Goal: Transaction & Acquisition: Purchase product/service

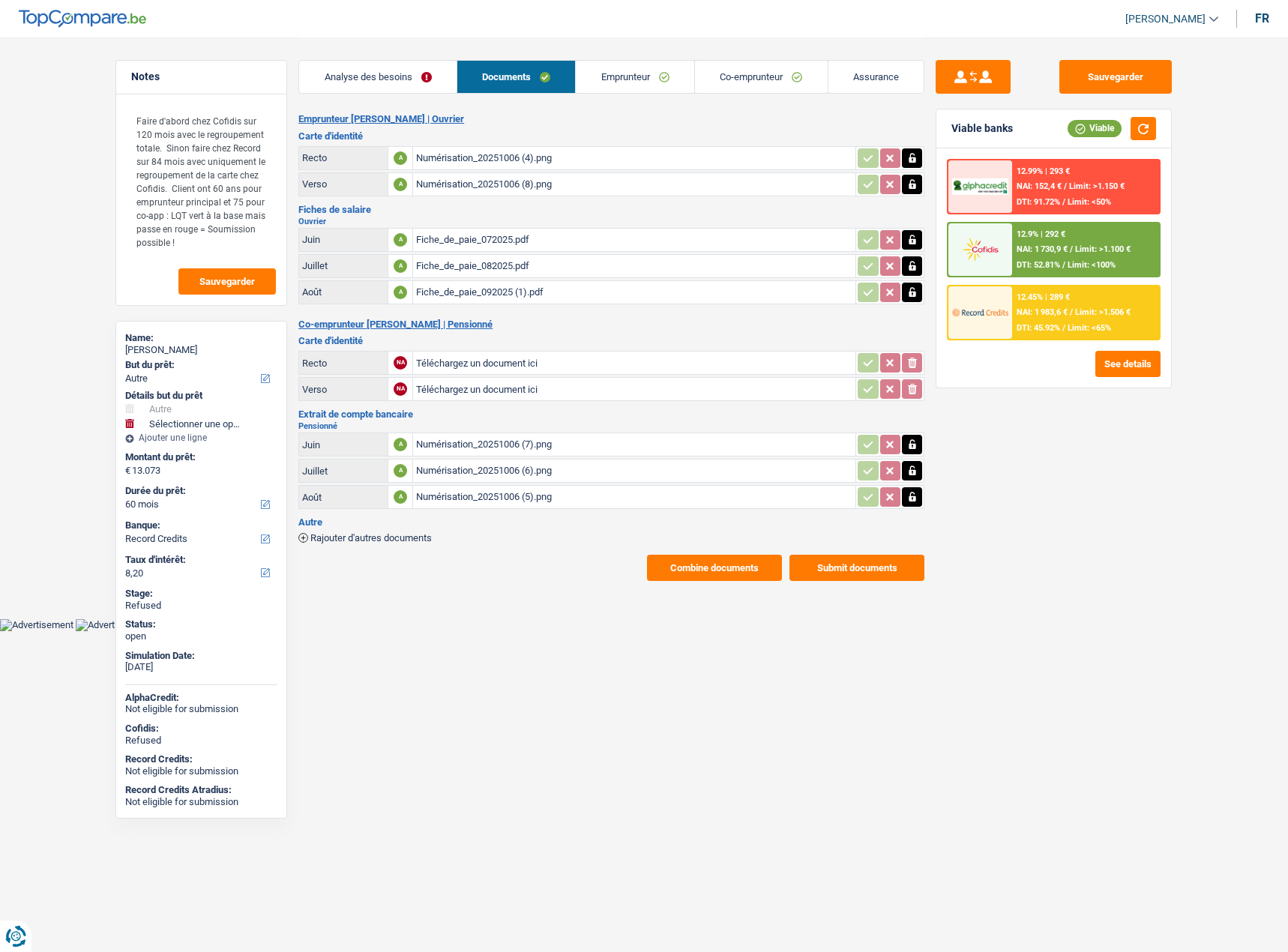
select select "other"
select select "60"
select select "record credits"
click at [503, 87] on link "Emprunteur" at bounding box center [478, 77] width 118 height 32
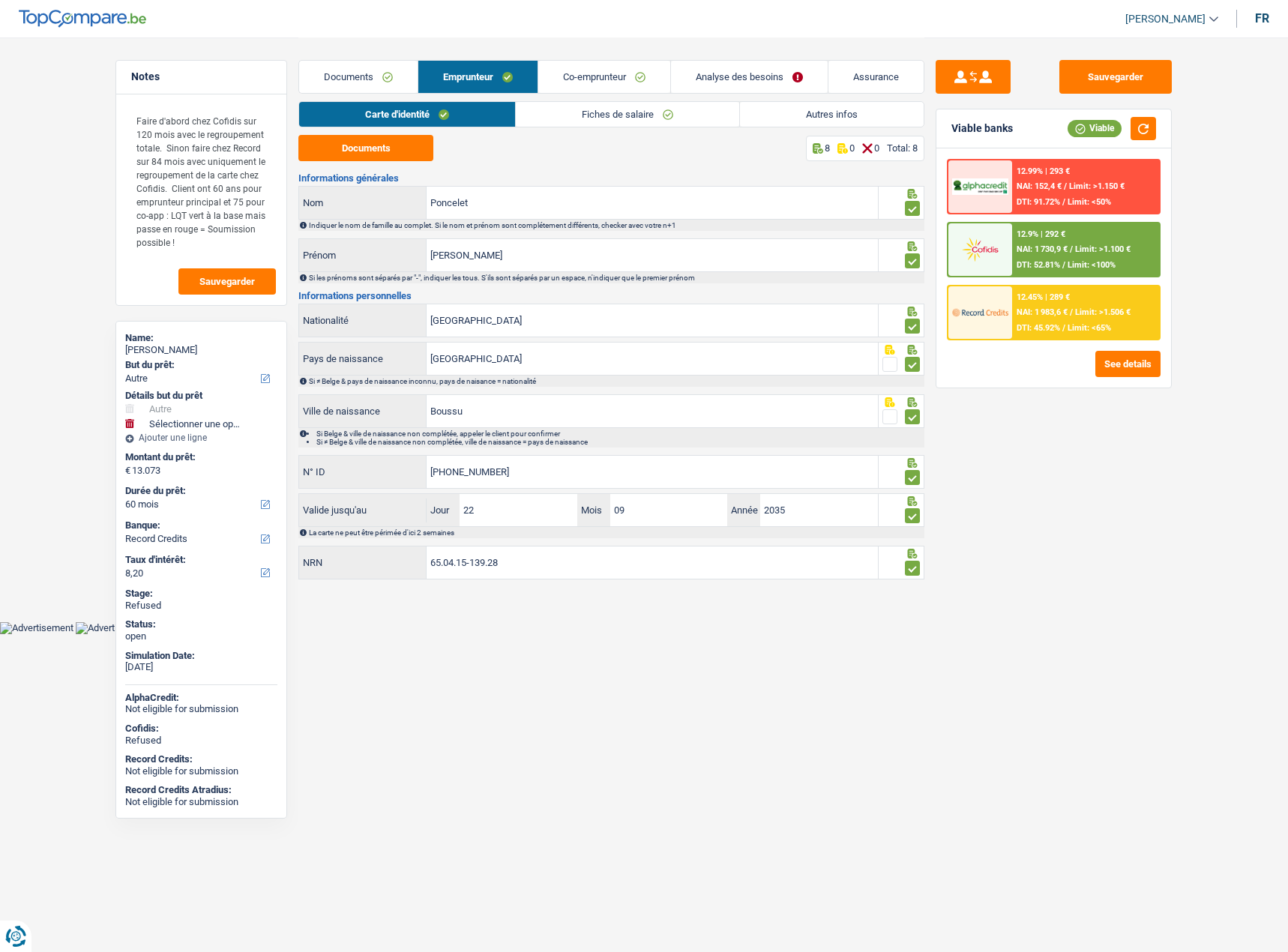
click at [618, 104] on link "Fiches de salaire" at bounding box center [627, 115] width 223 height 25
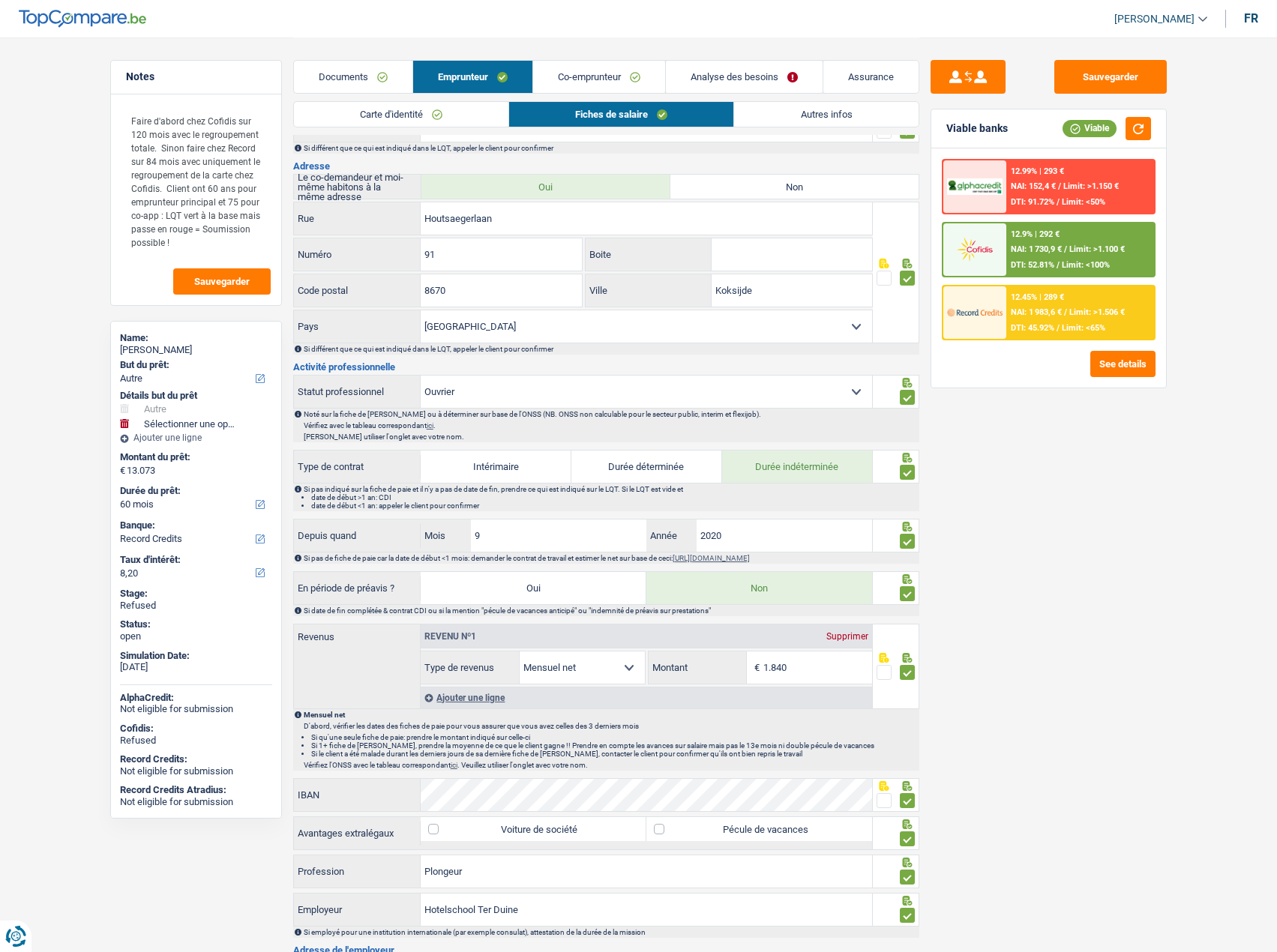
scroll to position [692, 0]
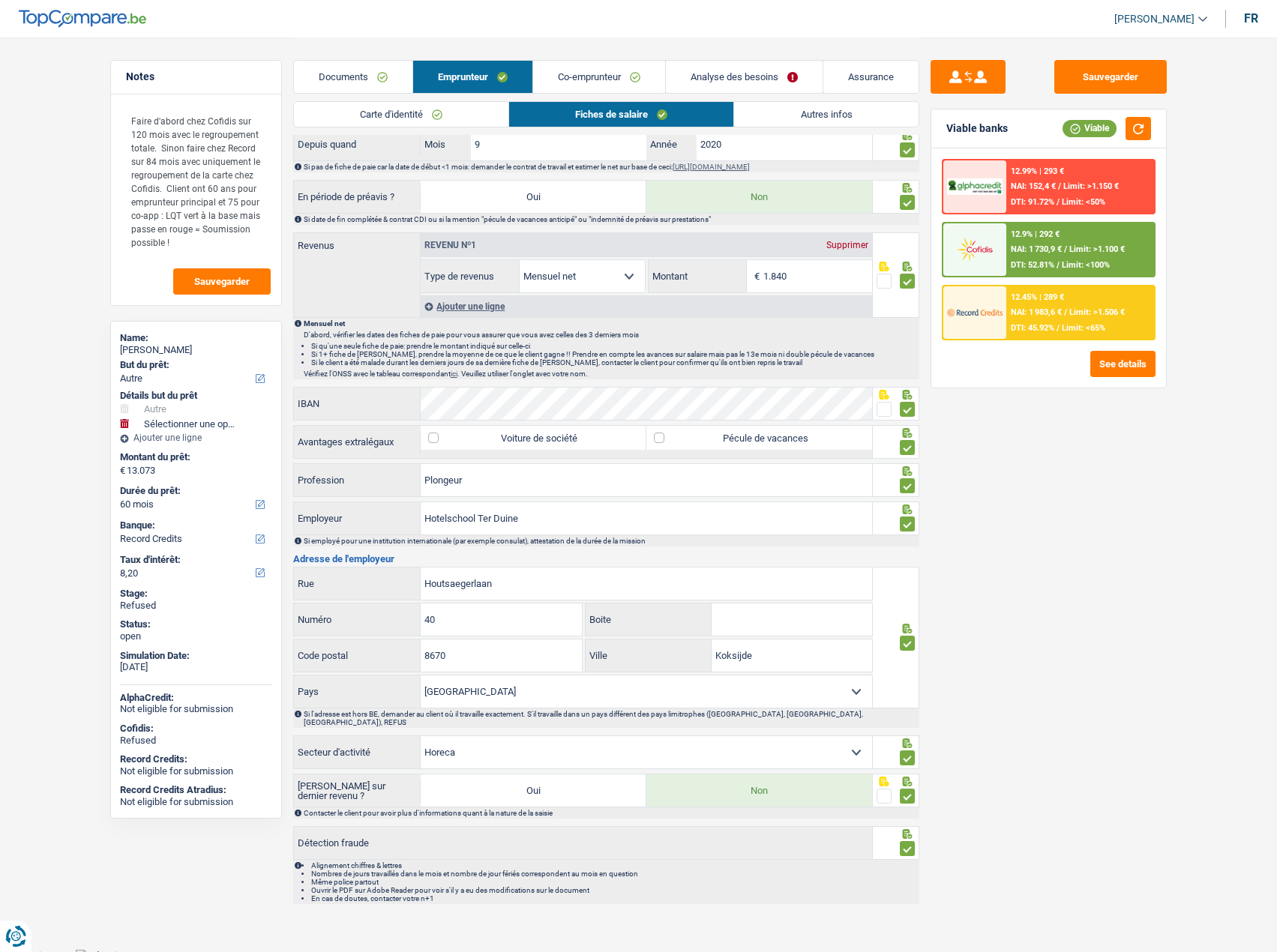
click at [742, 115] on link "Autres infos" at bounding box center [826, 115] width 184 height 25
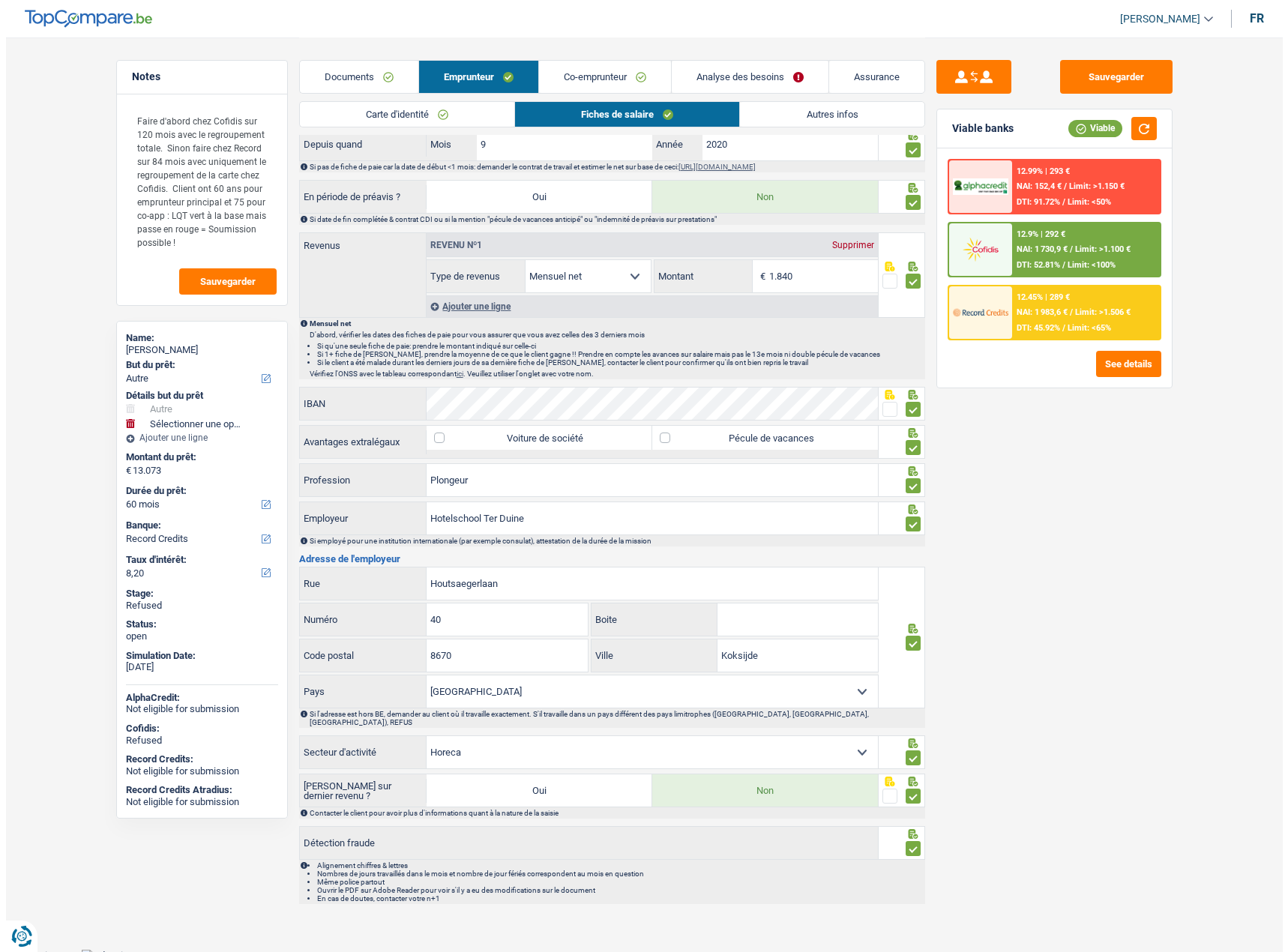
scroll to position [0, 0]
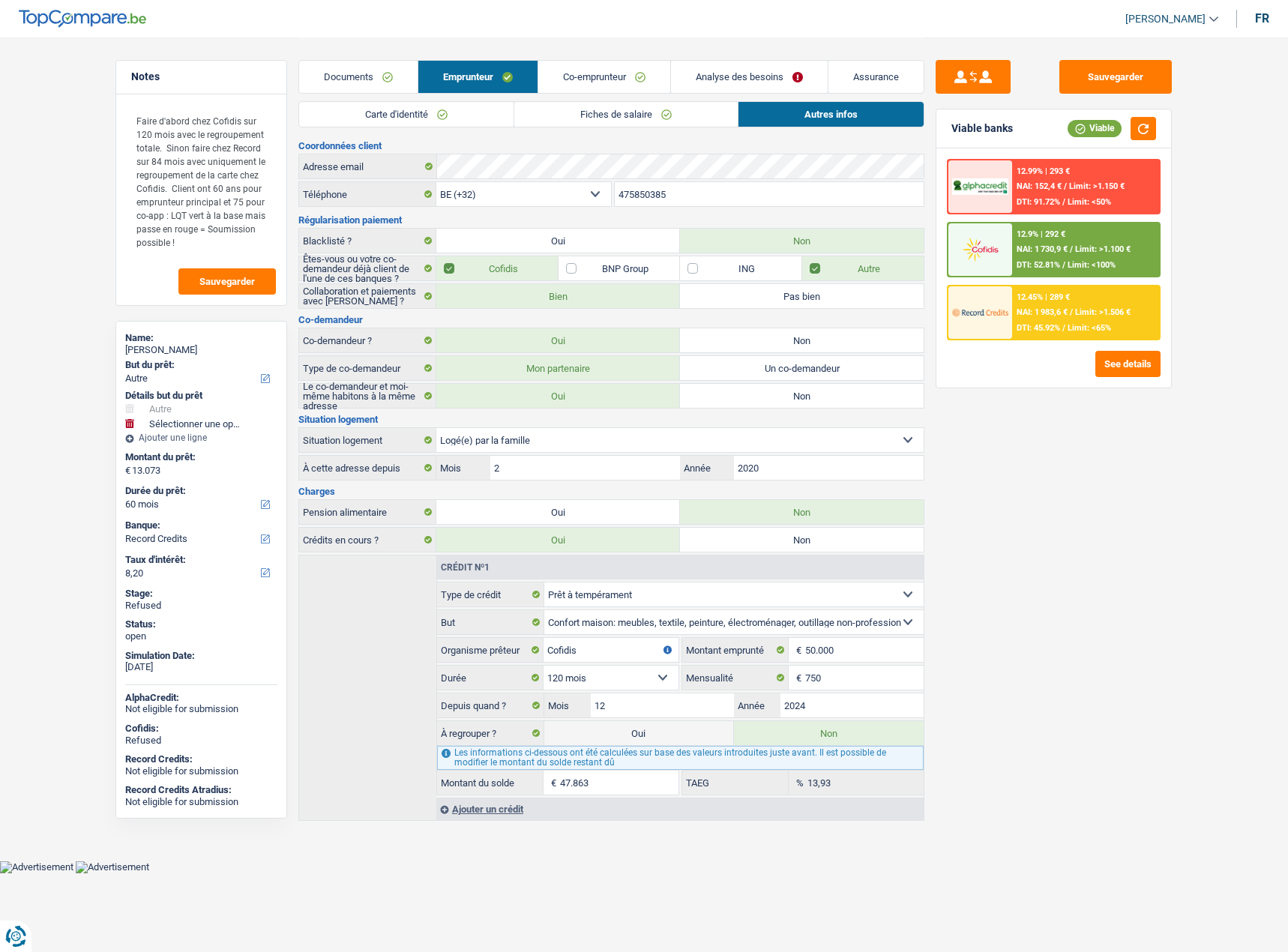
click at [614, 79] on link "Co-emprunteur" at bounding box center [604, 77] width 132 height 32
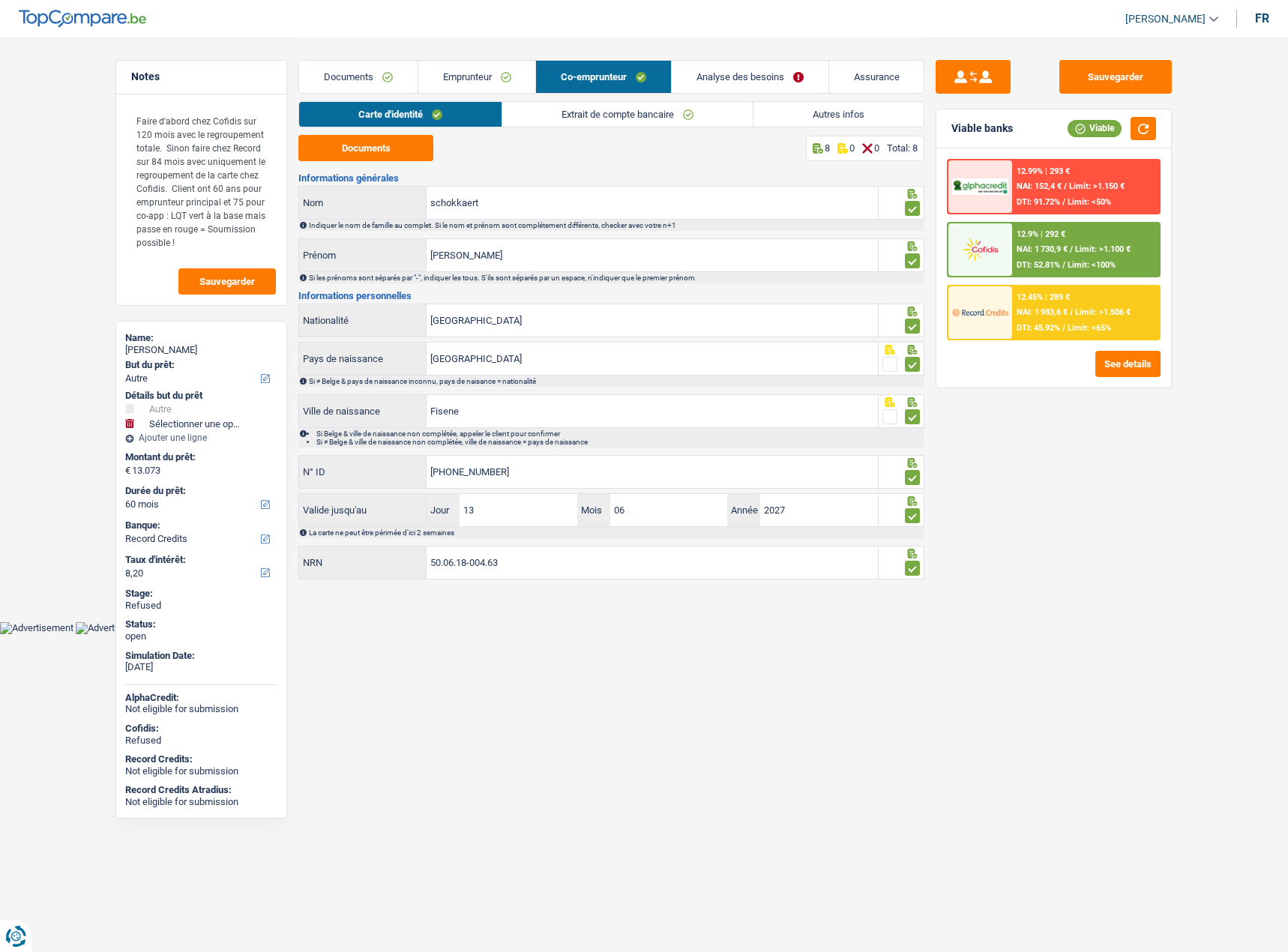
click at [731, 108] on link "Extrait de compte bancaire" at bounding box center [627, 115] width 250 height 25
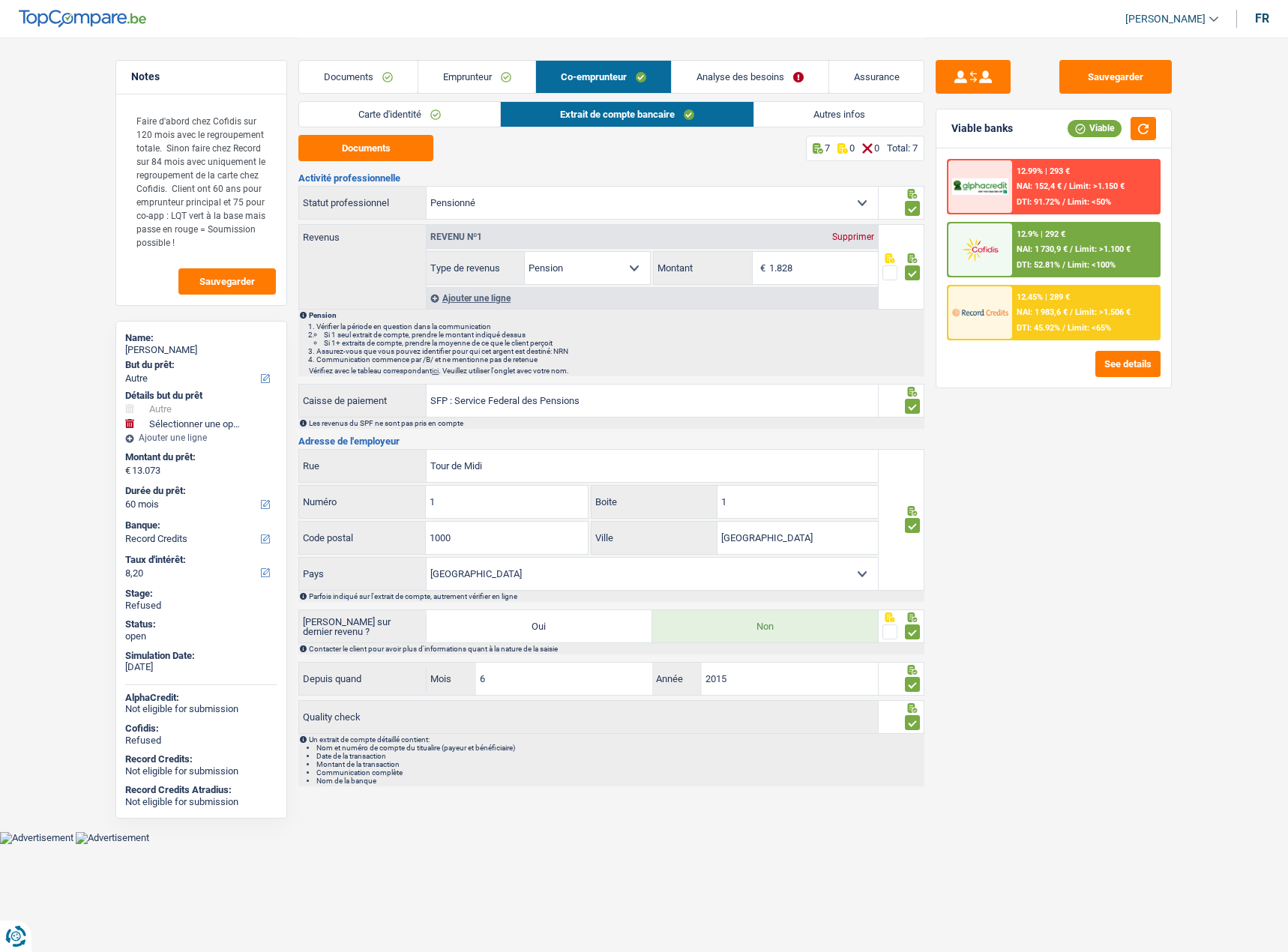
click at [807, 113] on link "Autres infos" at bounding box center [839, 115] width 171 height 25
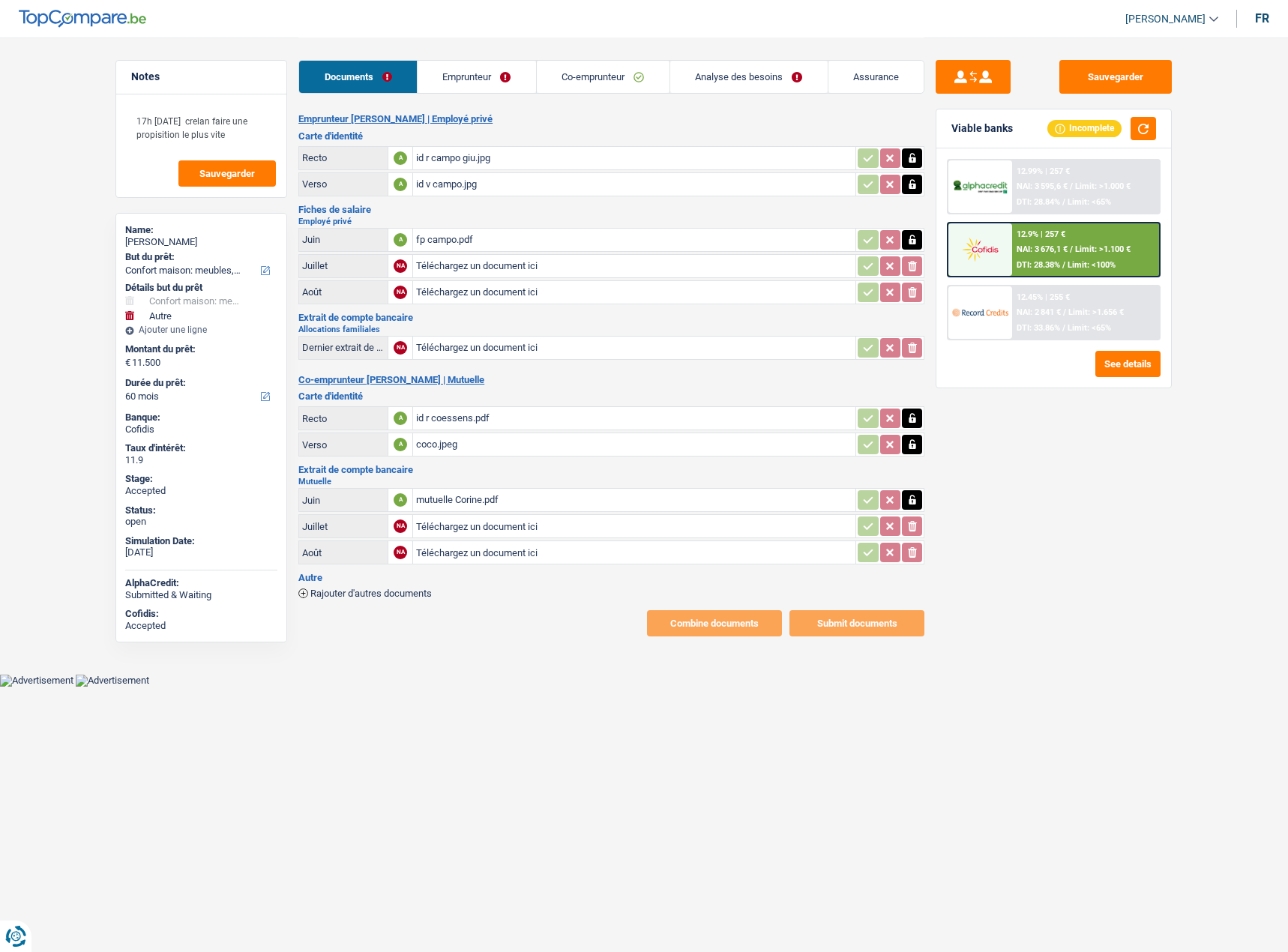
select select "household"
select select "other"
select select "60"
click at [1137, 130] on button "button" at bounding box center [1143, 129] width 26 height 23
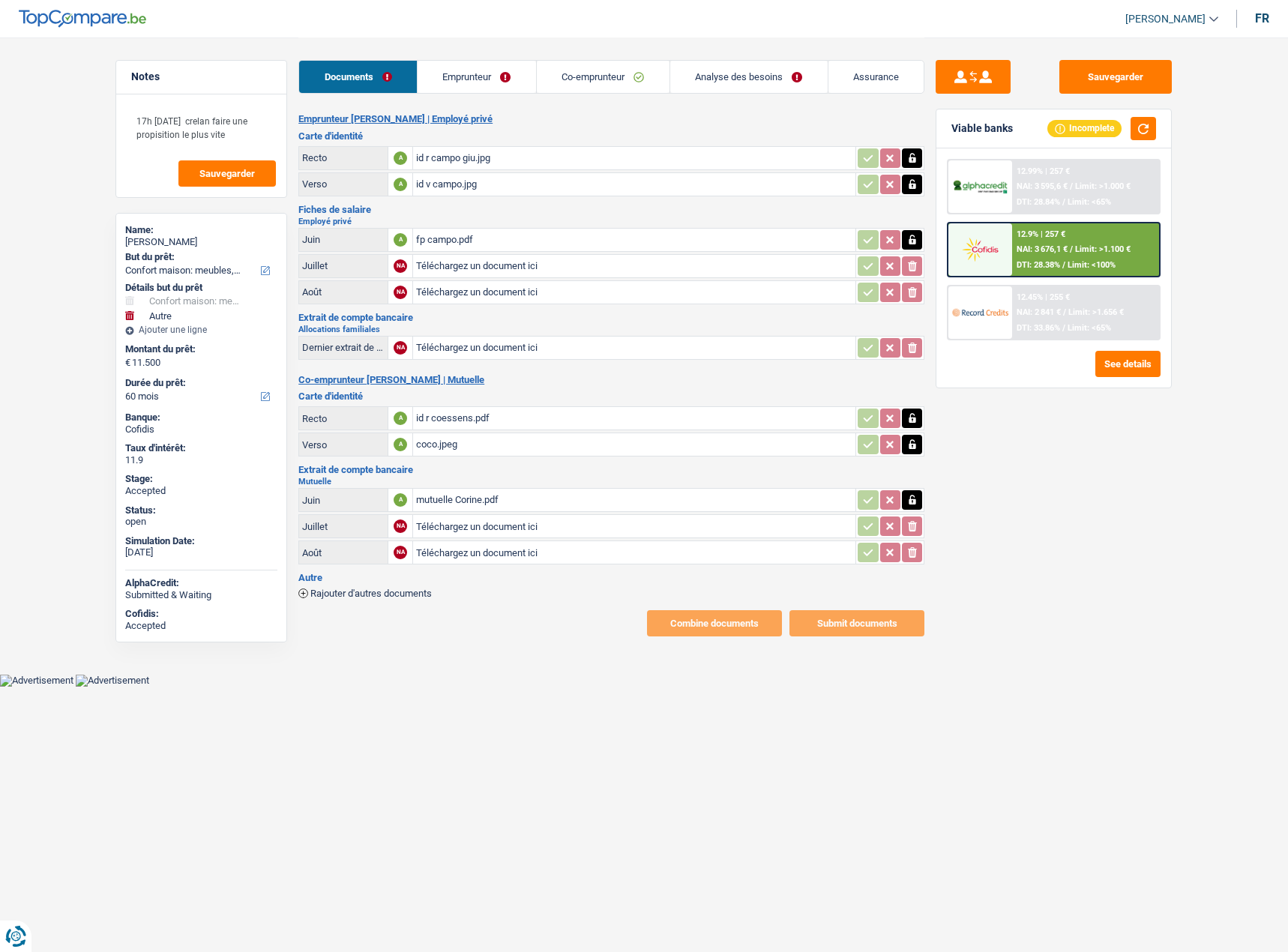
click at [493, 79] on link "Emprunteur" at bounding box center [477, 77] width 118 height 32
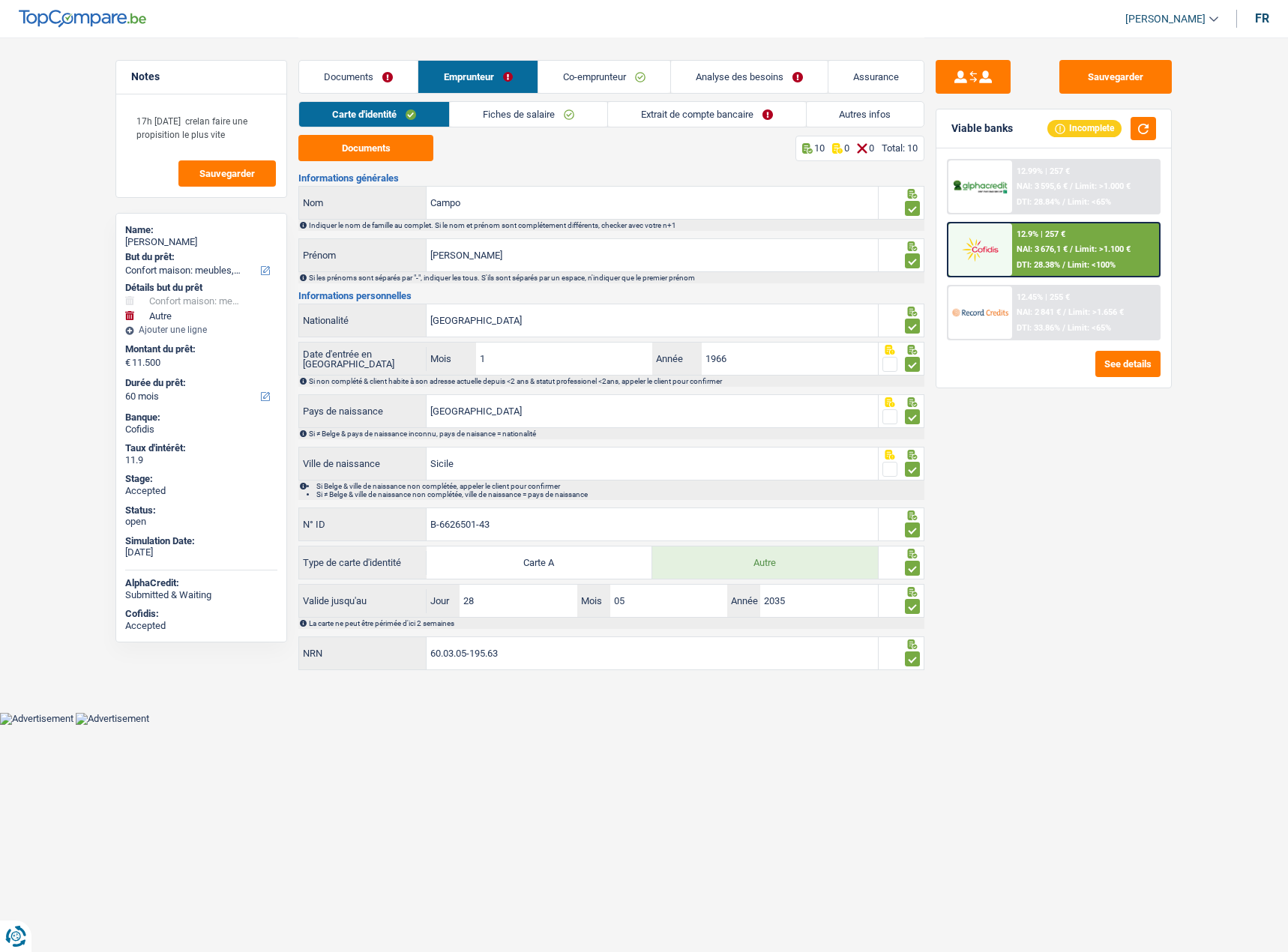
click at [571, 107] on link "Fiches de salaire" at bounding box center [528, 115] width 157 height 25
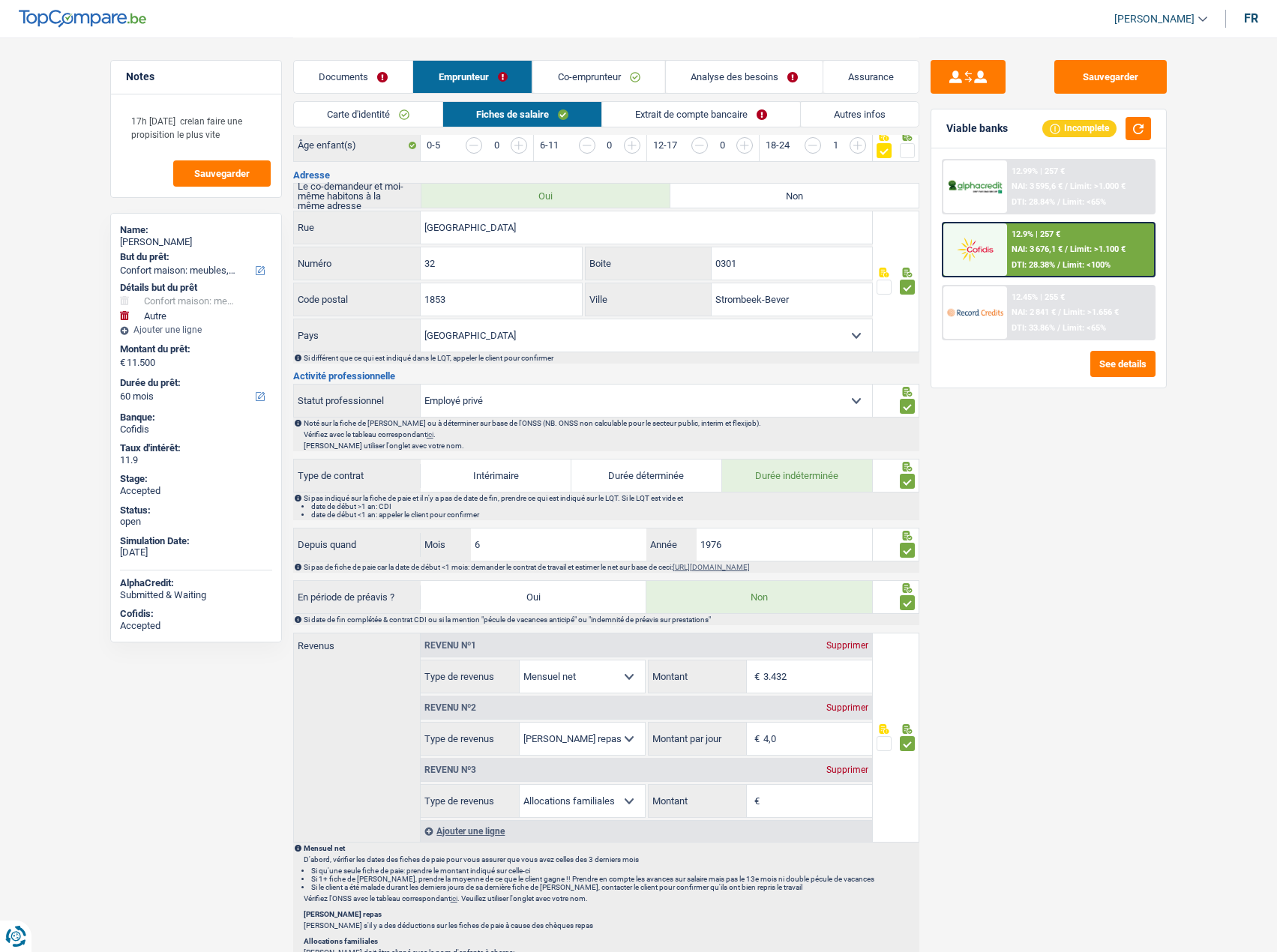
scroll to position [525, 0]
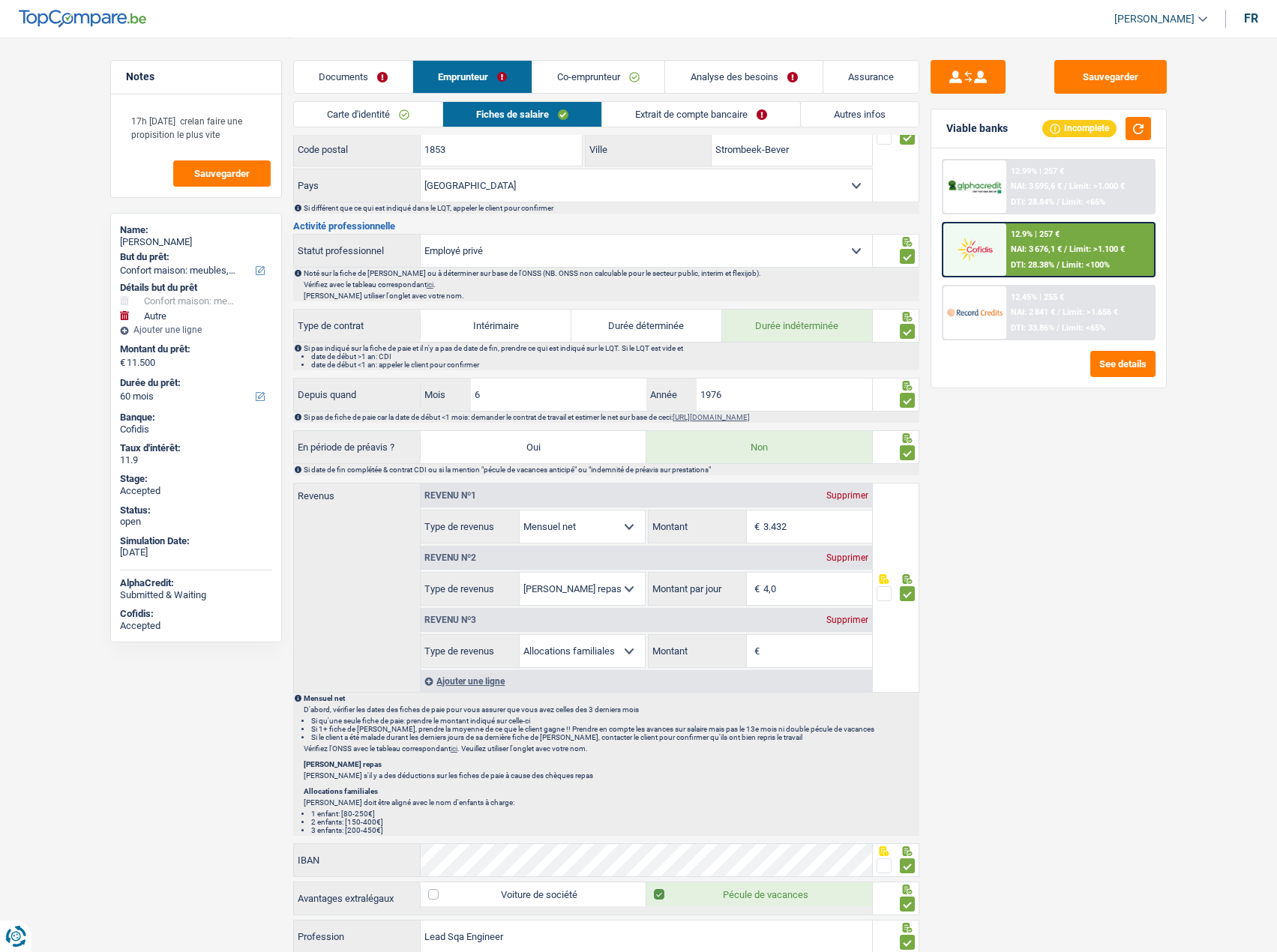
click at [859, 624] on div "Supprimer" at bounding box center [847, 620] width 49 height 9
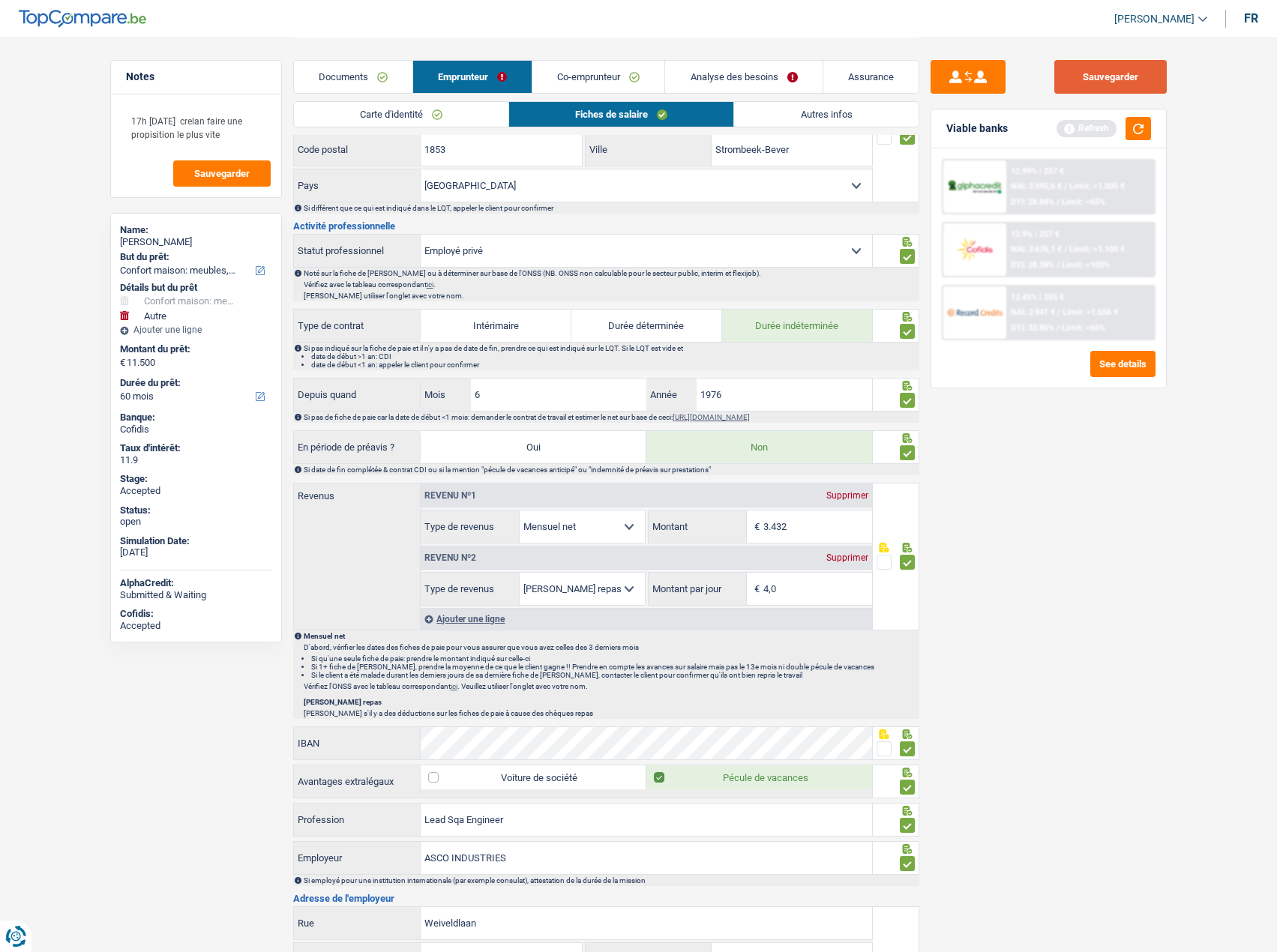
click at [1087, 76] on button "Sauvegarder" at bounding box center [1111, 77] width 112 height 34
click at [599, 79] on link "Co-emprunteur" at bounding box center [599, 77] width 132 height 32
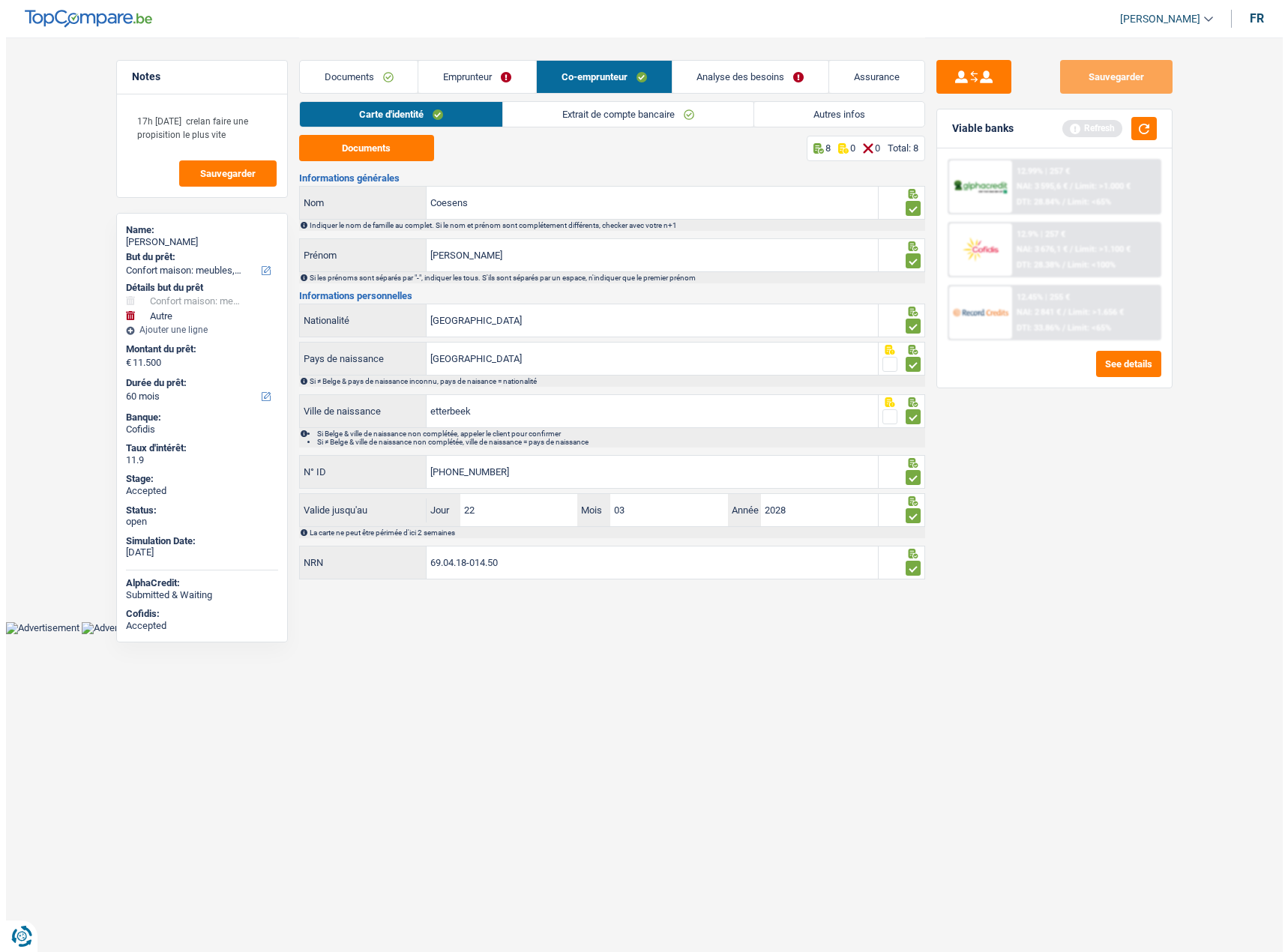
scroll to position [0, 0]
click at [665, 117] on link "Extrait de compte bancaire" at bounding box center [627, 115] width 250 height 25
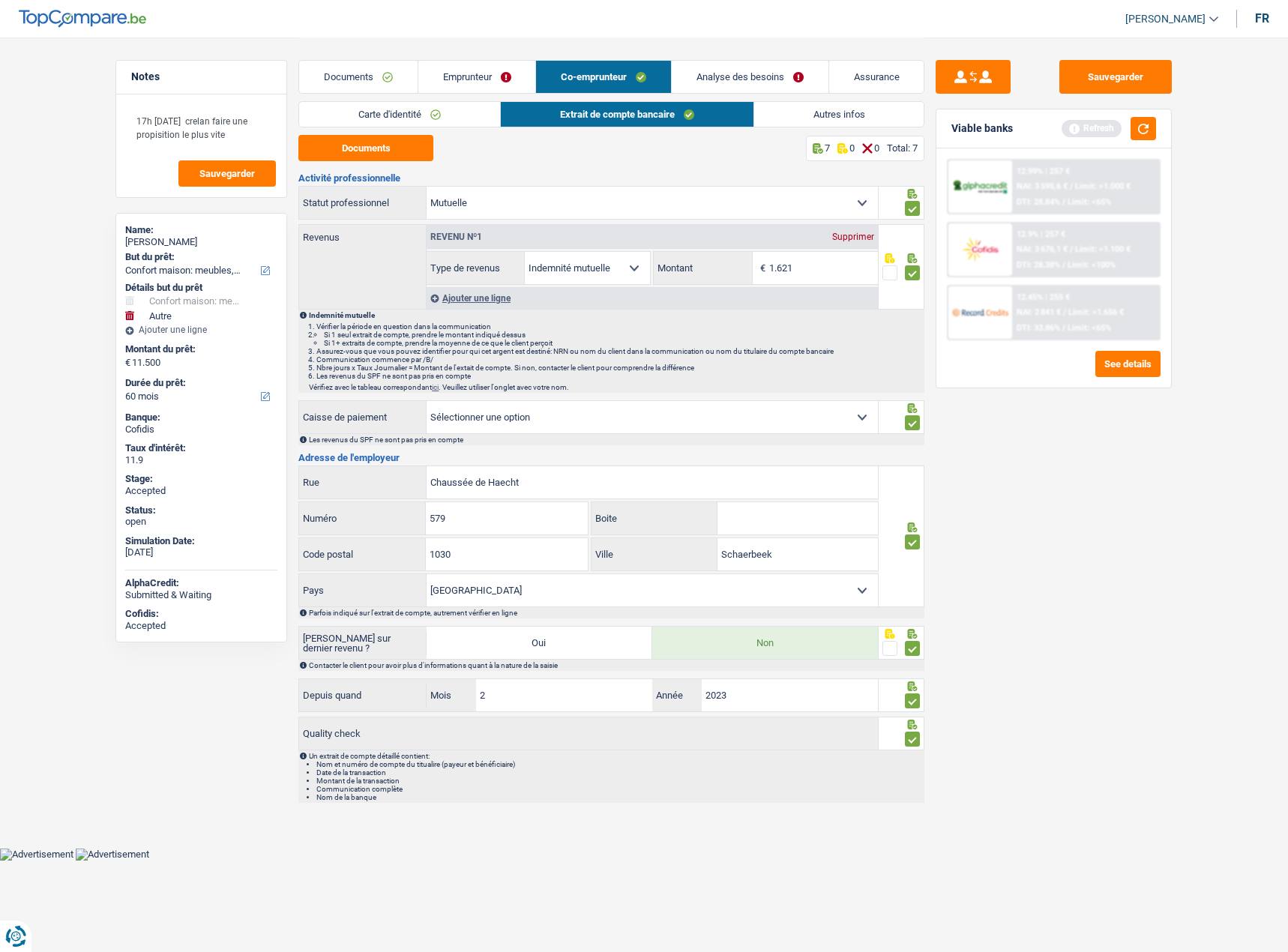
click at [380, 72] on link "Documents" at bounding box center [358, 77] width 118 height 32
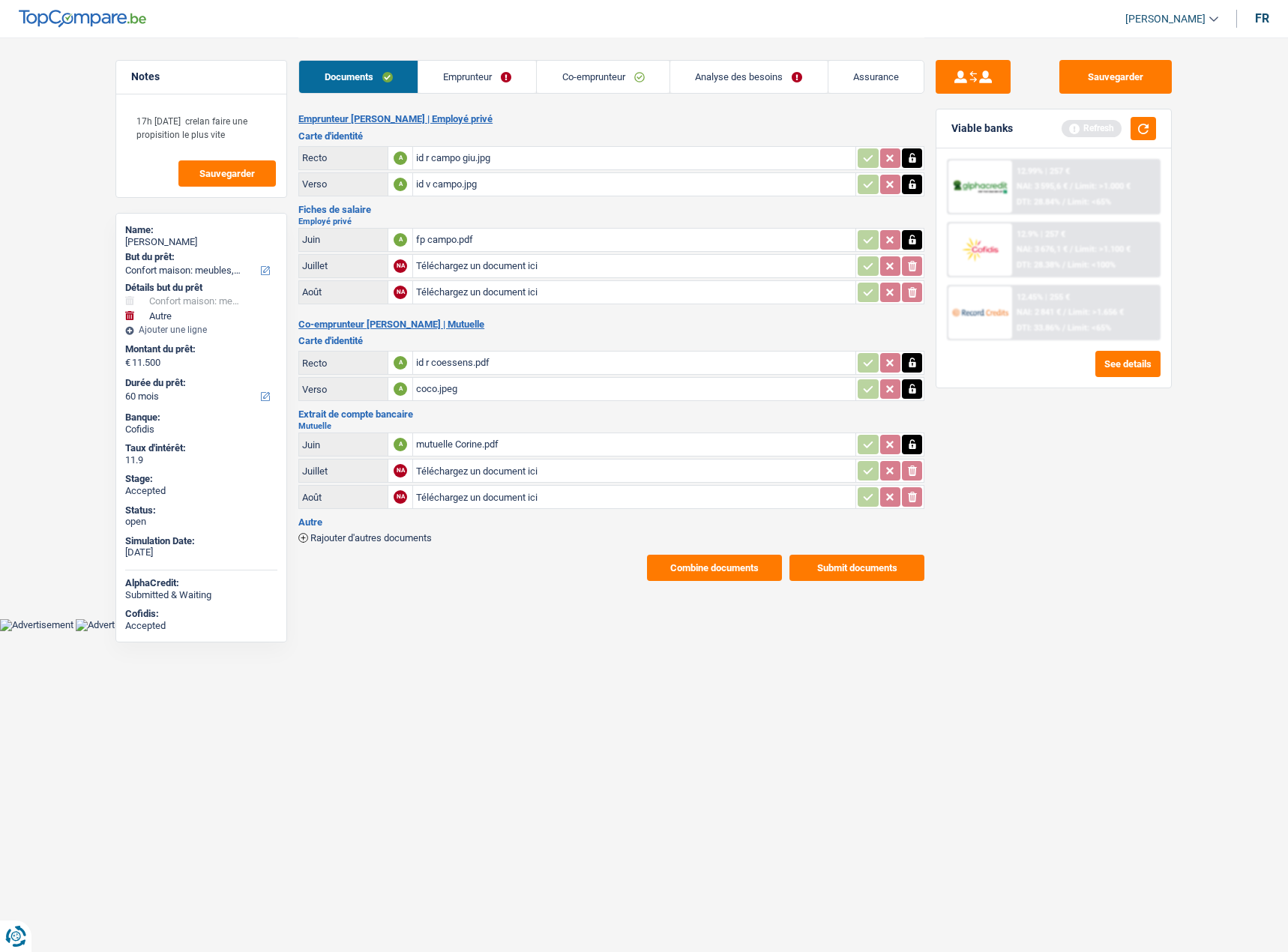
click at [733, 72] on link "Analyse des besoins" at bounding box center [748, 77] width 157 height 32
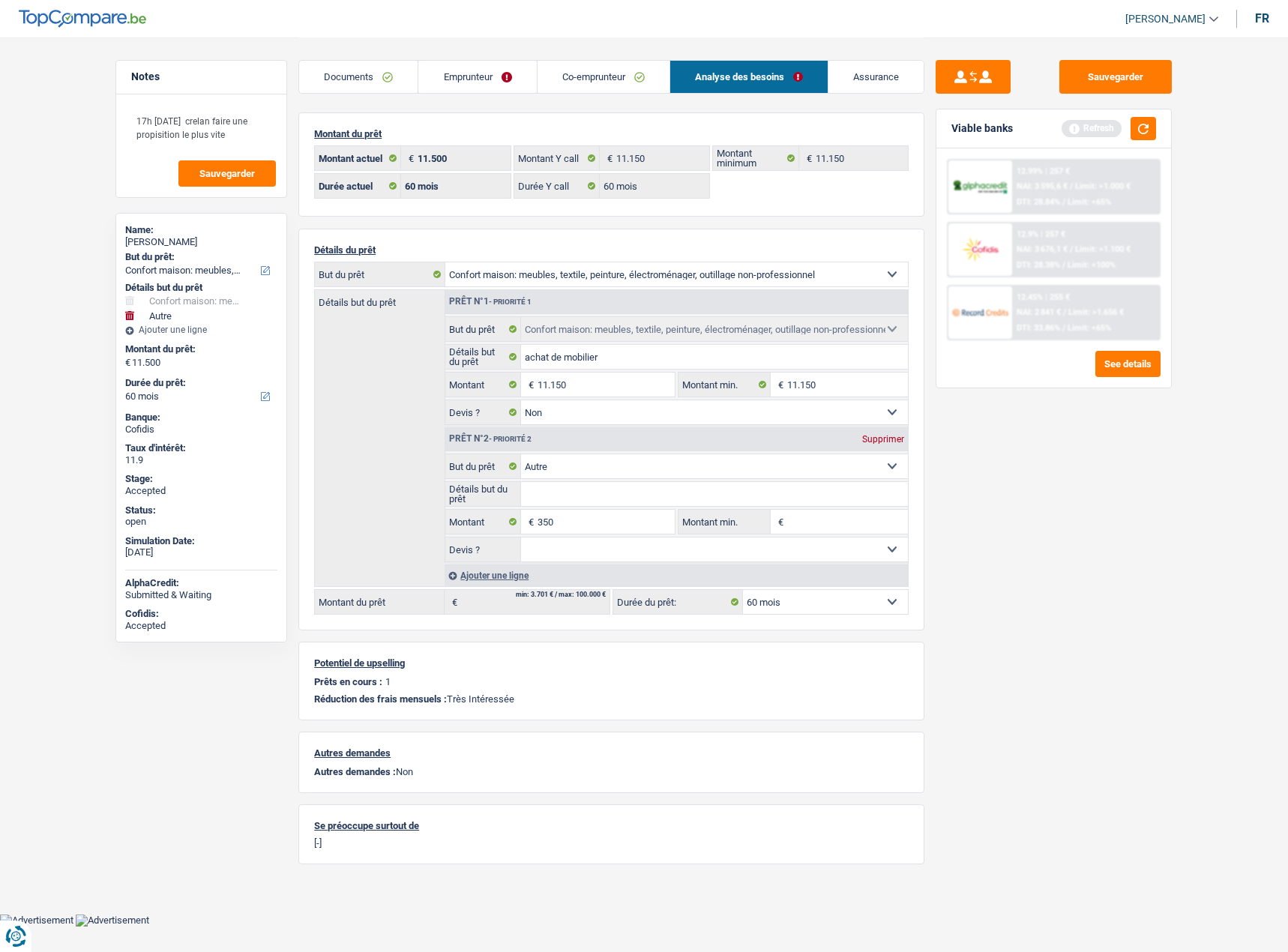
click at [371, 77] on link "Documents" at bounding box center [358, 77] width 118 height 32
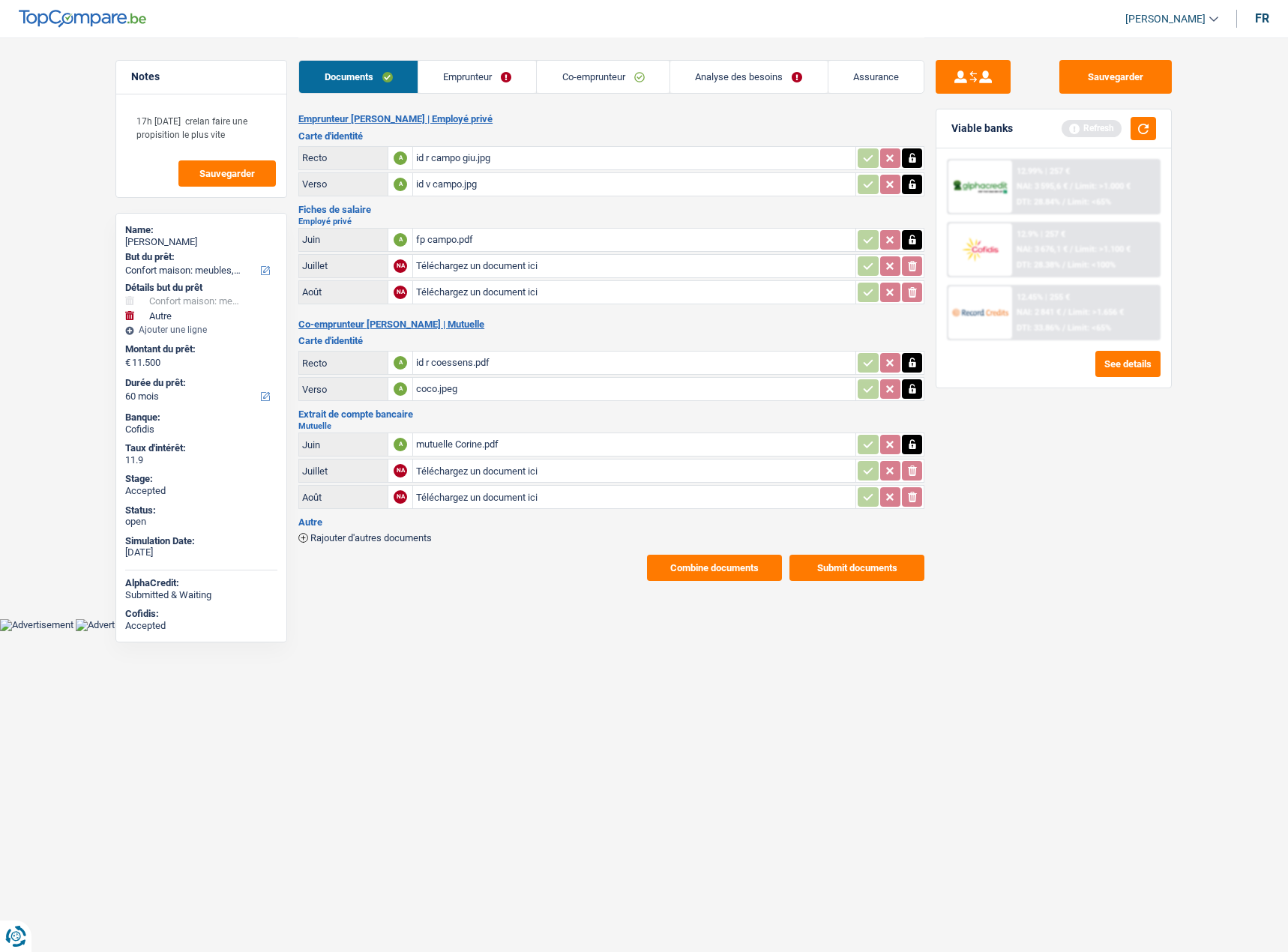
click at [689, 564] on button "Combine documents" at bounding box center [715, 568] width 135 height 27
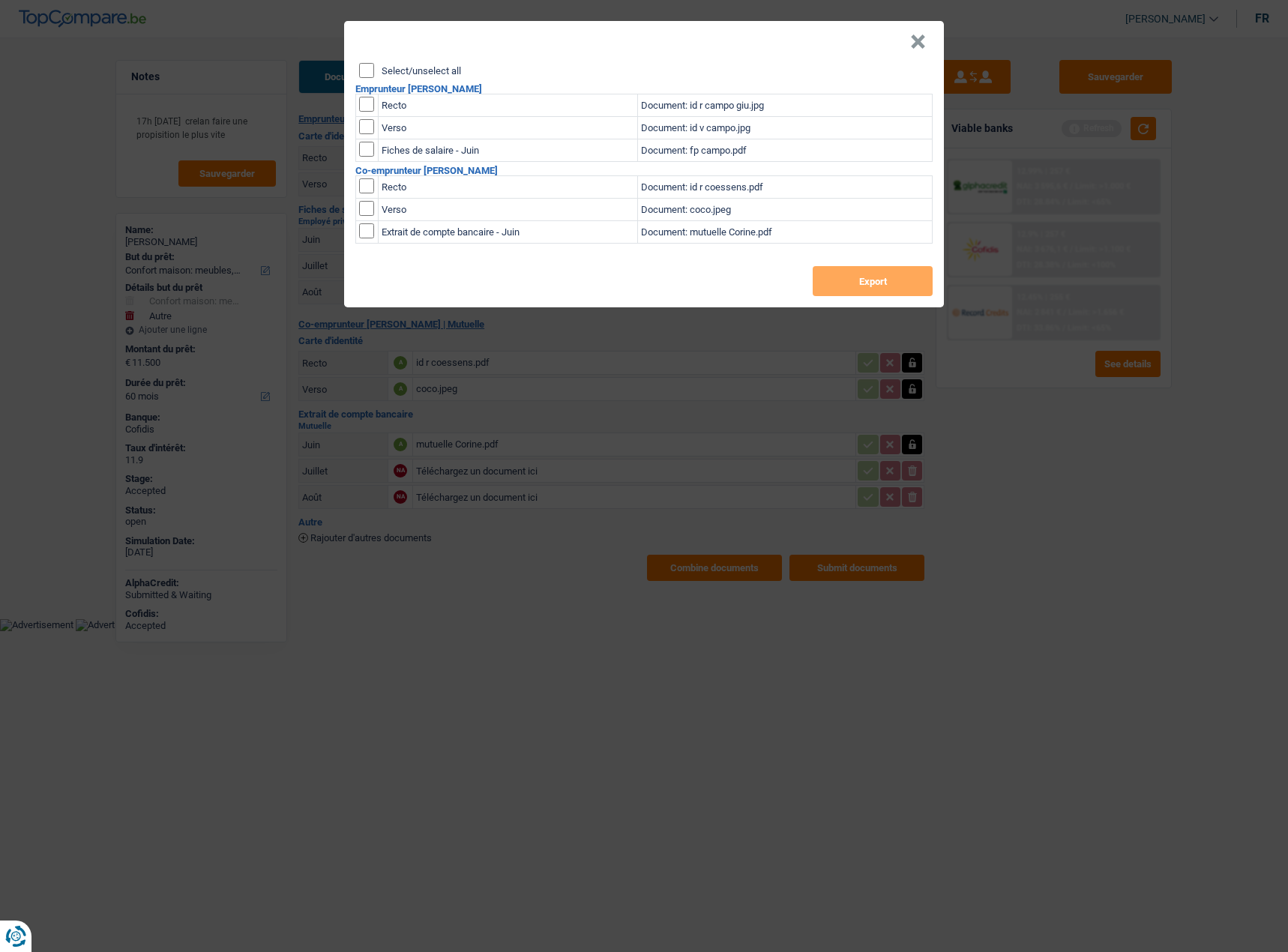
click at [368, 76] on input "Select/unselect all" at bounding box center [367, 71] width 15 height 15
checkbox input "true"
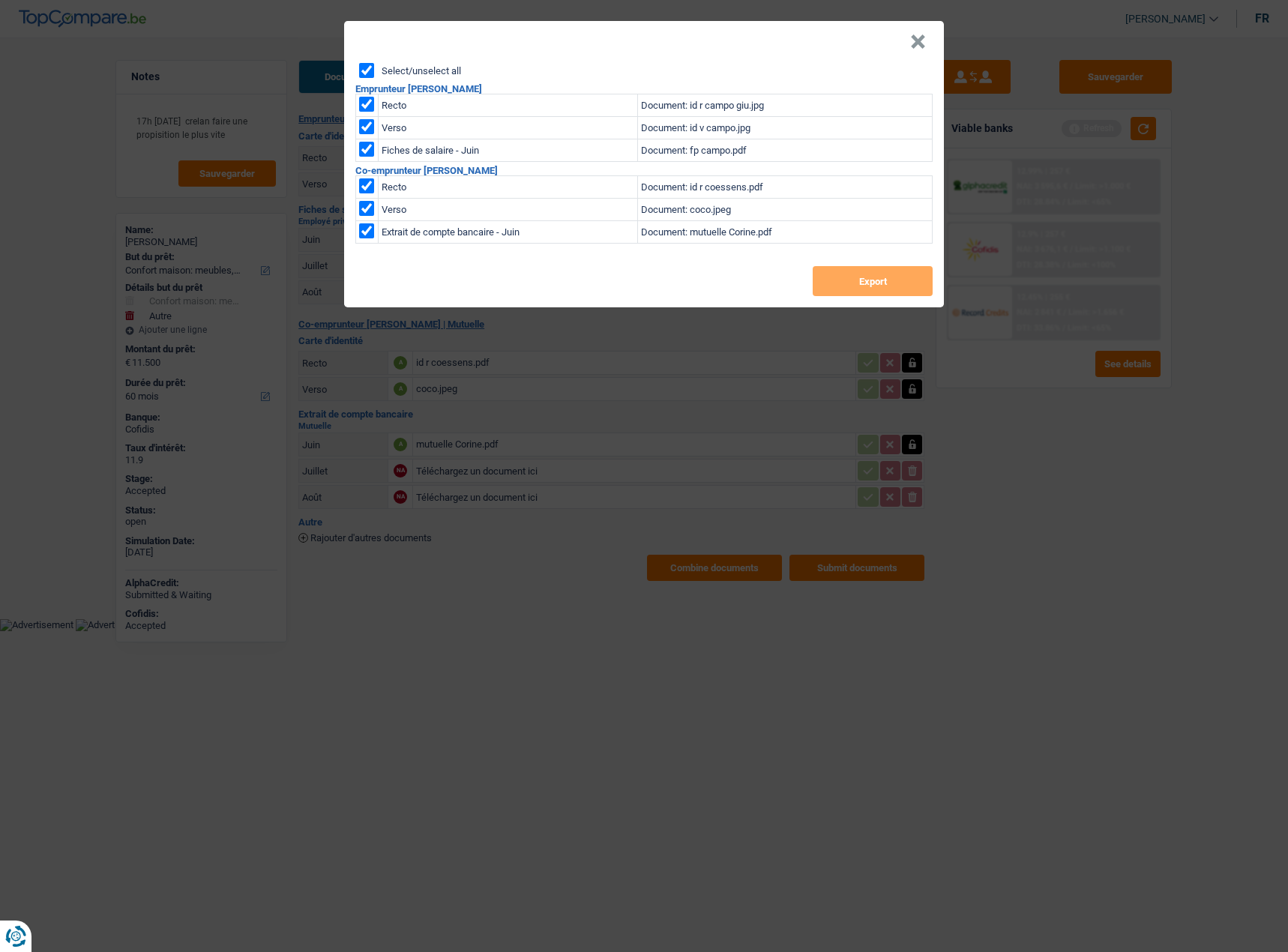
checkbox input "true"
click at [895, 276] on button "Export" at bounding box center [873, 281] width 120 height 30
click at [923, 42] on button "×" at bounding box center [918, 42] width 16 height 15
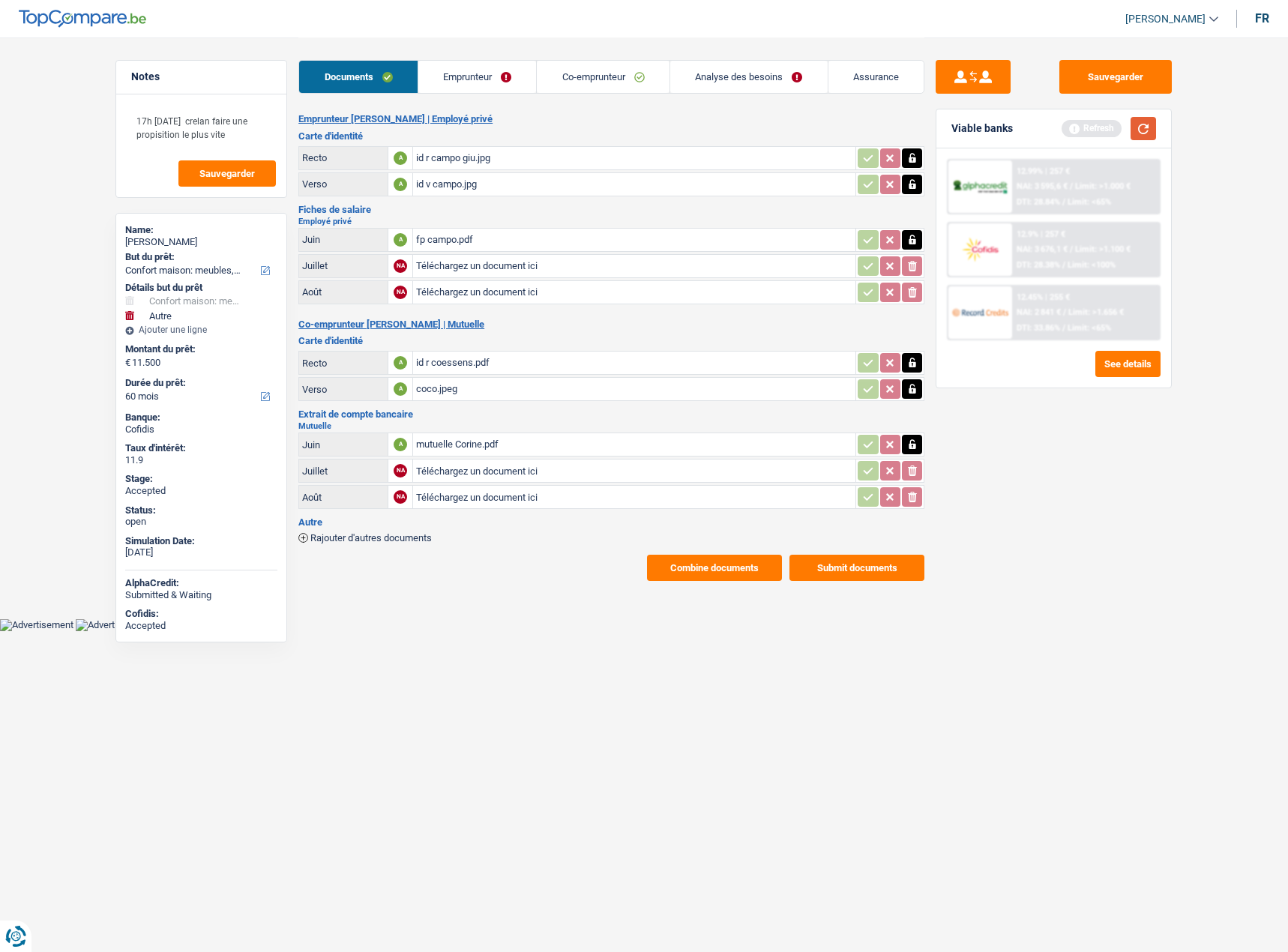
click at [1143, 125] on button "button" at bounding box center [1143, 129] width 26 height 23
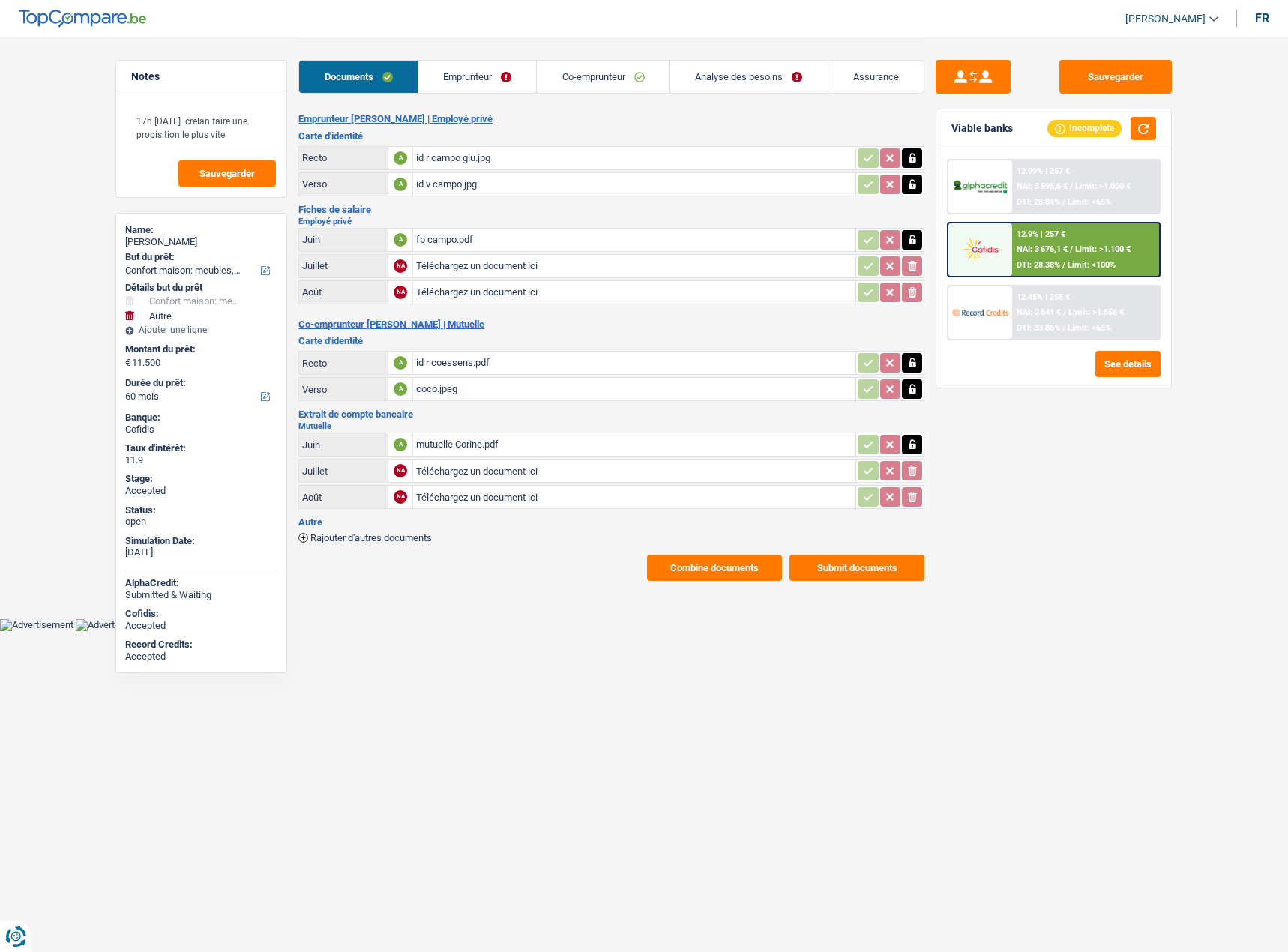
click at [1085, 261] on span "Limit: <100%" at bounding box center [1092, 265] width 48 height 10
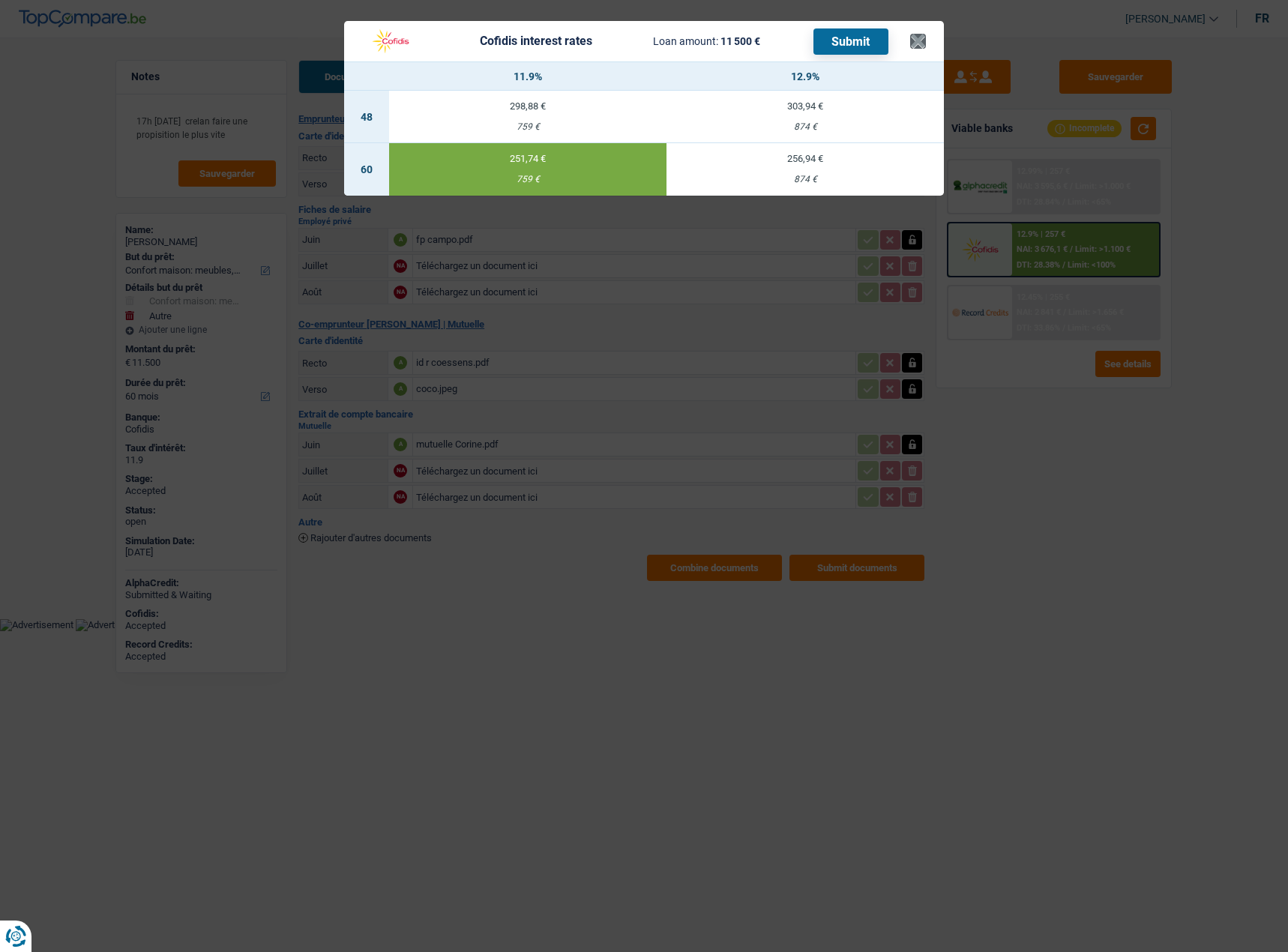
click at [907, 44] on div "Cofidis interest rates Loan amount: 11 500 € Submit" at bounding box center [636, 41] width 548 height 28
click at [929, 47] on header "Cofidis interest rates Loan amount: 11 500 € Submit ×" at bounding box center [644, 41] width 600 height 41
click at [925, 46] on button "×" at bounding box center [918, 42] width 16 height 15
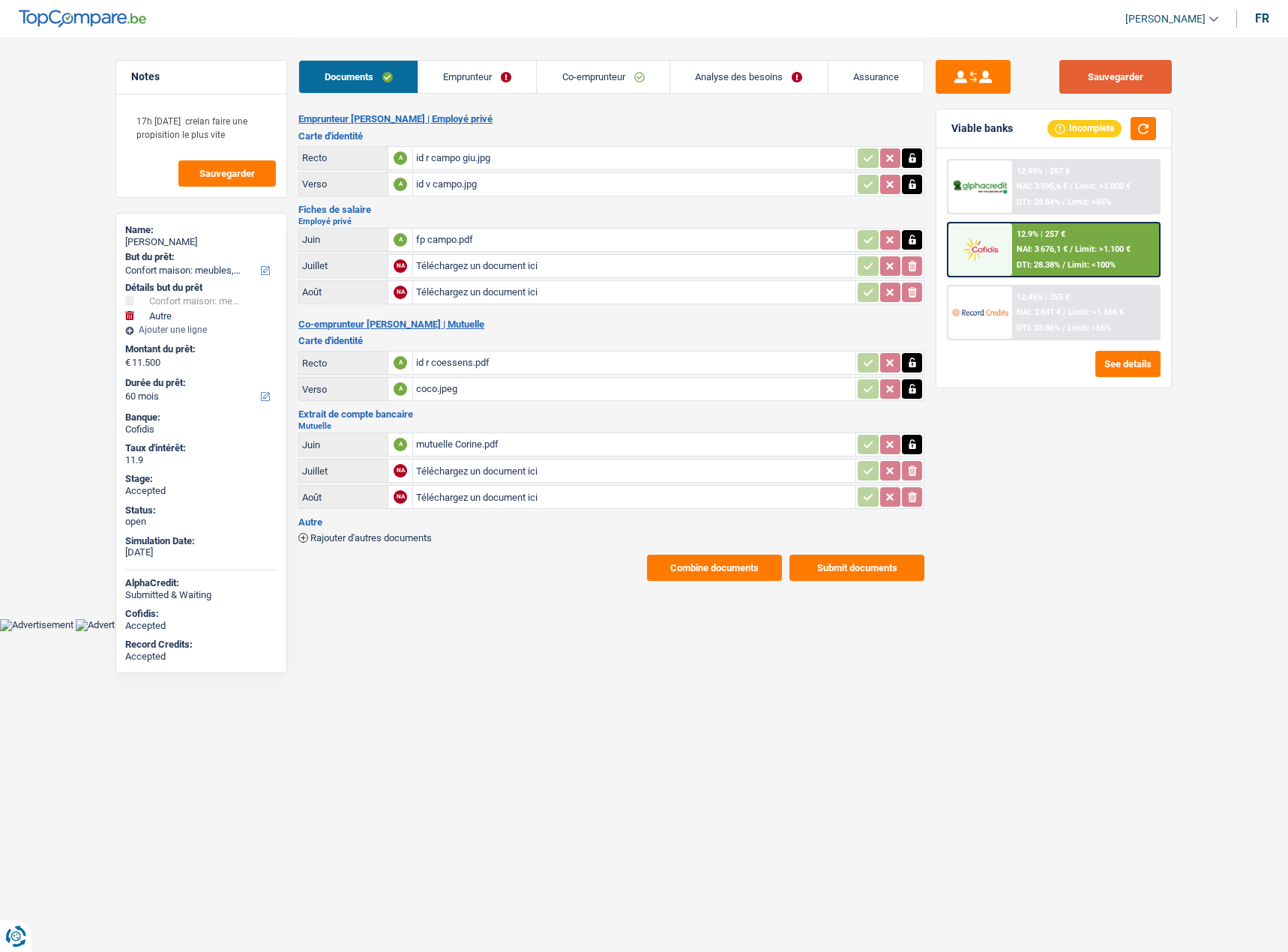
click at [1131, 71] on button "Sauvegarder" at bounding box center [1115, 77] width 112 height 34
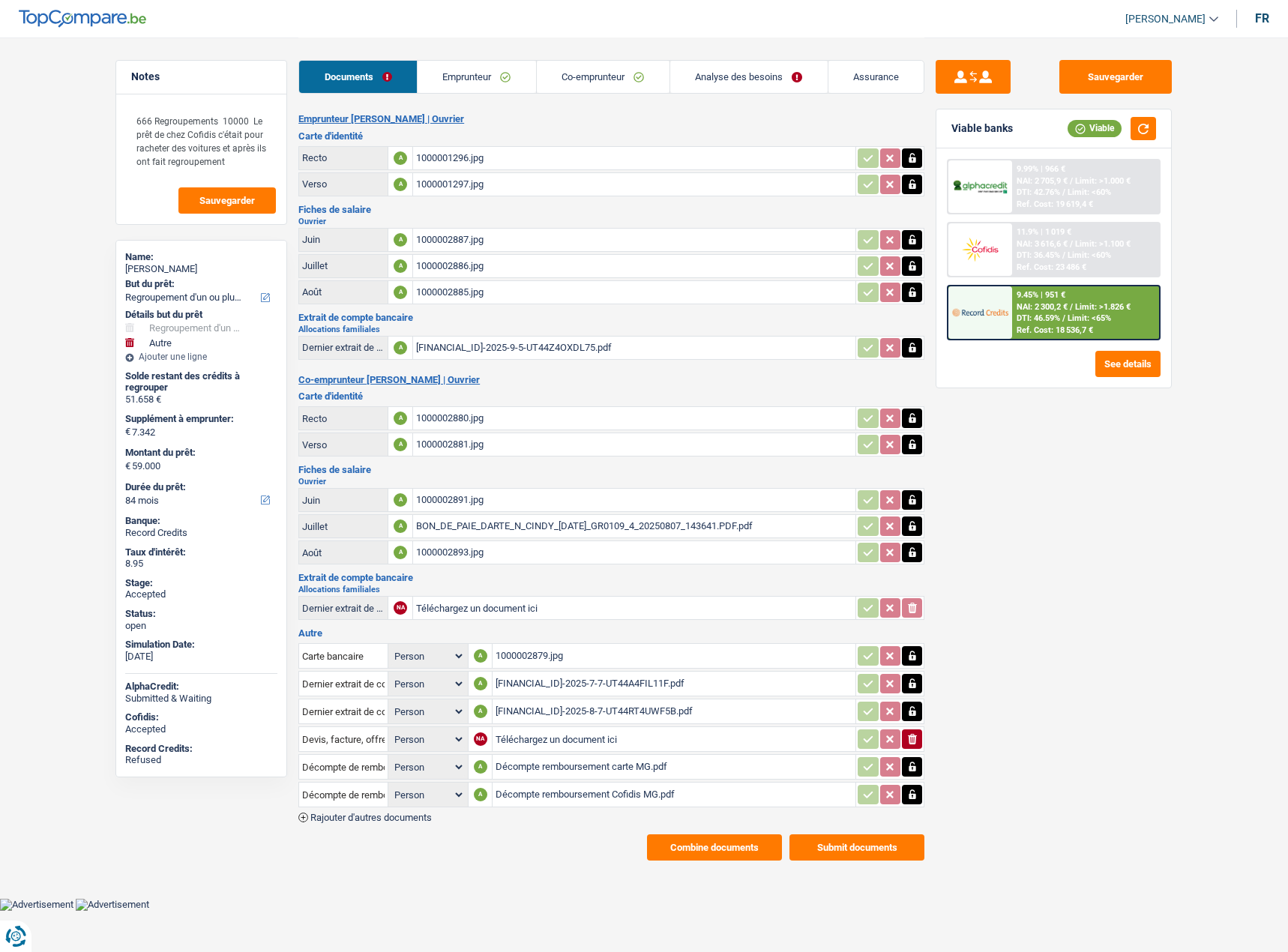
select select "refinancing"
select select "other"
click at [463, 74] on link "Emprunteur" at bounding box center [477, 77] width 118 height 32
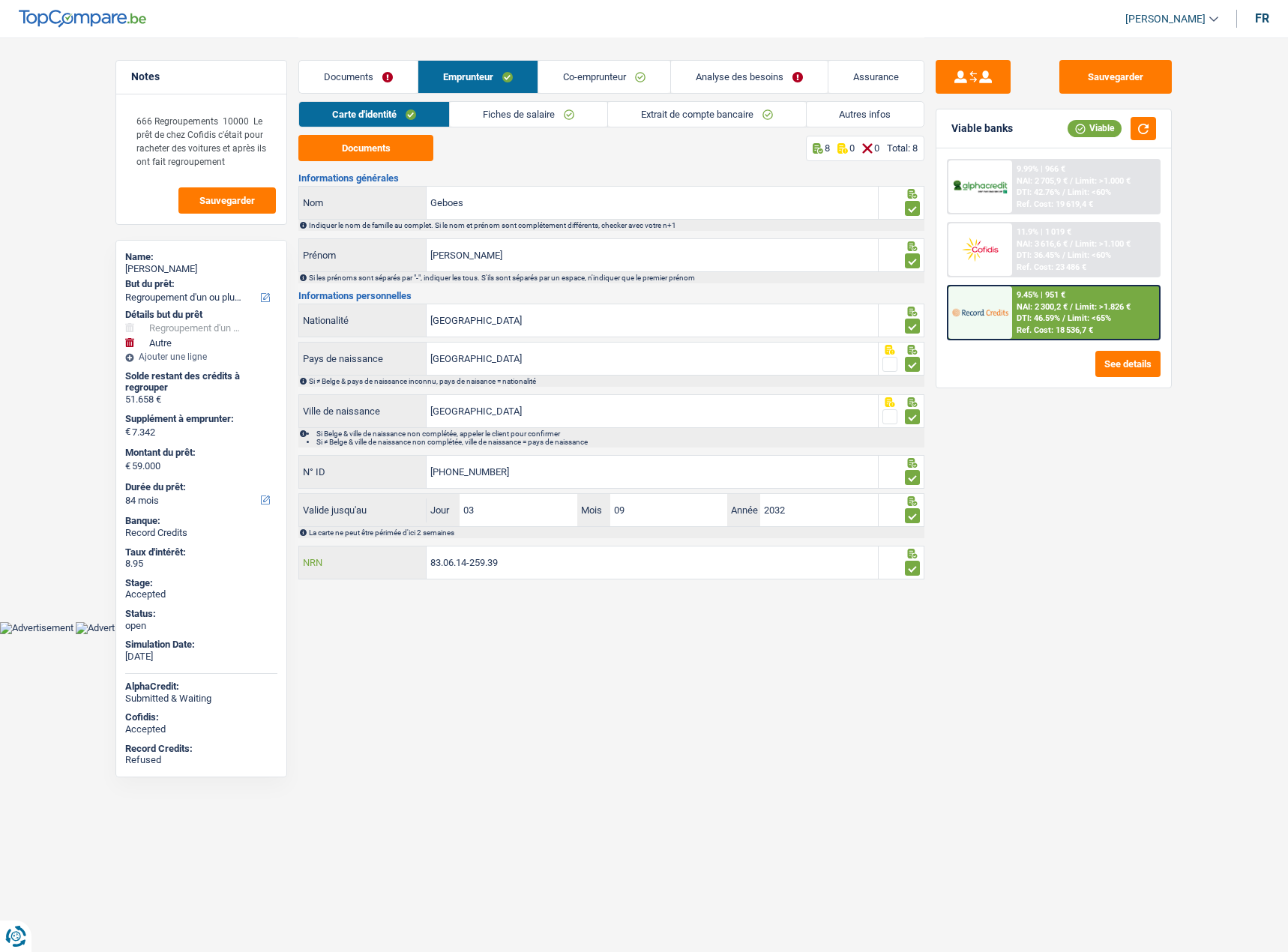
drag, startPoint x: 537, startPoint y: 568, endPoint x: 396, endPoint y: 563, distance: 141.1
click at [396, 563] on div "83.06.14-259.39 NRN" at bounding box center [588, 563] width 579 height 32
click at [636, 121] on link "Extrait de compte bancaire" at bounding box center [707, 115] width 198 height 25
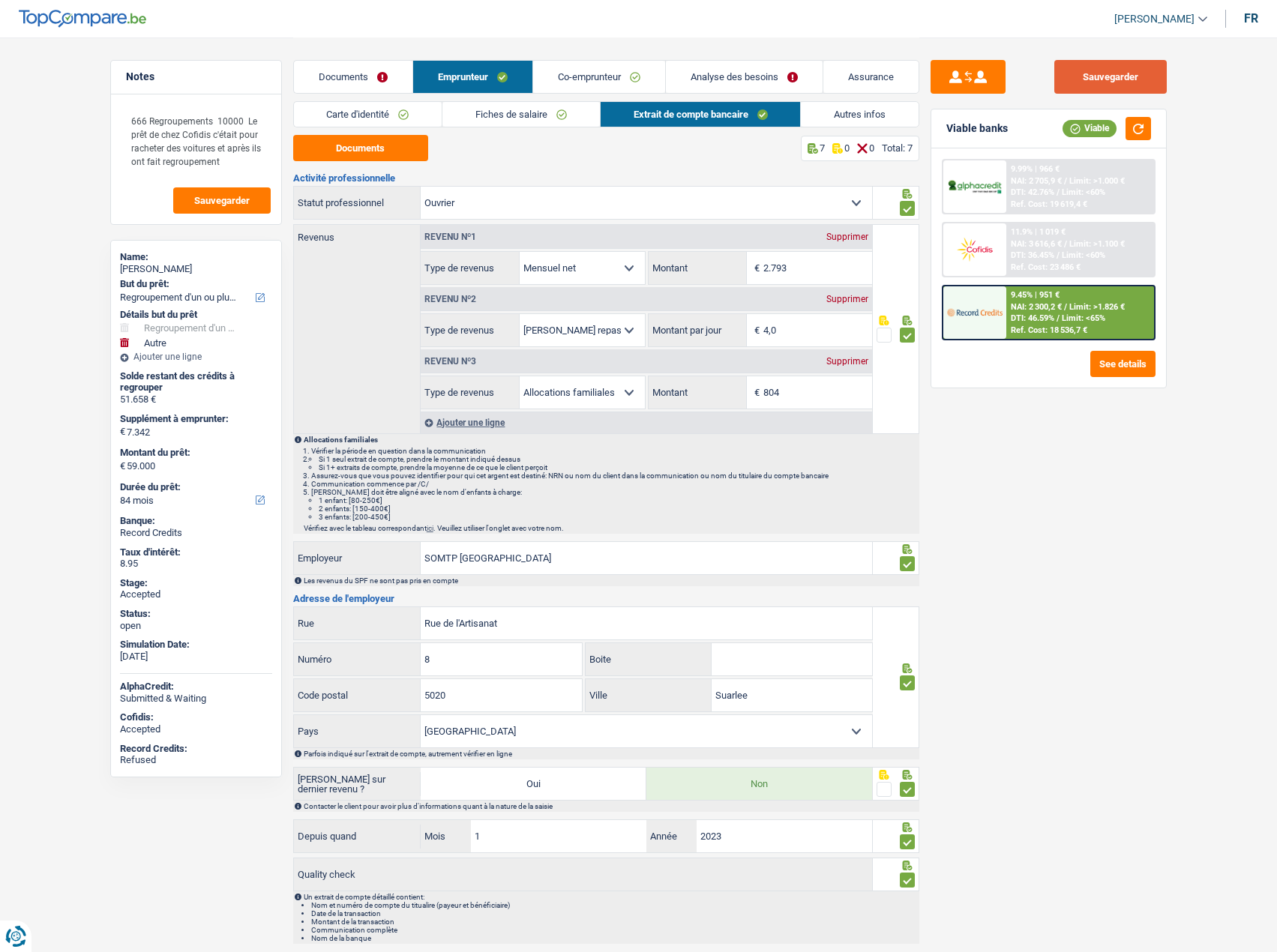
click at [1119, 72] on button "Sauvegarder" at bounding box center [1111, 77] width 112 height 34
click at [534, 102] on li "Fiches de salaire" at bounding box center [521, 115] width 158 height 27
click at [534, 103] on link "Fiches de salaire" at bounding box center [521, 115] width 157 height 25
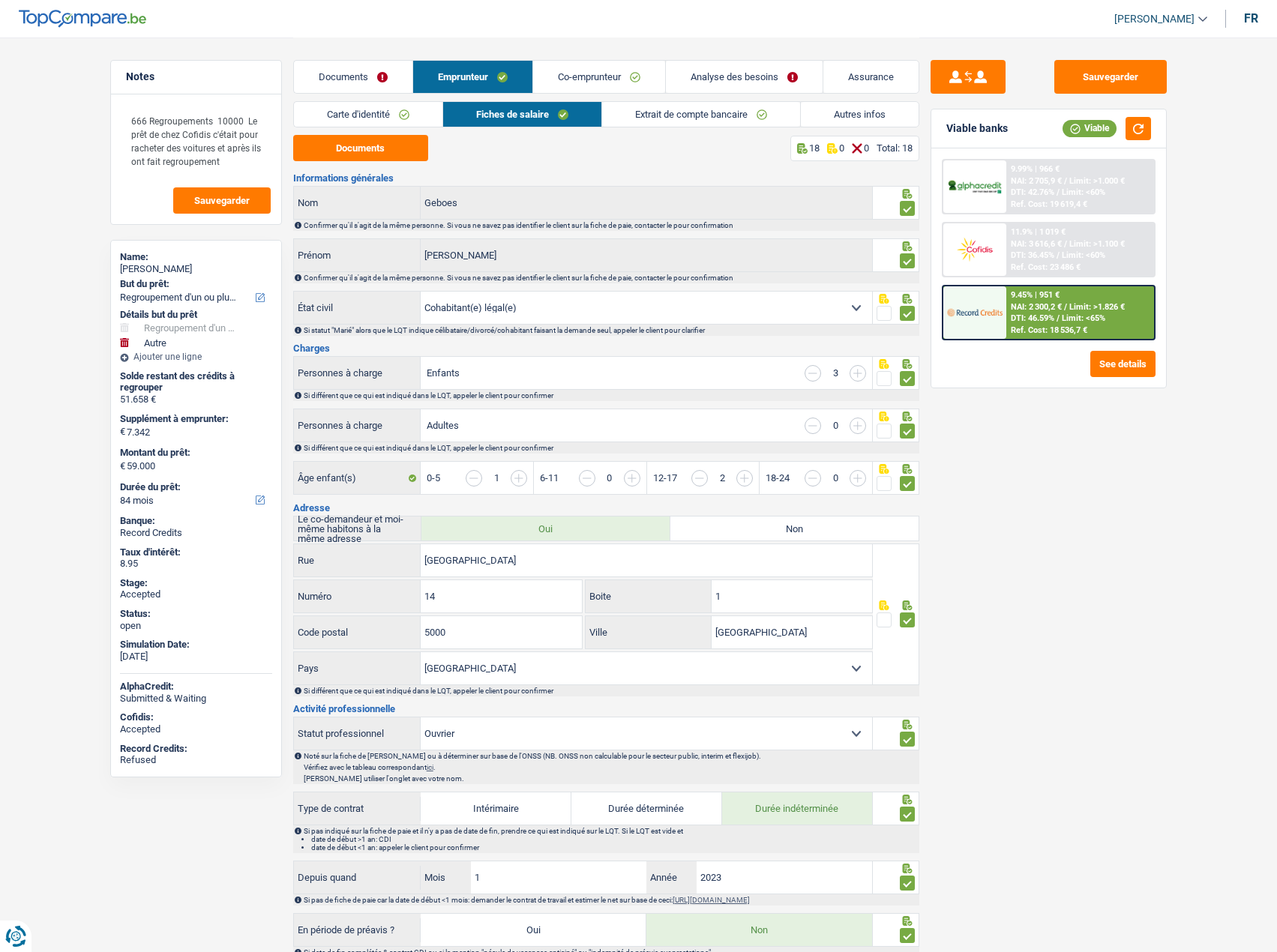
click at [731, 117] on link "Extrait de compte bancaire" at bounding box center [701, 115] width 198 height 25
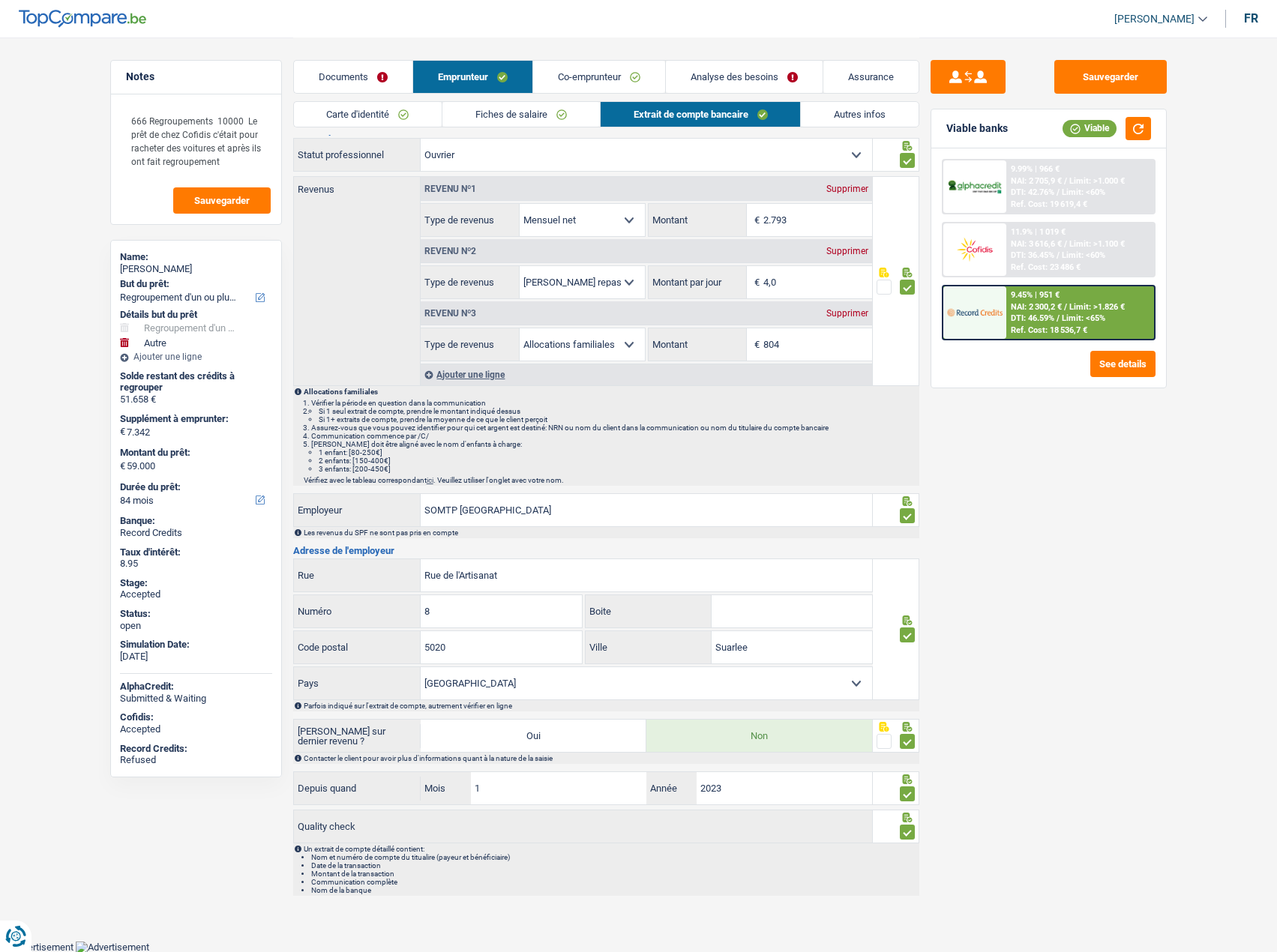
click at [832, 117] on link "Autres infos" at bounding box center [859, 115] width 117 height 25
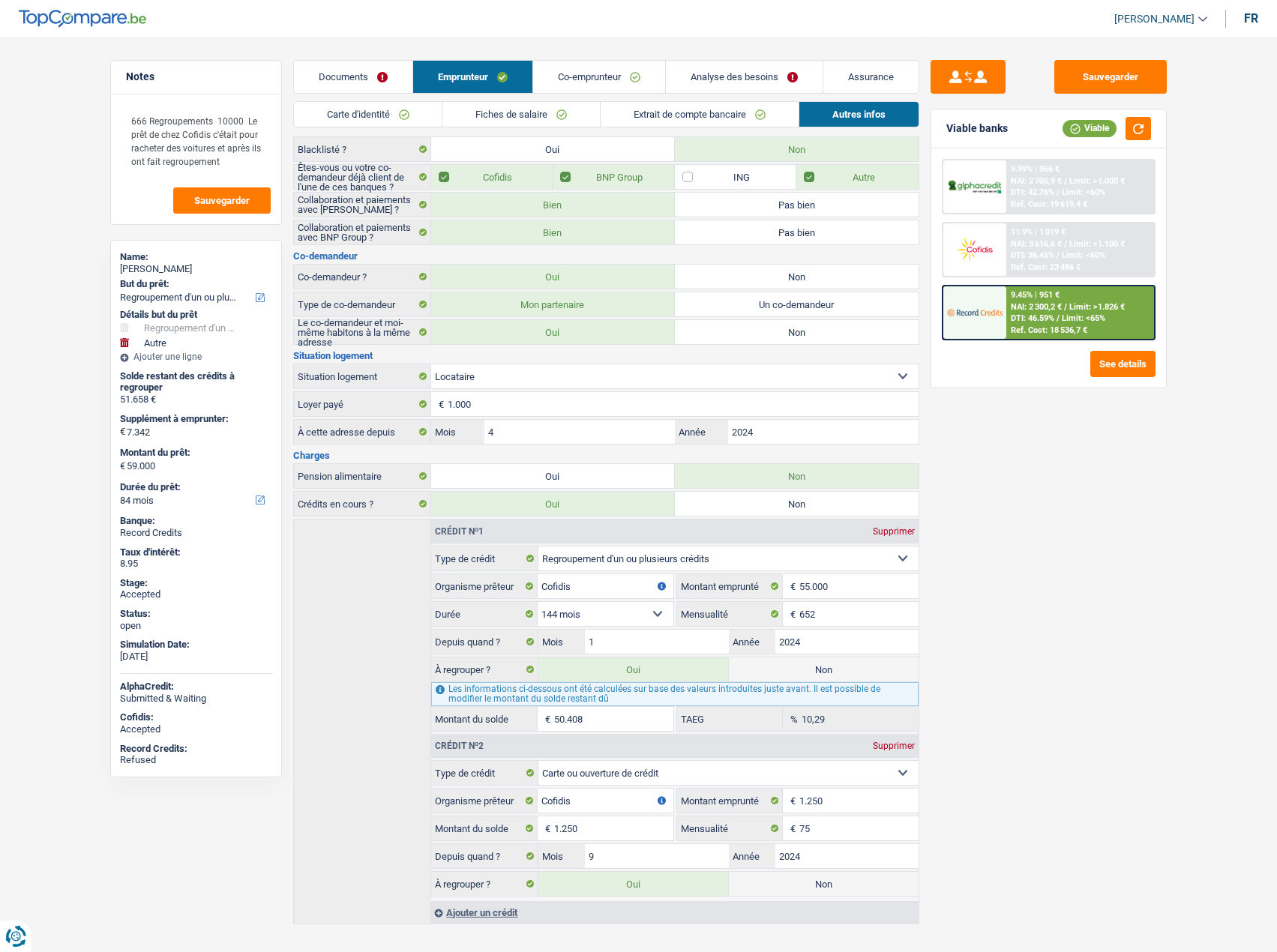
scroll to position [115, 0]
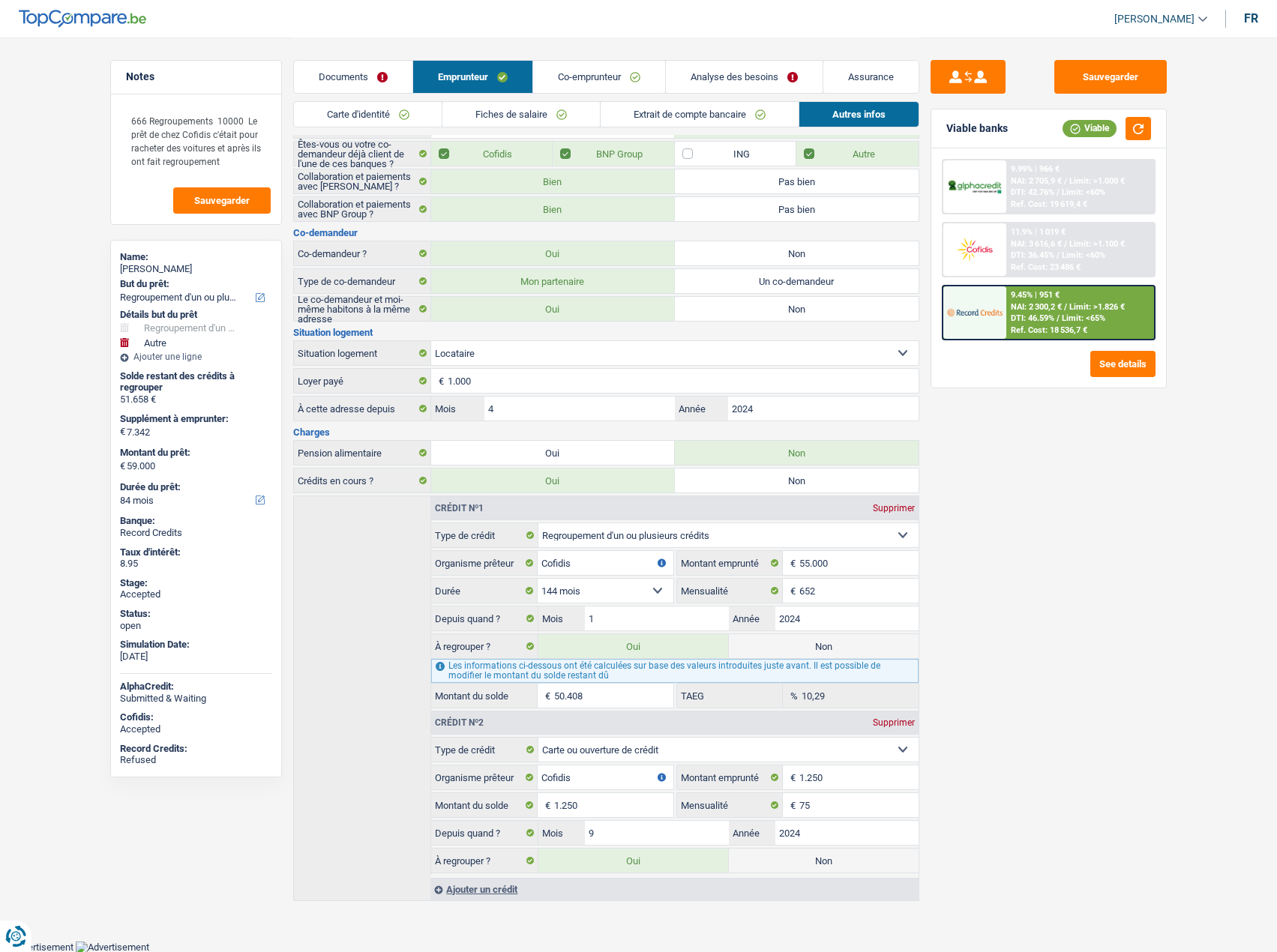
click at [683, 84] on link "Analyse des besoins" at bounding box center [744, 77] width 157 height 32
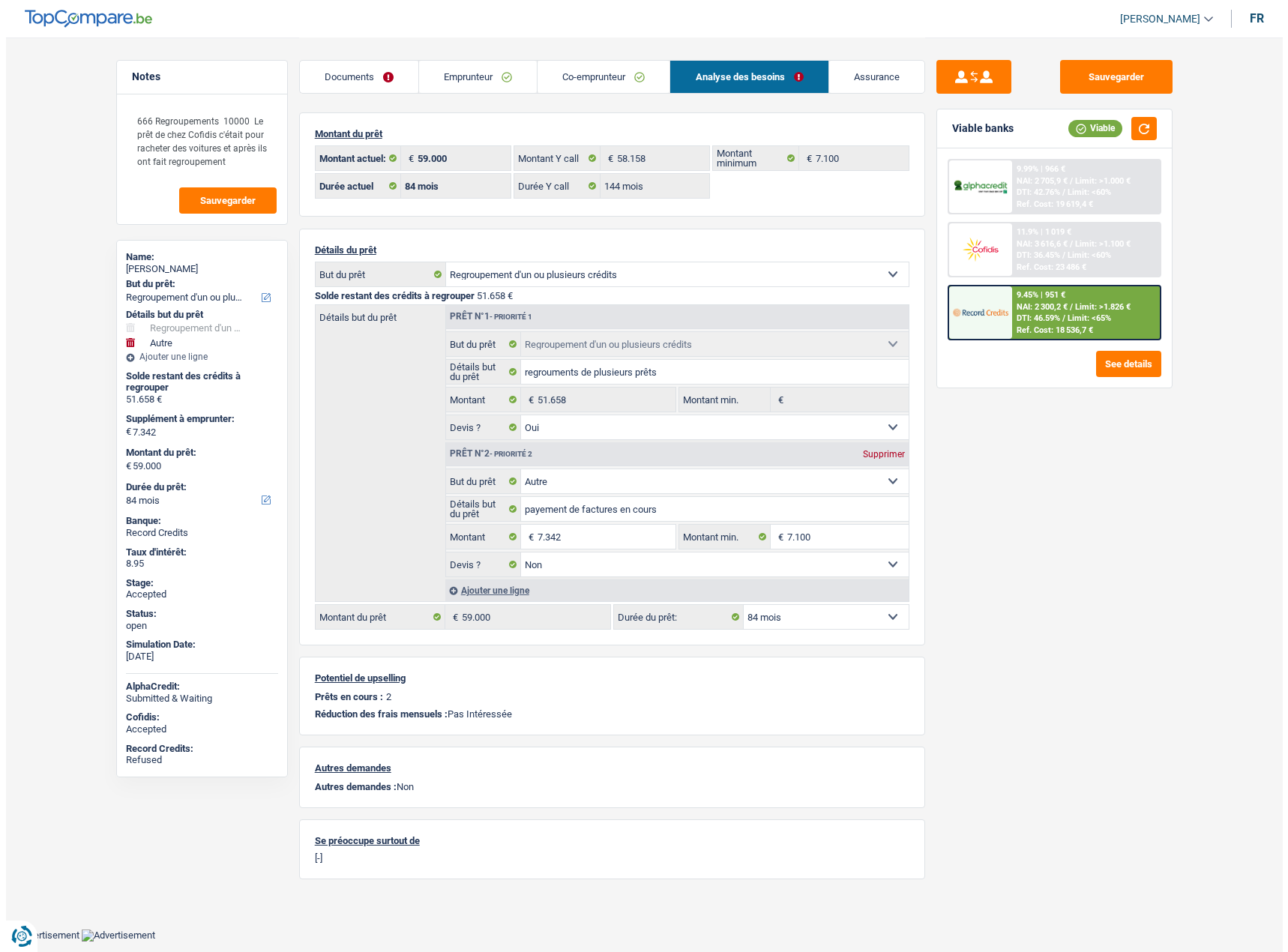
scroll to position [0, 0]
drag, startPoint x: 254, startPoint y: 117, endPoint x: 265, endPoint y: 130, distance: 17.0
click at [265, 130] on textarea "666 Regroupements 10000 Le prêt de chez Cofidis c'était pour racheter des voitu…" at bounding box center [201, 141] width 149 height 72
click at [250, 131] on textarea "666 Regroupements 10000 Le prêt de chez Cofidis c'était pour racheter des voitu…" at bounding box center [201, 141] width 149 height 72
drag, startPoint x: 248, startPoint y: 117, endPoint x: 219, endPoint y: 138, distance: 35.8
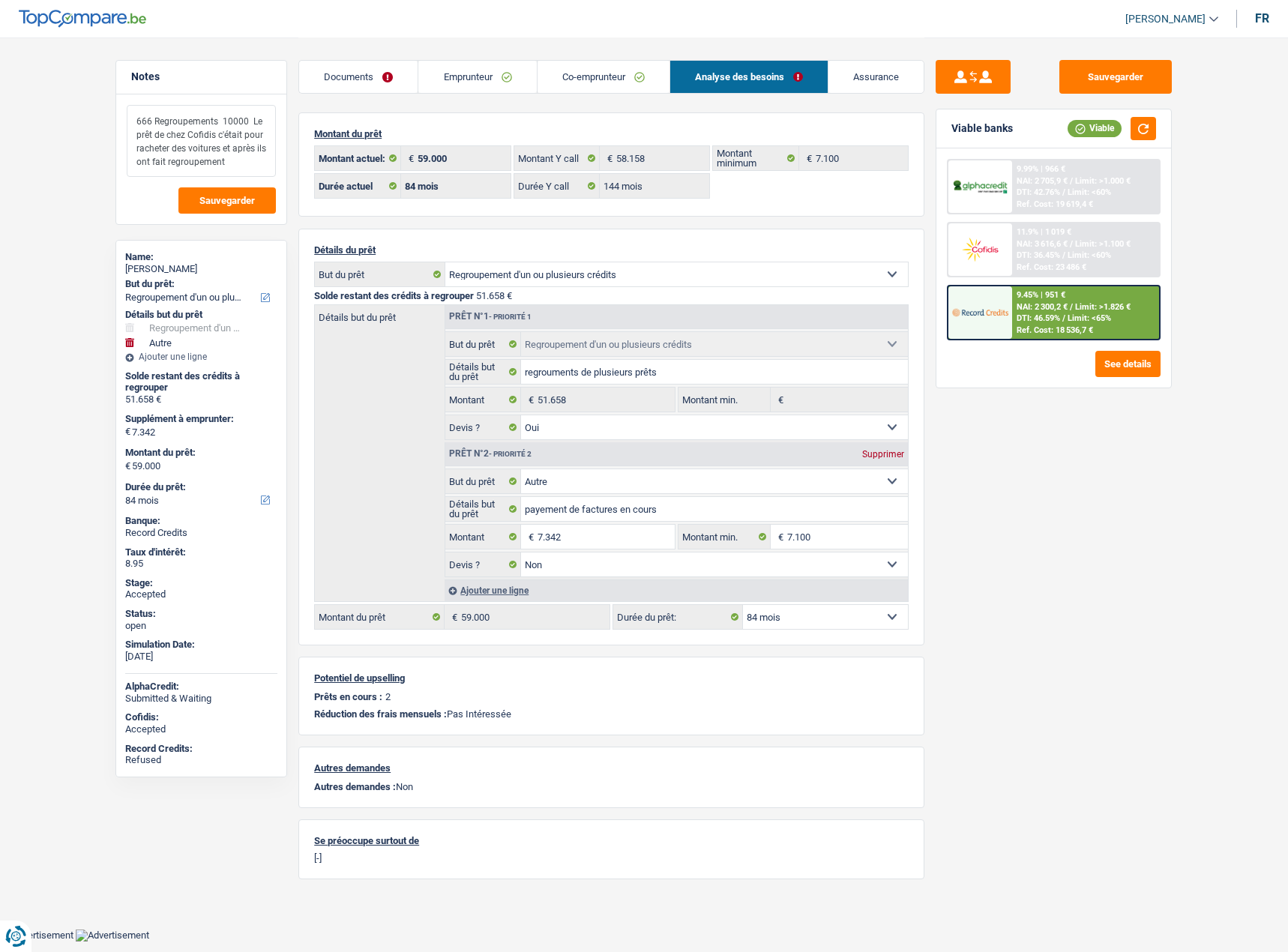
click at [219, 138] on textarea "666 Regroupements 10000 Le prêt de chez Cofidis c'était pour racheter des voitu…" at bounding box center [201, 141] width 149 height 72
click at [1129, 130] on div "Viable" at bounding box center [1112, 129] width 88 height 23
click at [1151, 136] on button "button" at bounding box center [1143, 129] width 26 height 23
click at [1055, 255] on span "DTI: 36.45%" at bounding box center [1038, 255] width 43 height 10
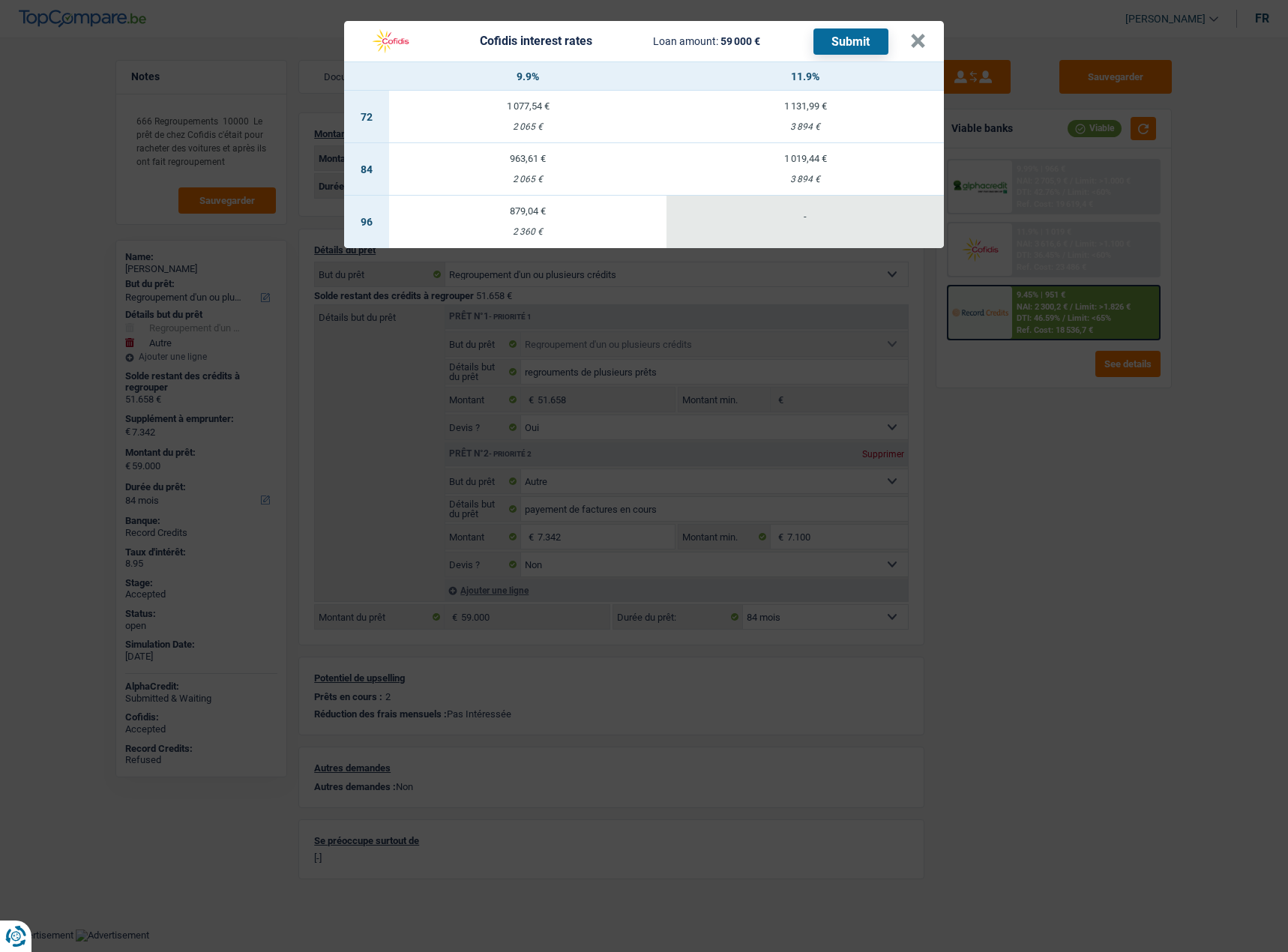
click at [562, 435] on div "Cofidis interest rates Loan amount: 59 000 € Submit × 9.9% 11.9% 72 1 077,54 € …" at bounding box center [644, 476] width 1288 height 952
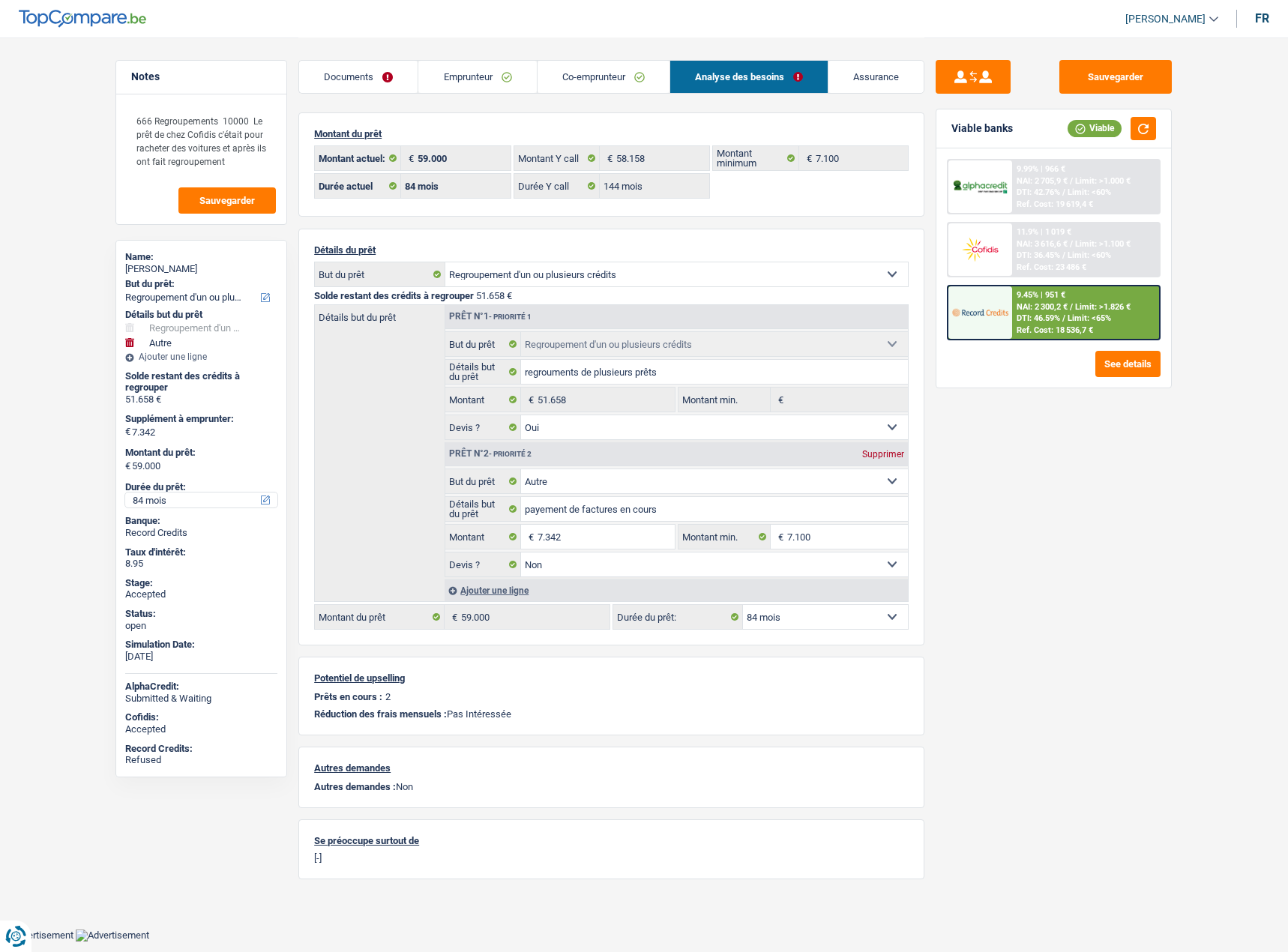
click at [161, 505] on select "12 mois 18 mois 24 mois 30 mois 36 mois 42 mois 48 mois 60 mois 72 mois 84 mois…" at bounding box center [201, 500] width 152 height 15
select select "120"
click at [125, 493] on select "12 mois 18 mois 24 mois 30 mois 36 mois 42 mois 48 mois 60 mois 72 mois 84 mois…" at bounding box center [201, 500] width 152 height 15
select select "120"
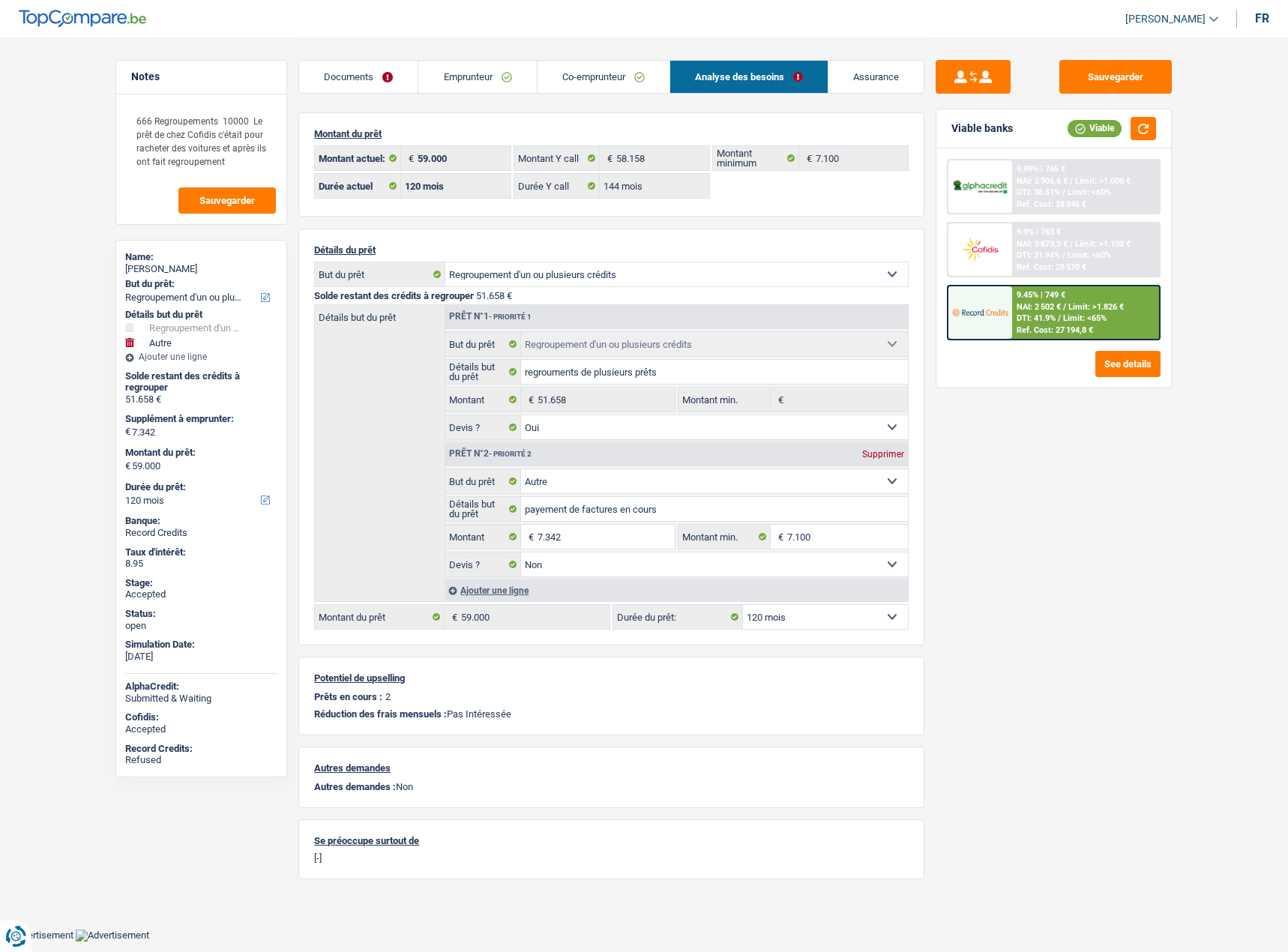
click at [1076, 317] on span "Limit: <65%" at bounding box center [1085, 319] width 43 height 10
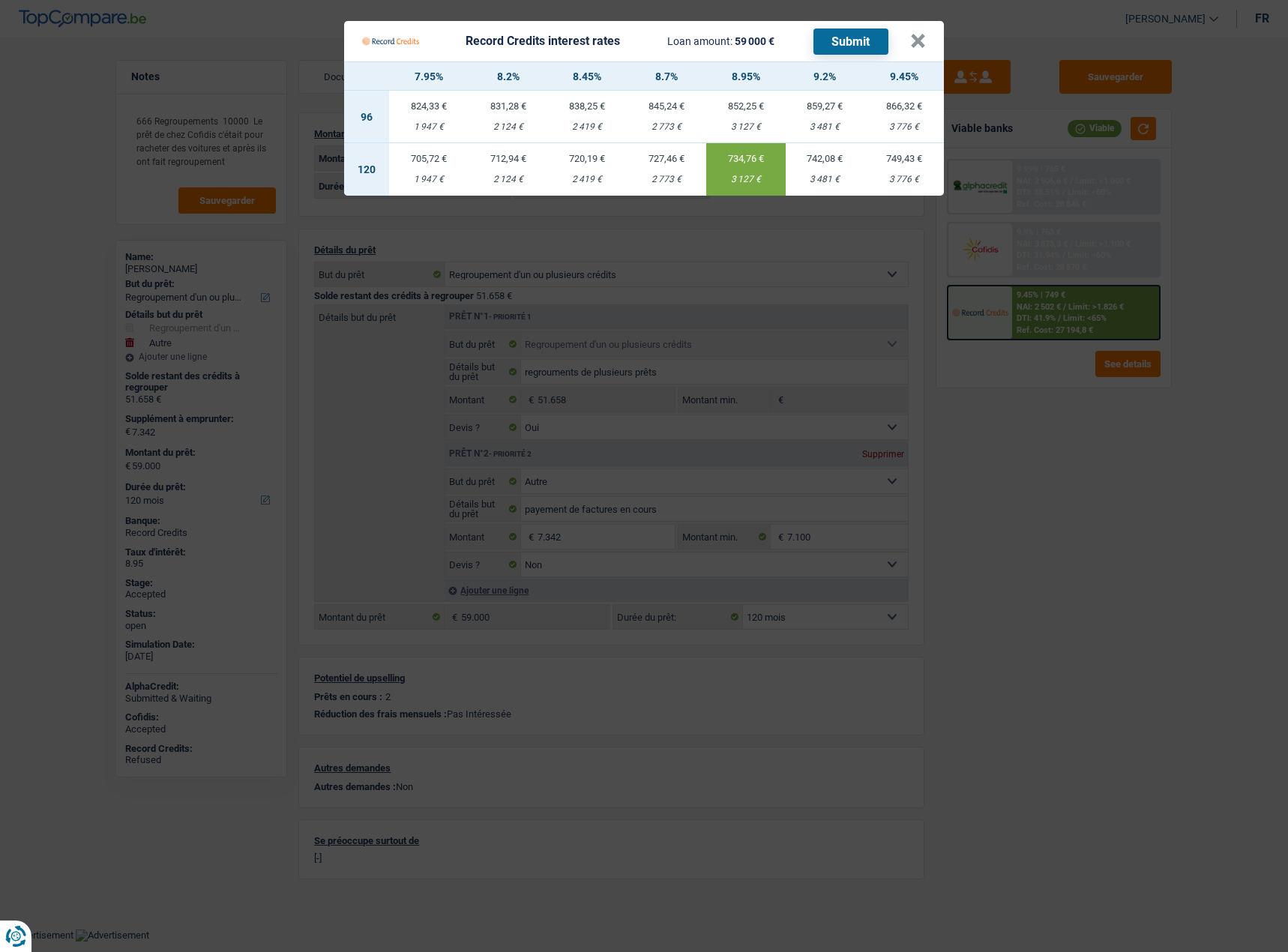
click at [1065, 299] on Credits "Record Credits interest rates Loan amount: 59 000 € Submit × 7.95% 8.2% 8.45% 8…" at bounding box center [644, 476] width 1288 height 952
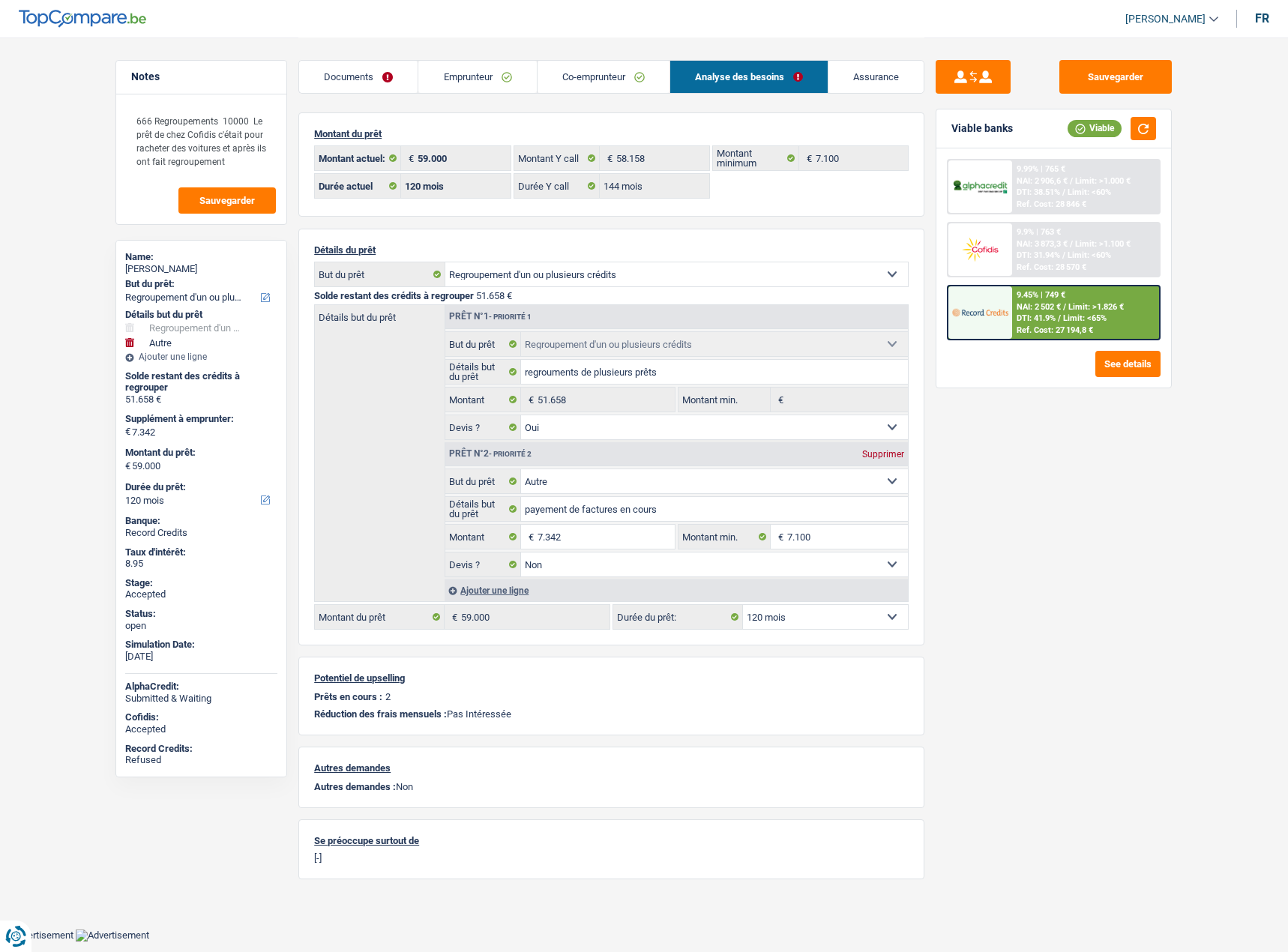
click at [1058, 250] on div "9.9% | 763 € NAI: 3 873,3 € / Limit: >1.100 € DTI: 31.94% / Limit: <60% Ref. Co…" at bounding box center [1085, 249] width 147 height 52
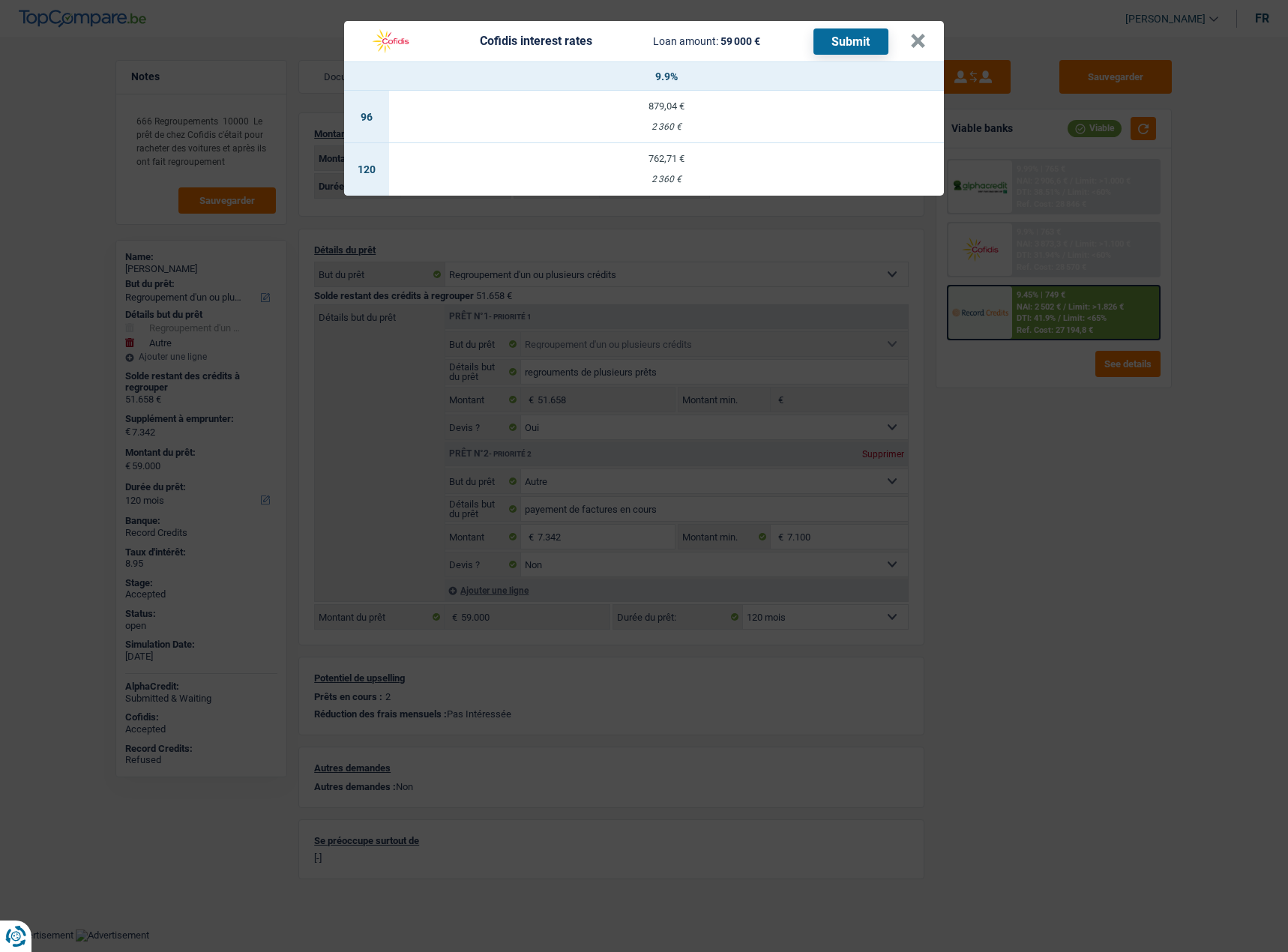
click at [622, 186] on td "762,71 € 2 360 €" at bounding box center [666, 169] width 555 height 52
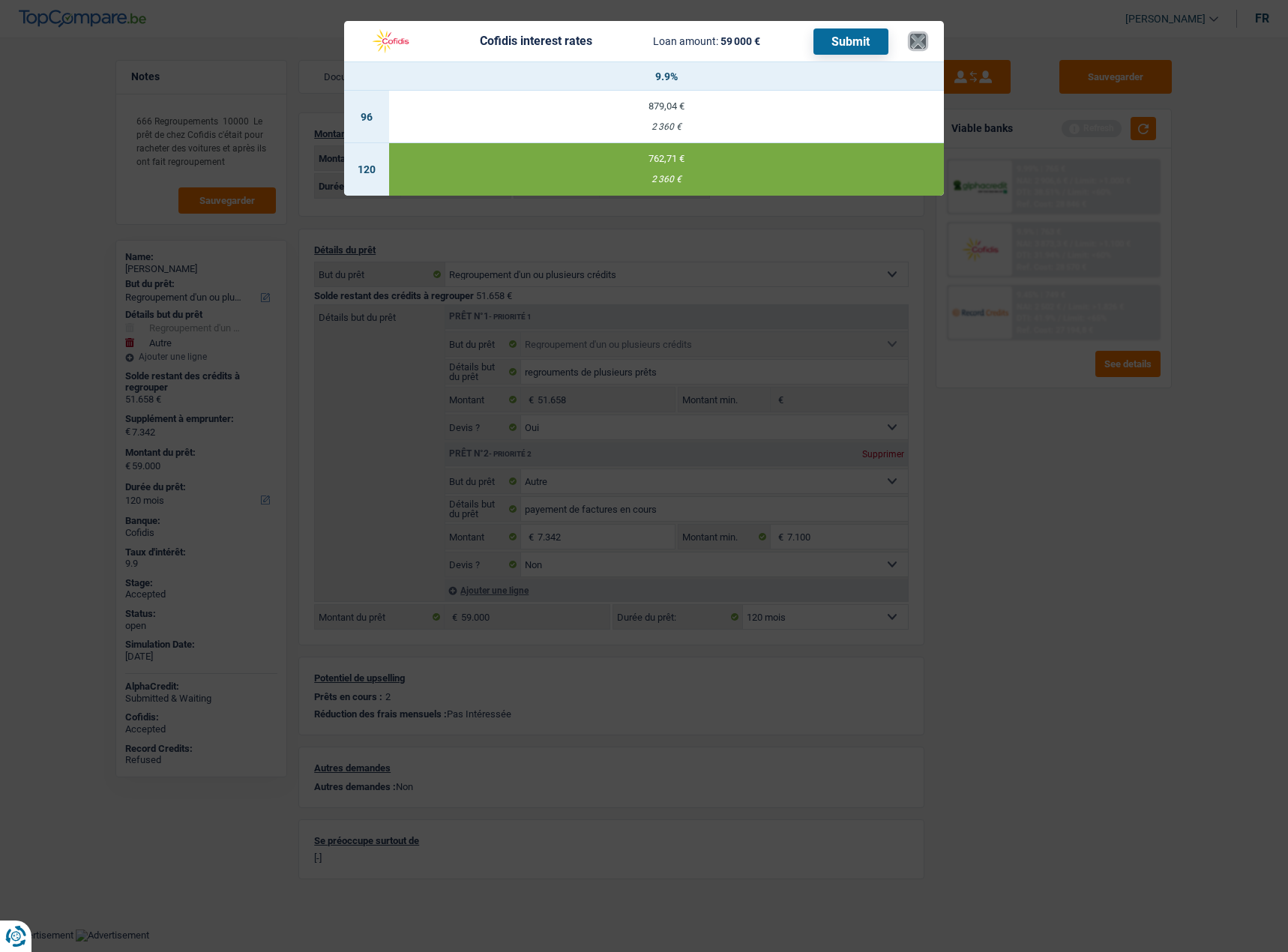
click at [917, 48] on button "×" at bounding box center [918, 42] width 16 height 15
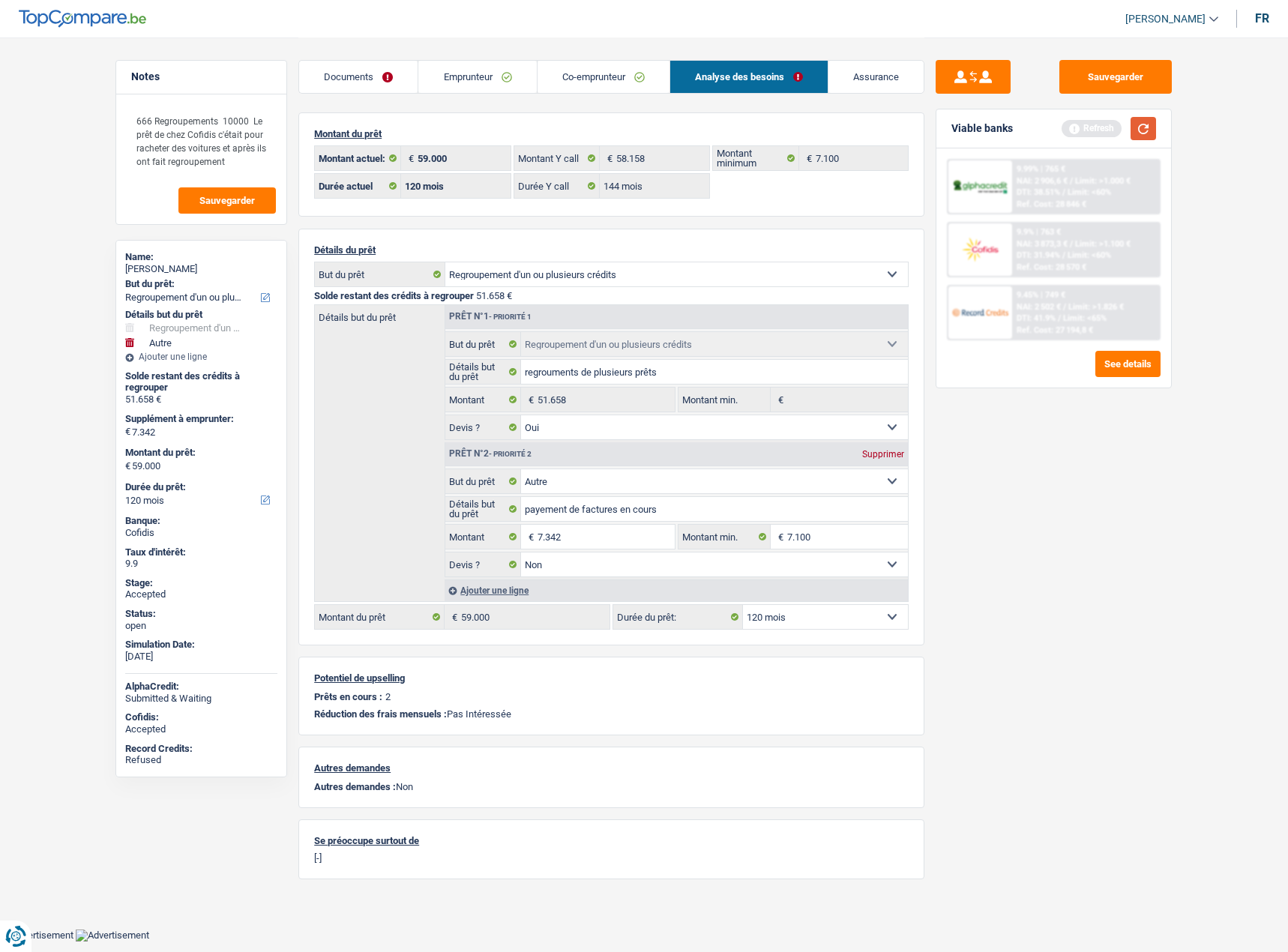
click at [1149, 137] on button "button" at bounding box center [1143, 129] width 26 height 23
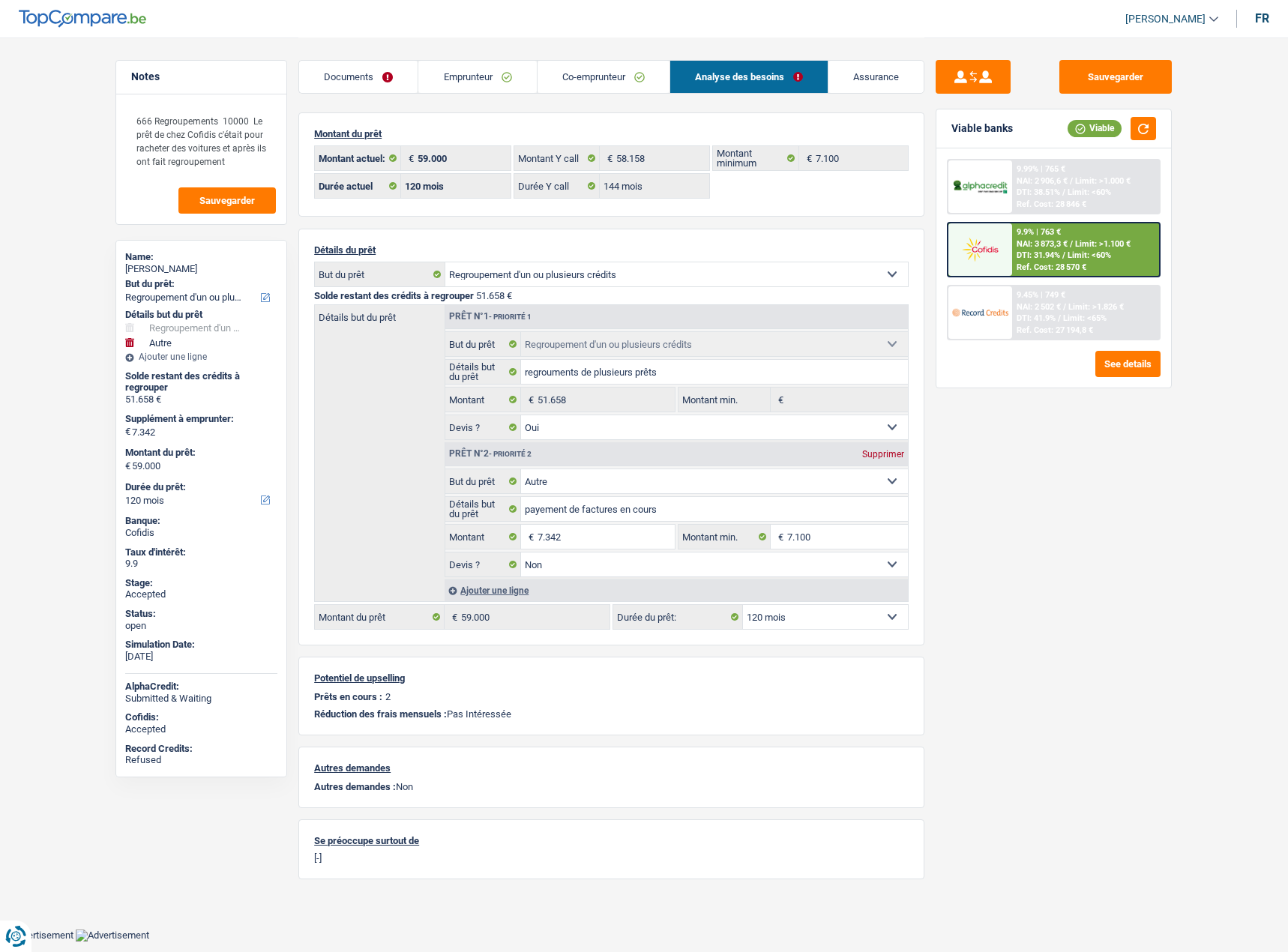
click at [369, 73] on link "Documents" at bounding box center [358, 77] width 118 height 32
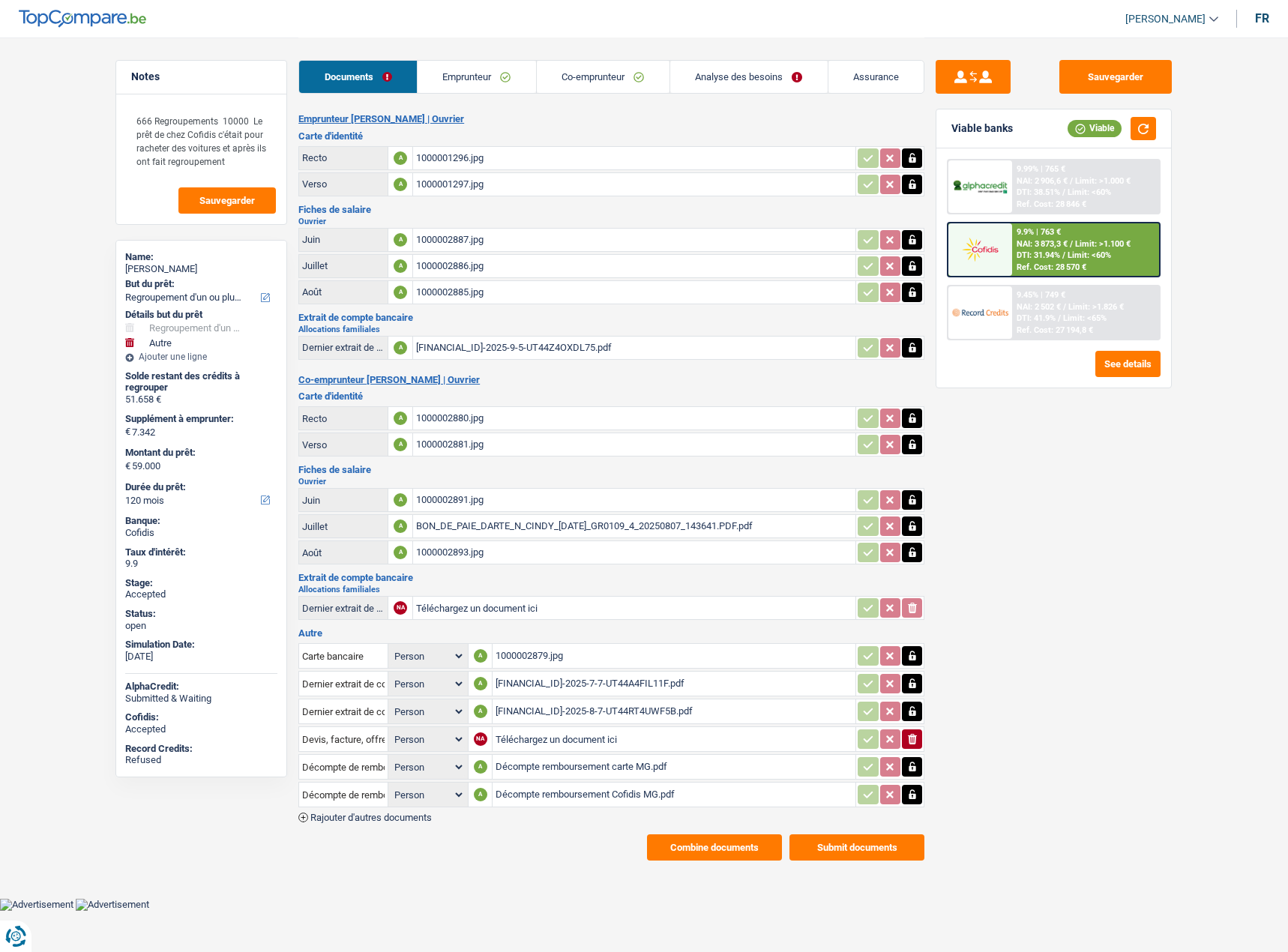
click at [727, 849] on button "Combine documents" at bounding box center [715, 848] width 135 height 27
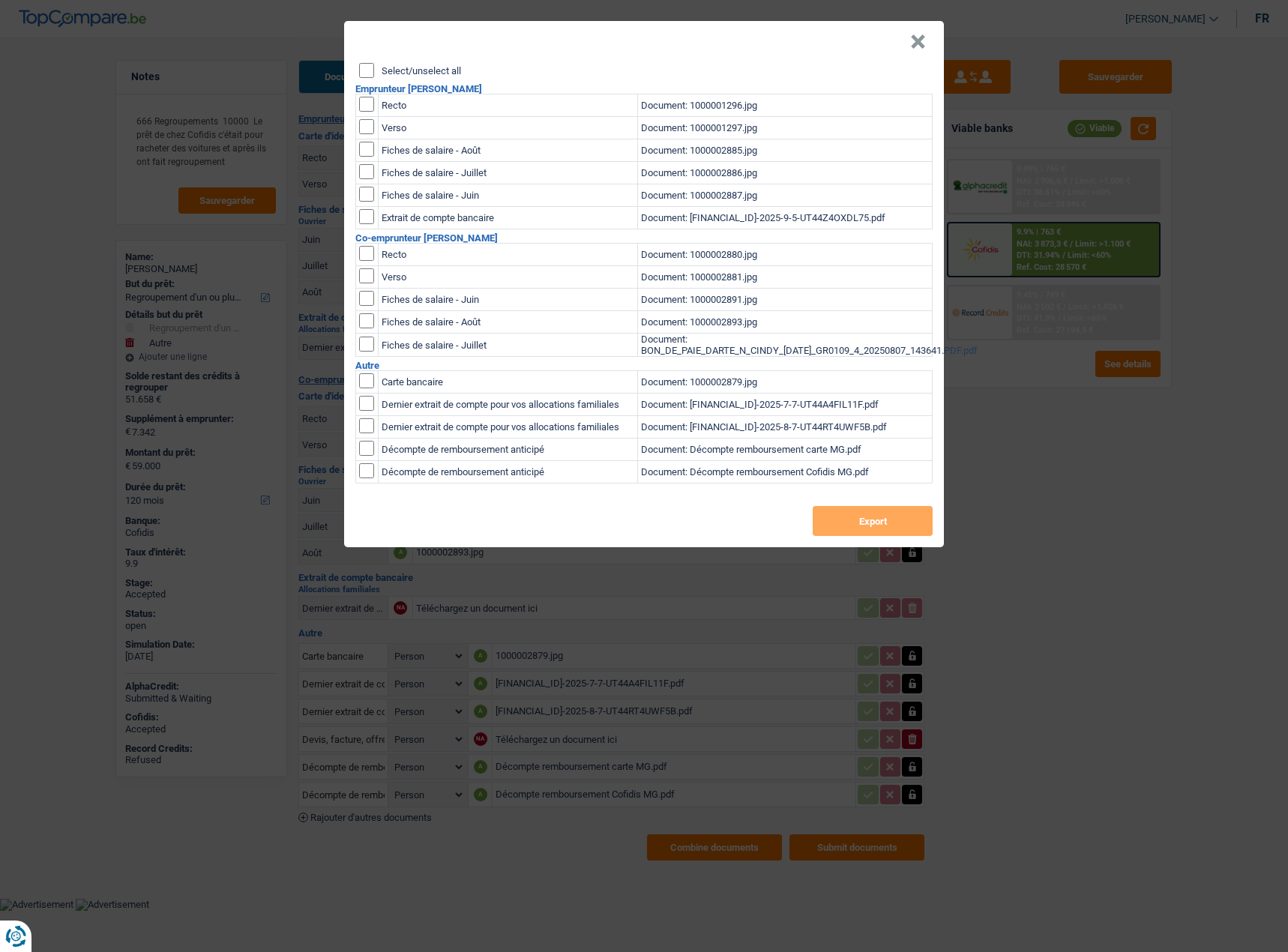
click at [381, 847] on div "× Select/unselect all Emprunteur Mathieu Geboes Recto Document: 1000001296.jpg …" at bounding box center [644, 476] width 1288 height 952
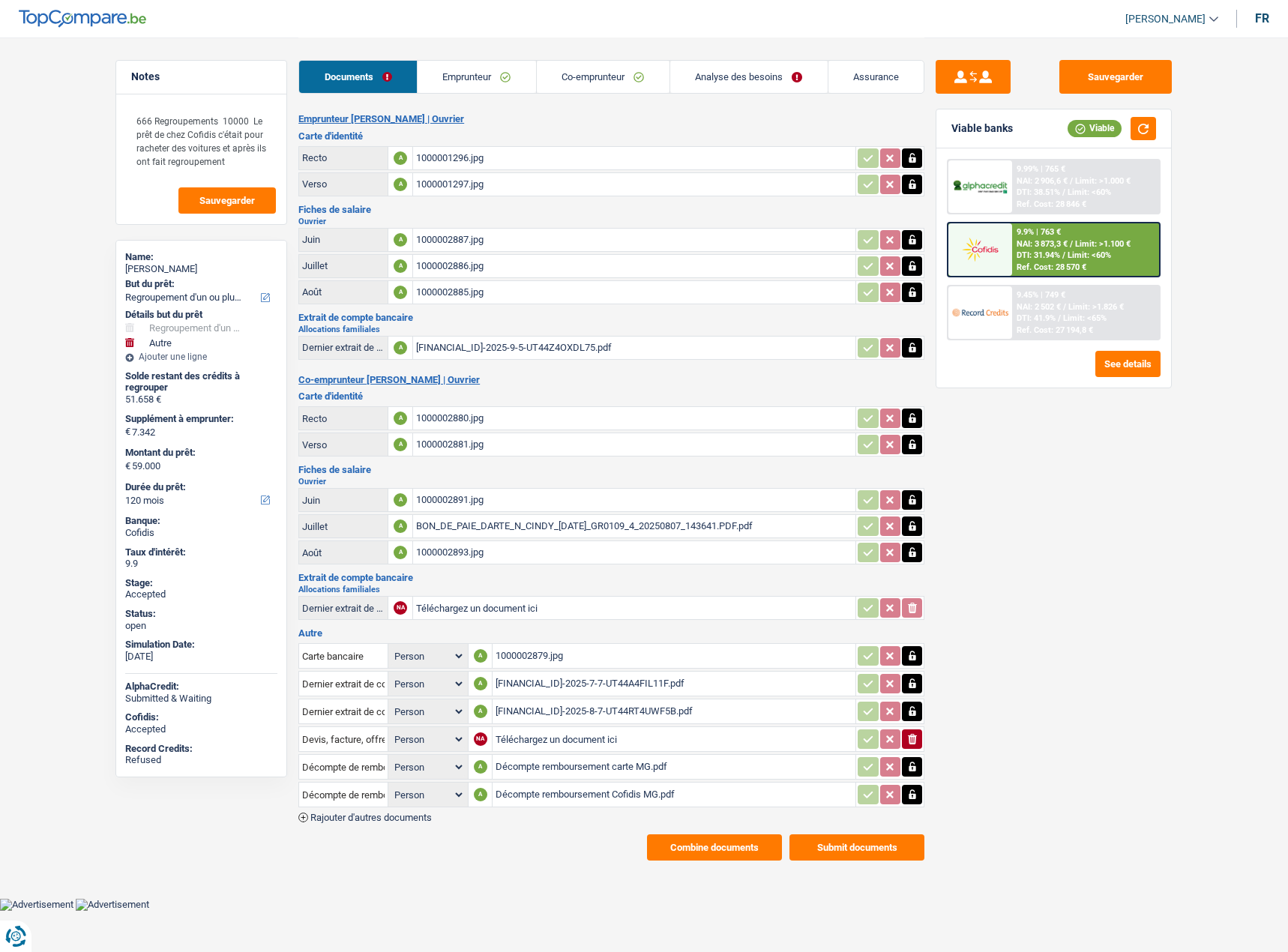
click at [607, 814] on div "Carte bancaire Person Emprunteur Co-emprunteur A 1000002879.jpg Dernier extrait…" at bounding box center [612, 731] width 626 height 181
click at [606, 800] on div "Décompte remboursement Cofidis MG.pdf" at bounding box center [674, 794] width 357 height 22
click at [390, 819] on span "Rajouter d'autres documents" at bounding box center [371, 818] width 121 height 10
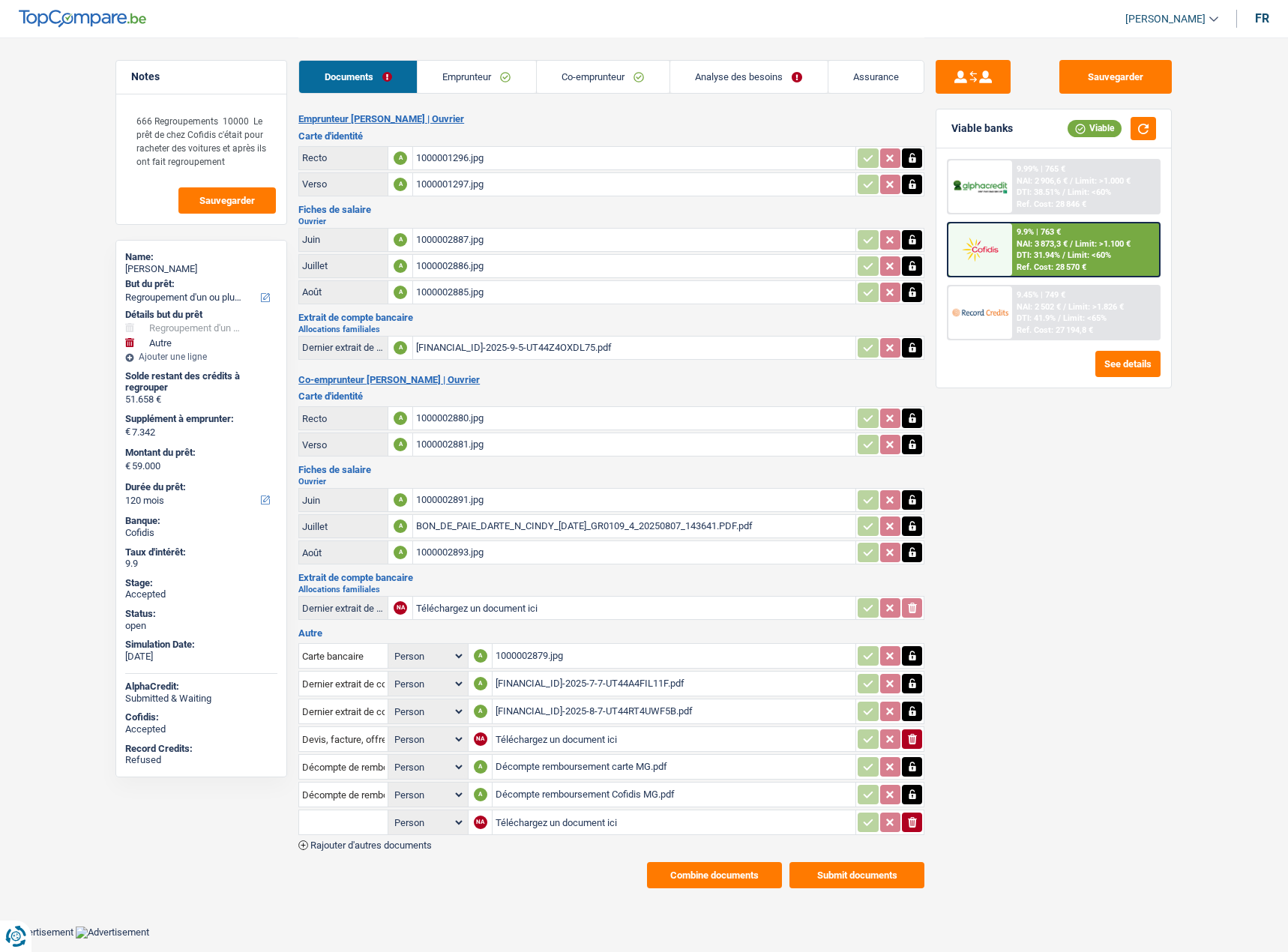
click at [564, 830] on input "Téléchargez un document ici" at bounding box center [674, 822] width 357 height 22
type input "C:\fakepath\1000003089 (1).jpg"
click at [360, 821] on input "text" at bounding box center [343, 822] width 82 height 24
click at [389, 855] on li "Décompte de remboursement anticipé" at bounding box center [395, 852] width 178 height 19
type input "Décompte de remboursement anticipé"
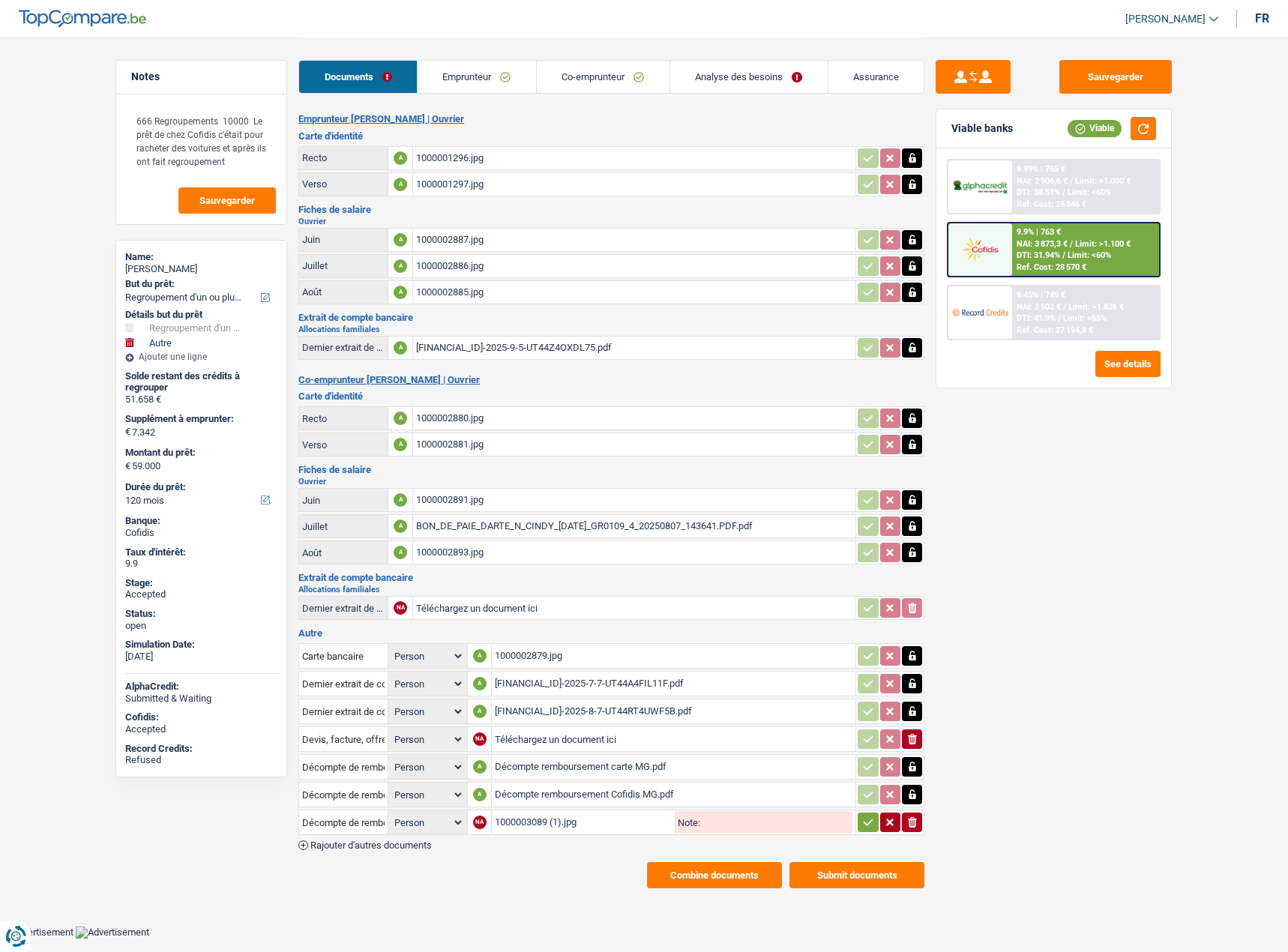
drag, startPoint x: 866, startPoint y: 826, endPoint x: 1124, endPoint y: 137, distance: 735.7
click at [865, 827] on icon "button" at bounding box center [868, 822] width 12 height 15
drag, startPoint x: 1108, startPoint y: 84, endPoint x: 919, endPoint y: 32, distance: 196.0
click at [1107, 84] on button "Sauvegarder" at bounding box center [1115, 77] width 112 height 34
click at [741, 878] on button "Combine documents" at bounding box center [715, 875] width 135 height 27
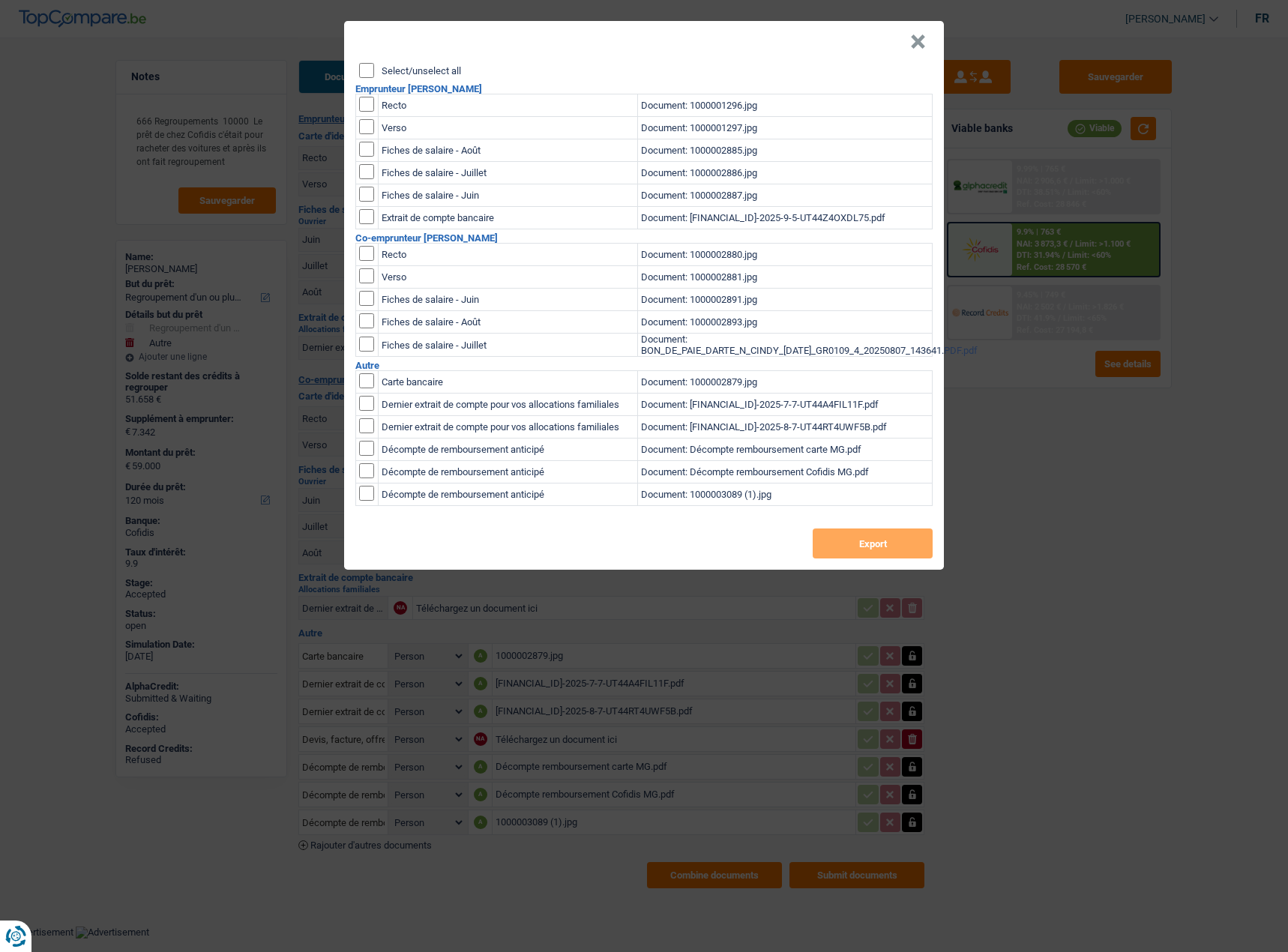
click at [355, 78] on div "Select/unselect all Emprunteur Mathieu Geboes Recto Document: 1000001296.jpg Ve…" at bounding box center [644, 316] width 600 height 507
click at [364, 71] on input "Select/unselect all" at bounding box center [367, 71] width 15 height 15
checkbox input "true"
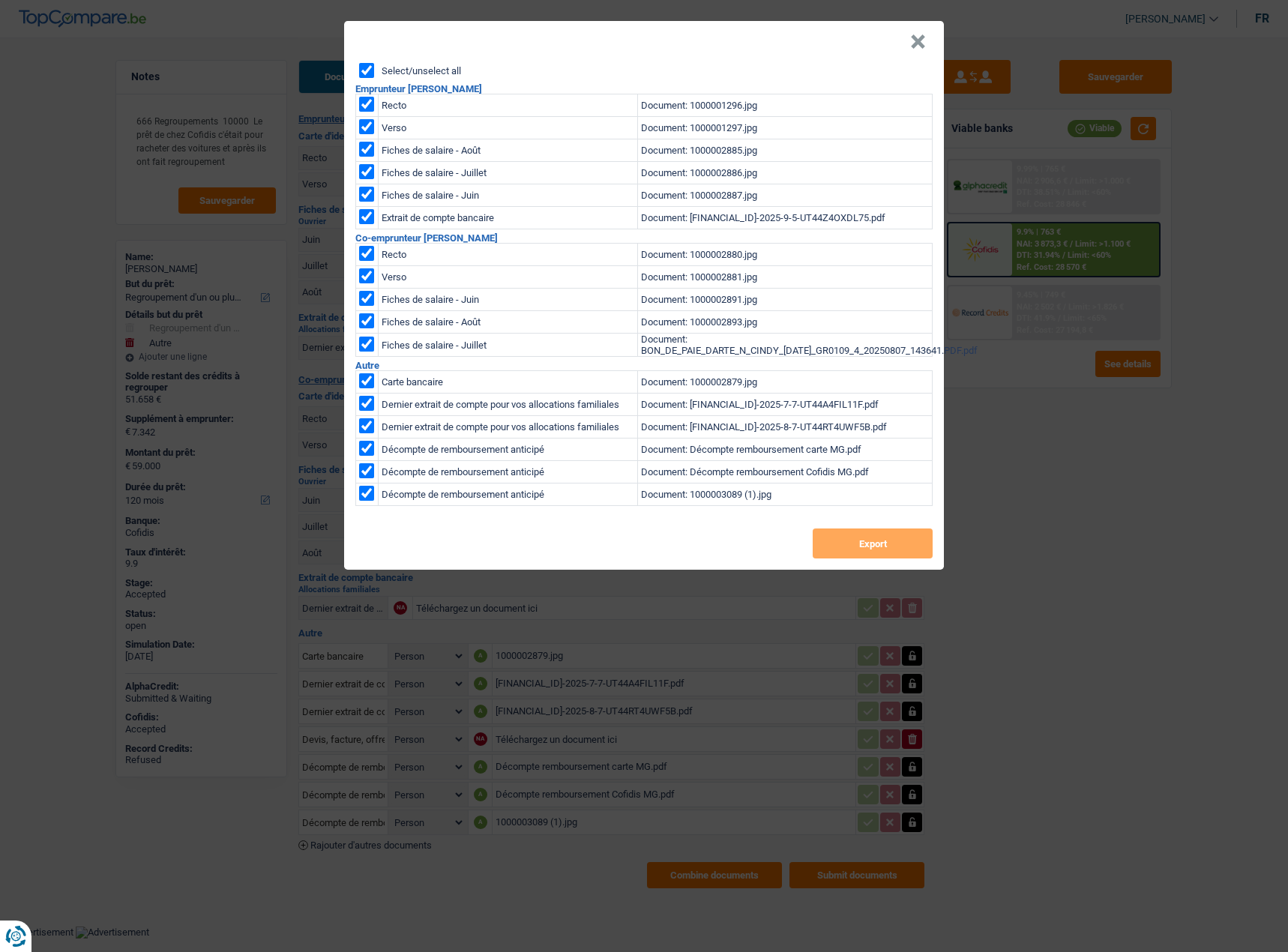
checkbox input "true"
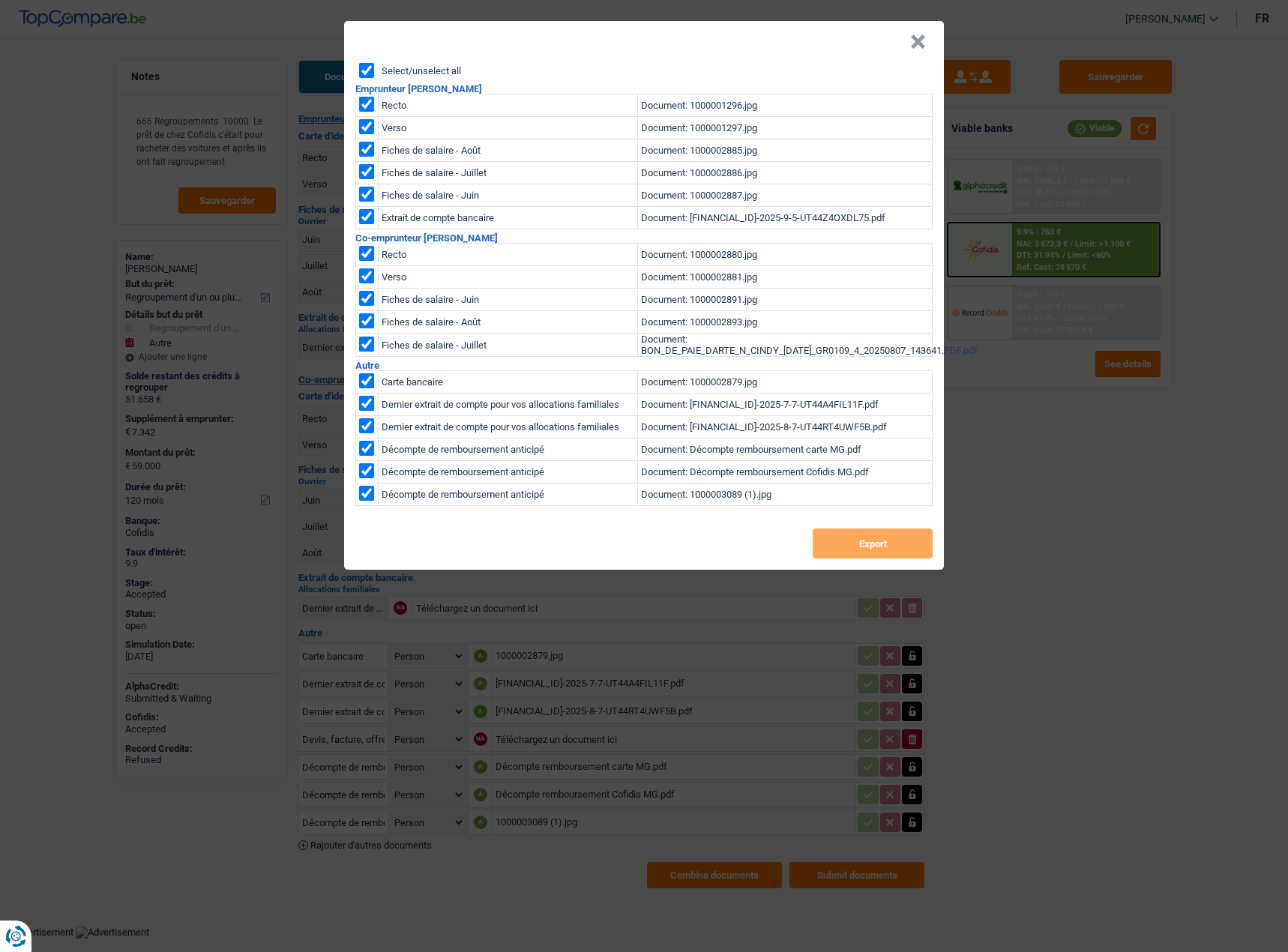
checkbox input "true"
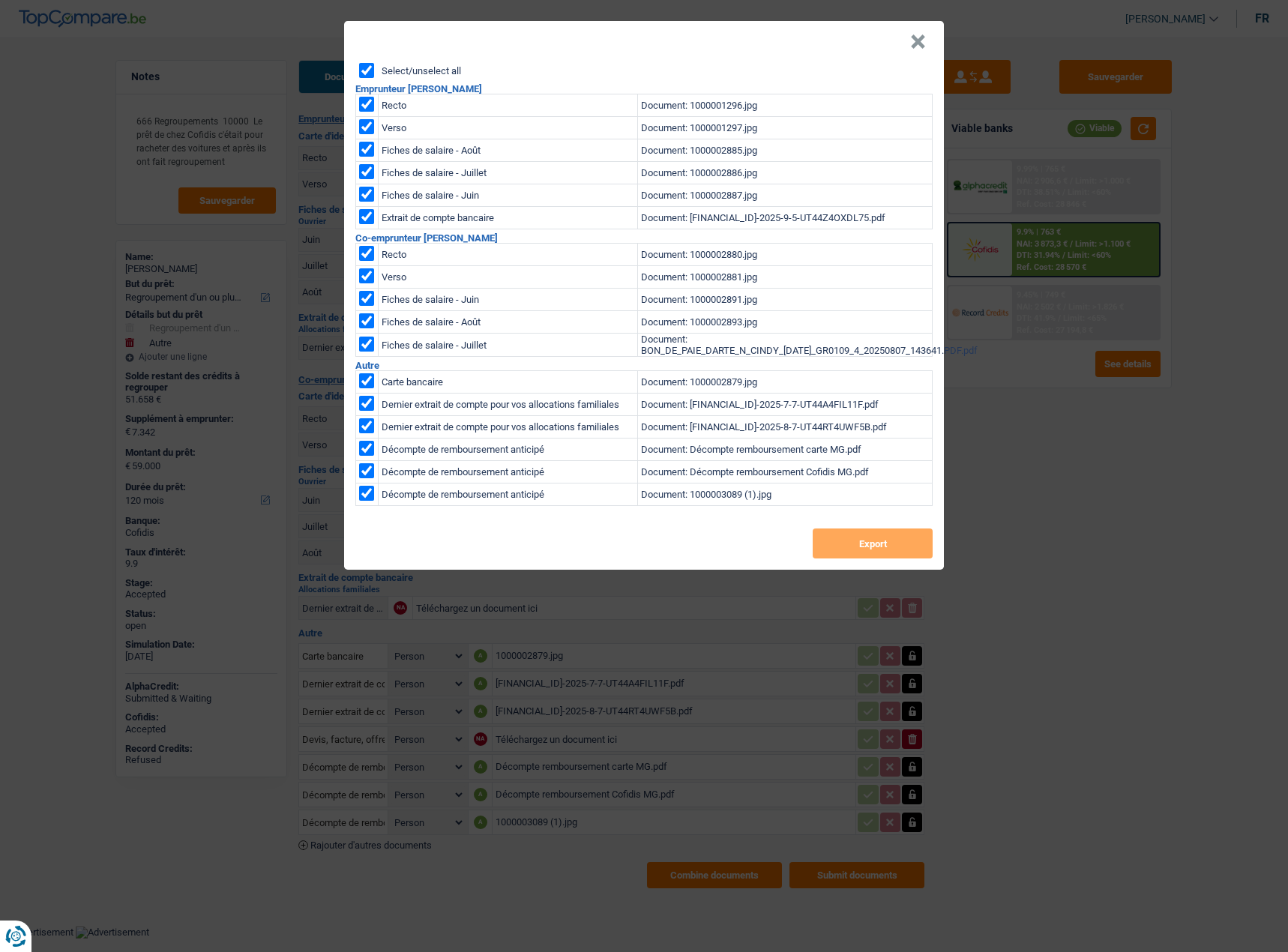
checkbox input "true"
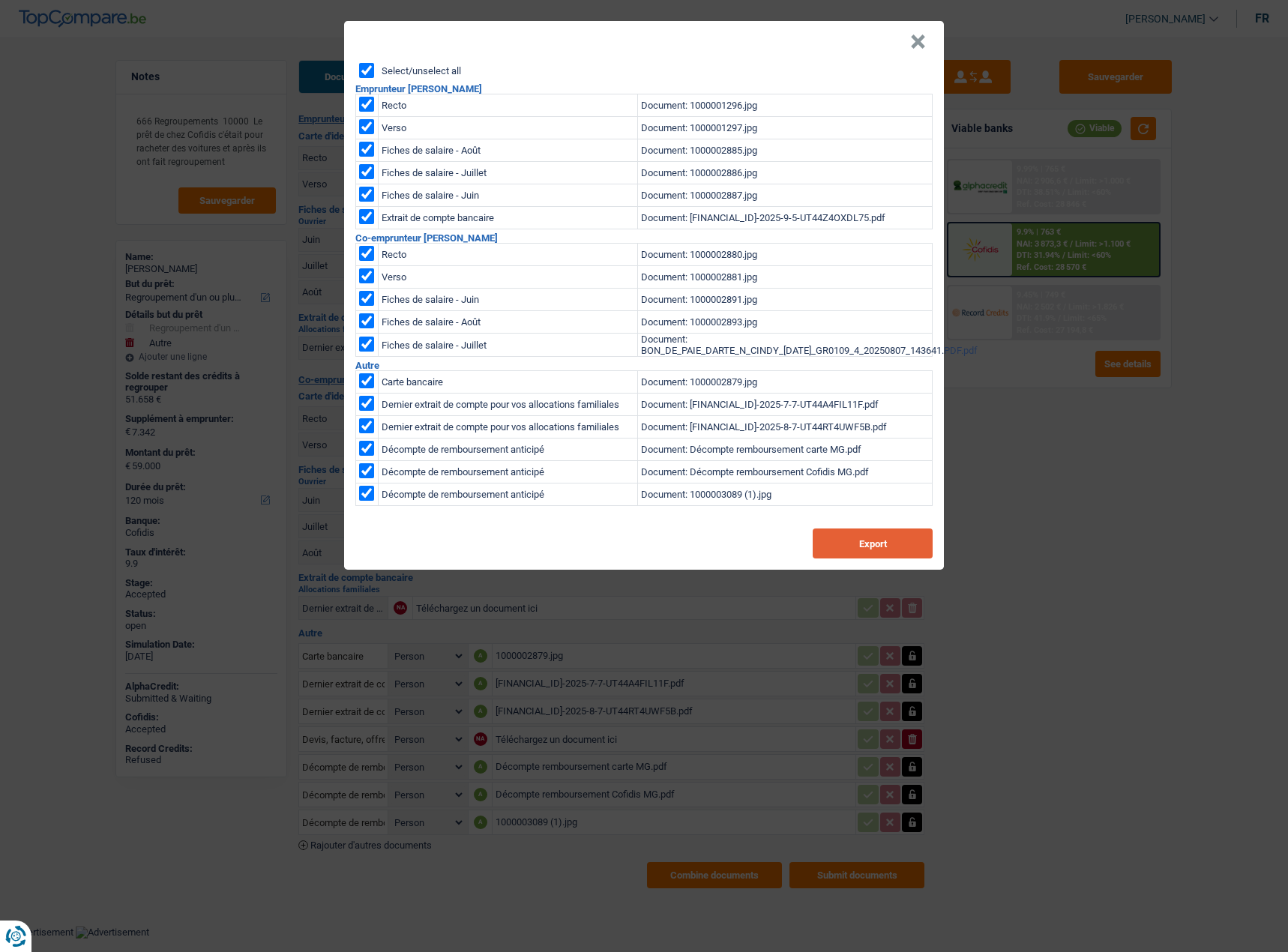
click at [912, 543] on button "Export" at bounding box center [873, 543] width 120 height 30
drag, startPoint x: 919, startPoint y: 49, endPoint x: 775, endPoint y: 13, distance: 148.4
click at [919, 49] on button "×" at bounding box center [918, 42] width 16 height 15
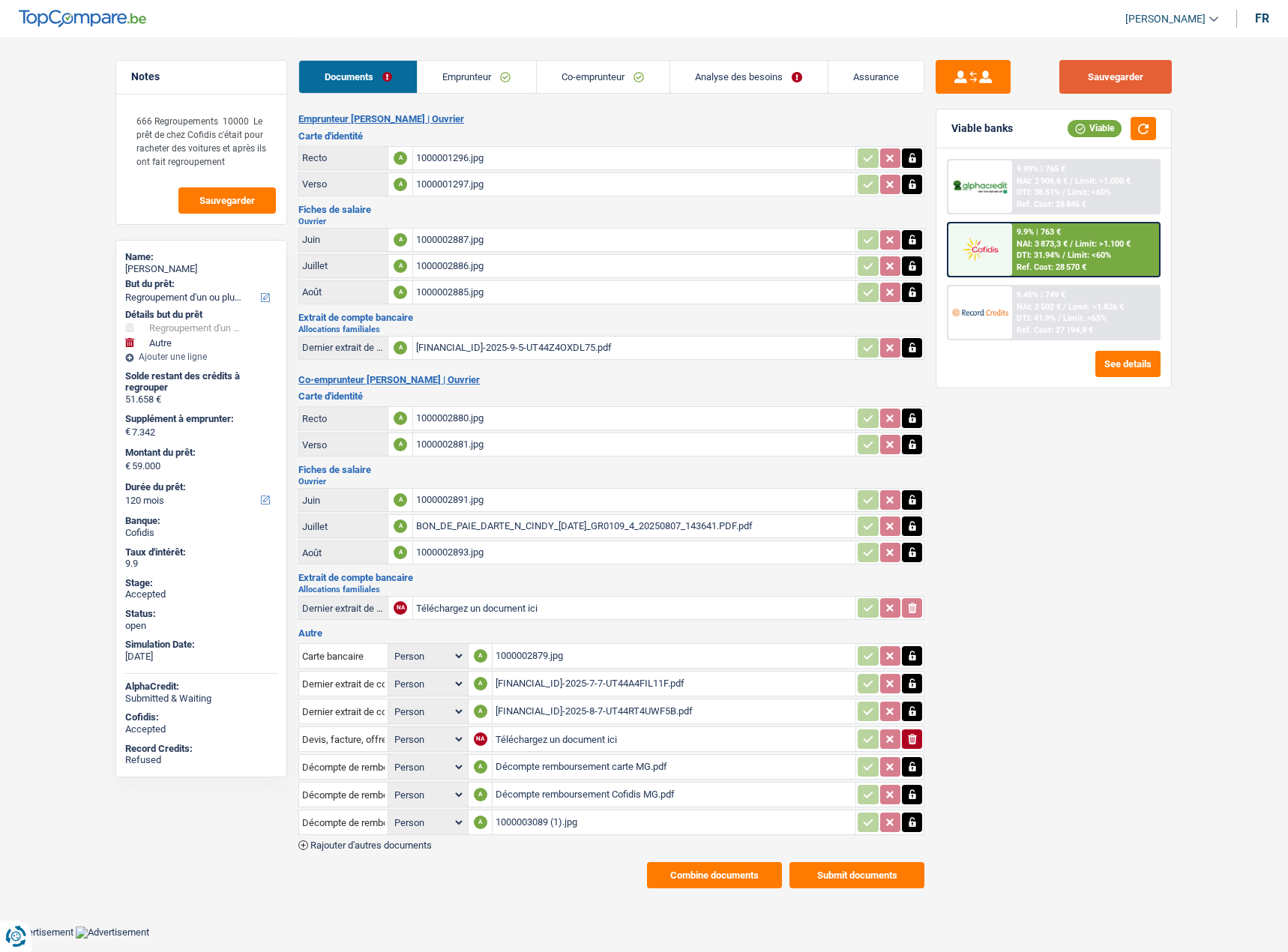
drag, startPoint x: 1118, startPoint y: 82, endPoint x: 821, endPoint y: 25, distance: 302.4
click at [1115, 82] on button "Sauvegarder" at bounding box center [1115, 77] width 112 height 34
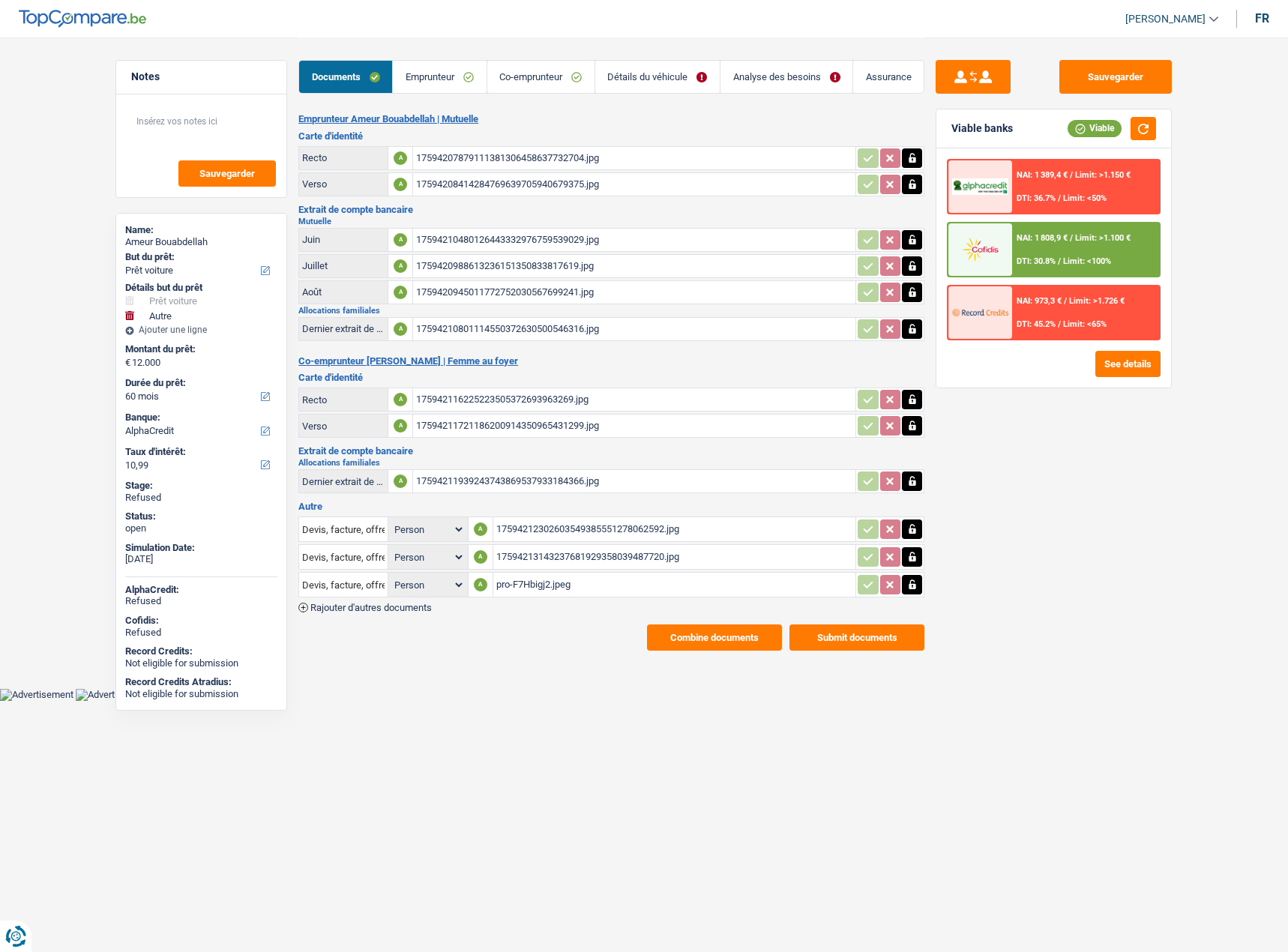
select select "car"
select select "other"
select select "60"
select select "alphacredit"
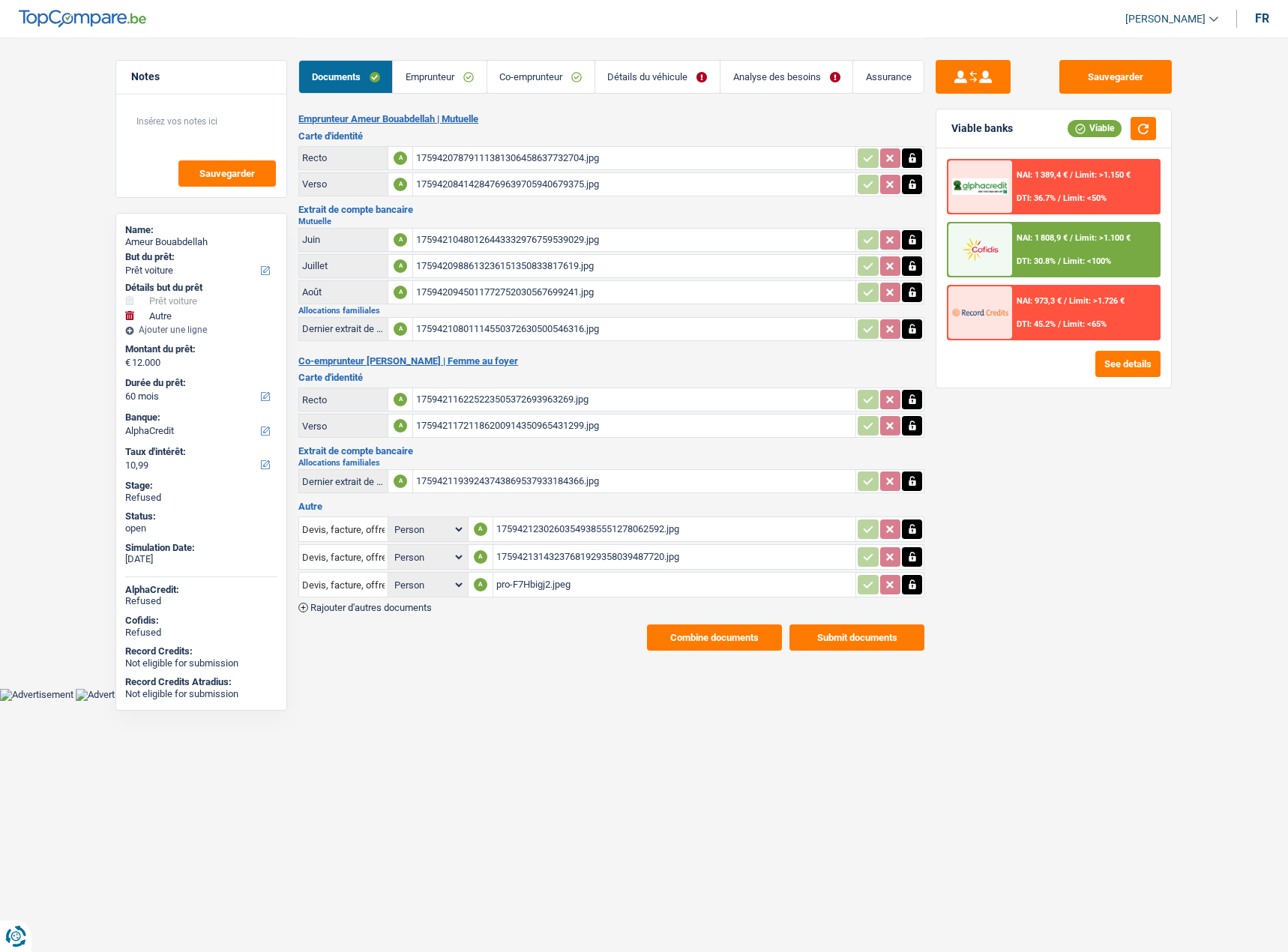
select select "60"
select select "car"
select select "false"
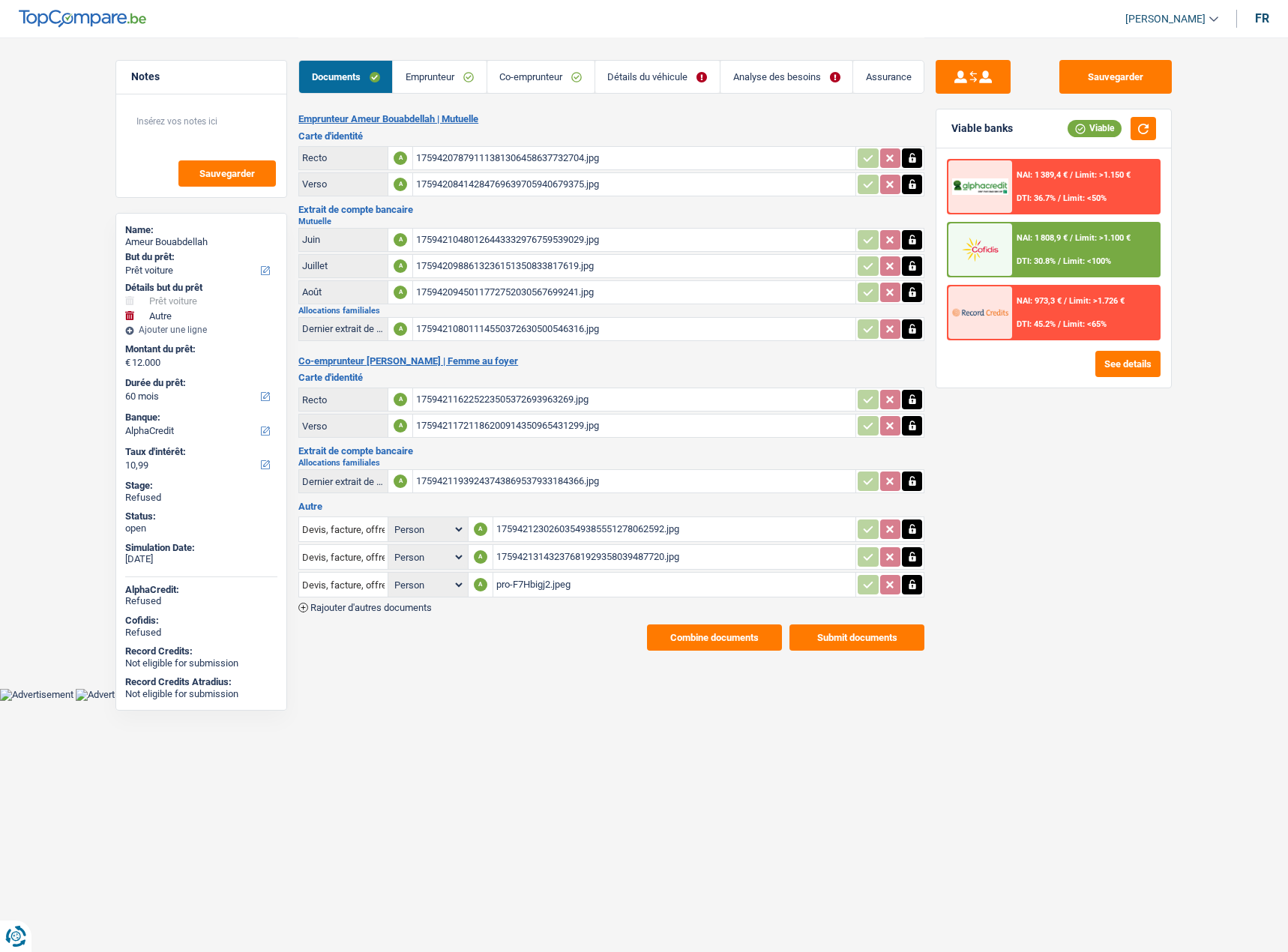
select select "60"
click at [642, 79] on link "Détails du véhicule" at bounding box center [657, 77] width 125 height 32
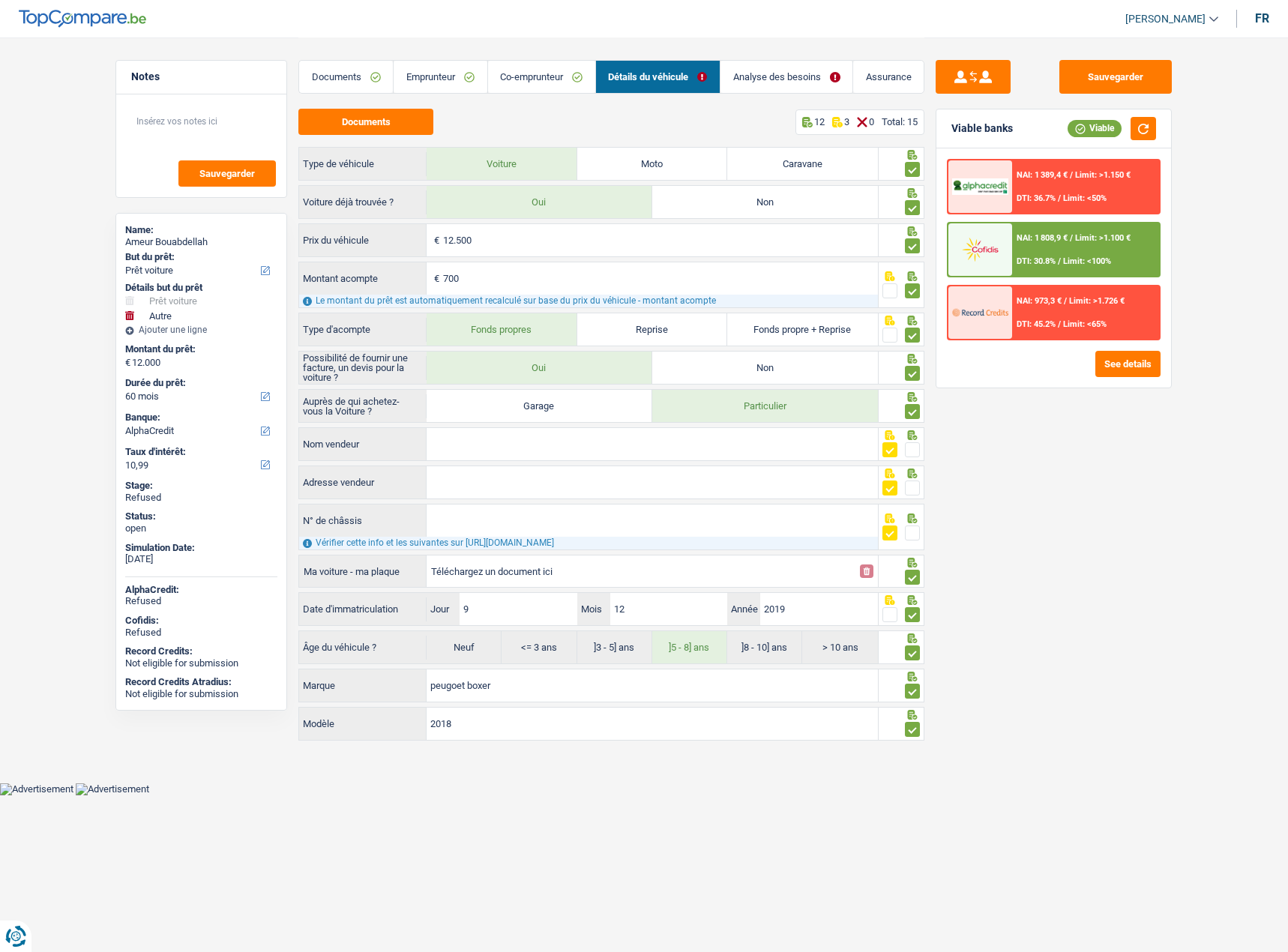
click at [537, 83] on link "Co-emprunteur" at bounding box center [542, 77] width 107 height 32
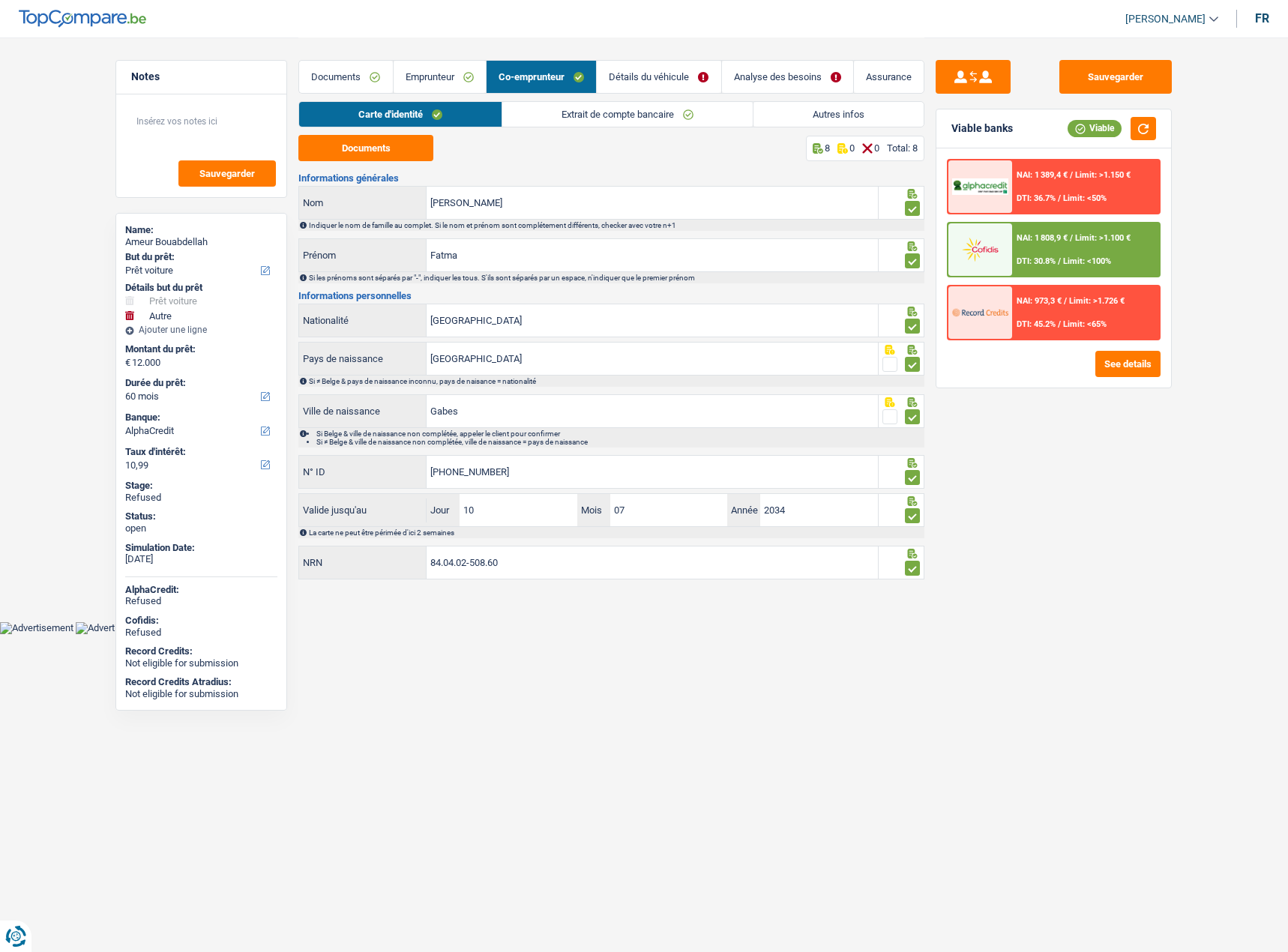
click at [817, 86] on link "Analyse des besoins" at bounding box center [788, 77] width 131 height 32
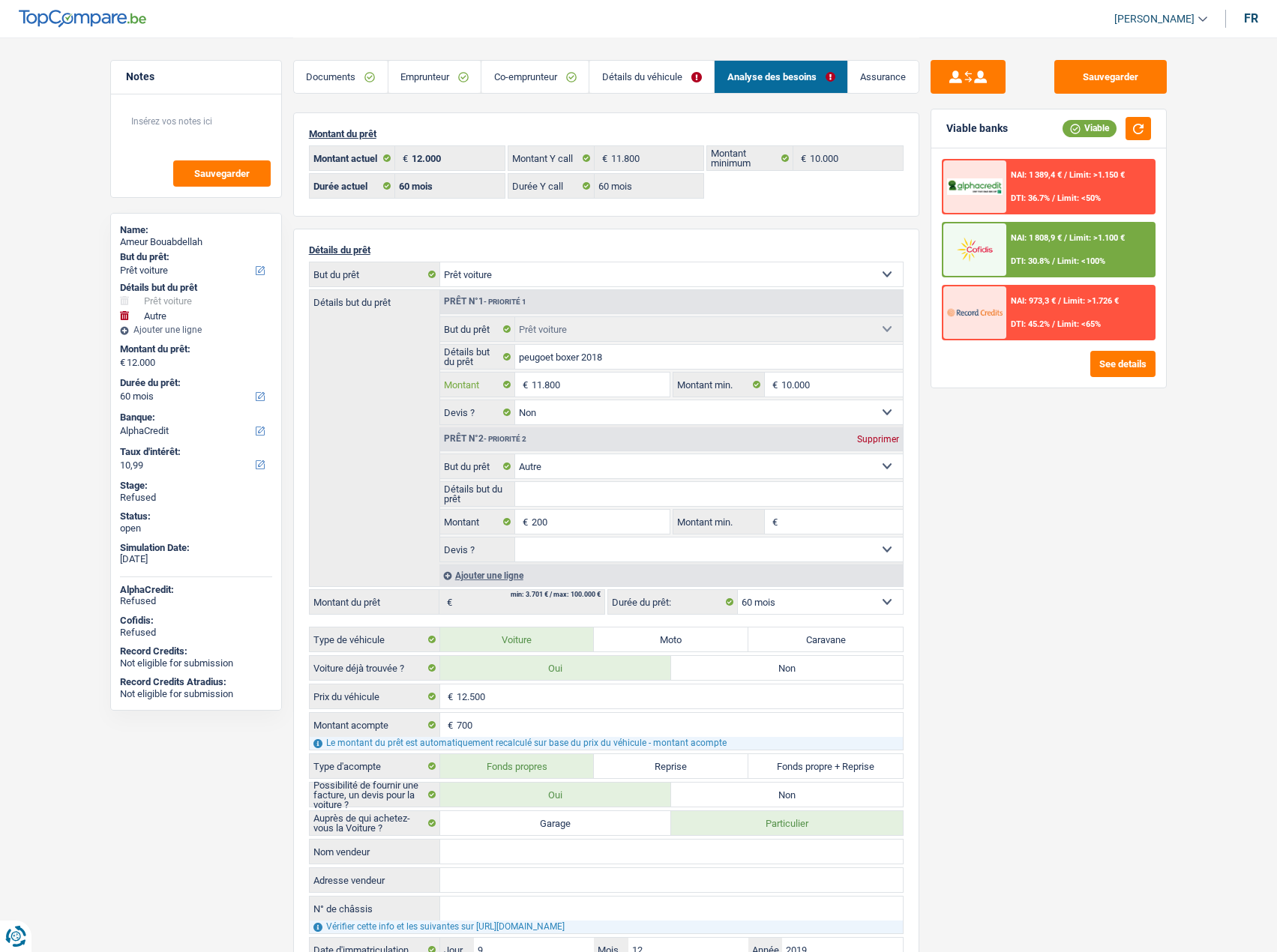
click at [584, 384] on input "11.800" at bounding box center [600, 384] width 137 height 24
drag, startPoint x: 584, startPoint y: 384, endPoint x: 475, endPoint y: 389, distance: 109.1
click at [475, 389] on div "11.800 € Montant" at bounding box center [555, 384] width 230 height 24
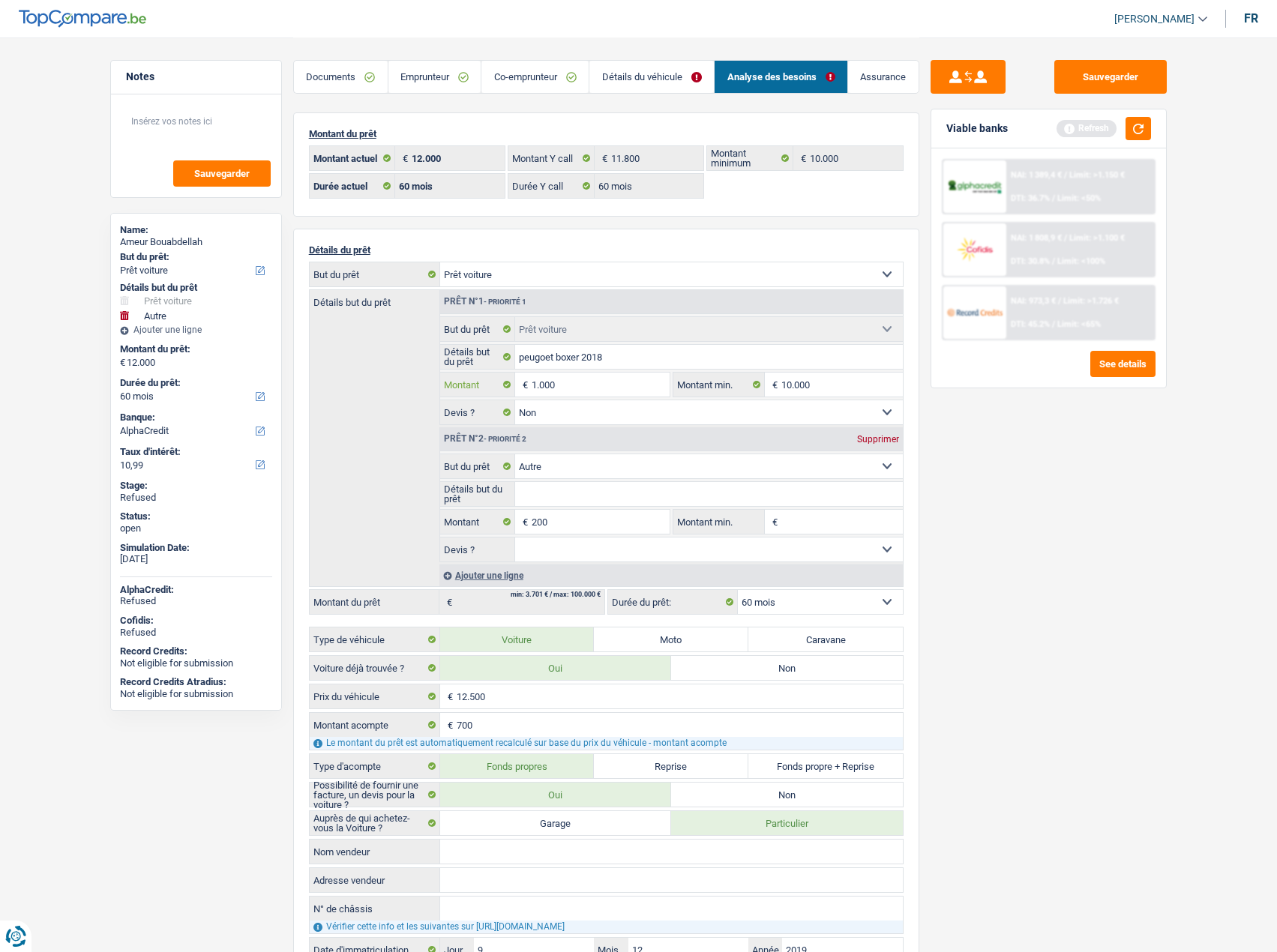
type input "1.000"
type input "1.200"
select select "24"
type input "1.200"
select select "24"
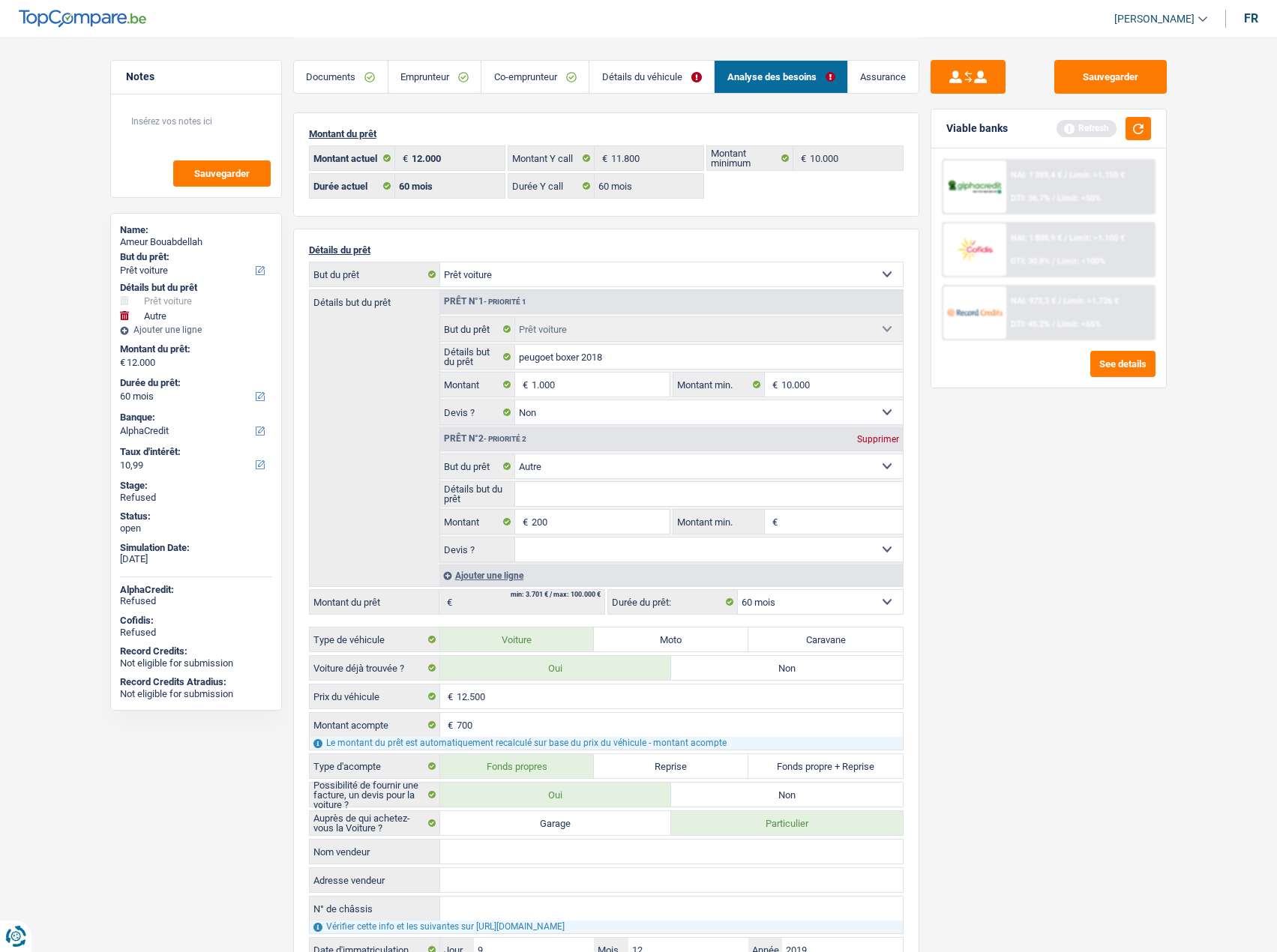
type input "1.200"
select select "24"
click at [877, 440] on div "Supprimer" at bounding box center [877, 439] width 49 height 9
type input "1.000"
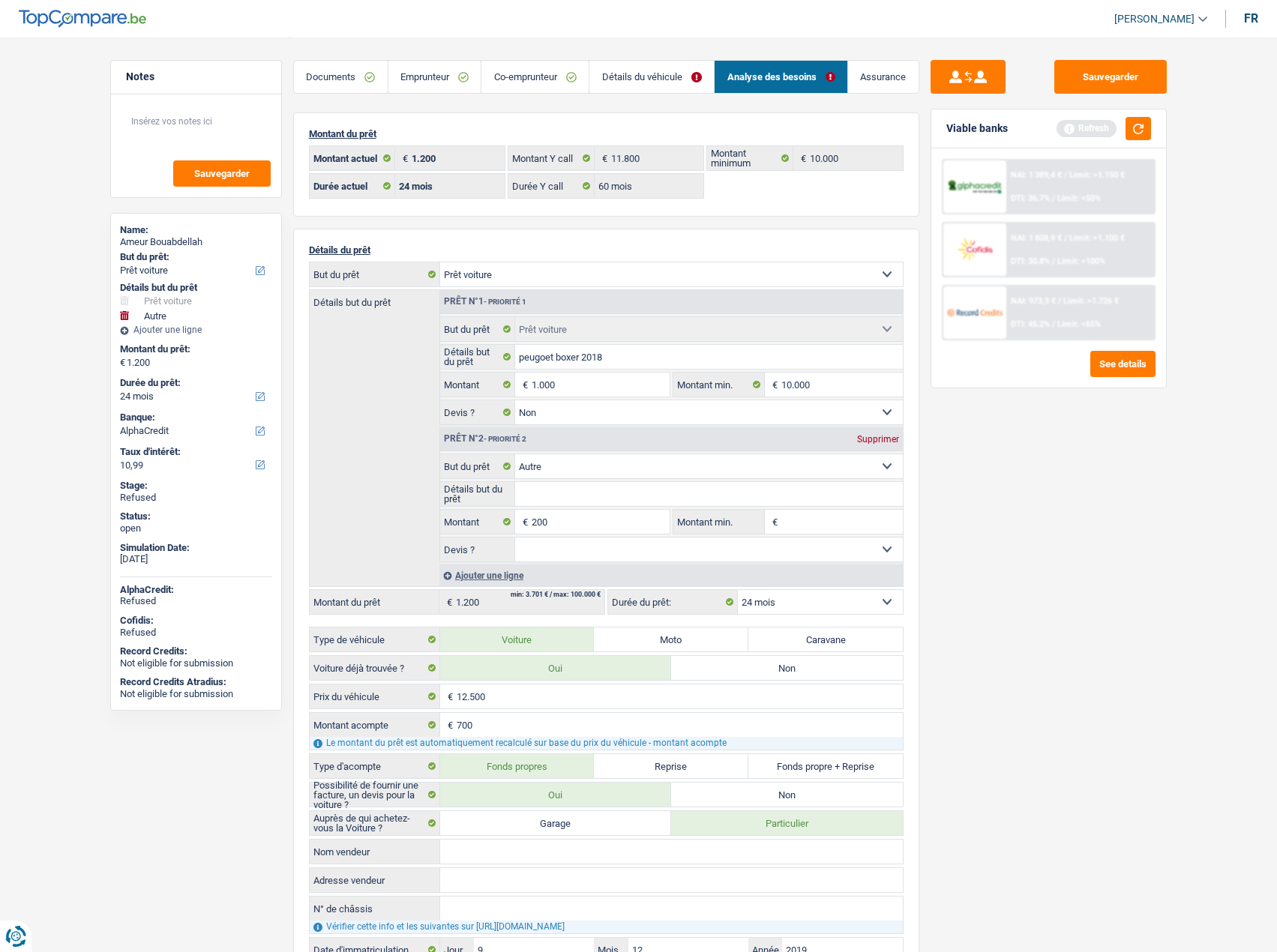
type input "1.000"
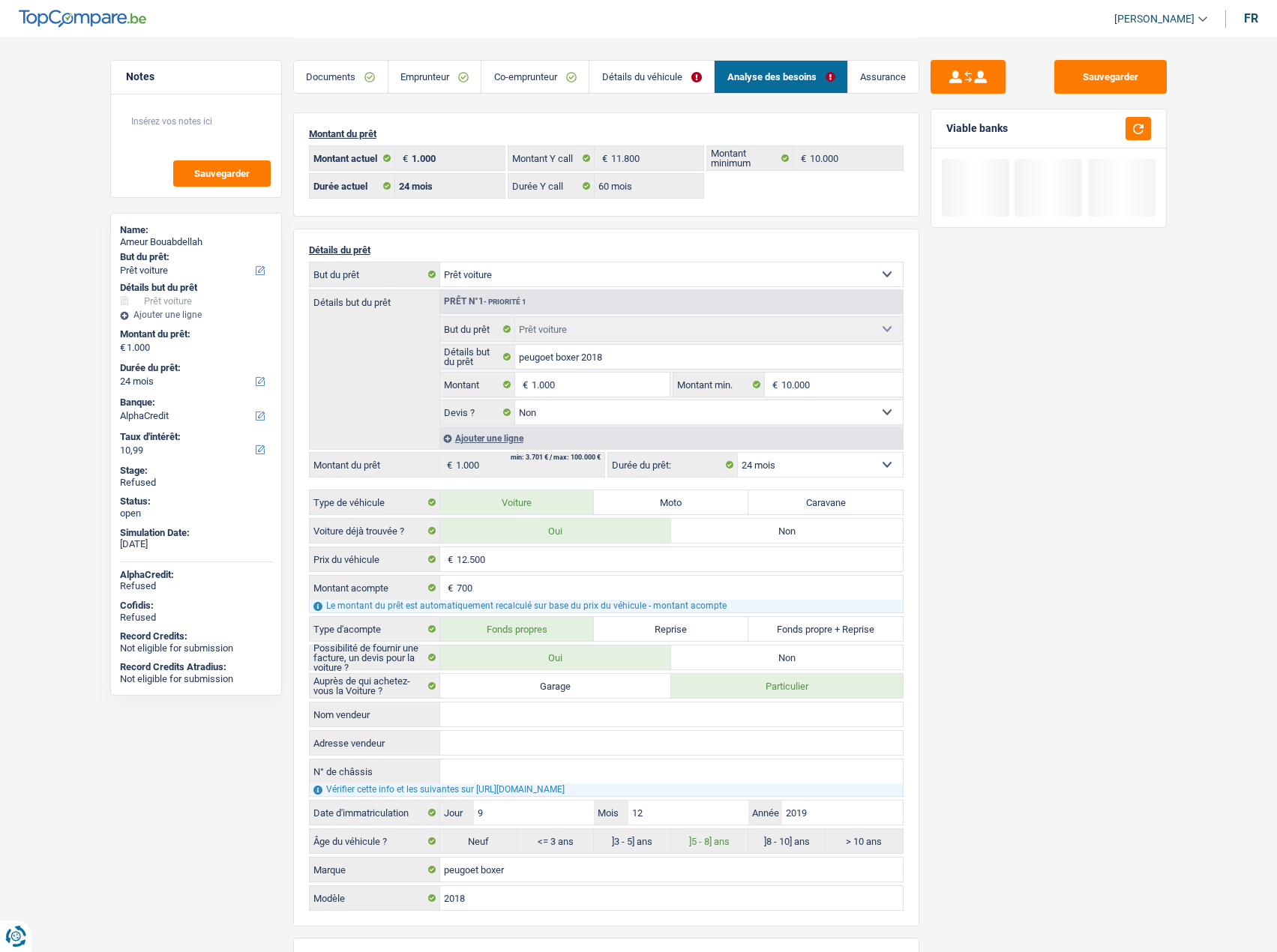
click at [582, 397] on fieldset "Confort maison: meubles, textile, peinture, électroménager, outillage non-profe…" at bounding box center [672, 370] width 463 height 109
click at [582, 385] on input "1.000" at bounding box center [600, 384] width 137 height 24
type input "10.000"
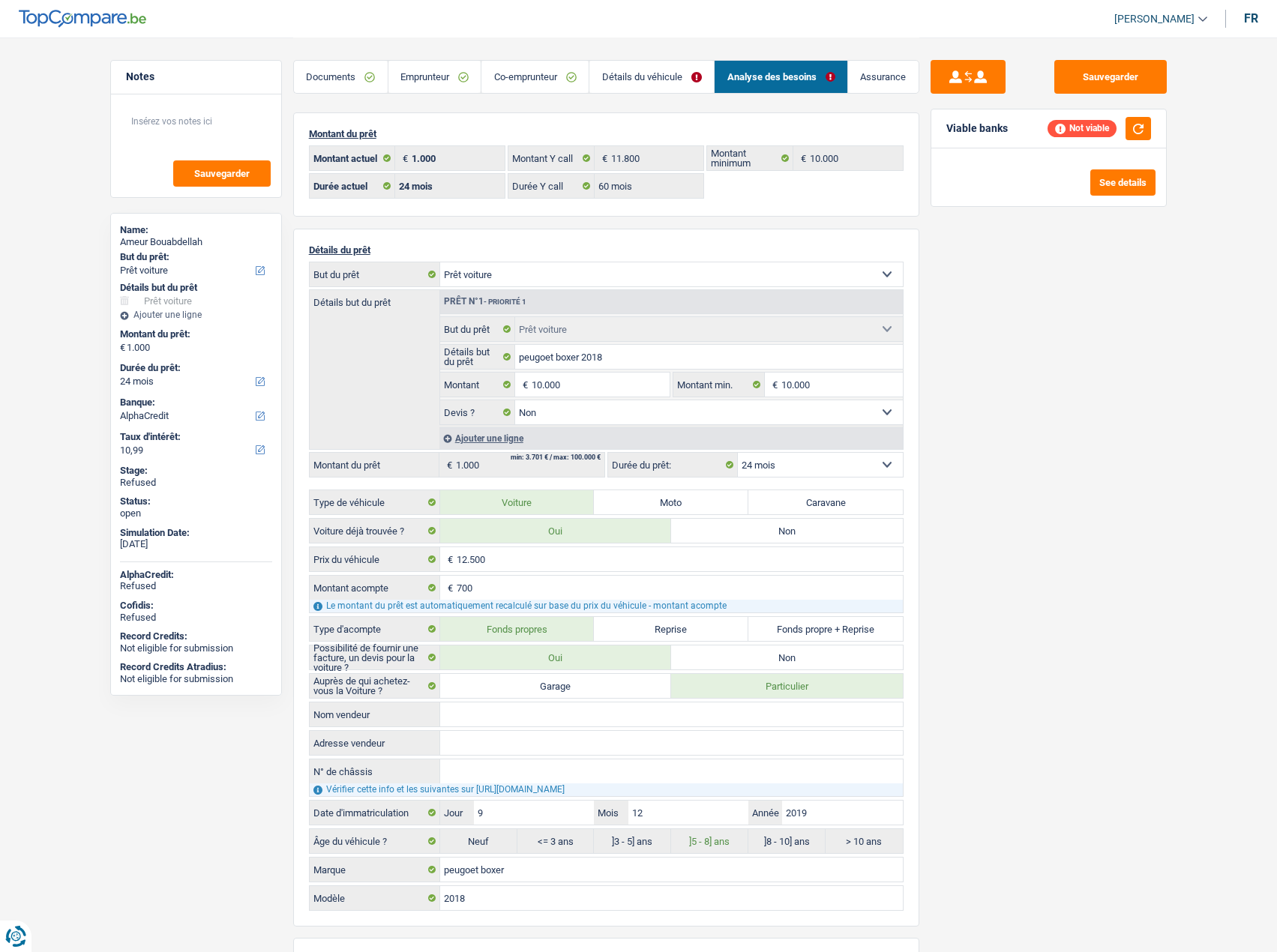
select select "48"
type input "10.000"
click at [1036, 415] on div "Sauvegarder Viable banks Not viable See details" at bounding box center [1049, 493] width 259 height 868
select select "48"
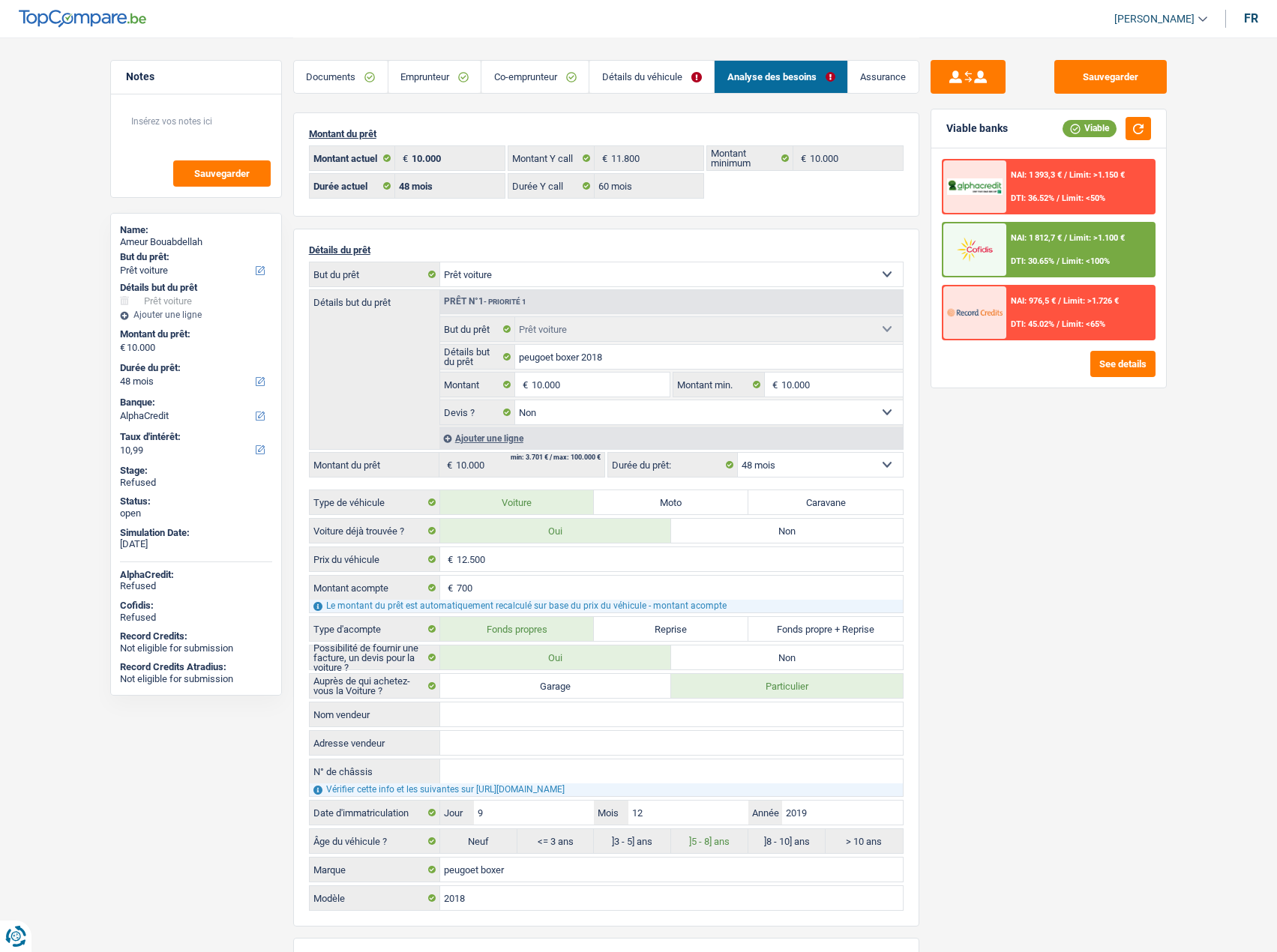
click at [1117, 244] on div "NAI: 1 812,7 € / Limit: >1.100 € DTI: 30.65% / Limit: <100%" at bounding box center [1080, 249] width 147 height 52
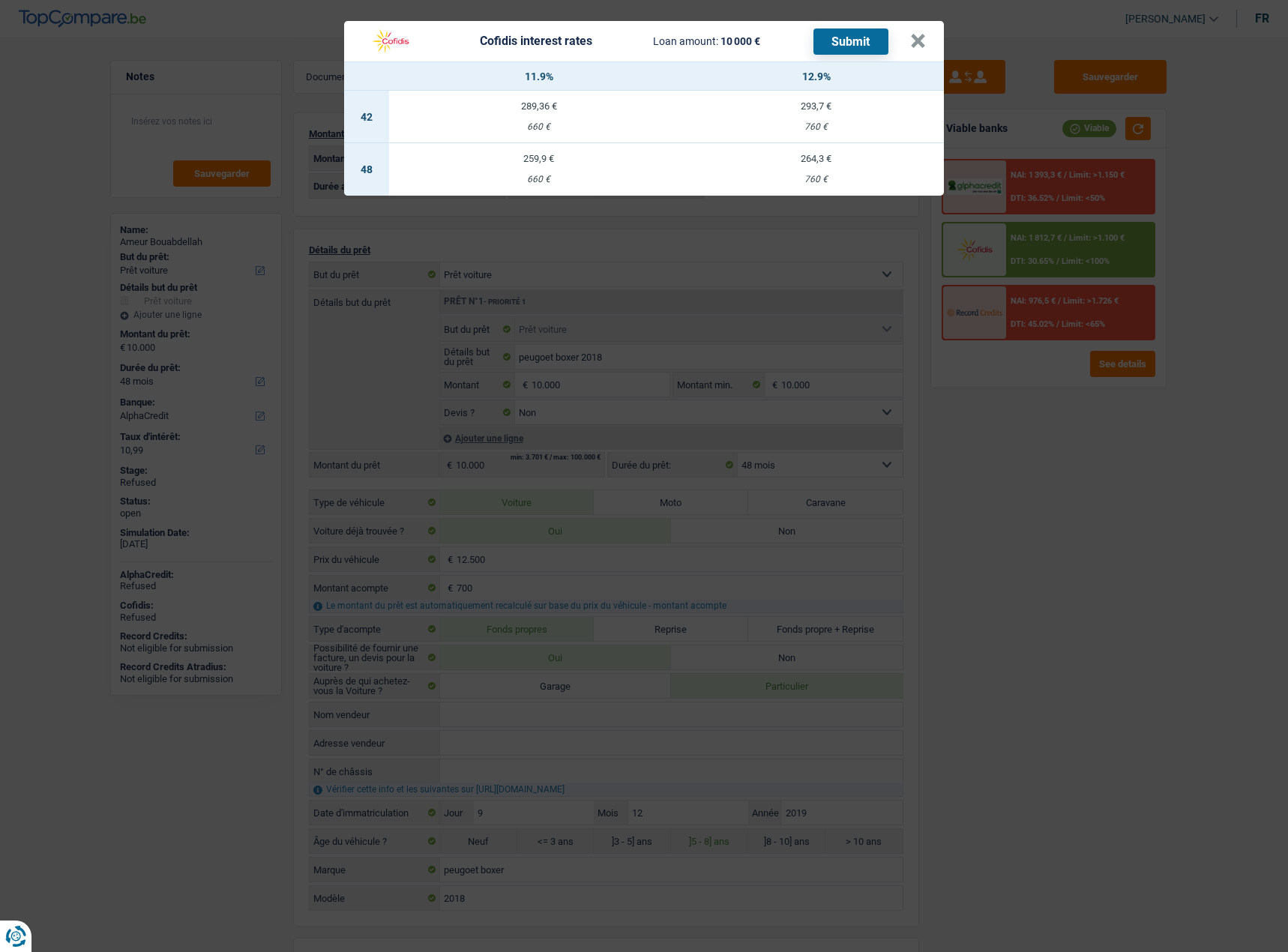
click at [616, 166] on td "259,9 € 660 €" at bounding box center [538, 169] width 299 height 52
select select "cofidis"
type input "11,90"
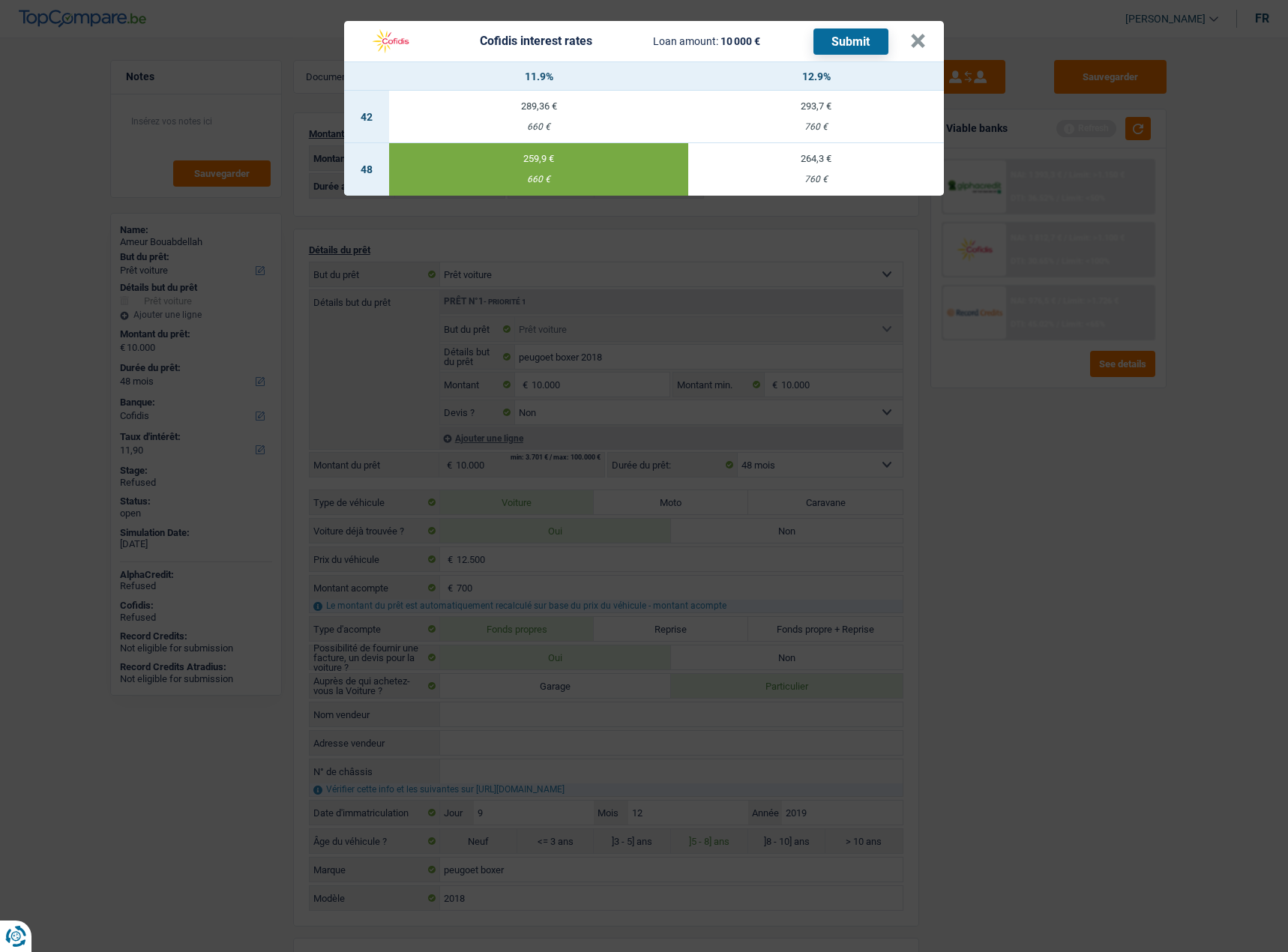
click at [845, 45] on button "Submit" at bounding box center [851, 42] width 75 height 27
click at [924, 41] on button "×" at bounding box center [918, 42] width 16 height 15
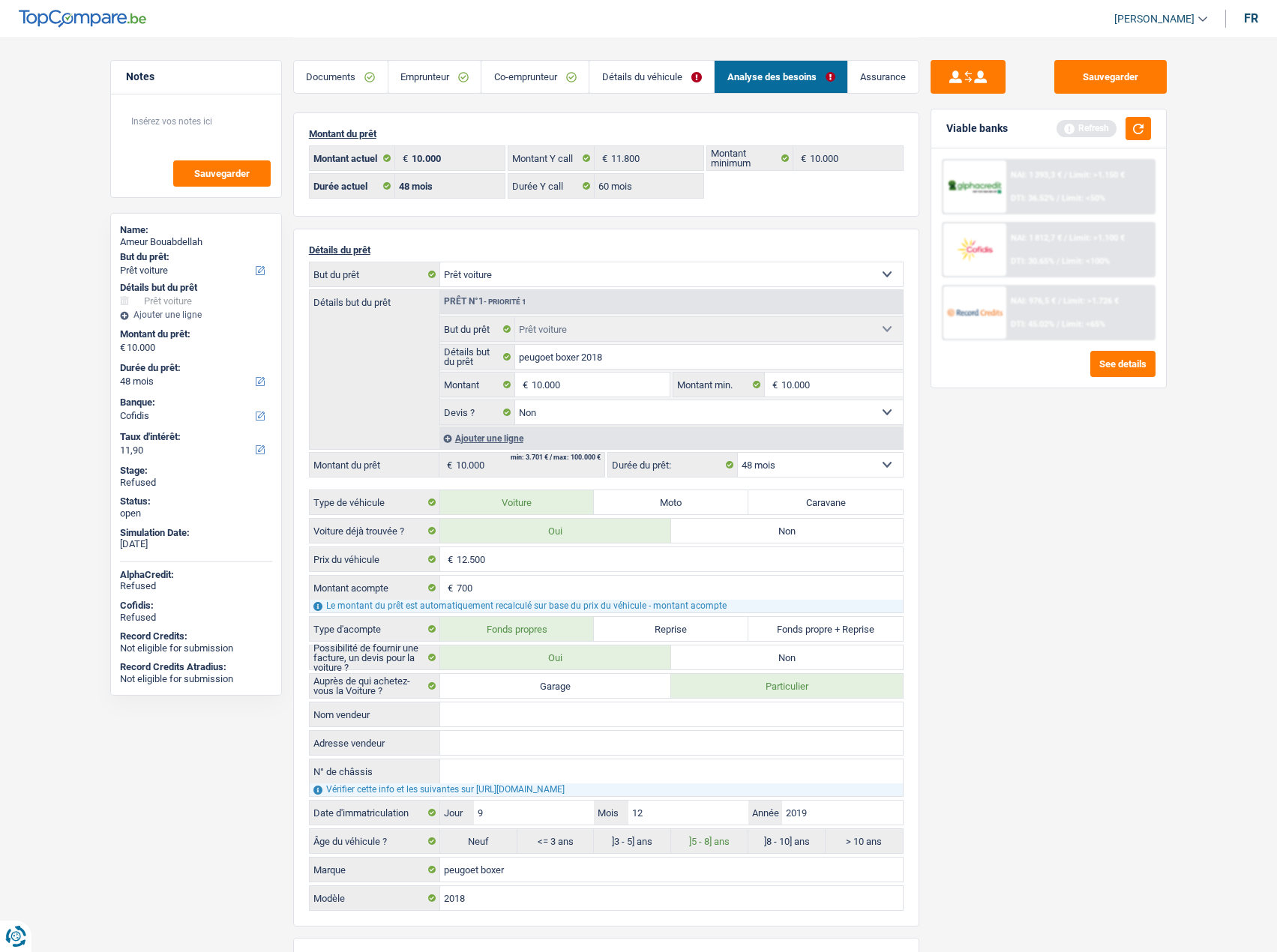
click at [1026, 171] on span "NAI: 1 393,3 €" at bounding box center [1036, 176] width 51 height 10
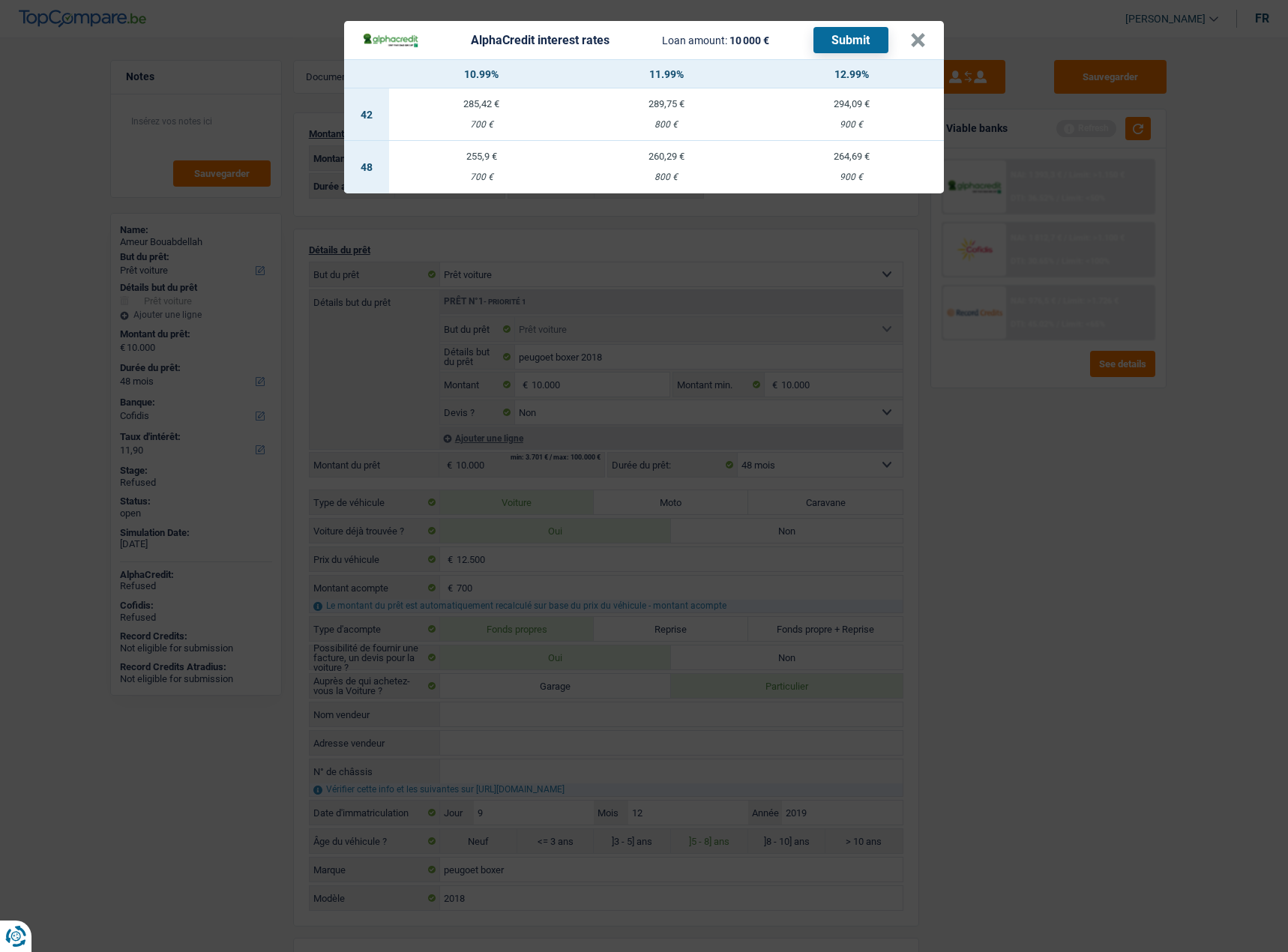
click at [1008, 435] on div "AlphaCredit interest rates Loan amount: 10 000 € Submit × 10.99% 11.99% 12.99% …" at bounding box center [644, 476] width 1288 height 952
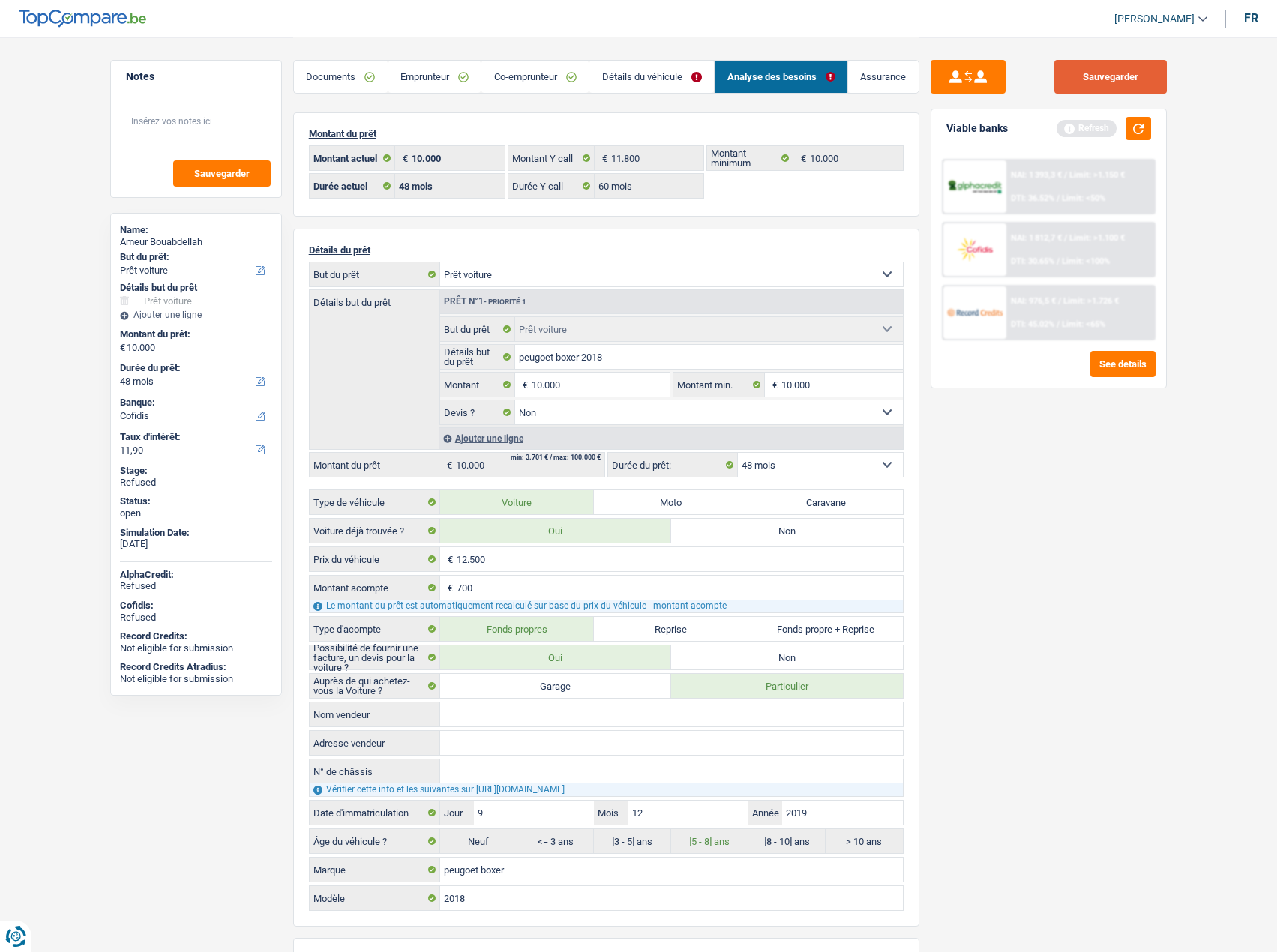
click at [1115, 74] on button "Sauvegarder" at bounding box center [1111, 77] width 112 height 34
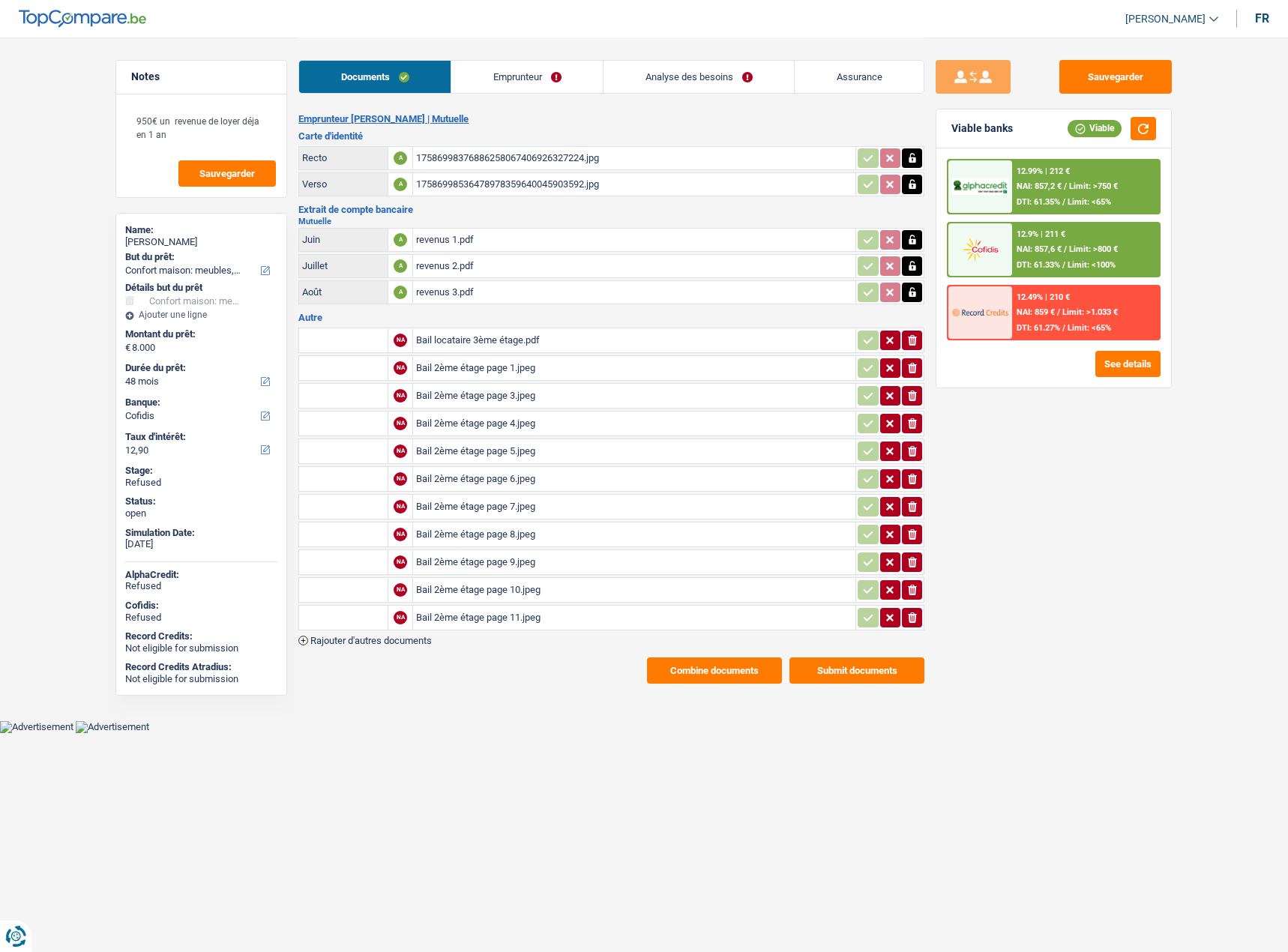
select select "household"
select select "48"
select select "cofidis"
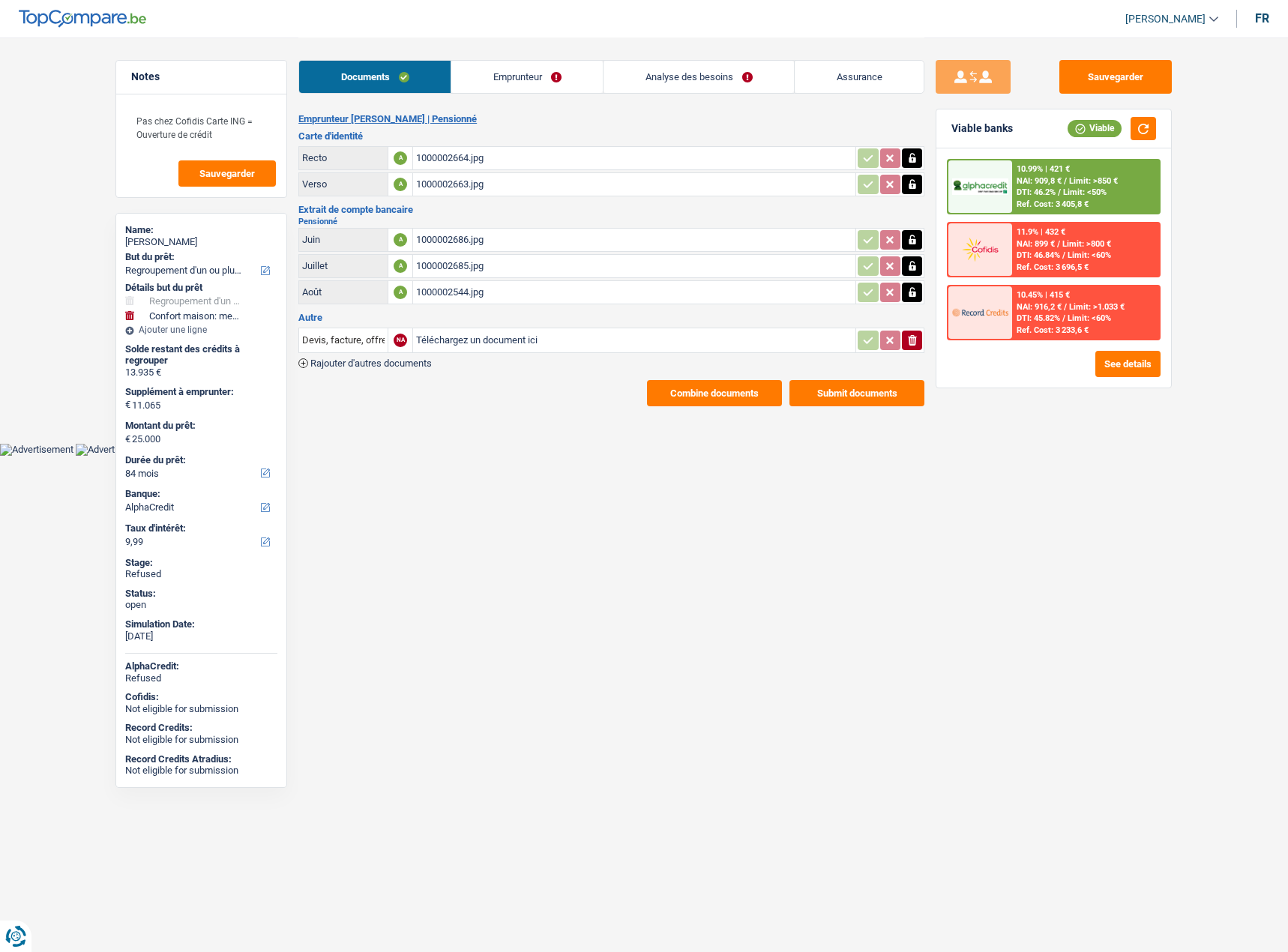
select select "refinancing"
select select "household"
select select "84"
select select "alphacredit"
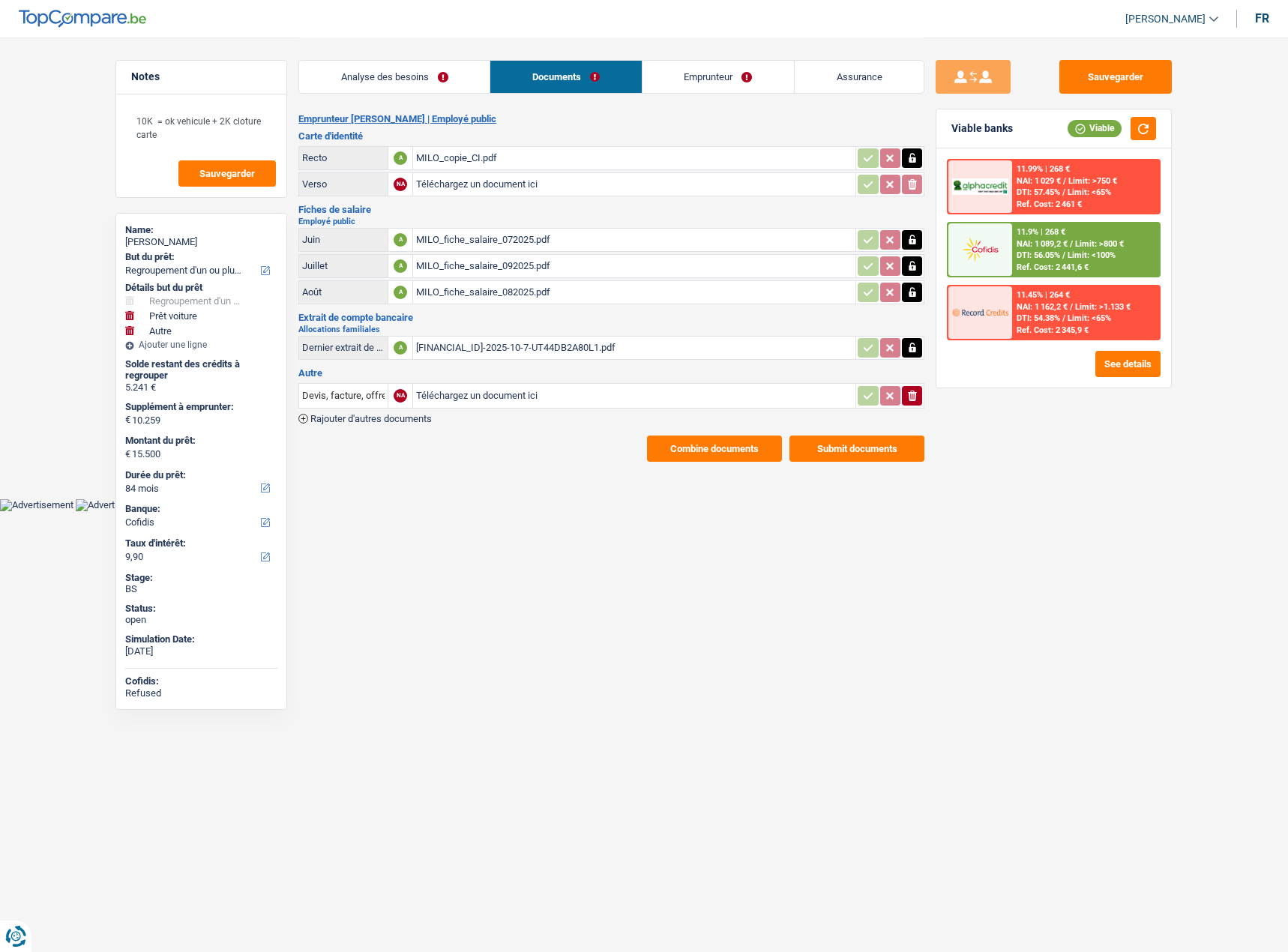
select select "refinancing"
select select "car"
select select "other"
select select "84"
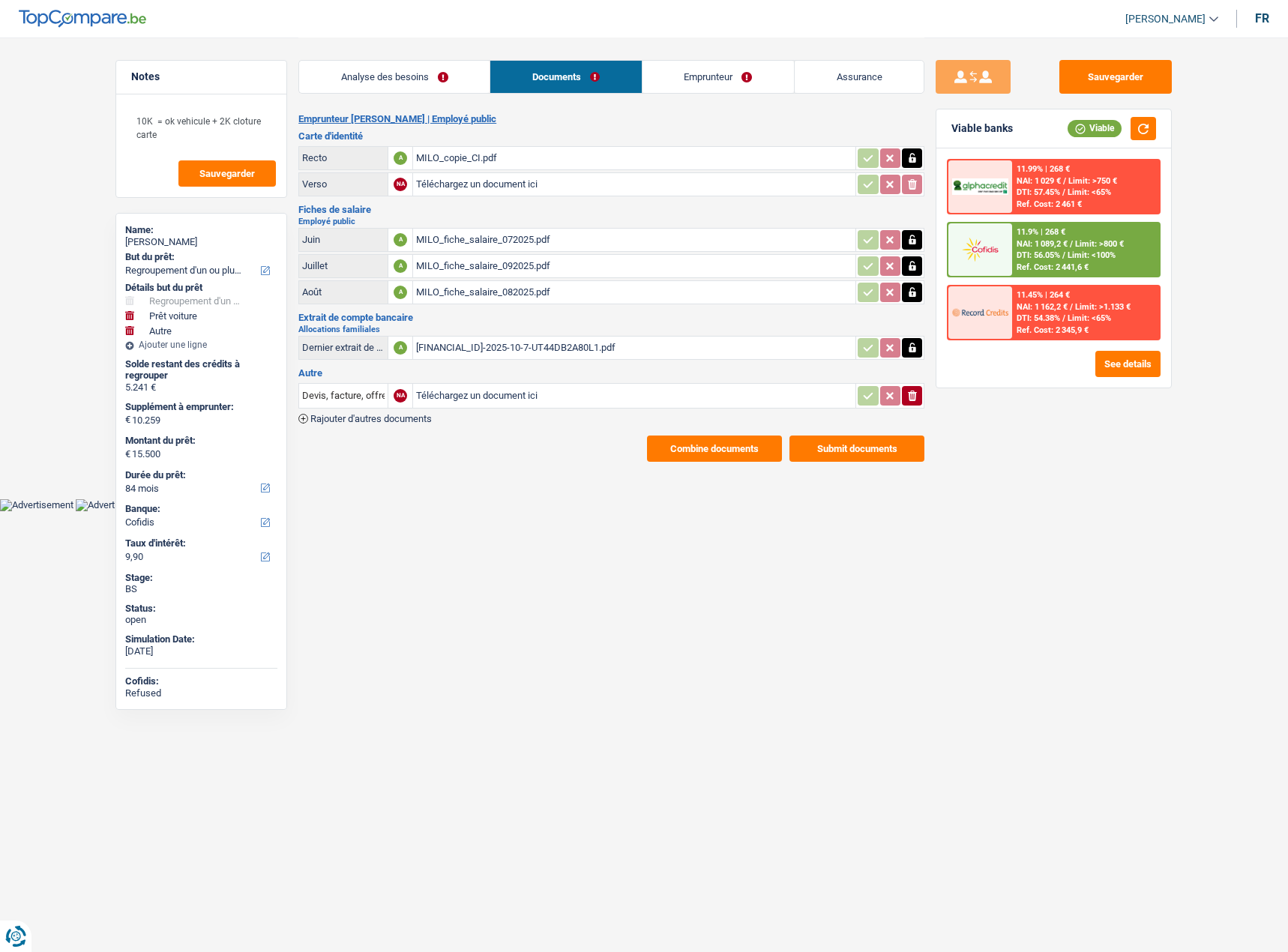
select select "cofidis"
click at [513, 72] on link "Emprunteur" at bounding box center [526, 77] width 151 height 32
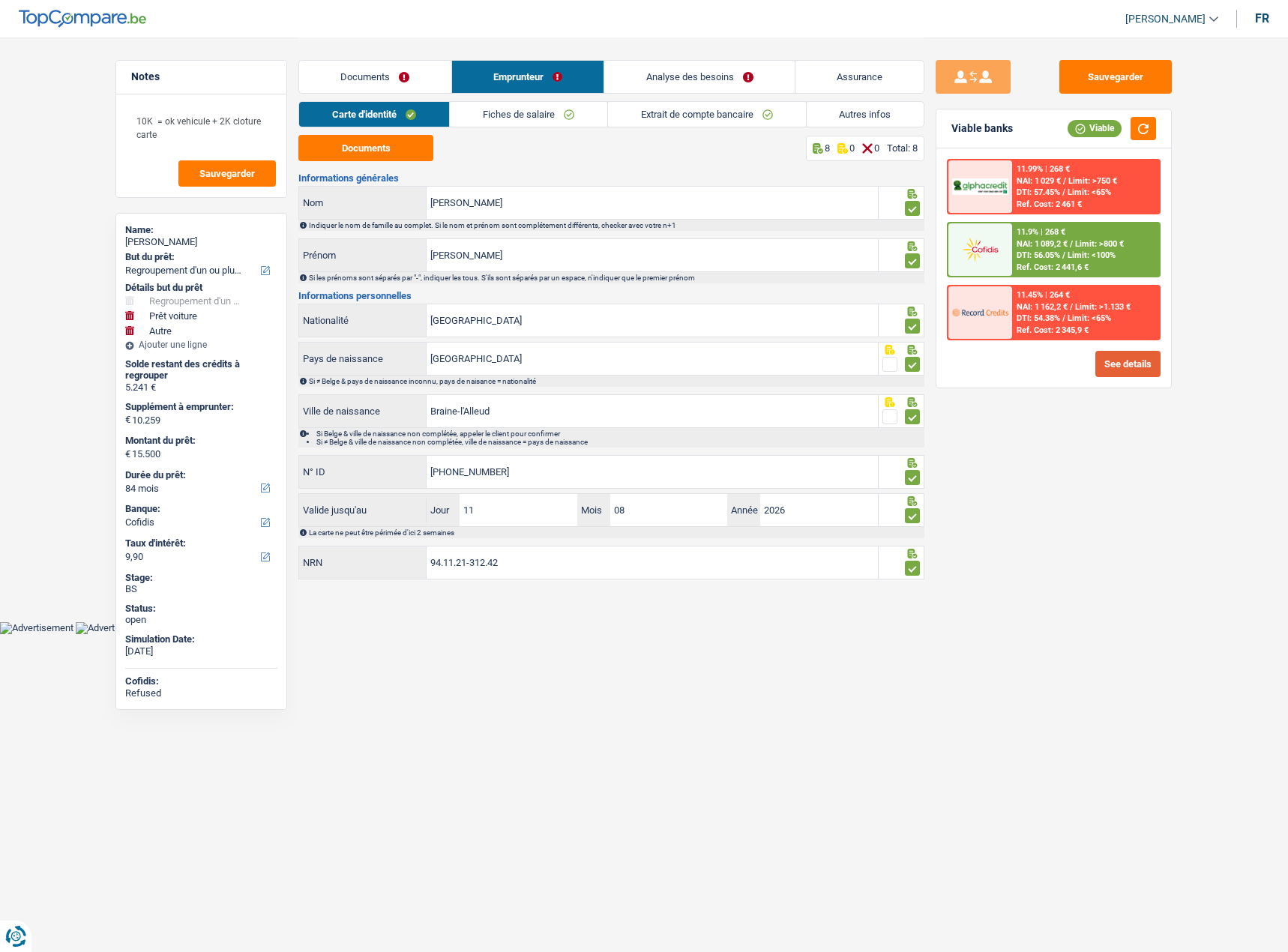
click at [1127, 365] on button "See details" at bounding box center [1127, 364] width 65 height 27
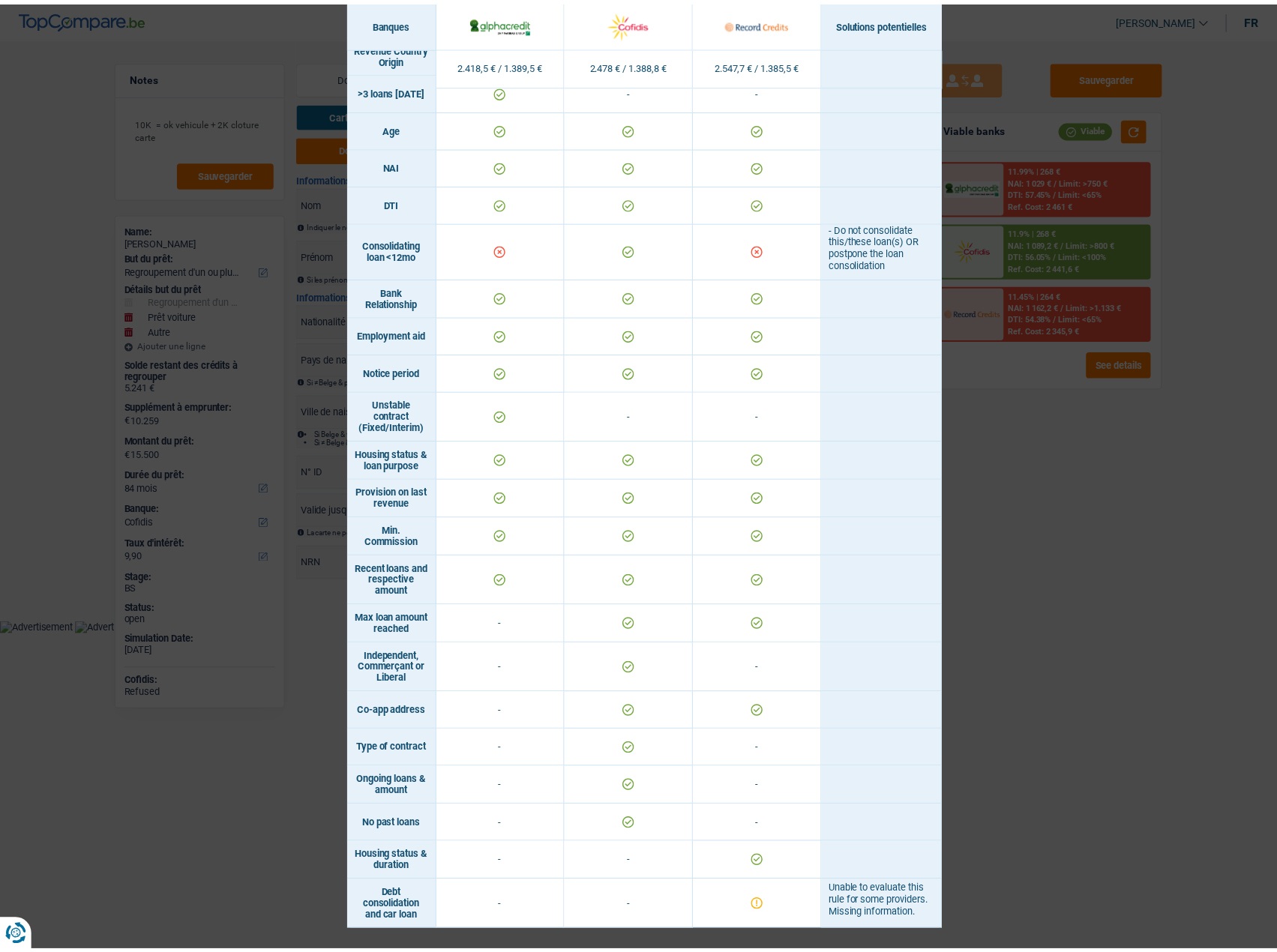
scroll to position [514, 0]
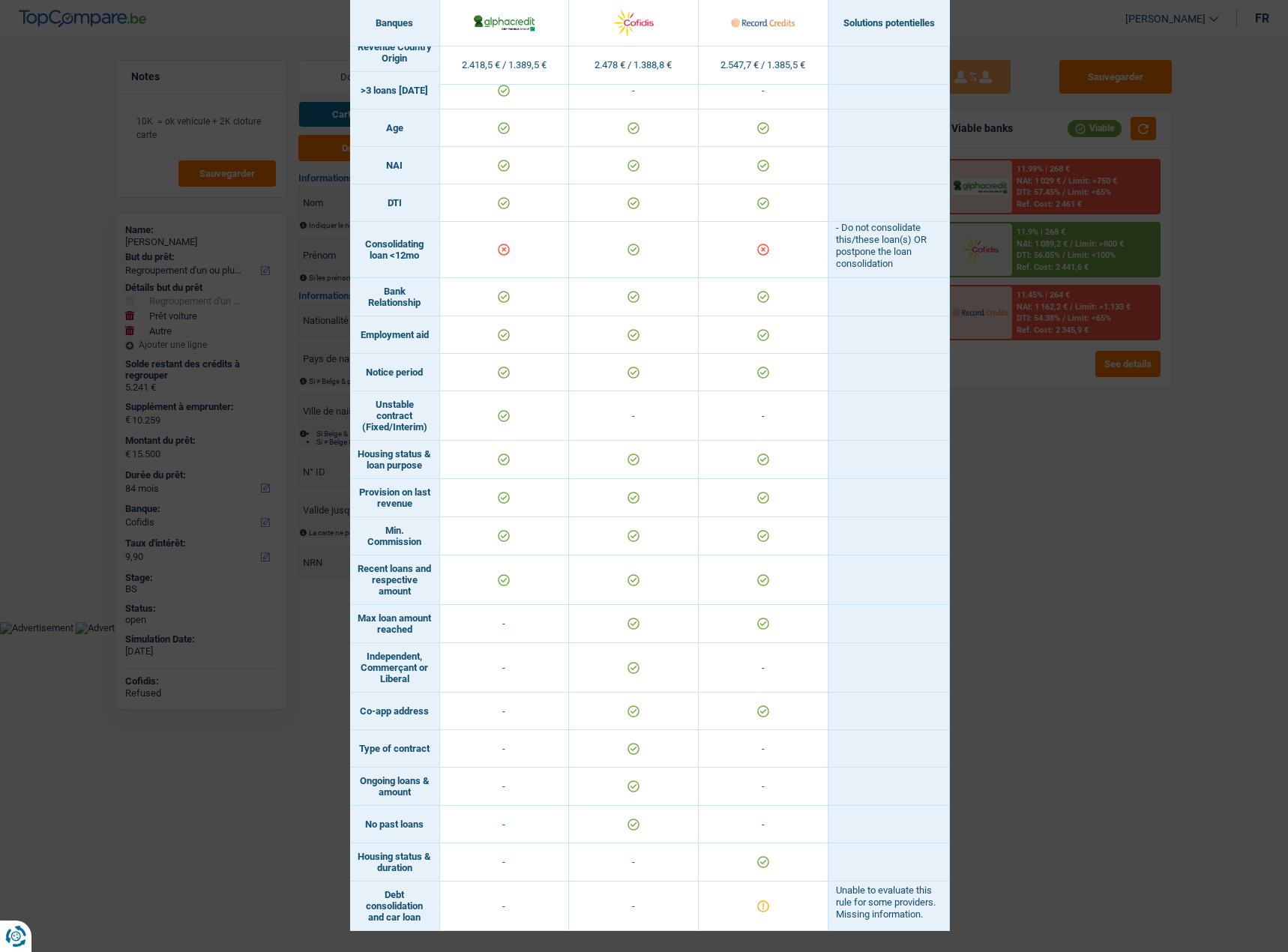
click at [1075, 503] on div "Banks conditions × Banques Solutions potentielles Revenus / Charges 2.418,5 € /…" at bounding box center [644, 476] width 1288 height 952
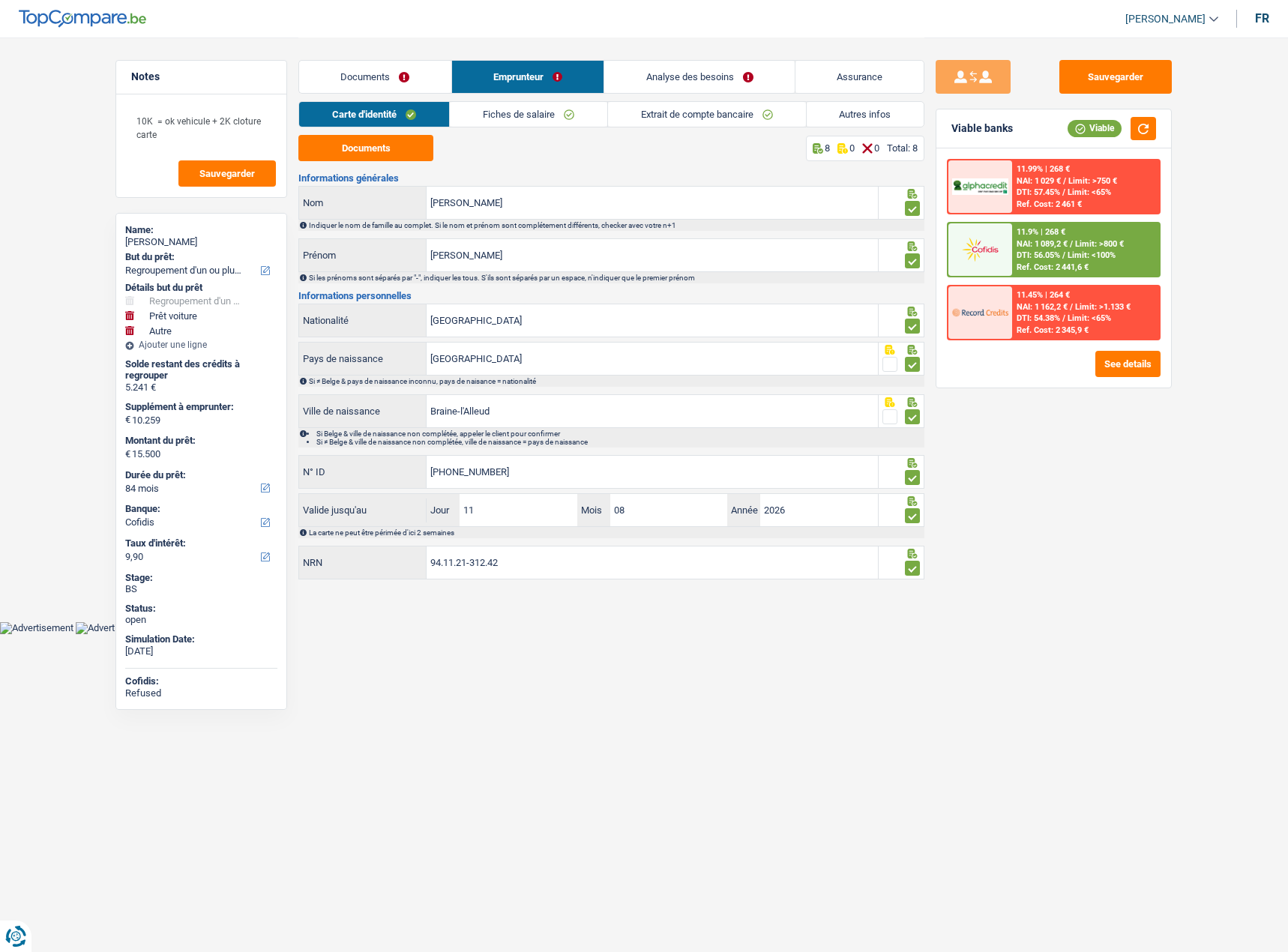
click at [810, 126] on li "Autres infos" at bounding box center [865, 115] width 119 height 27
drag, startPoint x: 831, startPoint y: 117, endPoint x: 792, endPoint y: 117, distance: 39.0
click at [830, 117] on link "Autres infos" at bounding box center [864, 115] width 117 height 25
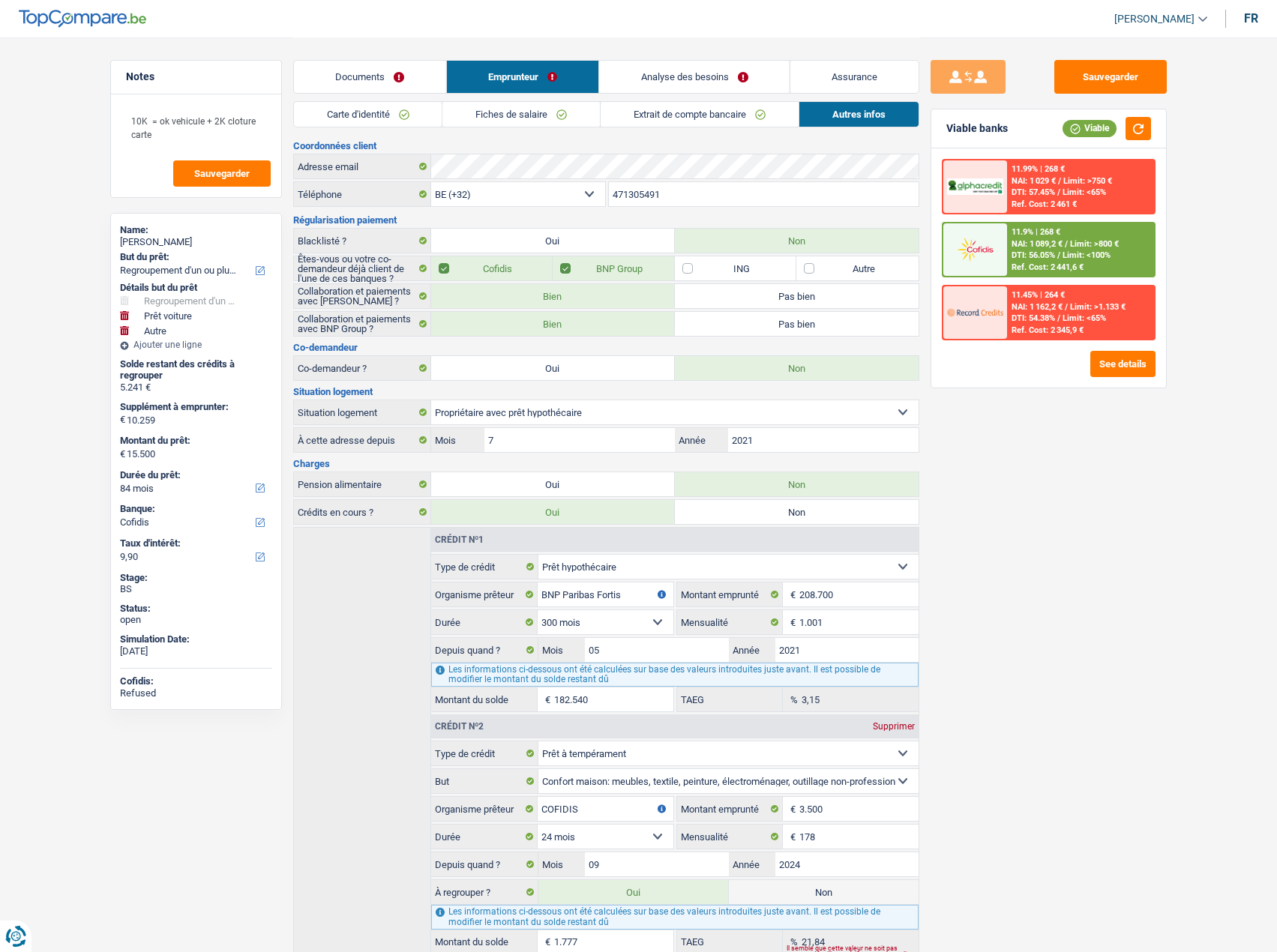
click at [746, 117] on link "Extrait de compte bancaire" at bounding box center [700, 115] width 198 height 25
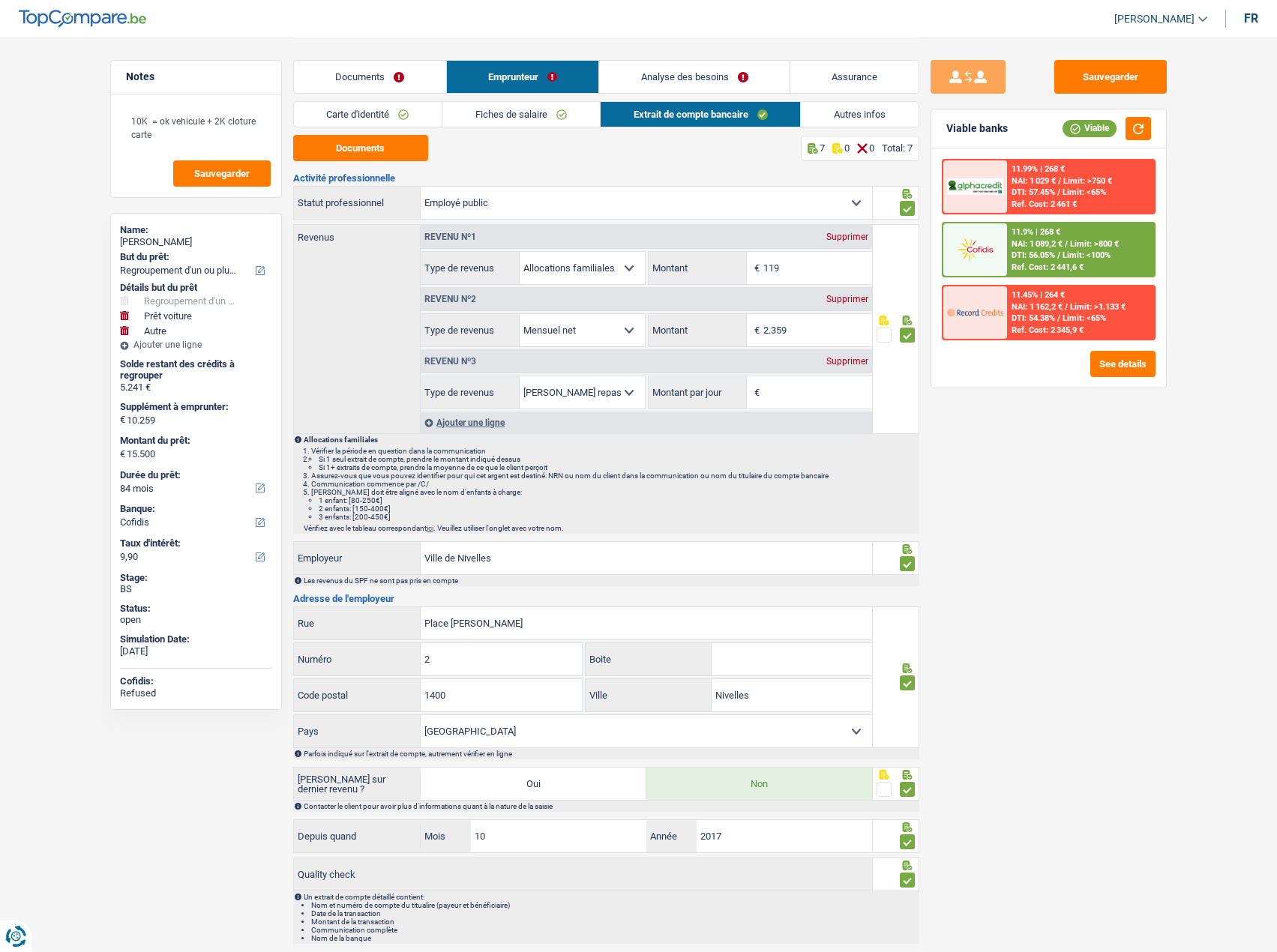
click at [822, 117] on link "Autres infos" at bounding box center [859, 115] width 117 height 25
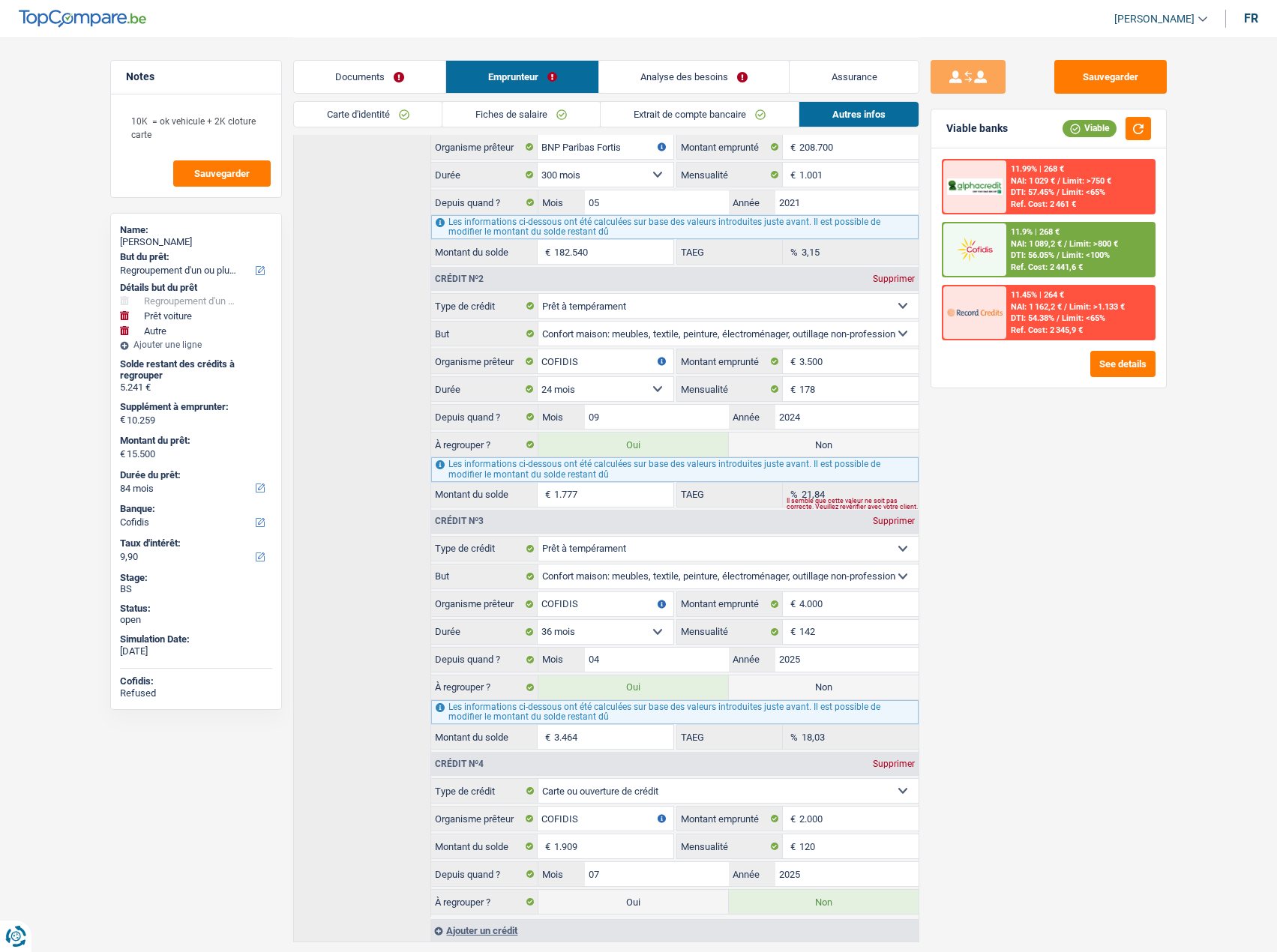
scroll to position [414, 0]
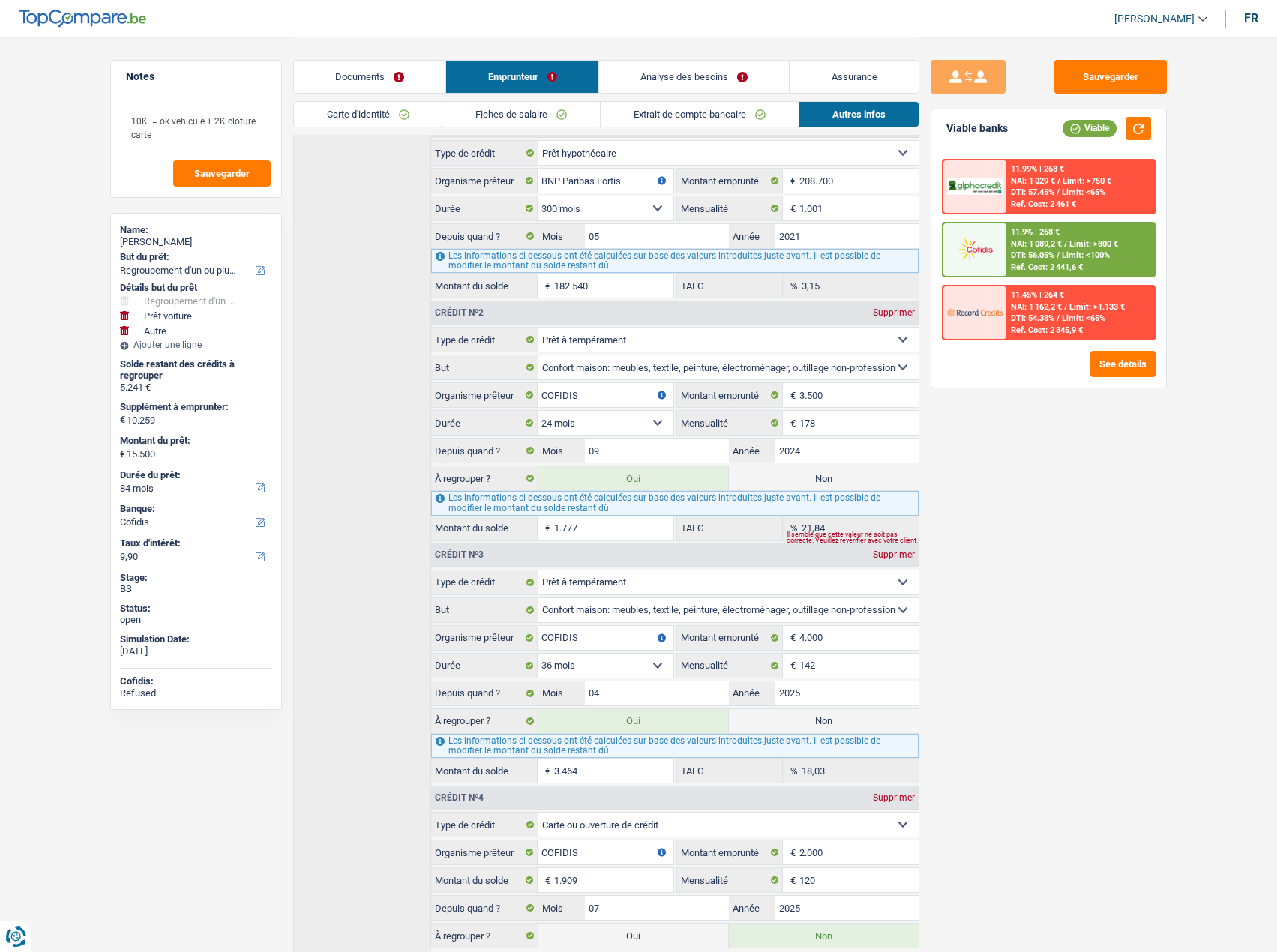
click at [820, 719] on label "Non" at bounding box center [824, 721] width 190 height 24
click at [820, 719] on input "Non" at bounding box center [824, 721] width 190 height 24
radio input "true"
type input "12.036"
select select "60"
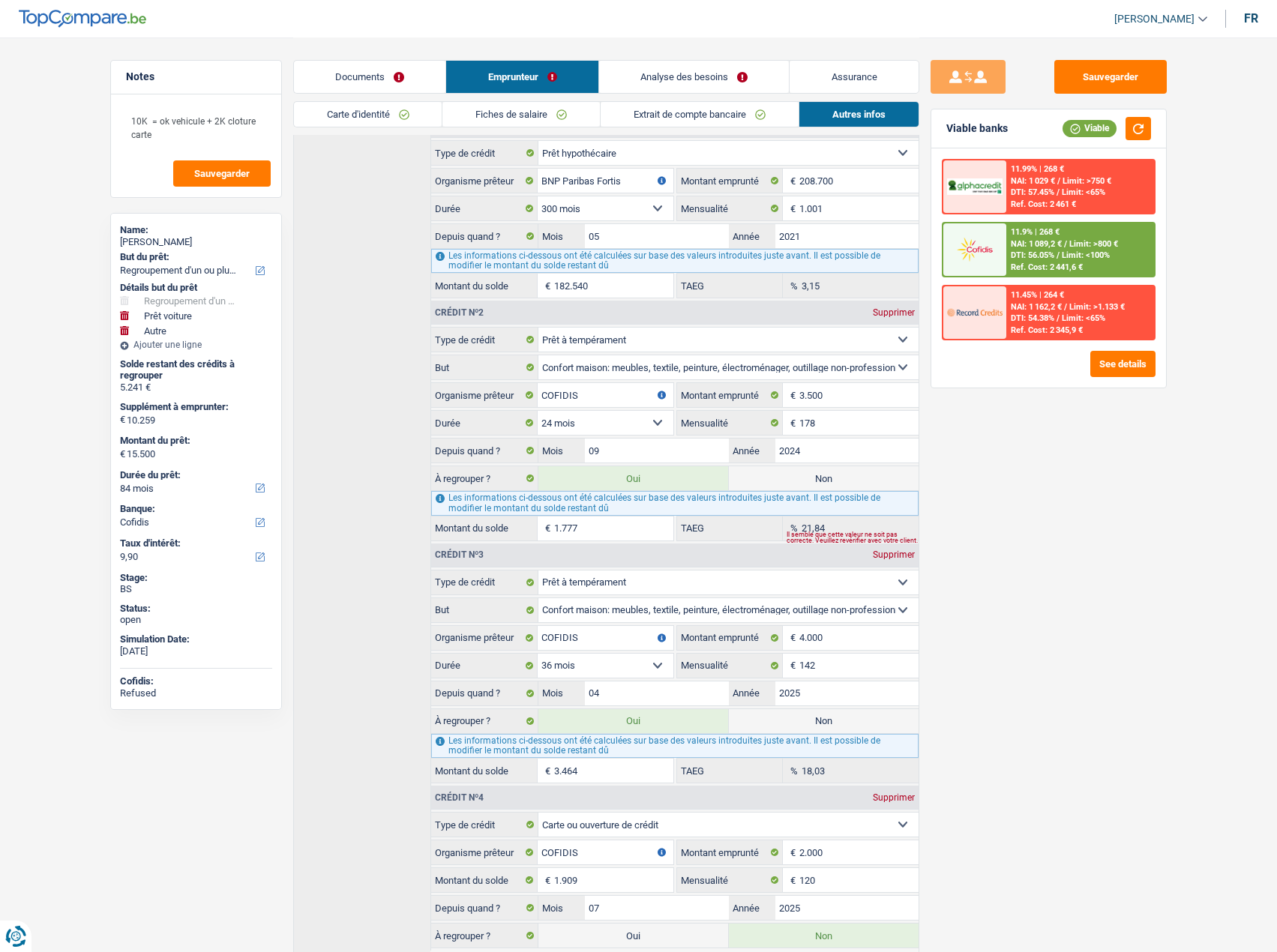
radio input "false"
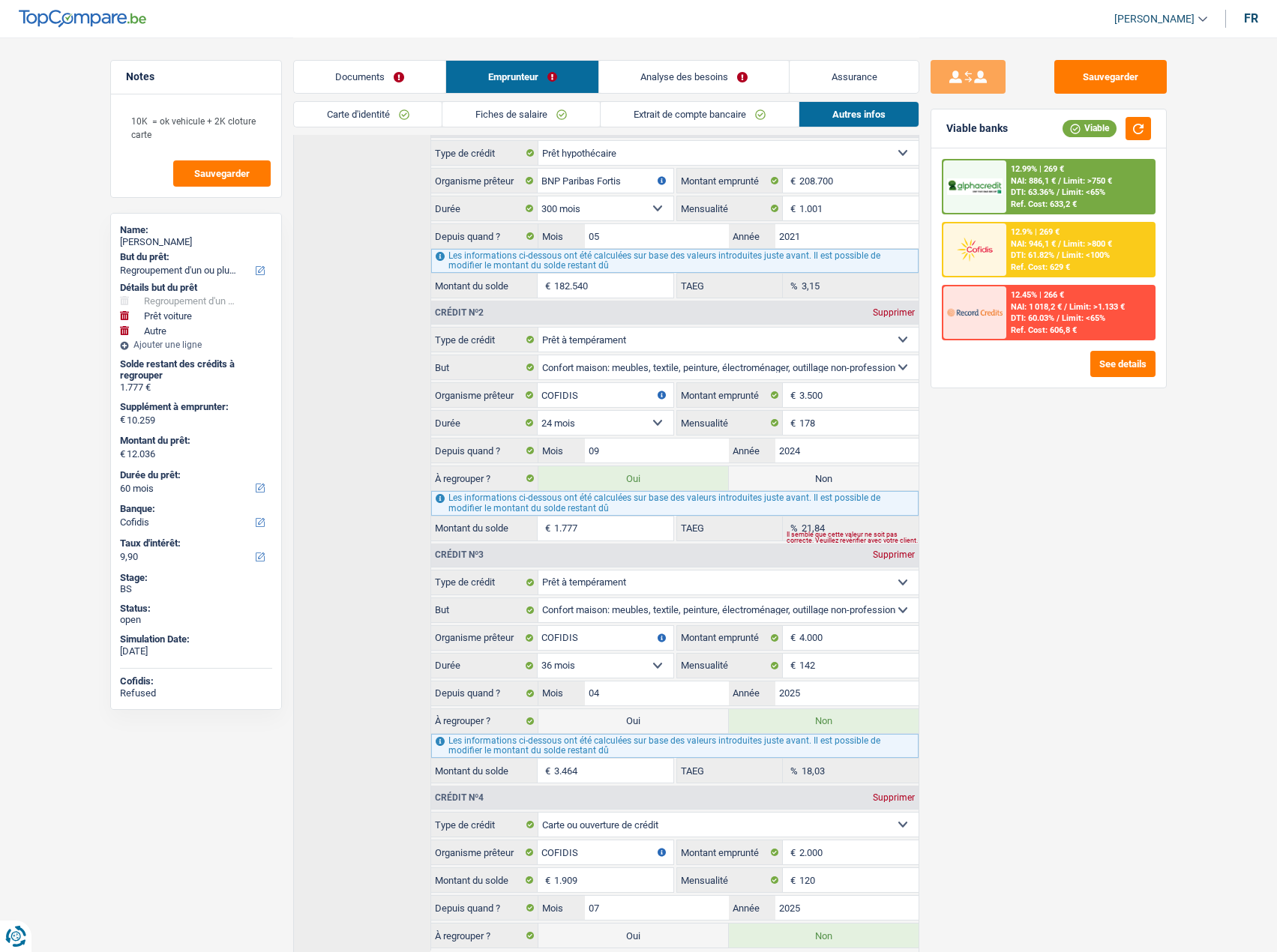
click at [1044, 174] on div "12.99% | 269 €" at bounding box center [1037, 169] width 53 height 10
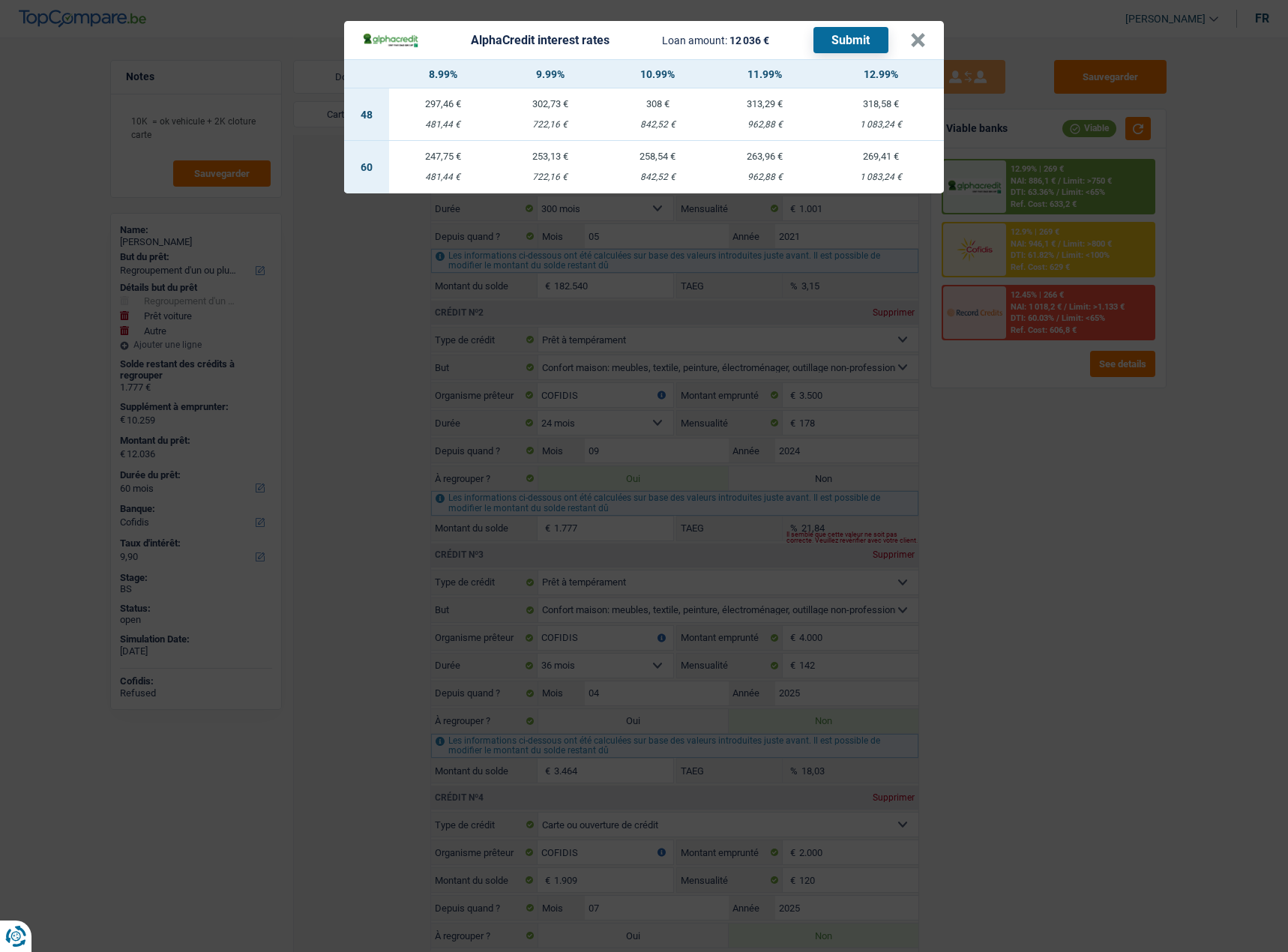
click at [1101, 590] on div "AlphaCredit interest rates Loan amount: 12 036 € Submit × 8.99% 9.99% 10.99% 11…" at bounding box center [644, 476] width 1288 height 952
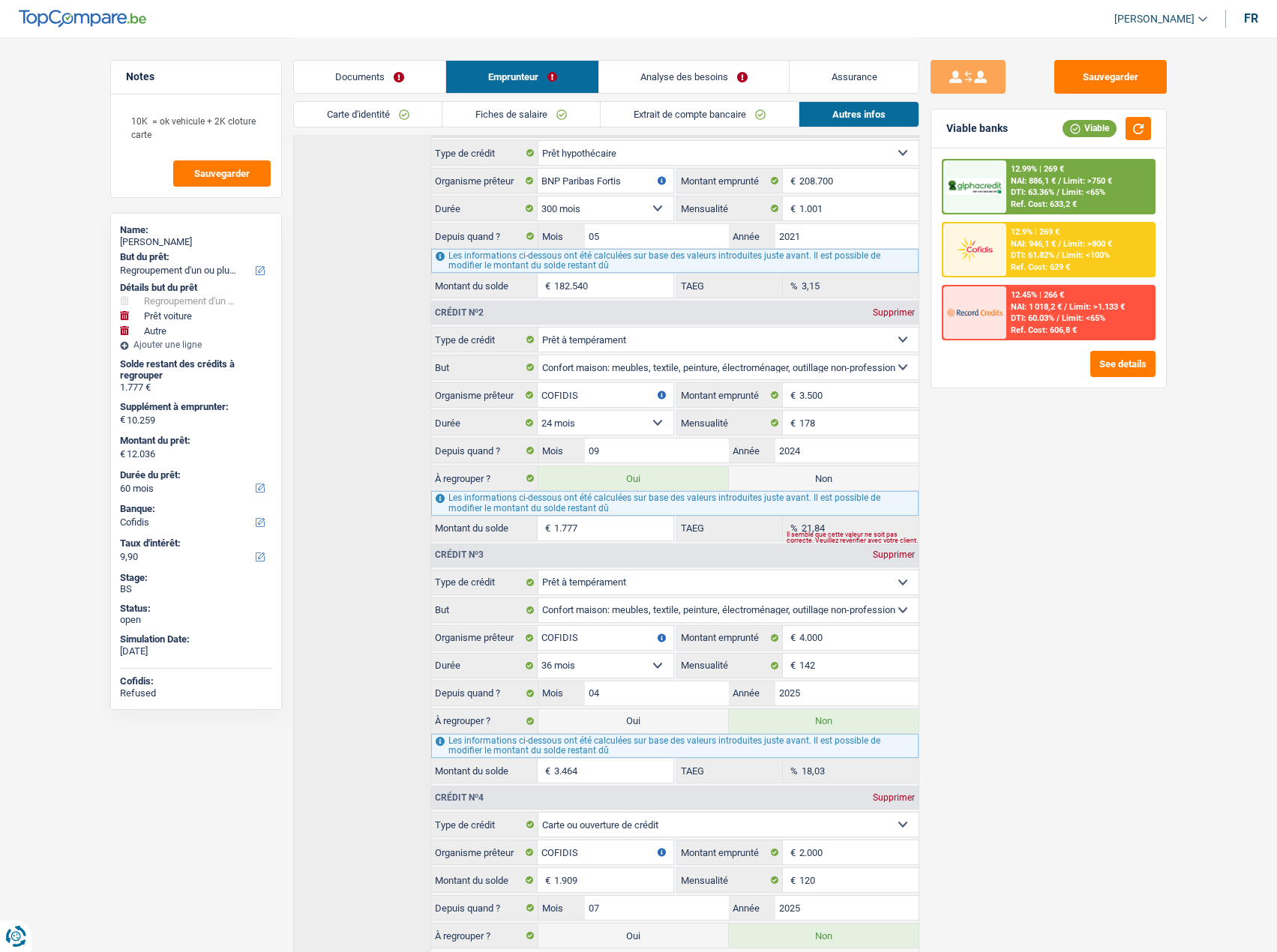
click at [383, 85] on link "Documents" at bounding box center [370, 77] width 152 height 32
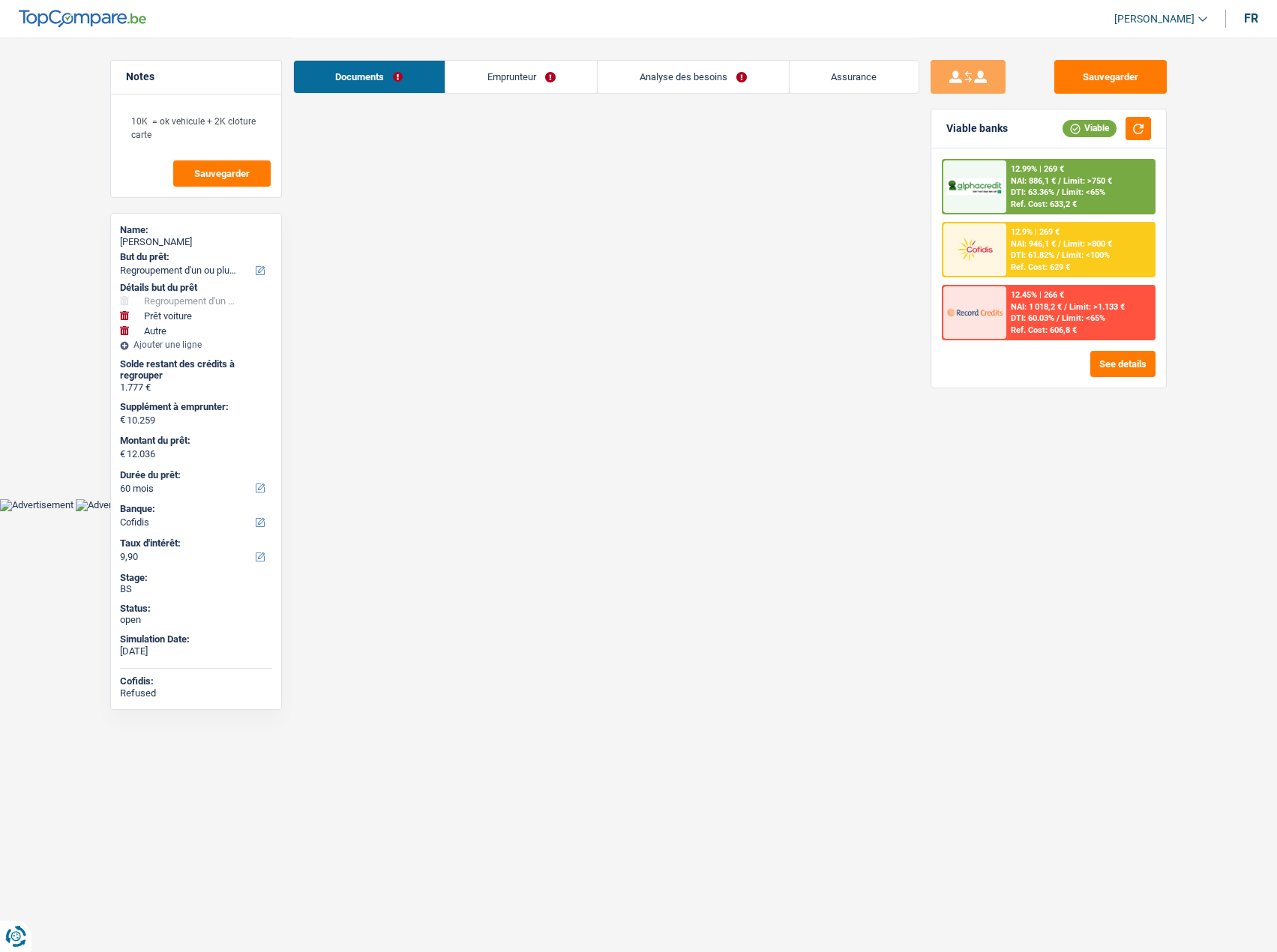
scroll to position [0, 0]
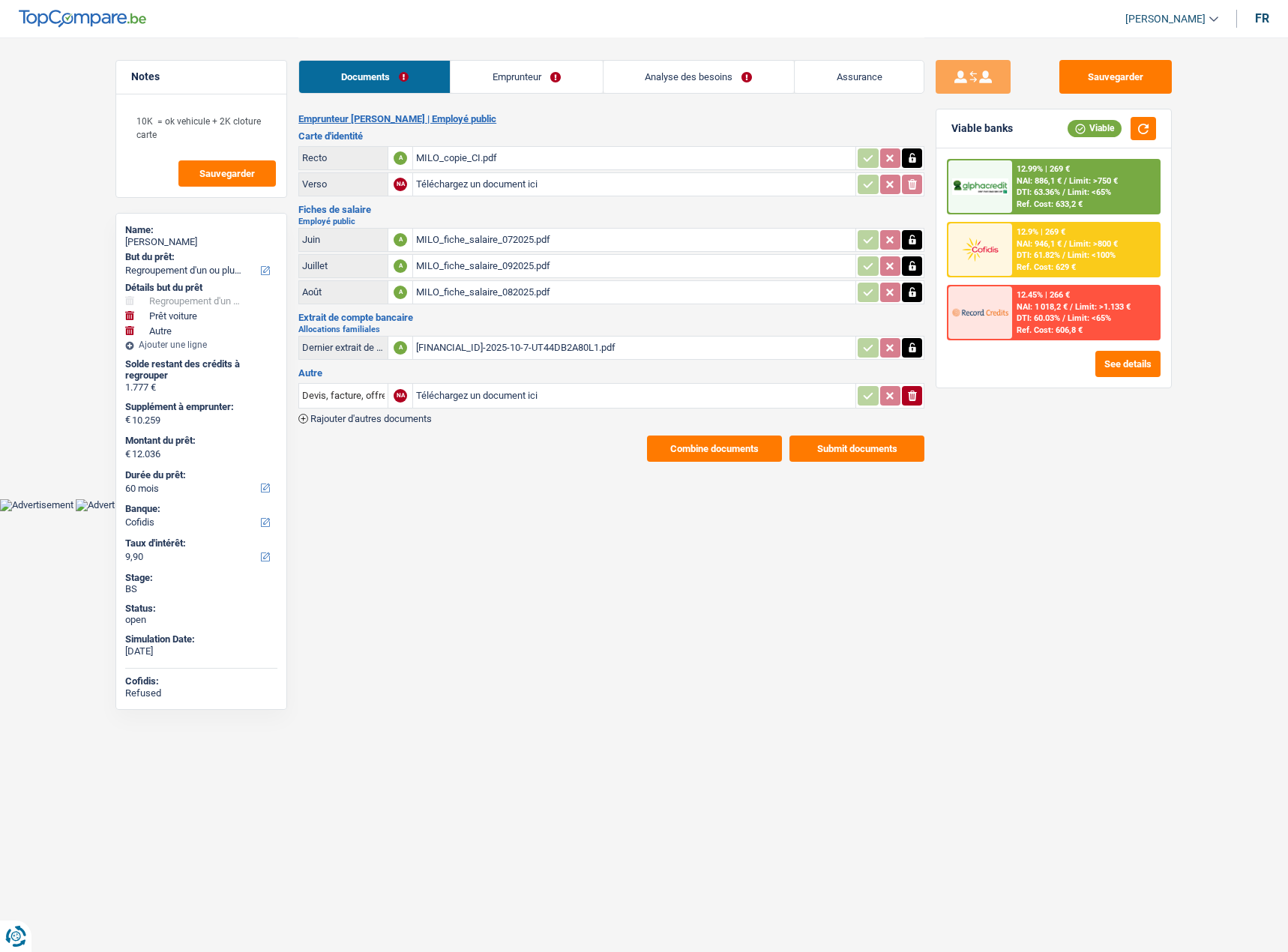
click at [509, 84] on link "Emprunteur" at bounding box center [526, 77] width 151 height 32
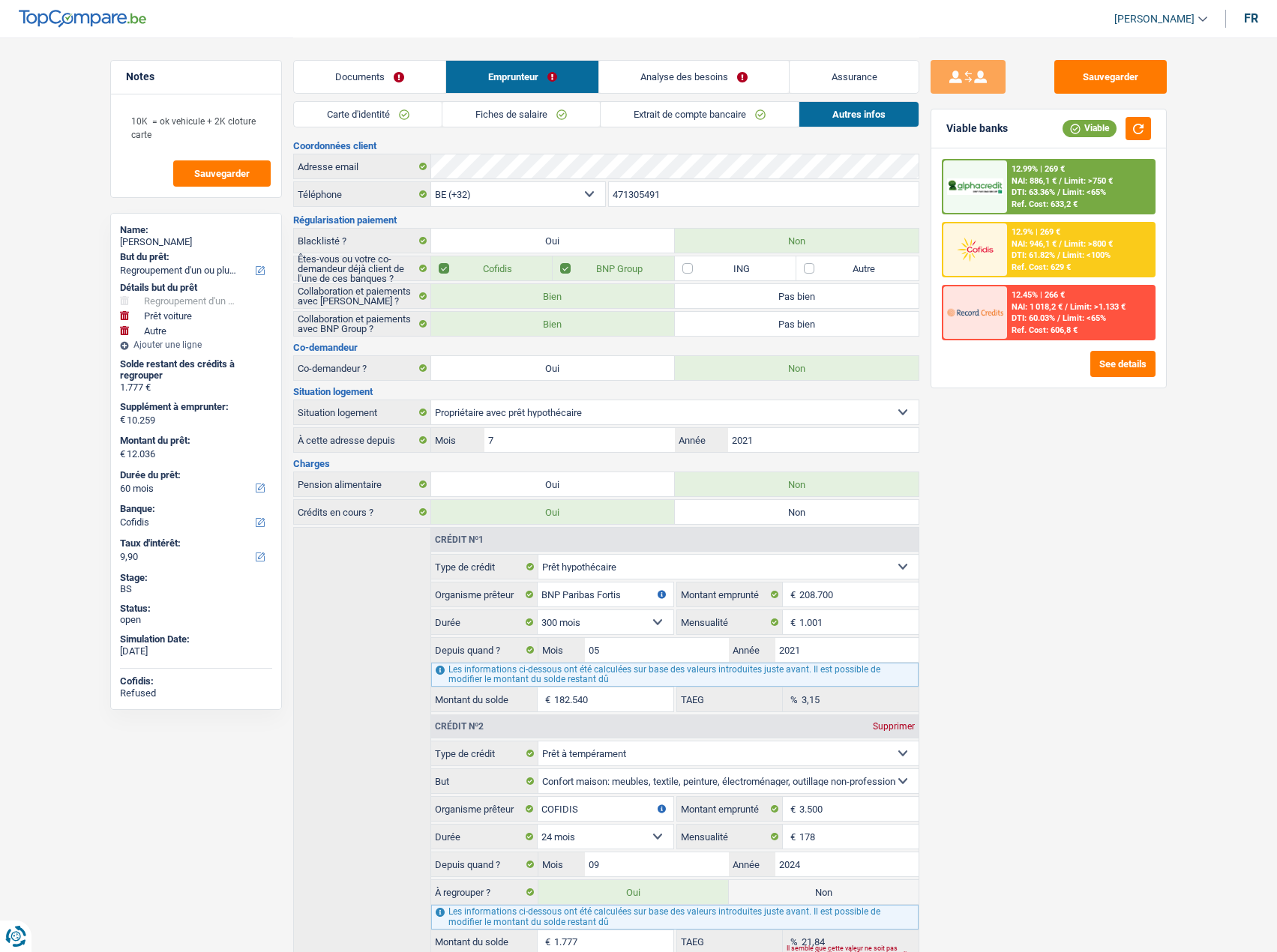
click at [426, 117] on link "Carte d'identité" at bounding box center [368, 115] width 148 height 25
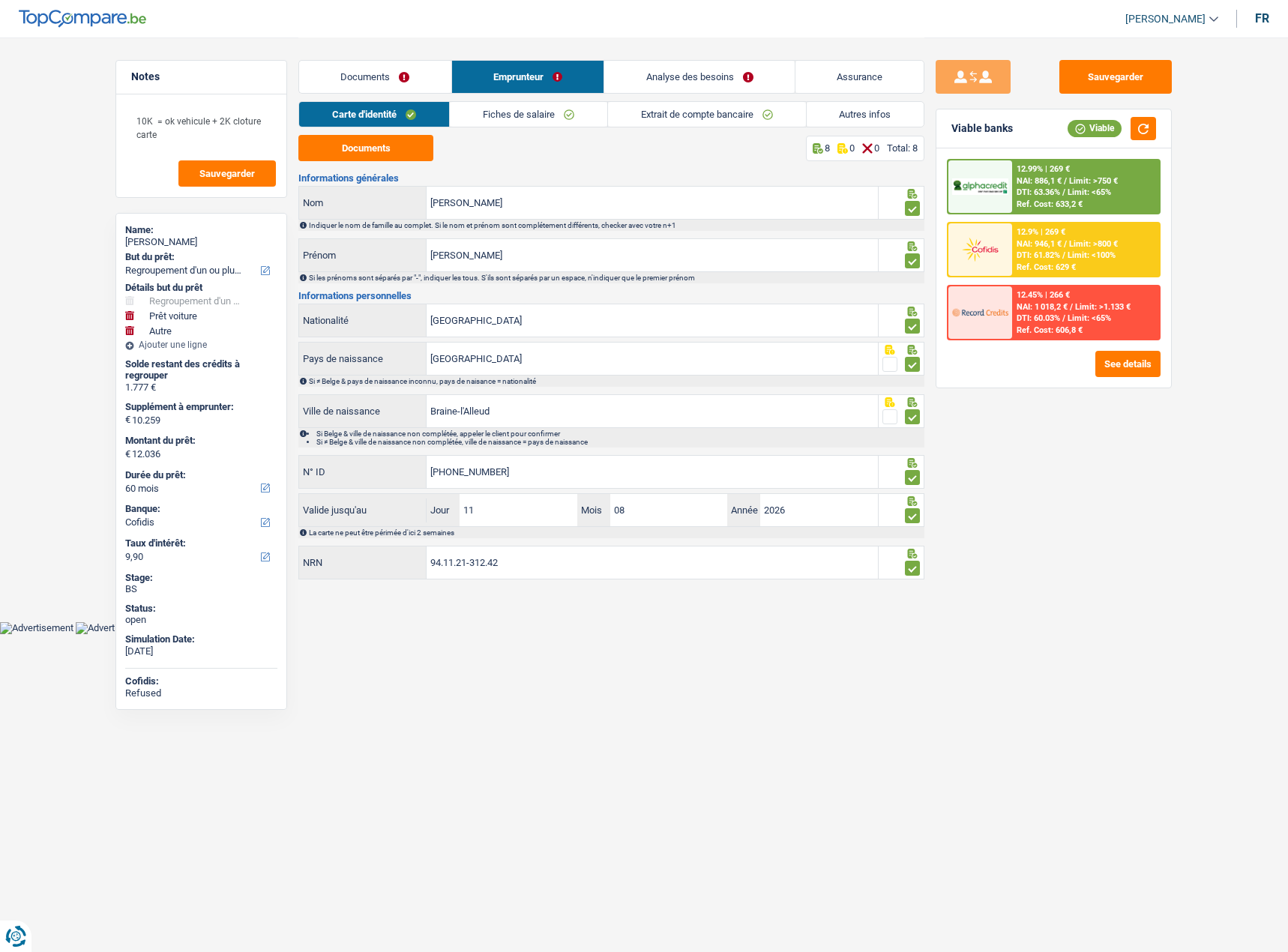
click at [675, 77] on link "Analyse des besoins" at bounding box center [699, 77] width 191 height 32
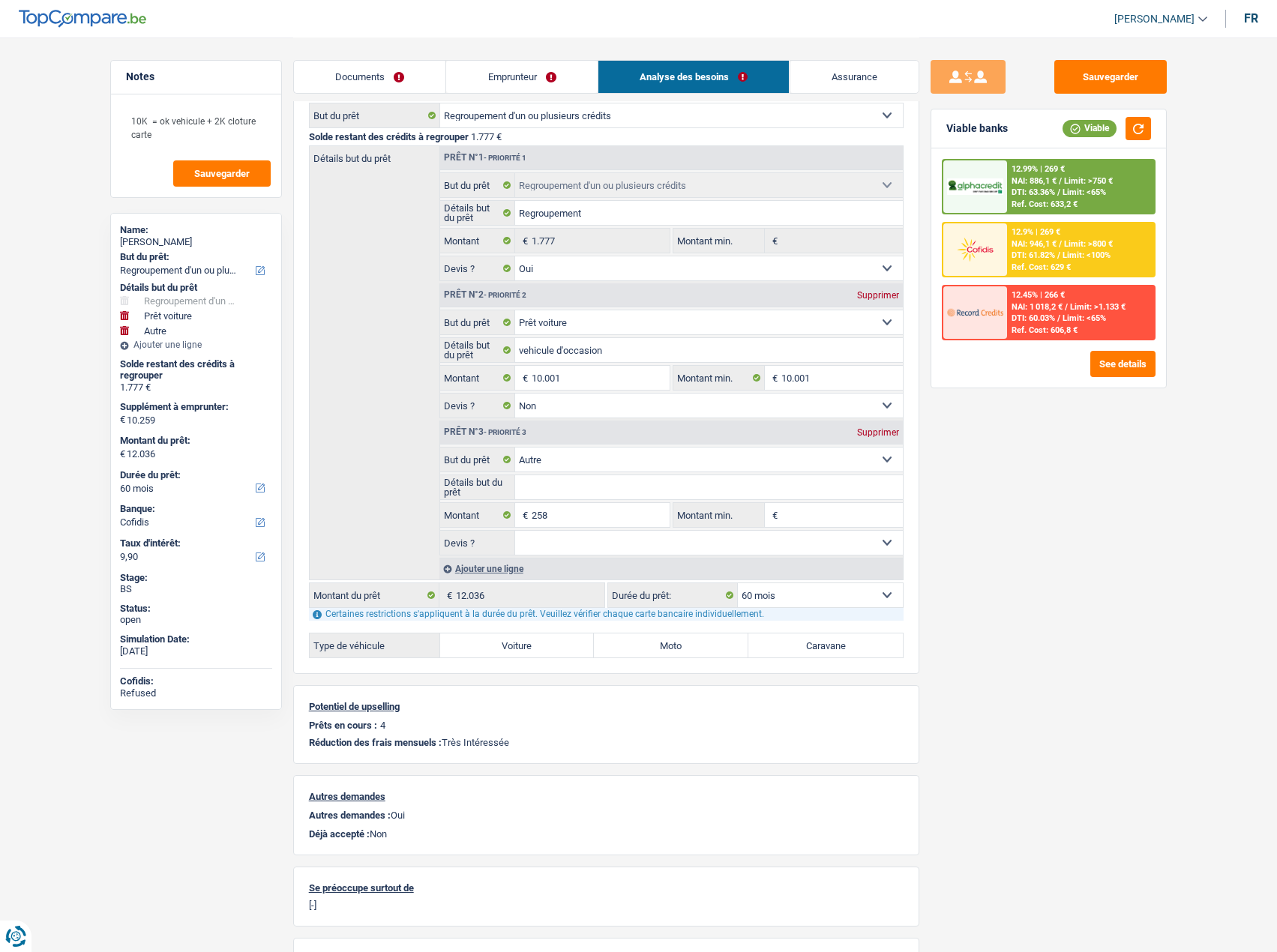
scroll to position [265, 0]
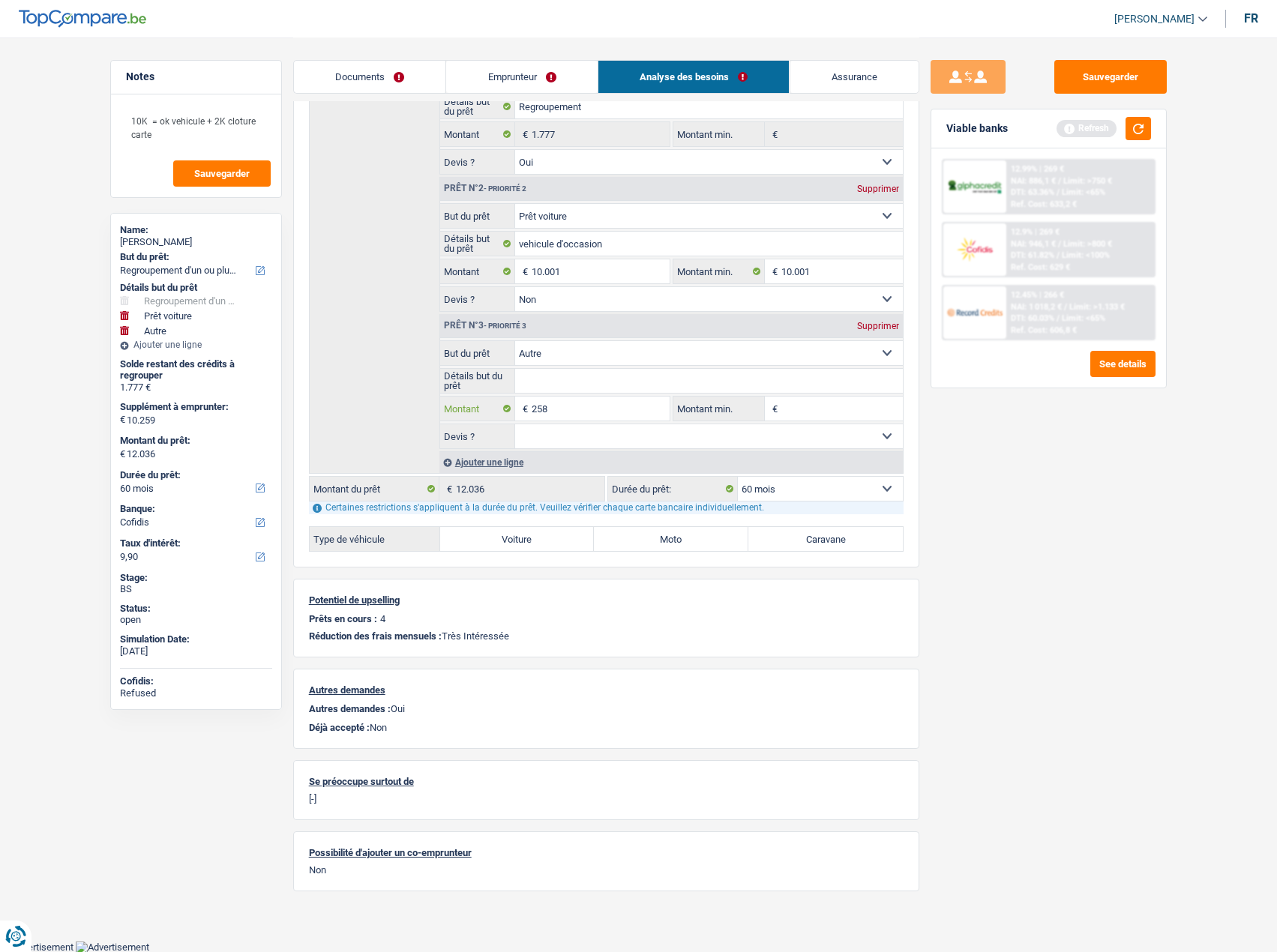
click at [534, 409] on input "258" at bounding box center [600, 409] width 137 height 24
type input "3.700"
type input "13.701"
type input "15.478"
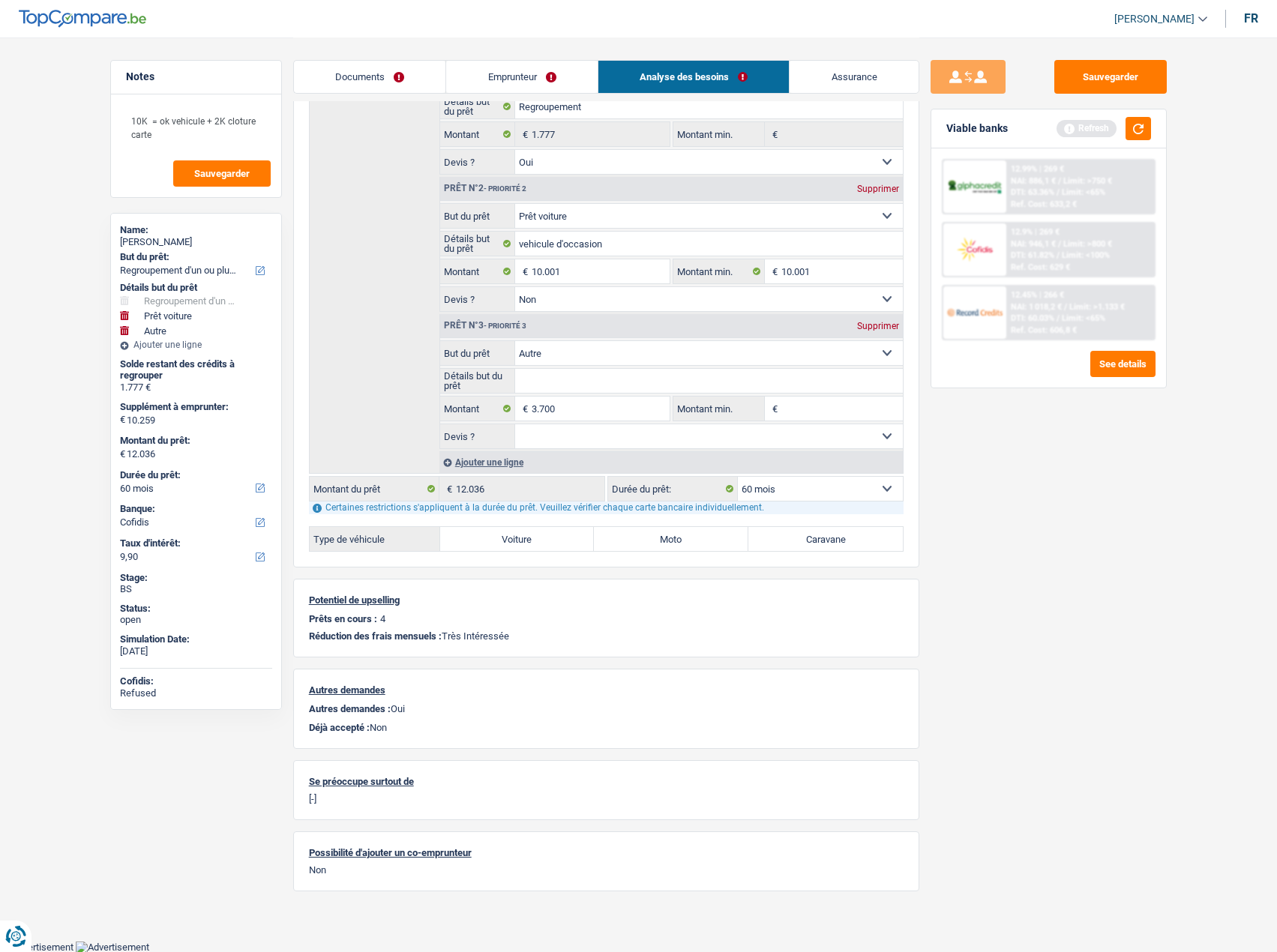
type input "15.478"
select select "84"
type input "15.478"
select select "84"
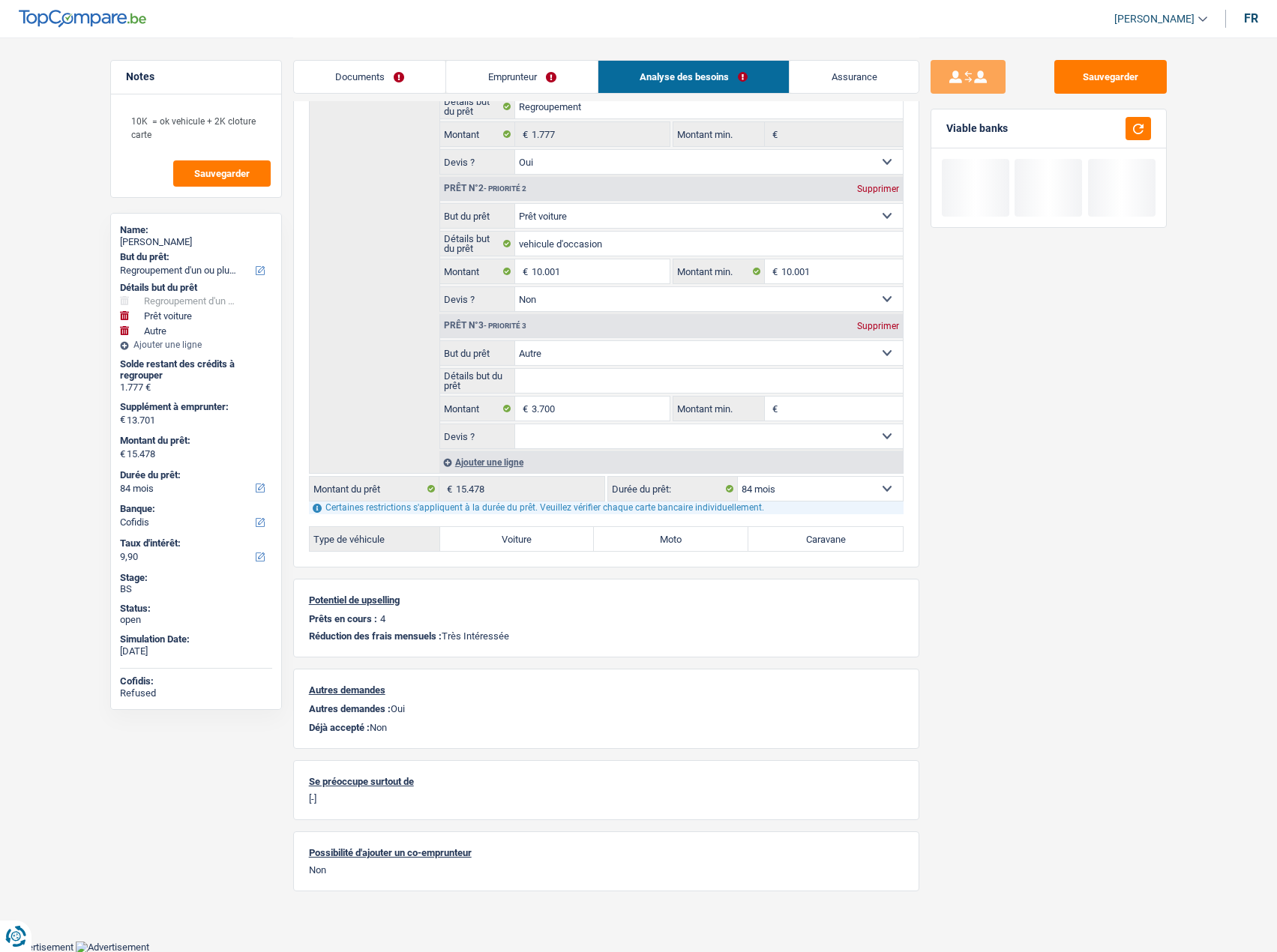
click at [1045, 543] on div "Sauvegarder Viable banks" at bounding box center [1049, 493] width 259 height 868
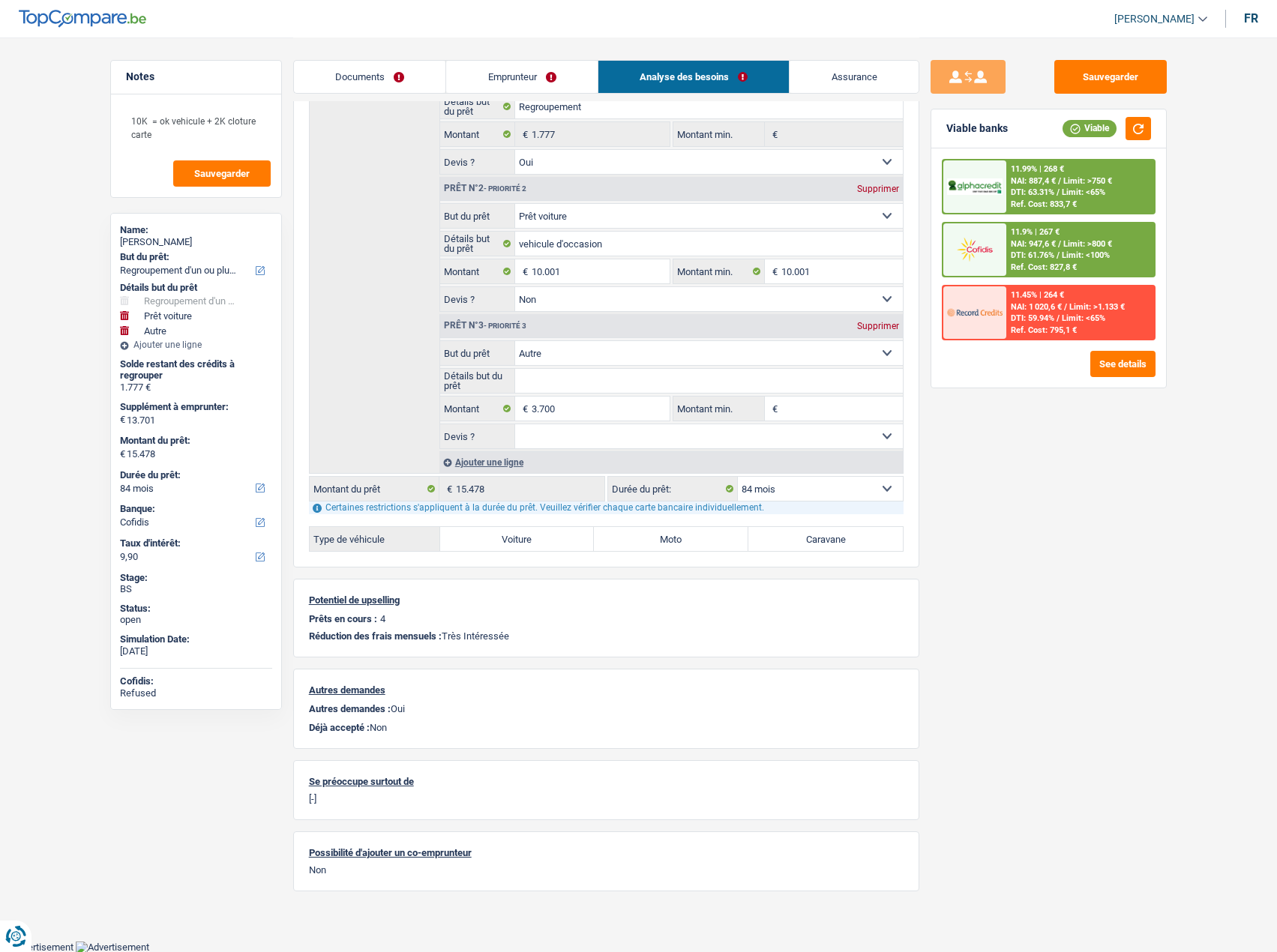
click at [1079, 184] on span "Limit: >750 €" at bounding box center [1088, 181] width 49 height 10
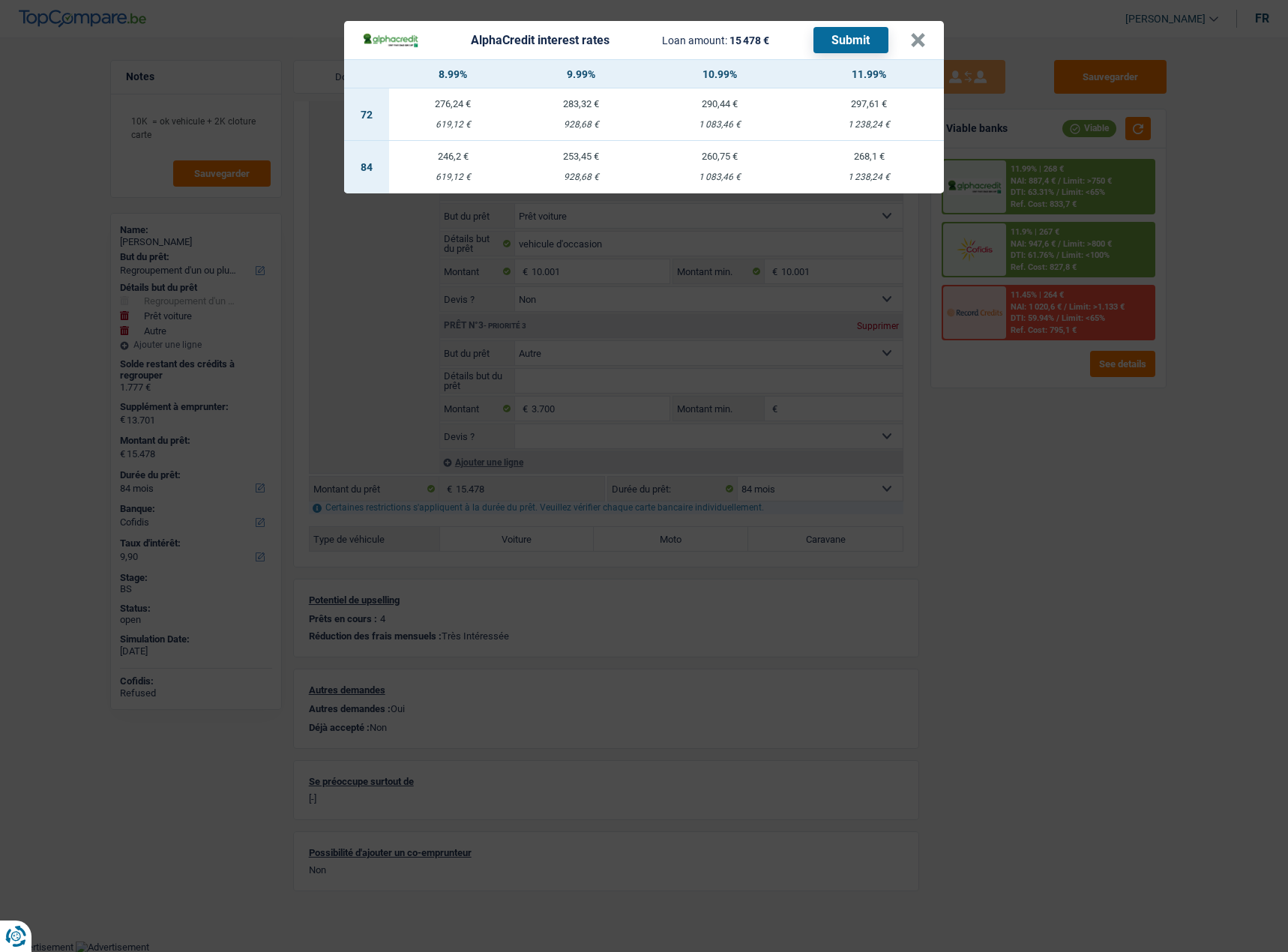
click at [1113, 543] on div "AlphaCredit interest rates Loan amount: 15 478 € Submit × 8.99% 9.99% 10.99% 11…" at bounding box center [644, 476] width 1288 height 952
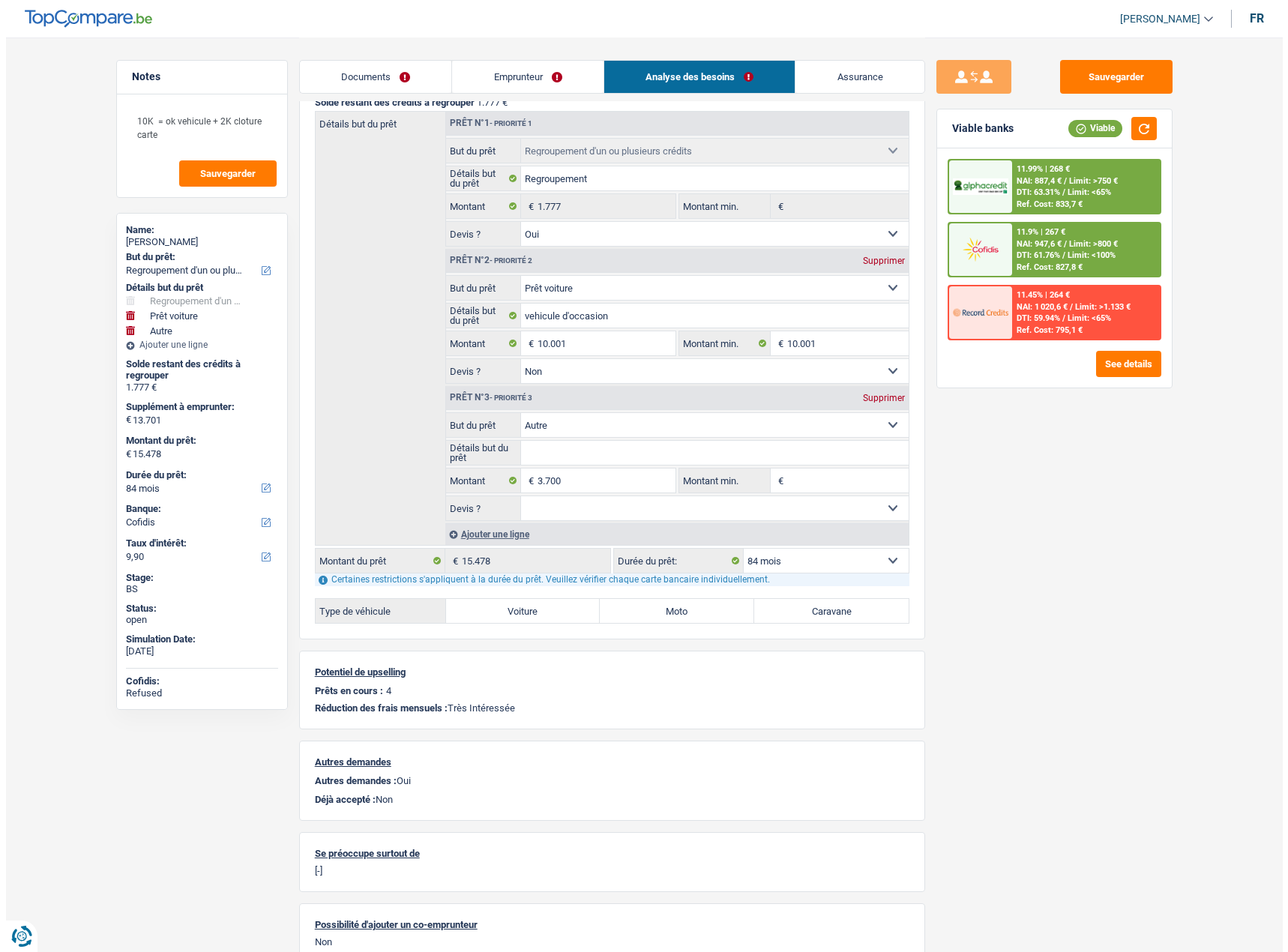
scroll to position [0, 0]
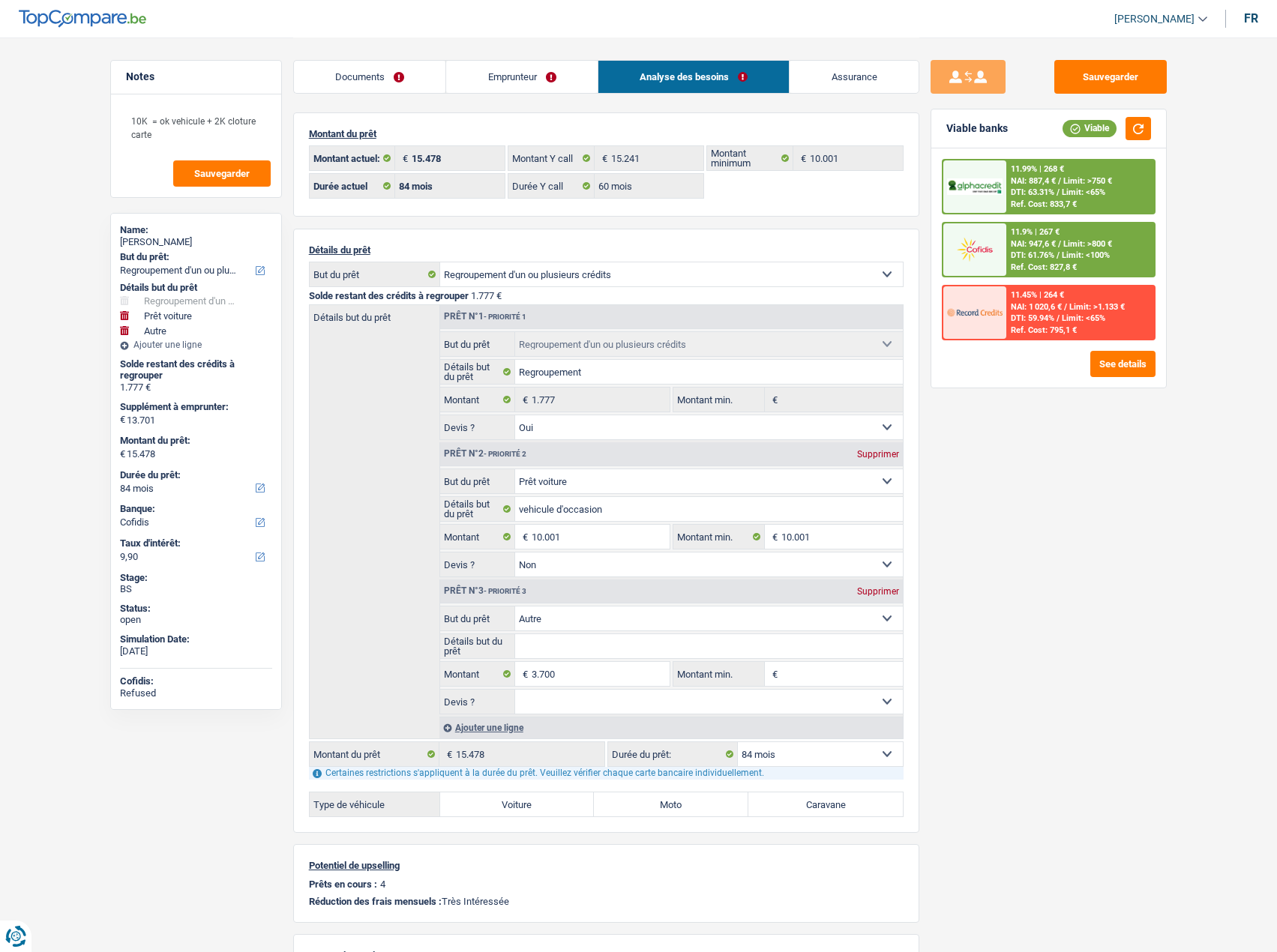
click at [1091, 176] on span "Limit: >750 €" at bounding box center [1088, 181] width 49 height 10
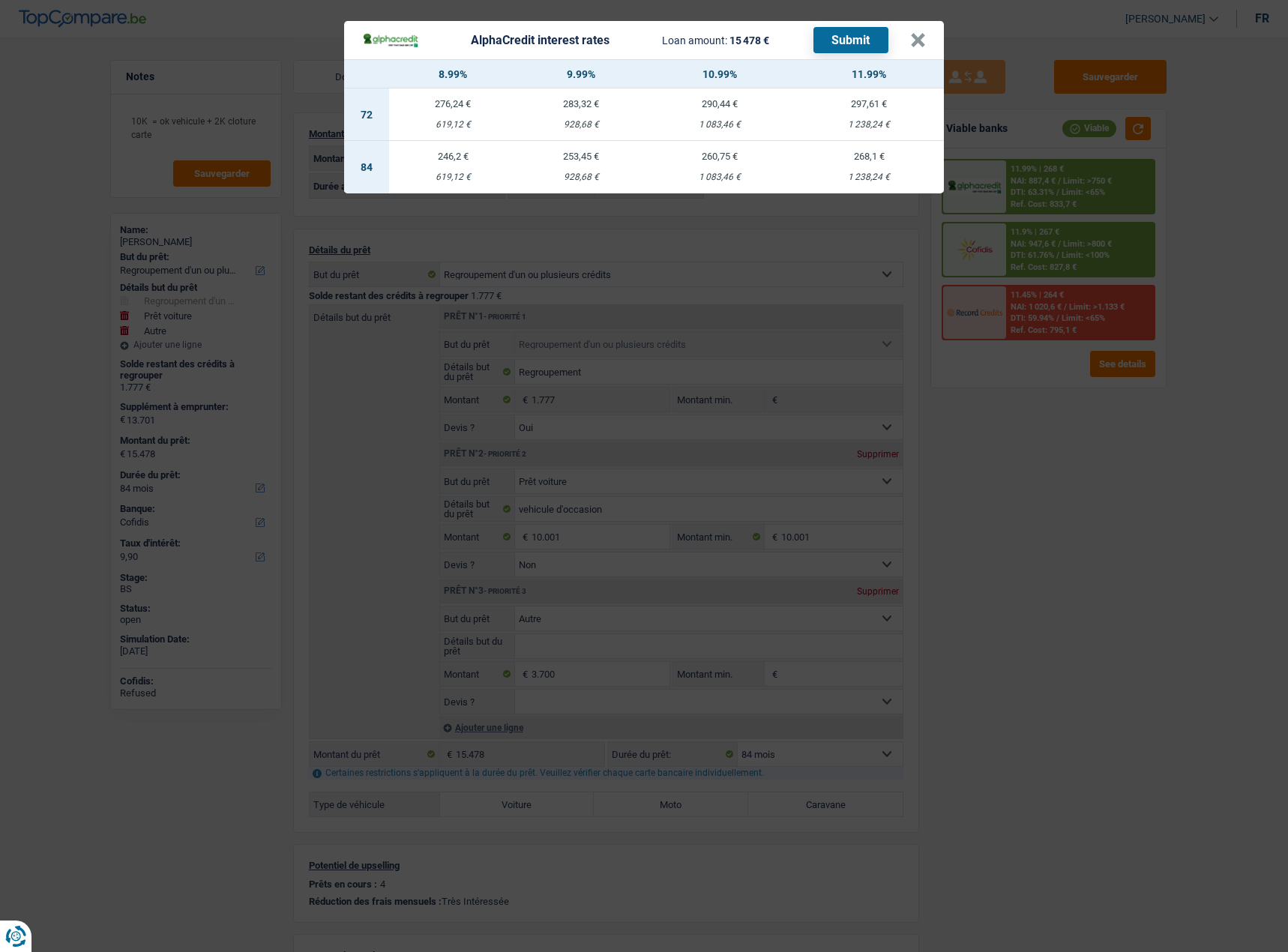
click at [1018, 474] on div "AlphaCredit interest rates Loan amount: 15 478 € Submit × 8.99% 9.99% 10.99% 11…" at bounding box center [644, 476] width 1288 height 952
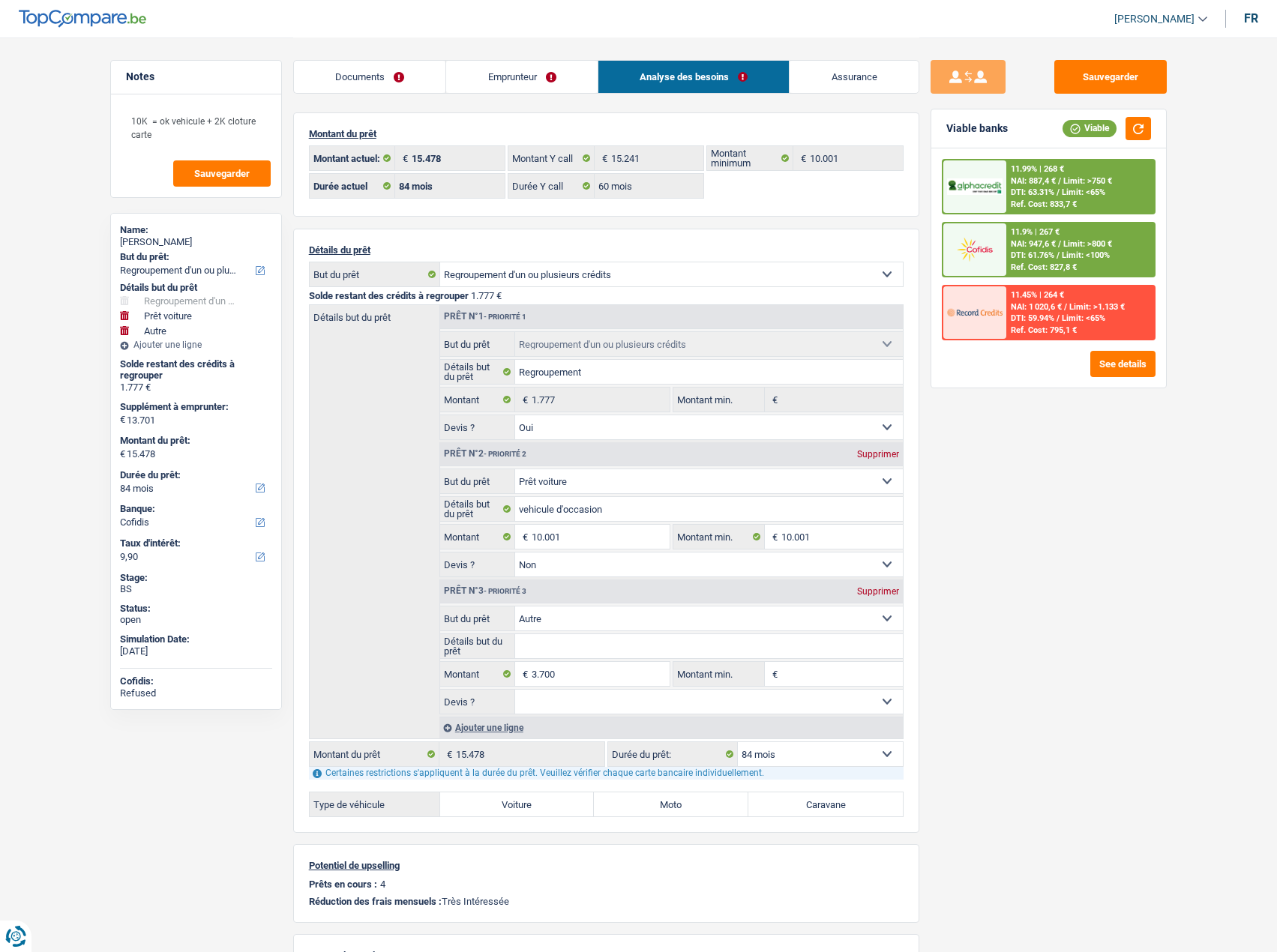
click at [1120, 170] on div "11.99% | 268 € NAI: 887,4 € / Limit: >750 € DTI: 63.31% / Limit: <65% Ref. Cost…" at bounding box center [1080, 186] width 147 height 52
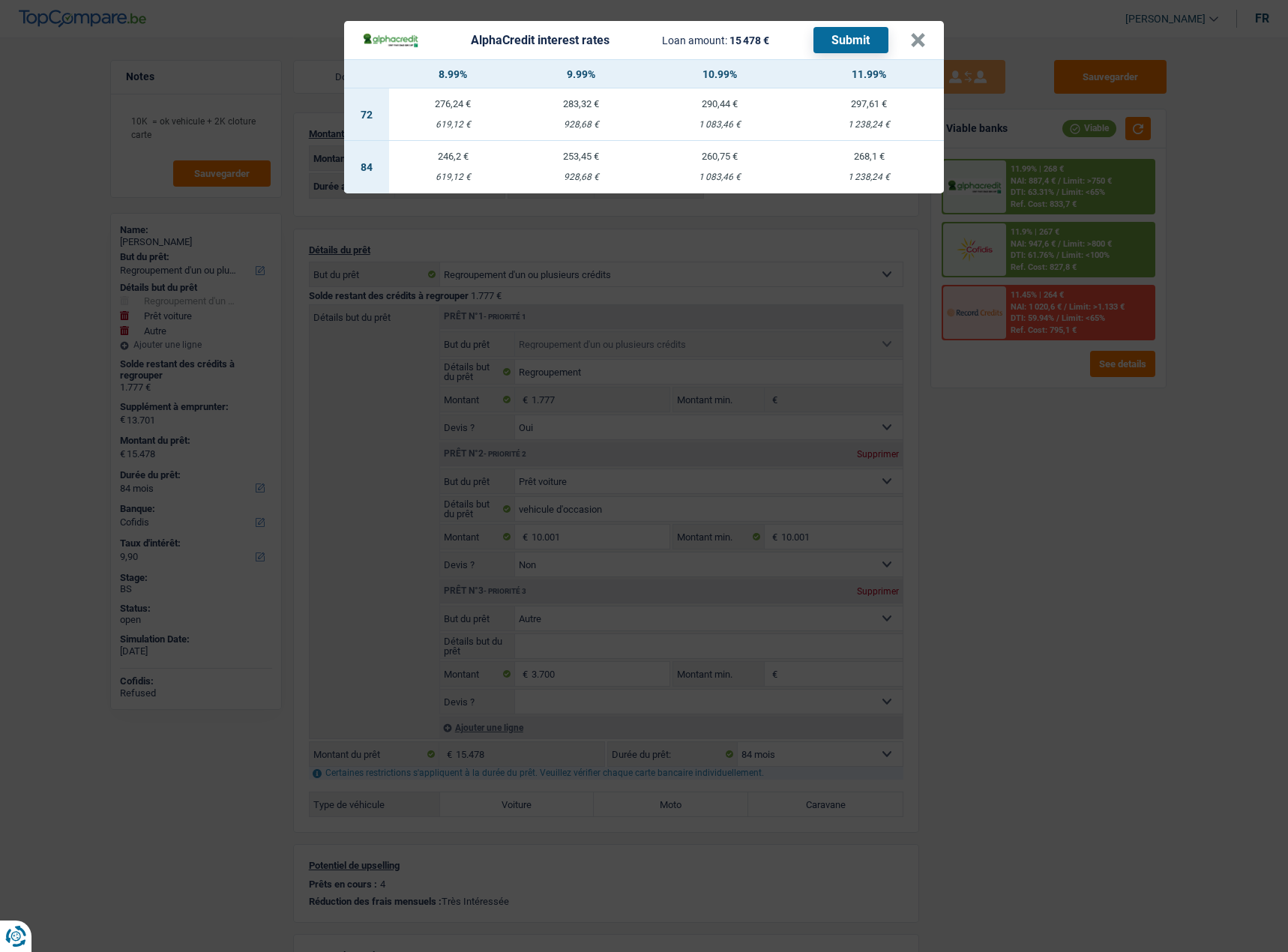
click at [600, 167] on td "253,45 € 928,68 €" at bounding box center [582, 166] width 128 height 52
select select "alphacredit"
type input "9,99"
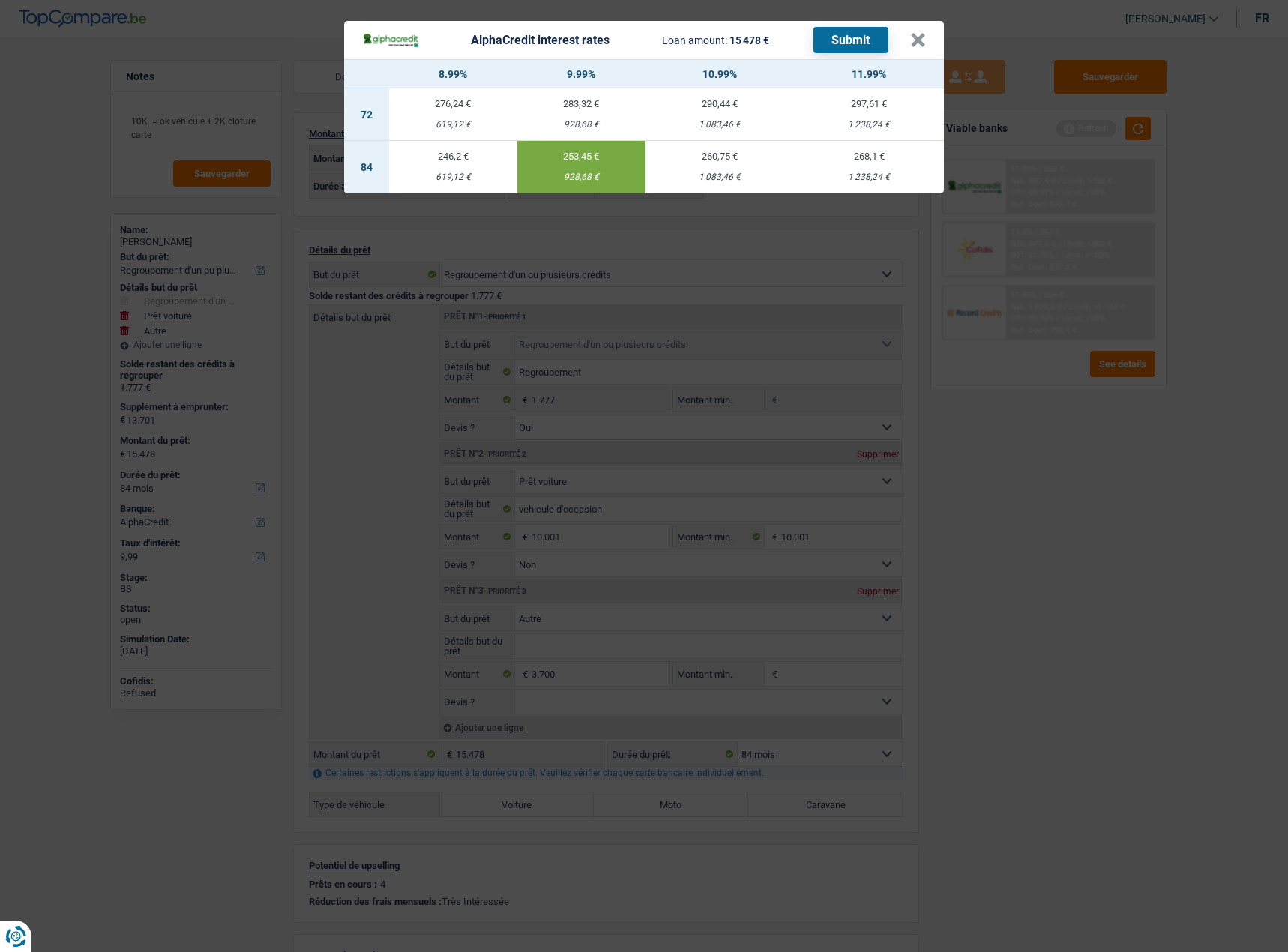
click at [855, 37] on button "Submit" at bounding box center [851, 40] width 75 height 27
click at [924, 42] on button "×" at bounding box center [918, 41] width 16 height 15
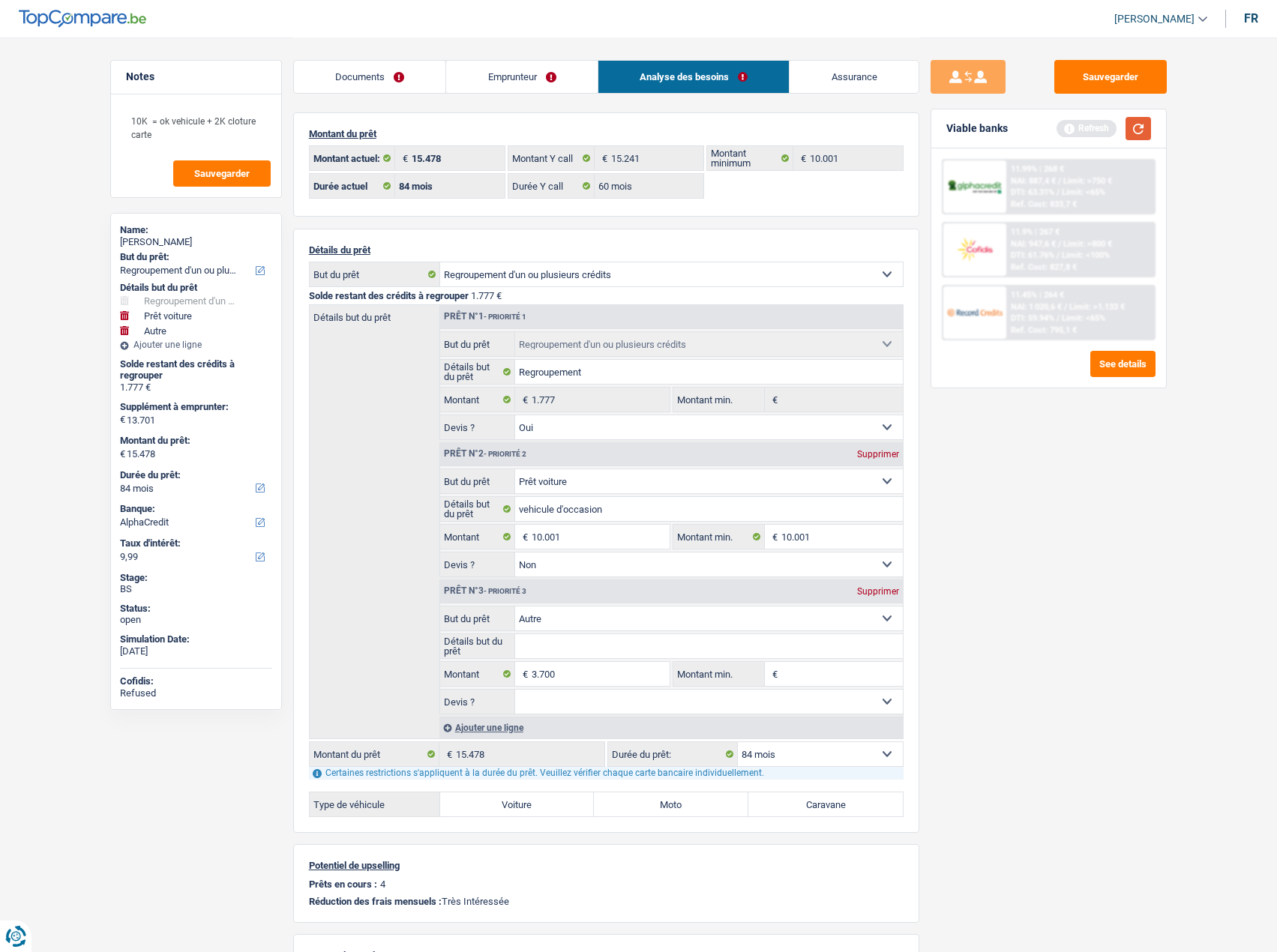
drag, startPoint x: 1146, startPoint y: 131, endPoint x: 1140, endPoint y: 146, distance: 16.2
click at [1146, 131] on button "button" at bounding box center [1138, 129] width 26 height 23
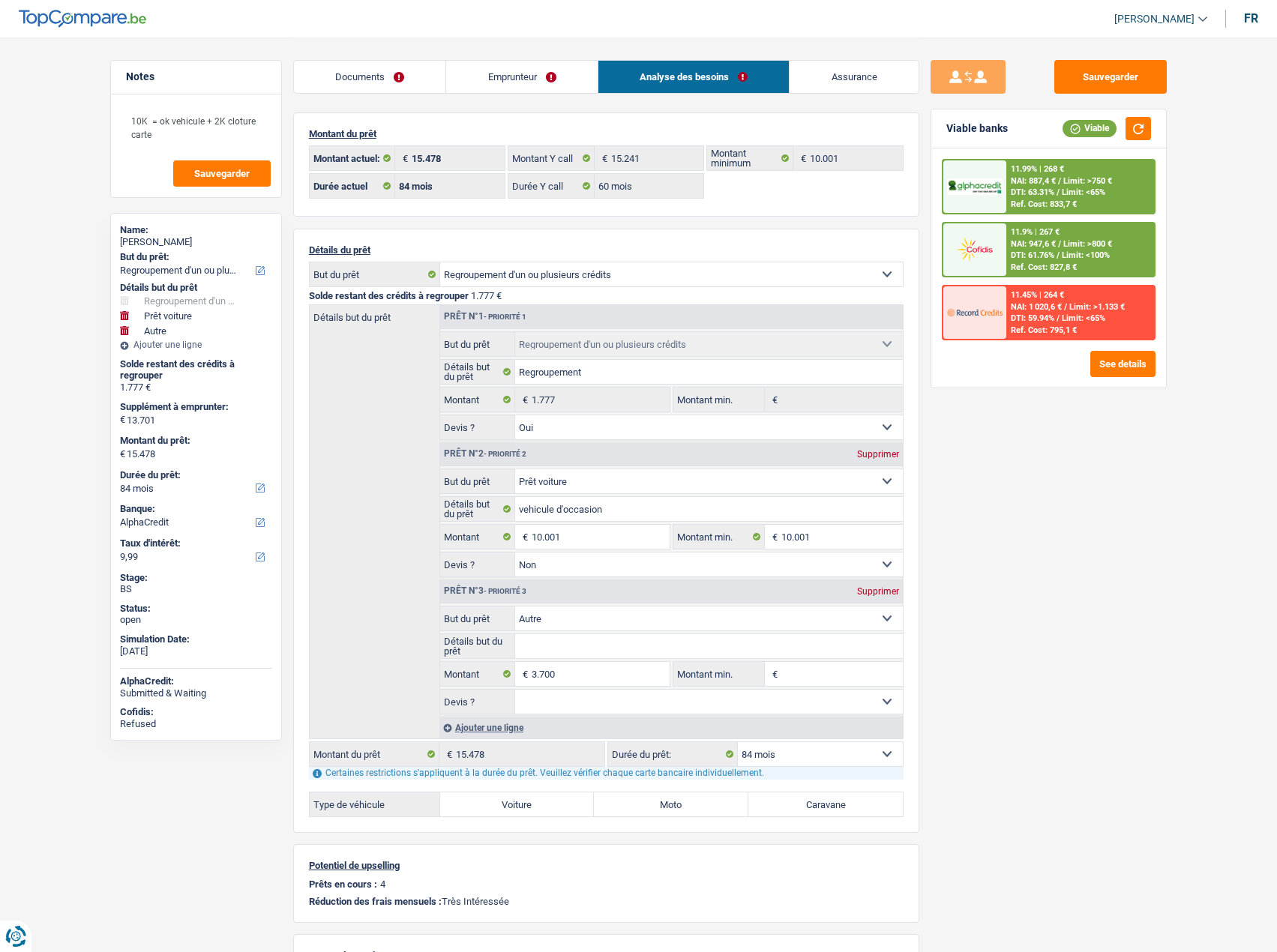
click at [1067, 236] on div "11.9% | 267 € NAI: 947,6 € / Limit: >800 € DTI: 61.76% / Limit: <100% Ref. Cost…" at bounding box center [1080, 249] width 147 height 52
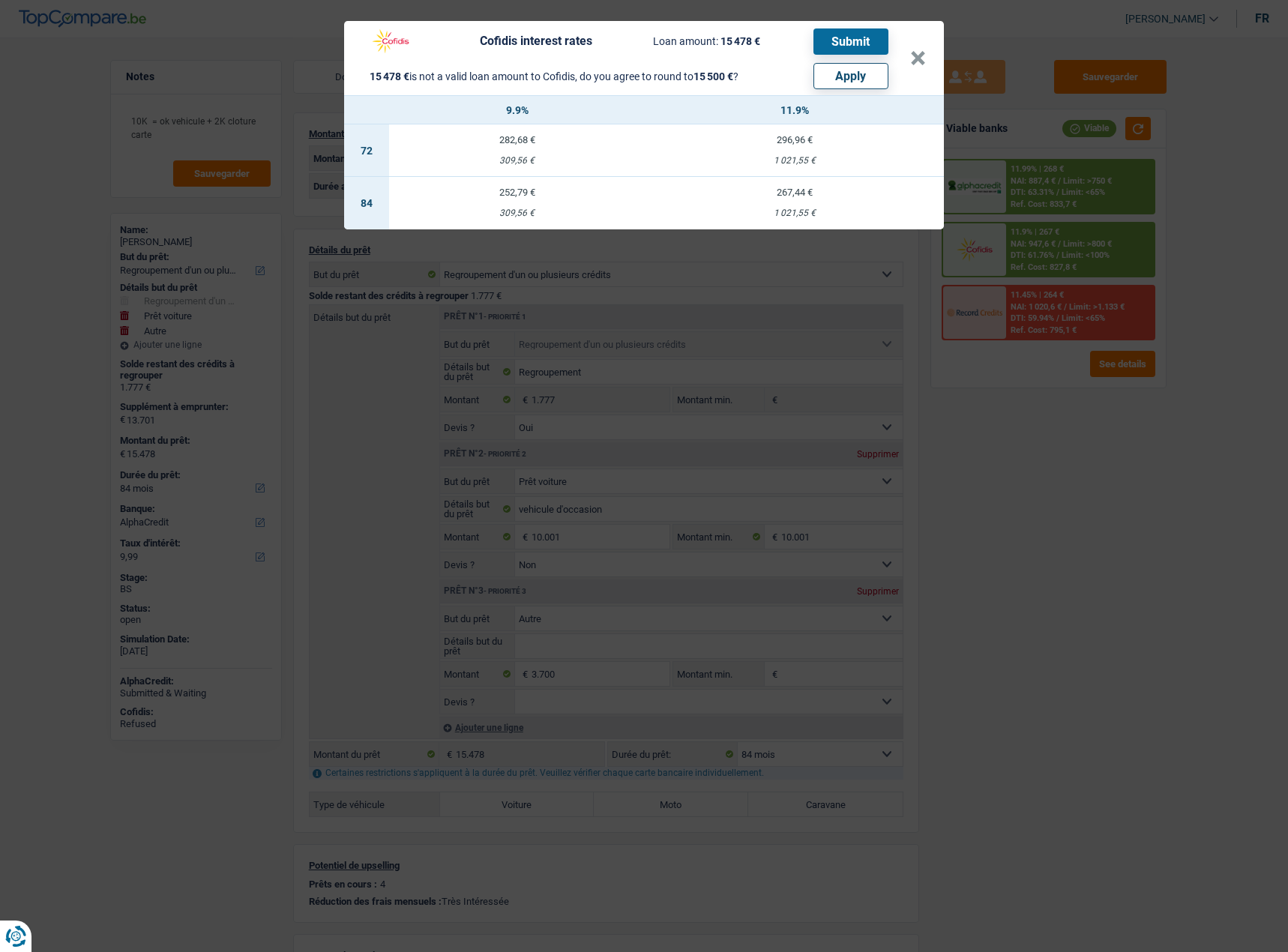
click at [991, 590] on div "Cofidis interest rates Loan amount: 15 478 € Submit 15 478 € is not a valid loa…" at bounding box center [644, 476] width 1288 height 952
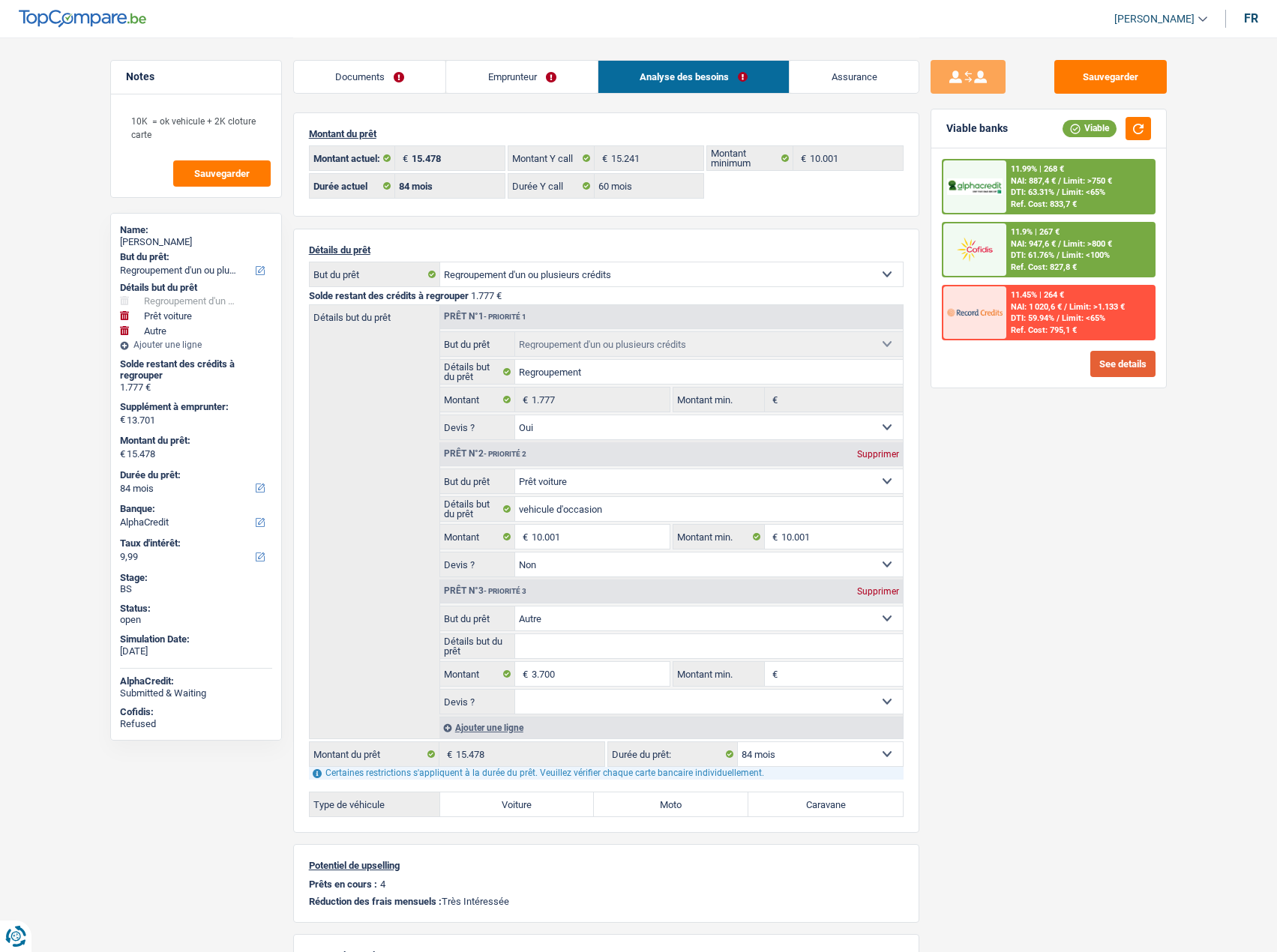
click at [1102, 364] on button "See details" at bounding box center [1123, 364] width 65 height 27
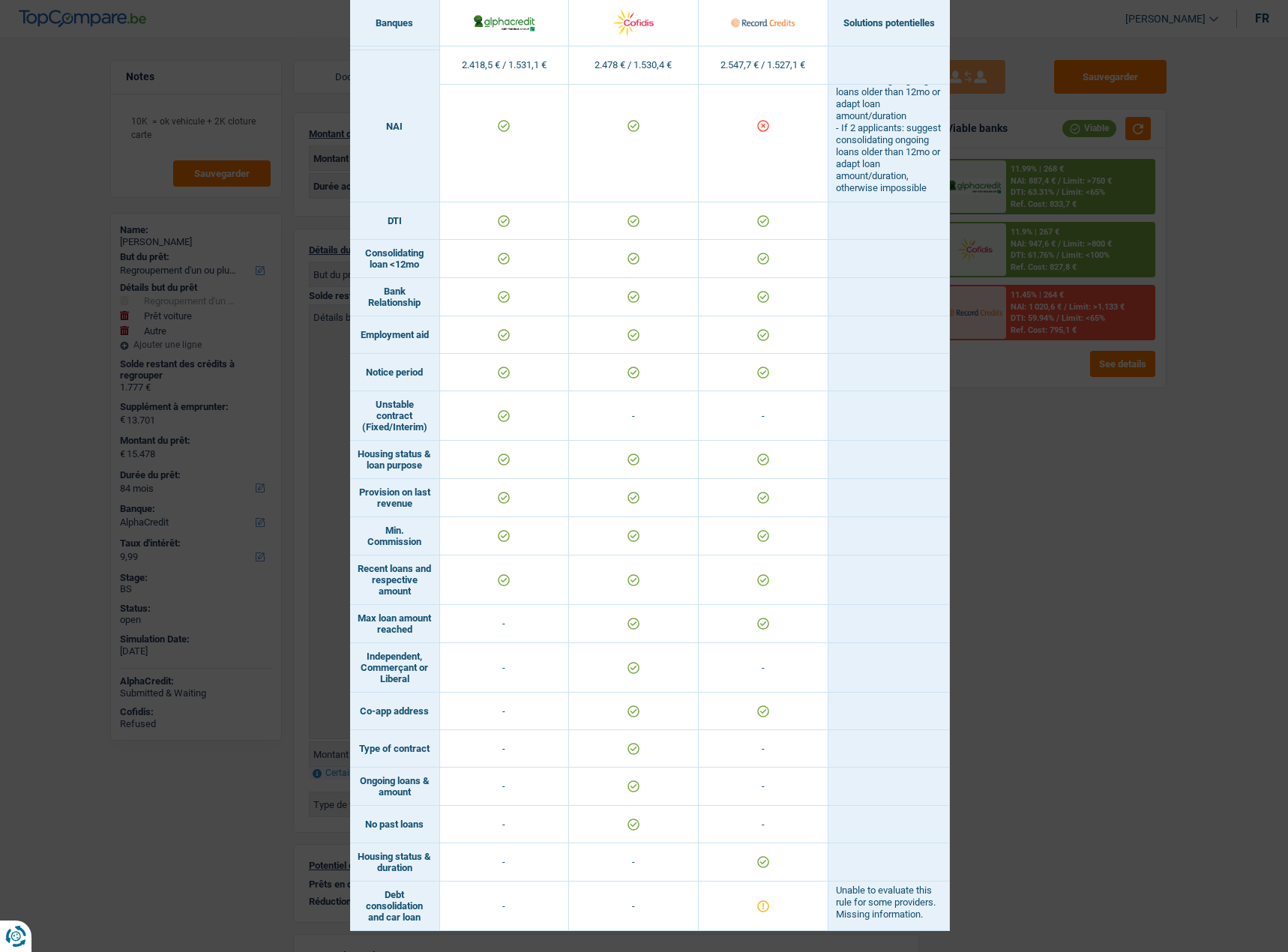
scroll to position [386, 0]
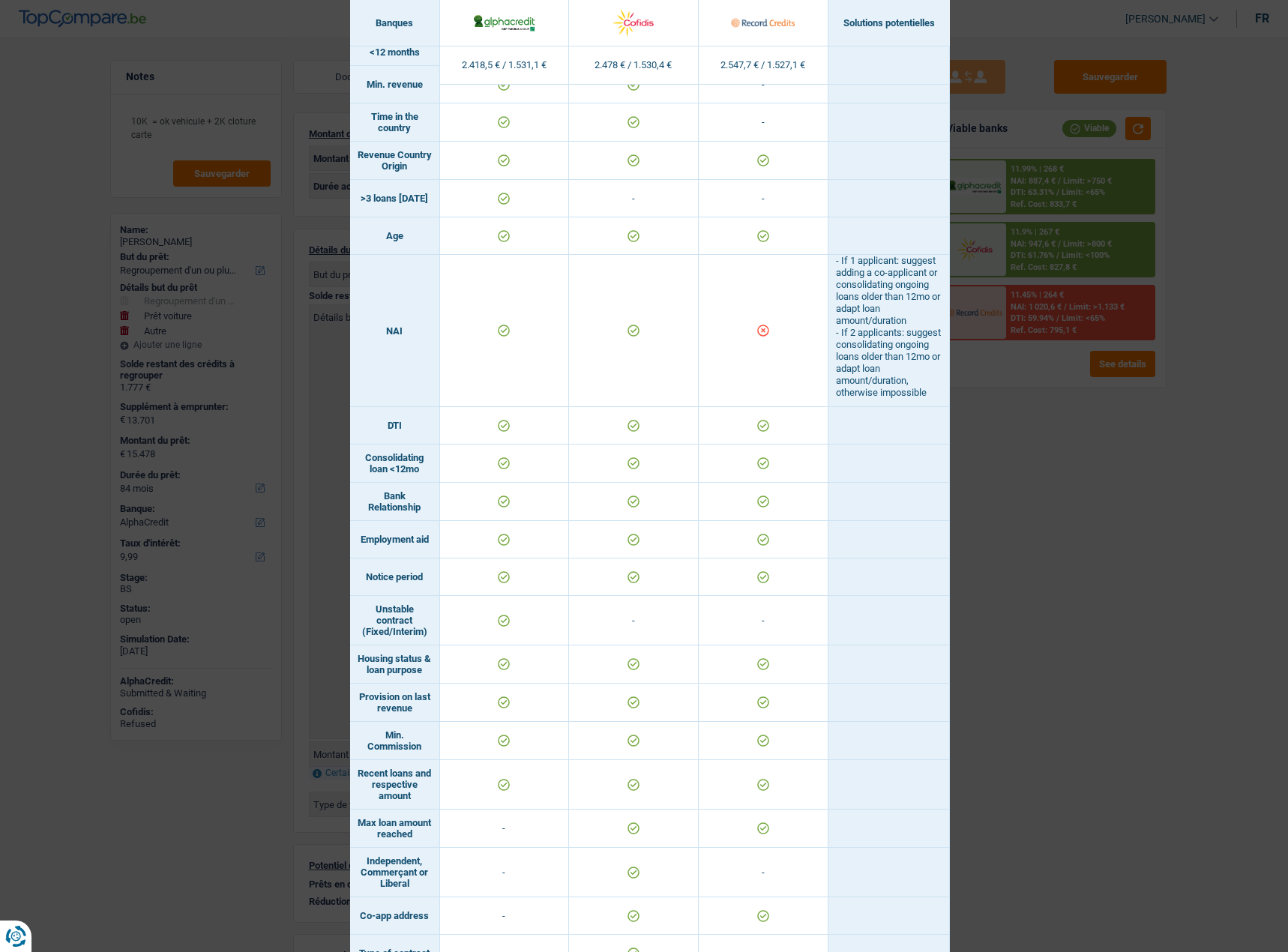
click at [1078, 590] on div "Banks conditions × Banques Solutions potentielles Revenus / Charges 2.418,5 € /…" at bounding box center [644, 476] width 1288 height 952
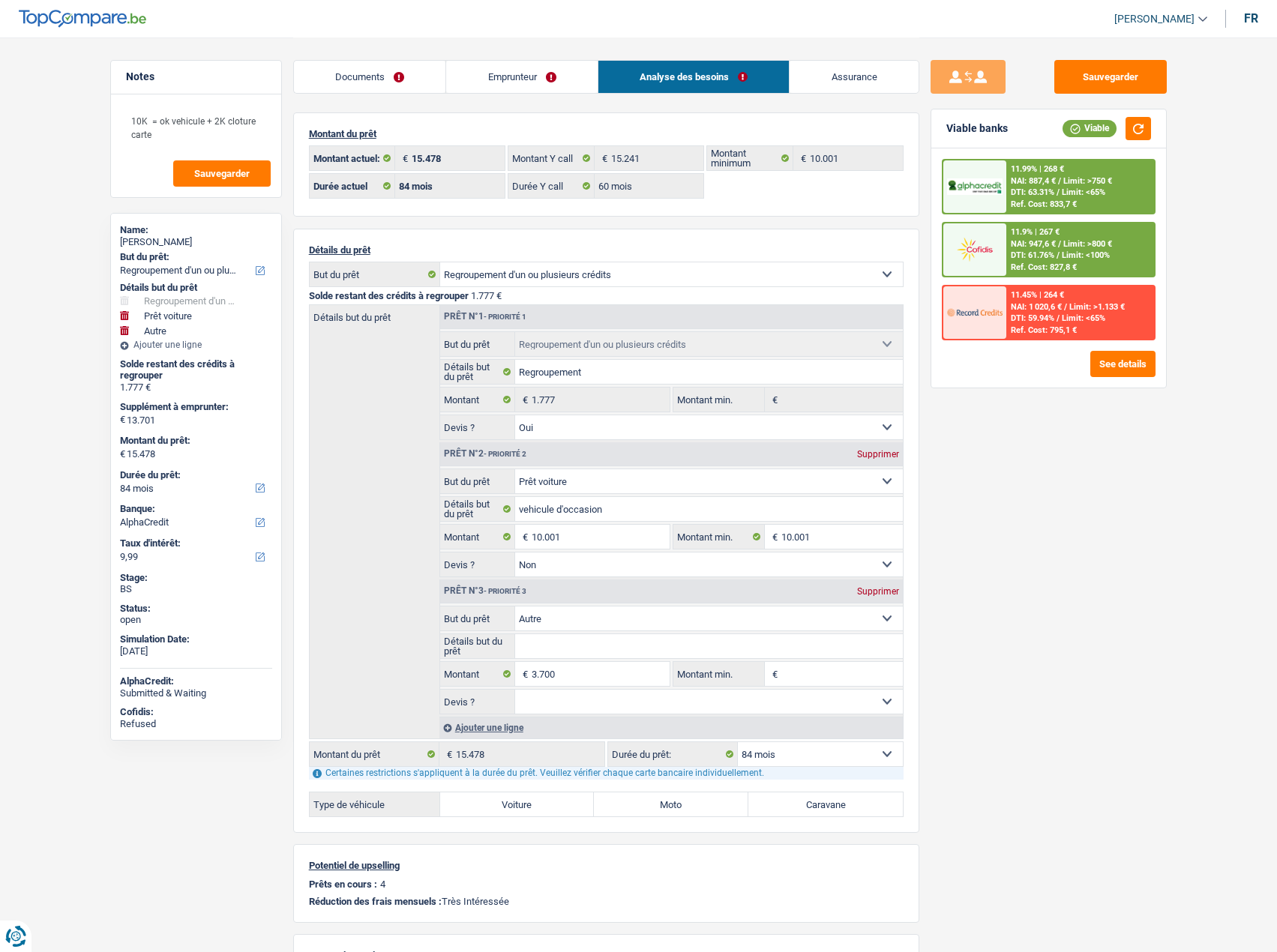
click at [1102, 310] on span "Limit: >1.133 €" at bounding box center [1097, 307] width 56 height 10
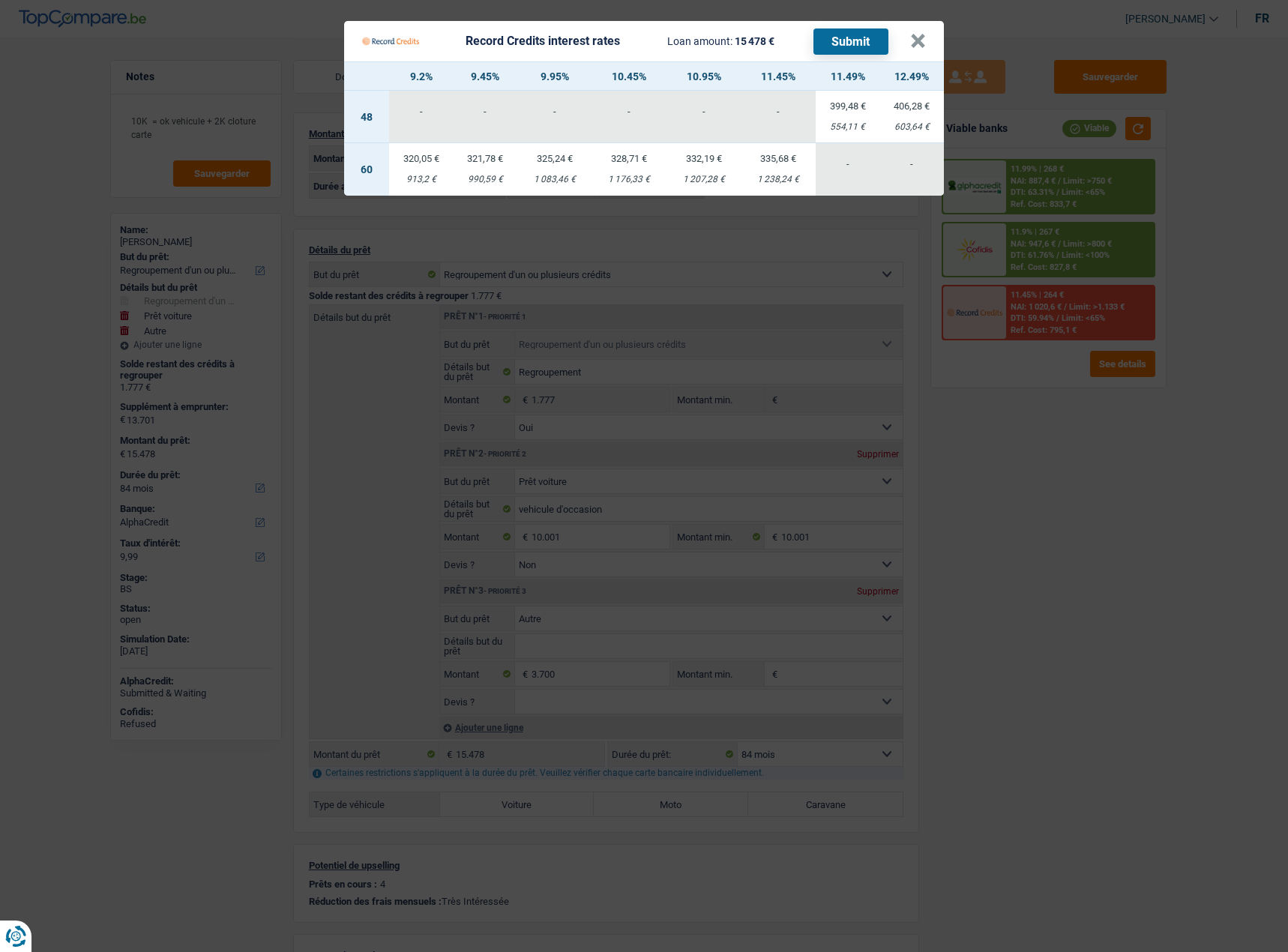
click at [541, 177] on div "1 083,46 €" at bounding box center [555, 180] width 75 height 10
select select "60"
select select "record credits"
type input "9,95"
select select "60"
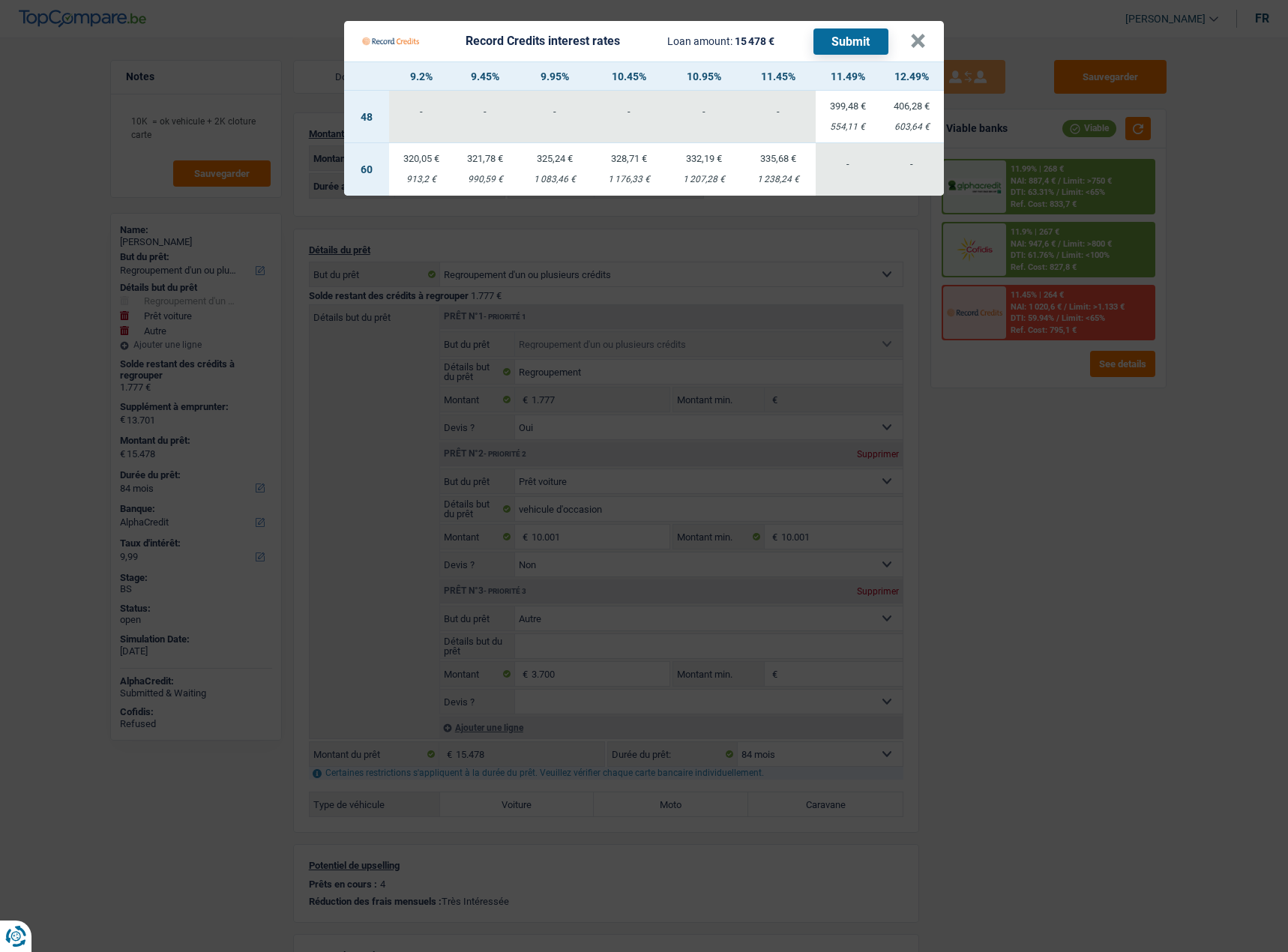
select select "60"
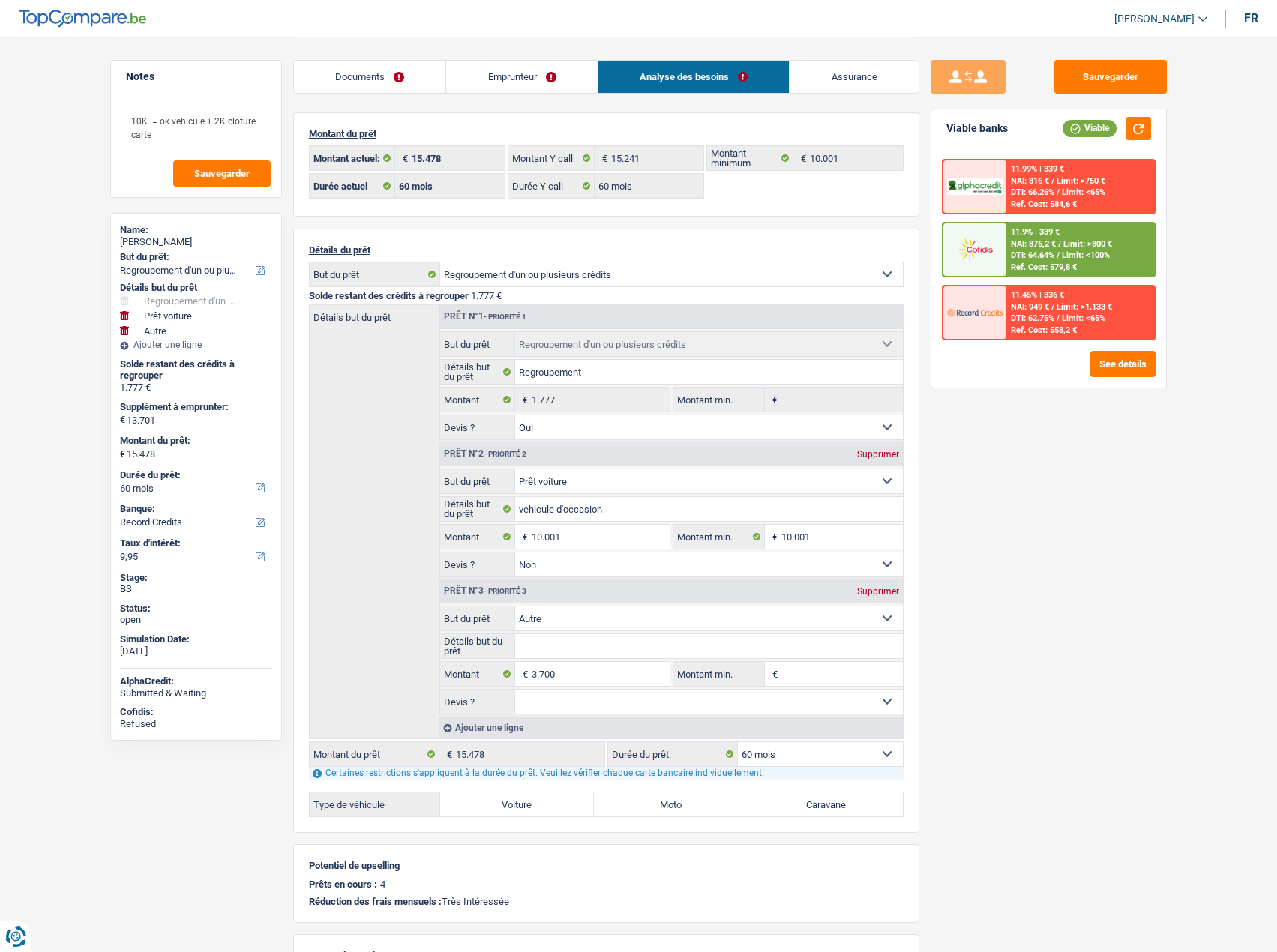
click at [1101, 291] on div "11.45% | 336 € NAI: 949 € / Limit: >1.133 € DTI: 62.75% / Limit: <65% Ref. Cost…" at bounding box center [1080, 312] width 147 height 52
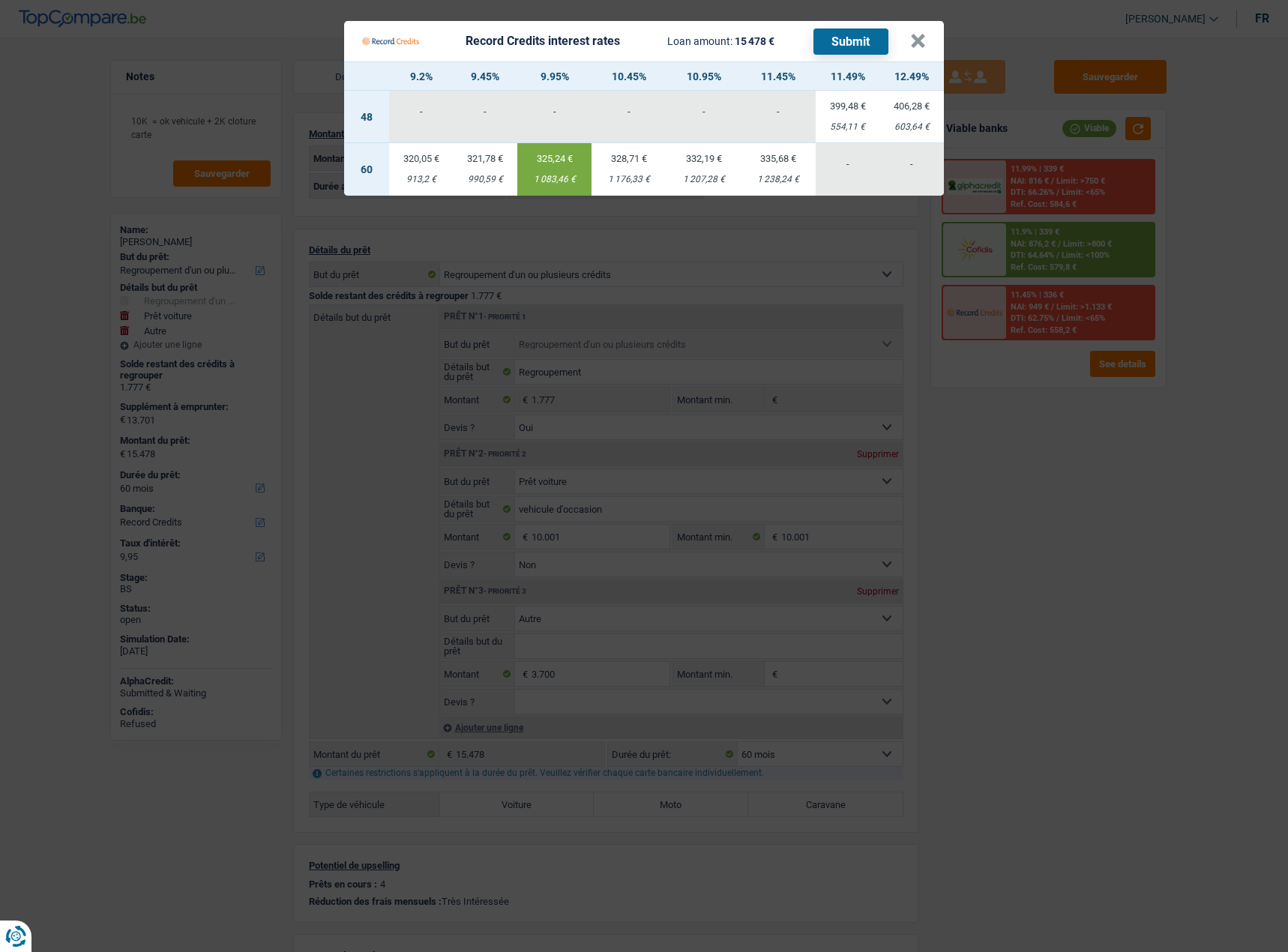
click at [1043, 493] on Credits "Record Credits interest rates Loan amount: 15 478 € Submit × 9.2% 9.45% 9.95% 1…" at bounding box center [644, 476] width 1288 height 952
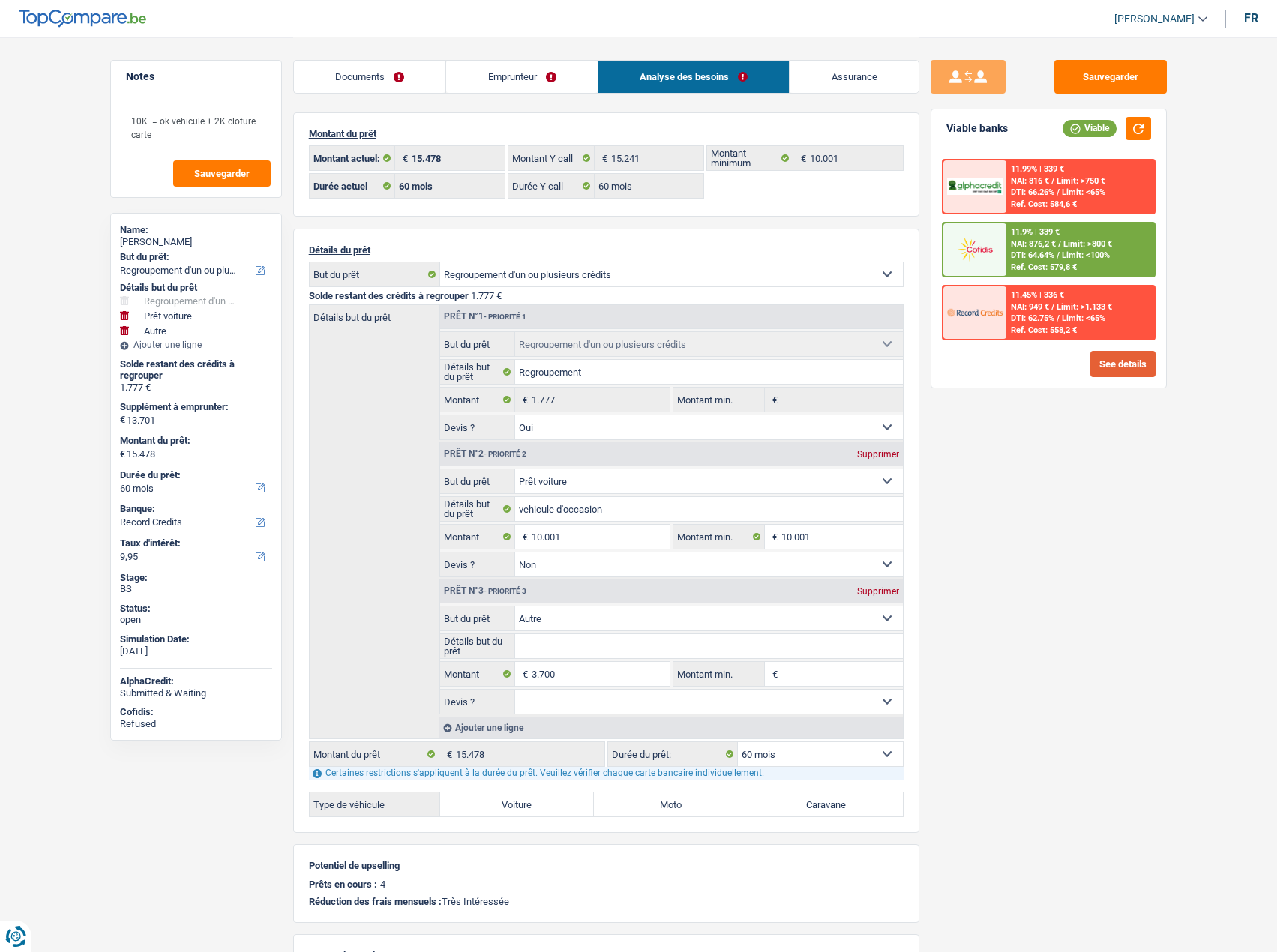
click at [1125, 371] on button "See details" at bounding box center [1123, 364] width 65 height 27
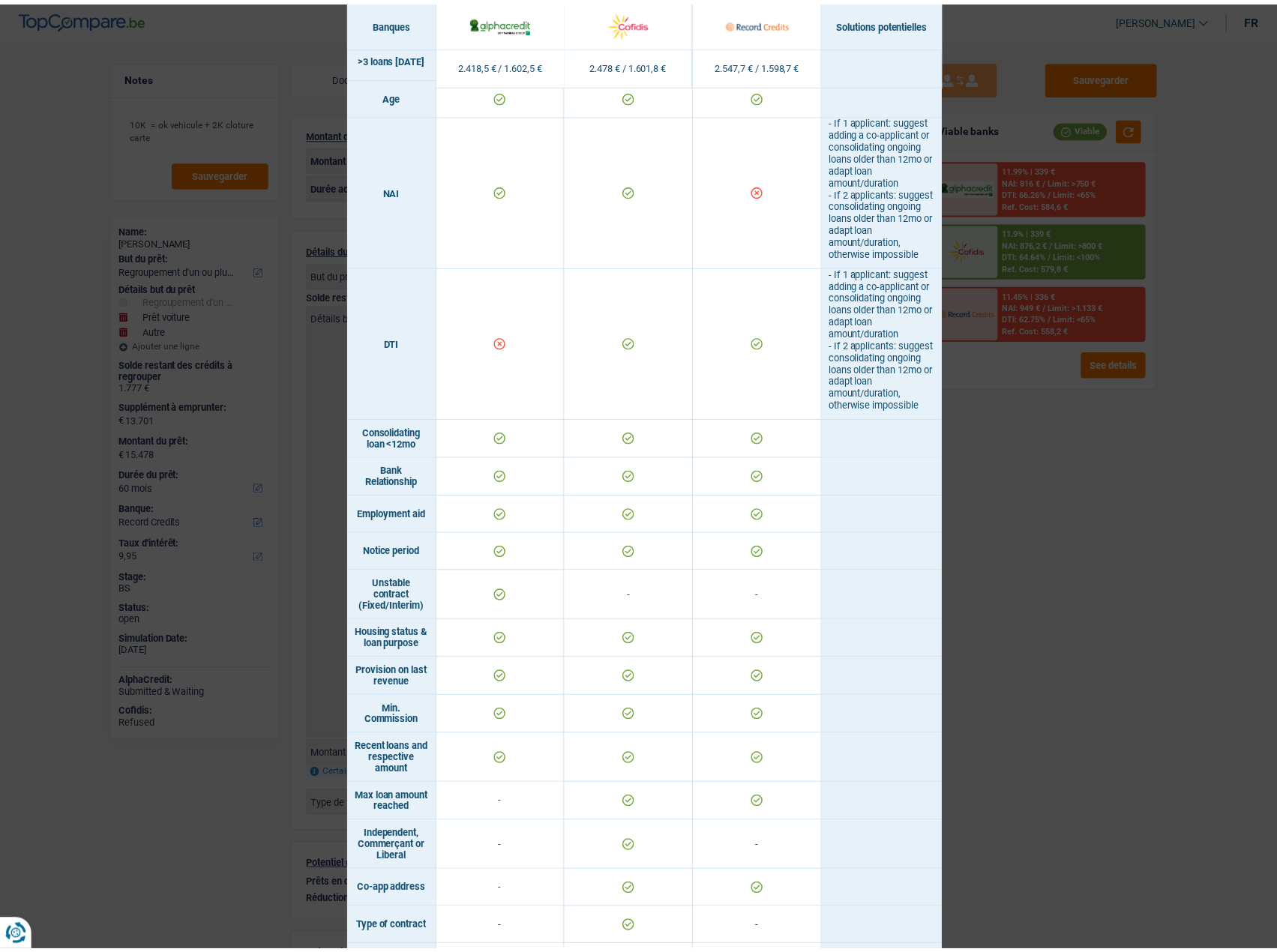
scroll to position [738, 0]
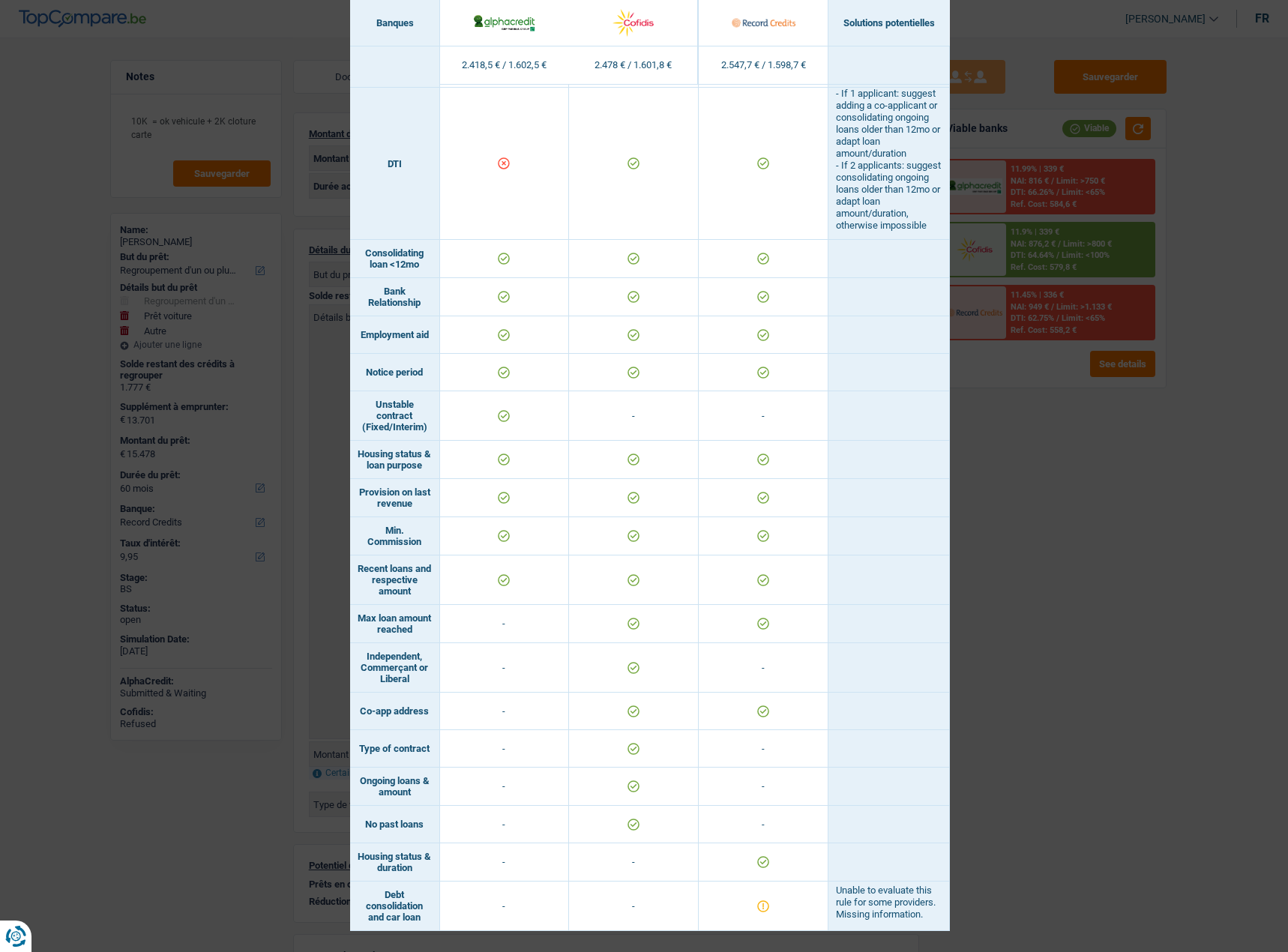
click at [1154, 687] on div "Banks conditions × Banques Solutions potentielles Revenus / Charges 2.418,5 € /…" at bounding box center [644, 476] width 1288 height 952
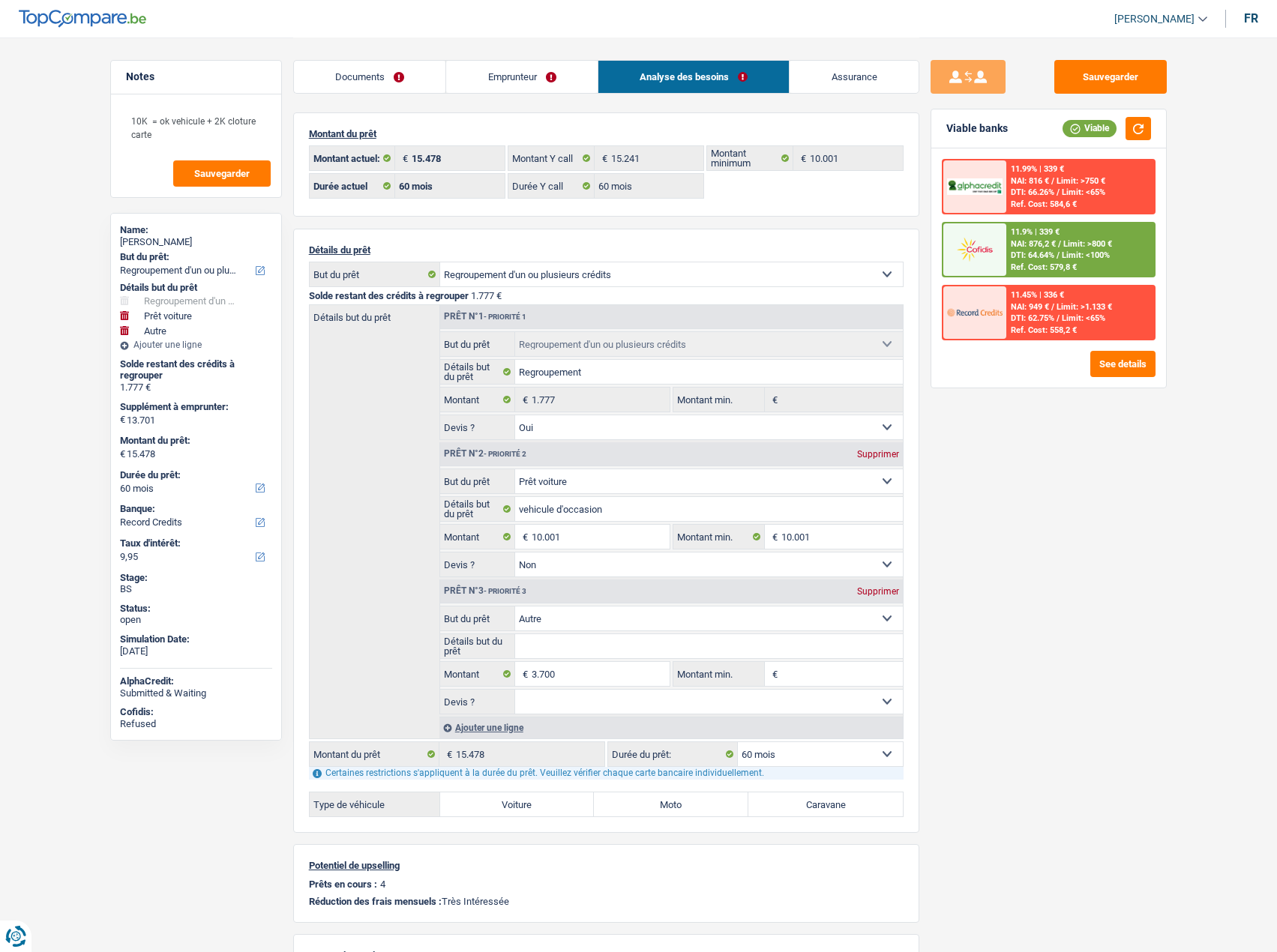
click at [876, 587] on div "Supprimer" at bounding box center [877, 591] width 49 height 9
type input "10.001"
type input "11.778"
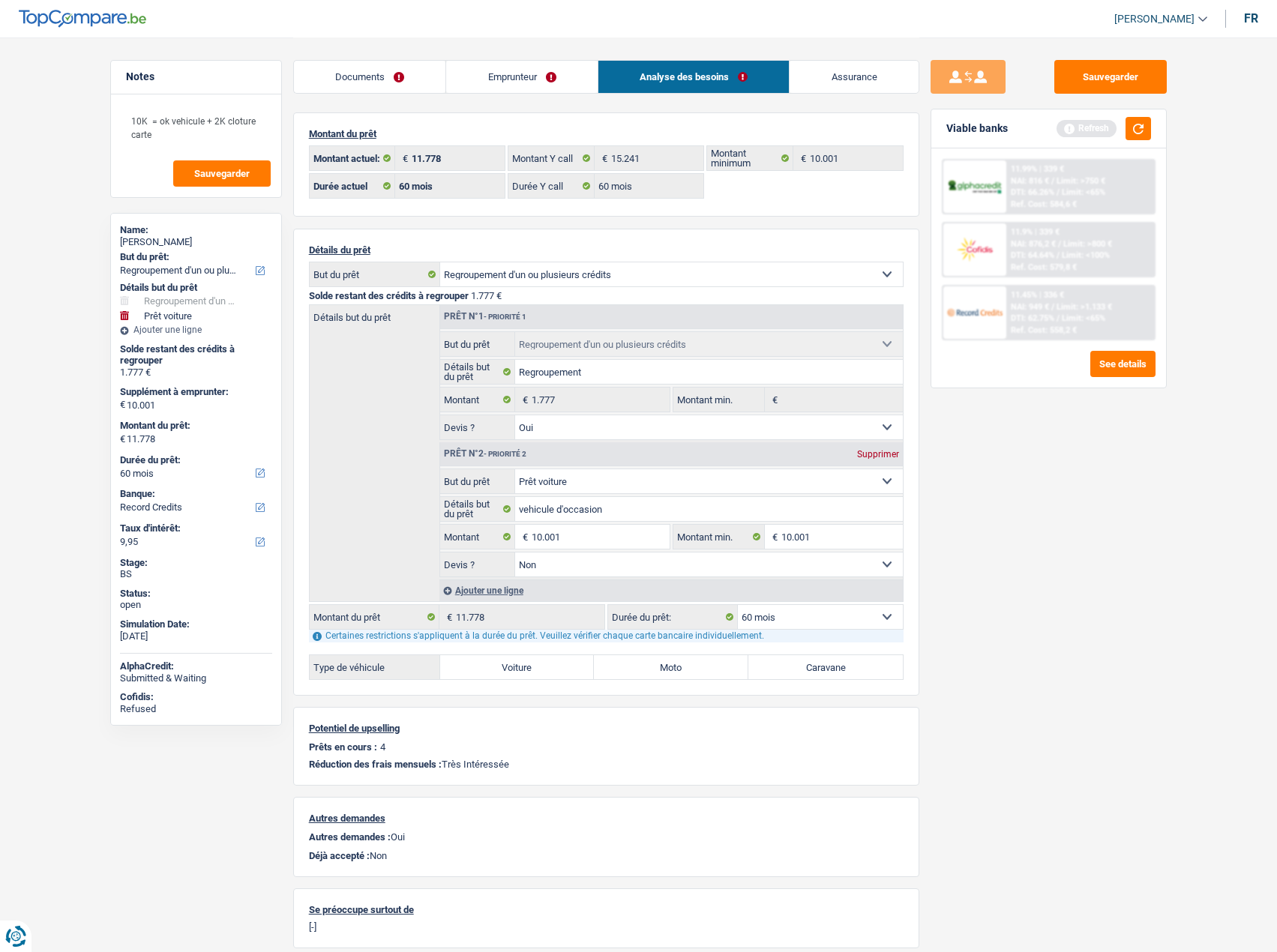
click at [501, 76] on link "Emprunteur" at bounding box center [522, 77] width 152 height 32
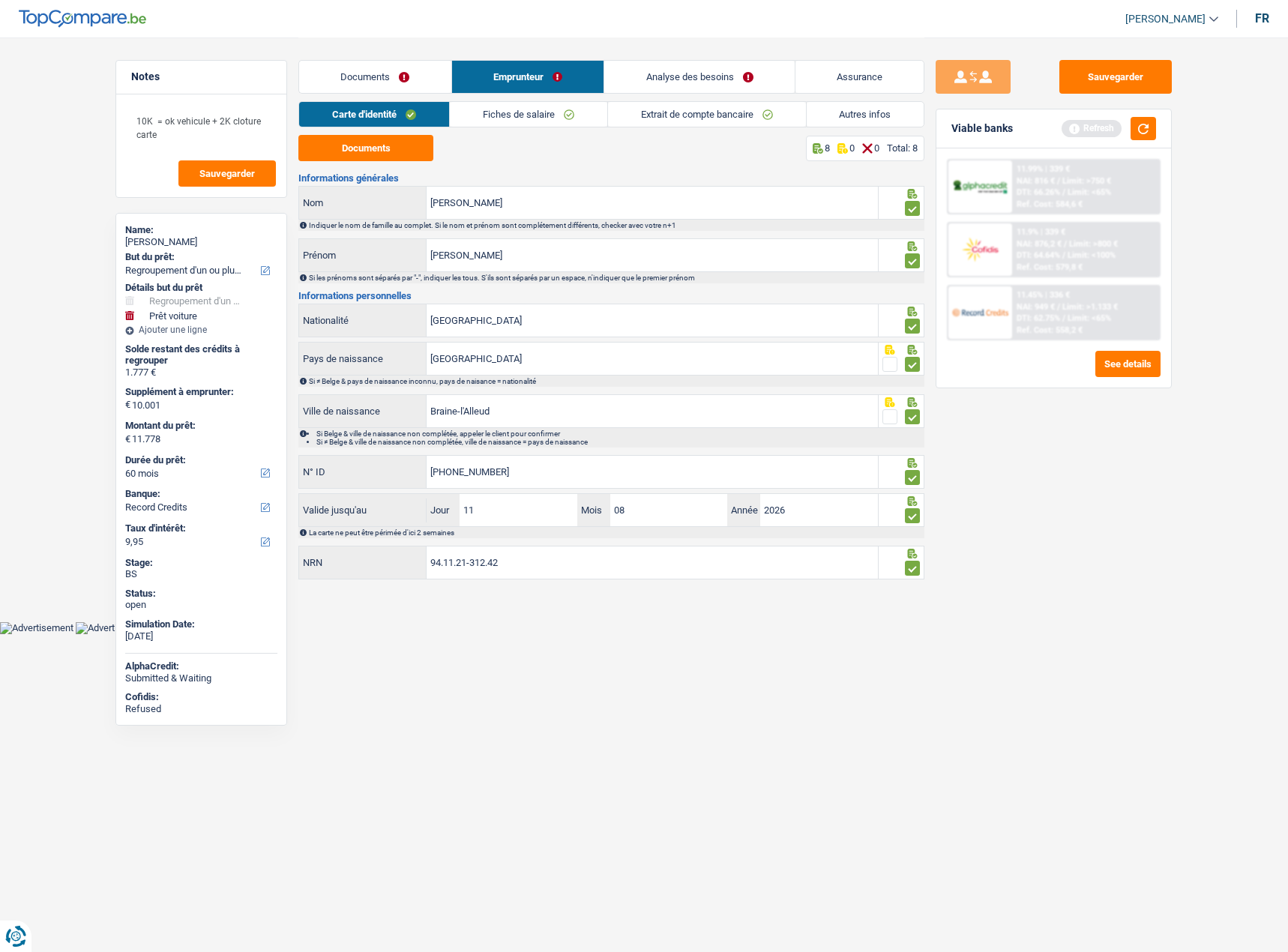
click at [854, 113] on link "Autres infos" at bounding box center [864, 115] width 117 height 25
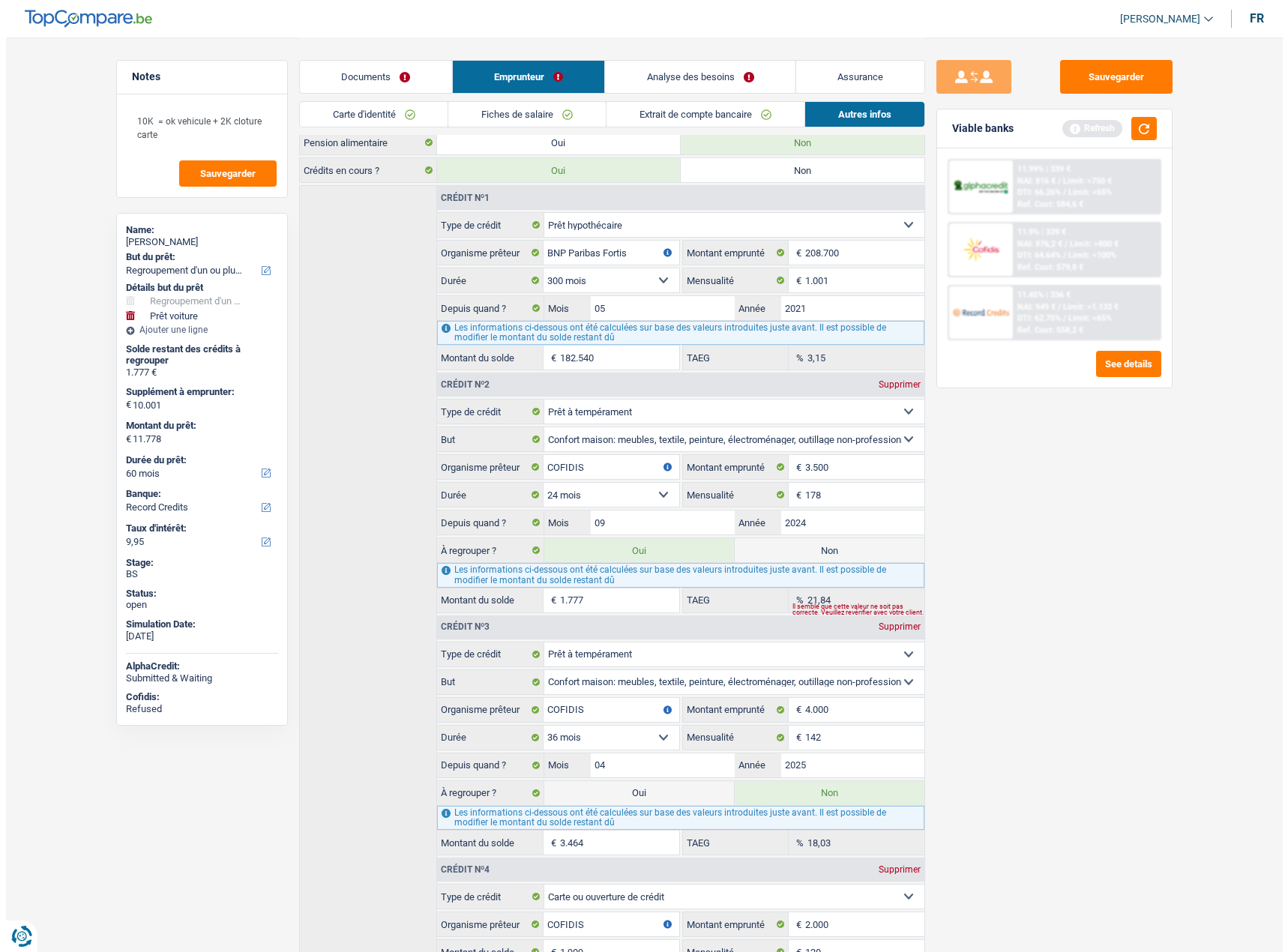
scroll to position [450, 0]
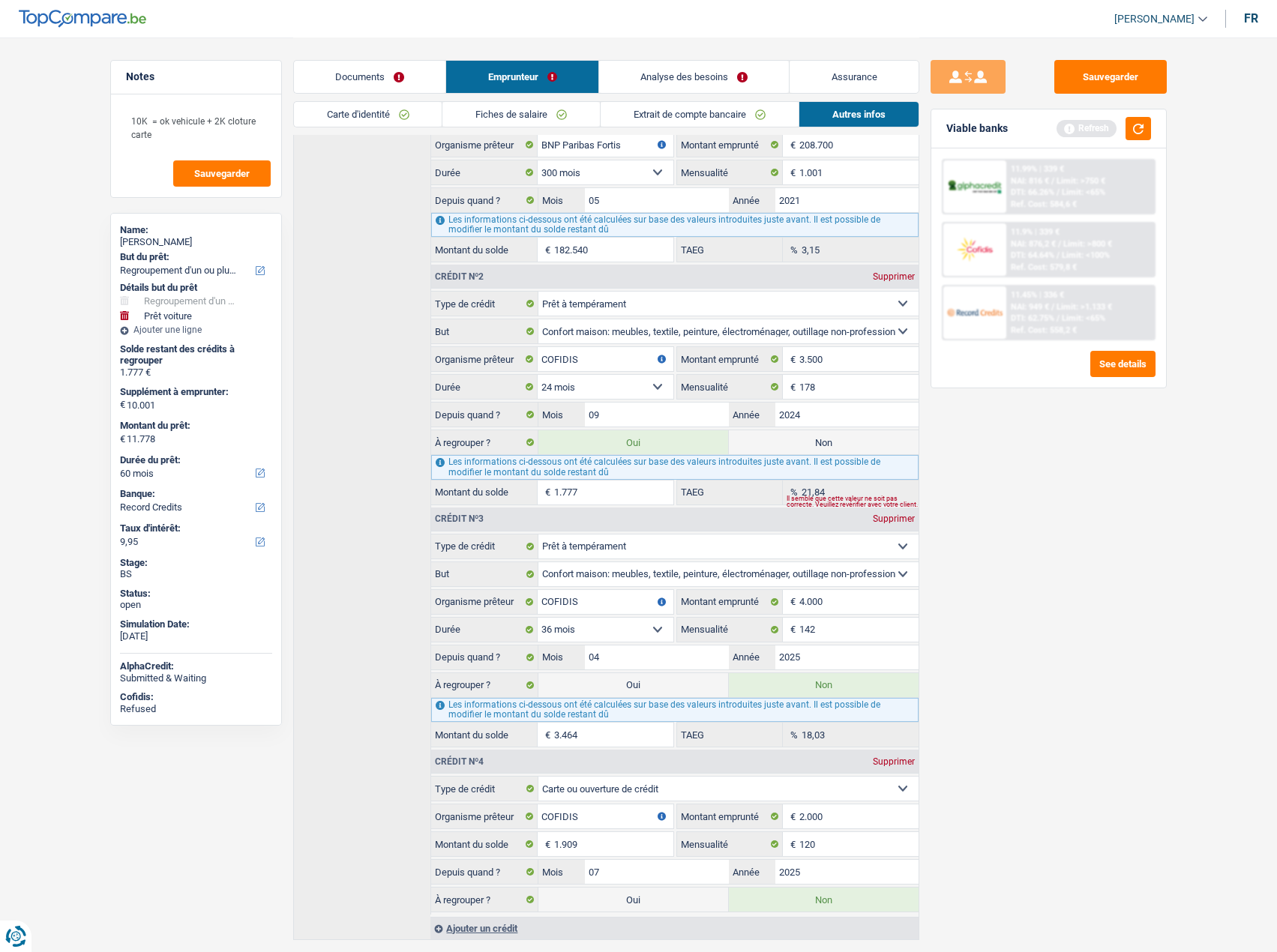
click at [836, 682] on label "Non" at bounding box center [824, 685] width 190 height 24
click at [836, 682] on input "Non" at bounding box center [824, 685] width 190 height 24
click at [620, 664] on input "04" at bounding box center [657, 657] width 143 height 24
click at [1140, 140] on div "Viable banks Refresh" at bounding box center [1049, 129] width 235 height 39
click at [1140, 134] on button "button" at bounding box center [1138, 129] width 26 height 23
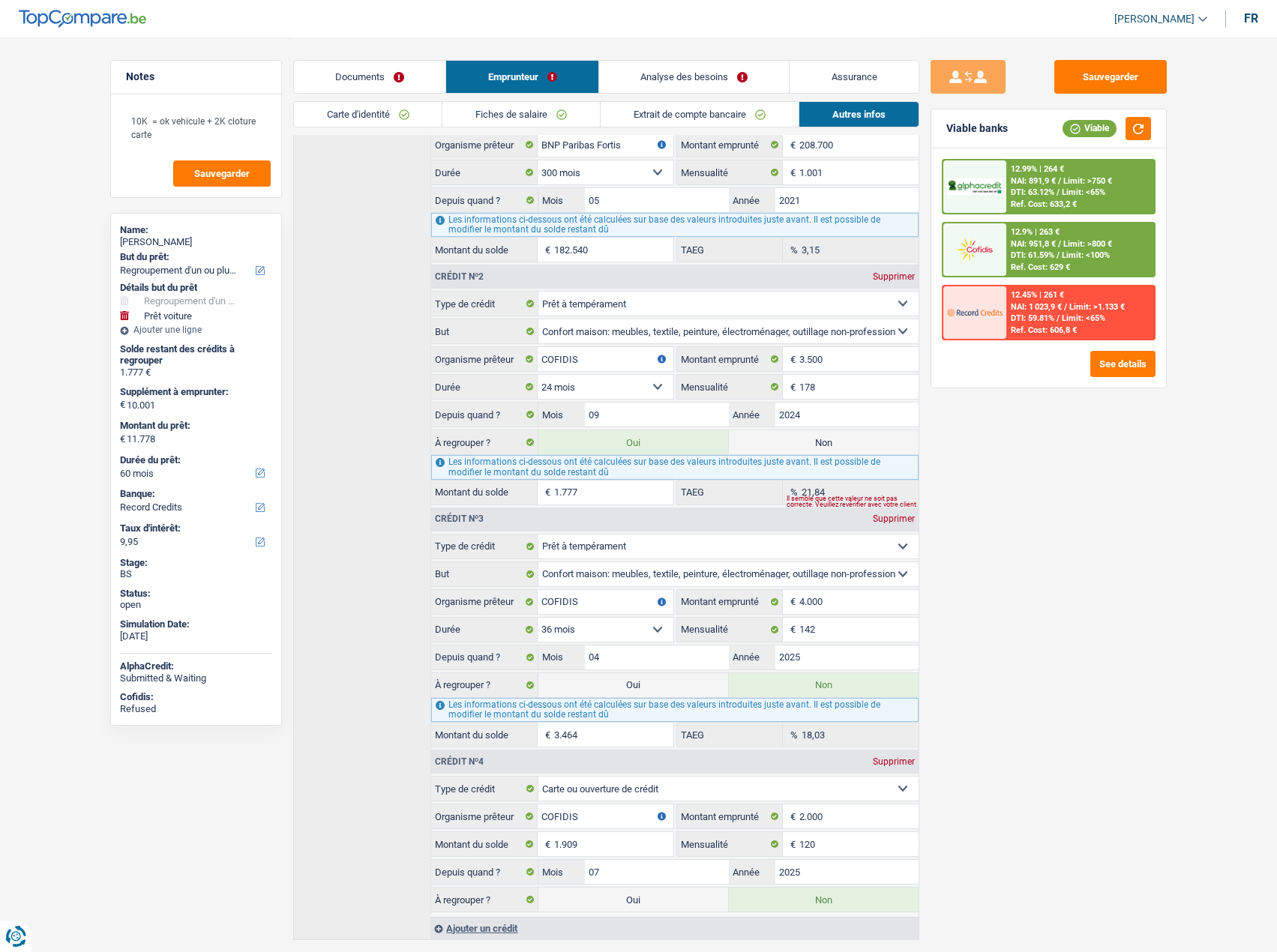
click at [163, 240] on div "Marie Milo" at bounding box center [196, 242] width 152 height 12
drag, startPoint x: 163, startPoint y: 240, endPoint x: 155, endPoint y: 236, distance: 8.9
click at [155, 236] on div "Marie Milo" at bounding box center [196, 242] width 152 height 12
click at [155, 237] on div "Marie Milo" at bounding box center [196, 242] width 152 height 12
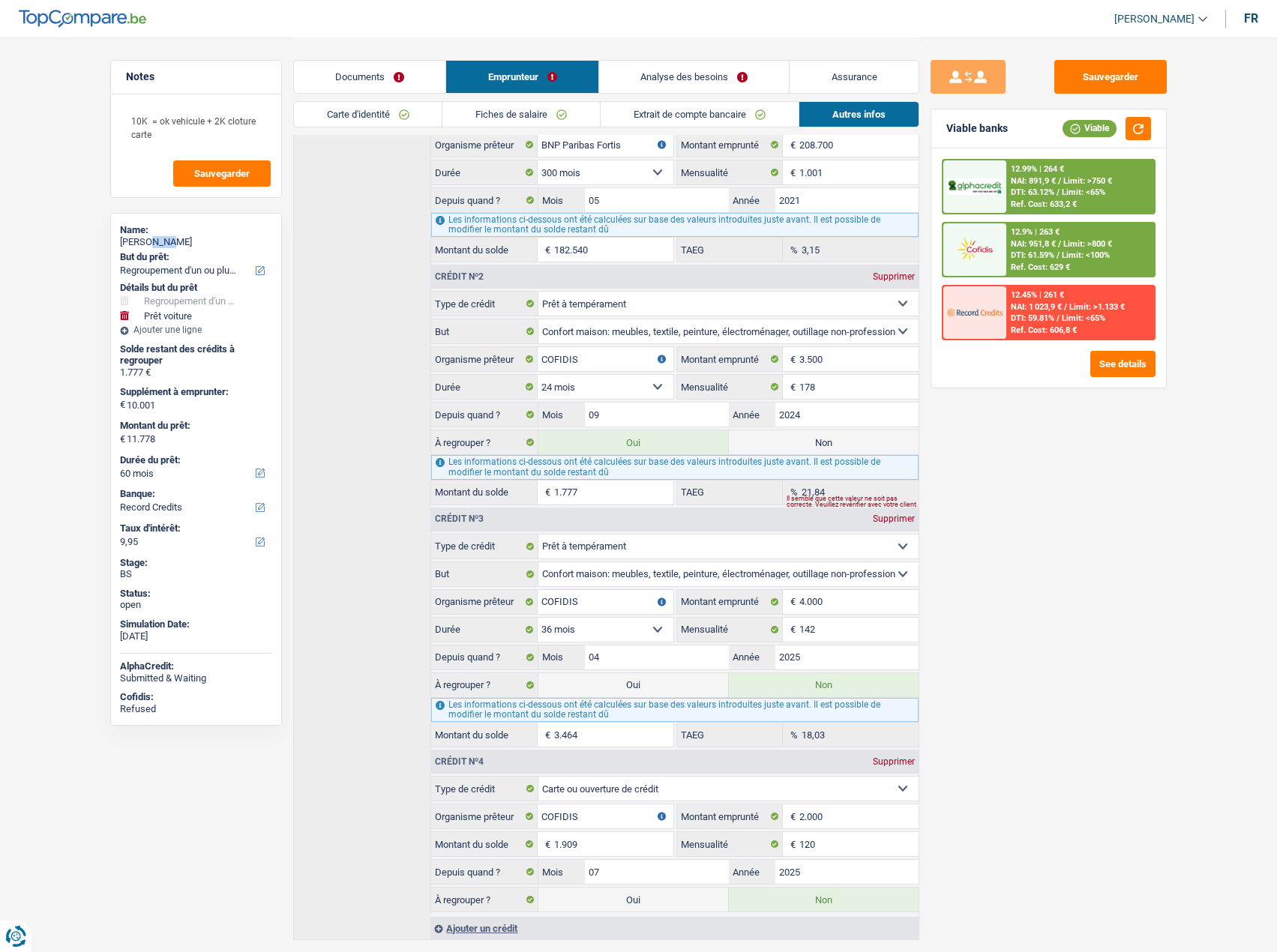
copy div "Milo"
click at [1071, 181] on span "Limit: >750 €" at bounding box center [1088, 181] width 49 height 10
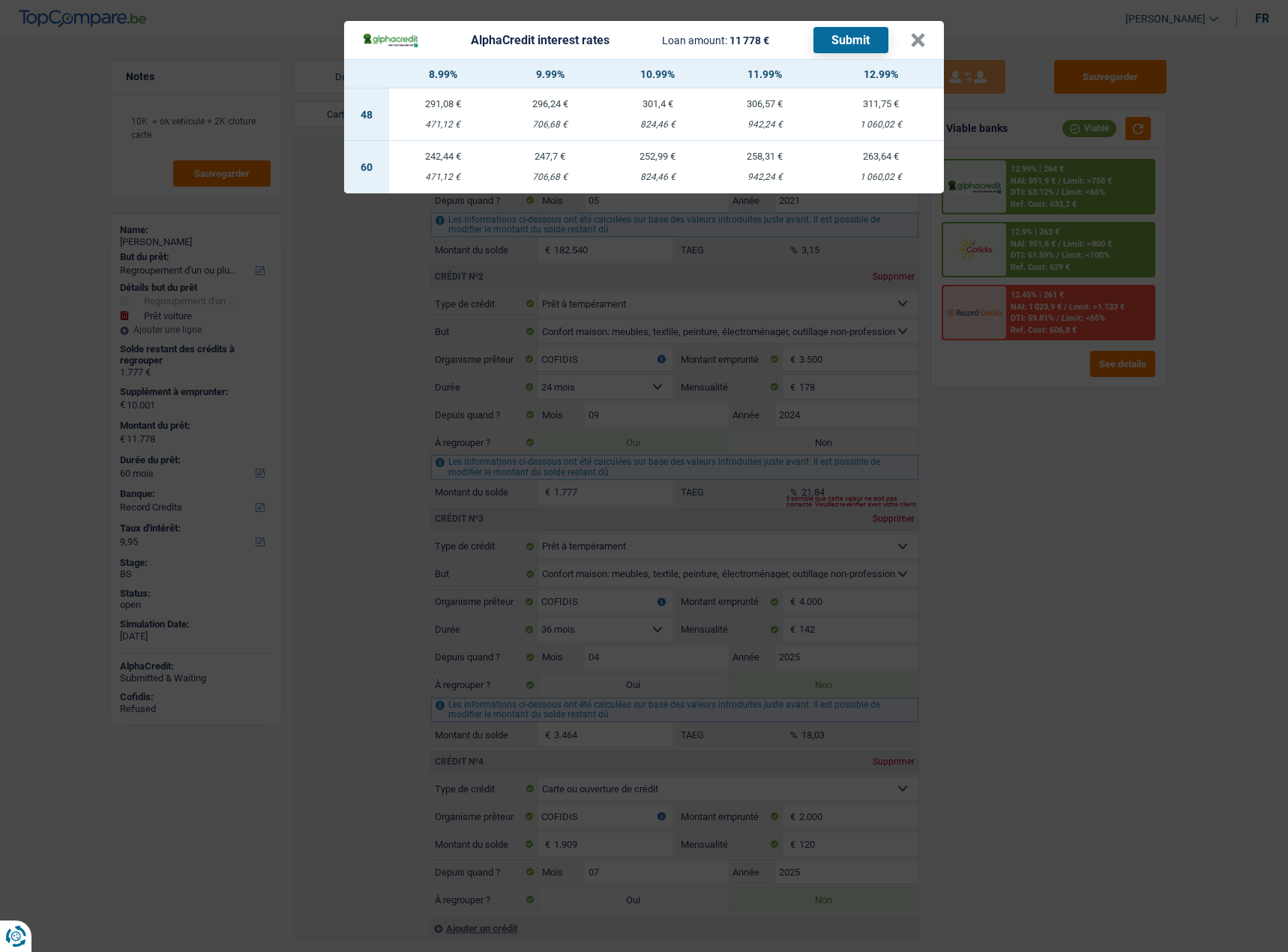
click at [542, 169] on td "247,7 € 706,68 €" at bounding box center [549, 166] width 107 height 52
select select "alphacredit"
type input "9,99"
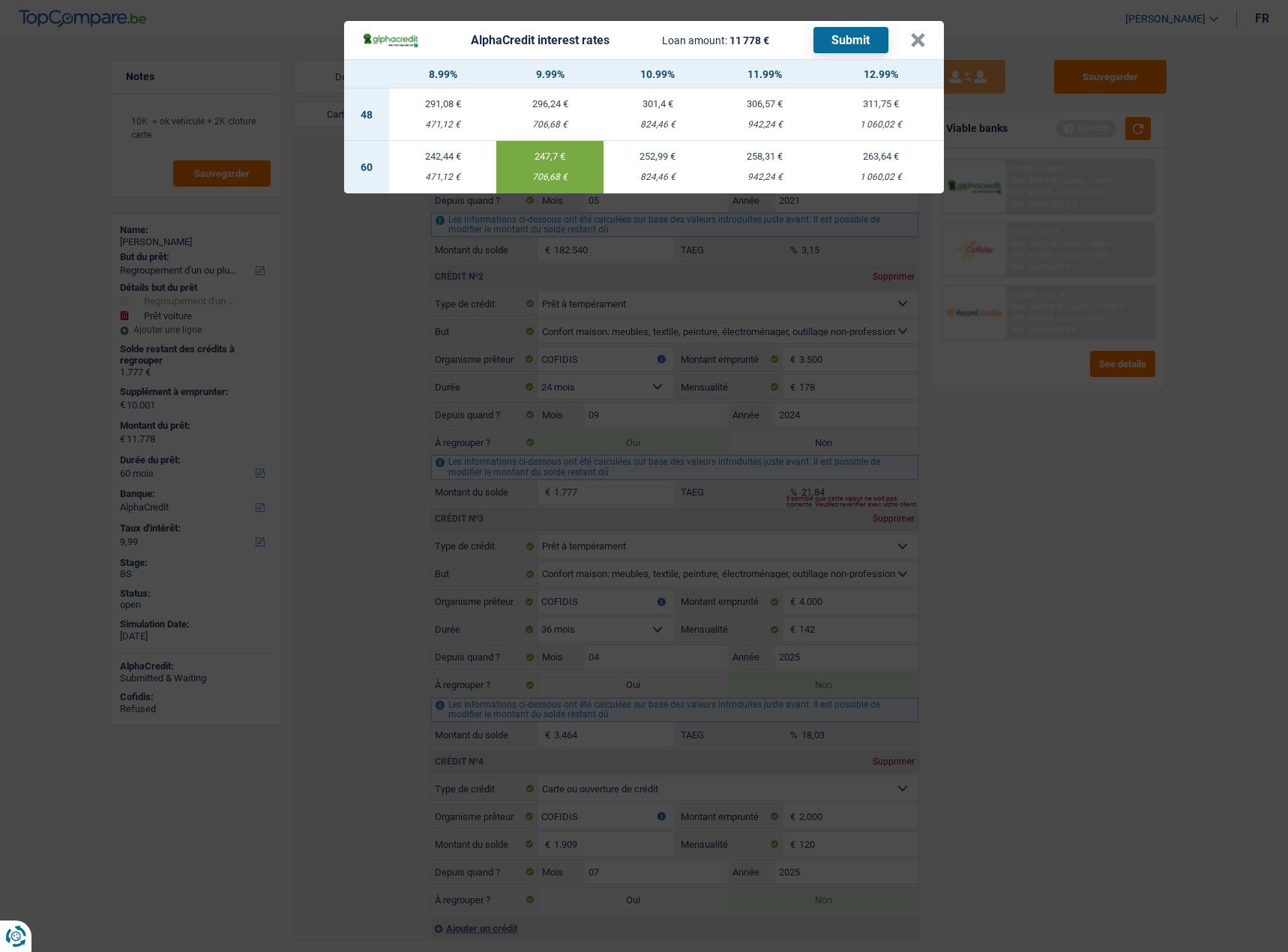
click at [857, 46] on button "Submit" at bounding box center [851, 40] width 75 height 27
click at [921, 43] on button "×" at bounding box center [918, 41] width 16 height 15
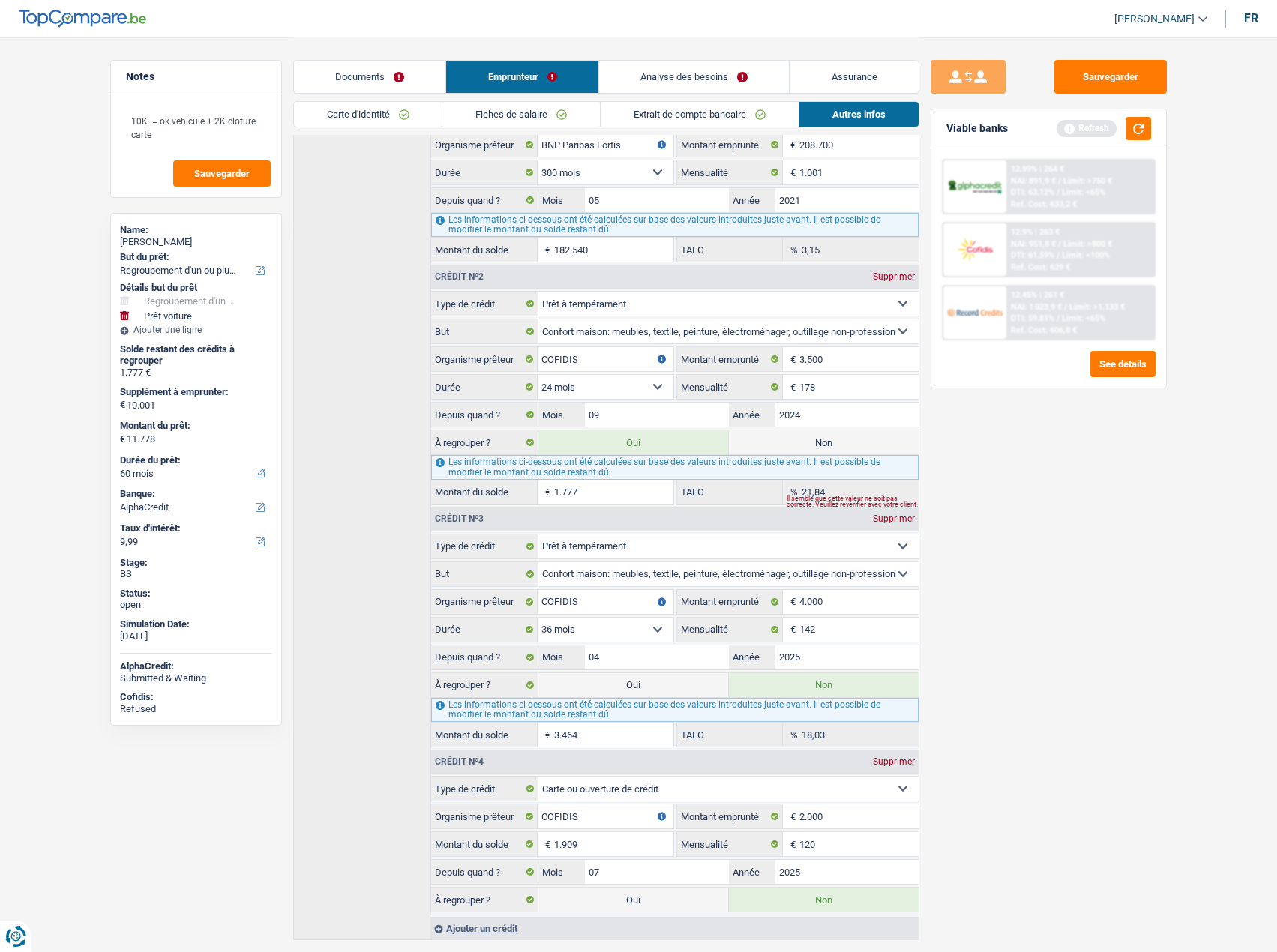
click at [1096, 332] on div "12.45% | 261 € NAI: 1 023,9 € / Limit: >1.133 € DTI: 59.81% / Limit: <65% Ref. …" at bounding box center [1080, 312] width 147 height 52
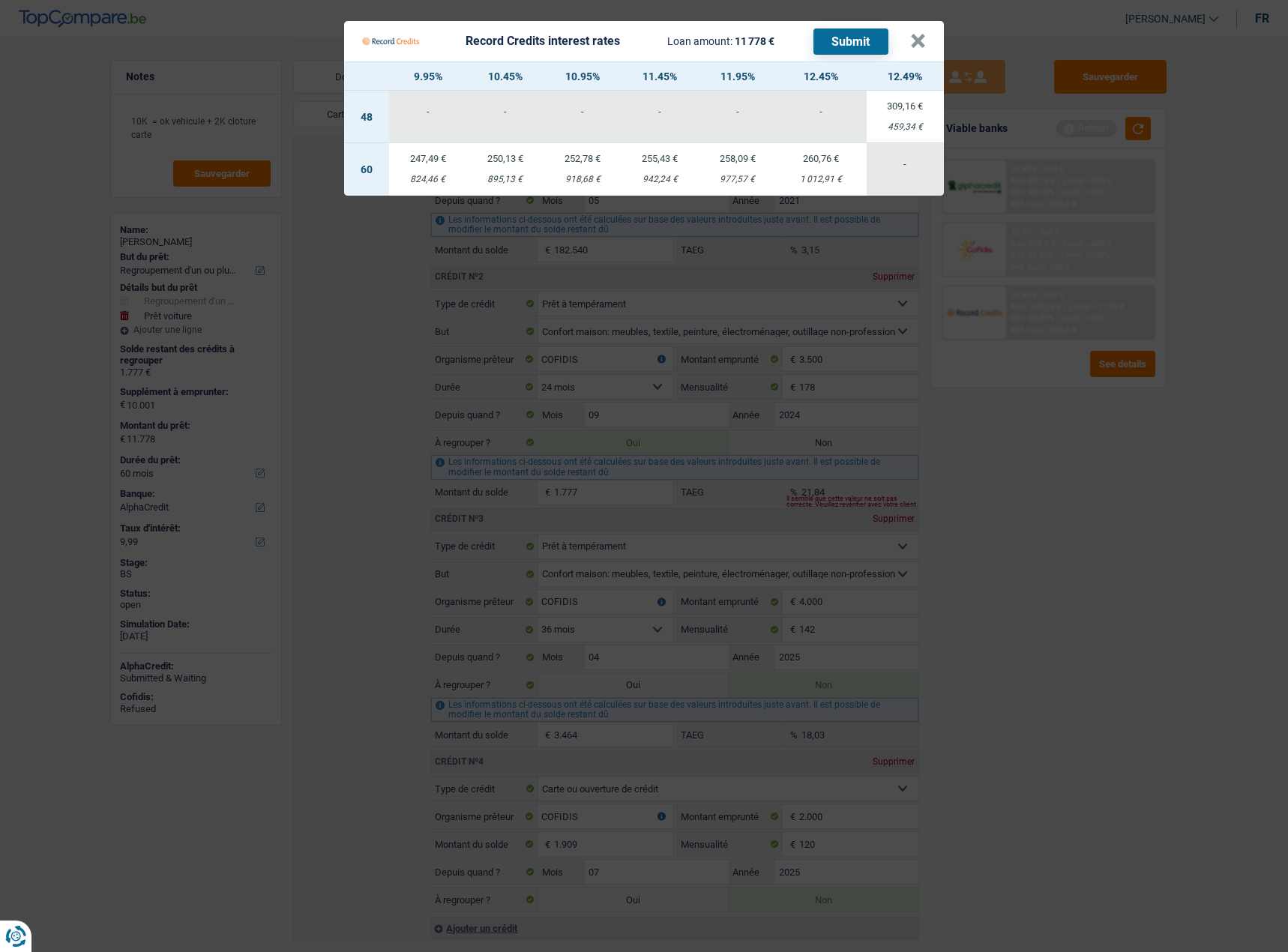
click at [1103, 421] on Credits "Record Credits interest rates Loan amount: 11 778 € Submit × 9.95% 10.45% 10.95…" at bounding box center [644, 476] width 1288 height 952
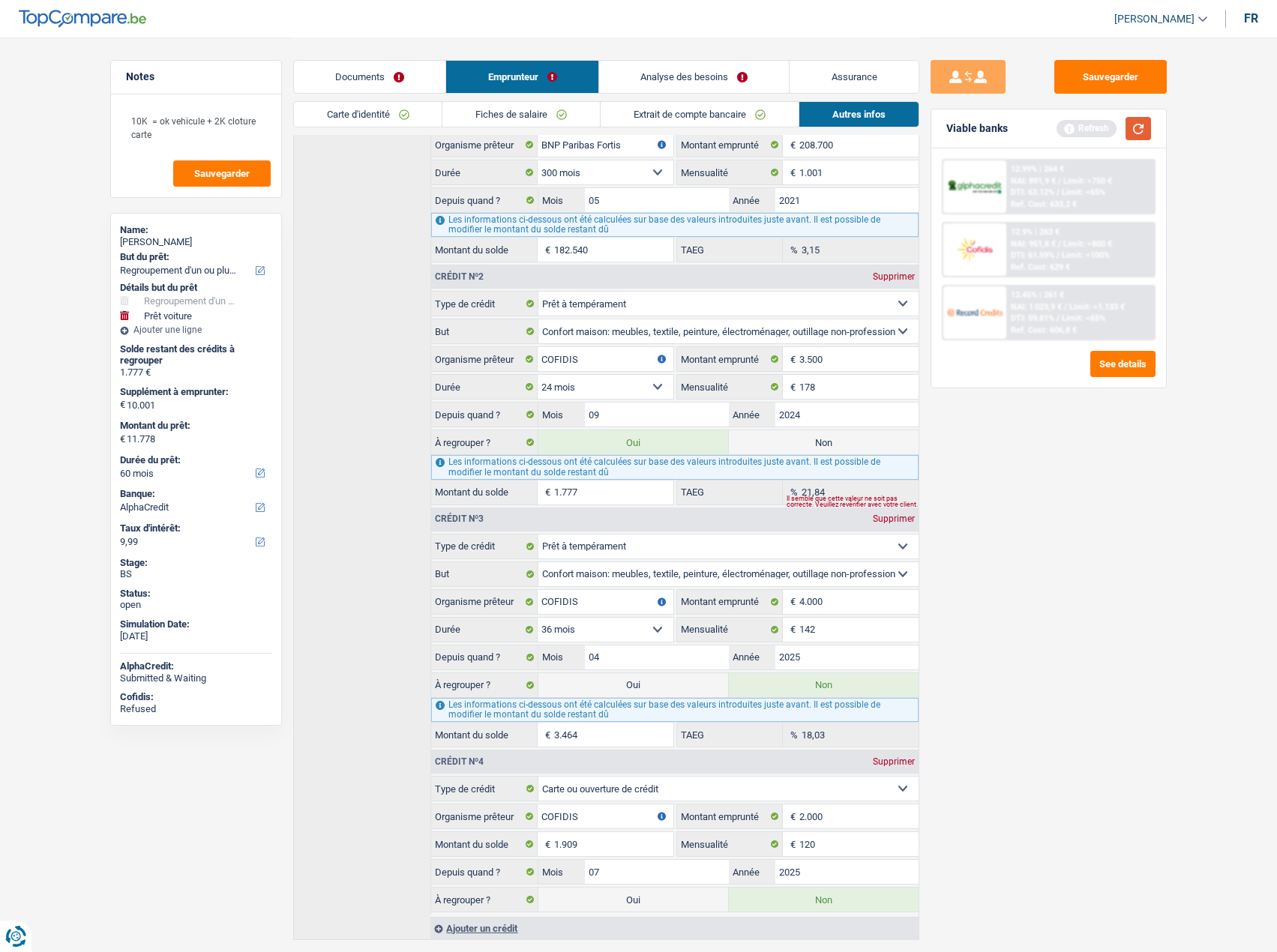
click at [1147, 117] on button "button" at bounding box center [1138, 129] width 26 height 23
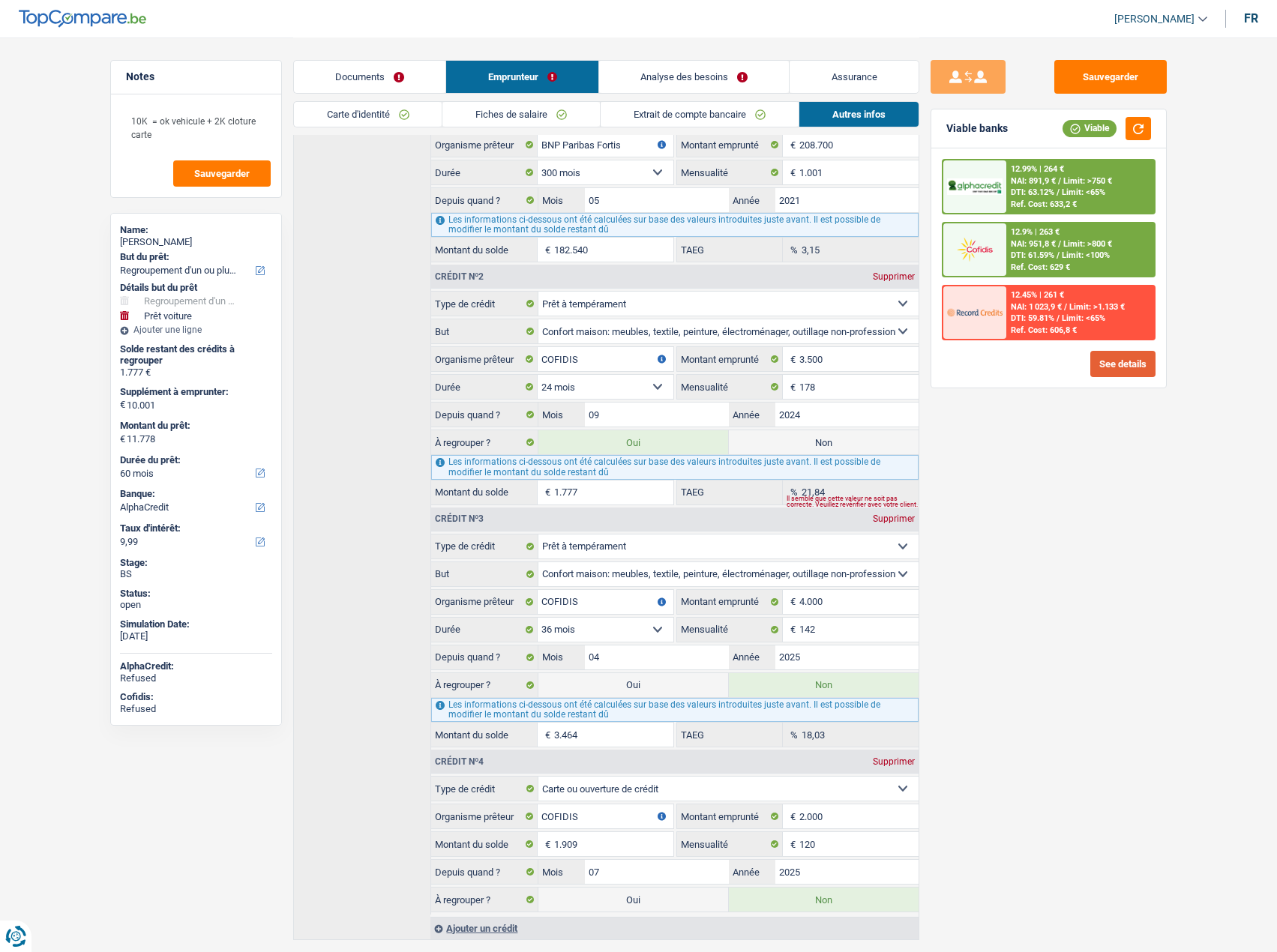
click at [1119, 366] on button "See details" at bounding box center [1123, 364] width 65 height 27
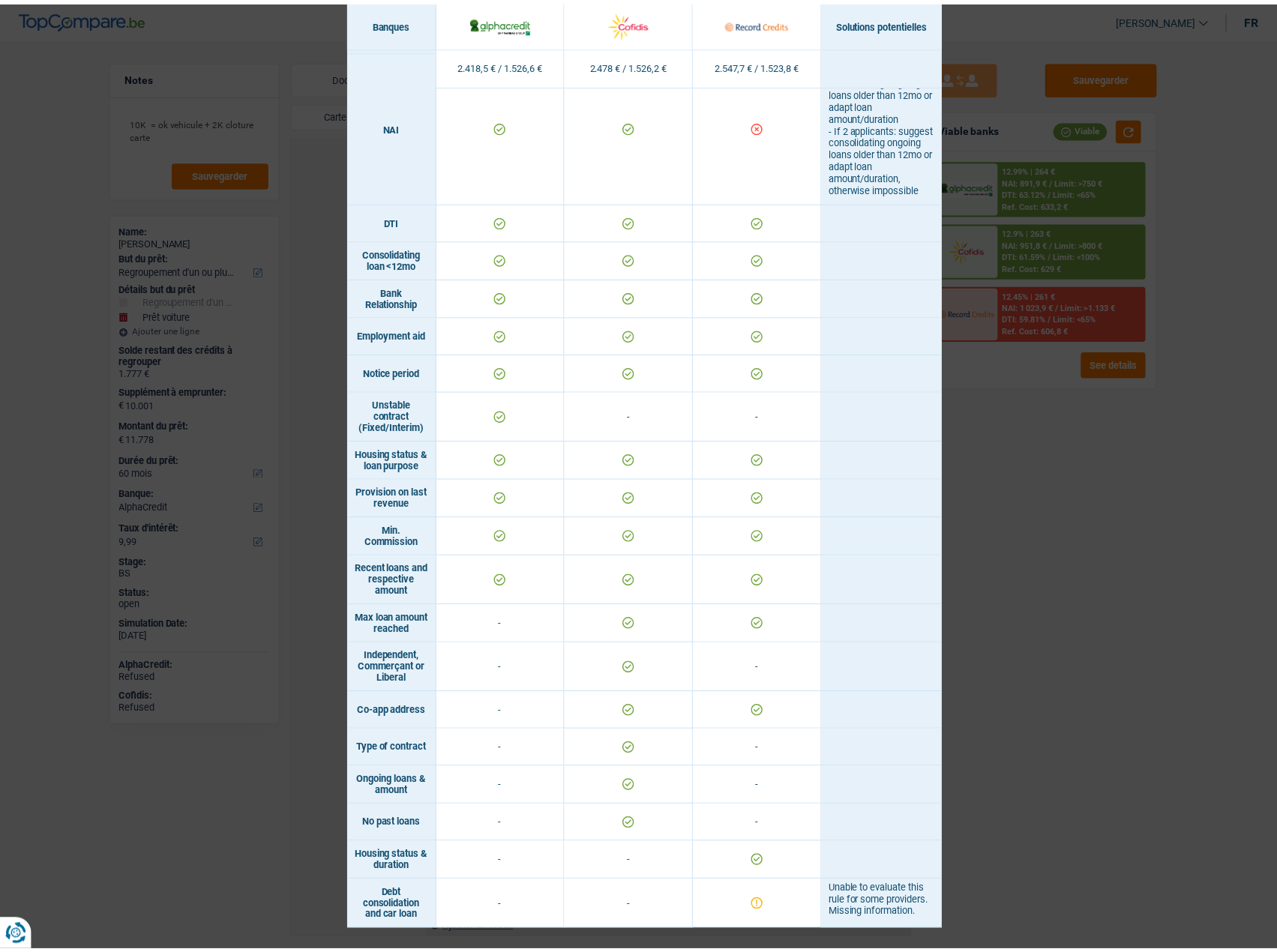
scroll to position [461, 0]
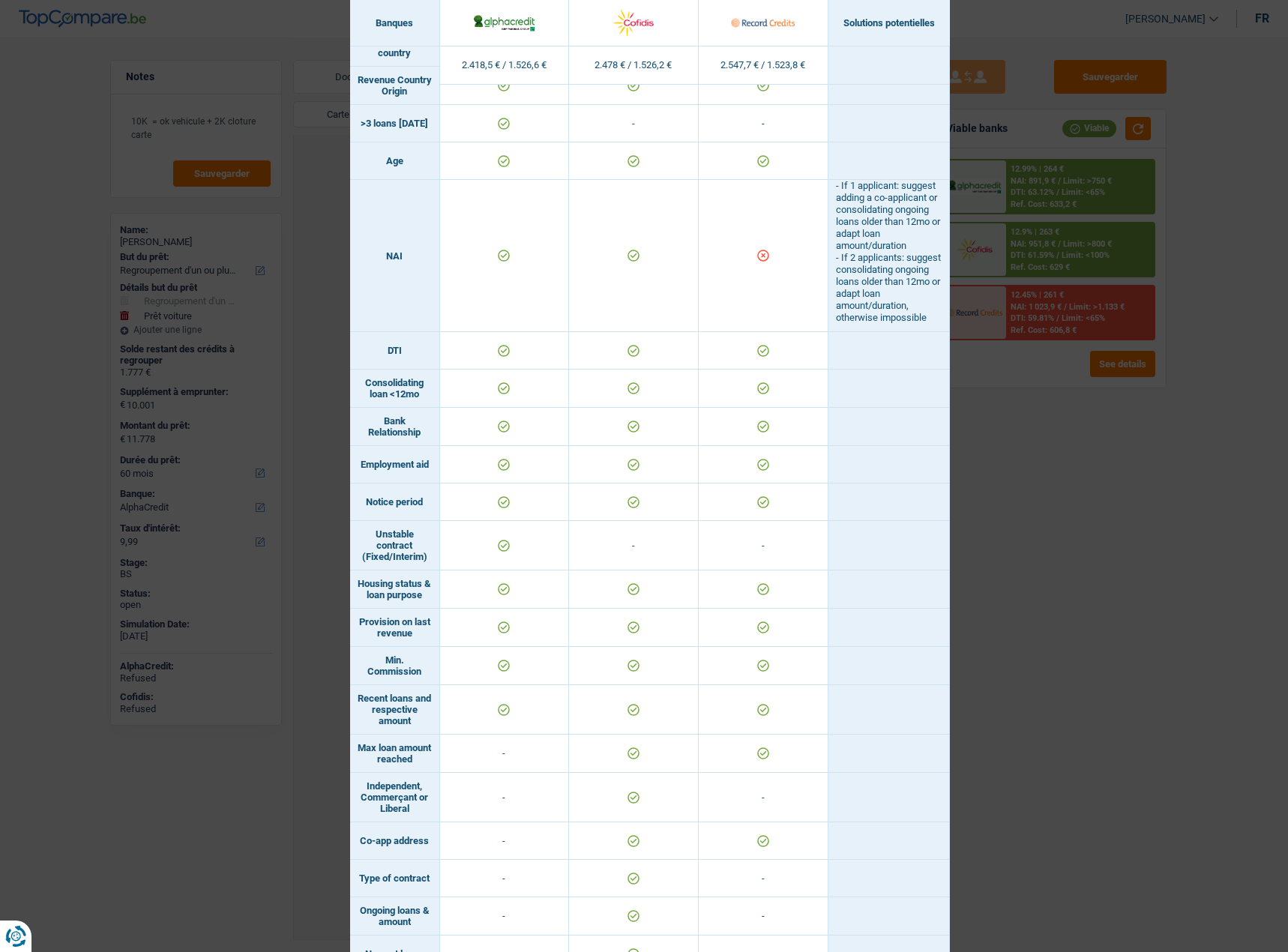
click at [1098, 520] on div "Banks conditions × Banques Solutions potentielles Revenus / Charges 2.418,5 € /…" at bounding box center [644, 476] width 1288 height 952
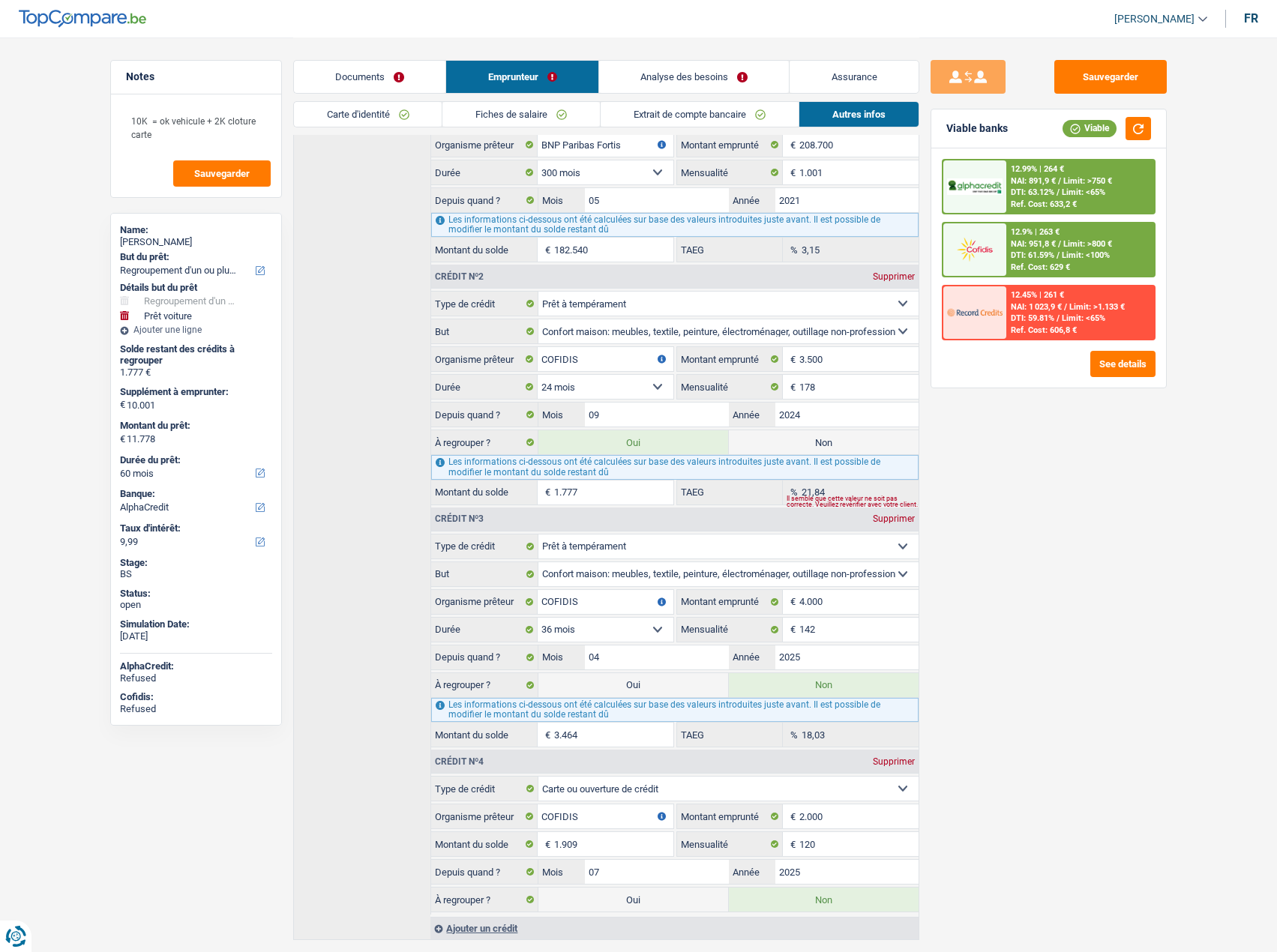
click at [1067, 327] on div "Ref. Cost: 606,8 €" at bounding box center [1043, 330] width 66 height 10
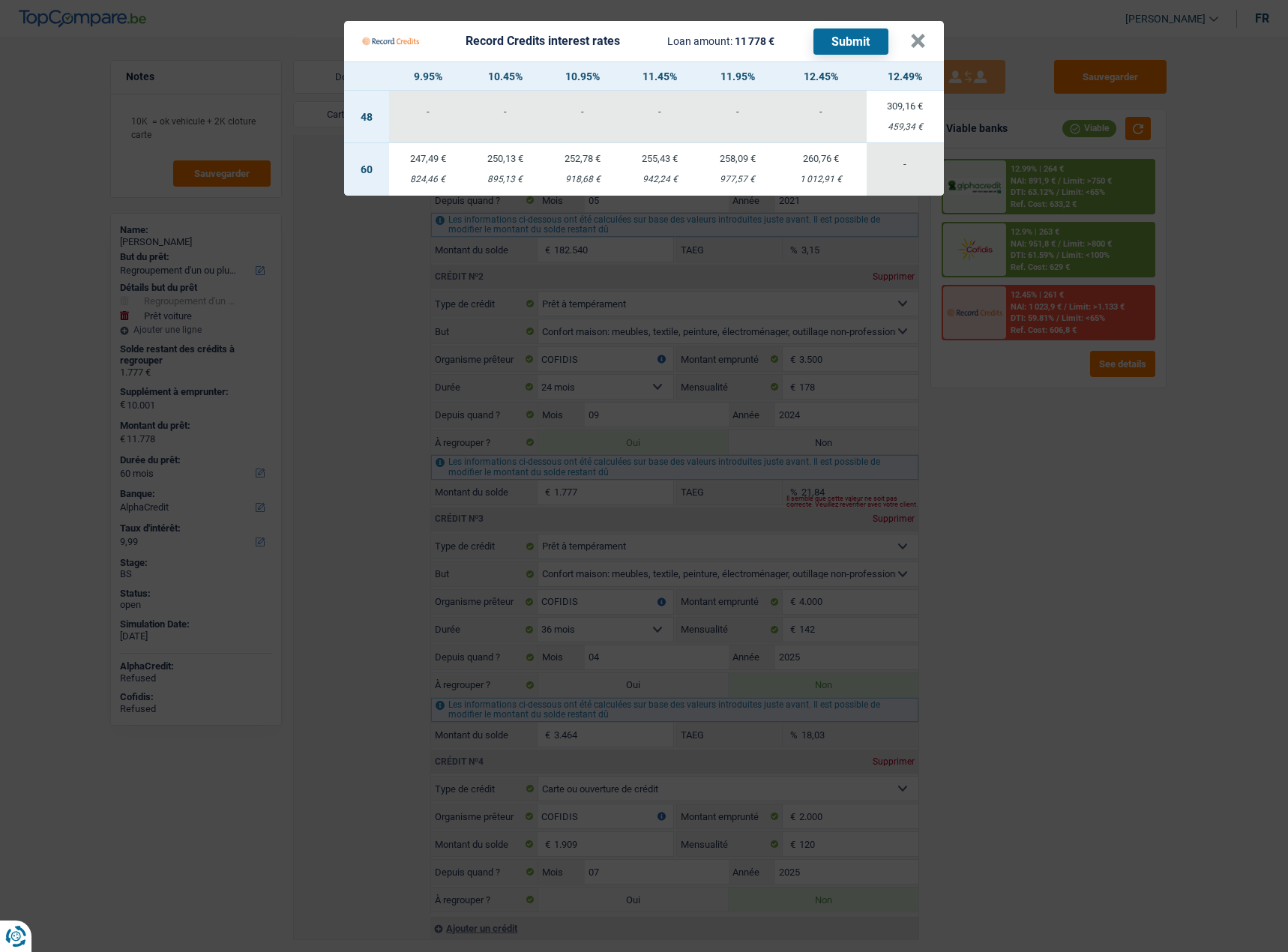
click at [451, 181] on div "824,46 €" at bounding box center [428, 180] width 77 height 10
select select "record credits"
type input "9,95"
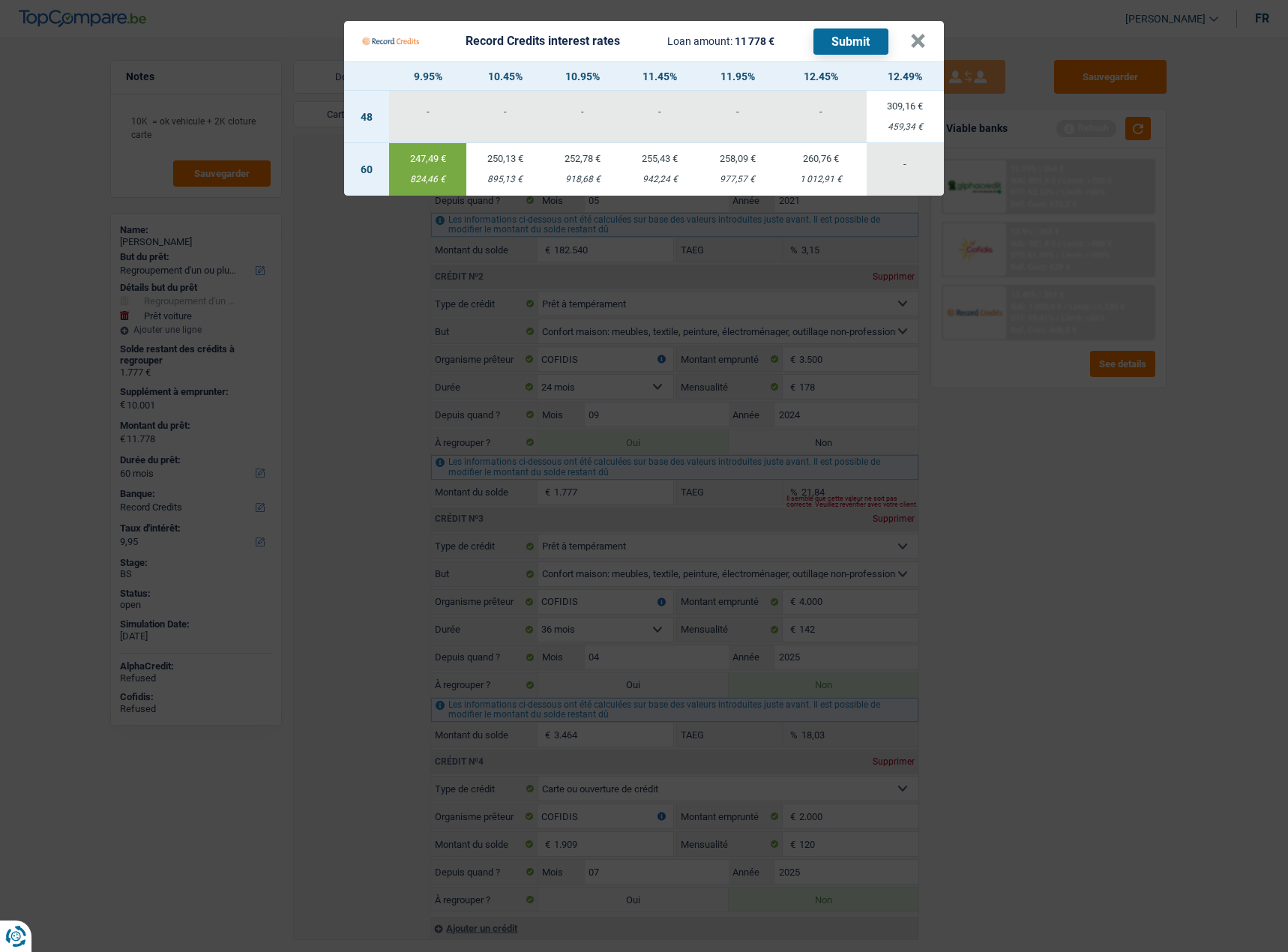
click at [874, 47] on button "Submit" at bounding box center [851, 42] width 75 height 27
click at [920, 46] on button "×" at bounding box center [918, 42] width 16 height 15
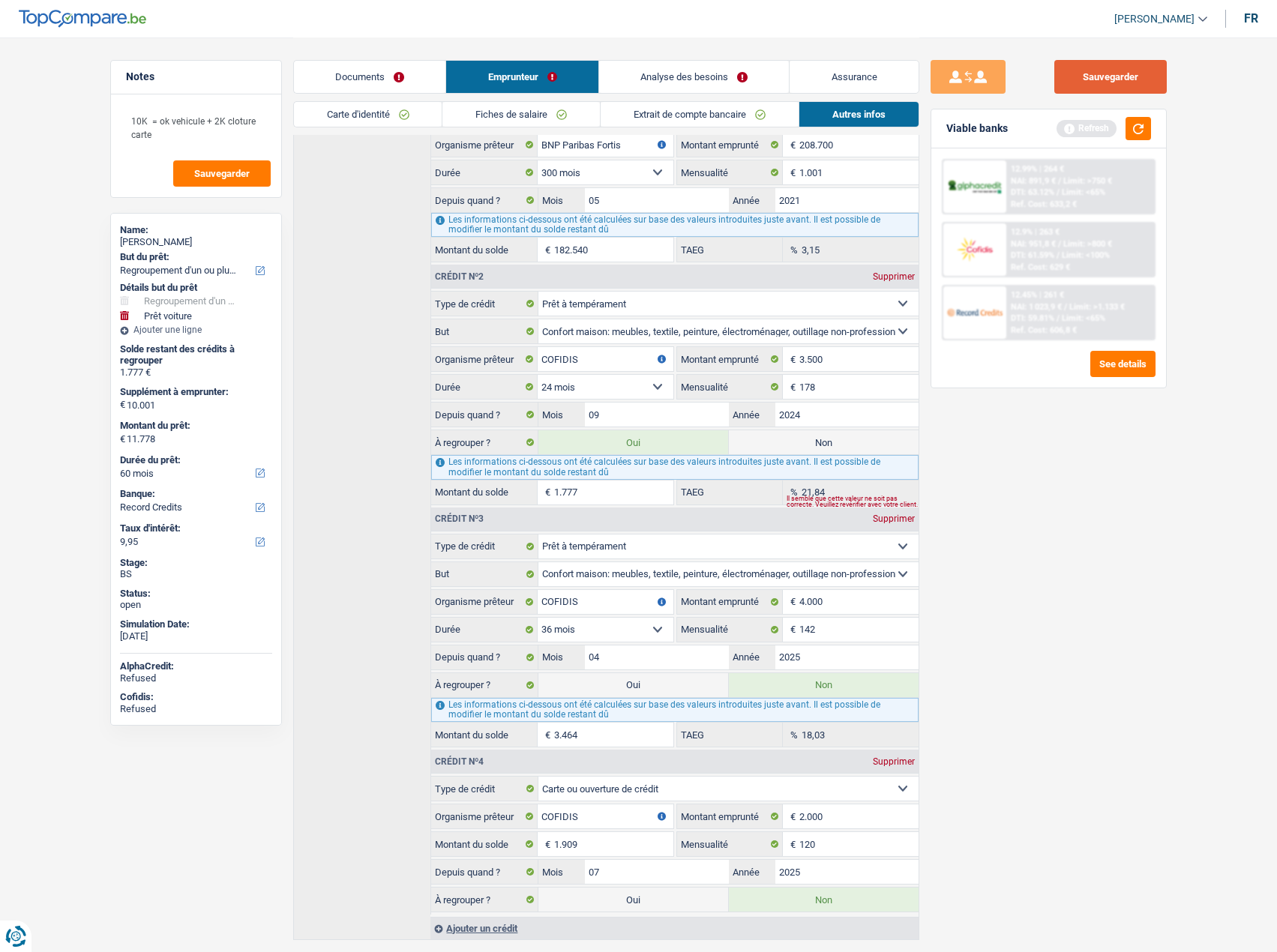
click at [1118, 91] on button "Sauvegarder" at bounding box center [1111, 77] width 112 height 34
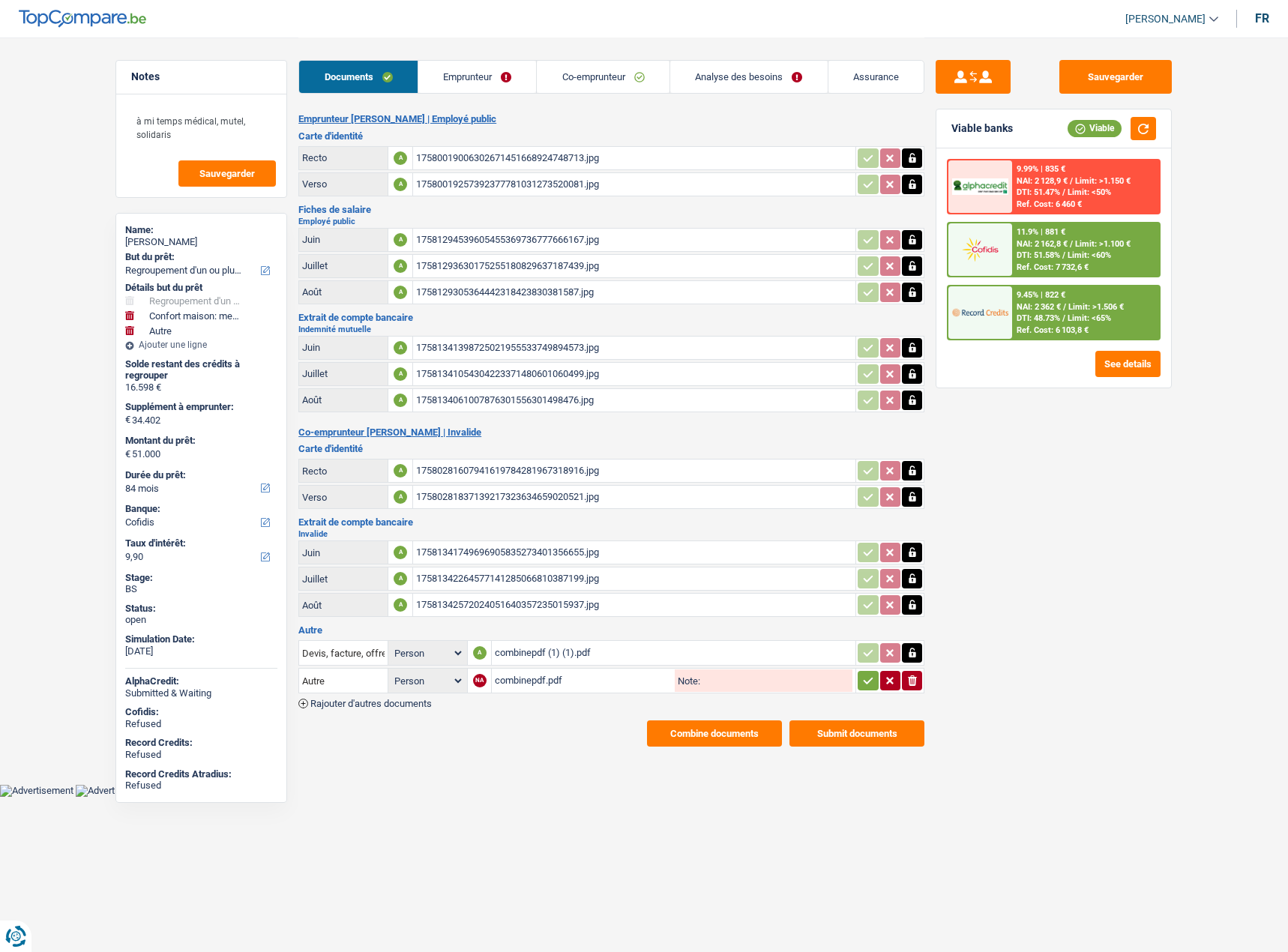
select select "refinancing"
select select "household"
select select "other"
select select "84"
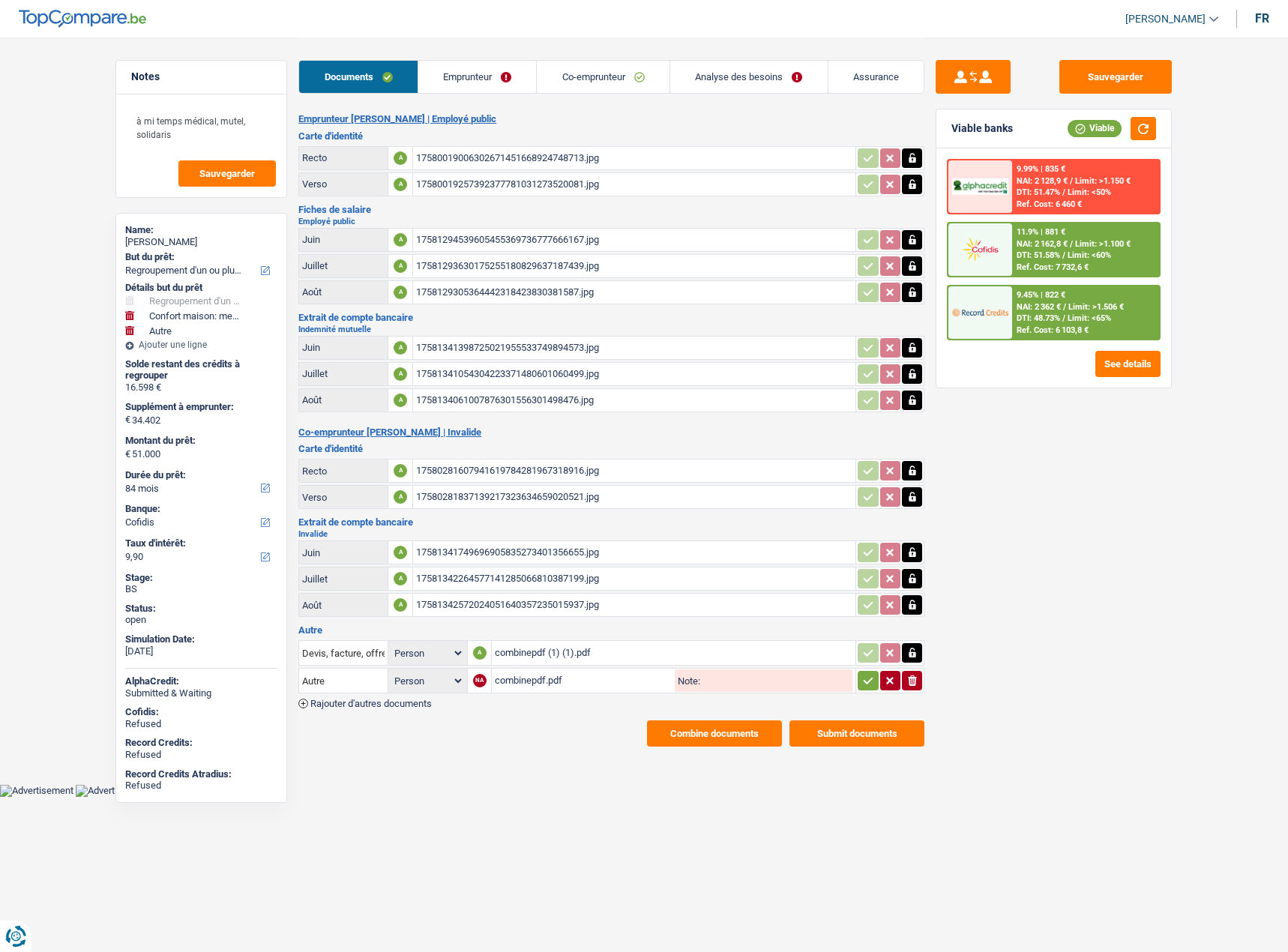
select select "cofidis"
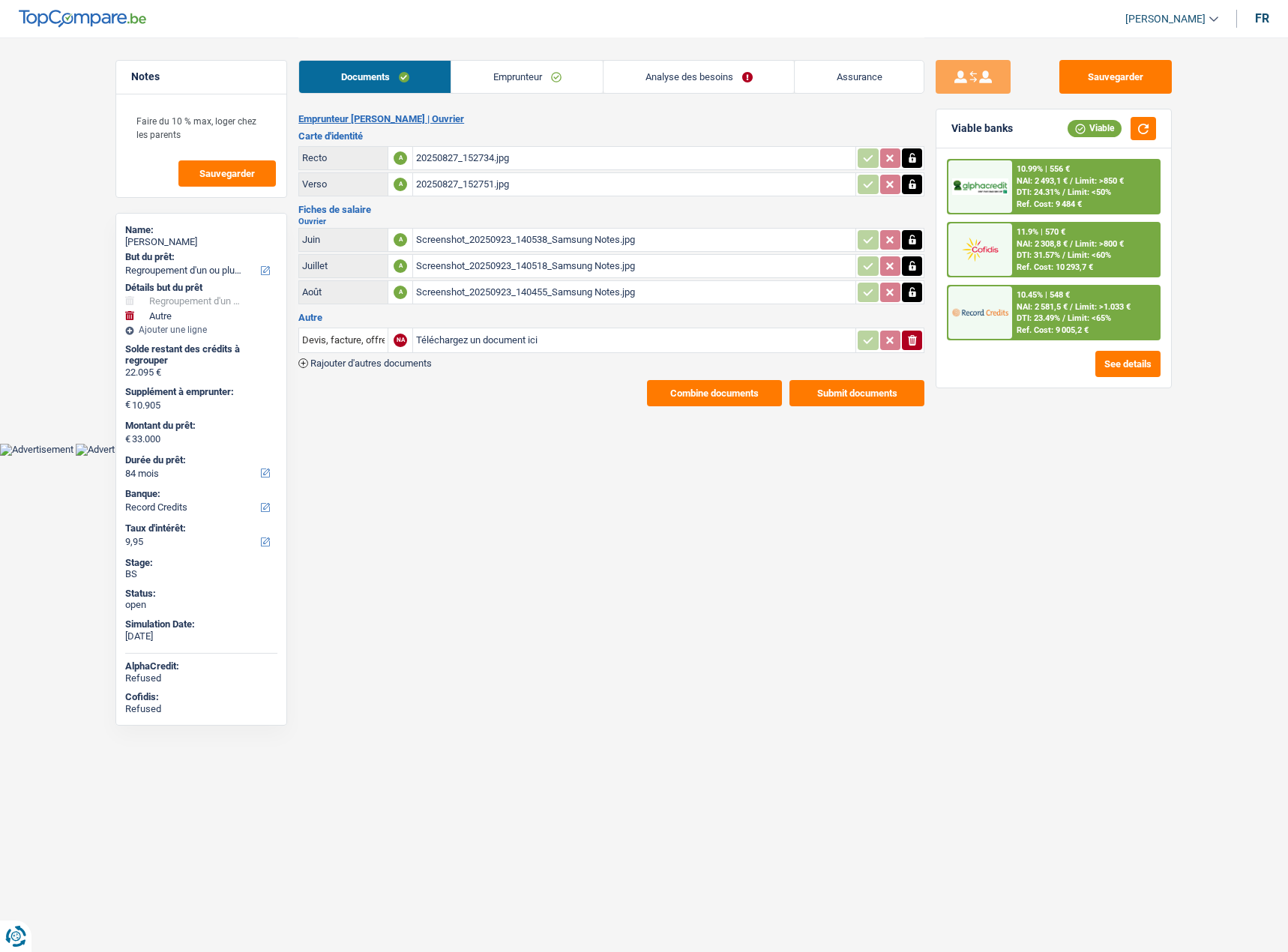
select select "refinancing"
select select "other"
select select "84"
select select "record credits"
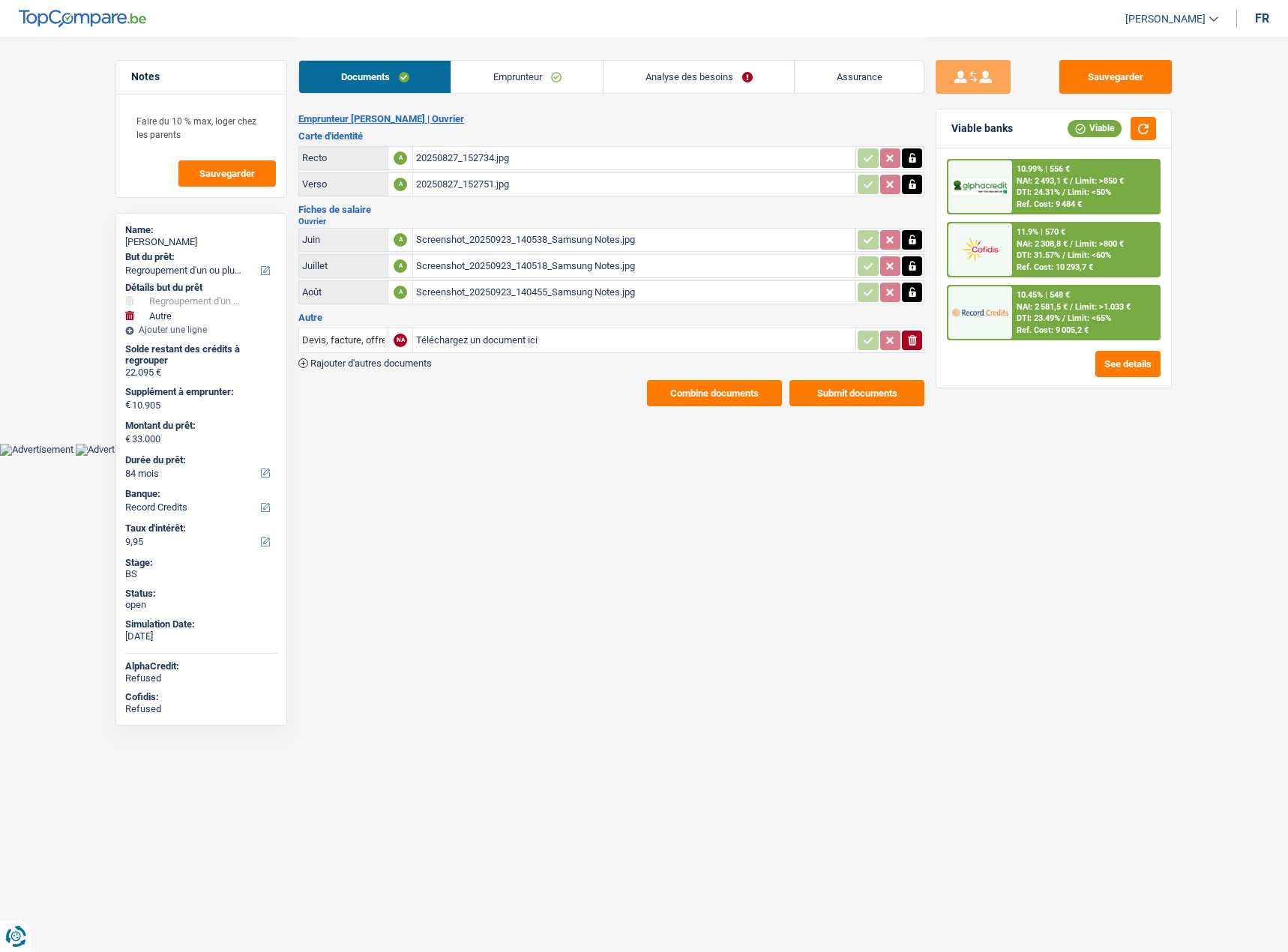
click at [482, 149] on div "20250827_152734.jpg" at bounding box center [634, 158] width 436 height 22
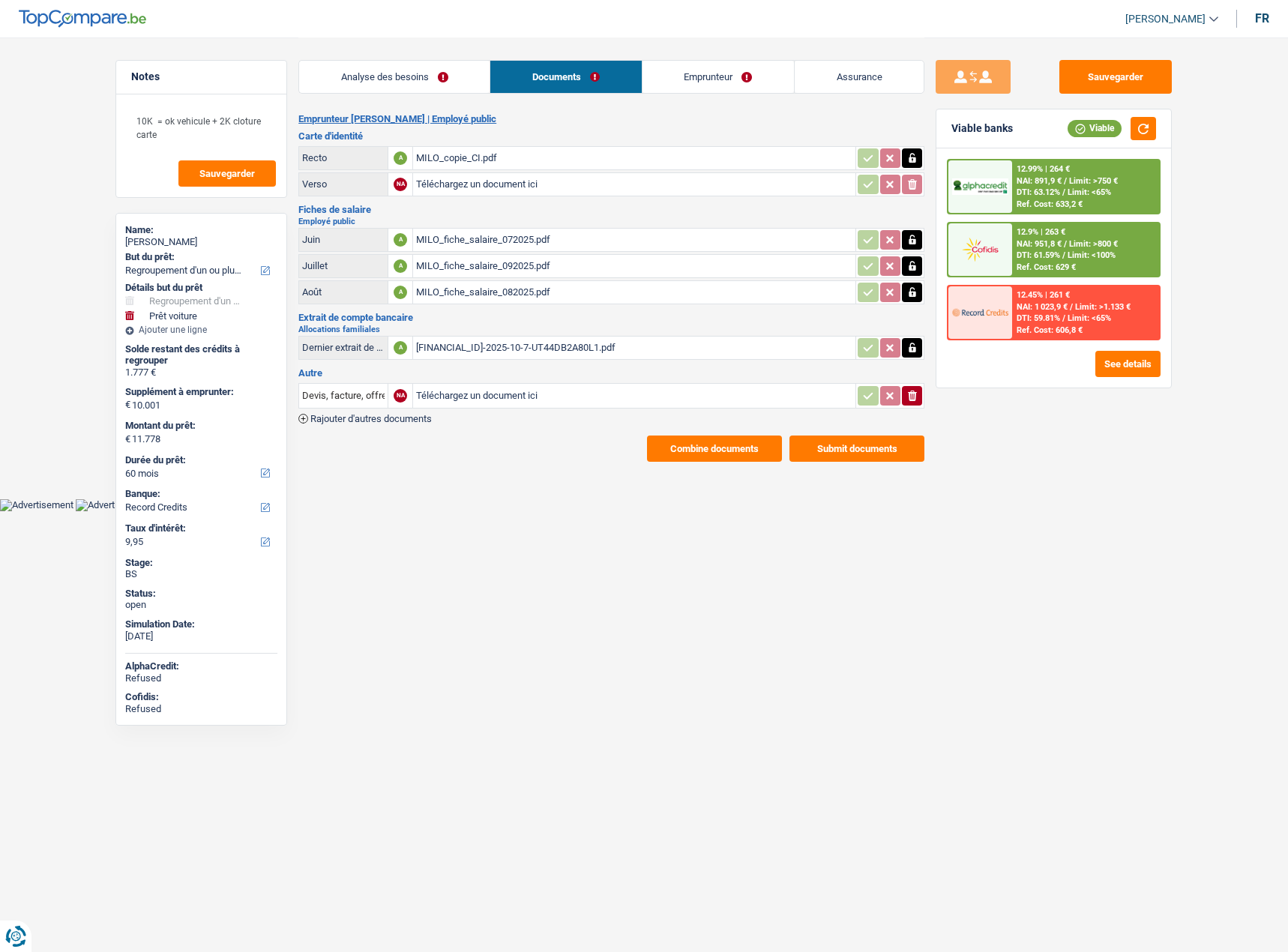
select select "refinancing"
select select "car"
select select "60"
select select "record credits"
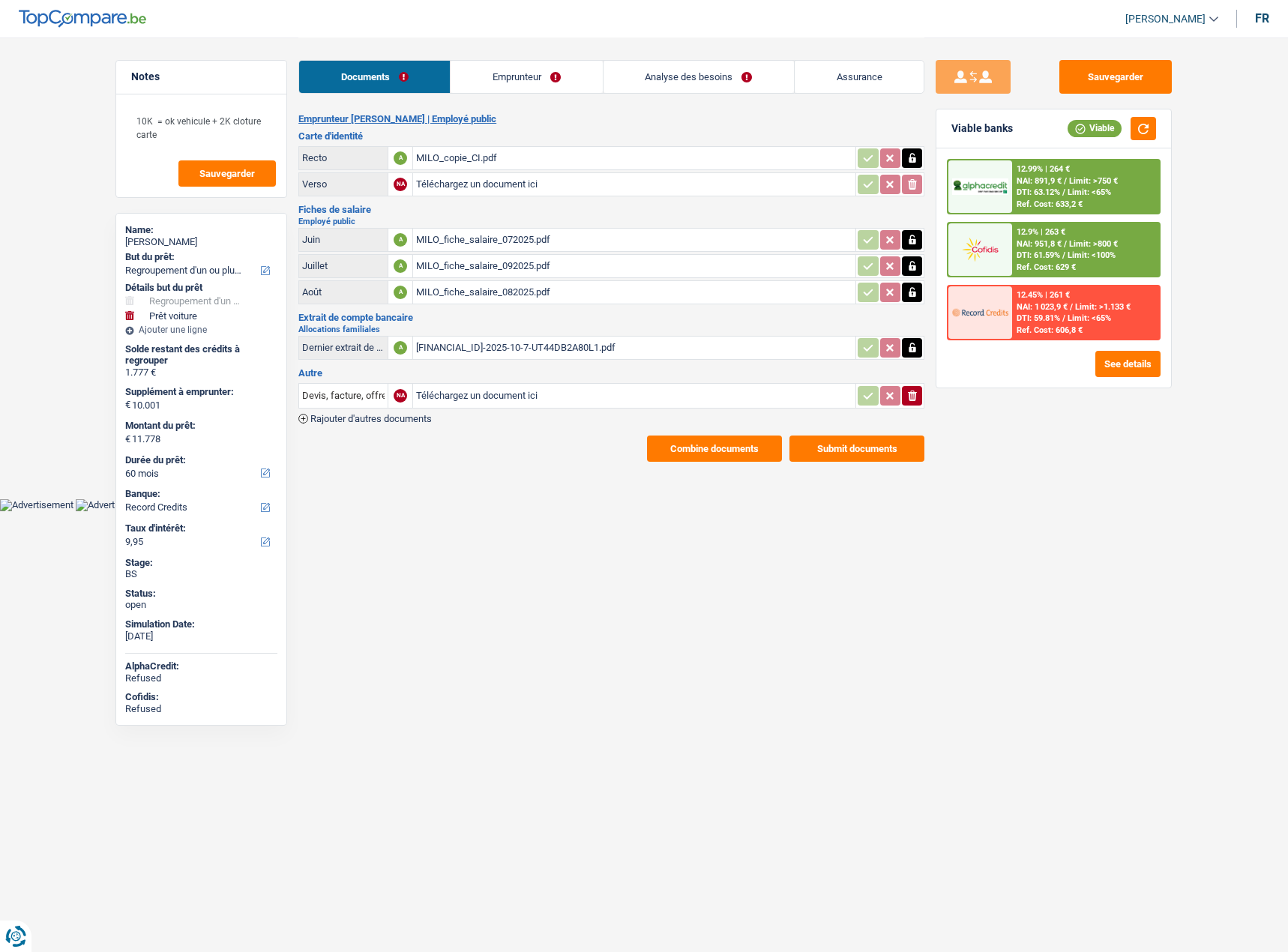
click at [468, 80] on link "Emprunteur" at bounding box center [526, 77] width 151 height 32
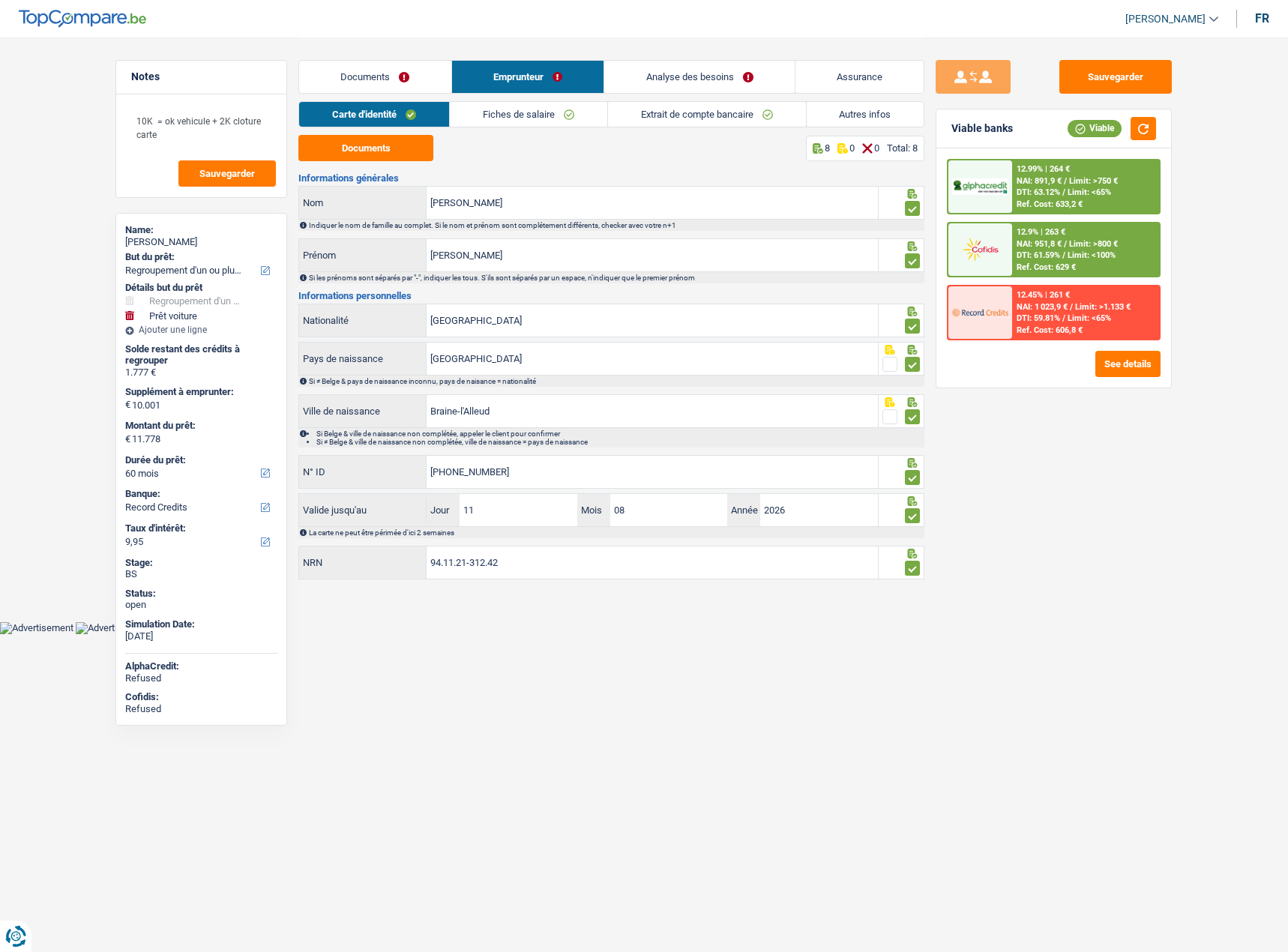
click at [719, 78] on link "Analyse des besoins" at bounding box center [699, 77] width 191 height 32
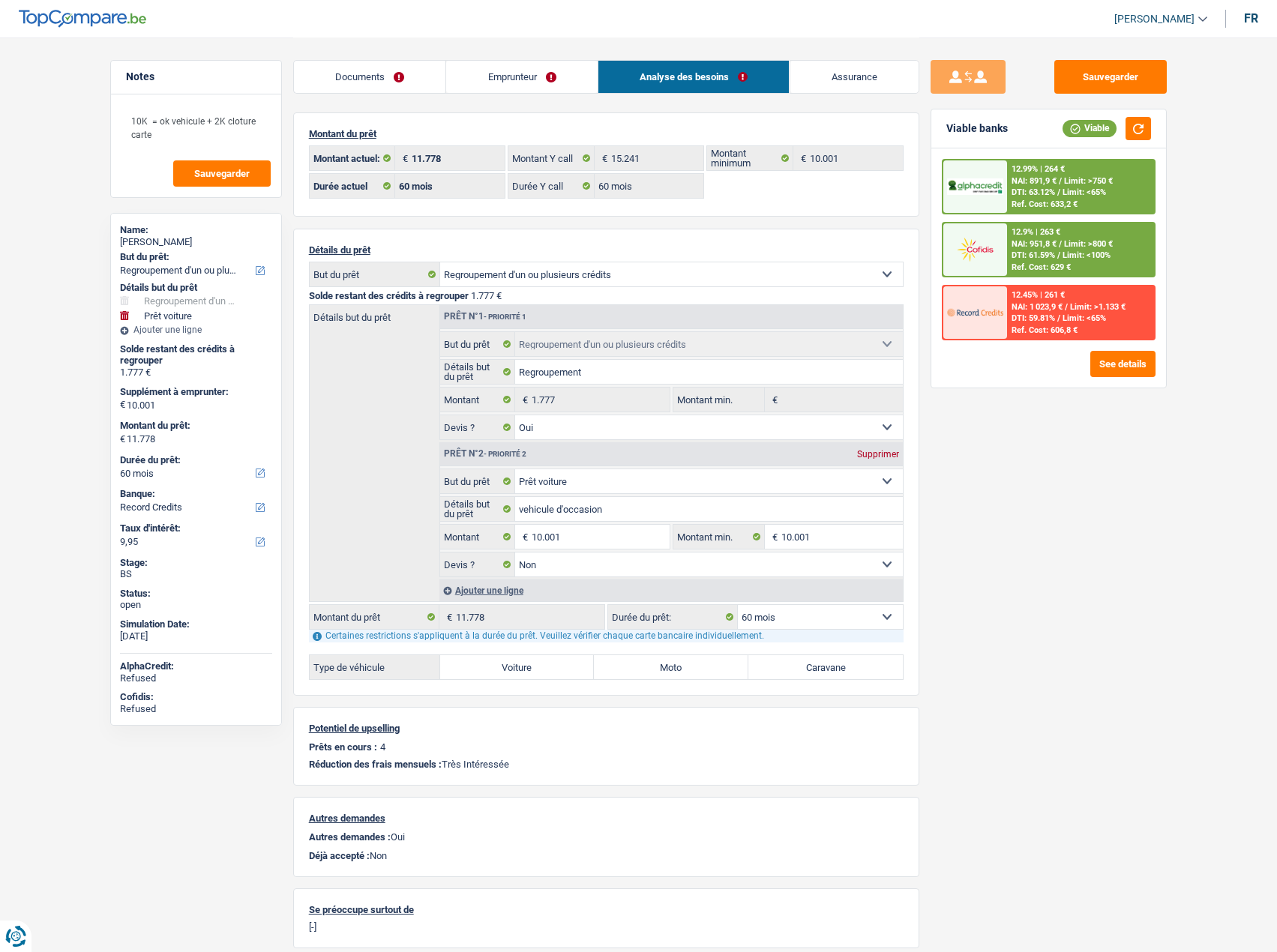
scroll to position [75, 0]
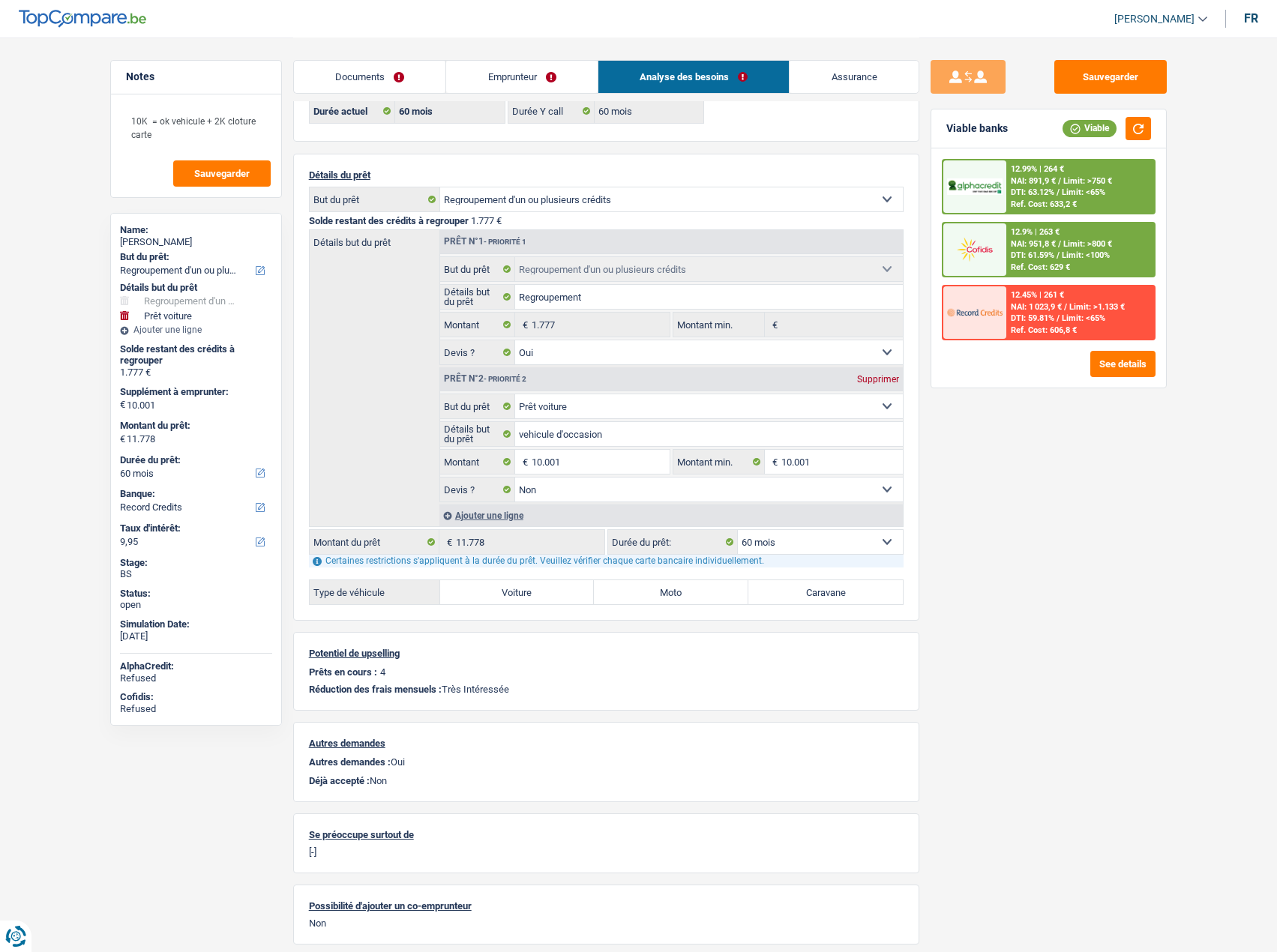
click at [1087, 330] on div "12.45% | 261 € NAI: 1 023,9 € / Limit: >1.133 € DTI: 59.81% / Limit: <65% Ref. …" at bounding box center [1080, 312] width 147 height 52
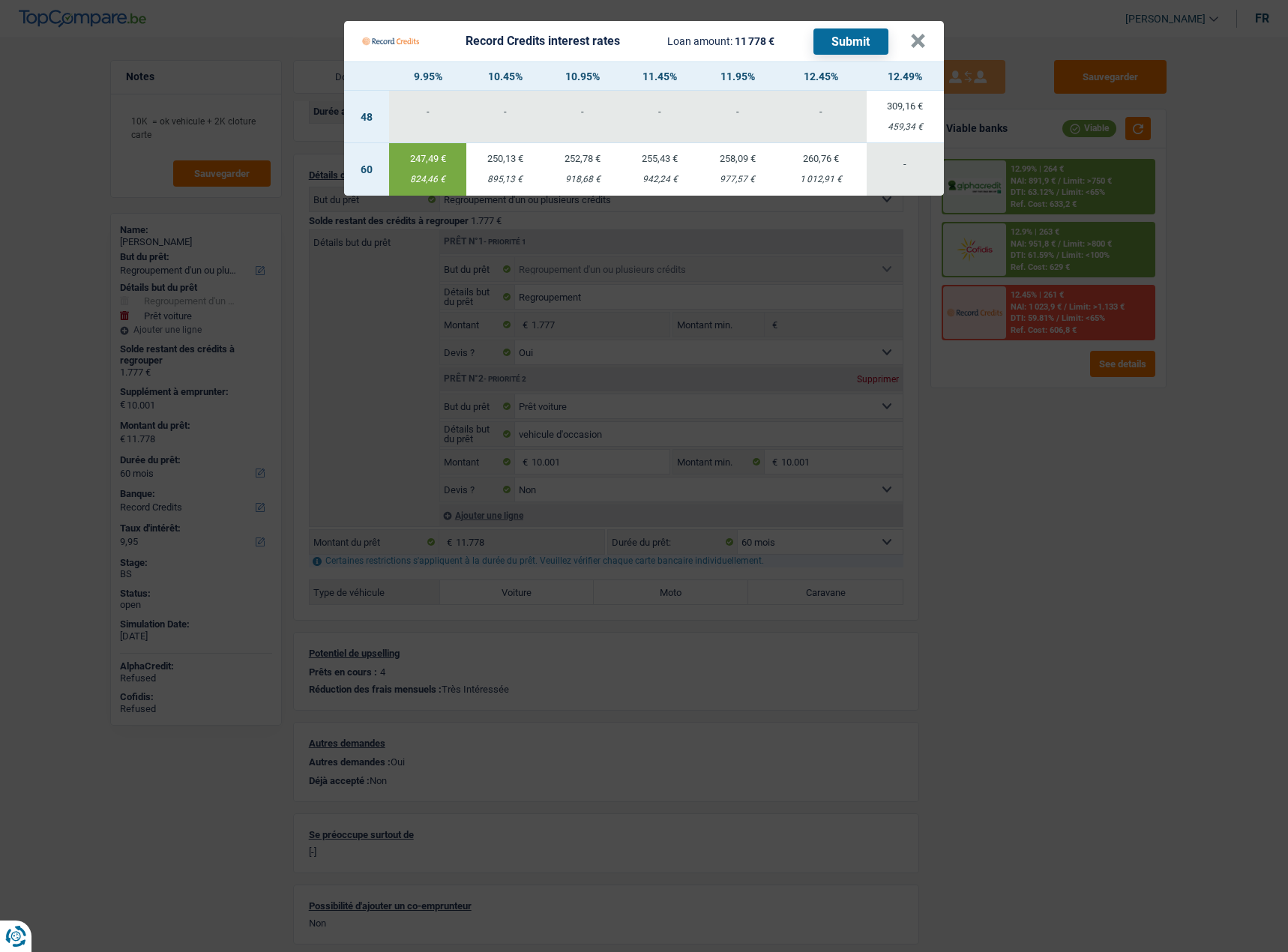
click at [1039, 459] on Credits "Record Credits interest rates Loan amount: 11 778 € Submit × 9.95% 10.45% 10.95…" at bounding box center [644, 476] width 1288 height 952
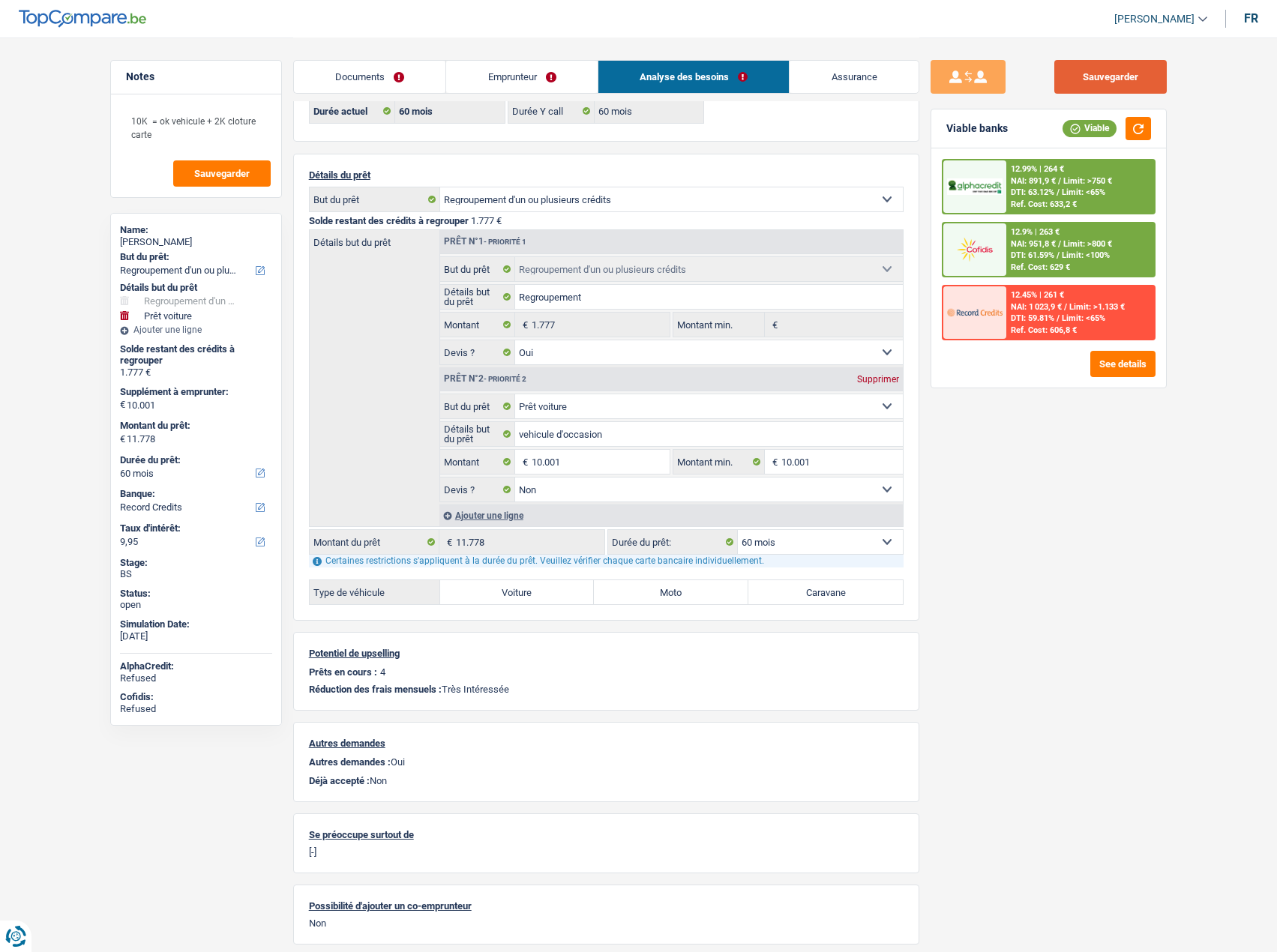
click at [1130, 66] on button "Sauvegarder" at bounding box center [1111, 77] width 112 height 34
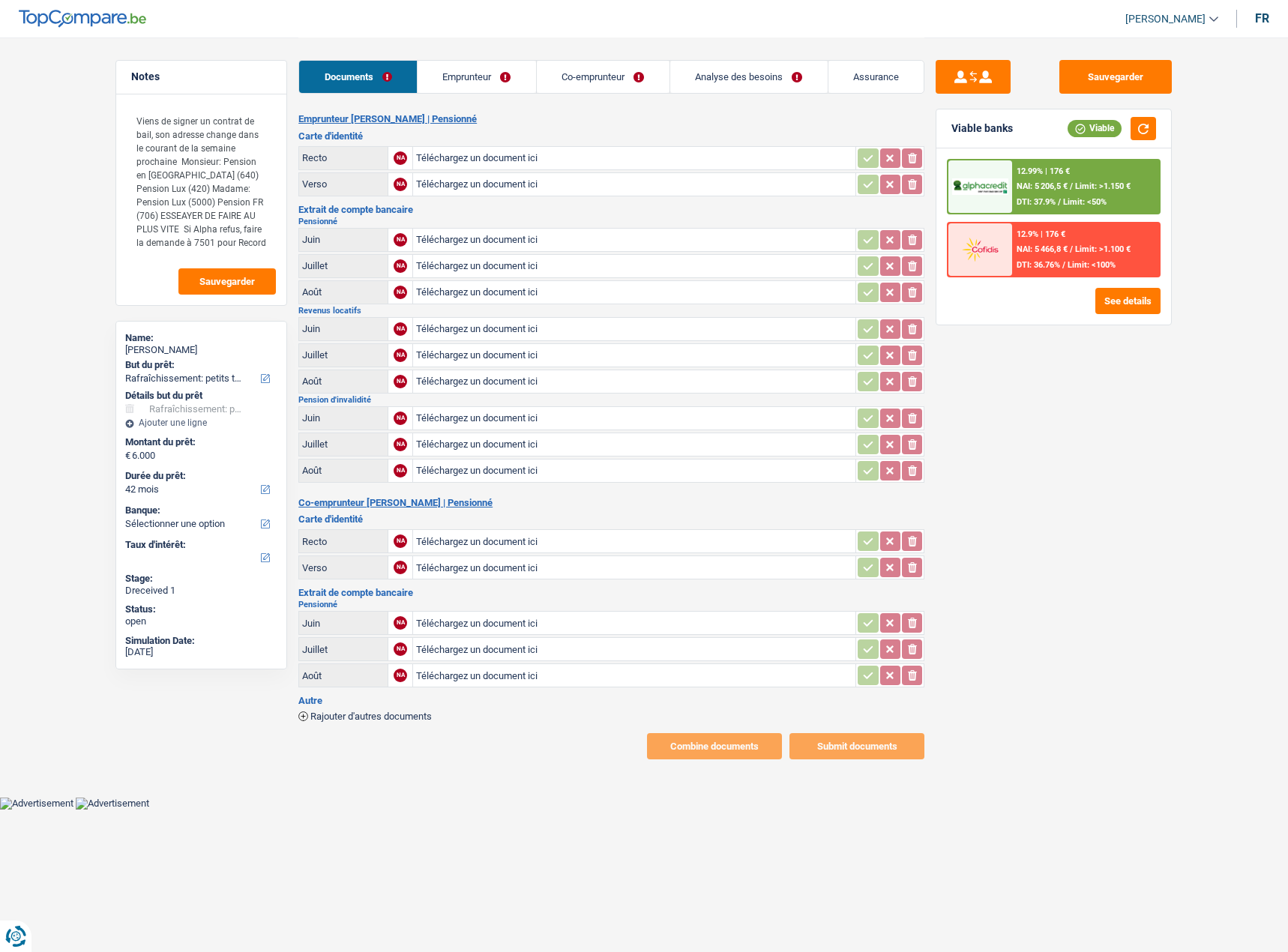
select select "houseOrGarden"
select select "42"
click at [453, 81] on link "Emprunteur" at bounding box center [477, 77] width 118 height 32
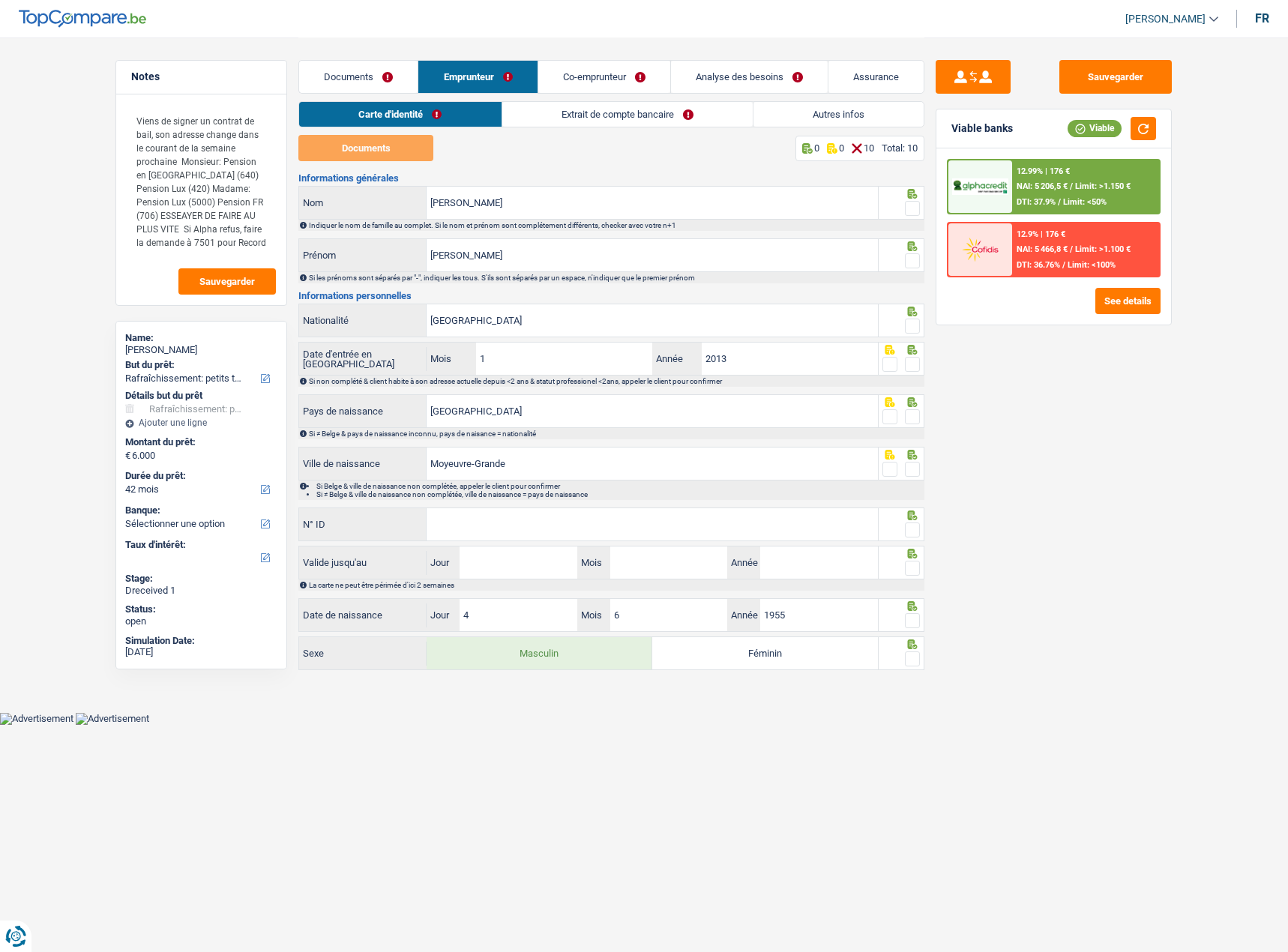
click at [362, 76] on link "Documents" at bounding box center [358, 77] width 118 height 32
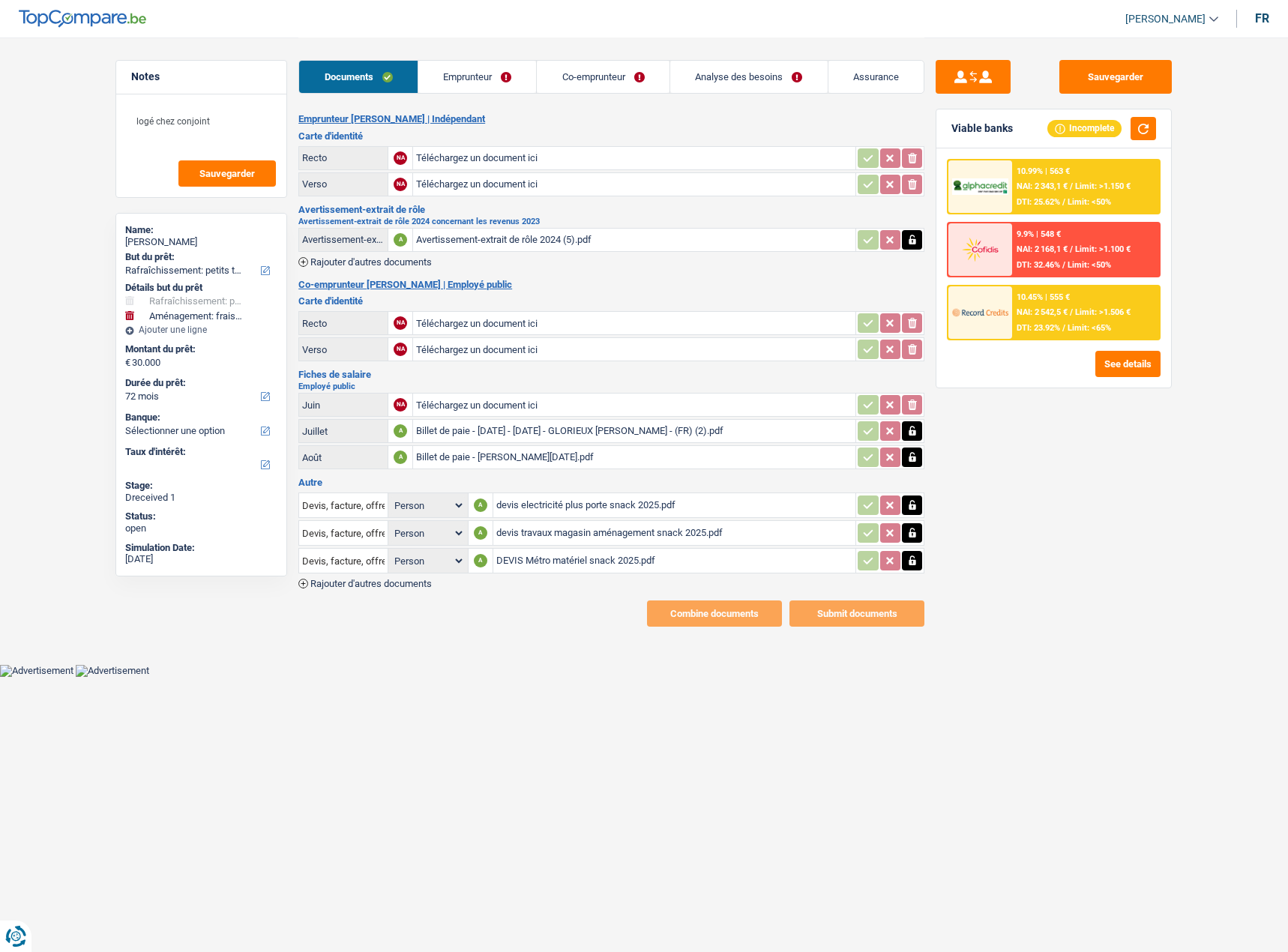
select select "houseOrGarden"
select select "movingOrInstallation"
select select "72"
click at [541, 403] on input "Téléchargez un document ici" at bounding box center [634, 404] width 436 height 22
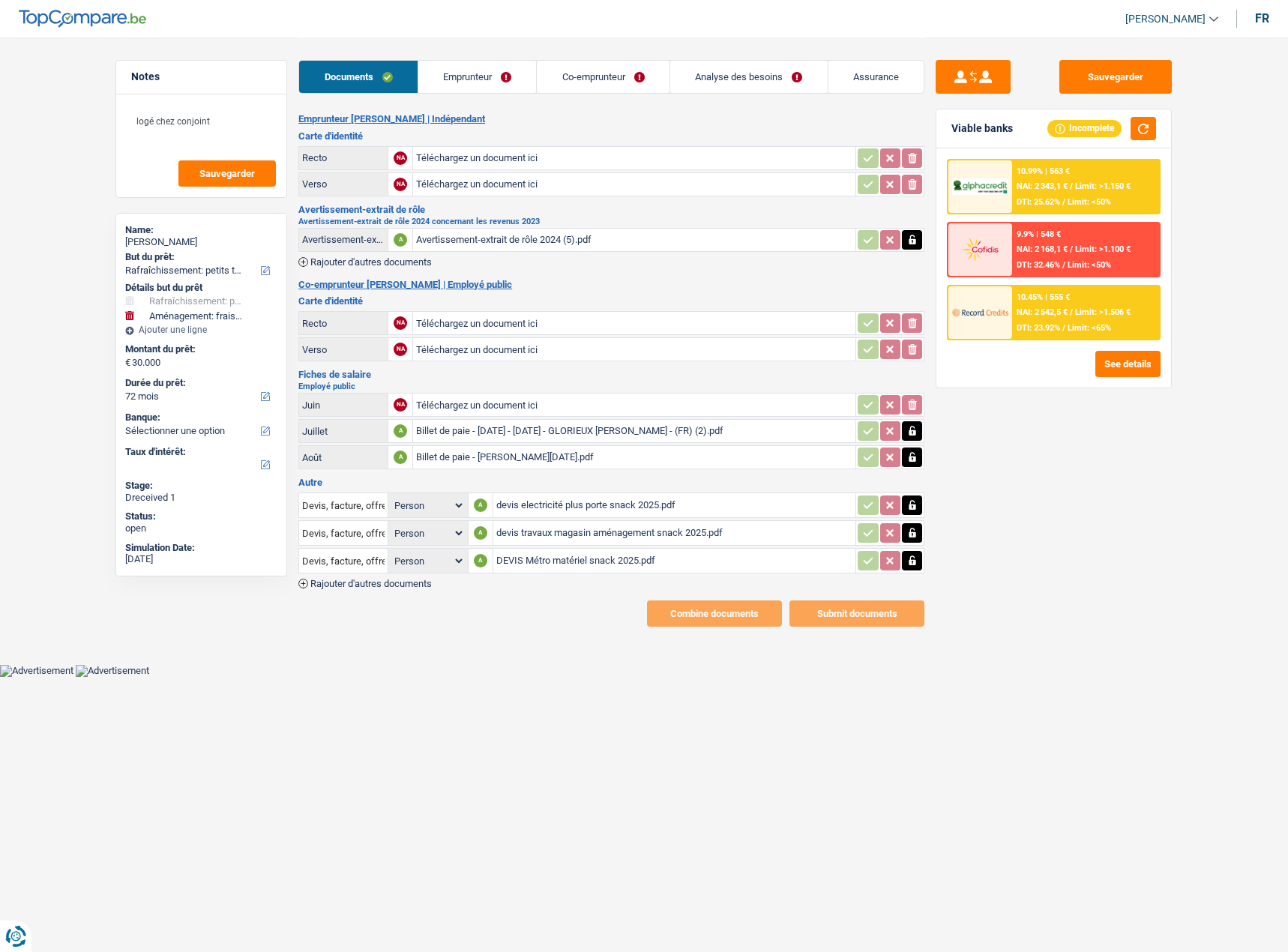
type input "C:\fakepath\fiche de paie bruno juillet 2025.jpg"
click at [467, 459] on div "Billet de paie - bruno Aout 2025.pdf" at bounding box center [634, 457] width 436 height 22
click at [493, 434] on div "Billet de paie - 01-09-2025 - 30-09-2025 - GLORIEUX BRUNO - (FR) (2).pdf" at bounding box center [634, 431] width 436 height 22
click at [1123, 69] on button "Sauvegarder" at bounding box center [1115, 77] width 112 height 34
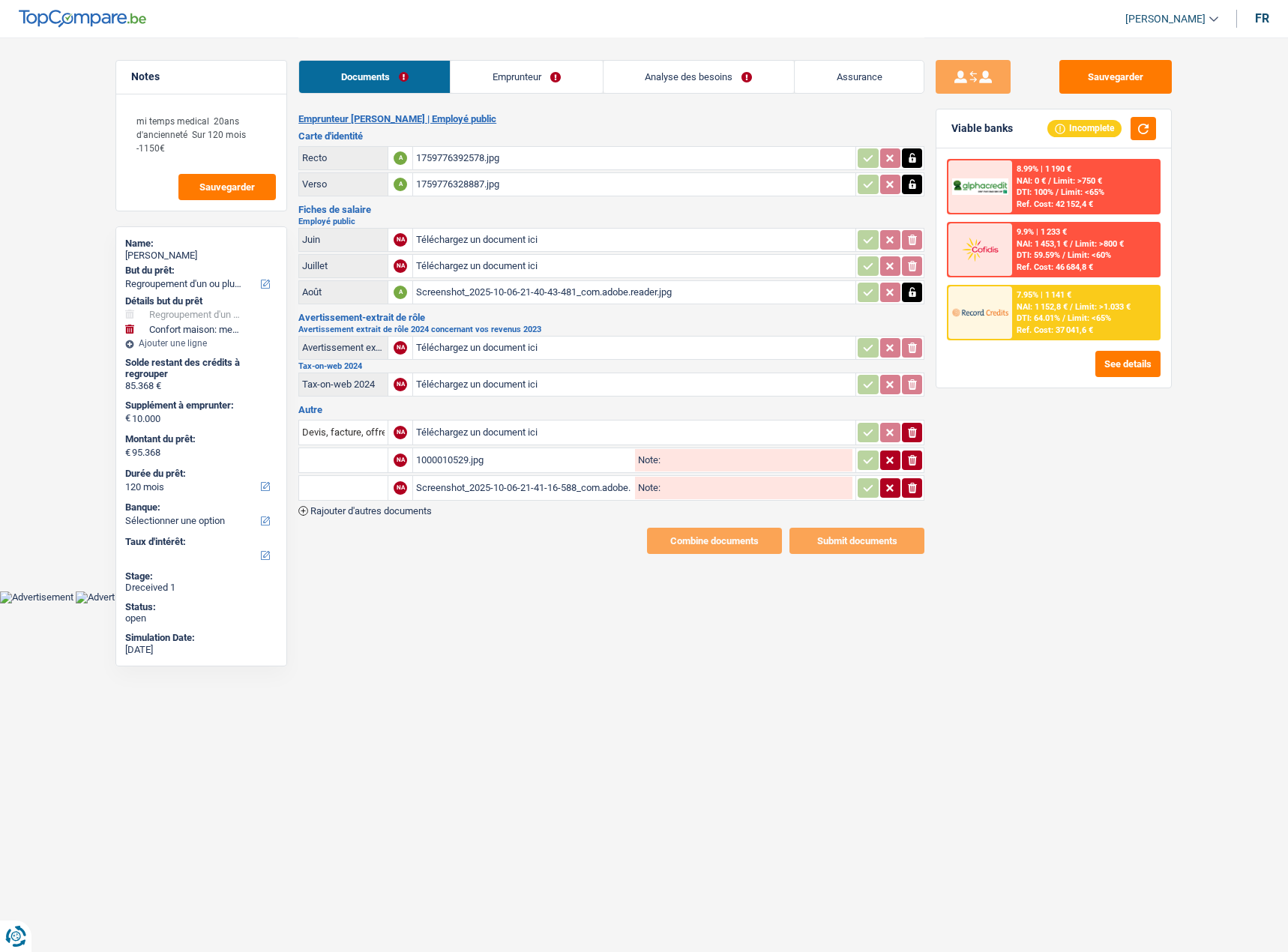
select select "refinancing"
select select "household"
select select "120"
click at [471, 453] on div "1000010529.jpg" at bounding box center [523, 460] width 215 height 22
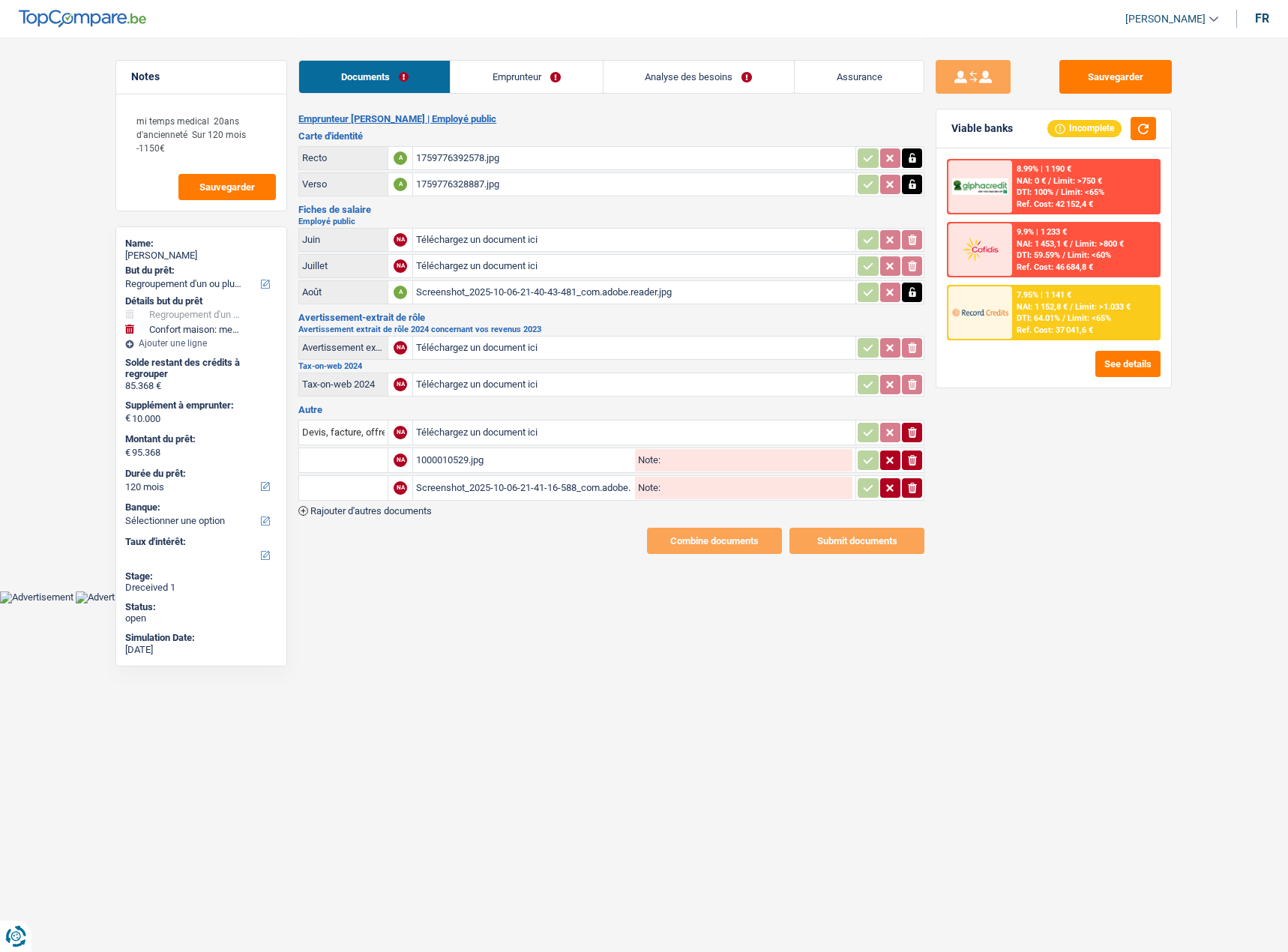
click at [384, 458] on input "text" at bounding box center [343, 460] width 82 height 24
click at [380, 459] on input "fuchr" at bounding box center [343, 460] width 82 height 24
drag, startPoint x: 312, startPoint y: 461, endPoint x: 277, endPoint y: 461, distance: 35.0
click at [277, 461] on div "Notes mi temps medical 20ans d'ancienneté Sur 120 mois -1150€ Sauvegarder Name:…" at bounding box center [643, 295] width 1079 height 517
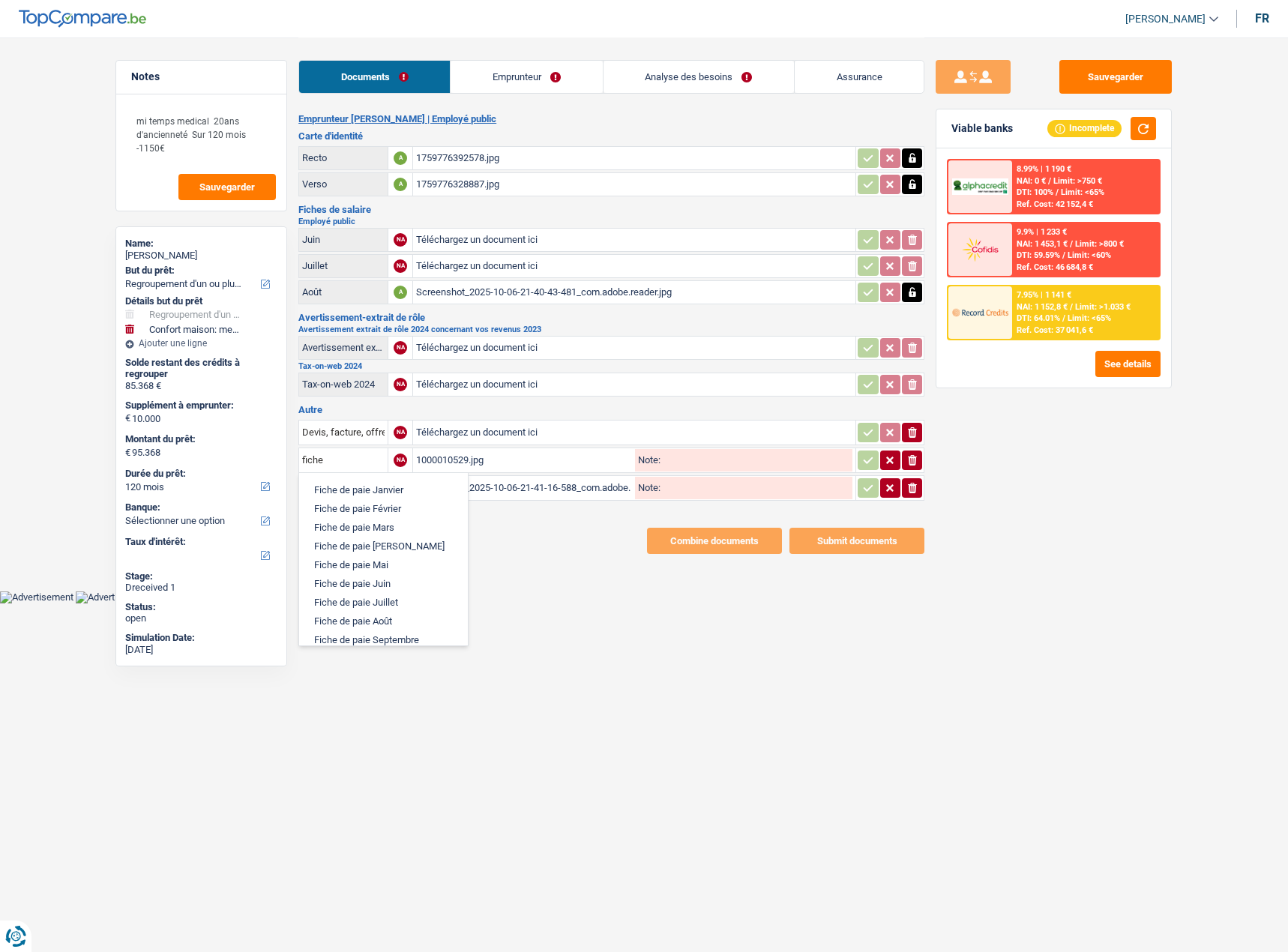
click at [392, 609] on li "Fiche de paie Juillet" at bounding box center [383, 602] width 154 height 19
type input "Fiche de paie Juillet"
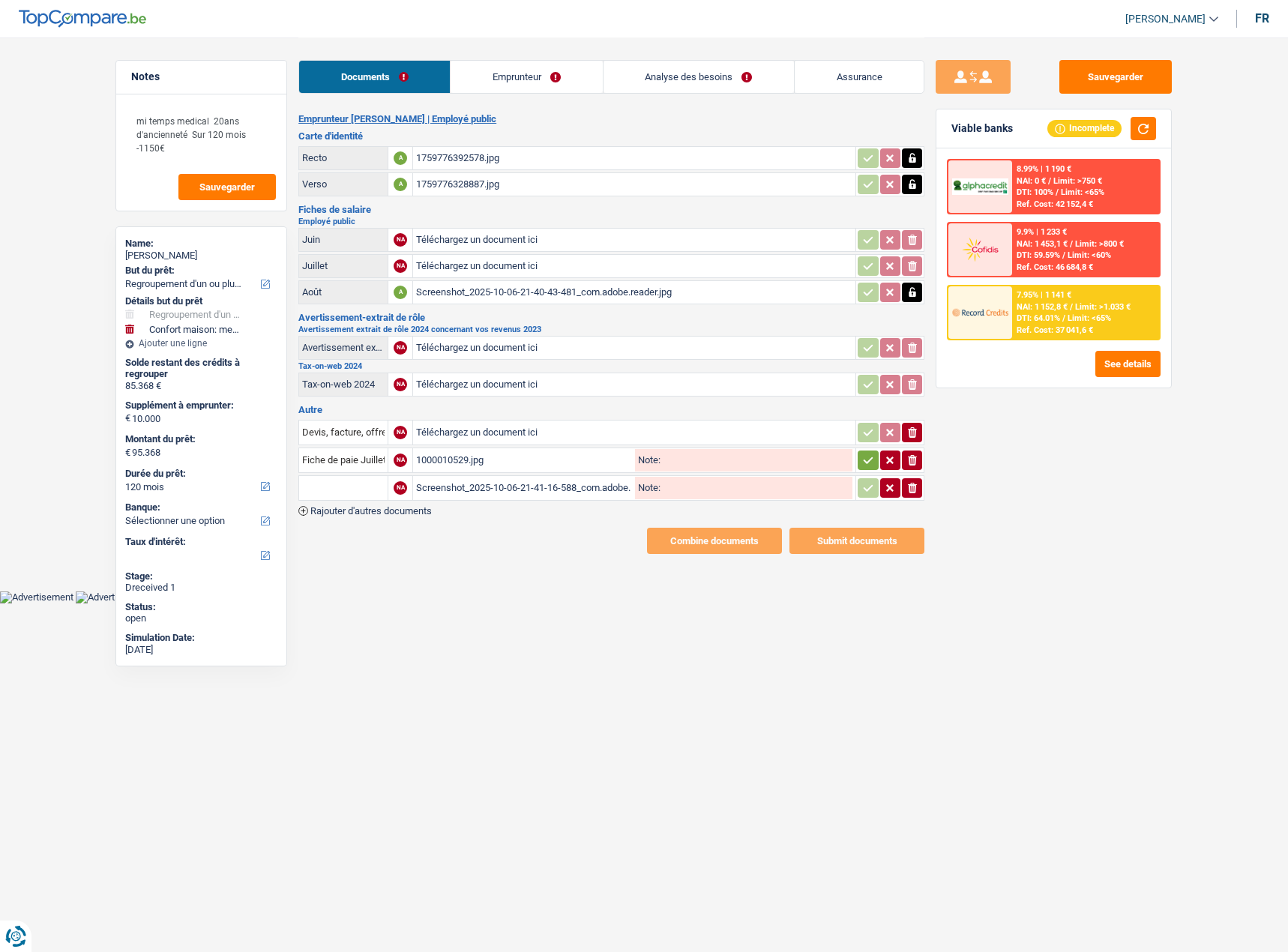
click at [503, 468] on div "1000010529.jpg" at bounding box center [523, 460] width 215 height 22
click at [483, 484] on div "Screenshot_2025-10-06-21-41-16-588_com.adobe.reader.jpg" at bounding box center [523, 488] width 215 height 22
click at [322, 483] on input "text" at bounding box center [343, 488] width 82 height 24
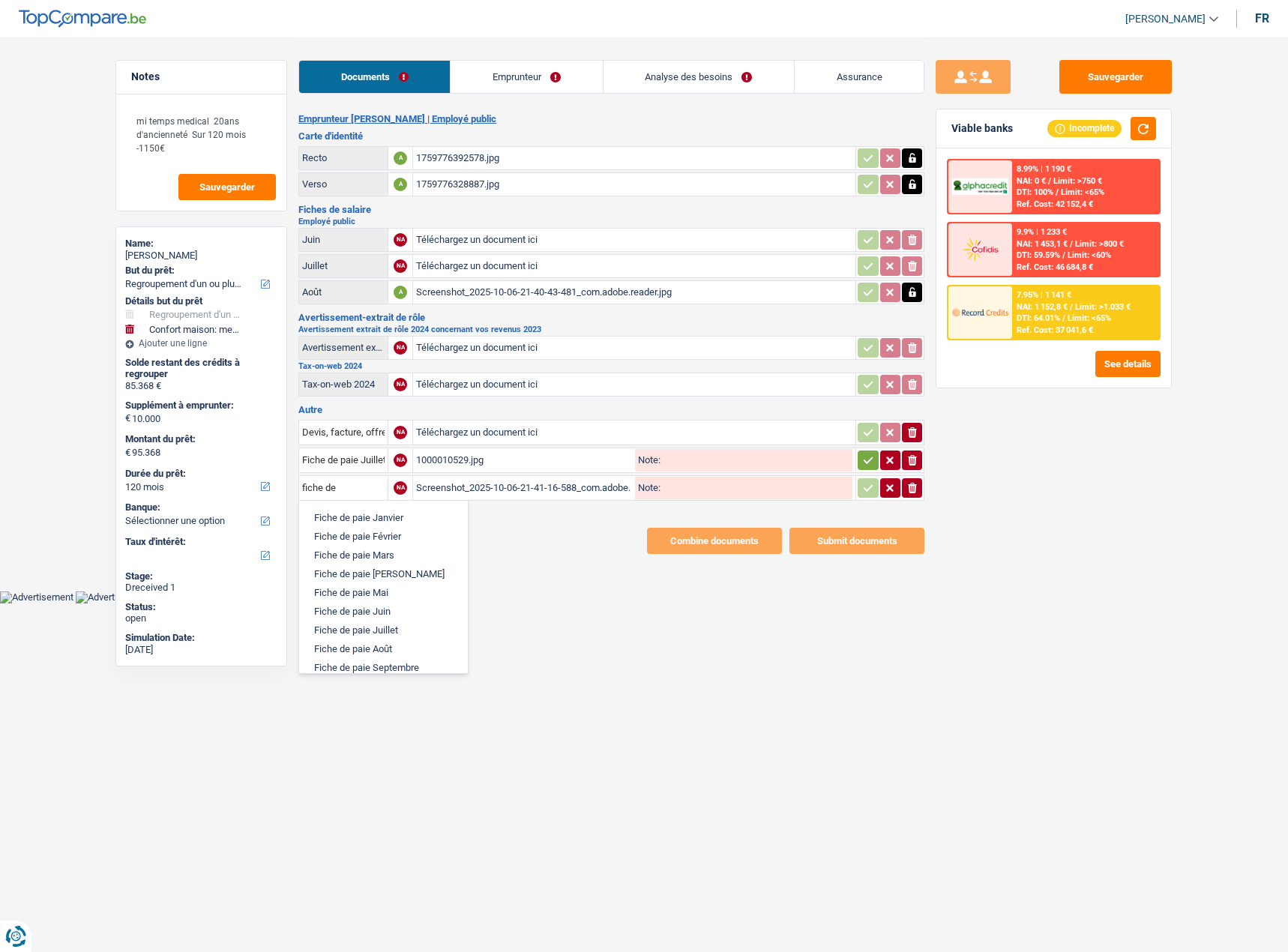
click at [390, 643] on li "Fiche de paie Août" at bounding box center [383, 648] width 154 height 19
type input "Fiche de paie Août"
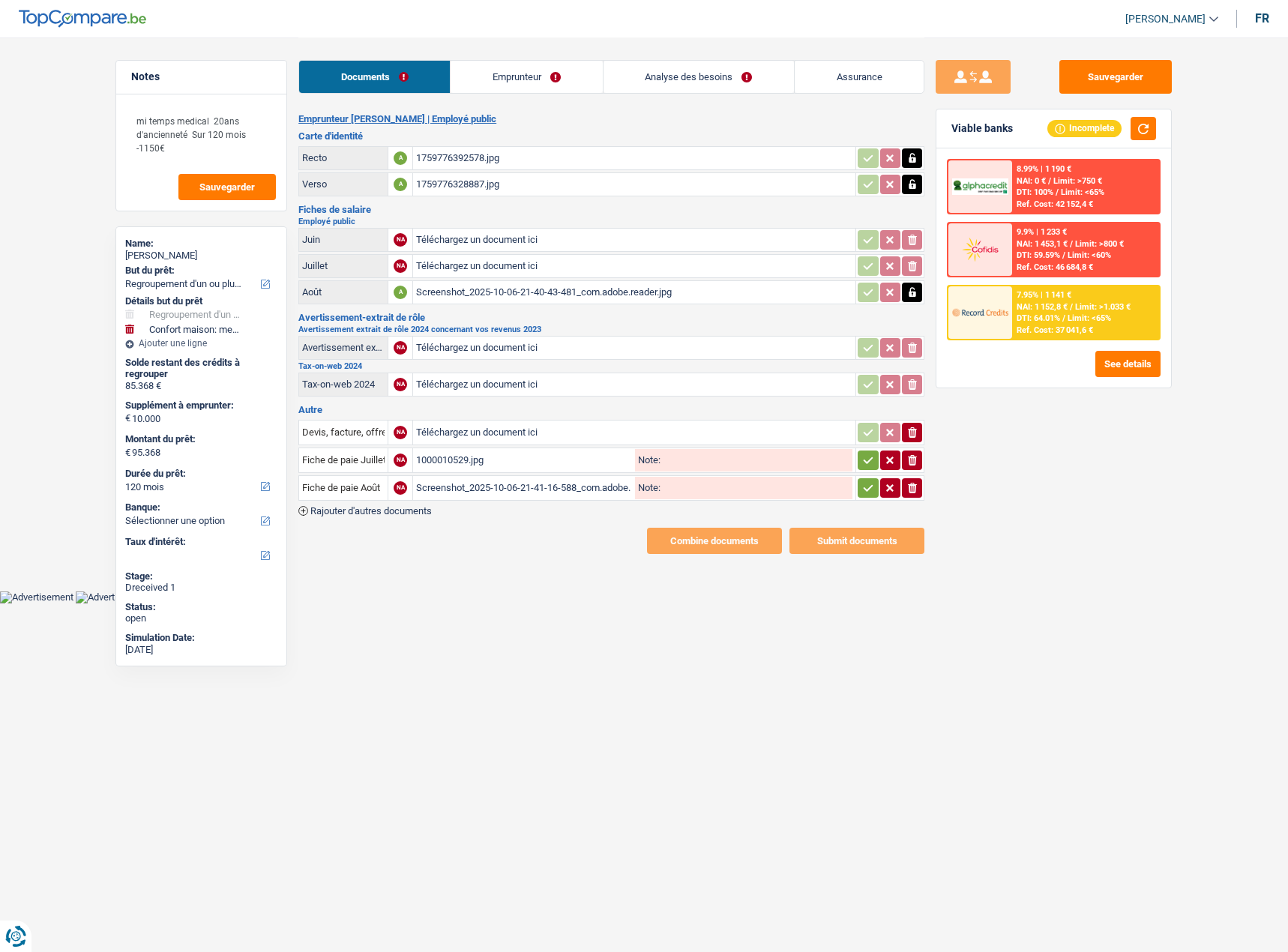
drag, startPoint x: 868, startPoint y: 499, endPoint x: 868, endPoint y: 488, distance: 11.0
click at [868, 498] on table "Devis, facture, offre, bon de commande NA Téléchargez un document ici ionicons-…" at bounding box center [612, 460] width 626 height 86
click at [868, 488] on icon "button" at bounding box center [869, 488] width 10 height 7
click at [868, 459] on icon "button" at bounding box center [868, 460] width 12 height 15
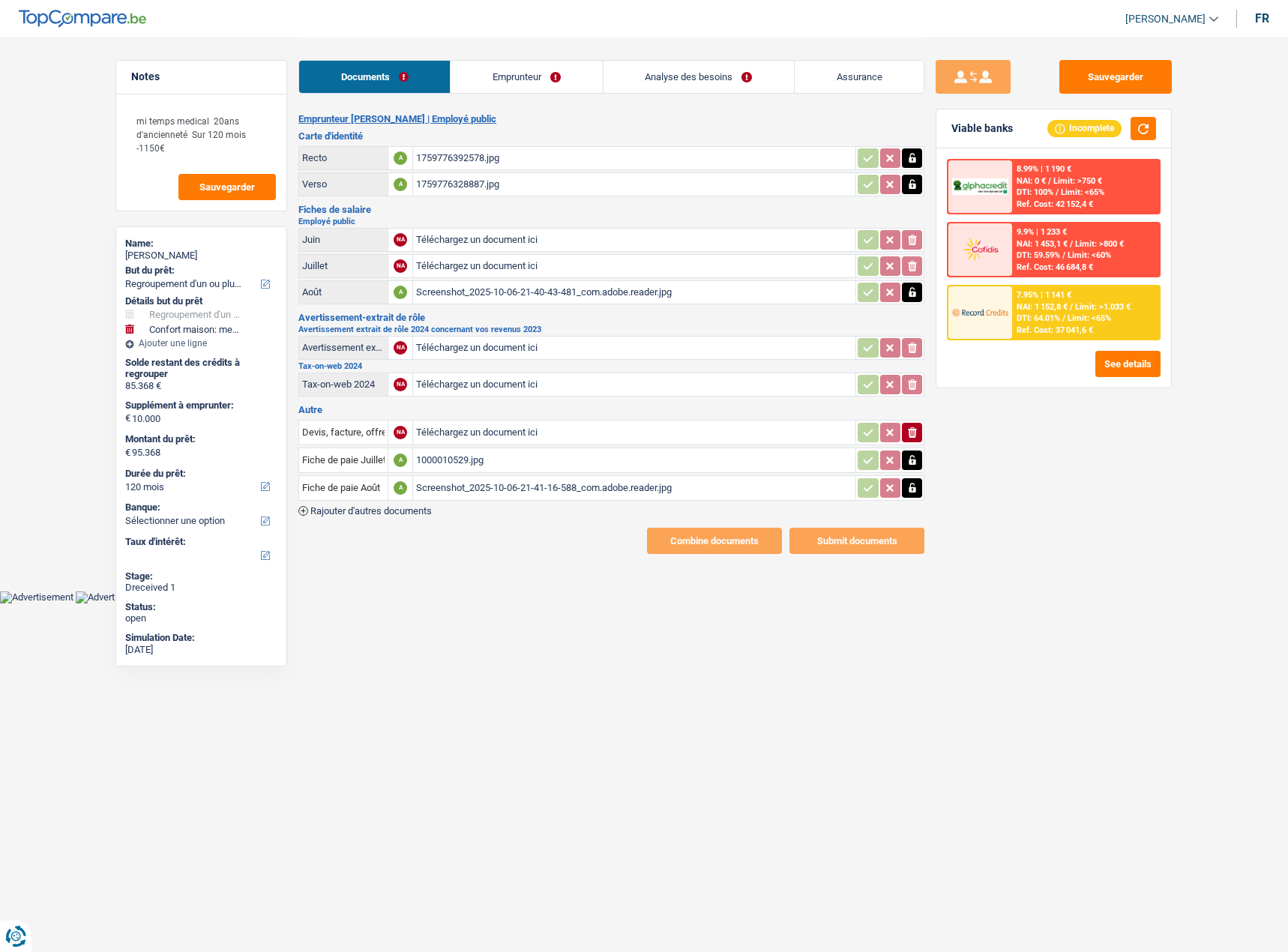
click at [393, 514] on span "Rajouter d'autres documents" at bounding box center [371, 511] width 121 height 10
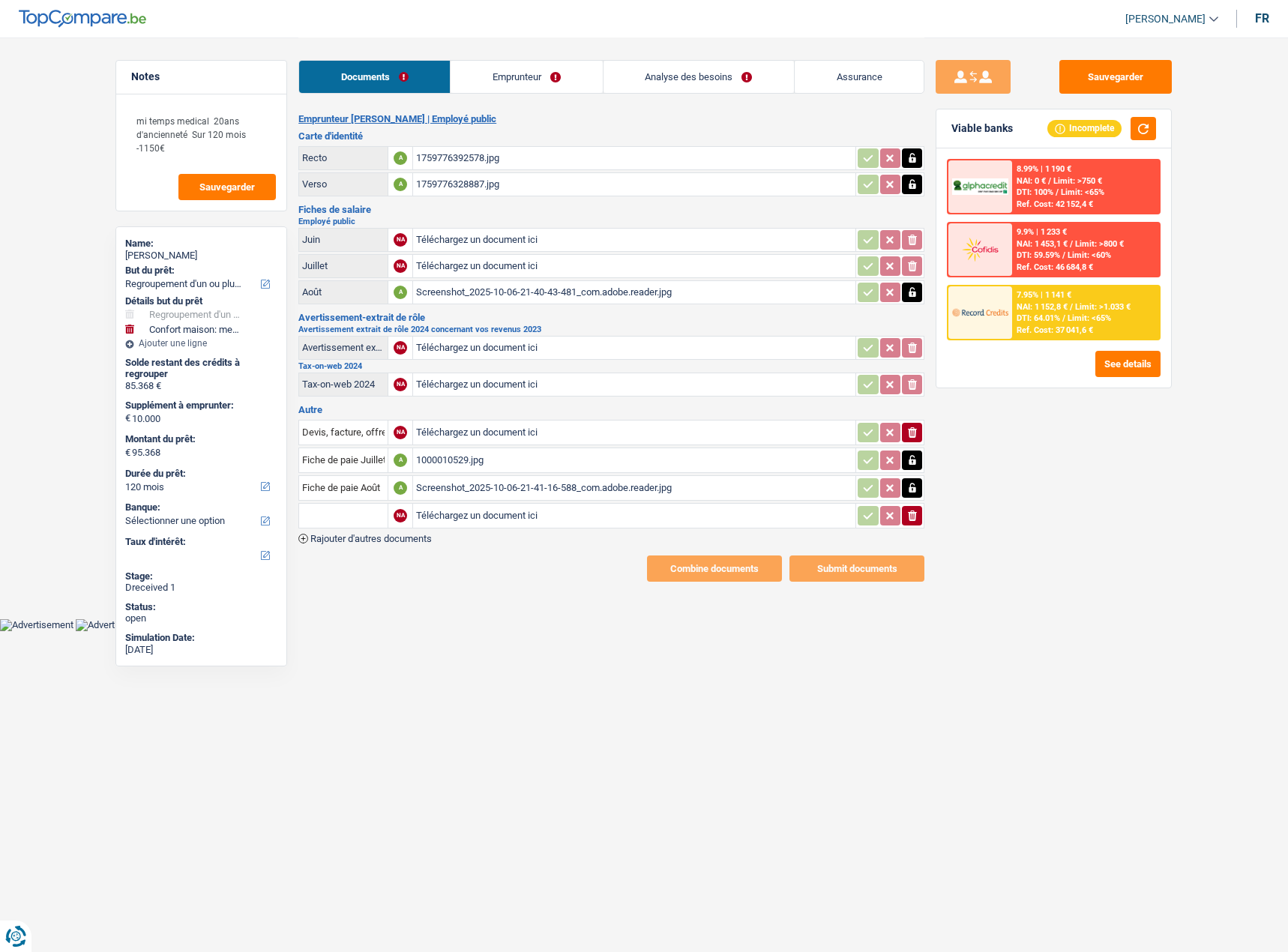
click at [441, 512] on input "Téléchargez un document ici" at bounding box center [634, 515] width 436 height 22
type input "C:\fakepath\Votre accord temps partiel(3).pdf"
click at [339, 514] on input "text" at bounding box center [343, 515] width 82 height 24
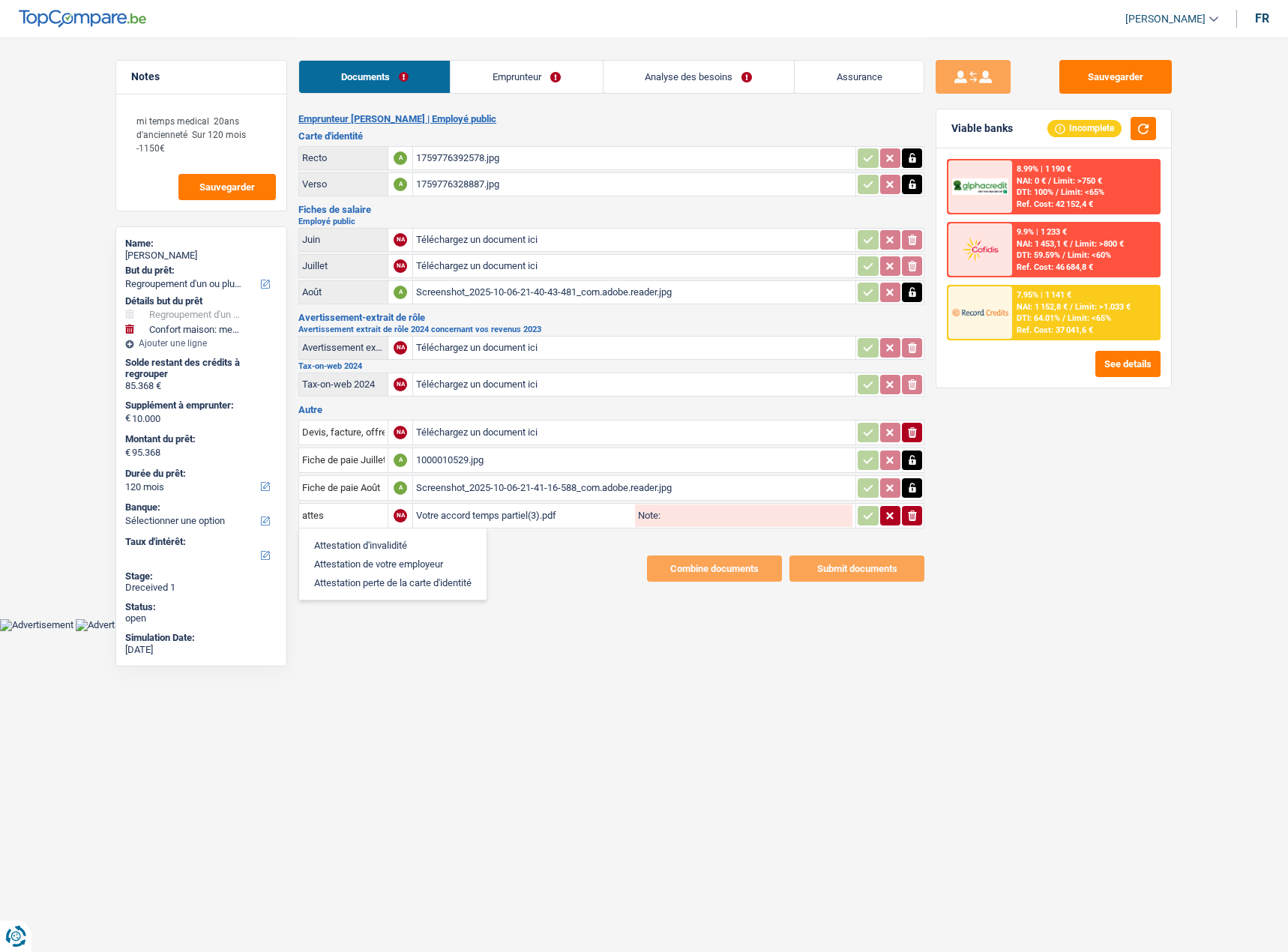
click at [438, 560] on li "Attestation de votre employeur" at bounding box center [392, 564] width 172 height 19
type input "Attestation de votre employeur"
click at [860, 516] on button "button" at bounding box center [868, 515] width 20 height 19
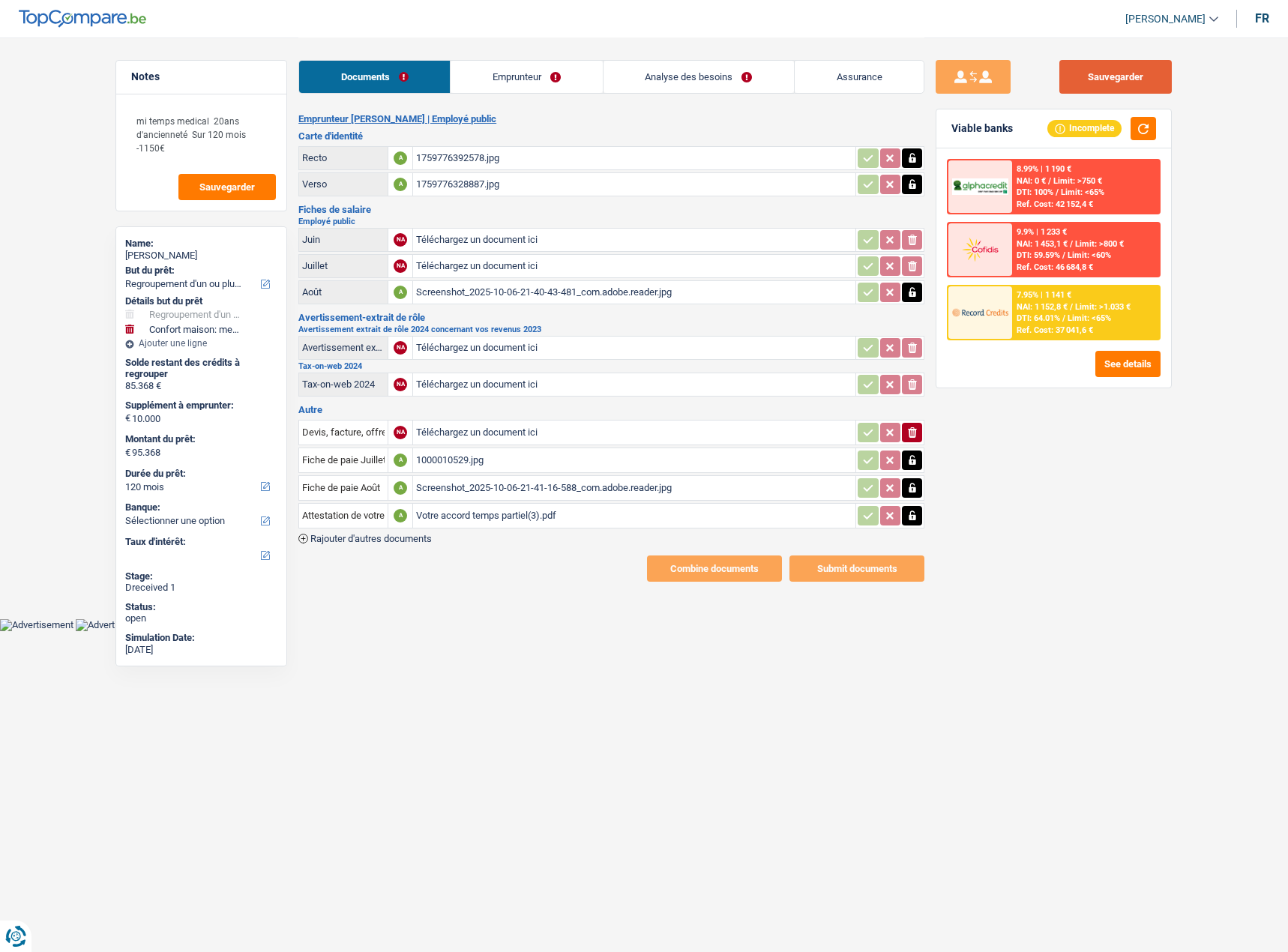
click at [1136, 70] on button "Sauvegarder" at bounding box center [1115, 77] width 112 height 34
click at [518, 296] on div "Screenshot_2025-10-06-21-40-43-481_com.adobe.reader.jpg" at bounding box center [634, 292] width 436 height 22
click at [501, 85] on link "Emprunteur" at bounding box center [526, 77] width 151 height 32
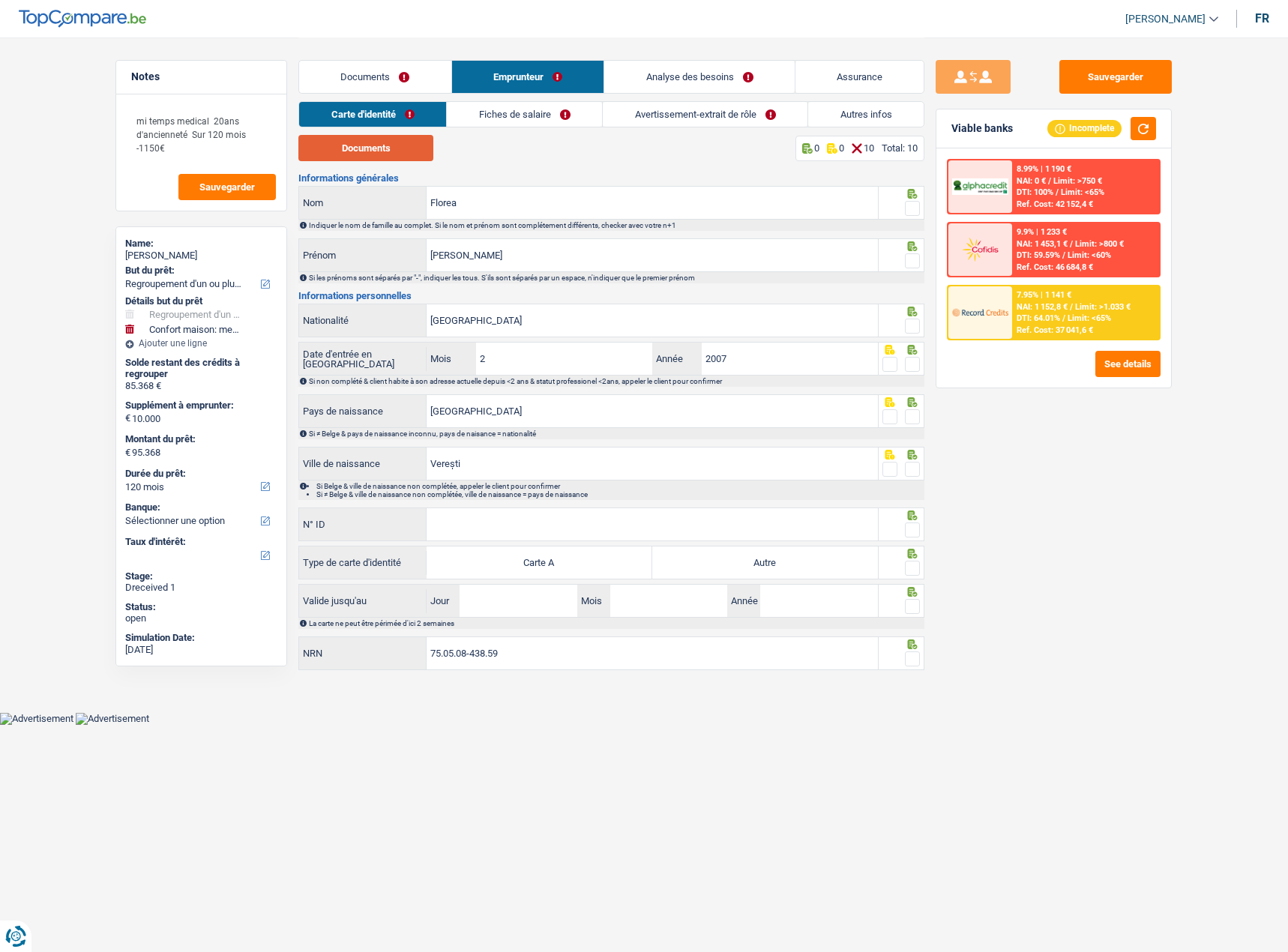
click at [428, 154] on button "Documents" at bounding box center [366, 148] width 135 height 27
drag, startPoint x: 1097, startPoint y: 544, endPoint x: 1086, endPoint y: 529, distance: 18.6
click at [1097, 544] on div "Sauvegarder Viable banks Incomplete 8.99% | 1 190 € NAI: 0 € / Limit: >750 € DT…" at bounding box center [1053, 493] width 259 height 868
click at [911, 206] on span at bounding box center [912, 208] width 15 height 15
click at [0, 0] on input "radio" at bounding box center [0, 0] width 0 height 0
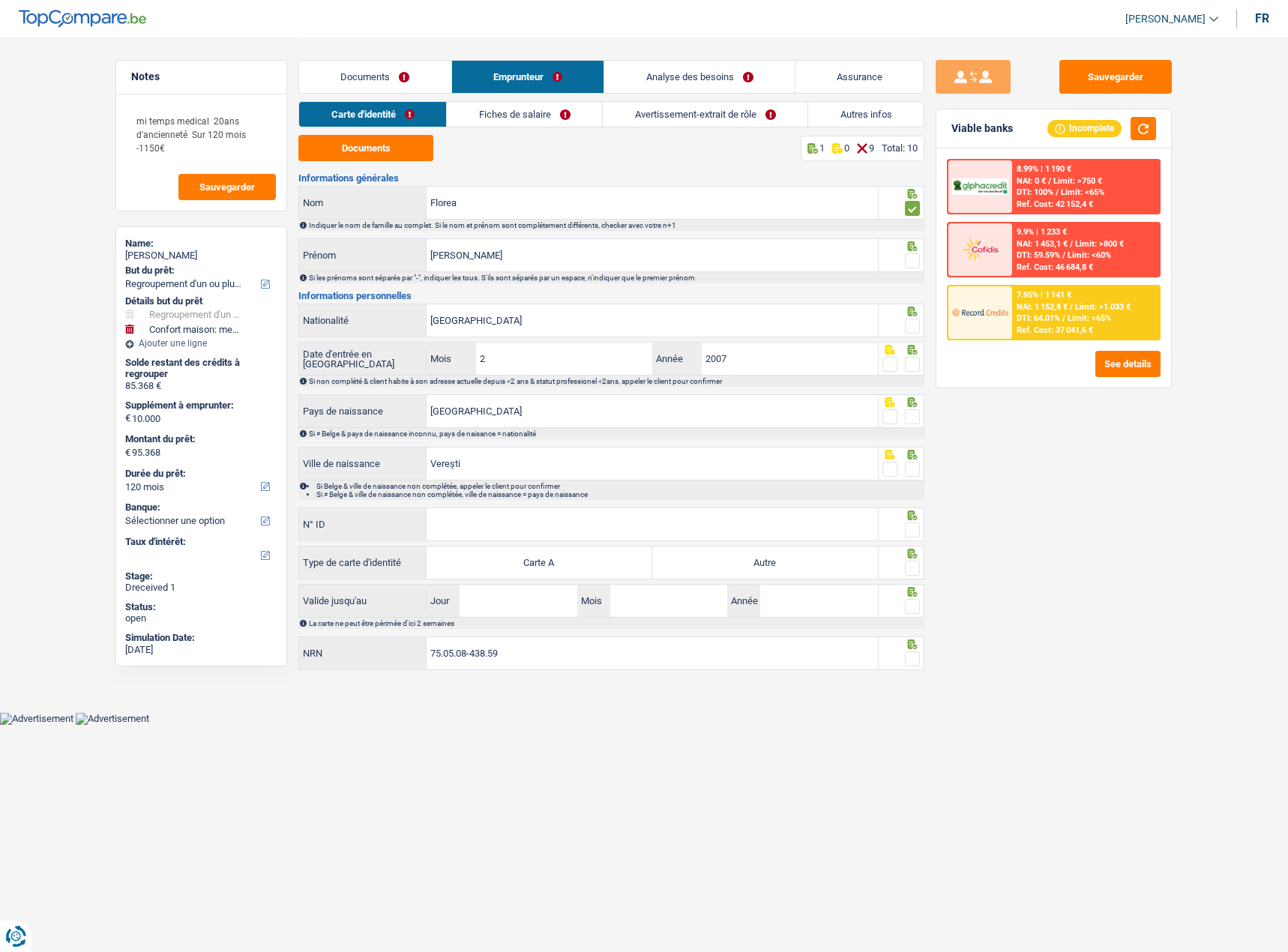
drag, startPoint x: 916, startPoint y: 250, endPoint x: 912, endPoint y: 261, distance: 11.7
click at [914, 252] on div at bounding box center [902, 255] width 47 height 34
drag, startPoint x: 911, startPoint y: 261, endPoint x: 910, endPoint y: 270, distance: 9.1
click at [910, 261] on span at bounding box center [912, 261] width 15 height 15
click at [0, 0] on input "radio" at bounding box center [0, 0] width 0 height 0
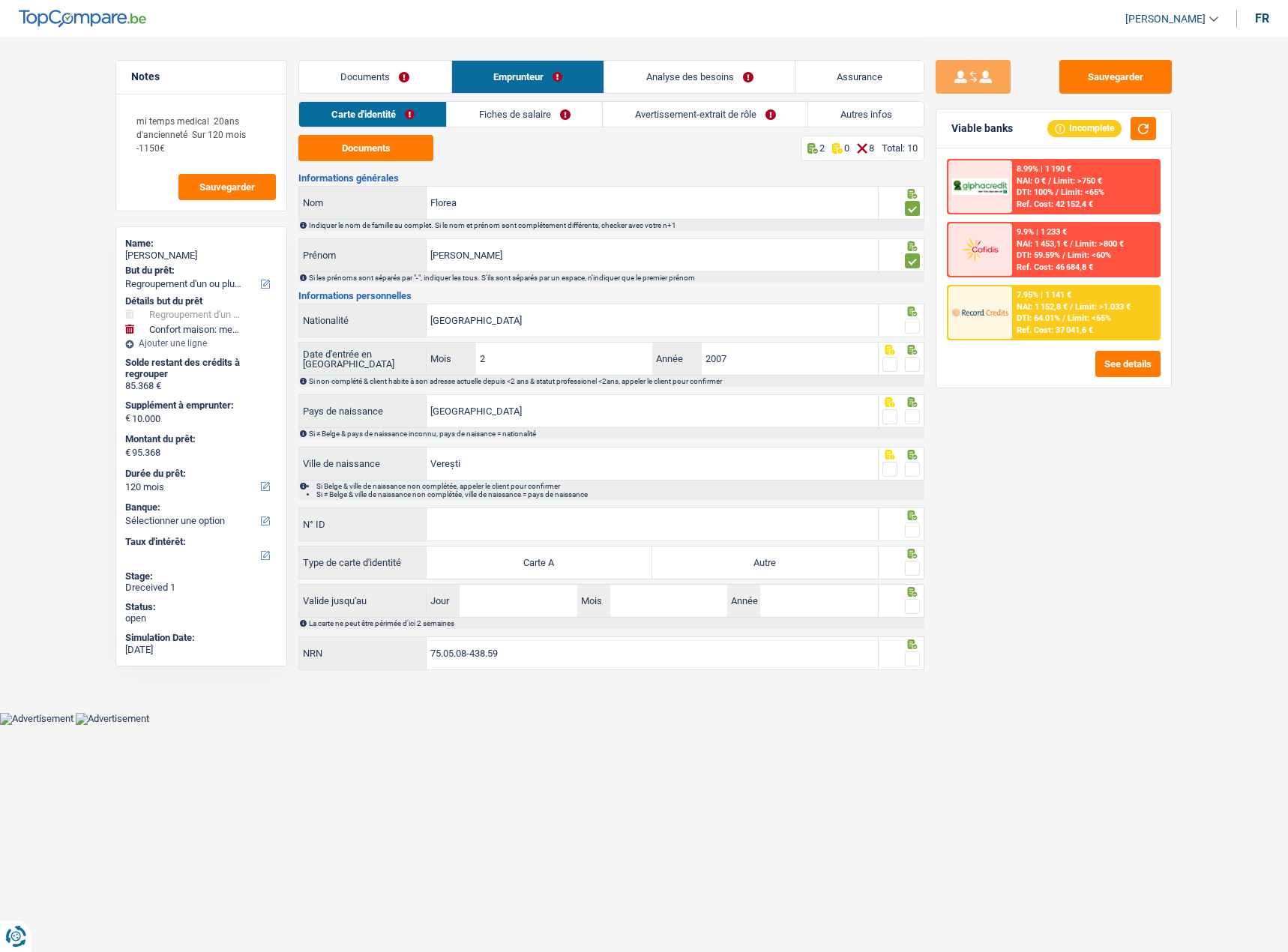
click at [912, 331] on span at bounding box center [912, 326] width 15 height 15
click at [0, 0] on input "radio" at bounding box center [0, 0] width 0 height 0
click at [910, 378] on div "Si non complété & client habite à son adresse actuelle depuis <2 ans & statut p…" at bounding box center [616, 381] width 614 height 8
drag, startPoint x: 914, startPoint y: 414, endPoint x: 915, endPoint y: 387, distance: 27.0
click at [915, 414] on span at bounding box center [912, 417] width 15 height 15
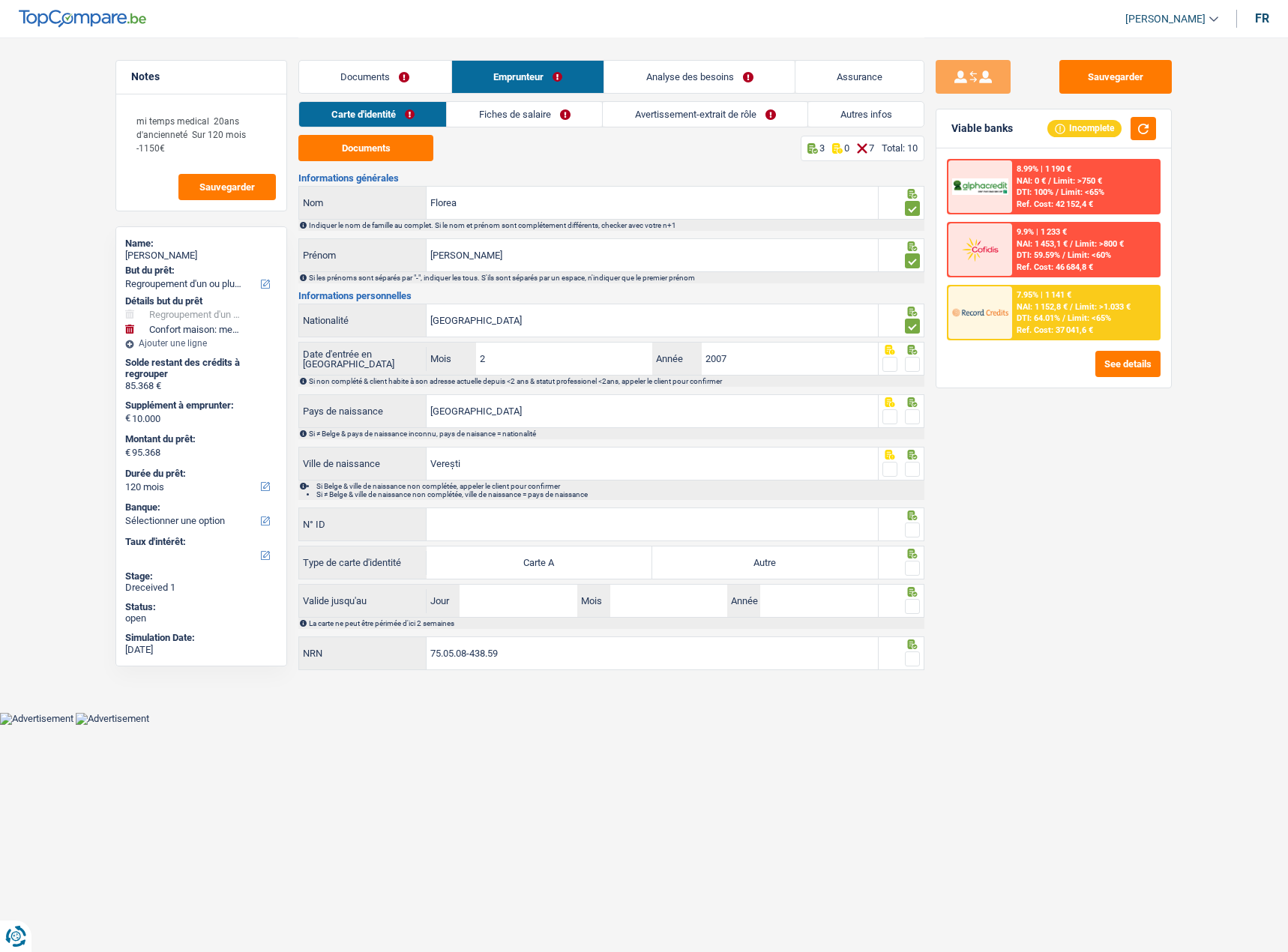
click at [0, 0] on input "radio" at bounding box center [0, 0] width 0 height 0
click at [915, 352] on icon at bounding box center [913, 350] width 10 height 10
click at [915, 374] on div at bounding box center [902, 359] width 47 height 34
click at [909, 369] on span at bounding box center [912, 364] width 15 height 15
click at [0, 0] on input "radio" at bounding box center [0, 0] width 0 height 0
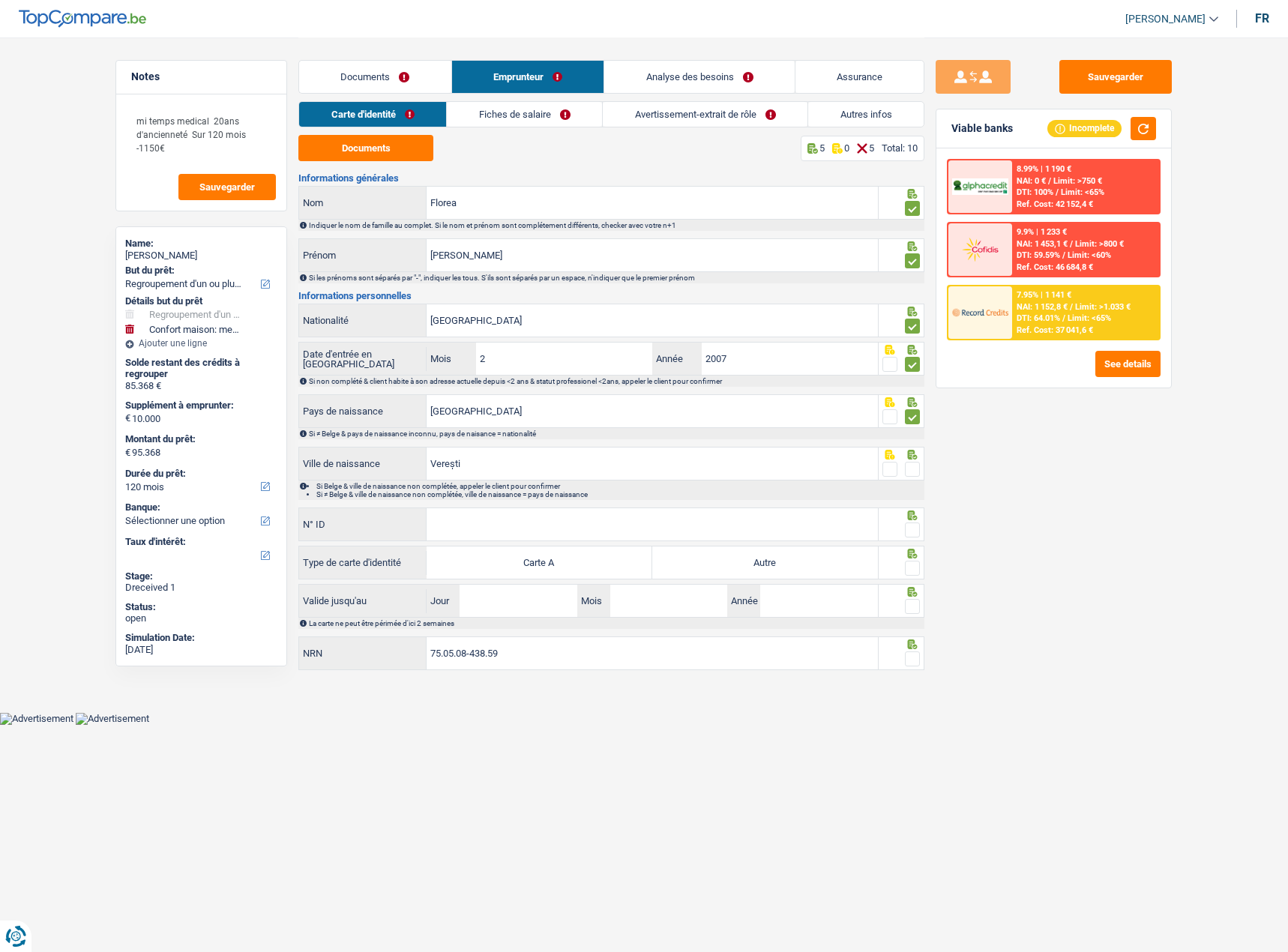
drag, startPoint x: 916, startPoint y: 475, endPoint x: 916, endPoint y: 466, distance: 9.0
click at [916, 466] on div at bounding box center [912, 469] width 15 height 19
click at [916, 465] on span at bounding box center [912, 469] width 15 height 15
click at [0, 0] on input "radio" at bounding box center [0, 0] width 0 height 0
click at [912, 527] on span at bounding box center [912, 530] width 15 height 15
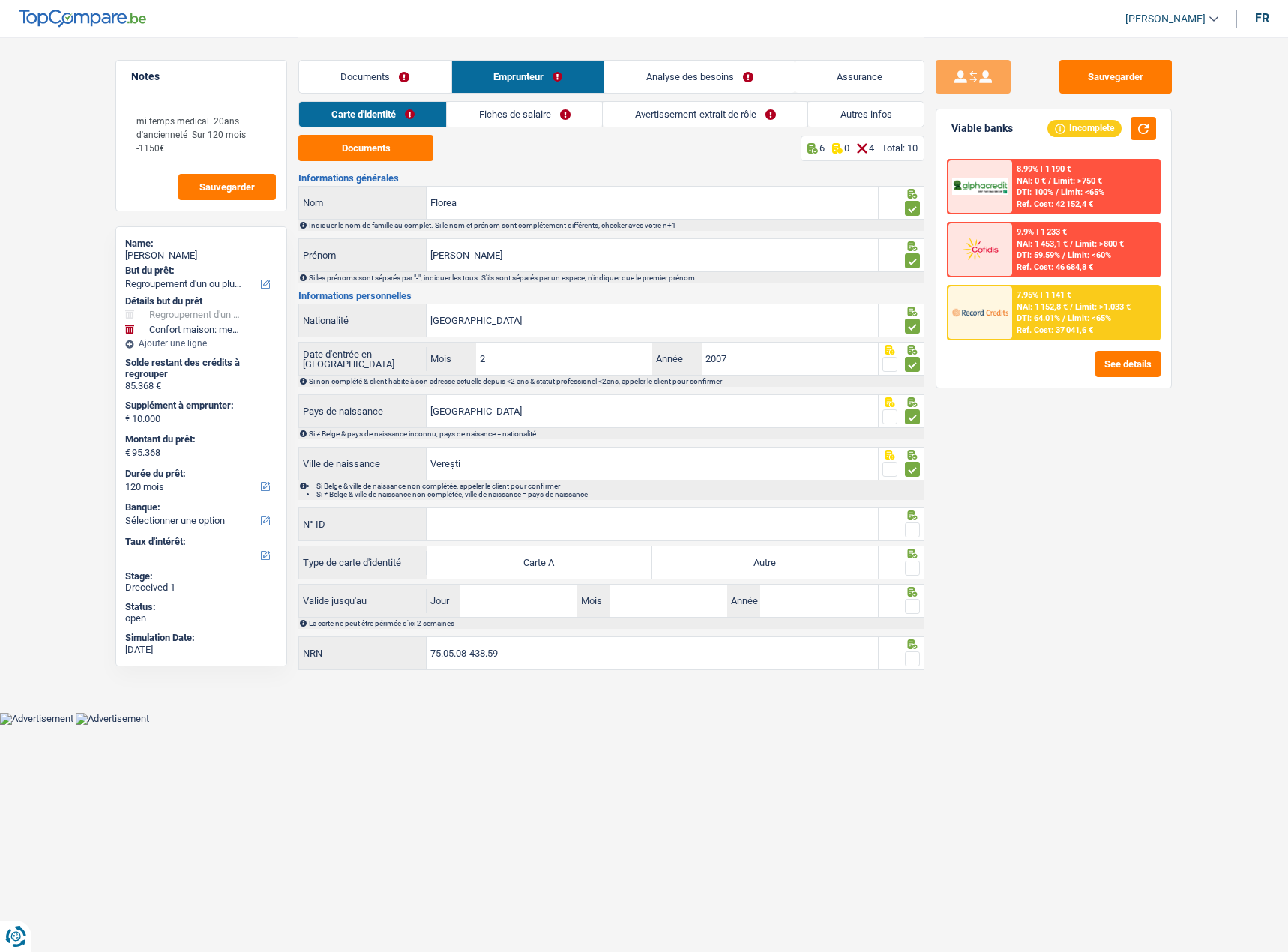
click at [0, 0] on input "radio" at bounding box center [0, 0] width 0 height 0
click at [588, 527] on input "N° ID" at bounding box center [652, 524] width 451 height 32
paste input "B-4827277"
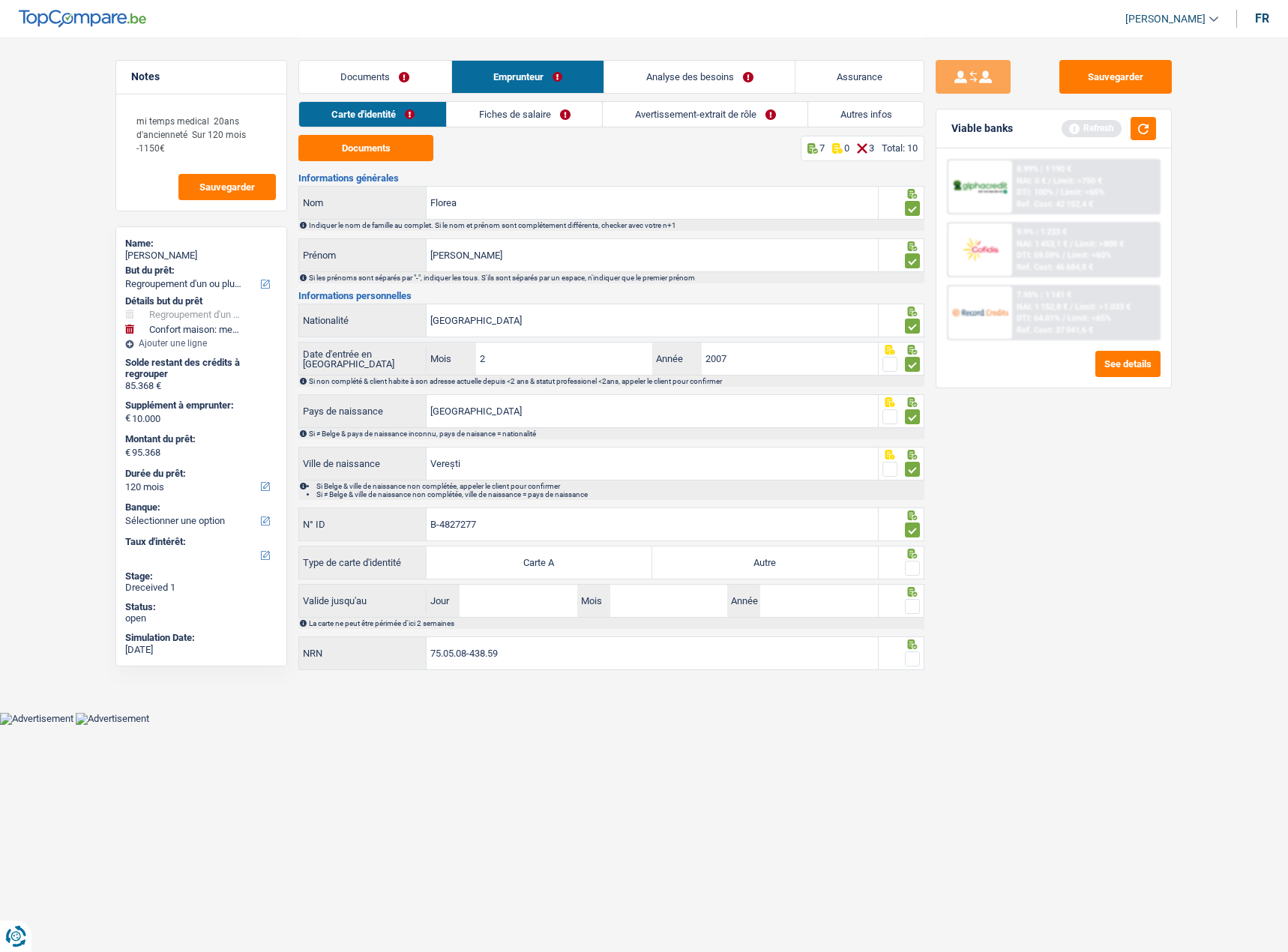
click at [587, 514] on input "B-4827277" at bounding box center [652, 524] width 451 height 32
drag, startPoint x: 496, startPoint y: 525, endPoint x: 523, endPoint y: 528, distance: 27.2
click at [497, 525] on input "B-4827277" at bounding box center [652, 524] width 451 height 32
type input "B-4827277-72"
drag, startPoint x: 821, startPoint y: 560, endPoint x: 829, endPoint y: 591, distance: 32.0
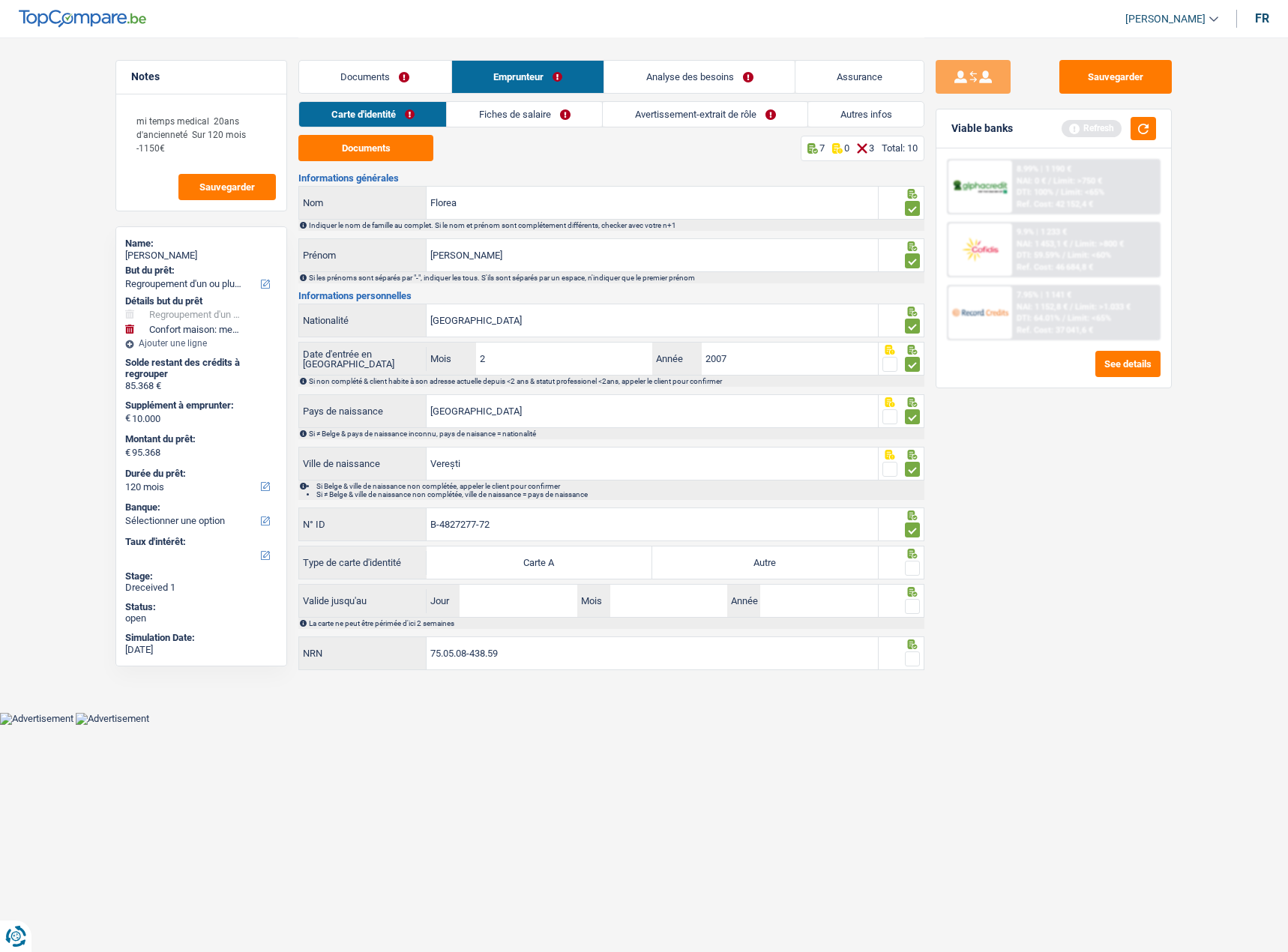
click at [820, 563] on label "Autre" at bounding box center [765, 563] width 225 height 32
click at [820, 563] on input "Autre" at bounding box center [765, 563] width 225 height 32
radio input "true"
click at [841, 578] on label "Autre" at bounding box center [765, 563] width 225 height 32
click at [841, 578] on input "Autre" at bounding box center [765, 563] width 225 height 32
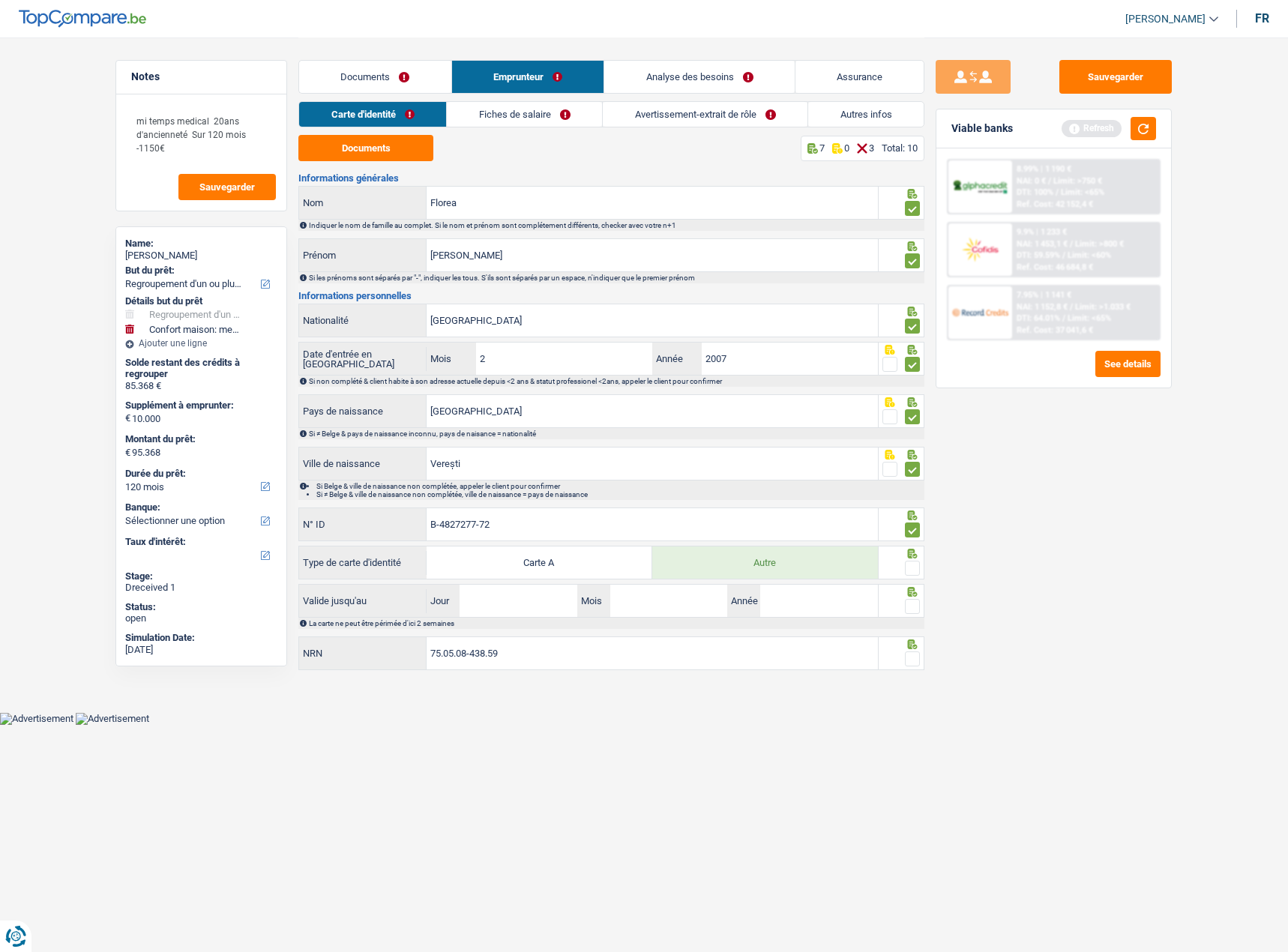
click at [912, 572] on span at bounding box center [912, 568] width 15 height 15
click at [0, 0] on input "radio" at bounding box center [0, 0] width 0 height 0
click at [919, 622] on div "La carte ne peut être périmée d'ici 2 semaines" at bounding box center [616, 623] width 614 height 8
click at [913, 612] on div at bounding box center [912, 607] width 15 height 19
click at [912, 660] on span at bounding box center [912, 659] width 15 height 15
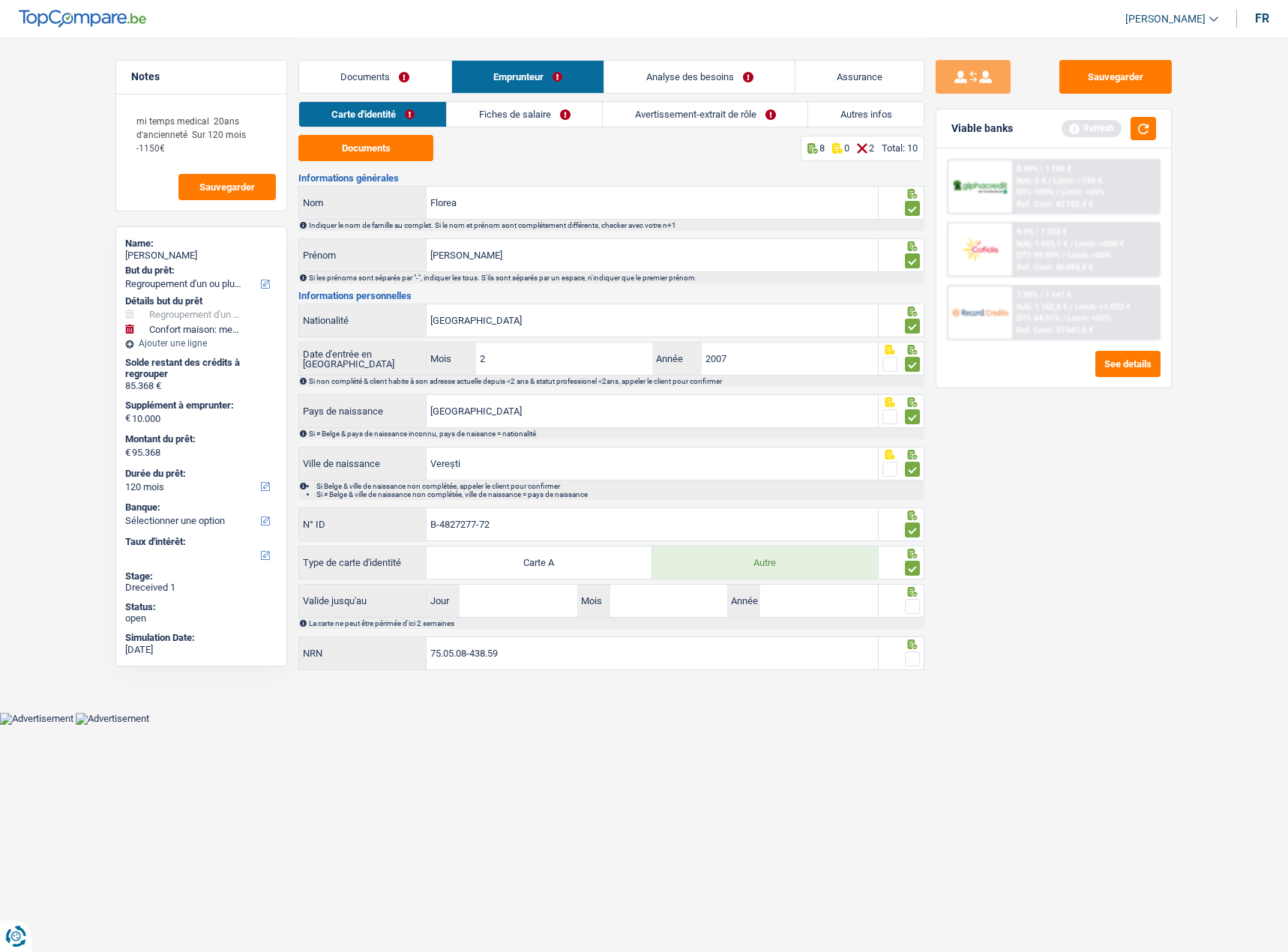
click at [0, 0] on input "radio" at bounding box center [0, 0] width 0 height 0
drag, startPoint x: 914, startPoint y: 618, endPoint x: 914, endPoint y: 610, distance: 8.0
click at [914, 617] on div "La carte ne peut être périmée d'ici 2 semaines" at bounding box center [612, 623] width 626 height 12
click at [914, 610] on span at bounding box center [912, 607] width 15 height 15
click at [0, 0] on input "radio" at bounding box center [0, 0] width 0 height 0
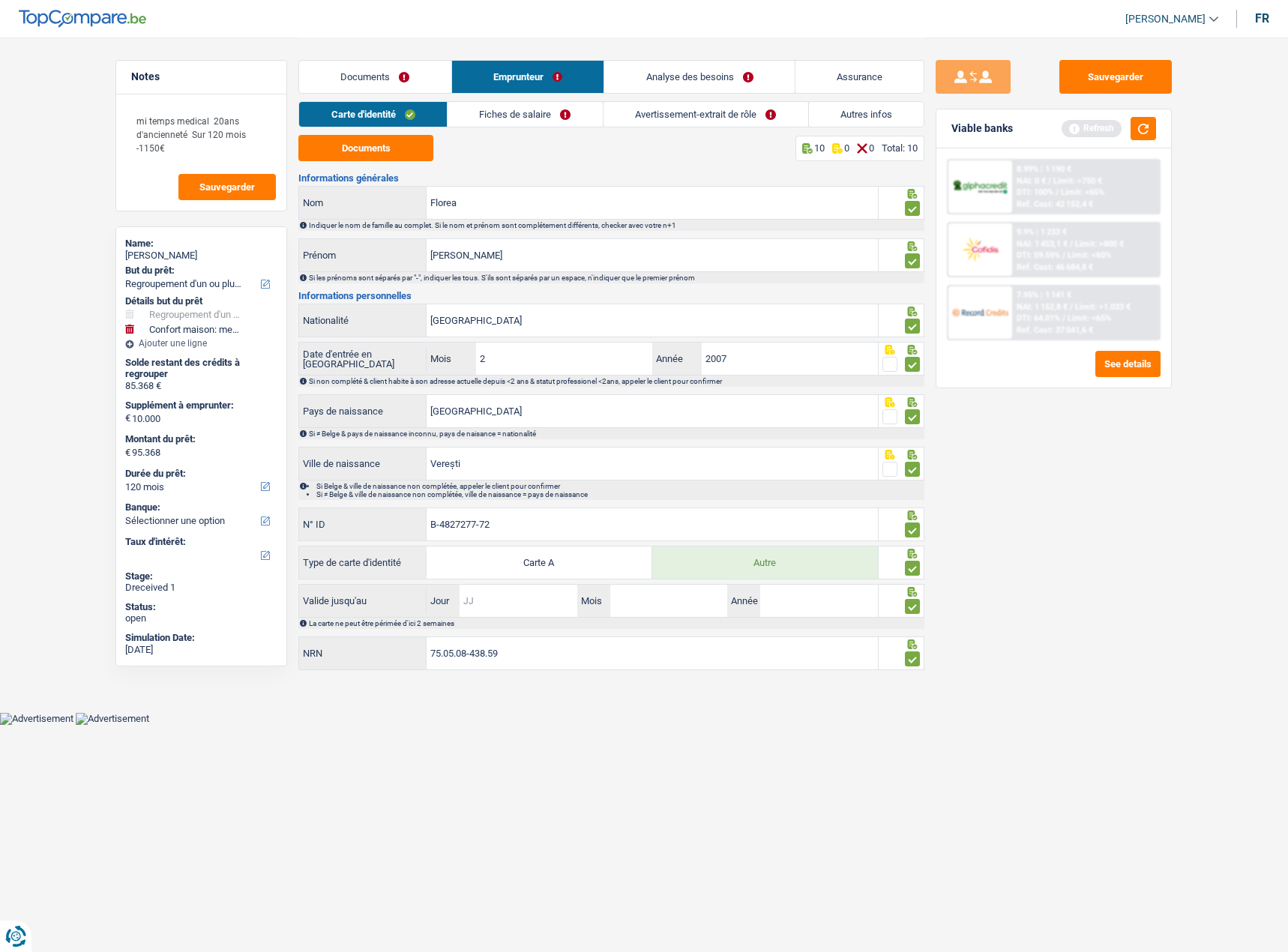
click at [501, 600] on input "Jour" at bounding box center [518, 601] width 117 height 32
type input "07"
type input "02"
type input "2027"
click at [550, 105] on link "Fiches de salaire" at bounding box center [525, 115] width 155 height 25
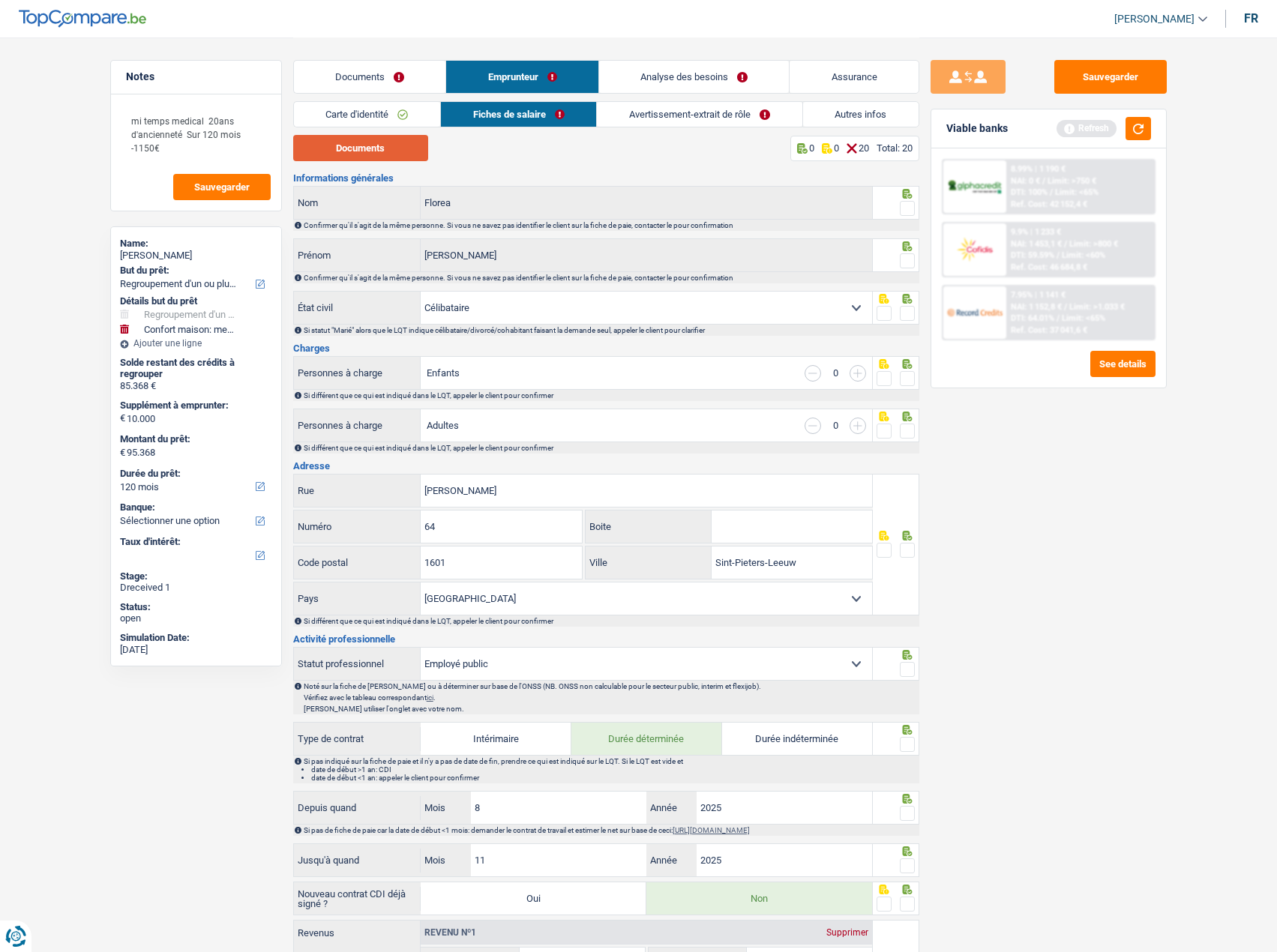
click at [344, 158] on button "Documents" at bounding box center [360, 148] width 135 height 27
click at [907, 211] on span at bounding box center [907, 208] width 15 height 15
click at [0, 0] on input "radio" at bounding box center [0, 0] width 0 height 0
drag, startPoint x: 912, startPoint y: 256, endPoint x: 910, endPoint y: 265, distance: 9.2
click at [912, 258] on span at bounding box center [907, 261] width 15 height 15
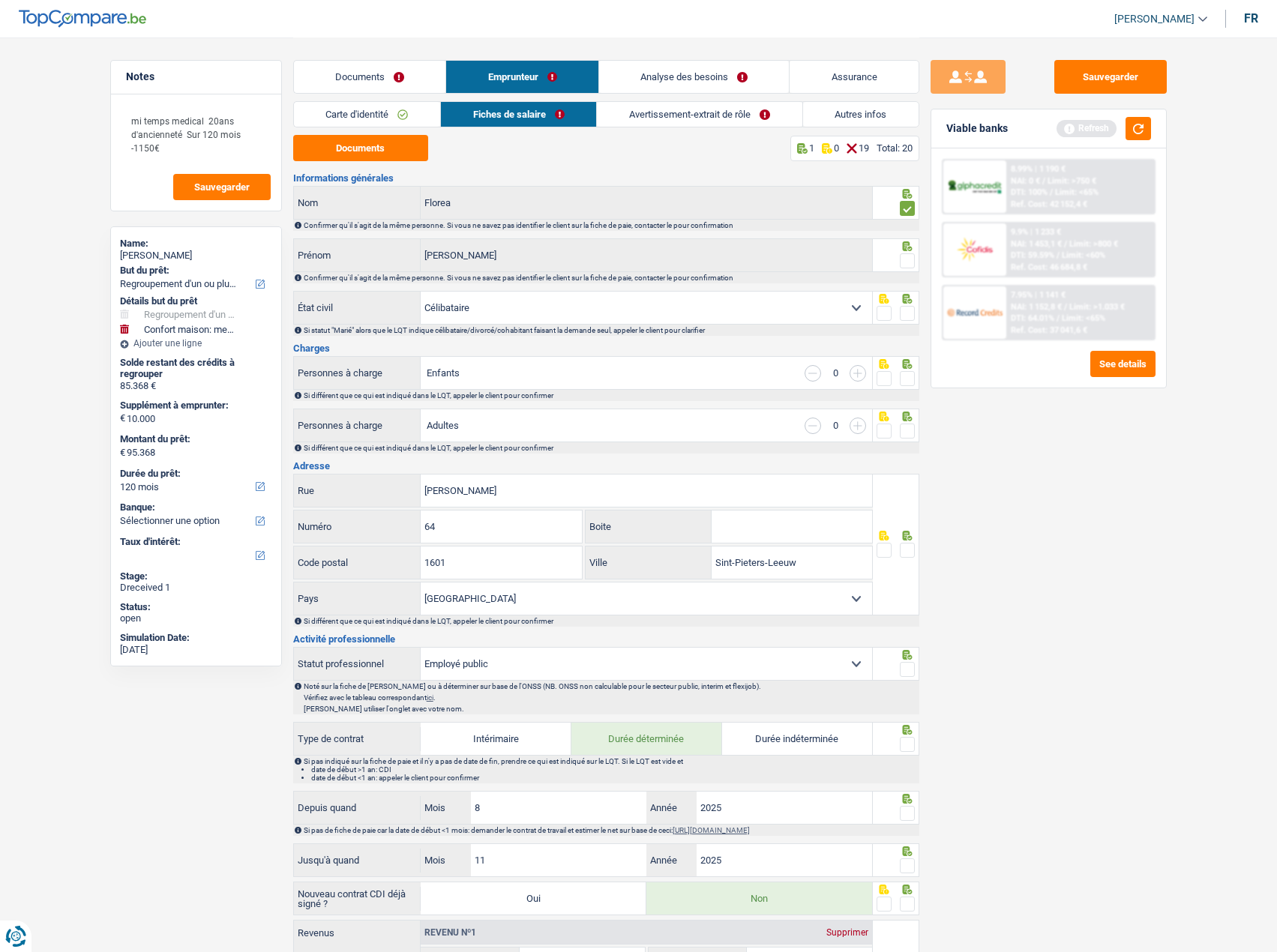
click at [0, 0] on input "radio" at bounding box center [0, 0] width 0 height 0
click at [907, 305] on div at bounding box center [907, 314] width 15 height 19
drag, startPoint x: 907, startPoint y: 312, endPoint x: 1263, endPoint y: 323, distance: 356.2
click at [908, 312] on span at bounding box center [907, 314] width 15 height 15
click at [0, 0] on input "radio" at bounding box center [0, 0] width 0 height 0
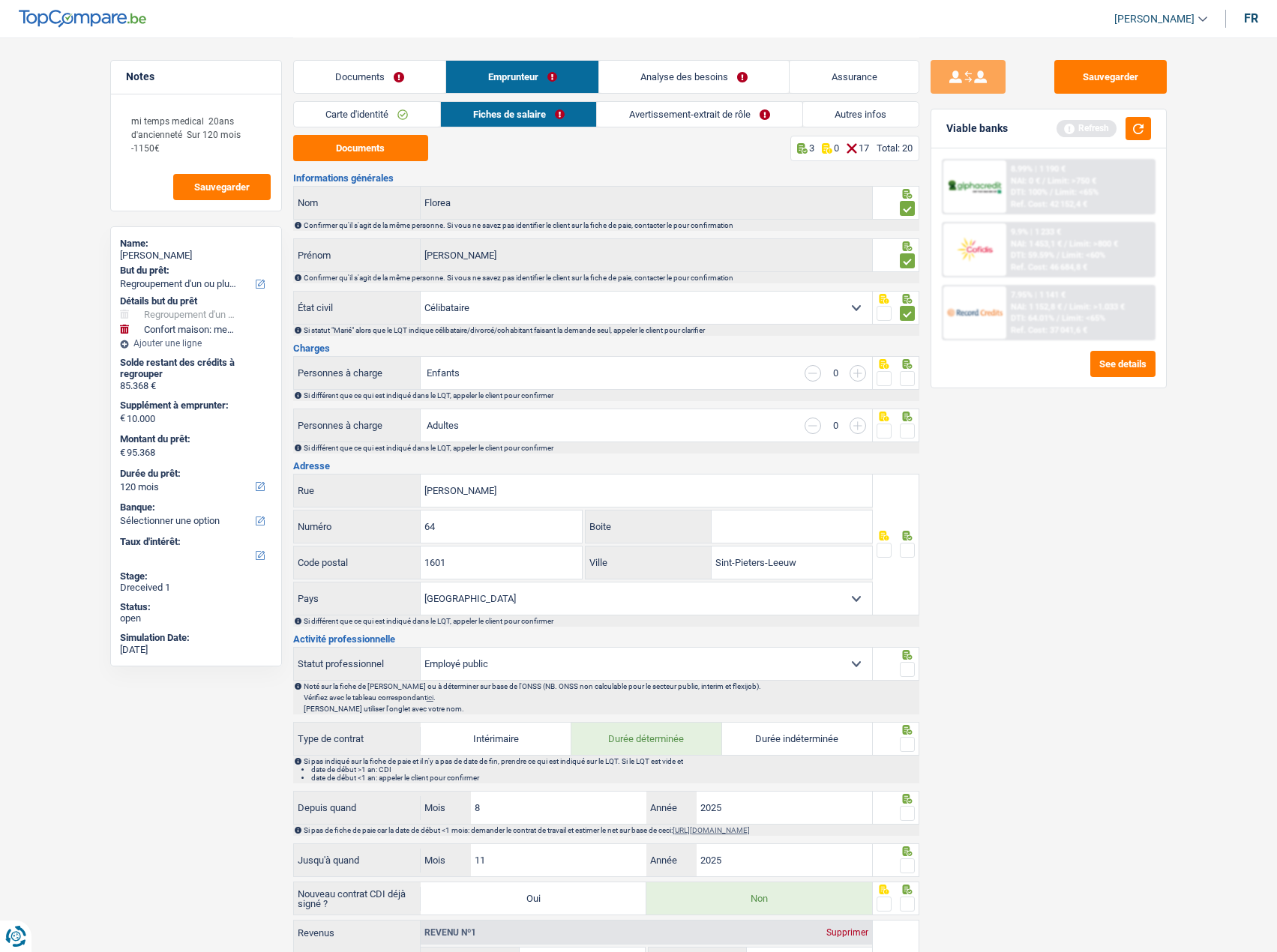
click at [915, 373] on div at bounding box center [897, 373] width 47 height 34
click at [913, 375] on span at bounding box center [907, 379] width 15 height 15
click at [0, 0] on input "radio" at bounding box center [0, 0] width 0 height 0
click at [912, 430] on span at bounding box center [907, 431] width 15 height 15
click at [0, 0] on input "radio" at bounding box center [0, 0] width 0 height 0
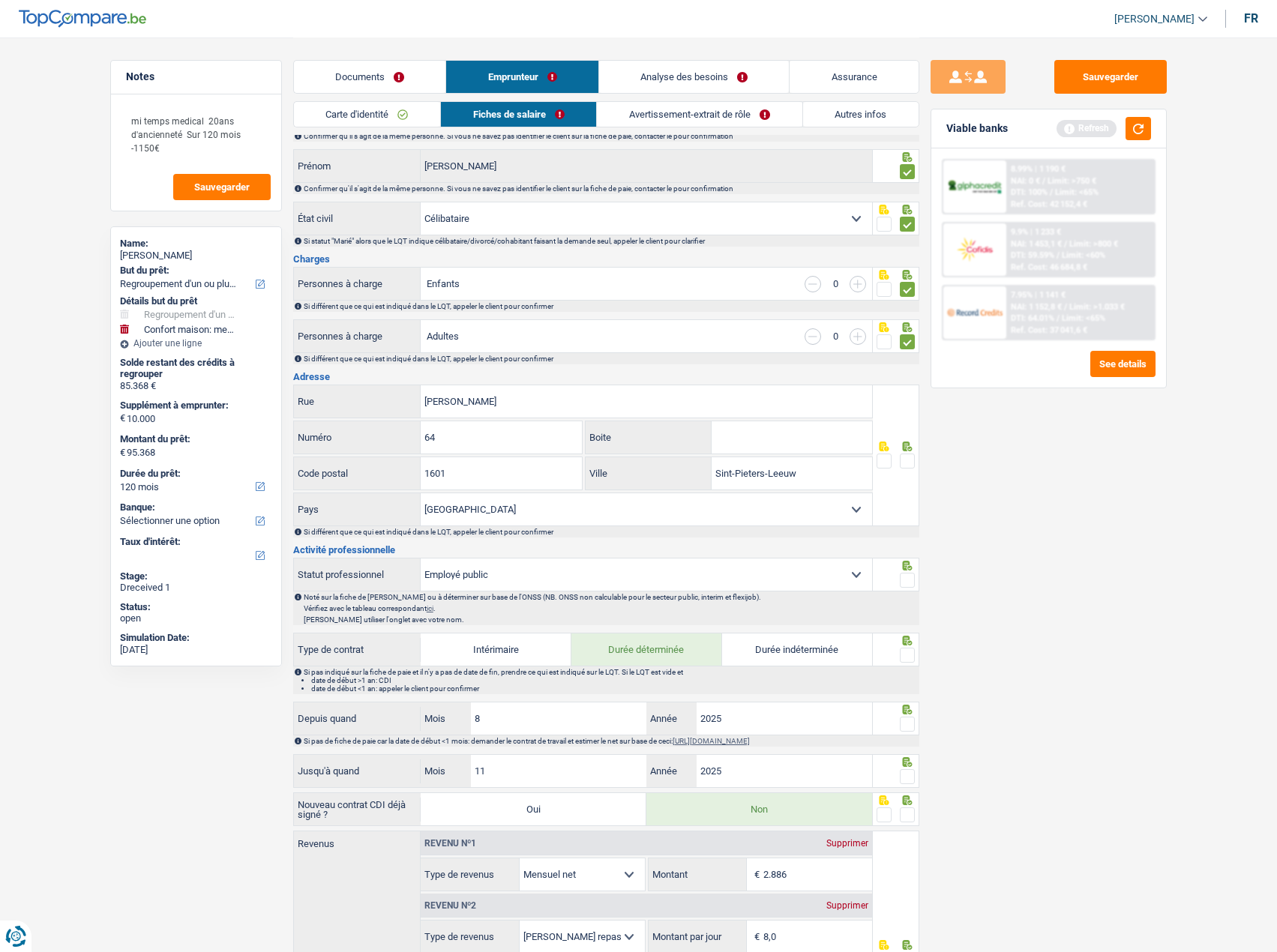
scroll to position [150, 0]
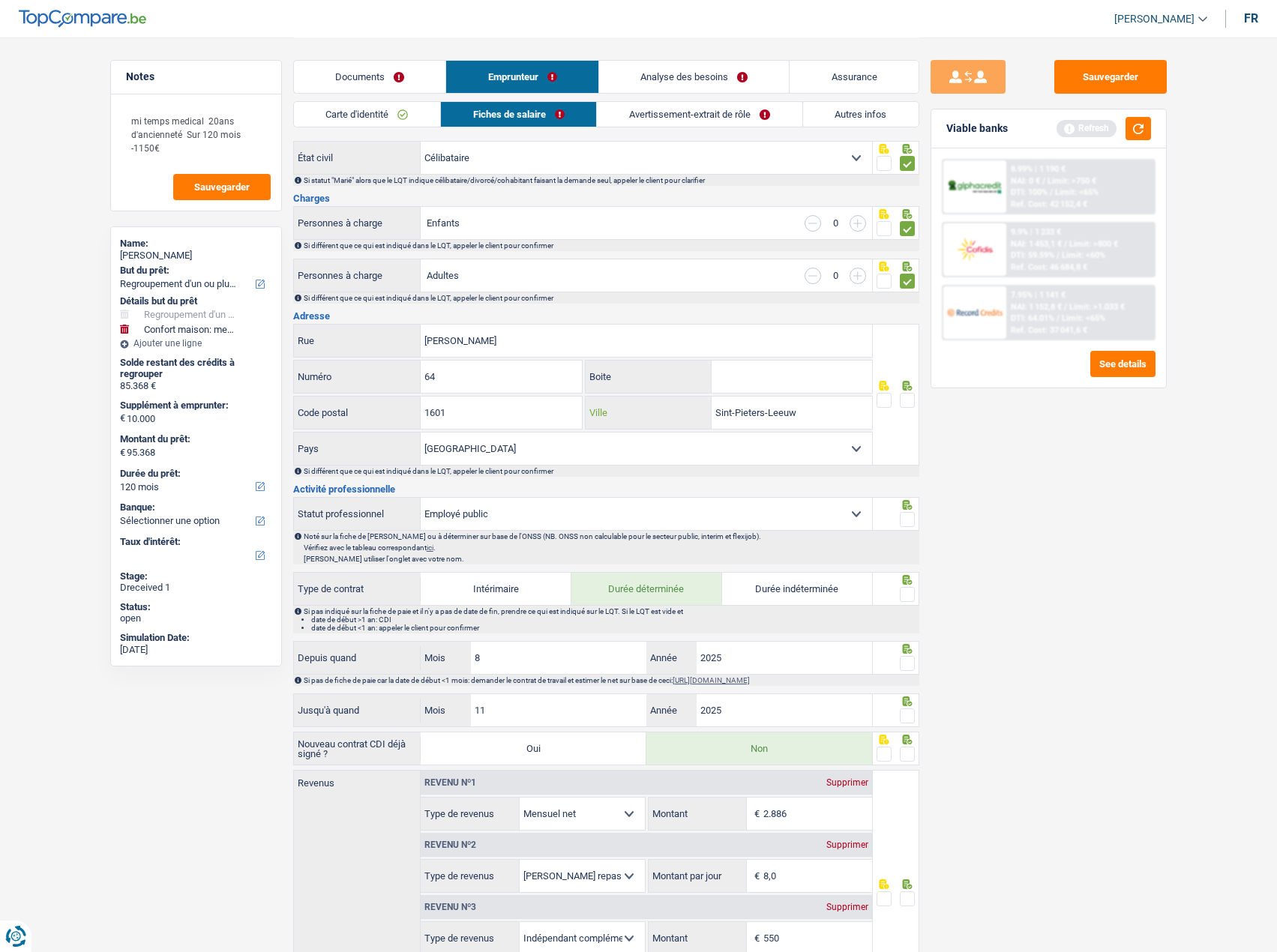
drag, startPoint x: 828, startPoint y: 414, endPoint x: 678, endPoint y: 418, distance: 150.1
click at [678, 418] on div "Sint-Pieters-Leeuw Ville" at bounding box center [729, 413] width 286 height 32
paste input "Ruisbroek"
type input "Ruisbroek"
click at [909, 394] on span at bounding box center [907, 400] width 15 height 15
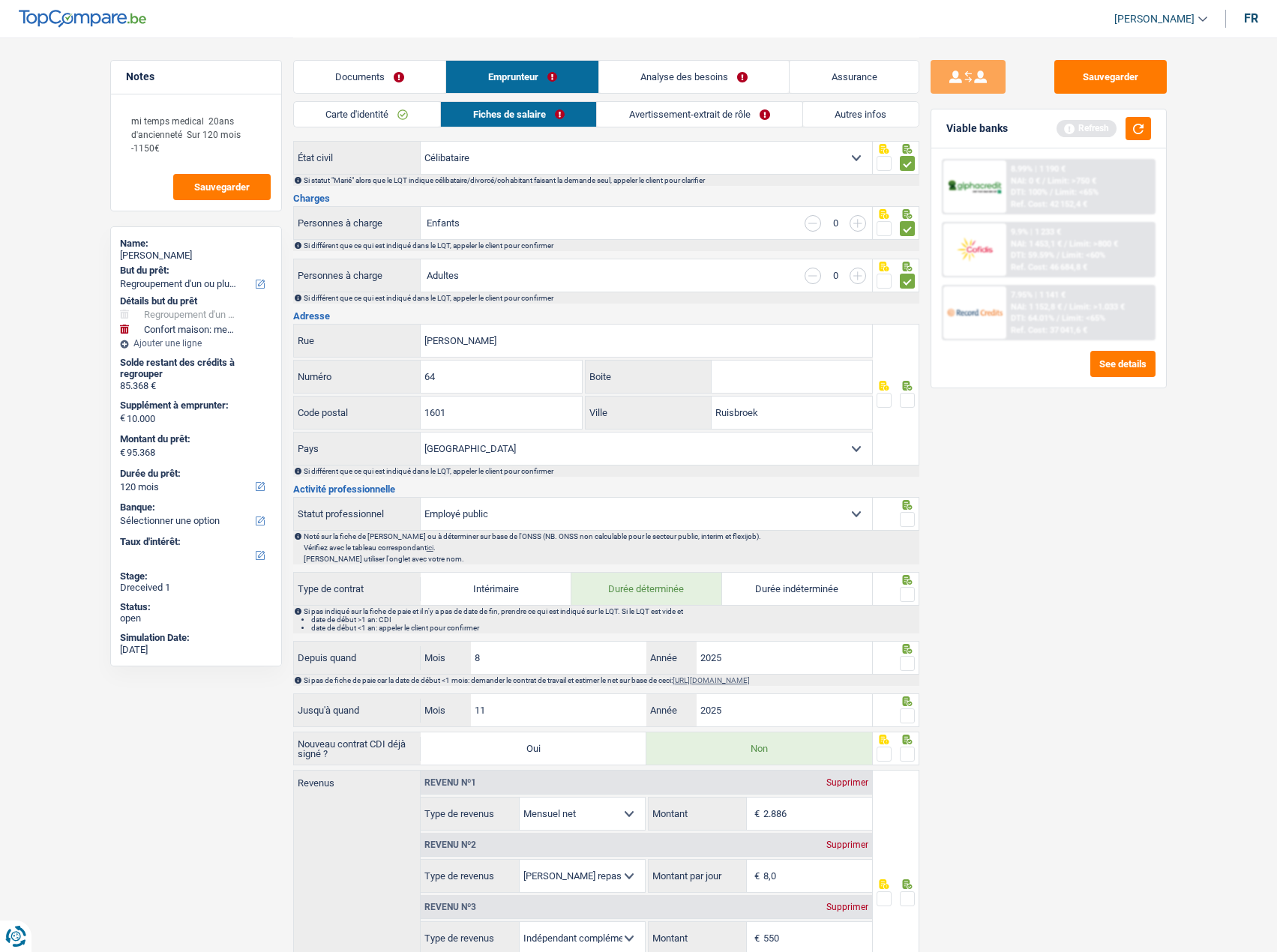
click at [0, 0] on input "radio" at bounding box center [0, 0] width 0 height 0
click at [911, 510] on div at bounding box center [897, 513] width 47 height 34
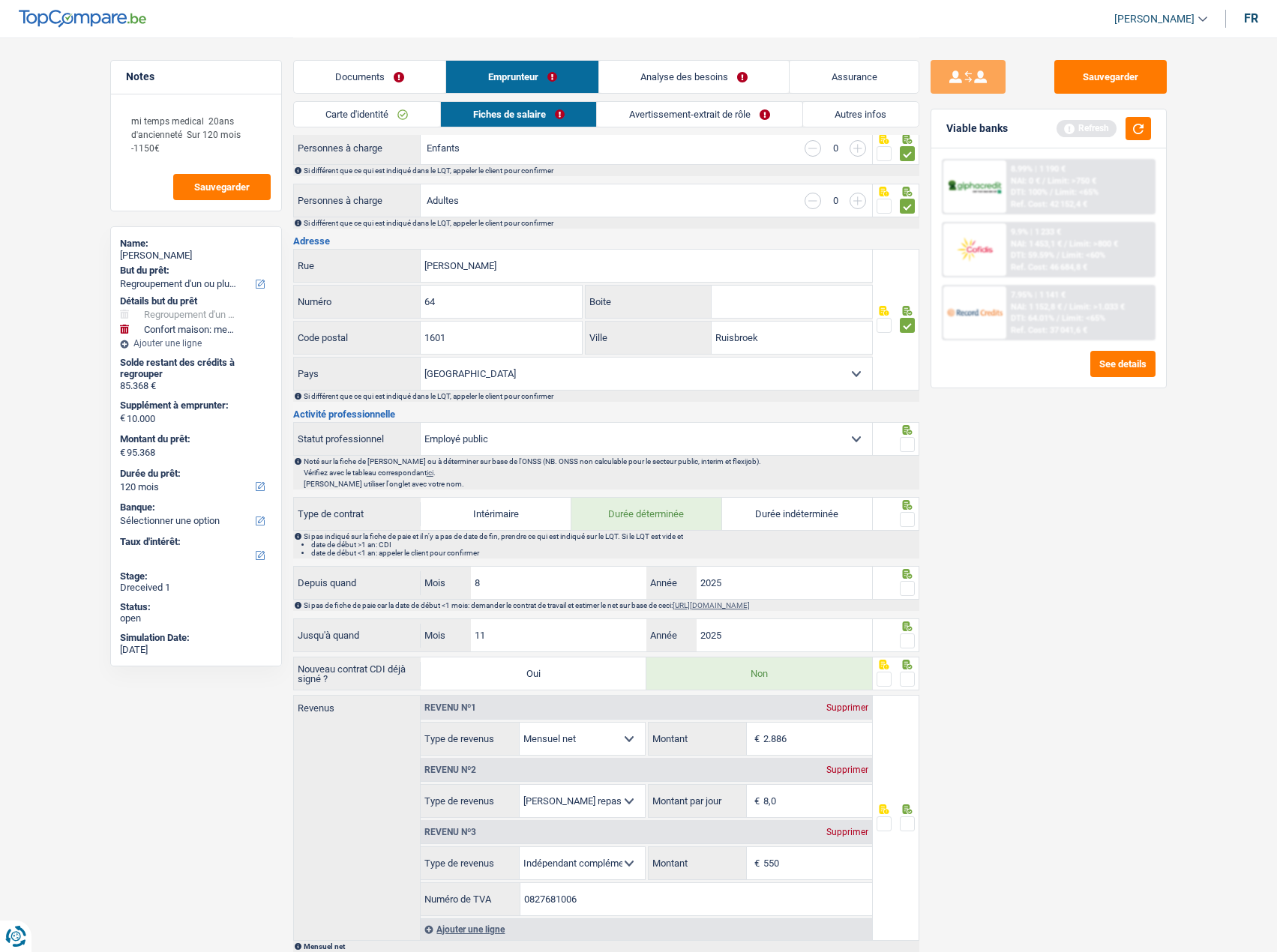
click at [911, 447] on span at bounding box center [907, 444] width 15 height 15
click at [0, 0] on input "radio" at bounding box center [0, 0] width 0 height 0
click at [905, 518] on span at bounding box center [907, 519] width 15 height 15
click at [0, 0] on input "radio" at bounding box center [0, 0] width 0 height 0
click at [908, 588] on span at bounding box center [907, 588] width 15 height 15
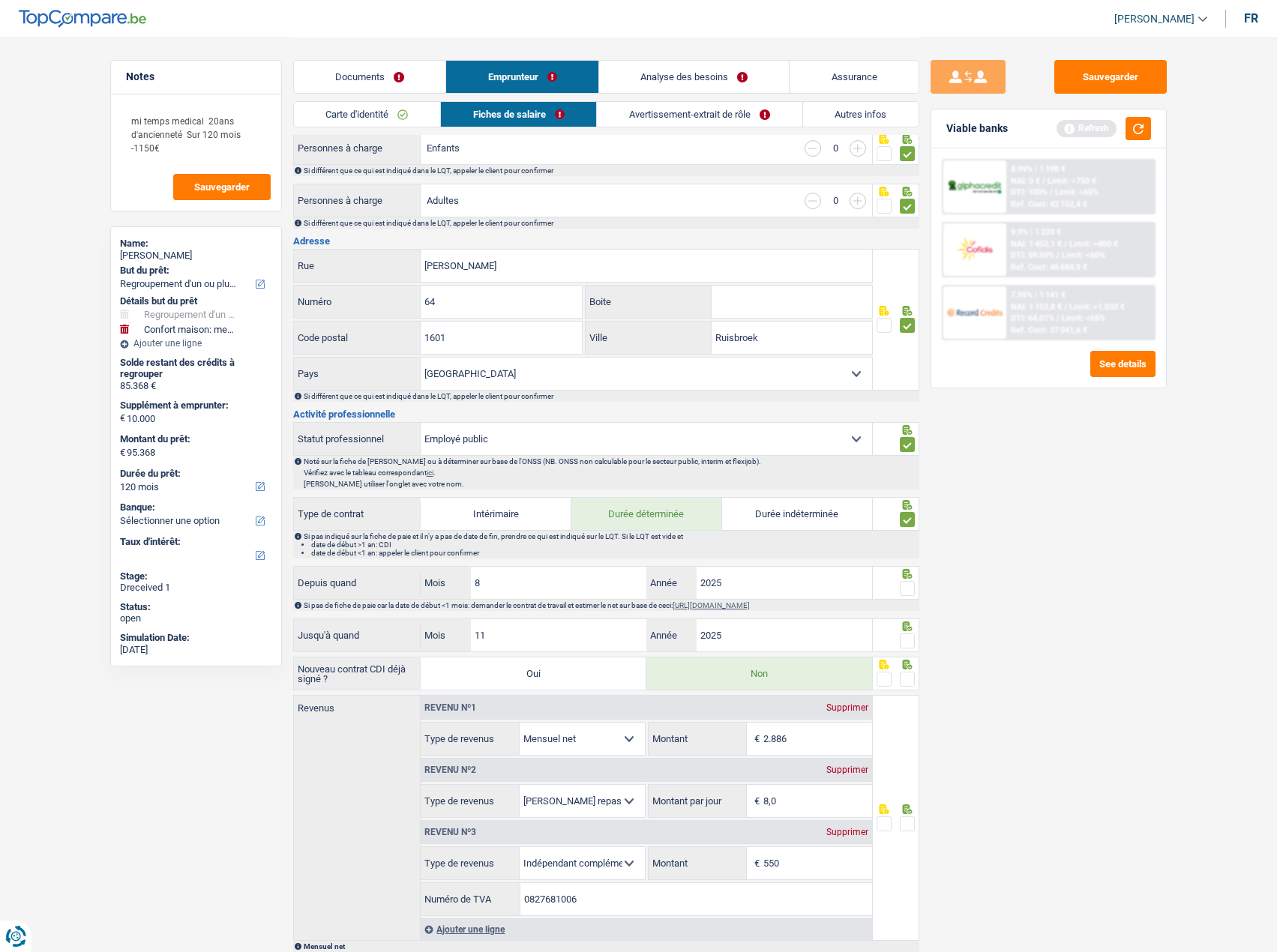
click at [0, 0] on input "radio" at bounding box center [0, 0] width 0 height 0
click at [903, 632] on icon at bounding box center [907, 627] width 15 height 10
click at [907, 636] on span at bounding box center [907, 641] width 15 height 15
click at [0, 0] on input "radio" at bounding box center [0, 0] width 0 height 0
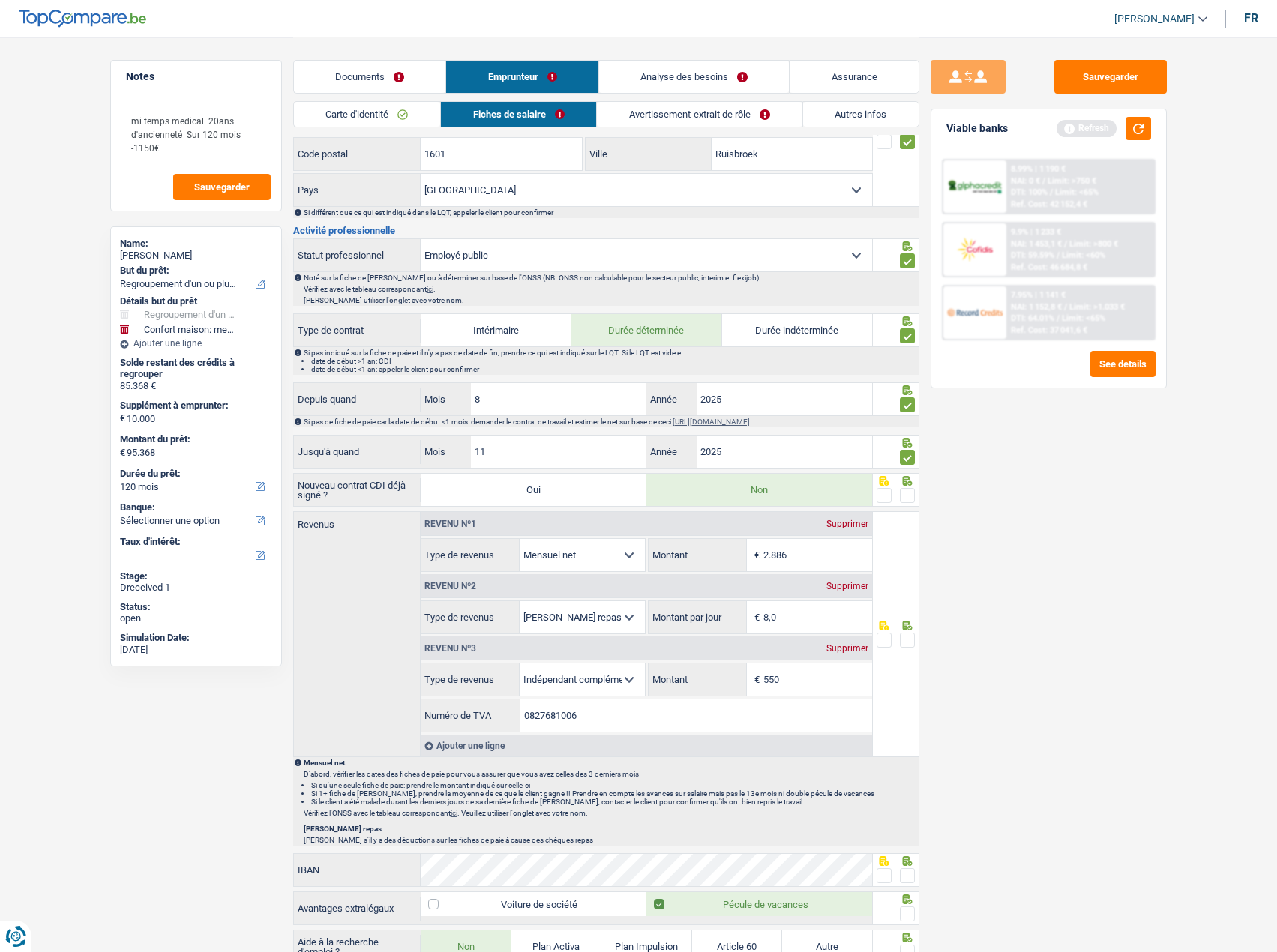
scroll to position [275, 0]
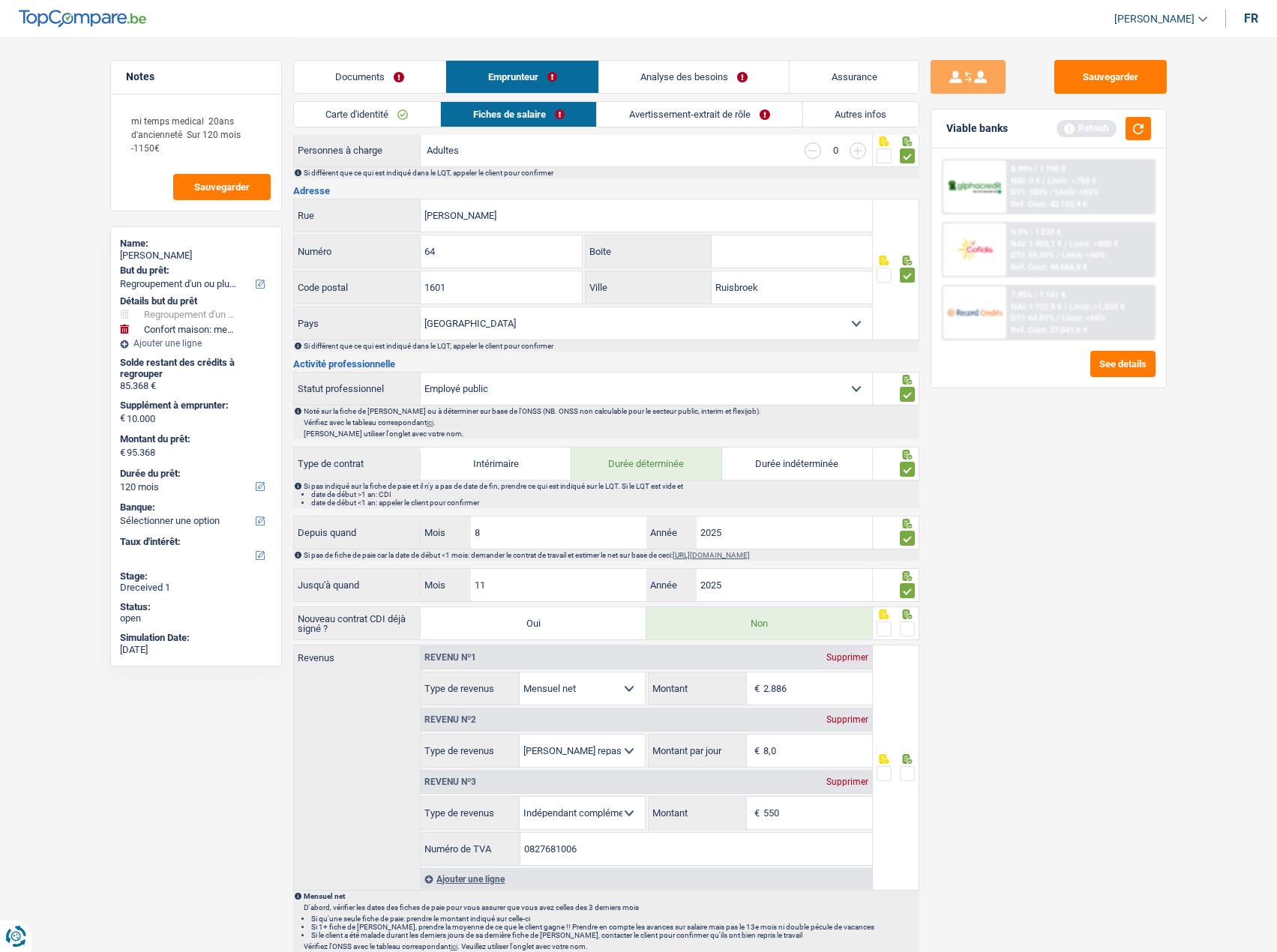
click at [783, 478] on label "Durée indéterminée" at bounding box center [798, 464] width 151 height 32
click at [783, 478] on input "Durée indéterminée" at bounding box center [798, 464] width 151 height 32
radio input "true"
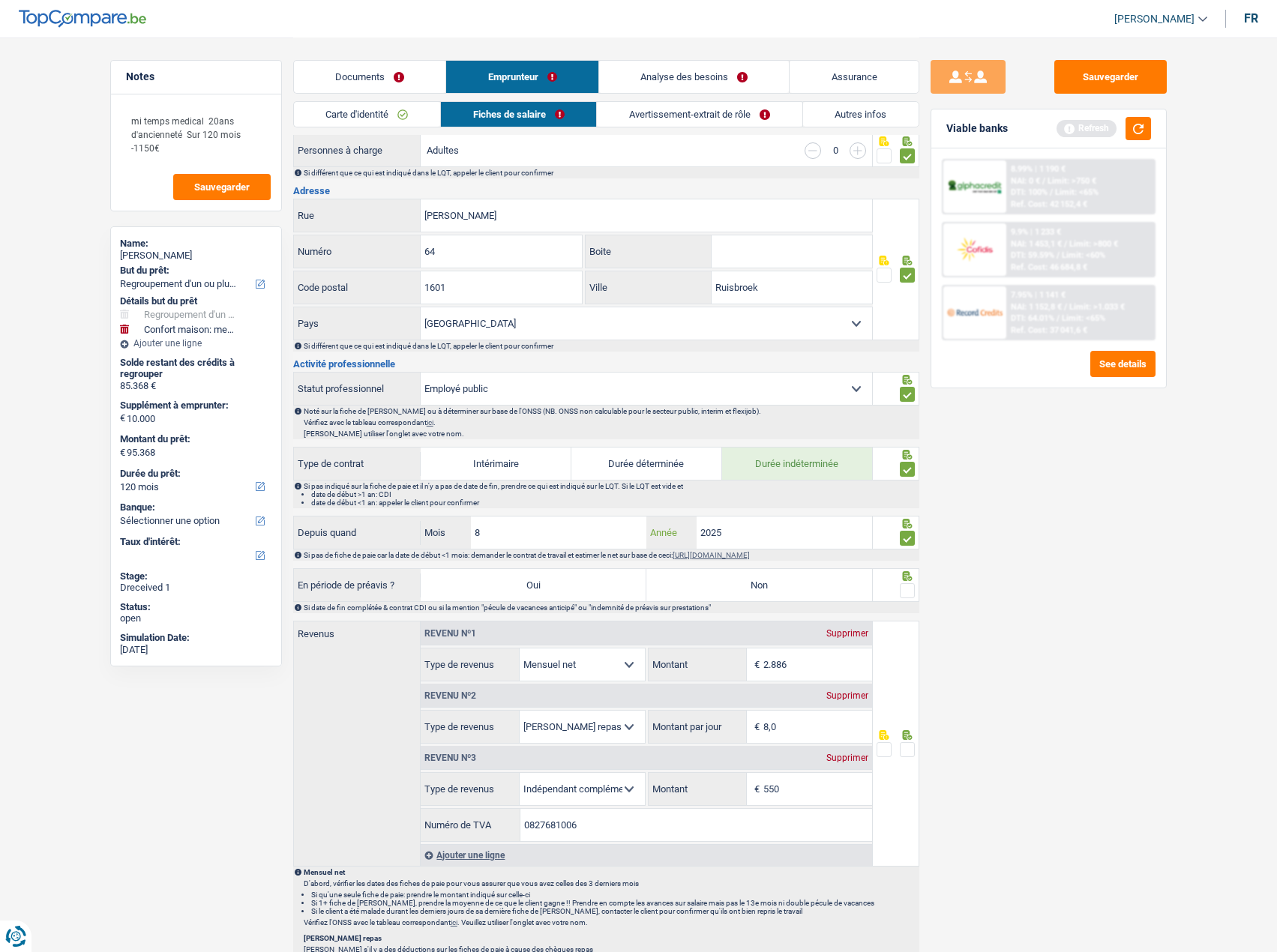
click at [782, 528] on input "2025" at bounding box center [785, 533] width 176 height 32
drag, startPoint x: 795, startPoint y: 528, endPoint x: 618, endPoint y: 510, distance: 177.9
click at [618, 510] on div "Informations générales Florea Nom Confirmer qu'il s'agit de la même personne. S…" at bounding box center [606, 688] width 626 height 1582
type input "2008"
drag, startPoint x: 553, startPoint y: 535, endPoint x: 541, endPoint y: 534, distance: 12.0
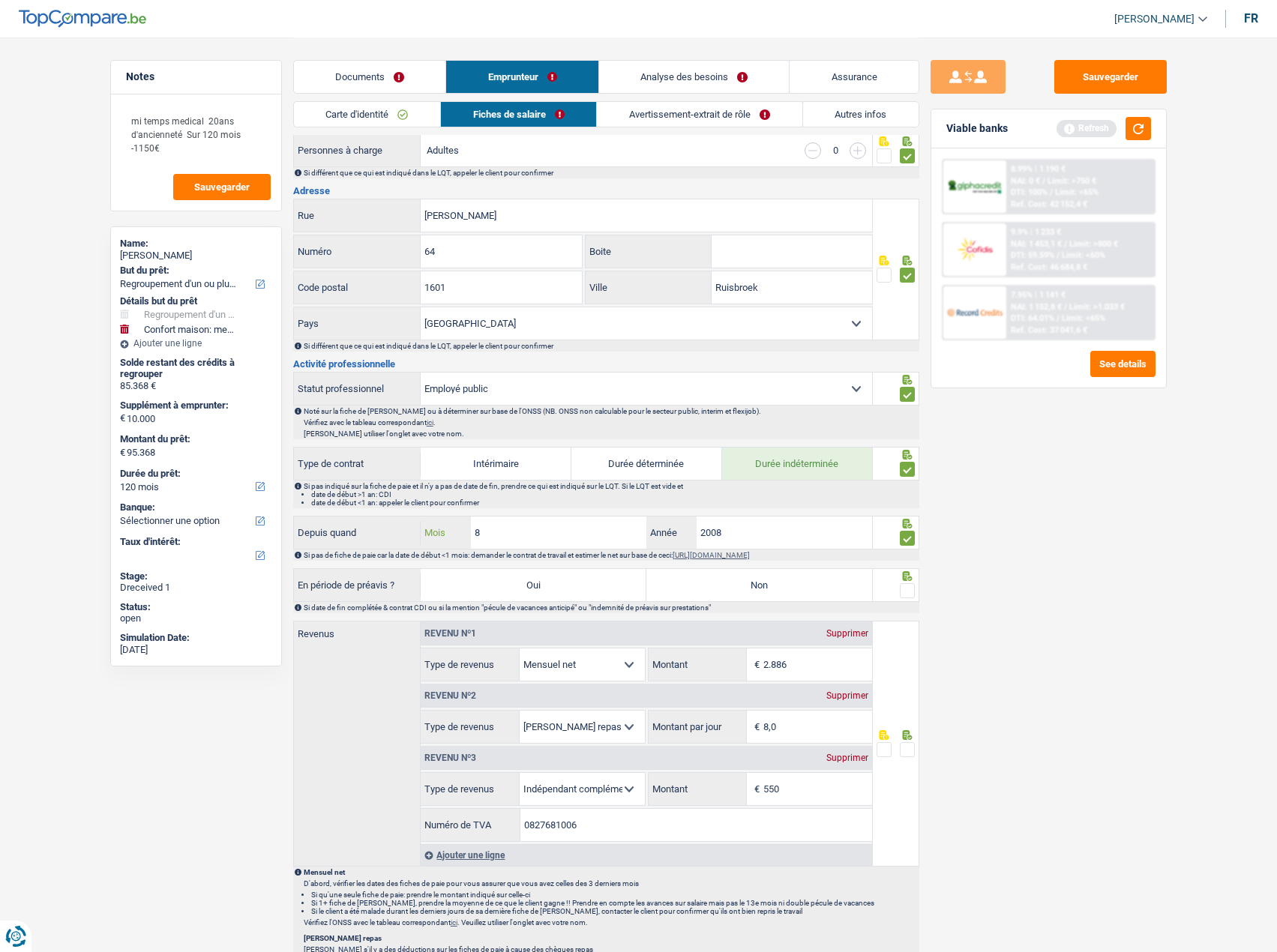
click at [549, 534] on input "8" at bounding box center [559, 533] width 176 height 32
drag, startPoint x: 529, startPoint y: 533, endPoint x: 354, endPoint y: 498, distance: 178.5
click at [355, 498] on div "Informations générales Florea Nom Confirmer qu'il s'agit de la même personne. S…" at bounding box center [606, 669] width 626 height 1544
type input "6"
type input "7"
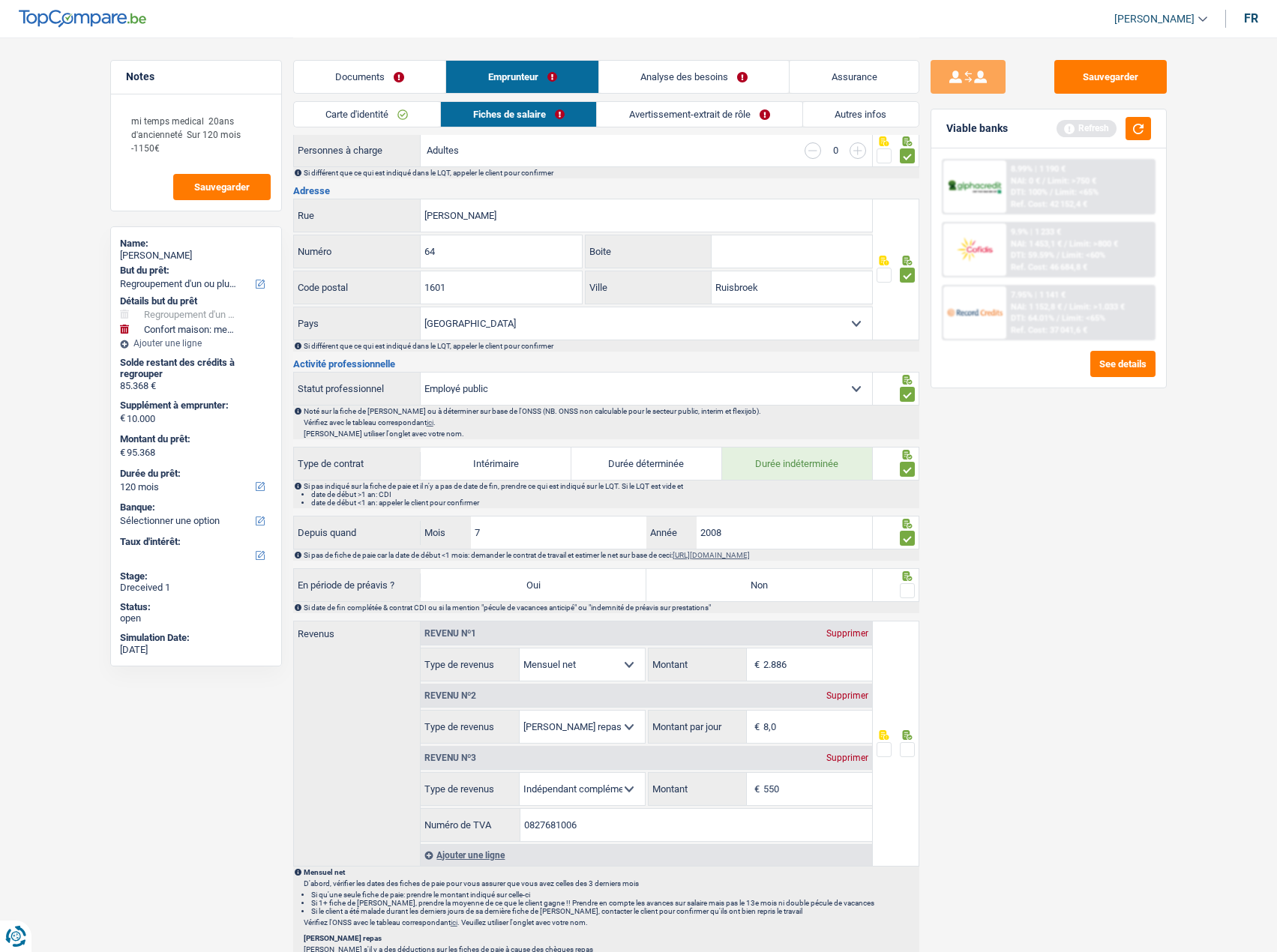
click at [1168, 673] on div "Sauvegarder Viable banks Refresh 8.99% | 1 190 € NAI: 0 € / Limit: >750 € DTI: …" at bounding box center [1049, 493] width 259 height 868
click at [832, 596] on label "Non" at bounding box center [759, 585] width 226 height 32
click at [832, 596] on input "Non" at bounding box center [759, 585] width 226 height 32
radio input "true"
drag, startPoint x: 887, startPoint y: 588, endPoint x: 896, endPoint y: 591, distance: 9.5
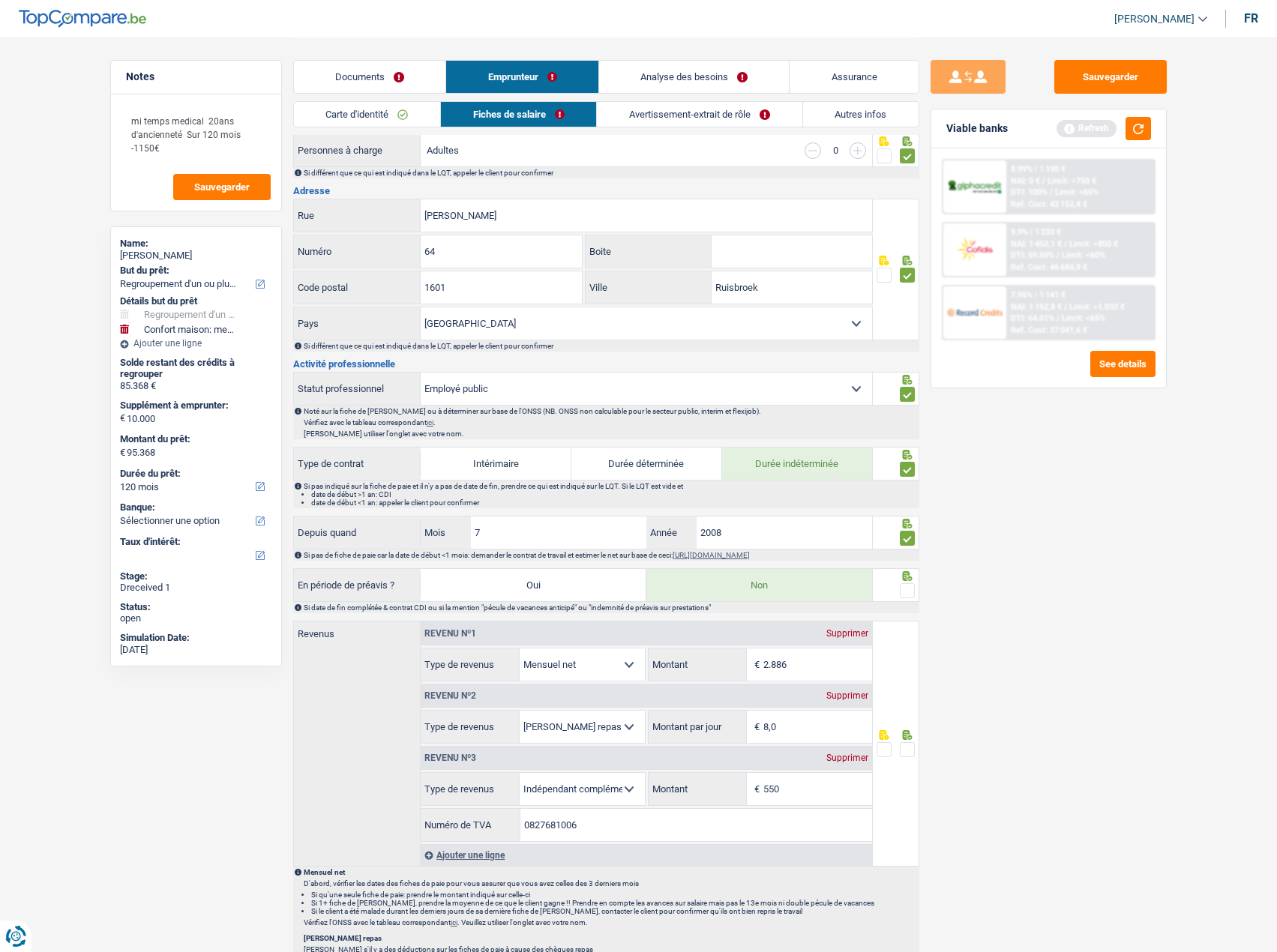
click at [889, 589] on fieldset at bounding box center [896, 591] width 38 height 19
click at [897, 592] on fieldset at bounding box center [896, 591] width 38 height 19
click at [907, 592] on span at bounding box center [907, 591] width 15 height 15
click at [0, 0] on input "radio" at bounding box center [0, 0] width 0 height 0
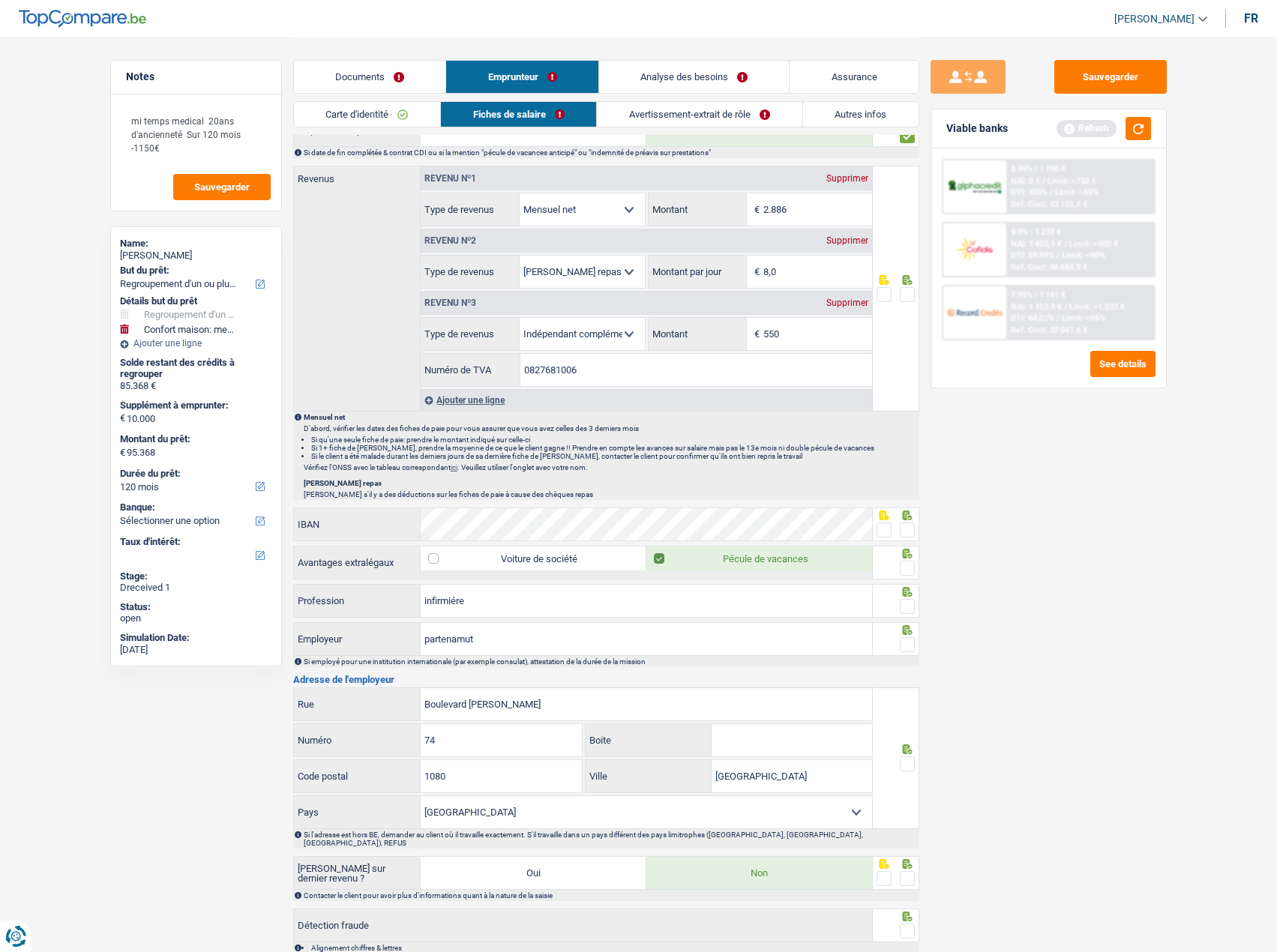
scroll to position [813, 0]
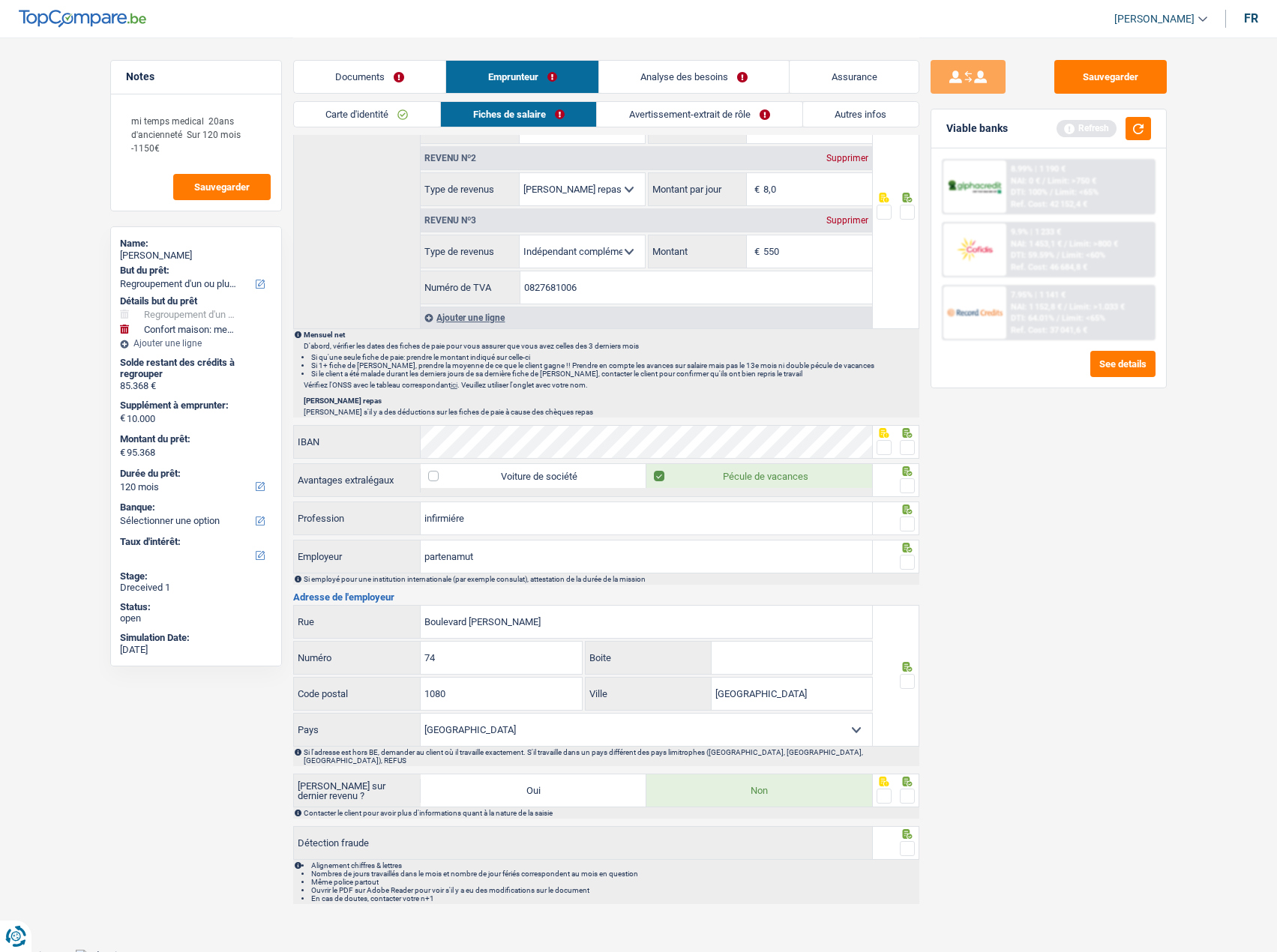
click at [892, 449] on span at bounding box center [884, 448] width 15 height 15
click at [0, 0] on input "radio" at bounding box center [0, 0] width 0 height 0
drag, startPoint x: 910, startPoint y: 514, endPoint x: 908, endPoint y: 548, distance: 34.1
click at [909, 516] on div at bounding box center [897, 518] width 47 height 34
click at [911, 559] on span at bounding box center [907, 563] width 15 height 15
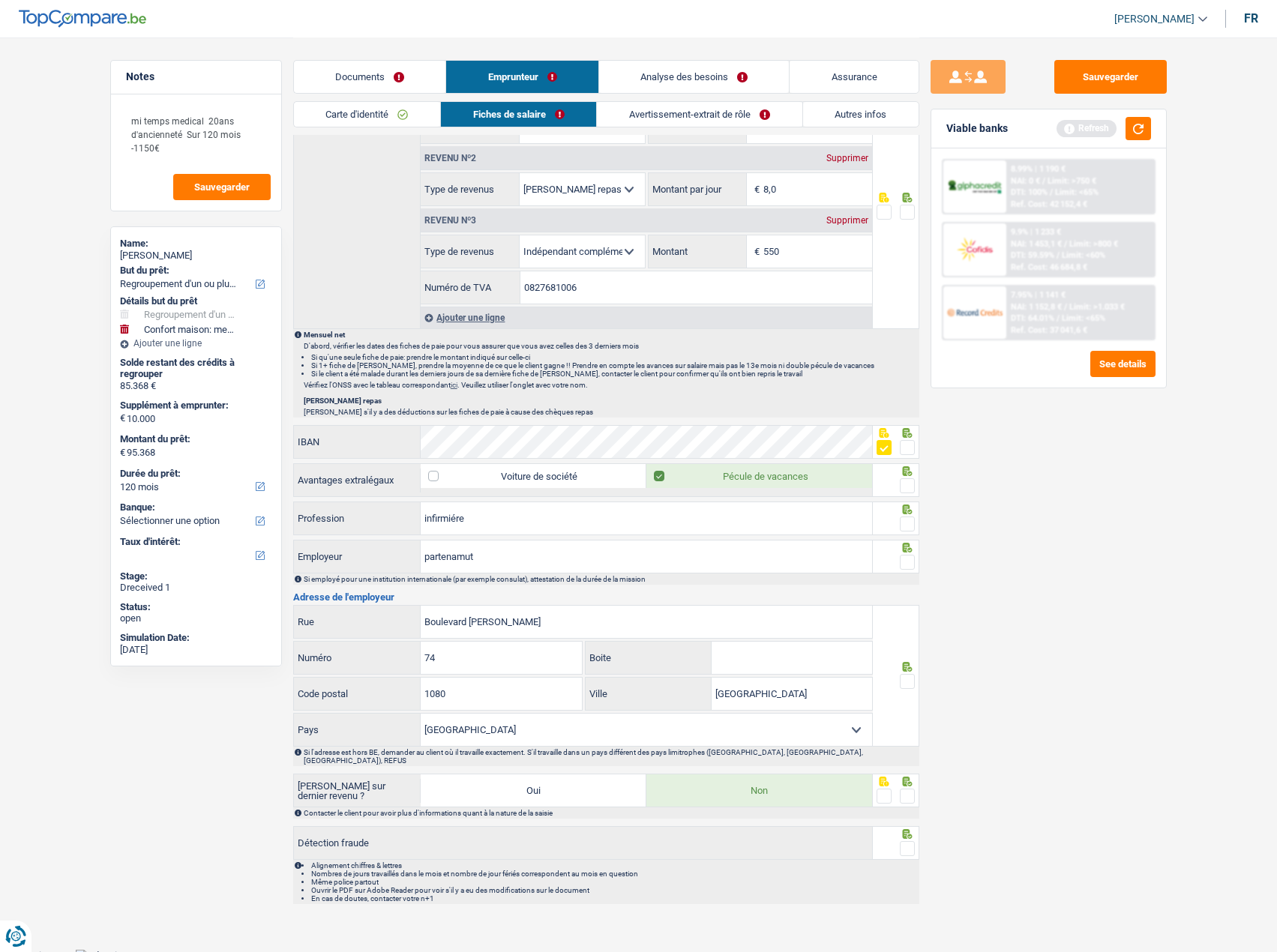
click at [0, 0] on input "radio" at bounding box center [0, 0] width 0 height 0
click at [908, 673] on div at bounding box center [907, 682] width 15 height 19
drag, startPoint x: 555, startPoint y: 623, endPoint x: 398, endPoint y: 624, distance: 157.0
click at [398, 624] on div "Boulevard Louis Mettewie Rue" at bounding box center [584, 622] width 579 height 32
paste input "Rue du Curé 35"
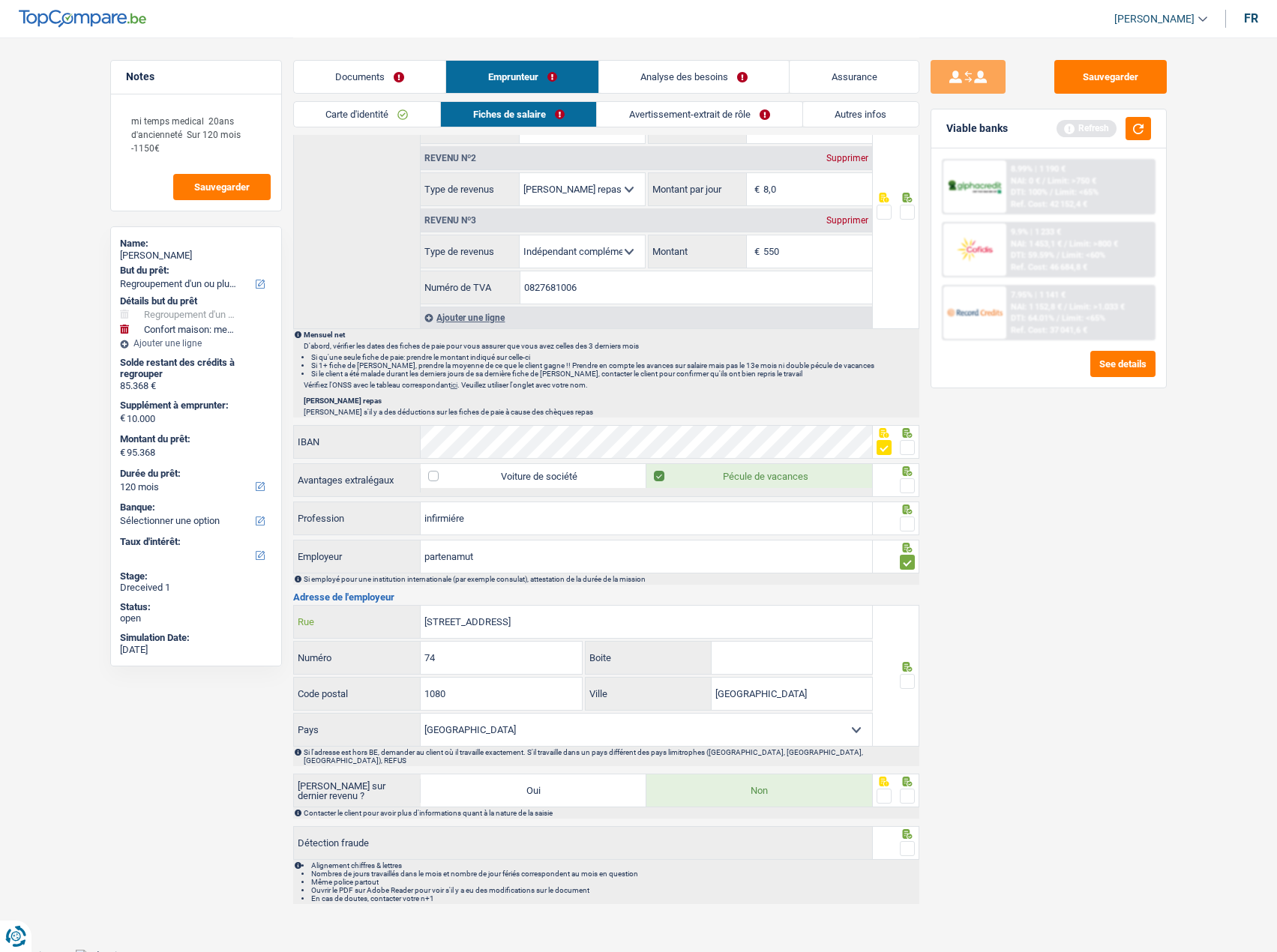
click at [479, 619] on input "Rue du Curé 35" at bounding box center [646, 622] width 451 height 32
type input "Rue du Curé"
drag, startPoint x: 458, startPoint y: 661, endPoint x: 360, endPoint y: 655, distance: 98.2
click at [357, 655] on div "74 Numéro" at bounding box center [438, 657] width 289 height 32
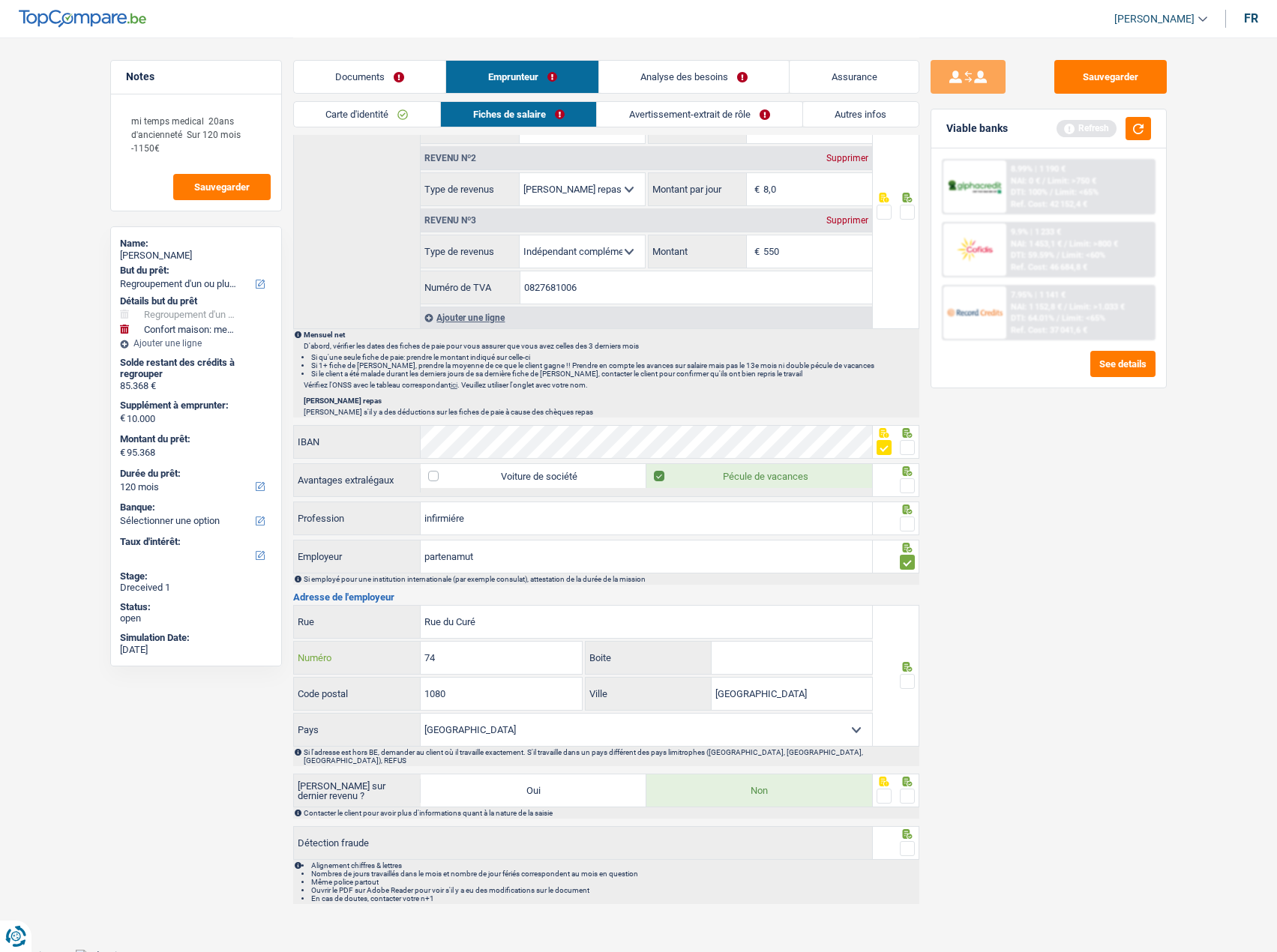
paste input "35"
type input "35"
drag, startPoint x: 483, startPoint y: 700, endPoint x: 331, endPoint y: 682, distance: 153.1
click at [331, 682] on div "1080 Code postal" at bounding box center [438, 693] width 289 height 32
type input "1190"
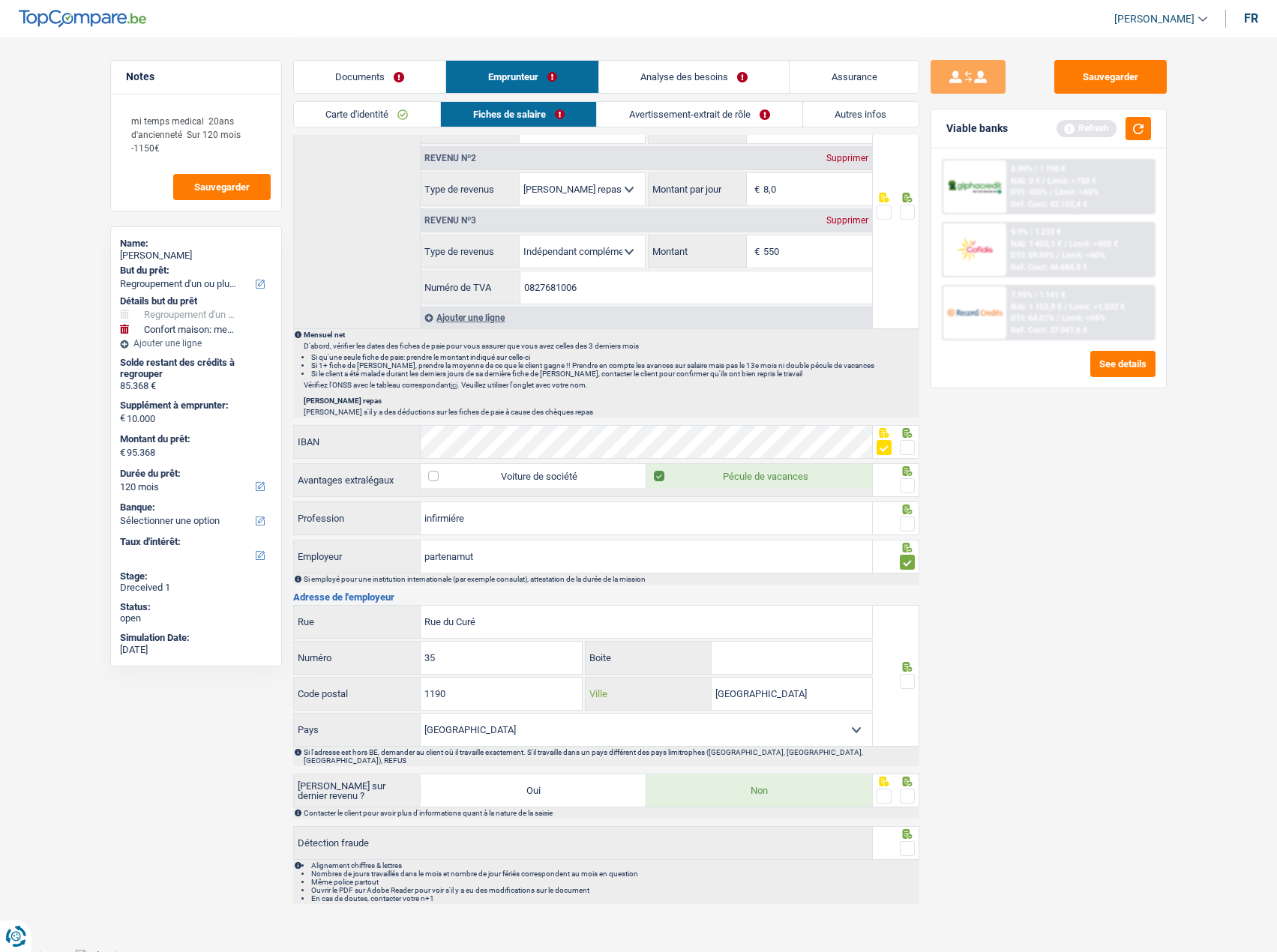
drag, startPoint x: 771, startPoint y: 703, endPoint x: 775, endPoint y: 694, distance: 9.8
click at [773, 700] on input "[GEOGRAPHIC_DATA]" at bounding box center [792, 693] width 161 height 32
drag, startPoint x: 775, startPoint y: 693, endPoint x: 591, endPoint y: 687, distance: 184.1
click at [591, 693] on div "Bruxelles Ville" at bounding box center [729, 693] width 286 height 32
paste input "FOREST"
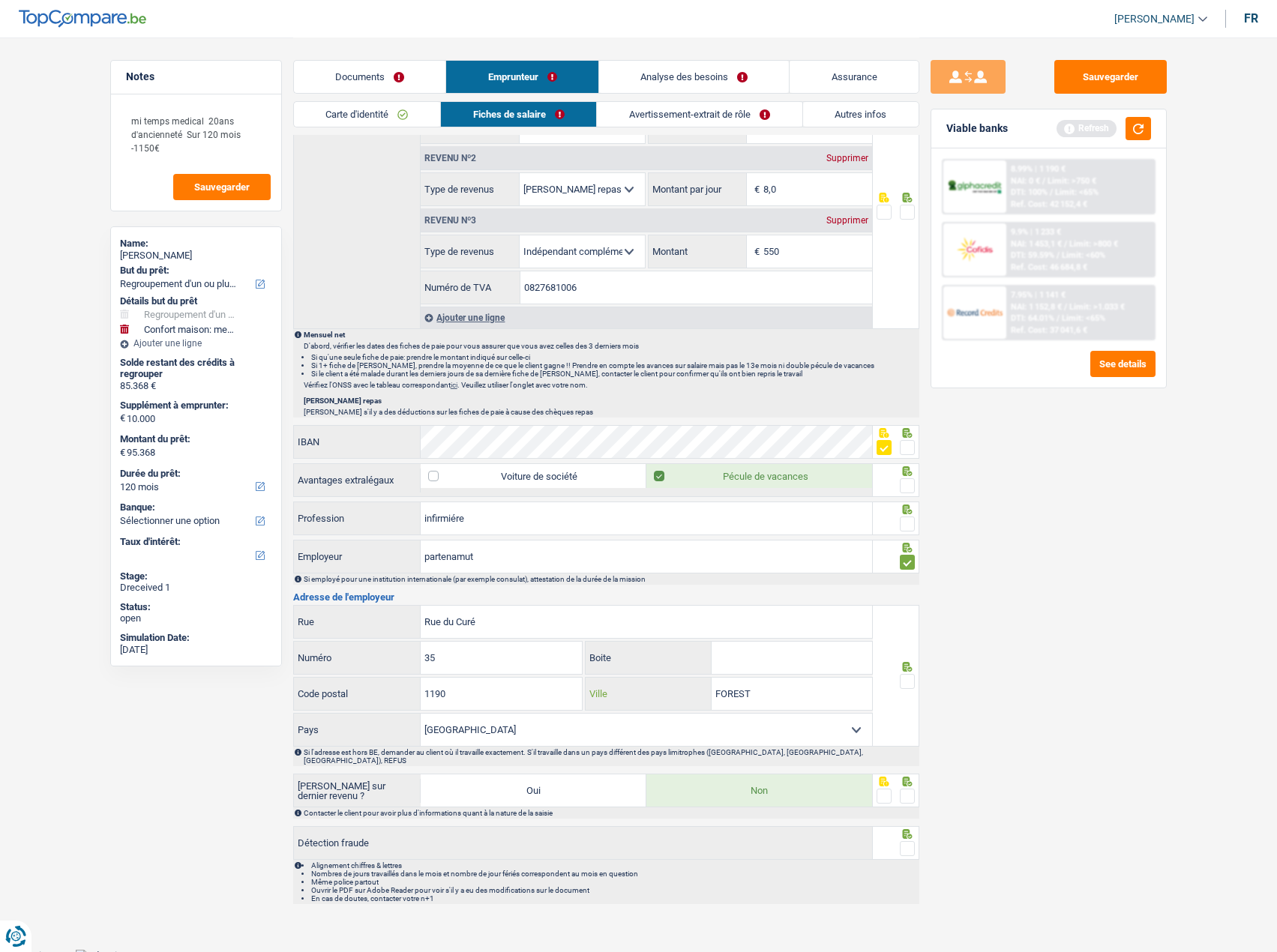
type input "FOREST"
click at [496, 632] on input "Rue du Curé" at bounding box center [646, 622] width 451 height 32
click at [911, 517] on span at bounding box center [907, 524] width 15 height 15
click at [0, 0] on input "radio" at bounding box center [0, 0] width 0 height 0
click at [913, 484] on span at bounding box center [907, 486] width 15 height 15
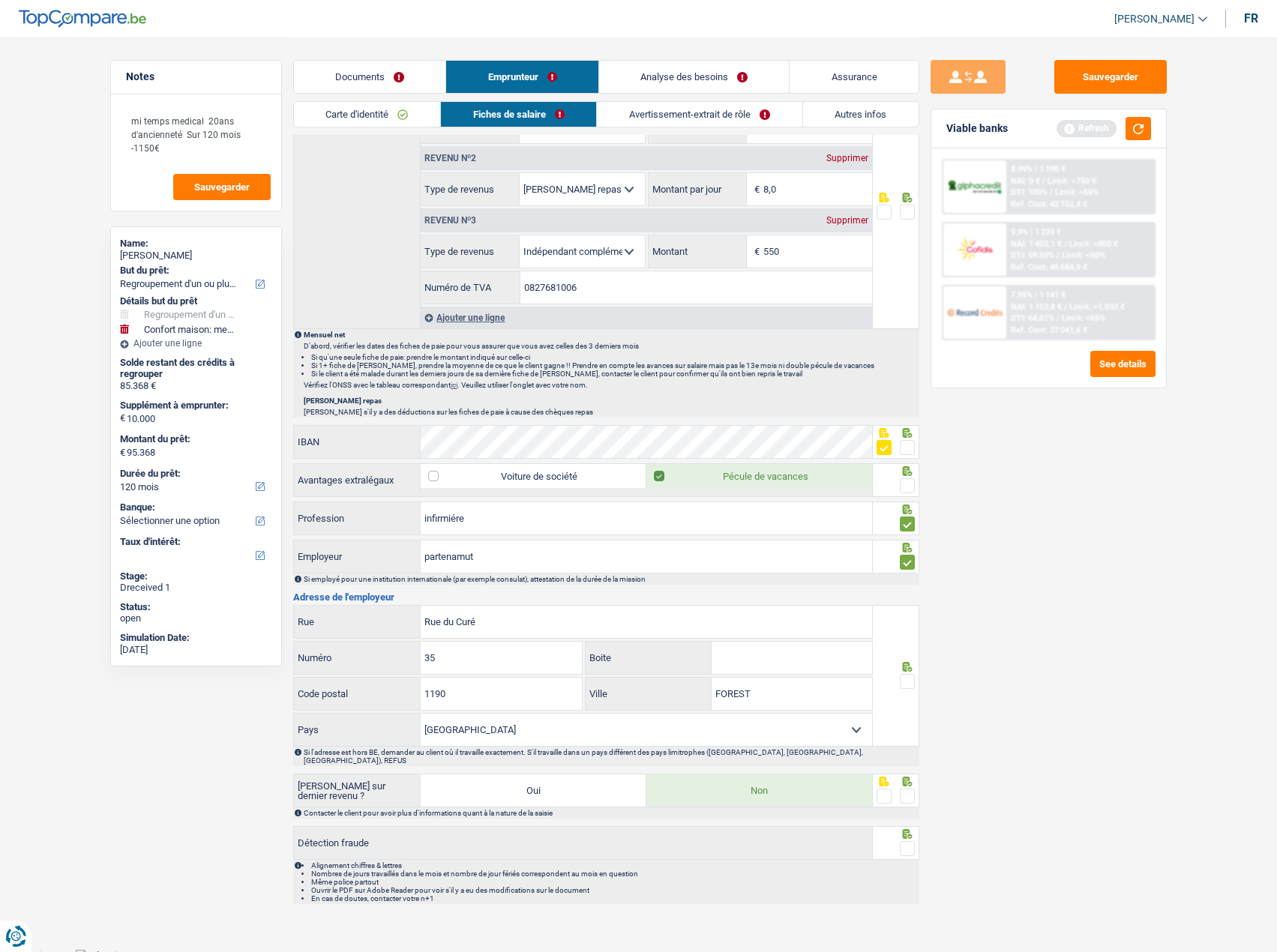
click at [0, 0] on input "radio" at bounding box center [0, 0] width 0 height 0
click at [497, 621] on input "Rue du Curé" at bounding box center [646, 622] width 451 height 32
click at [516, 566] on input "partenamut" at bounding box center [646, 557] width 451 height 32
drag, startPoint x: 534, startPoint y: 553, endPoint x: 234, endPoint y: 533, distance: 300.7
click at [234, 533] on div "Notes mi temps medical 20ans d'ancienneté Sur 120 mois -1150€ Sauvegarder Name:…" at bounding box center [638, 67] width 1080 height 1687
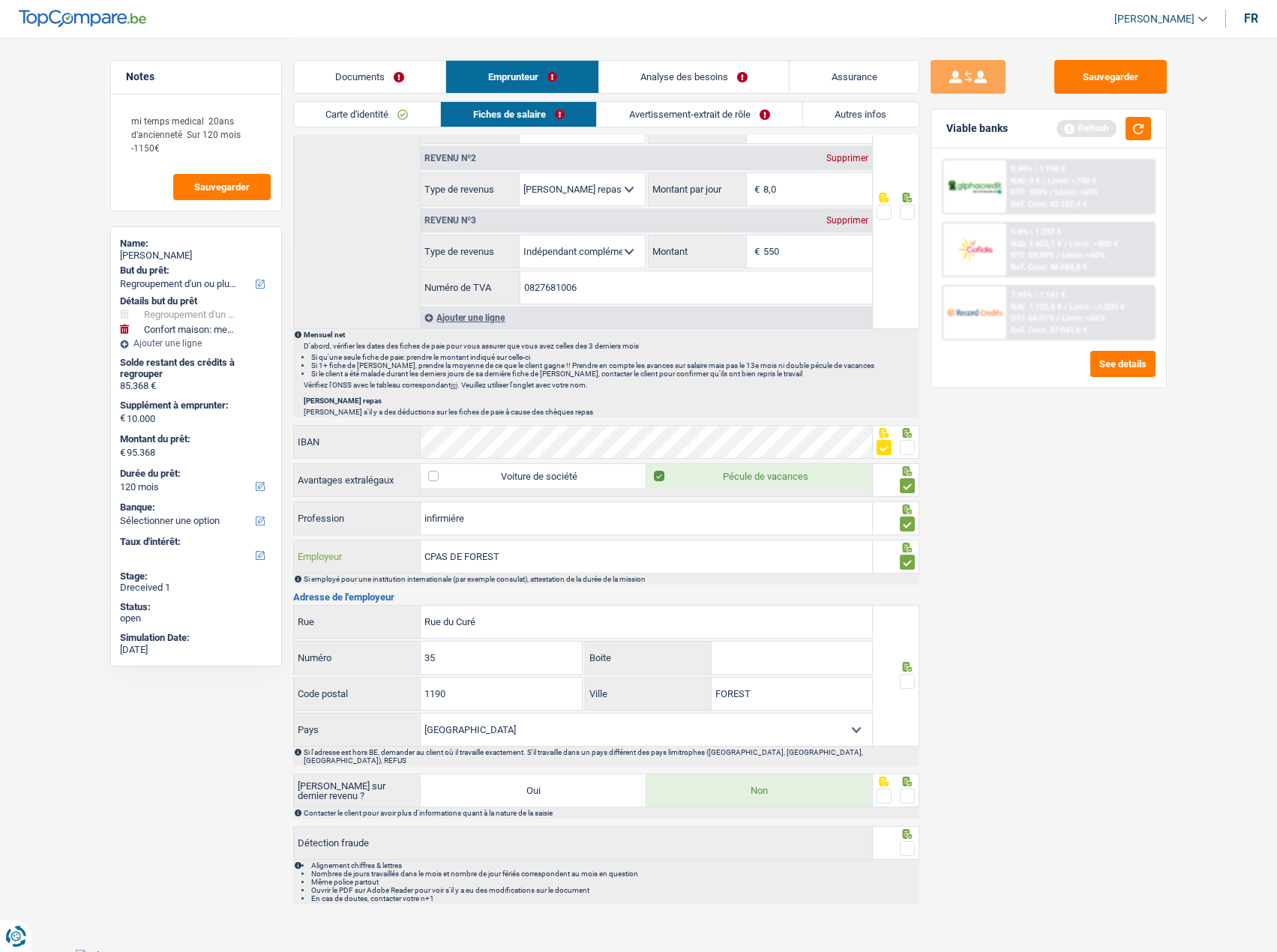
type input "CPAS DE FOREST"
click at [908, 672] on icon at bounding box center [907, 667] width 15 height 10
click at [911, 682] on span at bounding box center [907, 682] width 15 height 15
click at [0, 0] on input "radio" at bounding box center [0, 0] width 0 height 0
click at [912, 790] on span at bounding box center [907, 796] width 15 height 15
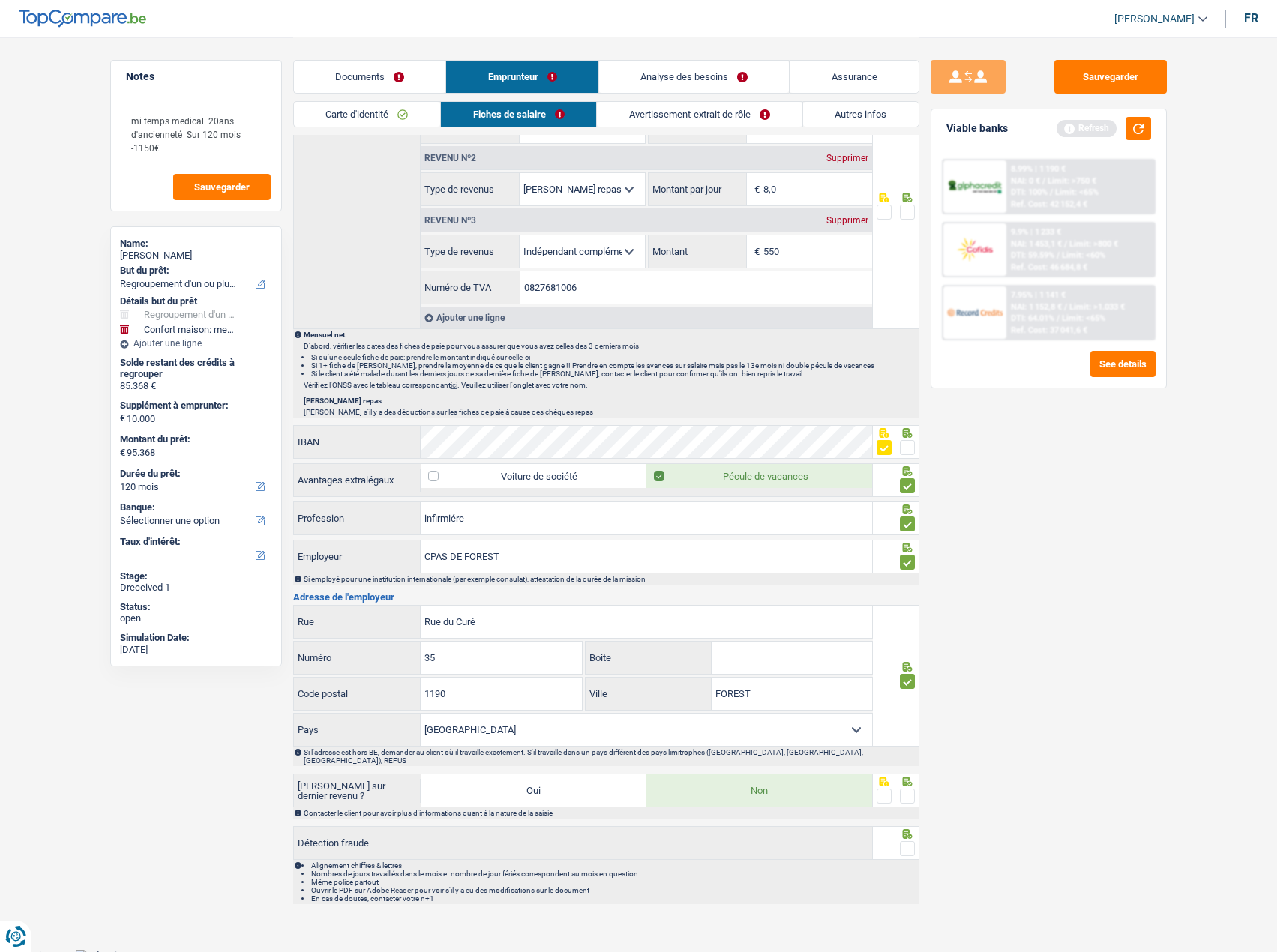
click at [0, 0] on input "radio" at bounding box center [0, 0] width 0 height 0
click at [900, 848] on div at bounding box center [907, 849] width 15 height 19
drag, startPoint x: 907, startPoint y: 843, endPoint x: 1076, endPoint y: 417, distance: 458.3
click at [907, 842] on span at bounding box center [907, 849] width 15 height 15
click at [0, 0] on input "radio" at bounding box center [0, 0] width 0 height 0
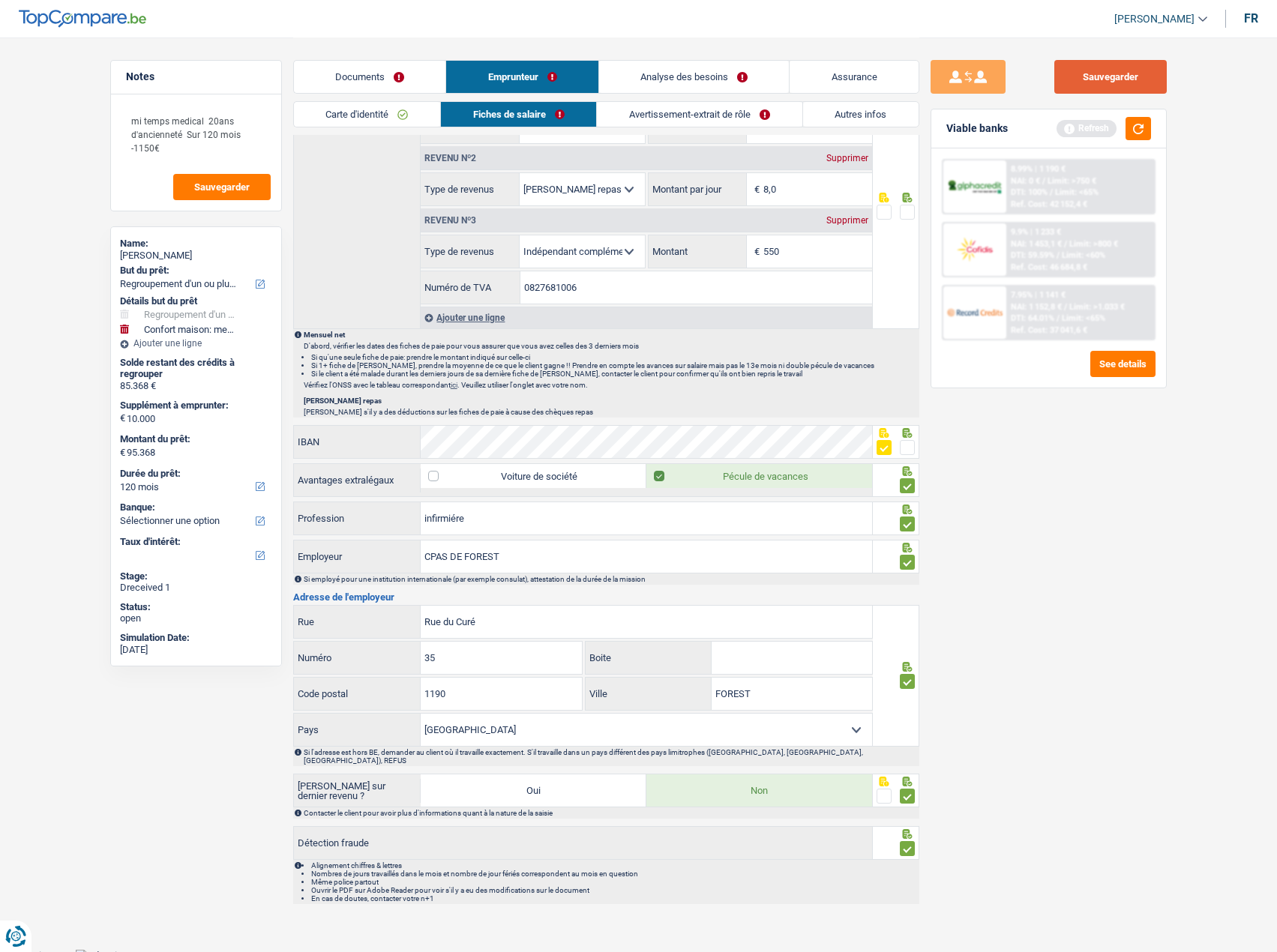
click at [1125, 79] on button "Sauvegarder" at bounding box center [1111, 77] width 112 height 34
click at [1145, 132] on button "button" at bounding box center [1138, 129] width 26 height 23
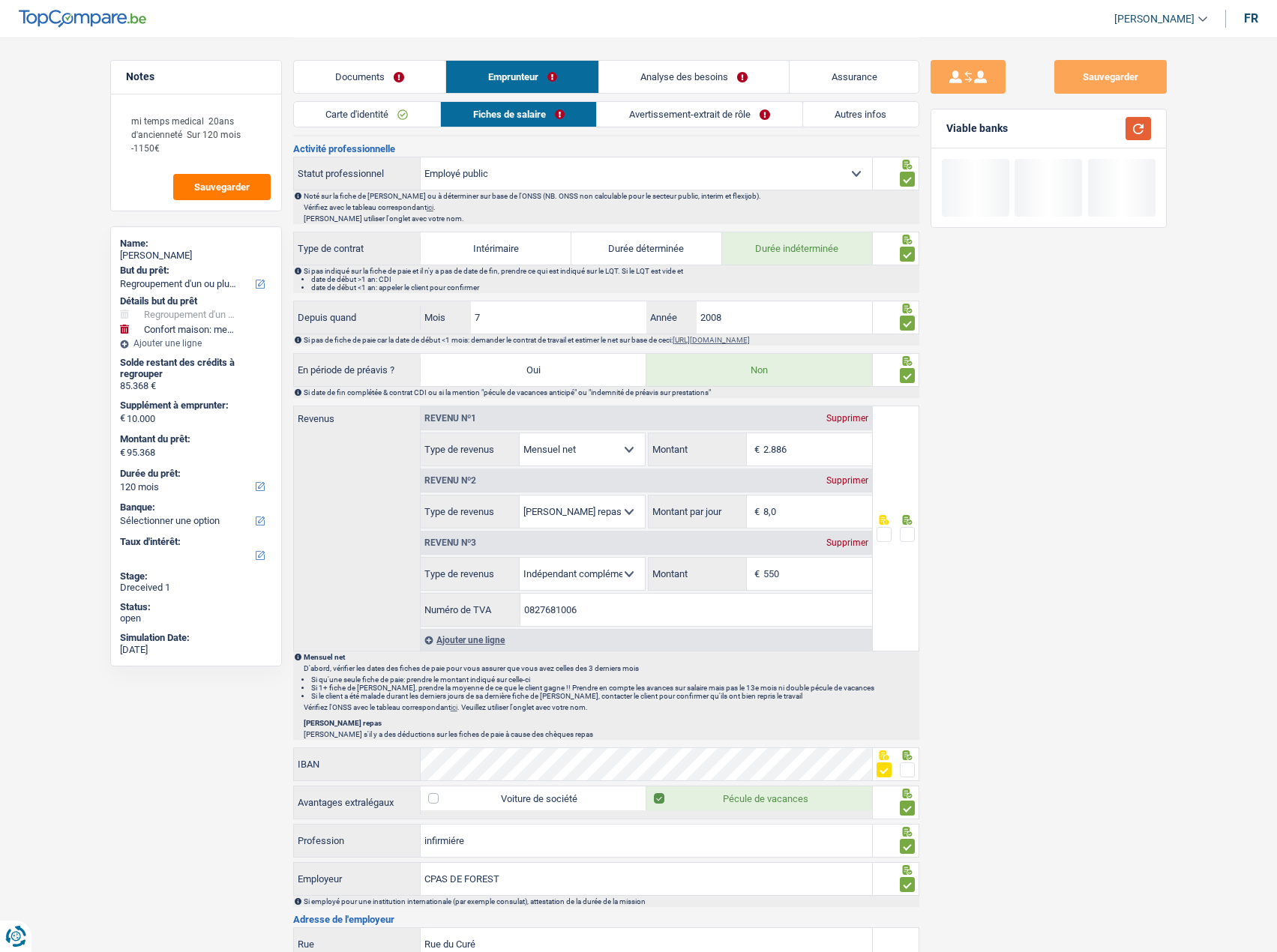
scroll to position [438, 0]
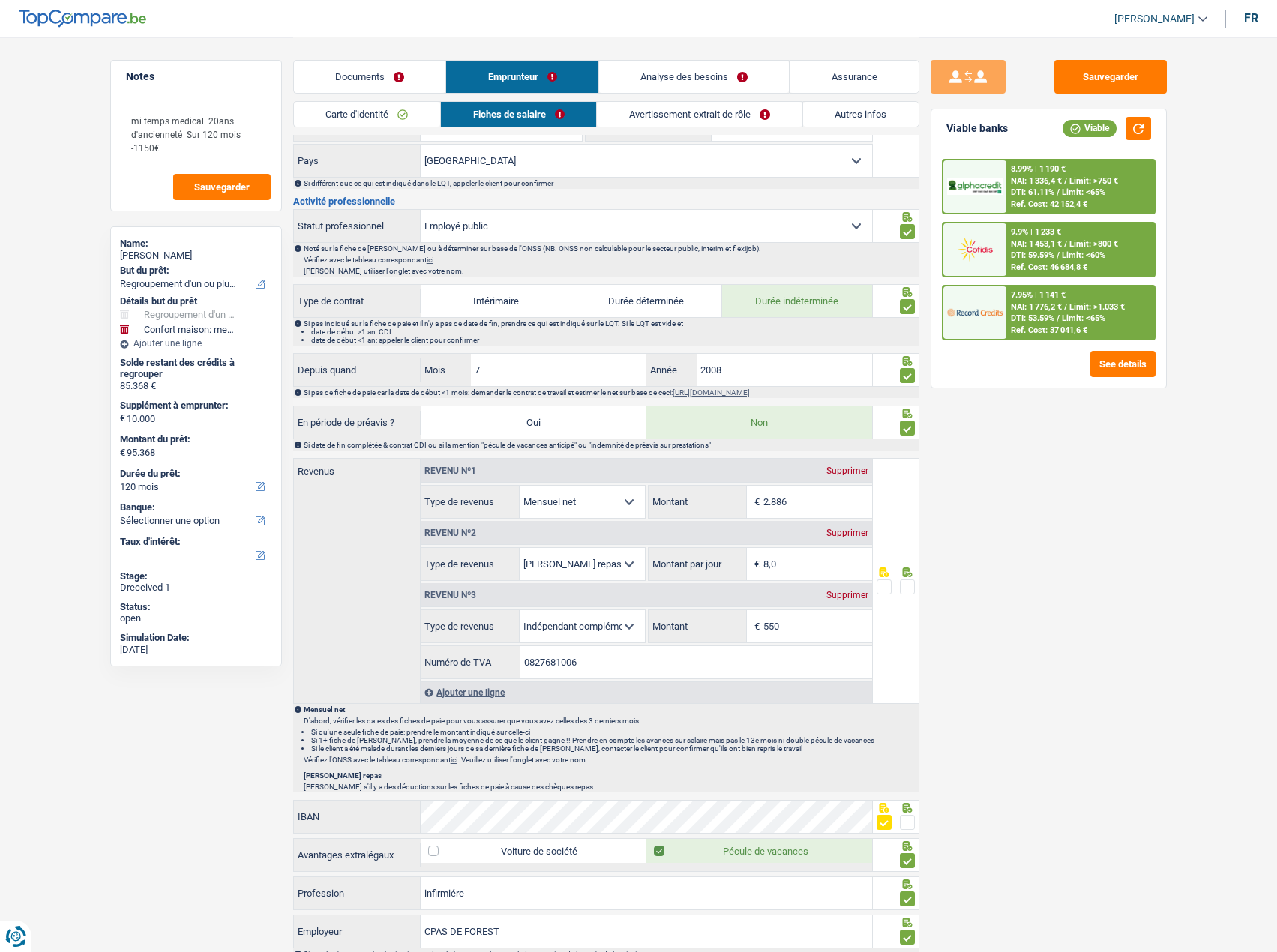
click at [847, 533] on div "Supprimer" at bounding box center [847, 533] width 49 height 9
select select "parttimeSelfemployed"
type input "8"
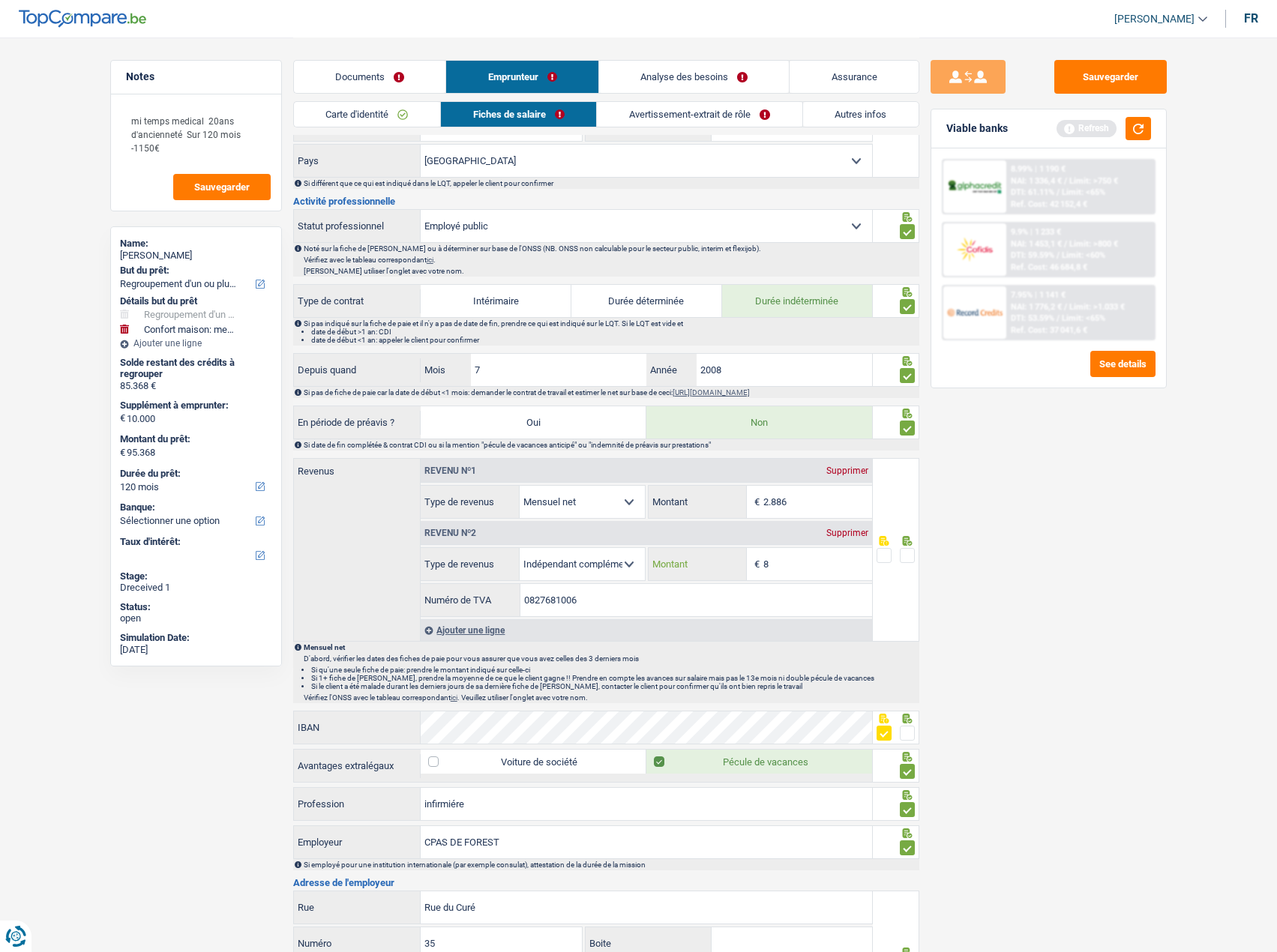
click at [819, 571] on input "8" at bounding box center [817, 564] width 109 height 32
click at [523, 598] on input "0827681006" at bounding box center [696, 600] width 352 height 32
click at [1044, 514] on div "Sauvegarder Viable banks Refresh 8.99% | 1 190 € NAI: 1 336,4 € / Limit: >750 €…" at bounding box center [1049, 493] width 259 height 868
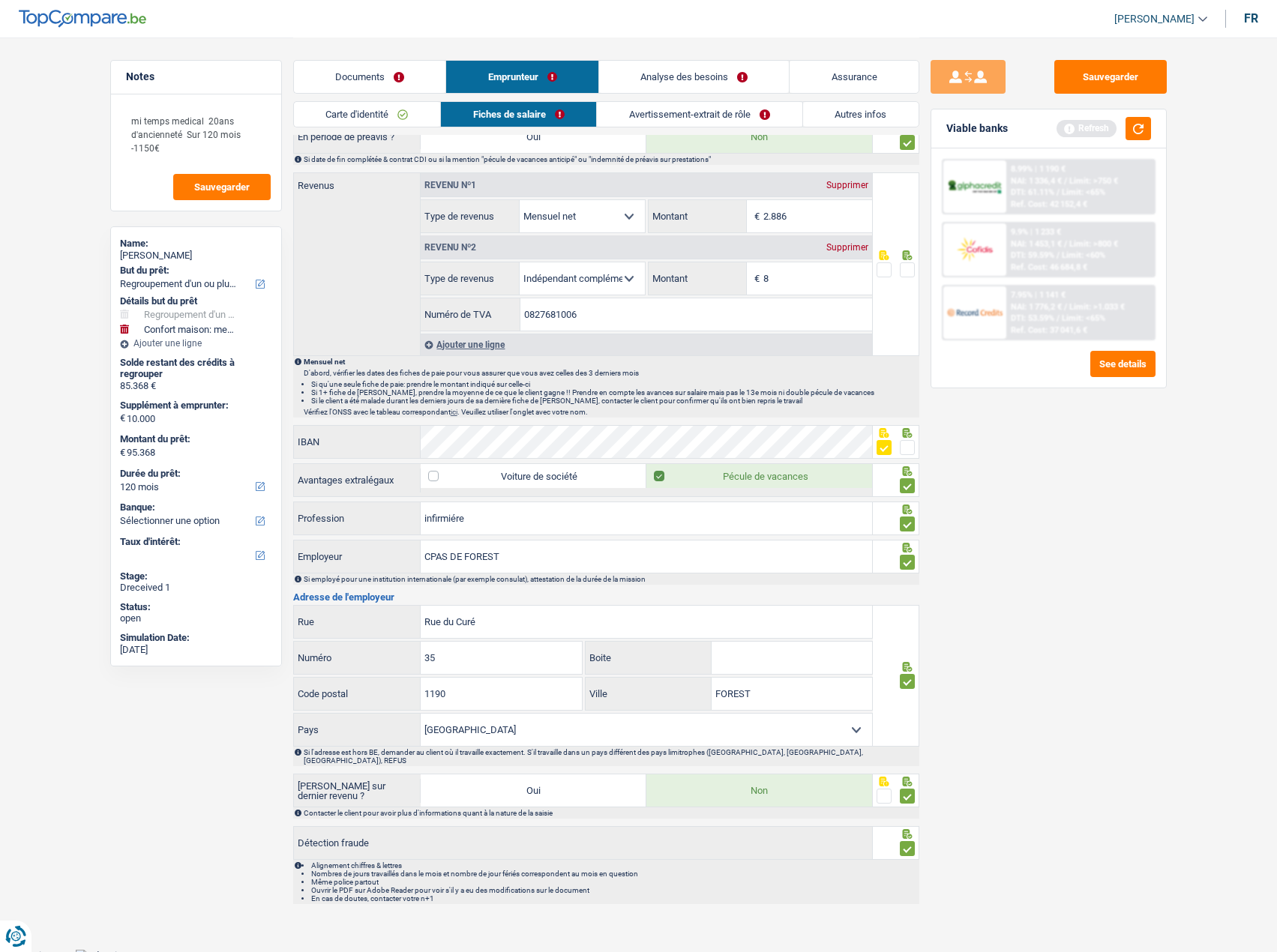
scroll to position [498, 0]
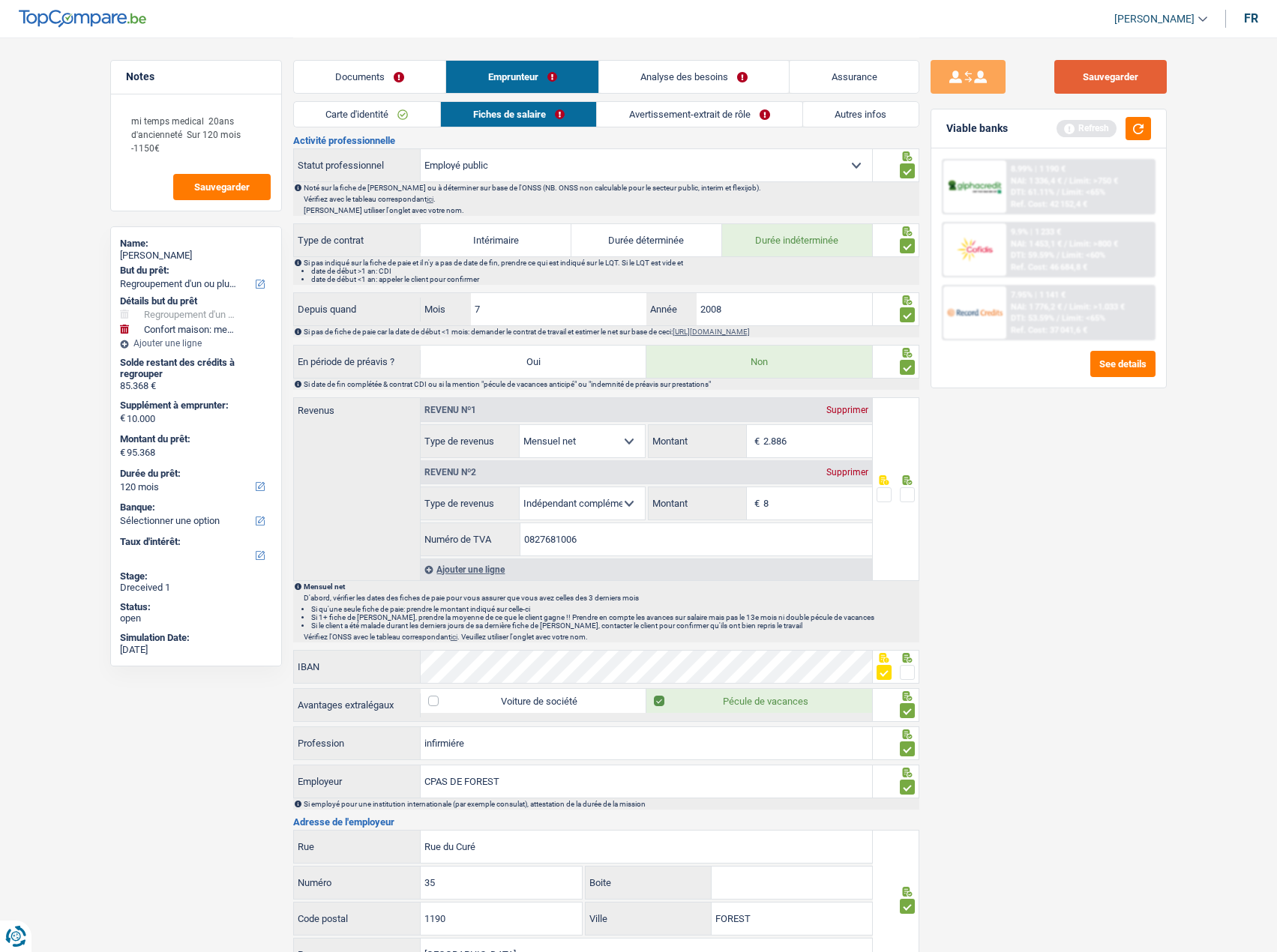
click at [1110, 87] on button "Sauvegarder" at bounding box center [1111, 77] width 112 height 34
drag, startPoint x: 1146, startPoint y: 125, endPoint x: 985, endPoint y: 83, distance: 166.4
click at [1145, 125] on button "button" at bounding box center [1138, 129] width 26 height 23
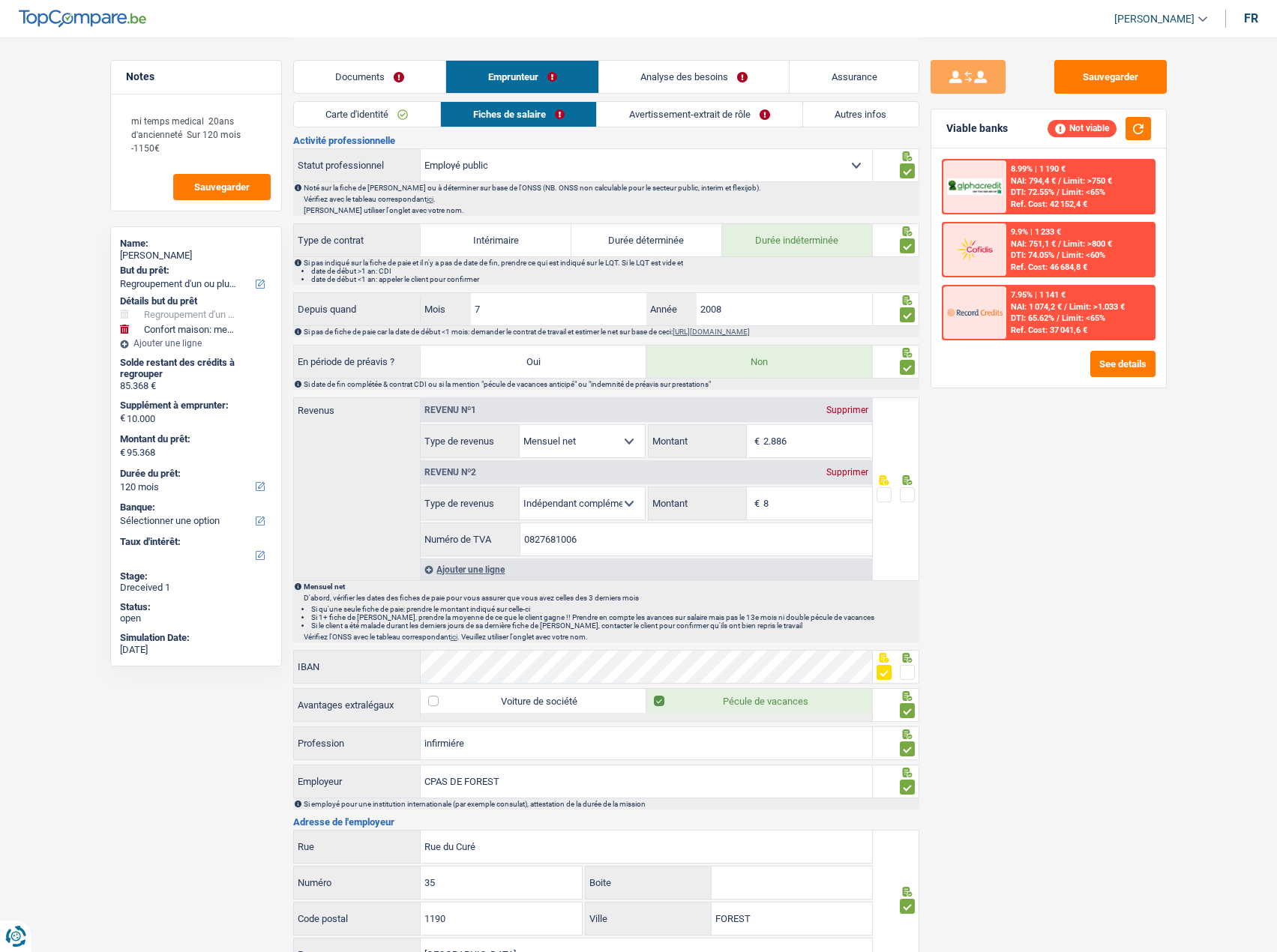
click at [684, 78] on link "Analyse des besoins" at bounding box center [694, 77] width 191 height 32
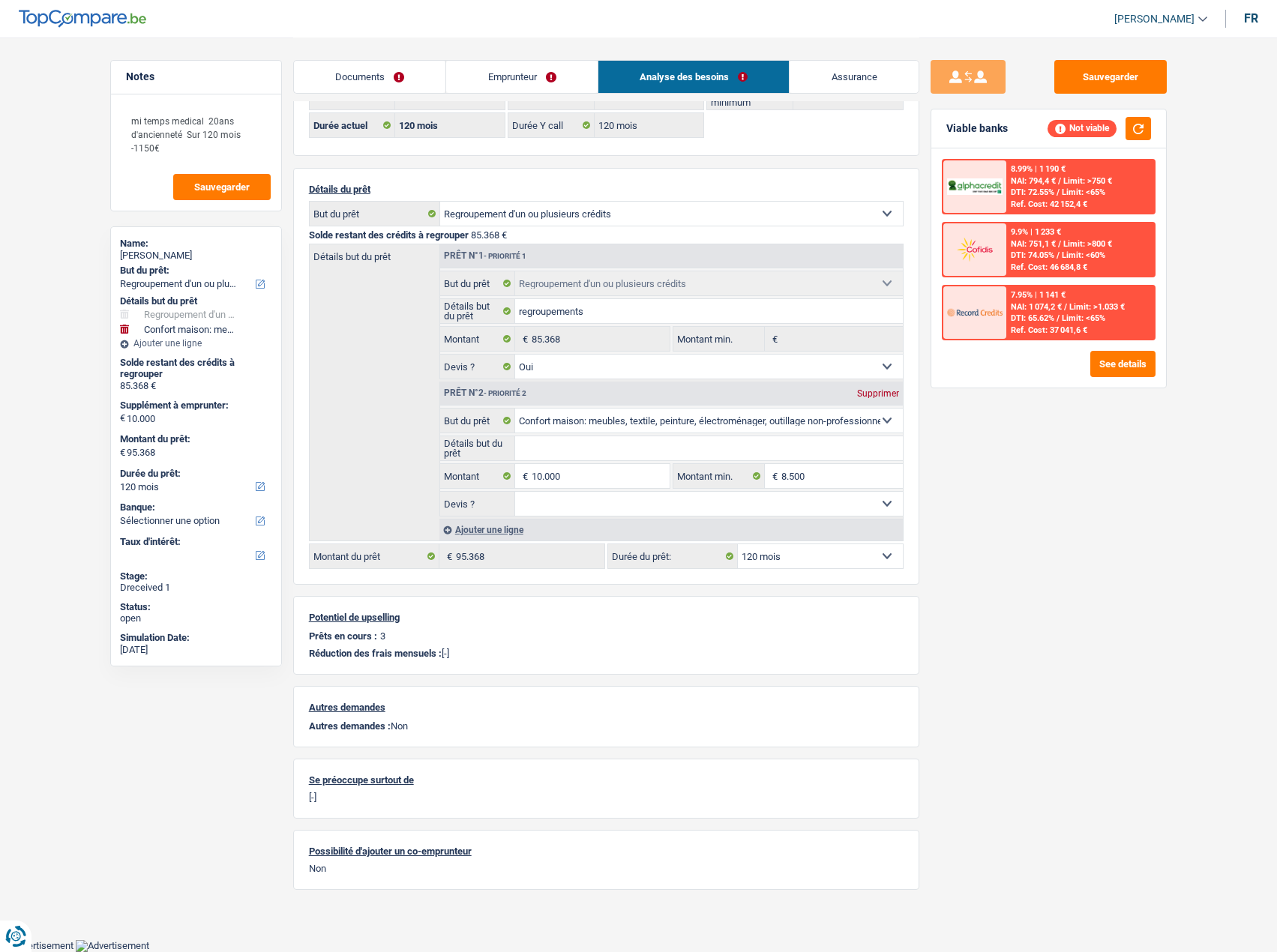
scroll to position [59, 0]
drag, startPoint x: 397, startPoint y: 57, endPoint x: 386, endPoint y: 61, distance: 11.7
click at [395, 57] on div "Documents Emprunteur Analyse des besoins Assurance" at bounding box center [606, 69] width 626 height 64
click at [365, 68] on link "Documents" at bounding box center [370, 77] width 152 height 32
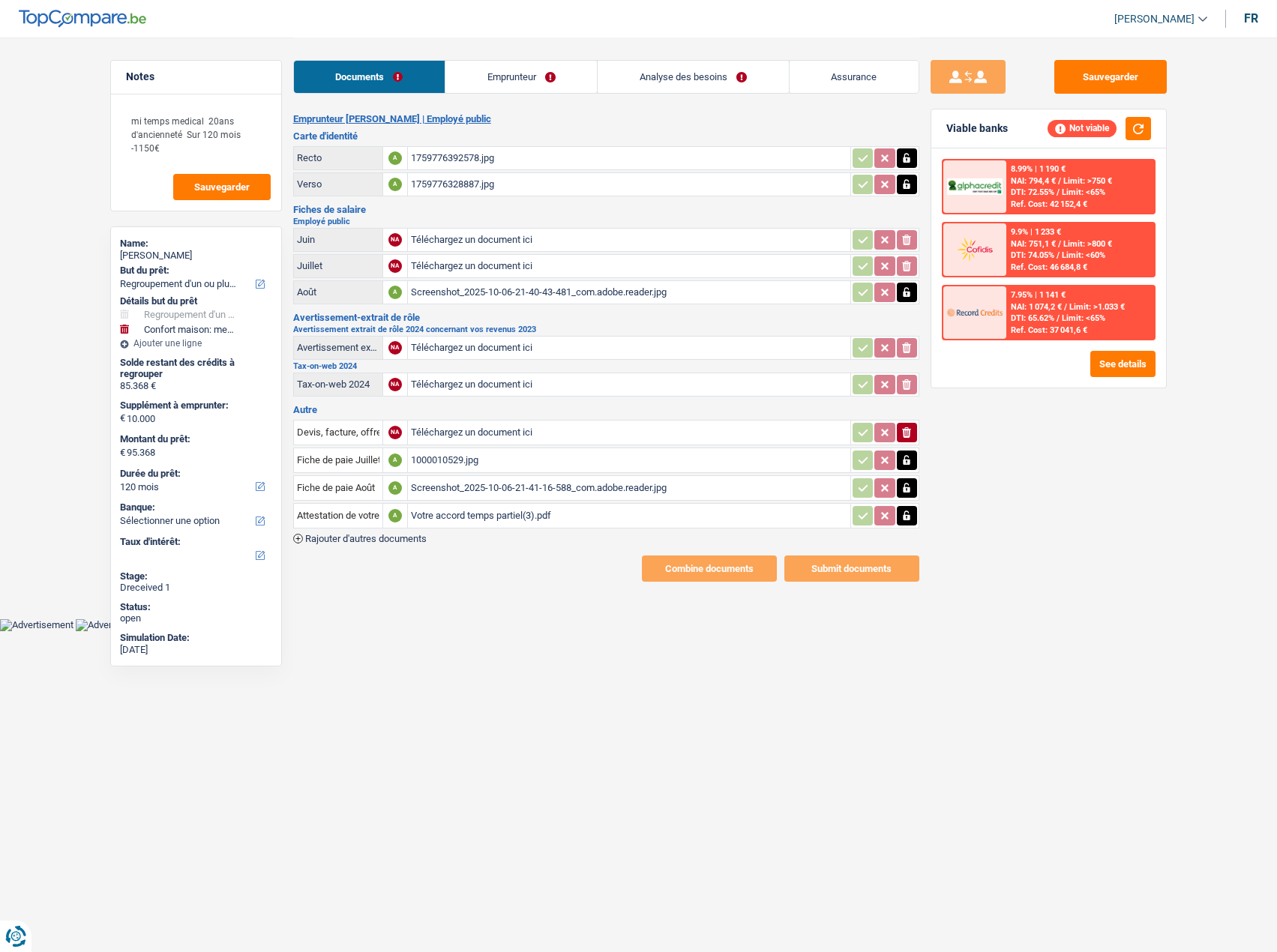
scroll to position [0, 0]
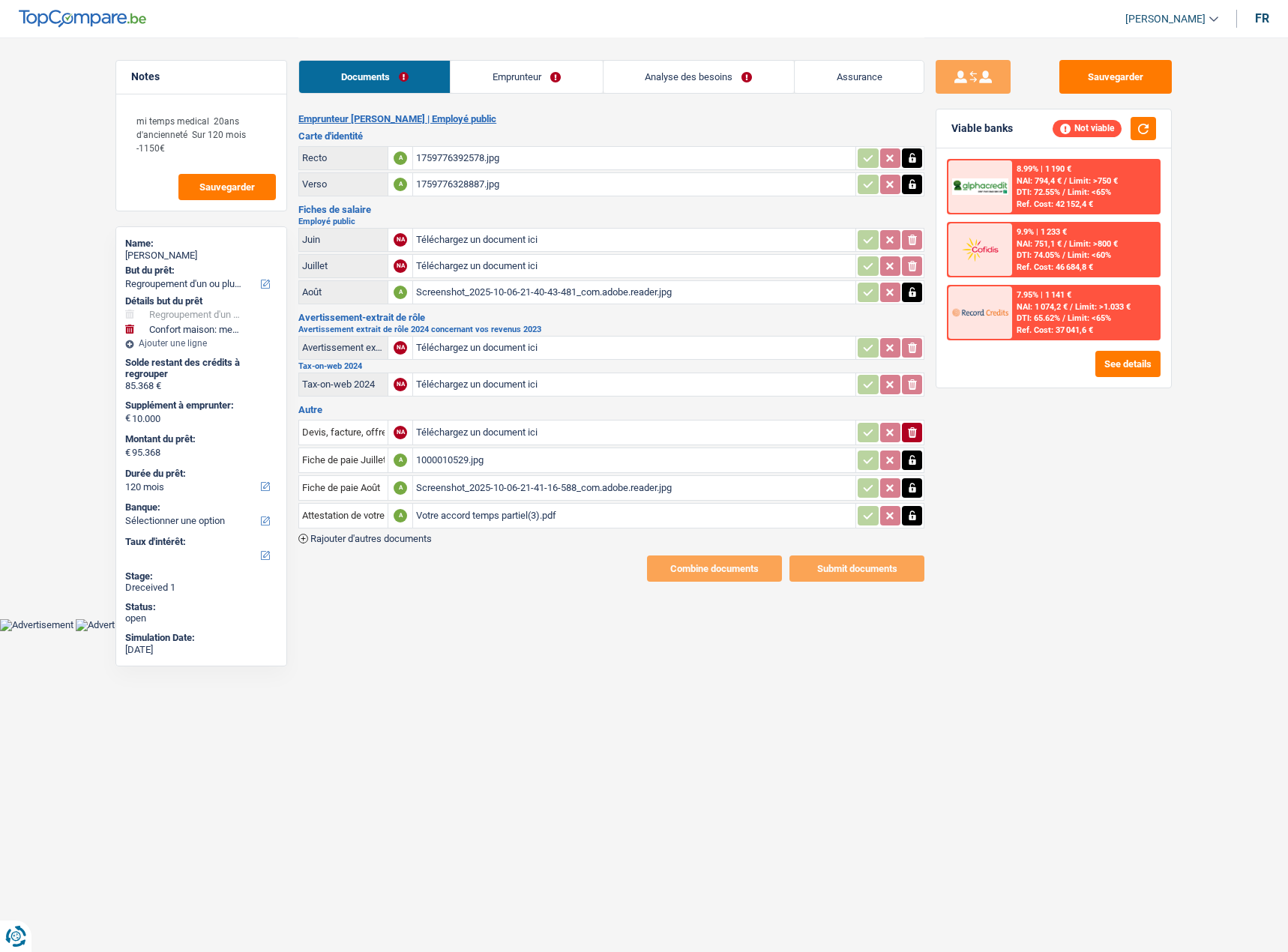
type input "C:\fakepath\Déclaration IPP2024-REV2023.pdf"
click at [503, 66] on link "Emprunteur" at bounding box center [526, 77] width 151 height 32
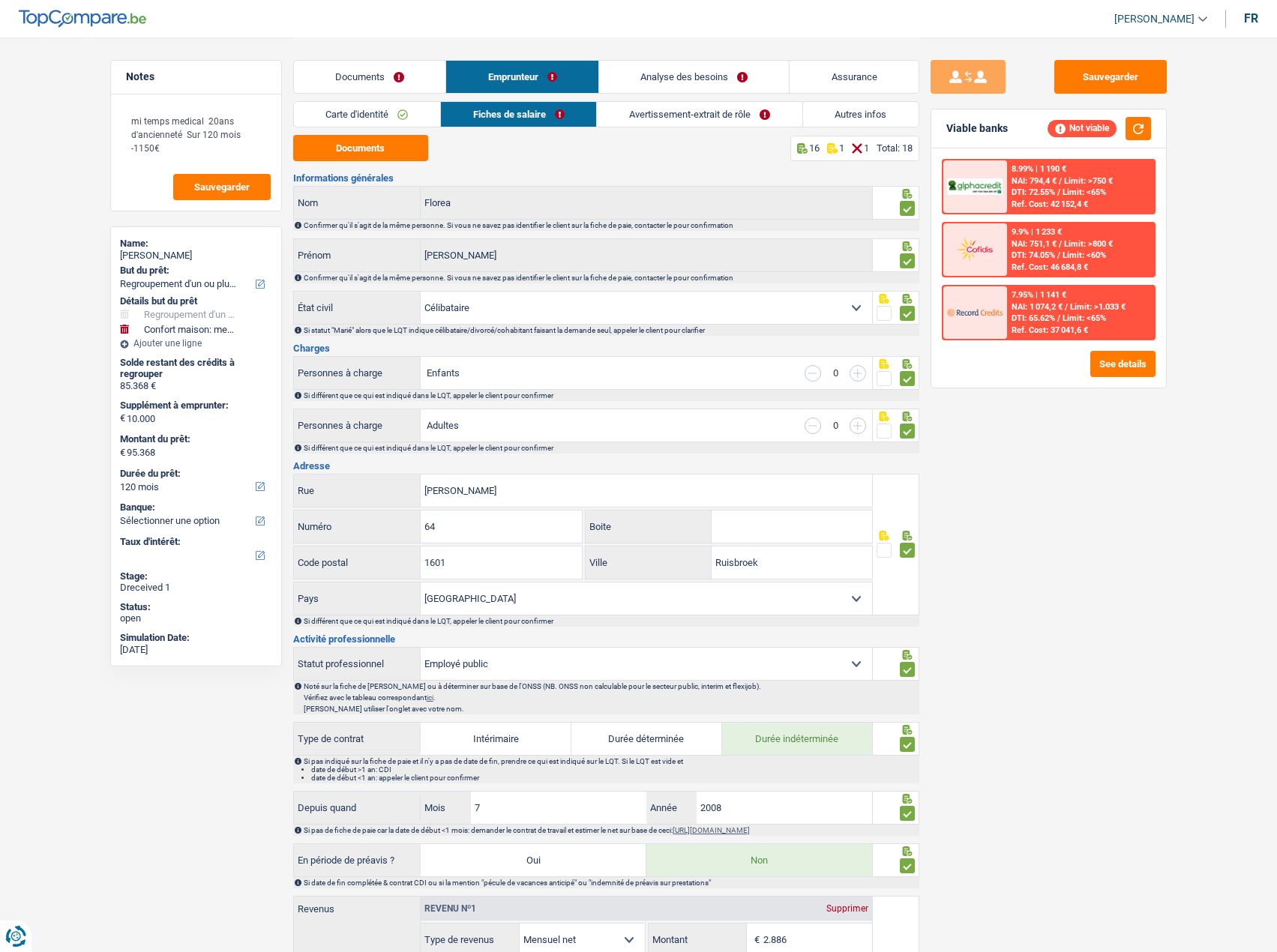
click at [662, 117] on link "Avertissement-extrait de rôle" at bounding box center [699, 115] width 205 height 25
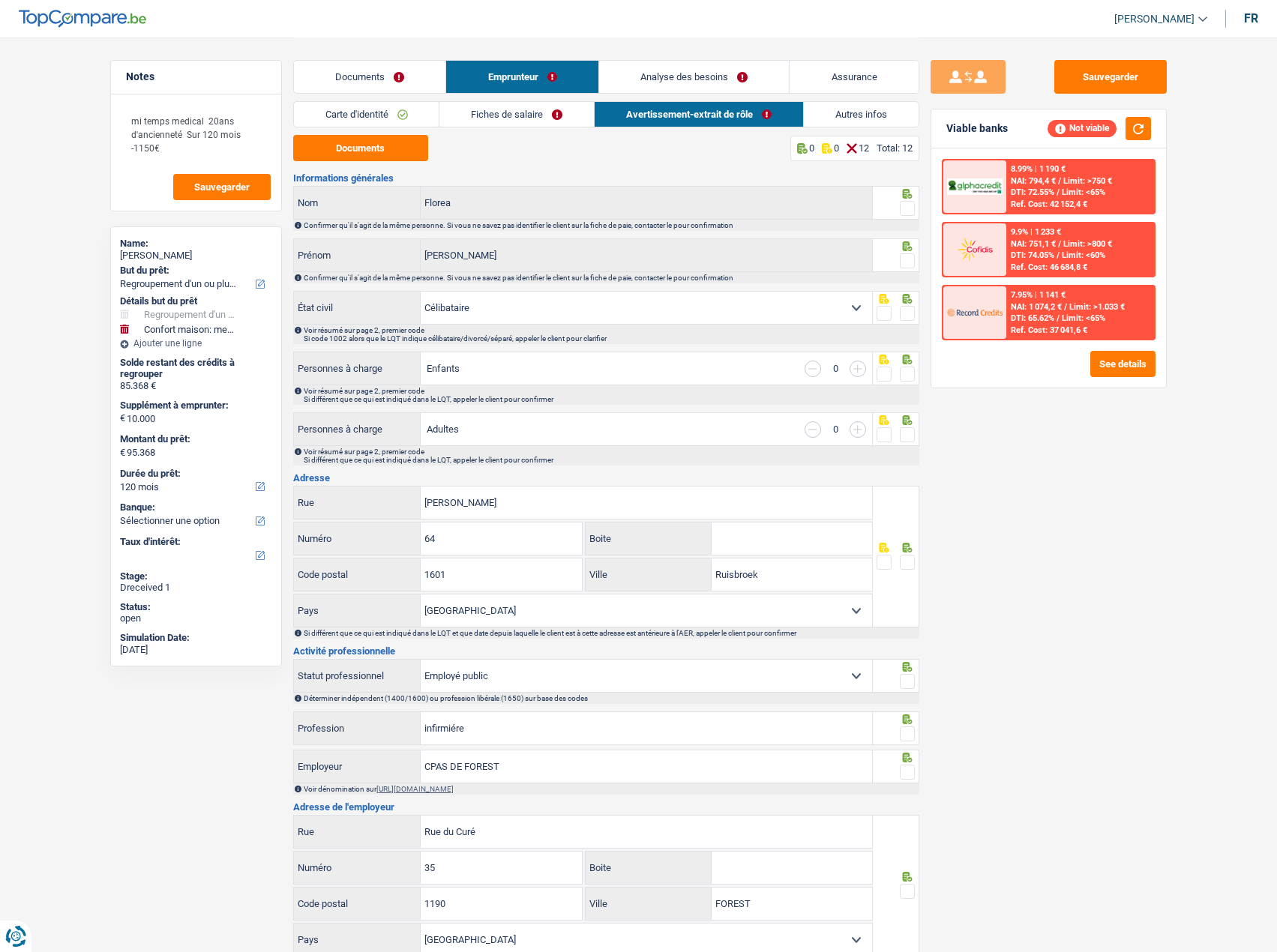
click at [824, 117] on link "Autres infos" at bounding box center [862, 115] width 115 height 25
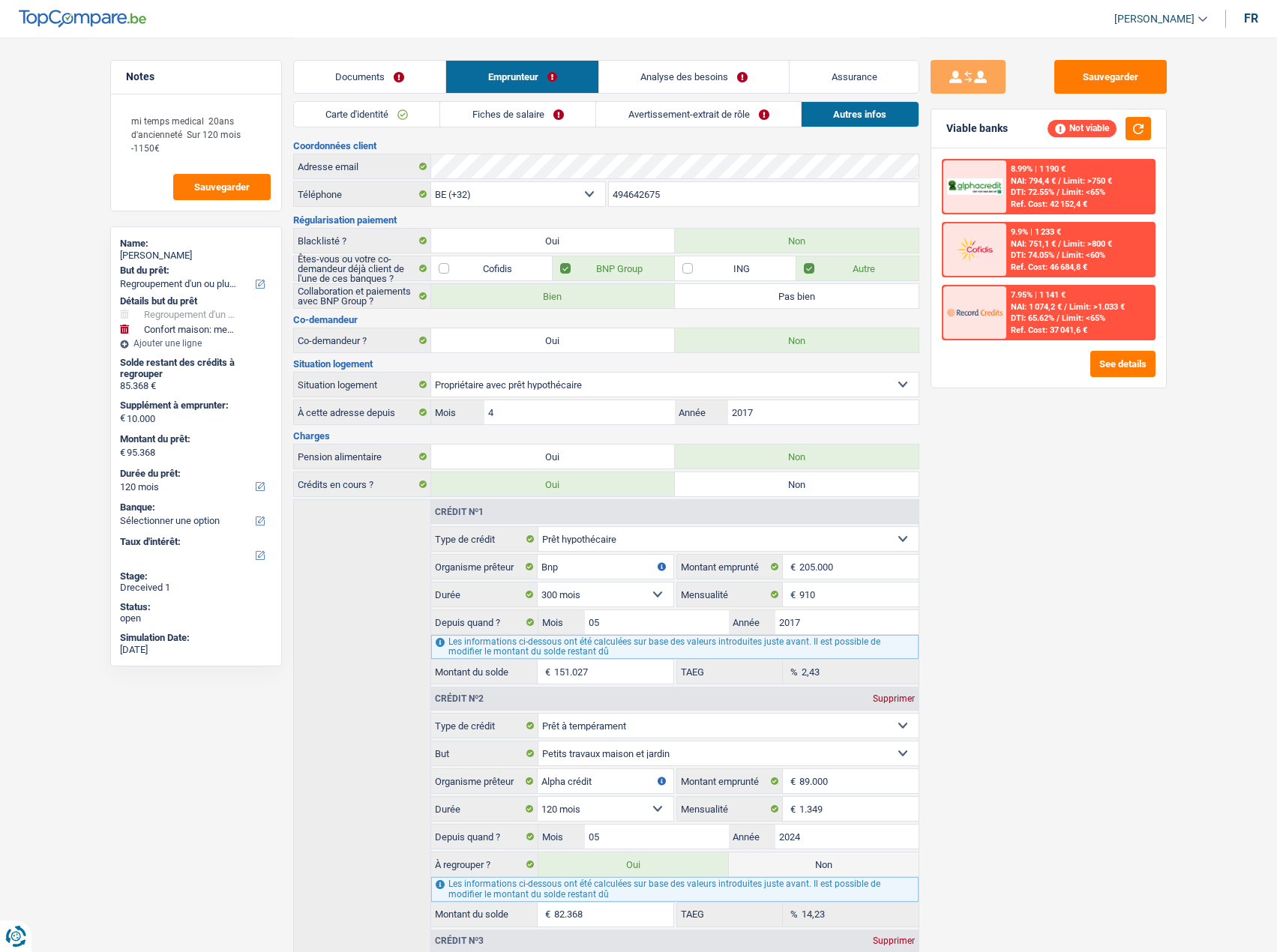
click at [338, 70] on link "Documents" at bounding box center [370, 77] width 152 height 32
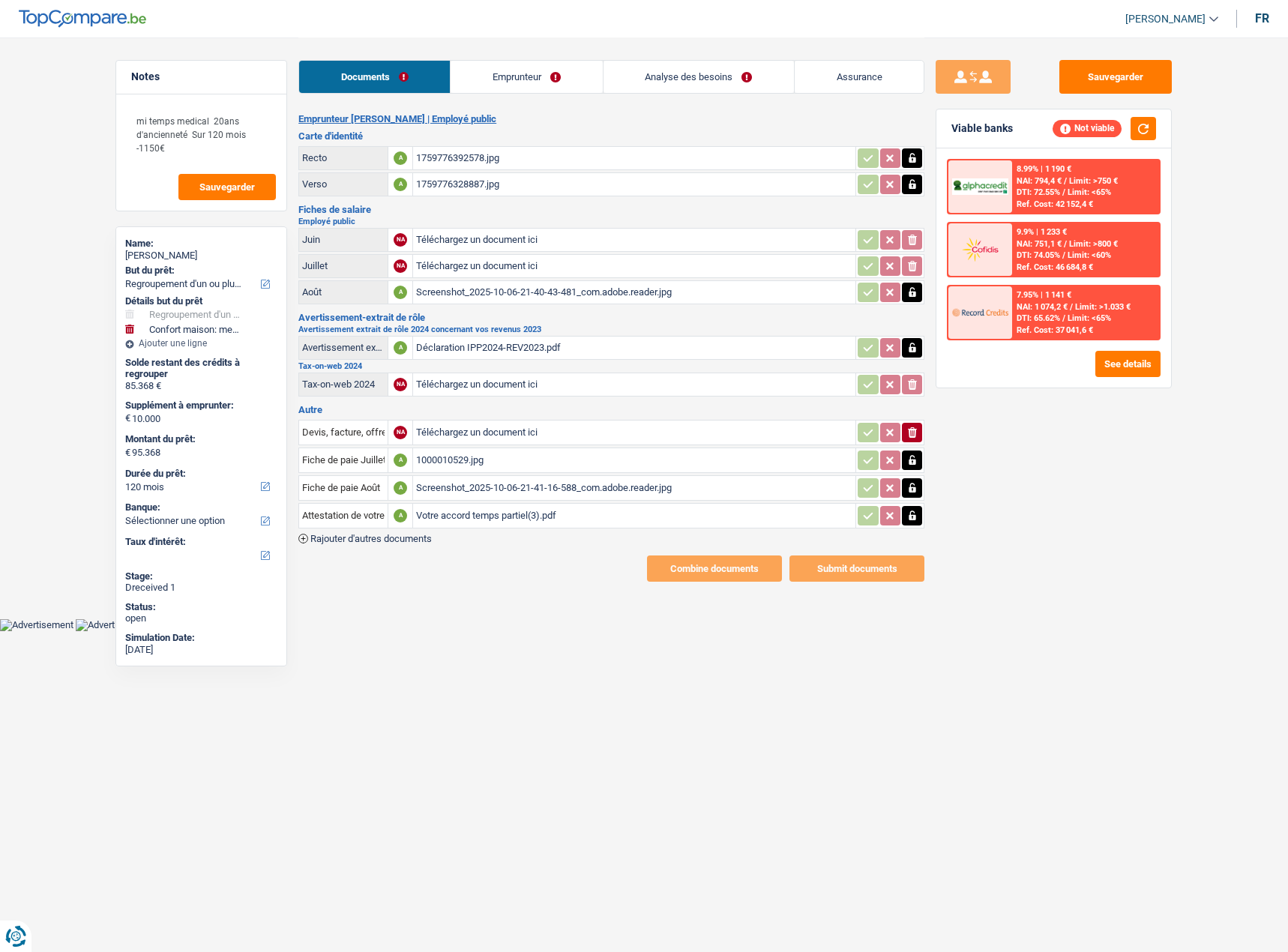
click at [617, 73] on link "Analyse des besoins" at bounding box center [698, 77] width 191 height 32
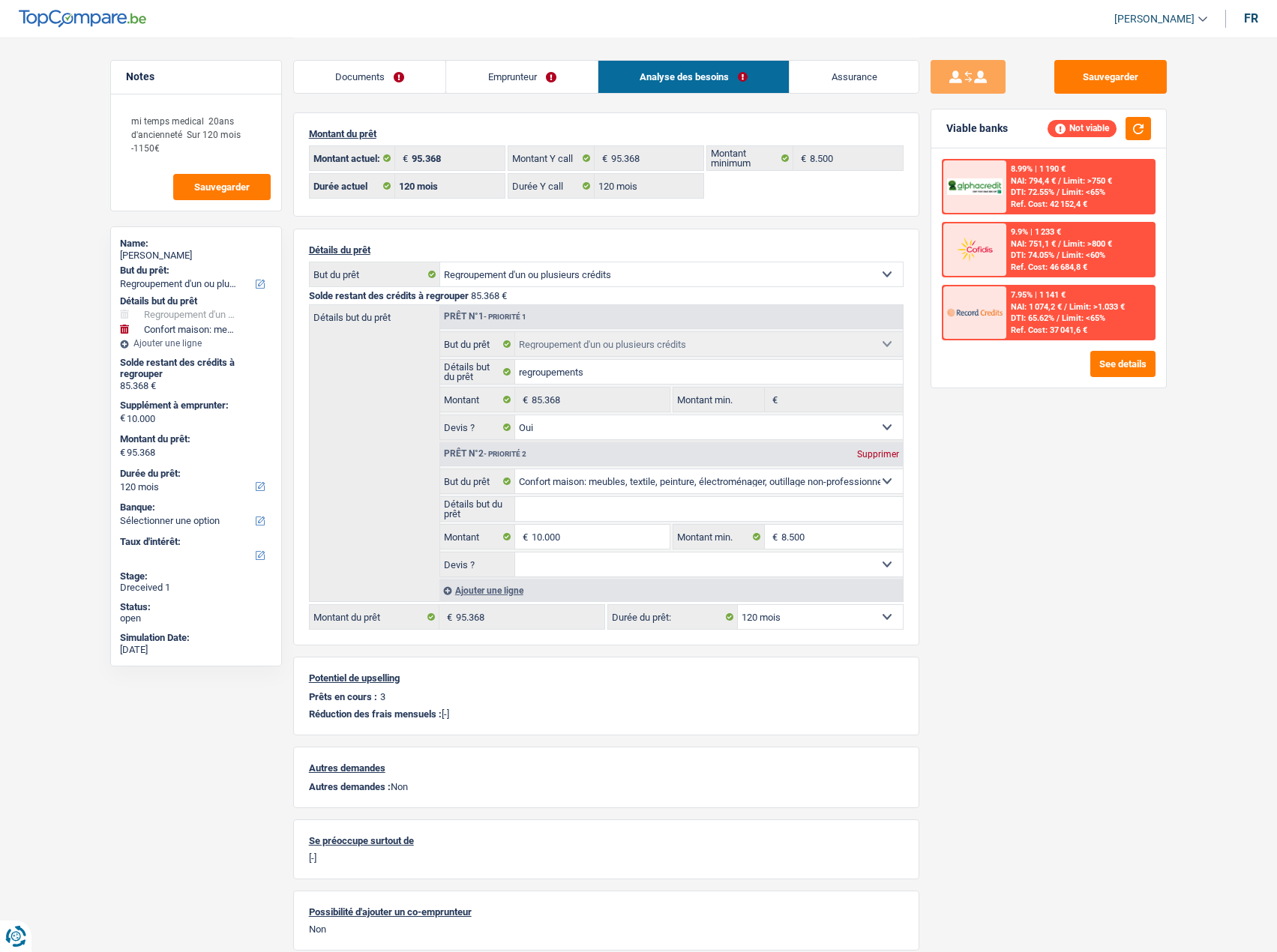
click at [698, 77] on link "Analyse des besoins" at bounding box center [694, 77] width 191 height 32
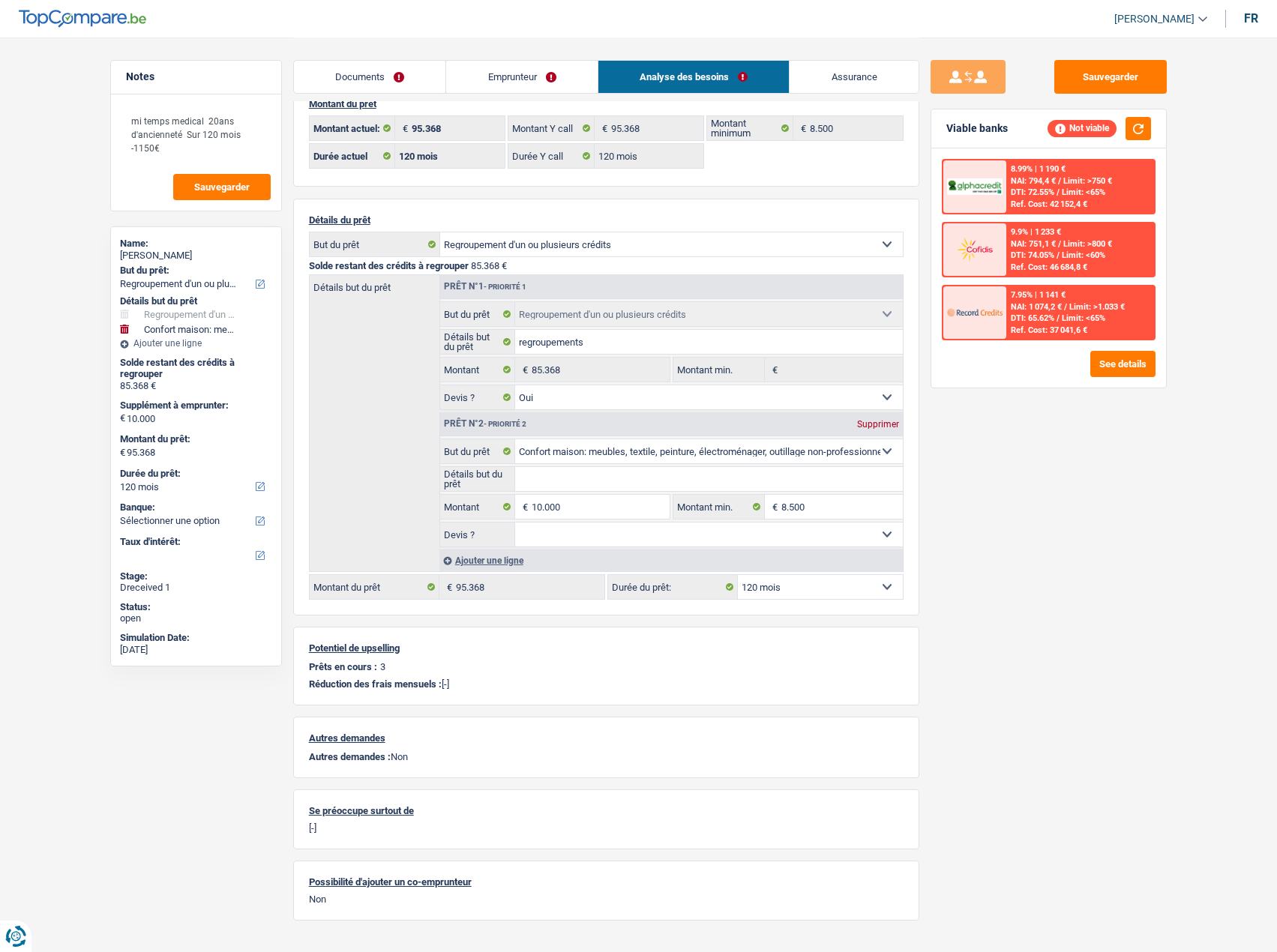
scroll to position [59, 0]
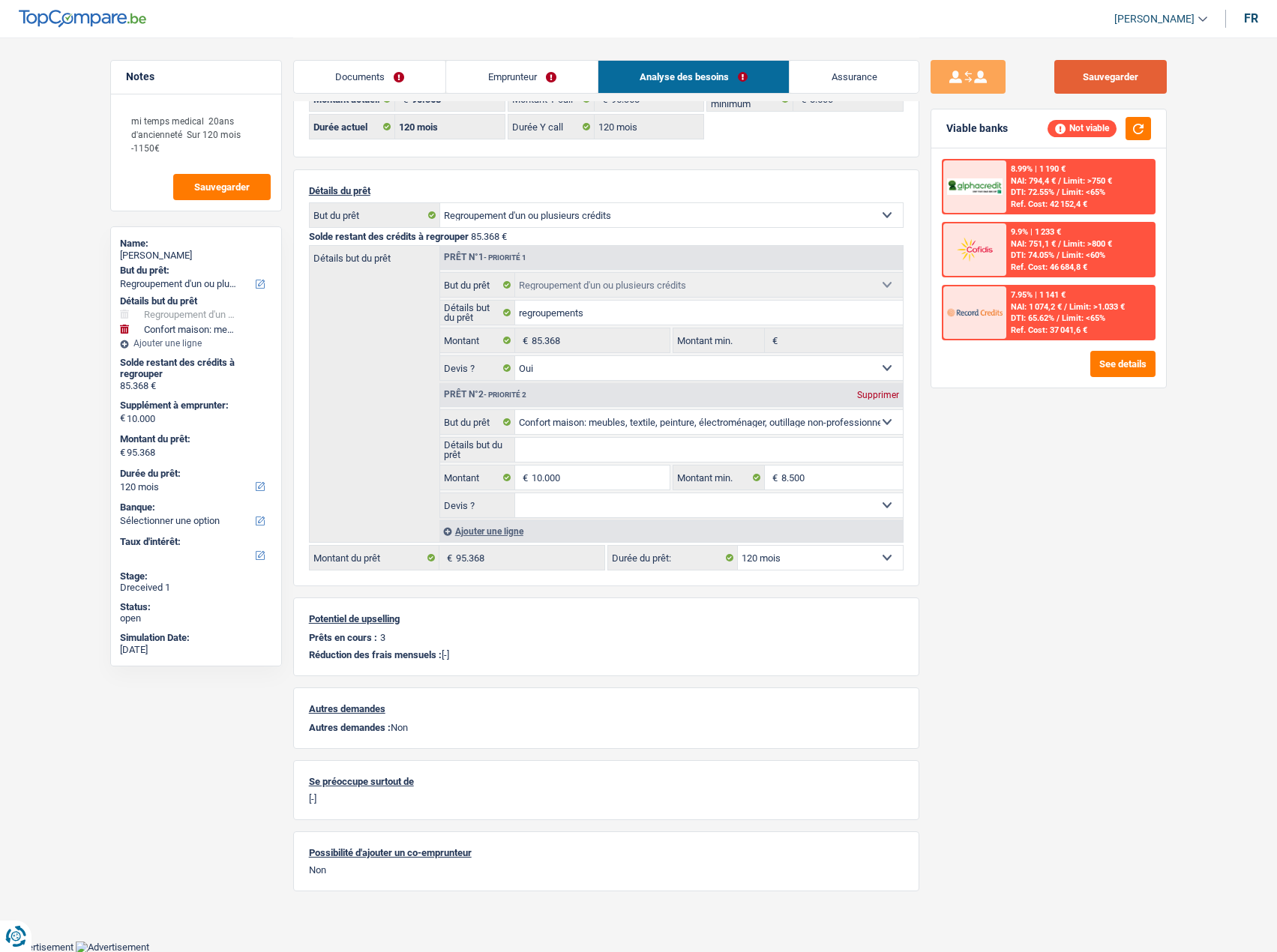
click at [1137, 92] on button "Sauvegarder" at bounding box center [1111, 77] width 112 height 34
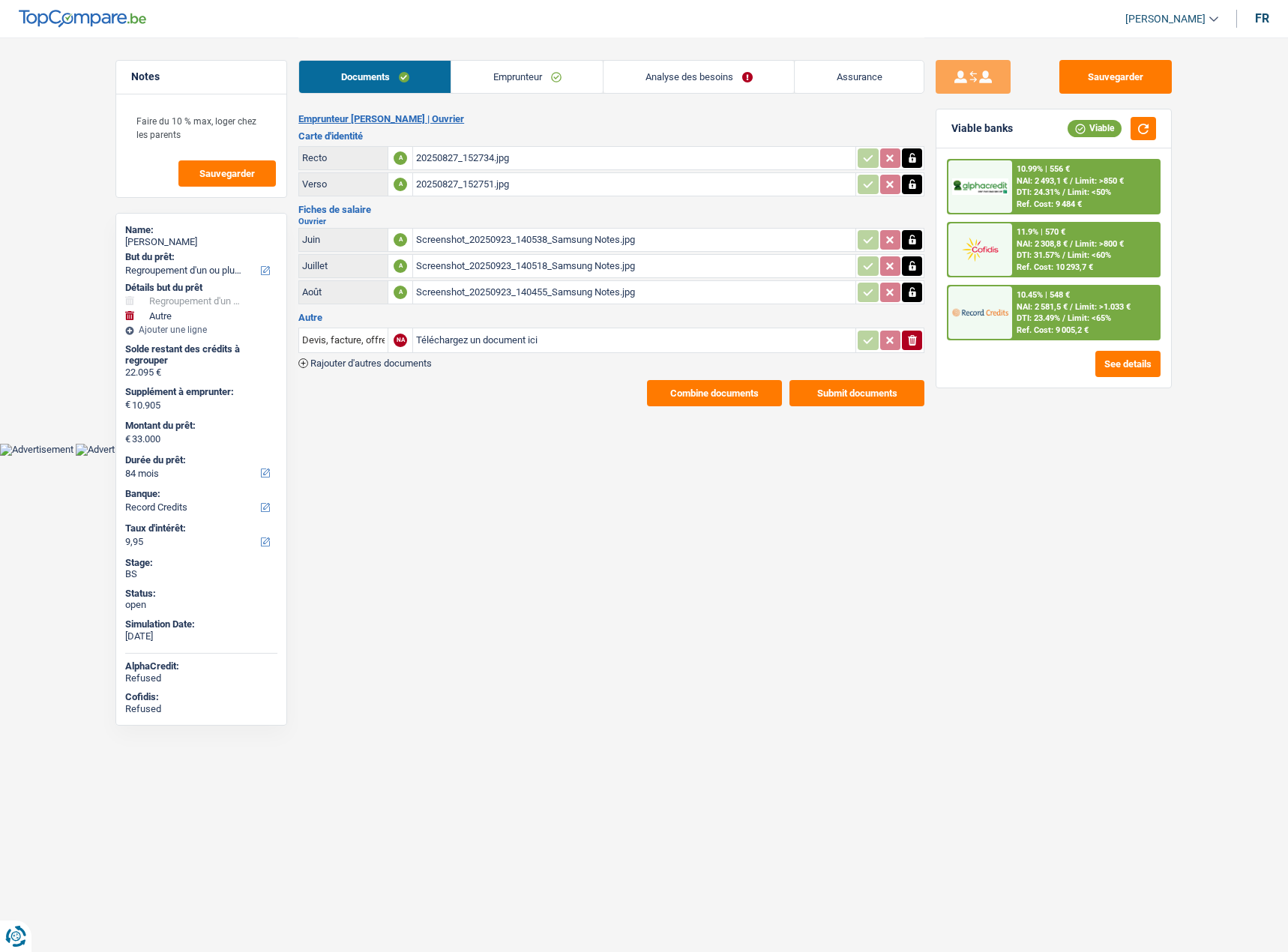
select select "refinancing"
select select "other"
select select "84"
select select "record credits"
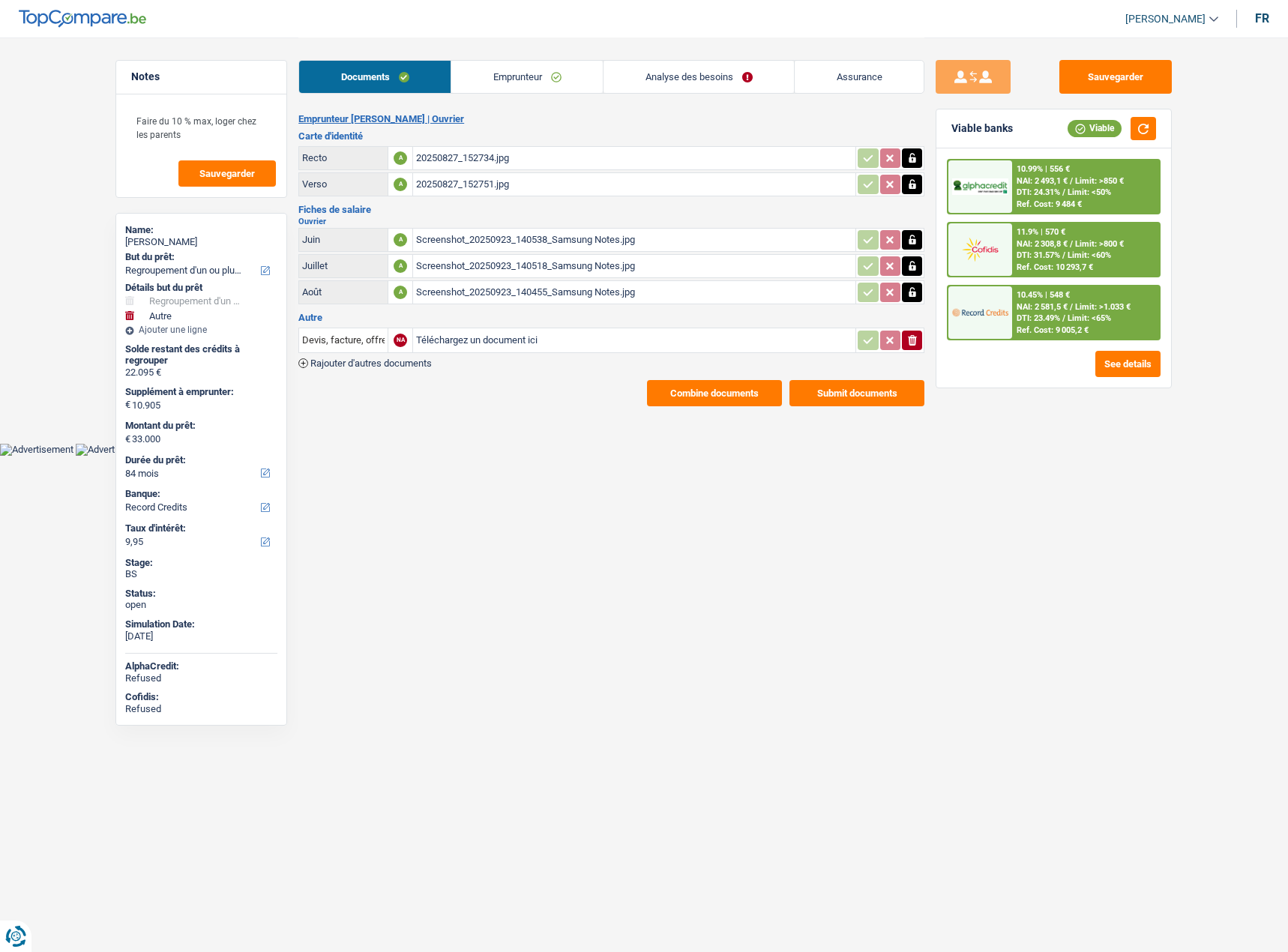
click at [494, 237] on div "Screenshot_20250923_140538_Samsung Notes.jpg" at bounding box center [634, 240] width 436 height 22
click at [532, 266] on div "Screenshot_20250923_140518_Samsung Notes.jpg" at bounding box center [634, 265] width 436 height 22
click at [513, 299] on div "Screenshot_20250923_140455_Samsung Notes.jpg" at bounding box center [634, 292] width 436 height 22
drag, startPoint x: 180, startPoint y: 242, endPoint x: 156, endPoint y: 239, distance: 24.2
click at [156, 239] on div "[PERSON_NAME]" at bounding box center [201, 242] width 152 height 12
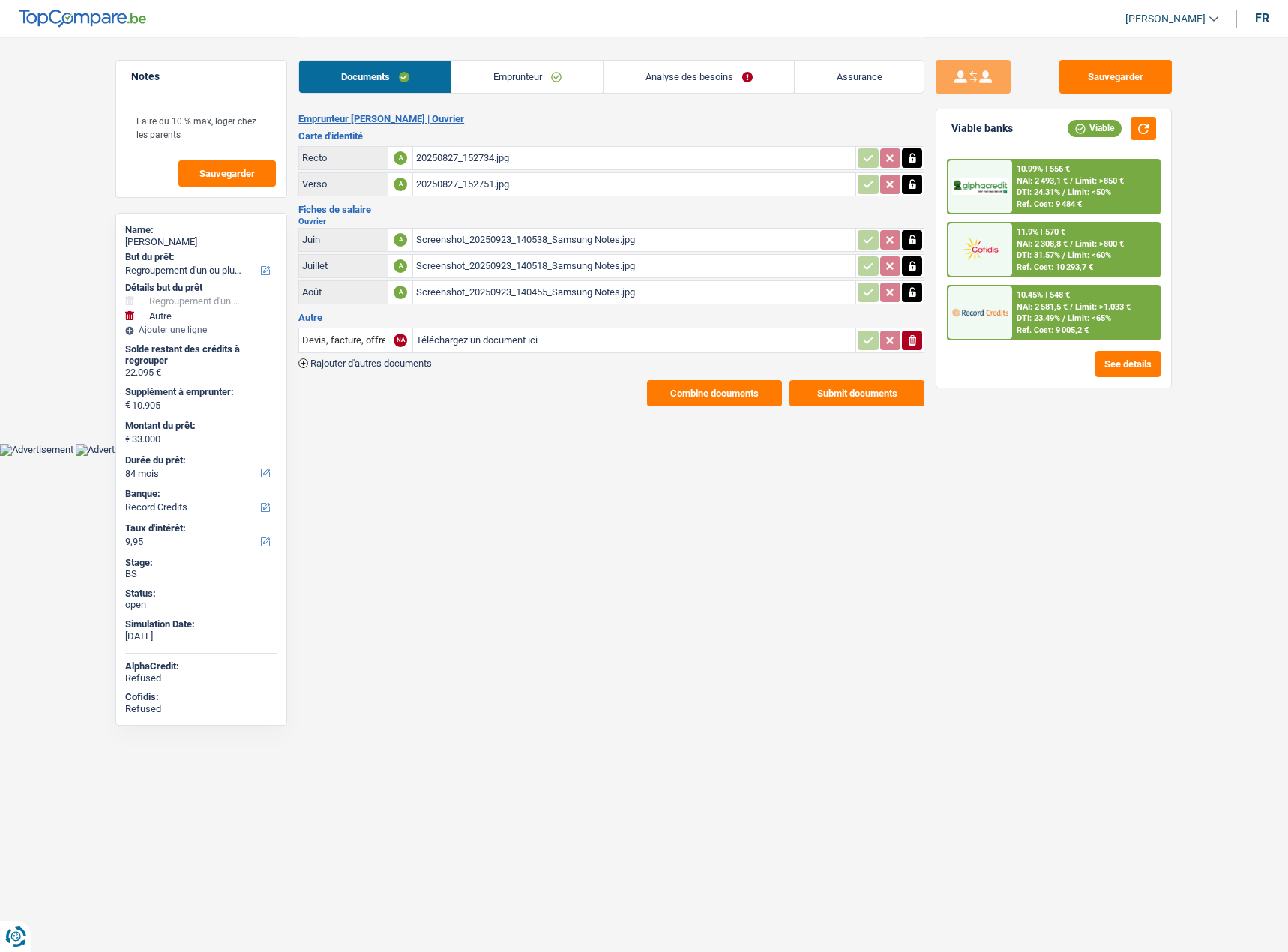
copy div "Mettioui"
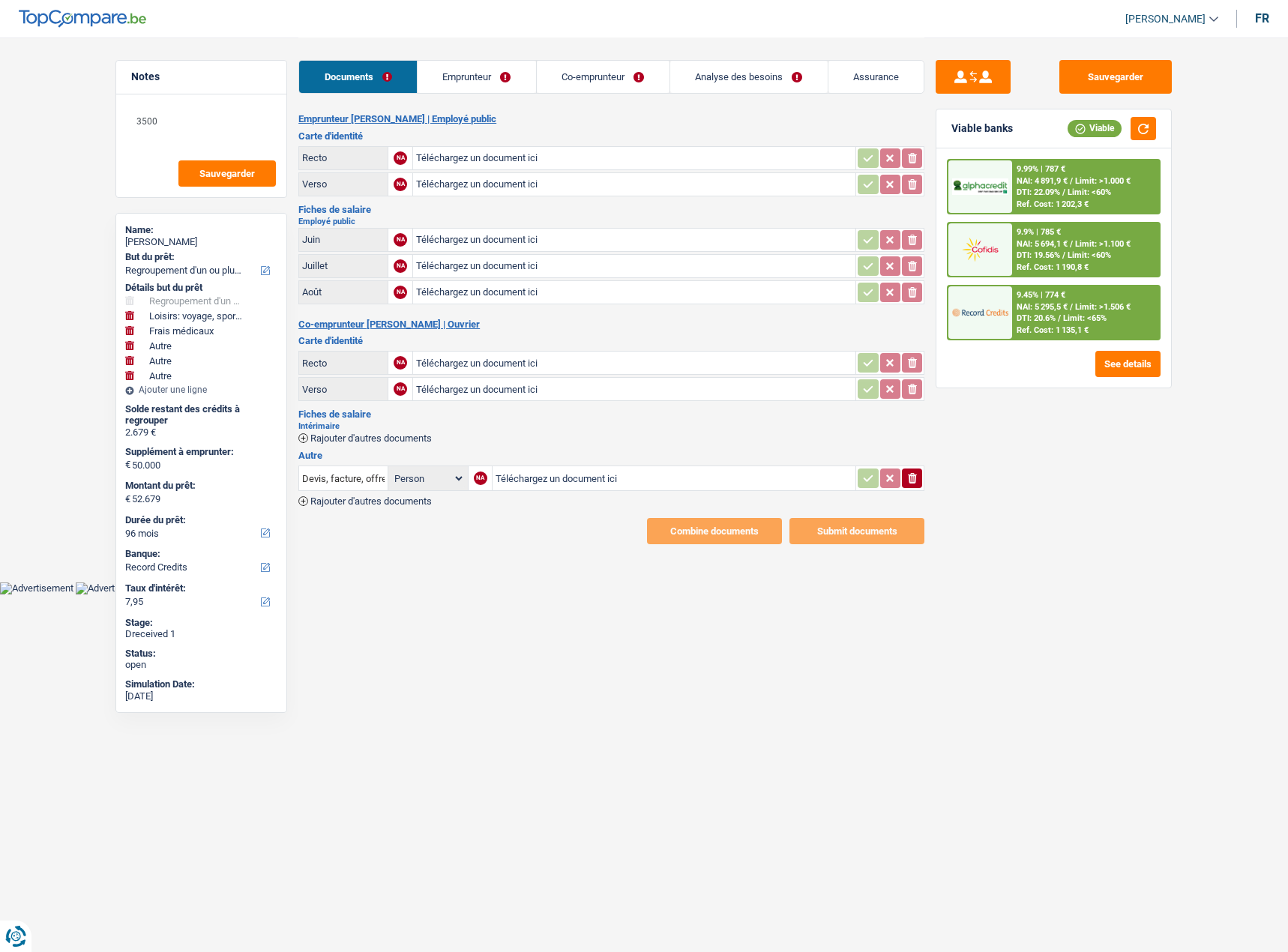
select select "refinancing"
select select "hobbies"
select select "medical"
select select "other"
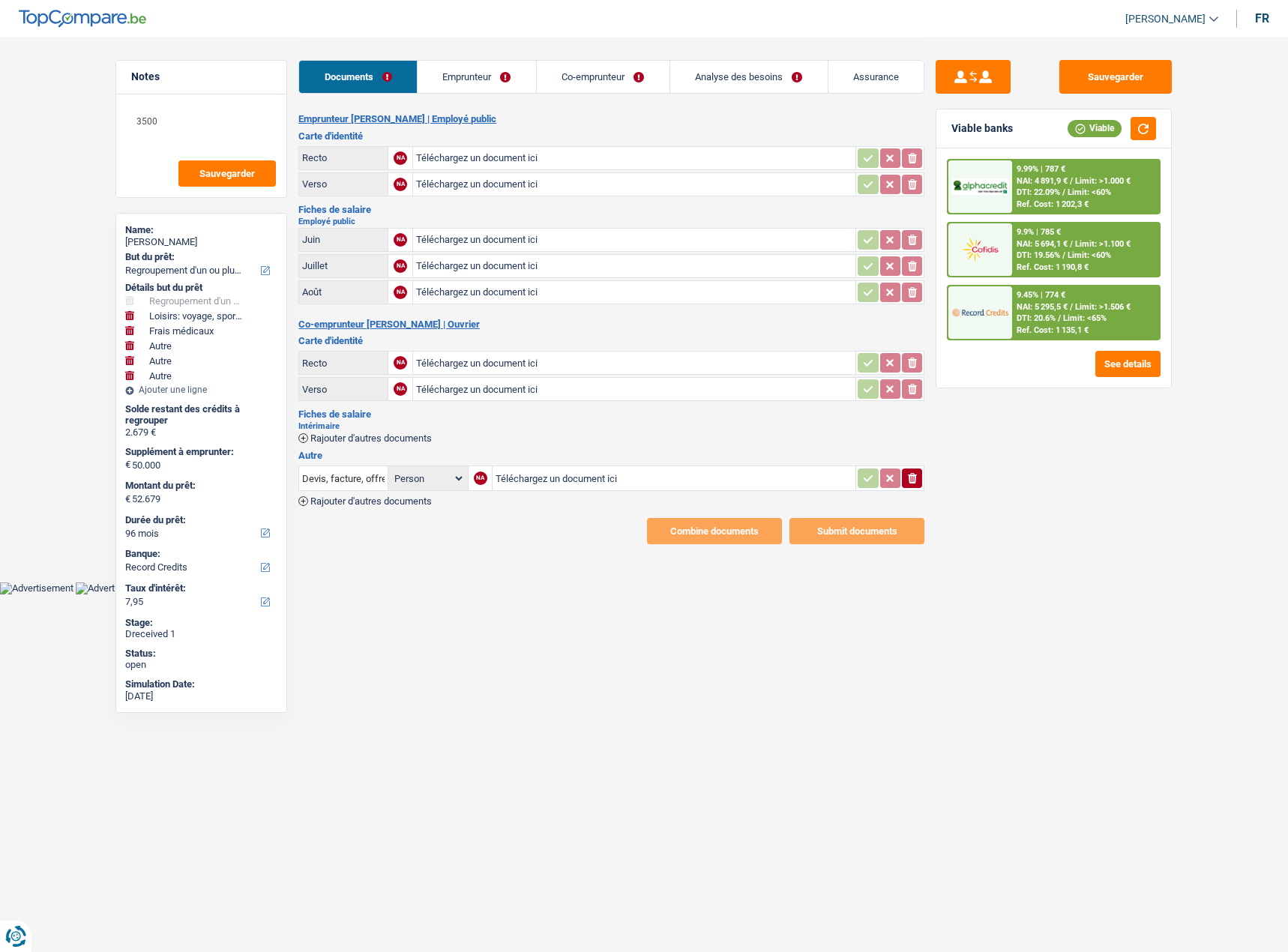
select select "other"
select select "96"
select select "record credits"
click at [478, 78] on link "Emprunteur" at bounding box center [477, 77] width 118 height 32
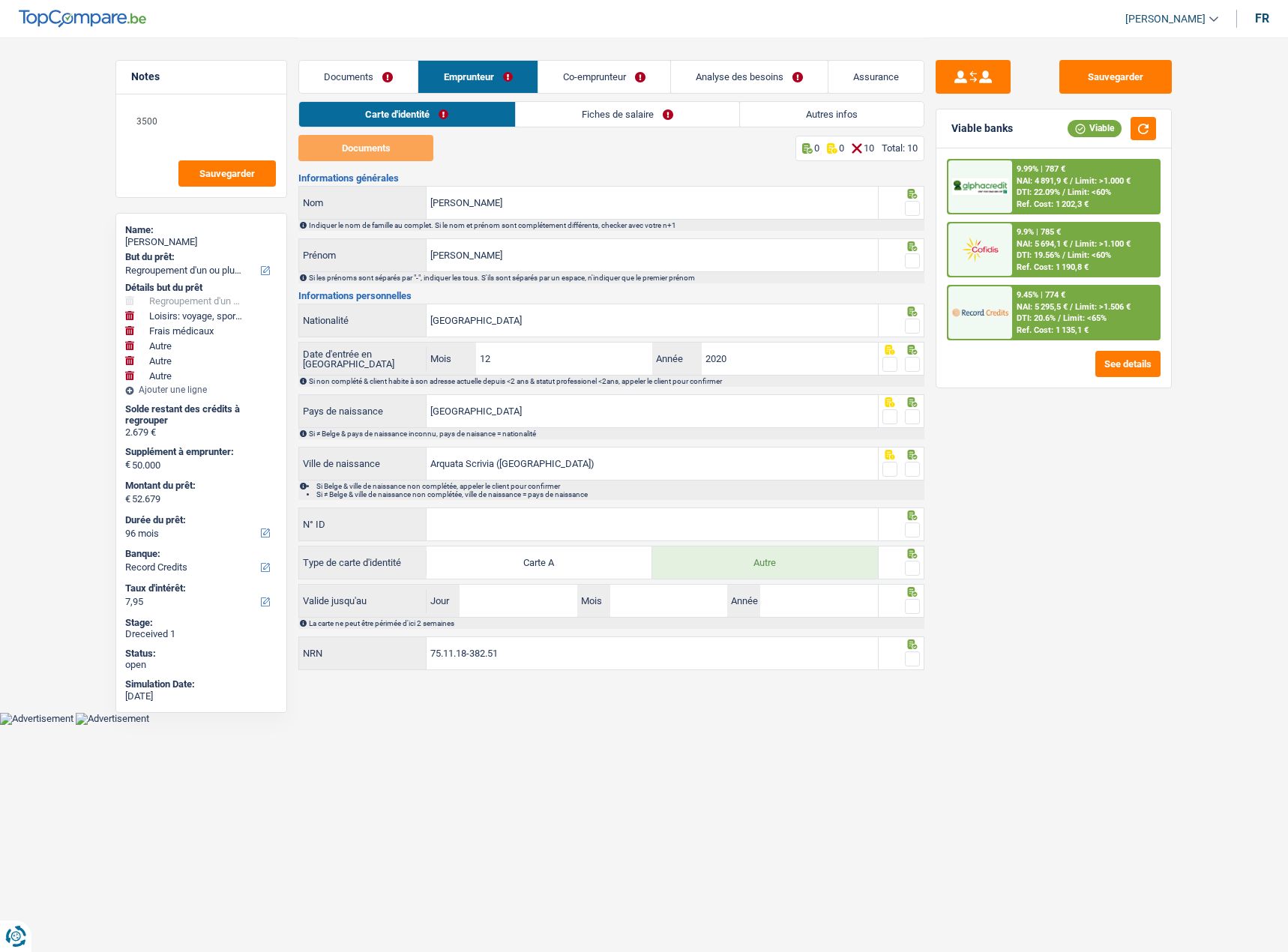
click at [360, 85] on link "Documents" at bounding box center [358, 77] width 118 height 32
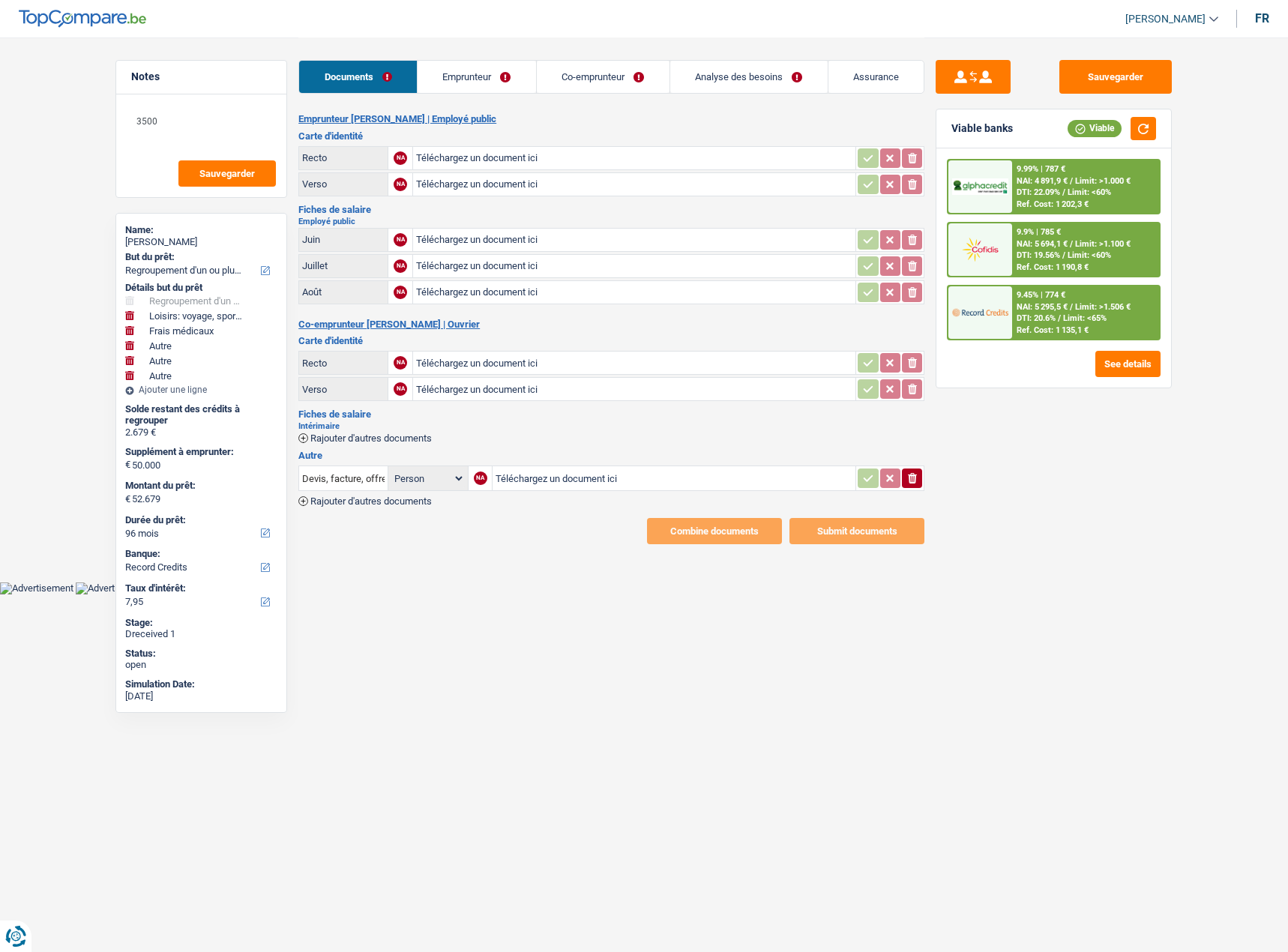
type input "C:\fakepath\image4.jpeg"
type input "C:\fakepath\image5.jpeg"
type input "C:\fakepath\image2.jpeg"
type input "C:\fakepath\image3.jpeg"
type input "C:\fakepath\[DATE]_Pay_Slip.pdf"
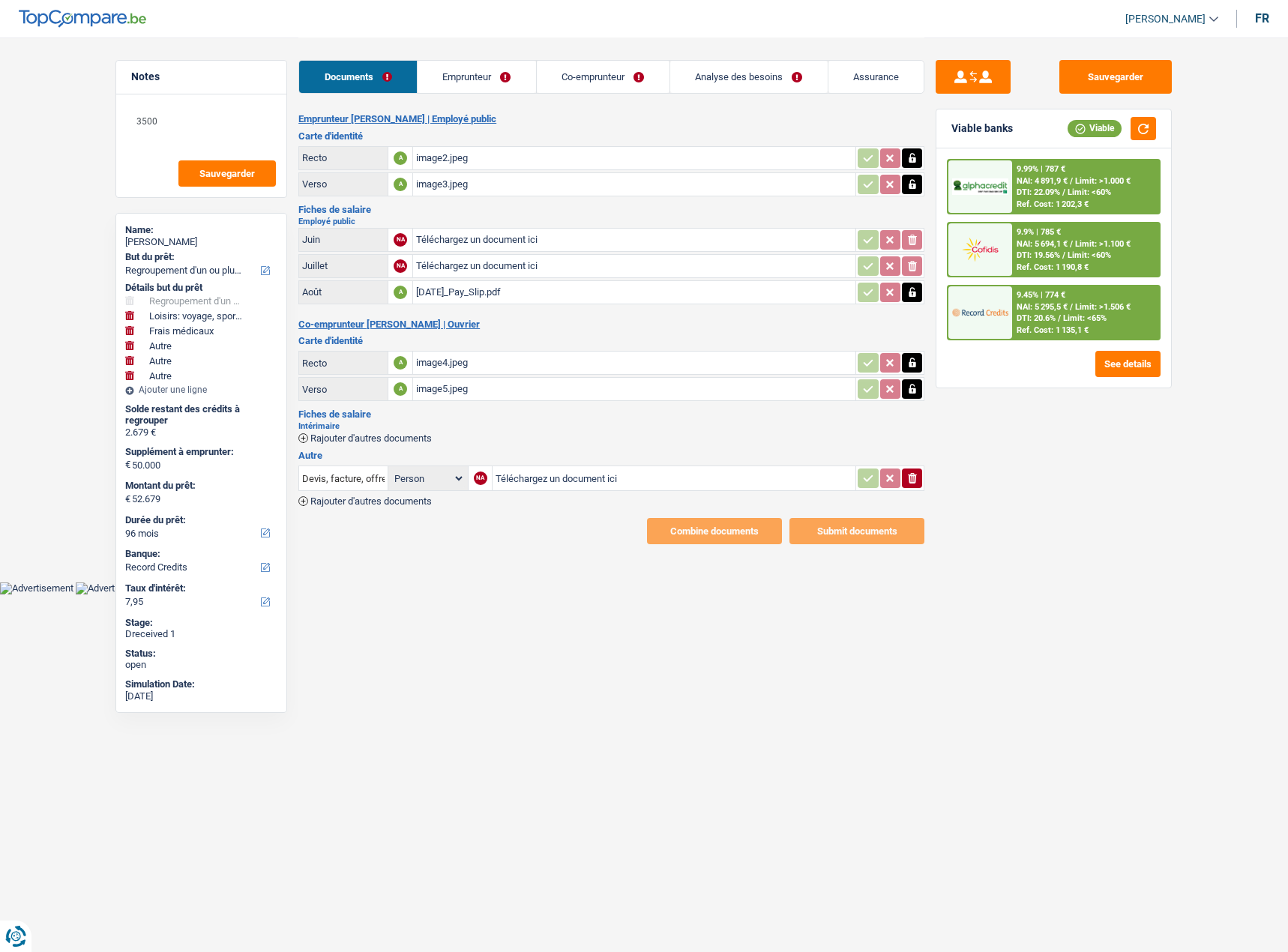
type input "C:\fakepath\[DATE]_Pay_Slip.pdf"
click at [908, 297] on icon "button" at bounding box center [912, 292] width 12 height 15
drag, startPoint x: 908, startPoint y: 297, endPoint x: 919, endPoint y: 276, distance: 23.7
click at [911, 294] on icon "button" at bounding box center [912, 292] width 12 height 15
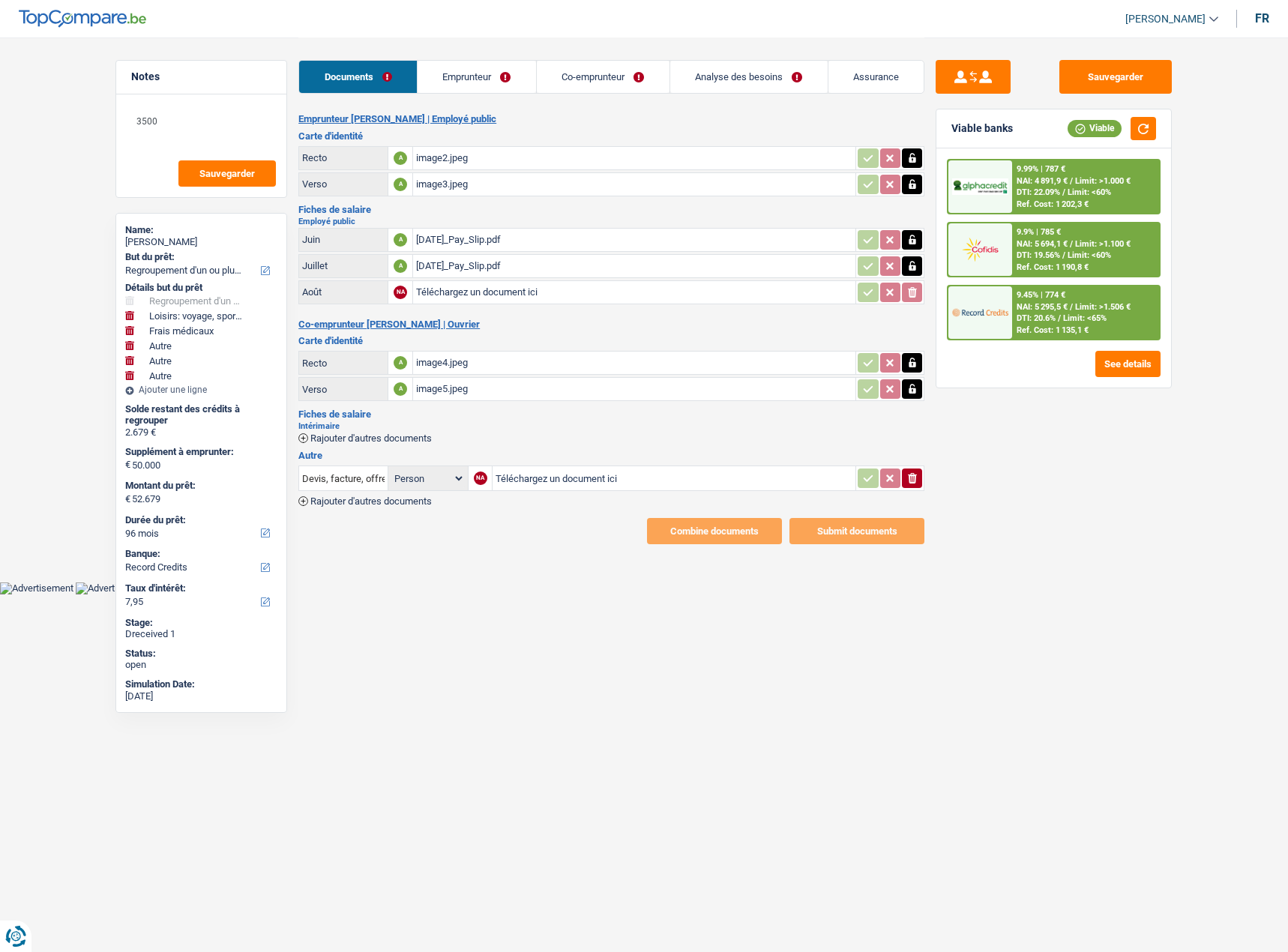
click at [921, 267] on button "button" at bounding box center [912, 265] width 20 height 19
click at [912, 261] on icon "button" at bounding box center [912, 266] width 9 height 11
click at [919, 226] on table "Juin A [DATE]_Pay_Slip.pdf Juillet NA Téléchargez un document ici ionicons-v5-e…" at bounding box center [612, 265] width 626 height 81
click at [917, 232] on icon "button" at bounding box center [912, 240] width 12 height 15
click at [917, 232] on icon "ionicons-v5-e" at bounding box center [912, 240] width 12 height 15
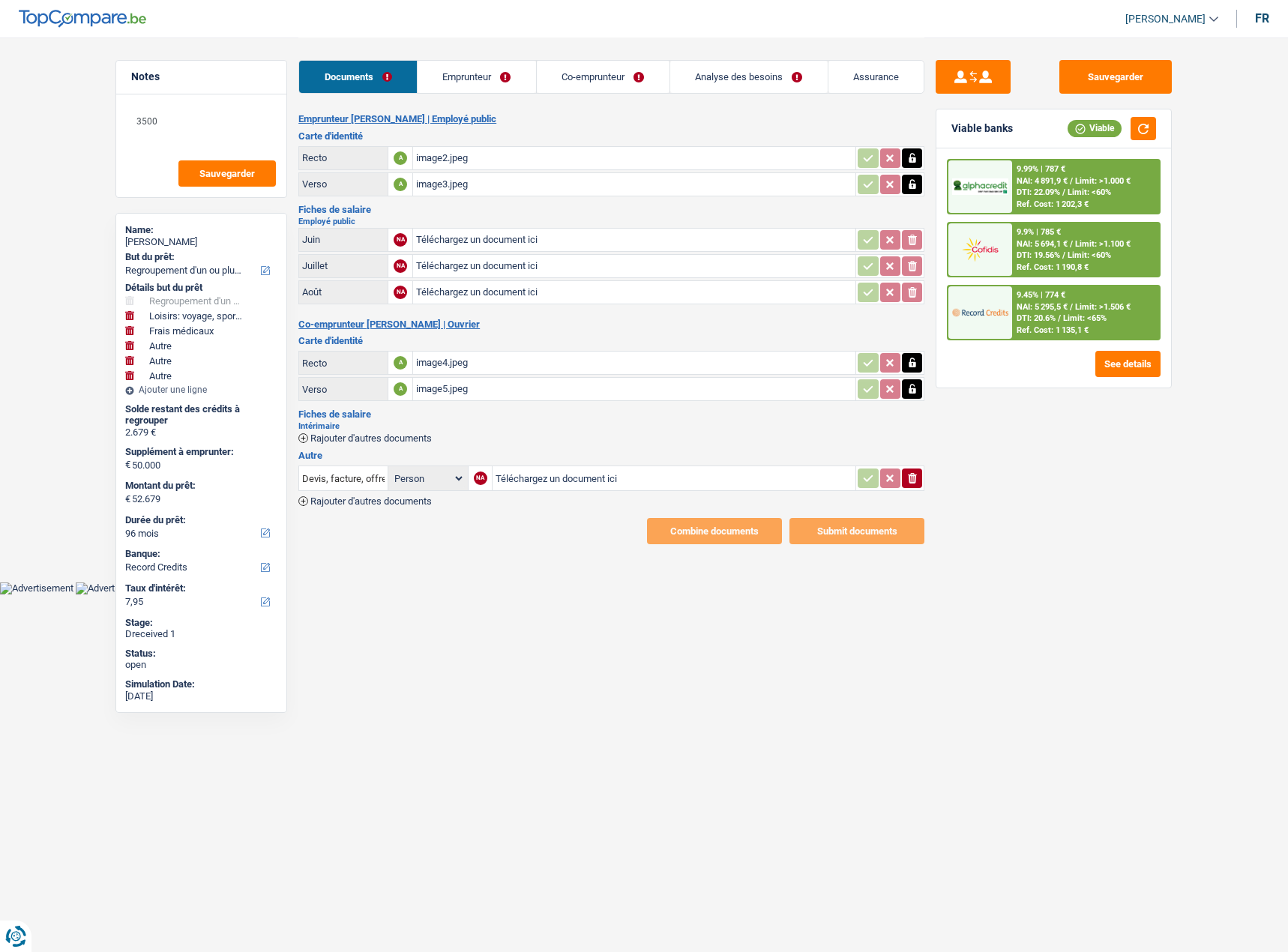
type input "C:\fakepath\[DATE]_Pay_Slip.pdf"
type input "C:\fakepath\KG-salary.pdf"
click at [342, 474] on input "Devis, facture, offre, bon de commande" at bounding box center [343, 478] width 82 height 24
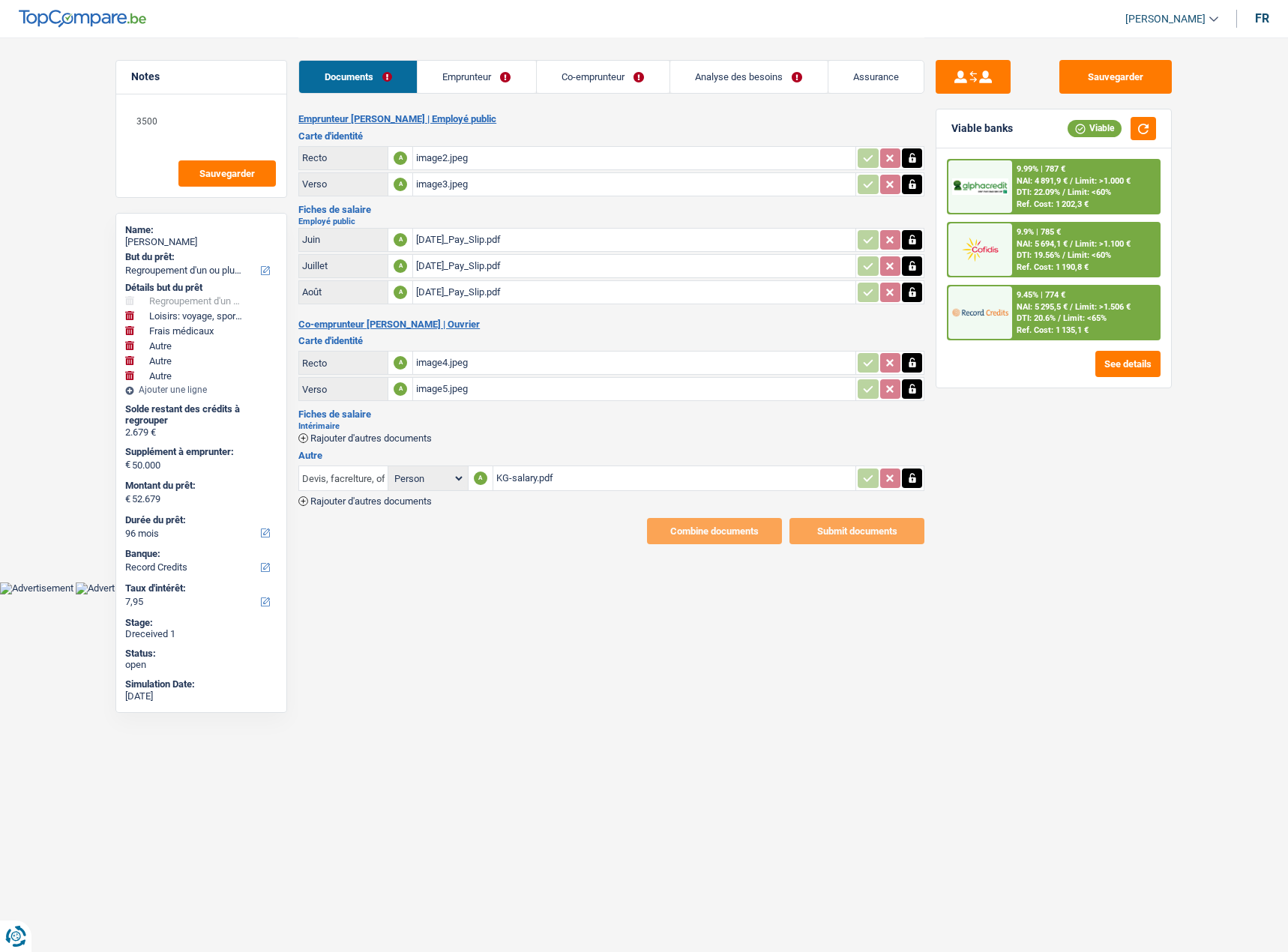
click at [369, 485] on input "Devis, facrelture, offre, bon de commande" at bounding box center [343, 478] width 82 height 24
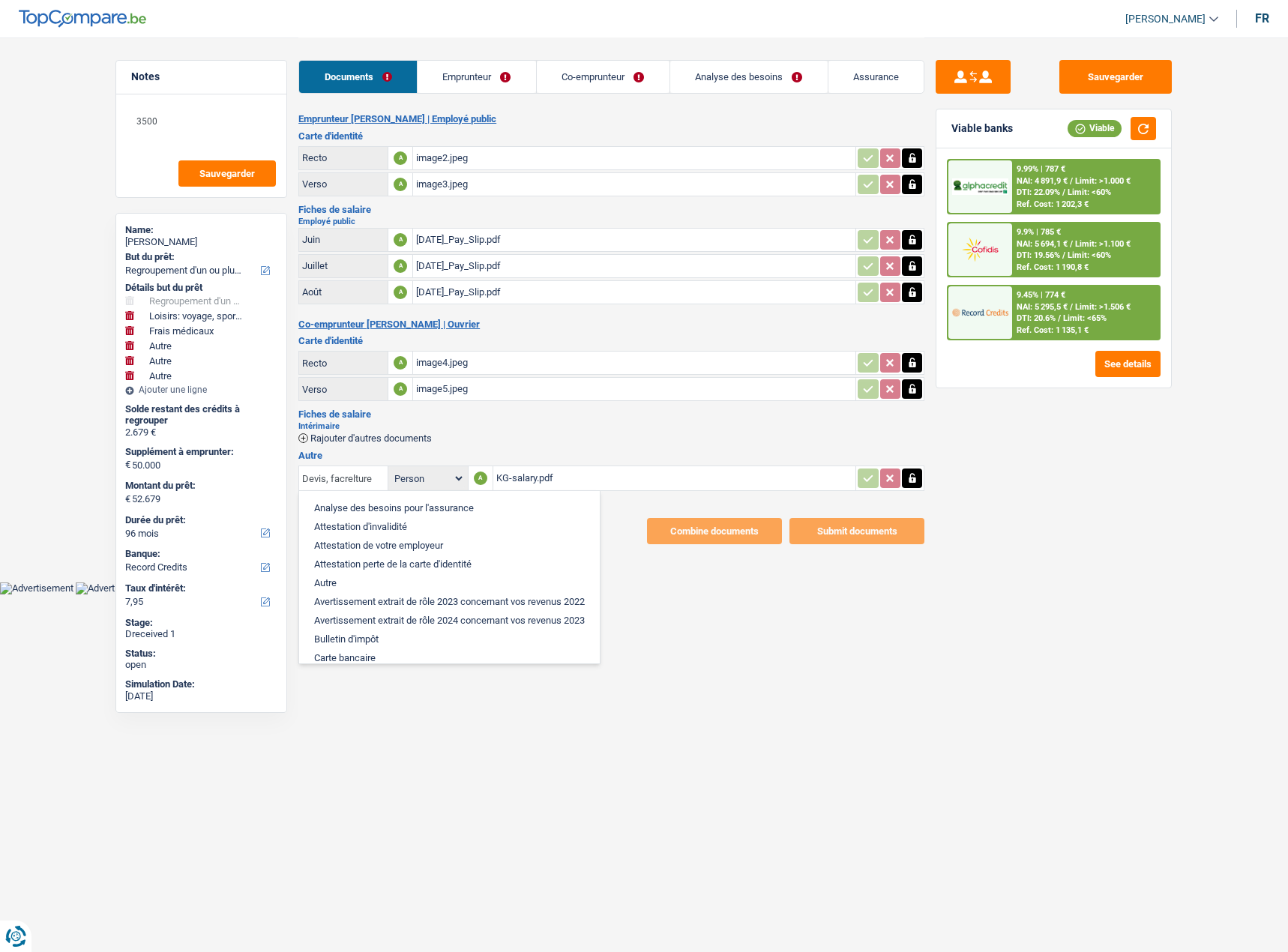
type input "Devis, facreltur"
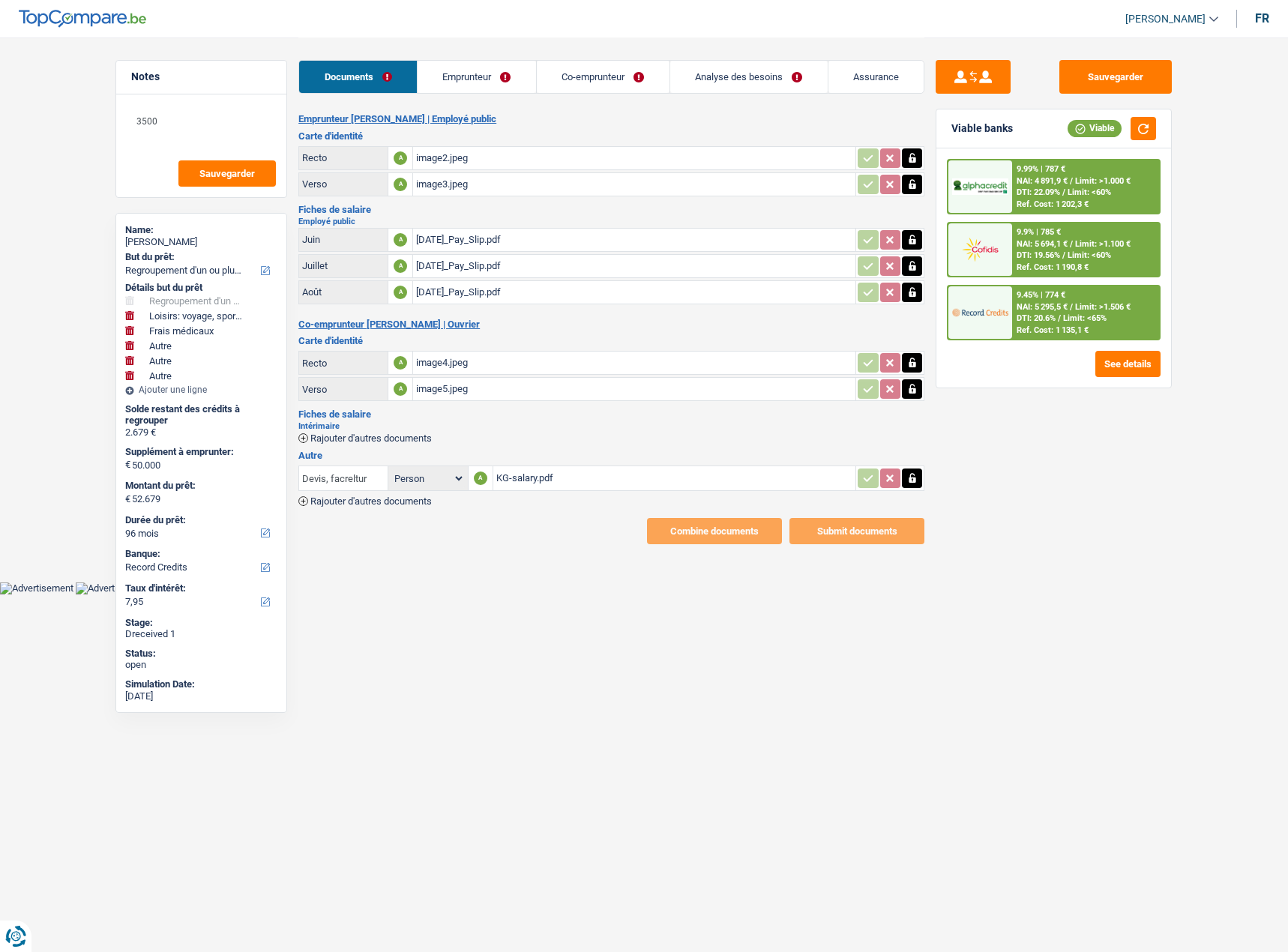
click at [213, 466] on div "Notes 3500 Sauvegarder Name: [PERSON_NAME] But du prêt: Confort maison: meubles…" at bounding box center [643, 290] width 1079 height 507
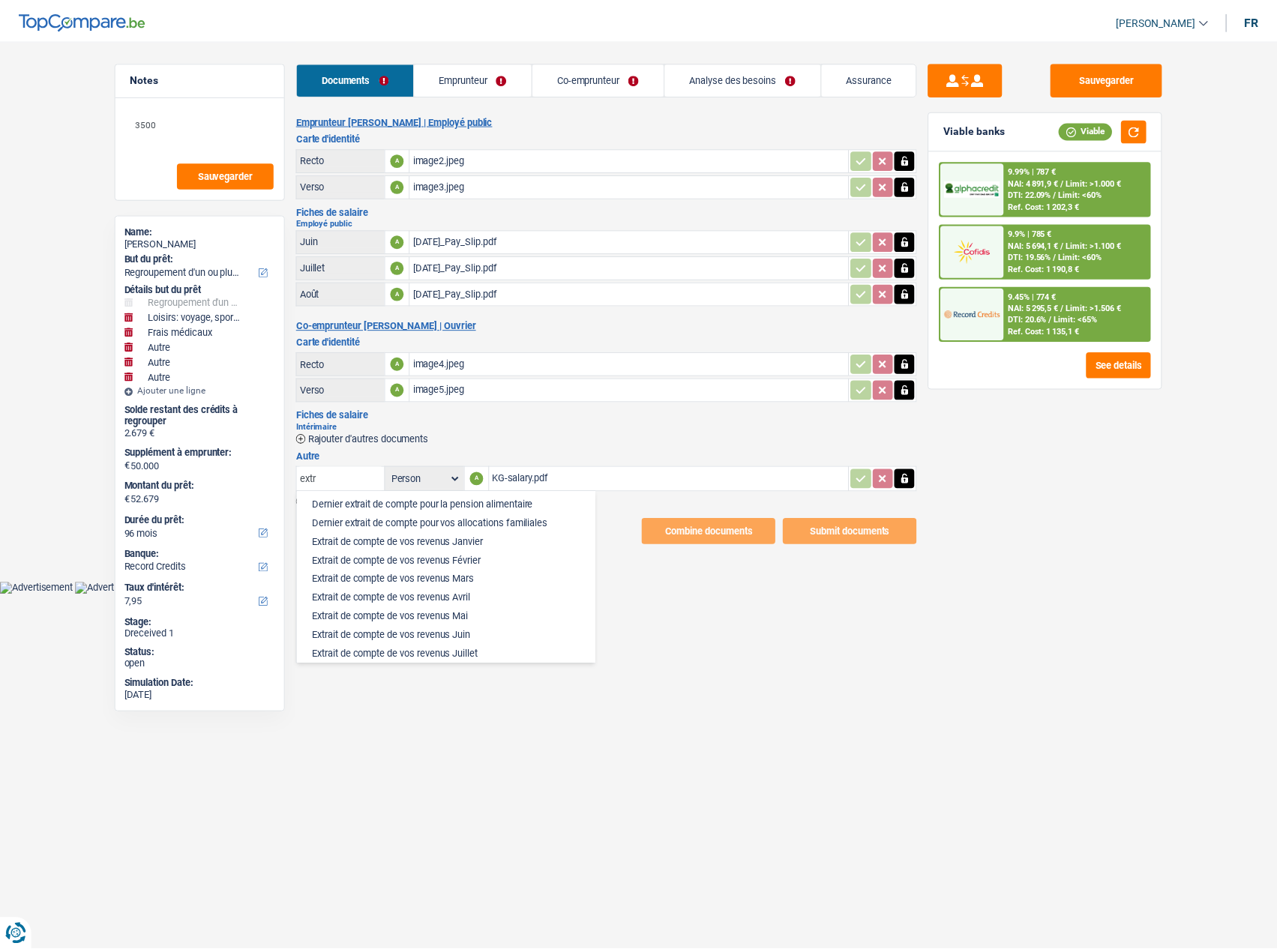
scroll to position [75, 0]
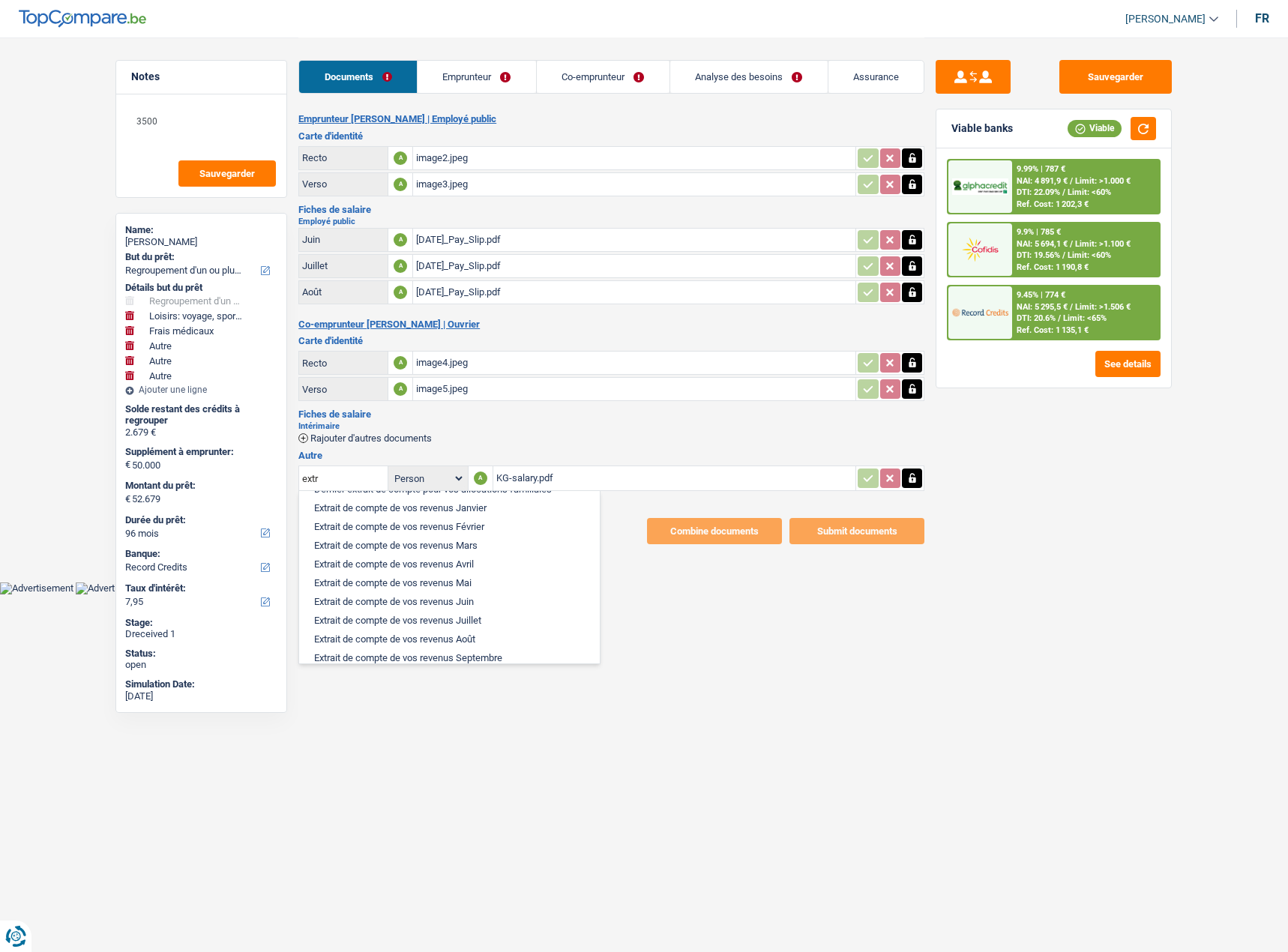
drag, startPoint x: 473, startPoint y: 601, endPoint x: 1260, endPoint y: 707, distance: 794.1
click at [473, 600] on li "Extrait de compte de vos revenus Juin" at bounding box center [448, 602] width 285 height 19
type input "Extrait de compte de vos revenus Juin"
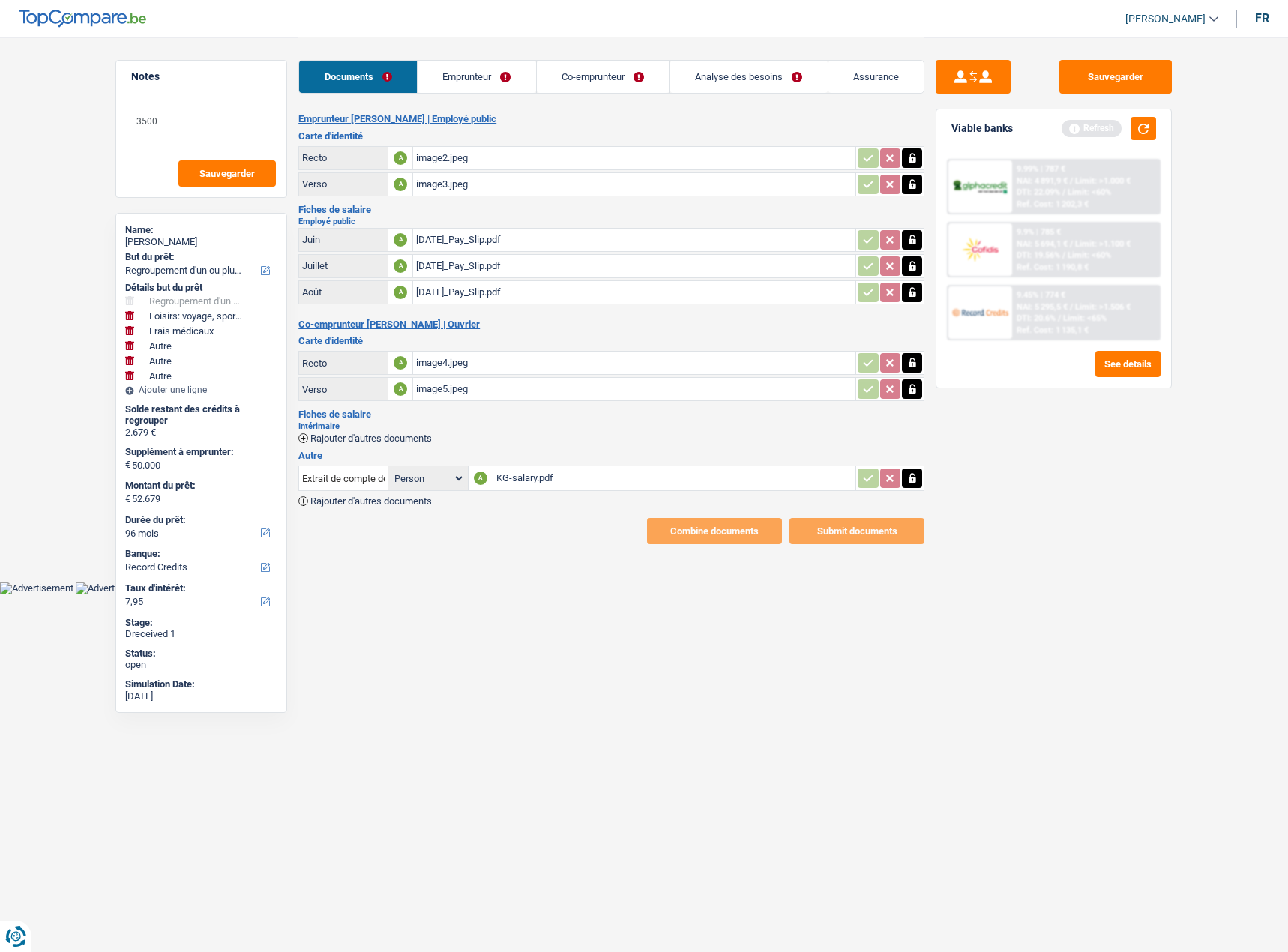
click at [432, 502] on span "Rajouter d'autres documents" at bounding box center [371, 501] width 121 height 10
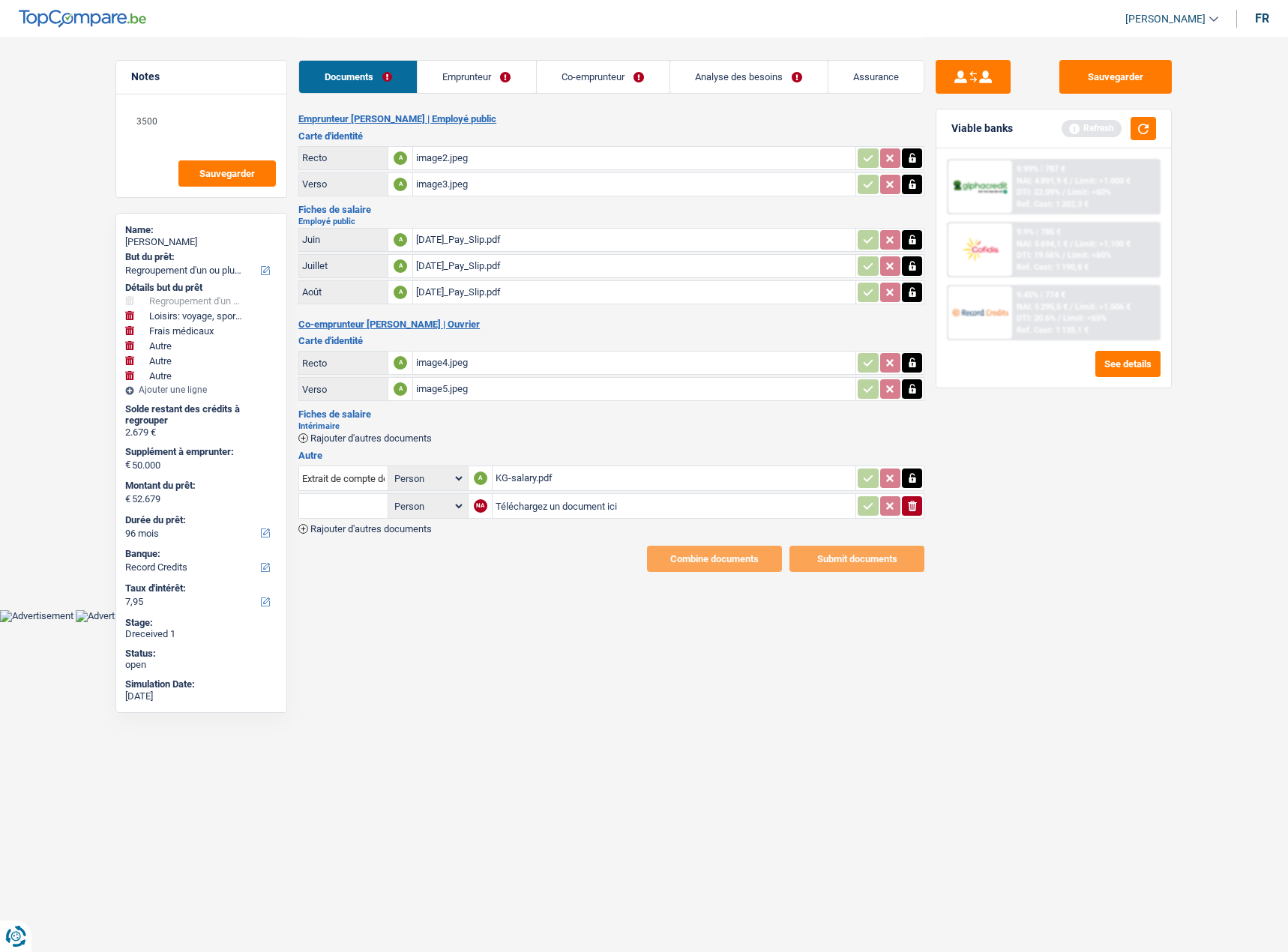
type input "C:\fakepath\LS-salary.pdf"
click at [314, 508] on input "text" at bounding box center [343, 506] width 82 height 24
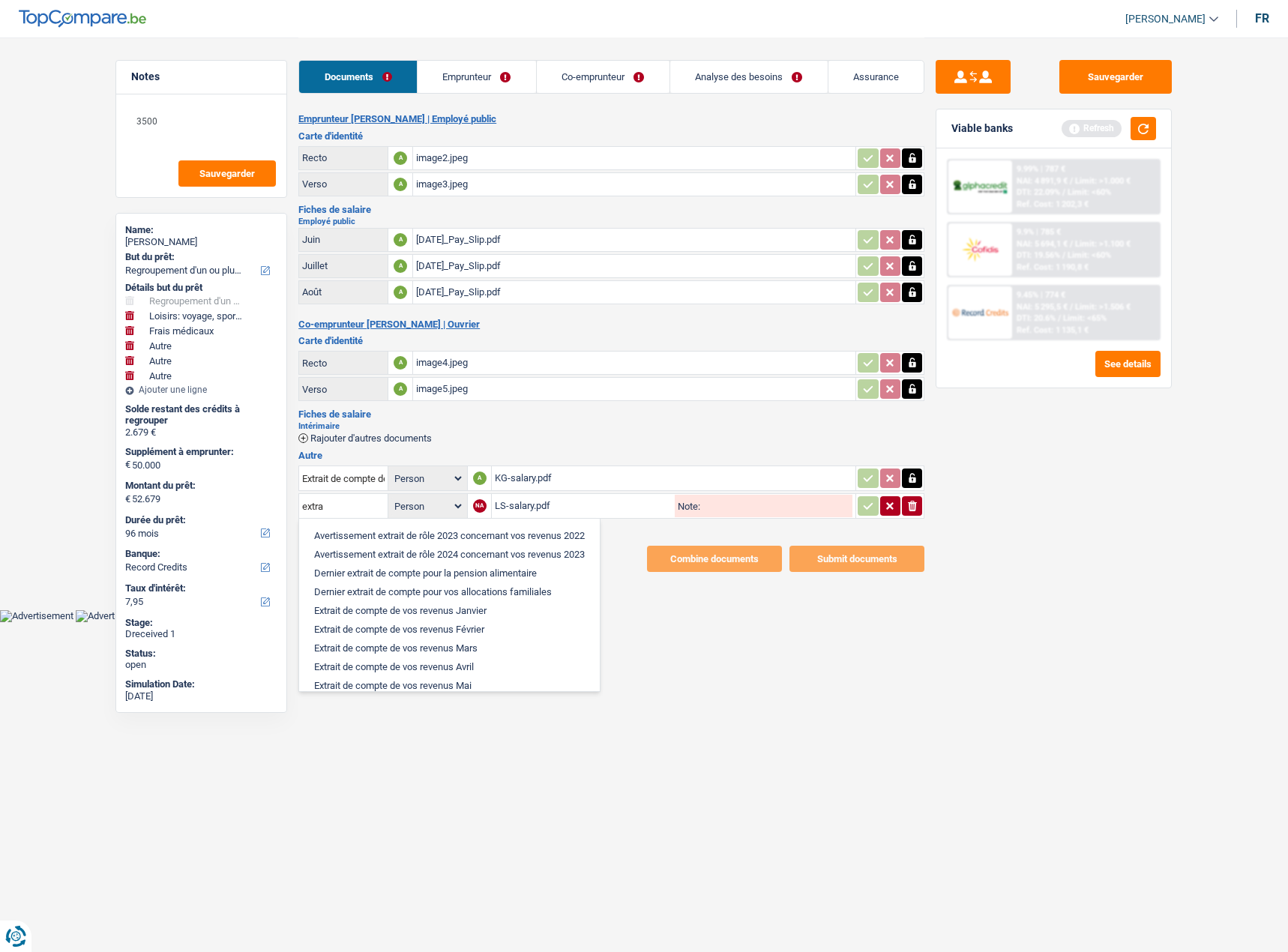
drag, startPoint x: 449, startPoint y: 654, endPoint x: 767, endPoint y: 632, distance: 318.8
click at [453, 654] on li "Extrait de compte de vos revenus Mars" at bounding box center [448, 648] width 285 height 19
type input "Extrait de compte de vos revenus Mars"
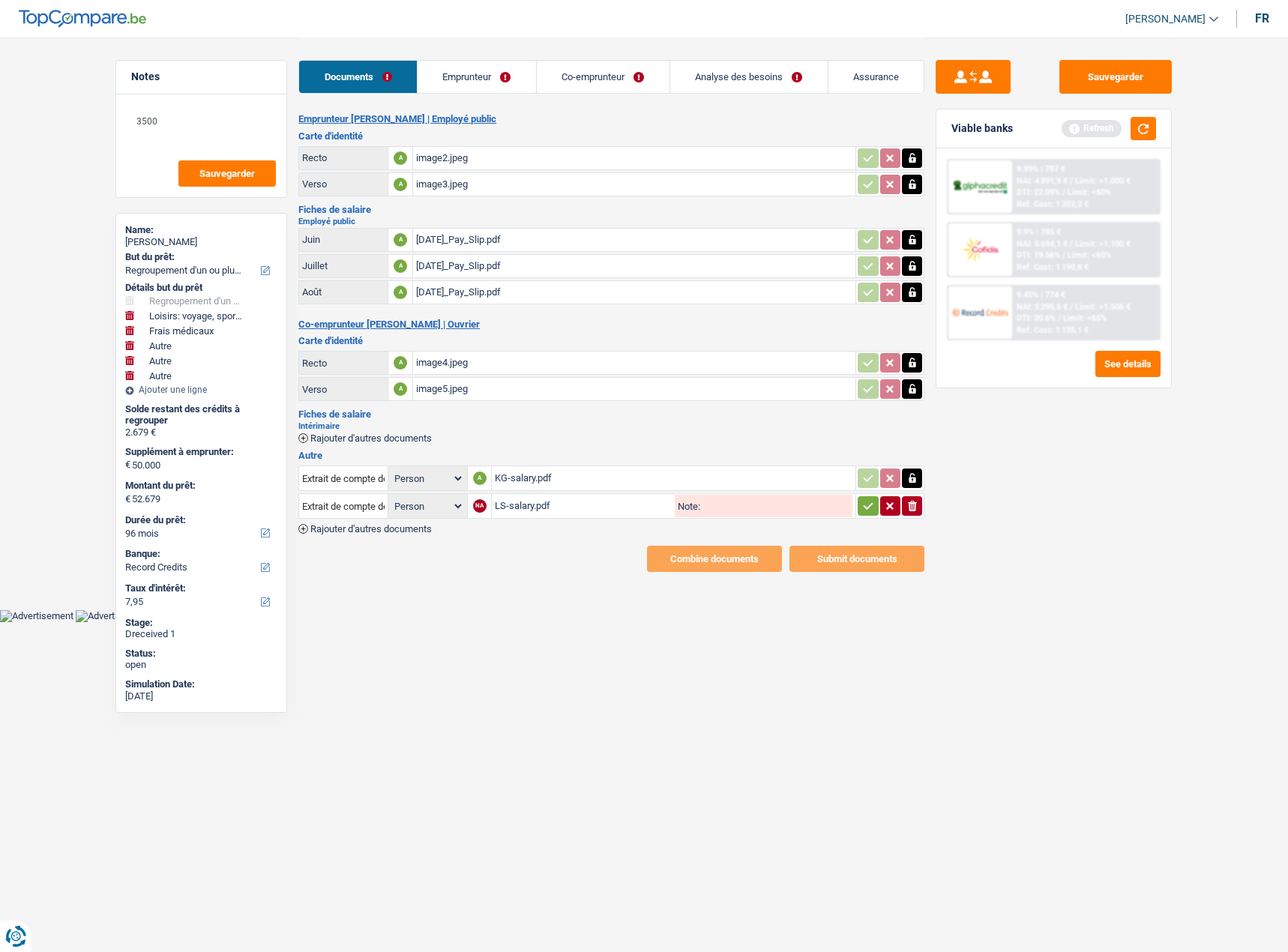
drag, startPoint x: 961, startPoint y: 498, endPoint x: 901, endPoint y: 498, distance: 60.0
click at [959, 498] on div "Sauvegarder Viable banks Refresh 9.99% | 787 € NAI: 4 891,9 € / Limit: >1.000 €…" at bounding box center [1053, 493] width 259 height 868
click at [866, 505] on icon "button" at bounding box center [868, 506] width 12 height 15
drag, startPoint x: 1112, startPoint y: 72, endPoint x: 1272, endPoint y: 92, distance: 161.2
click at [1118, 72] on button "Sauvegarder" at bounding box center [1115, 77] width 112 height 34
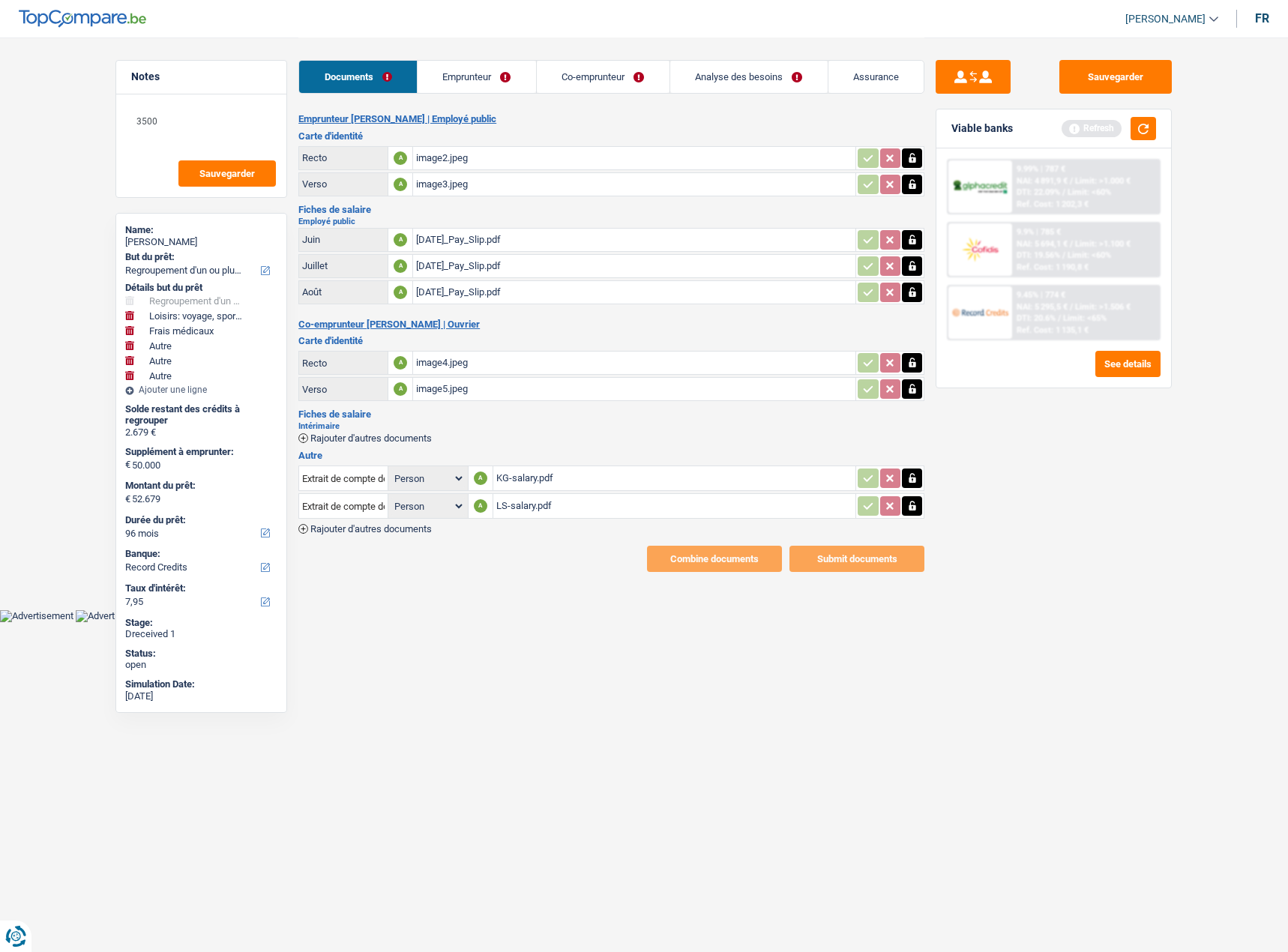
click at [455, 83] on link "Emprunteur" at bounding box center [477, 77] width 118 height 32
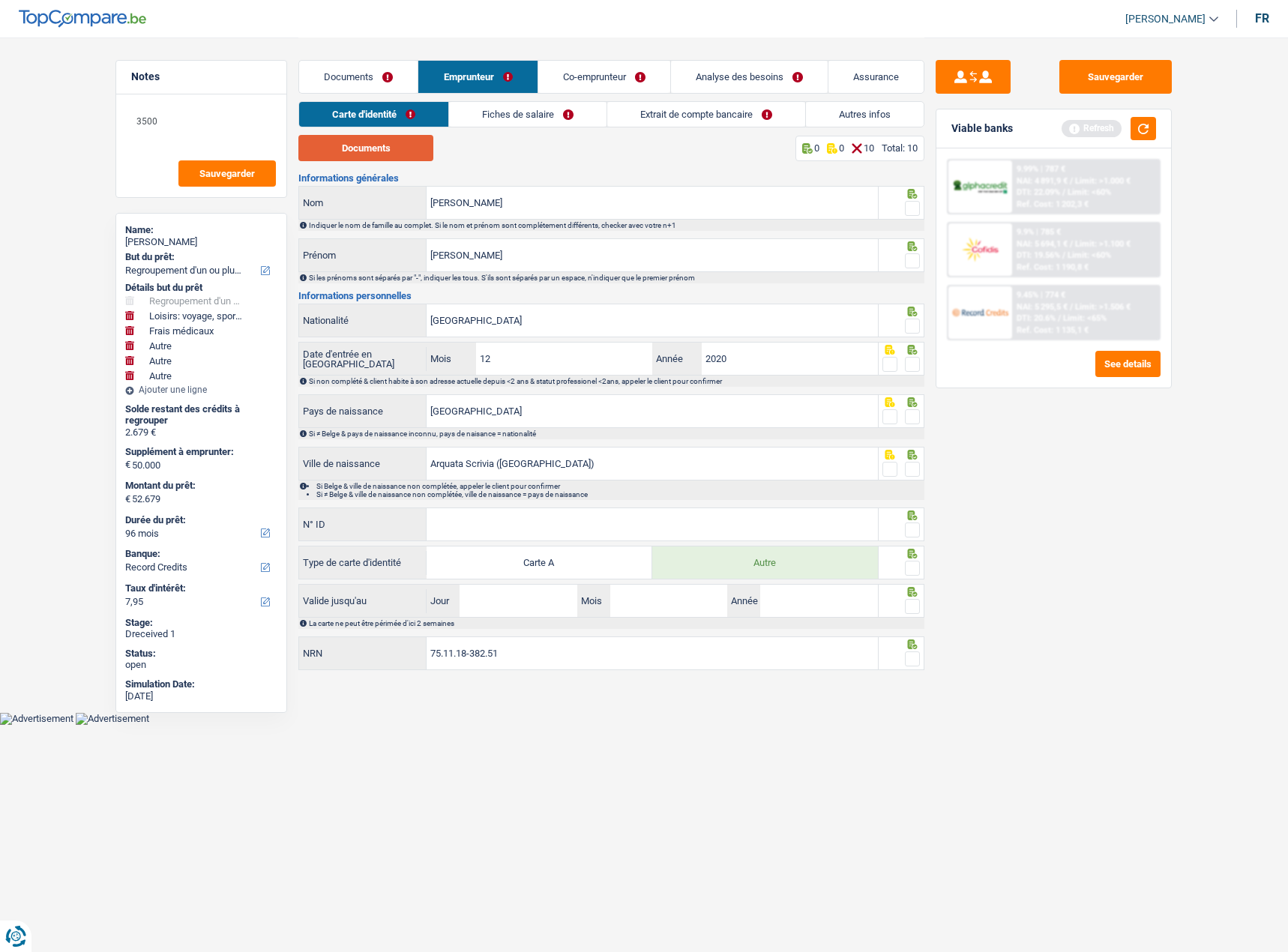
drag, startPoint x: 400, startPoint y: 146, endPoint x: 1054, endPoint y: 72, distance: 658.2
click at [400, 146] on button "Documents" at bounding box center [366, 148] width 135 height 27
drag, startPoint x: 914, startPoint y: 257, endPoint x: 912, endPoint y: 206, distance: 51.0
click at [914, 258] on span at bounding box center [912, 261] width 15 height 15
click at [0, 0] on input "radio" at bounding box center [0, 0] width 0 height 0
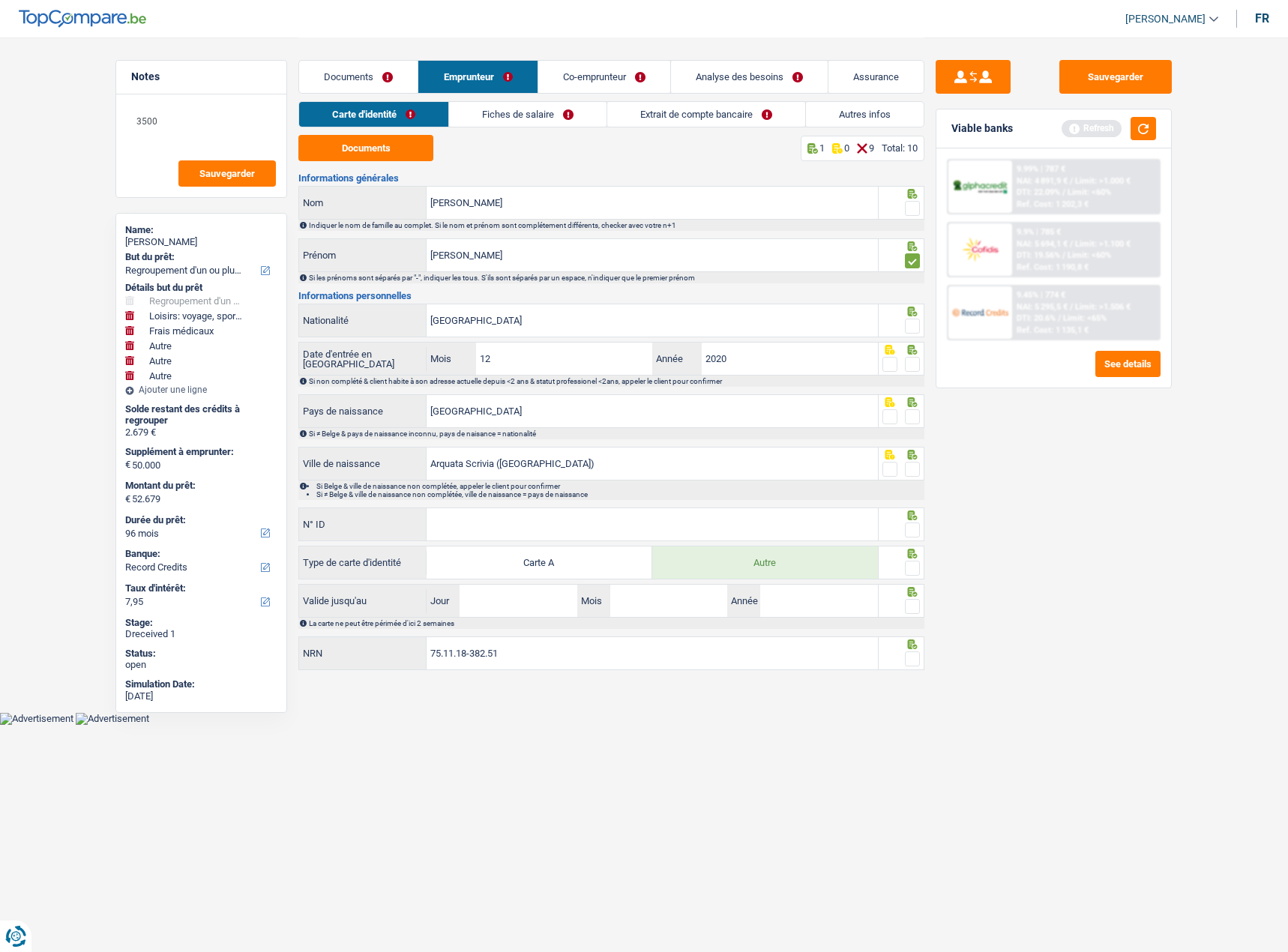
click at [912, 206] on span at bounding box center [912, 208] width 15 height 15
click at [0, 0] on input "radio" at bounding box center [0, 0] width 0 height 0
click at [909, 325] on span at bounding box center [912, 326] width 15 height 15
click at [0, 0] on input "radio" at bounding box center [0, 0] width 0 height 0
click at [919, 362] on div at bounding box center [902, 359] width 47 height 34
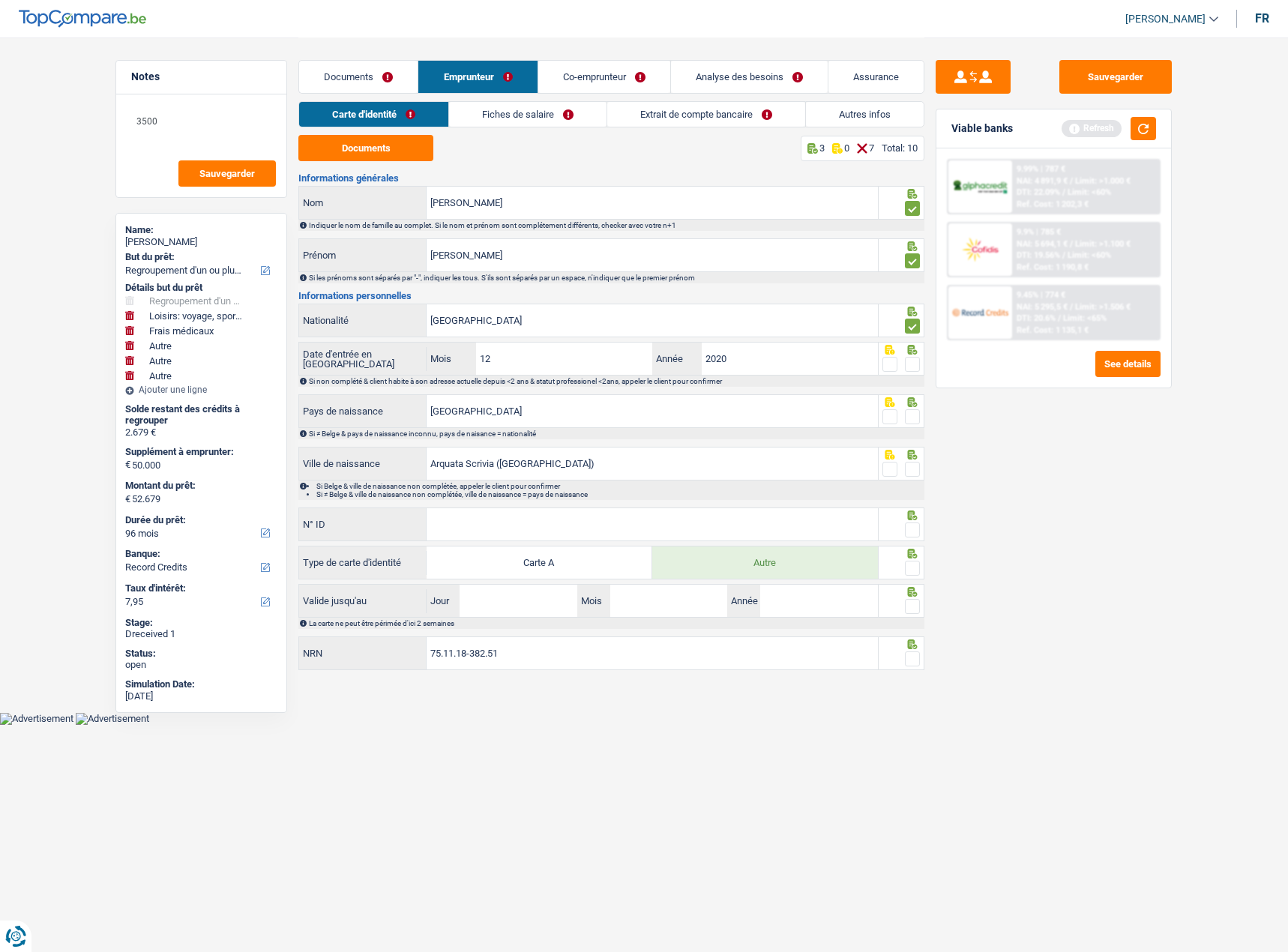
click at [919, 362] on span at bounding box center [912, 364] width 15 height 15
click at [0, 0] on input "radio" at bounding box center [0, 0] width 0 height 0
click at [919, 413] on span at bounding box center [912, 417] width 15 height 15
click at [0, 0] on input "radio" at bounding box center [0, 0] width 0 height 0
click at [909, 477] on div at bounding box center [912, 469] width 15 height 19
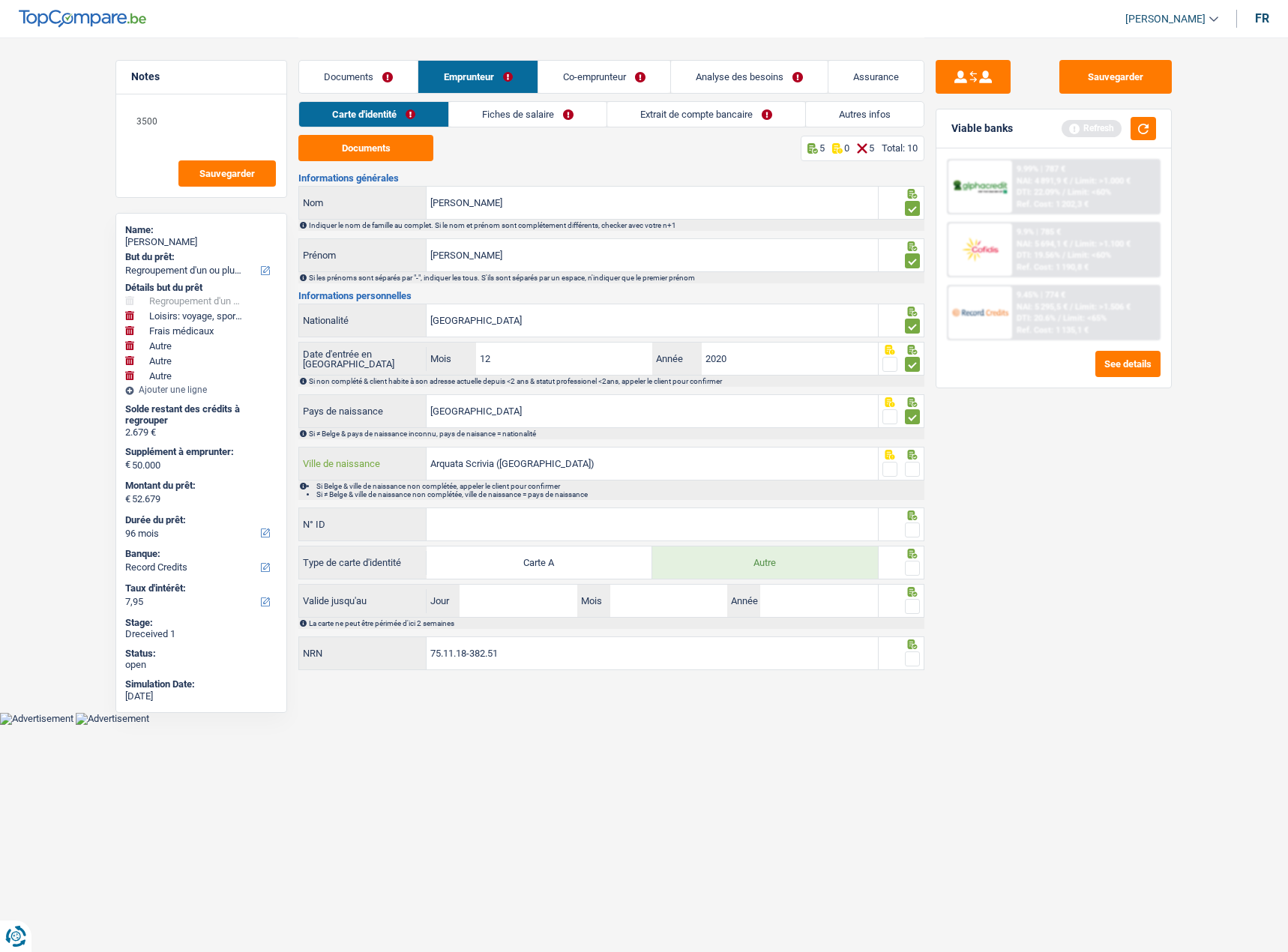
drag, startPoint x: 507, startPoint y: 463, endPoint x: 603, endPoint y: 481, distance: 97.7
click at [603, 481] on div "[PERSON_NAME] ([GEOGRAPHIC_DATA]) Ville de naissance Si Belge & ville de naissa…" at bounding box center [612, 474] width 626 height 53
type input "Arquata Scrivia"
drag, startPoint x: 652, startPoint y: 526, endPoint x: 737, endPoint y: 526, distance: 85.0
click at [652, 526] on input "N° ID" at bounding box center [652, 524] width 451 height 32
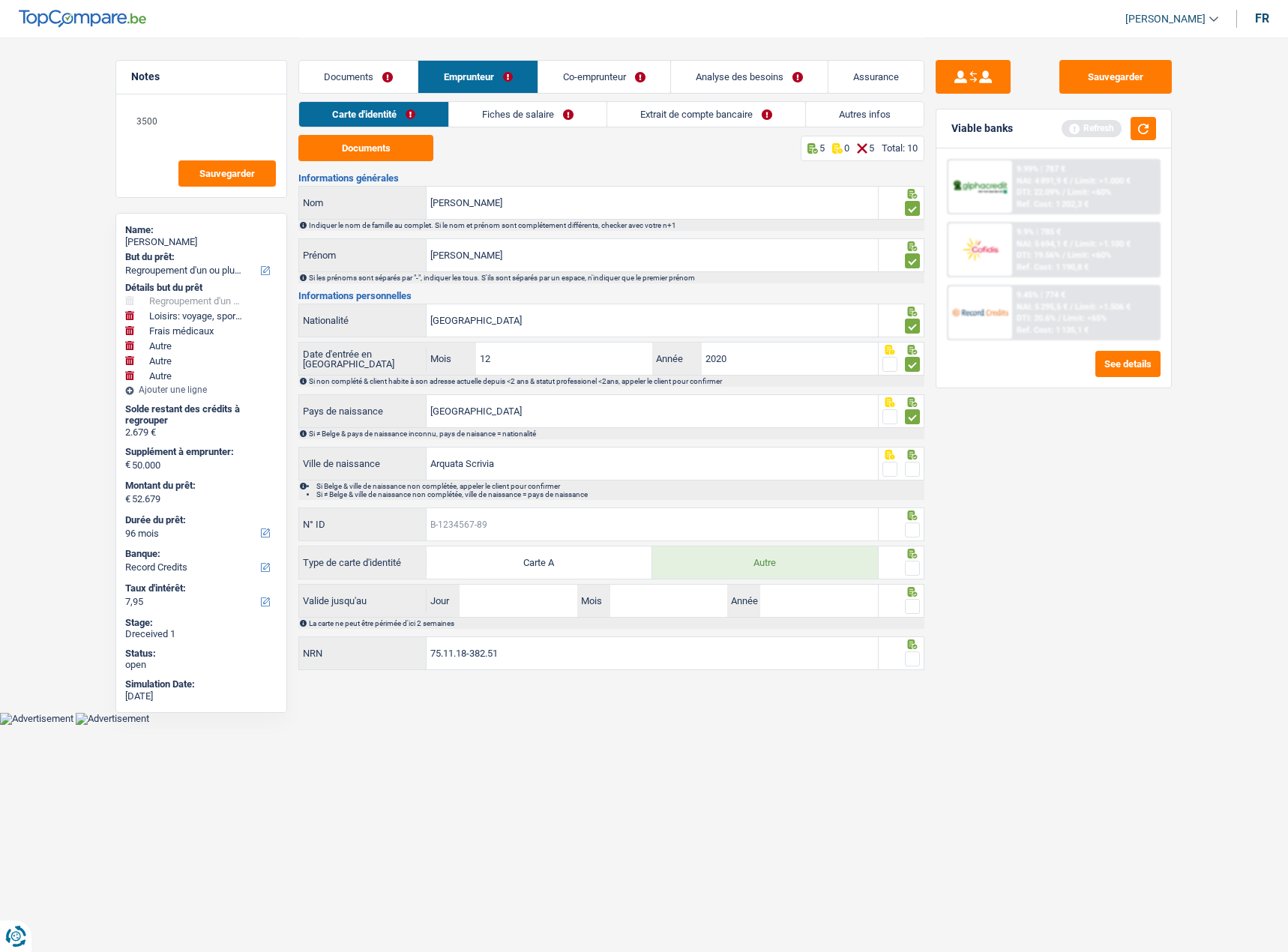
click at [489, 530] on input "N° ID" at bounding box center [652, 524] width 451 height 32
click at [913, 469] on span at bounding box center [912, 469] width 15 height 15
click at [0, 0] on input "radio" at bounding box center [0, 0] width 0 height 0
click at [916, 536] on span at bounding box center [912, 530] width 15 height 15
click at [0, 0] on input "radio" at bounding box center [0, 0] width 0 height 0
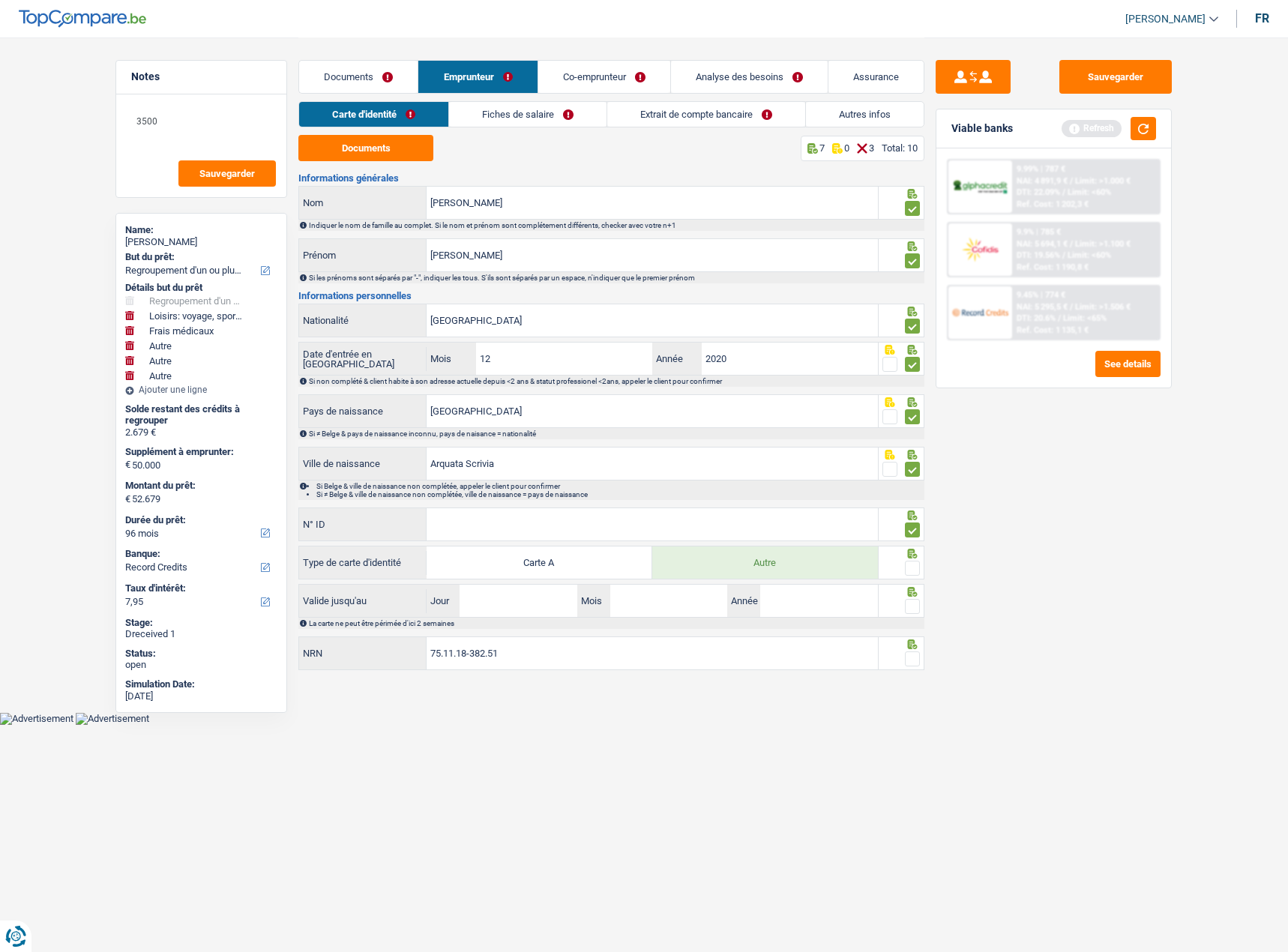
click at [912, 569] on span at bounding box center [912, 568] width 15 height 15
click at [0, 0] on input "radio" at bounding box center [0, 0] width 0 height 0
click at [919, 602] on span at bounding box center [912, 607] width 15 height 15
click at [0, 0] on input "radio" at bounding box center [0, 0] width 0 height 0
click at [541, 602] on input "Jour" at bounding box center [518, 601] width 117 height 32
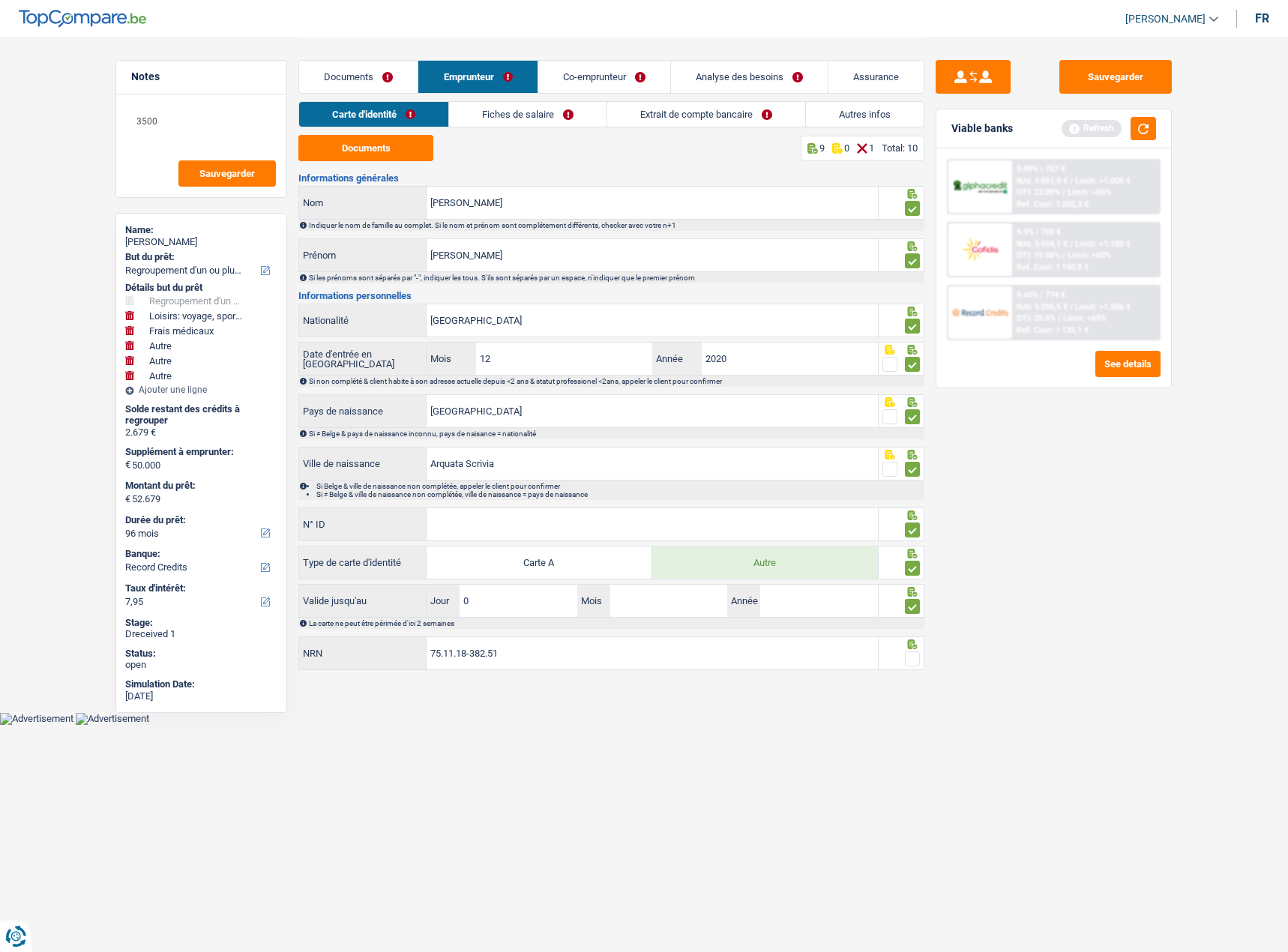
type input "02"
type input "12"
type input "2028"
click at [914, 662] on span at bounding box center [912, 659] width 15 height 15
click at [0, 0] on input "radio" at bounding box center [0, 0] width 0 height 0
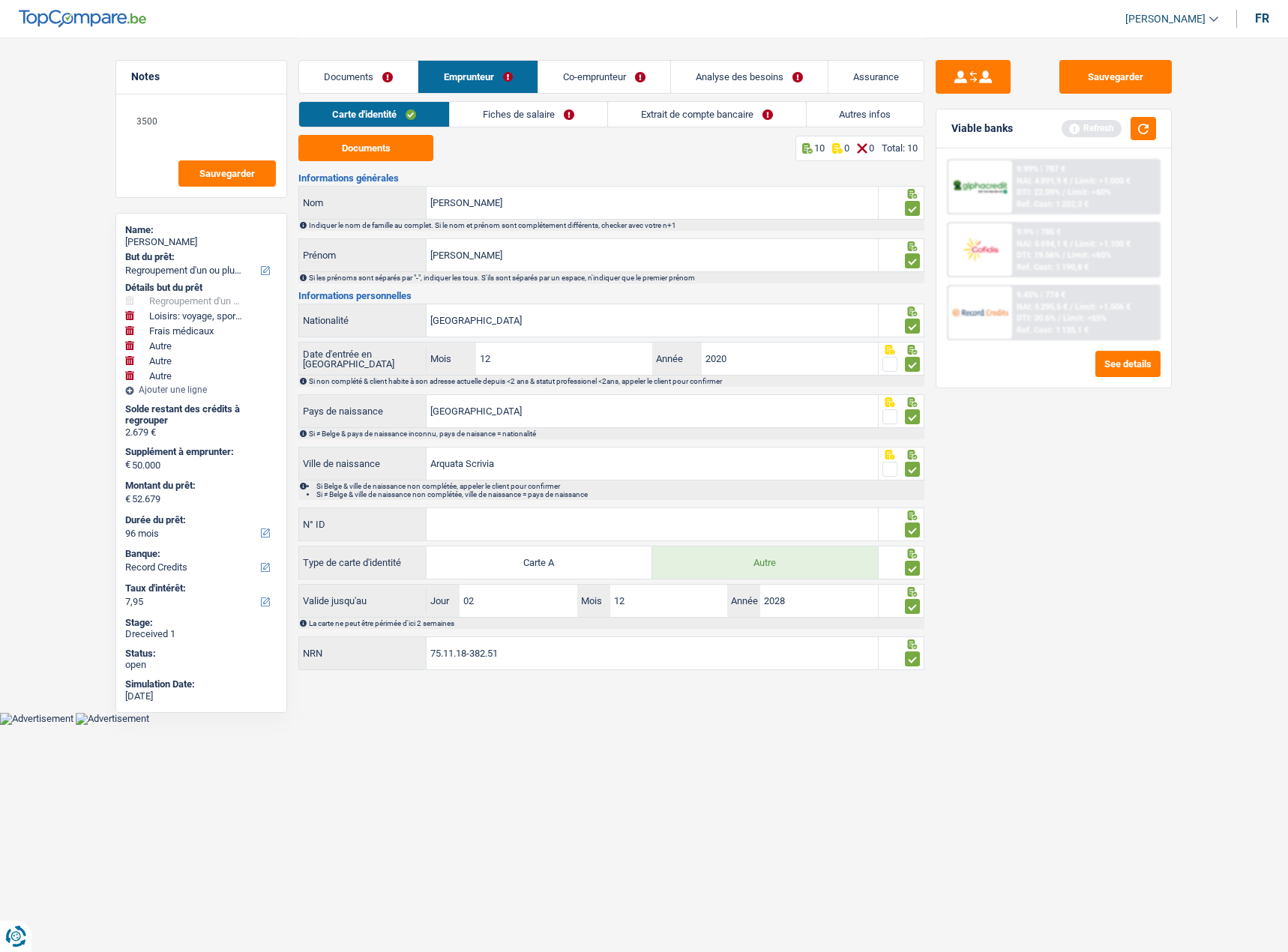
click at [537, 113] on link "Fiches de salaire" at bounding box center [528, 115] width 157 height 25
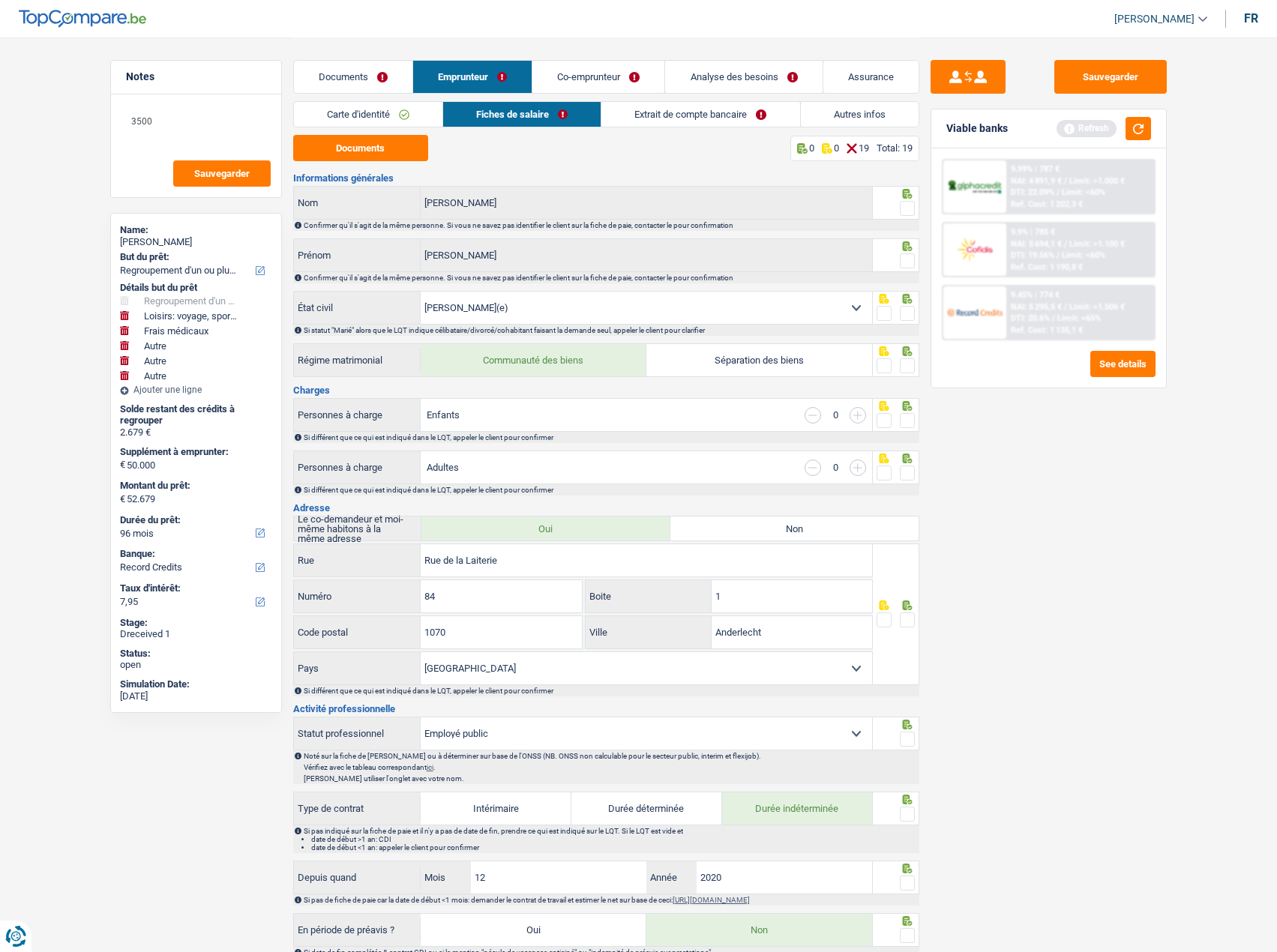
click at [905, 201] on span at bounding box center [907, 208] width 15 height 15
click at [0, 0] on input "radio" at bounding box center [0, 0] width 0 height 0
click at [912, 251] on icon at bounding box center [907, 246] width 15 height 10
click at [912, 261] on span at bounding box center [907, 261] width 15 height 15
click at [0, 0] on input "radio" at bounding box center [0, 0] width 0 height 0
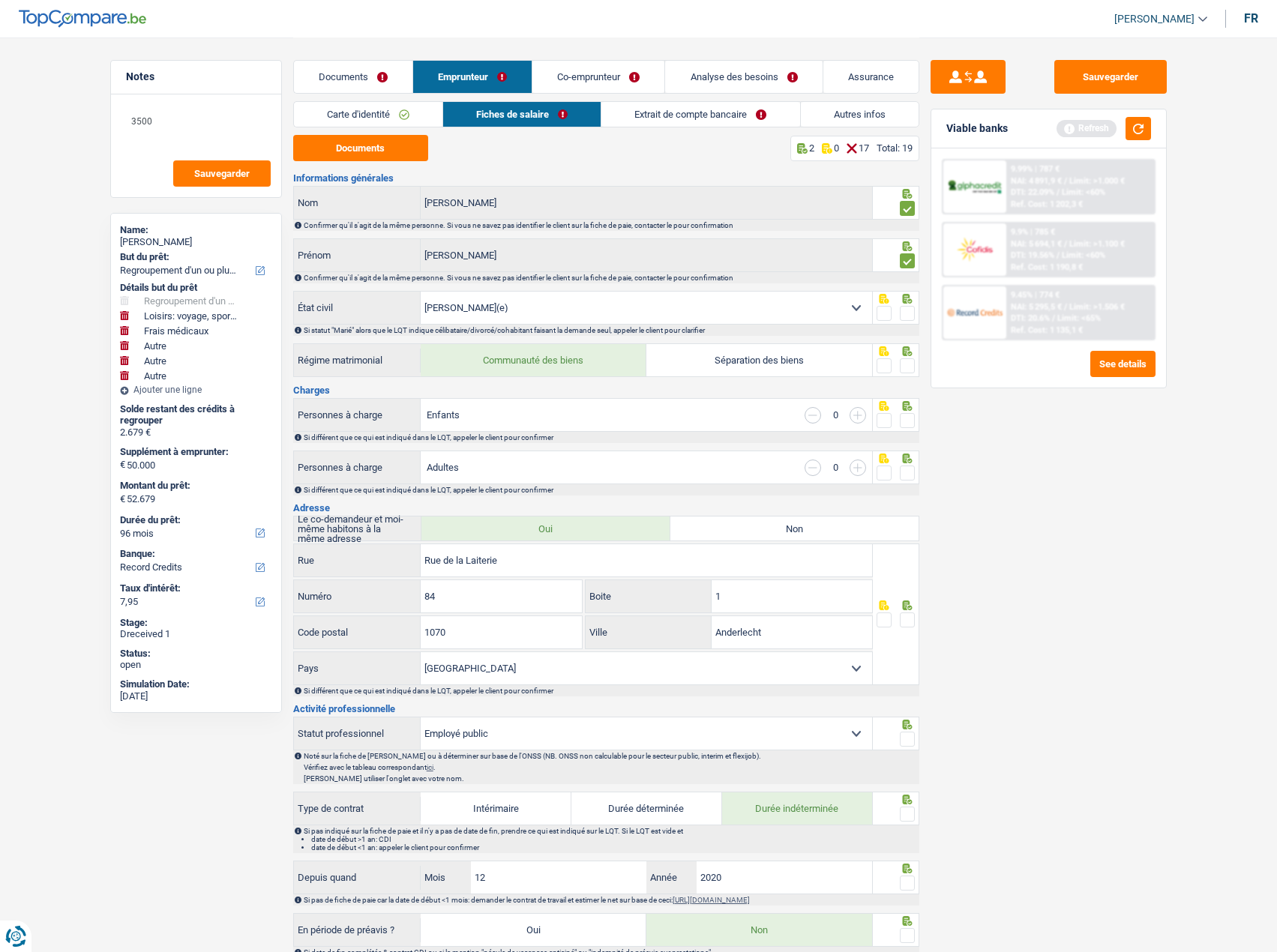
click at [912, 314] on span at bounding box center [907, 314] width 15 height 15
click at [0, 0] on input "radio" at bounding box center [0, 0] width 0 height 0
click at [359, 147] on button "Documents" at bounding box center [360, 148] width 135 height 27
click at [906, 363] on span at bounding box center [907, 366] width 15 height 15
click at [0, 0] on input "radio" at bounding box center [0, 0] width 0 height 0
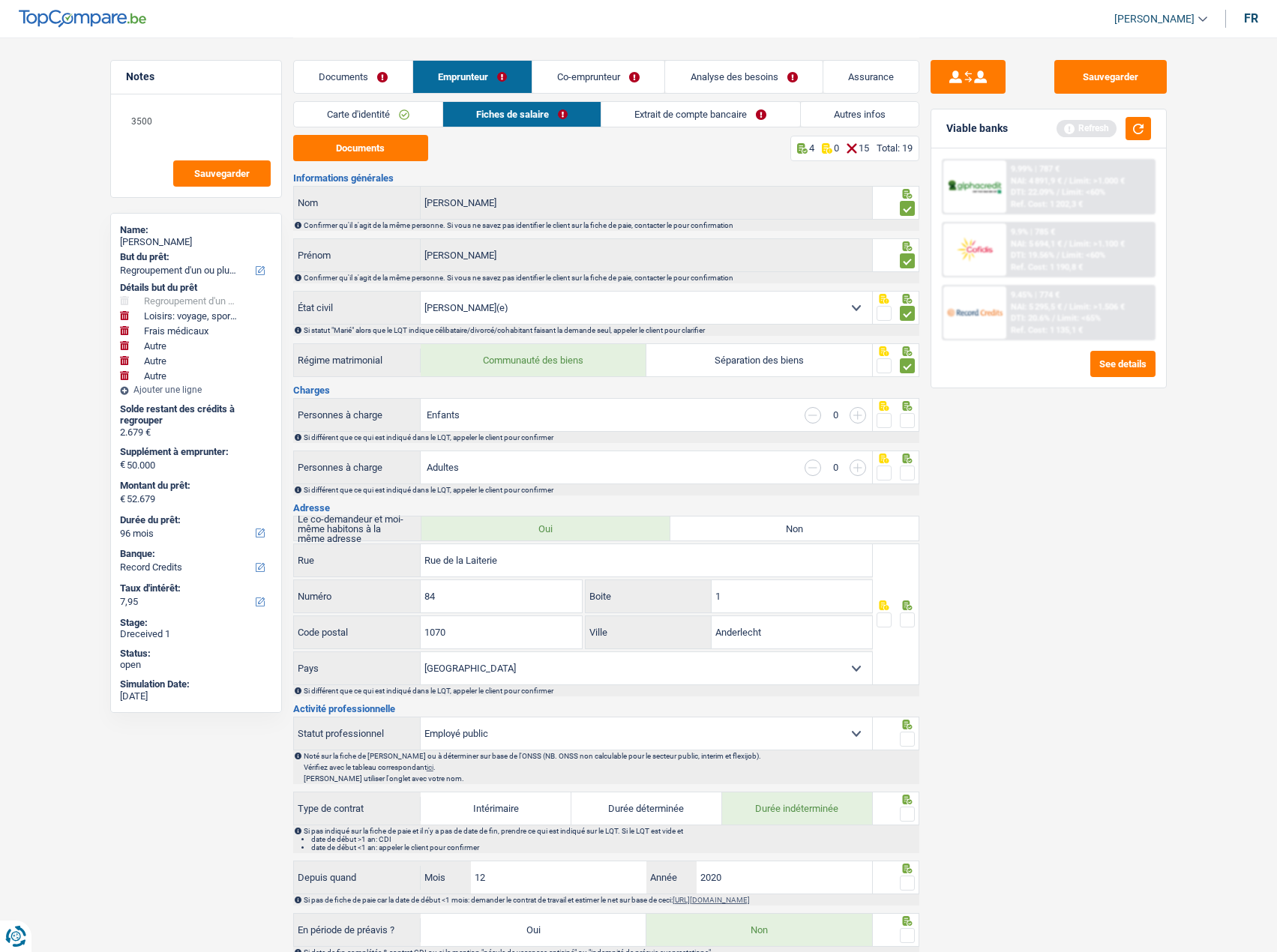
click at [897, 425] on fieldset at bounding box center [896, 421] width 38 height 19
click at [905, 425] on span at bounding box center [907, 420] width 15 height 15
click at [0, 0] on input "radio" at bounding box center [0, 0] width 0 height 0
click at [910, 470] on span at bounding box center [907, 473] width 15 height 15
click at [0, 0] on input "radio" at bounding box center [0, 0] width 0 height 0
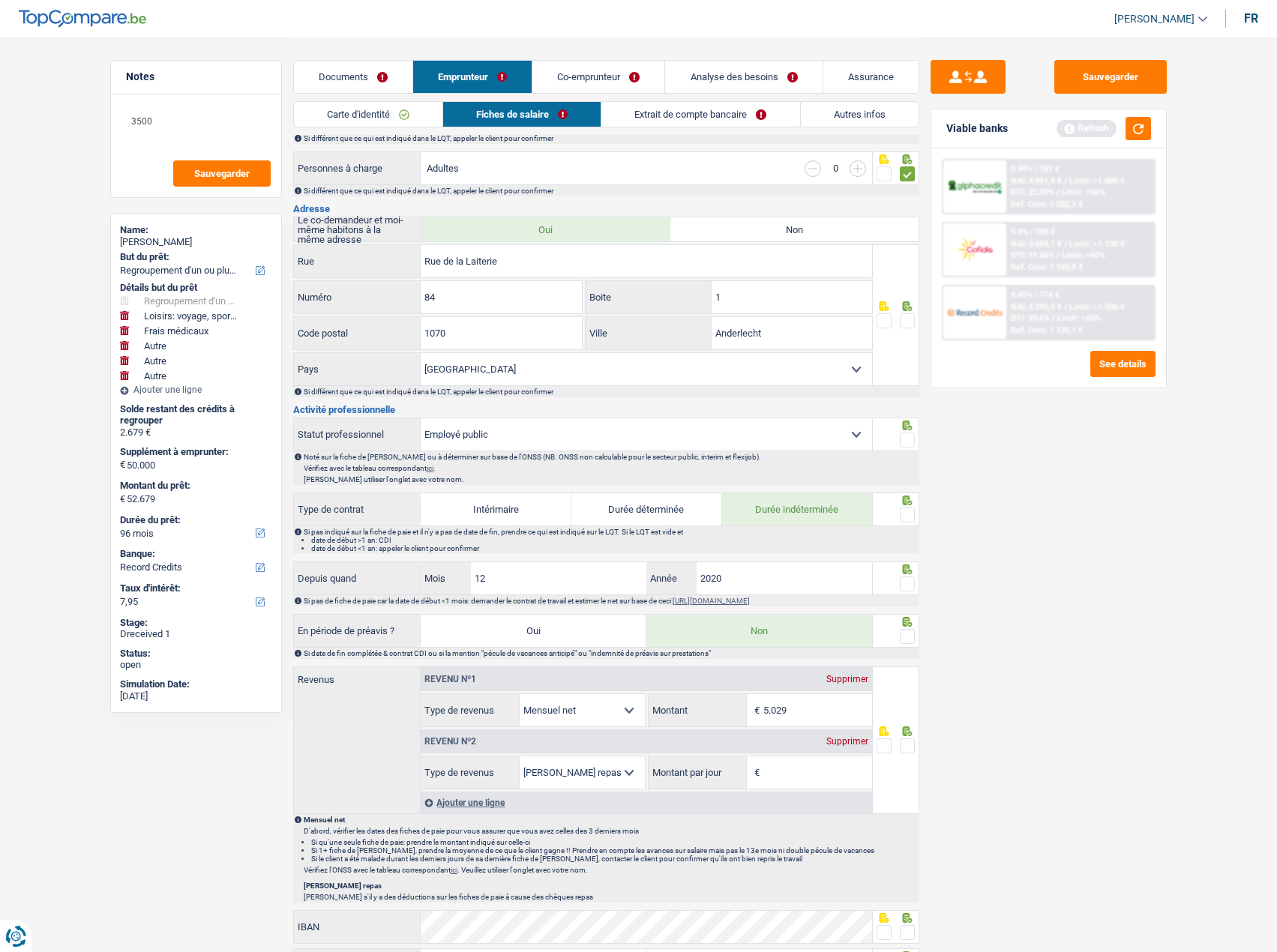
scroll to position [300, 0]
click at [904, 322] on span at bounding box center [907, 320] width 15 height 15
click at [0, 0] on input "radio" at bounding box center [0, 0] width 0 height 0
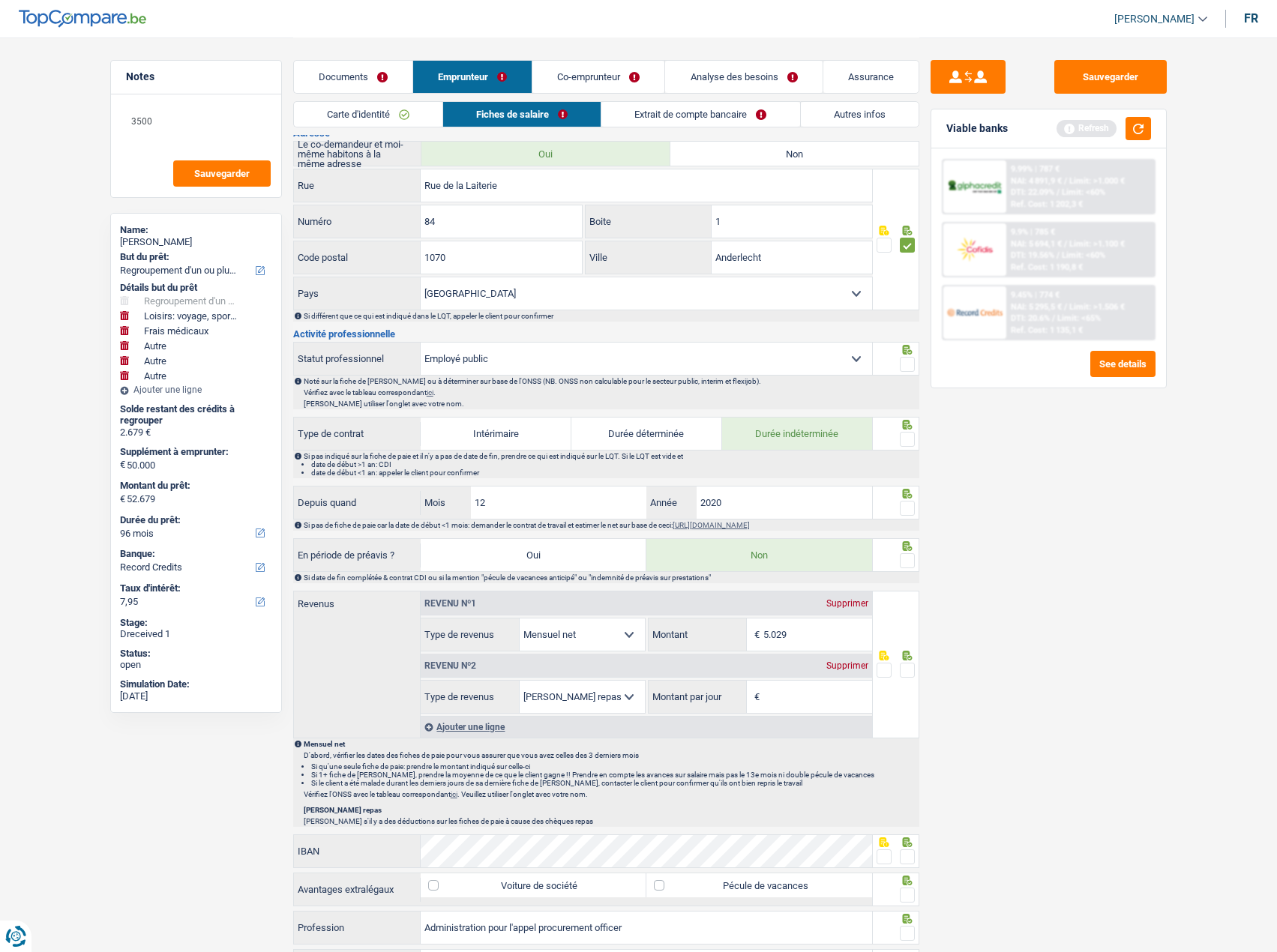
click at [910, 367] on span at bounding box center [907, 364] width 15 height 15
click at [0, 0] on input "radio" at bounding box center [0, 0] width 0 height 0
drag, startPoint x: 912, startPoint y: 432, endPoint x: 909, endPoint y: 477, distance: 45.1
click at [912, 434] on span at bounding box center [907, 439] width 15 height 15
click at [0, 0] on input "radio" at bounding box center [0, 0] width 0 height 0
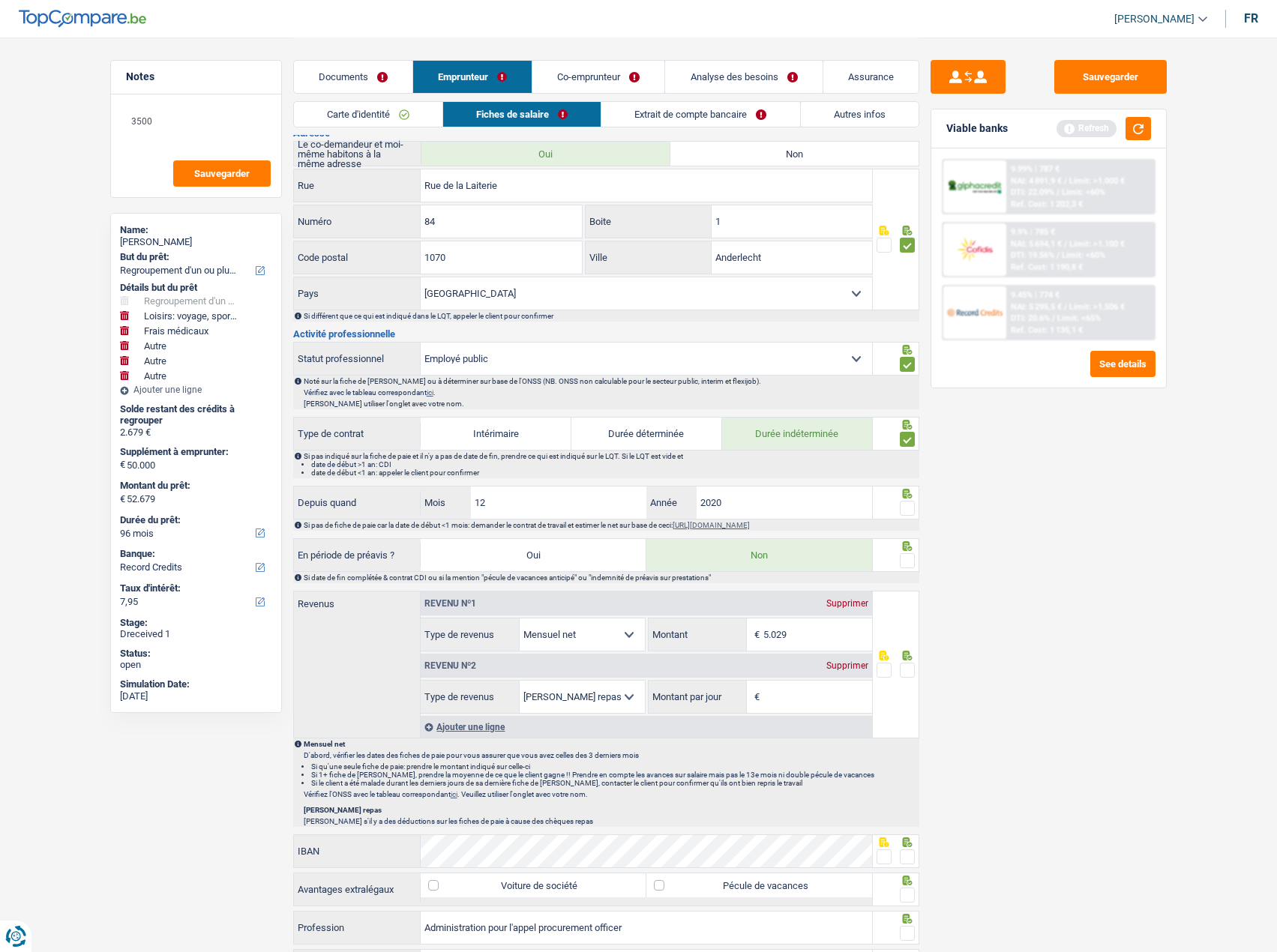
click at [905, 503] on span at bounding box center [907, 508] width 15 height 15
click at [0, 0] on input "radio" at bounding box center [0, 0] width 0 height 0
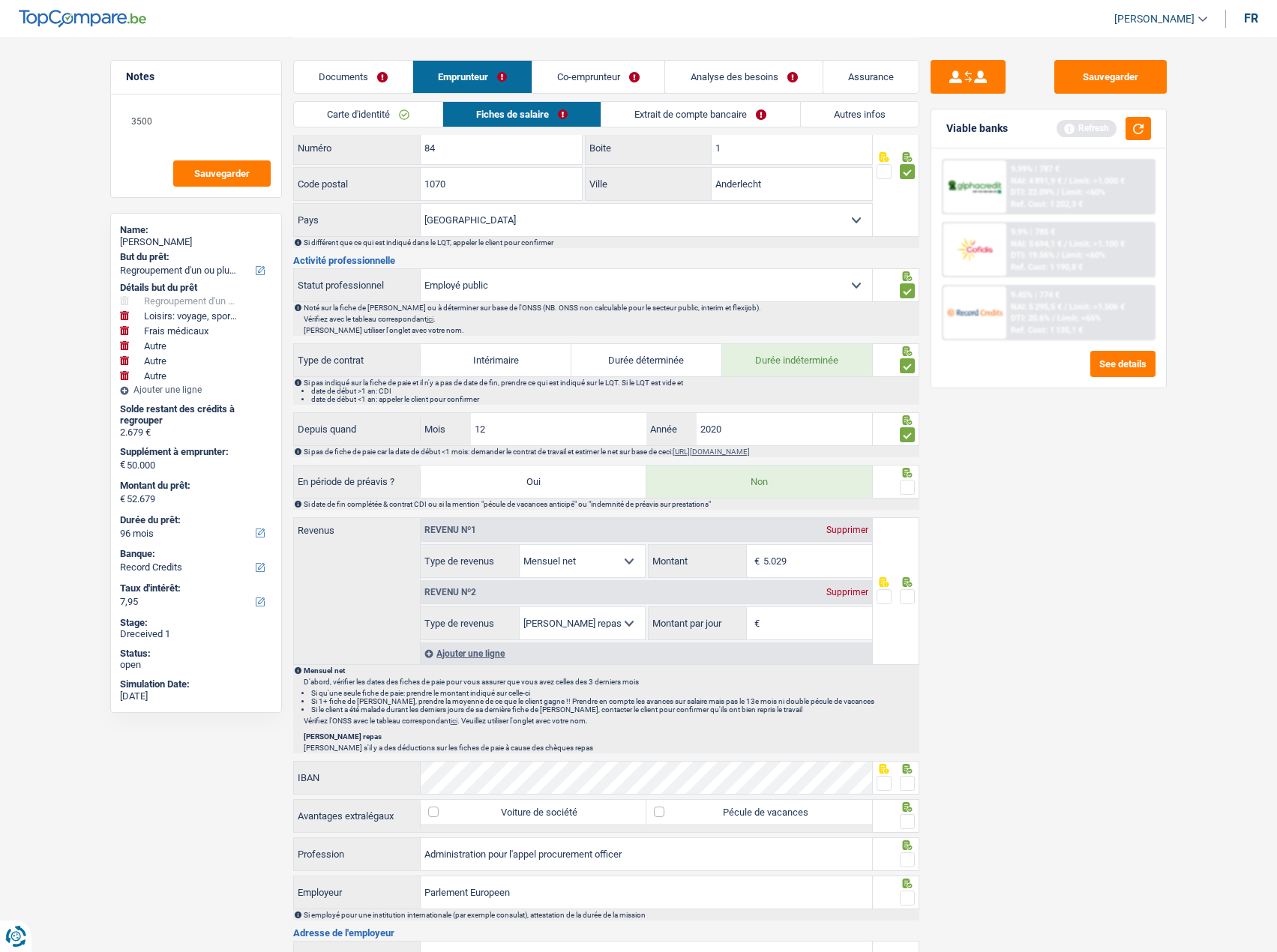
scroll to position [675, 0]
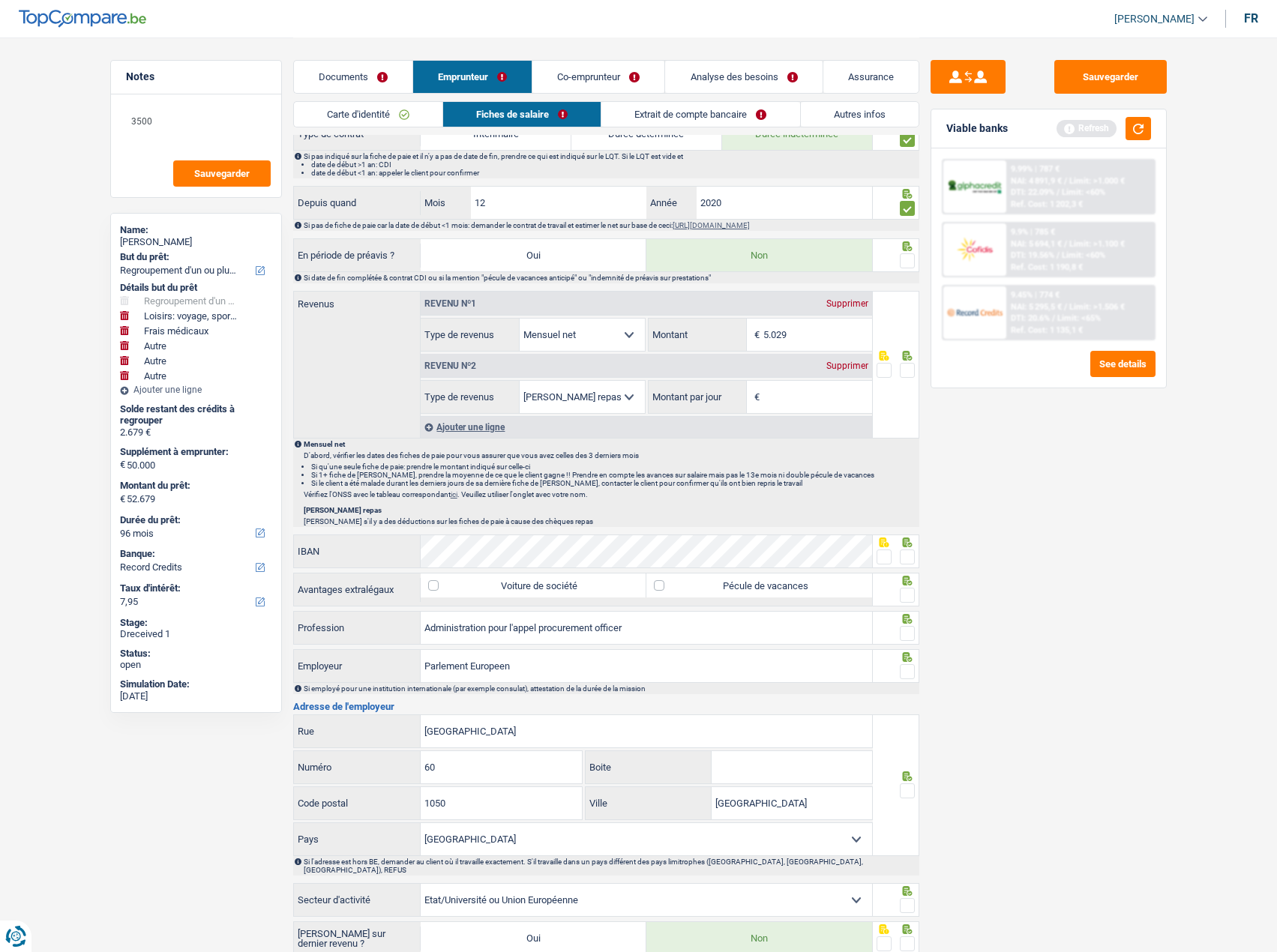
click at [882, 550] on span at bounding box center [884, 557] width 15 height 15
click at [0, 0] on input "radio" at bounding box center [0, 0] width 0 height 0
click at [902, 592] on span at bounding box center [907, 595] width 15 height 15
click at [0, 0] on input "radio" at bounding box center [0, 0] width 0 height 0
click at [905, 642] on div at bounding box center [907, 633] width 15 height 19
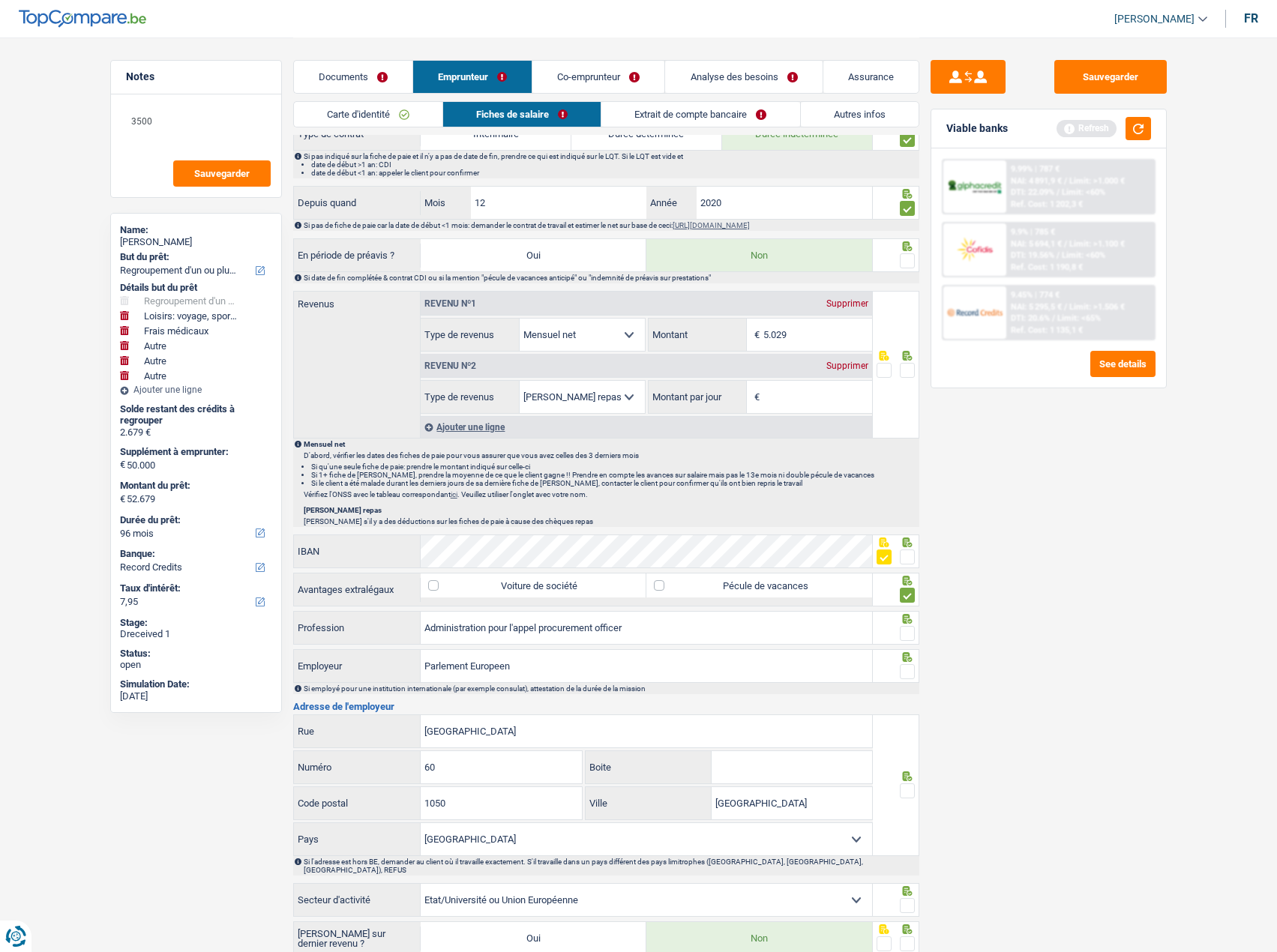
click at [901, 636] on span at bounding box center [907, 633] width 15 height 15
click at [0, 0] on input "radio" at bounding box center [0, 0] width 0 height 0
click at [912, 677] on span at bounding box center [907, 672] width 15 height 15
click at [0, 0] on input "radio" at bounding box center [0, 0] width 0 height 0
click at [541, 626] on input "Administration pour l'appel procurement officer" at bounding box center [646, 627] width 451 height 32
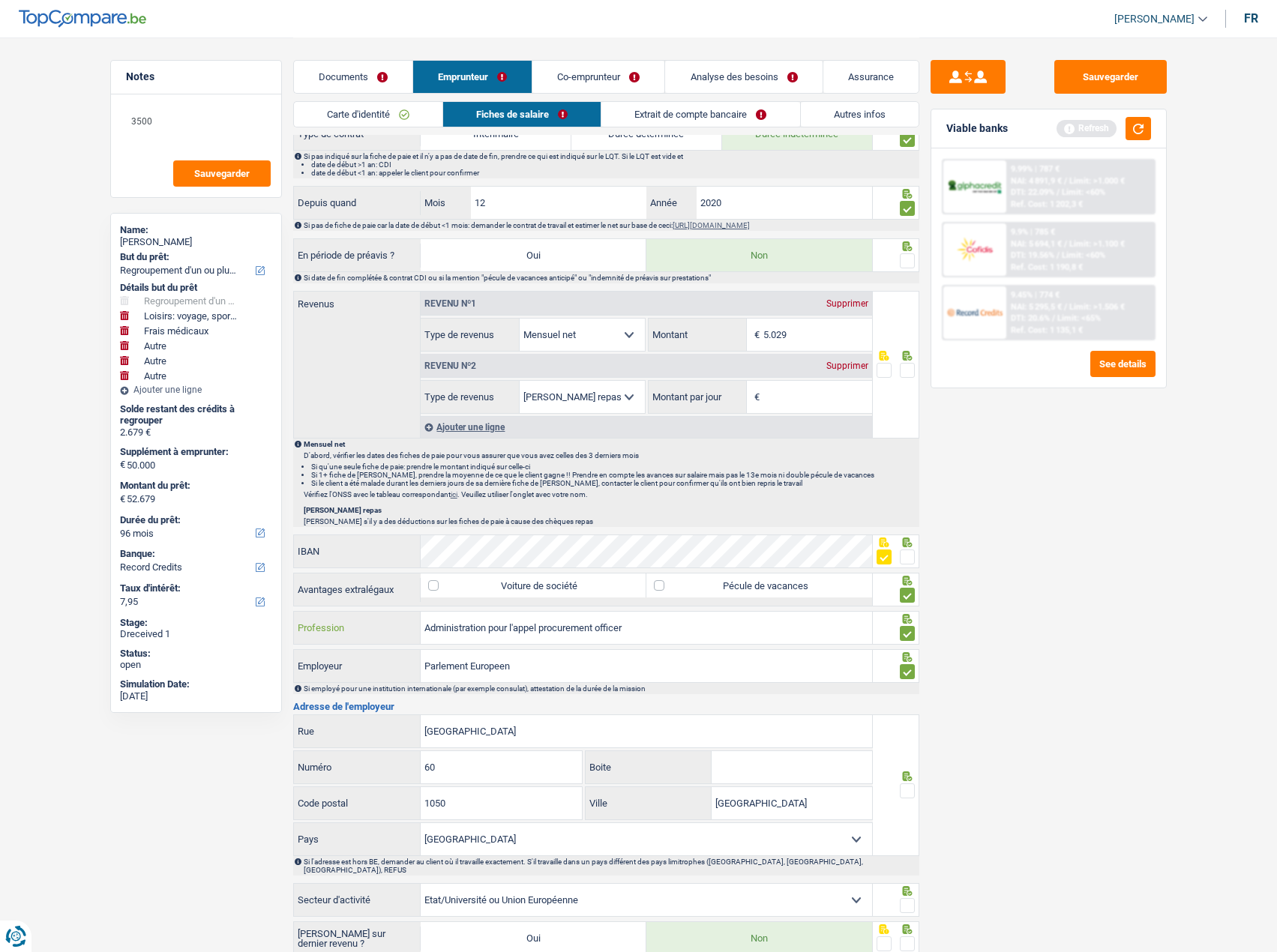
click at [541, 626] on input "Administration pour l'appel procurement officer" at bounding box center [646, 627] width 451 height 32
click at [550, 627] on input "Administration pour l'appel procurement officer" at bounding box center [646, 627] width 451 height 32
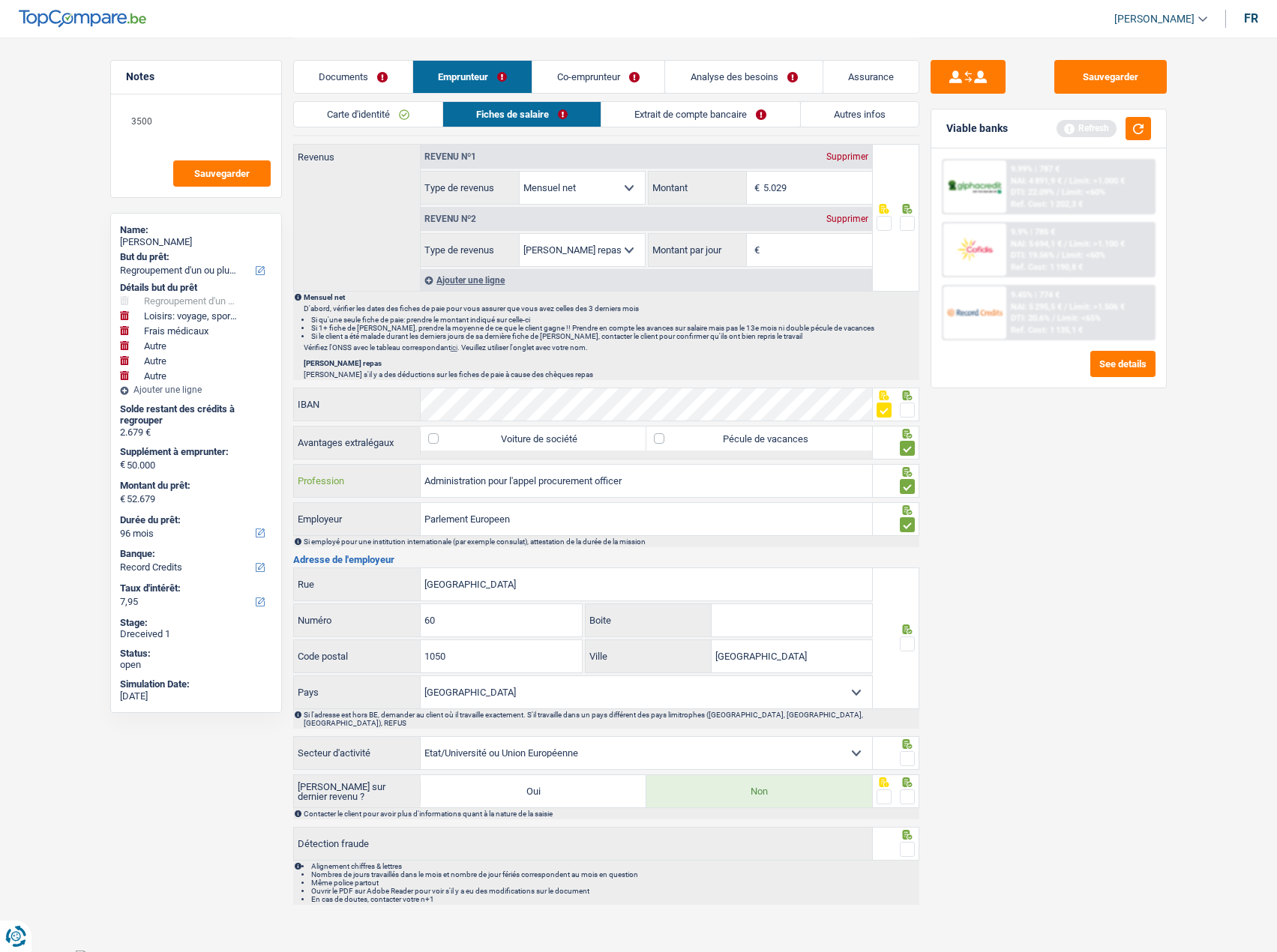
scroll to position [822, 0]
click at [902, 647] on span at bounding box center [907, 643] width 15 height 15
click at [0, 0] on input "radio" at bounding box center [0, 0] width 0 height 0
drag, startPoint x: 542, startPoint y: 528, endPoint x: 399, endPoint y: 523, distance: 143.1
click at [399, 523] on div "Parlement Europeen Employeur" at bounding box center [584, 518] width 579 height 32
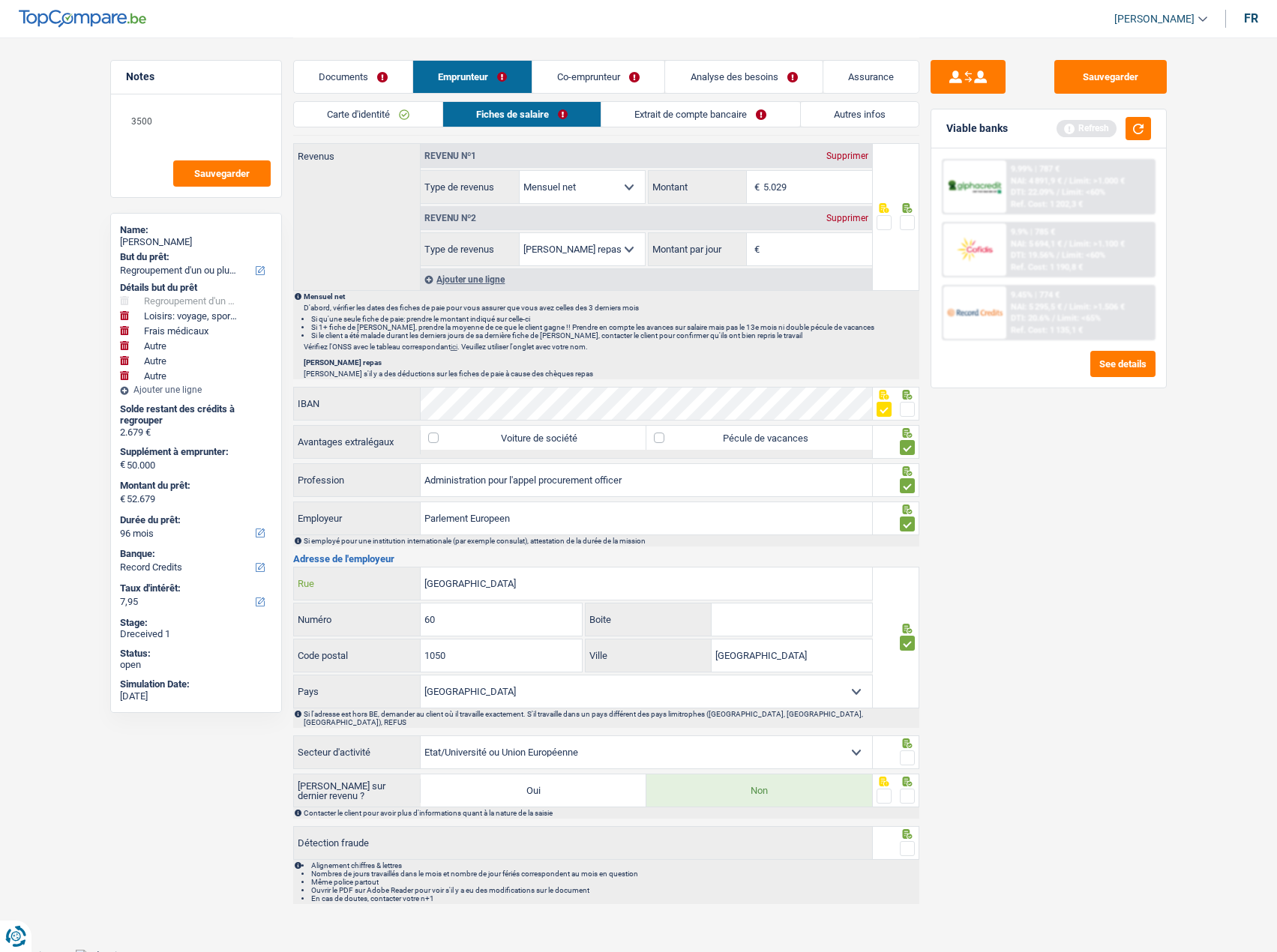
click at [508, 587] on input "[GEOGRAPHIC_DATA]" at bounding box center [646, 583] width 451 height 32
drag, startPoint x: 505, startPoint y: 584, endPoint x: 277, endPoint y: 569, distance: 228.5
click at [277, 569] on div "Notes 3500 Sauvegarder Name: [PERSON_NAME] But du prêt: Confort maison: meubles…" at bounding box center [638, 63] width 1080 height 1697
paste input "[STREET_ADDRESS]"
click at [497, 587] on input "[STREET_ADDRESS]" at bounding box center [646, 583] width 451 height 32
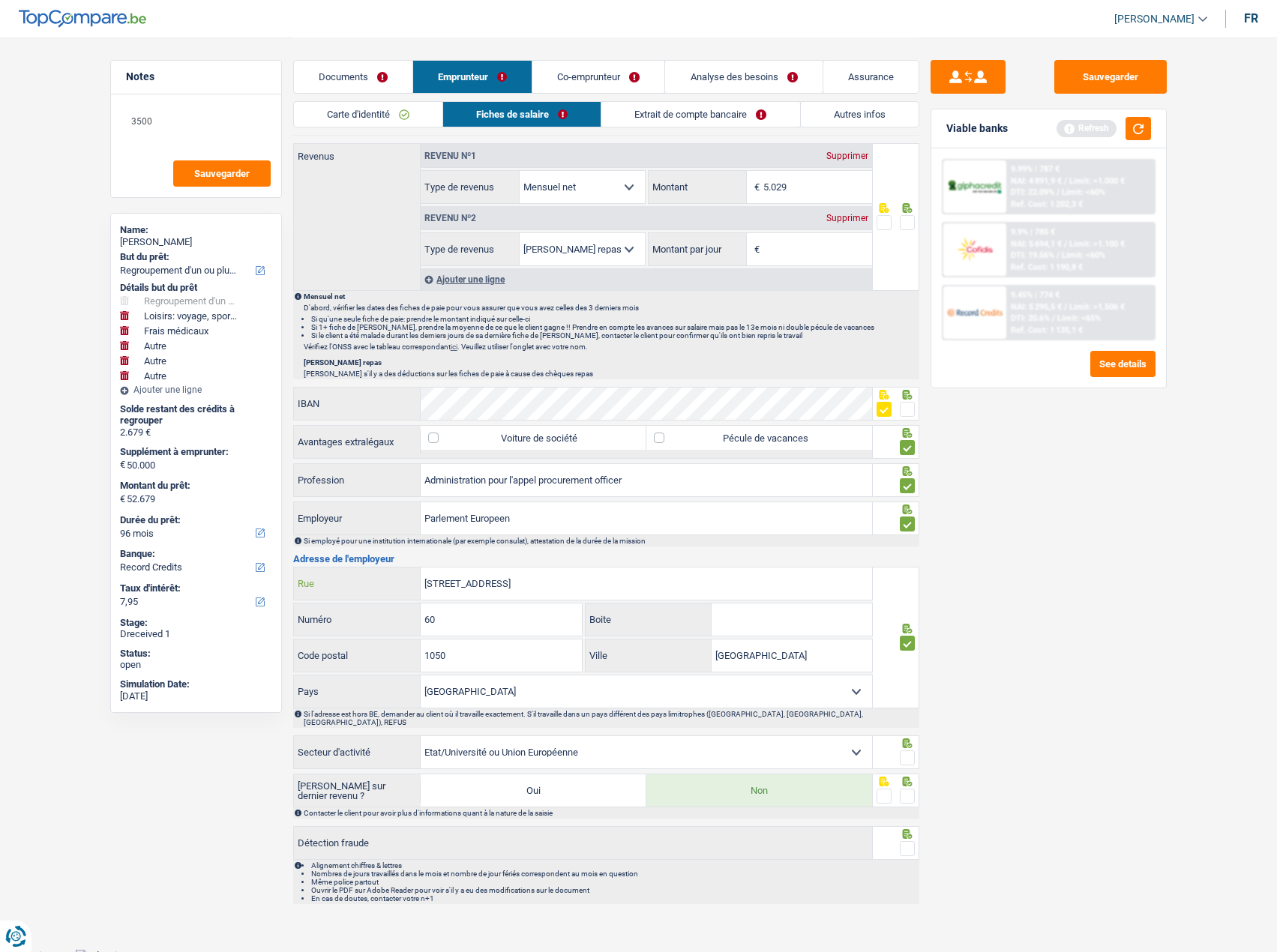
click at [497, 587] on input "[STREET_ADDRESS]" at bounding box center [646, 583] width 451 height 32
type input "[STREET_ADDRESS]"
drag, startPoint x: 467, startPoint y: 657, endPoint x: 333, endPoint y: 649, distance: 134.2
click at [321, 650] on div "1050 Code postal" at bounding box center [438, 655] width 289 height 32
paste input "47"
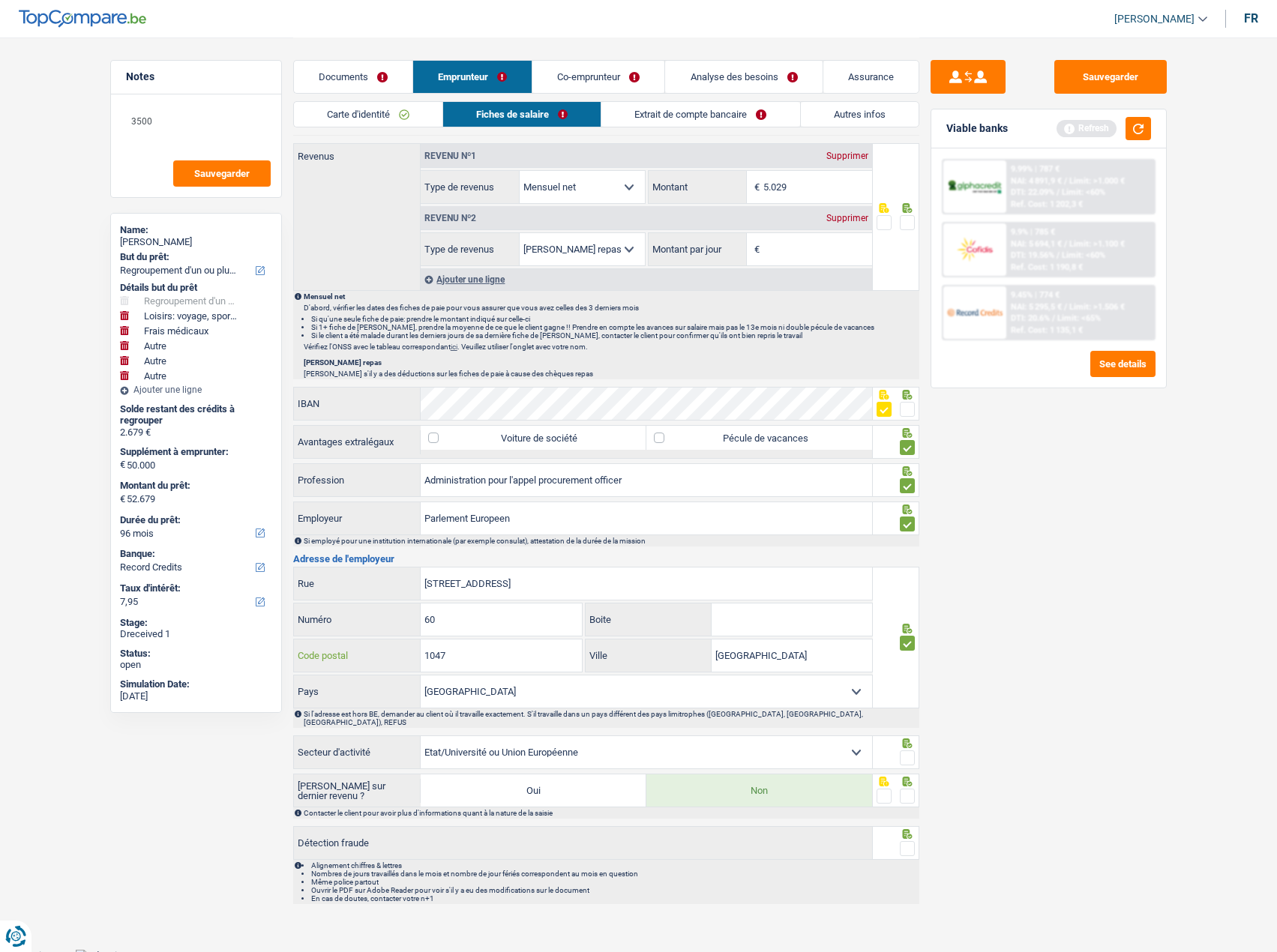
type input "1047"
click at [529, 573] on input "[STREET_ADDRESS]" at bounding box center [646, 583] width 451 height 32
drag, startPoint x: 788, startPoint y: 654, endPoint x: 547, endPoint y: 647, distance: 241.1
click at [541, 649] on div "1047 Code postal [GEOGRAPHIC_DATA]" at bounding box center [583, 657] width 580 height 36
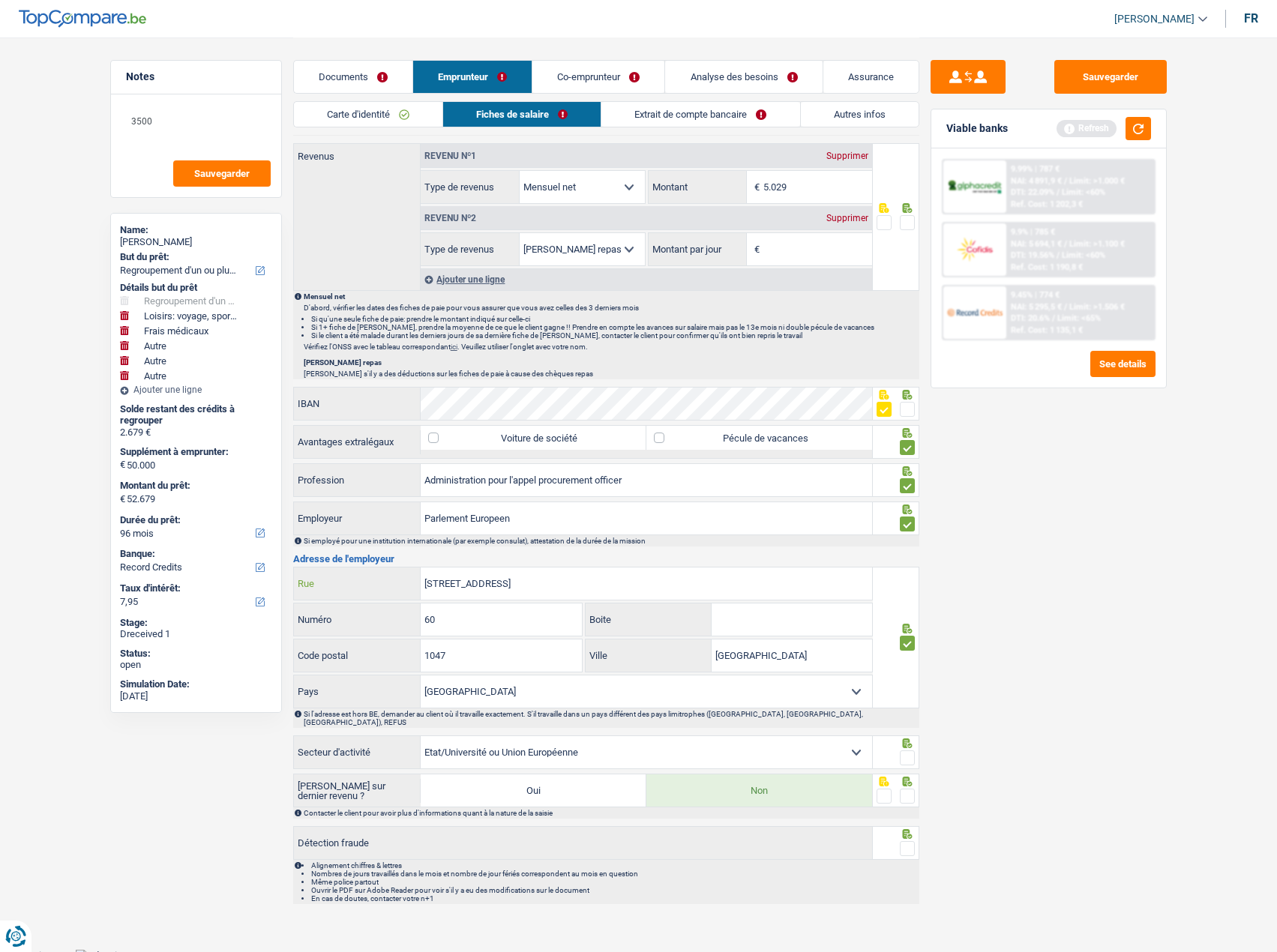
click at [500, 581] on input "[STREET_ADDRESS]" at bounding box center [646, 583] width 451 height 32
click at [905, 751] on span at bounding box center [907, 758] width 15 height 15
click at [0, 0] on input "radio" at bounding box center [0, 0] width 0 height 0
click at [905, 792] on span at bounding box center [907, 796] width 15 height 15
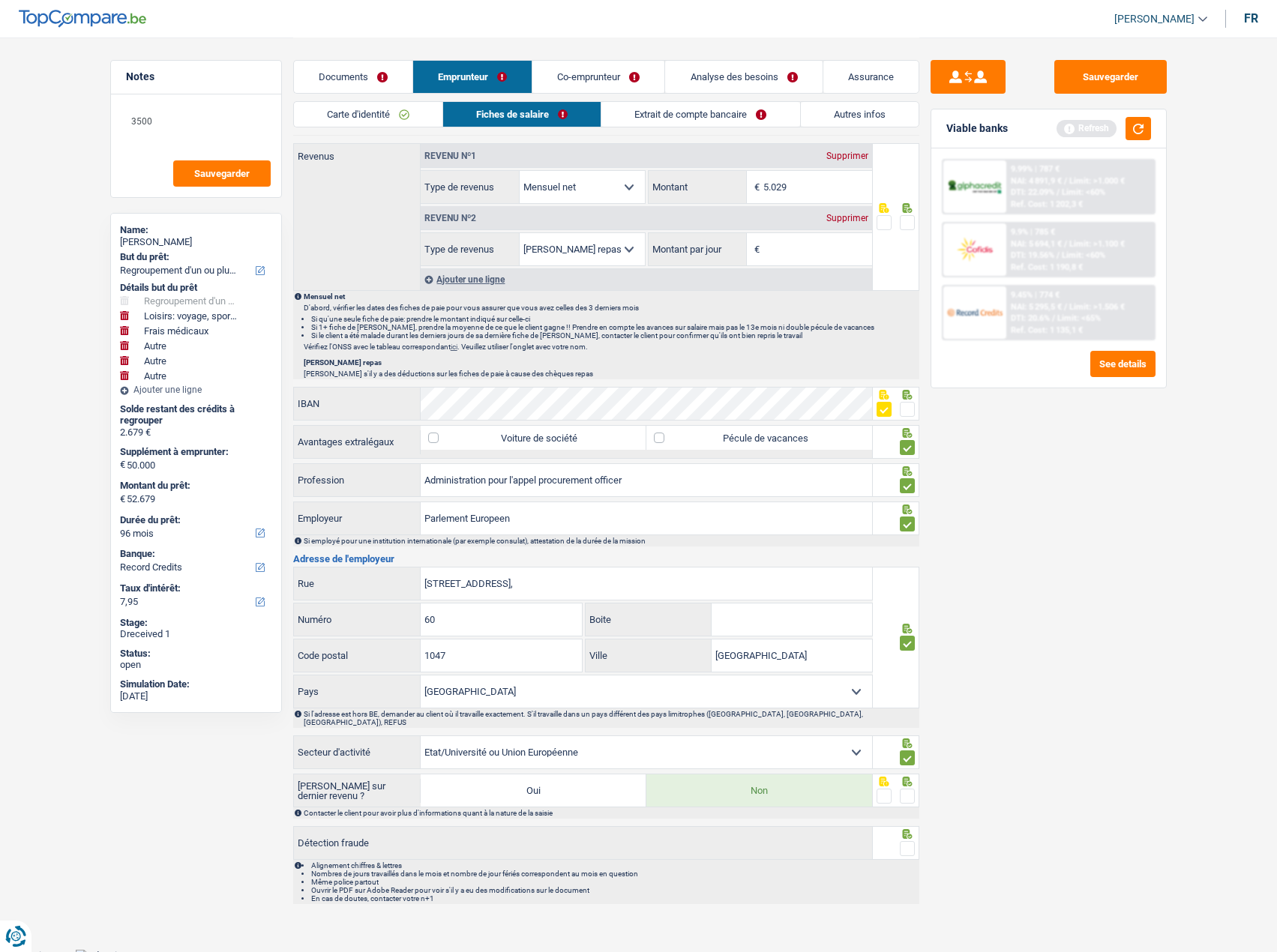
click at [0, 0] on input "radio" at bounding box center [0, 0] width 0 height 0
click at [909, 840] on div at bounding box center [907, 849] width 15 height 19
drag, startPoint x: 909, startPoint y: 846, endPoint x: 912, endPoint y: 836, distance: 10.4
click at [909, 847] on span at bounding box center [907, 849] width 15 height 15
click at [0, 0] on input "radio" at bounding box center [0, 0] width 0 height 0
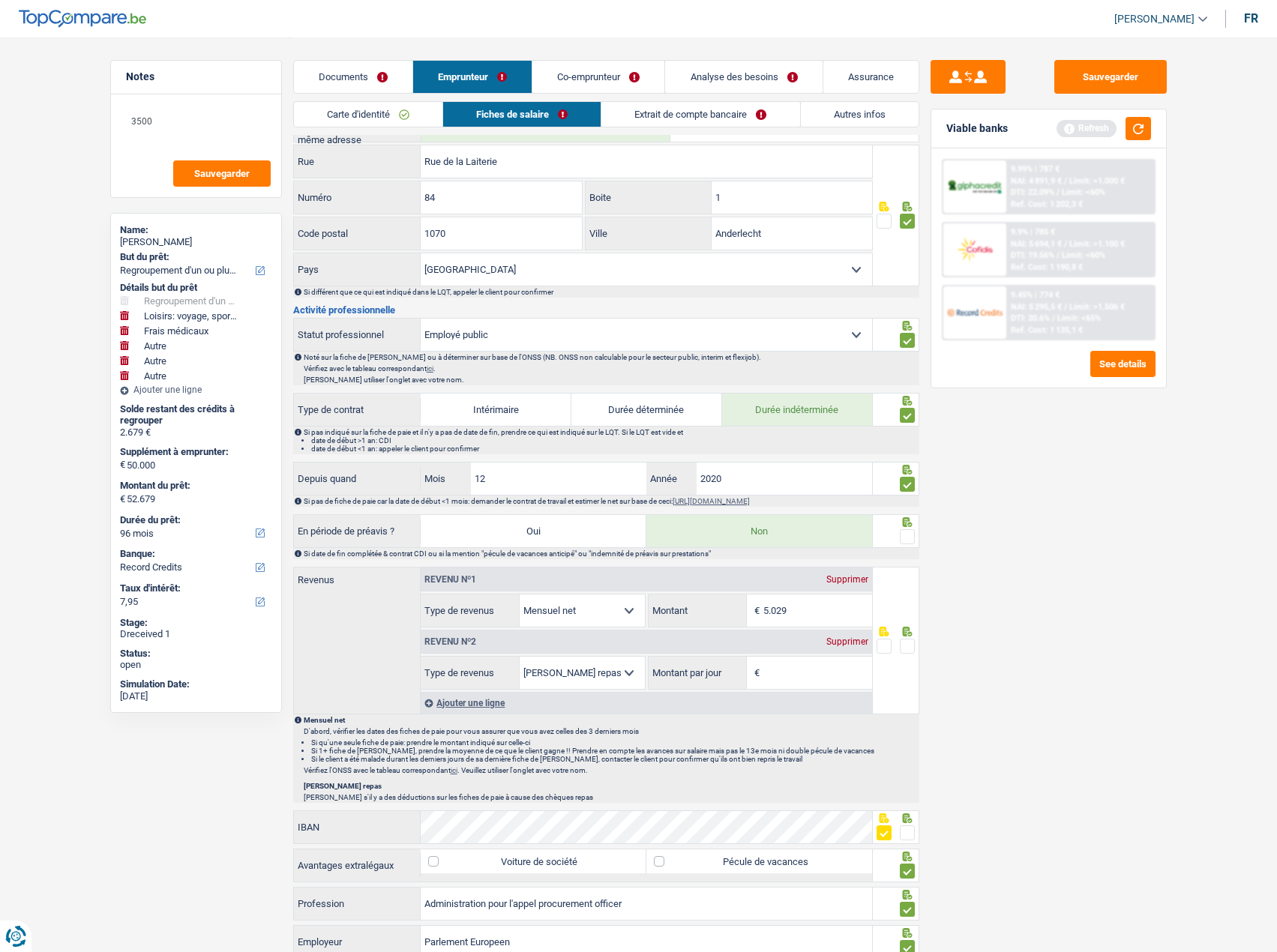
scroll to position [298, 0]
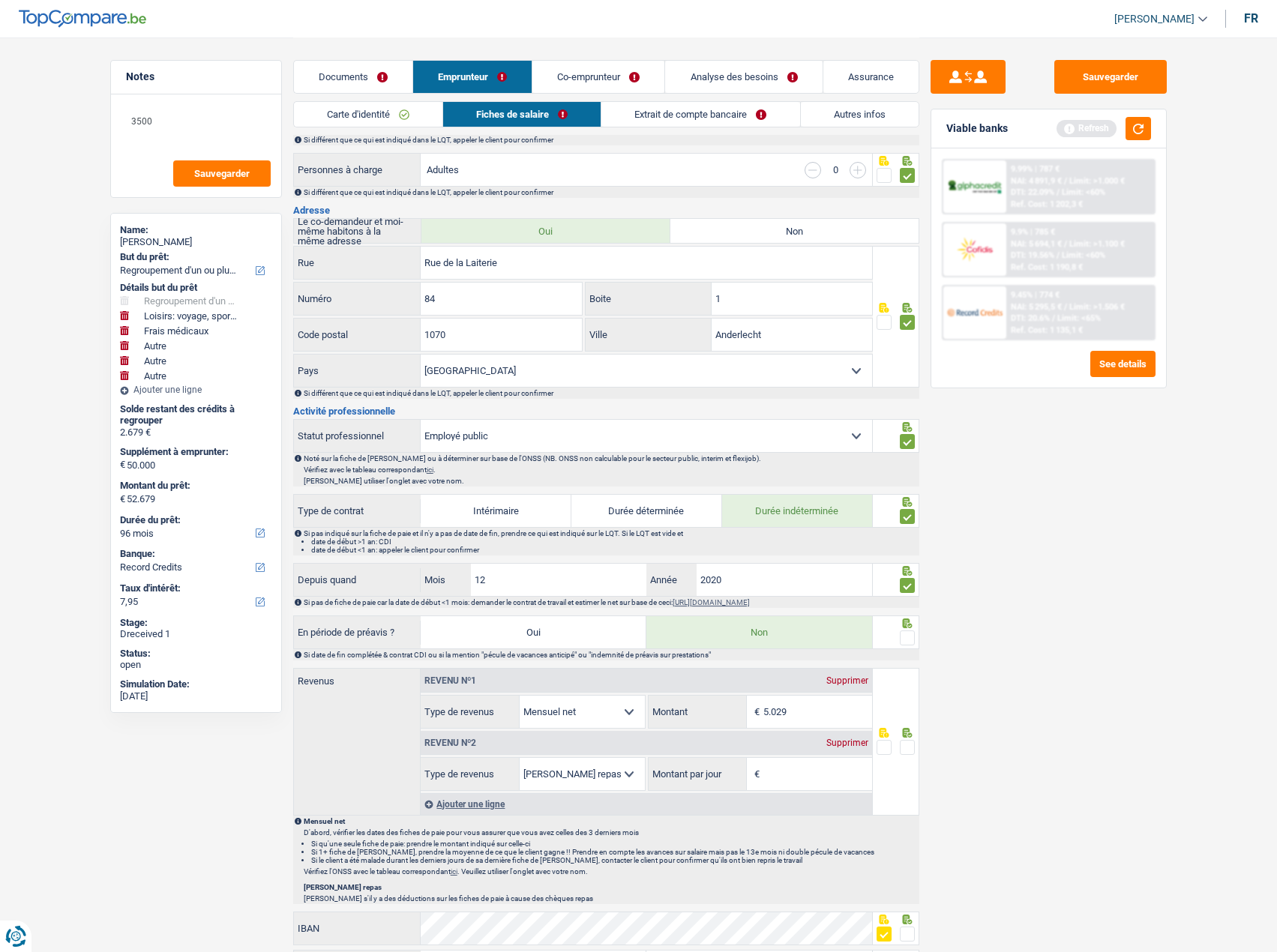
click at [948, 696] on div "Sauvegarder Viable banks Refresh 9.99% | 787 € NAI: 4 891,9 € / Limit: >1.000 €…" at bounding box center [1049, 493] width 259 height 868
drag, startPoint x: 817, startPoint y: 763, endPoint x: 829, endPoint y: 760, distance: 12.4
click at [817, 763] on input "Montant par jour" at bounding box center [817, 774] width 109 height 32
click at [848, 746] on div "Supprimer" at bounding box center [847, 742] width 49 height 9
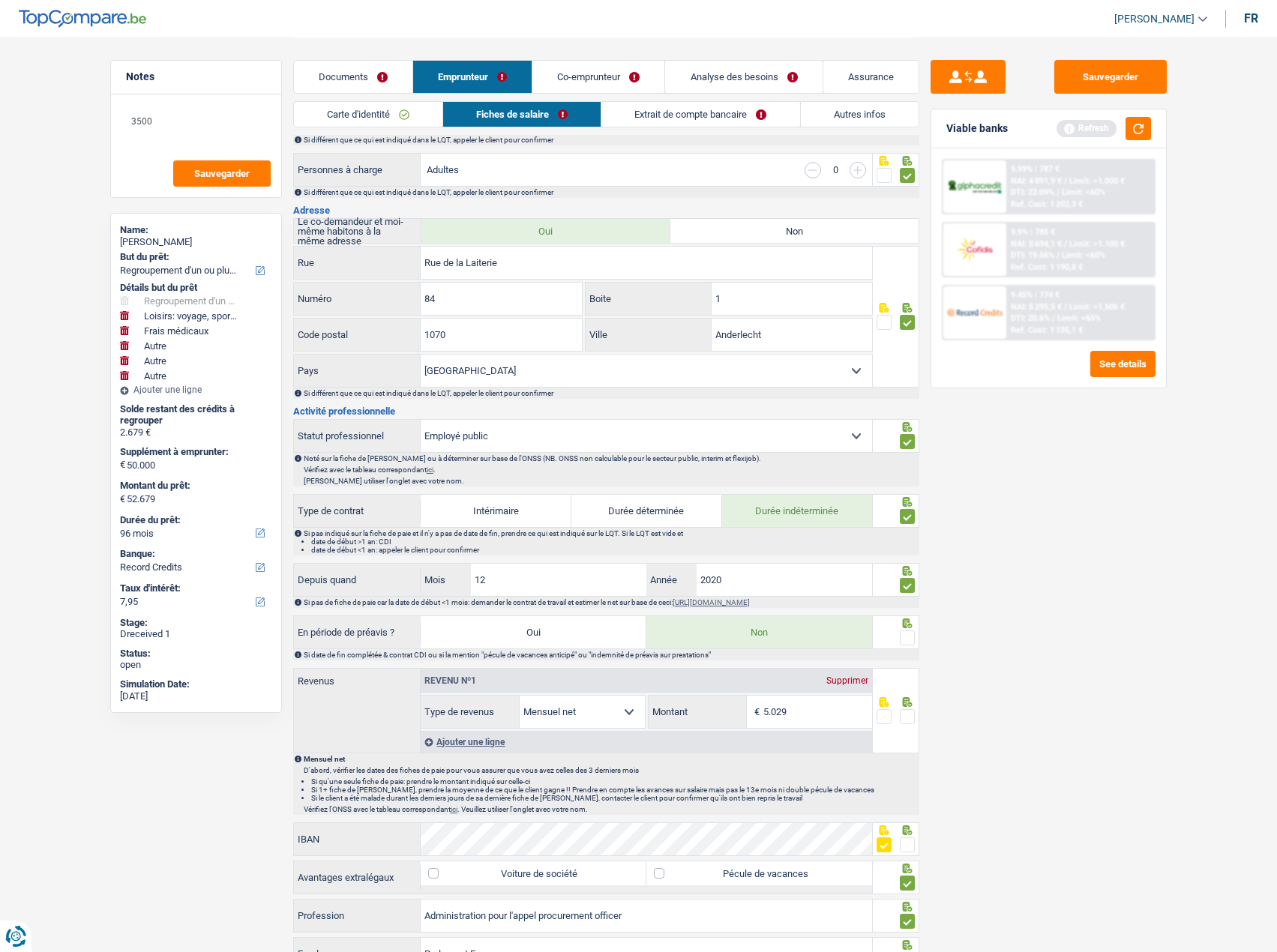
click at [907, 719] on span at bounding box center [907, 716] width 15 height 15
click at [0, 0] on input "radio" at bounding box center [0, 0] width 0 height 0
click at [913, 638] on span at bounding box center [907, 638] width 15 height 15
click at [0, 0] on input "radio" at bounding box center [0, 0] width 0 height 0
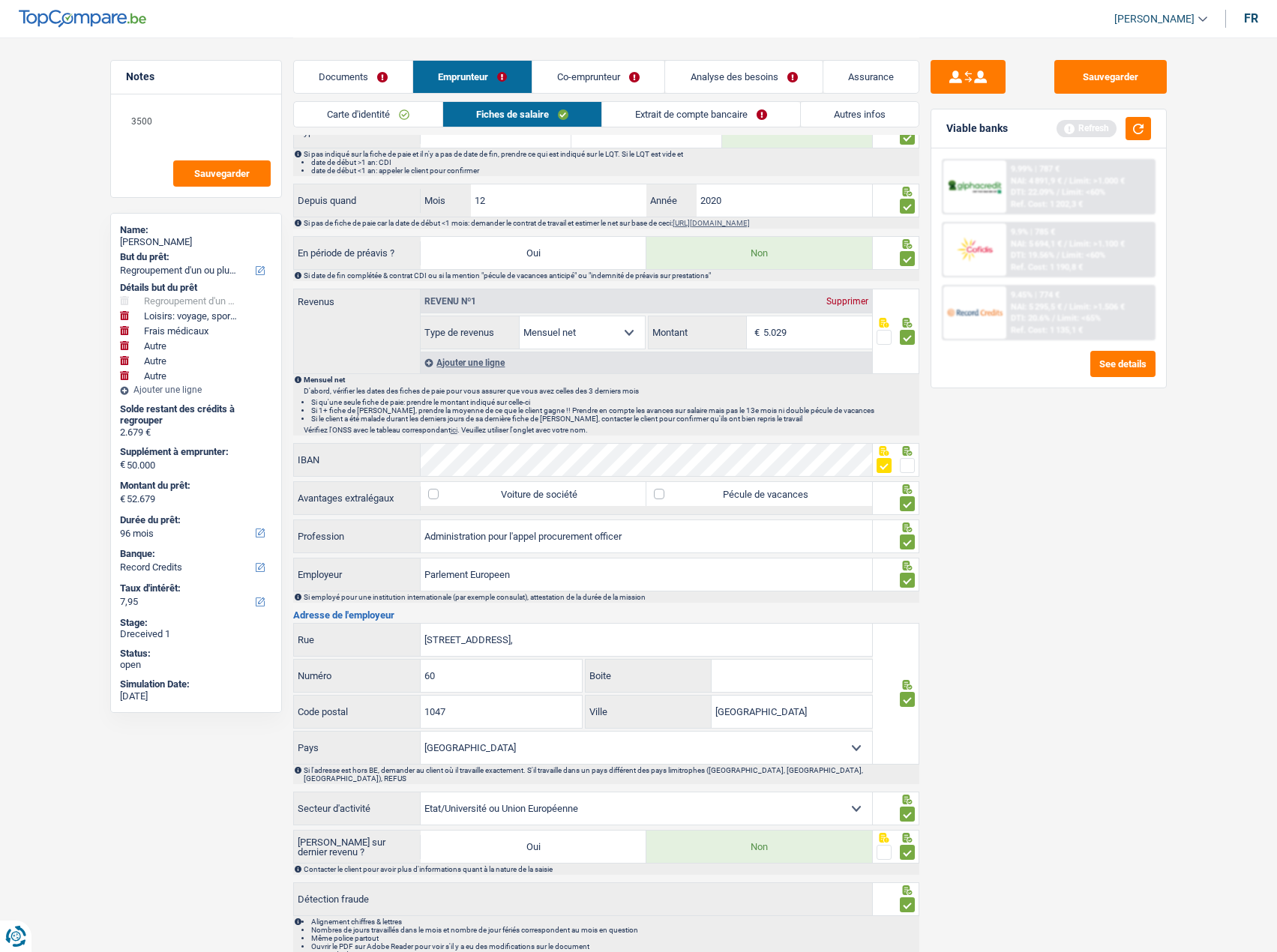
scroll to position [733, 0]
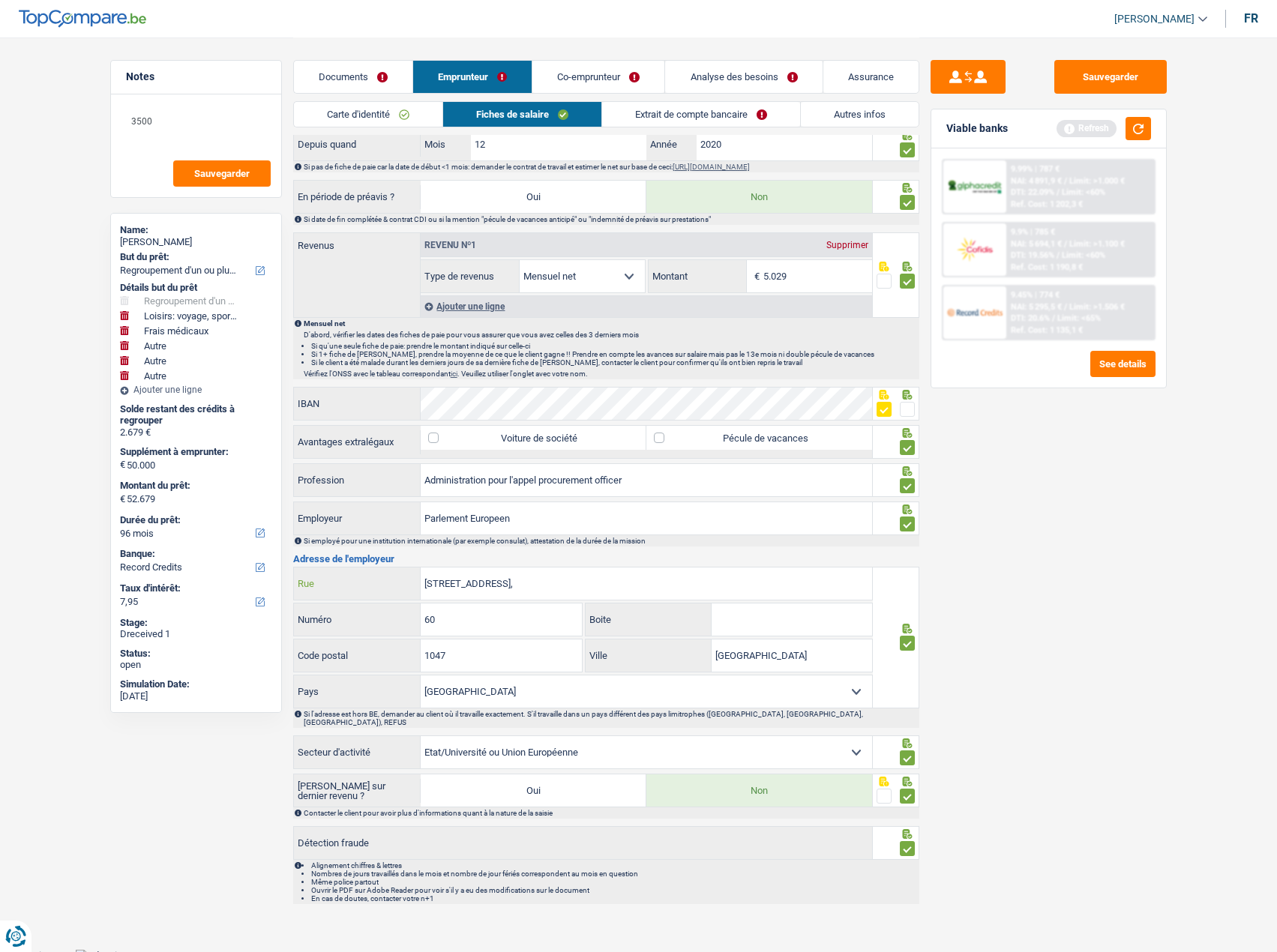
click at [534, 580] on input "[STREET_ADDRESS]," at bounding box center [646, 583] width 451 height 32
type input "Rue Wiertz"
drag, startPoint x: 1105, startPoint y: 84, endPoint x: 1140, endPoint y: 136, distance: 62.7
click at [1106, 84] on button "Sauvegarder" at bounding box center [1111, 77] width 112 height 34
click at [1140, 136] on button "button" at bounding box center [1138, 129] width 26 height 23
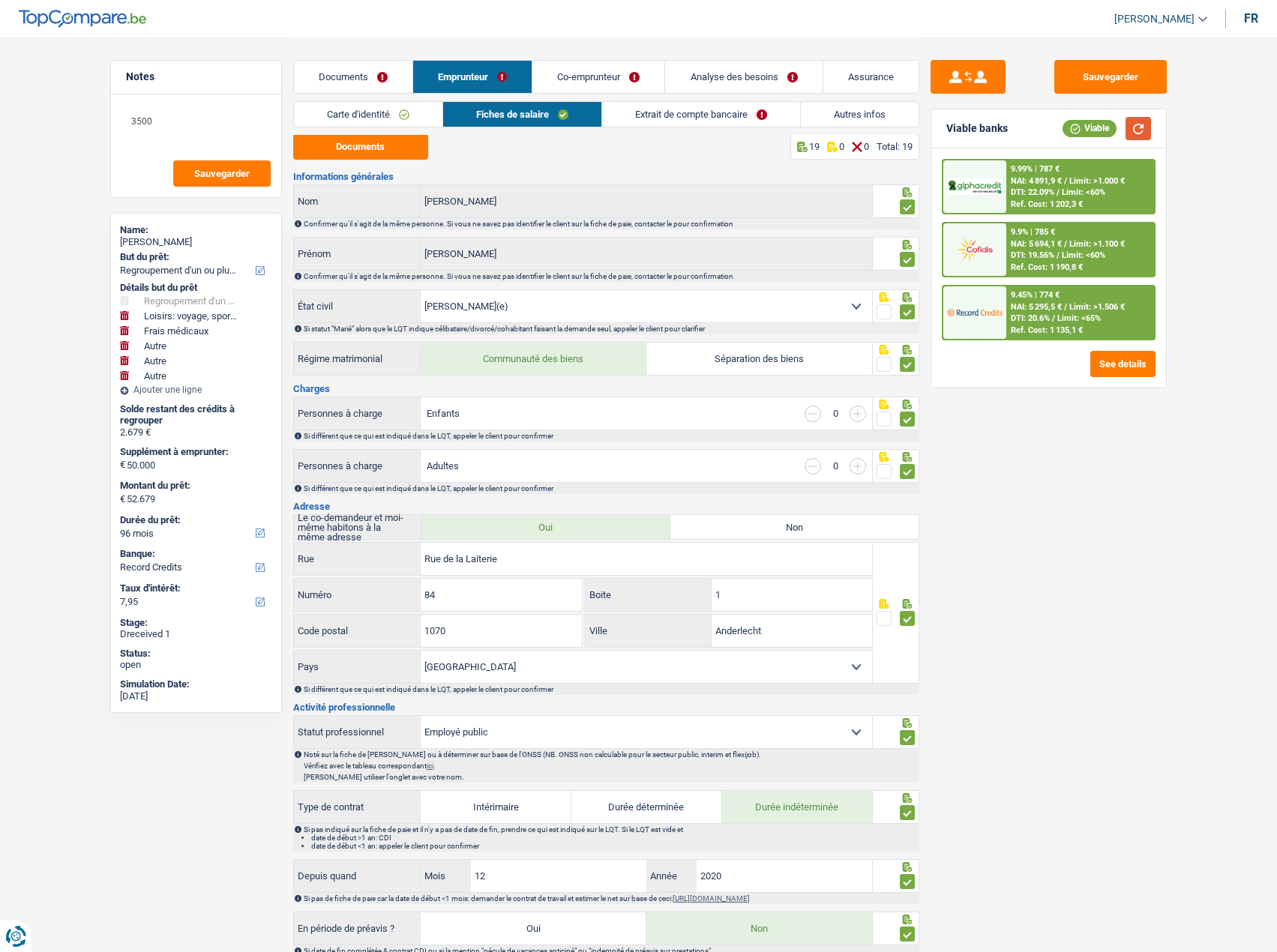
scroll to position [0, 0]
click at [639, 128] on div "Carte d'identité Fiches de salaire Extrait de compte bancaire Autres infos" at bounding box center [606, 118] width 626 height 34
click at [641, 120] on link "Extrait de compte bancaire" at bounding box center [701, 115] width 198 height 25
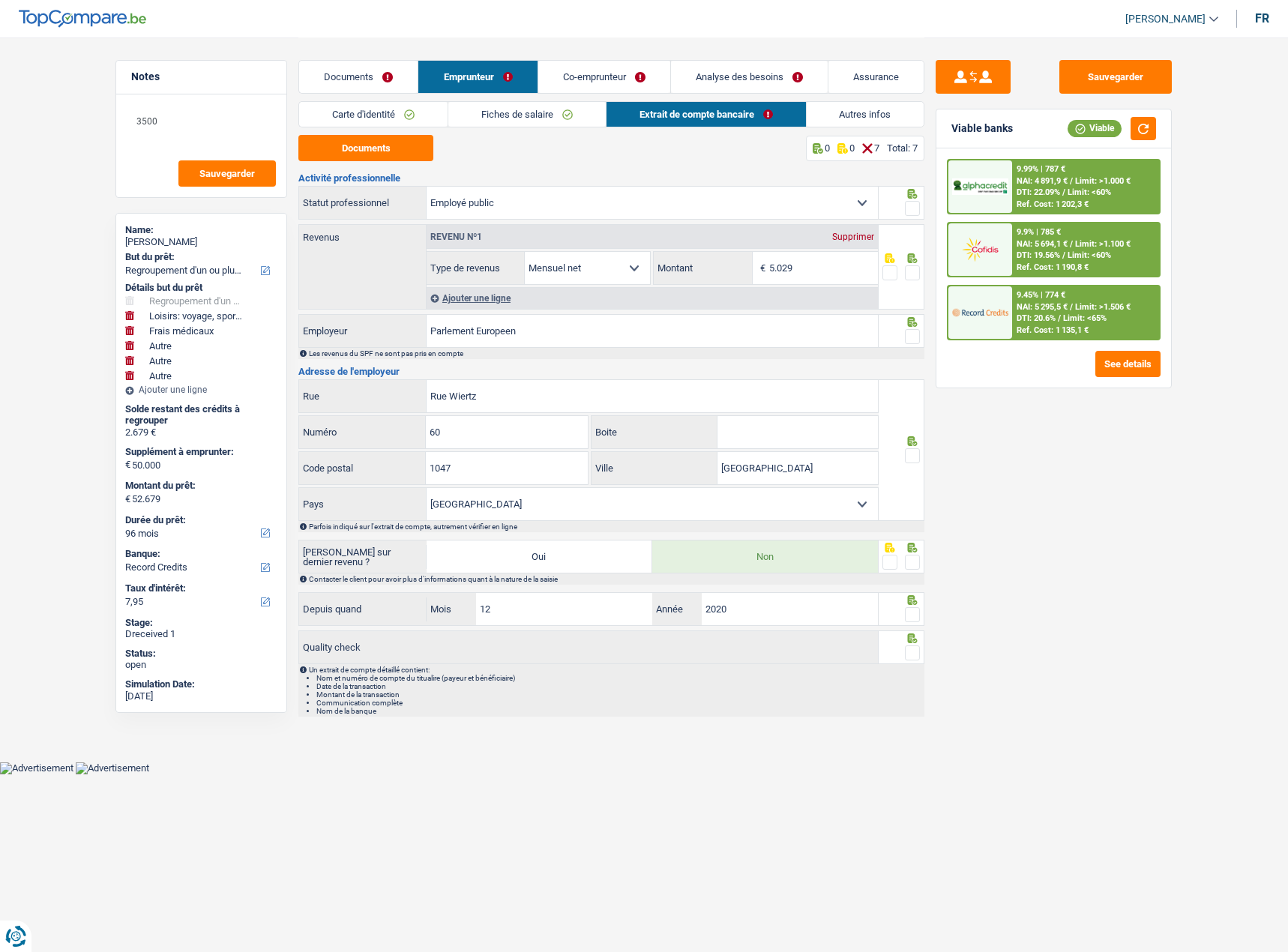
click at [909, 211] on span at bounding box center [912, 208] width 15 height 15
click at [0, 0] on input "radio" at bounding box center [0, 0] width 0 height 0
drag, startPoint x: 914, startPoint y: 266, endPoint x: 912, endPoint y: 335, distance: 69.0
click at [914, 269] on span at bounding box center [912, 273] width 15 height 15
click at [0, 0] on input "radio" at bounding box center [0, 0] width 0 height 0
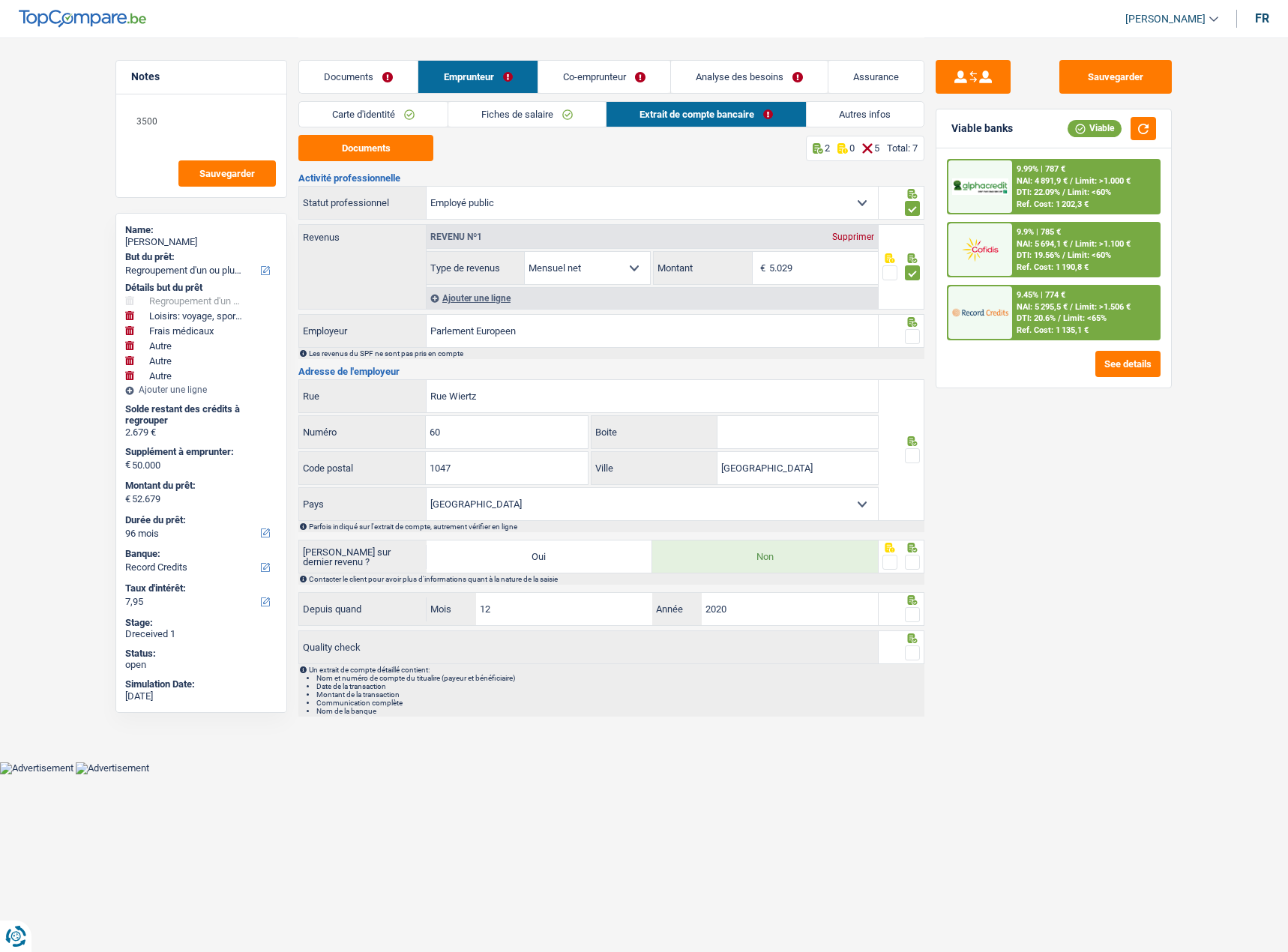
click at [912, 318] on icon at bounding box center [913, 322] width 10 height 10
click at [911, 337] on span at bounding box center [912, 337] width 15 height 15
click at [0, 0] on input "radio" at bounding box center [0, 0] width 0 height 0
drag, startPoint x: 910, startPoint y: 460, endPoint x: 919, endPoint y: 472, distance: 15.0
click at [912, 459] on span at bounding box center [912, 456] width 15 height 15
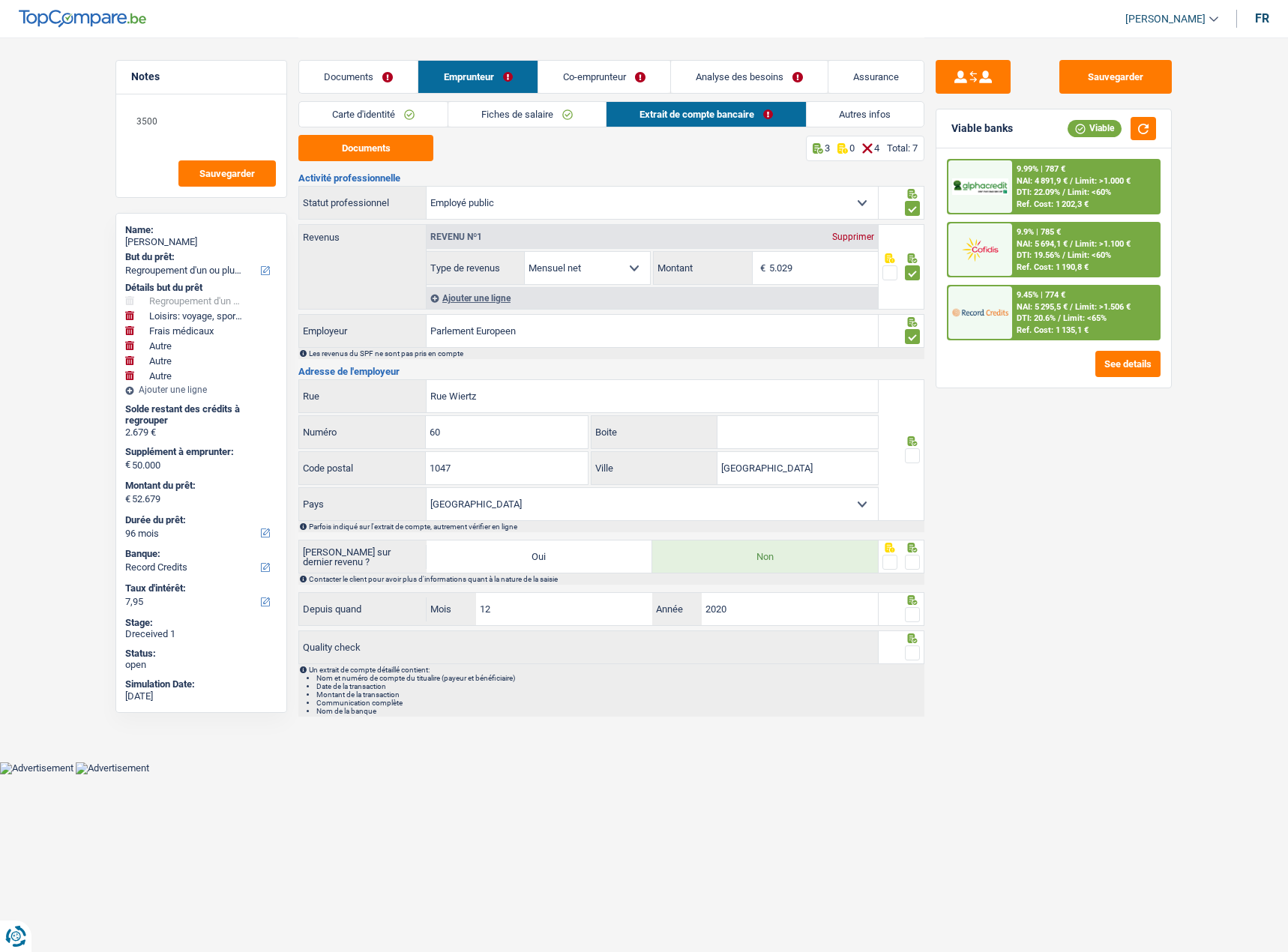
click at [0, 0] on input "radio" at bounding box center [0, 0] width 0 height 0
click at [914, 559] on span at bounding box center [912, 563] width 15 height 15
click at [0, 0] on input "radio" at bounding box center [0, 0] width 0 height 0
click at [918, 626] on div "Depuis quand 12 Mois / 2020 Année" at bounding box center [612, 610] width 626 height 36
click at [912, 649] on span at bounding box center [912, 653] width 15 height 15
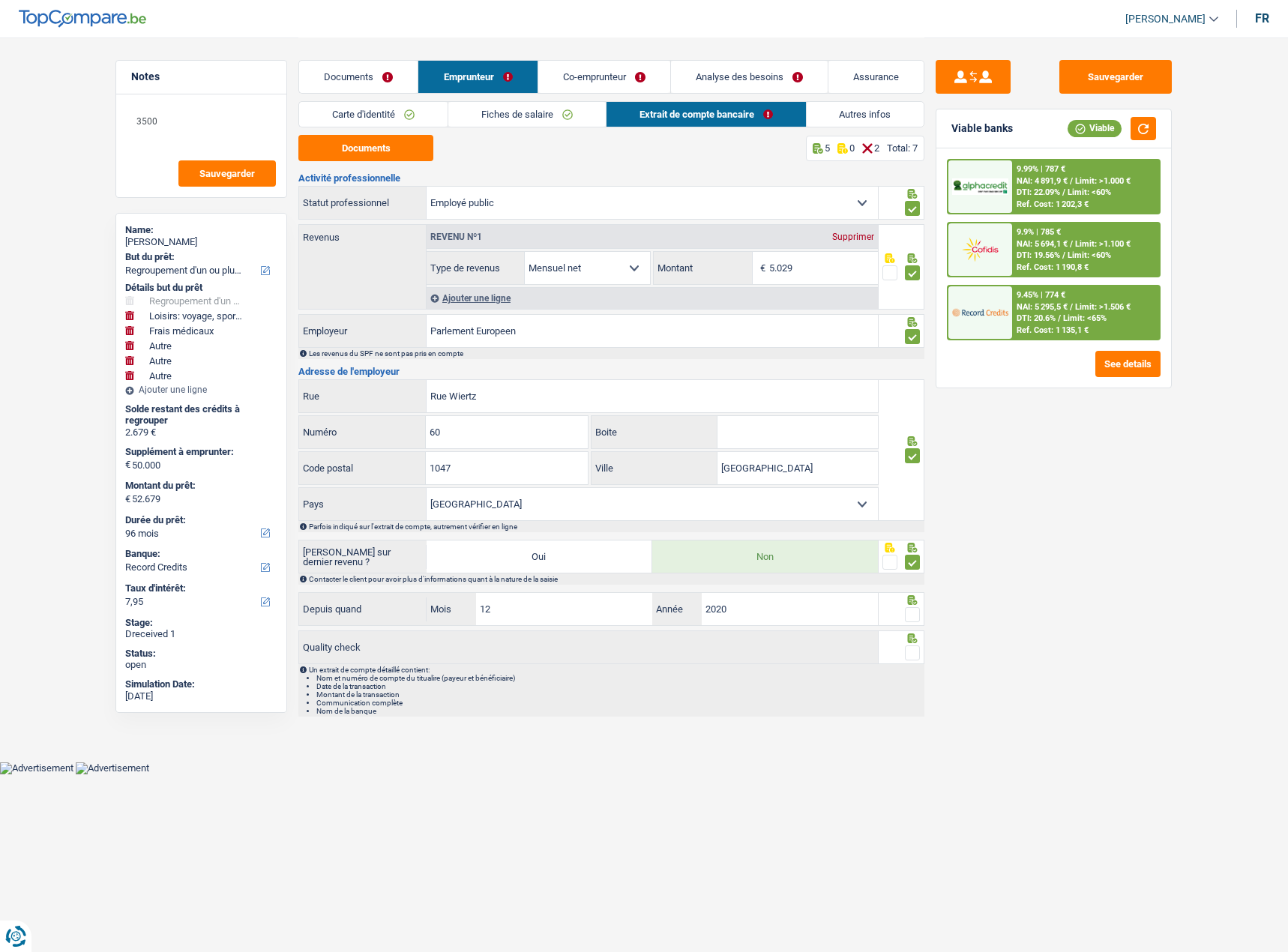
click at [0, 0] on input "radio" at bounding box center [0, 0] width 0 height 0
click at [916, 612] on span at bounding box center [912, 615] width 15 height 15
click at [0, 0] on input "radio" at bounding box center [0, 0] width 0 height 0
click at [872, 117] on link "Autres infos" at bounding box center [864, 115] width 117 height 25
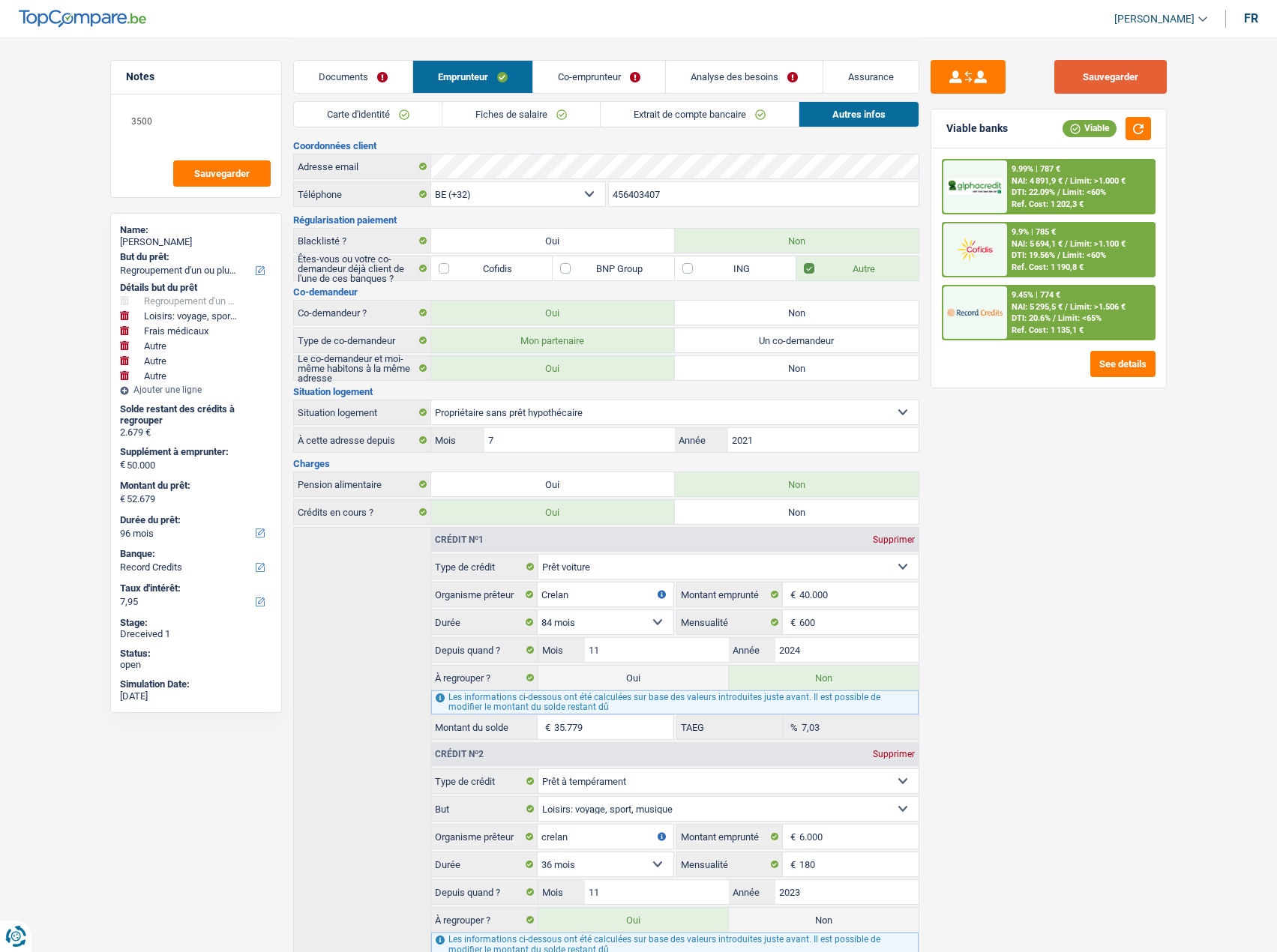
click at [1075, 60] on button "Sauvegarder" at bounding box center [1111, 77] width 112 height 34
click at [609, 82] on link "Co-emprunteur" at bounding box center [599, 77] width 132 height 32
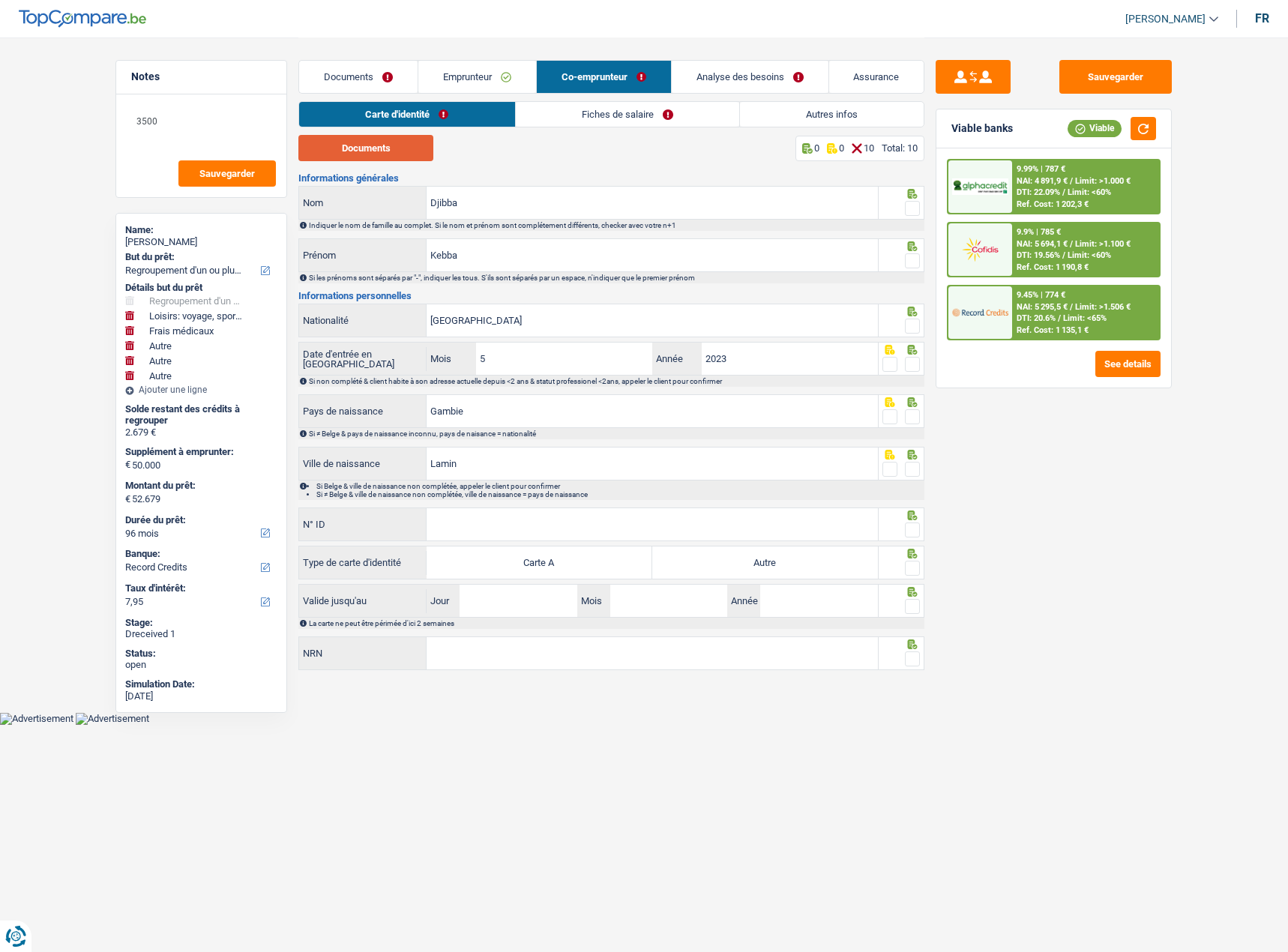
click at [376, 158] on button "Documents" at bounding box center [366, 148] width 135 height 27
drag, startPoint x: 488, startPoint y: 199, endPoint x: 344, endPoint y: 208, distance: 144.3
click at [334, 206] on div "Djibba Nom" at bounding box center [588, 202] width 579 height 32
paste input "G"
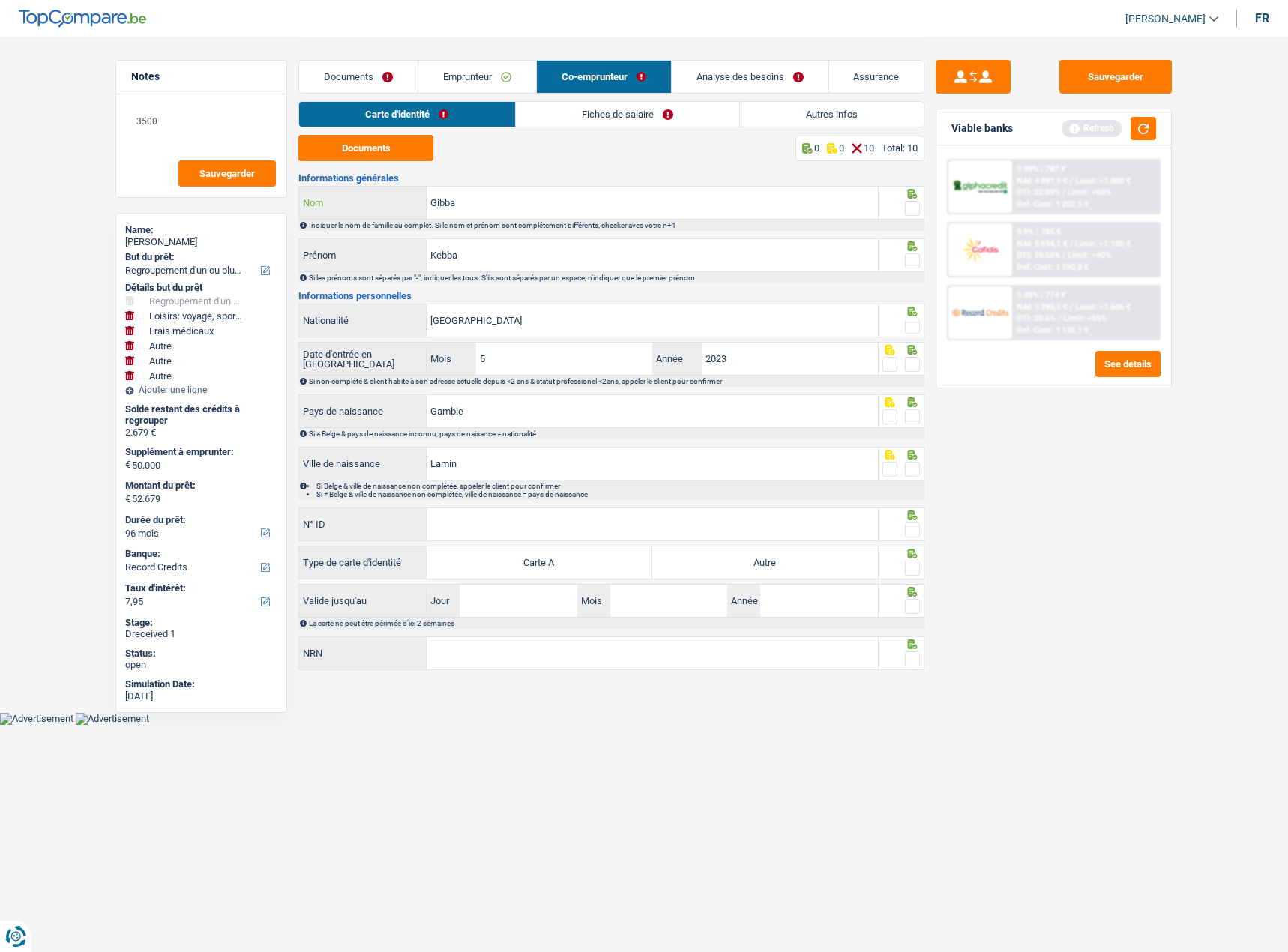
type input "Gibba"
drag, startPoint x: 911, startPoint y: 208, endPoint x: 914, endPoint y: 247, distance: 39.1
click at [911, 208] on span at bounding box center [912, 208] width 15 height 15
click at [0, 0] on input "radio" at bounding box center [0, 0] width 0 height 0
click at [914, 252] on div at bounding box center [902, 255] width 47 height 34
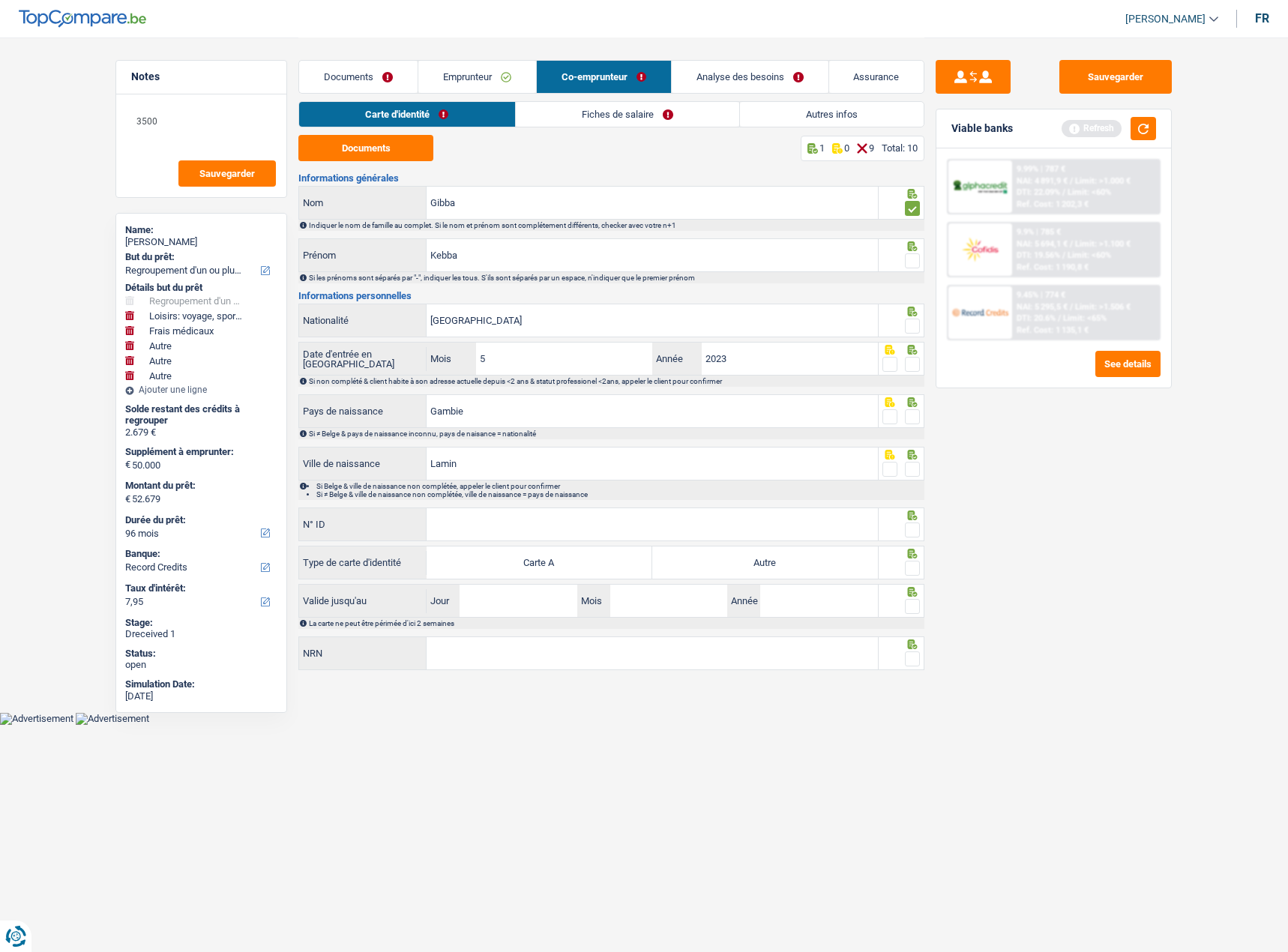
drag, startPoint x: 913, startPoint y: 261, endPoint x: 913, endPoint y: 317, distance: 56.0
click at [912, 261] on span at bounding box center [912, 261] width 15 height 15
click at [0, 0] on input "radio" at bounding box center [0, 0] width 0 height 0
drag, startPoint x: 913, startPoint y: 323, endPoint x: 914, endPoint y: 339, distance: 16.0
click at [913, 324] on span at bounding box center [912, 326] width 15 height 15
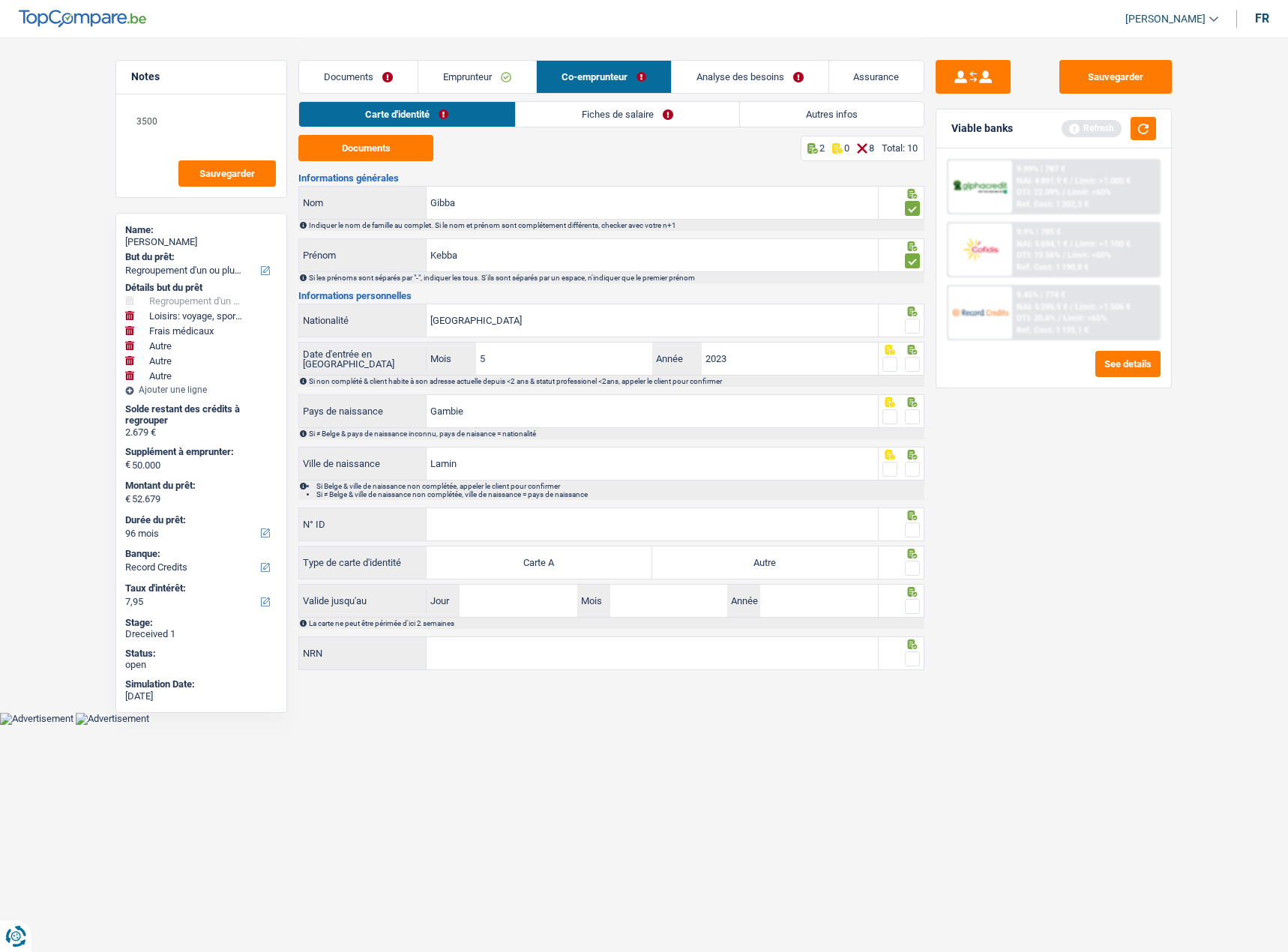
click at [0, 0] on input "radio" at bounding box center [0, 0] width 0 height 0
click at [914, 373] on div at bounding box center [912, 364] width 15 height 19
click at [914, 362] on span at bounding box center [912, 364] width 15 height 15
click at [0, 0] on input "radio" at bounding box center [0, 0] width 0 height 0
click at [914, 424] on div at bounding box center [912, 417] width 15 height 19
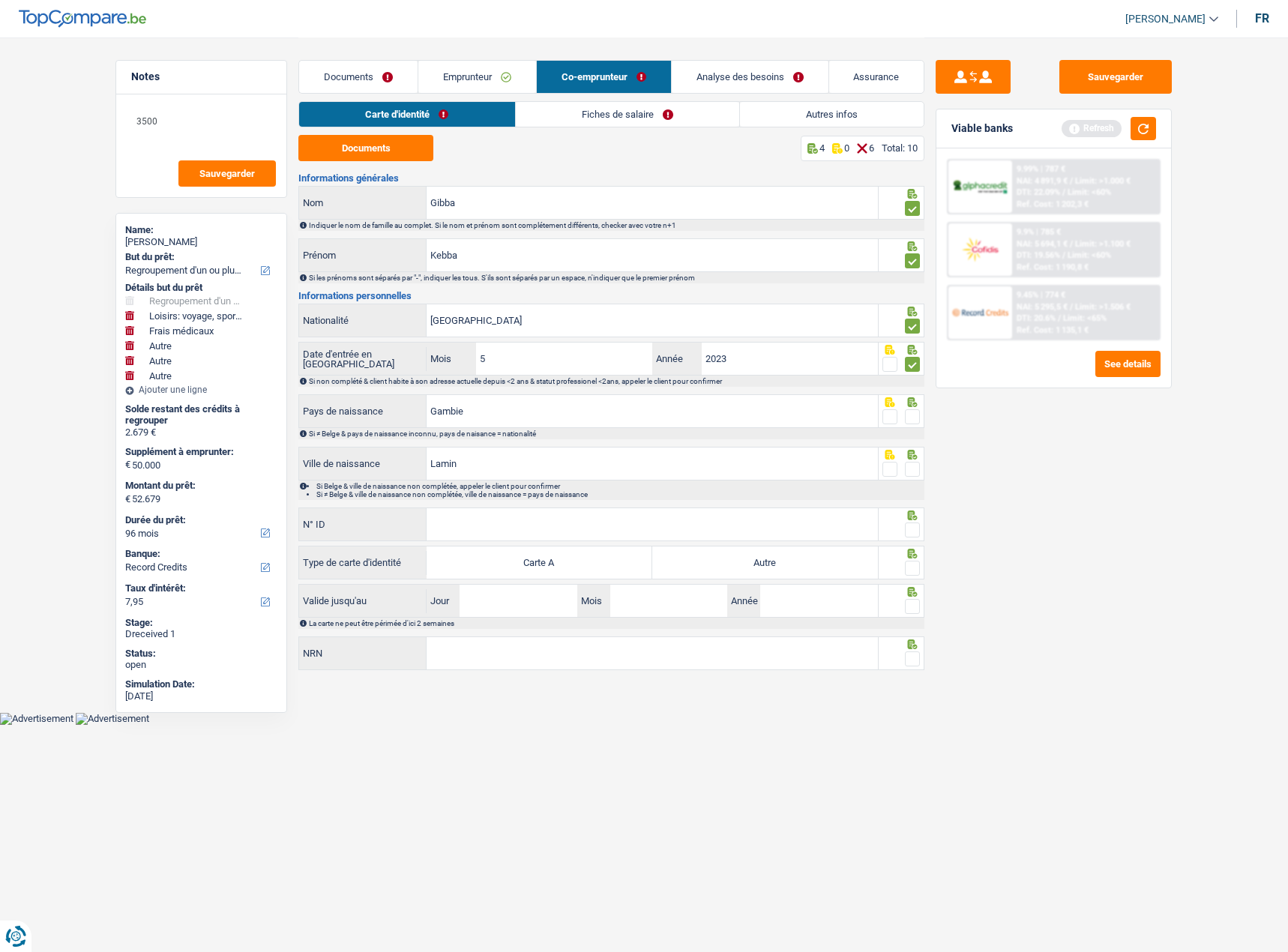
click at [914, 420] on span at bounding box center [912, 417] width 15 height 15
click at [0, 0] on input "radio" at bounding box center [0, 0] width 0 height 0
click at [914, 460] on div at bounding box center [902, 464] width 47 height 34
click at [914, 464] on span at bounding box center [912, 469] width 15 height 15
click at [0, 0] on input "radio" at bounding box center [0, 0] width 0 height 0
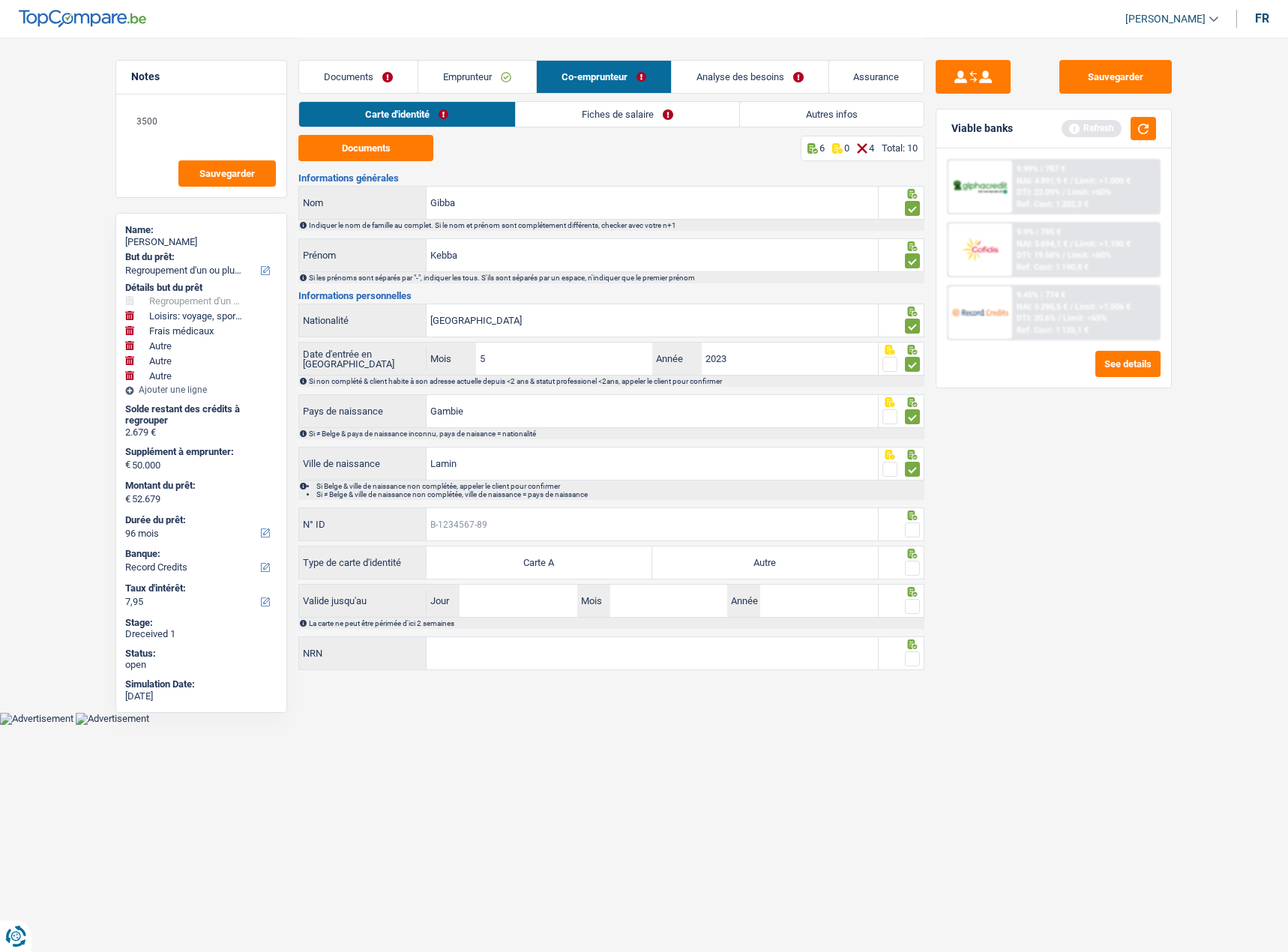
click at [640, 513] on input "N° ID" at bounding box center [652, 524] width 451 height 32
paste input "B-6585555"
click at [476, 522] on input "B-6585555" at bounding box center [652, 524] width 451 height 32
type input "B-6585531"
drag, startPoint x: 800, startPoint y: 554, endPoint x: 949, endPoint y: 564, distance: 149.3
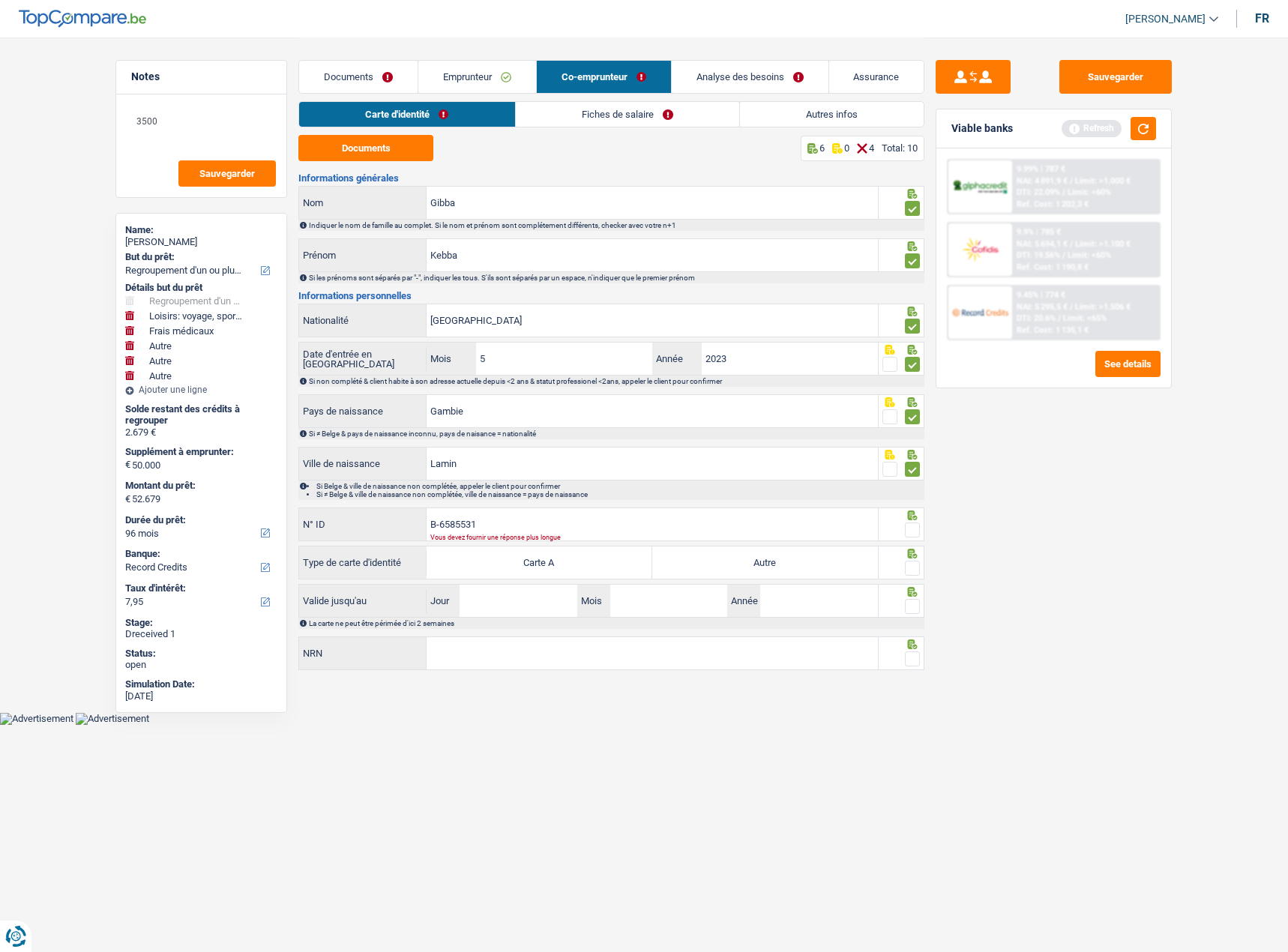
click at [800, 555] on label "Autre" at bounding box center [765, 563] width 225 height 32
click at [800, 555] on input "Autre" at bounding box center [765, 563] width 225 height 32
radio input "true"
click at [909, 557] on icon at bounding box center [913, 553] width 10 height 10
click at [909, 541] on div "B-6585531 N° ID Vous devez fournir une réponse plus longue" at bounding box center [612, 525] width 626 height 36
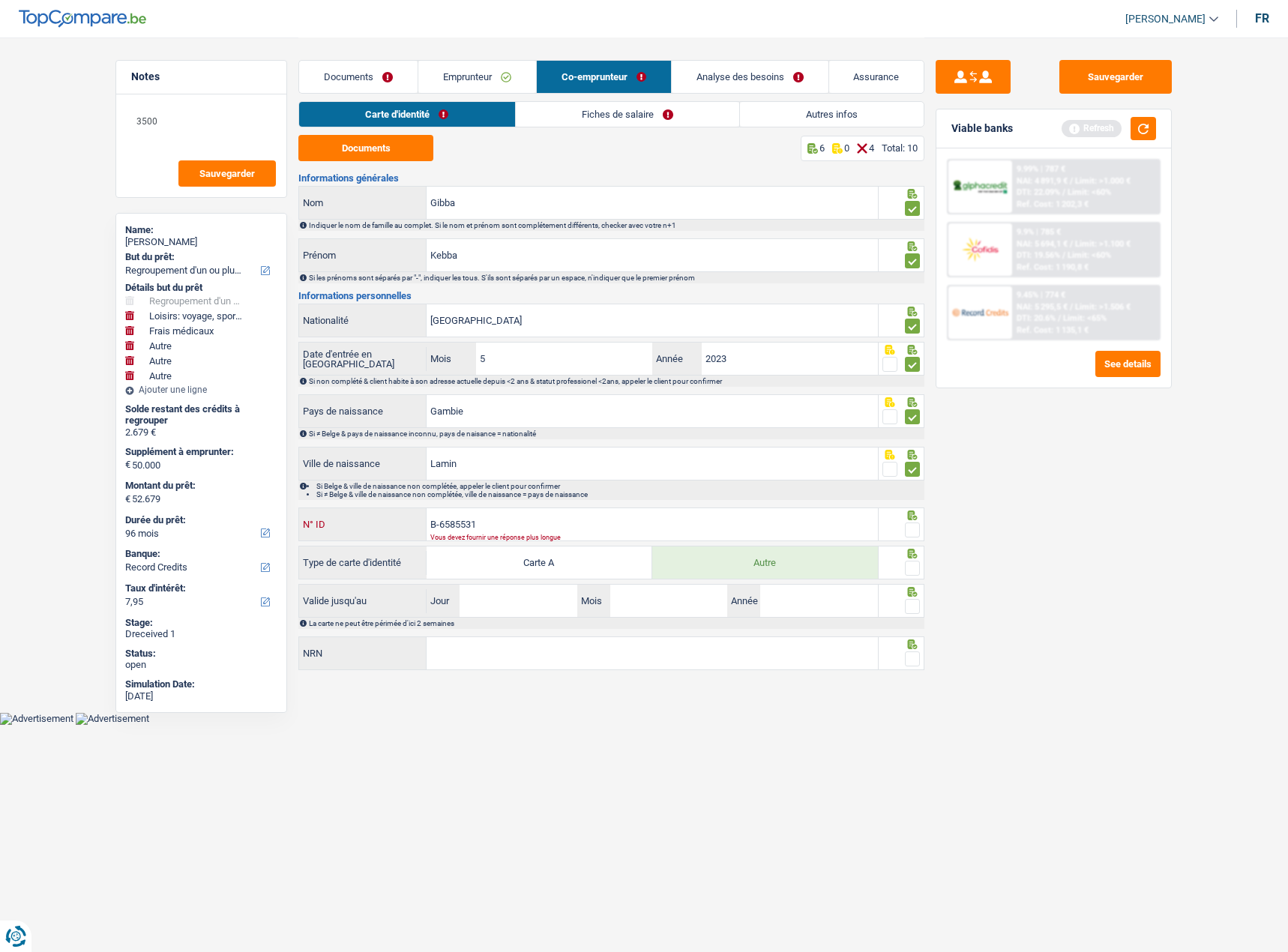
click at [445, 528] on input "B-6585531" at bounding box center [652, 524] width 451 height 32
drag, startPoint x: 457, startPoint y: 524, endPoint x: 490, endPoint y: 526, distance: 33.1
click at [490, 526] on input "B-6585531" at bounding box center [652, 524] width 451 height 32
type input "B-6585555-31"
click at [921, 534] on div at bounding box center [902, 524] width 47 height 34
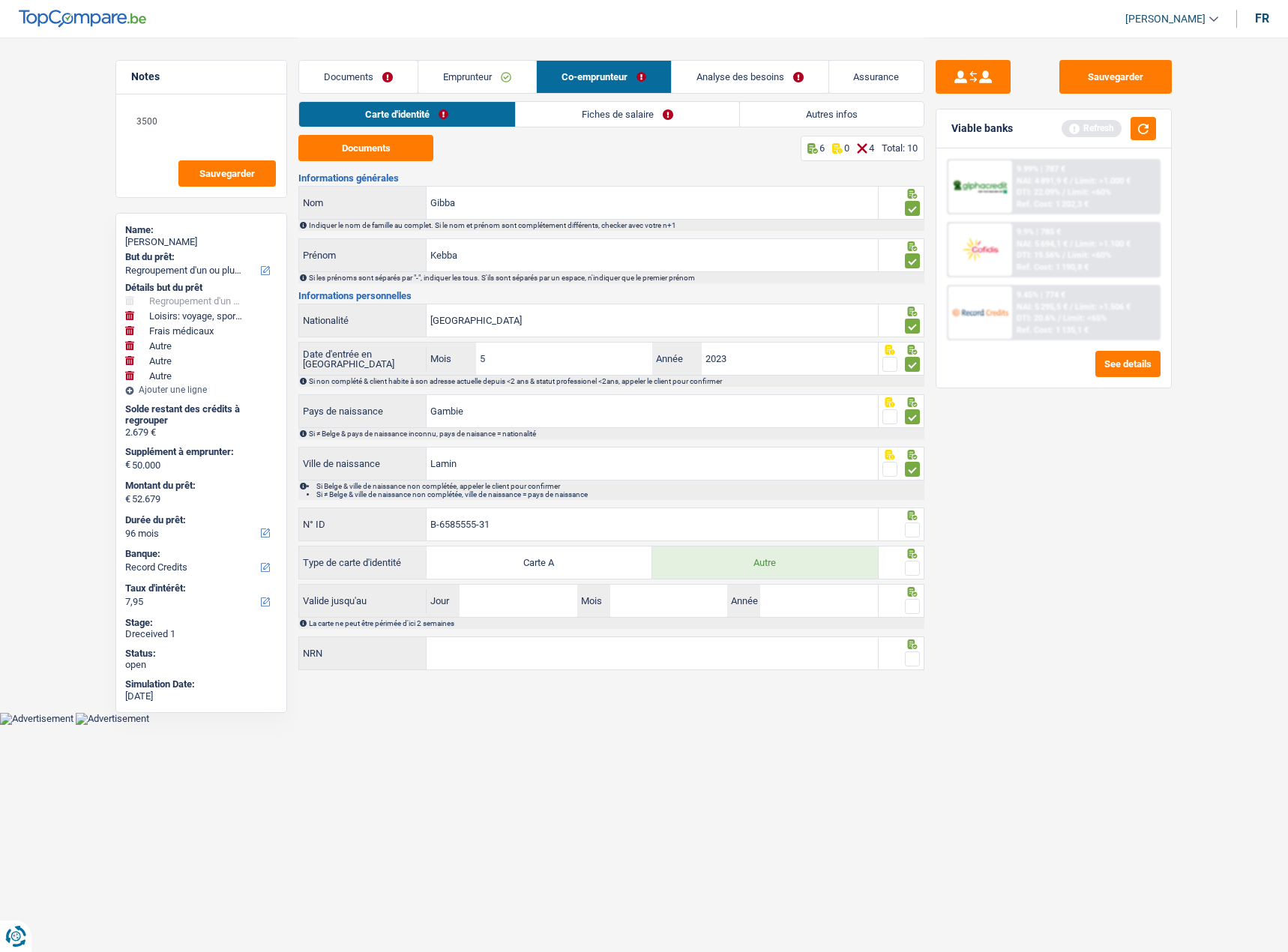
drag, startPoint x: 917, startPoint y: 529, endPoint x: 917, endPoint y: 544, distance: 15.0
click at [917, 528] on span at bounding box center [912, 530] width 15 height 15
click at [0, 0] on input "radio" at bounding box center [0, 0] width 0 height 0
click at [918, 568] on span at bounding box center [912, 568] width 15 height 15
click at [0, 0] on input "radio" at bounding box center [0, 0] width 0 height 0
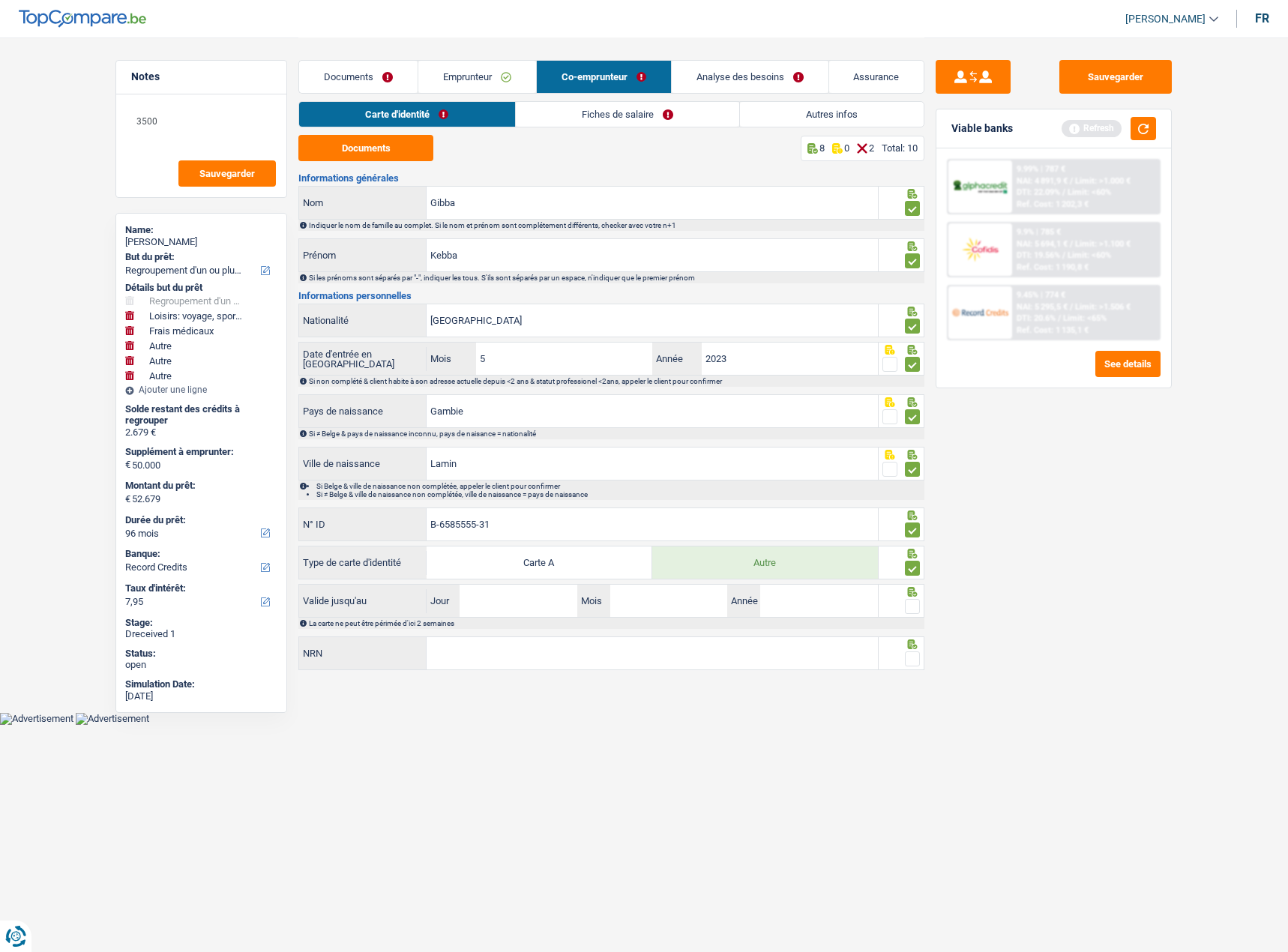
click at [915, 603] on span at bounding box center [912, 607] width 15 height 15
click at [0, 0] on input "radio" at bounding box center [0, 0] width 0 height 0
drag, startPoint x: 510, startPoint y: 602, endPoint x: 535, endPoint y: 602, distance: 25.0
click at [510, 602] on input "Jour" at bounding box center [518, 601] width 117 height 32
type input "30"
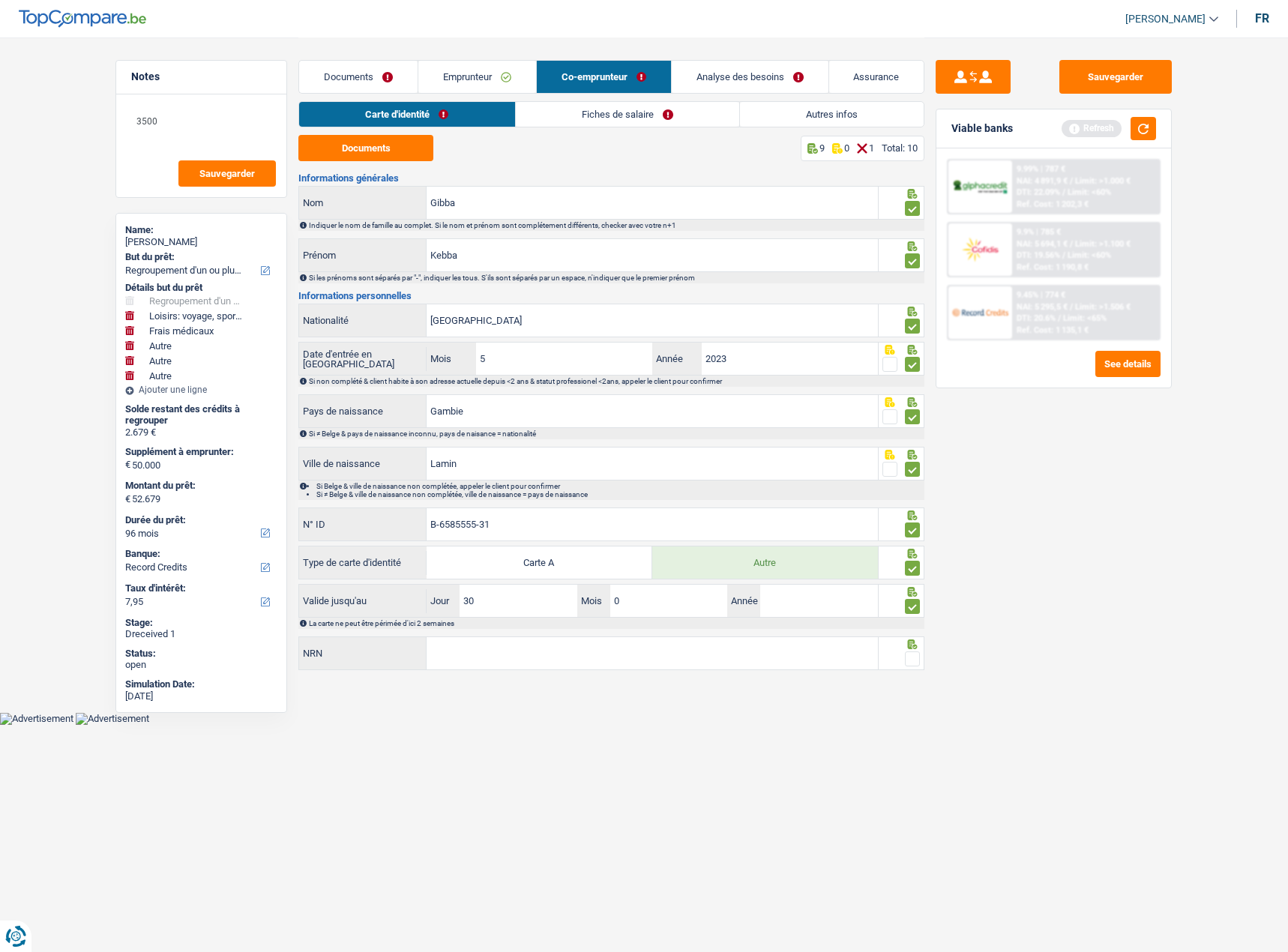
type input "04"
type input "2030"
click at [566, 635] on div "Informations générales Gibba Nom Indiquer le nom de famille au complet. Si le n…" at bounding box center [612, 423] width 626 height 499
click at [565, 641] on input "NRN" at bounding box center [652, 653] width 451 height 32
click at [505, 661] on input "NRN" at bounding box center [652, 653] width 451 height 32
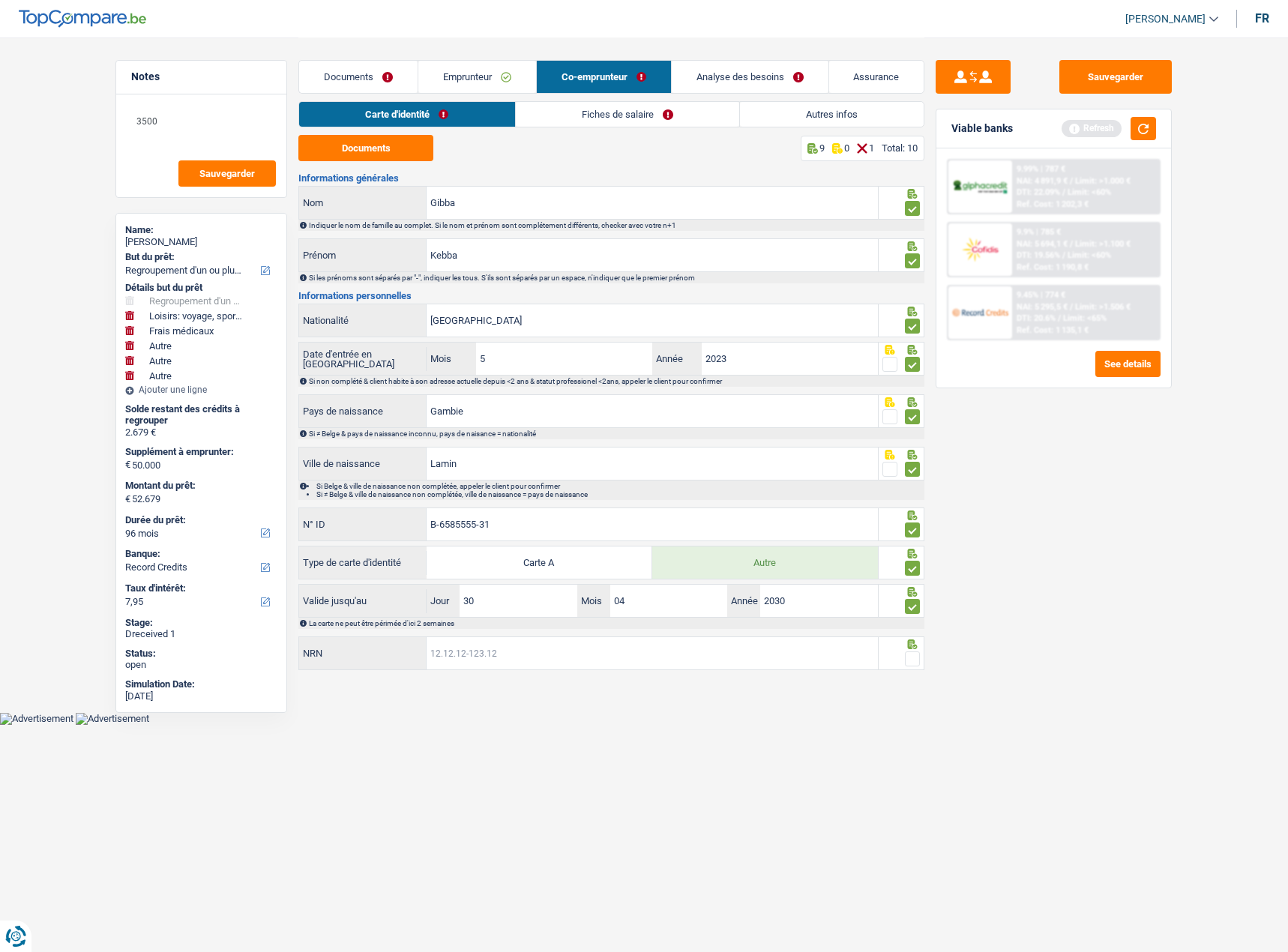
paste input "85.11.09-487.38"
type input "85.11.09-487.38"
click at [1046, 640] on div "Sauvegarder Viable banks Refresh 9.99% | 787 € NAI: 4 891,9 € / Limit: >1.000 €…" at bounding box center [1053, 493] width 259 height 868
drag, startPoint x: 941, startPoint y: 661, endPoint x: 921, endPoint y: 660, distance: 20.0
click at [937, 661] on div "Sauvegarder Viable banks Refresh 9.99% | 787 € NAI: 4 891,9 € / Limit: >1.000 €…" at bounding box center [1053, 493] width 259 height 868
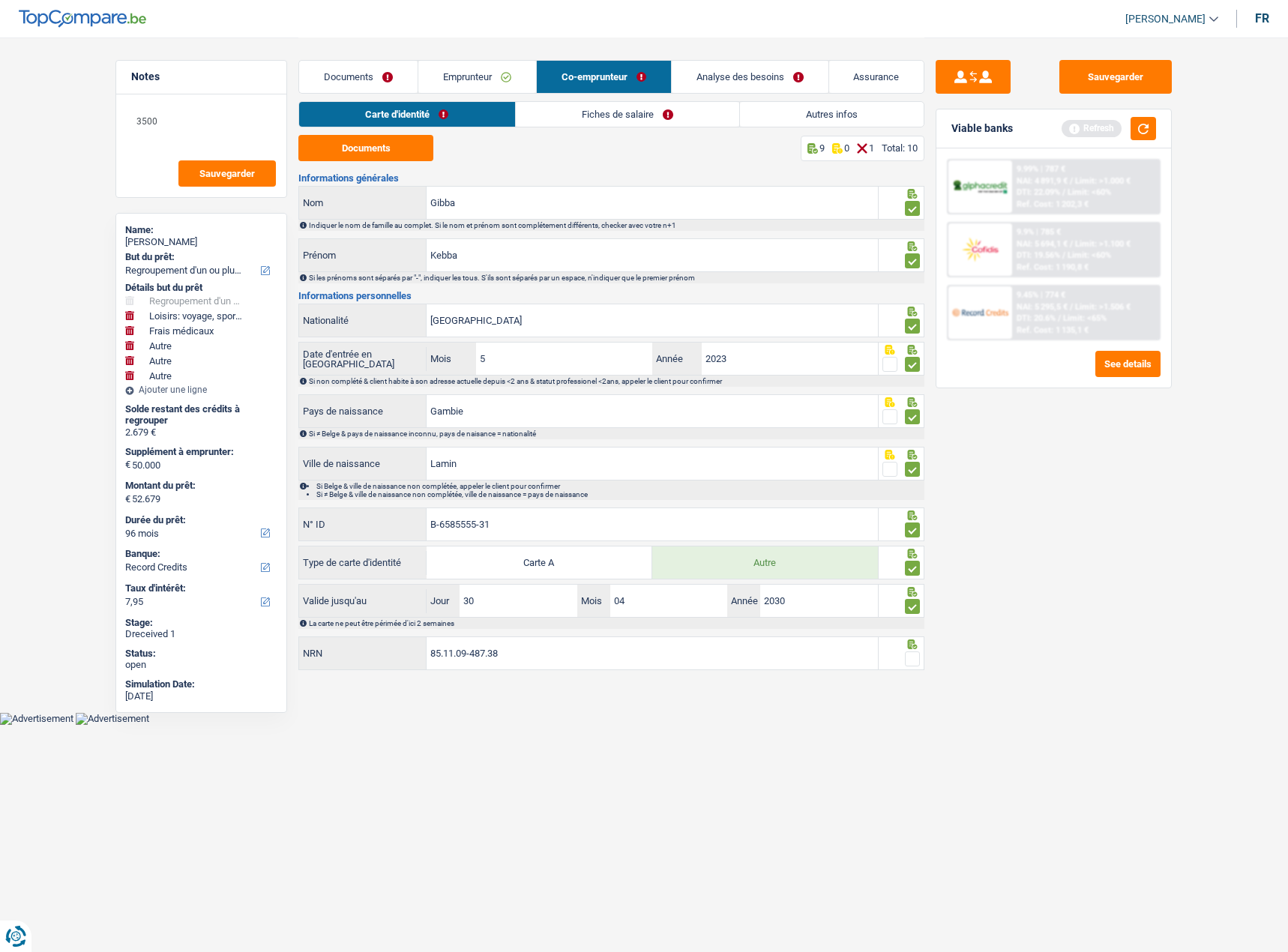
click at [921, 660] on div at bounding box center [902, 653] width 47 height 34
click at [912, 659] on span at bounding box center [912, 659] width 15 height 15
click at [0, 0] on input "radio" at bounding box center [0, 0] width 0 height 0
click at [1115, 76] on button "Sauvegarder" at bounding box center [1115, 77] width 112 height 34
click at [1153, 126] on button "button" at bounding box center [1143, 129] width 26 height 23
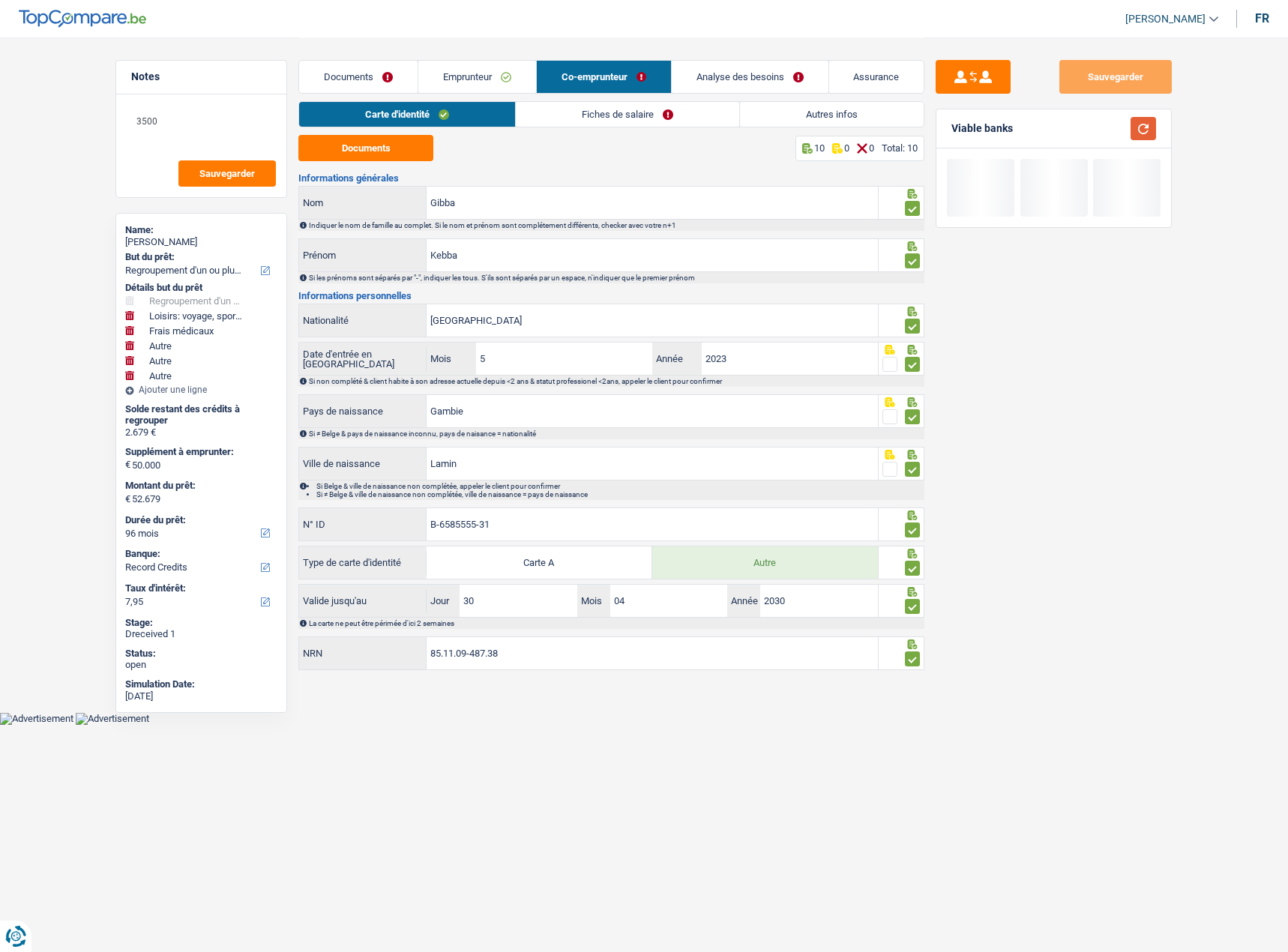
click at [1147, 126] on button "button" at bounding box center [1143, 129] width 26 height 23
click at [609, 108] on link "Fiches de salaire" at bounding box center [627, 115] width 223 height 25
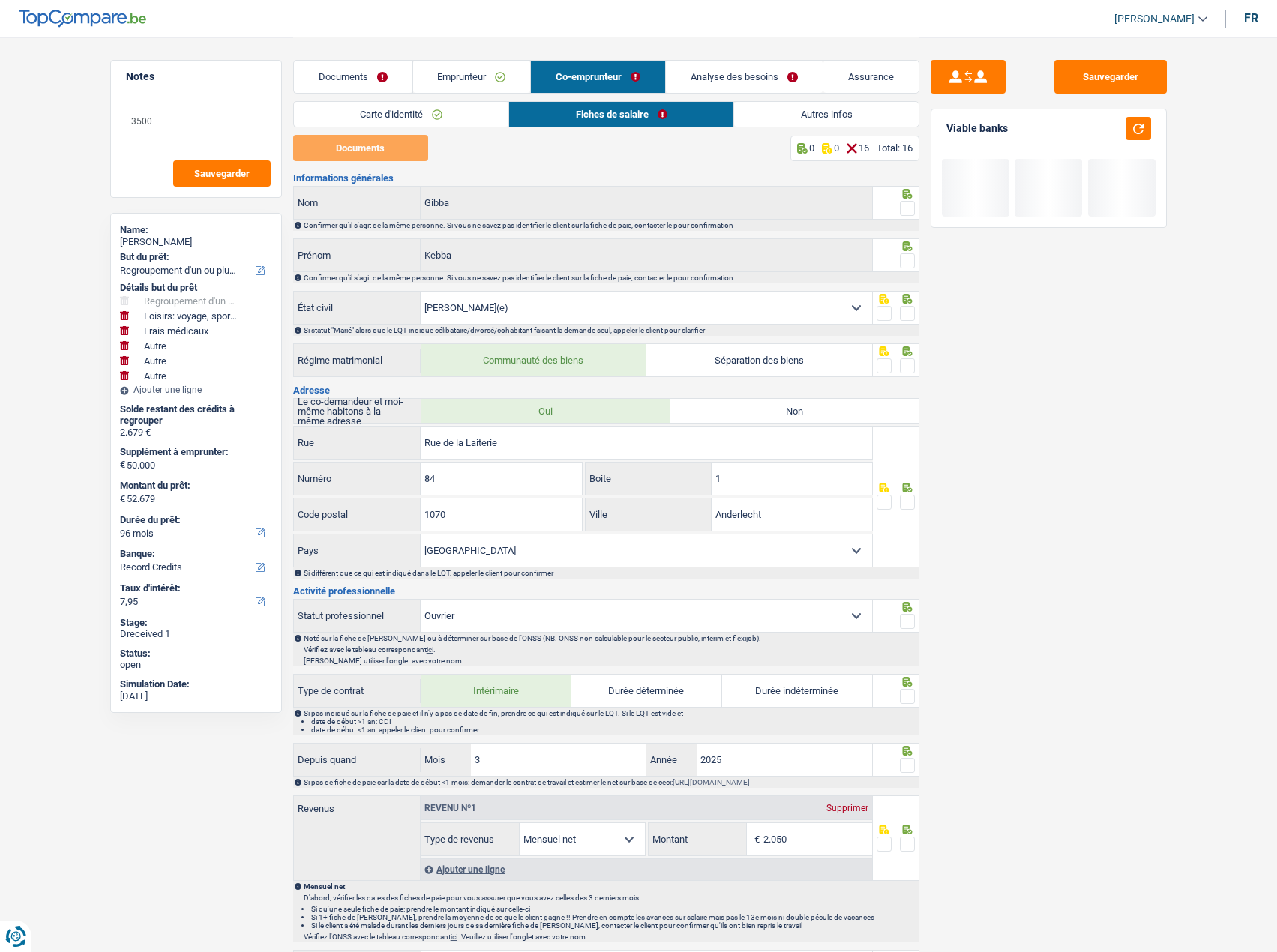
drag, startPoint x: 905, startPoint y: 201, endPoint x: 734, endPoint y: 206, distance: 171.1
click at [905, 202] on div at bounding box center [907, 209] width 15 height 19
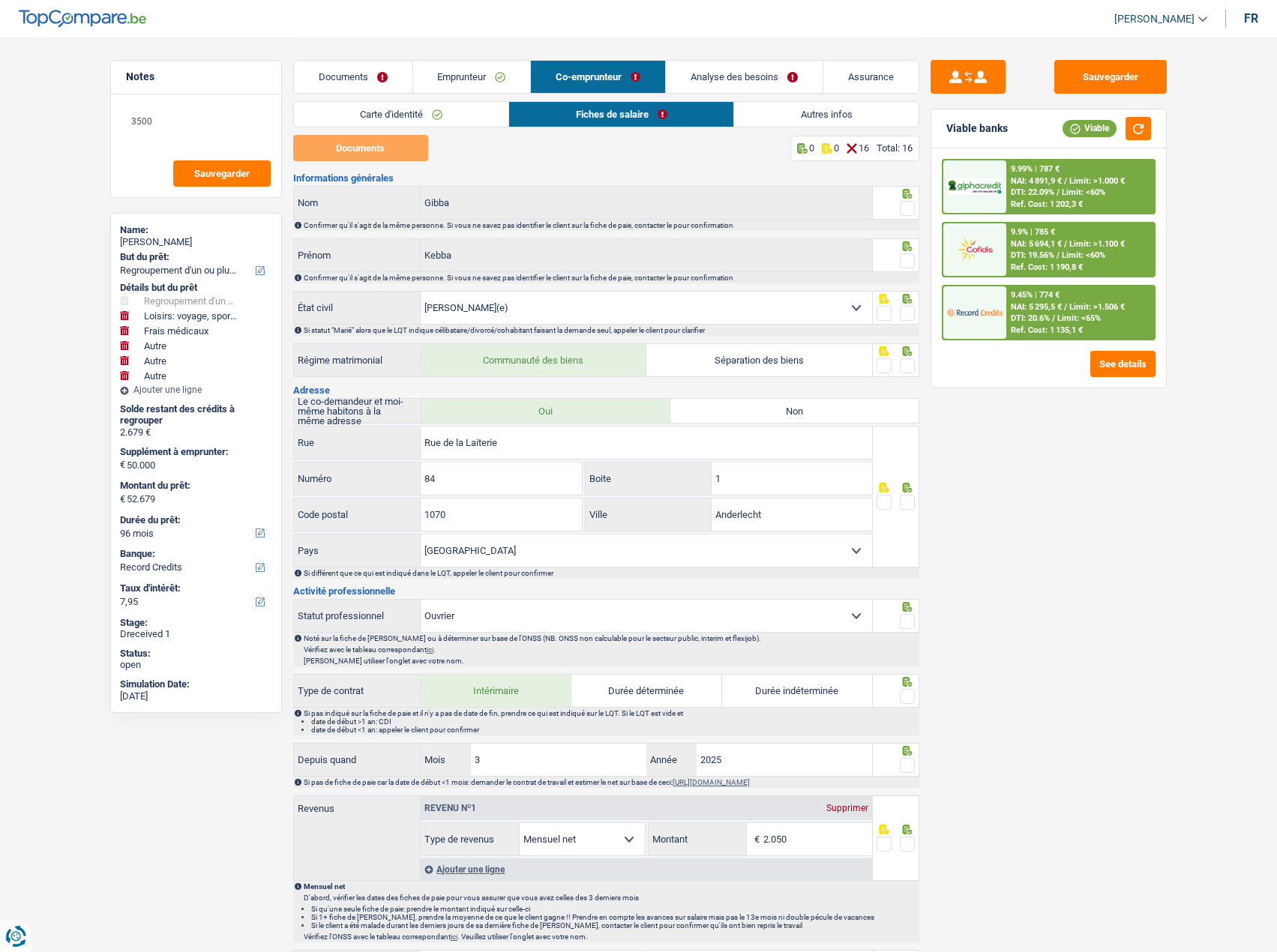
click at [910, 208] on span at bounding box center [907, 208] width 15 height 15
click at [0, 0] on input "radio" at bounding box center [0, 0] width 0 height 0
click at [907, 248] on icon at bounding box center [907, 246] width 15 height 10
click at [908, 302] on icon at bounding box center [907, 299] width 10 height 10
click at [902, 255] on span at bounding box center [907, 261] width 15 height 15
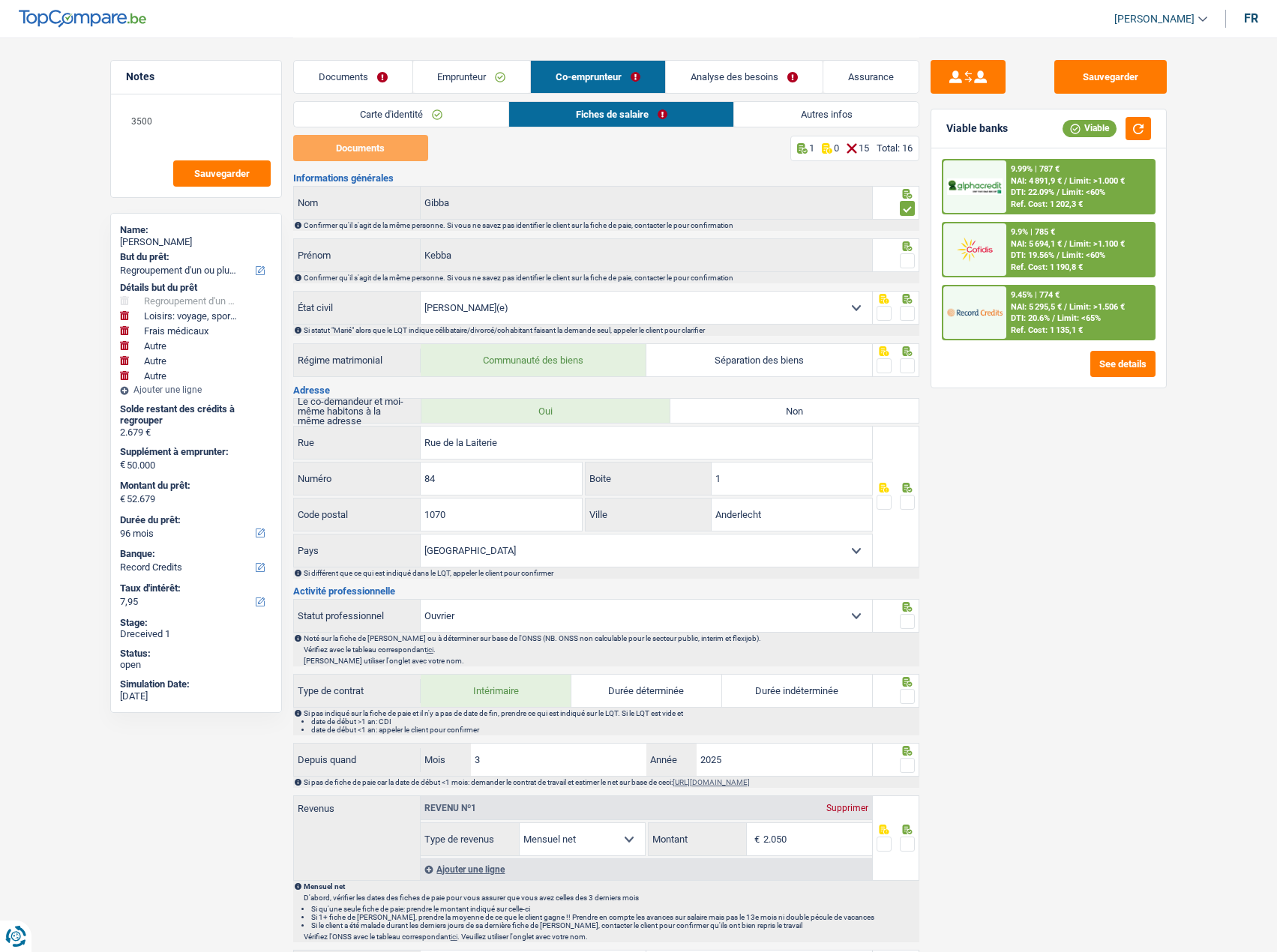
click at [0, 0] on input "radio" at bounding box center [0, 0] width 0 height 0
click at [909, 304] on icon at bounding box center [907, 299] width 15 height 10
click at [907, 309] on span at bounding box center [907, 314] width 15 height 15
click at [0, 0] on input "radio" at bounding box center [0, 0] width 0 height 0
click at [909, 365] on span at bounding box center [907, 366] width 15 height 15
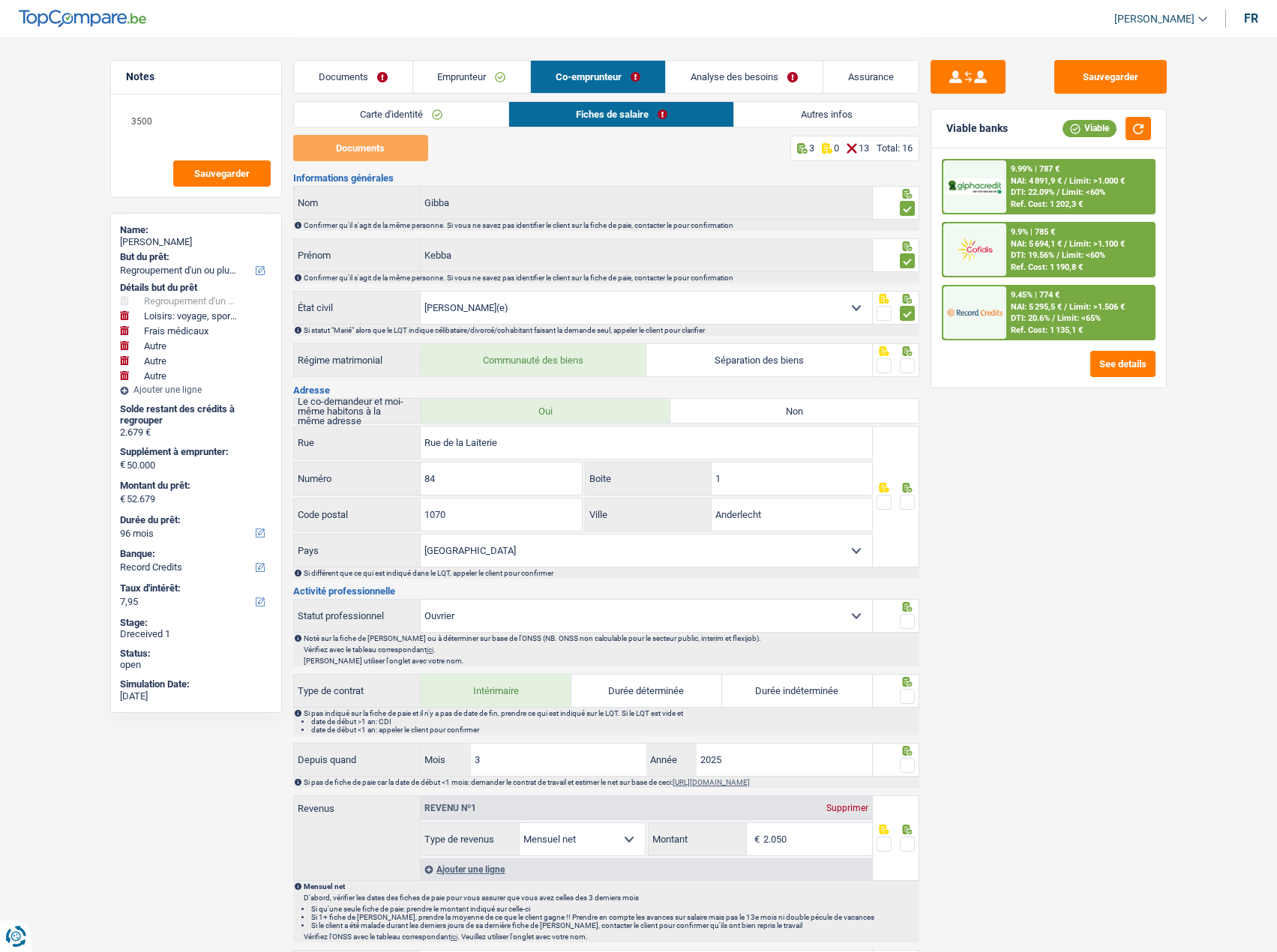
click at [0, 0] on input "radio" at bounding box center [0, 0] width 0 height 0
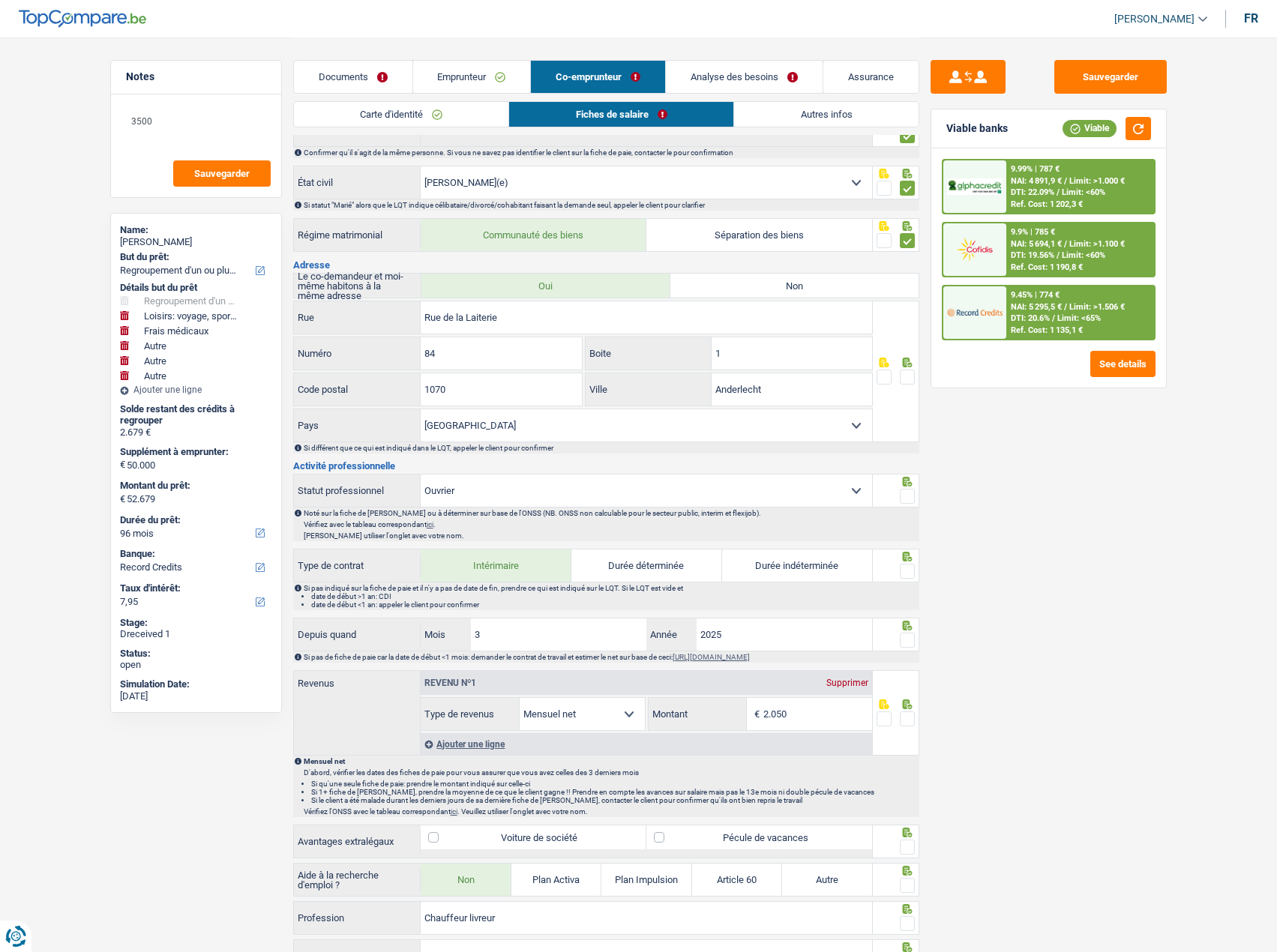
scroll to position [225, 0]
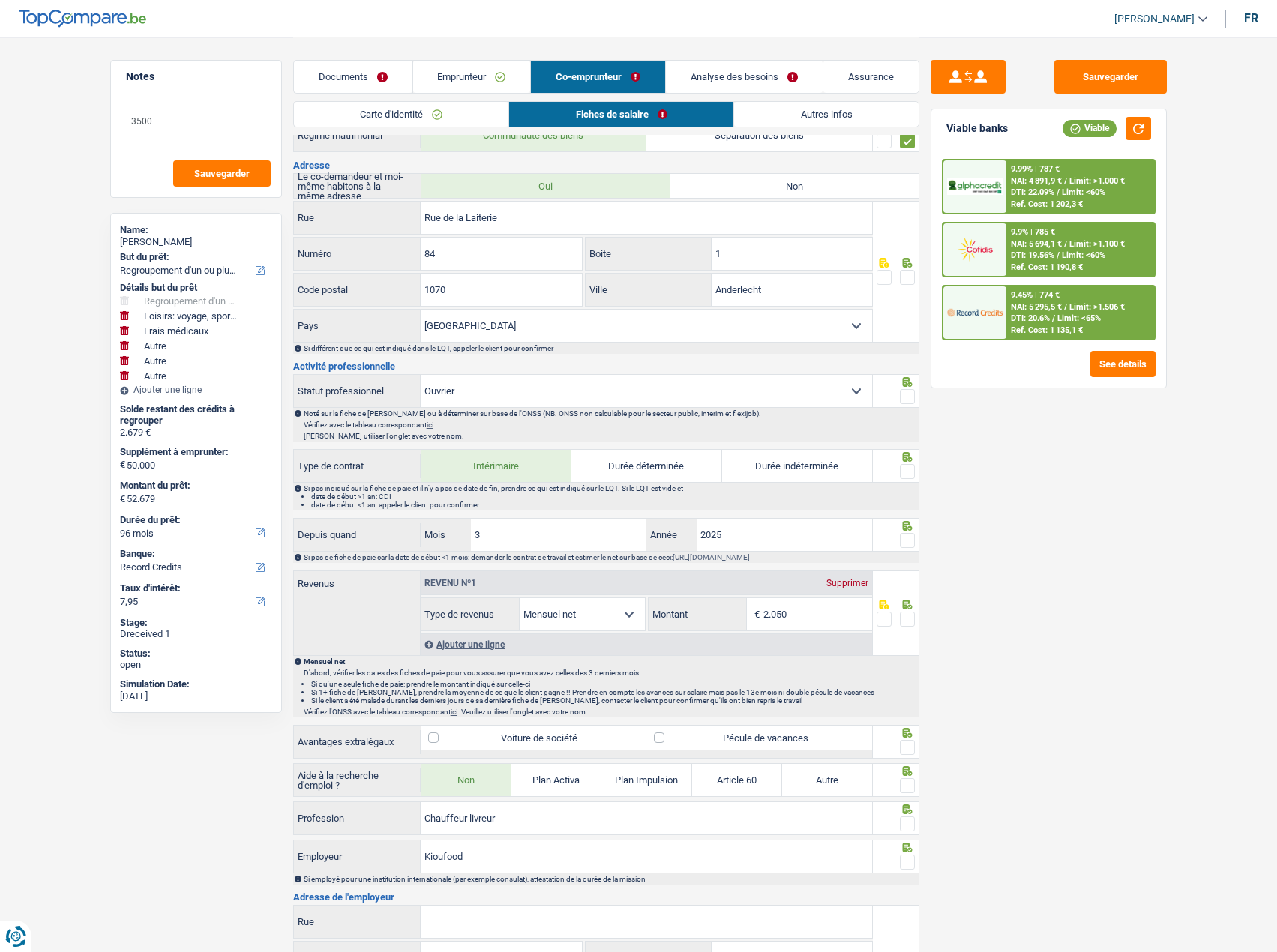
click at [906, 275] on span at bounding box center [907, 277] width 15 height 15
click at [0, 0] on input "radio" at bounding box center [0, 0] width 0 height 0
click at [909, 390] on span at bounding box center [907, 397] width 15 height 15
click at [0, 0] on input "radio" at bounding box center [0, 0] width 0 height 0
drag, startPoint x: 910, startPoint y: 478, endPoint x: 916, endPoint y: 497, distance: 19.9
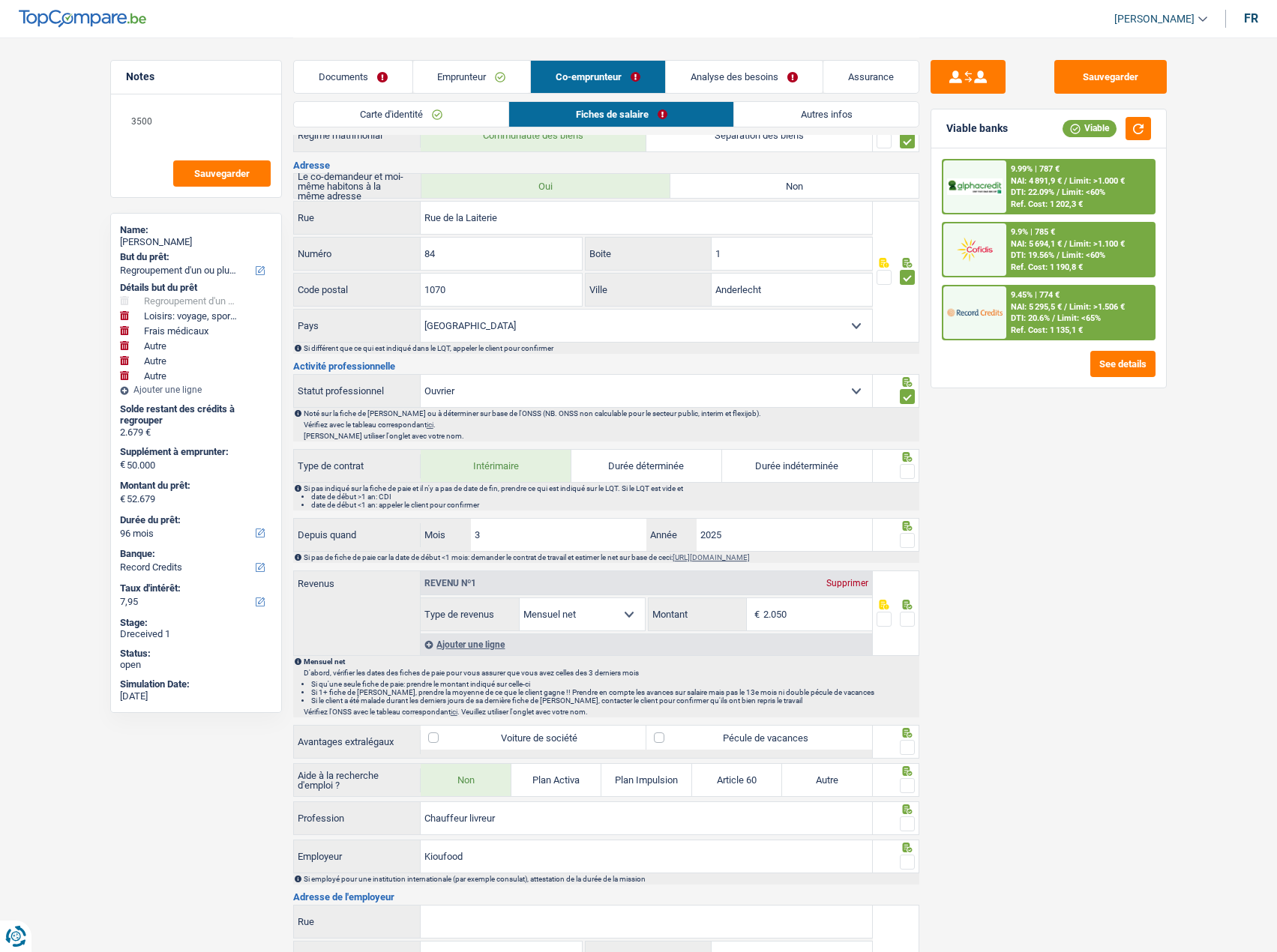
click at [913, 474] on span at bounding box center [907, 472] width 15 height 15
click at [0, 0] on input "radio" at bounding box center [0, 0] width 0 height 0
click at [906, 539] on span at bounding box center [907, 541] width 15 height 15
click at [0, 0] on input "radio" at bounding box center [0, 0] width 0 height 0
click at [910, 621] on span at bounding box center [907, 619] width 15 height 15
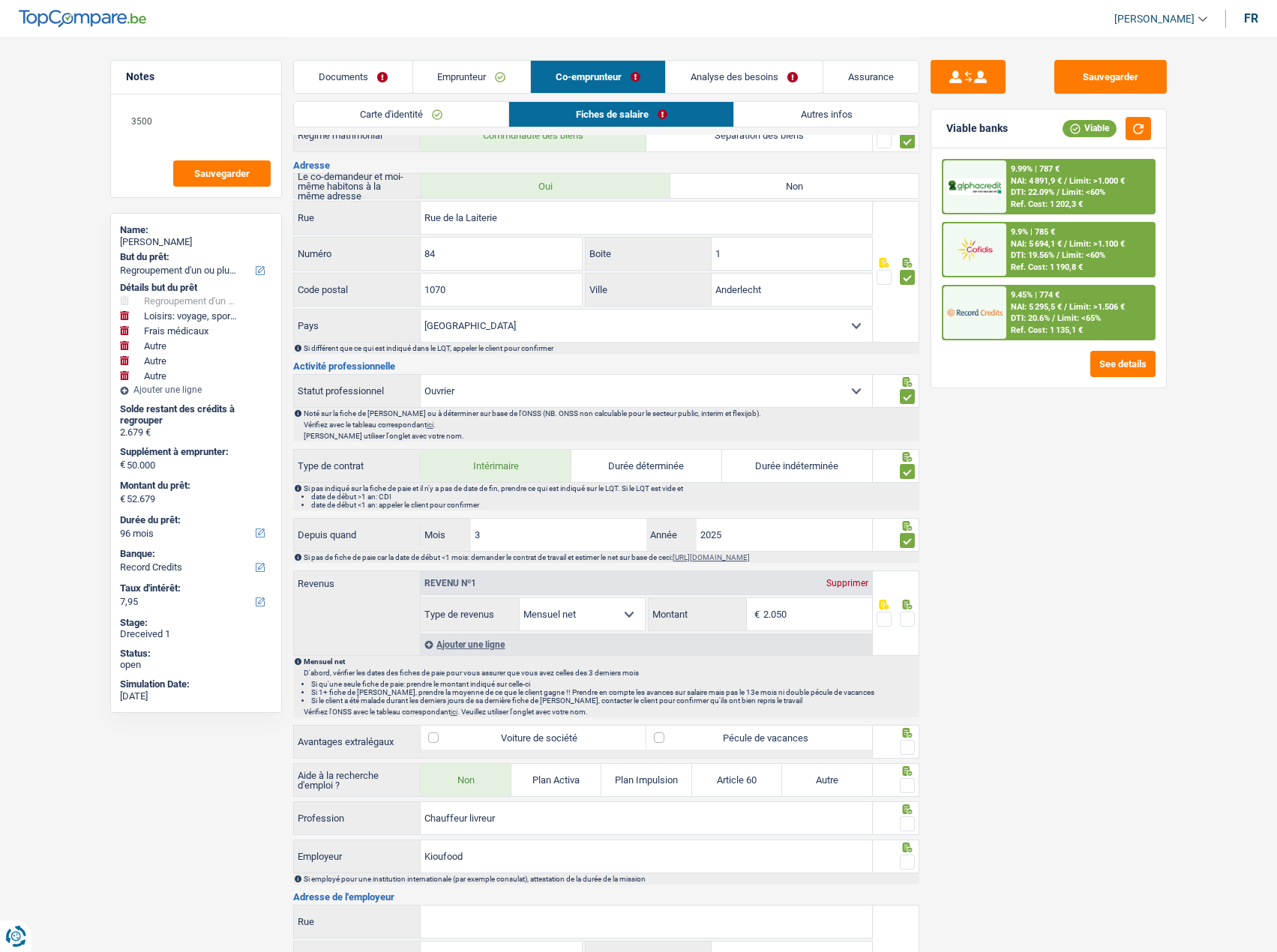
click at [0, 0] on input "radio" at bounding box center [0, 0] width 0 height 0
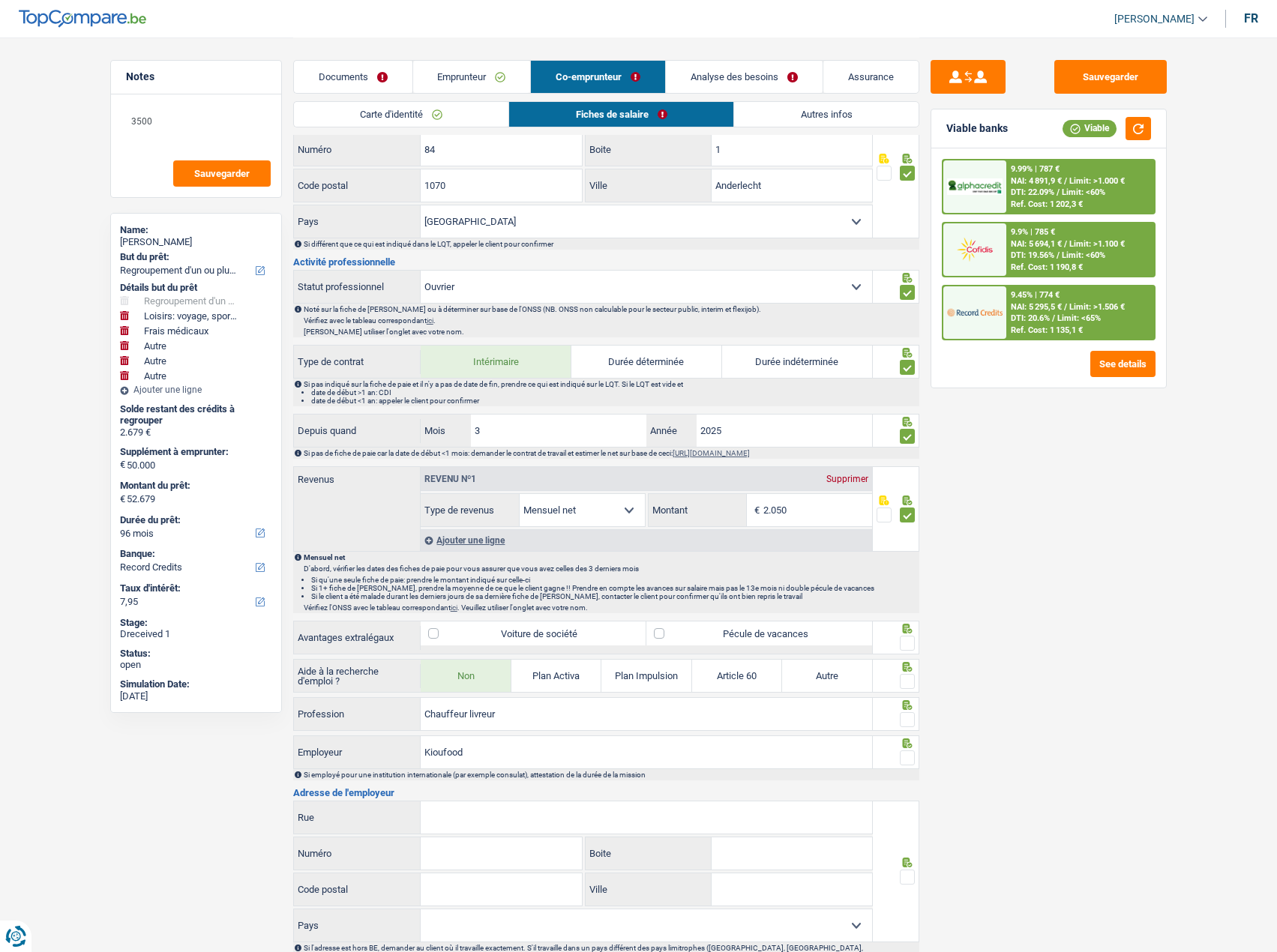
scroll to position [450, 0]
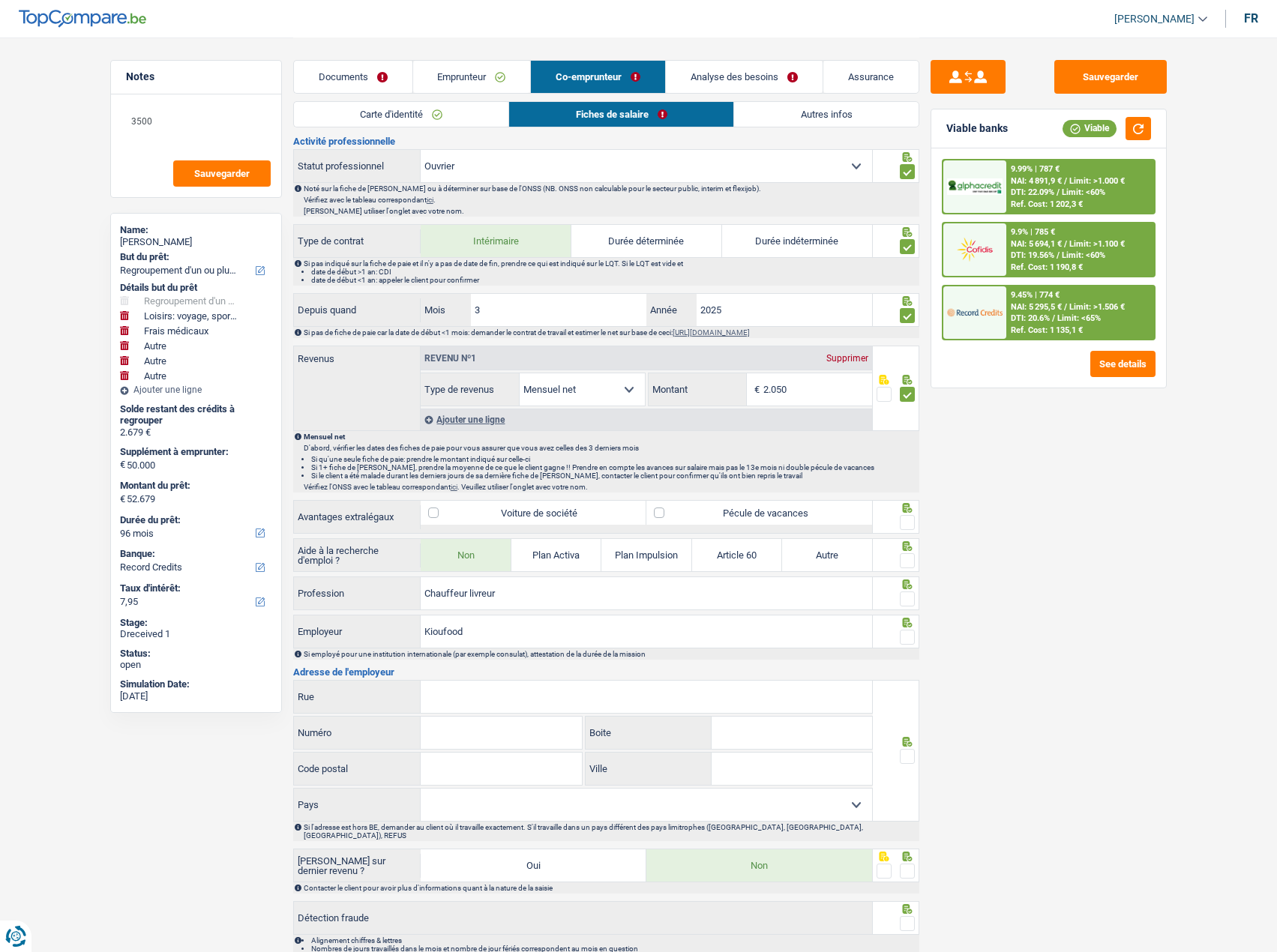
click at [905, 399] on span at bounding box center [907, 394] width 15 height 15
click at [0, 0] on input "radio" at bounding box center [0, 0] width 0 height 0
drag, startPoint x: 1105, startPoint y: 72, endPoint x: 921, endPoint y: 74, distance: 184.0
click at [1084, 72] on button "Sauvegarder" at bounding box center [1111, 77] width 112 height 34
click at [509, 67] on link "Emprunteur" at bounding box center [471, 77] width 117 height 32
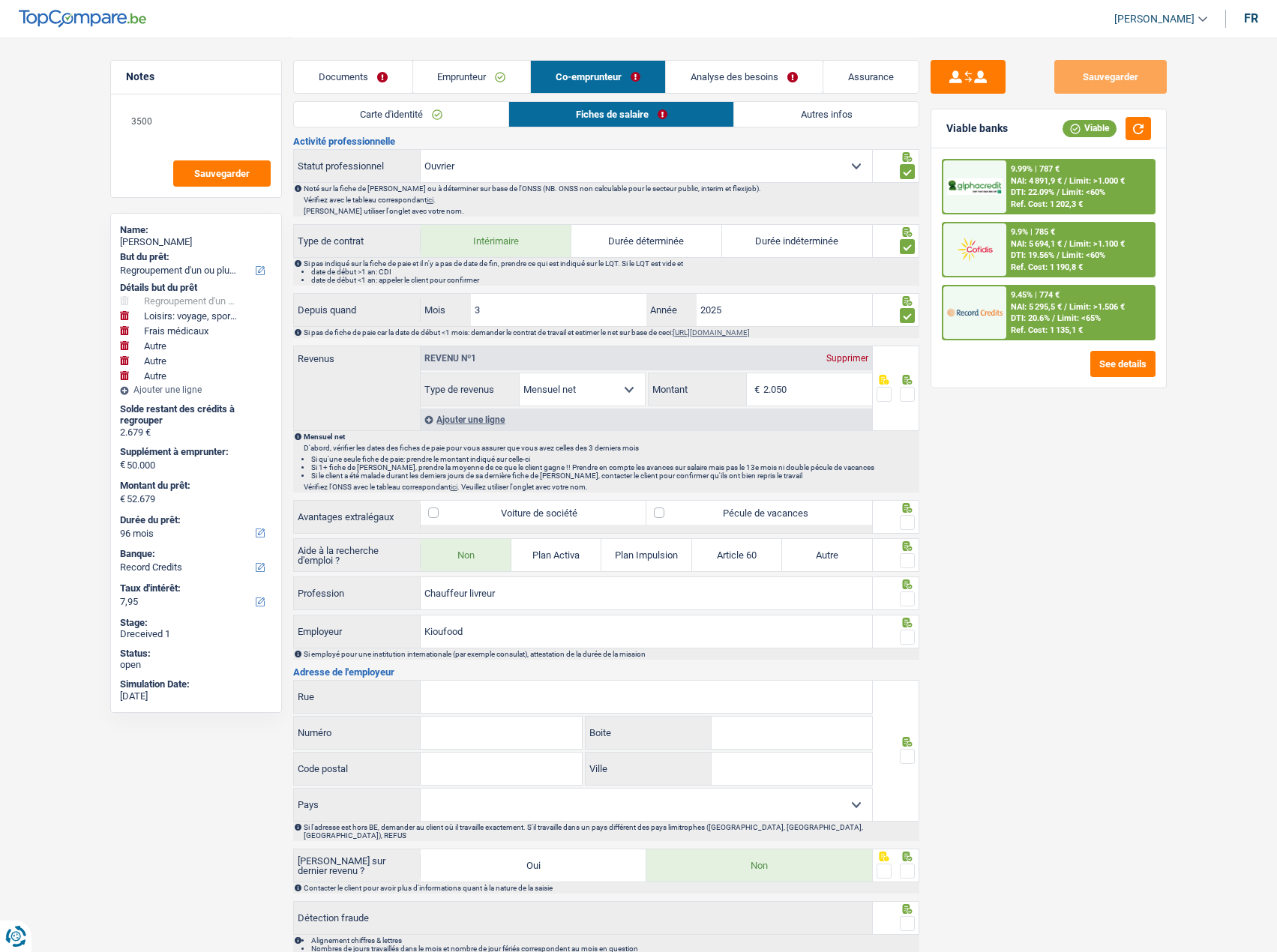
scroll to position [107, 0]
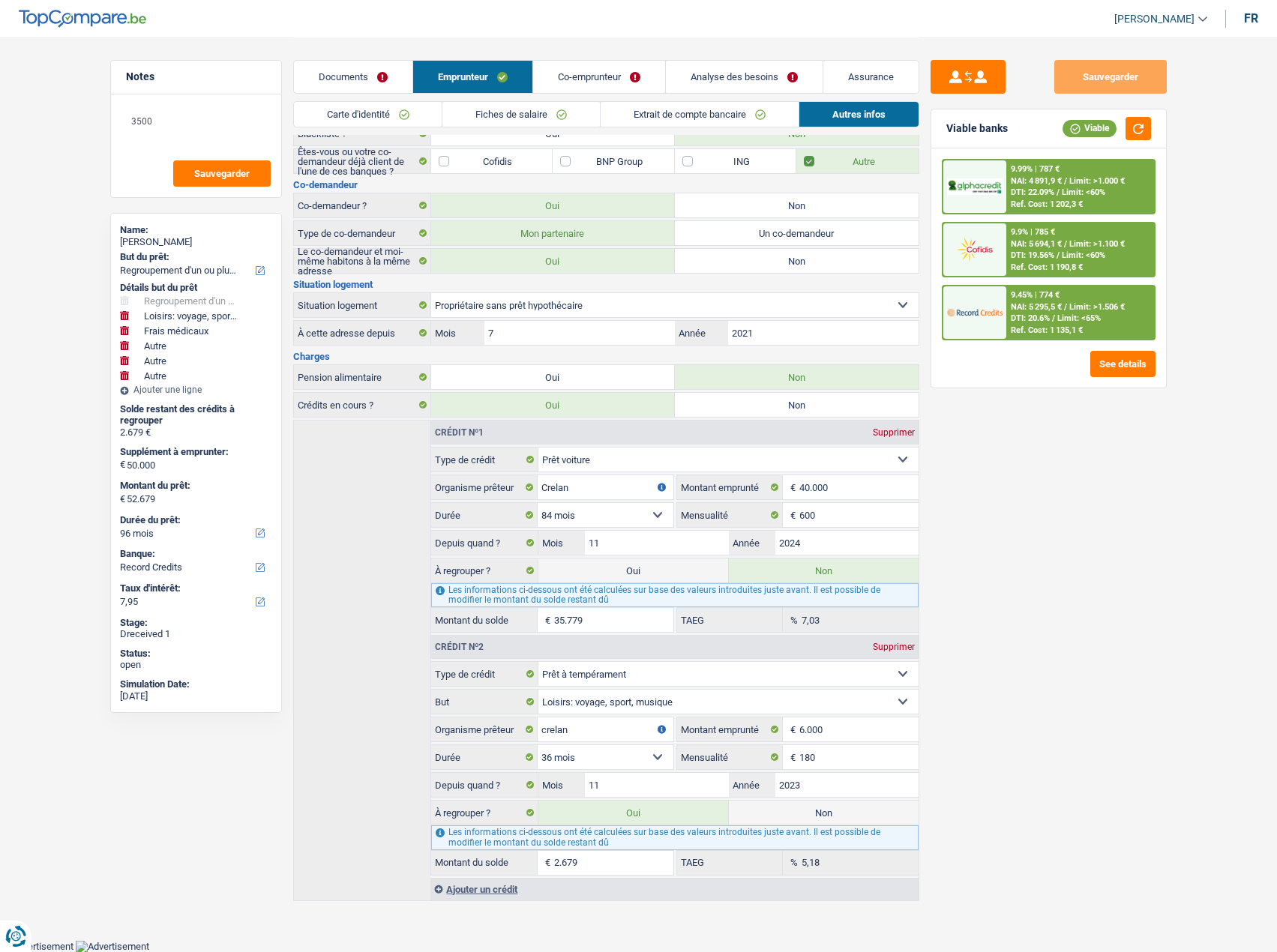
drag, startPoint x: 348, startPoint y: 72, endPoint x: 775, endPoint y: 59, distance: 427.2
click at [347, 72] on link "Documents" at bounding box center [353, 77] width 118 height 32
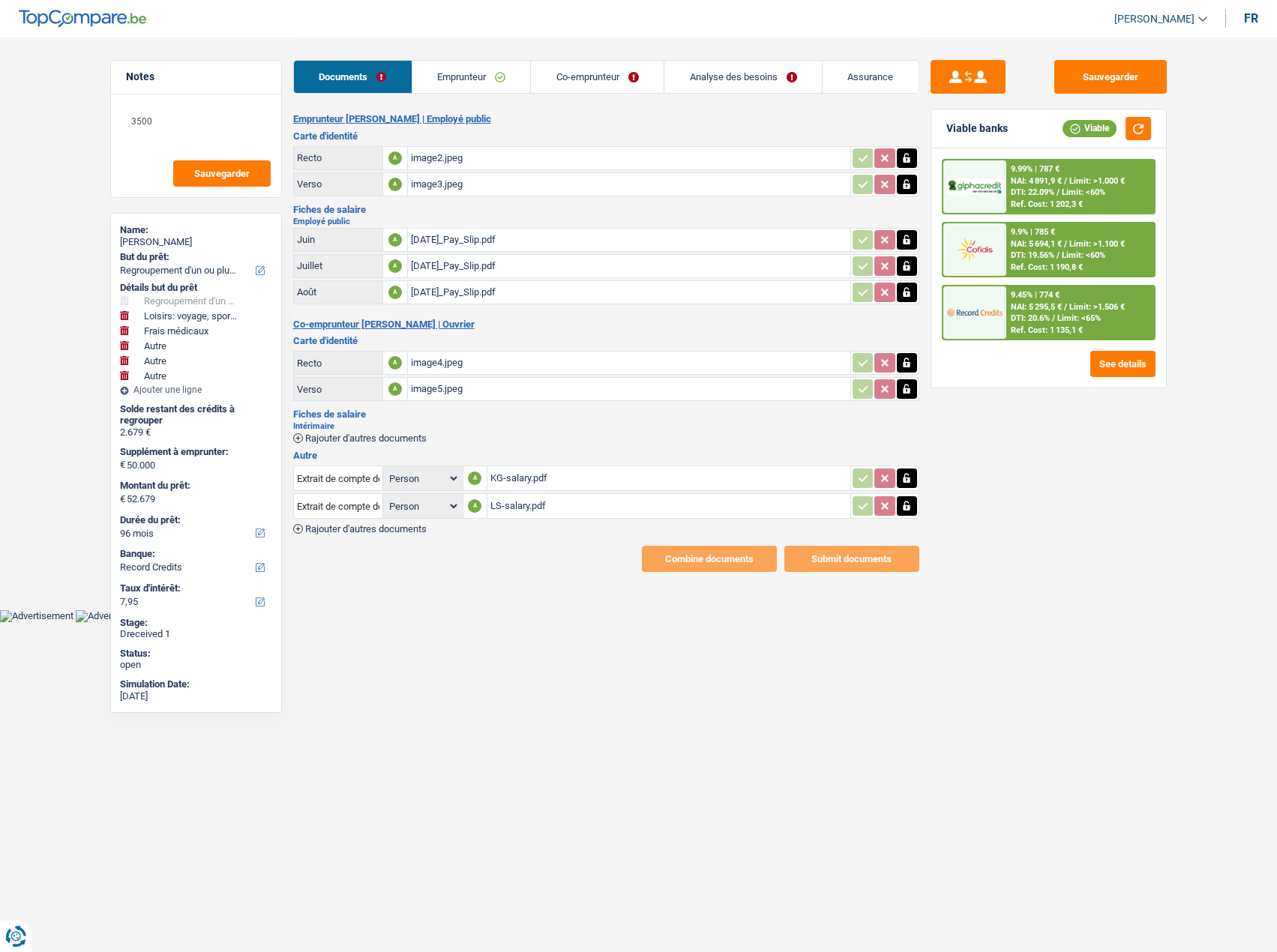
scroll to position [0, 0]
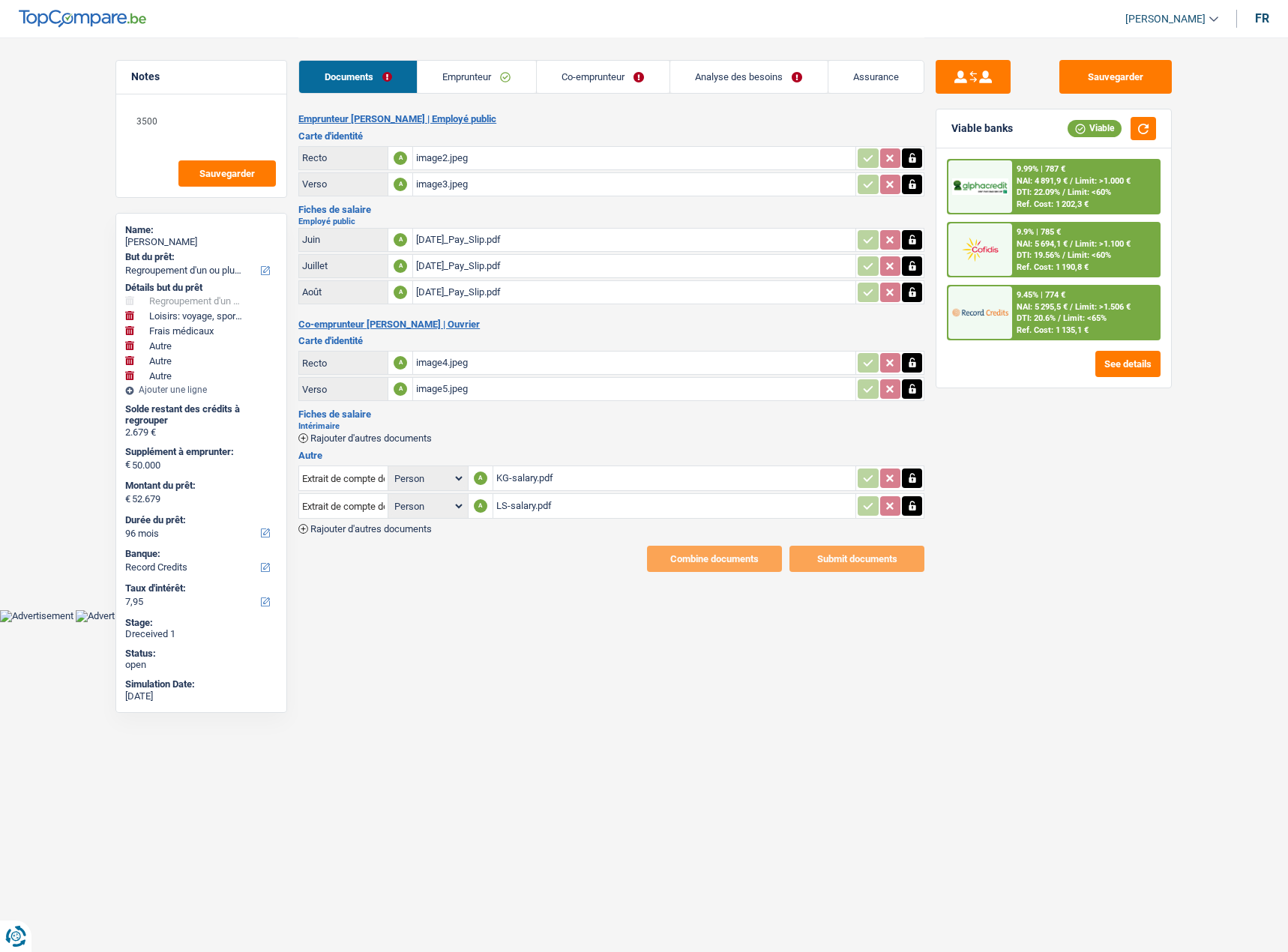
click at [540, 478] on div "KG-salary.pdf" at bounding box center [674, 478] width 357 height 22
drag, startPoint x: 483, startPoint y: 65, endPoint x: 511, endPoint y: 77, distance: 30.5
click at [483, 66] on link "Emprunteur" at bounding box center [477, 77] width 118 height 32
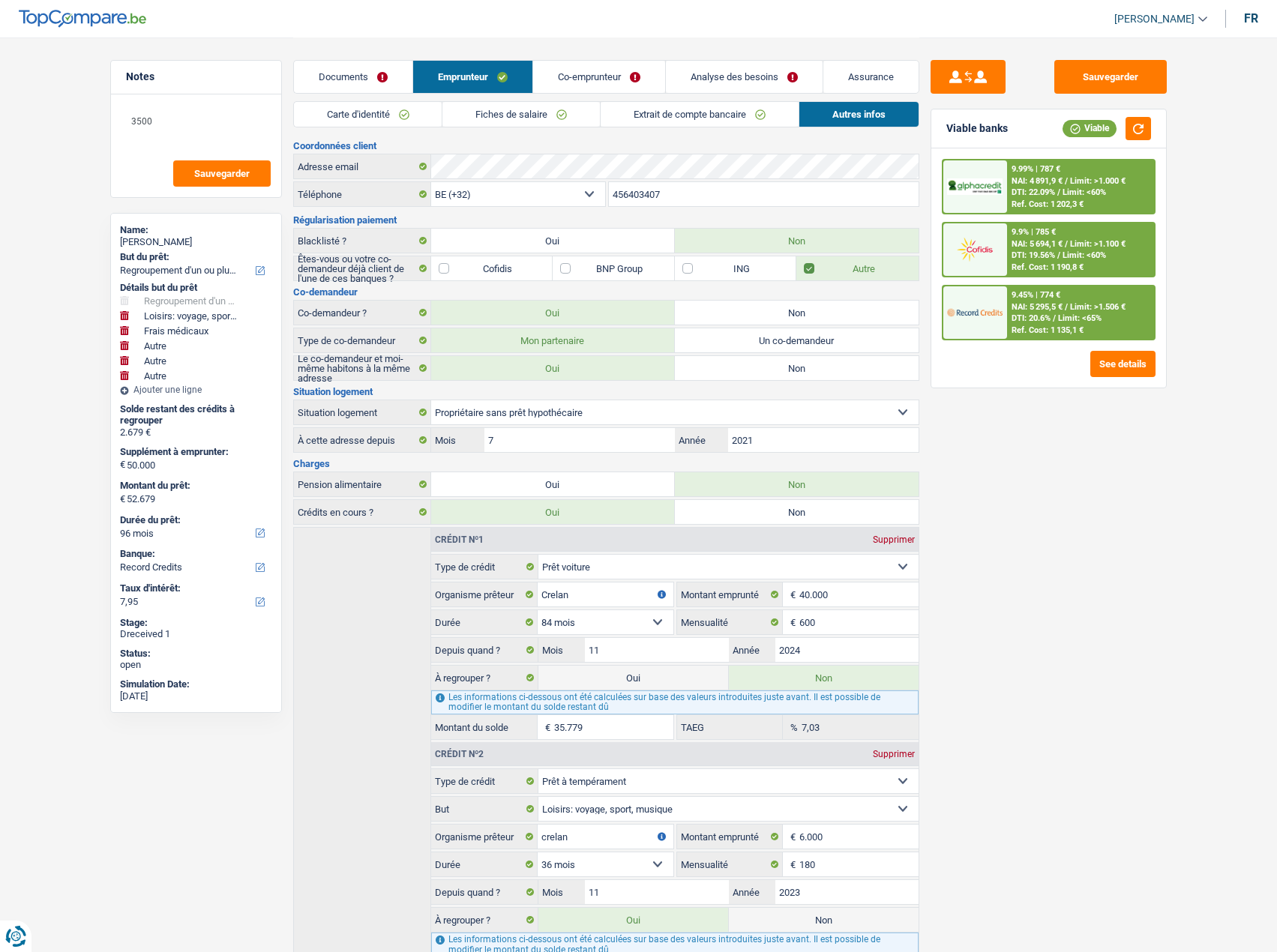
click at [546, 108] on link "Fiches de salaire" at bounding box center [521, 115] width 157 height 25
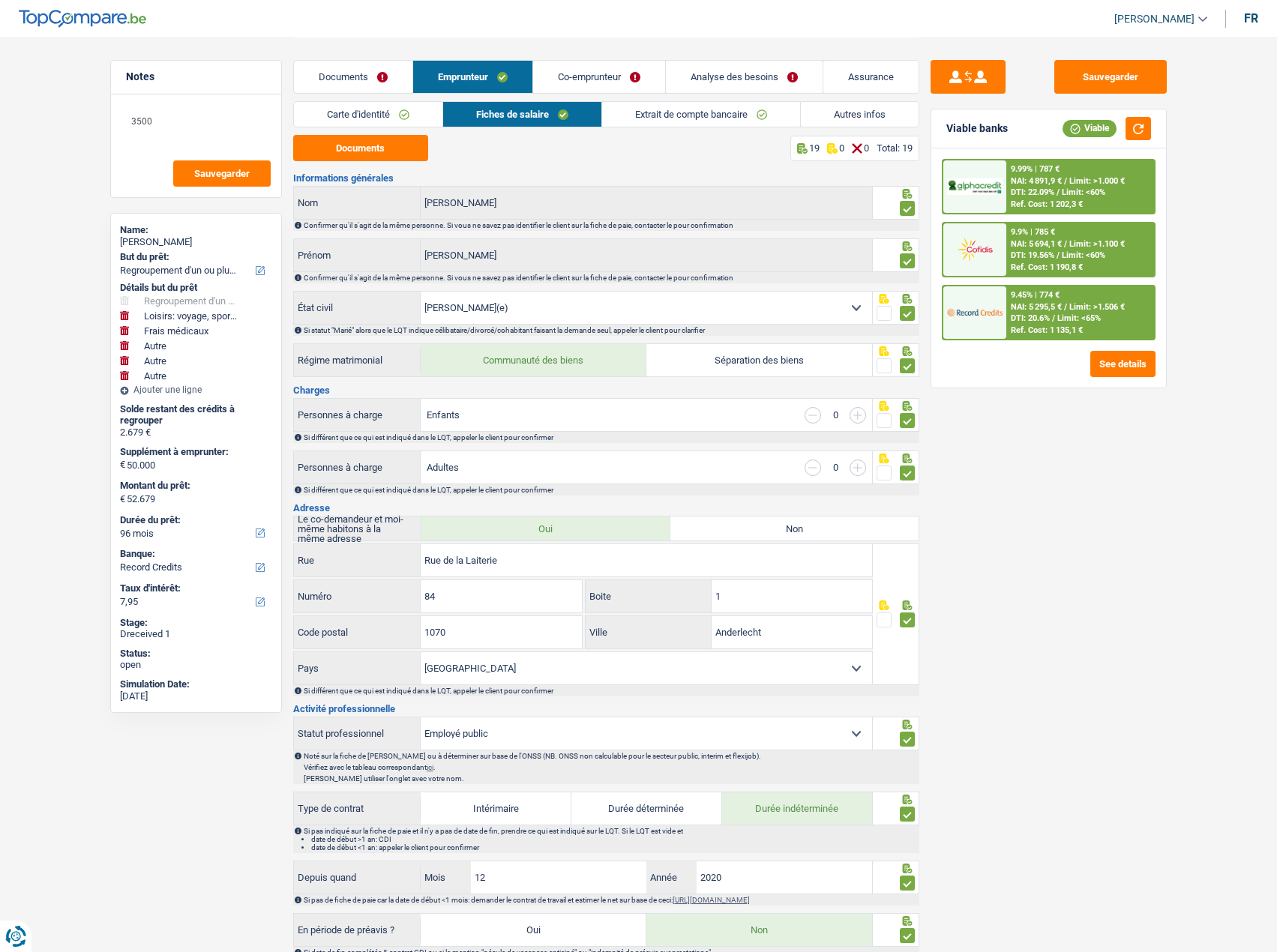
click at [707, 106] on link "Extrait de compte bancaire" at bounding box center [701, 115] width 198 height 25
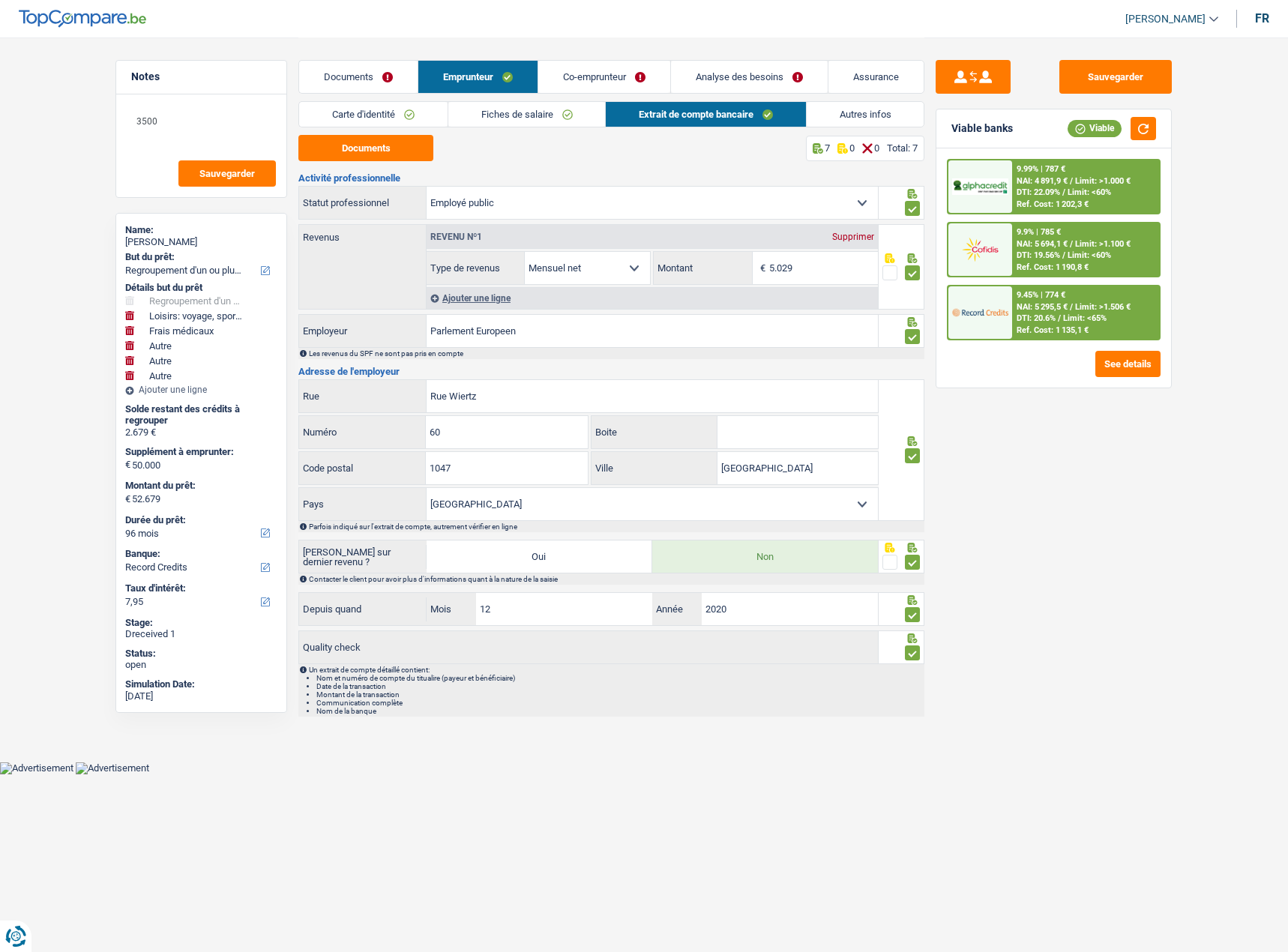
click at [611, 78] on link "Co-emprunteur" at bounding box center [604, 77] width 132 height 32
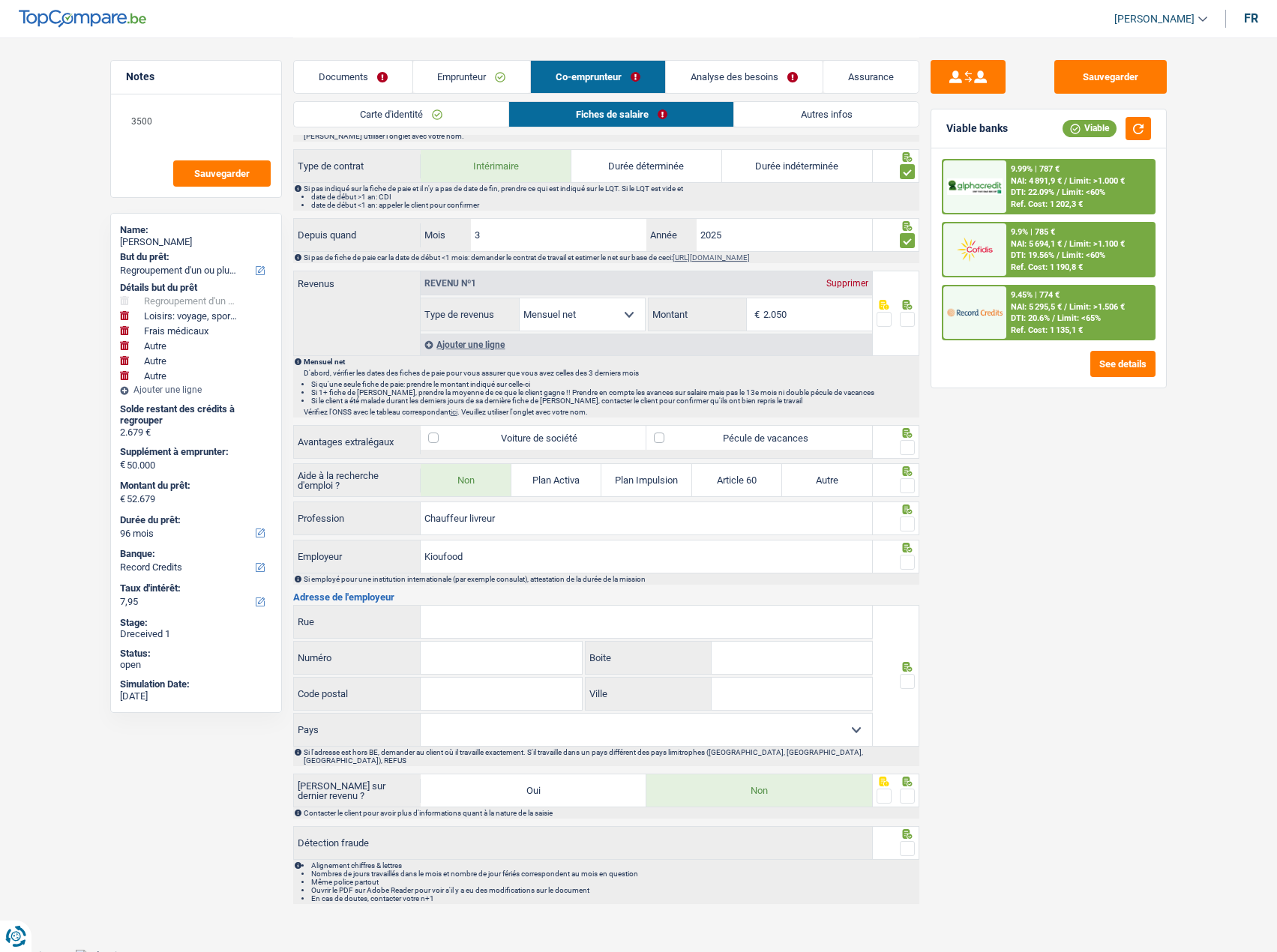
scroll to position [225, 0]
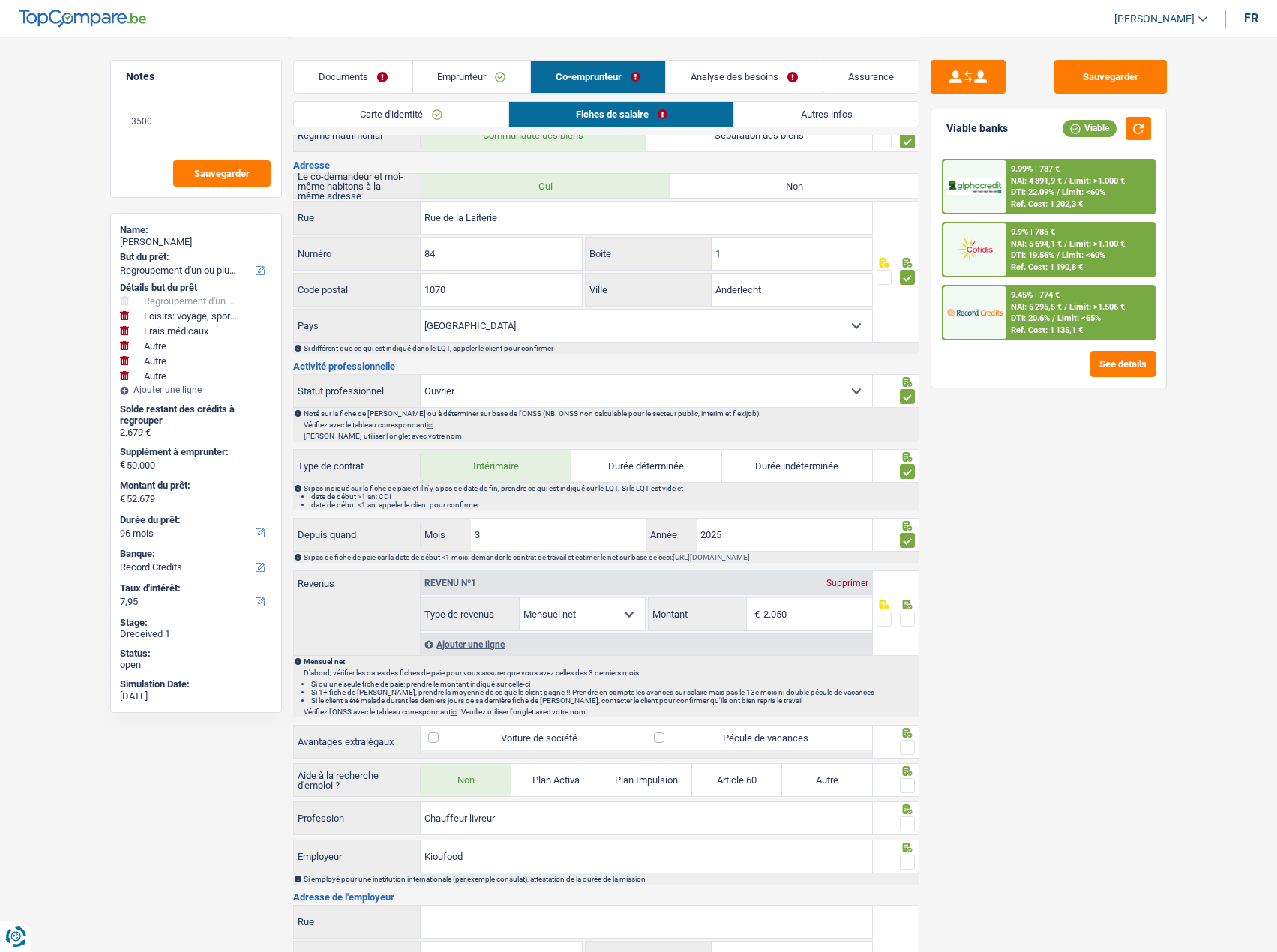
click at [465, 75] on link "Emprunteur" at bounding box center [471, 77] width 117 height 32
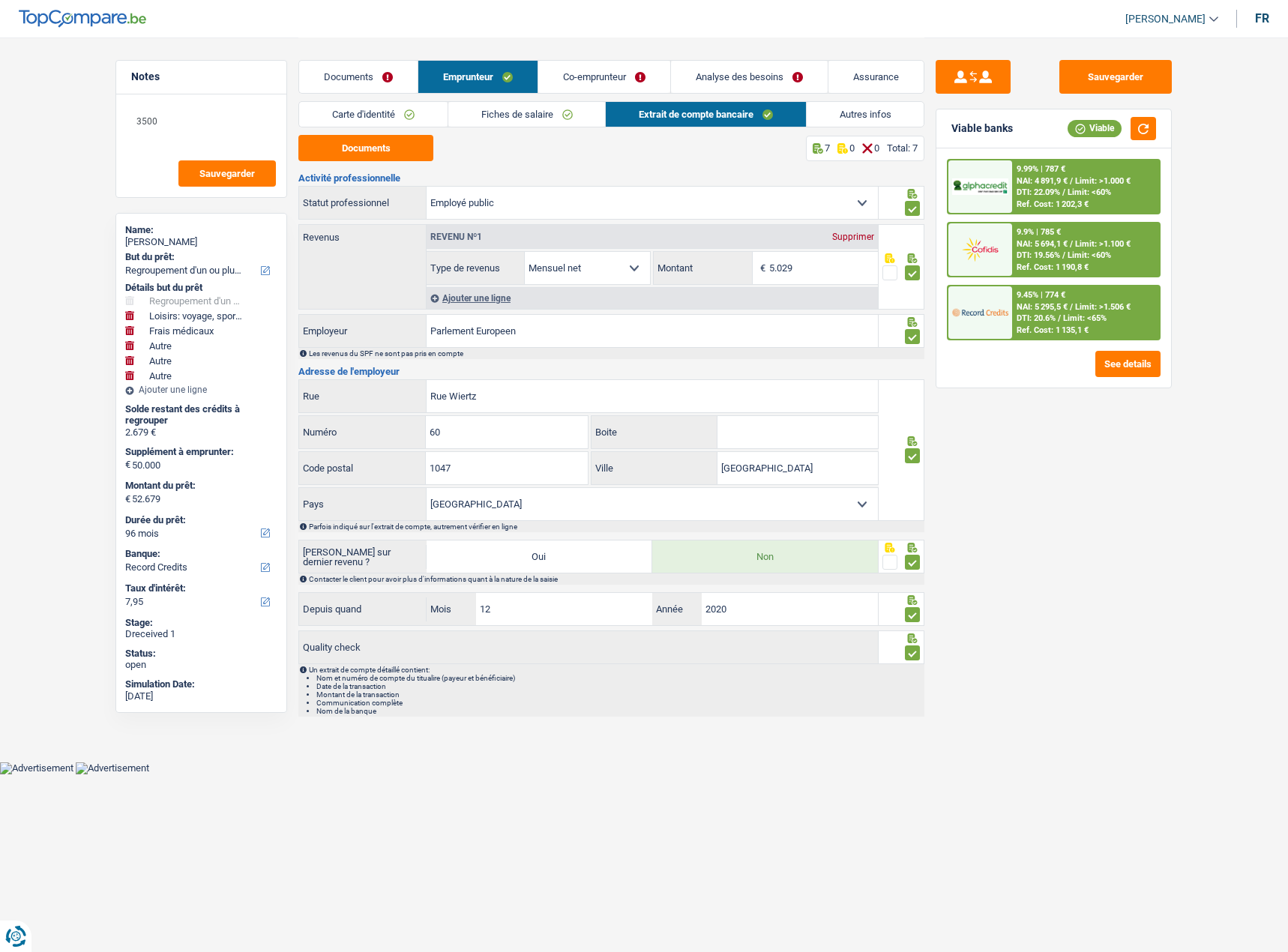
click at [357, 79] on link "Documents" at bounding box center [358, 77] width 118 height 32
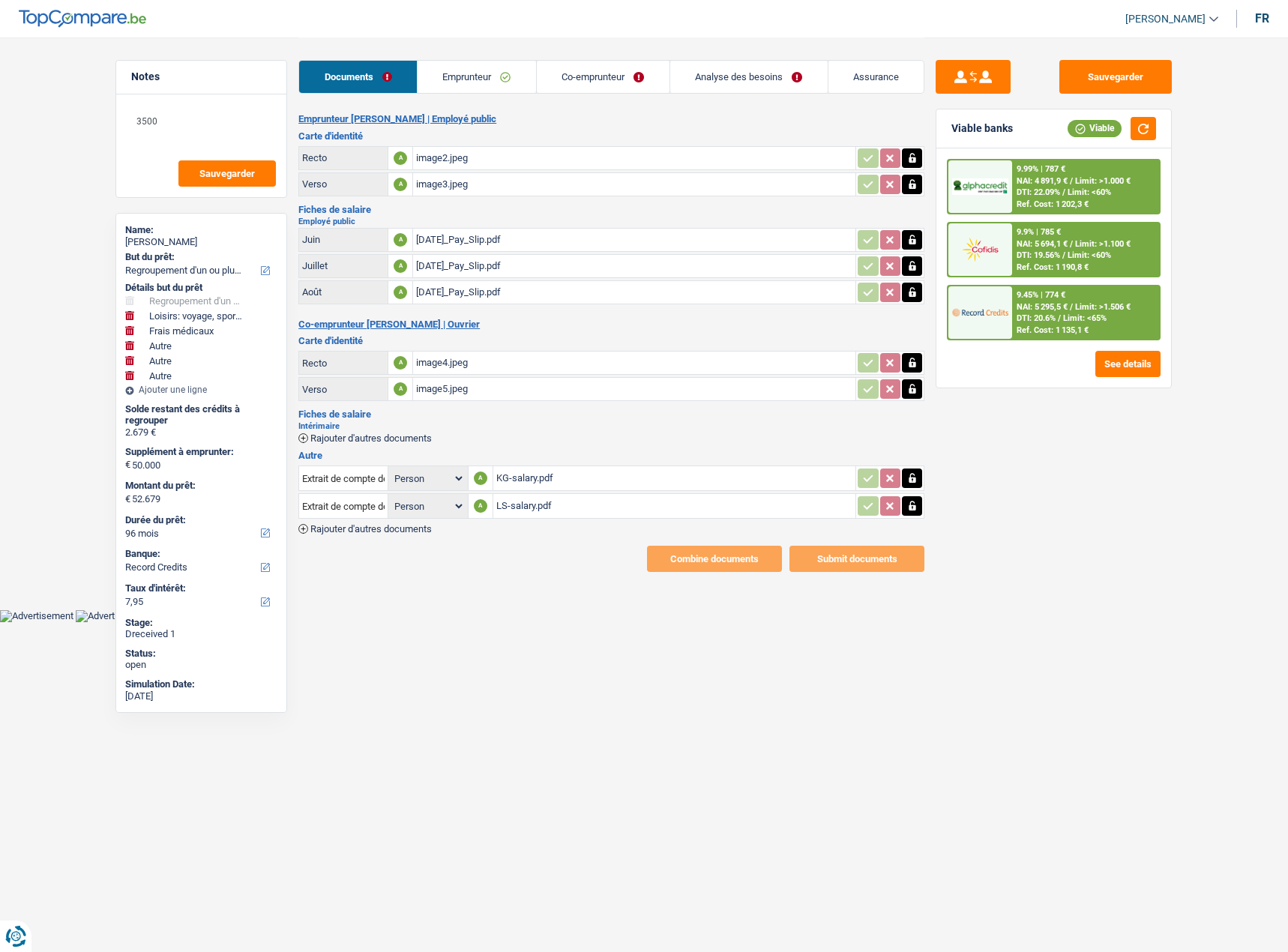
click at [536, 233] on div "2025-08-05_Pay_Slip.pdf" at bounding box center [634, 240] width 436 height 22
click at [603, 483] on div "KG-salary.pdf" at bounding box center [674, 478] width 357 height 22
click at [529, 506] on div "LS-salary.pdf" at bounding box center [674, 506] width 357 height 22
drag, startPoint x: 519, startPoint y: 79, endPoint x: 533, endPoint y: 83, distance: 14.6
click at [519, 79] on link "Emprunteur" at bounding box center [477, 77] width 118 height 32
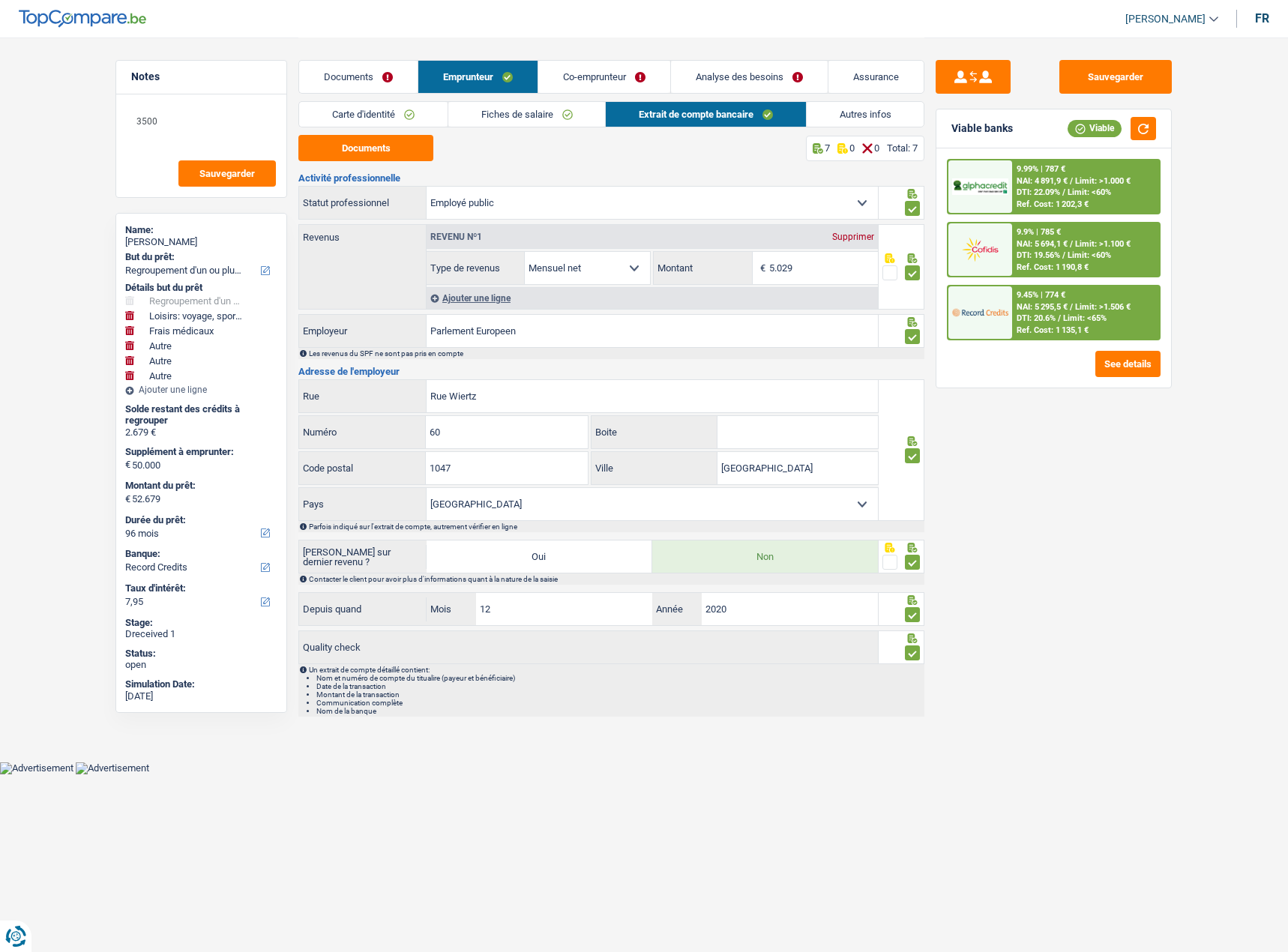
click at [649, 79] on link "Co-emprunteur" at bounding box center [604, 77] width 132 height 32
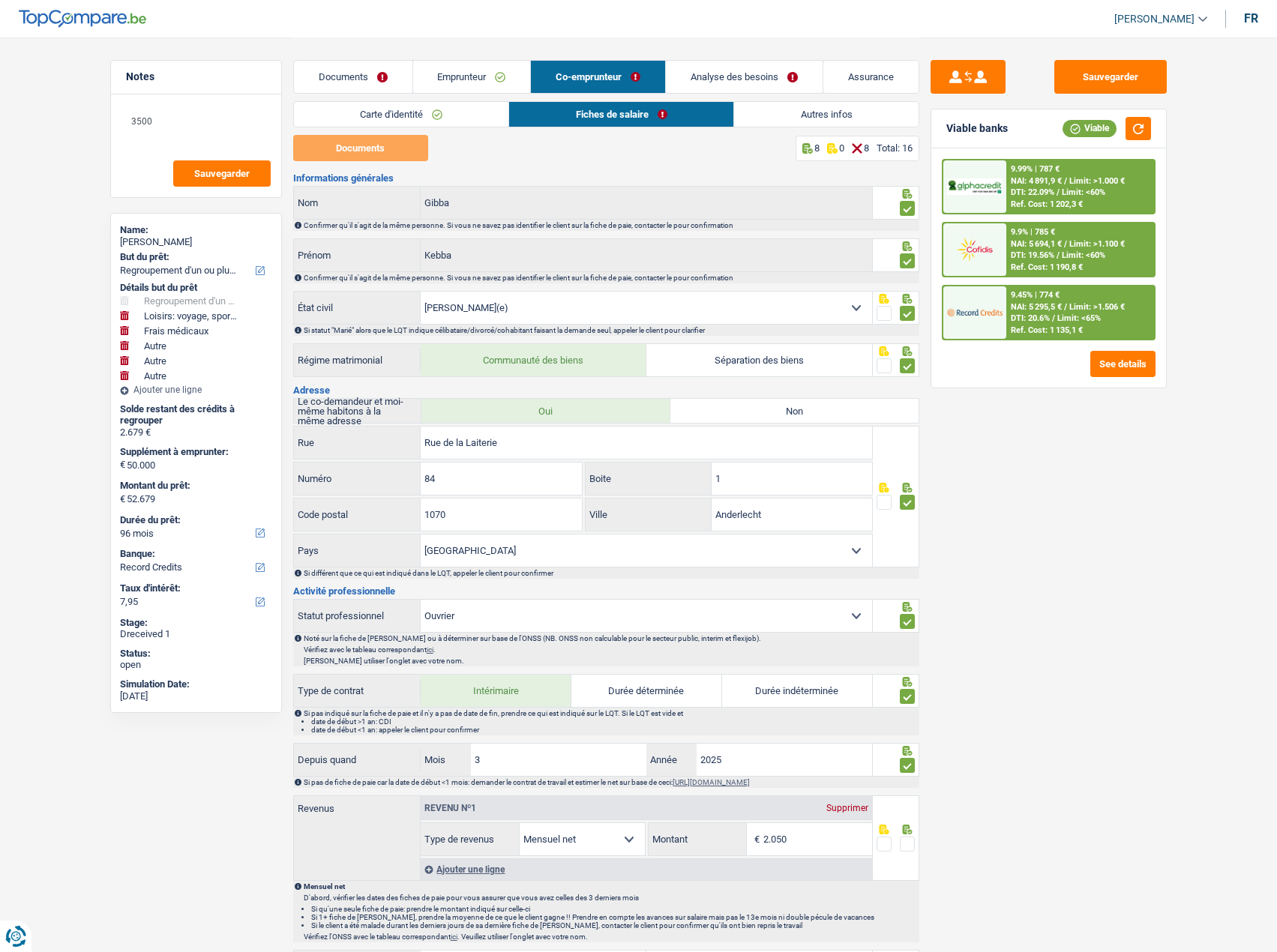
click at [1113, 590] on div "Sauvegarder Viable banks Viable 9.99% | 787 € NAI: 4 891,9 € / Limit: >1.000 € …" at bounding box center [1049, 493] width 259 height 868
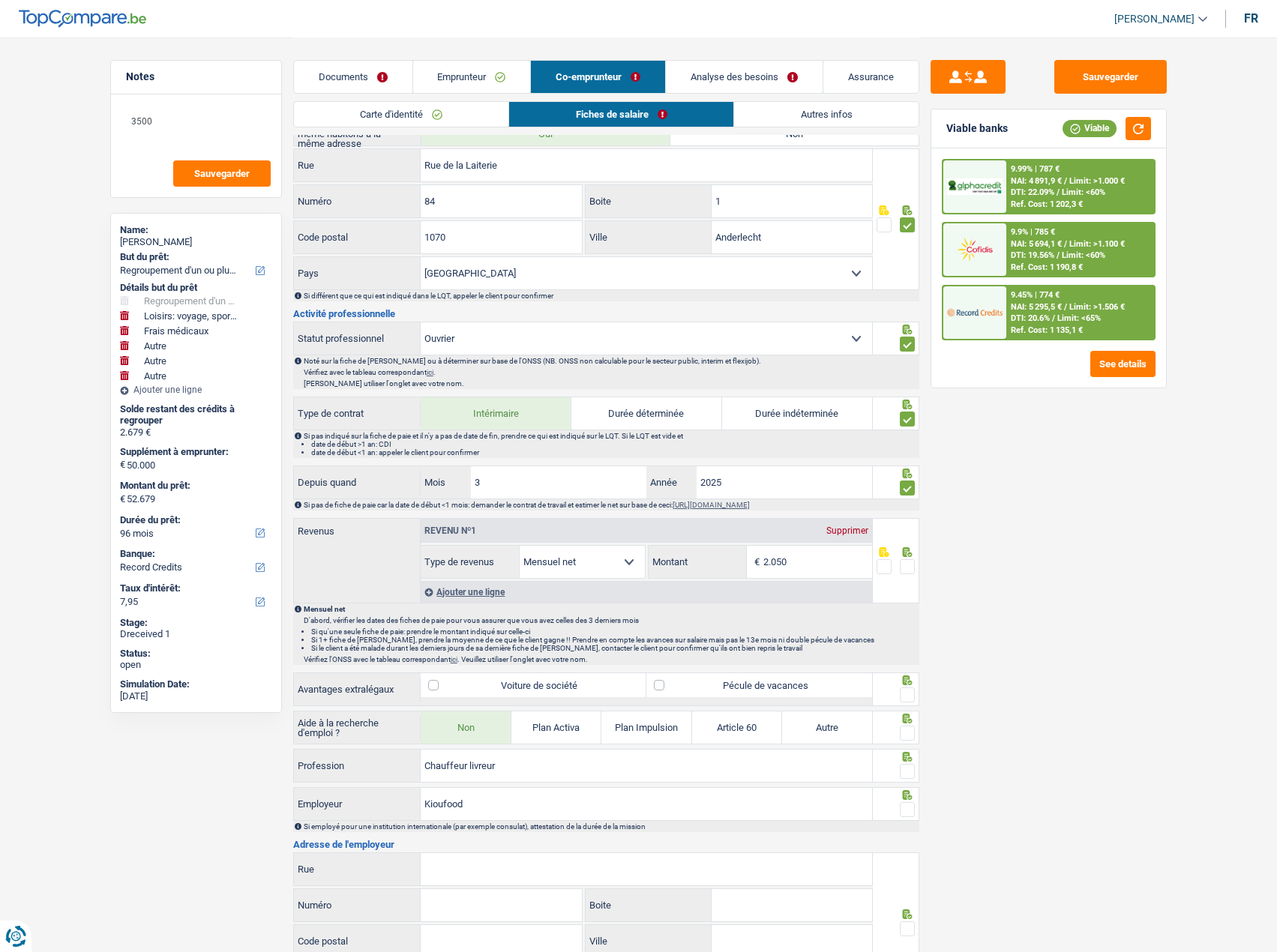
scroll to position [525, 0]
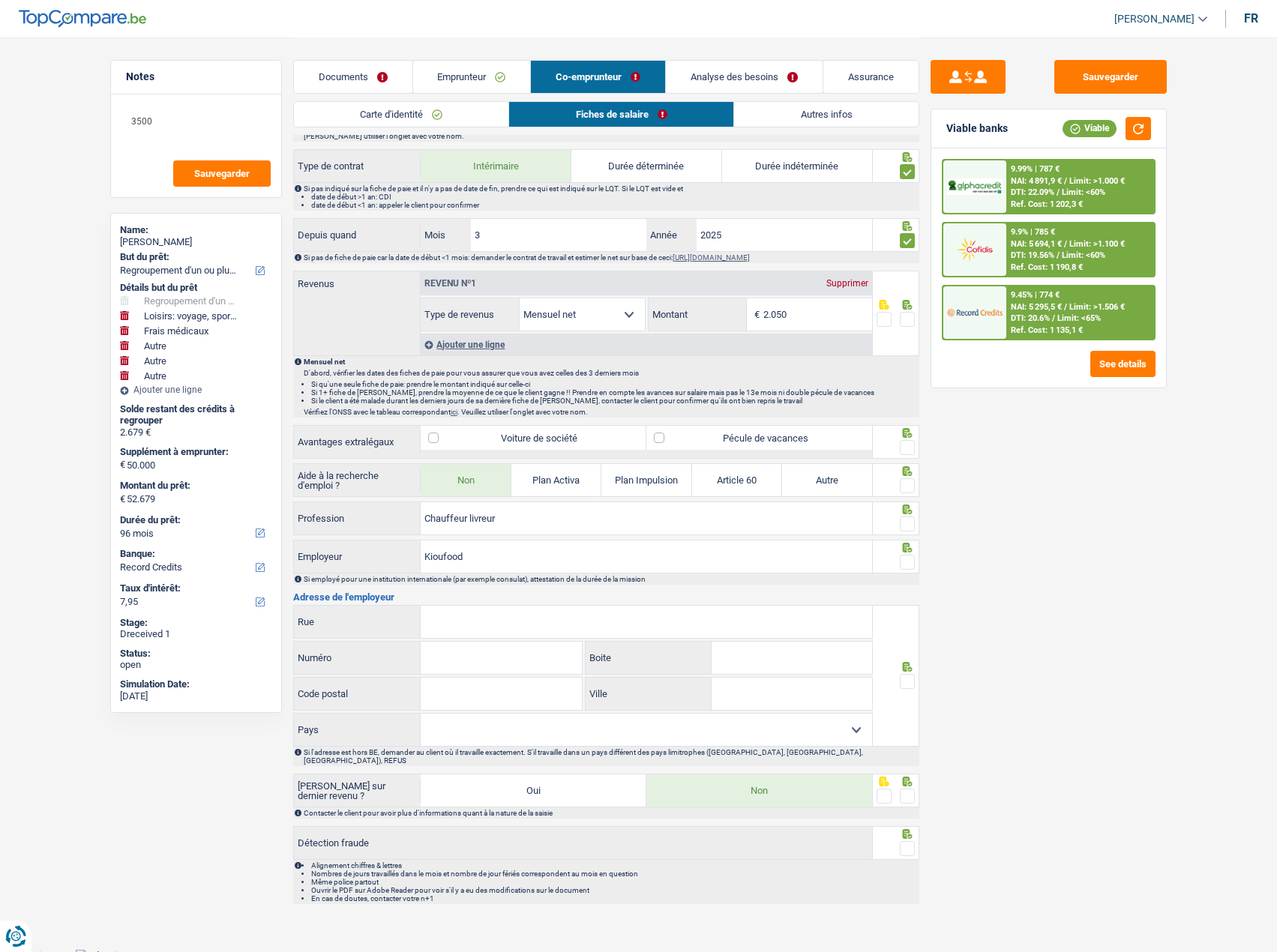
click at [907, 450] on span at bounding box center [907, 448] width 15 height 15
click at [0, 0] on input "radio" at bounding box center [0, 0] width 0 height 0
click at [903, 478] on span at bounding box center [907, 486] width 15 height 15
click at [0, 0] on input "radio" at bounding box center [0, 0] width 0 height 0
click at [905, 518] on span at bounding box center [907, 524] width 15 height 15
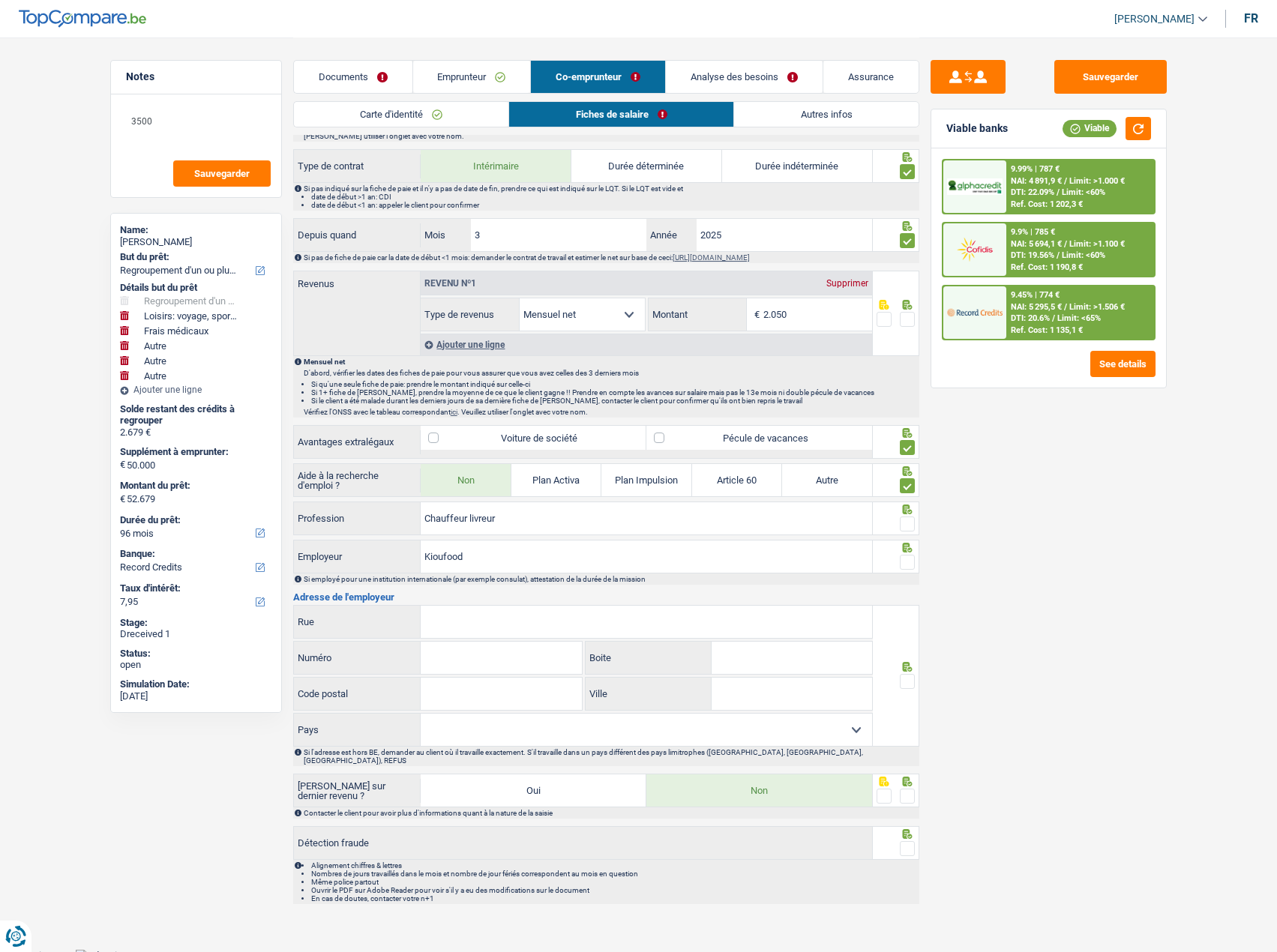
click at [0, 0] on input "radio" at bounding box center [0, 0] width 0 height 0
click at [814, 315] on input "2.050" at bounding box center [817, 315] width 109 height 32
drag, startPoint x: 806, startPoint y: 320, endPoint x: 582, endPoint y: 296, distance: 225.3
click at [582, 296] on div "Revenu nº1 Supprimer Allocation d'handicap Allocations chômage Allocations fami…" at bounding box center [646, 301] width 451 height 60
click at [804, 314] on input "2.050" at bounding box center [817, 315] width 109 height 32
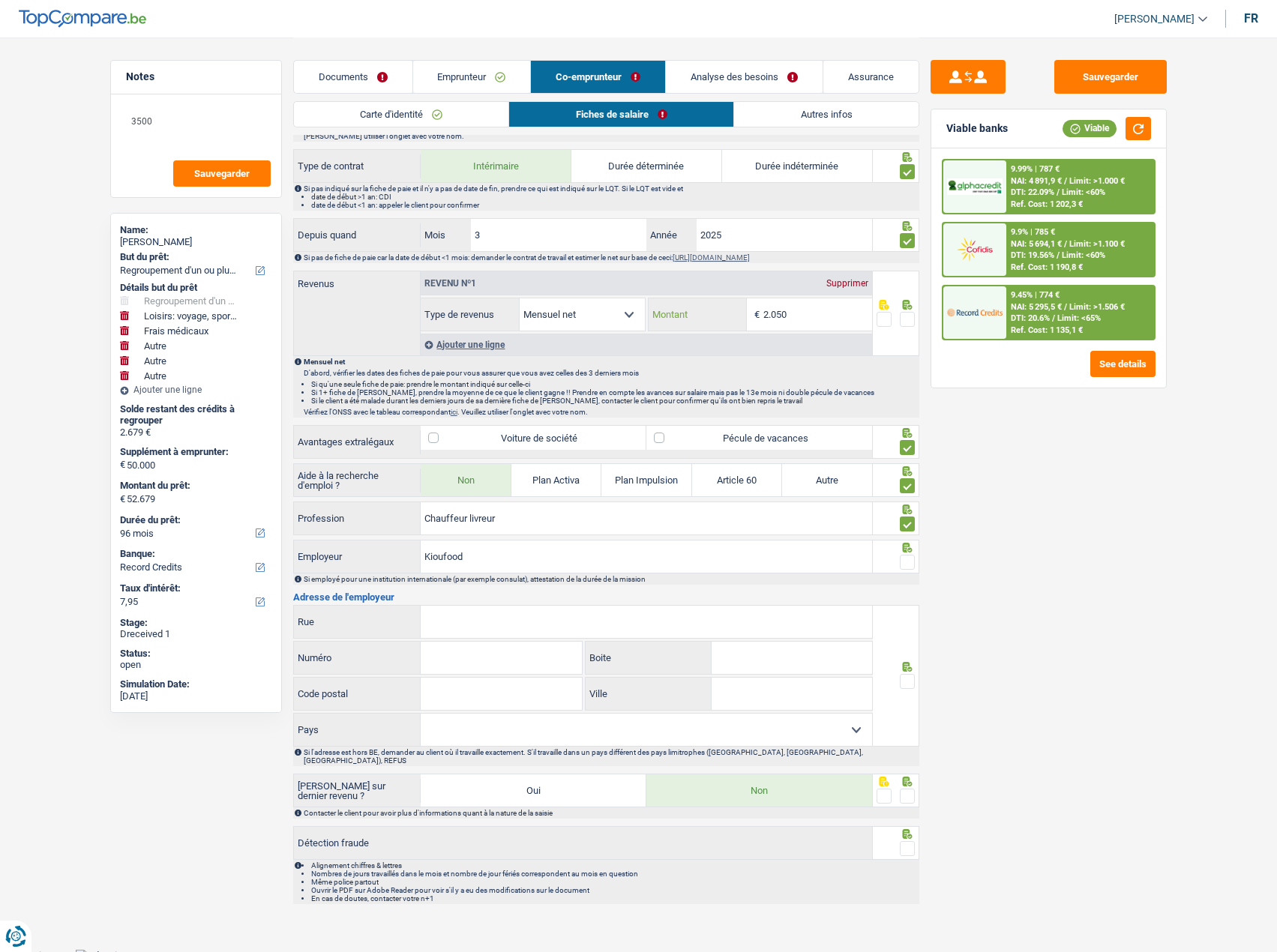
drag, startPoint x: 809, startPoint y: 315, endPoint x: 669, endPoint y: 318, distance: 140.0
click at [669, 318] on div "2.050 € Montant" at bounding box center [760, 315] width 223 height 32
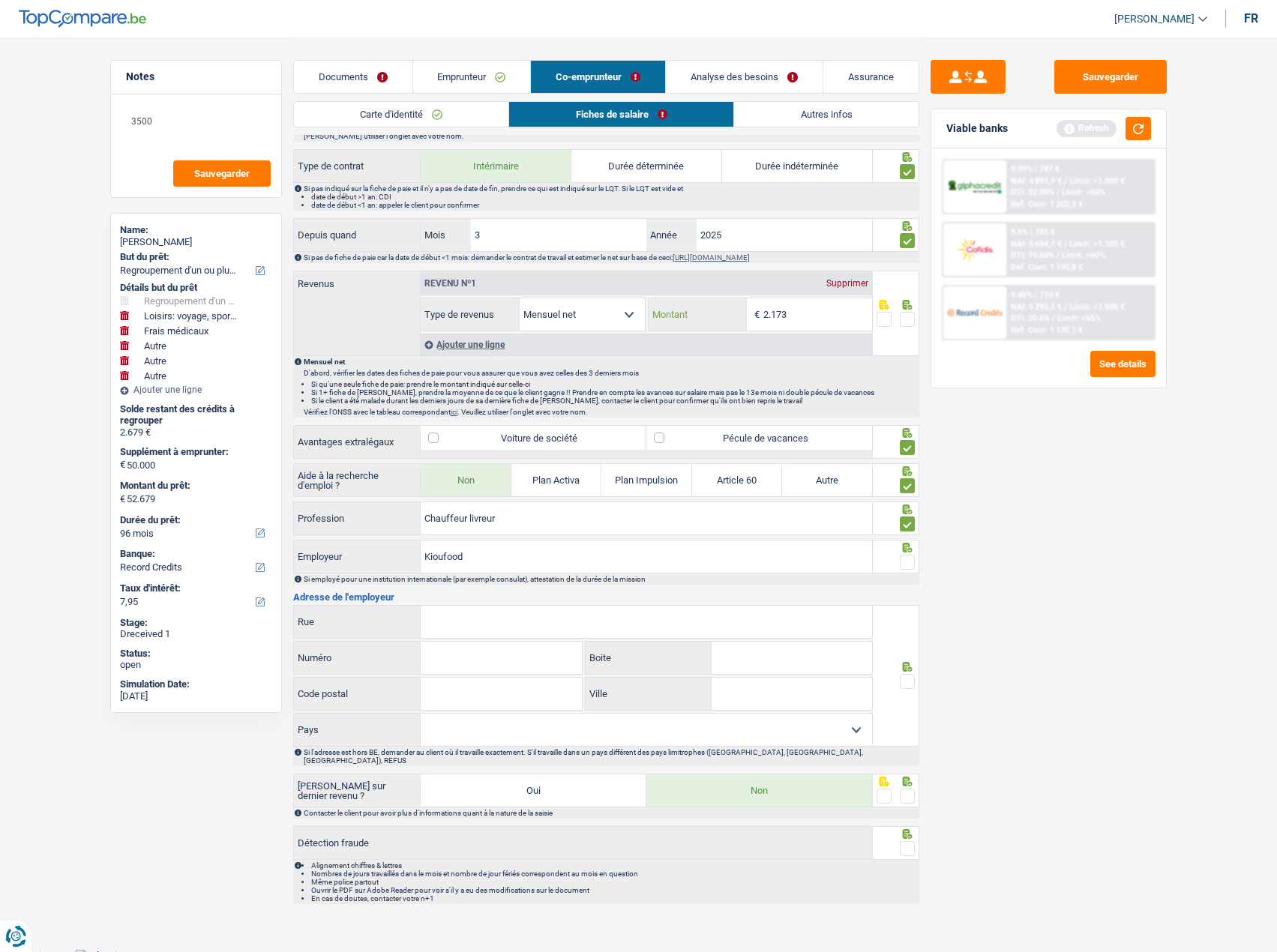
type input "2.173"
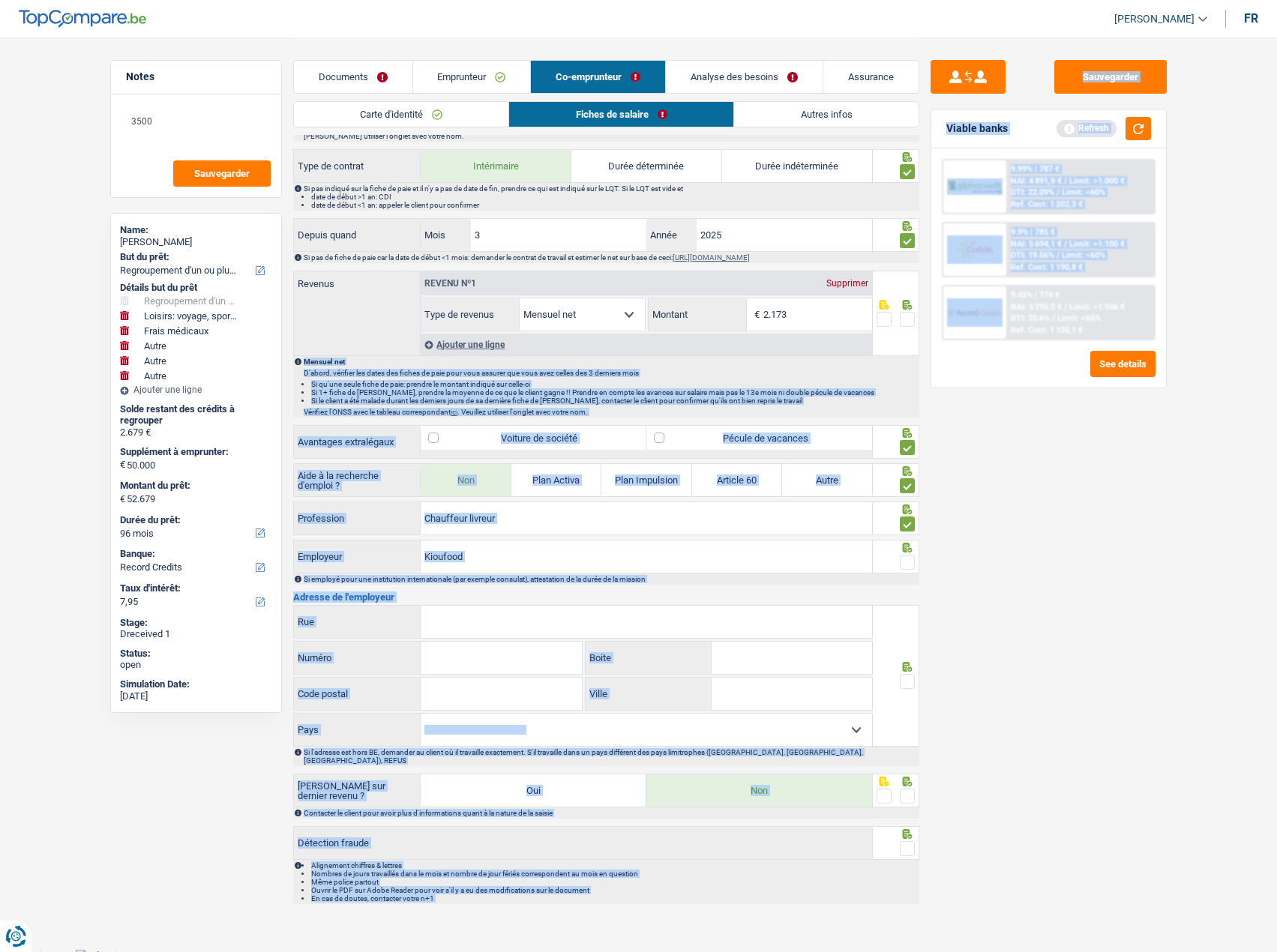
click at [908, 318] on div "Notes 3500 Sauvegarder Name: Linda SILVESTRI But du prêt: Confort maison: meubl…" at bounding box center [638, 211] width 1080 height 1399
click at [906, 319] on span at bounding box center [907, 320] width 15 height 15
click at [0, 0] on input "radio" at bounding box center [0, 0] width 0 height 0
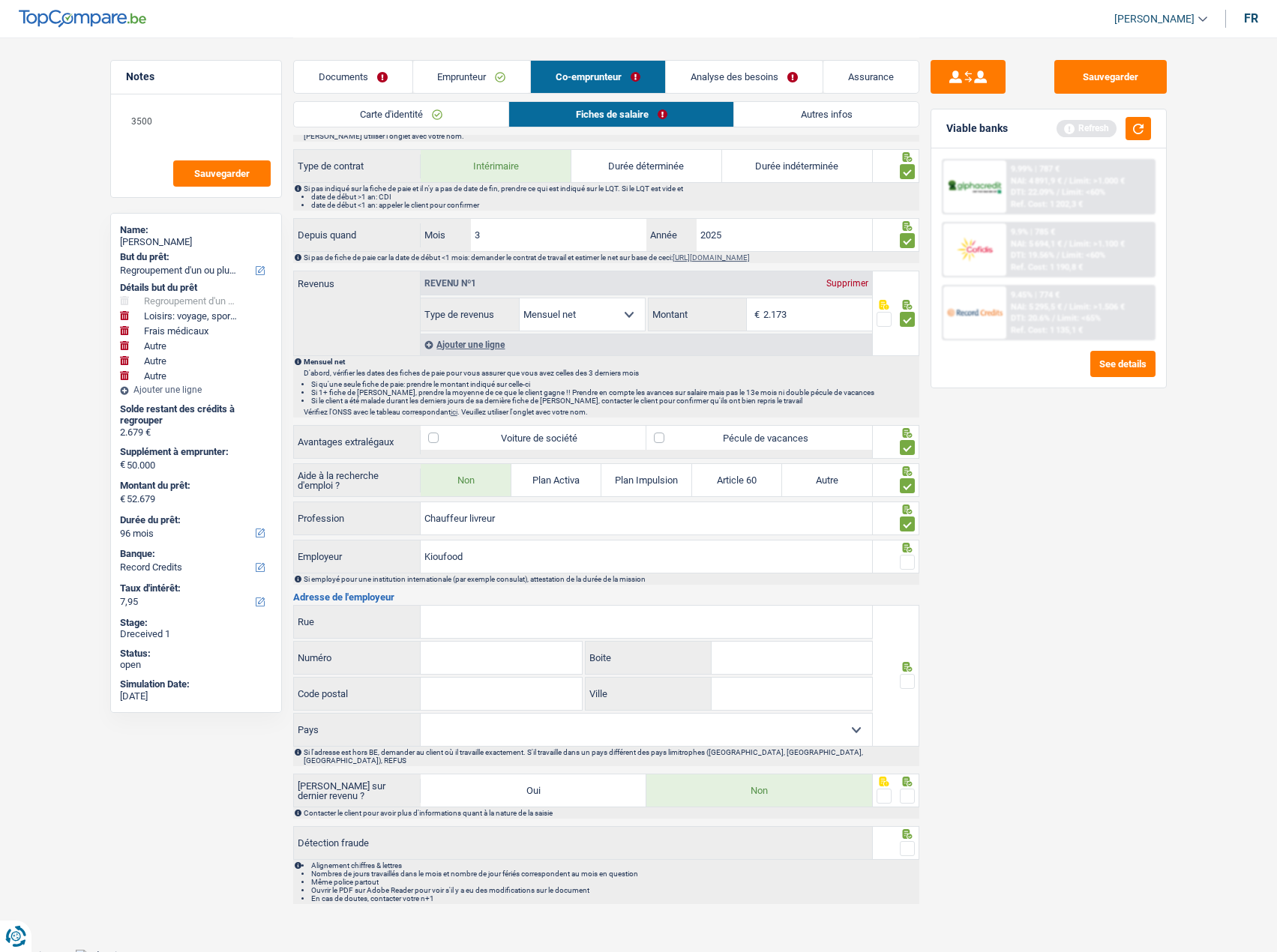
click at [1045, 606] on div "Sauvegarder Viable banks Refresh 9.99% | 787 € NAI: 4 891,9 € / Limit: >1.000 €…" at bounding box center [1049, 493] width 259 height 868
drag, startPoint x: 913, startPoint y: 672, endPoint x: 911, endPoint y: 681, distance: 9.2
click at [912, 673] on div at bounding box center [897, 676] width 47 height 141
click at [910, 682] on span at bounding box center [907, 682] width 15 height 15
click at [0, 0] on input "radio" at bounding box center [0, 0] width 0 height 0
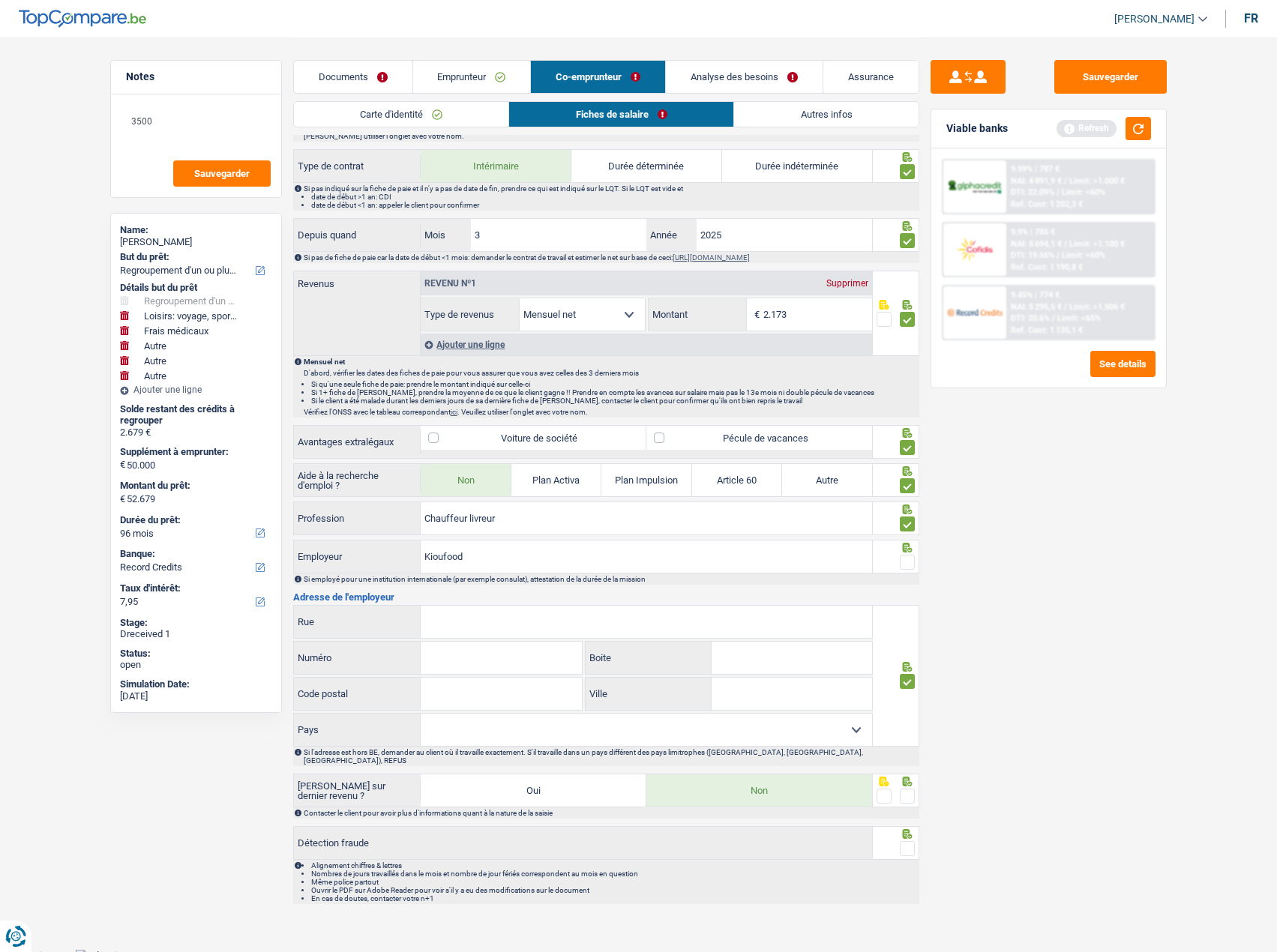
click at [477, 617] on input "Rue" at bounding box center [646, 622] width 451 height 32
type input "markt"
click at [466, 659] on input "Numéro" at bounding box center [501, 657] width 161 height 32
type input "71"
click at [458, 692] on input "Code postal" at bounding box center [501, 693] width 161 height 32
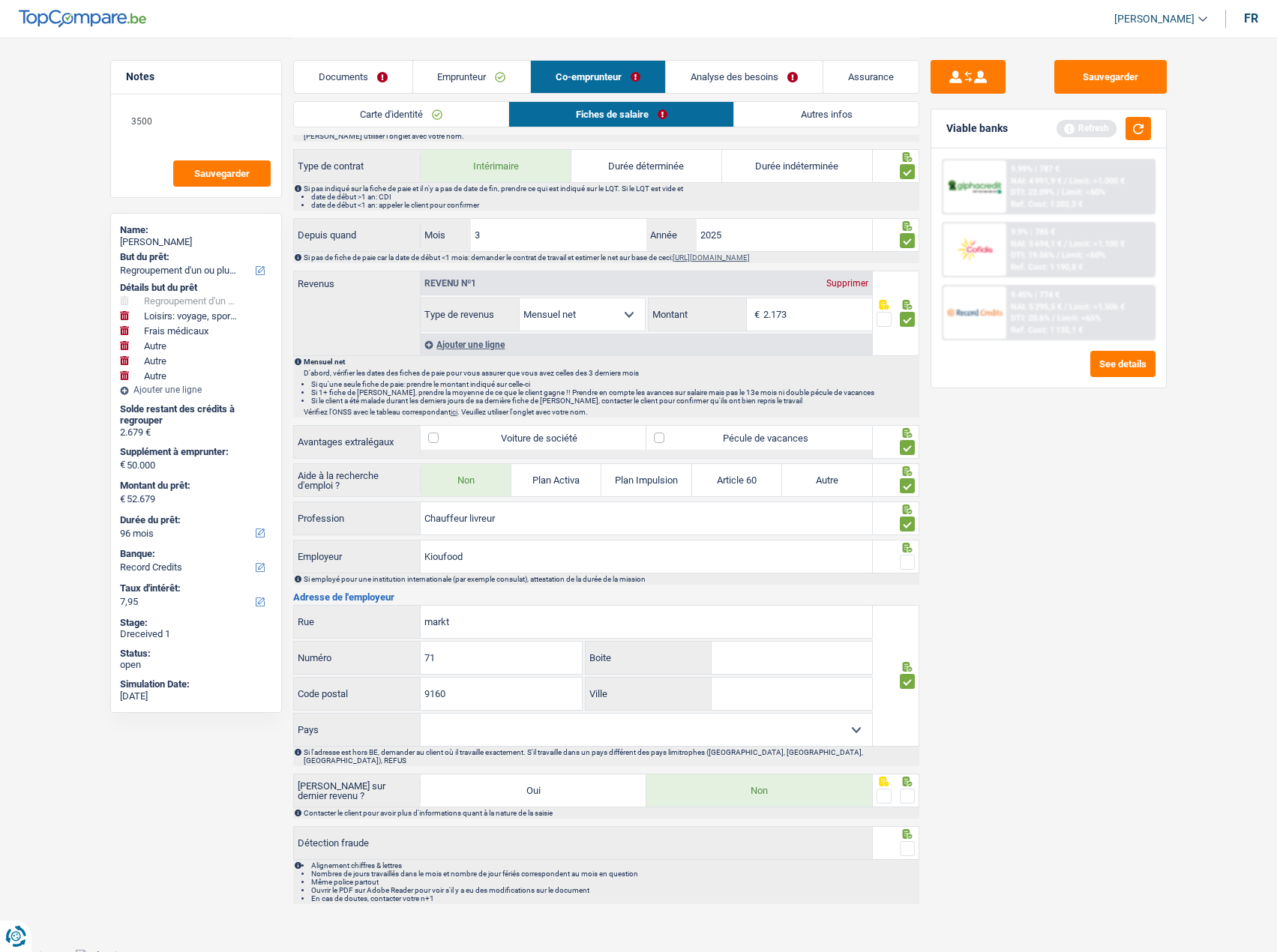
type input "9160"
click at [807, 692] on input "Ville" at bounding box center [792, 693] width 161 height 32
type input "Lokeren"
click at [657, 721] on select "Belgique France Allemagne Italie Luxembourg Pays-Bas Espagne Suisse Sélectionne…" at bounding box center [646, 730] width 451 height 32
select select "BE"
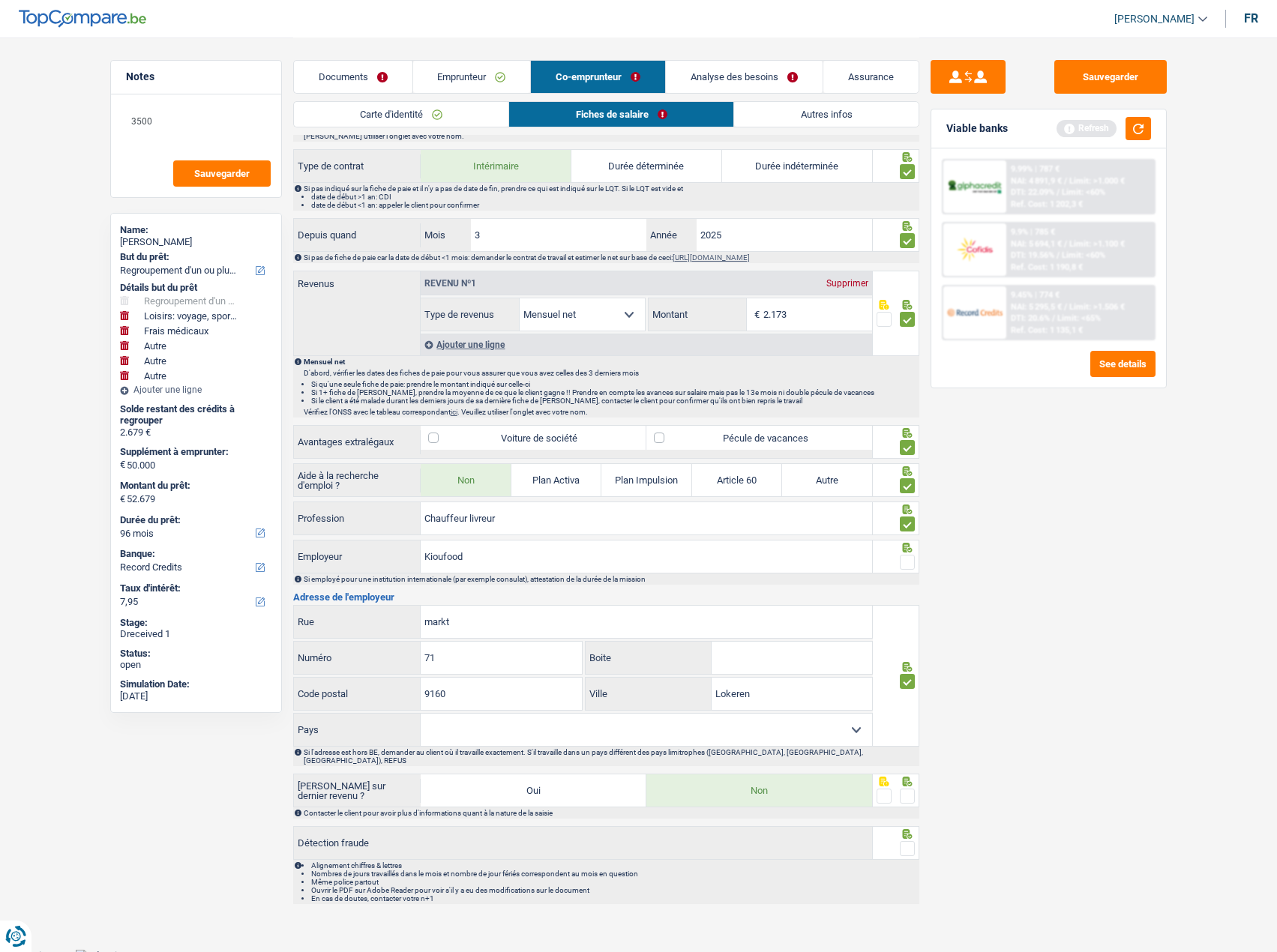
click at [420, 714] on select "Belgique France Allemagne Italie Luxembourg Pays-Bas Espagne Suisse Sélectionne…" at bounding box center [646, 730] width 451 height 32
click at [906, 789] on span at bounding box center [907, 796] width 15 height 15
click at [0, 0] on input "radio" at bounding box center [0, 0] width 0 height 0
click at [911, 845] on span at bounding box center [907, 849] width 15 height 15
click at [0, 0] on input "radio" at bounding box center [0, 0] width 0 height 0
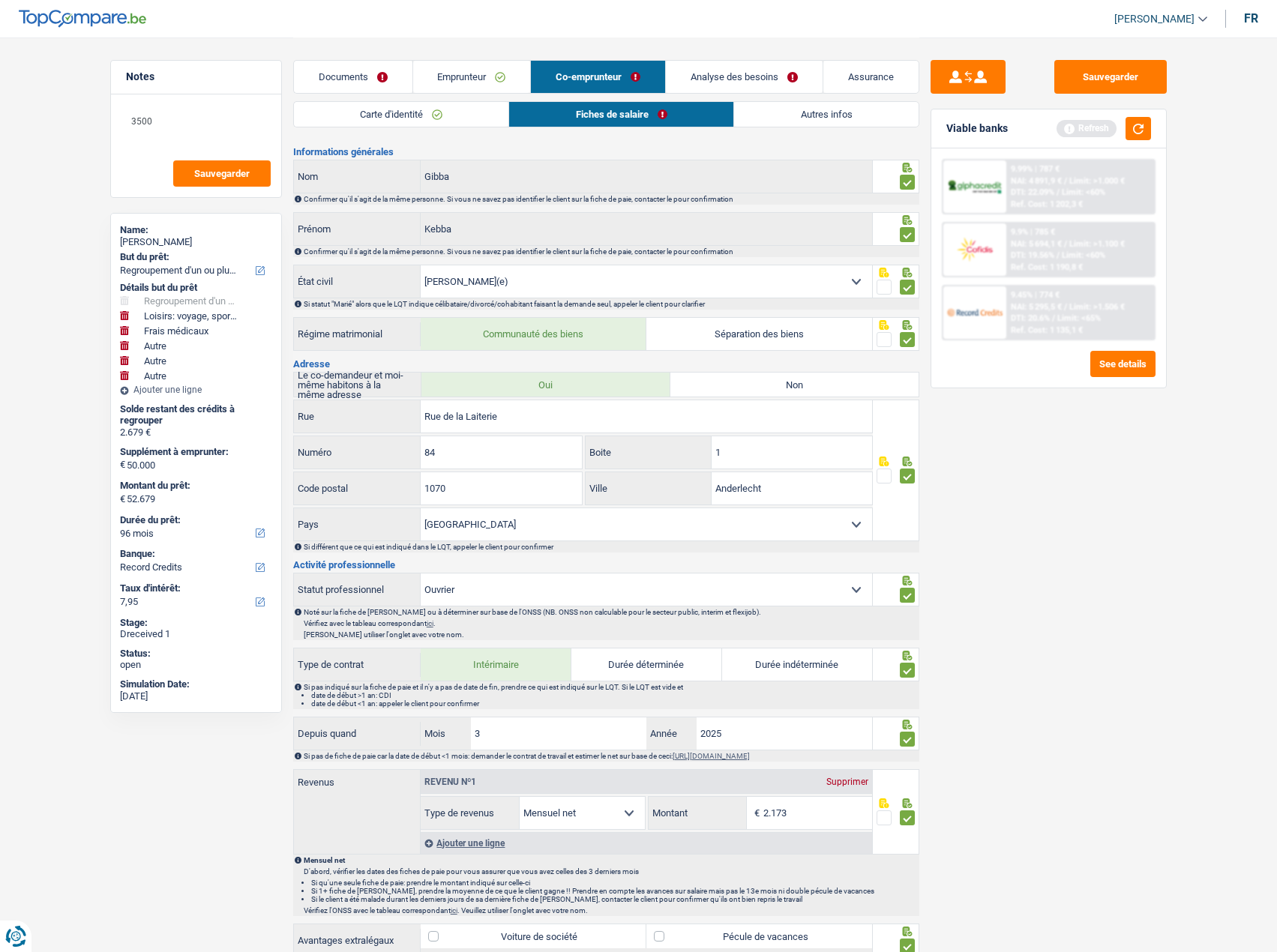
scroll to position [0, 0]
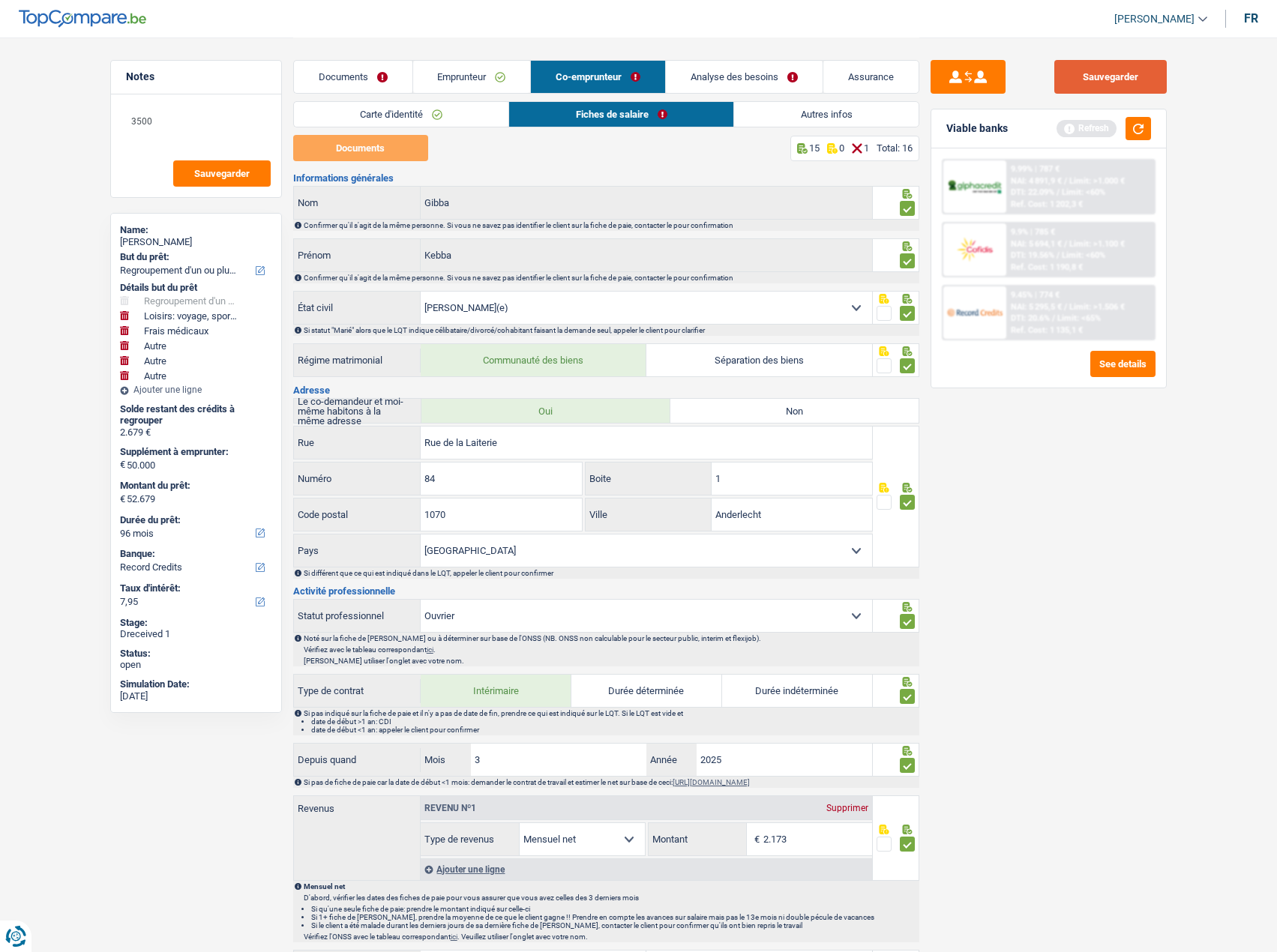
click at [1095, 84] on button "Sauvegarder" at bounding box center [1111, 77] width 112 height 34
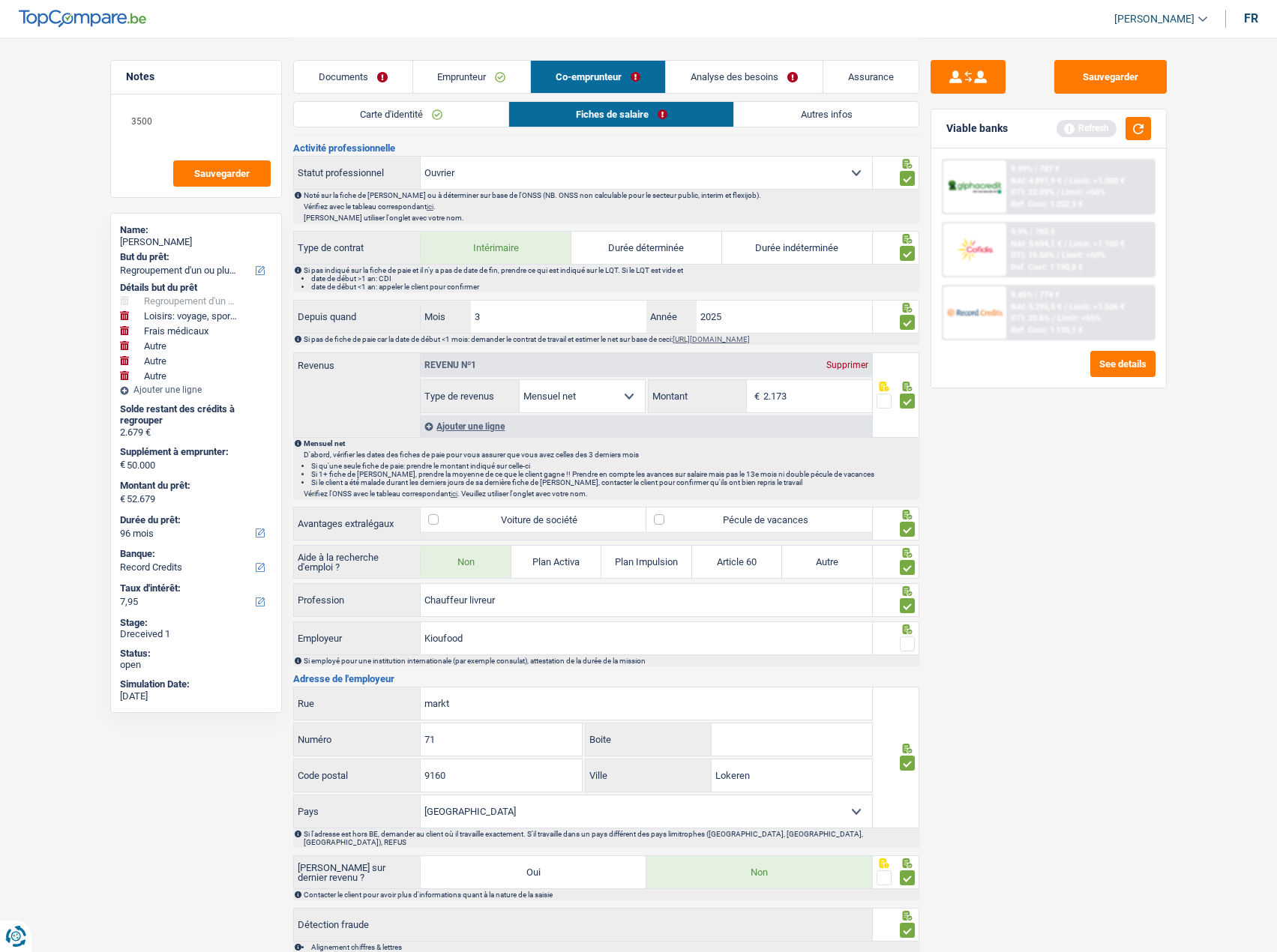
scroll to position [525, 0]
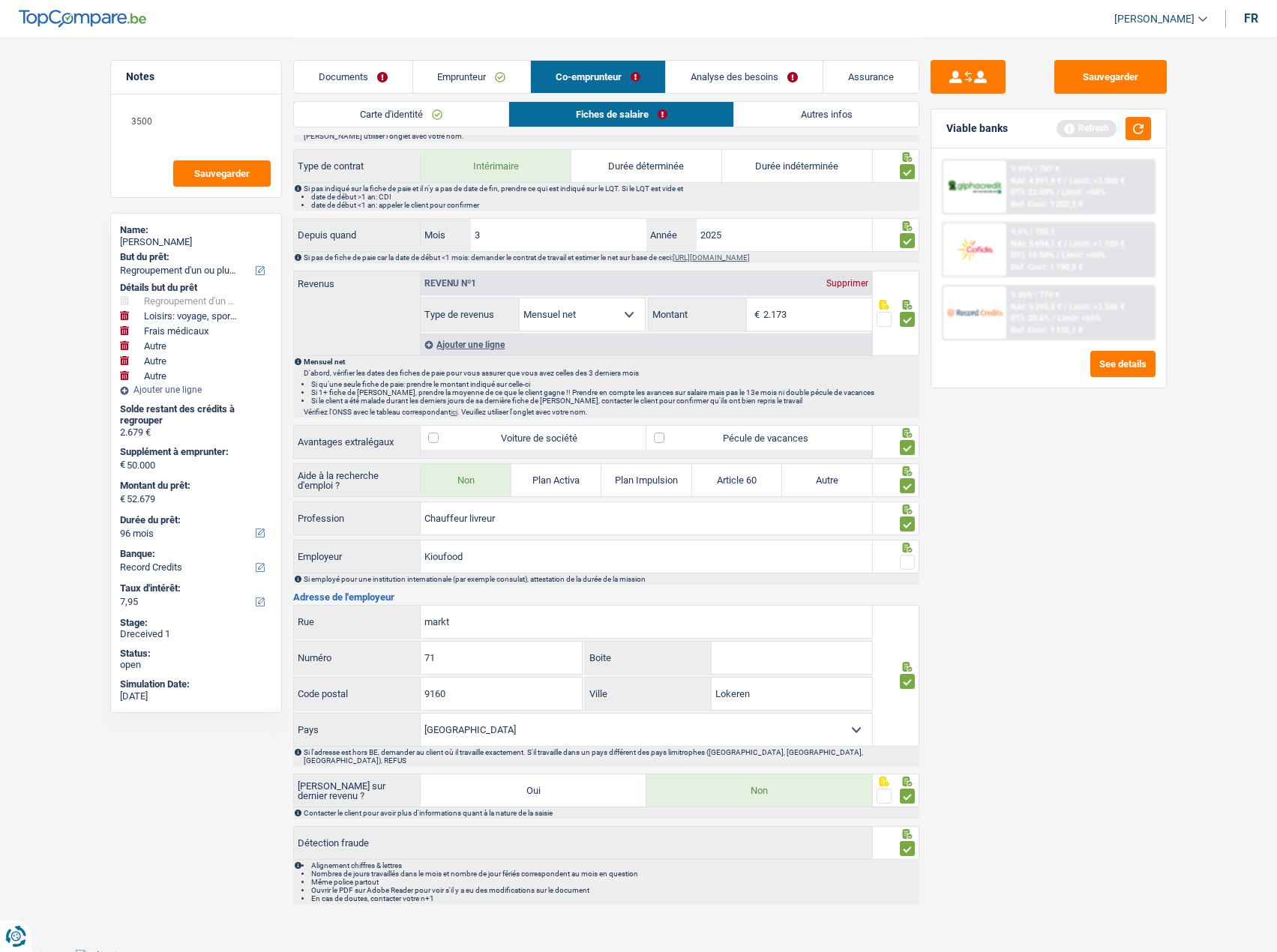
click at [909, 566] on span at bounding box center [907, 563] width 15 height 15
click at [0, 0] on input "radio" at bounding box center [0, 0] width 0 height 0
click at [458, 553] on input "Kioufood" at bounding box center [646, 557] width 451 height 32
drag, startPoint x: 458, startPoint y: 553, endPoint x: 438, endPoint y: 564, distance: 22.8
click at [458, 553] on input "Kioufood" at bounding box center [646, 557] width 451 height 32
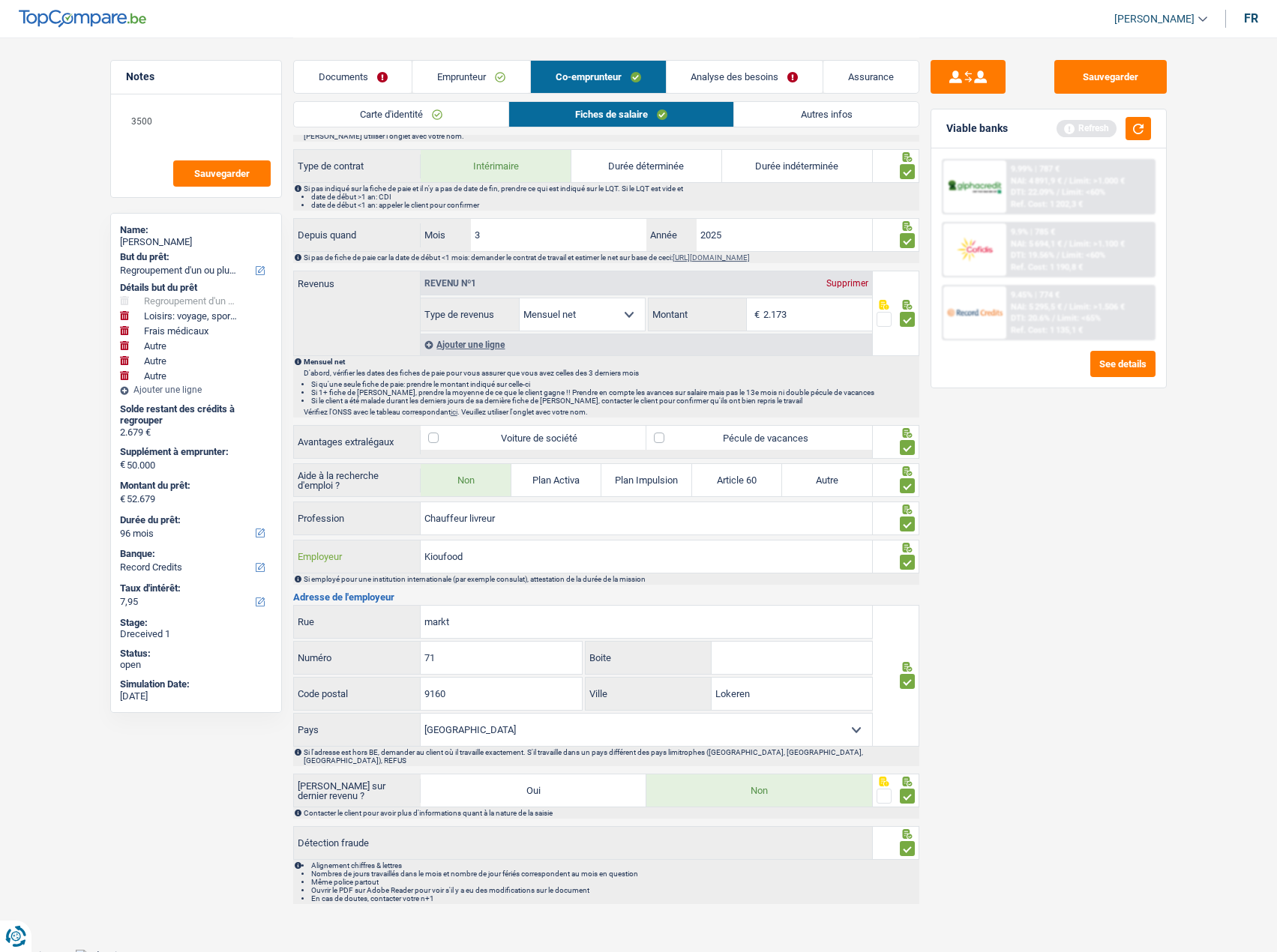
click at [432, 557] on input "Kioufood" at bounding box center [646, 557] width 451 height 32
drag, startPoint x: 428, startPoint y: 556, endPoint x: 484, endPoint y: 558, distance: 56.0
click at [481, 558] on input "Kioufood" at bounding box center [646, 557] width 451 height 32
type input "Kantoor"
click at [1149, 63] on button "Sauvegarder" at bounding box center [1111, 77] width 112 height 34
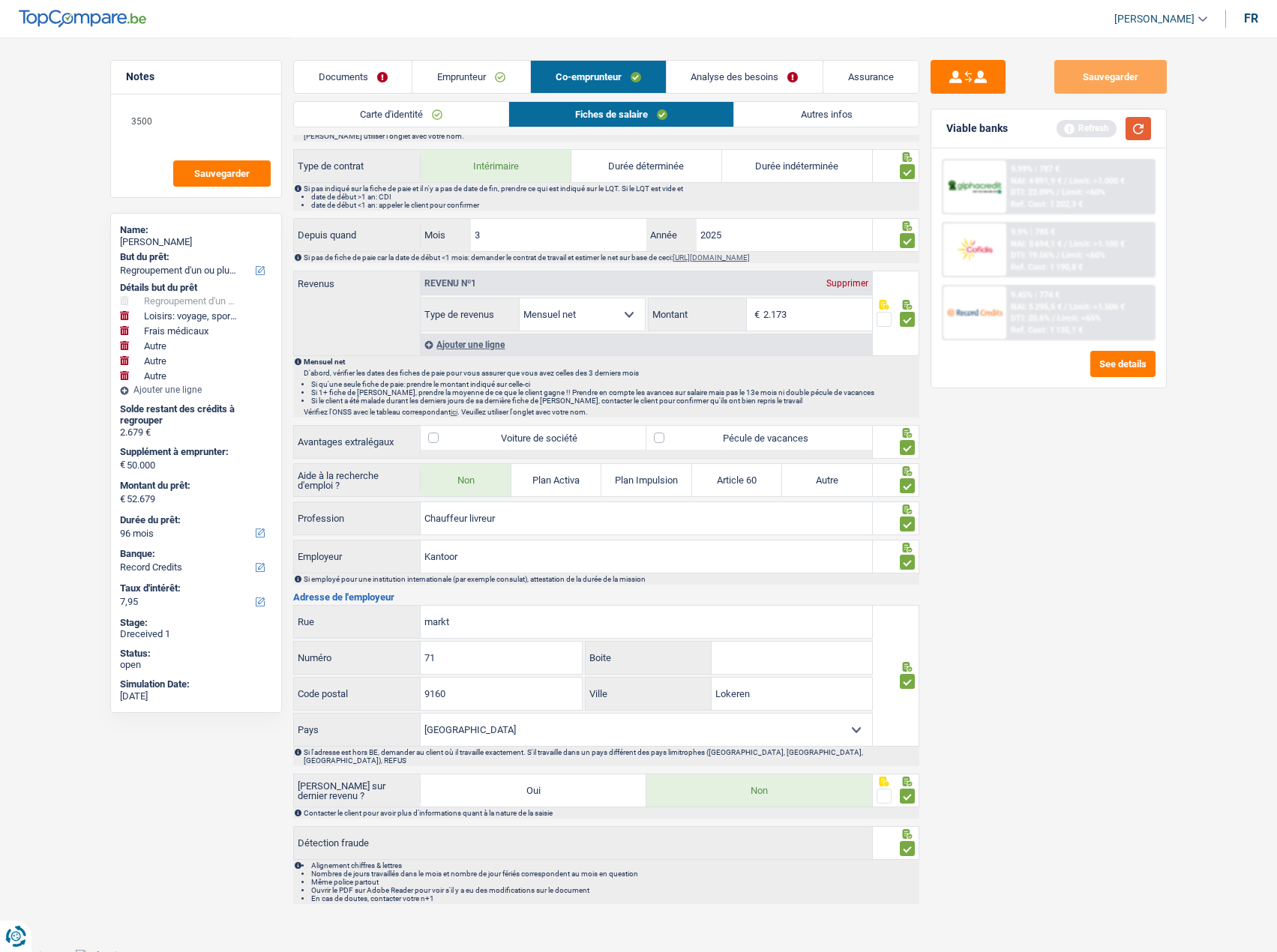
click at [1140, 132] on button "button" at bounding box center [1138, 129] width 26 height 23
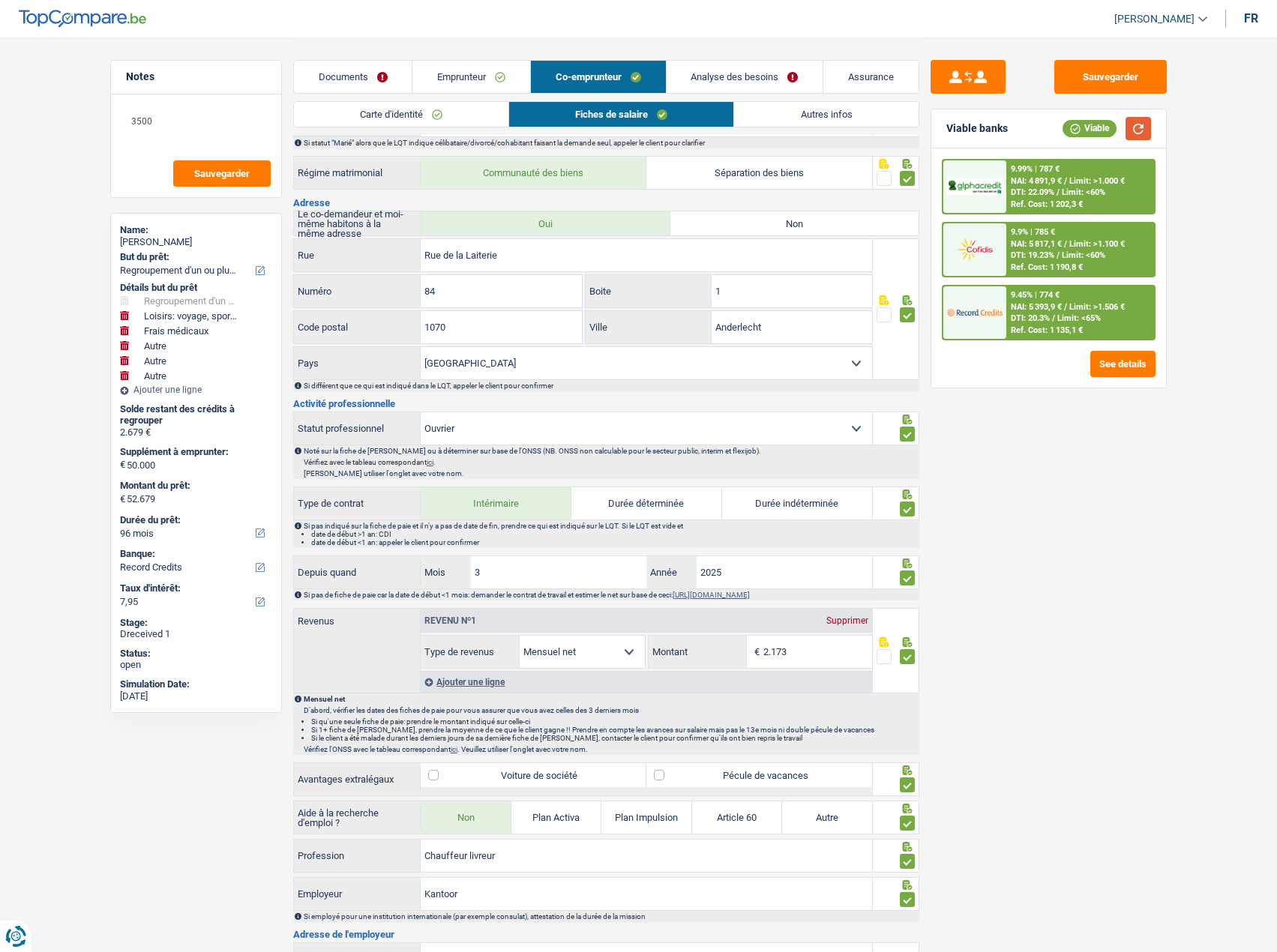
scroll to position [150, 0]
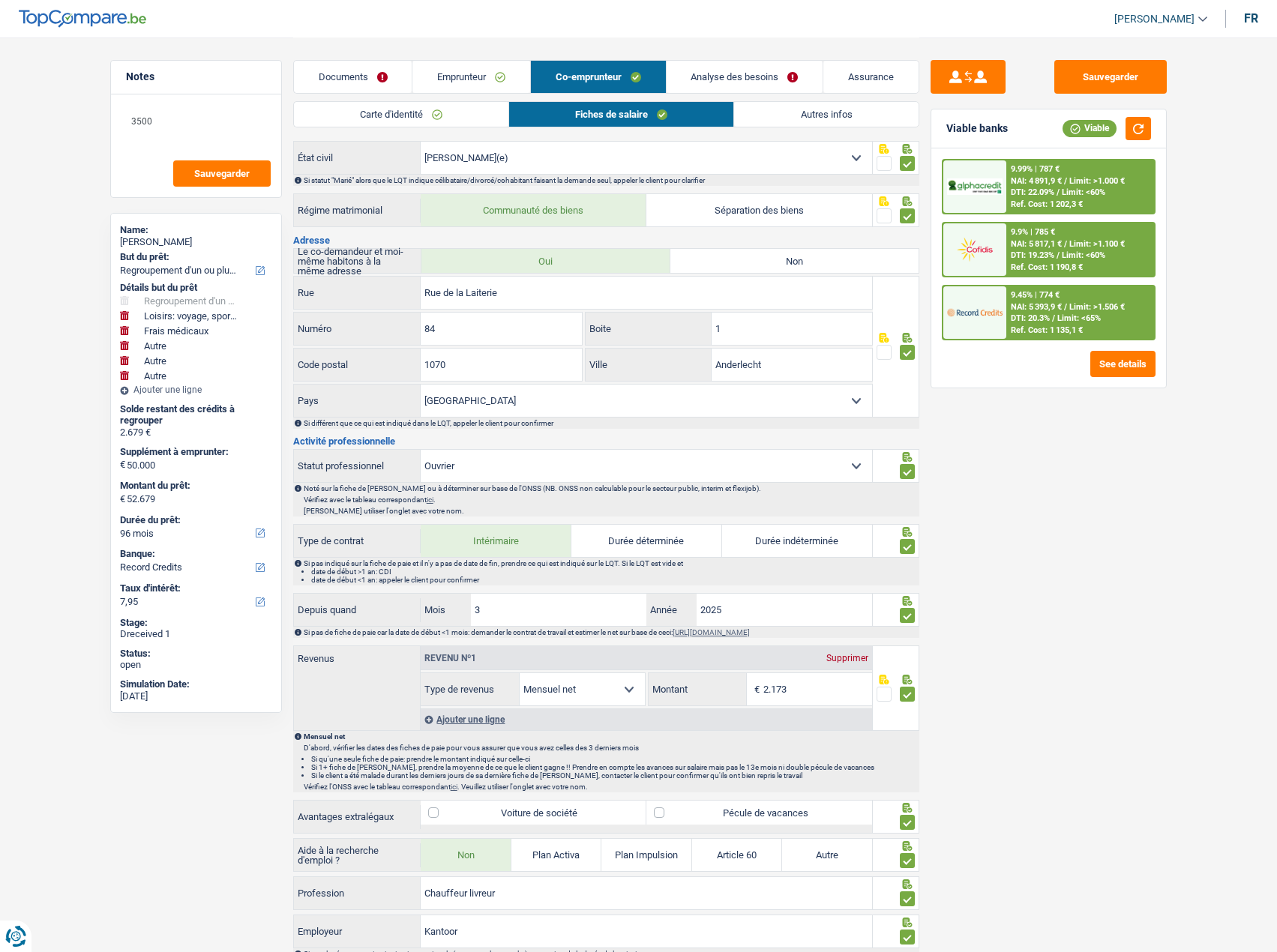
click at [765, 113] on link "Autres infos" at bounding box center [826, 115] width 184 height 25
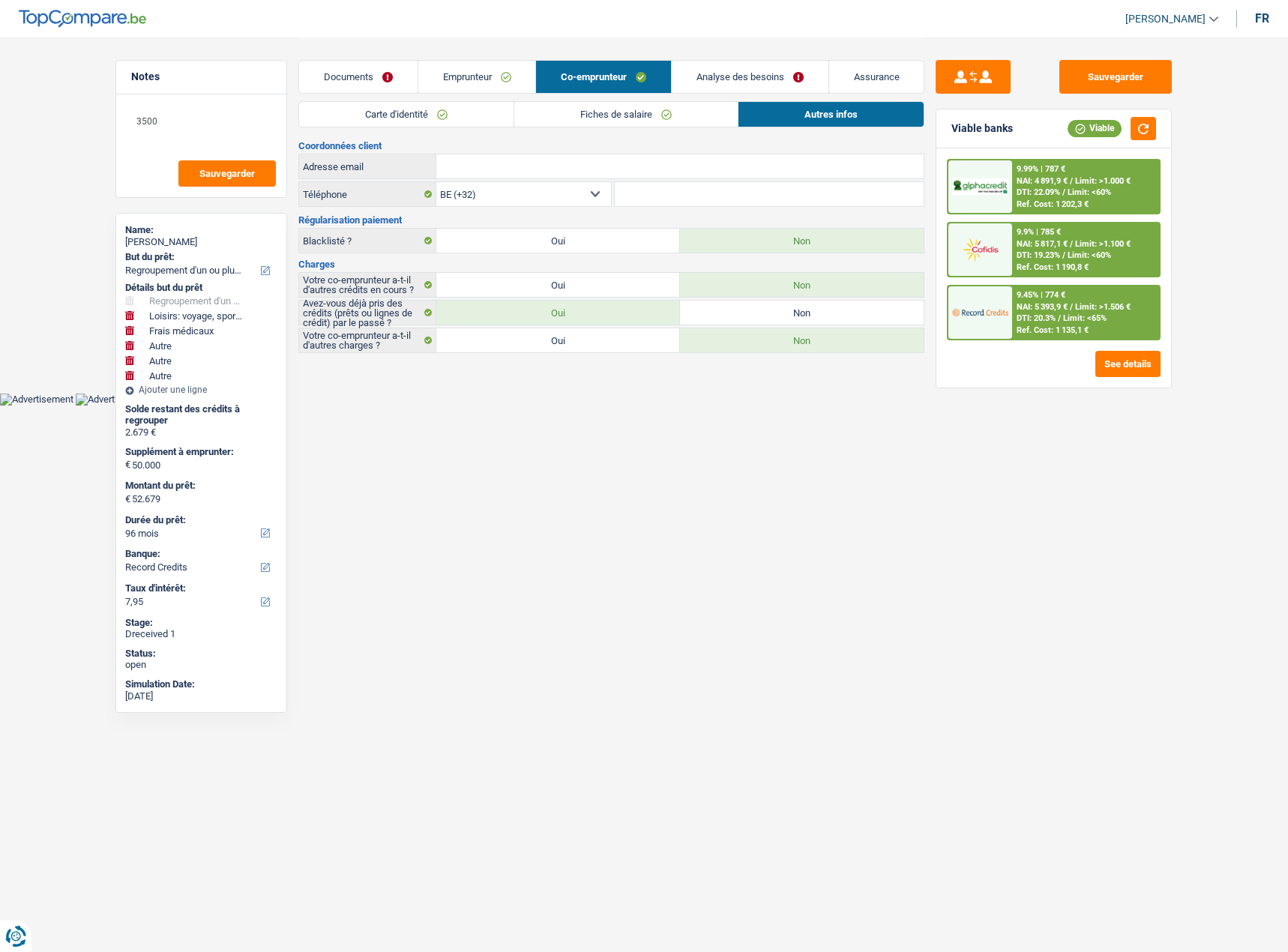
click at [706, 73] on link "Analyse des besoins" at bounding box center [750, 77] width 156 height 32
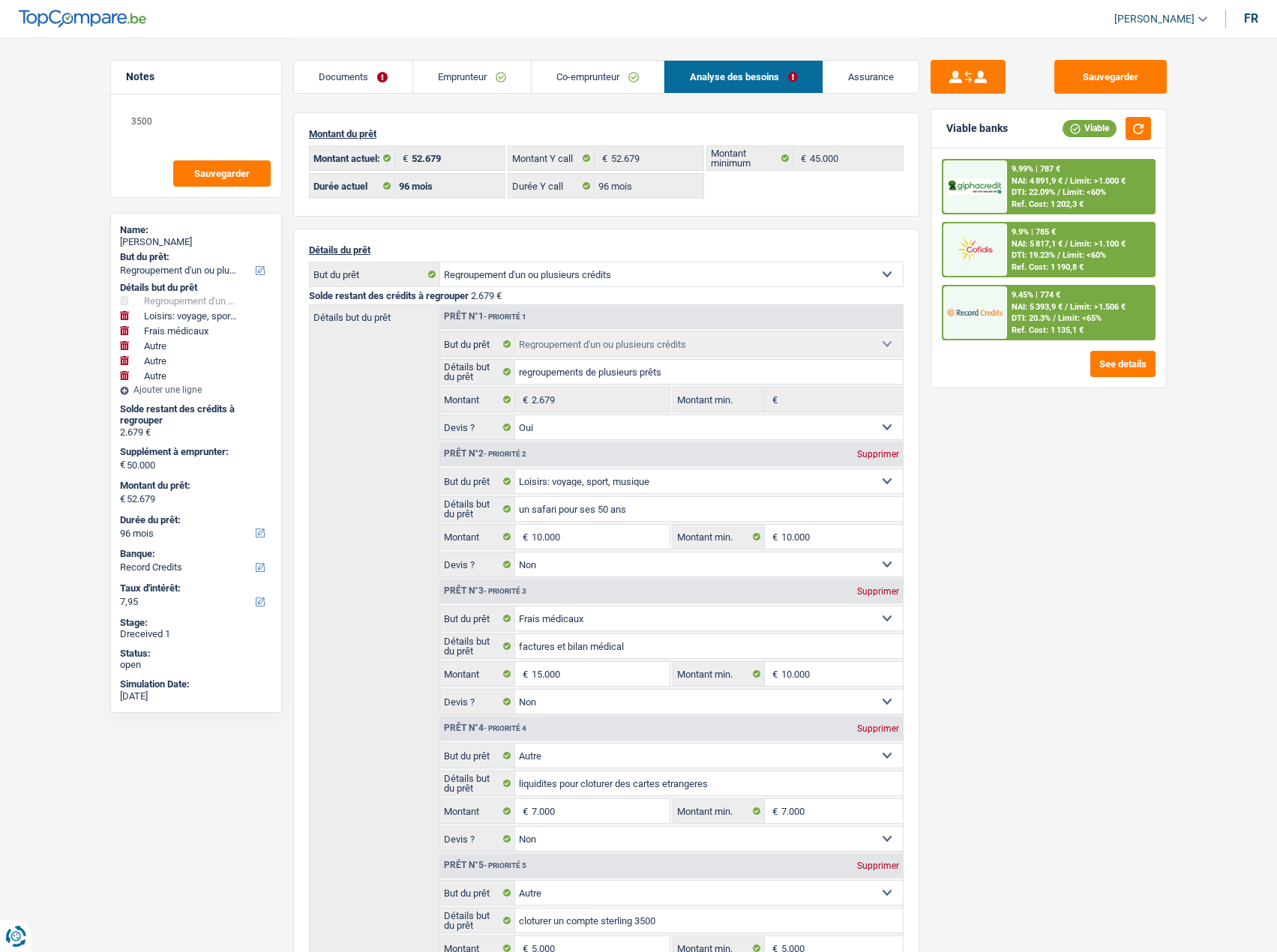
click at [472, 72] on link "Emprunteur" at bounding box center [471, 77] width 117 height 32
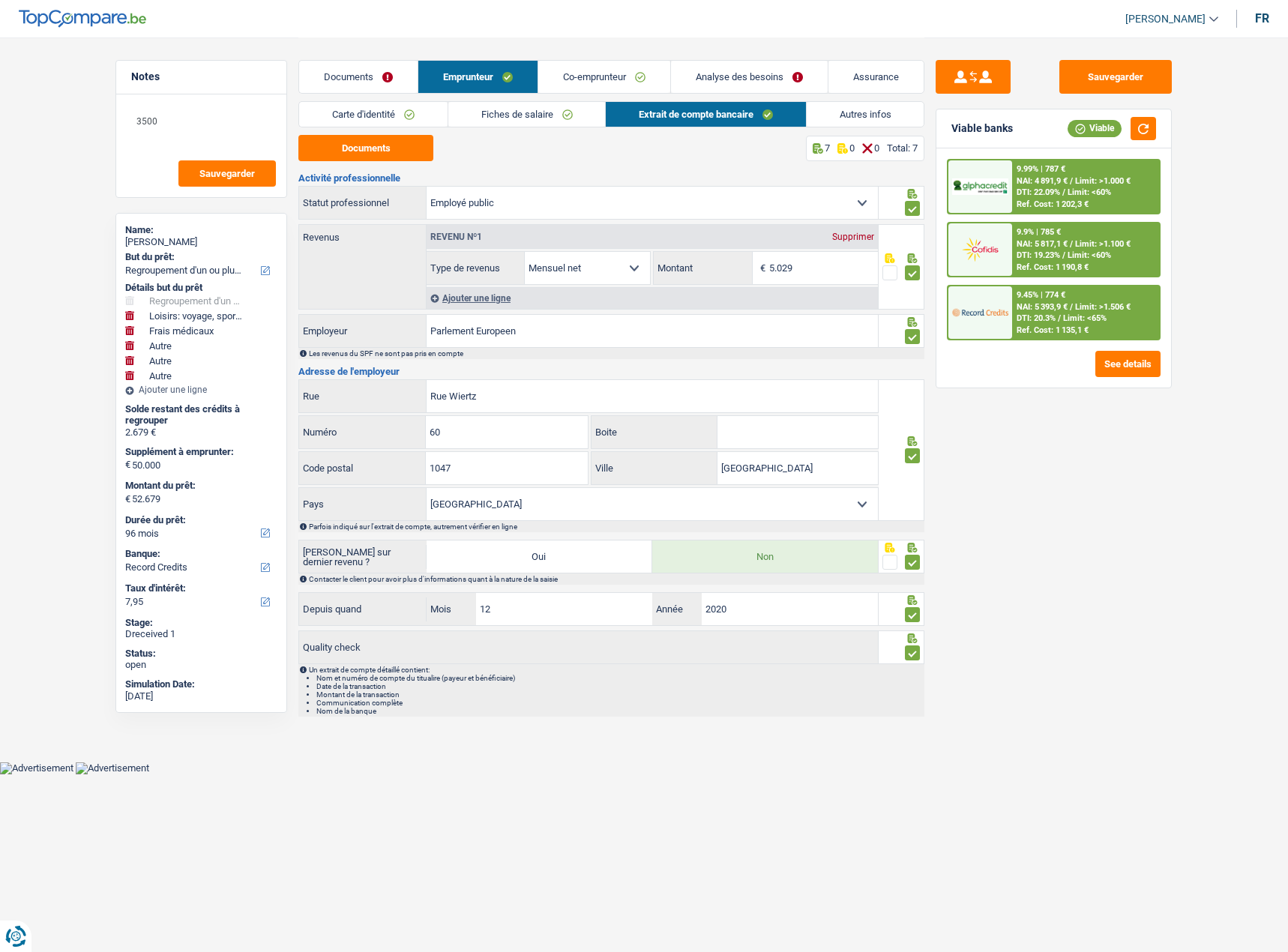
click at [364, 68] on link "Documents" at bounding box center [358, 77] width 118 height 32
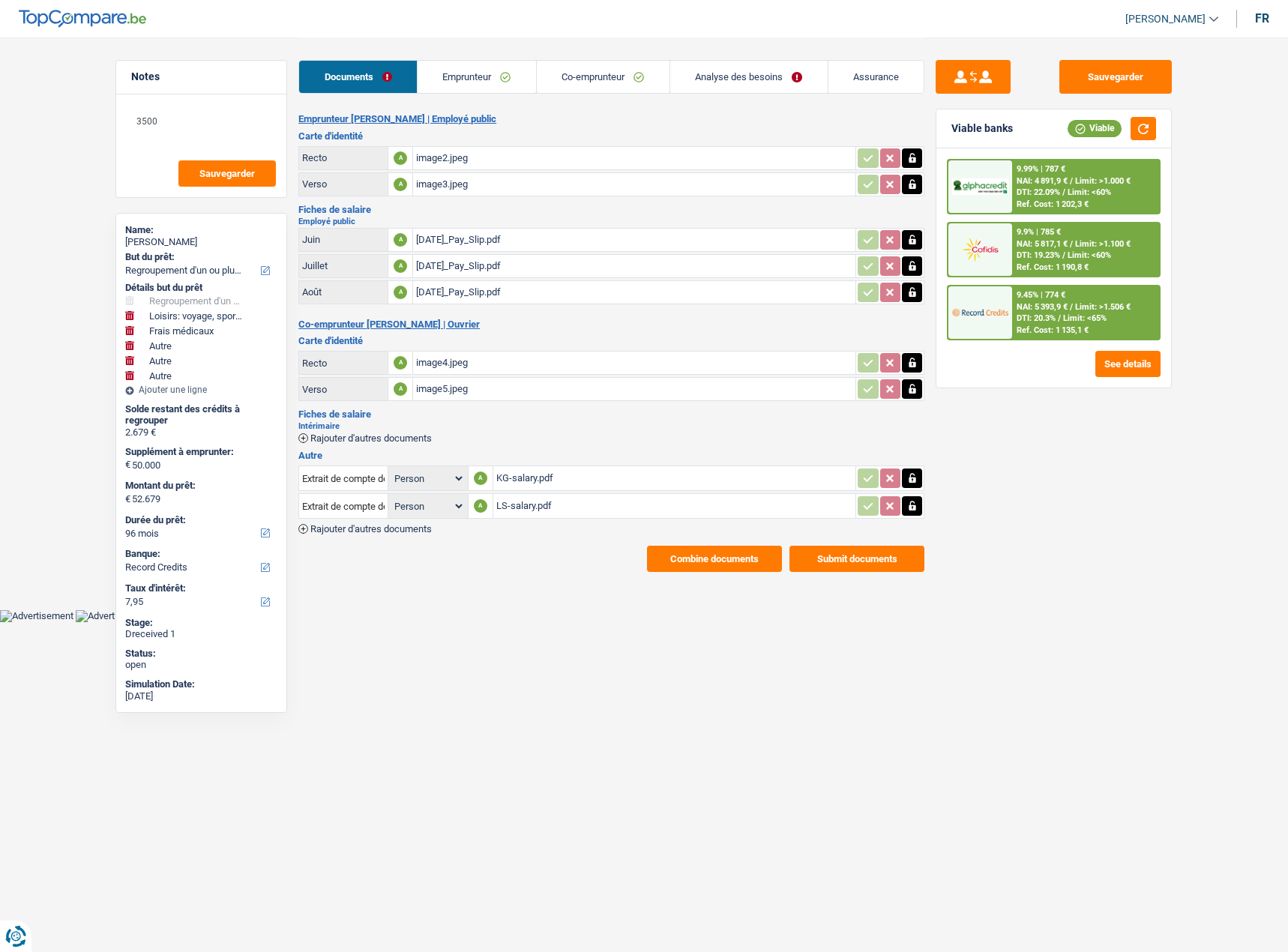
click at [484, 65] on link "Emprunteur" at bounding box center [477, 77] width 118 height 32
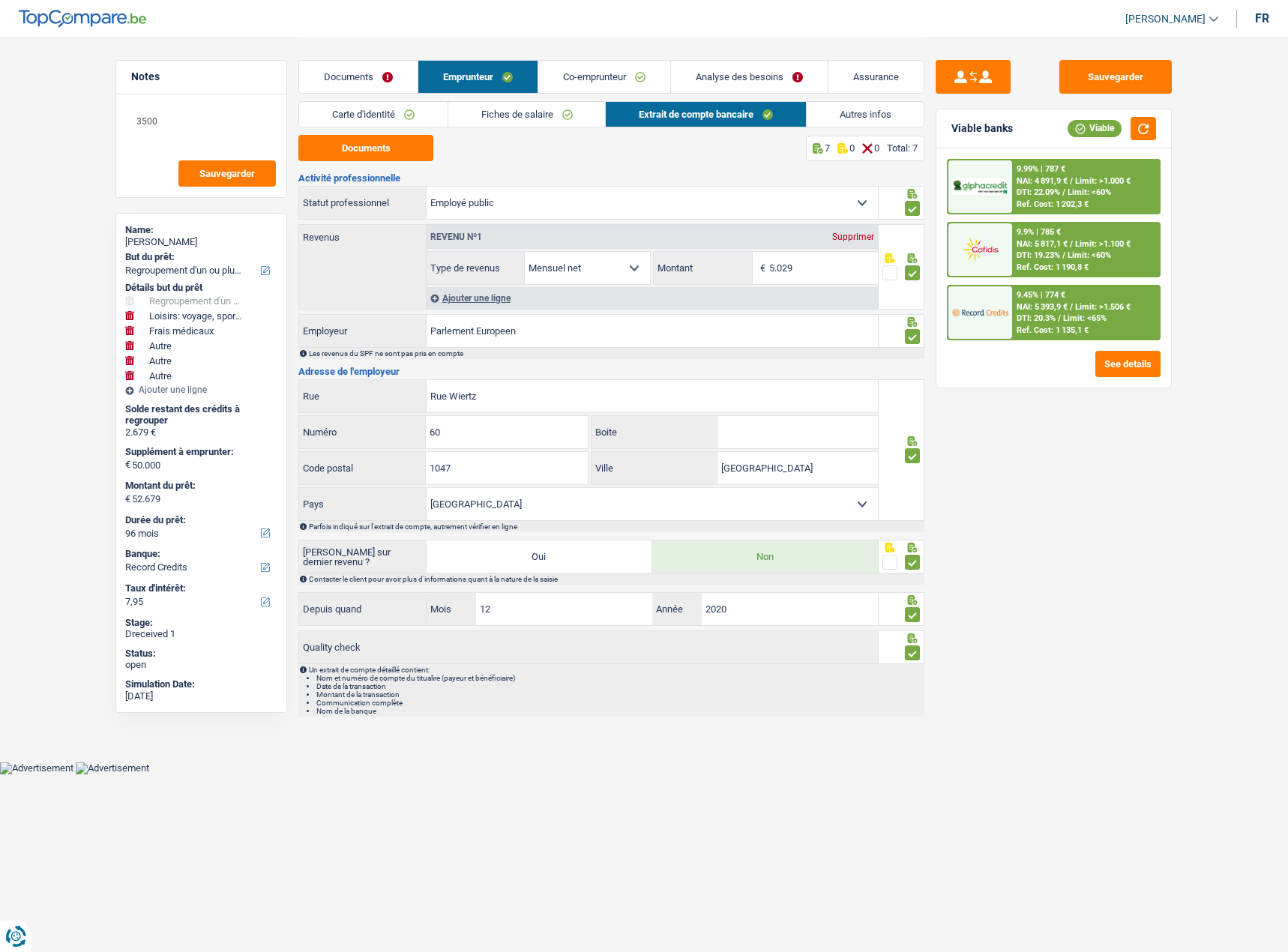
click at [443, 97] on div "Documents Emprunteur Co-emprunteur Analyse des besoins Assurance" at bounding box center [612, 69] width 626 height 64
drag, startPoint x: 415, startPoint y: 112, endPoint x: 482, endPoint y: 121, distance: 67.6
click at [415, 112] on link "Carte d'identité" at bounding box center [373, 115] width 148 height 25
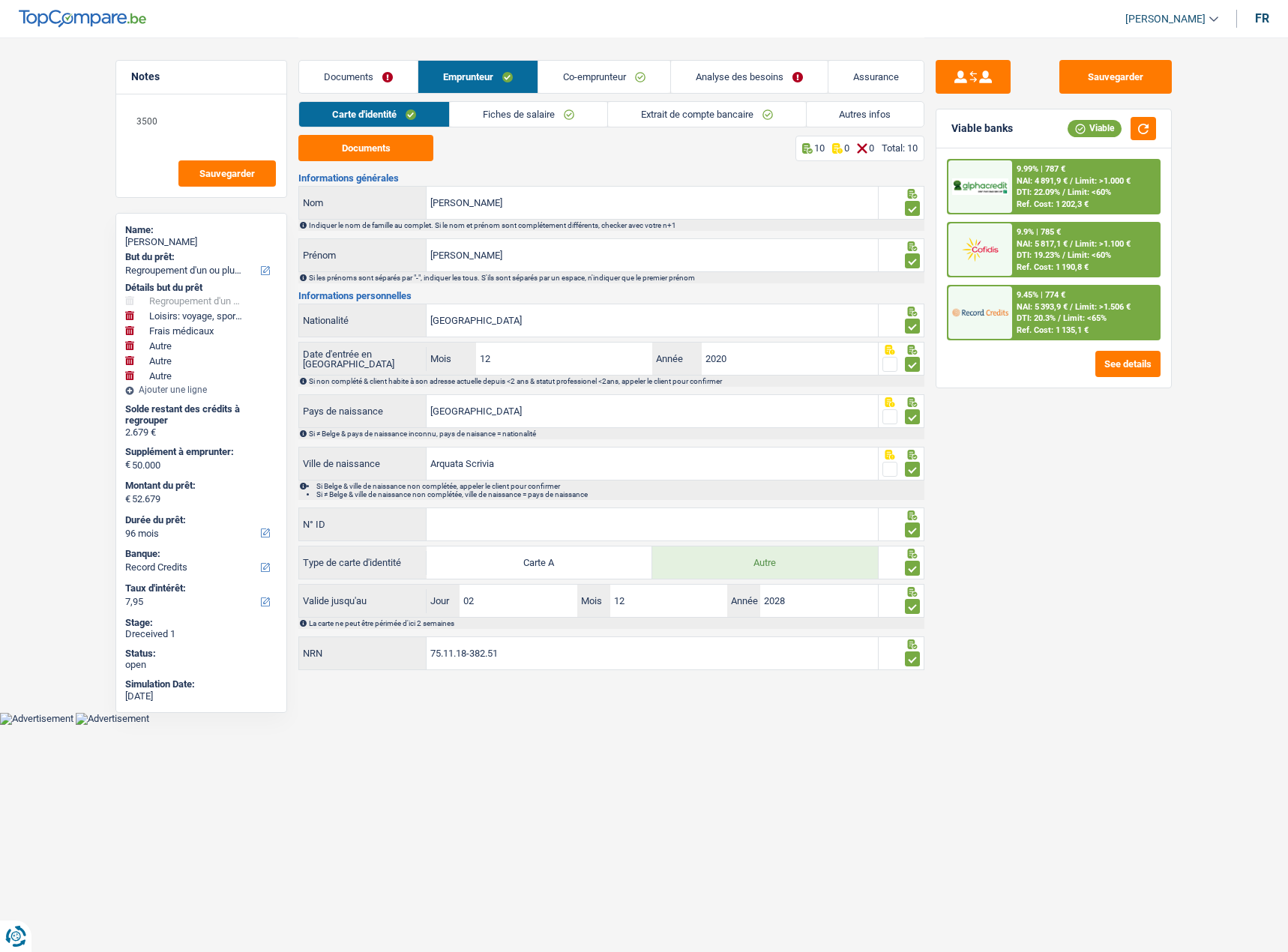
click at [587, 118] on link "Fiches de salaire" at bounding box center [528, 115] width 157 height 25
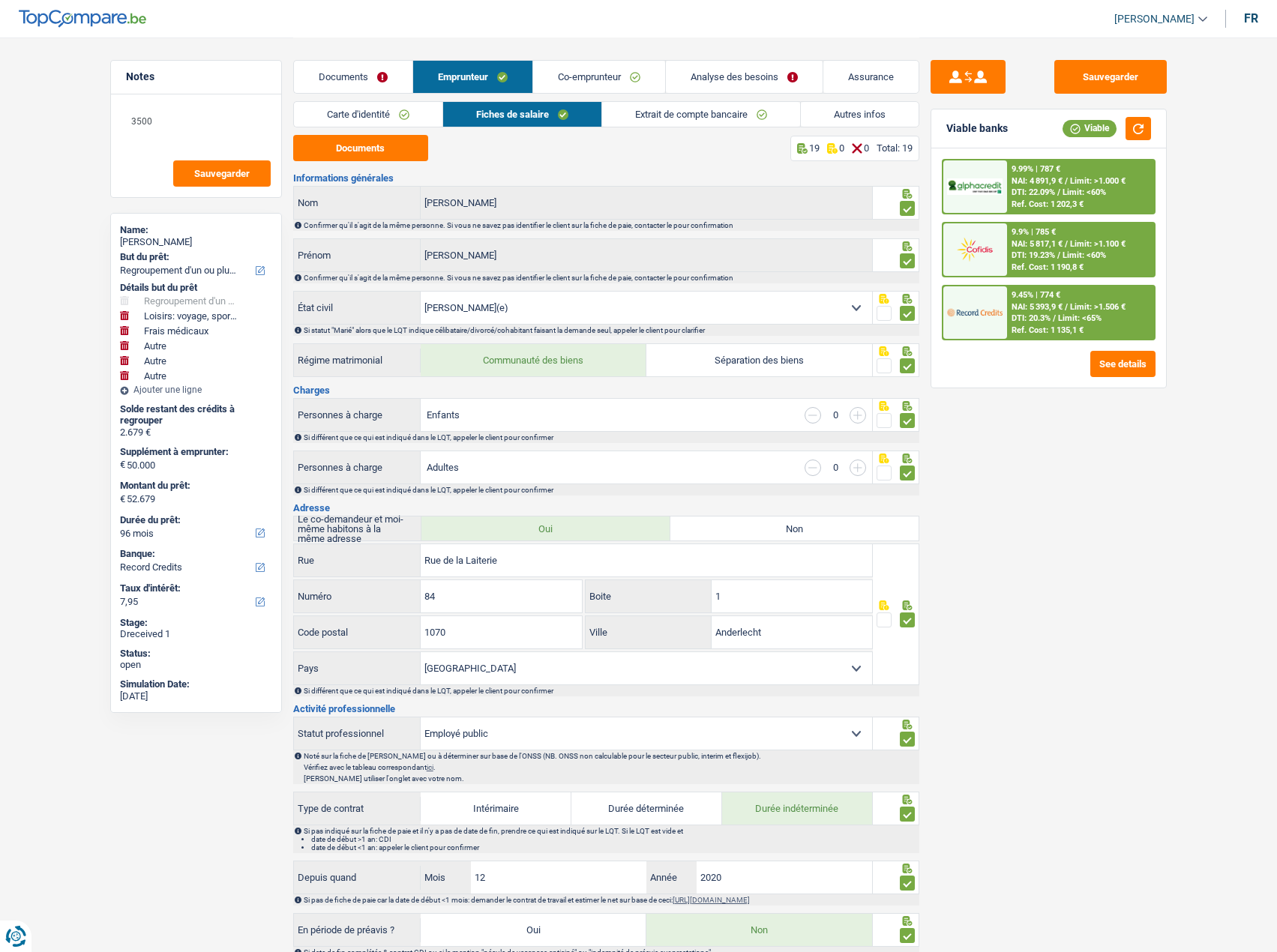
click at [736, 79] on link "Analyse des besoins" at bounding box center [744, 77] width 157 height 32
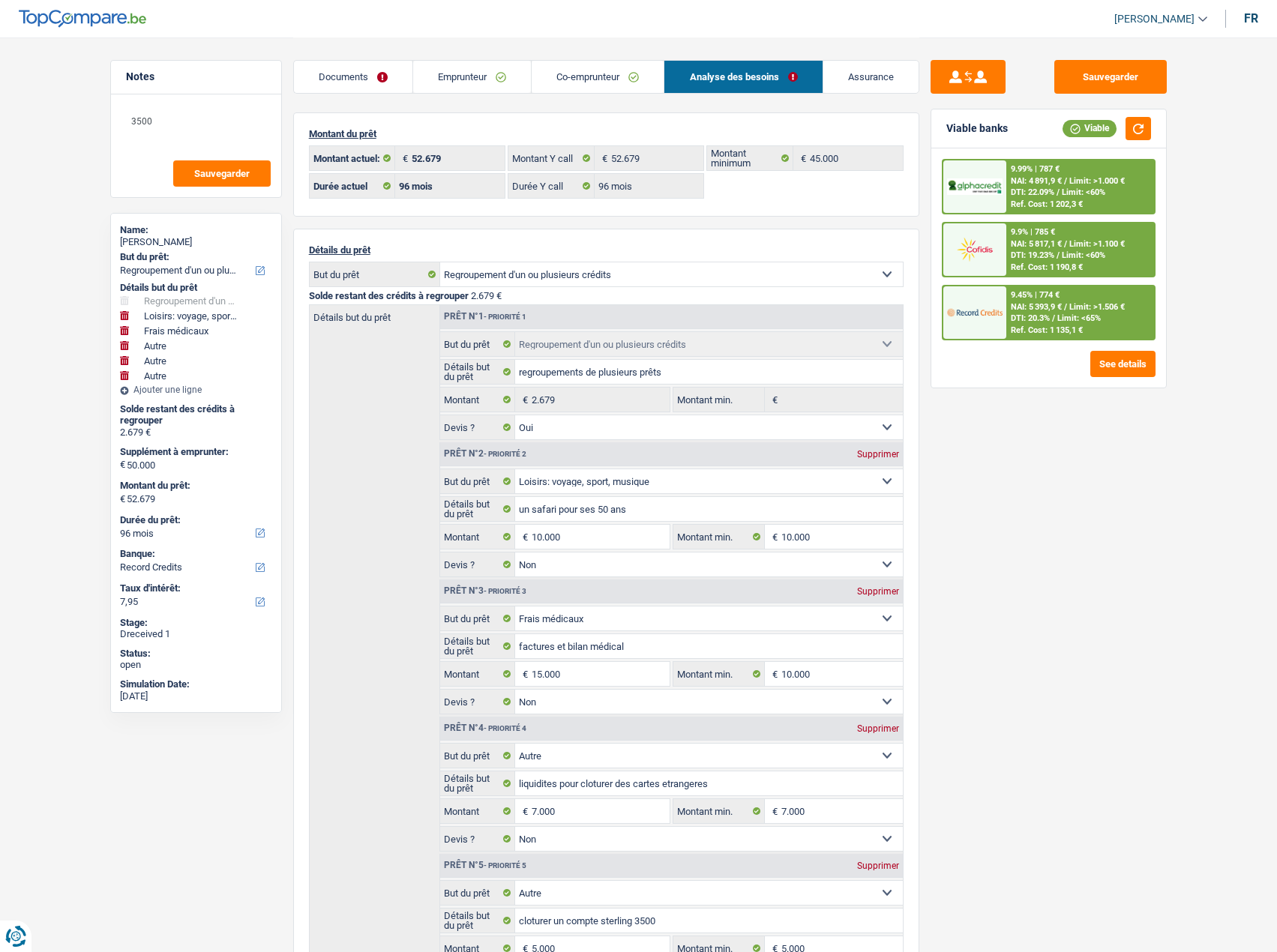
click at [491, 78] on link "Emprunteur" at bounding box center [471, 77] width 117 height 32
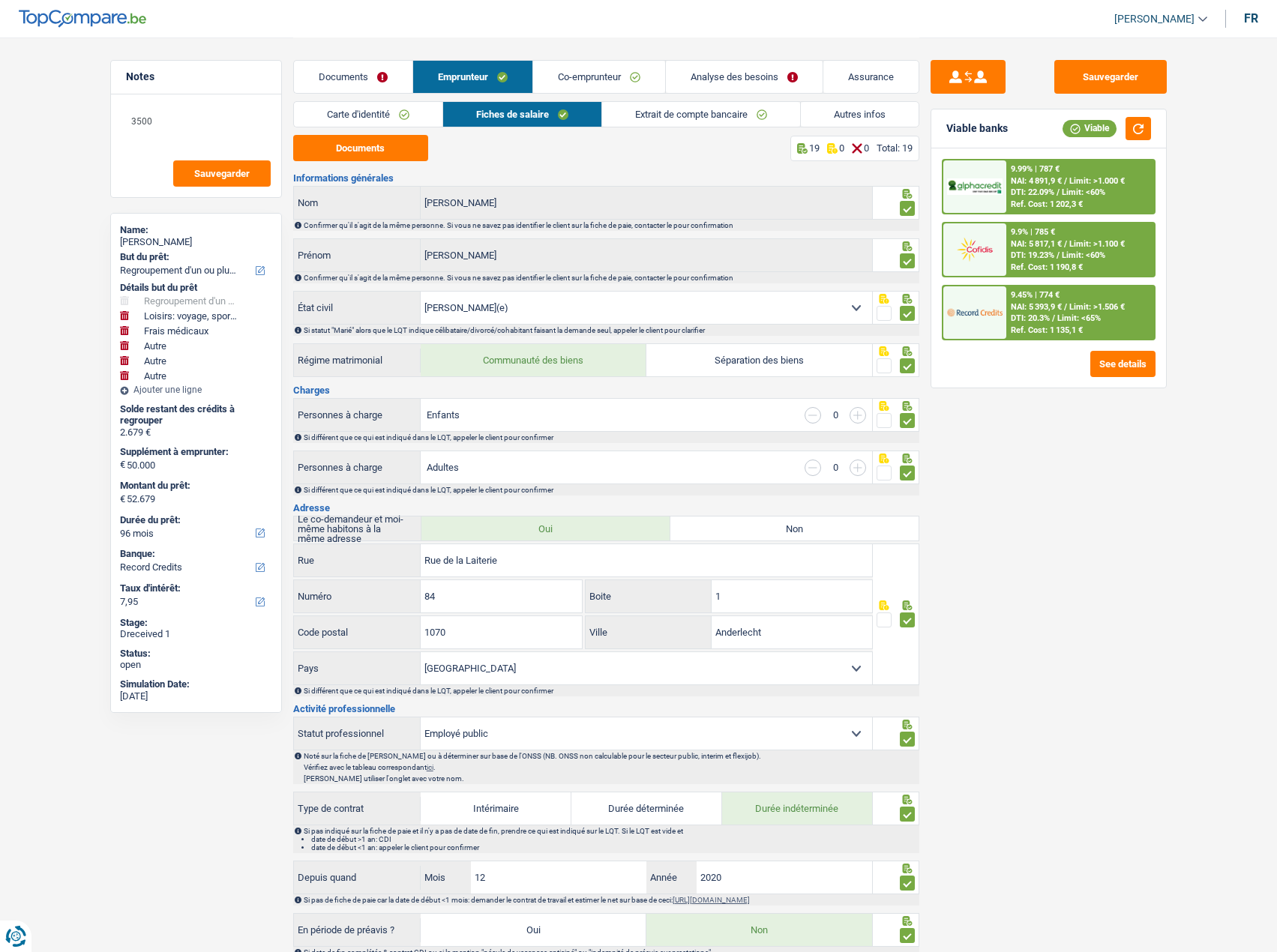
click at [609, 77] on link "Co-emprunteur" at bounding box center [599, 77] width 132 height 32
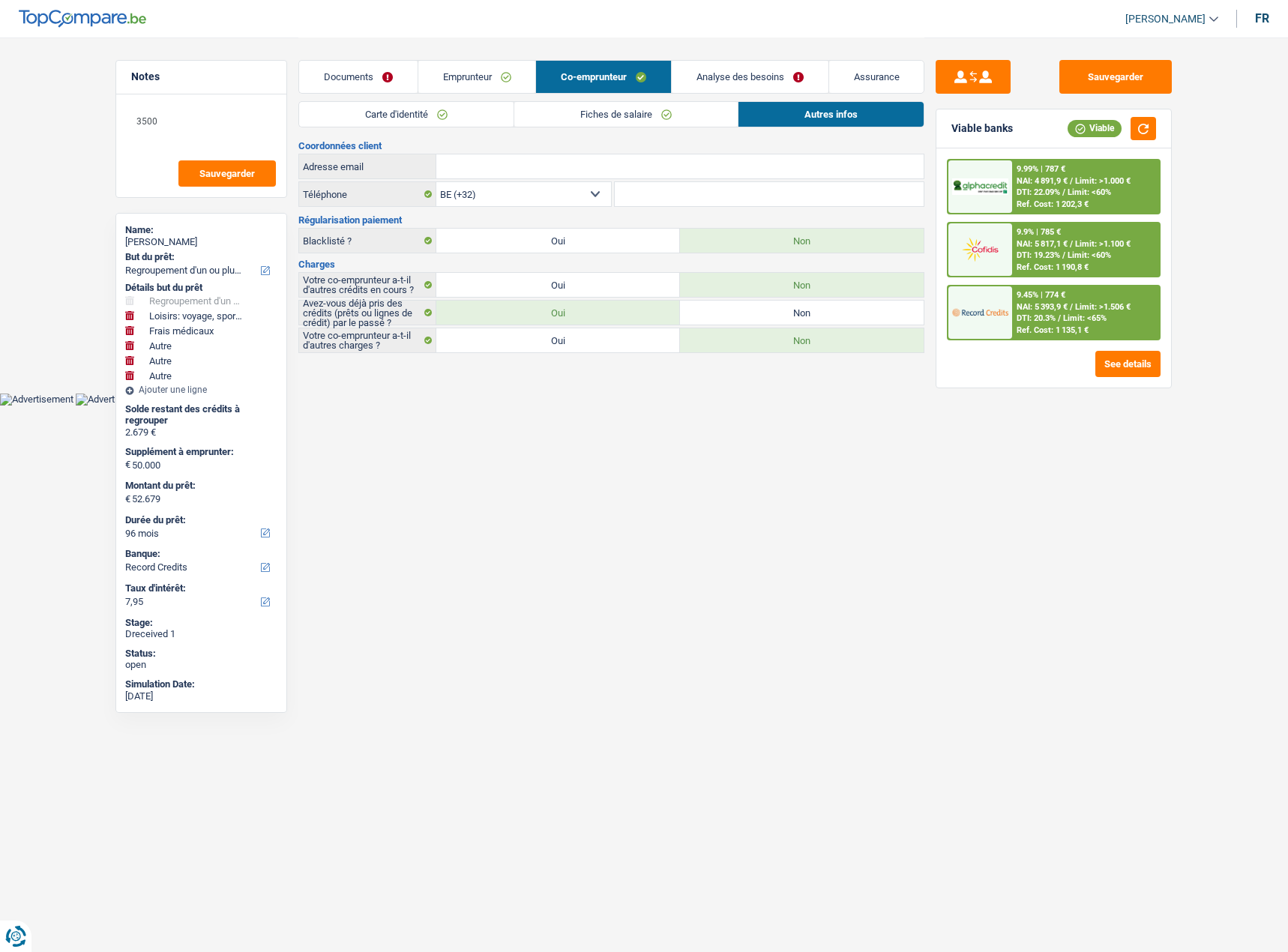
click at [1086, 186] on span "Limit: >1.000 €" at bounding box center [1102, 181] width 56 height 10
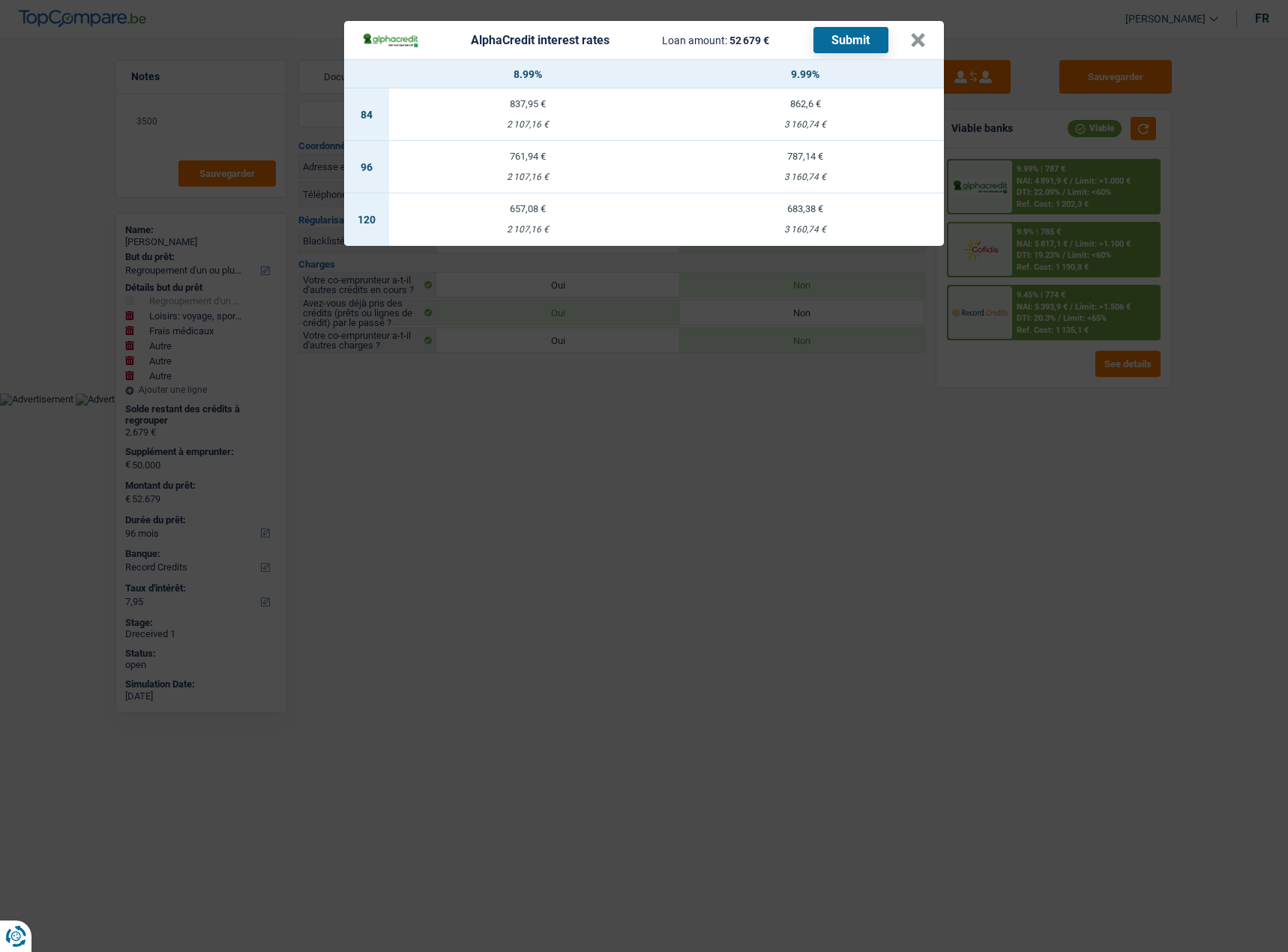
click at [882, 613] on div "AlphaCredit interest rates Loan amount: 52 679 € Submit × 8.99% 9.99% 84 837,95…" at bounding box center [644, 476] width 1288 height 952
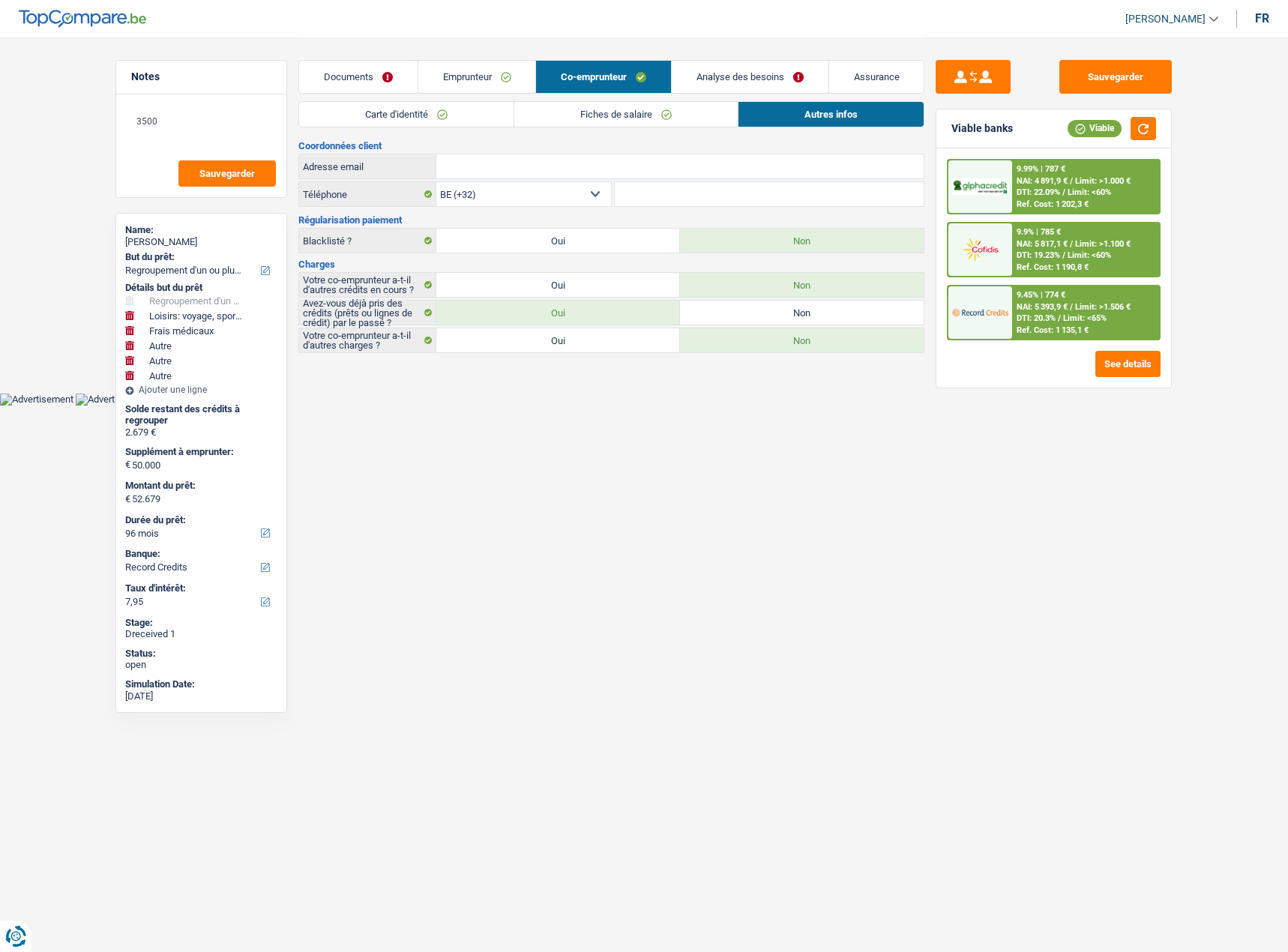
click at [1044, 241] on span "NAI: 5 817,1 €" at bounding box center [1042, 244] width 51 height 10
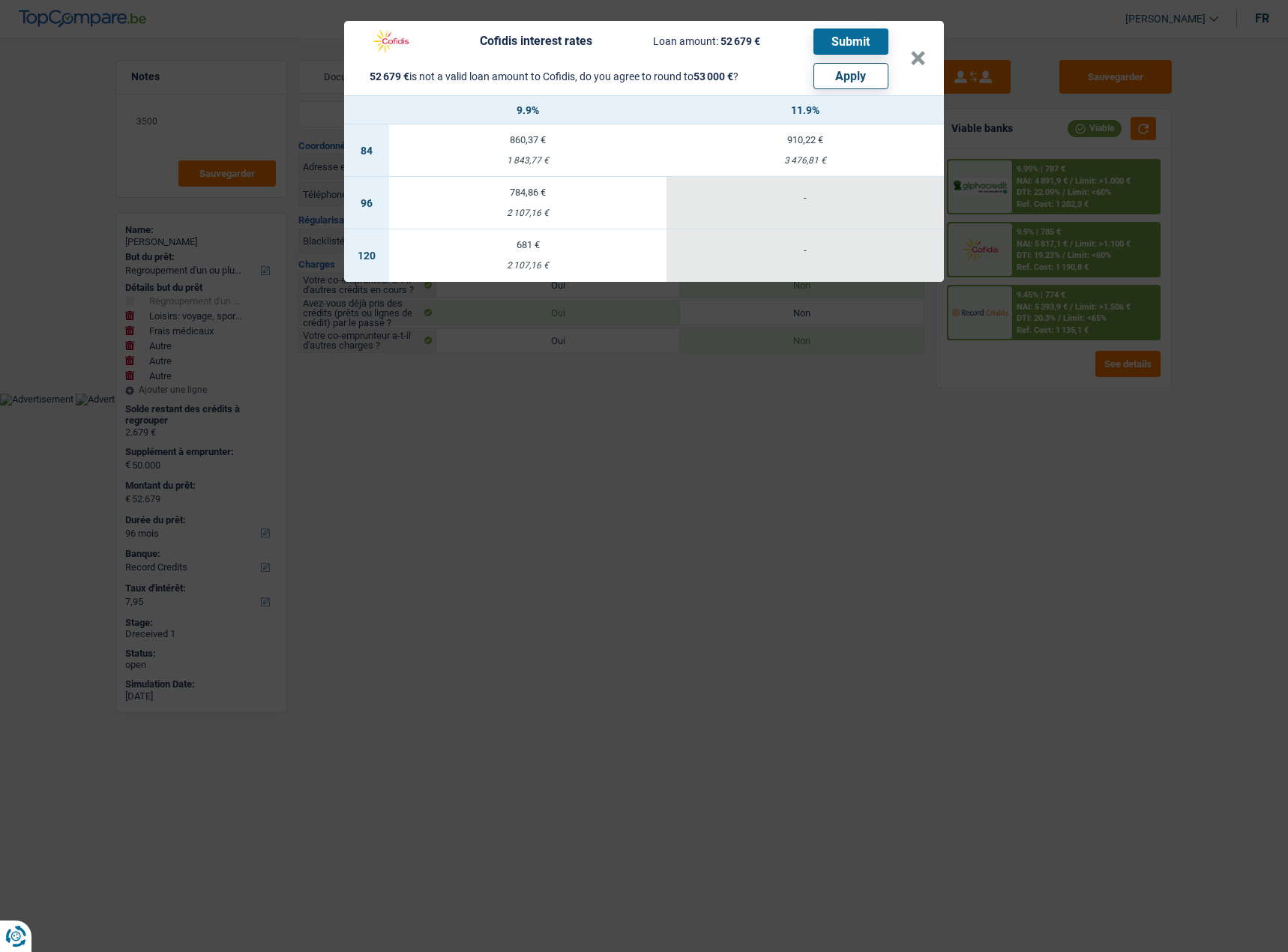
click at [888, 508] on div "Cofidis interest rates Loan amount: 52 679 € Submit 52 679 € is not a valid loa…" at bounding box center [644, 476] width 1288 height 952
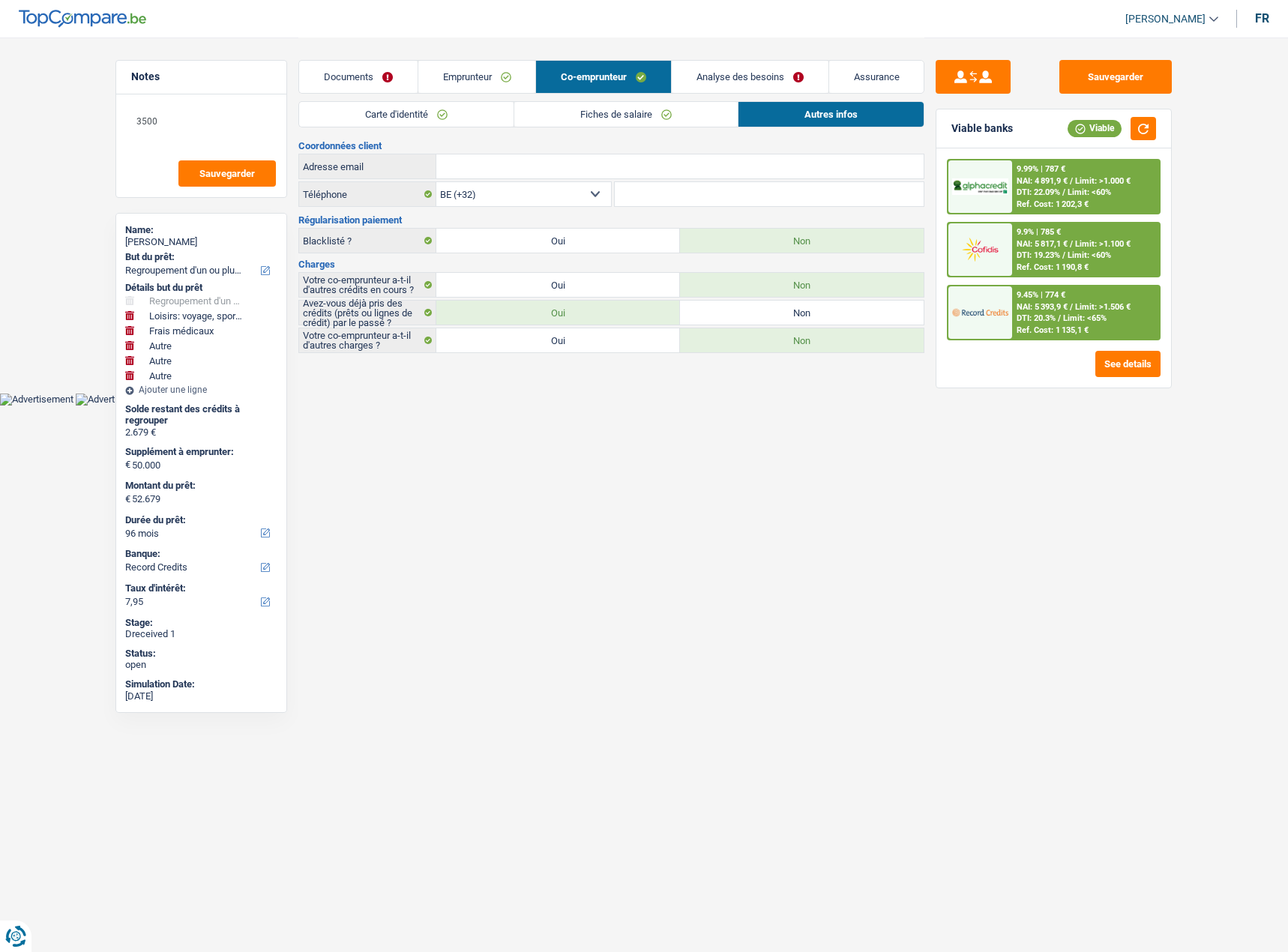
click at [471, 81] on link "Emprunteur" at bounding box center [477, 77] width 117 height 32
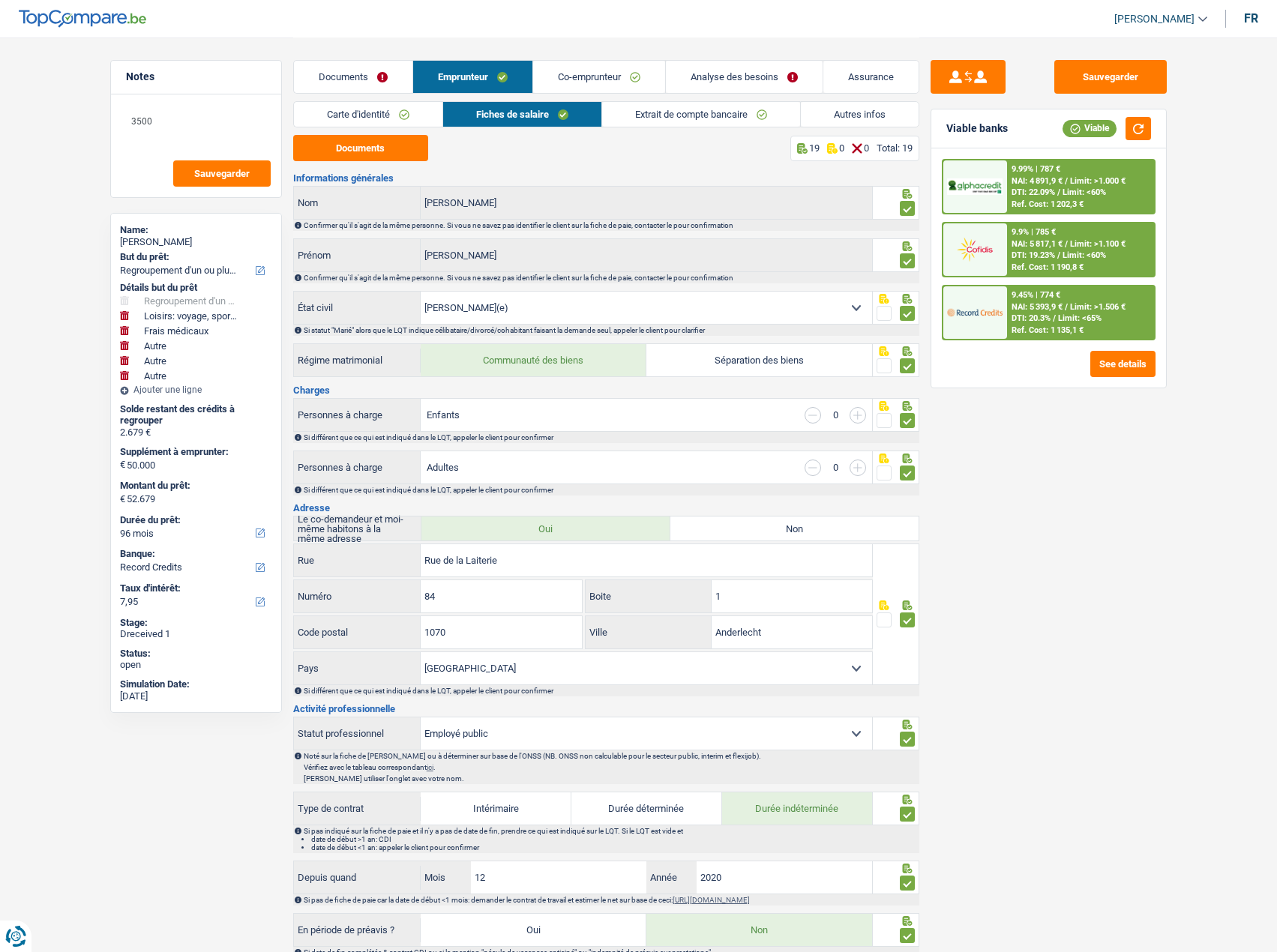
click at [761, 65] on link "Analyse des besoins" at bounding box center [744, 77] width 157 height 32
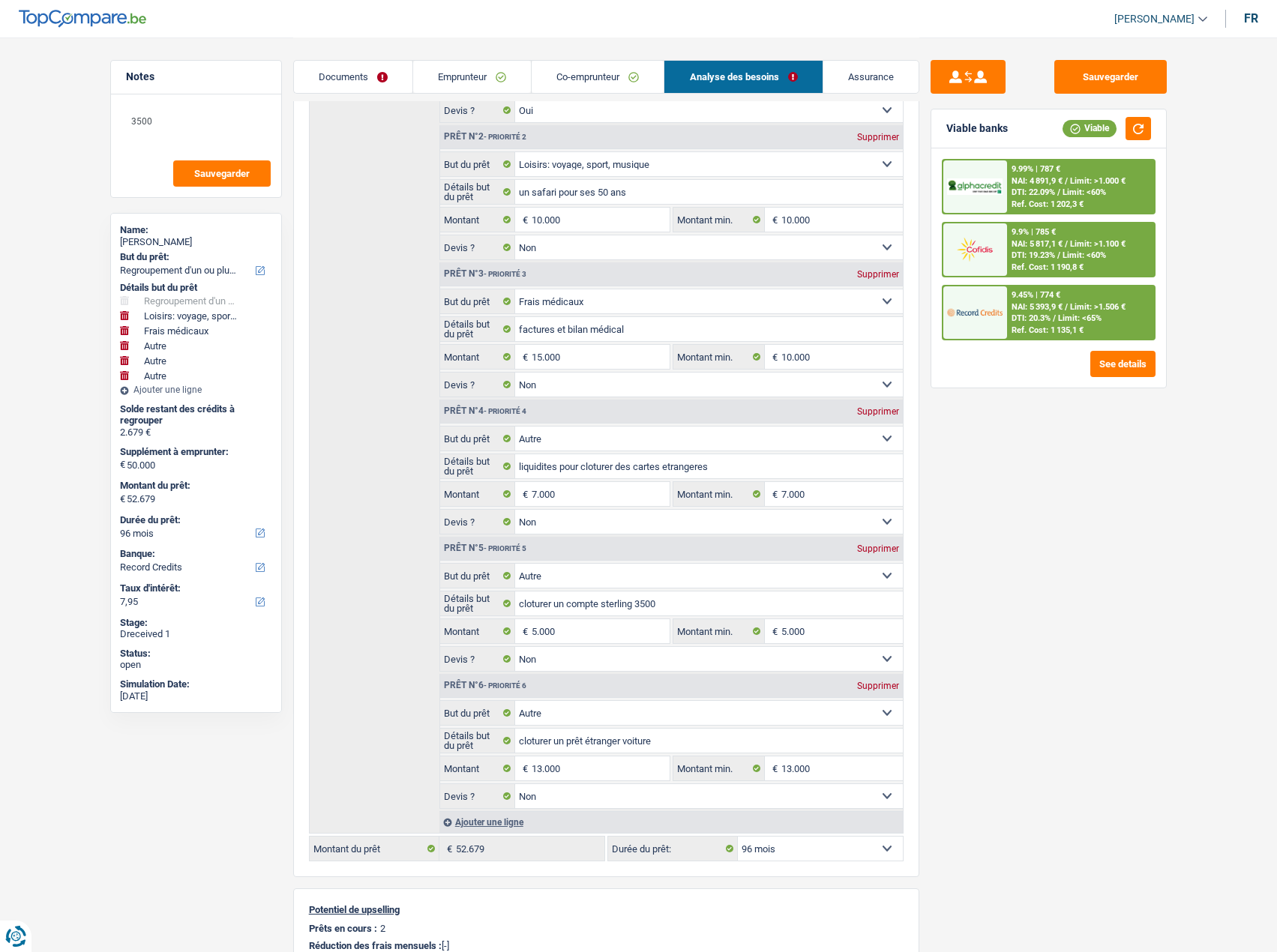
scroll to position [374, 0]
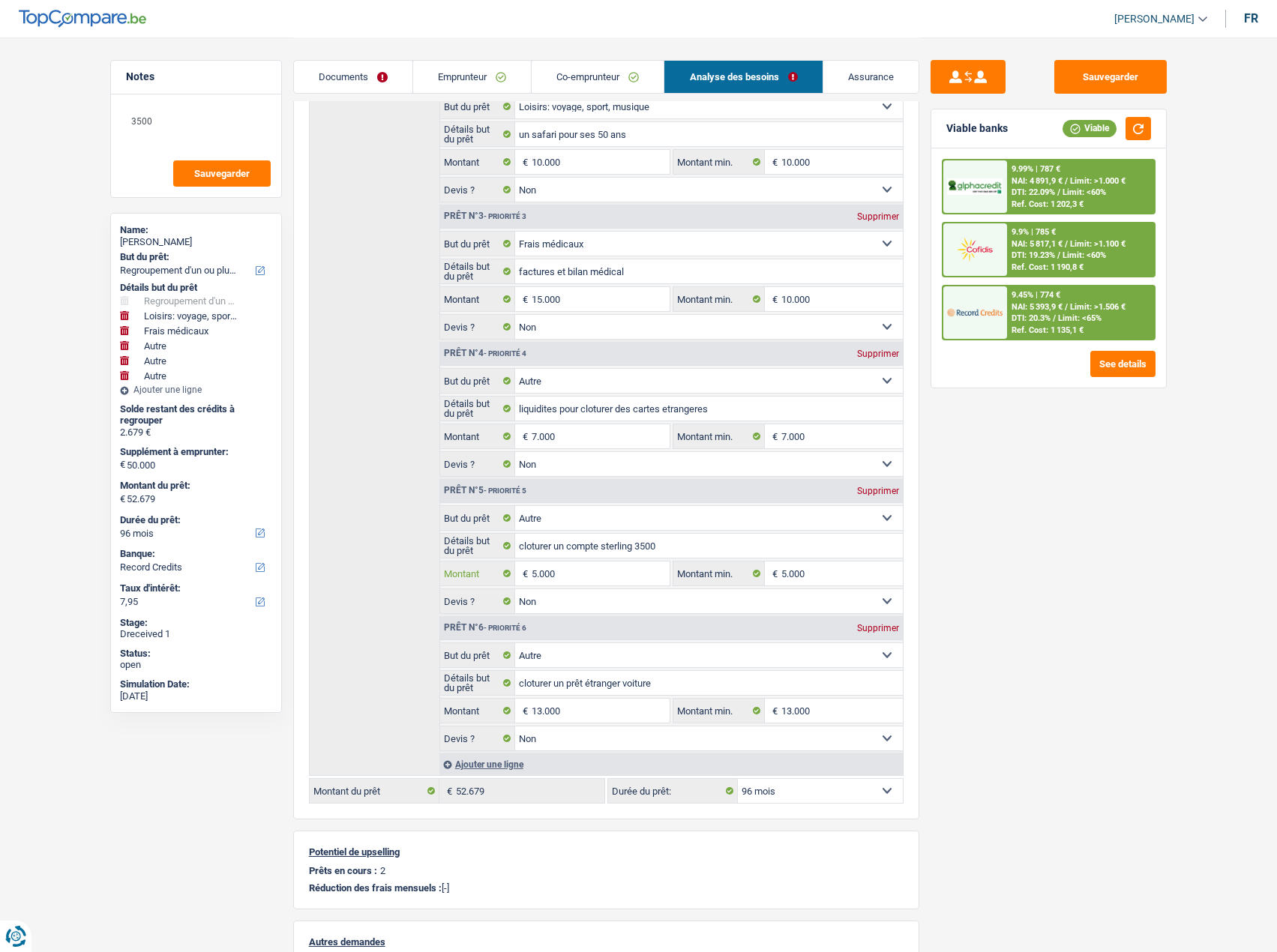
click at [583, 572] on input "5.000" at bounding box center [600, 573] width 137 height 24
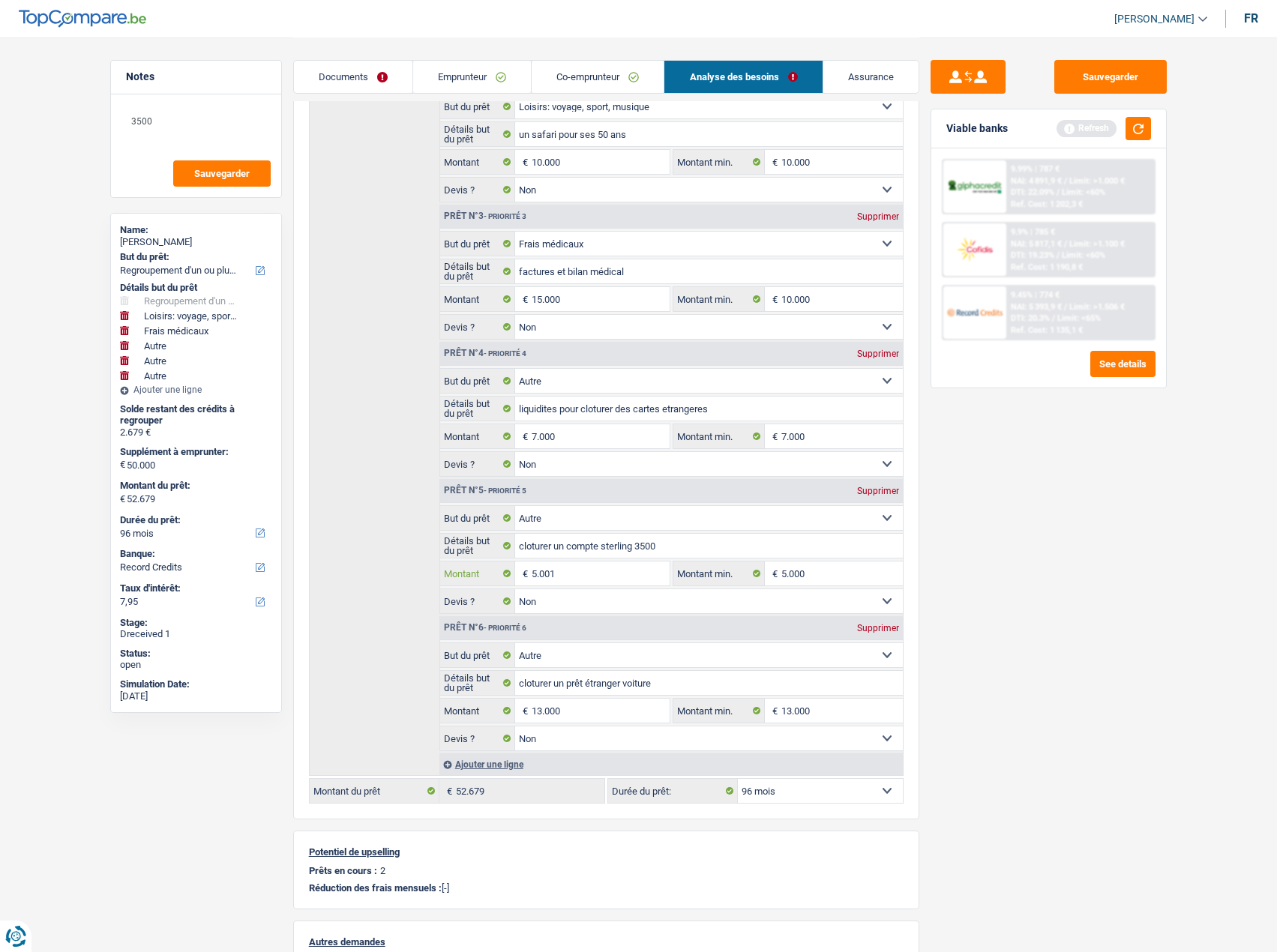
type input "5.001"
type input "50.001"
type input "52.680"
select select "144"
type input "52.680"
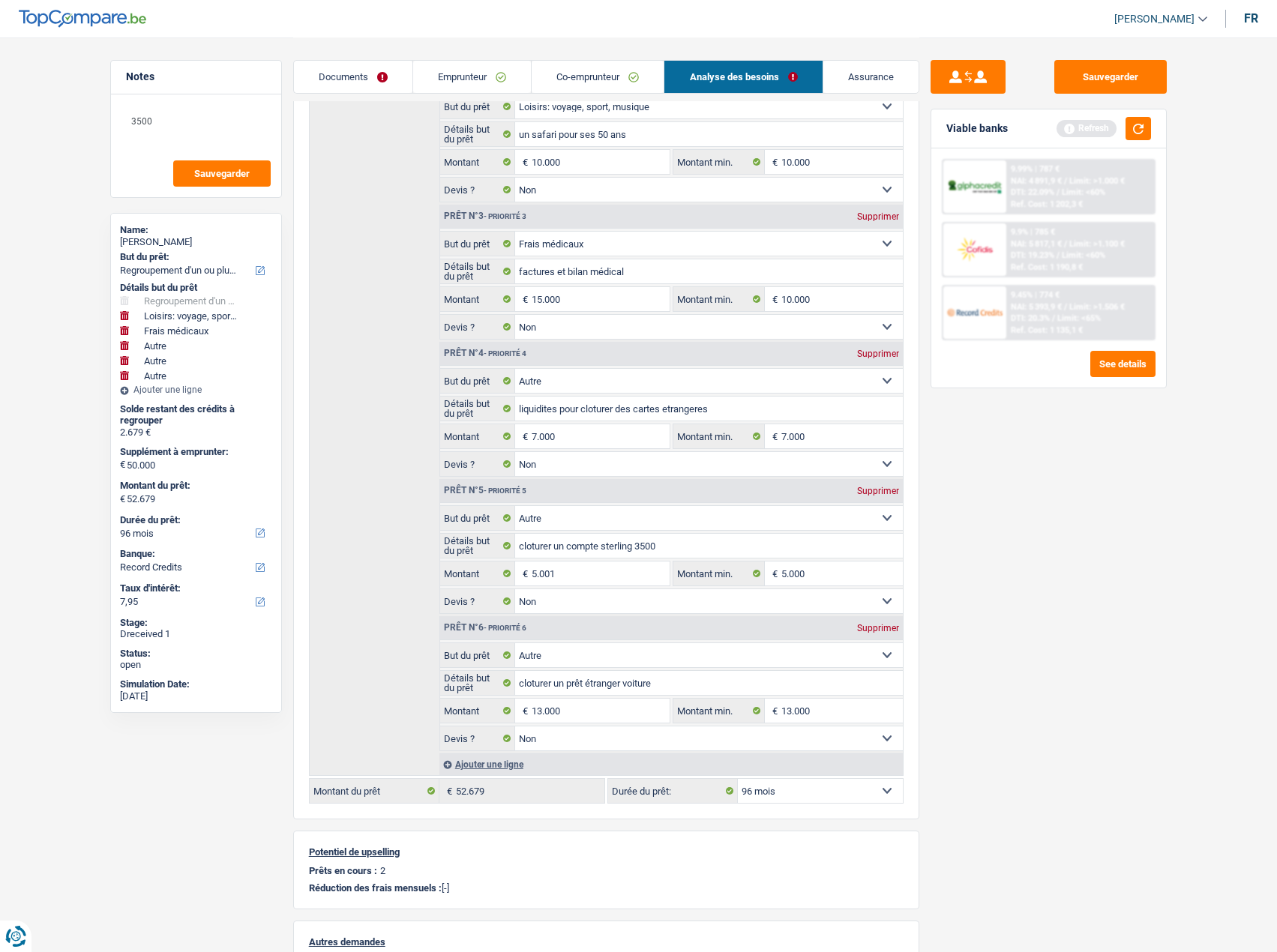
select select "144"
type input "52.680"
select select "144"
click at [1136, 708] on div "Sauvegarder Viable banks Refresh 9.99% | 787 € NAI: 4 891,9 € / Limit: >1.000 €…" at bounding box center [1049, 493] width 259 height 868
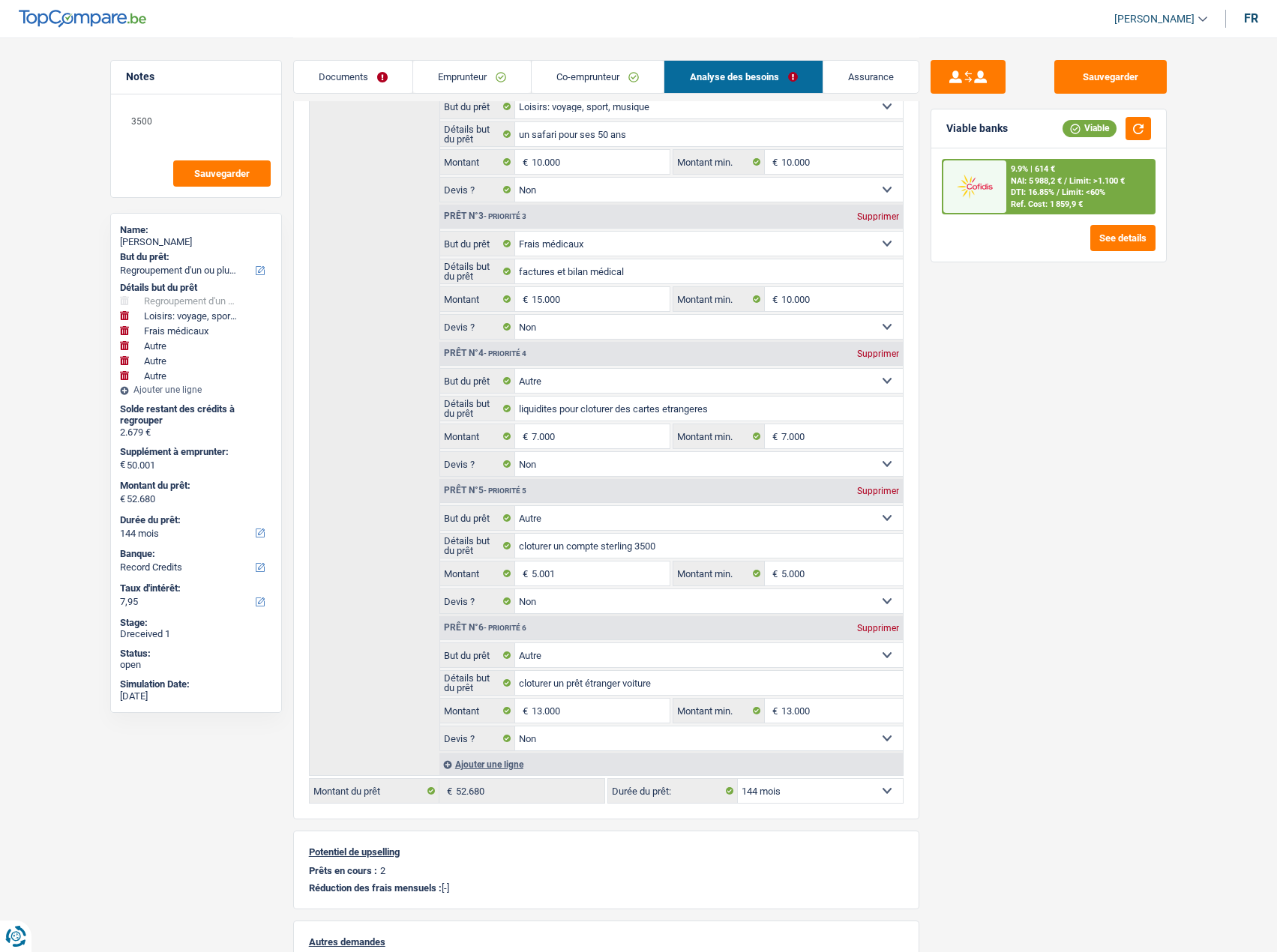
drag, startPoint x: 1086, startPoint y: 187, endPoint x: 1003, endPoint y: 277, distance: 122.4
click at [1003, 276] on div "Sauvegarder Viable banks Viable 9.9% | 614 € NAI: 5 988,2 € / Limit: >1.100 € D…" at bounding box center [1049, 493] width 259 height 868
click at [1012, 271] on div "Sauvegarder Viable banks Viable 9.9% | 614 € NAI: 5 988,2 € / Limit: >1.100 € D…" at bounding box center [1049, 493] width 259 height 868
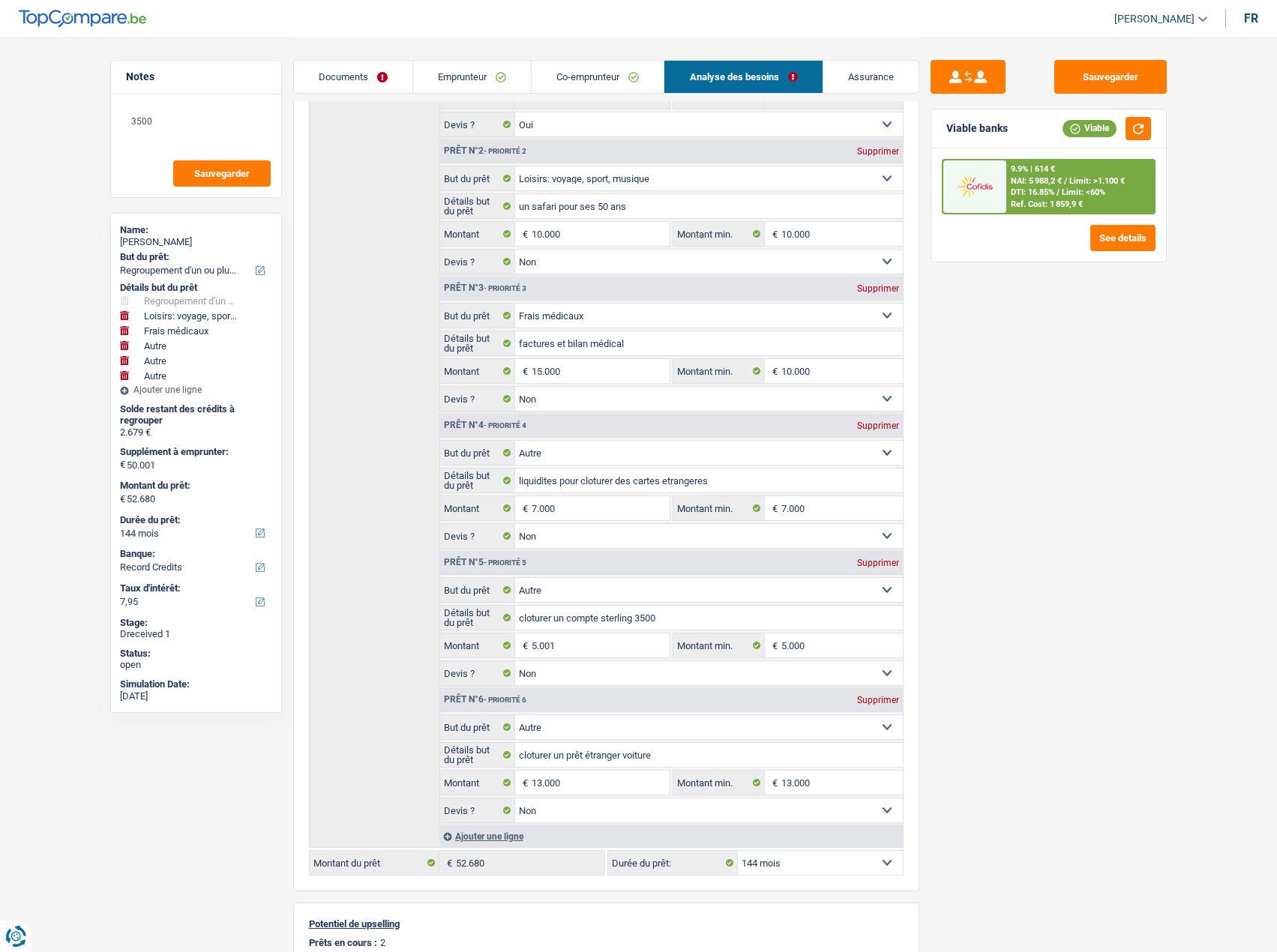
scroll to position [0, 0]
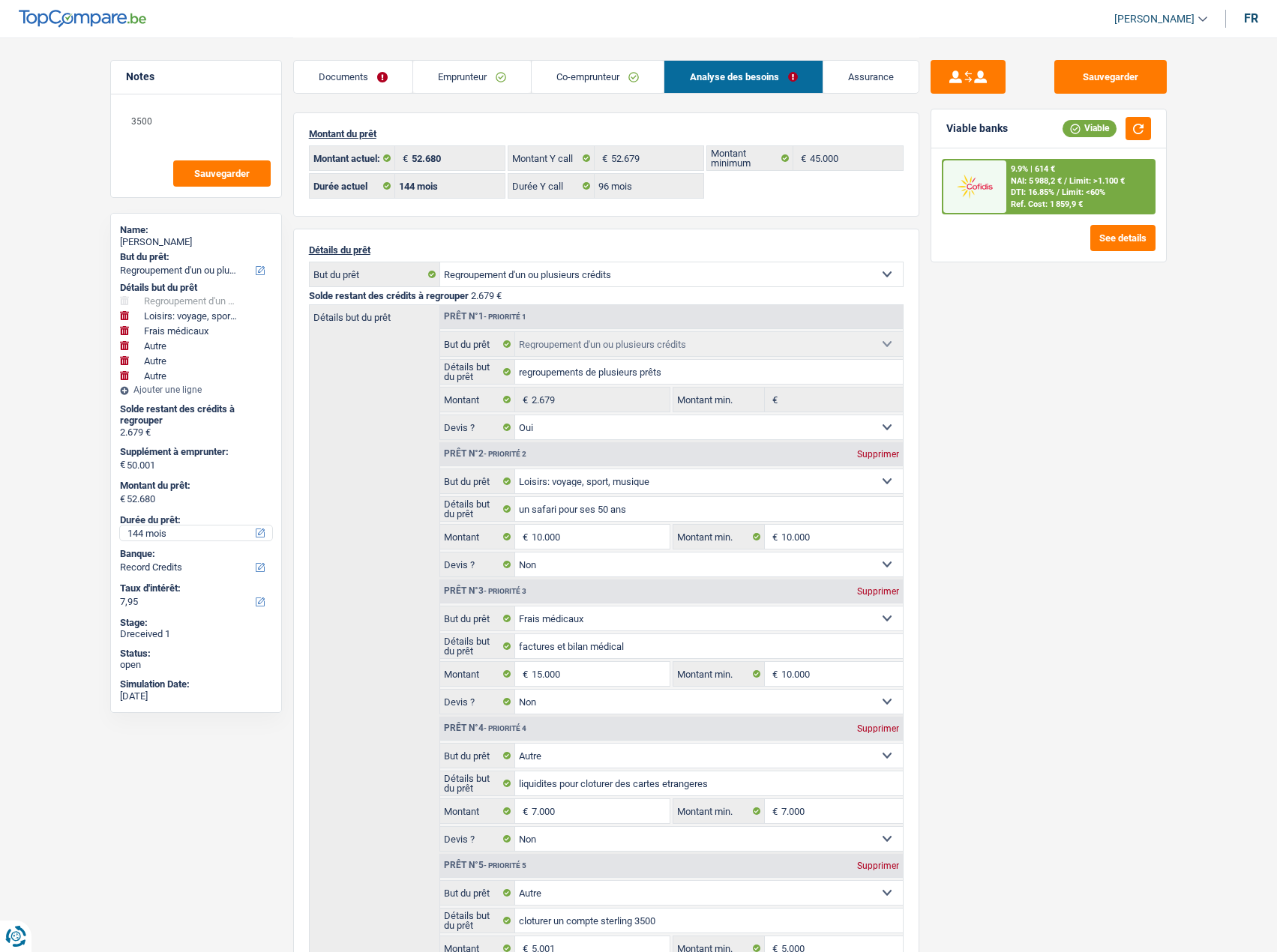
drag, startPoint x: 157, startPoint y: 528, endPoint x: 155, endPoint y: 539, distance: 11.2
click at [157, 528] on select "12 mois 18 mois 24 mois 30 mois 36 mois 42 mois 48 mois 60 mois 72 mois 84 mois…" at bounding box center [196, 533] width 152 height 15
select select "96"
click at [120, 526] on select "12 mois 18 mois 24 mois 30 mois 36 mois 42 mois 48 mois 60 mois 72 mois 84 mois…" at bounding box center [196, 533] width 152 height 15
select select "96"
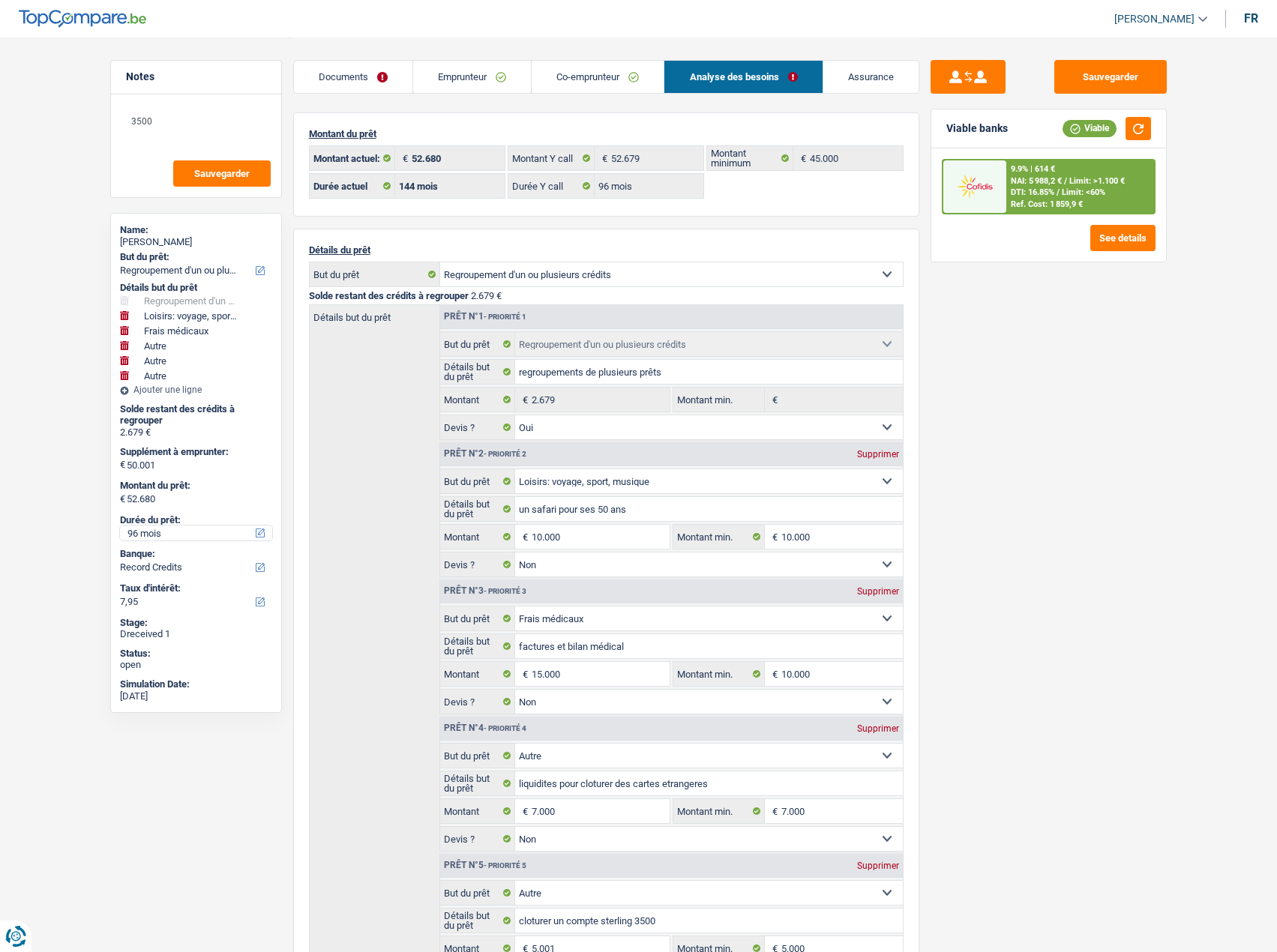
select select "96"
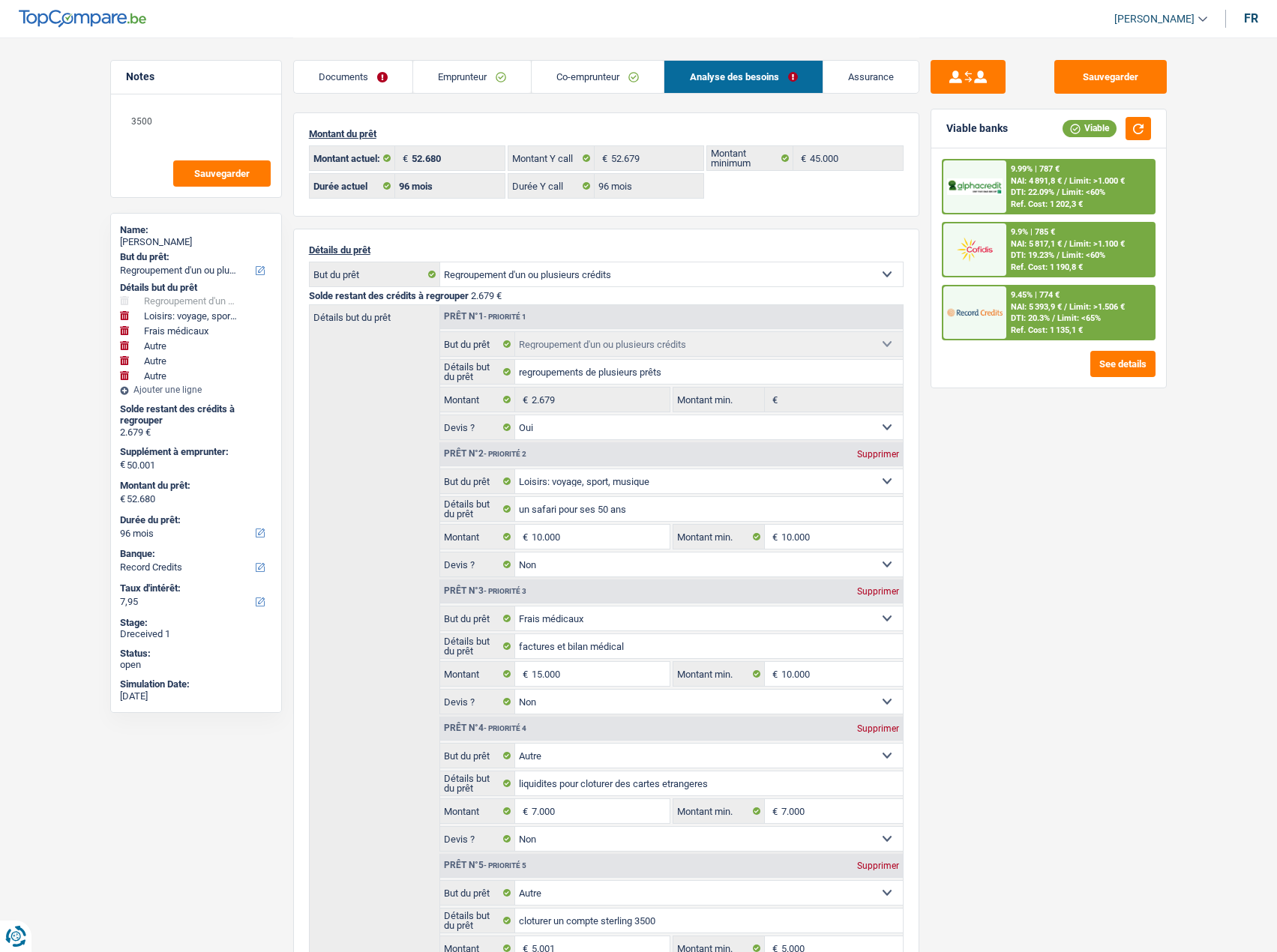
click at [1041, 193] on span "DTI: 22.09%" at bounding box center [1032, 192] width 43 height 10
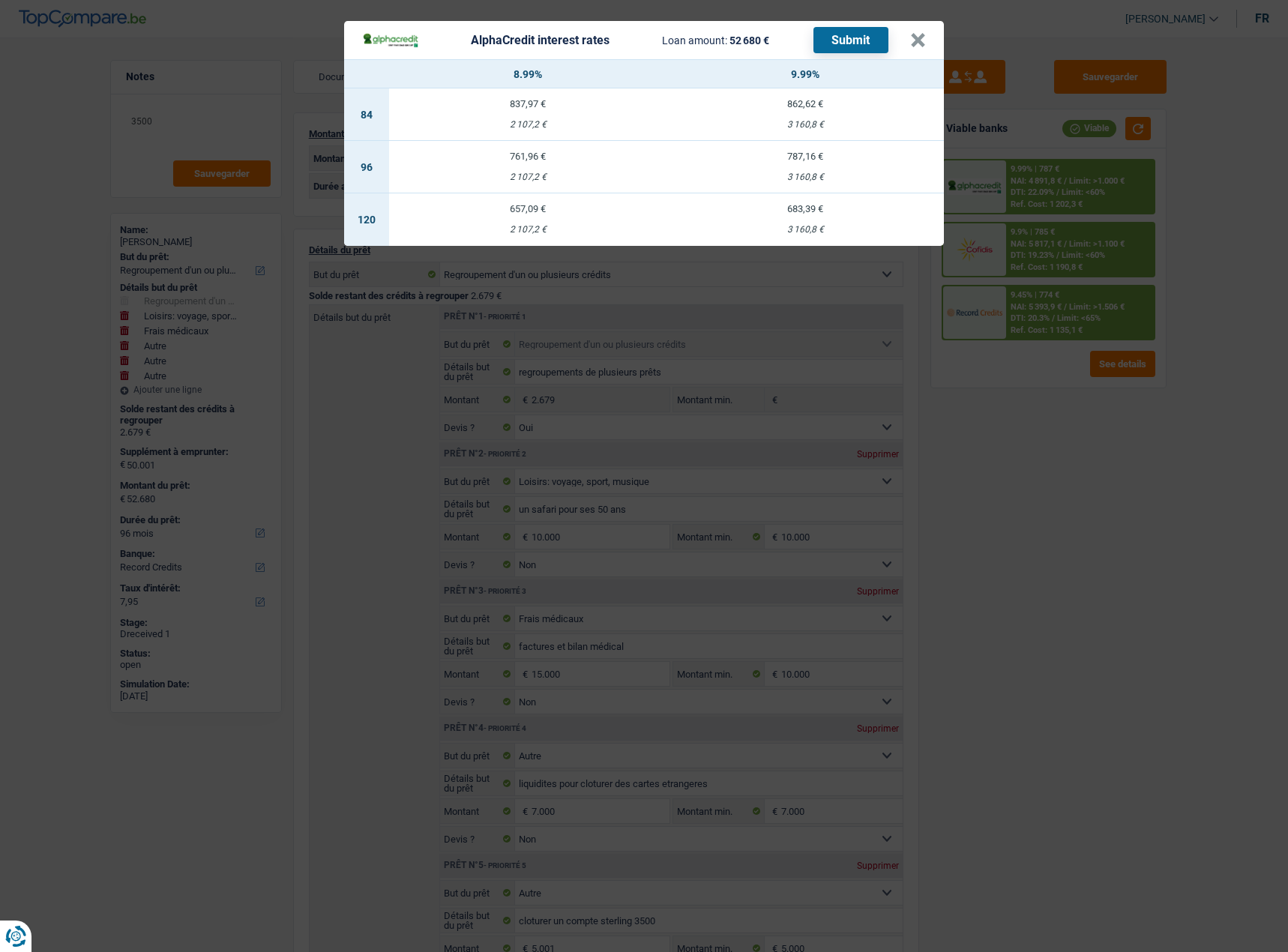
click at [590, 167] on td "761,96 € 2 107,2 €" at bounding box center [528, 166] width 277 height 52
select select "alphacredit"
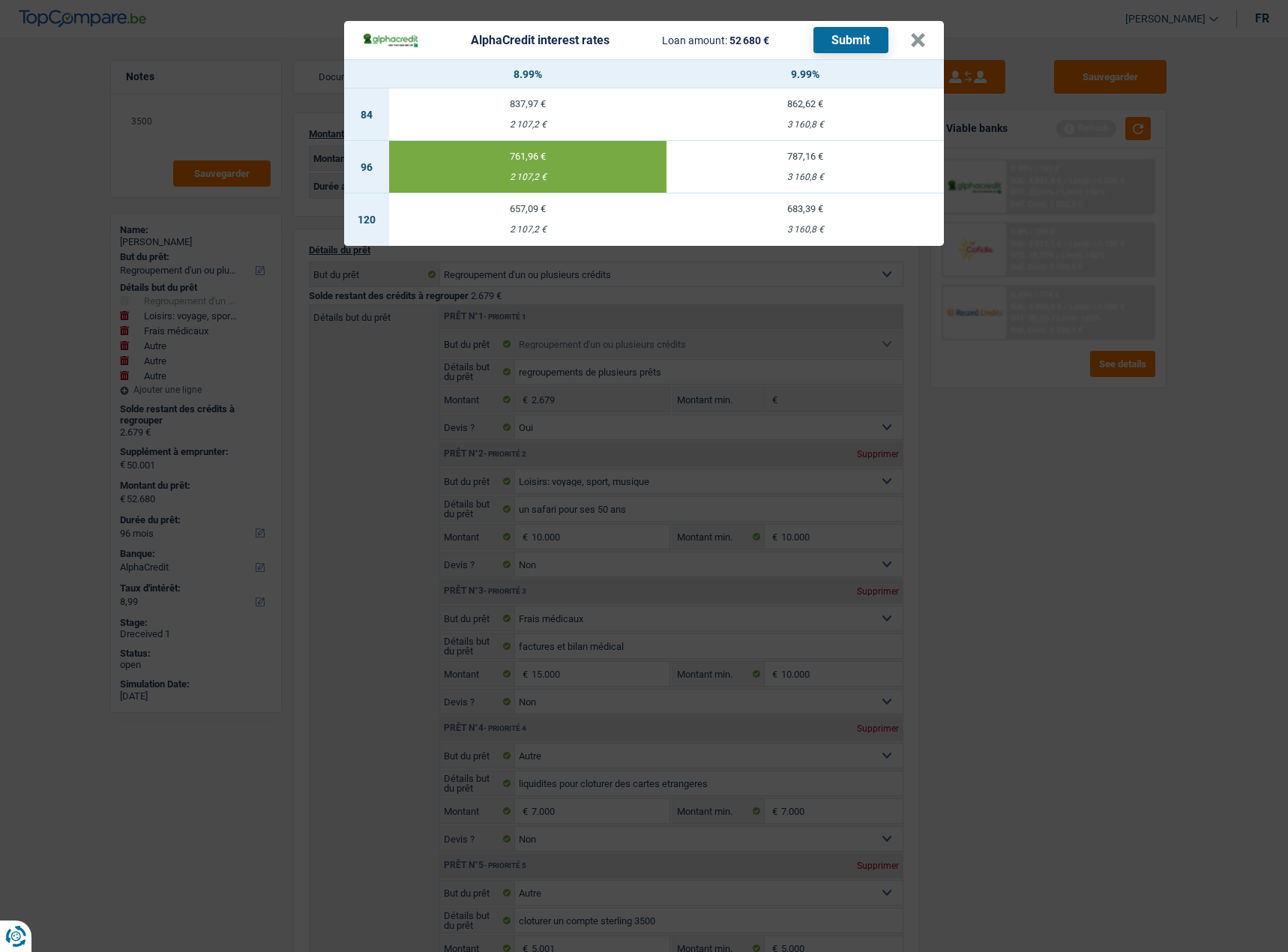
click at [807, 162] on td "787,16 € 3 160,8 €" at bounding box center [805, 166] width 277 height 52
type input "9,99"
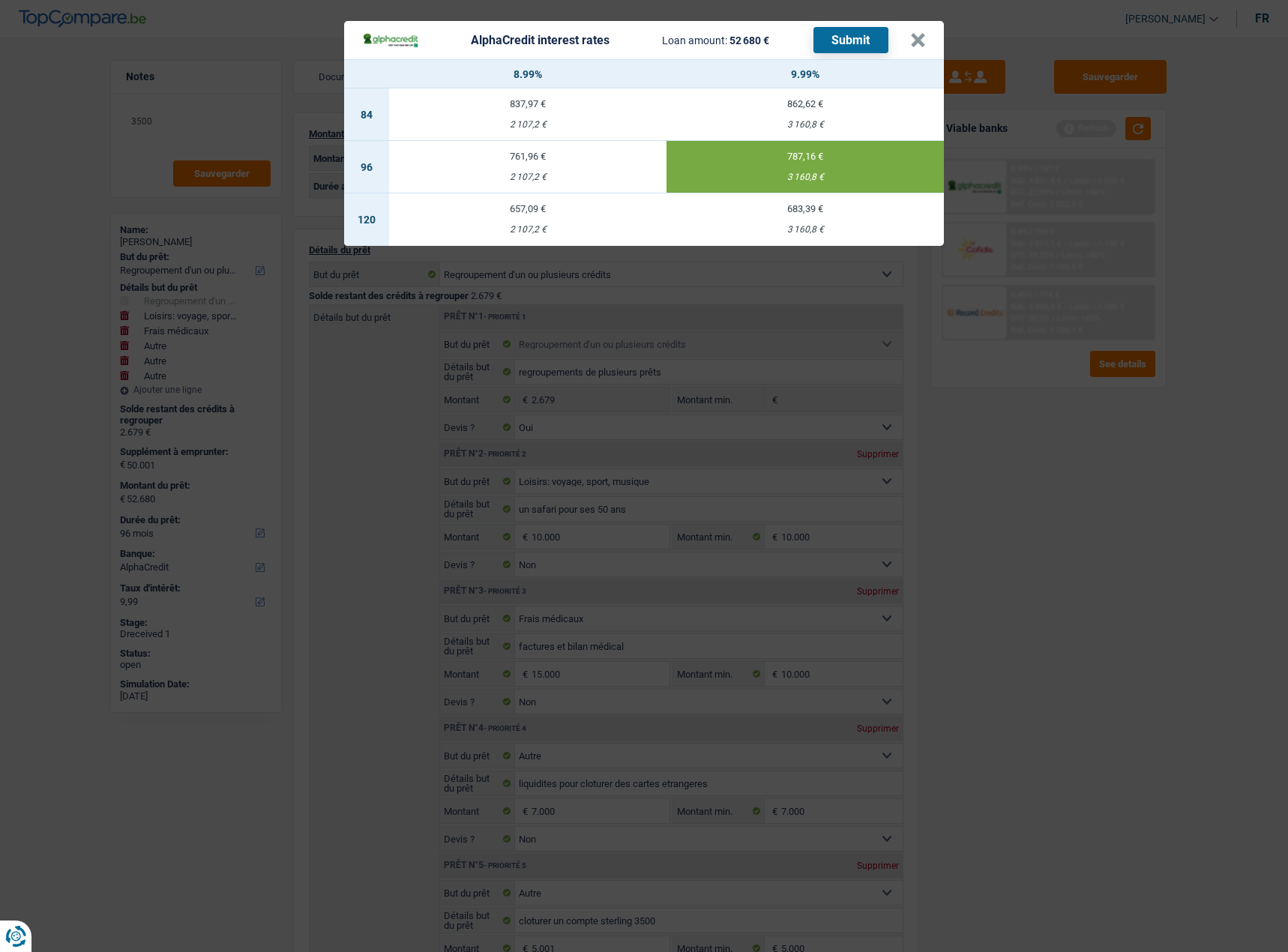
click at [865, 42] on button "Submit" at bounding box center [851, 40] width 75 height 27
click at [917, 42] on button "×" at bounding box center [918, 41] width 16 height 15
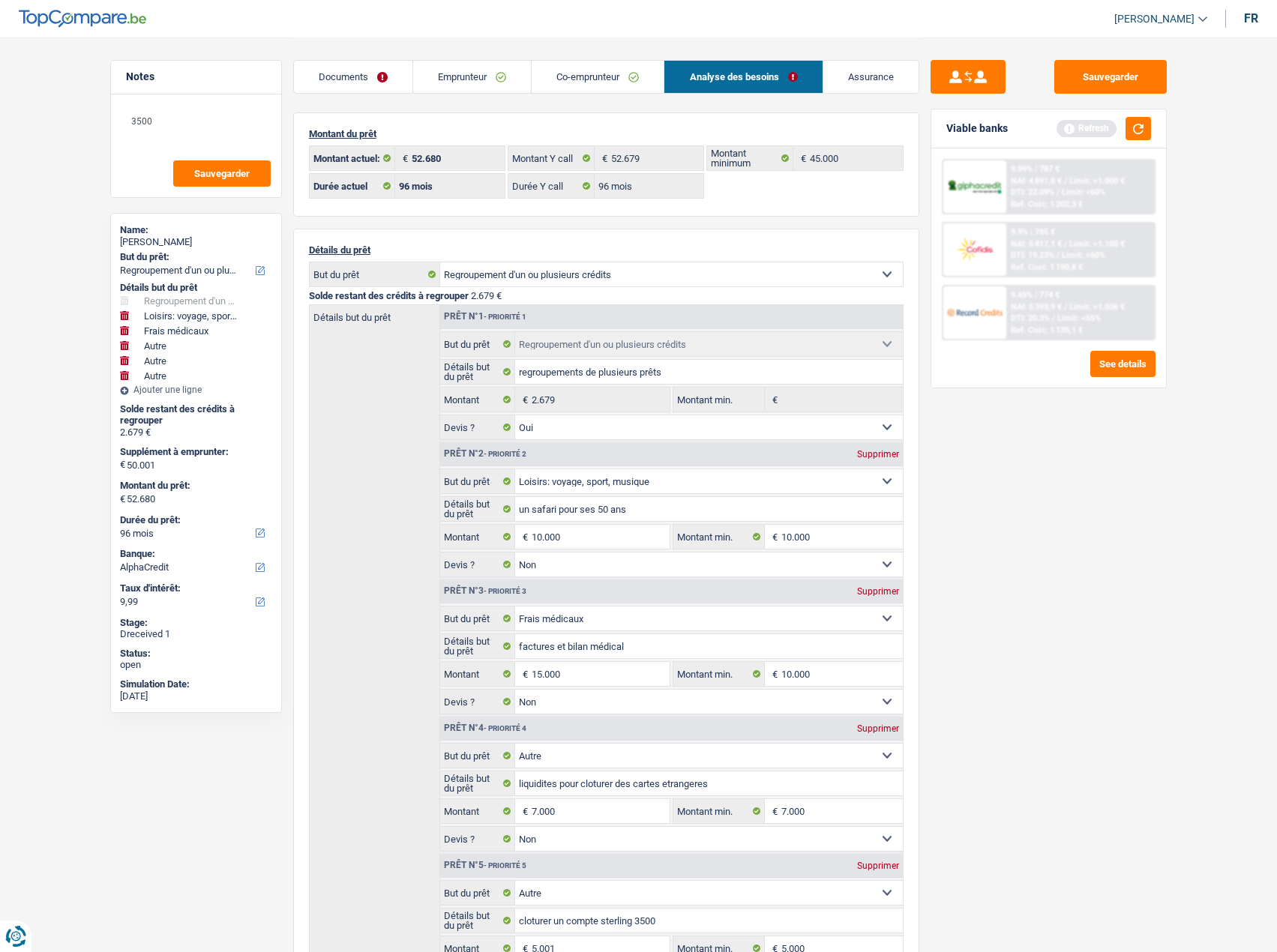
click at [1086, 302] on span "Limit: >1.506 €" at bounding box center [1097, 307] width 56 height 10
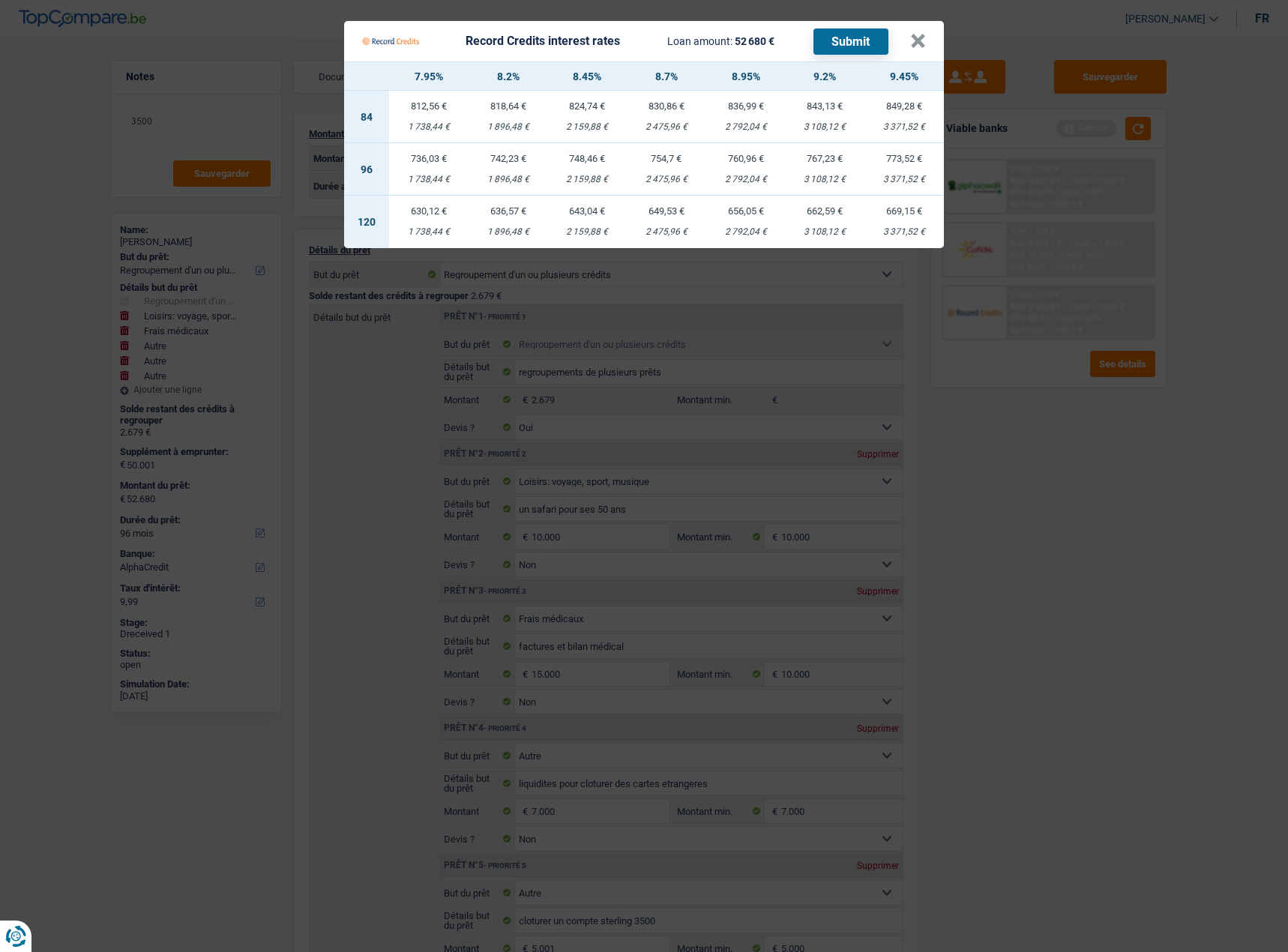
click at [879, 181] on div "3 371,52 €" at bounding box center [904, 180] width 79 height 10
select select "record credits"
click at [838, 181] on div "3 108,12 €" at bounding box center [825, 180] width 79 height 10
type input "9,20"
click at [918, 41] on button "×" at bounding box center [918, 42] width 16 height 15
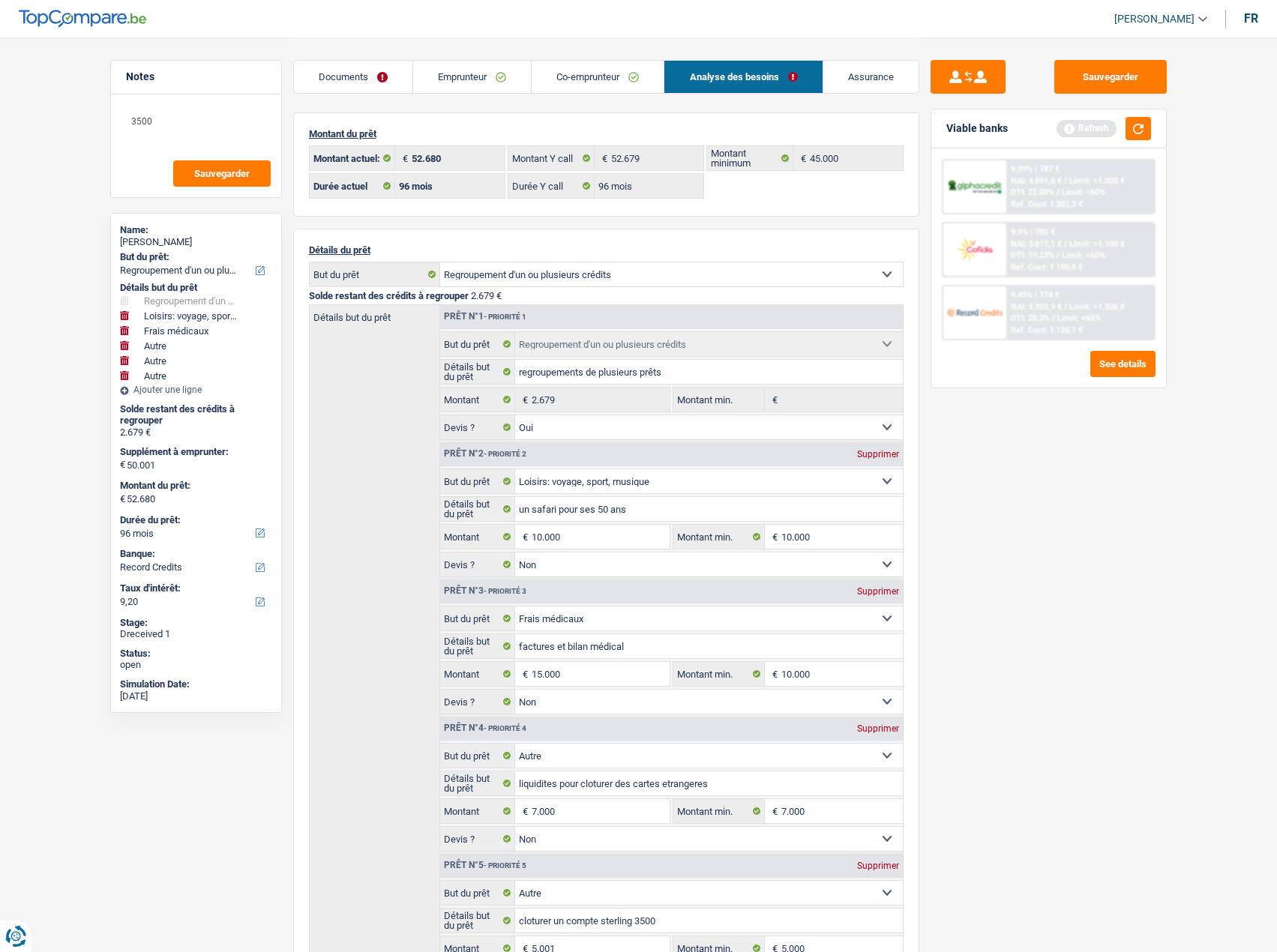
click at [1125, 189] on div "9.99% | 787 € NAI: 4 891,8 € / Limit: >1.000 € DTI: 22.09% / Limit: <60% Ref. C…" at bounding box center [1080, 186] width 147 height 52
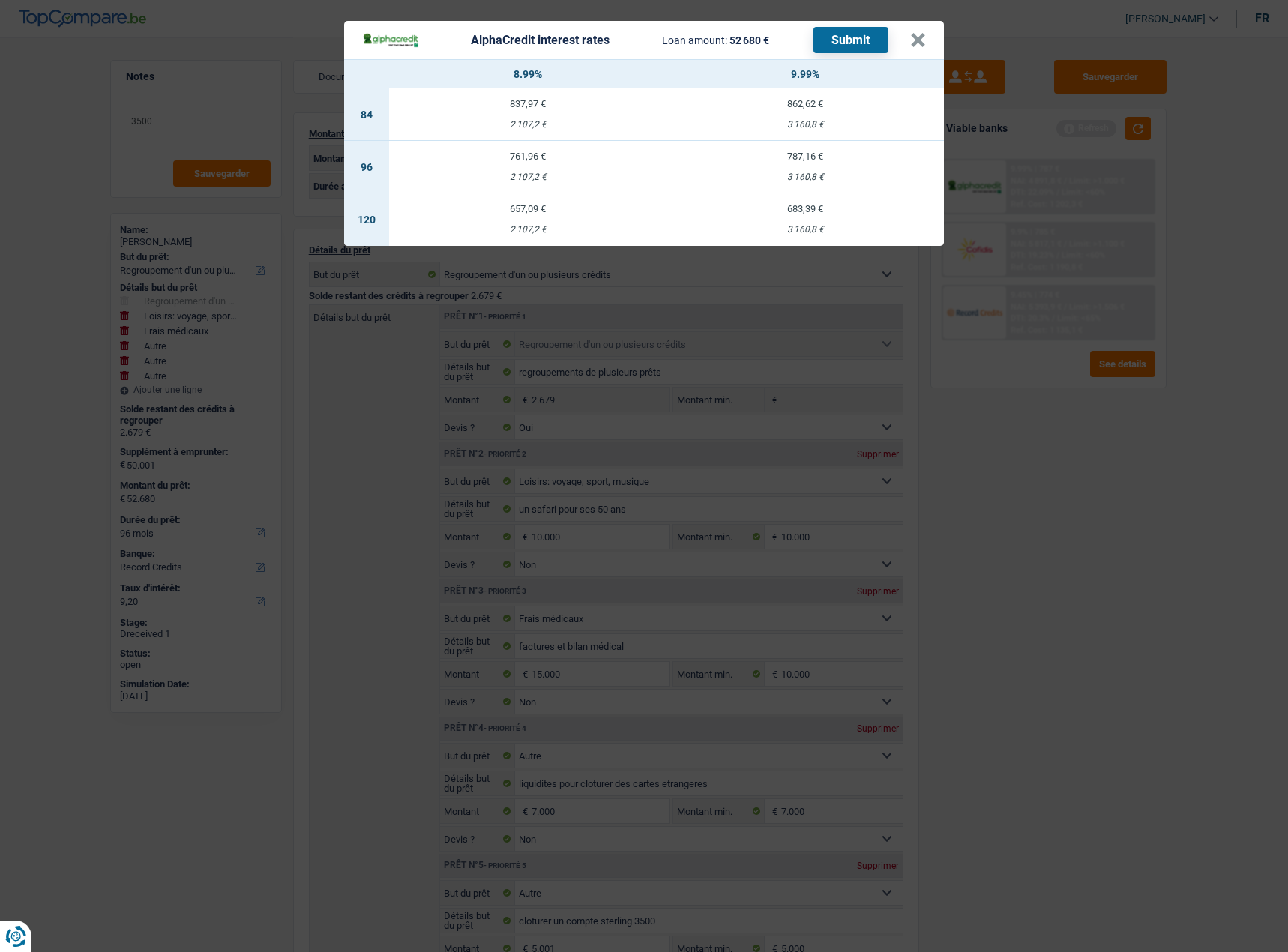
click at [766, 185] on td "787,16 € 3 160,8 €" at bounding box center [805, 166] width 277 height 52
select select "alphacredit"
type input "9,99"
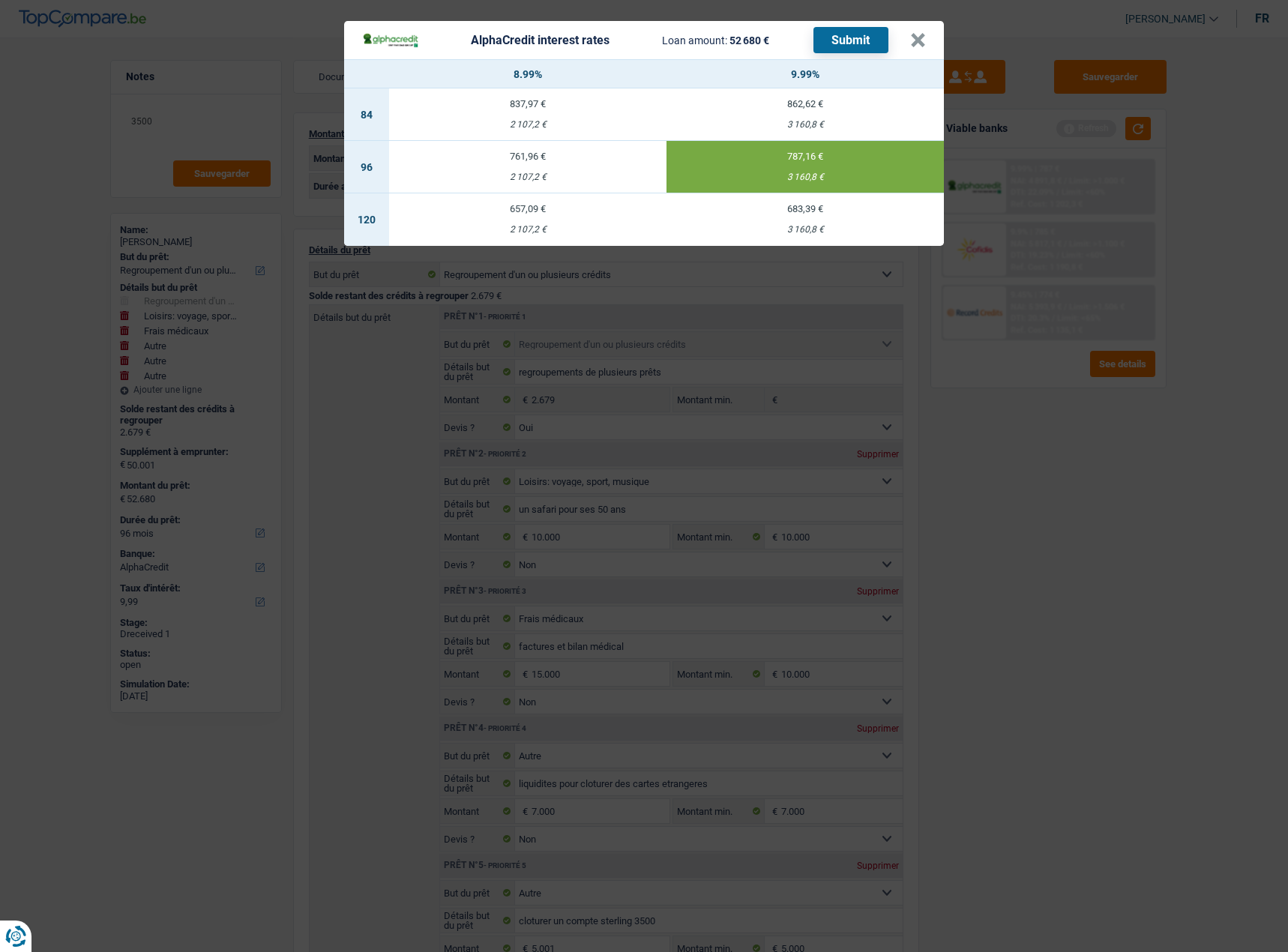
click at [856, 46] on button "Submit" at bounding box center [851, 40] width 75 height 27
click at [930, 45] on header "AlphaCredit interest rates Loan amount: 52 680 € Submit ×" at bounding box center [644, 40] width 600 height 38
click at [927, 42] on header "AlphaCredit interest rates Loan amount: 52 680 € Submit ×" at bounding box center [644, 40] width 600 height 38
click at [924, 44] on button "×" at bounding box center [918, 41] width 16 height 15
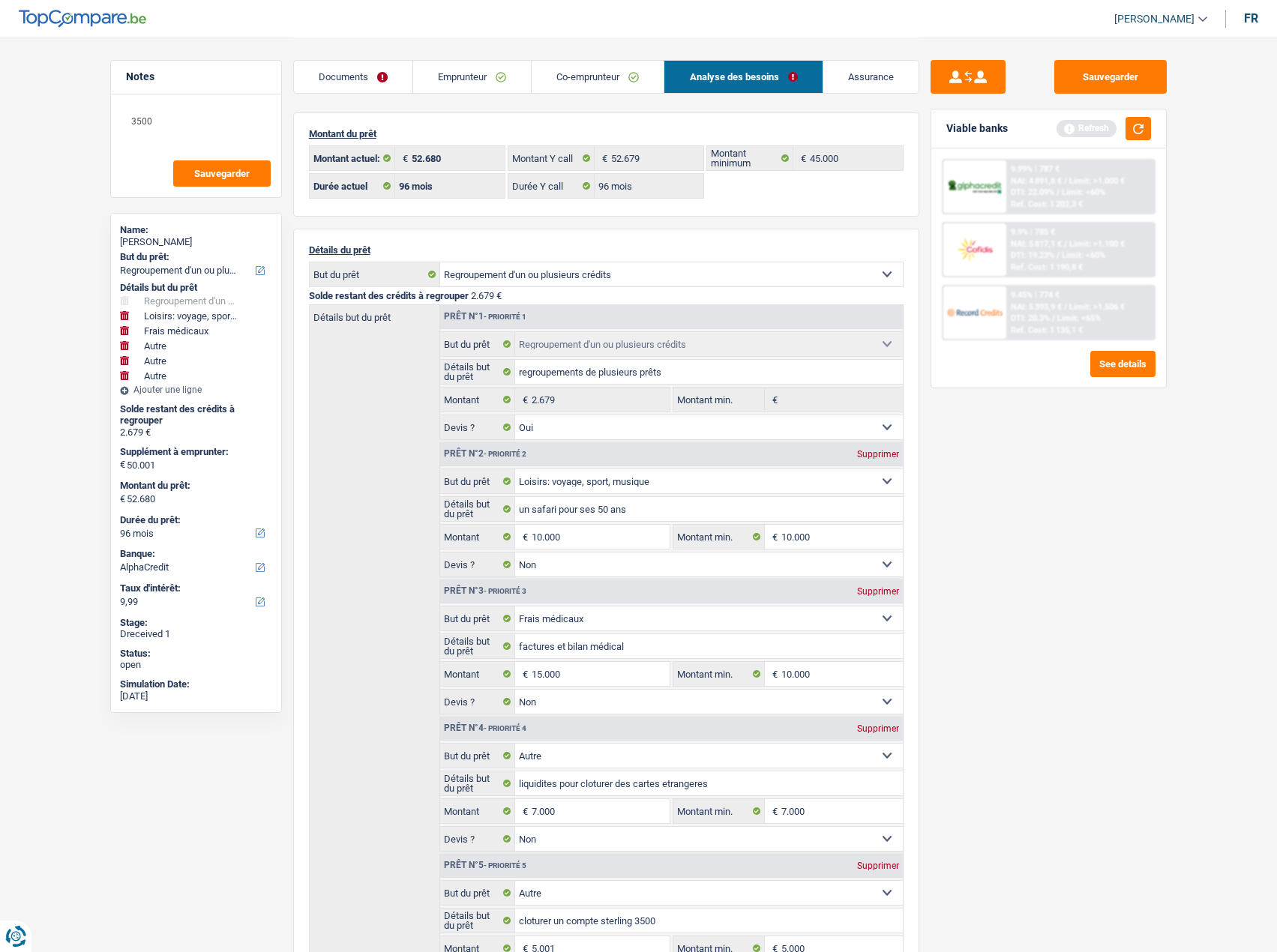
click at [180, 235] on div "Name:" at bounding box center [196, 230] width 152 height 12
click at [180, 243] on div "Linda SILVESTRI" at bounding box center [196, 242] width 152 height 12
copy div "SILVESTRI"
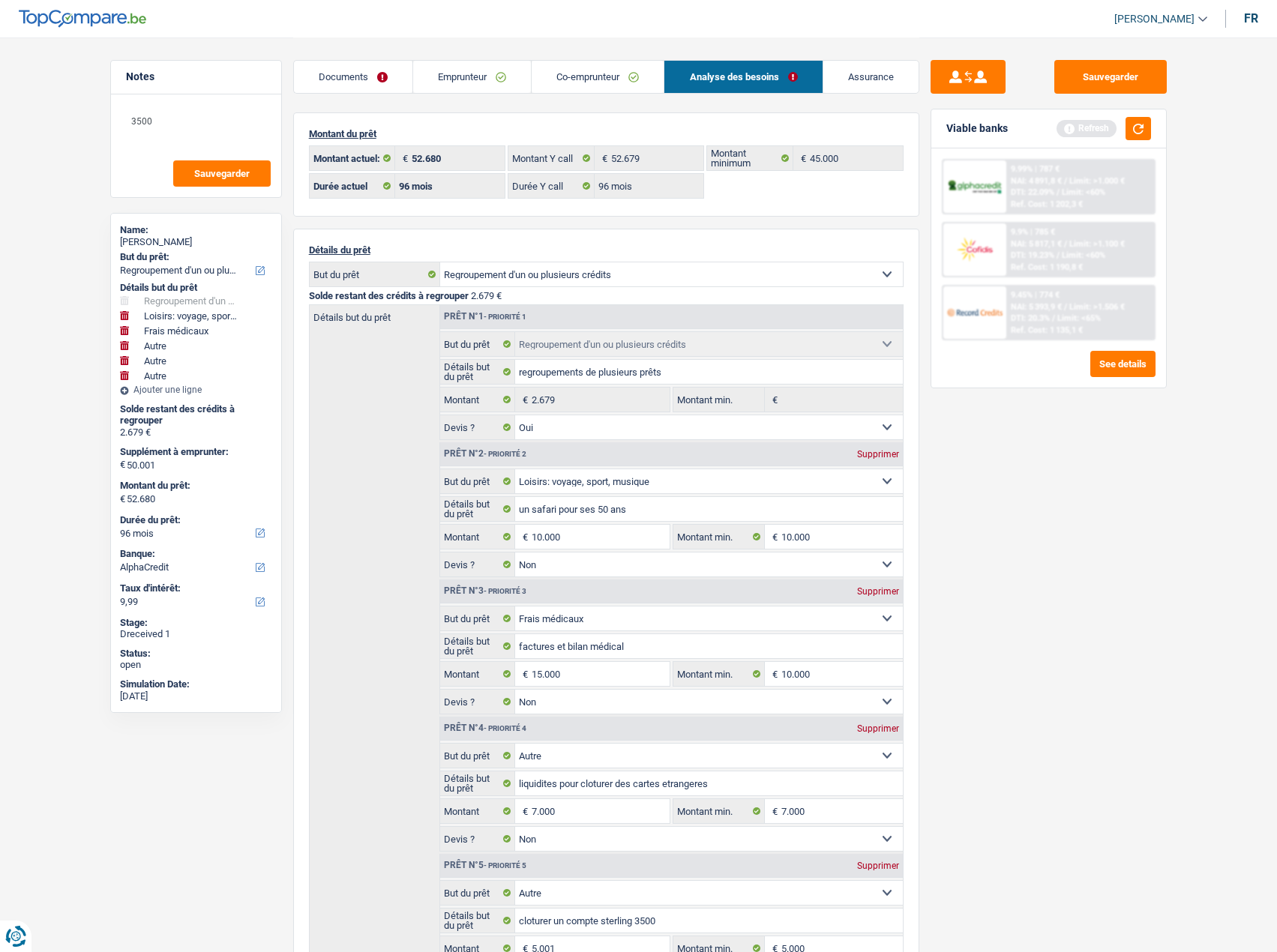
click at [1036, 203] on div "Ref. Cost: 1 202,3 €" at bounding box center [1046, 205] width 72 height 10
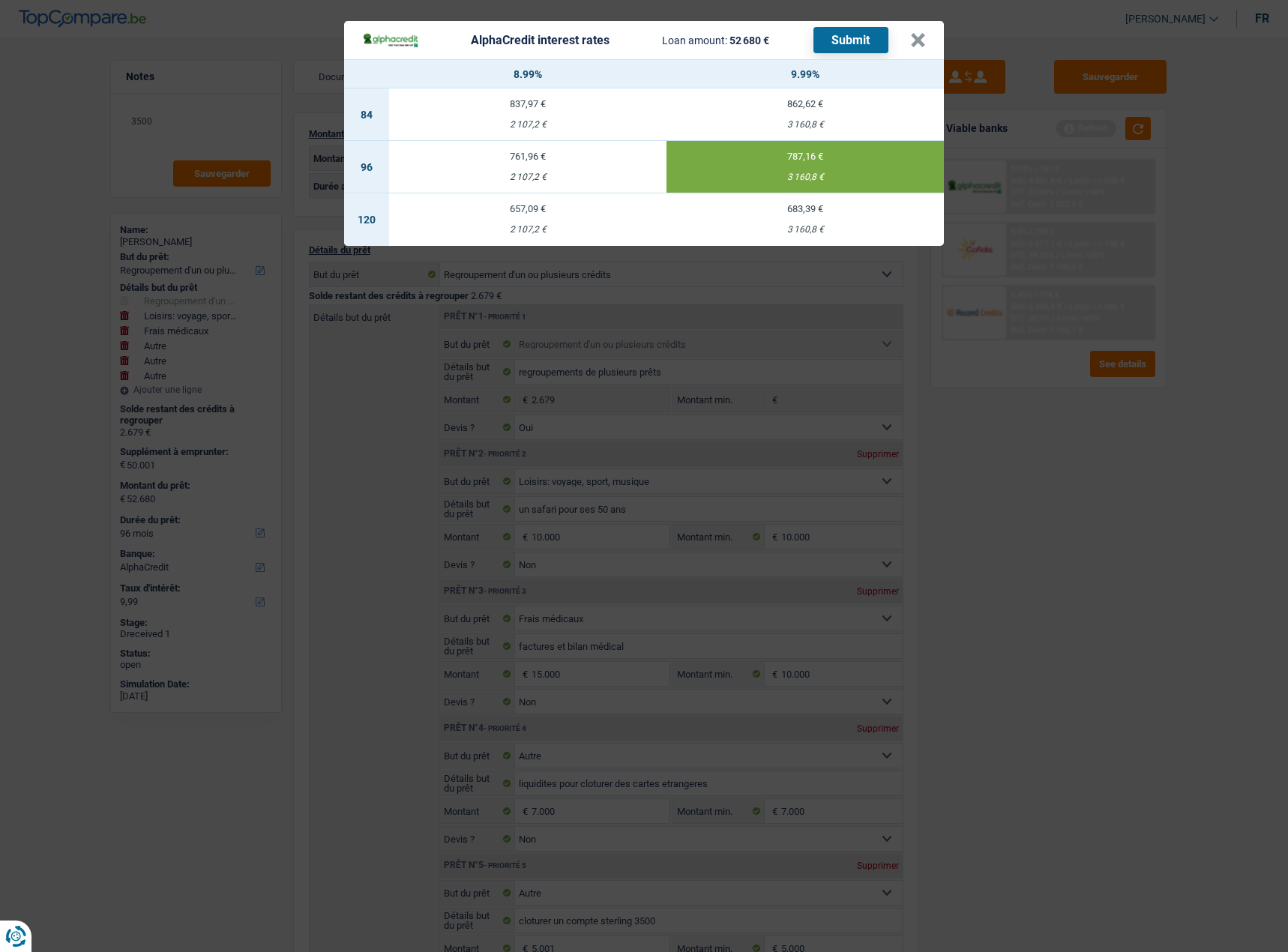
drag, startPoint x: 1044, startPoint y: 458, endPoint x: 1040, endPoint y: 350, distance: 108.1
click at [1044, 457] on div "AlphaCredit interest rates Loan amount: 52 680 € Submit × 8.99% 9.99% 84 837,97…" at bounding box center [644, 476] width 1288 height 952
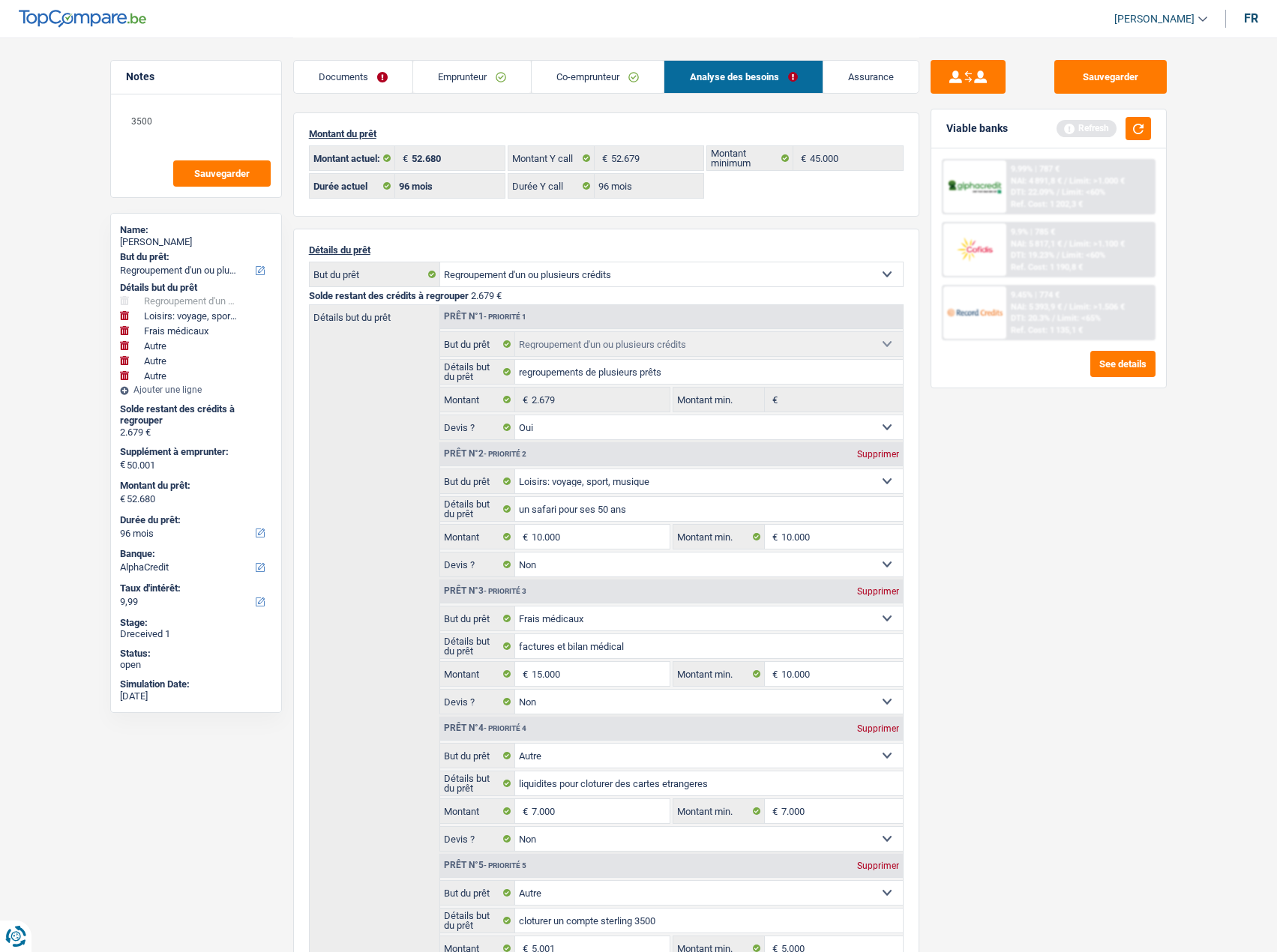
click at [1042, 323] on span "DTI: 20.3%" at bounding box center [1030, 319] width 39 height 10
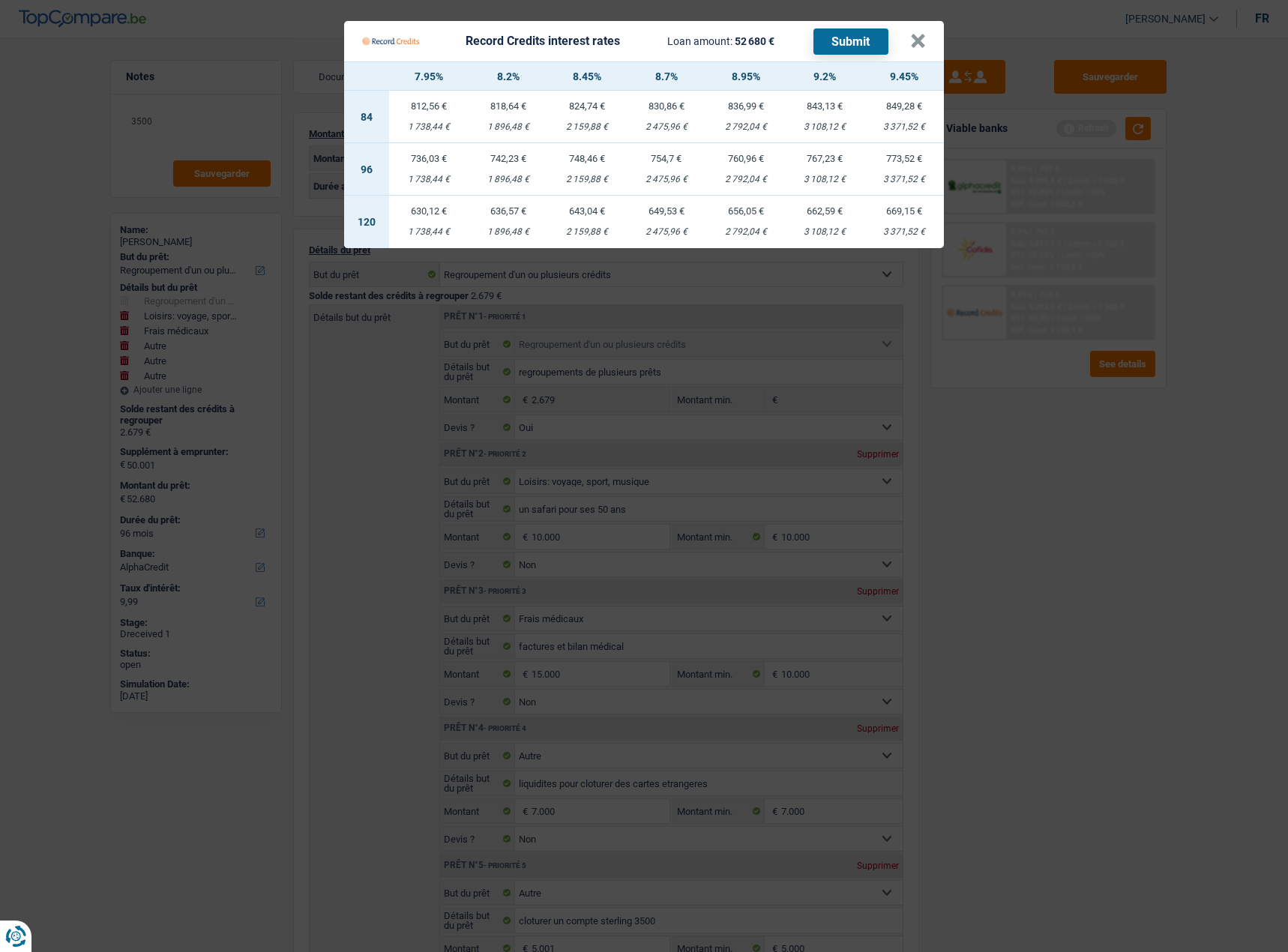
drag, startPoint x: 1063, startPoint y: 405, endPoint x: 1058, endPoint y: 259, distance: 146.1
click at [1063, 388] on Credits "Record Credits interest rates Loan amount: 52 680 € Submit × 7.95% 8.2% 8.45% 8…" at bounding box center [644, 476] width 1288 height 952
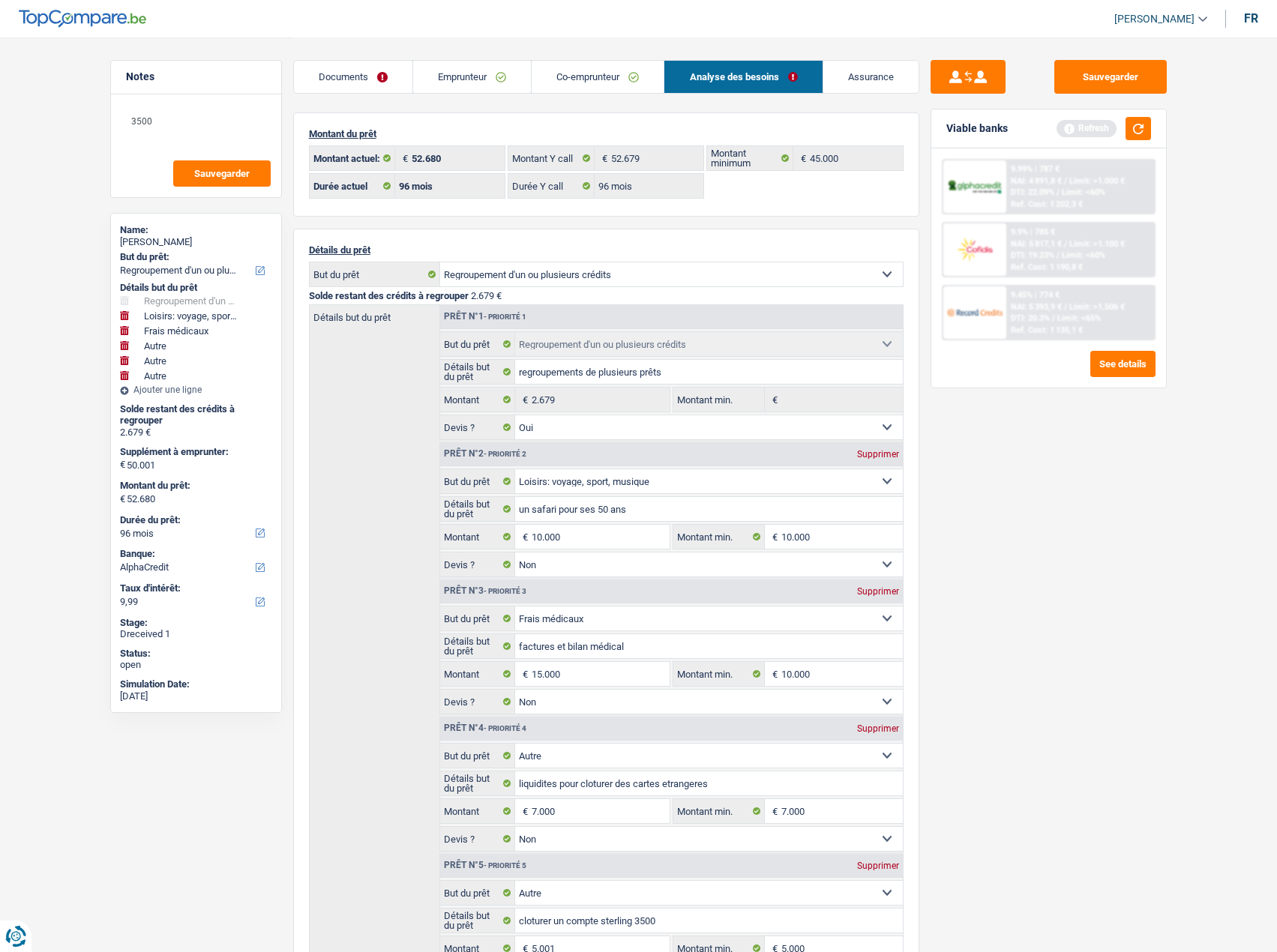
click at [1036, 171] on div "9.99% | 787 €" at bounding box center [1035, 169] width 49 height 10
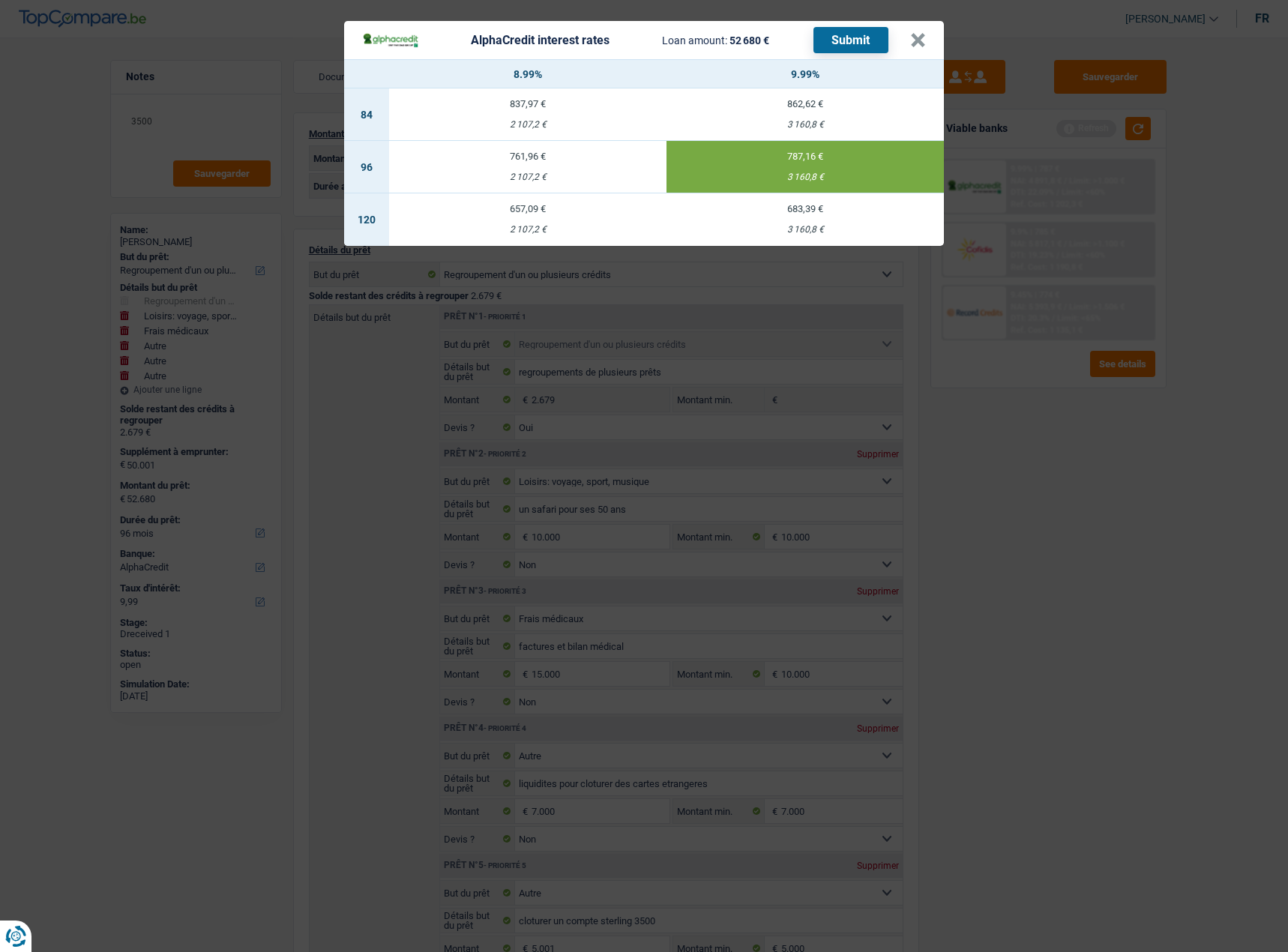
click at [1050, 406] on div "AlphaCredit interest rates Loan amount: 52 680 € Submit × 8.99% 9.99% 84 837,97…" at bounding box center [644, 476] width 1288 height 952
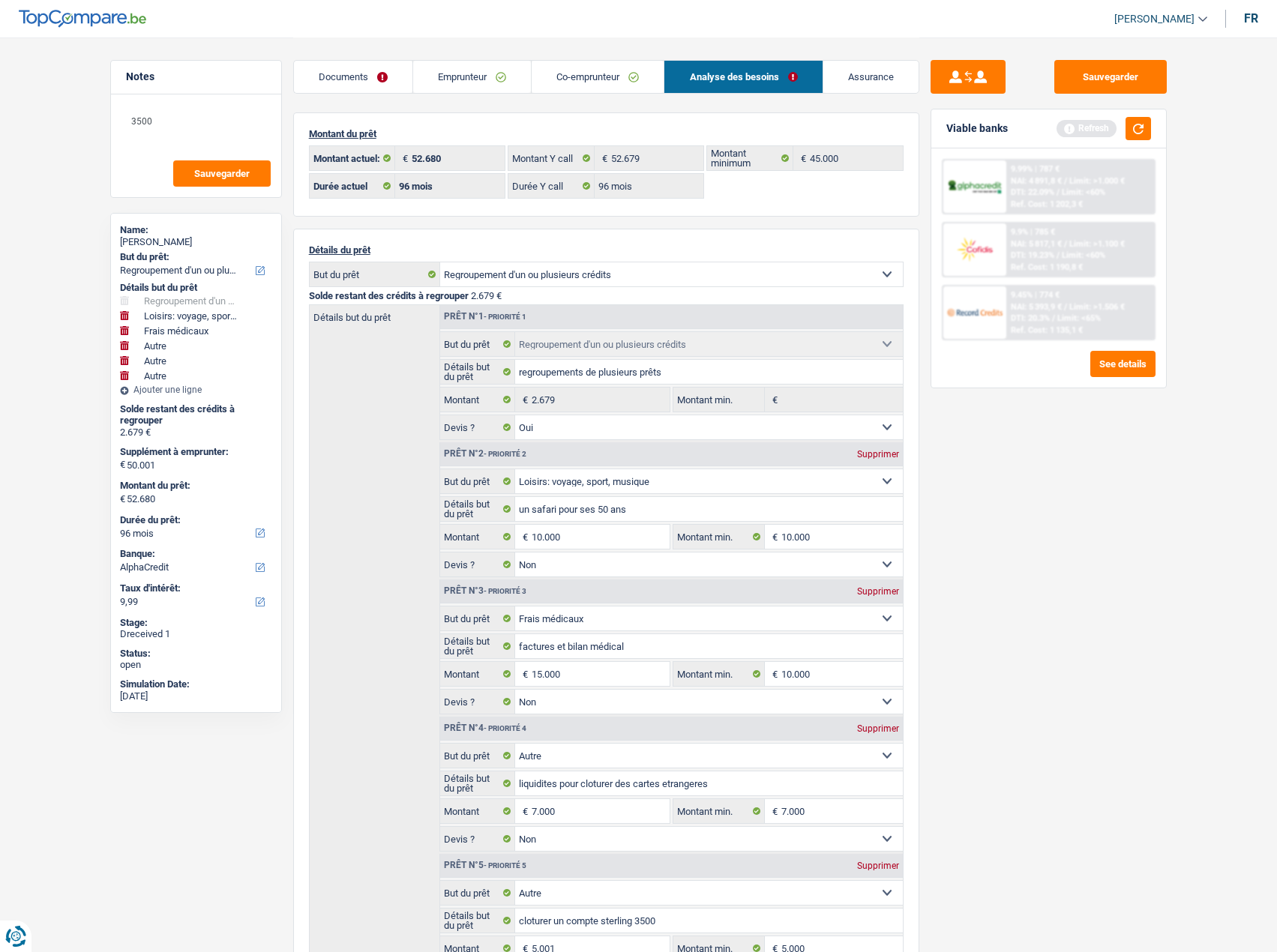
click at [1041, 317] on span "DTI: 20.3%" at bounding box center [1030, 319] width 39 height 10
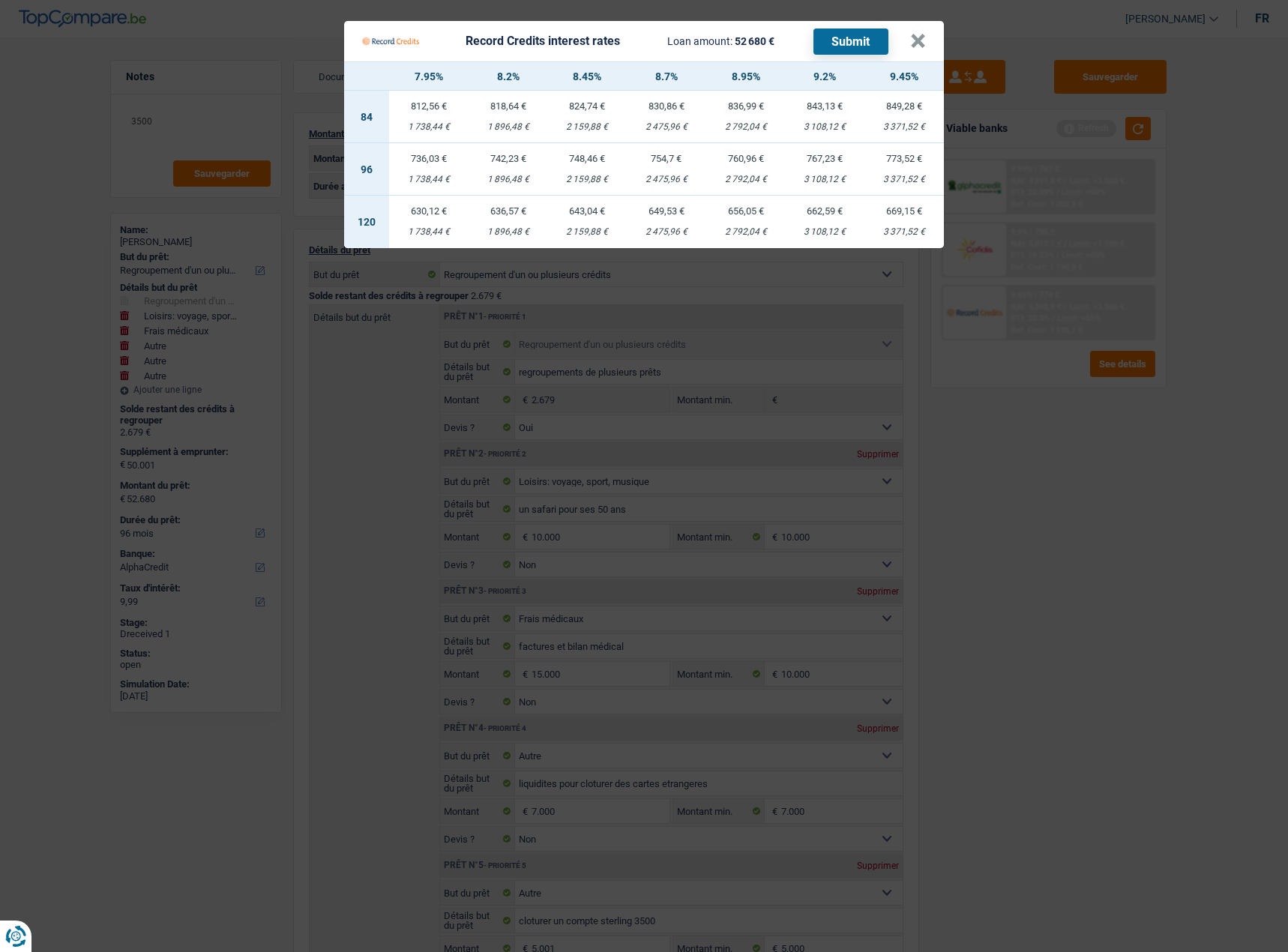
click at [897, 157] on div "773,52 €" at bounding box center [904, 159] width 79 height 10
select select "record credits"
type input "9,45"
click at [869, 34] on button "Submit" at bounding box center [851, 42] width 75 height 27
click at [925, 47] on button "×" at bounding box center [918, 42] width 16 height 15
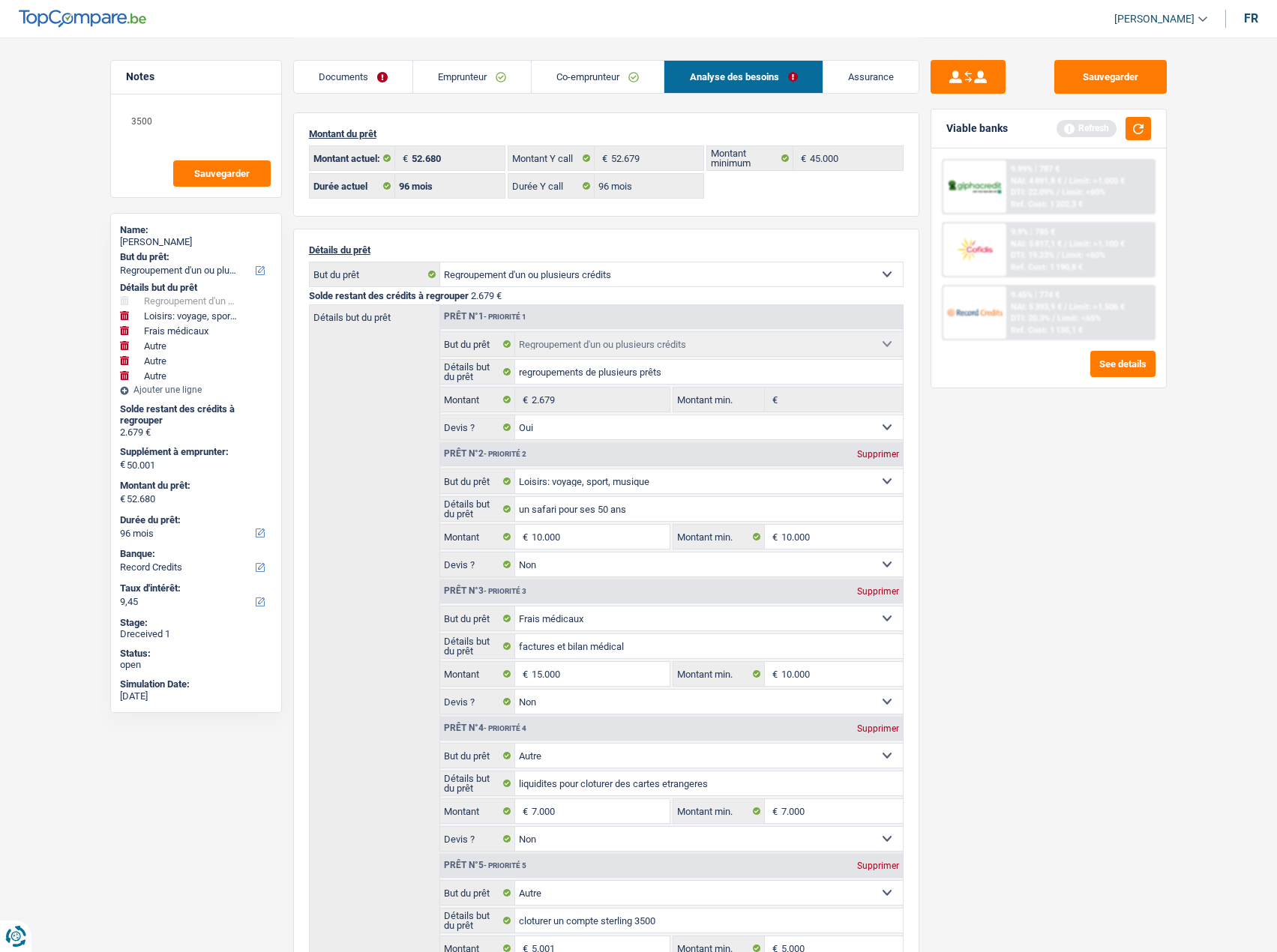
click at [585, 73] on link "Co-emprunteur" at bounding box center [598, 77] width 132 height 32
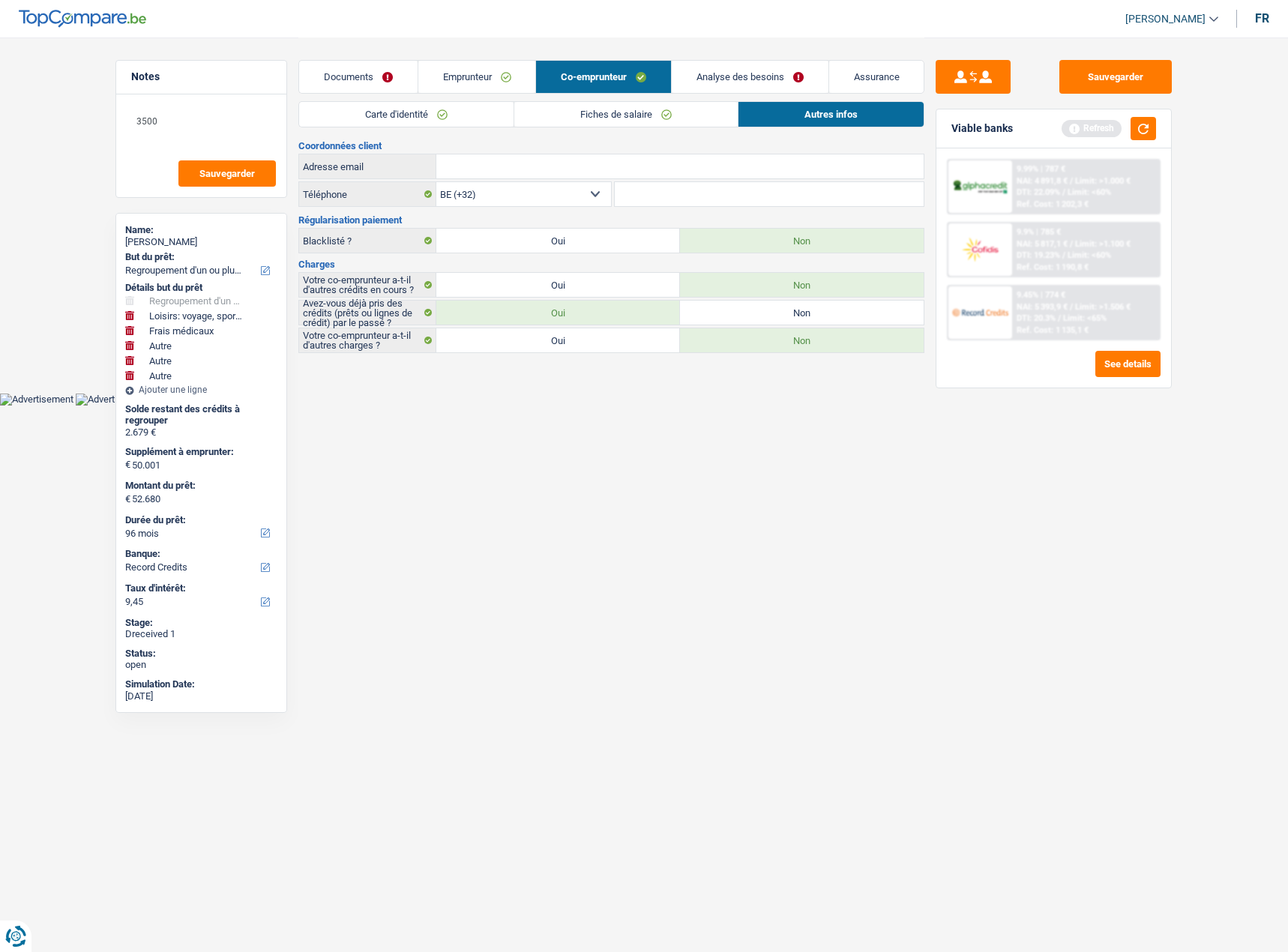
click at [474, 72] on link "Emprunteur" at bounding box center [477, 77] width 117 height 32
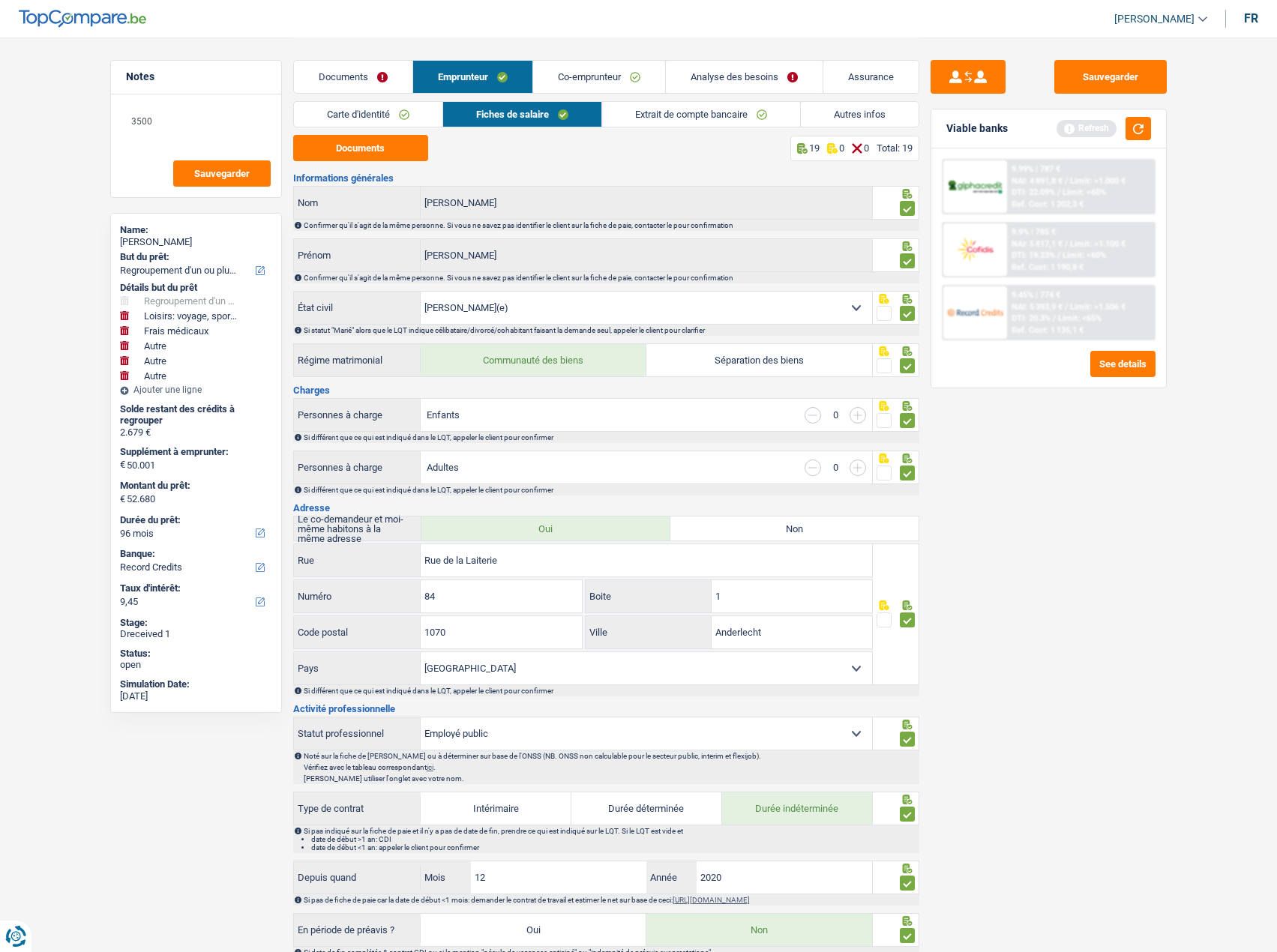
click at [722, 83] on link "Analyse des besoins" at bounding box center [744, 77] width 157 height 32
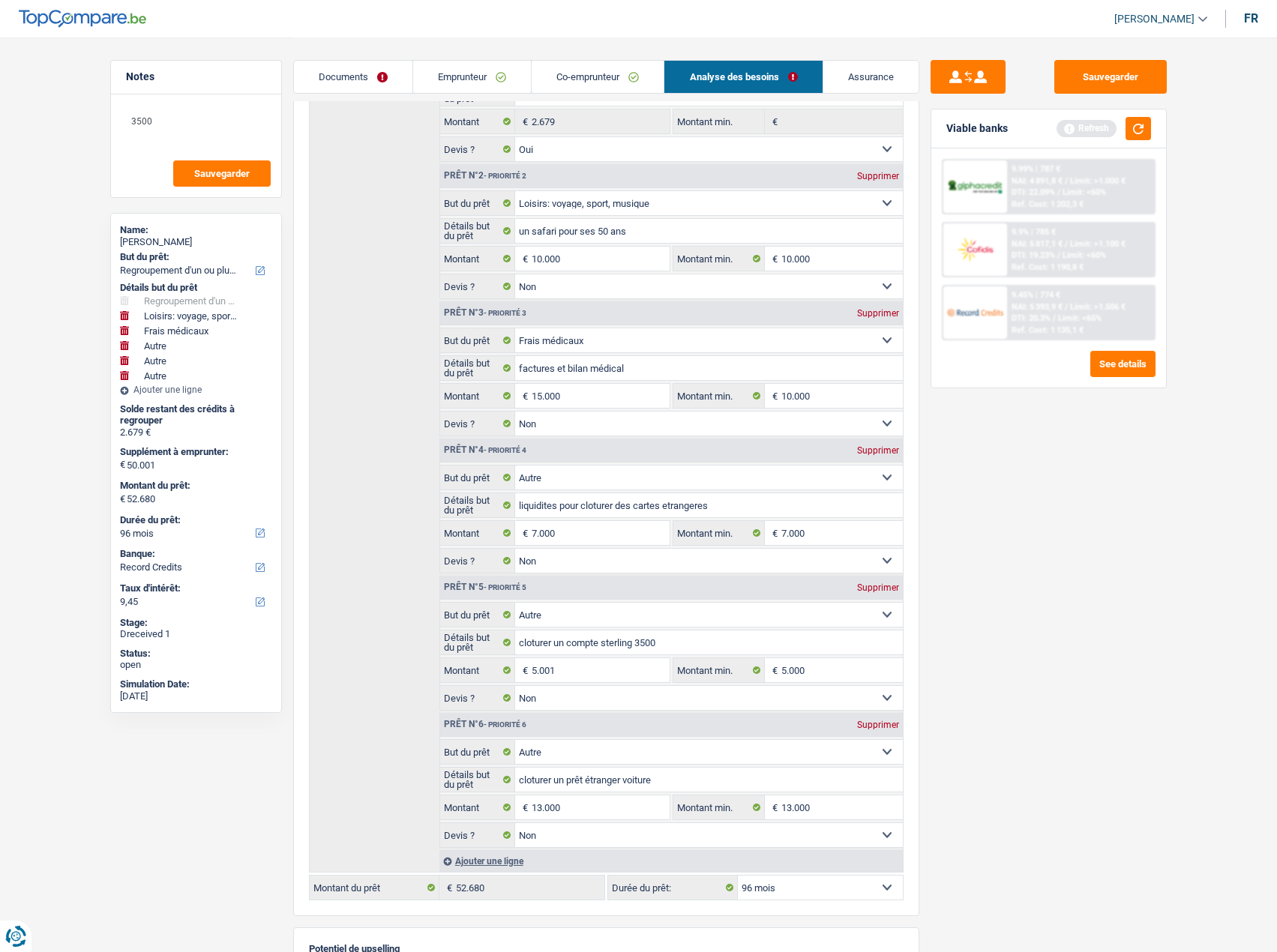
scroll to position [225, 0]
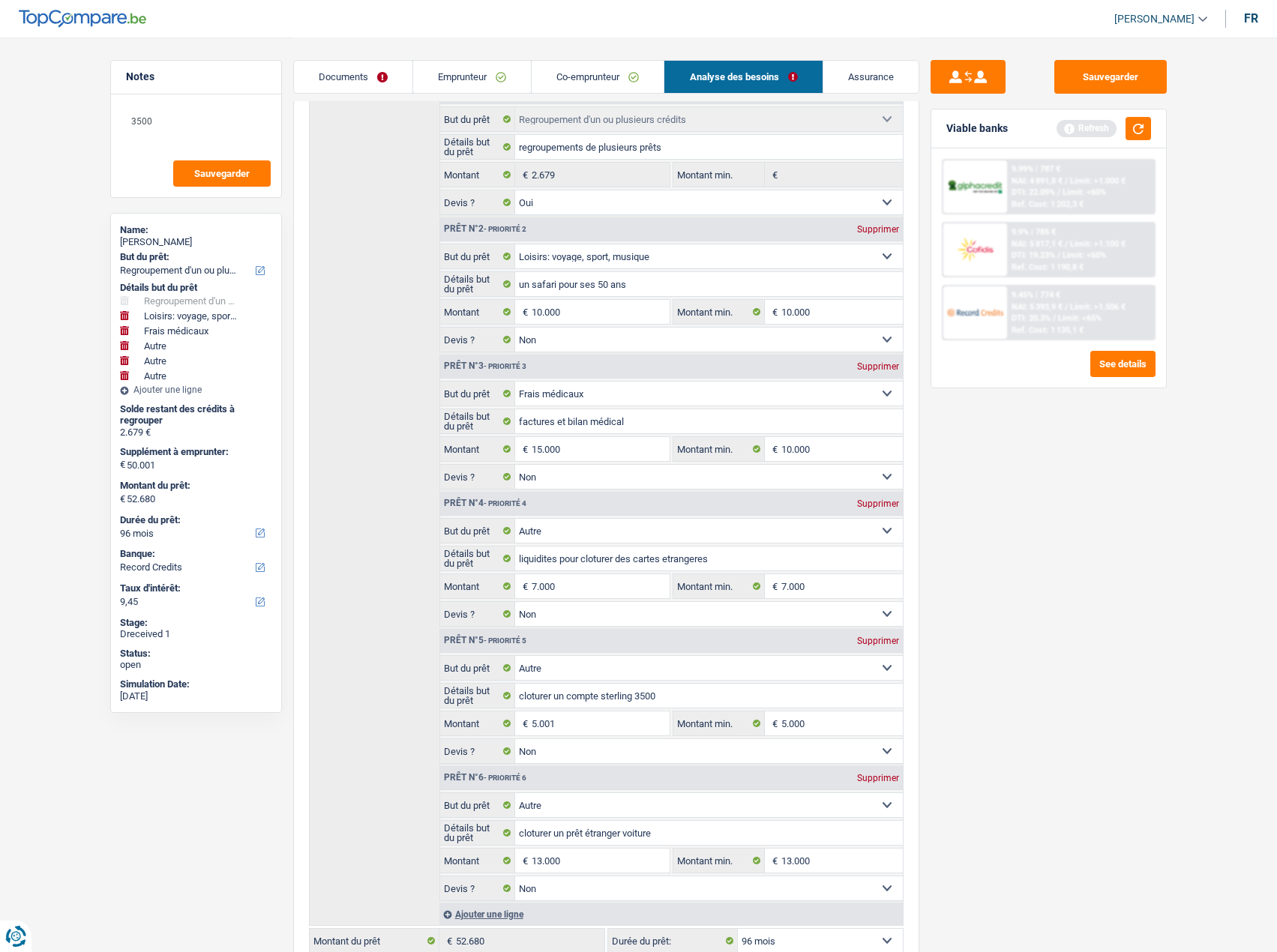
click at [583, 67] on link "Co-emprunteur" at bounding box center [598, 77] width 132 height 32
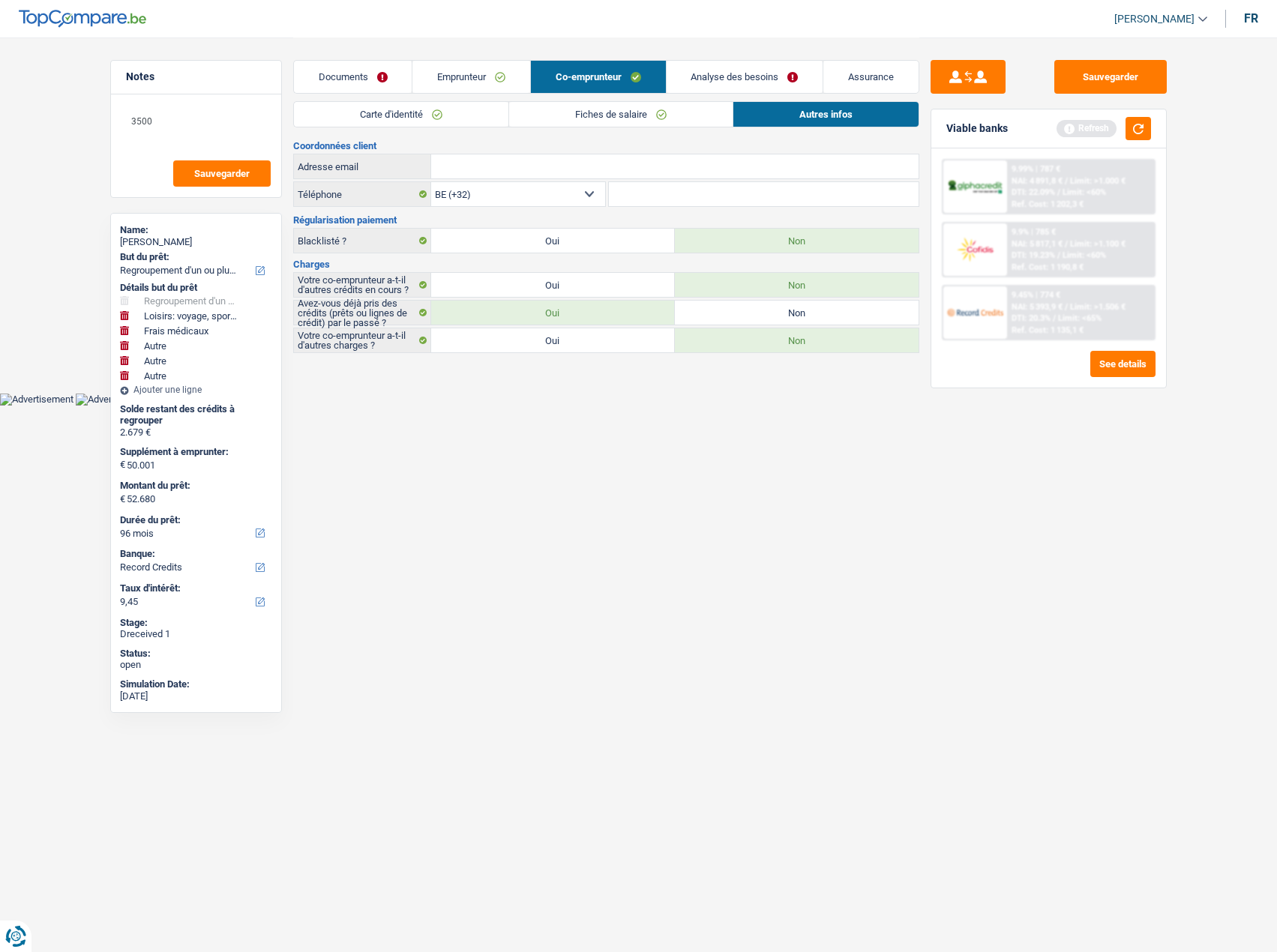
scroll to position [0, 0]
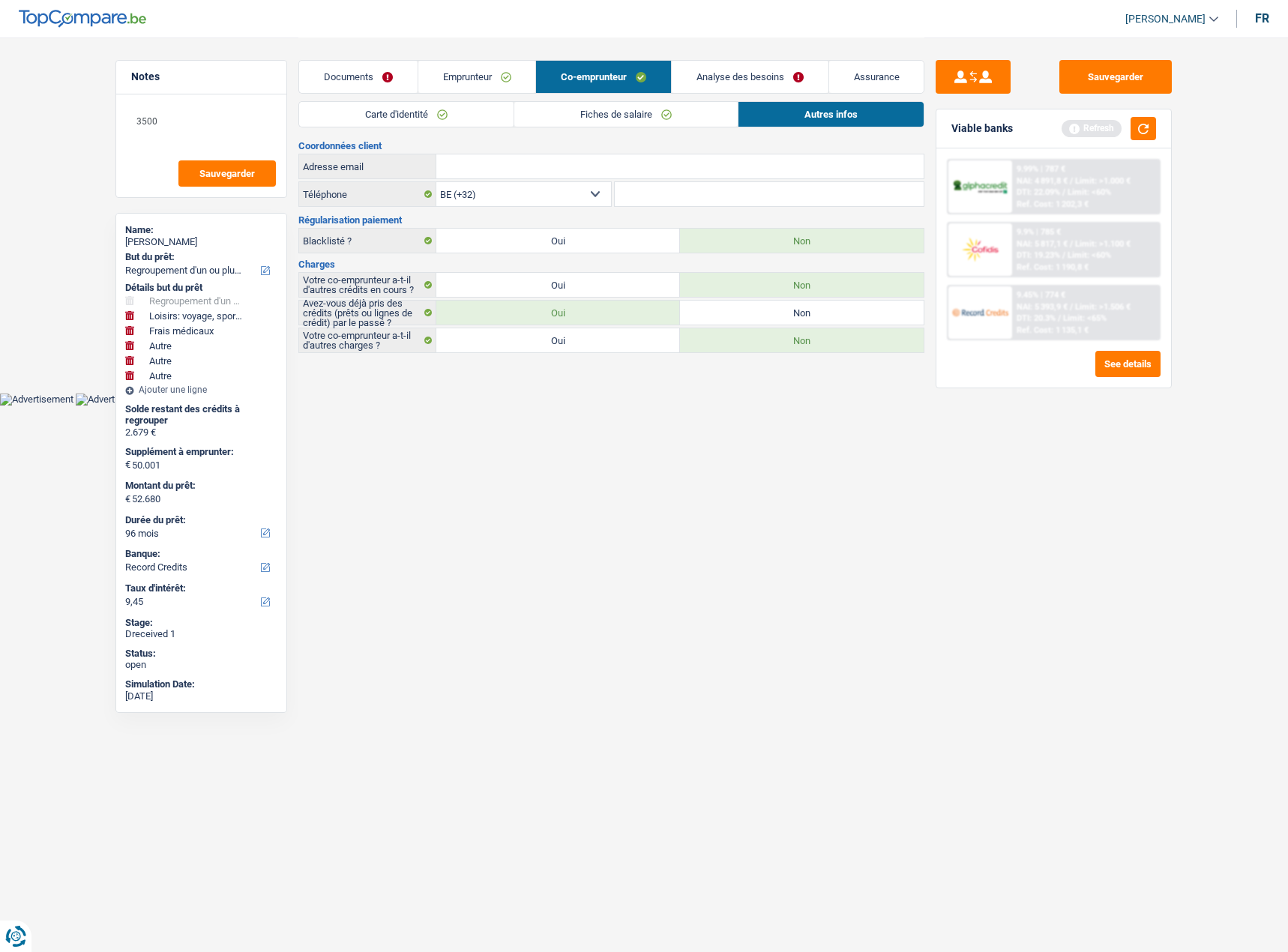
click at [897, 118] on link "Autres infos" at bounding box center [830, 115] width 186 height 25
click at [465, 92] on link "Emprunteur" at bounding box center [477, 77] width 117 height 32
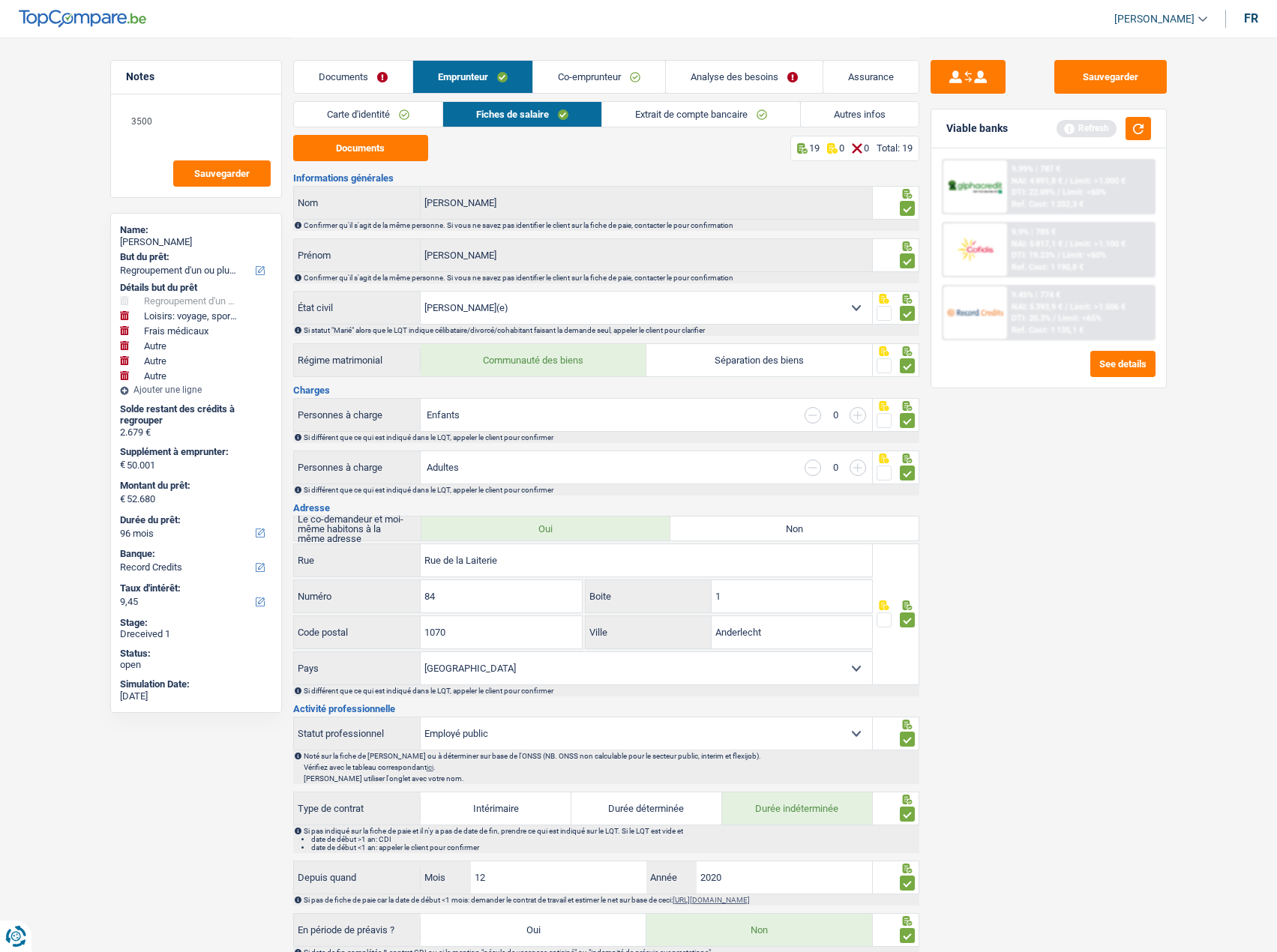
click at [852, 112] on link "Autres infos" at bounding box center [859, 115] width 117 height 25
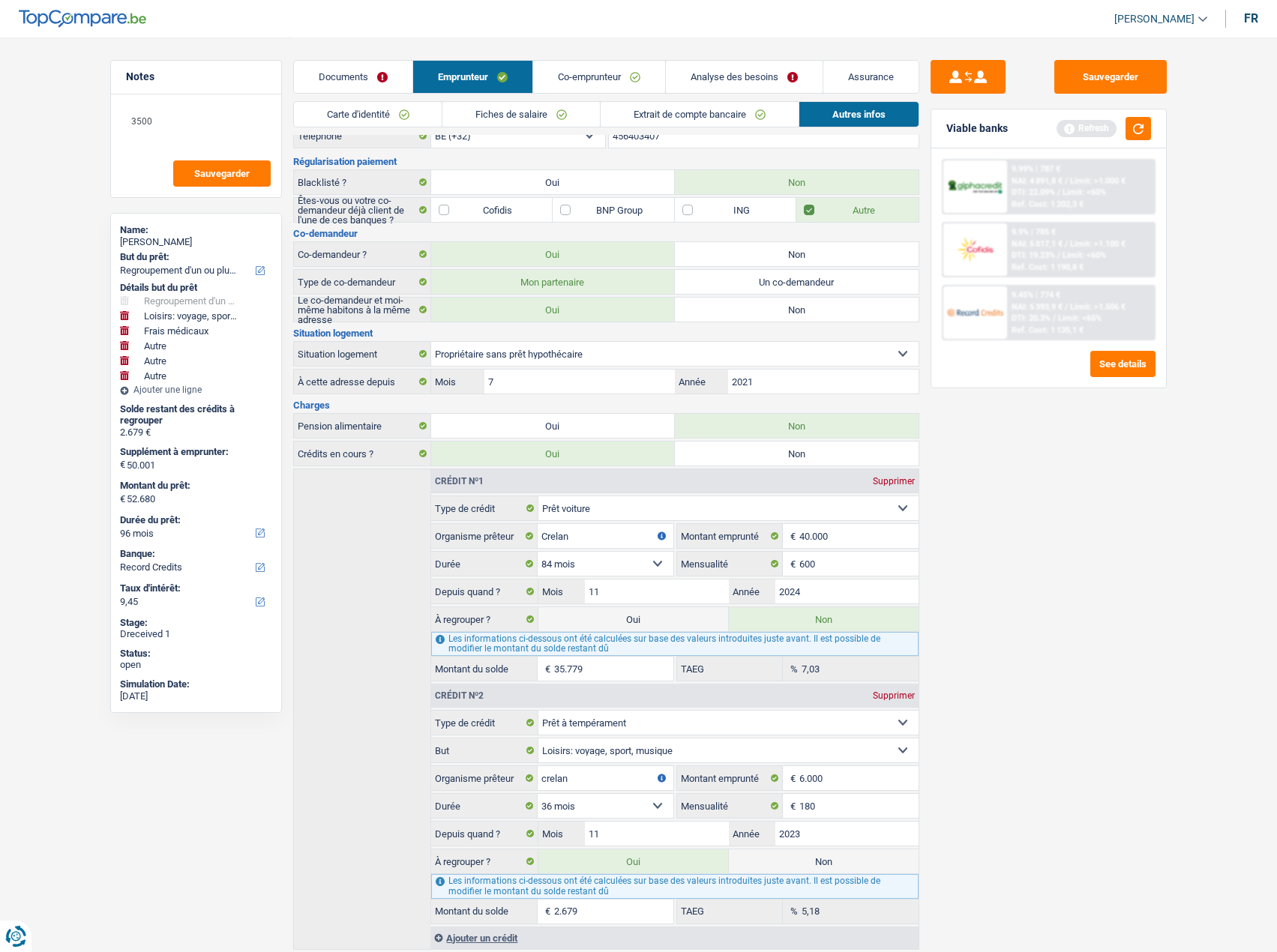
scroll to position [107, 0]
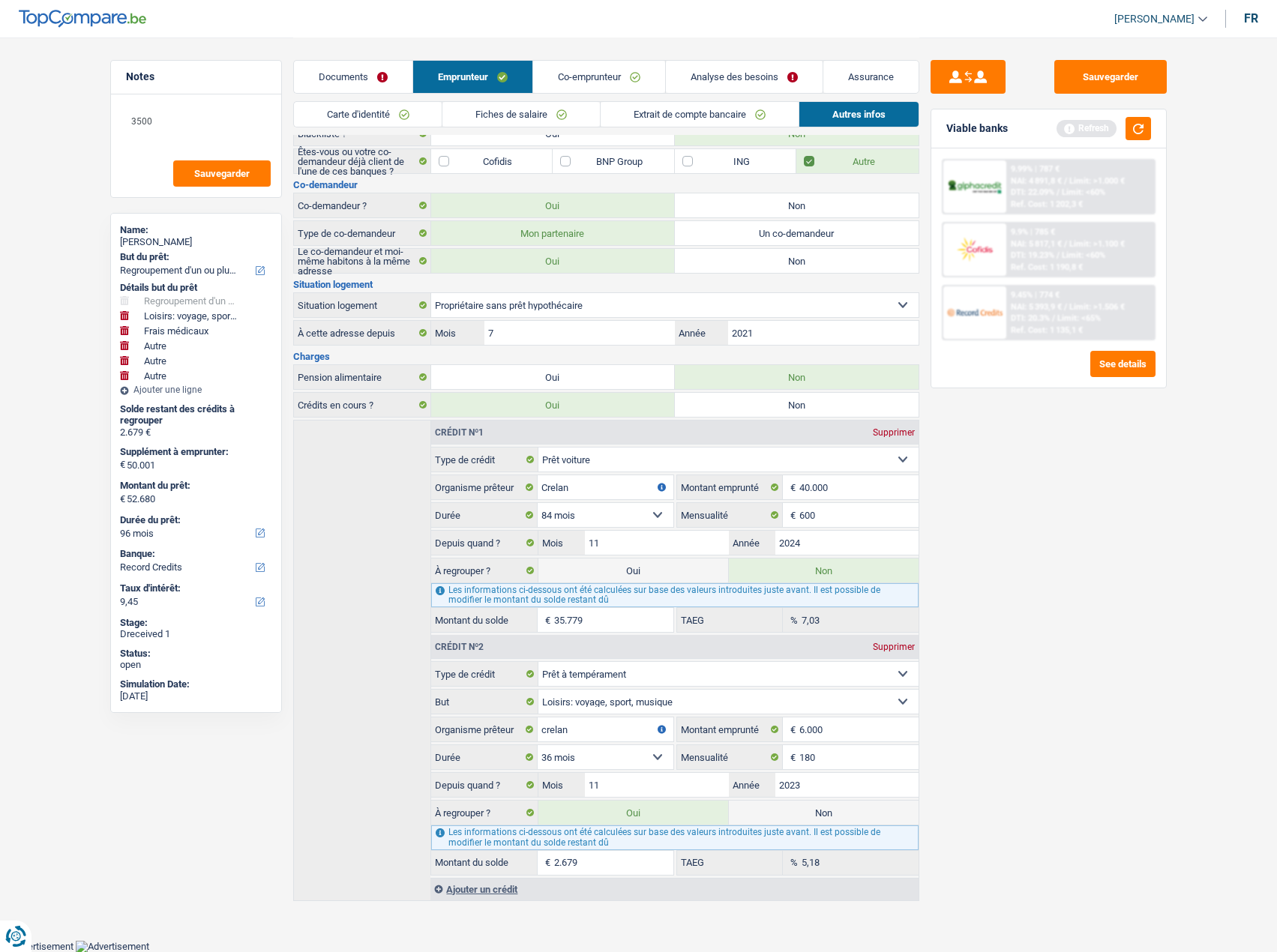
click at [373, 80] on link "Documents" at bounding box center [353, 77] width 118 height 32
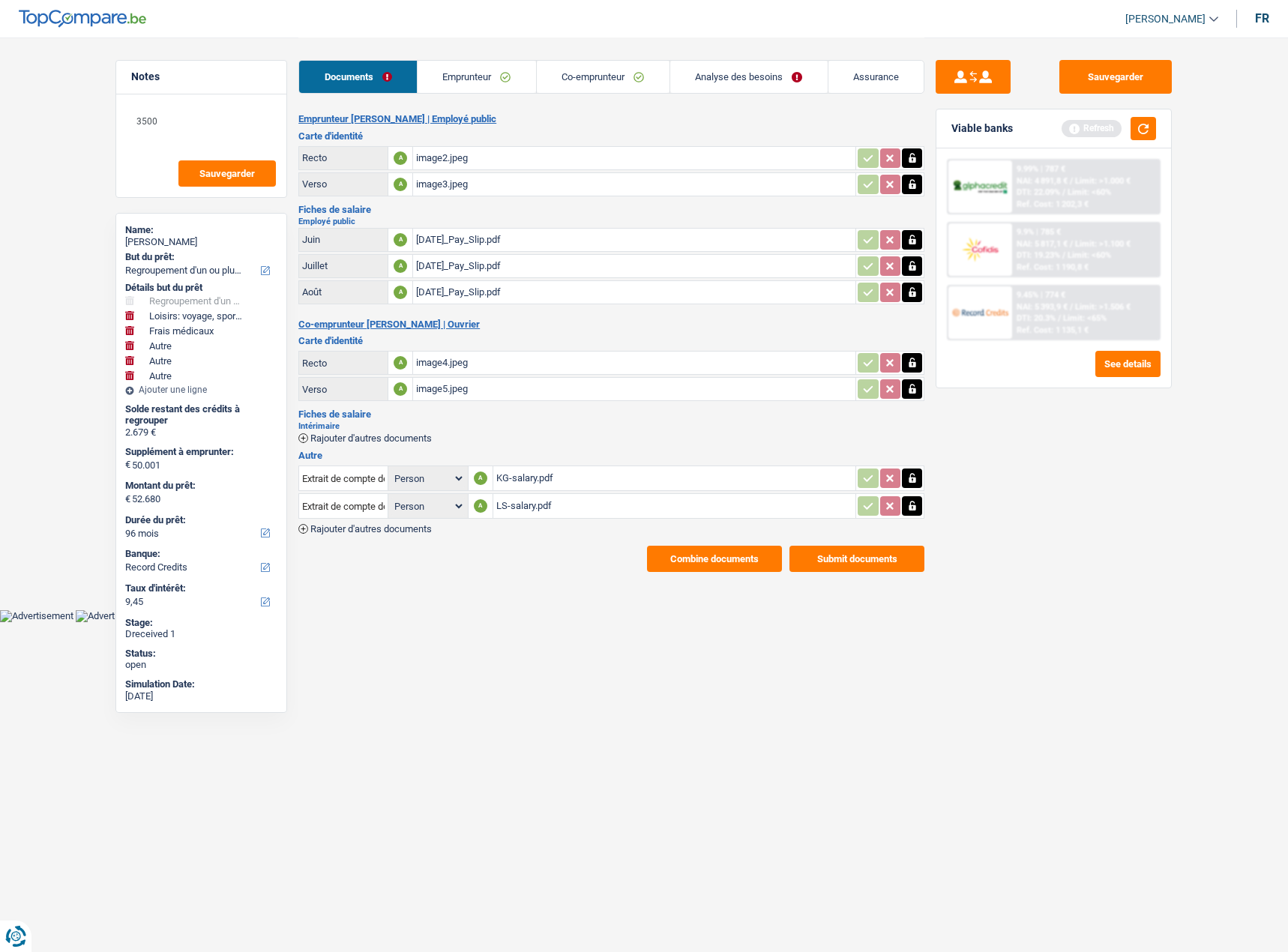
click at [532, 96] on div "Documents Emprunteur Co-emprunteur Analyse des besoins Assurance" at bounding box center [612, 69] width 626 height 64
click at [481, 82] on link "Emprunteur" at bounding box center [477, 77] width 118 height 32
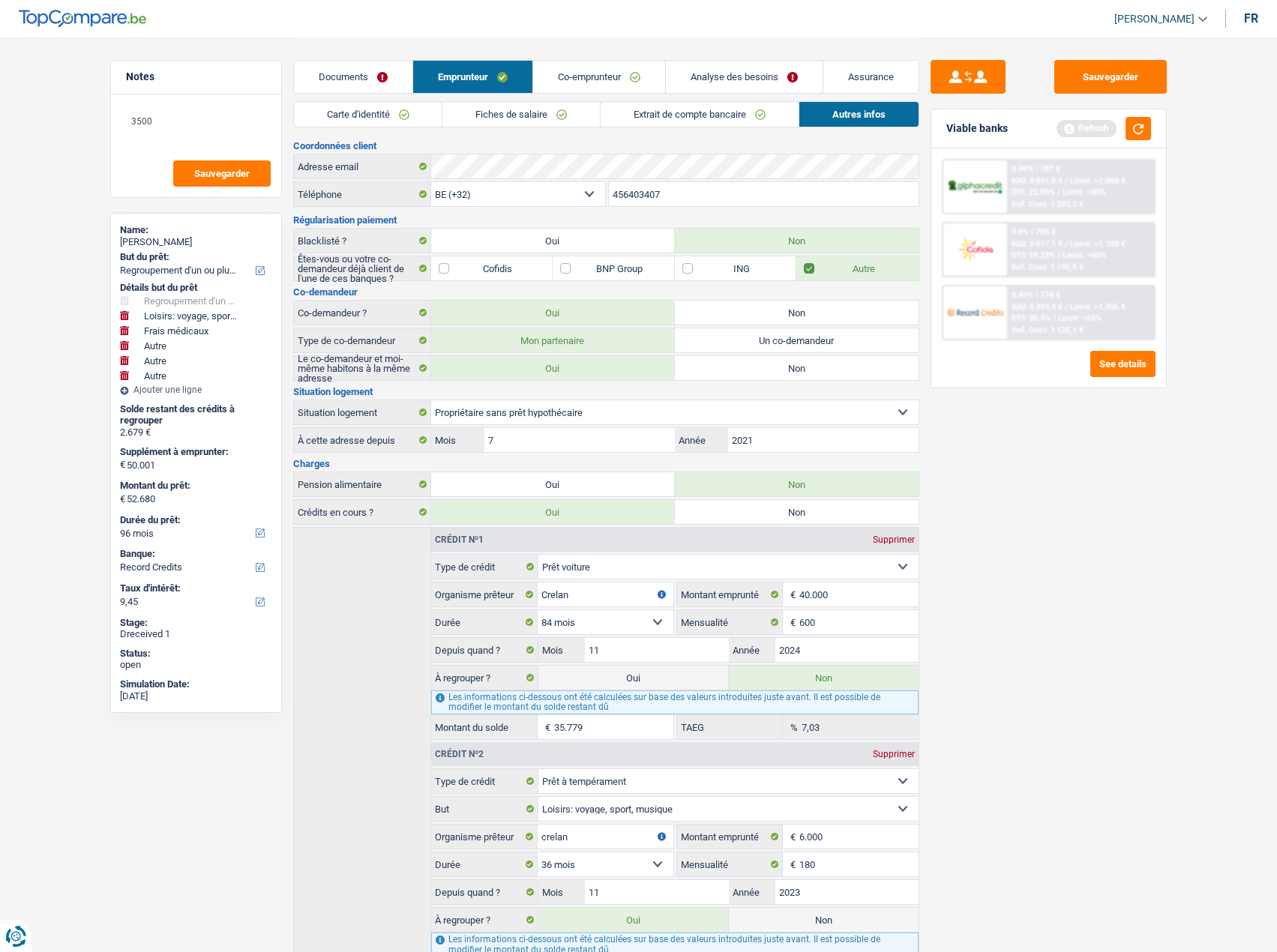
click at [754, 74] on link "Analyse des besoins" at bounding box center [744, 77] width 157 height 32
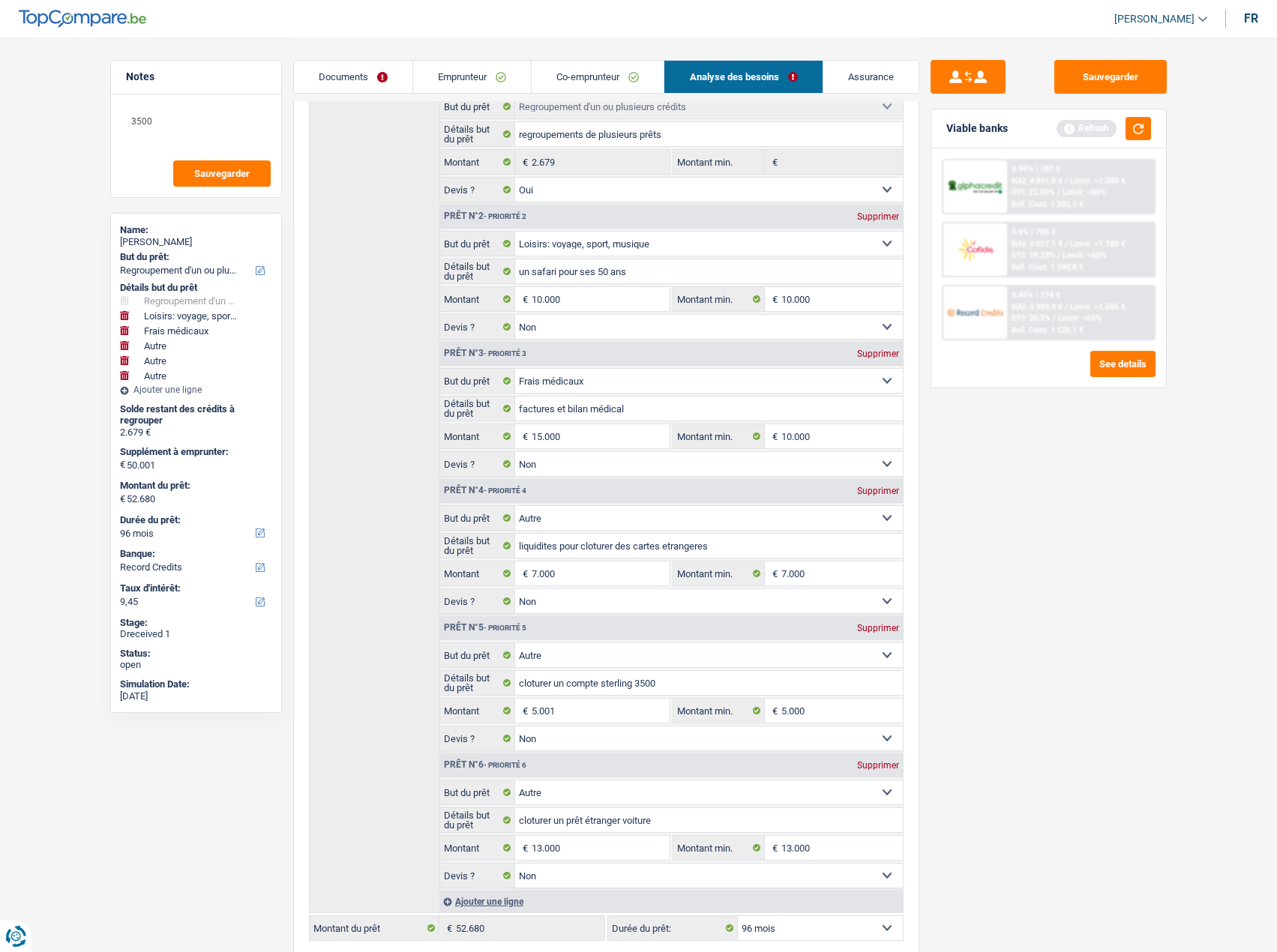
scroll to position [450, 0]
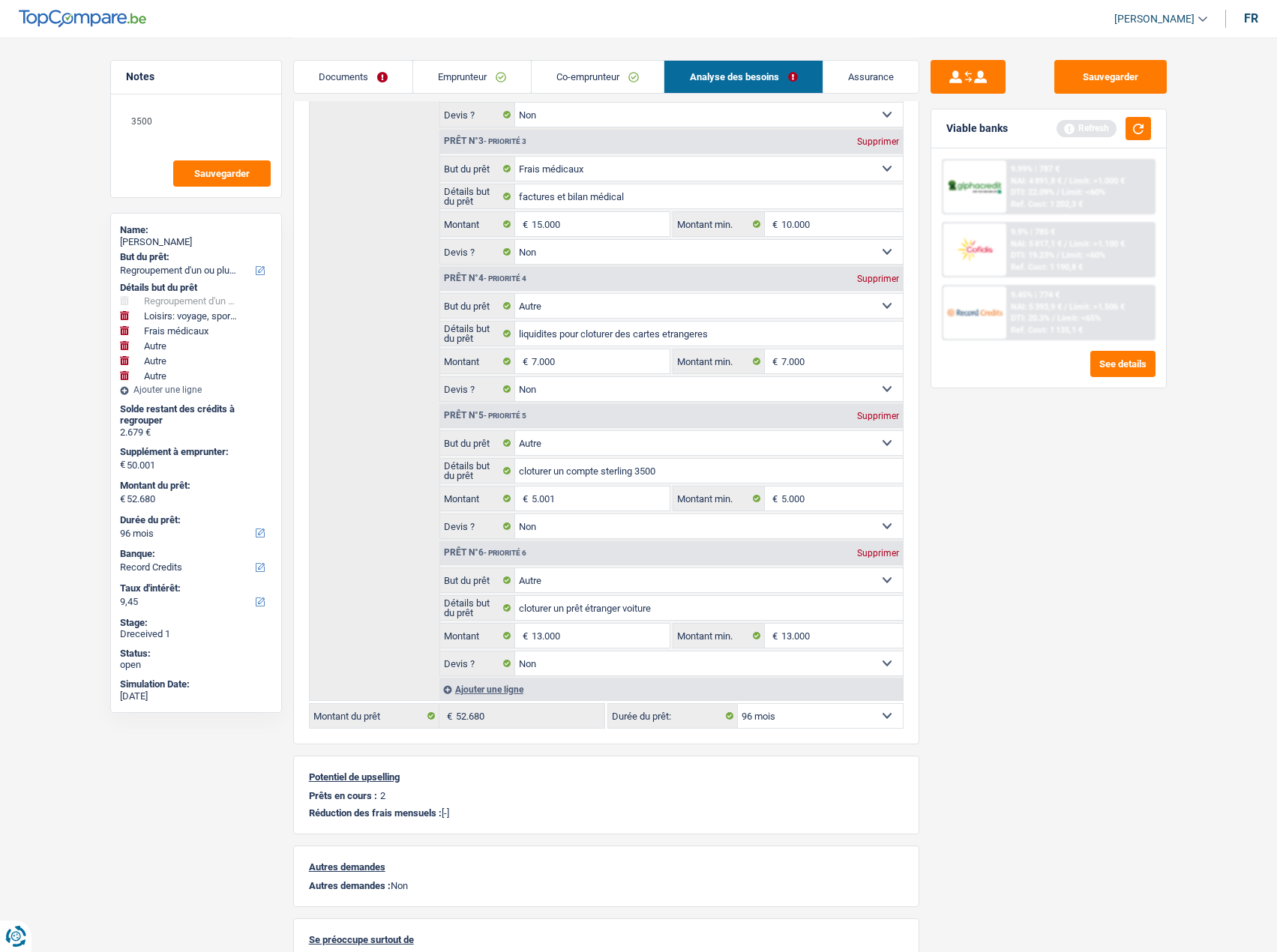
click at [1155, 138] on div "Viable banks Refresh" at bounding box center [1049, 129] width 235 height 39
click at [1146, 136] on button "button" at bounding box center [1138, 129] width 26 height 23
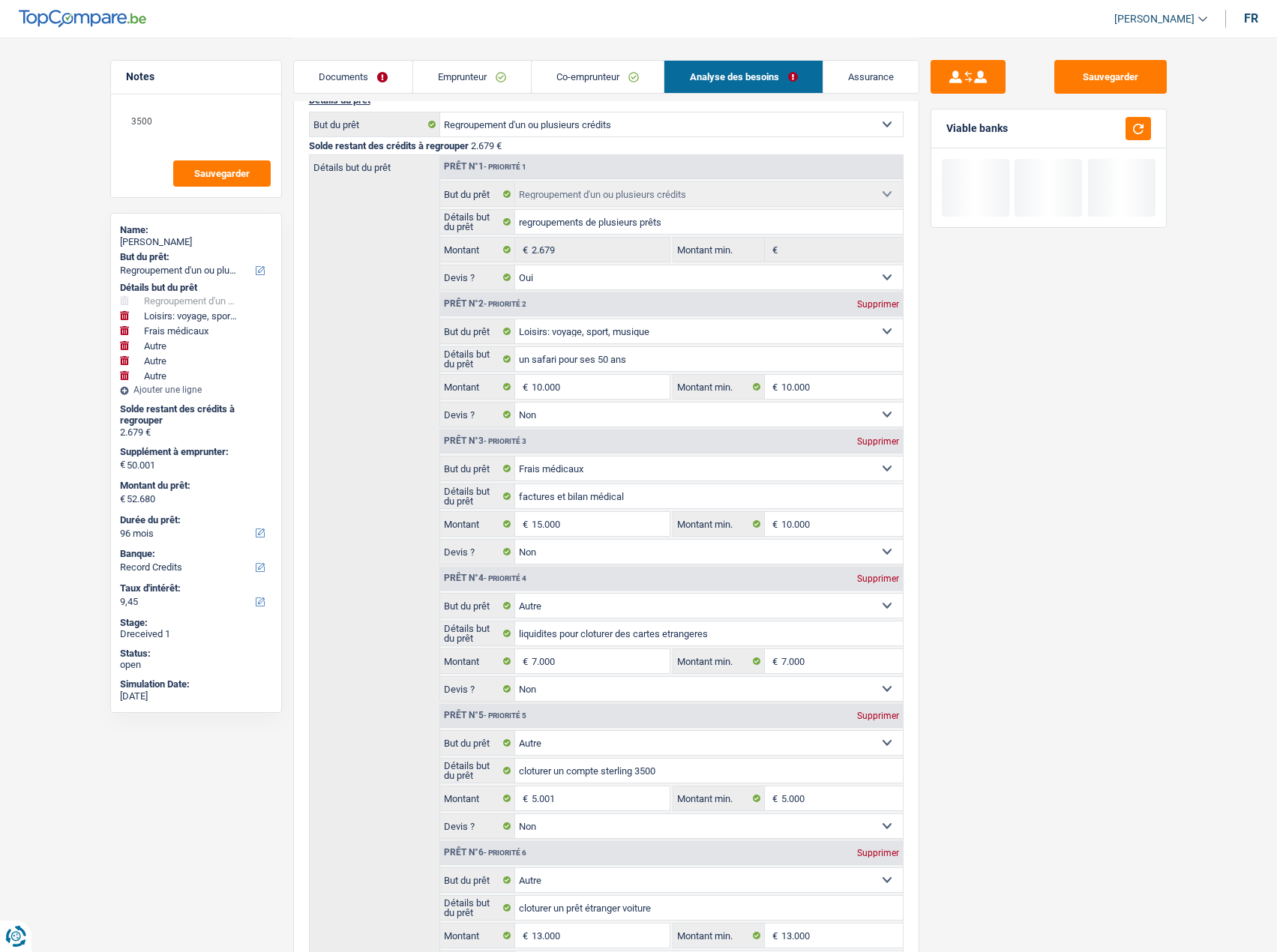
click at [469, 83] on link "Emprunteur" at bounding box center [471, 77] width 117 height 32
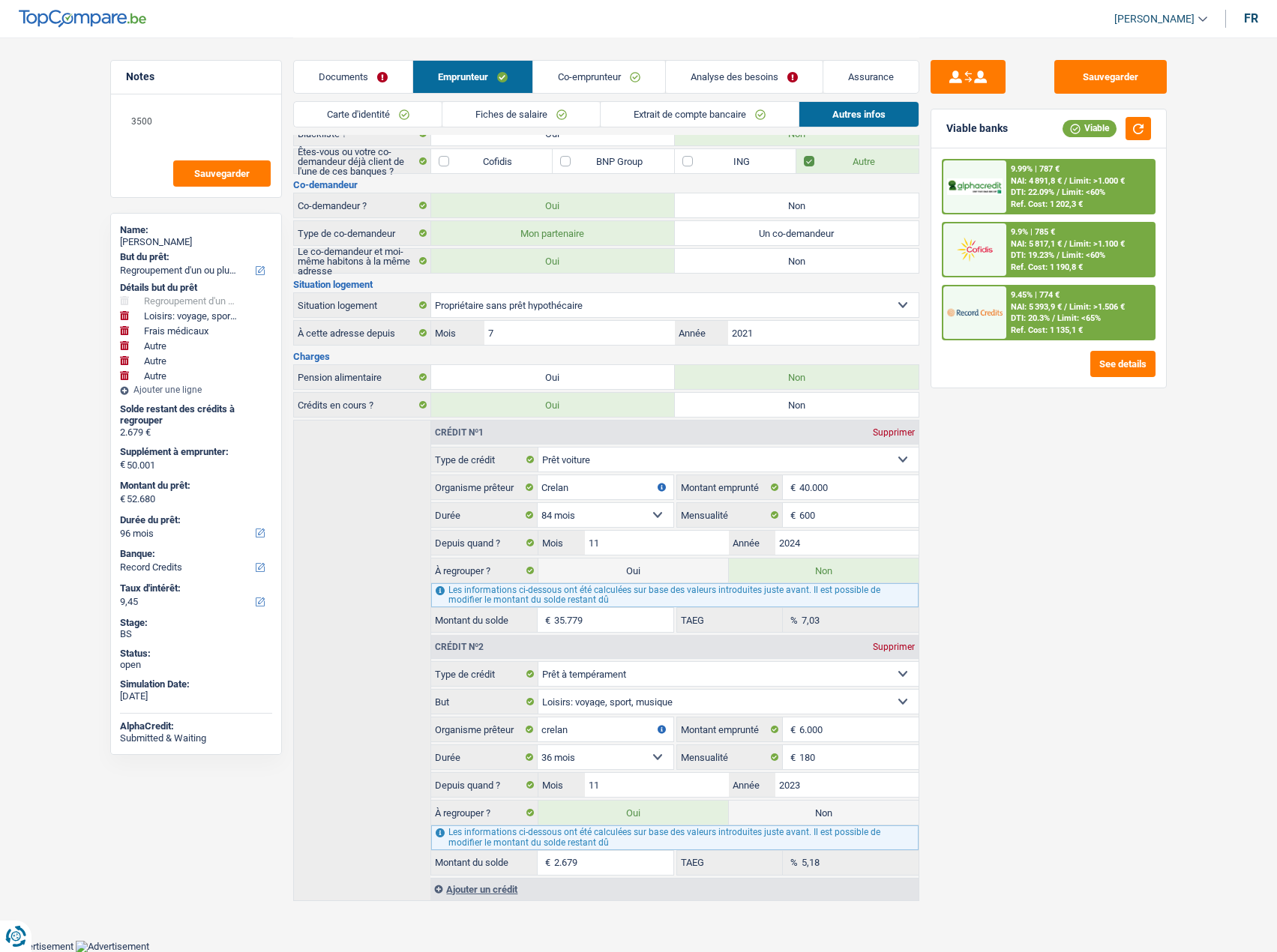
click at [381, 62] on link "Documents" at bounding box center [353, 77] width 118 height 32
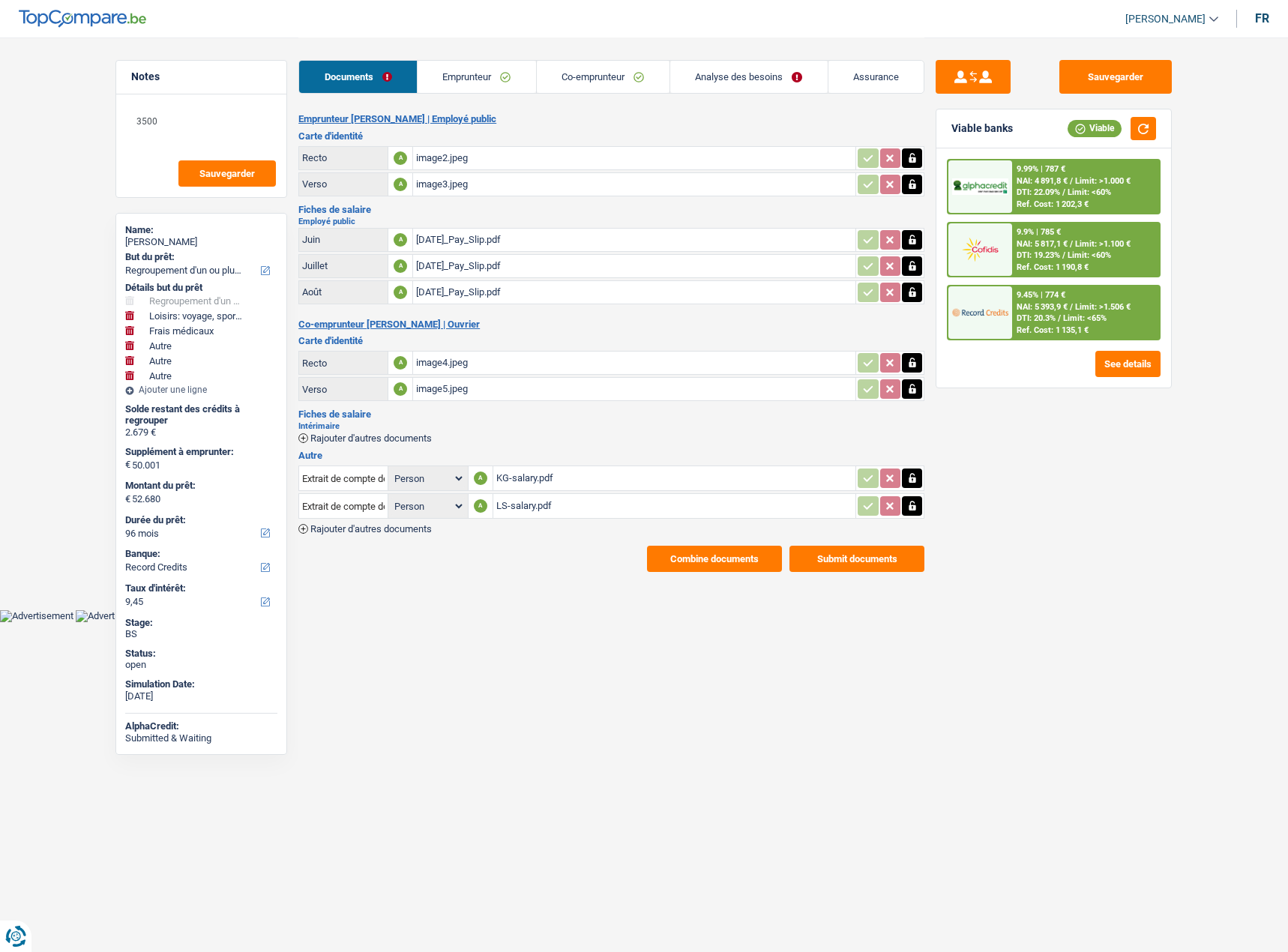
click at [499, 72] on link "Emprunteur" at bounding box center [477, 77] width 118 height 32
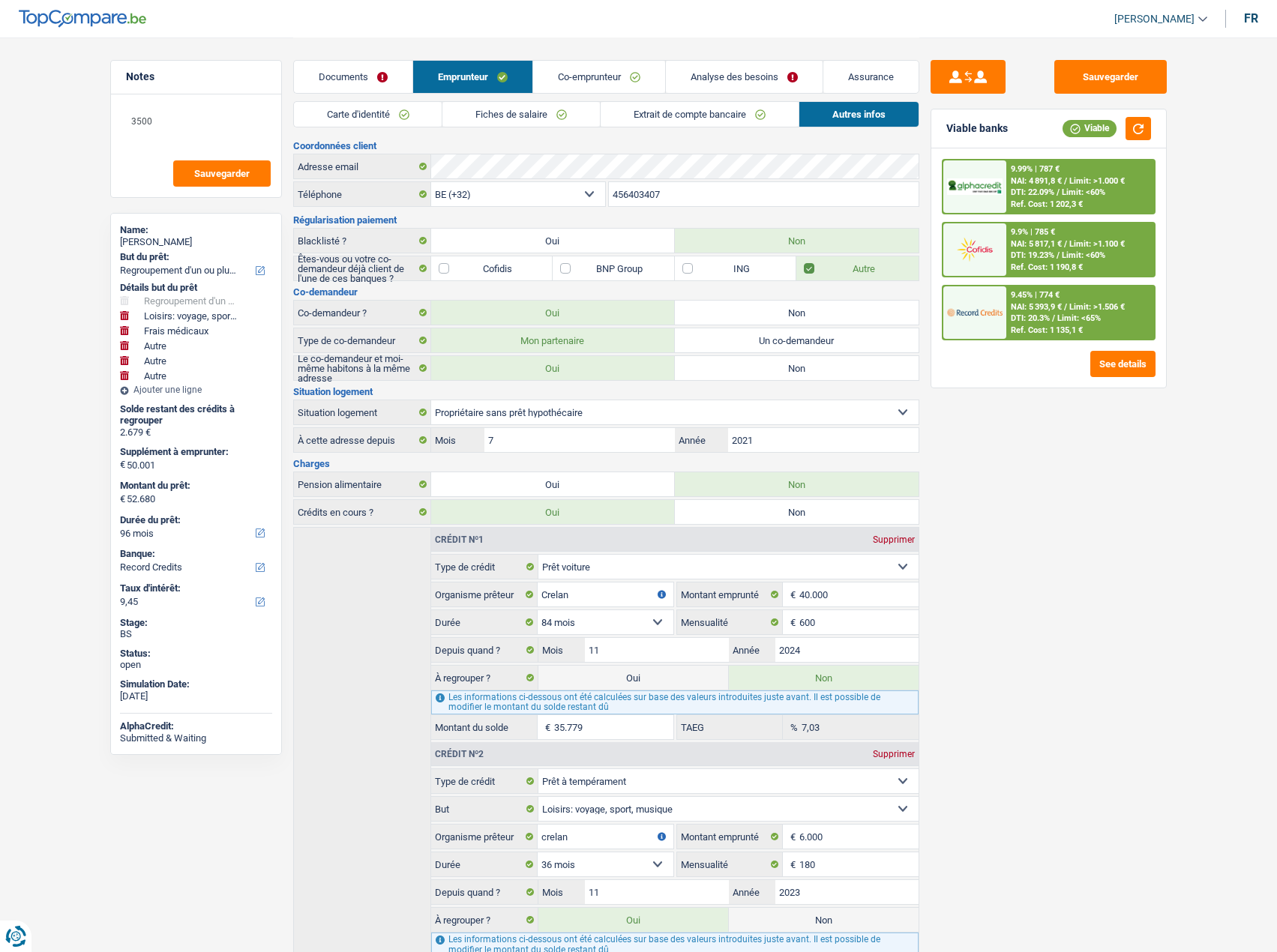
scroll to position [107, 0]
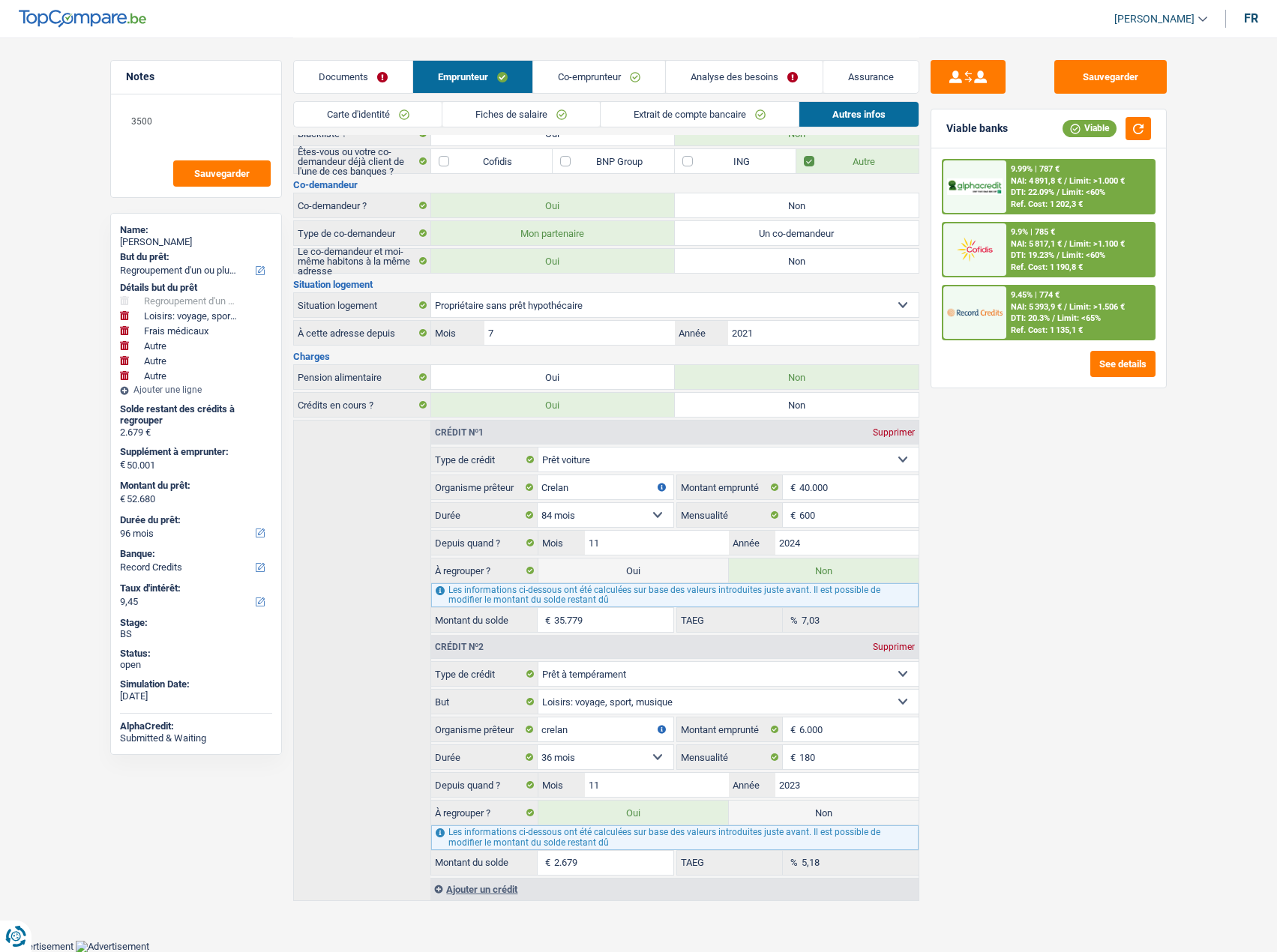
click at [506, 74] on link "Emprunteur" at bounding box center [472, 77] width 119 height 32
click at [610, 79] on link "Co-emprunteur" at bounding box center [599, 77] width 132 height 32
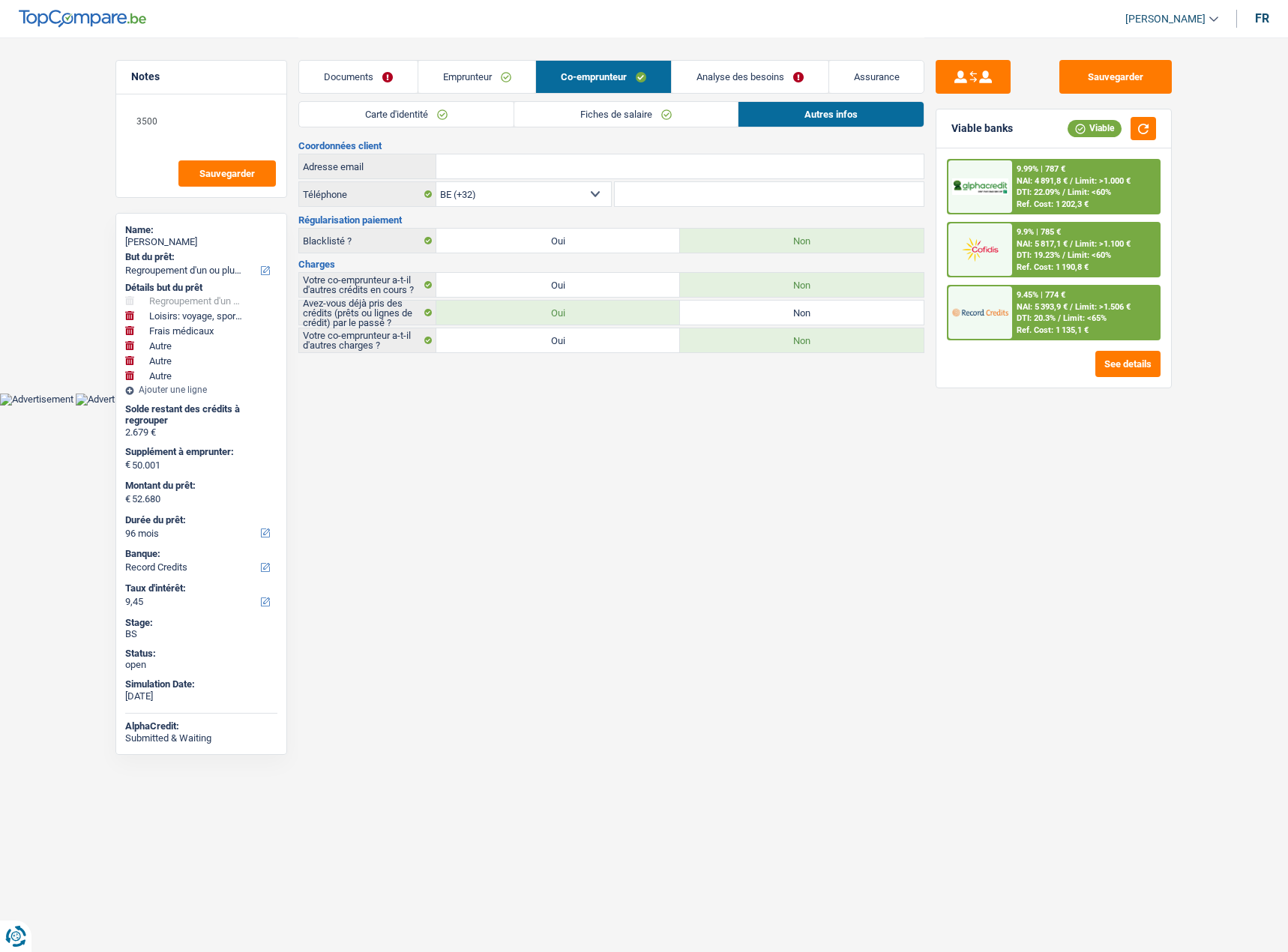
click at [352, 67] on link "Documents" at bounding box center [358, 77] width 118 height 32
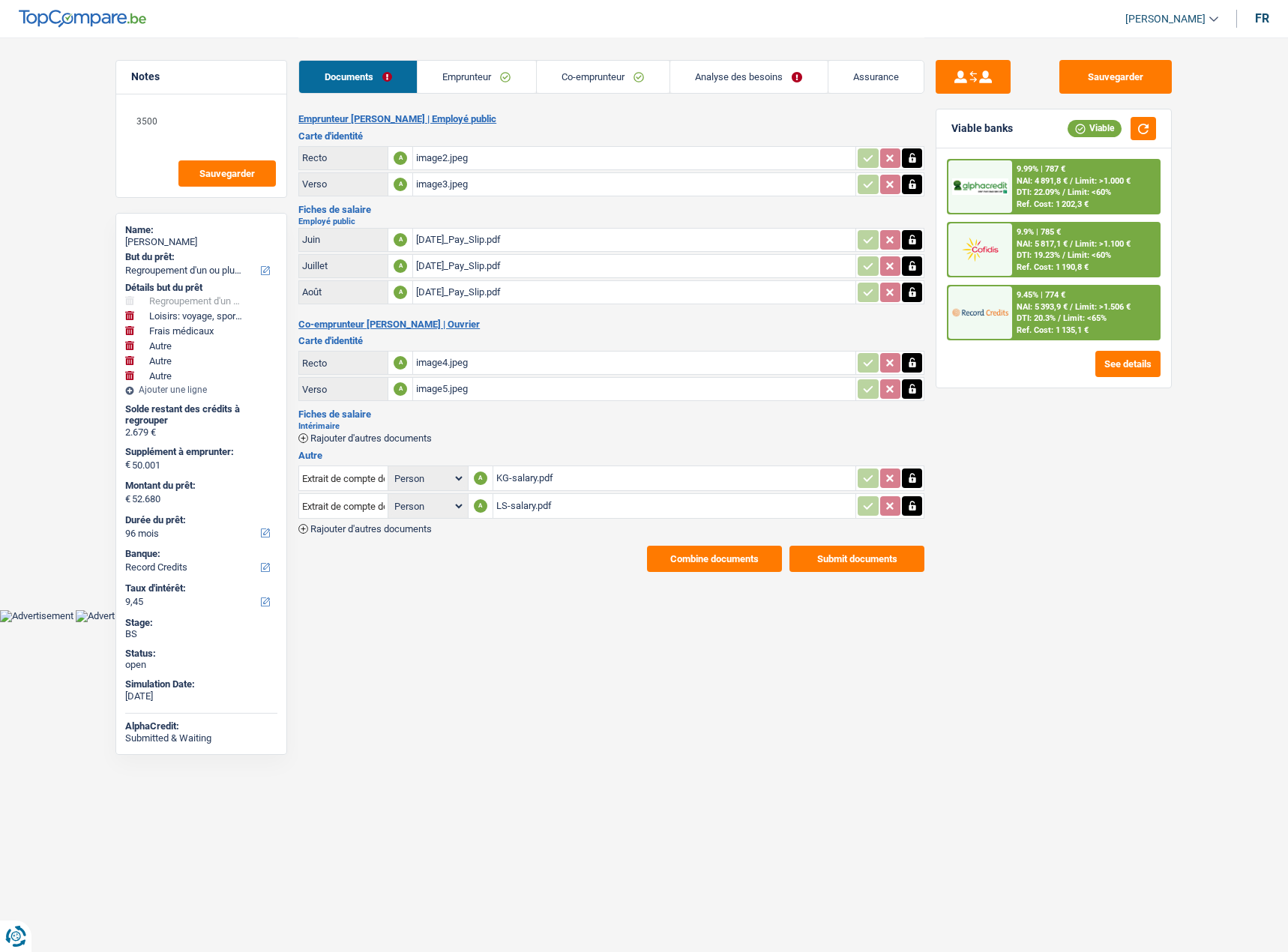
click at [690, 79] on link "Analyse des besoins" at bounding box center [748, 77] width 157 height 32
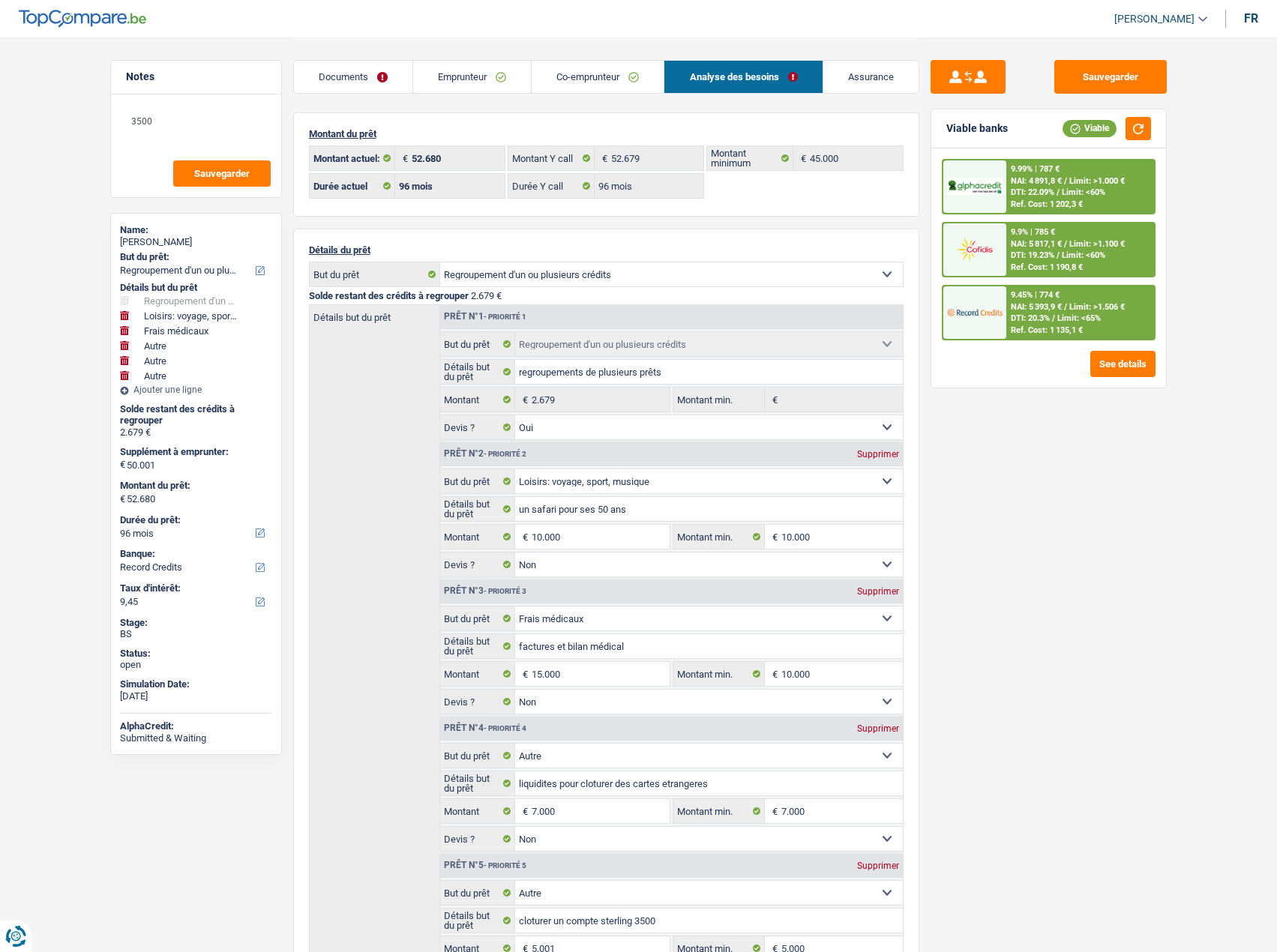
click at [439, 74] on link "Emprunteur" at bounding box center [471, 77] width 117 height 32
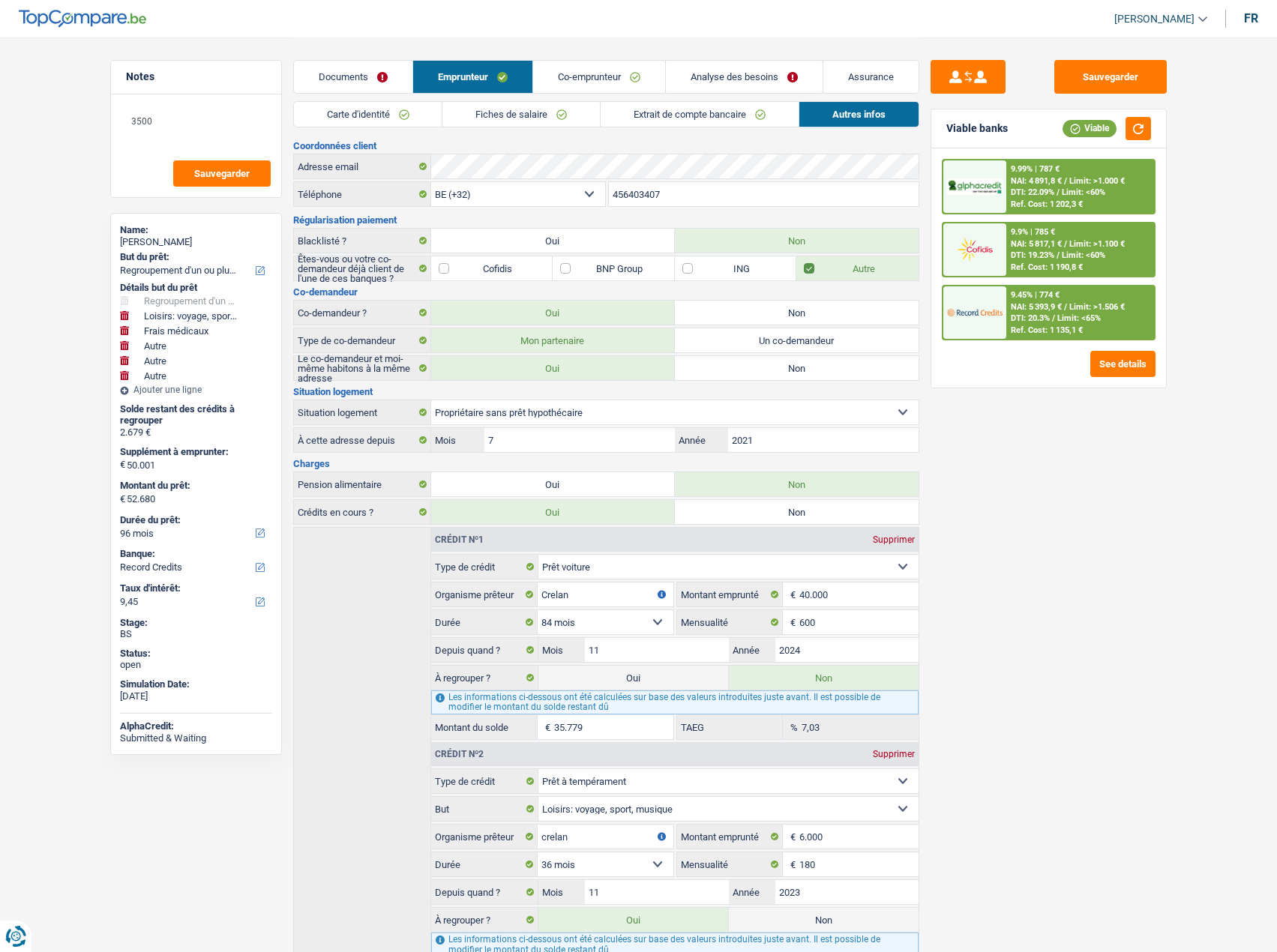
click at [611, 72] on link "Co-emprunteur" at bounding box center [599, 77] width 132 height 32
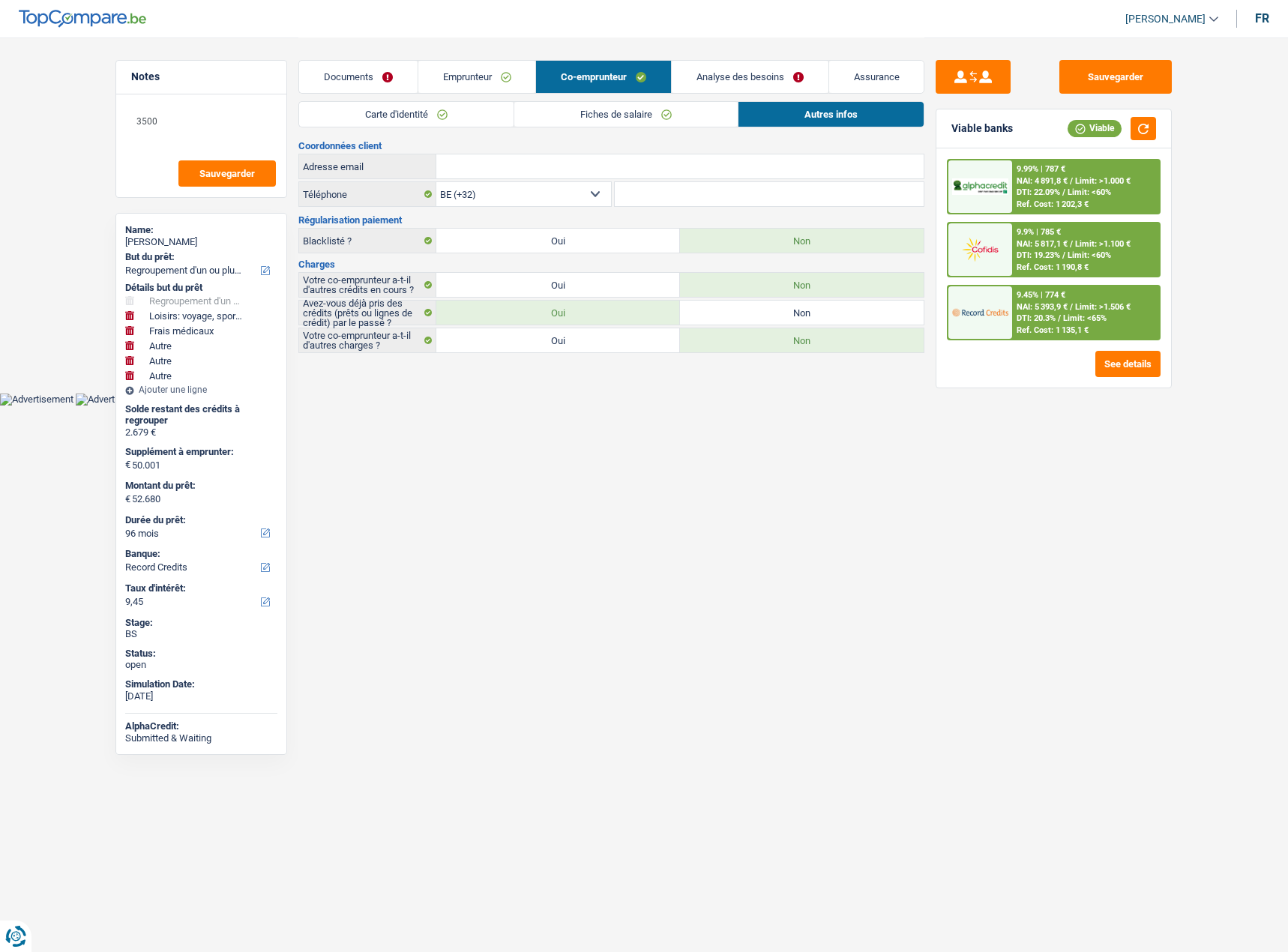
click at [348, 77] on link "Documents" at bounding box center [358, 77] width 118 height 32
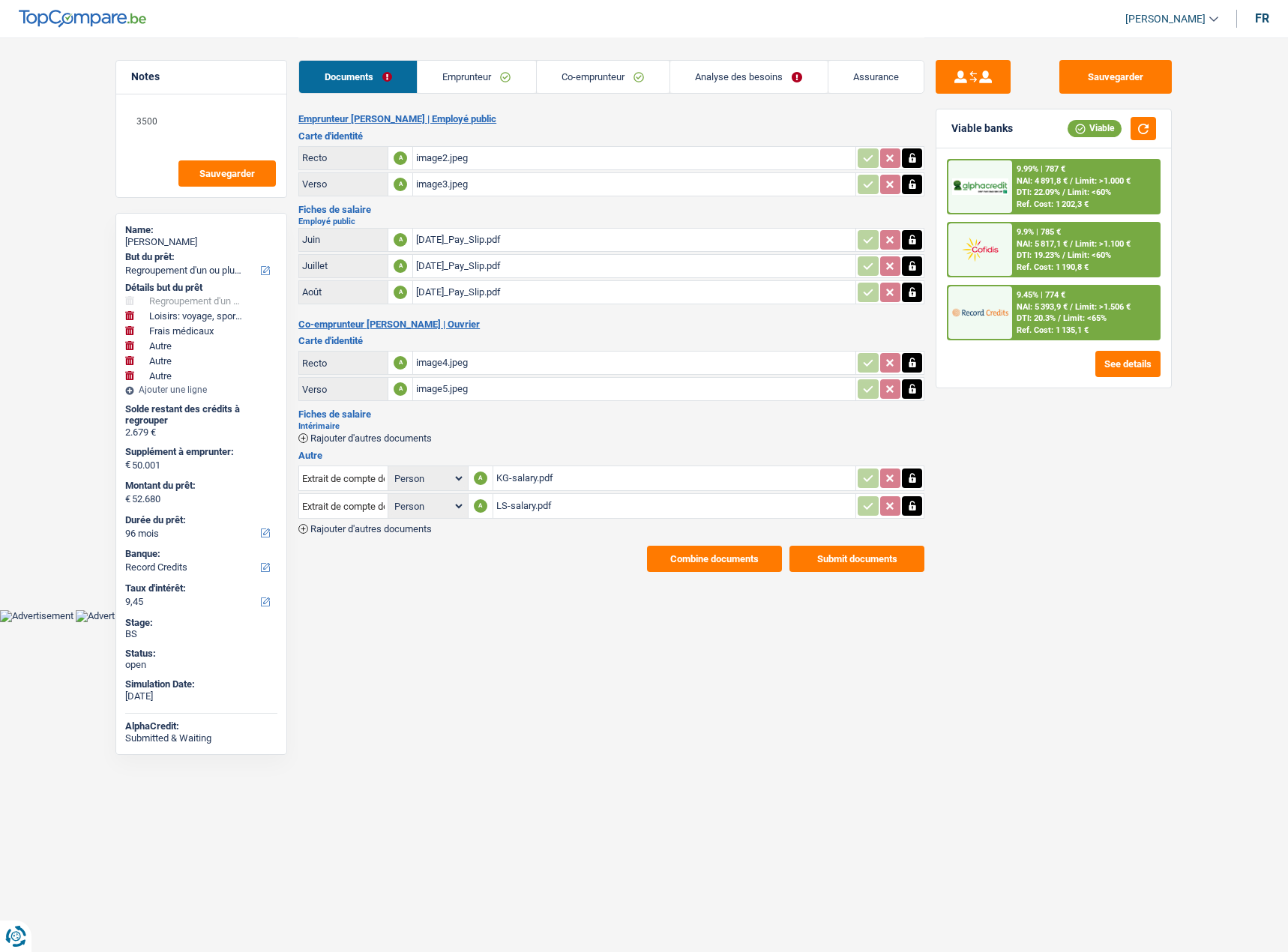
click at [450, 365] on div "image4.jpeg" at bounding box center [634, 363] width 436 height 22
click at [470, 151] on div "image2.jpeg" at bounding box center [634, 158] width 436 height 22
click at [1052, 300] on div "9.45% | 774 € NAI: 5 393,9 € / Limit: >1.506 € DTI: 20.3% / Limit: <65% Ref. Co…" at bounding box center [1085, 312] width 147 height 52
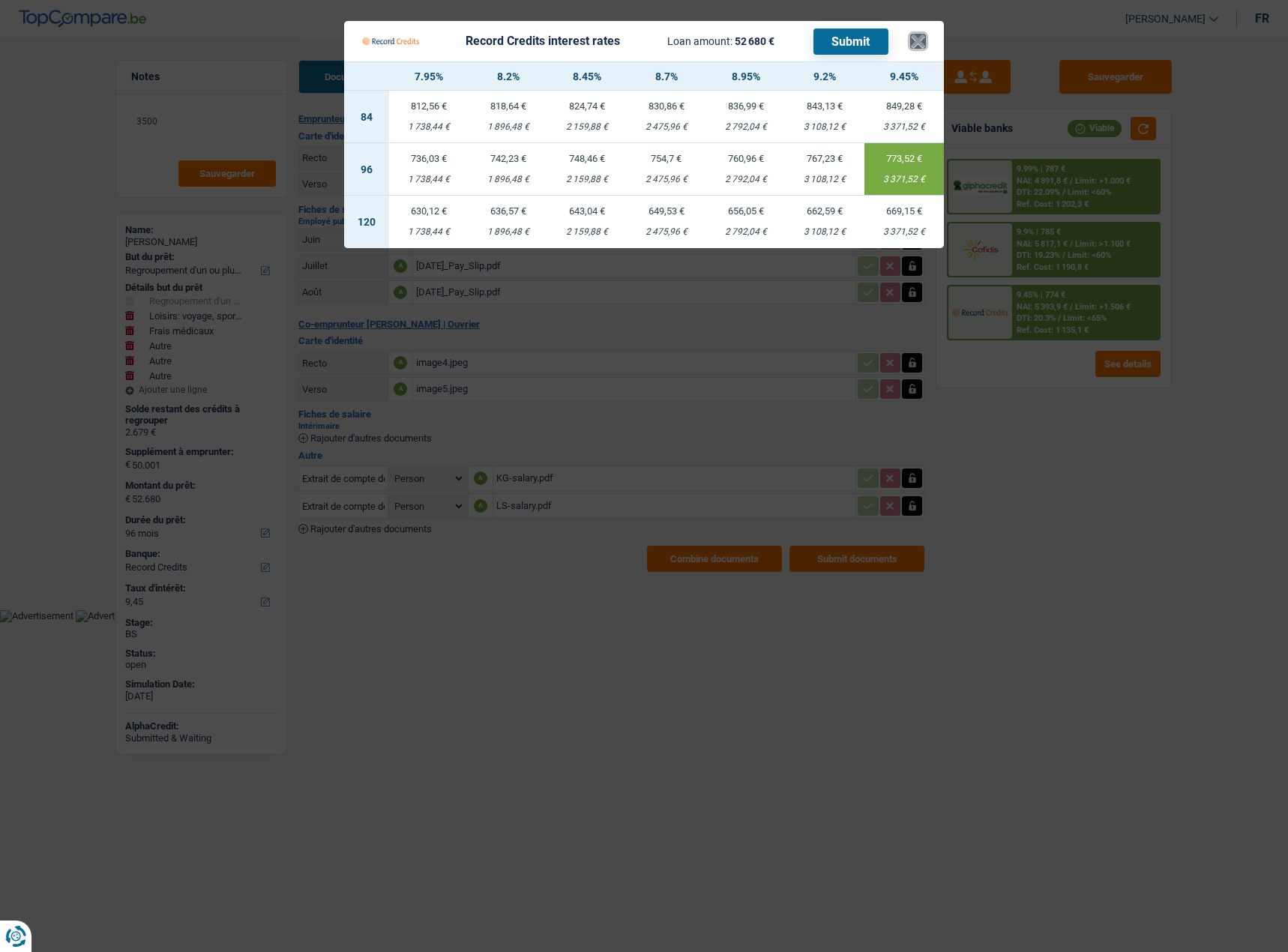
click at [919, 49] on button "×" at bounding box center [918, 42] width 16 height 15
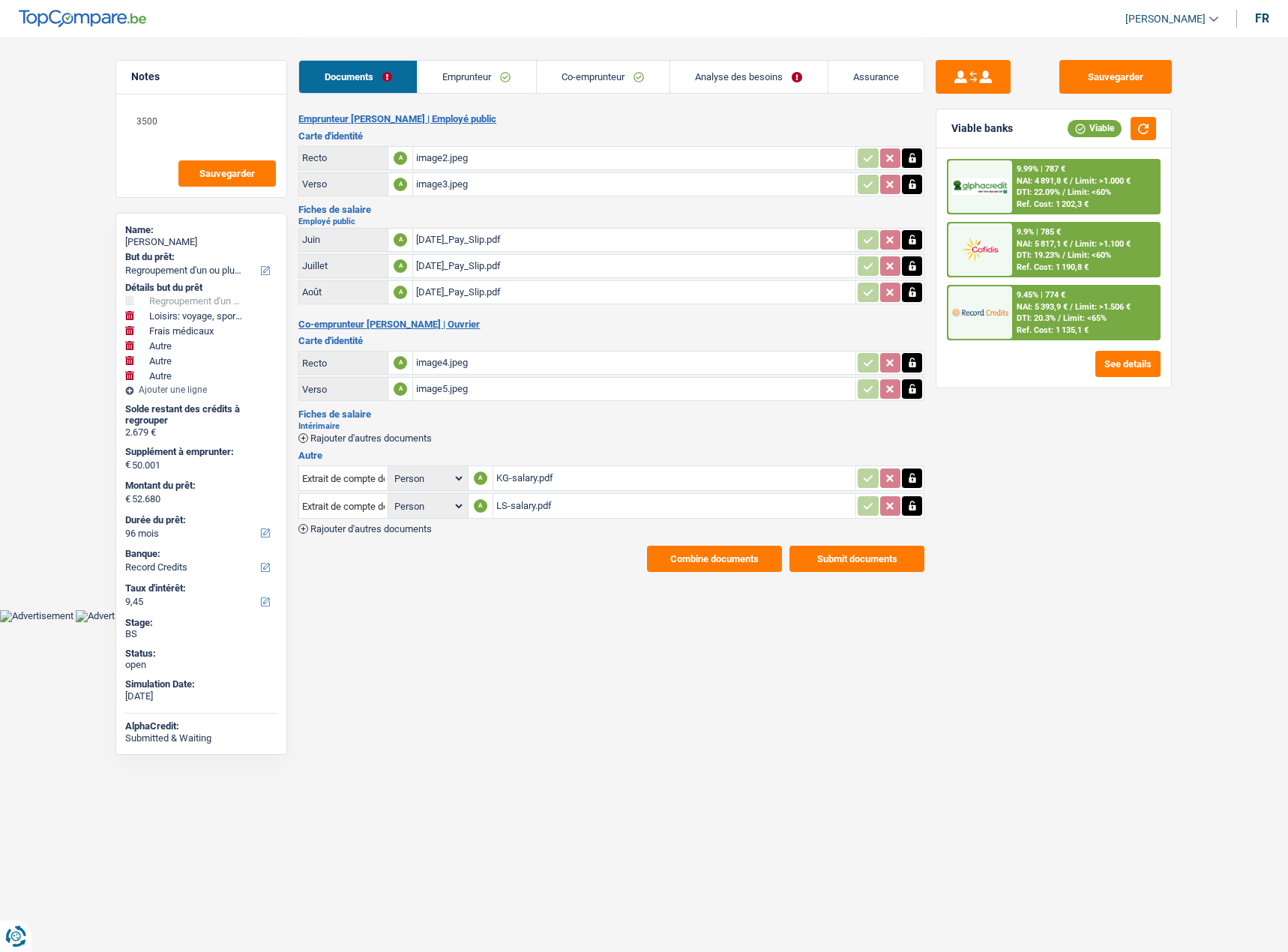
click at [1038, 251] on span "DTI: 19.23%" at bounding box center [1038, 255] width 43 height 10
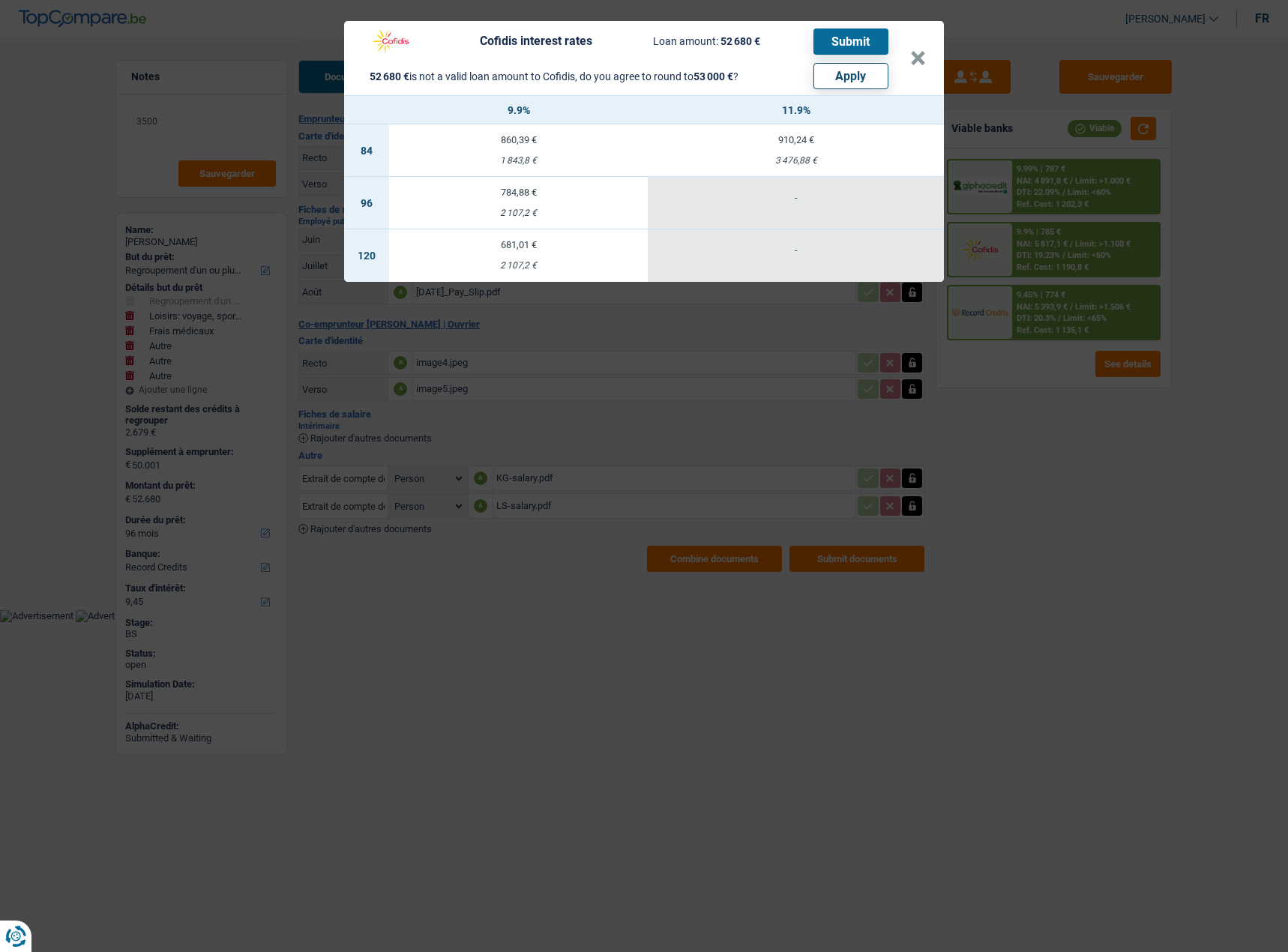
click at [513, 221] on td "784,88 € 2 107,2 €" at bounding box center [518, 203] width 259 height 52
select select "cofidis"
type input "9,90"
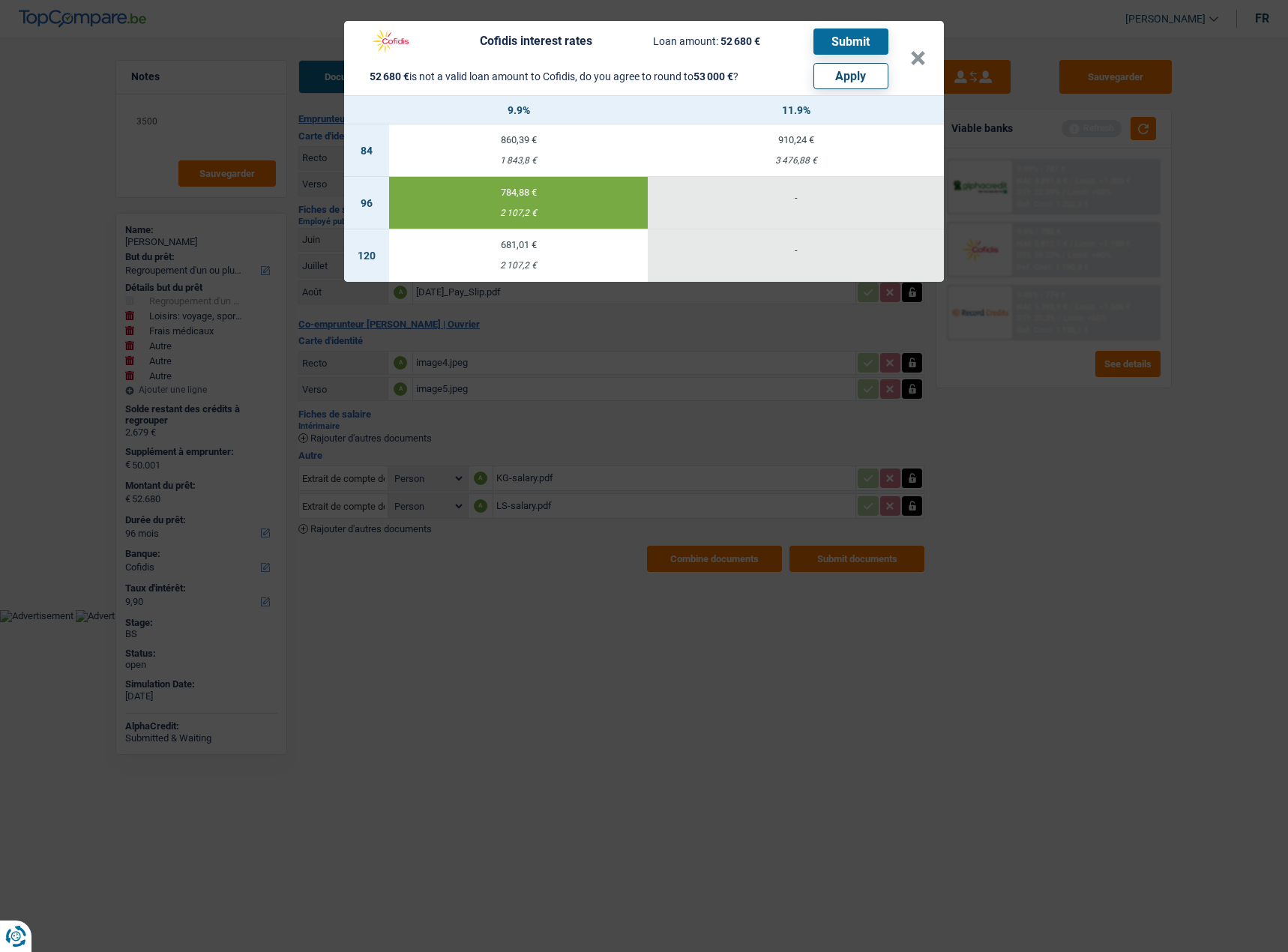
click at [875, 78] on button "Apply" at bounding box center [851, 77] width 75 height 27
type input "50.321"
type input "53.000"
select select "144"
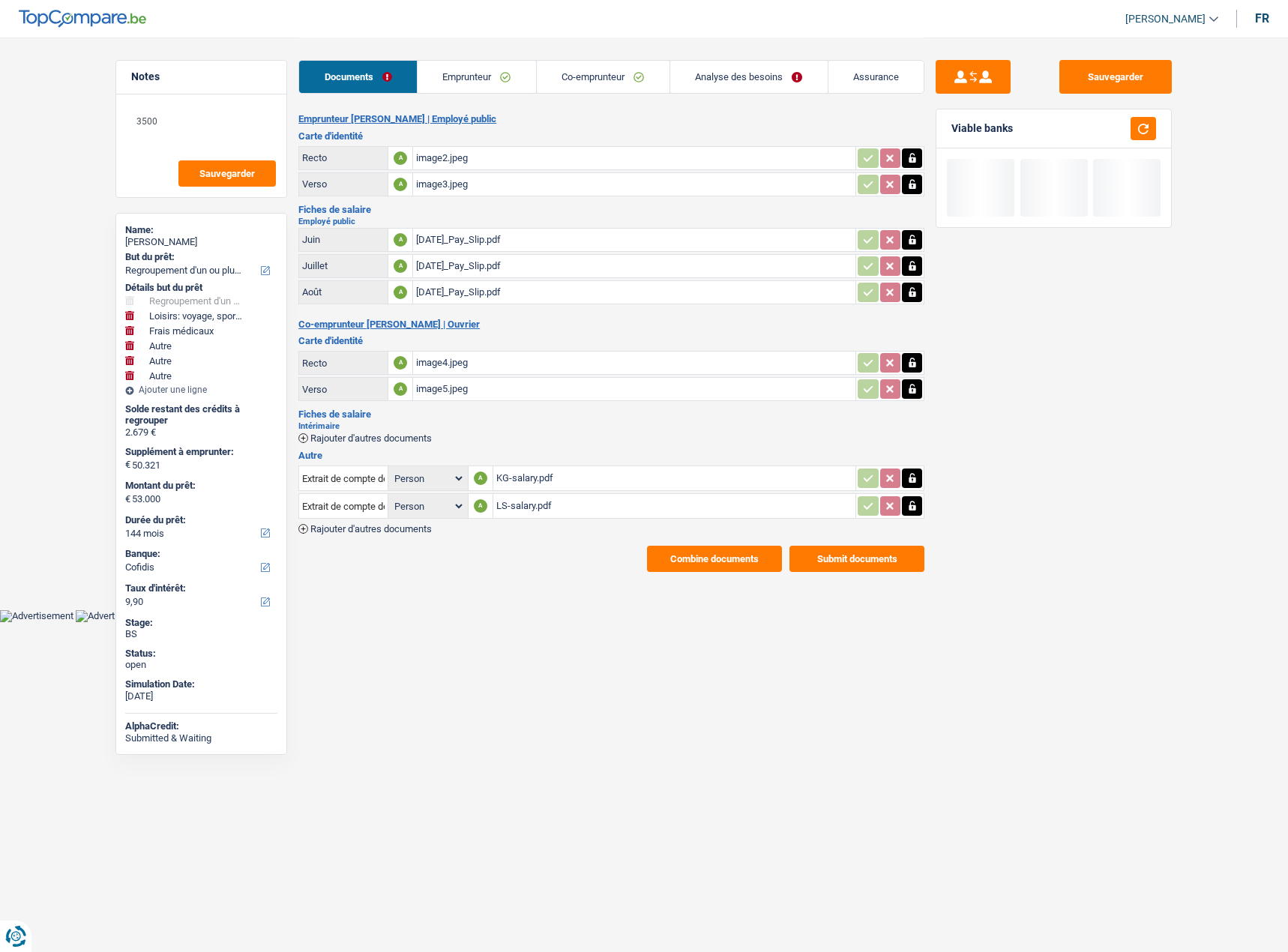
click at [692, 552] on button "Combine documents" at bounding box center [715, 559] width 135 height 27
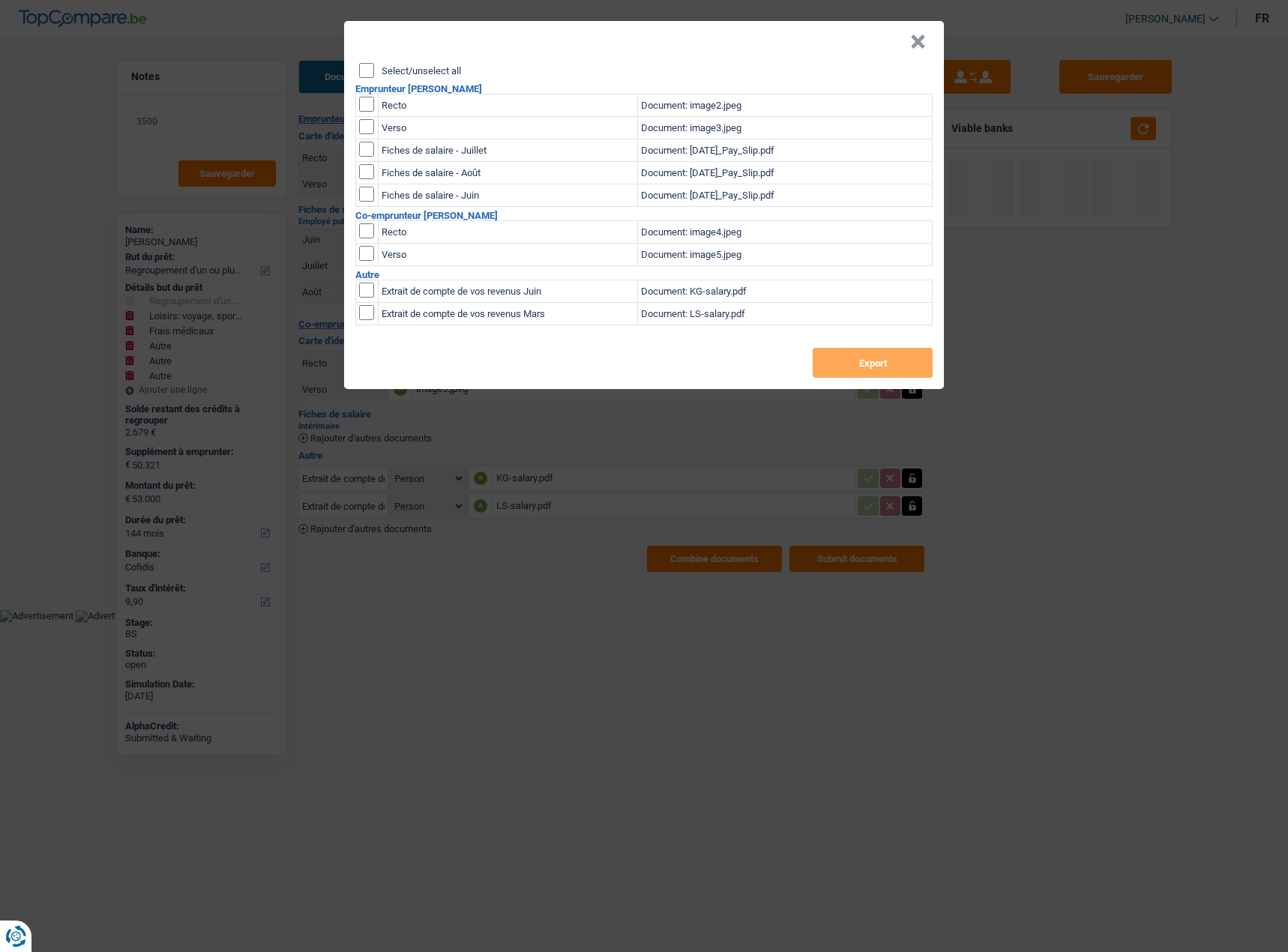
click at [367, 73] on input "Select/unselect all" at bounding box center [367, 71] width 15 height 15
checkbox input "true"
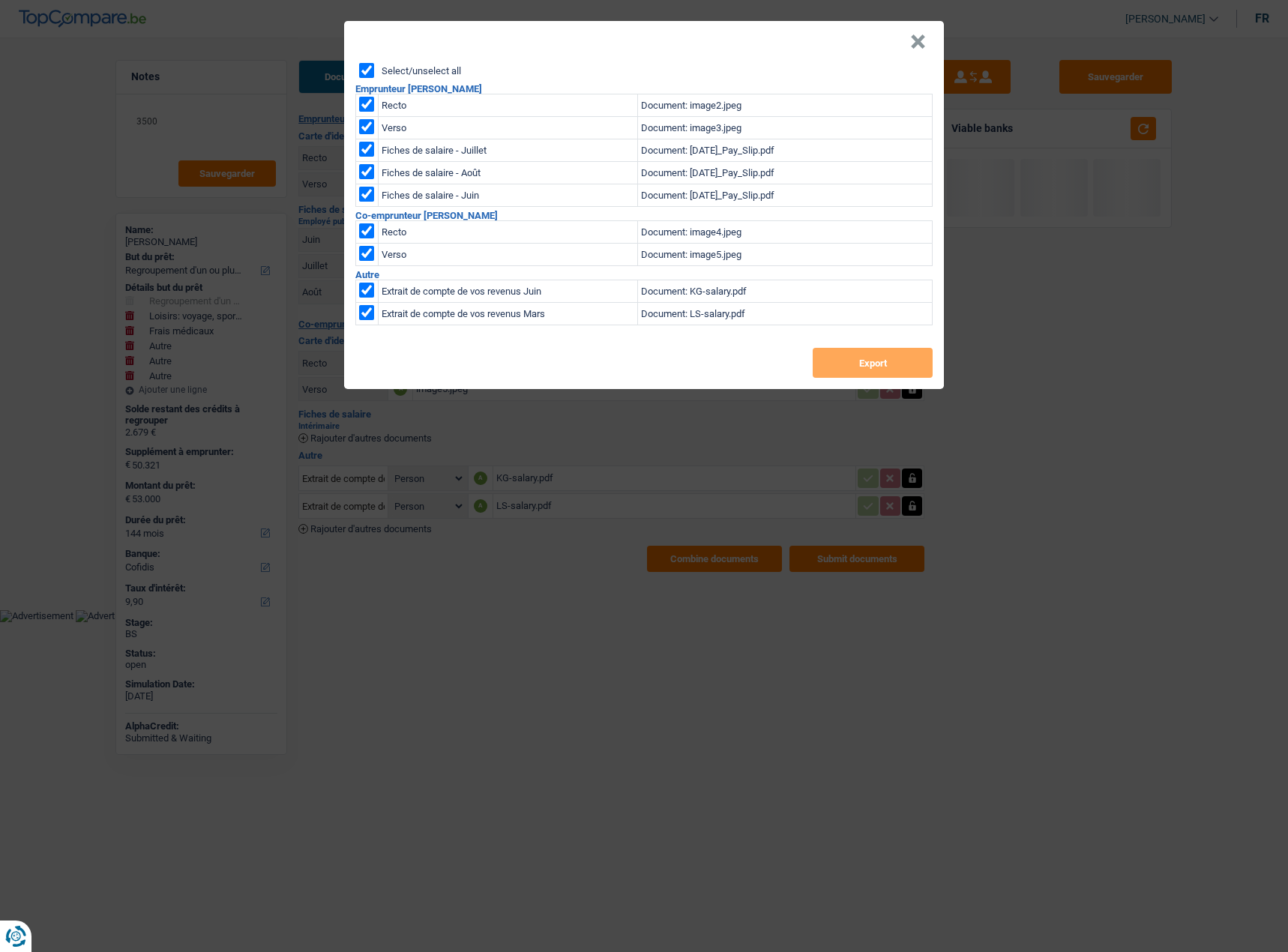
checkbox input "true"
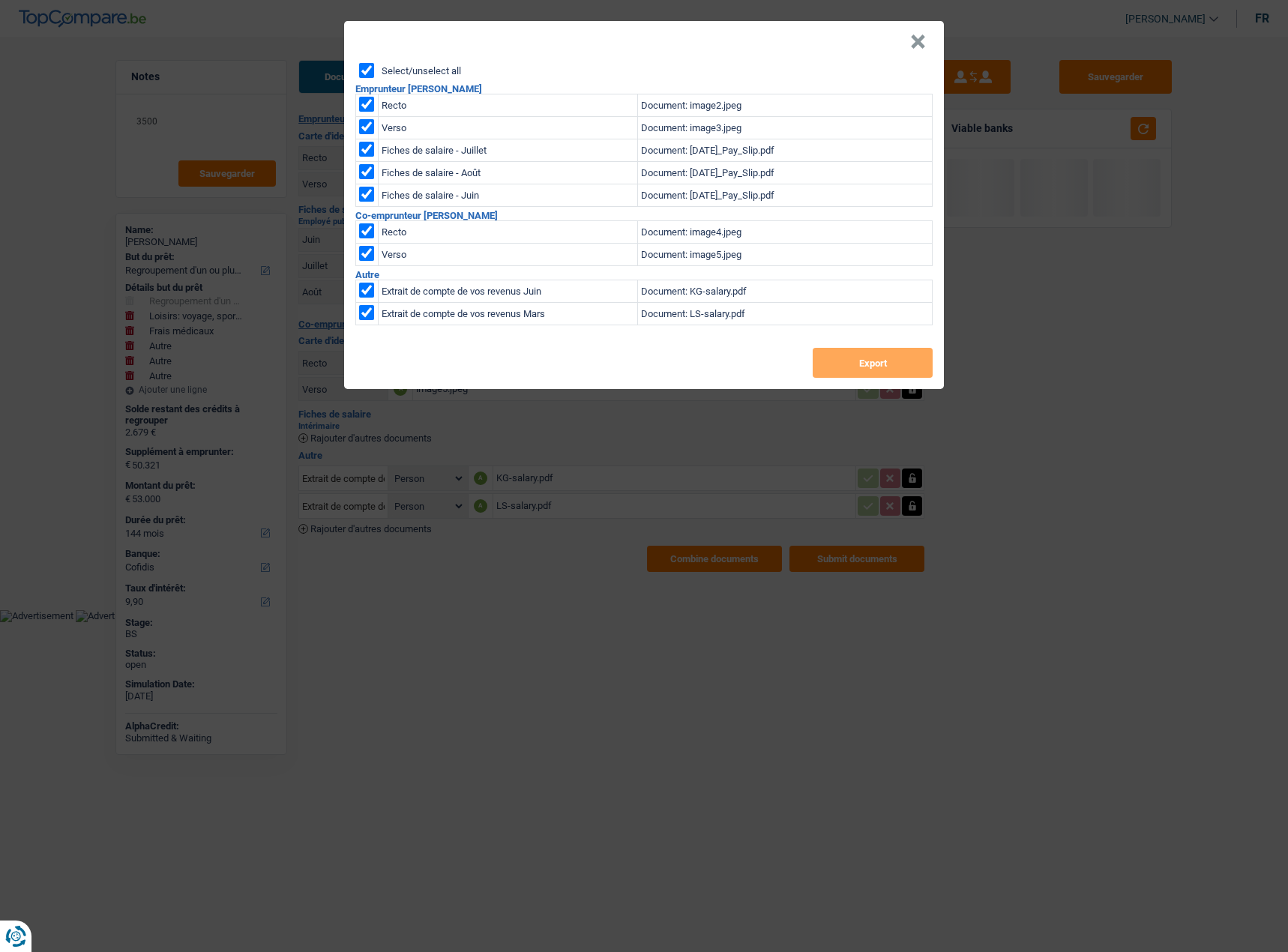
checkbox input "true"
click at [835, 359] on button "Export" at bounding box center [873, 363] width 120 height 30
click at [914, 41] on button "×" at bounding box center [918, 42] width 16 height 15
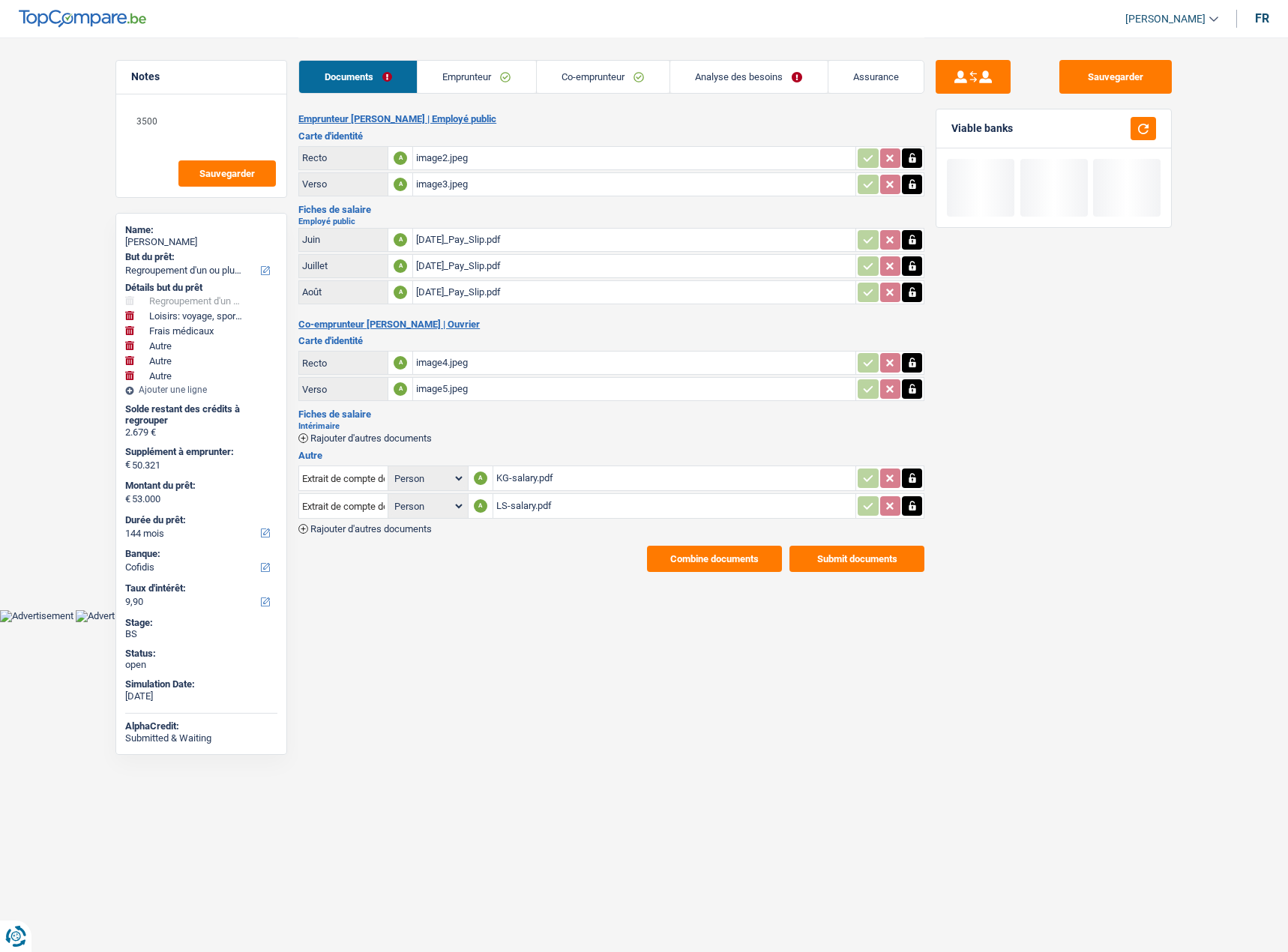
drag, startPoint x: 477, startPoint y: 90, endPoint x: 424, endPoint y: 96, distance: 53.3
click at [477, 90] on link "Emprunteur" at bounding box center [477, 77] width 118 height 32
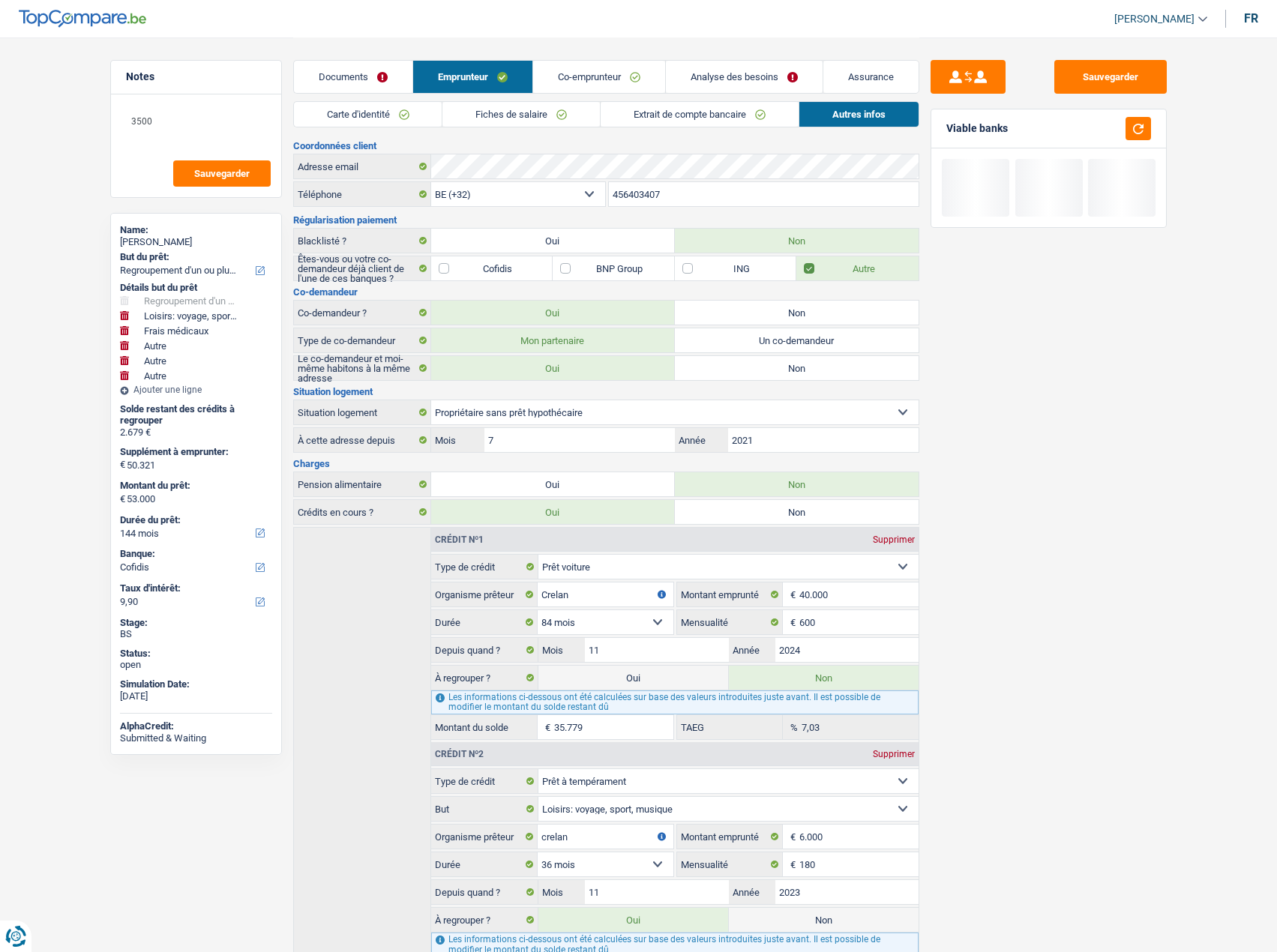
click at [350, 119] on link "Carte d'identité" at bounding box center [368, 115] width 148 height 25
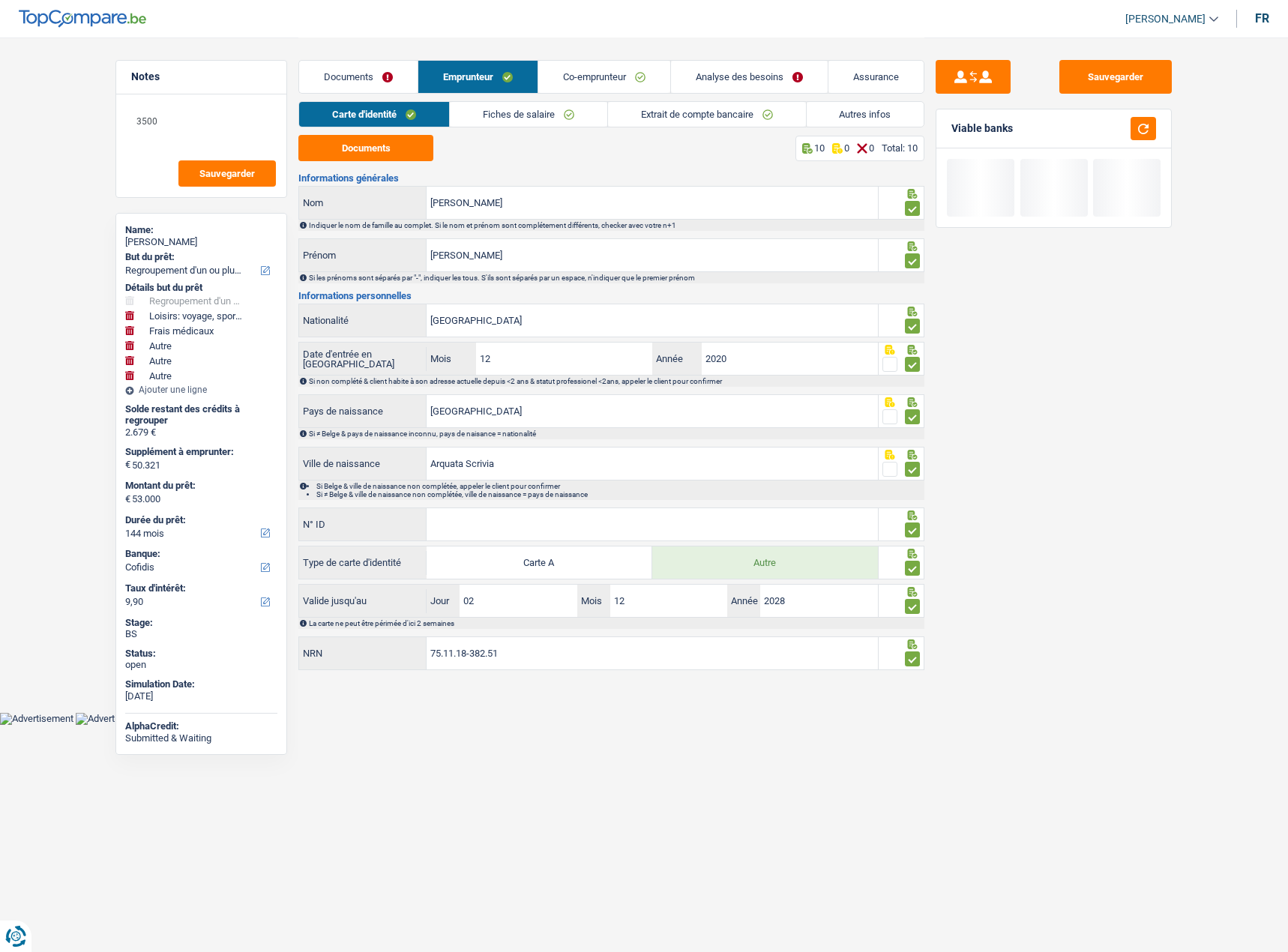
click at [317, 95] on div "Documents Emprunteur Co-emprunteur Analyse des besoins Assurance" at bounding box center [612, 69] width 626 height 64
click at [325, 77] on link "Documents" at bounding box center [358, 77] width 118 height 32
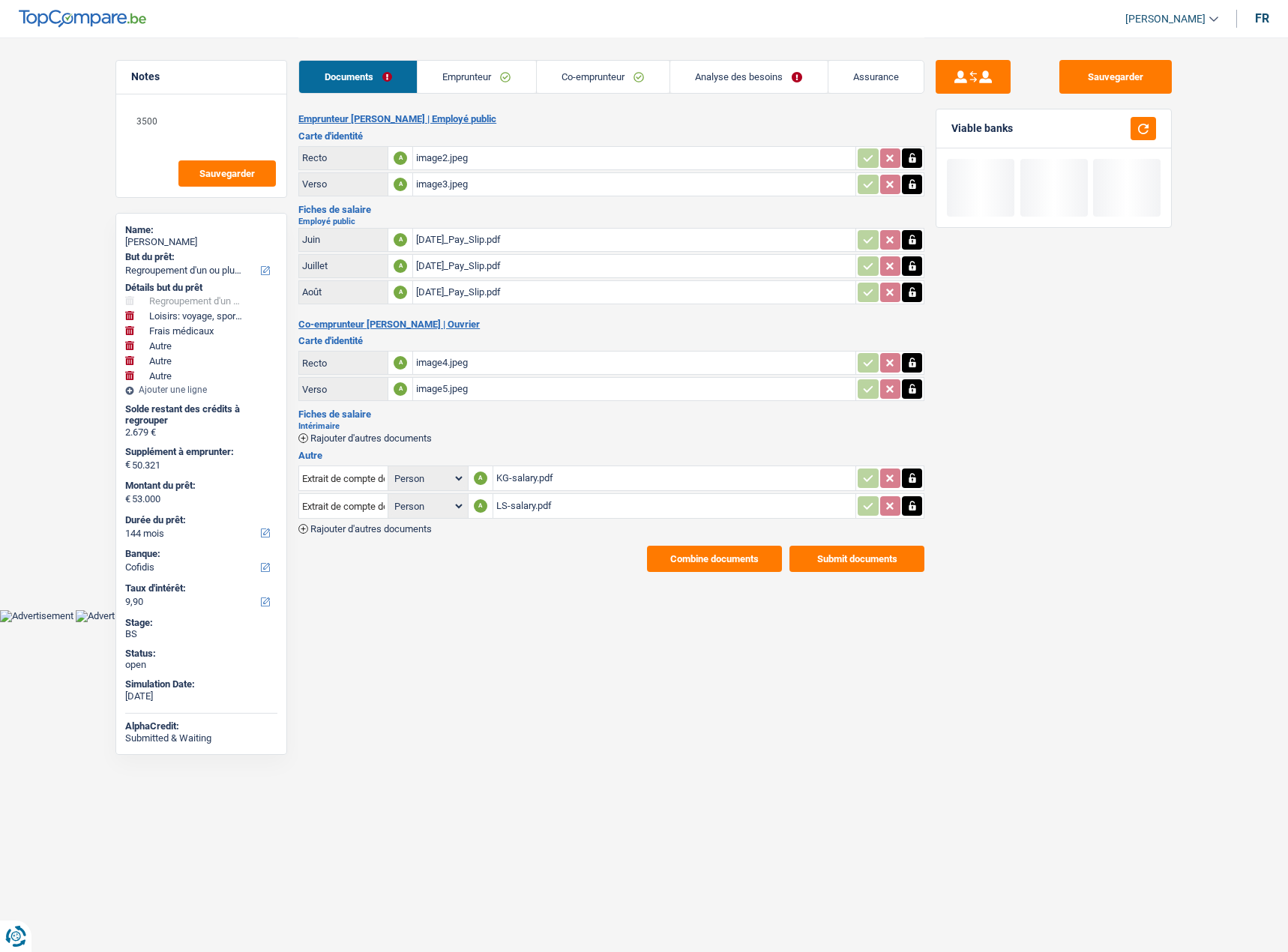
click at [472, 361] on div "image4.jpeg" at bounding box center [634, 363] width 436 height 22
click at [453, 163] on div "image2.jpeg" at bounding box center [634, 158] width 436 height 22
click at [467, 156] on div "image2.jpeg" at bounding box center [634, 158] width 436 height 22
click at [481, 359] on div "image4.jpeg" at bounding box center [634, 363] width 436 height 22
click at [558, 480] on div "KG-salary.pdf" at bounding box center [674, 478] width 357 height 22
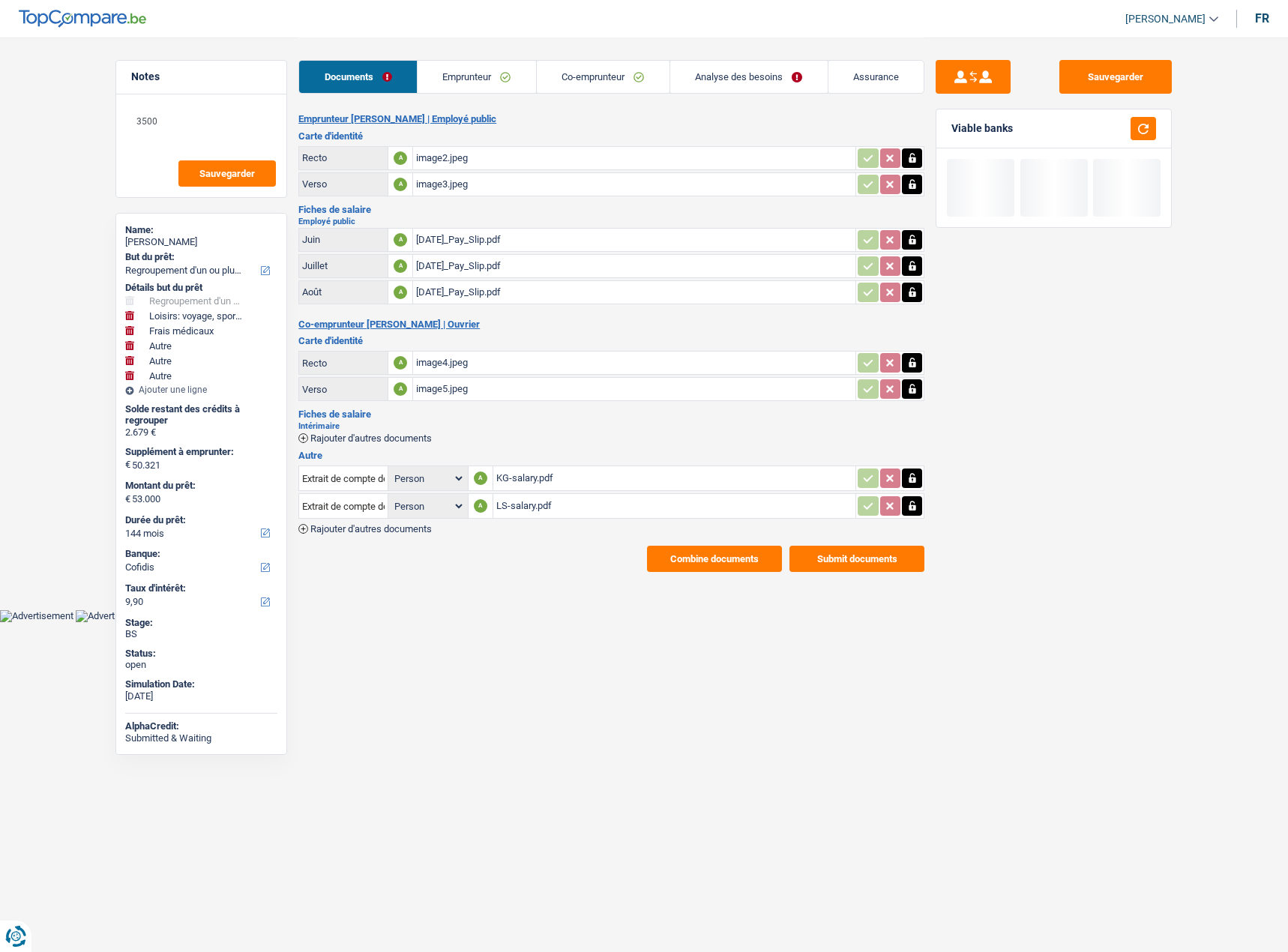
click at [537, 500] on div "LS-salary.pdf" at bounding box center [674, 506] width 357 height 22
click at [405, 526] on span "Rajouter d'autres documents" at bounding box center [371, 529] width 121 height 10
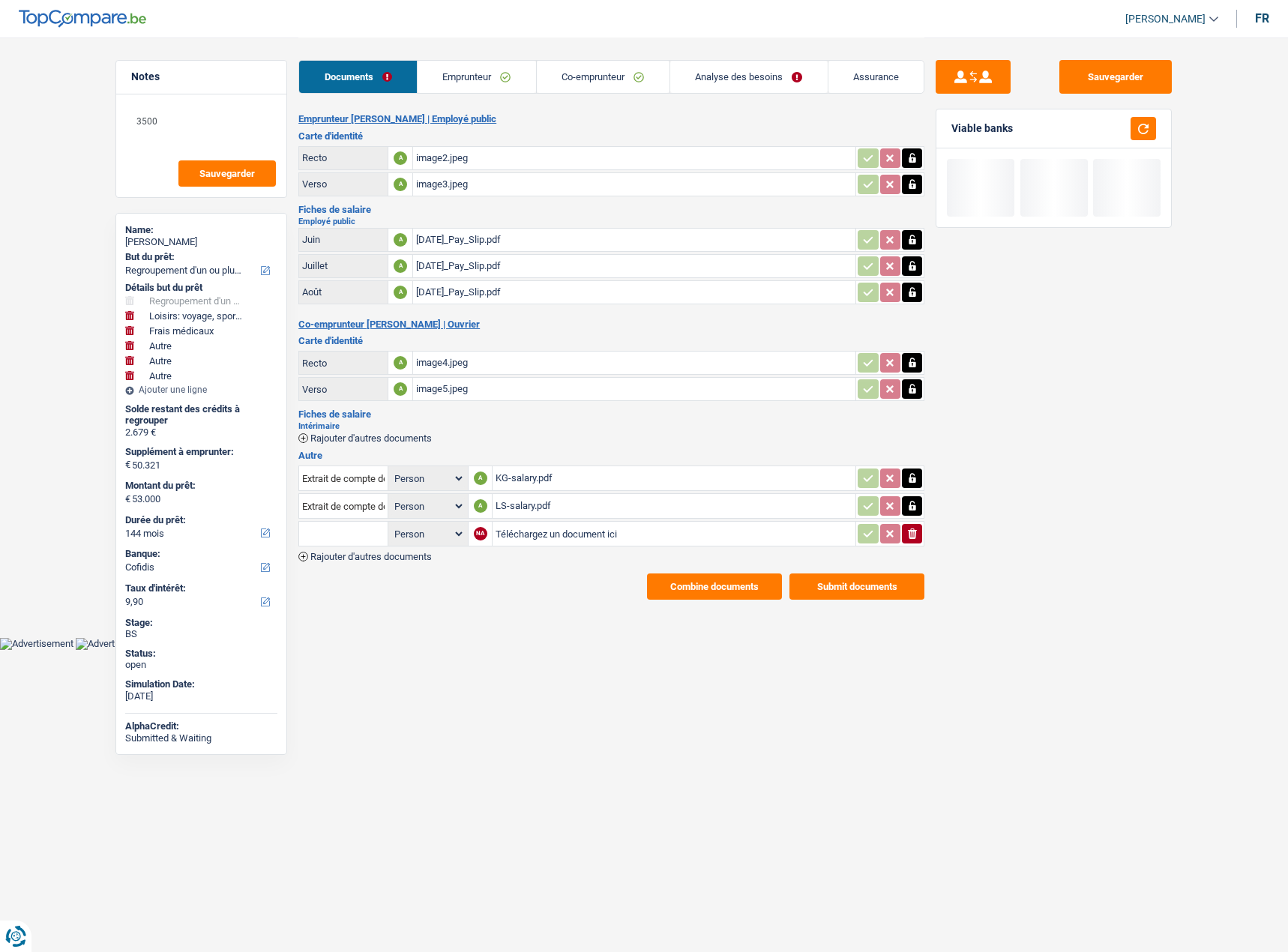
click at [389, 556] on span "Rajouter d'autres documents" at bounding box center [371, 557] width 121 height 10
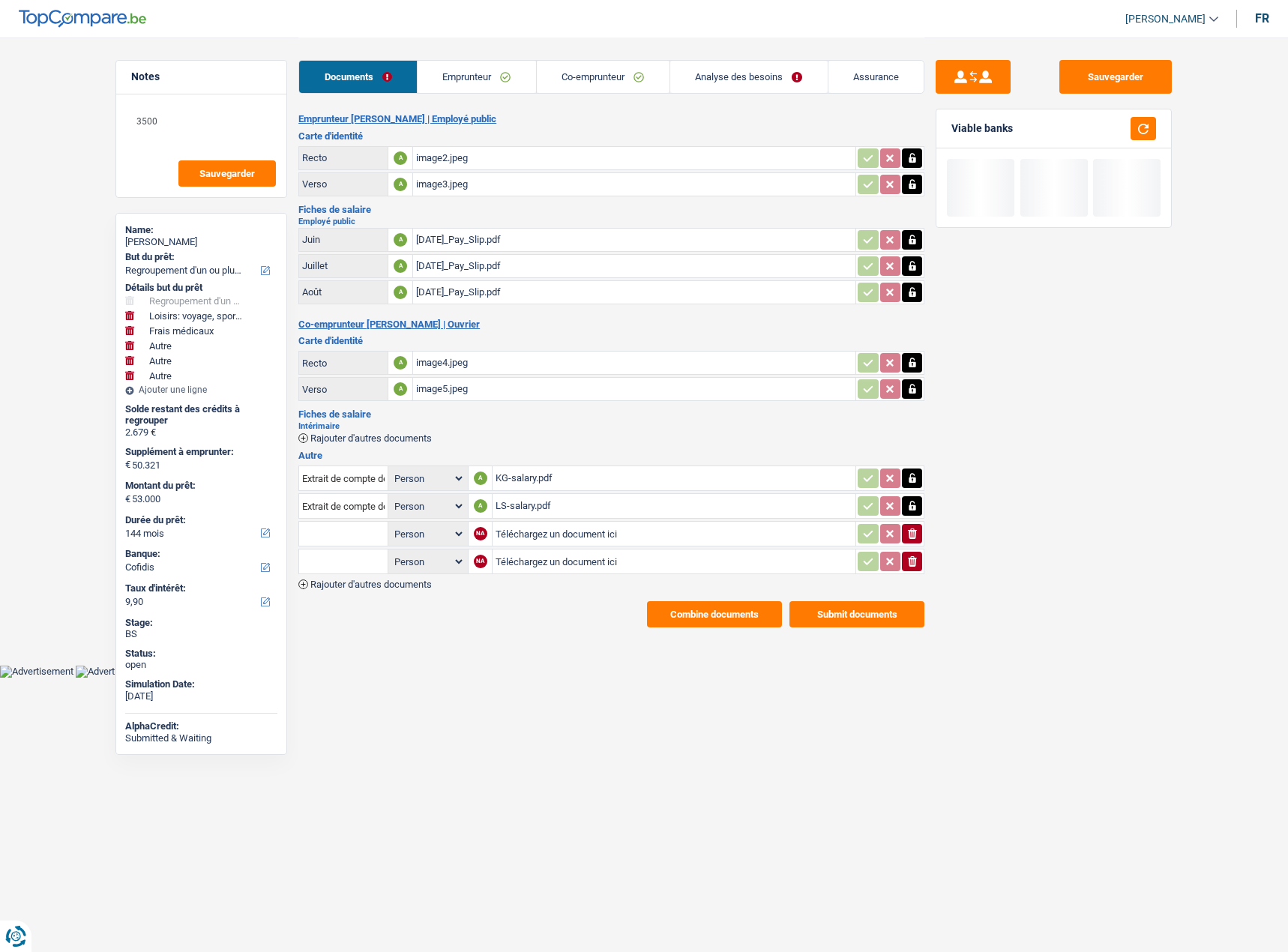
click at [355, 435] on span "Rajouter d'autres documents" at bounding box center [371, 439] width 121 height 10
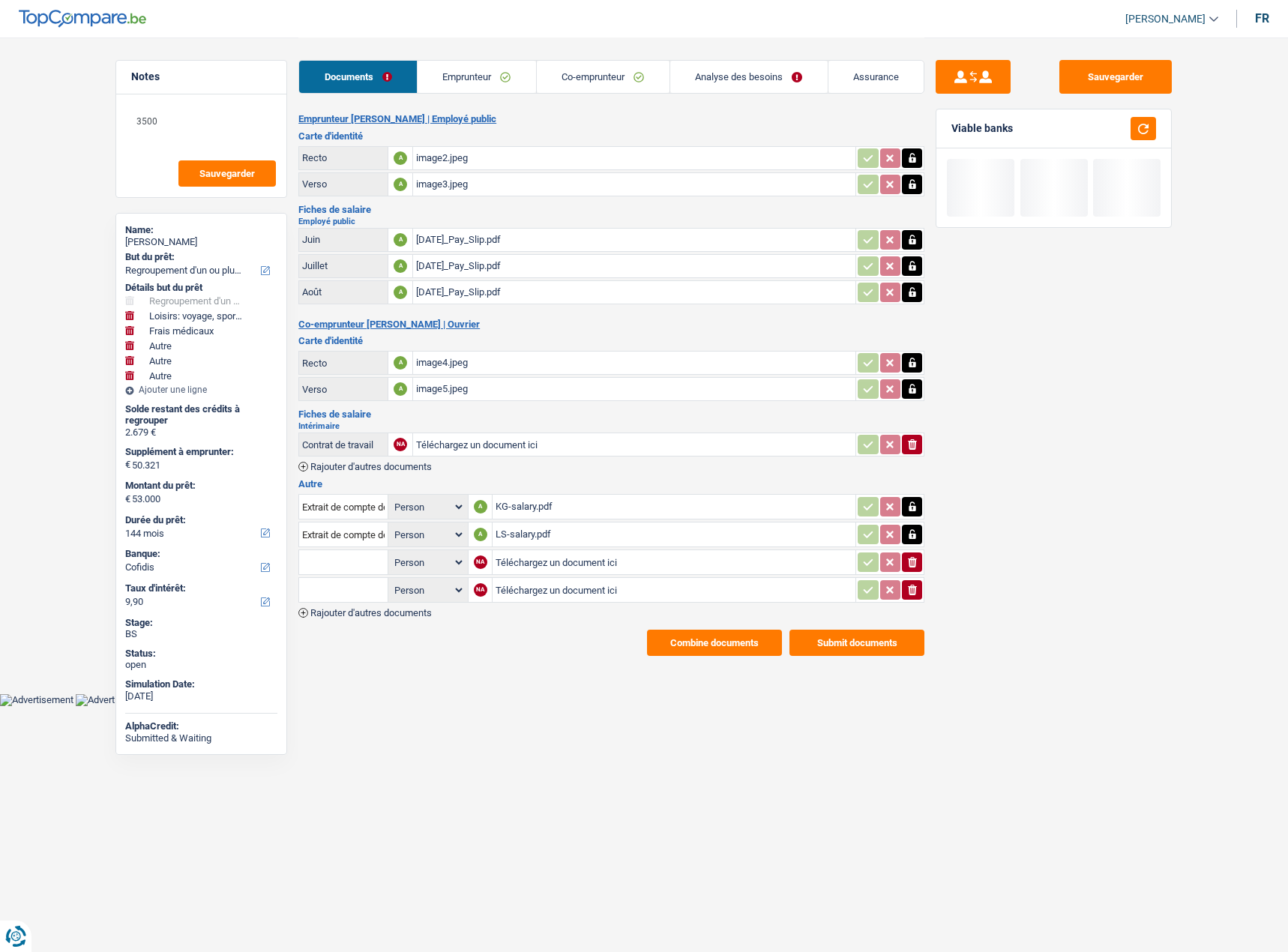
type input "C:\fakepath\KG-pay-slips.pdf"
click at [1115, 71] on button "Sauvegarder" at bounding box center [1115, 77] width 112 height 34
click at [698, 658] on main "Notes 3500 Sauvegarder Name: Linda SILVESTRI But du prêt: Confort maison: meubl…" at bounding box center [644, 346] width 1288 height 693
click at [700, 644] on button "Combine documents" at bounding box center [715, 643] width 135 height 27
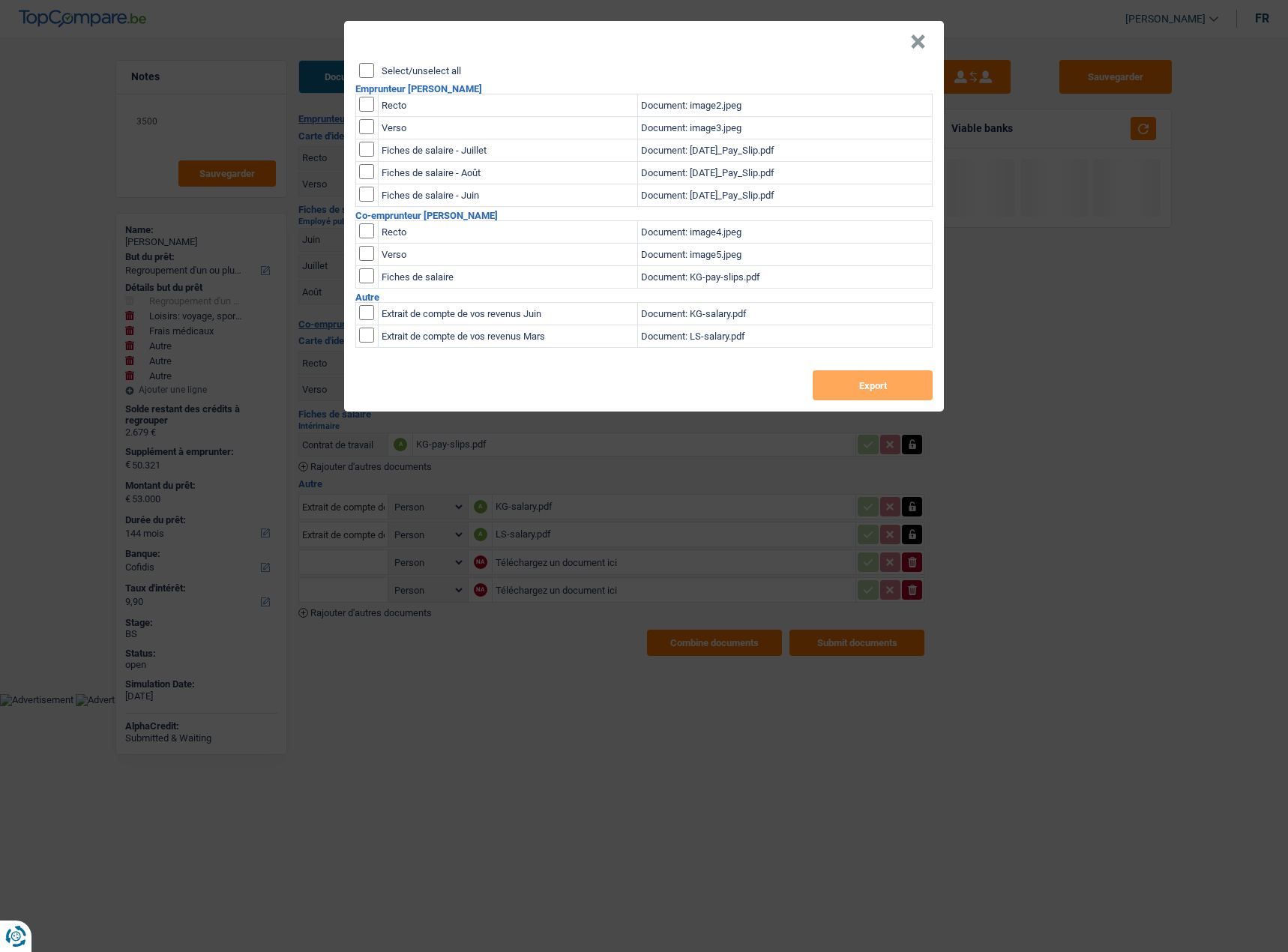
click at [359, 77] on div "Select/unselect all Emprunteur Linda SILVESTRI Recto Document: image2.jpeg Vers…" at bounding box center [644, 237] width 600 height 349
click at [363, 75] on input "Select/unselect all" at bounding box center [367, 71] width 15 height 15
checkbox input "true"
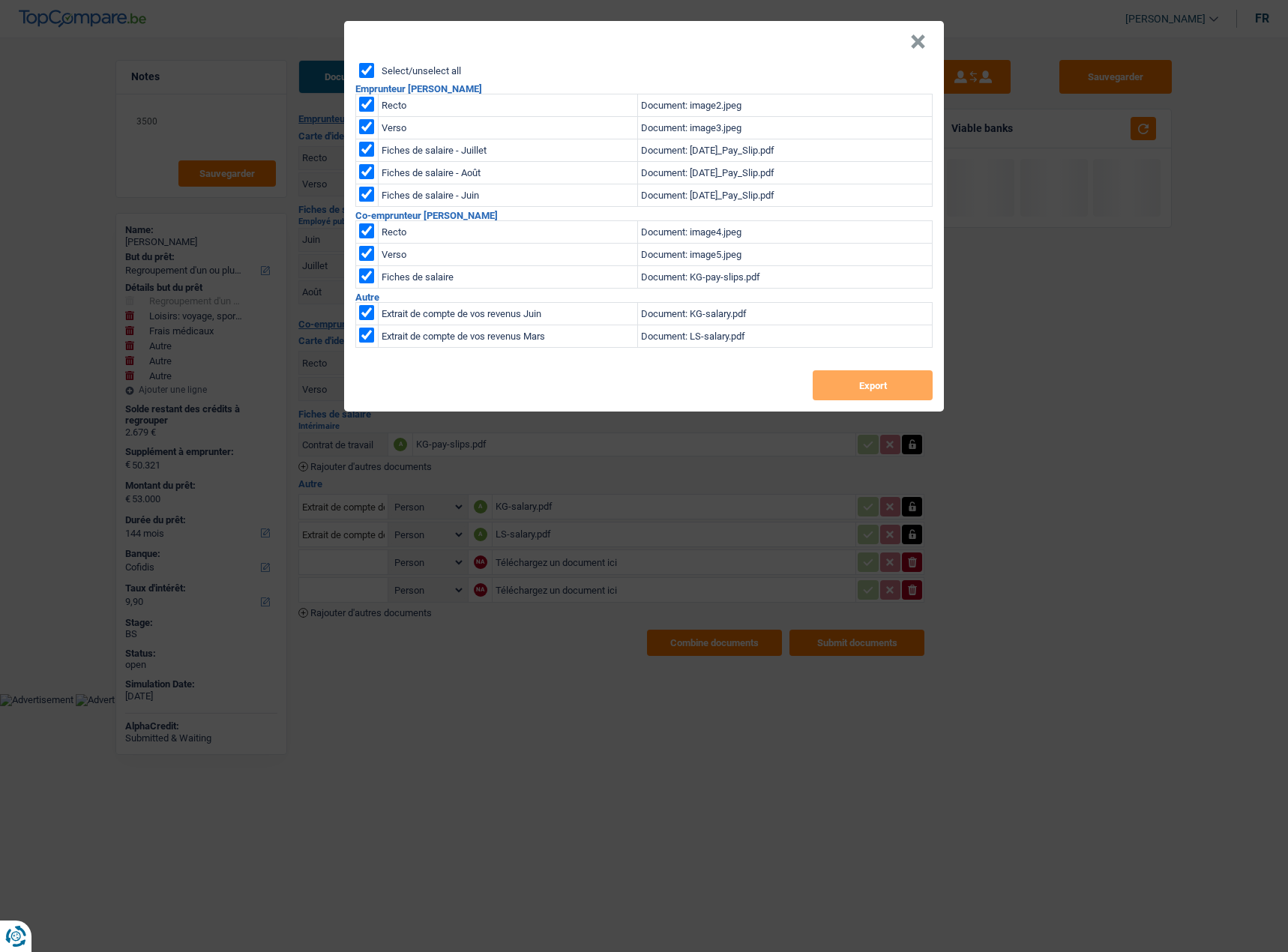
checkbox input "true"
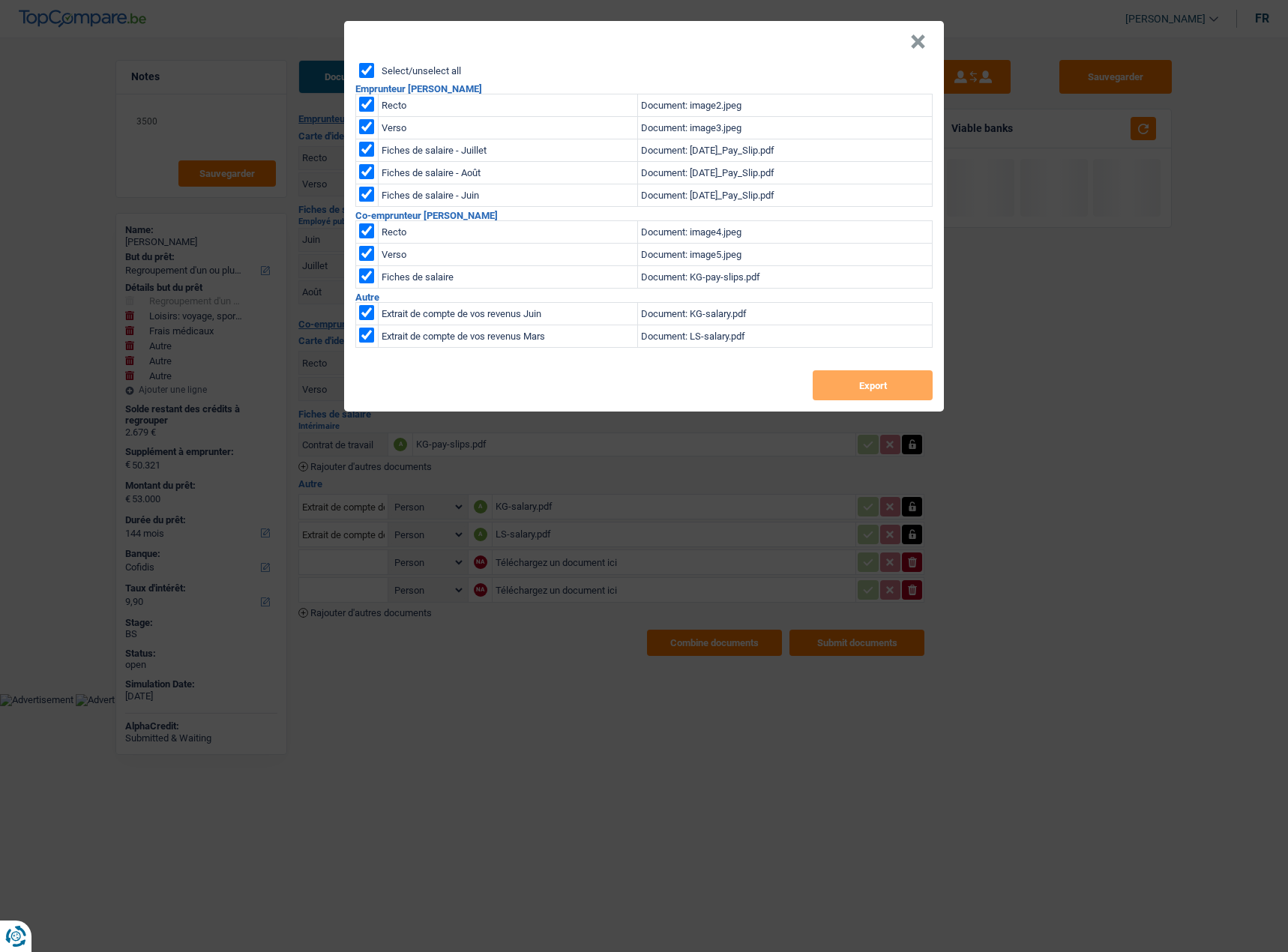
checkbox input "true"
drag, startPoint x: 875, startPoint y: 379, endPoint x: 1222, endPoint y: 403, distance: 347.8
click at [879, 384] on button "Export" at bounding box center [873, 385] width 120 height 30
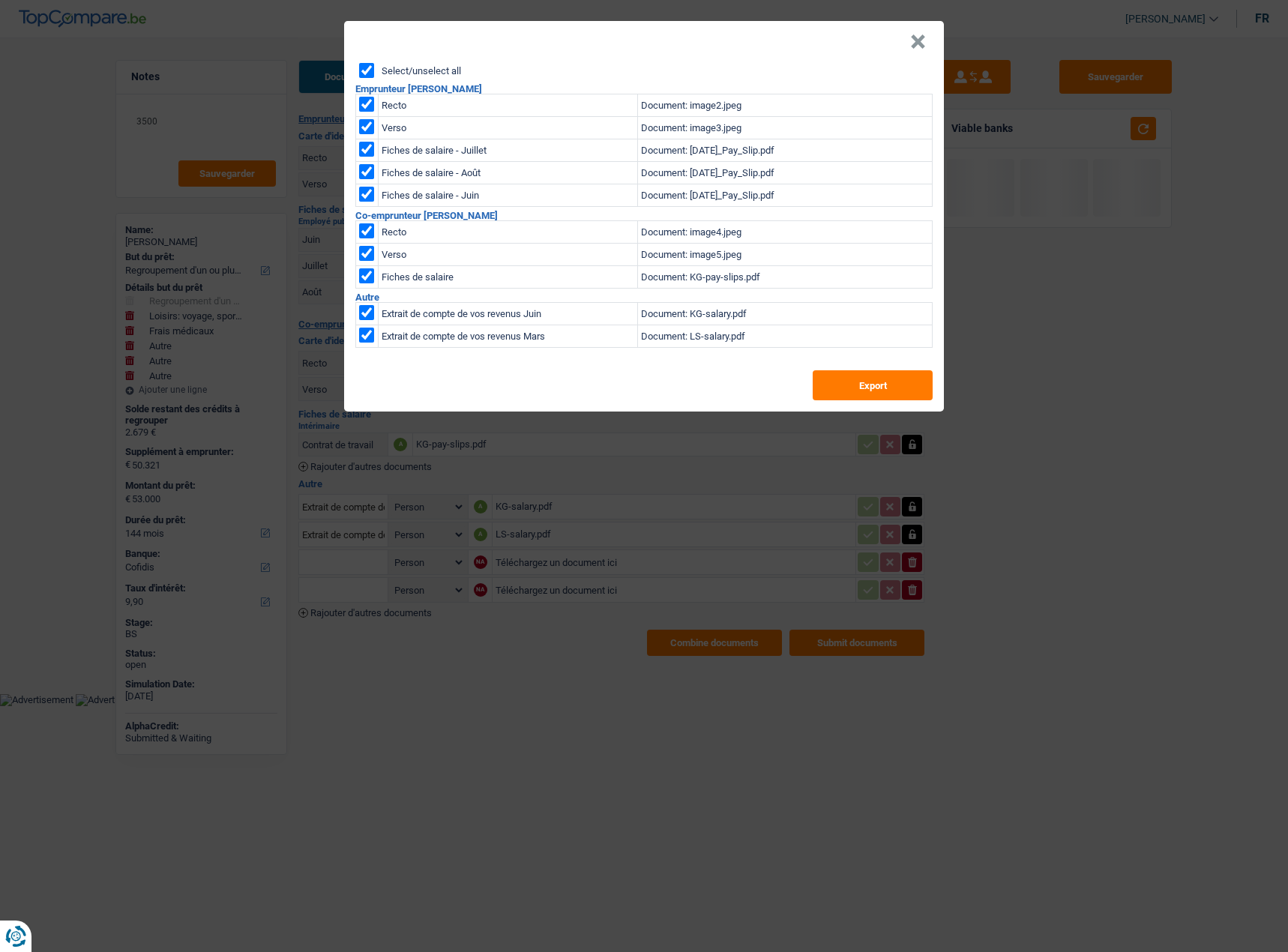
click at [910, 42] on button "×" at bounding box center [918, 42] width 16 height 15
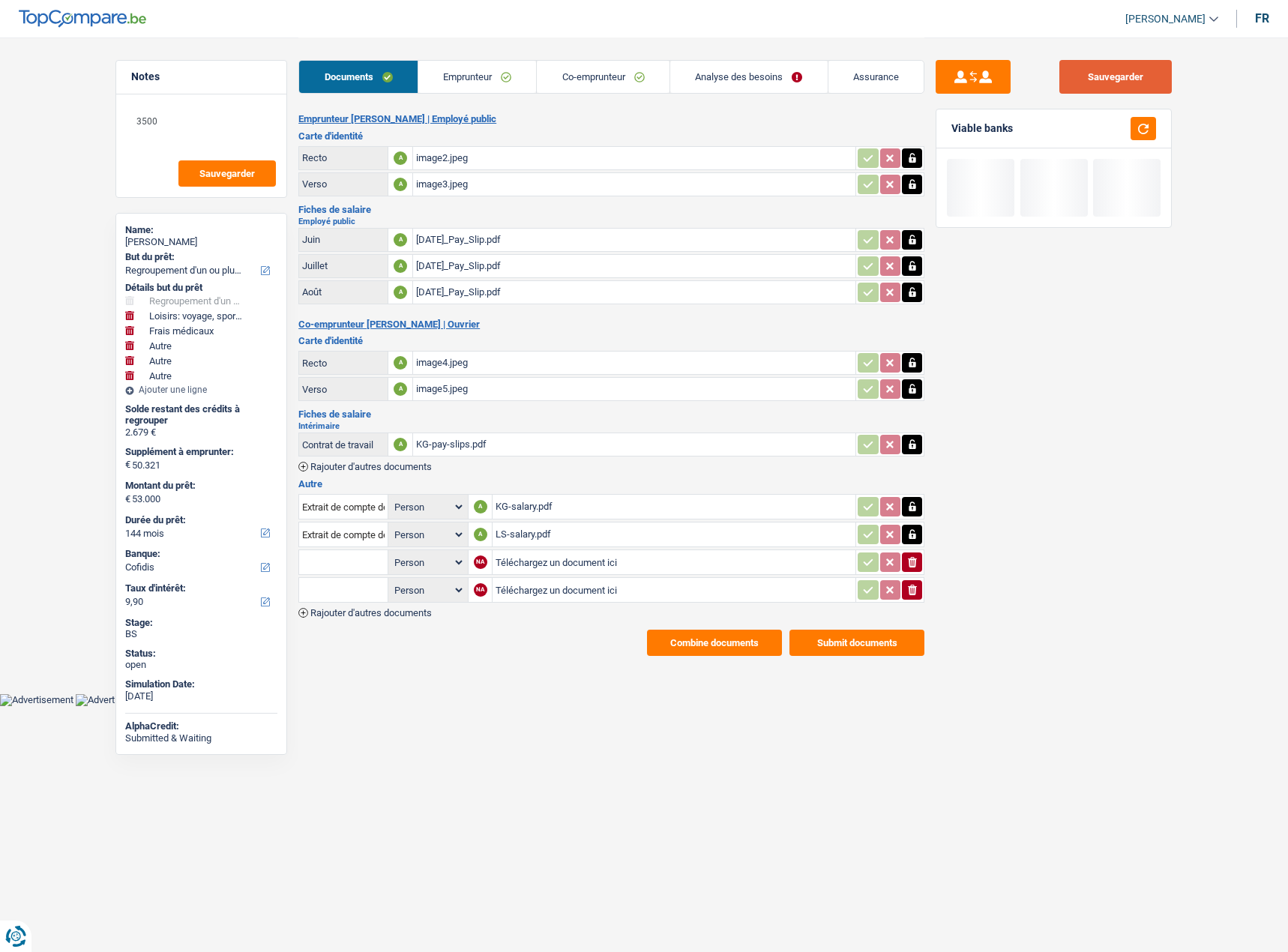
click at [1122, 83] on button "Sauvegarder" at bounding box center [1115, 77] width 112 height 34
click at [1135, 125] on button "button" at bounding box center [1143, 129] width 26 height 23
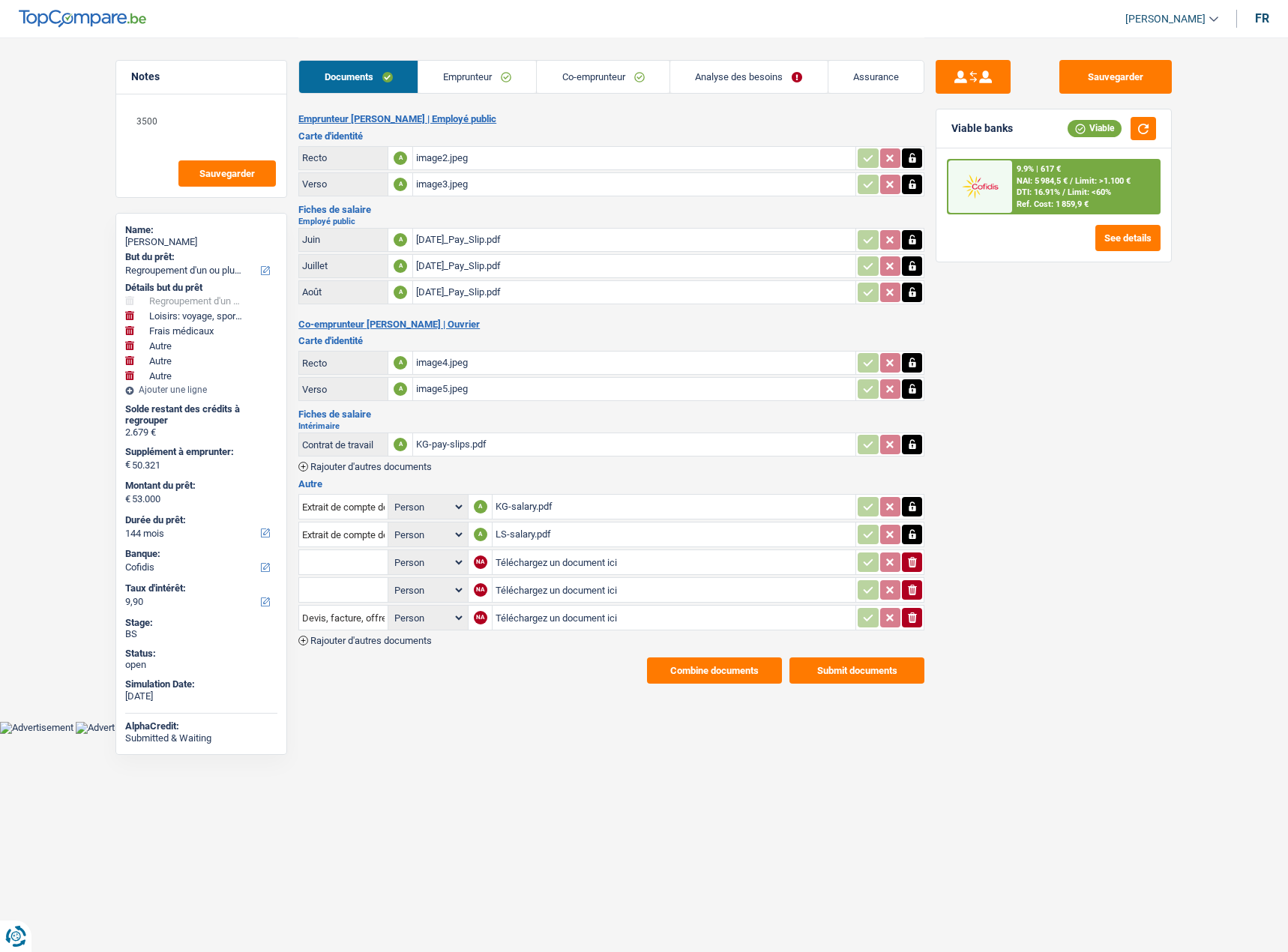
select select "refinancing"
select select "hobbies"
select select "medical"
select select "other"
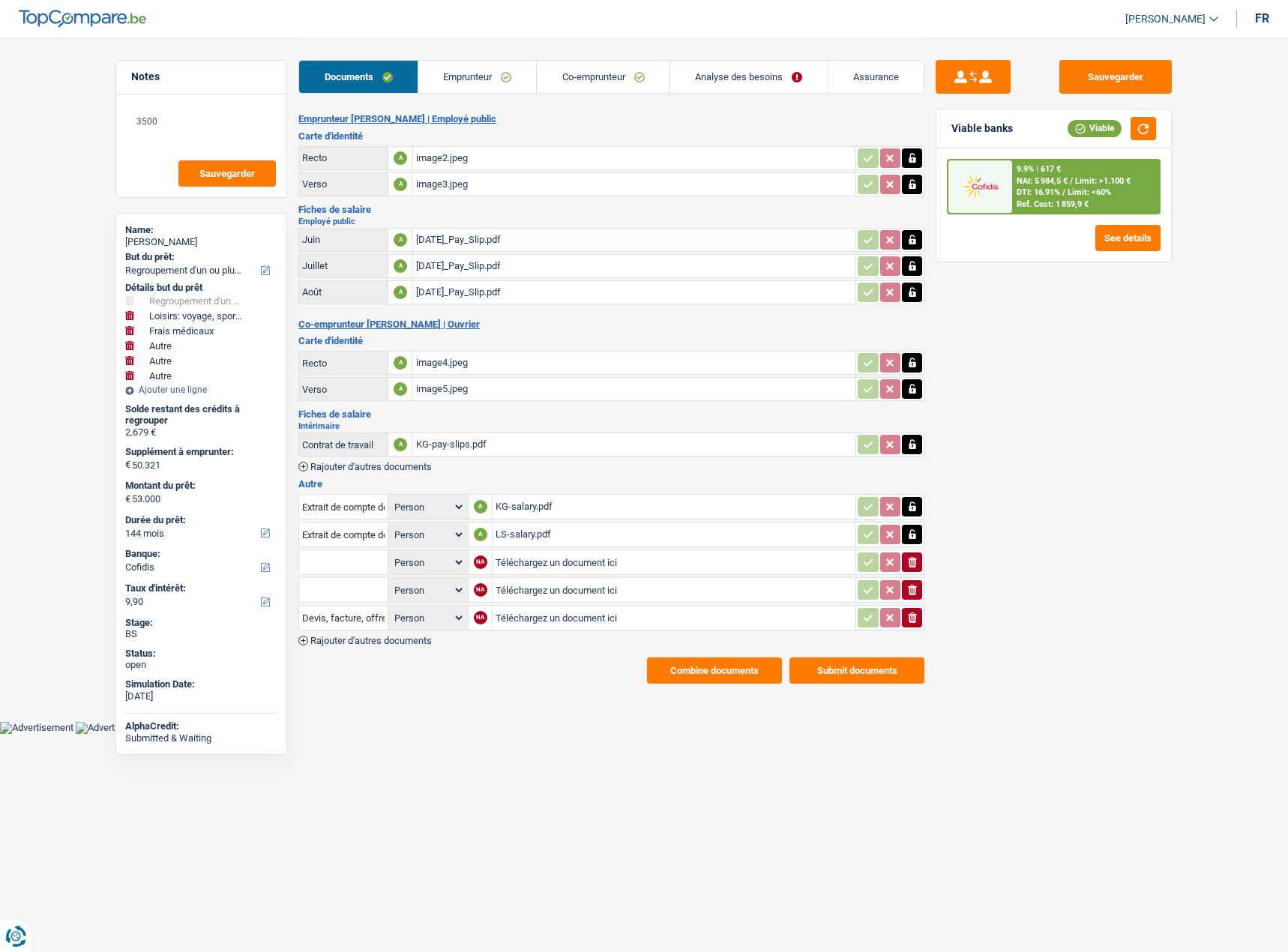
select select "other"
select select "144"
select select "cofidis"
select select "144"
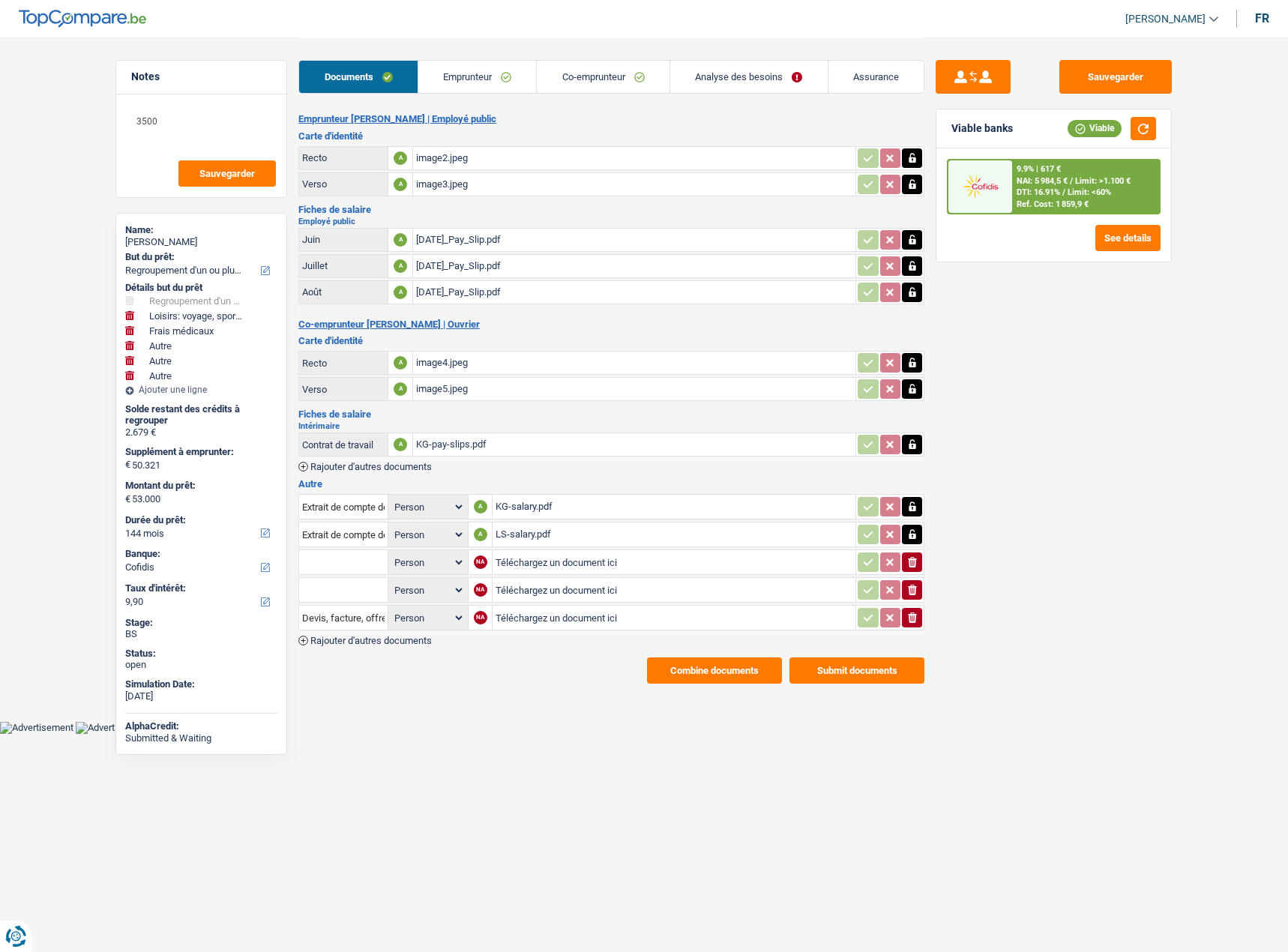
select select "96"
select select "refinancing"
select select "yes"
select select "hobbies"
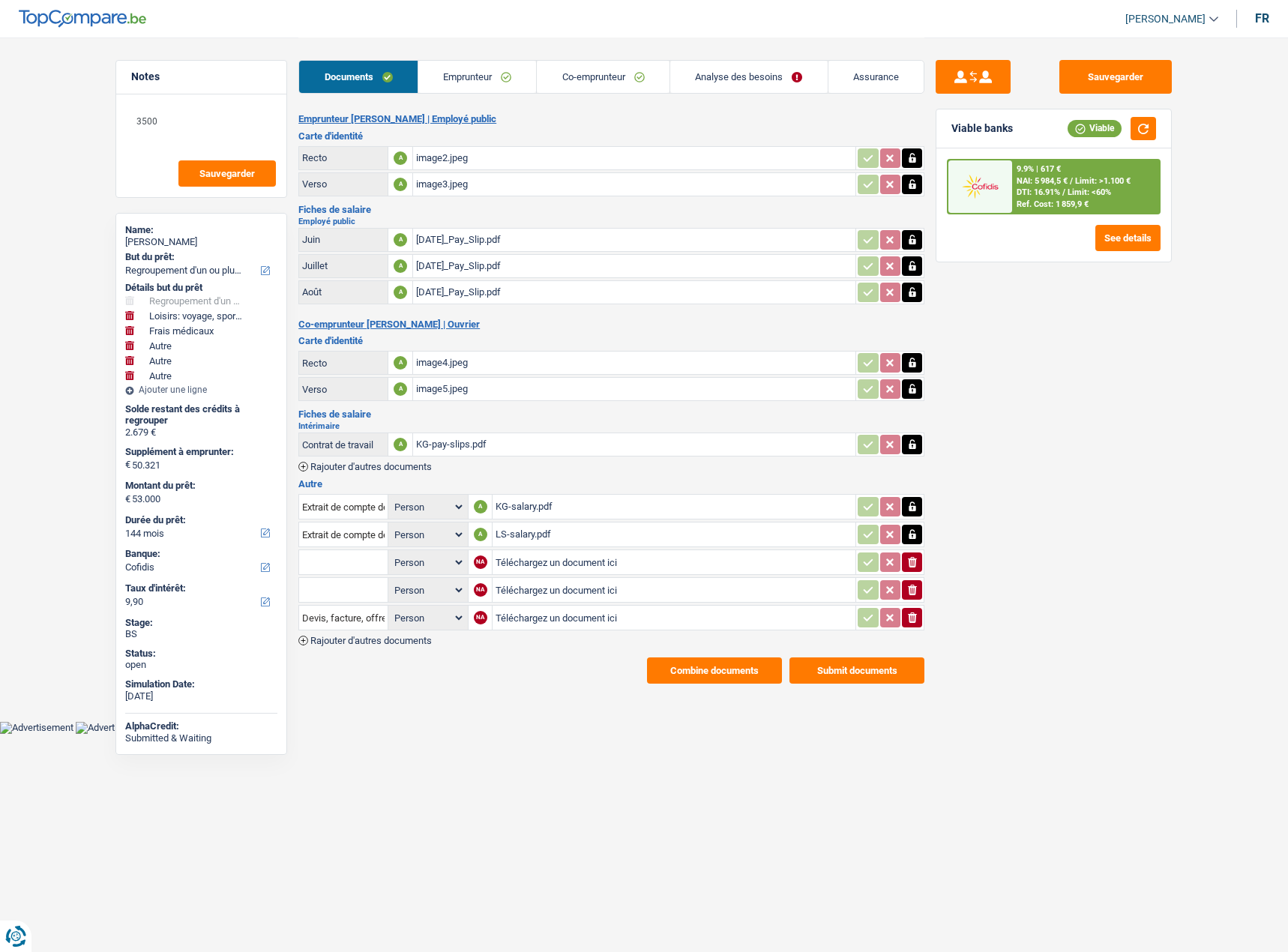
select select "false"
select select "medical"
select select "false"
select select "other"
select select "false"
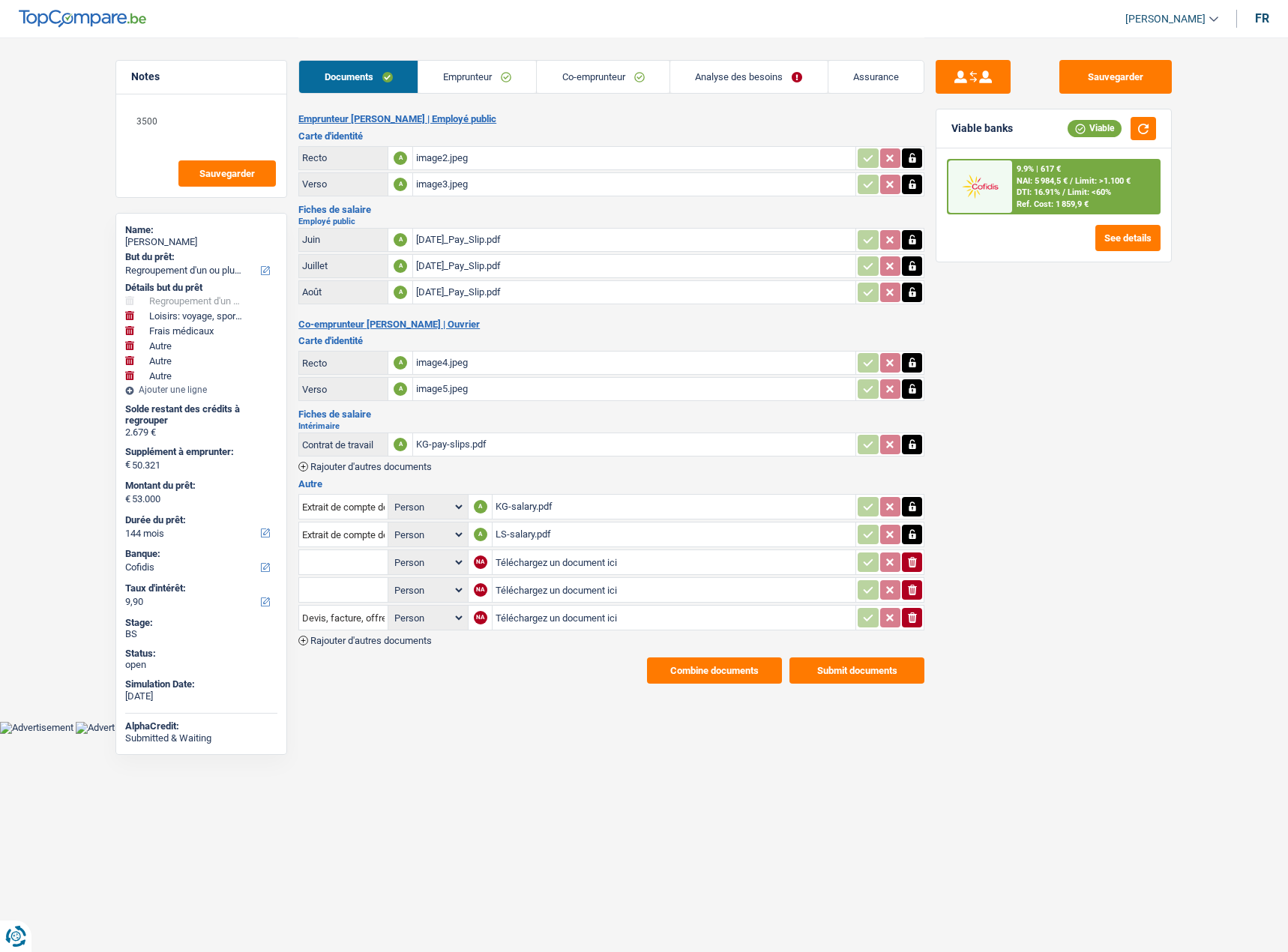
select select "other"
select select "false"
select select "other"
select select "false"
select select "144"
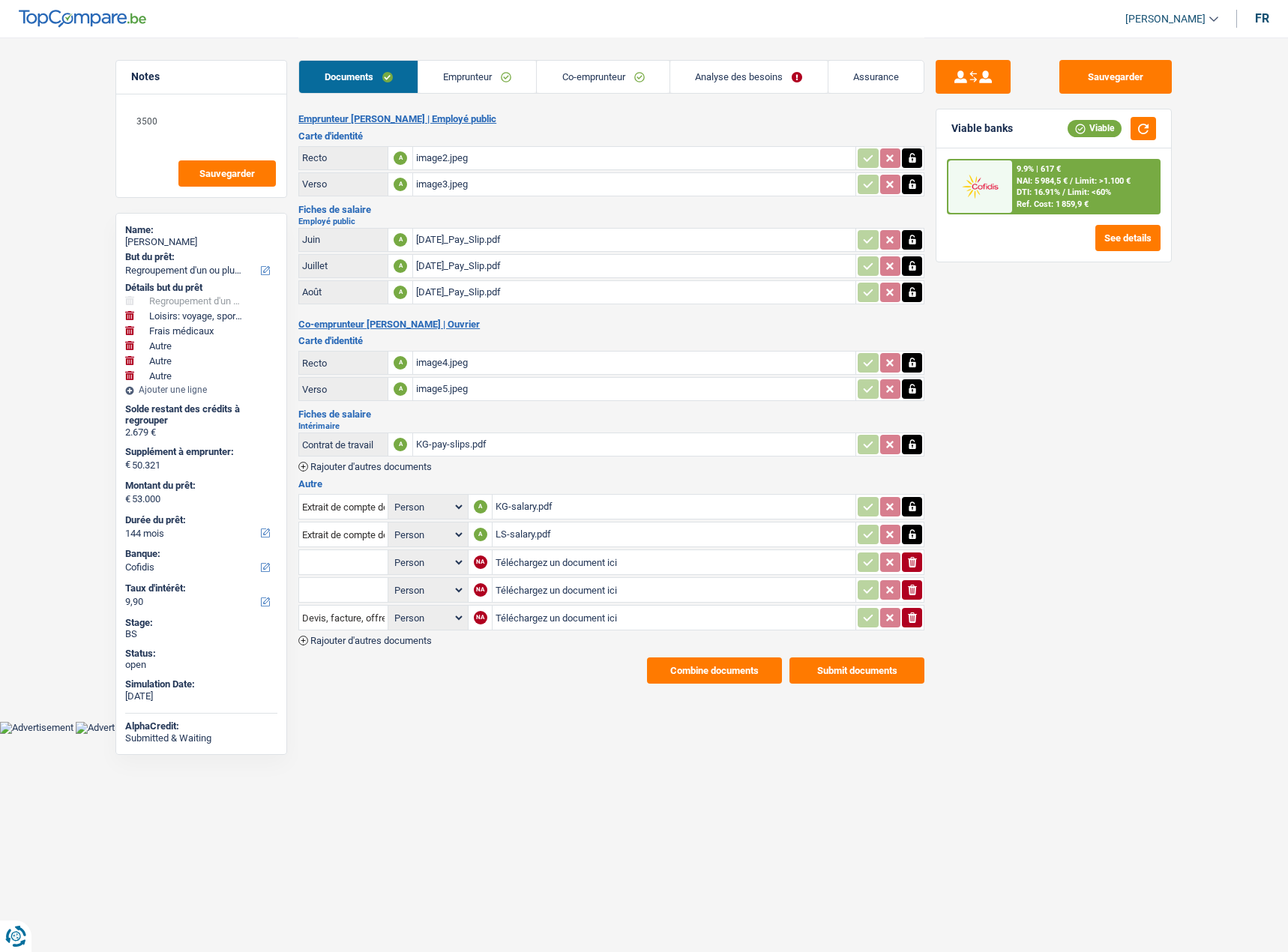
click at [738, 79] on link "Analyse des besoins" at bounding box center [748, 77] width 157 height 32
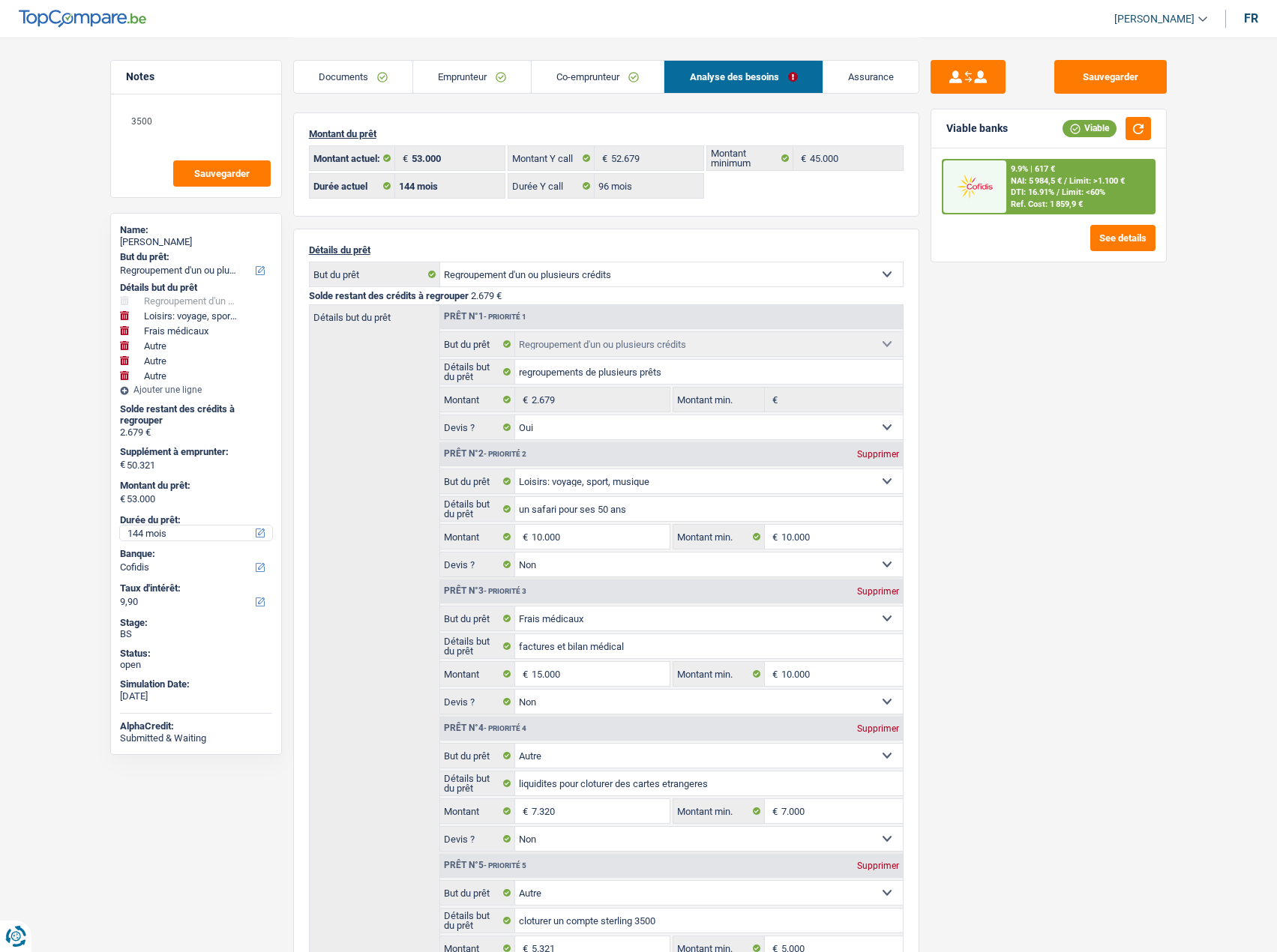
click at [165, 529] on select "12 mois 18 mois 24 mois 30 mois 36 mois 42 mois 48 mois 60 mois 72 mois 84 mois…" at bounding box center [196, 533] width 152 height 15
select select "96"
click at [120, 526] on select "12 mois 18 mois 24 mois 30 mois 36 mois 42 mois 48 mois 60 mois 72 mois 84 mois…" at bounding box center [196, 533] width 152 height 15
select select "96"
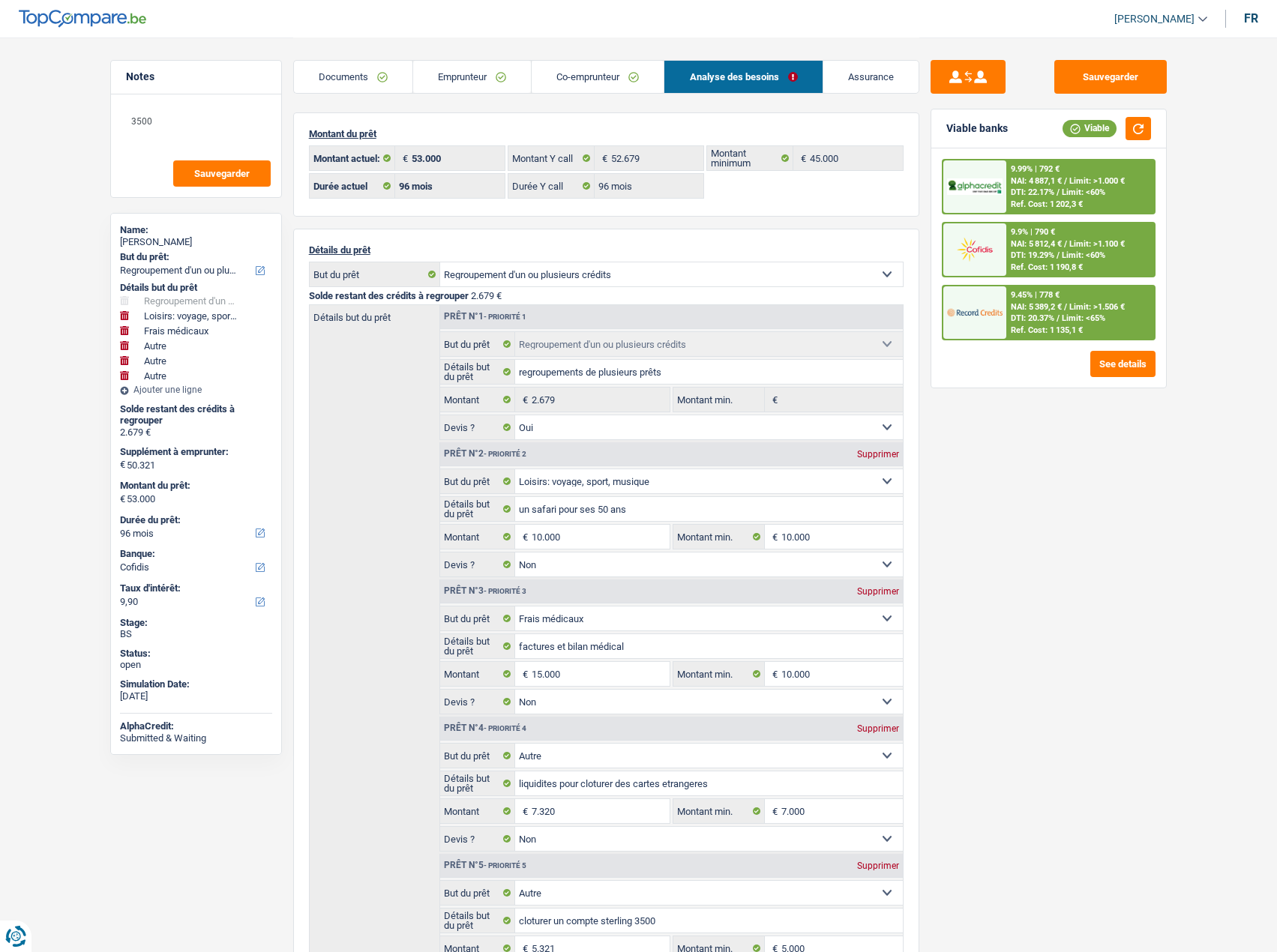
click at [1067, 240] on span "/" at bounding box center [1066, 244] width 3 height 10
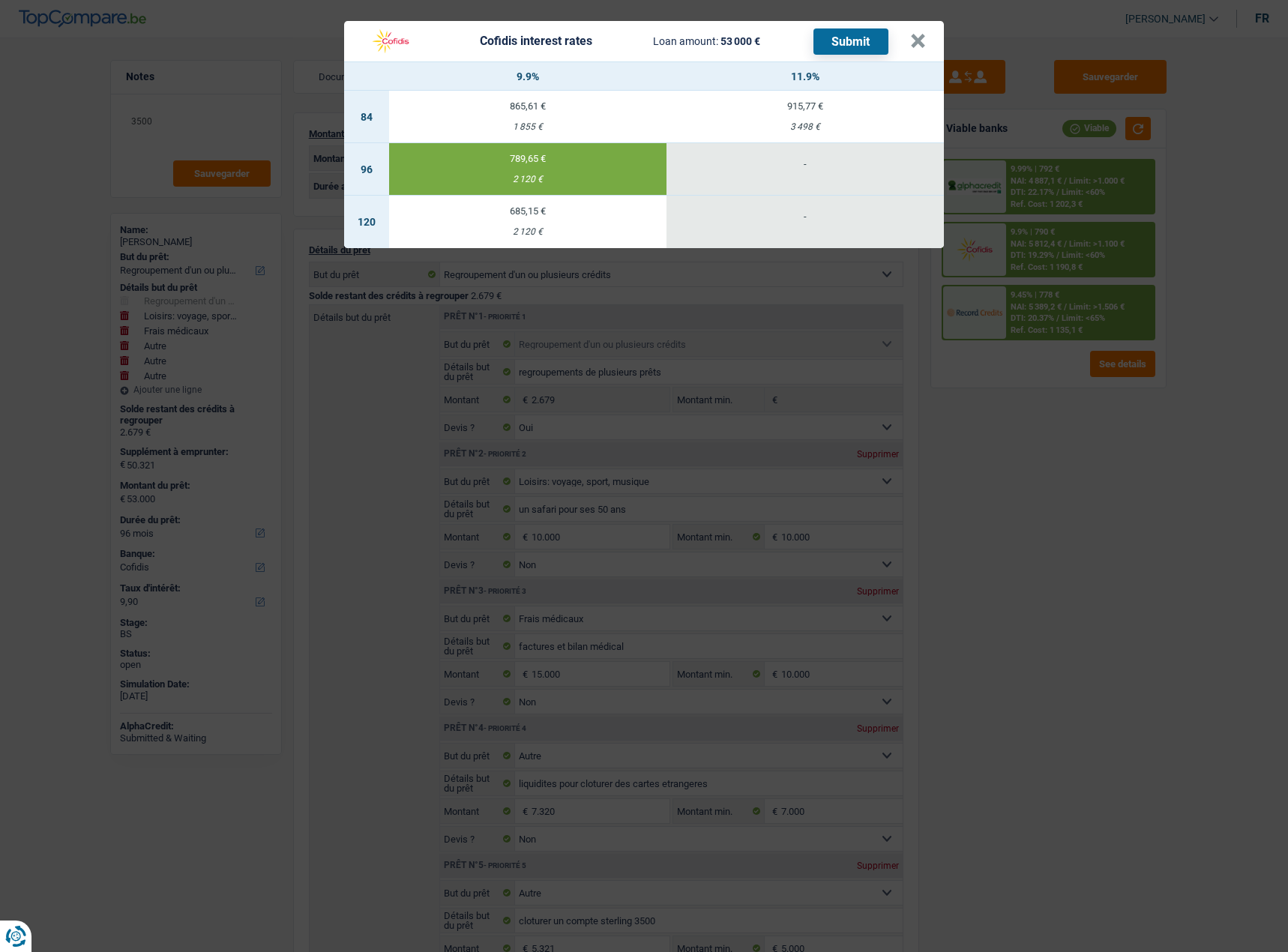
click at [865, 42] on button "Submit" at bounding box center [851, 42] width 75 height 27
drag, startPoint x: 904, startPoint y: 49, endPoint x: 912, endPoint y: 47, distance: 8.2
click at [908, 48] on div "Cofidis interest rates Loan amount: 53 000 € Submit" at bounding box center [636, 41] width 548 height 28
click at [912, 47] on button "×" at bounding box center [918, 42] width 16 height 15
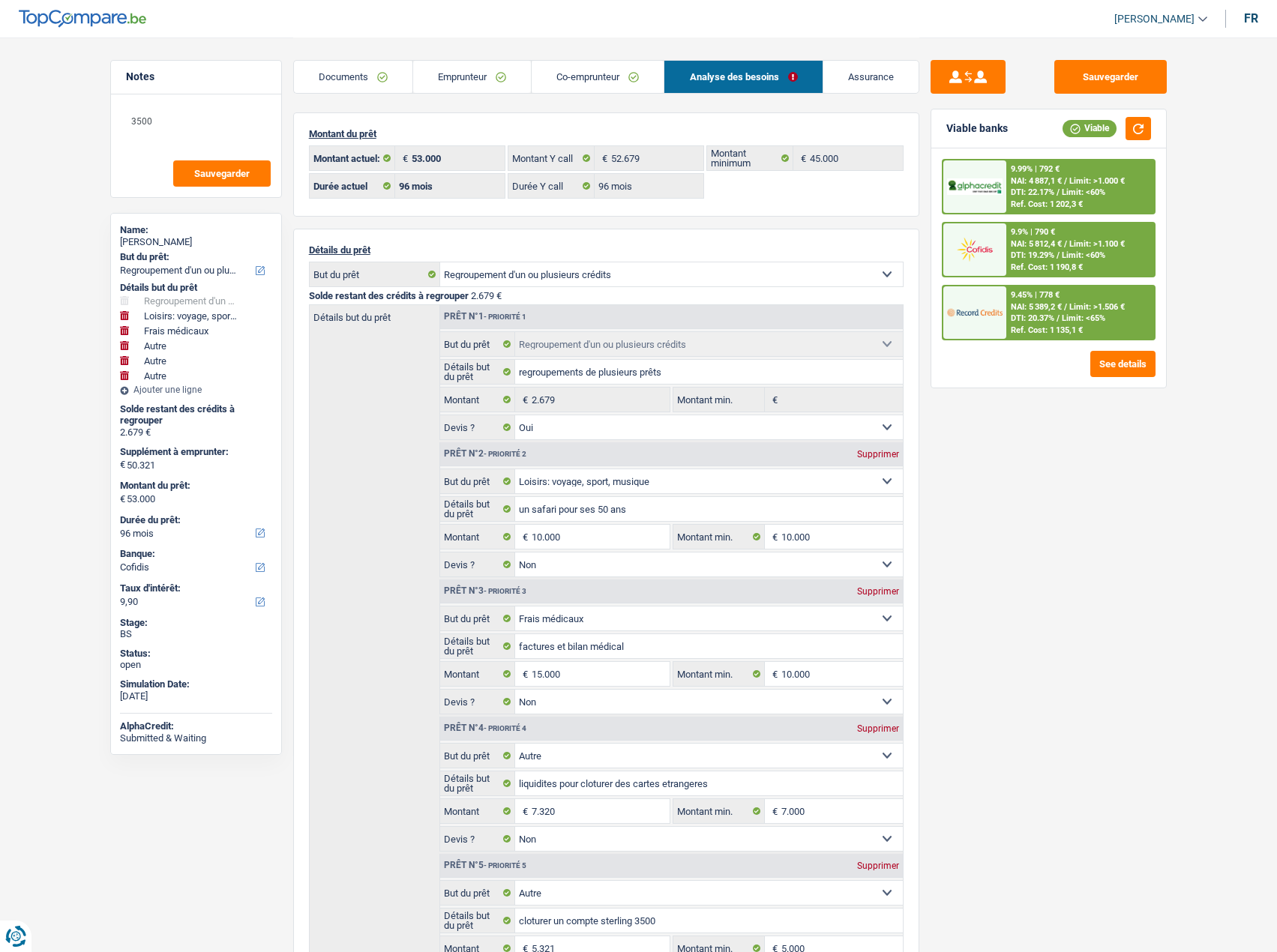
click at [369, 72] on link "Documents" at bounding box center [353, 77] width 118 height 32
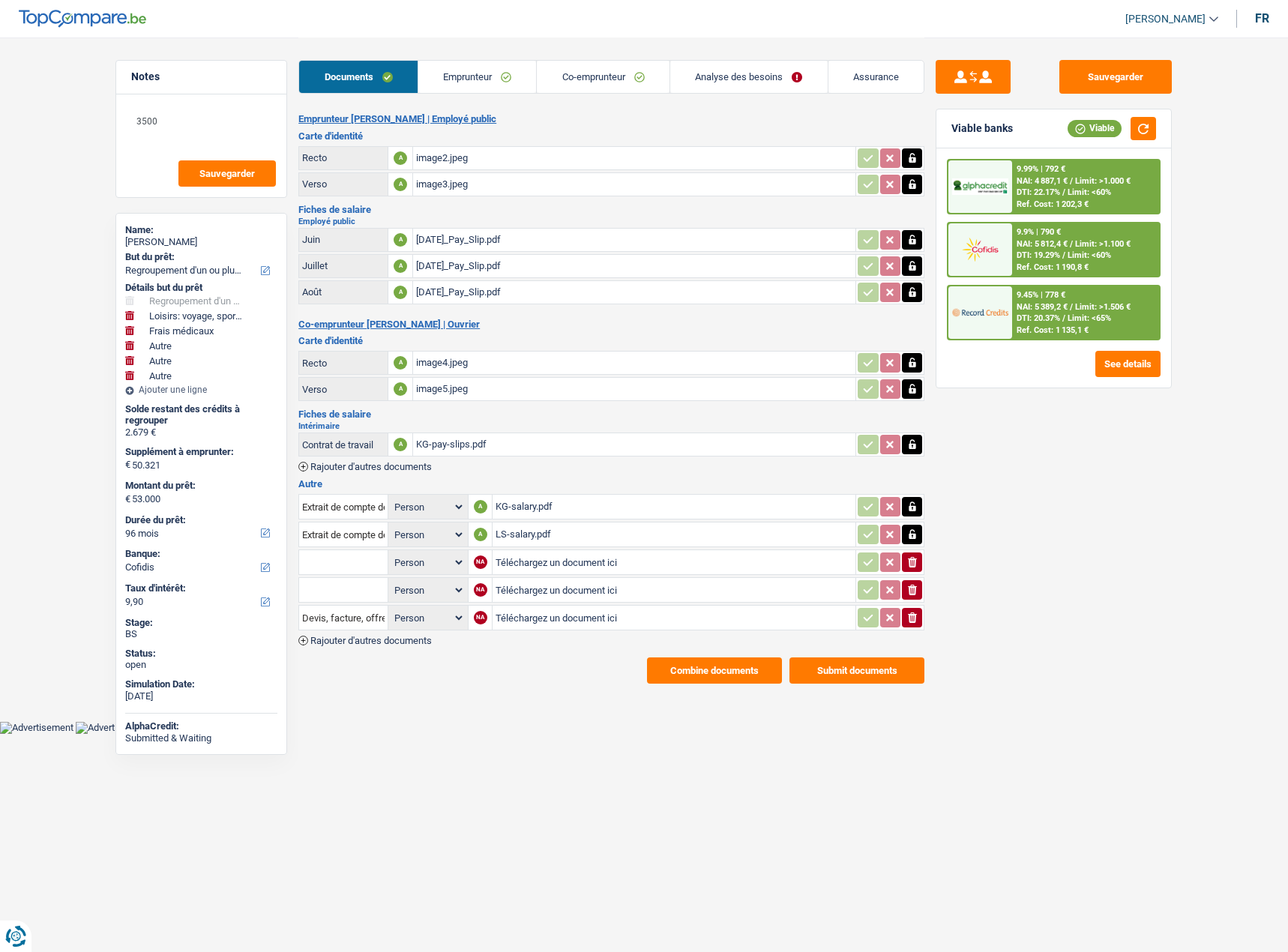
click at [700, 669] on button "Combine documents" at bounding box center [715, 671] width 135 height 27
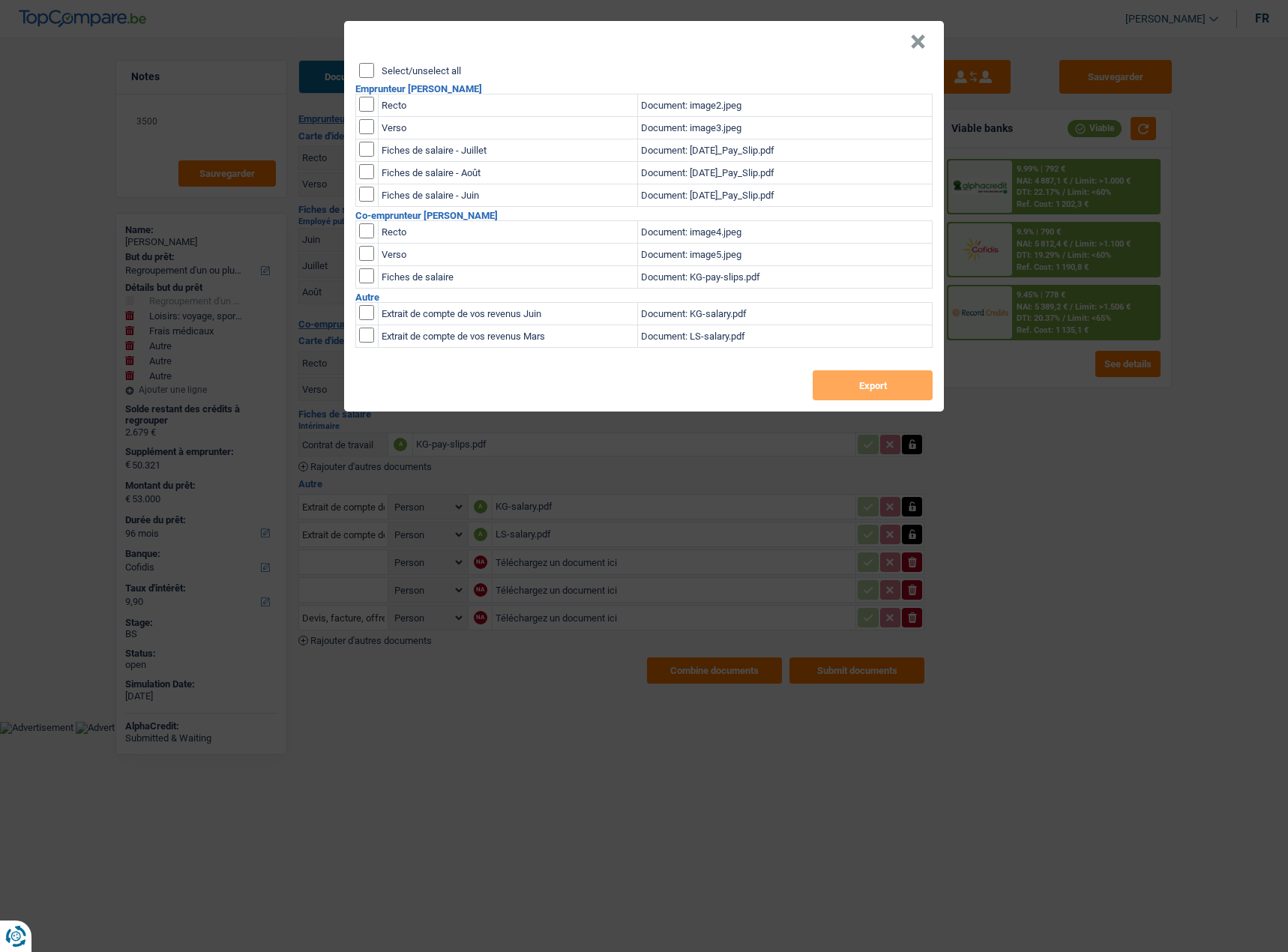
click at [359, 76] on div "Select/unselect all Emprunteur [PERSON_NAME] Recto Document: image2.jpeg Verso …" at bounding box center [644, 237] width 600 height 349
click at [374, 72] on div "Select/unselect all" at bounding box center [646, 71] width 573 height 15
click at [364, 69] on input "Select/unselect all" at bounding box center [367, 71] width 15 height 15
checkbox input "true"
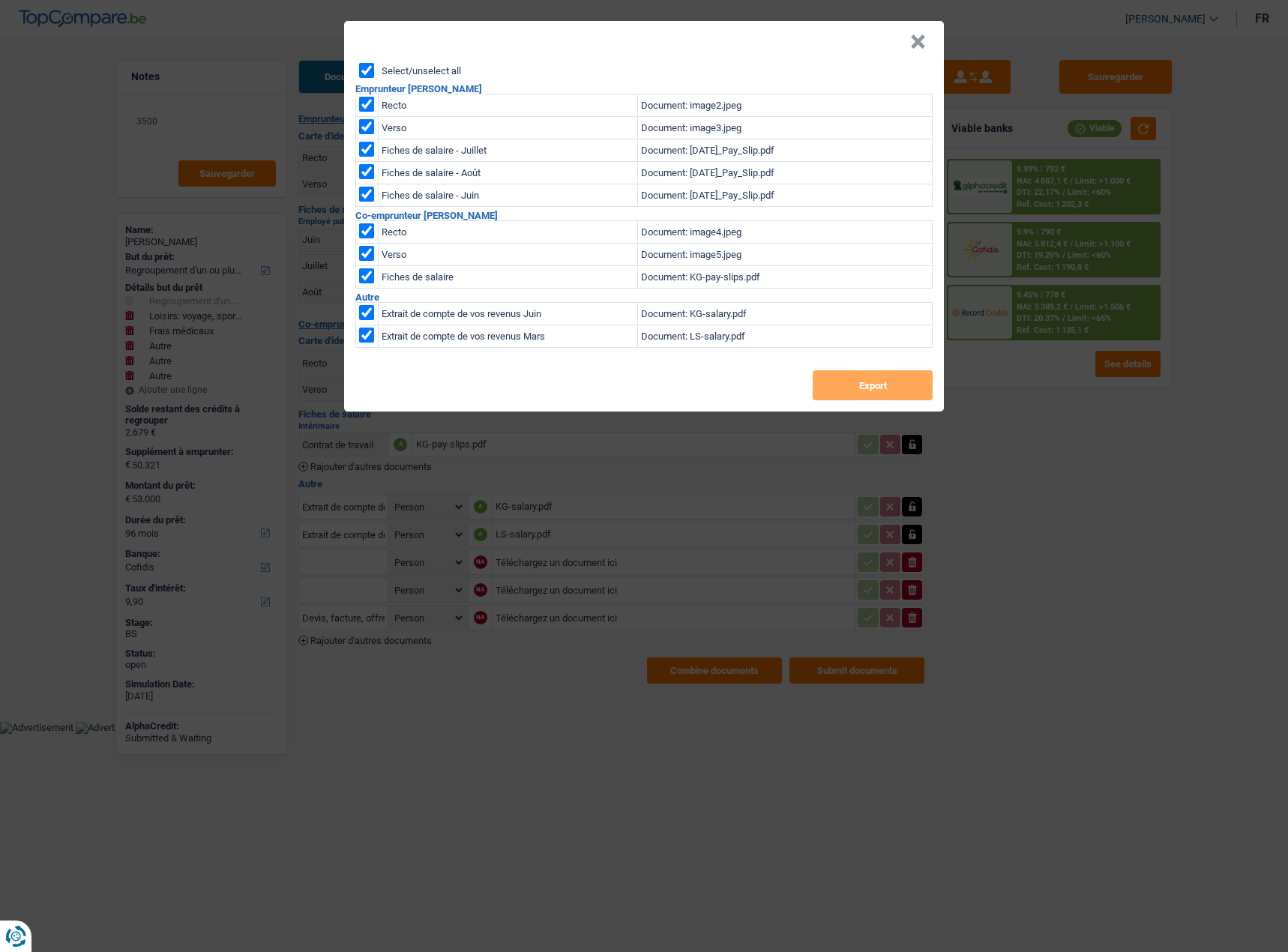
checkbox input "true"
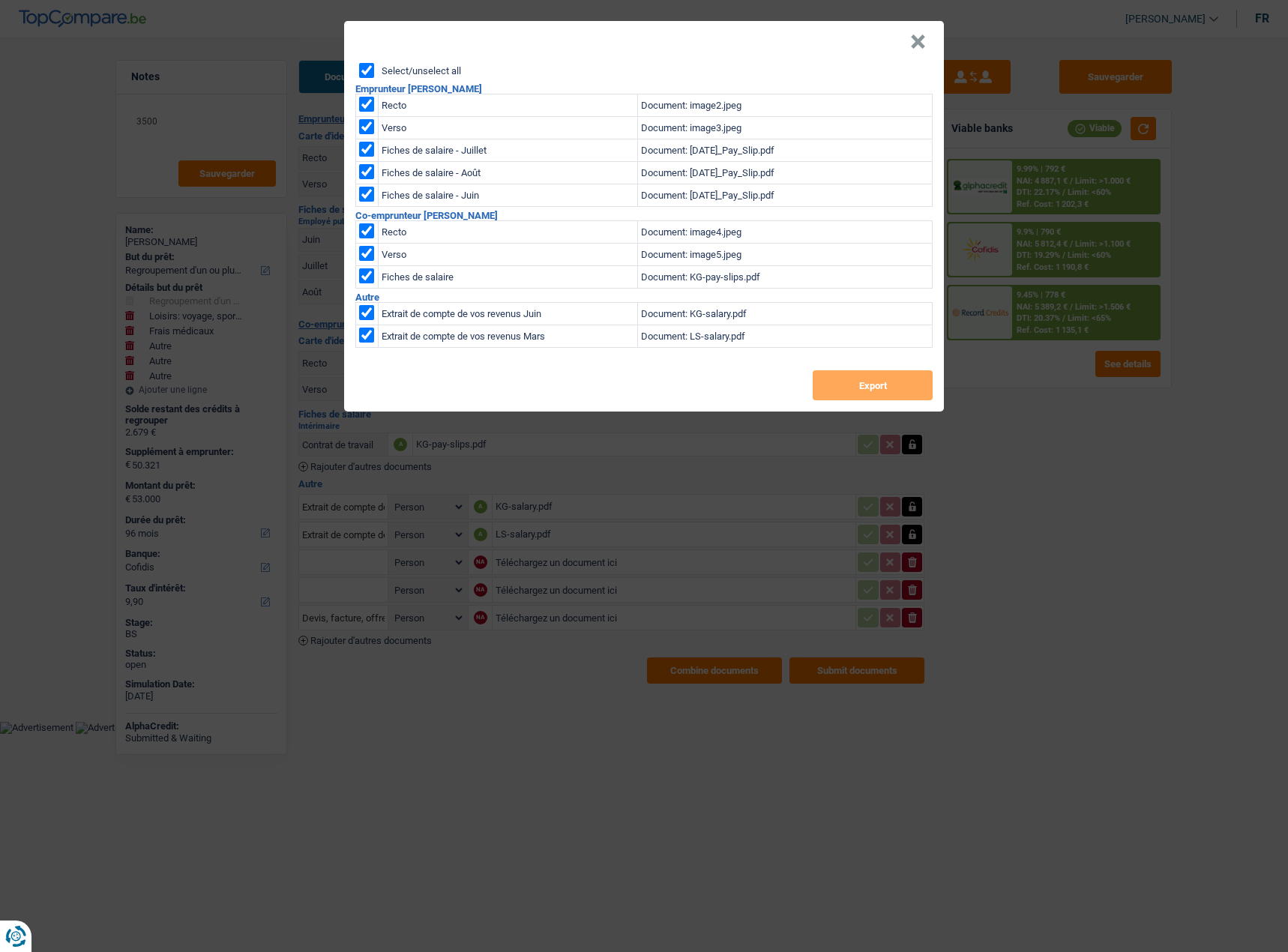
checkbox input "true"
click at [844, 383] on button "Export" at bounding box center [873, 385] width 120 height 30
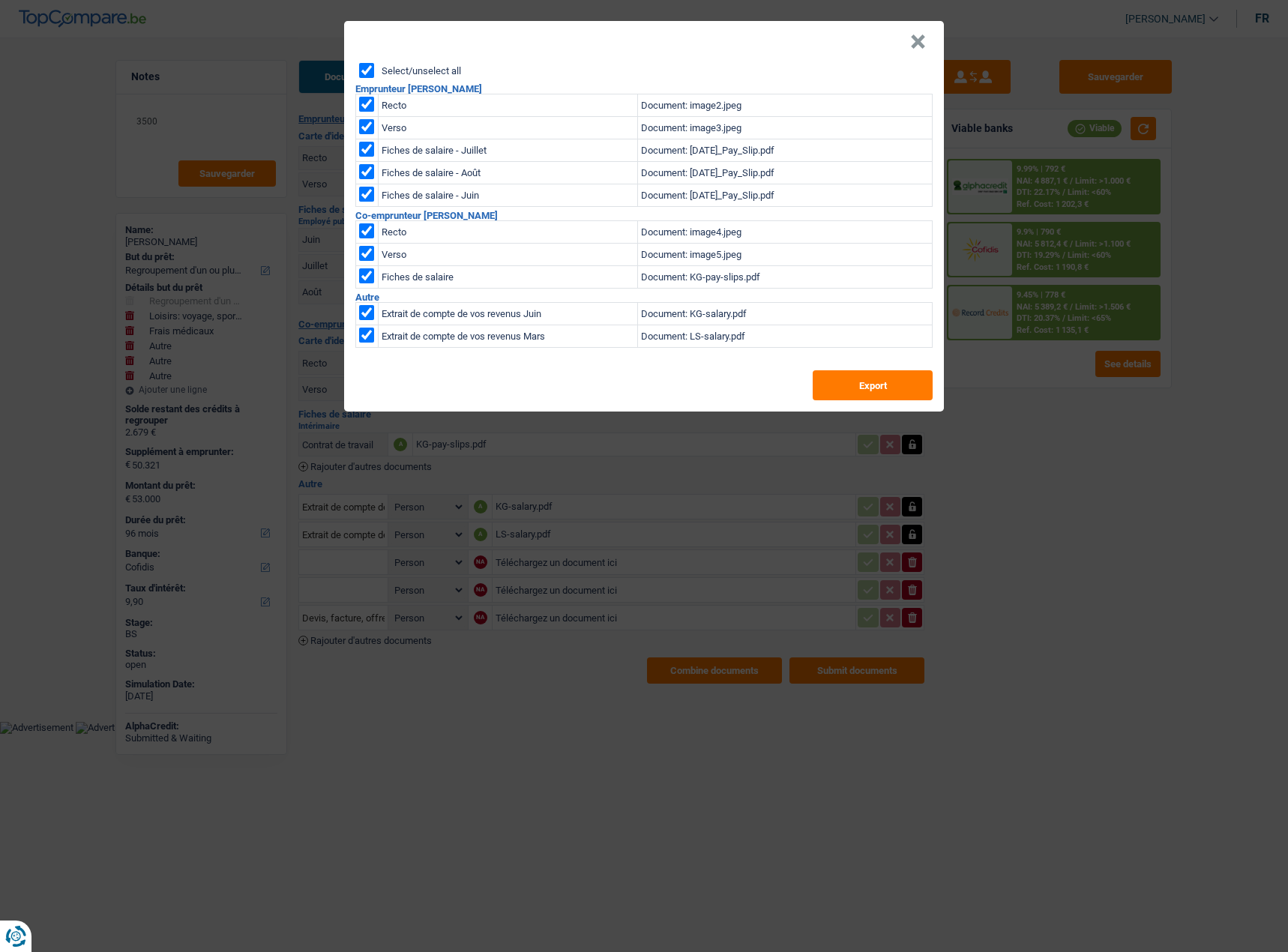
click at [1053, 449] on div "× Select/unselect all Emprunteur [PERSON_NAME] Recto Document: image2.jpeg Vers…" at bounding box center [644, 476] width 1288 height 952
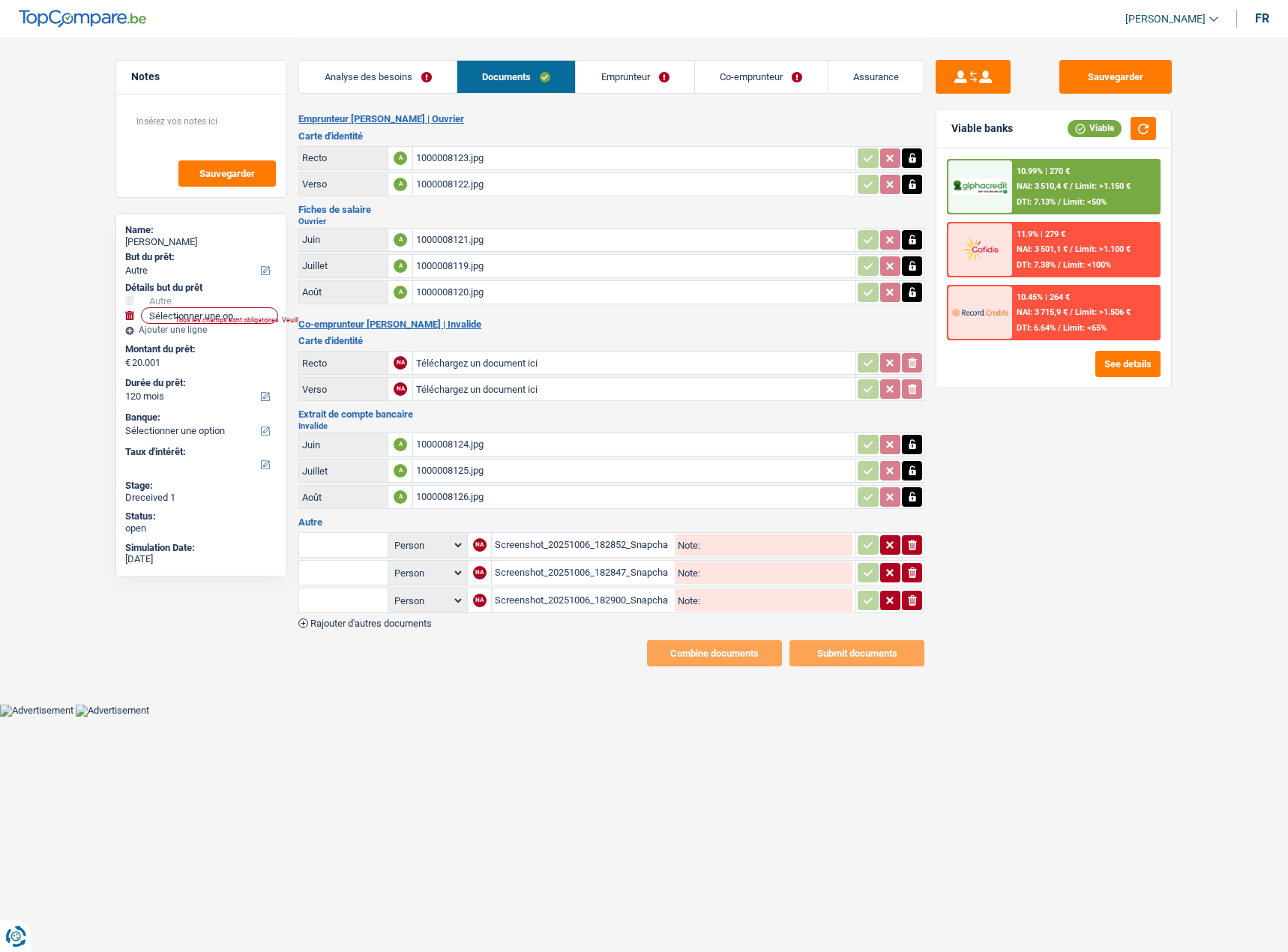
select select "other"
select select "120"
click at [456, 161] on div "1000008123.jpg" at bounding box center [634, 158] width 436 height 22
click at [524, 230] on div "1000008121.jpg" at bounding box center [634, 240] width 436 height 22
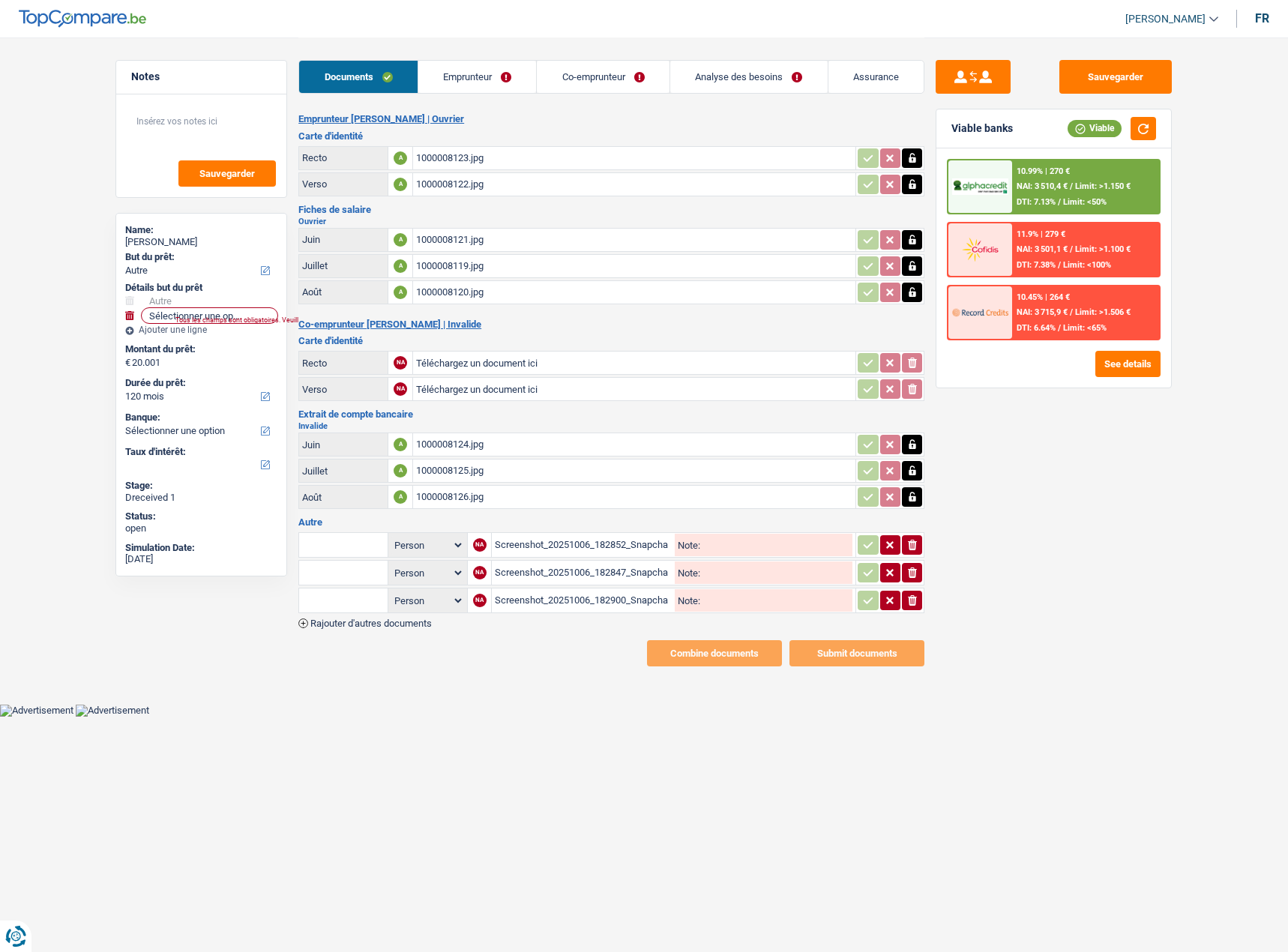
click at [452, 270] on div "1000008119.jpg" at bounding box center [634, 265] width 436 height 22
click at [430, 306] on div "Emprunteur [PERSON_NAME] | [PERSON_NAME] d'identité Recto A 1000008123.jpg Vers…" at bounding box center [612, 389] width 626 height 553
click at [435, 296] on div "1000008120.jpg" at bounding box center [634, 292] width 436 height 22
click at [477, 445] on div "1000008124.jpg" at bounding box center [634, 444] width 436 height 22
click at [458, 469] on div "1000008125.jpg" at bounding box center [634, 470] width 436 height 22
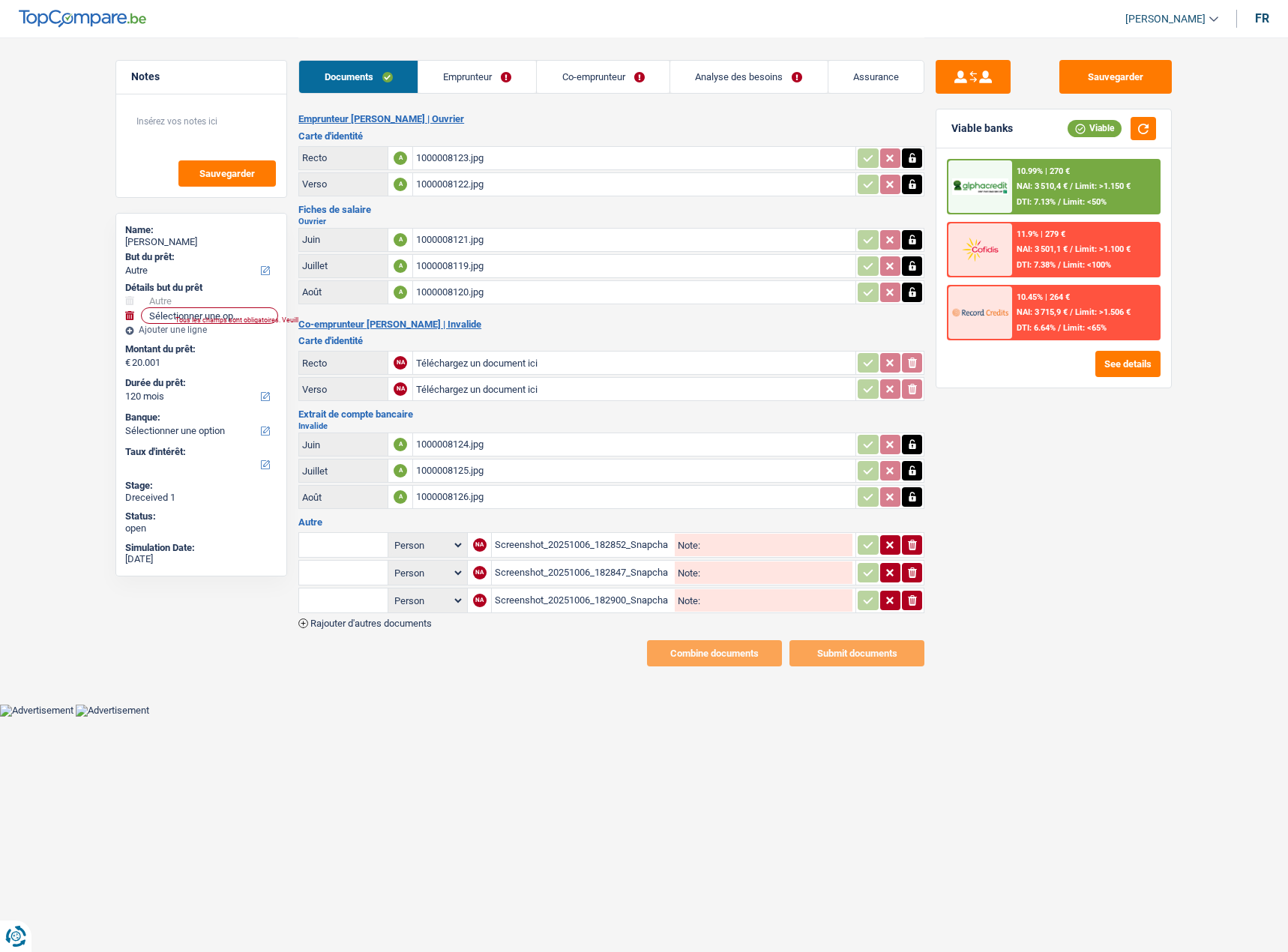
click at [620, 538] on div "Screenshot_20251006_182852_Snapchat.jpg" at bounding box center [583, 544] width 177 height 22
click at [455, 448] on div "1000008124.jpg" at bounding box center [634, 444] width 436 height 22
click at [500, 575] on div "Screenshot_20251006_182847_Snapchat.jpg" at bounding box center [583, 573] width 177 height 22
click at [468, 473] on div "1000008125.jpg" at bounding box center [634, 470] width 436 height 22
click at [463, 451] on div "1000008124.jpg" at bounding box center [634, 444] width 436 height 22
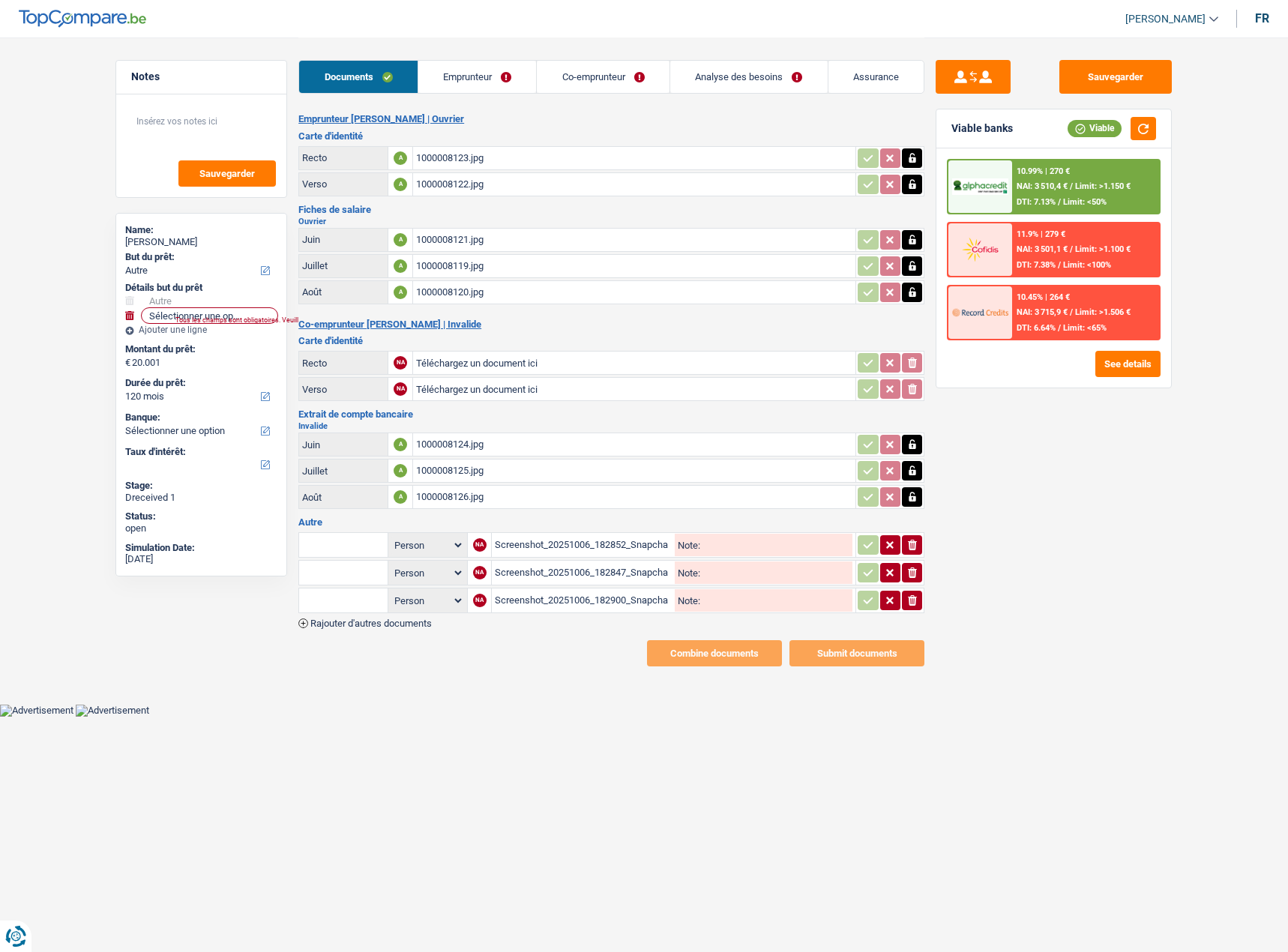
click at [421, 468] on div "1000008125.jpg" at bounding box center [634, 470] width 436 height 22
click at [457, 496] on div "1000008126.jpg" at bounding box center [634, 497] width 436 height 22
click at [594, 540] on div "Screenshot_20251006_182852_Snapchat.jpg" at bounding box center [583, 544] width 177 height 22
click at [537, 572] on div "Screenshot_20251006_182847_Snapchat.jpg" at bounding box center [583, 573] width 177 height 22
click at [546, 598] on div "Screenshot_20251006_182900_Snapchat.jpg" at bounding box center [583, 600] width 177 height 22
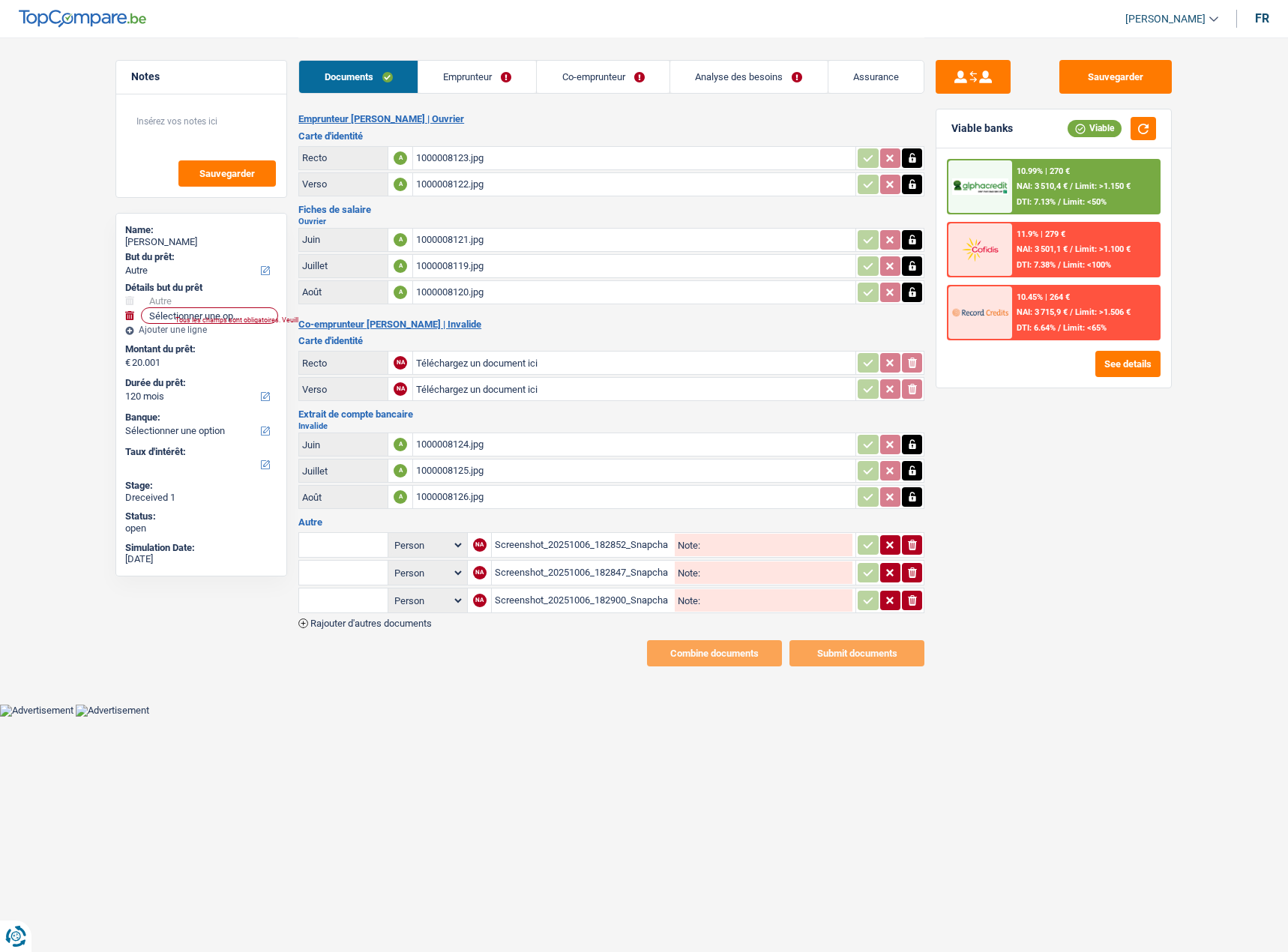
click at [569, 431] on table "Juin A 1000008124.jpg Juillet A 1000008125.jpg Août A 1000008126.jpg" at bounding box center [612, 470] width 626 height 81
click at [568, 436] on div "1000008124.jpg" at bounding box center [634, 444] width 436 height 22
click at [914, 498] on icon "button" at bounding box center [912, 498] width 7 height 10
drag, startPoint x: 914, startPoint y: 498, endPoint x: 921, endPoint y: 481, distance: 18.4
click at [916, 496] on icon "ionicons-v5-e" at bounding box center [912, 497] width 12 height 15
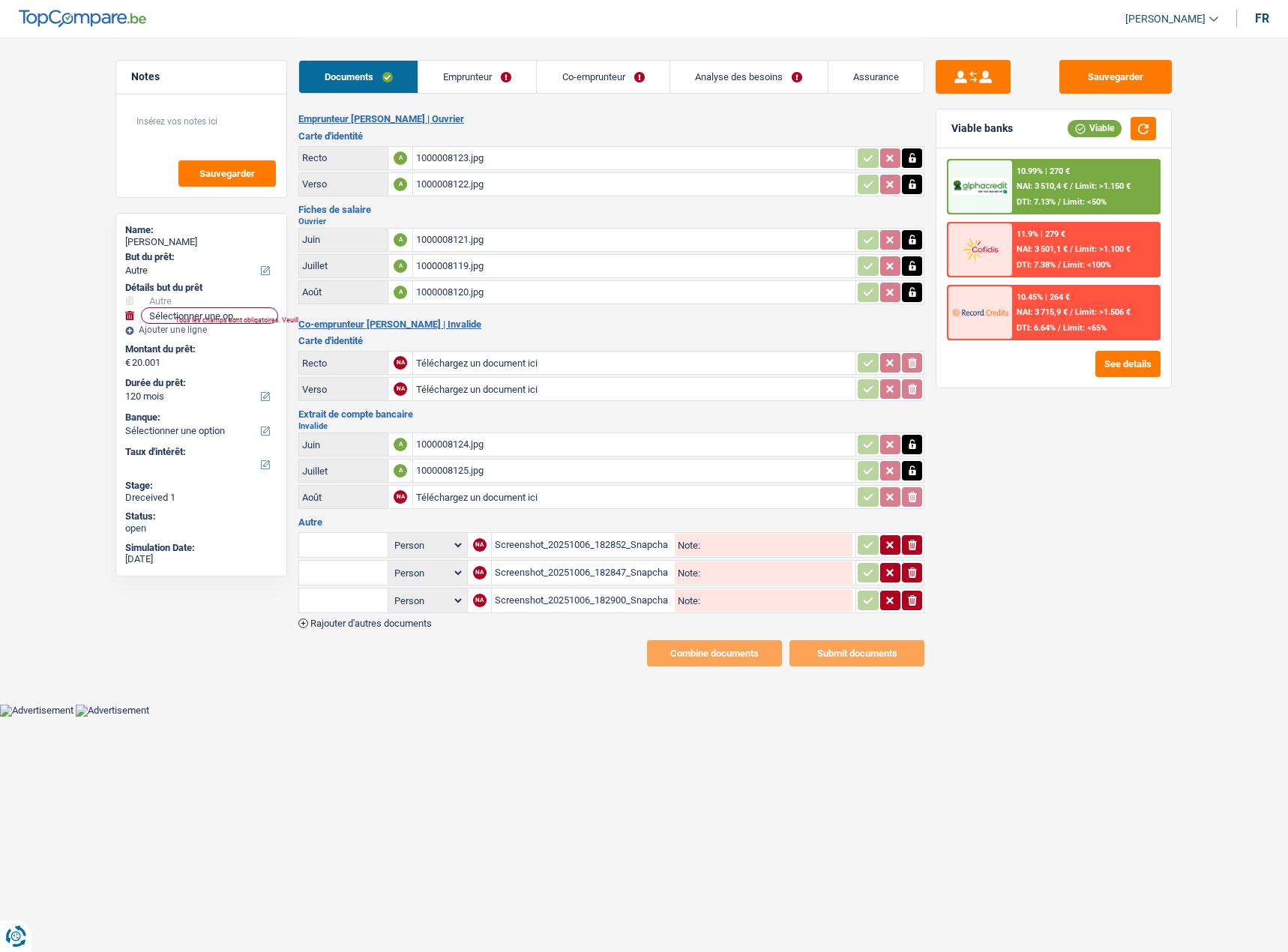
click at [921, 479] on button "button" at bounding box center [912, 470] width 20 height 19
drag, startPoint x: 918, startPoint y: 469, endPoint x: 917, endPoint y: 437, distance: 32.0
click at [918, 467] on icon "ionicons-v5-e" at bounding box center [912, 471] width 12 height 15
click at [917, 437] on icon "button" at bounding box center [912, 444] width 12 height 15
click at [909, 444] on icon "button" at bounding box center [912, 444] width 9 height 11
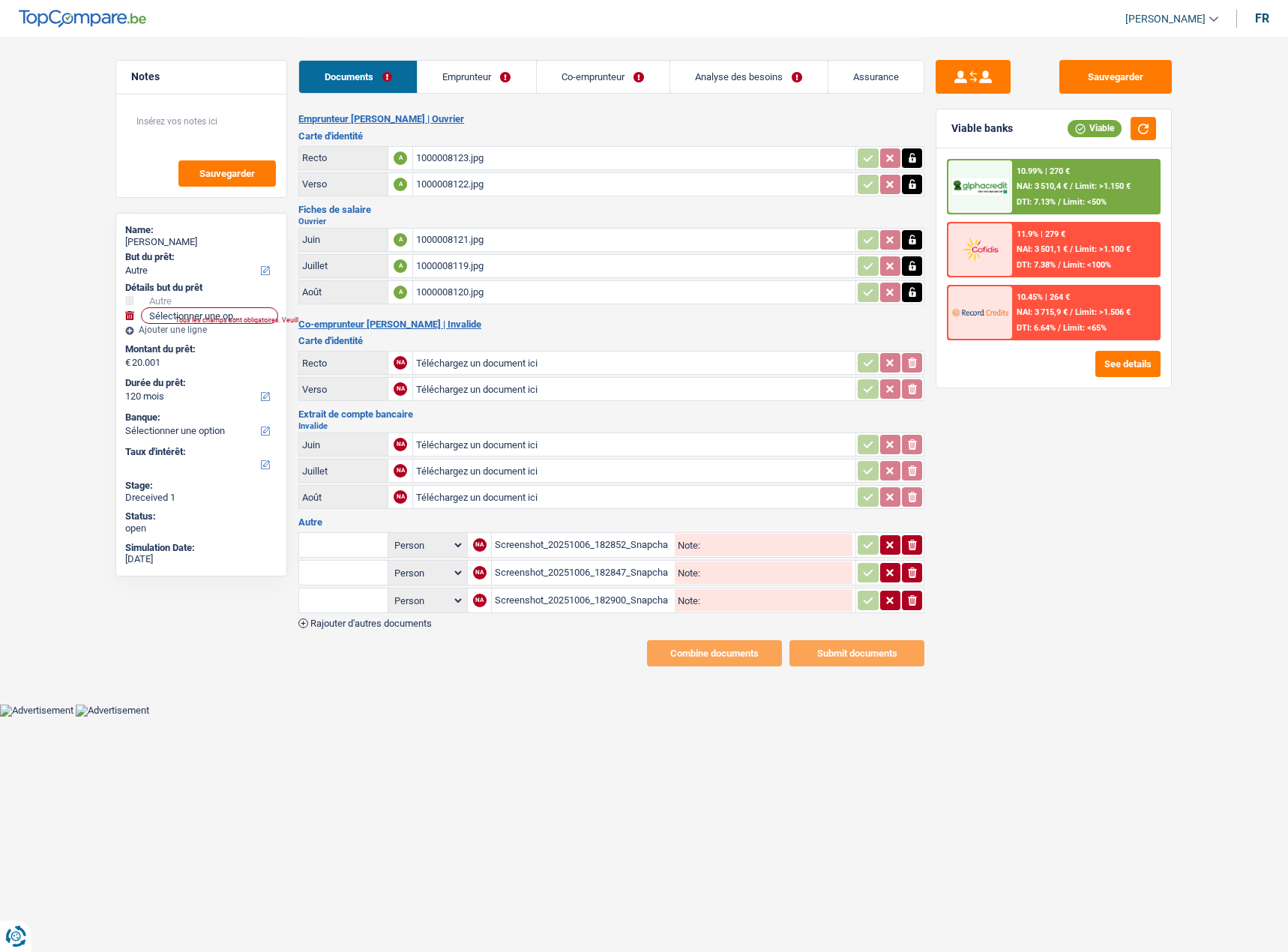
click at [522, 543] on div "Screenshot_20251006_182852_Snapchat.jpg" at bounding box center [583, 544] width 177 height 22
click at [481, 467] on input "Téléchargez un document ici" at bounding box center [634, 470] width 436 height 22
type input "C:\fakepath\72e10a6e-1759826859368_screenshot_20251006_182852_snapchat.jpg"
click at [572, 569] on div "Screenshot_20251006_182847_Snapchat.jpg" at bounding box center [583, 573] width 177 height 22
click at [469, 447] on input "Téléchargez un document ici" at bounding box center [634, 444] width 436 height 22
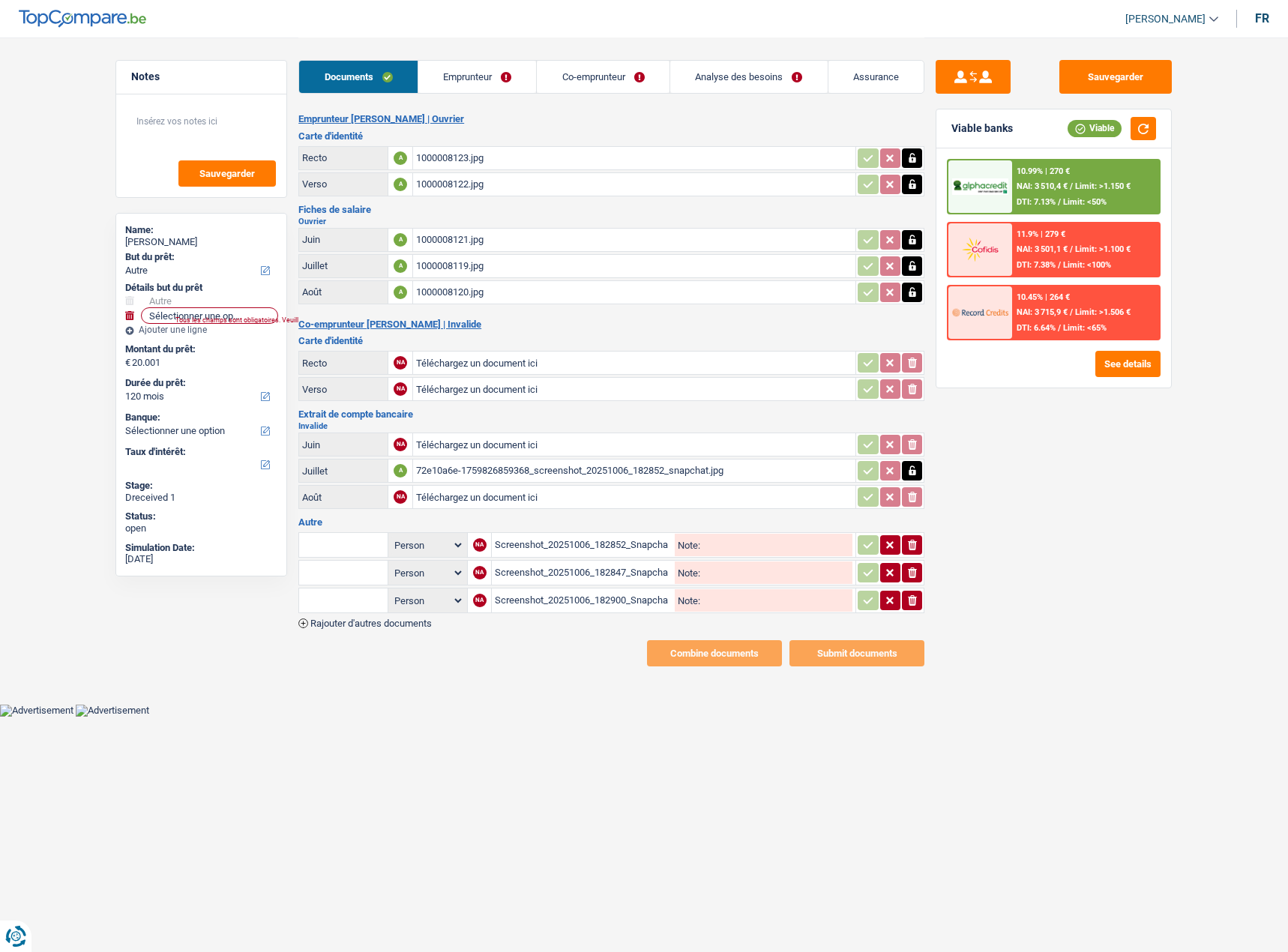
type input "C:\fakepath\72e10a6e-1759826861879_screenshot_20251006_182847_snapchat.jpg"
click at [542, 605] on div "Screenshot_20251006_182900_Snapchat.jpg" at bounding box center [583, 600] width 177 height 22
click at [510, 493] on input "Téléchargez un document ici" at bounding box center [634, 497] width 436 height 22
type input "C:\fakepath\72e10a6e-1759826866067_screenshot_20251006_182900_snapchat.jpg"
click at [910, 602] on icon "ionicons-v5-e" at bounding box center [912, 601] width 12 height 15
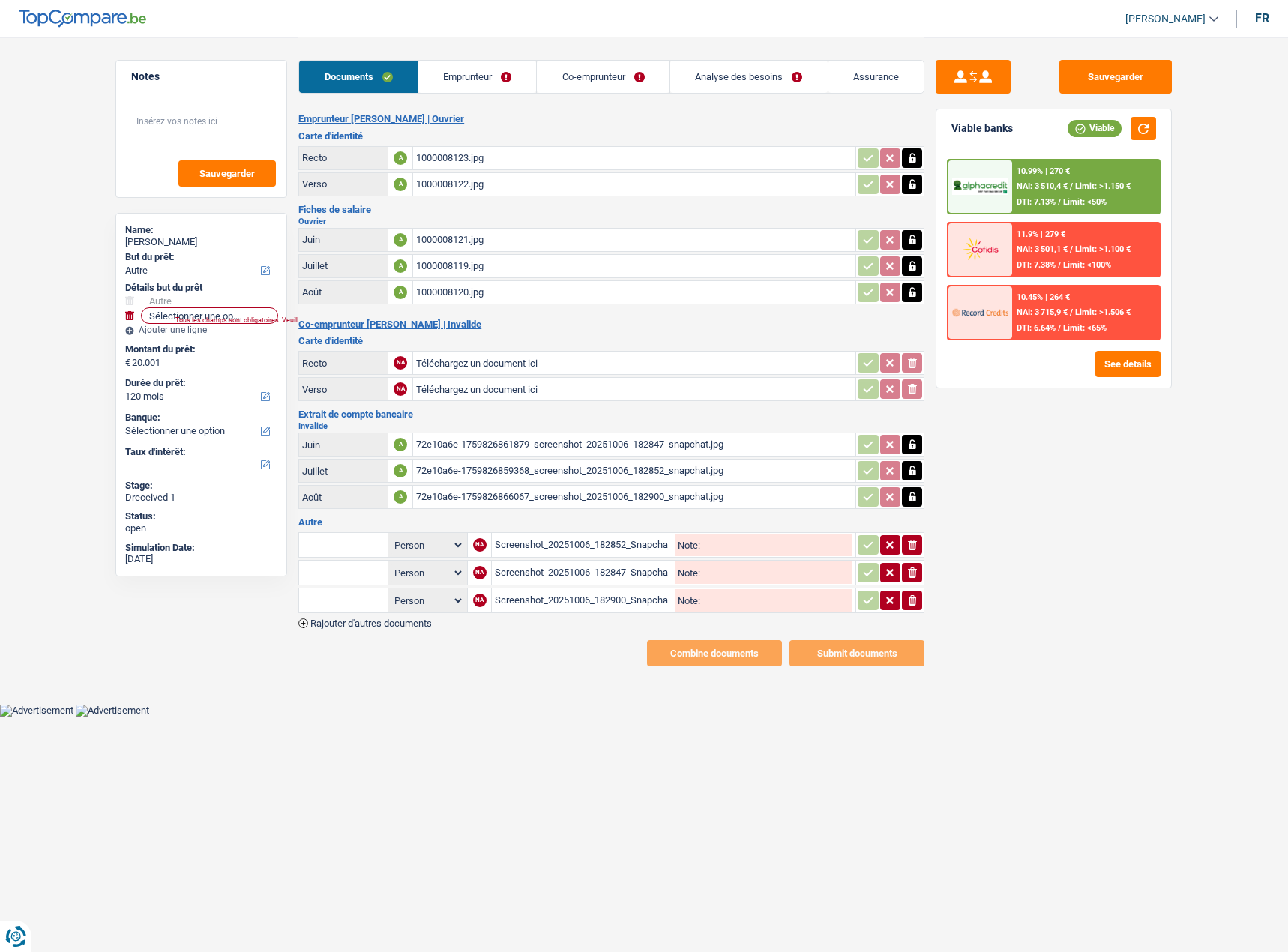
click at [910, 602] on div "Emprunteur [PERSON_NAME] | [PERSON_NAME] d'identité Recto A 1000008123.jpg Vers…" at bounding box center [612, 389] width 626 height 553
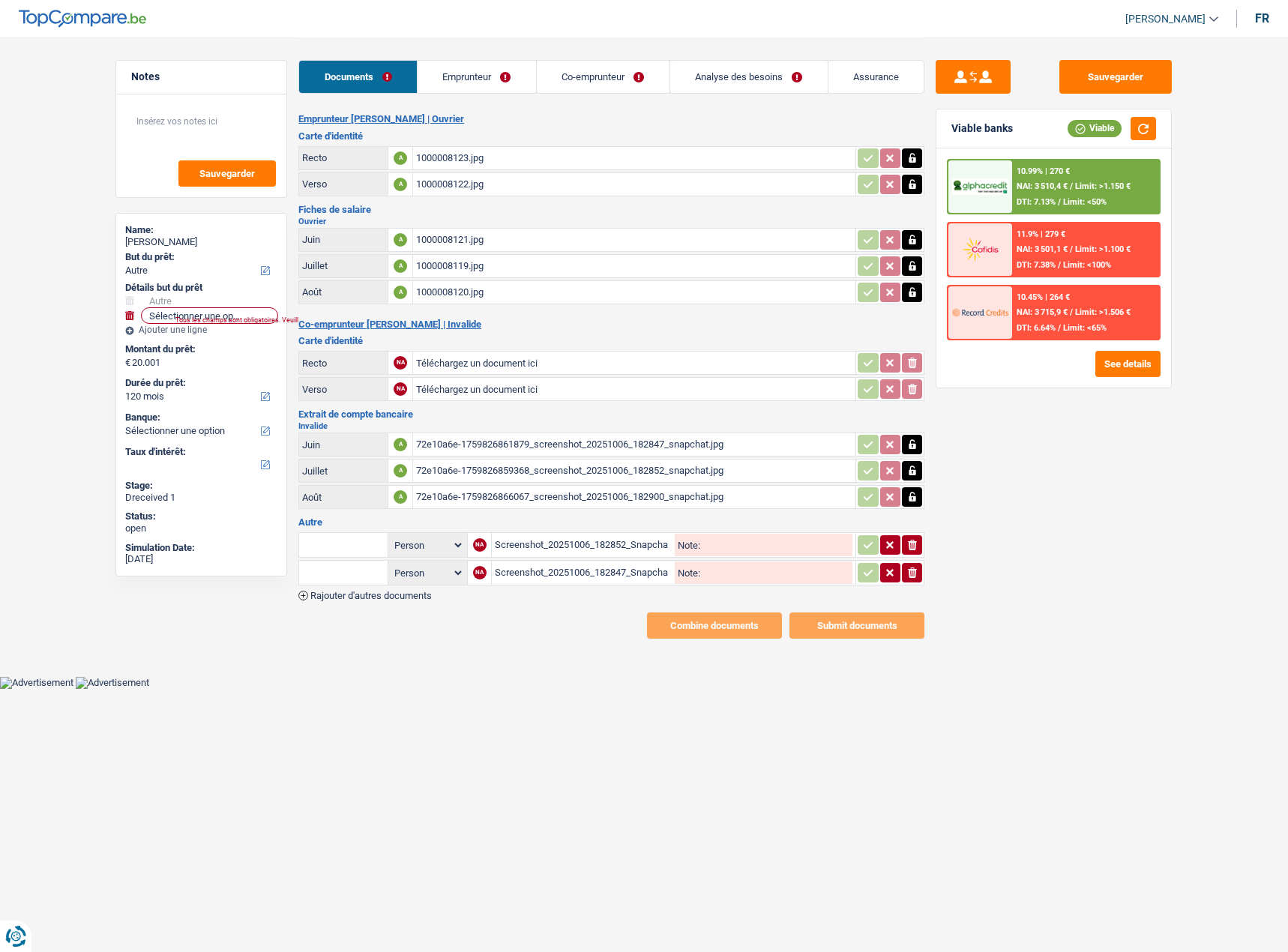
click at [910, 588] on table "Person Emprunteur Co-emprunteur NA Screenshot_20251006_182852_Snapchat.jpg Note…" at bounding box center [612, 558] width 626 height 57
click at [909, 577] on icon "button" at bounding box center [912, 573] width 9 height 11
click at [909, 573] on div "Person Emprunteur Co-emprunteur NA Screenshot_20251006_182852_Snapchat.jpg Note…" at bounding box center [612, 565] width 626 height 71
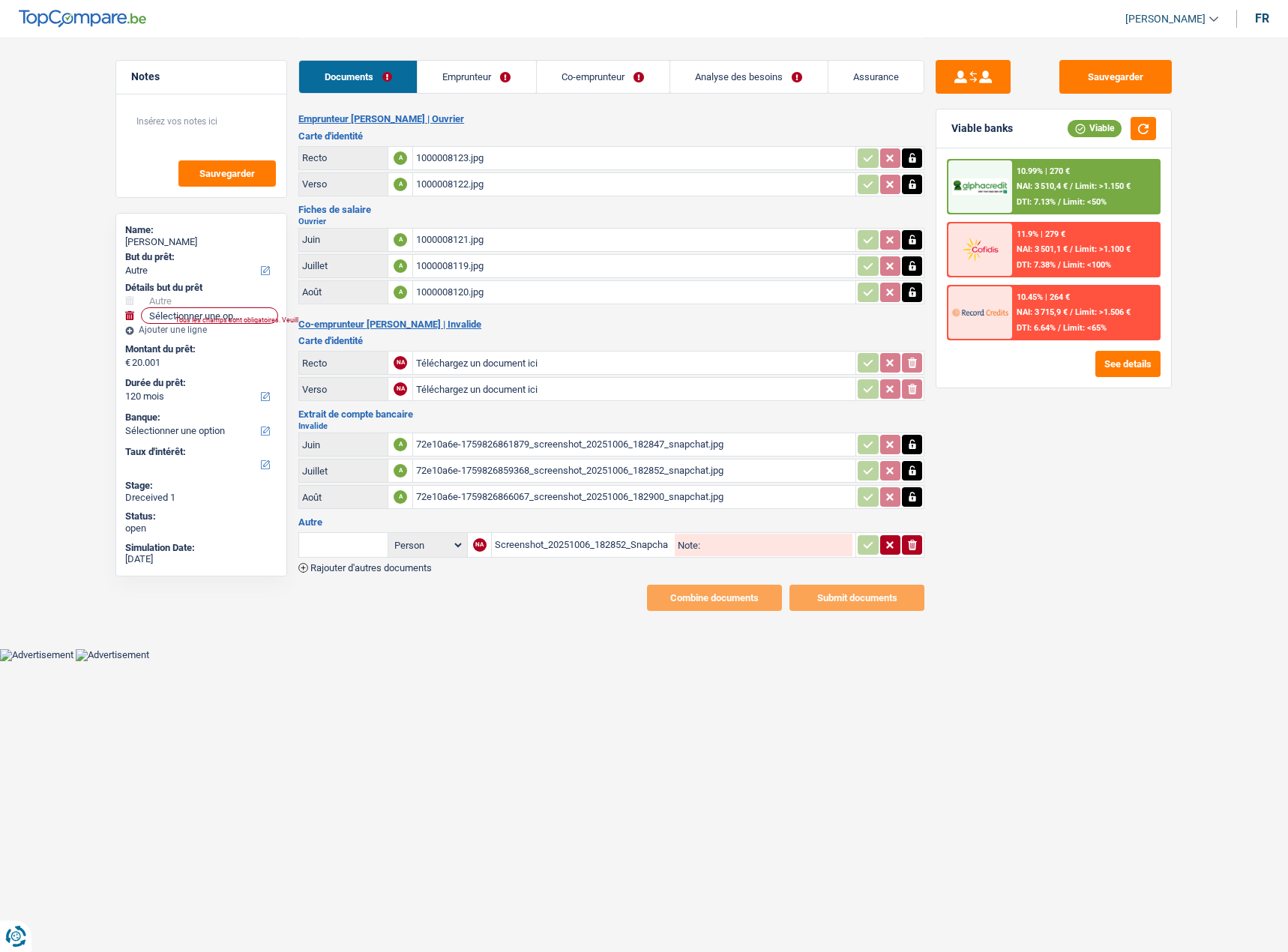
click at [912, 539] on icon "ionicons-v5-e" at bounding box center [912, 545] width 12 height 15
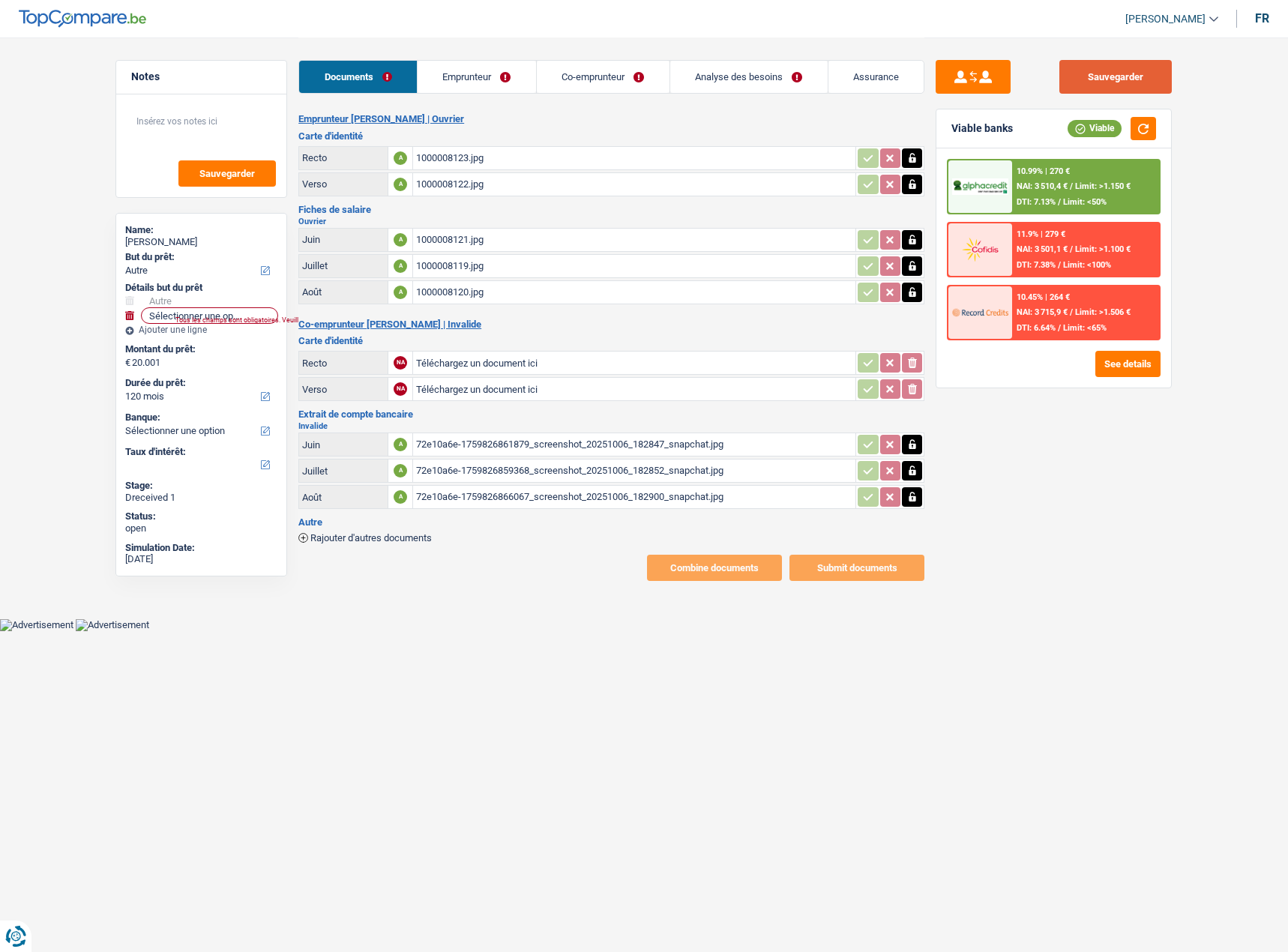
click at [1092, 82] on button "Sauvegarder" at bounding box center [1115, 77] width 112 height 34
click at [1172, 132] on div "Sauvegarder Viable banks Viable 10.99% | 270 € NAI: 3 510,4 € / Limit: >1.150 €…" at bounding box center [1053, 493] width 259 height 868
click at [1155, 132] on button "button" at bounding box center [1143, 129] width 26 height 23
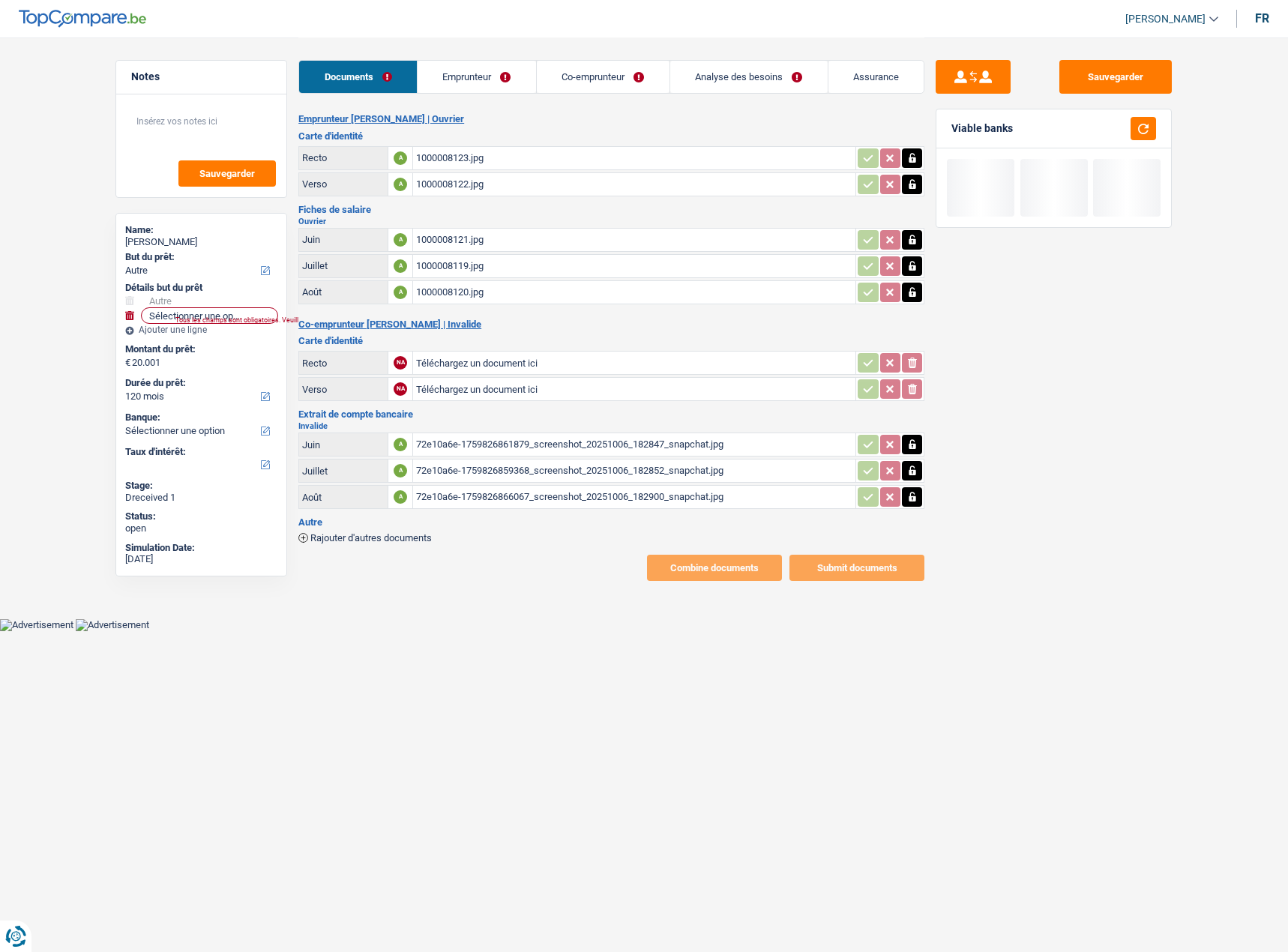
click at [465, 147] on div "1000008123.jpg" at bounding box center [634, 158] width 436 height 22
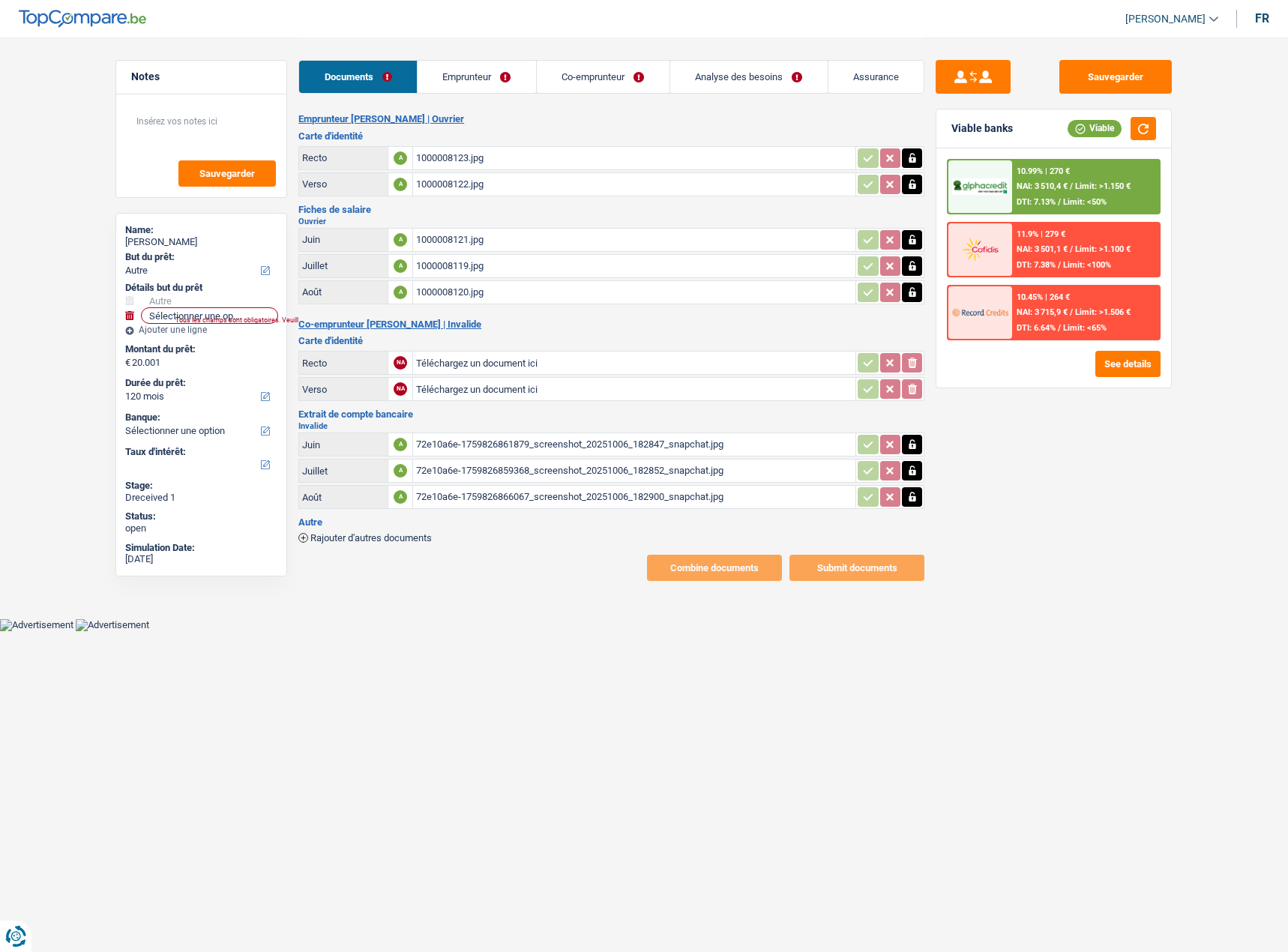
click at [472, 77] on link "Emprunteur" at bounding box center [477, 77] width 118 height 32
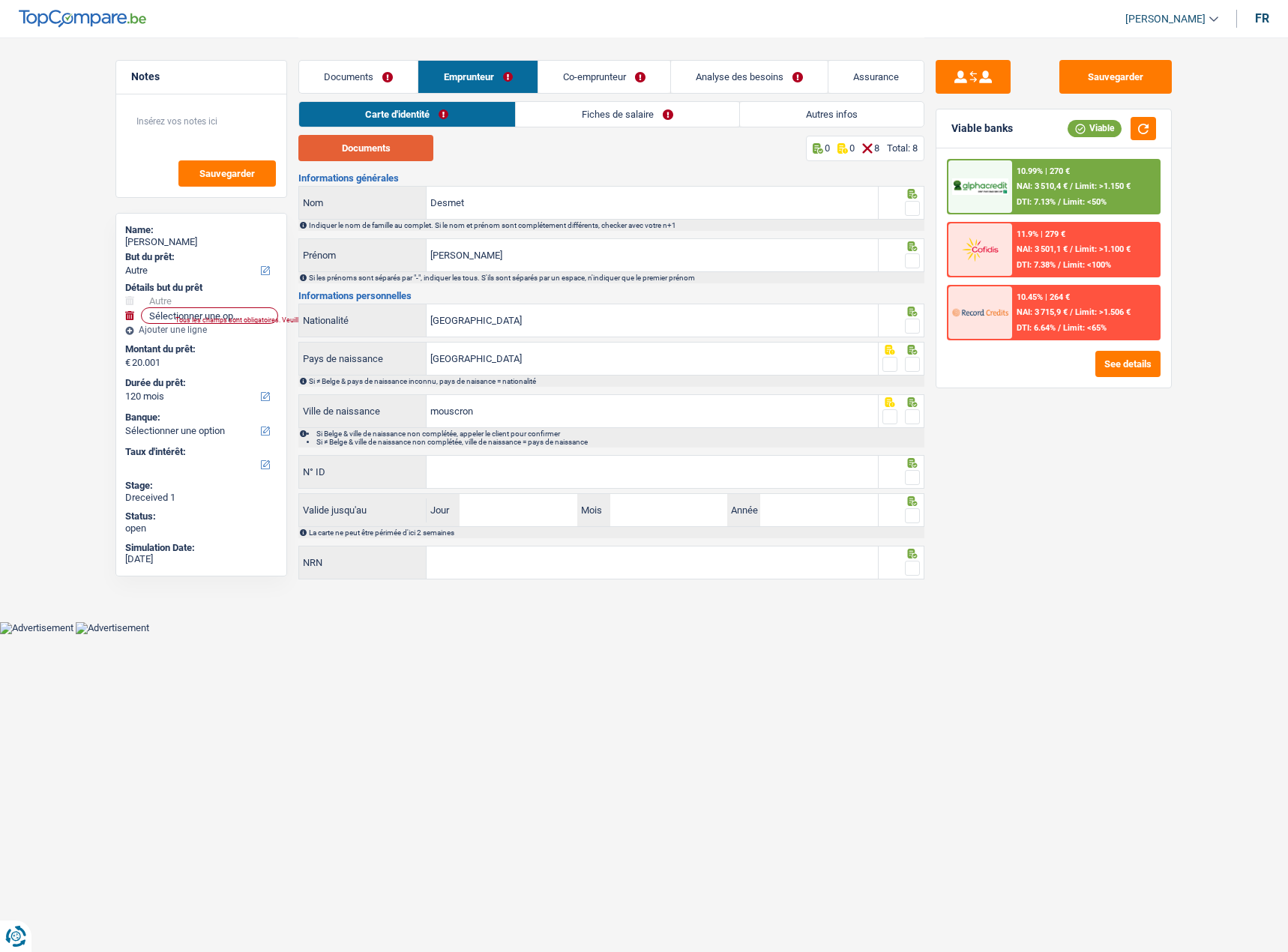
click at [389, 153] on button "Documents" at bounding box center [366, 148] width 135 height 27
click at [909, 210] on span at bounding box center [912, 208] width 15 height 15
click at [0, 0] on input "radio" at bounding box center [0, 0] width 0 height 0
click at [912, 265] on span at bounding box center [912, 261] width 15 height 15
click at [0, 0] on input "radio" at bounding box center [0, 0] width 0 height 0
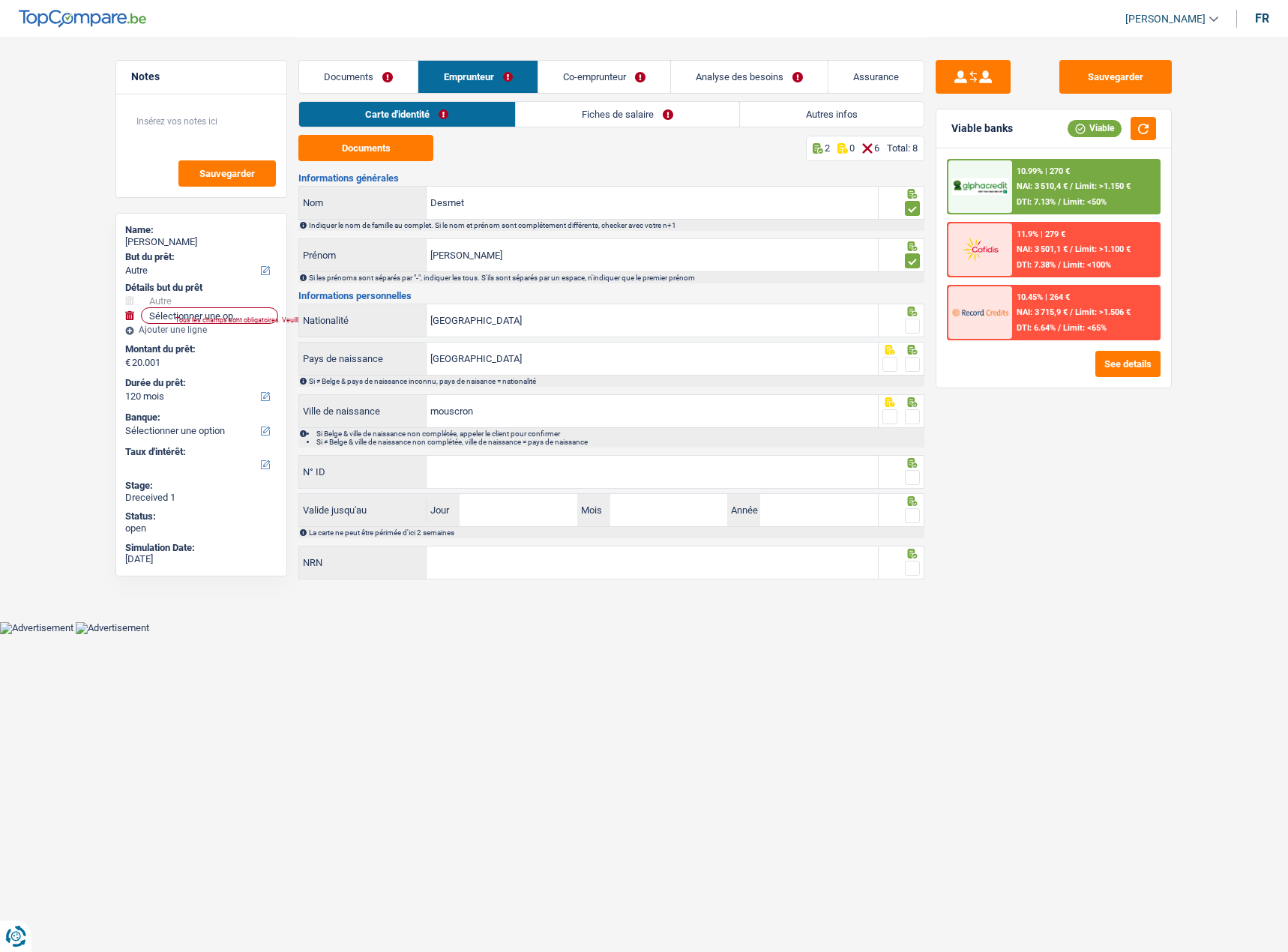
click at [912, 321] on span at bounding box center [912, 326] width 15 height 15
click at [0, 0] on input "radio" at bounding box center [0, 0] width 0 height 0
drag, startPoint x: 907, startPoint y: 359, endPoint x: 912, endPoint y: 387, distance: 28.4
click at [907, 359] on span at bounding box center [912, 364] width 15 height 15
click at [0, 0] on input "radio" at bounding box center [0, 0] width 0 height 0
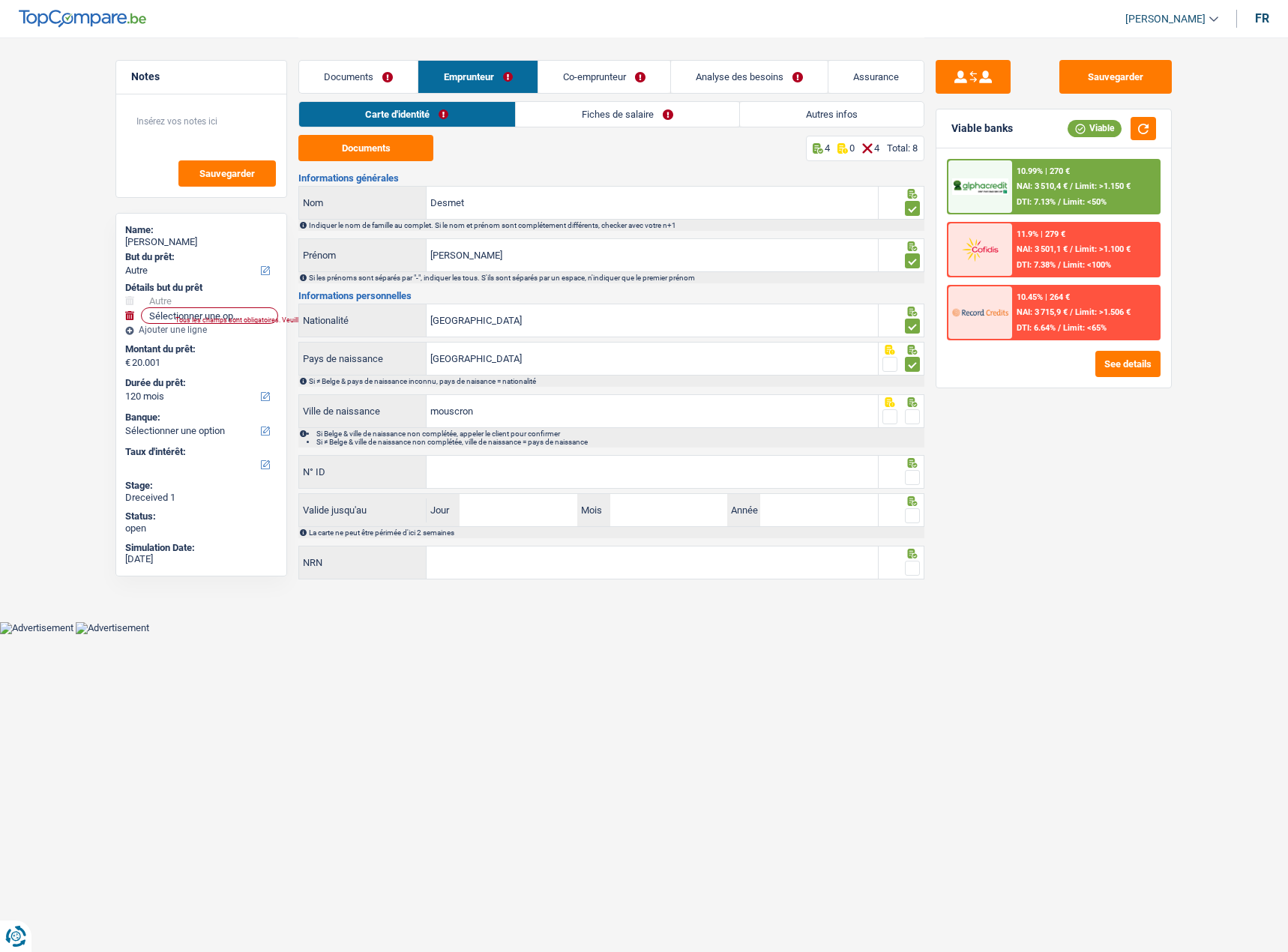
click at [910, 407] on icon at bounding box center [913, 402] width 10 height 10
click at [919, 419] on span at bounding box center [912, 417] width 15 height 15
click at [0, 0] on input "radio" at bounding box center [0, 0] width 0 height 0
click at [711, 483] on input "N° ID" at bounding box center [652, 472] width 451 height 32
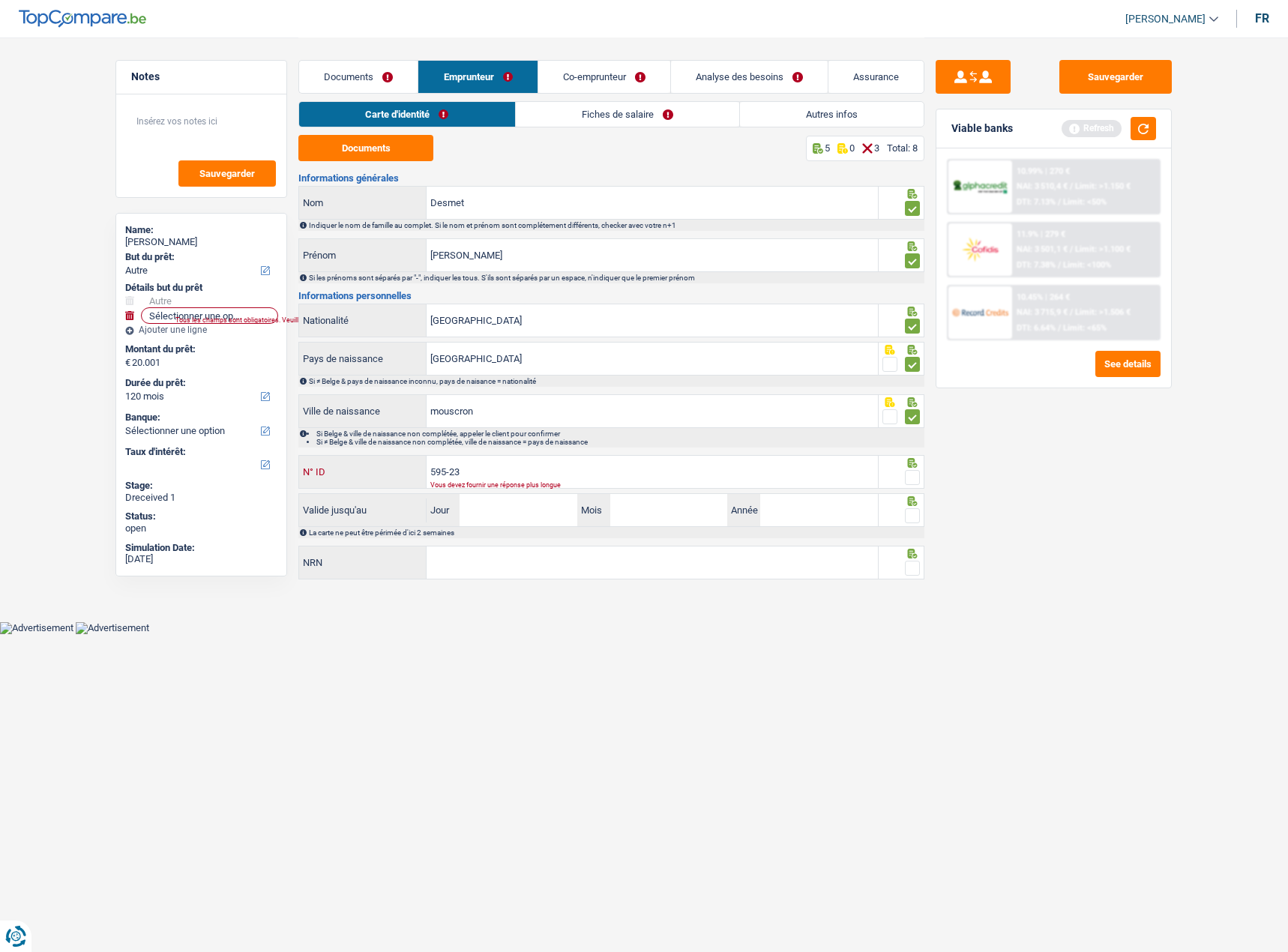
click at [546, 478] on input "595-23" at bounding box center [652, 472] width 451 height 32
type input "[PHONE_NUMBER]"
click at [540, 518] on input "Jour" at bounding box center [518, 510] width 117 height 32
type input "21"
type input "05"
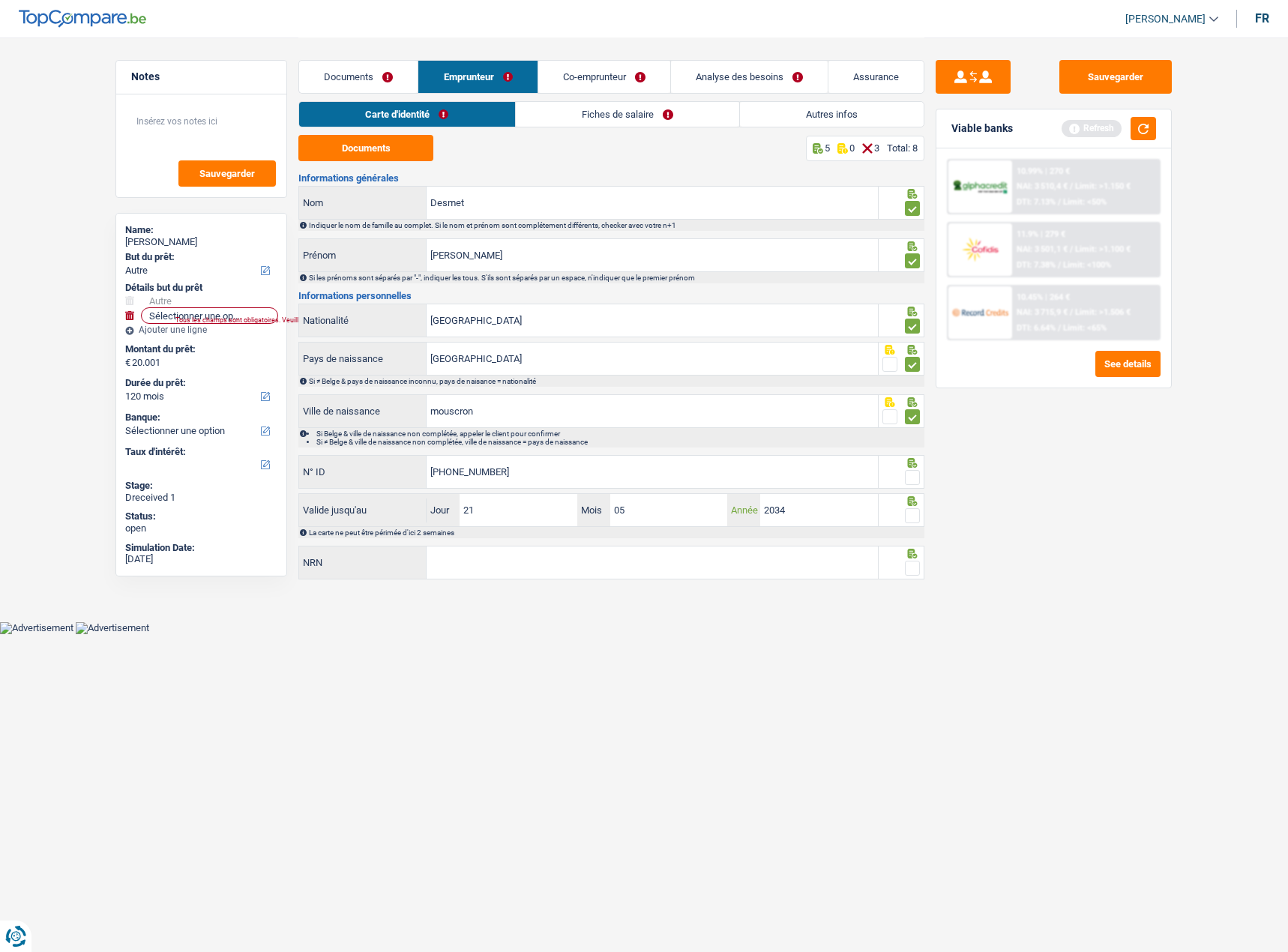
type input "2034"
click at [592, 556] on input "NRN" at bounding box center [652, 563] width 451 height 32
type input "74.11.13-023.54"
click at [914, 563] on span at bounding box center [912, 568] width 15 height 15
click at [0, 0] on input "radio" at bounding box center [0, 0] width 0 height 0
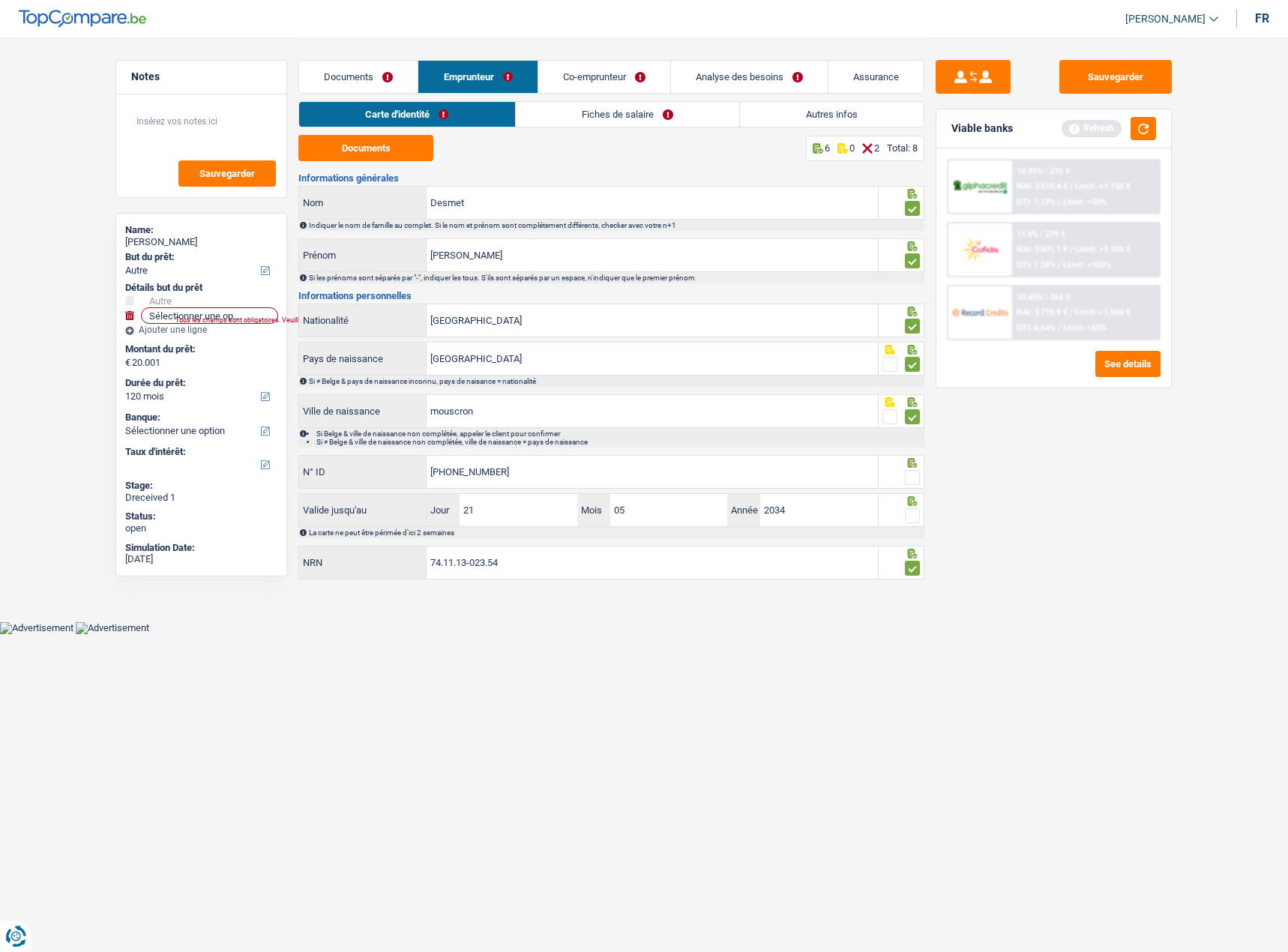
click at [915, 508] on span at bounding box center [912, 516] width 15 height 15
click at [0, 0] on input "radio" at bounding box center [0, 0] width 0 height 0
click at [912, 473] on span at bounding box center [912, 478] width 15 height 15
click at [0, 0] on input "radio" at bounding box center [0, 0] width 0 height 0
click at [553, 105] on link "Fiches de salaire" at bounding box center [627, 115] width 223 height 25
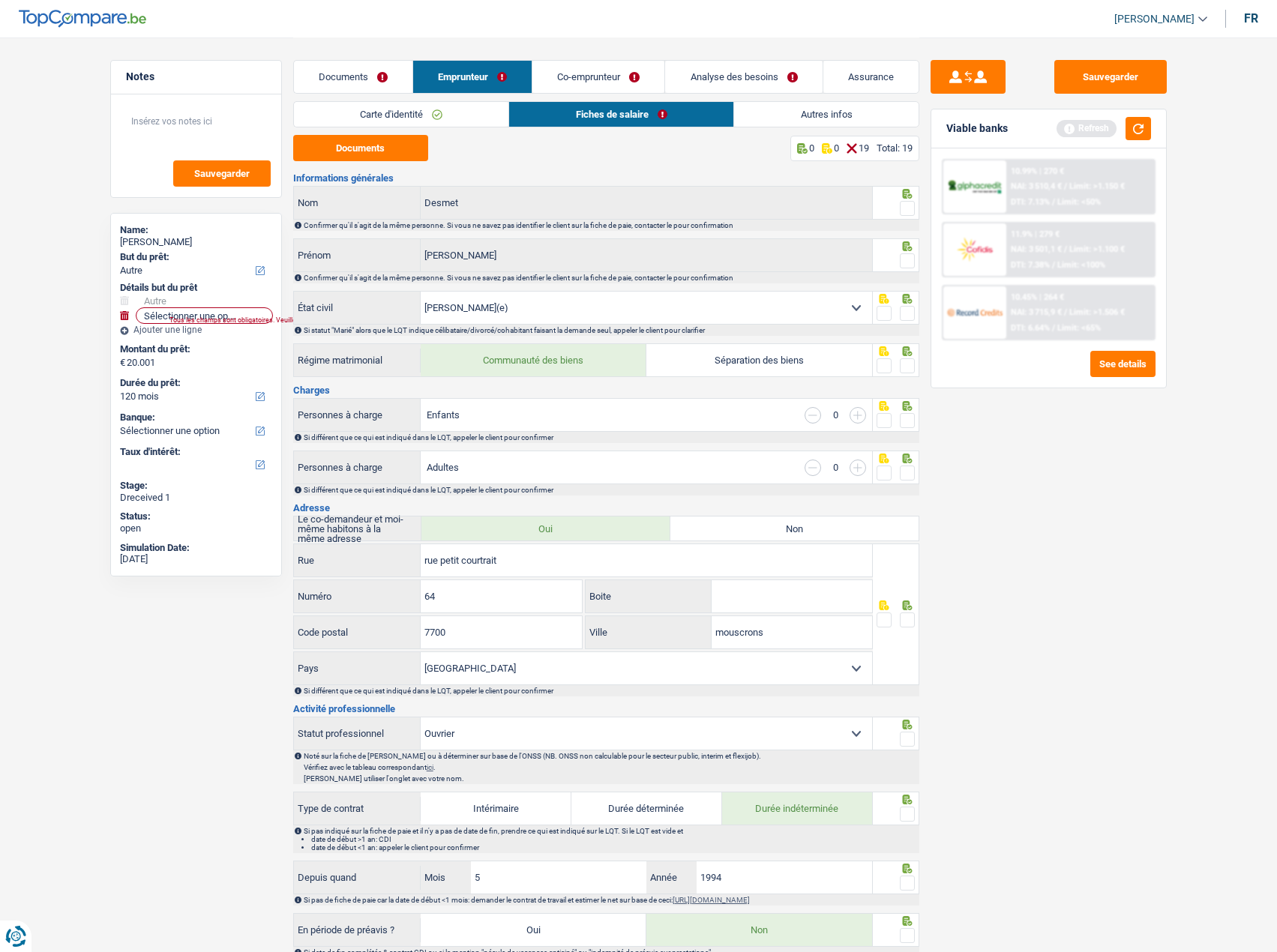
click at [907, 208] on span at bounding box center [907, 208] width 15 height 15
click at [0, 0] on input "radio" at bounding box center [0, 0] width 0 height 0
click at [906, 266] on span at bounding box center [907, 261] width 15 height 15
click at [0, 0] on input "radio" at bounding box center [0, 0] width 0 height 0
click at [912, 310] on span at bounding box center [907, 314] width 15 height 15
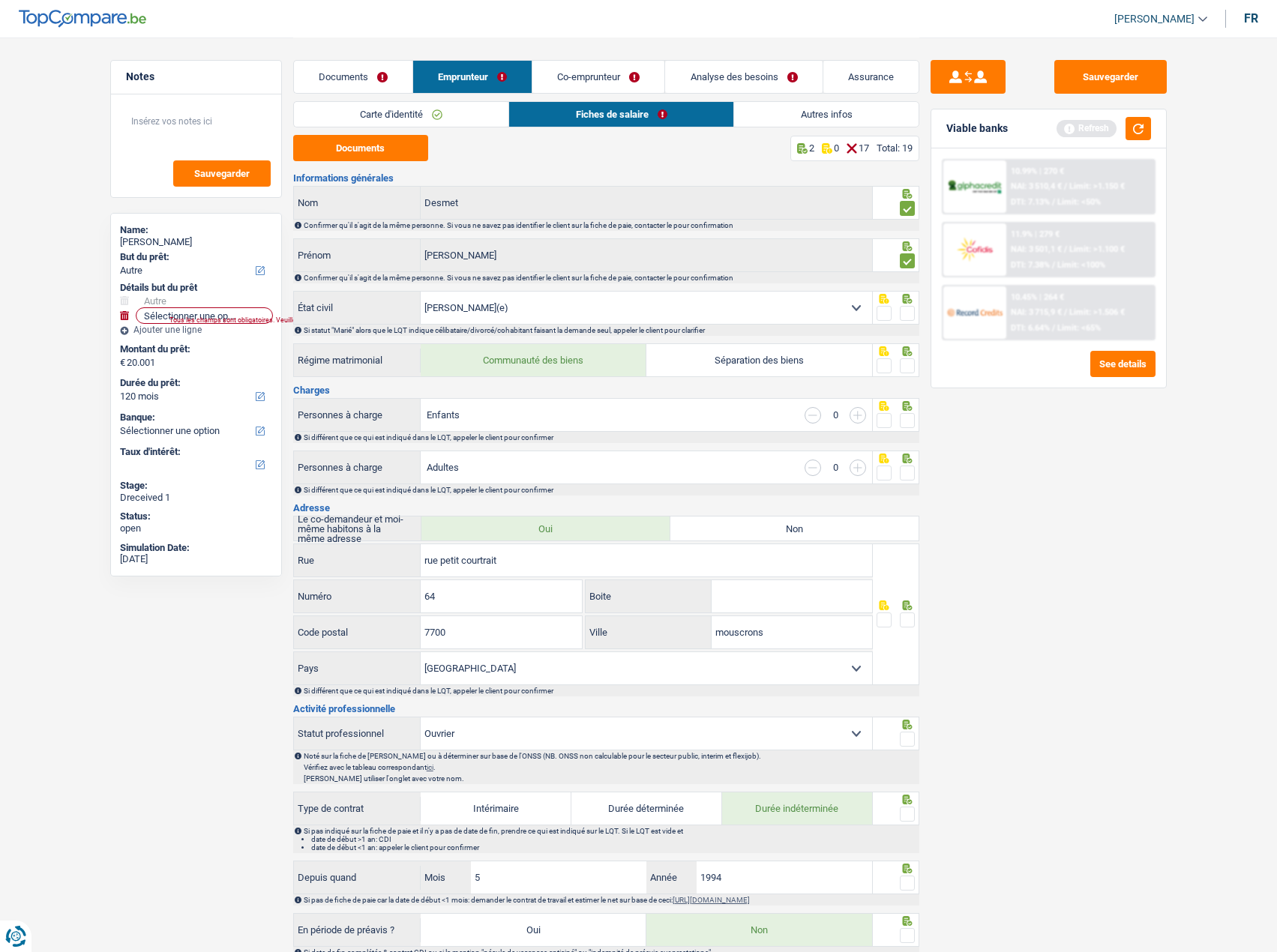
click at [0, 0] on input "radio" at bounding box center [0, 0] width 0 height 0
click at [916, 360] on div at bounding box center [897, 360] width 47 height 34
drag, startPoint x: 385, startPoint y: 157, endPoint x: 394, endPoint y: 154, distance: 9.5
click at [385, 157] on button "Documents" at bounding box center [360, 148] width 135 height 27
click at [906, 367] on span at bounding box center [907, 366] width 15 height 15
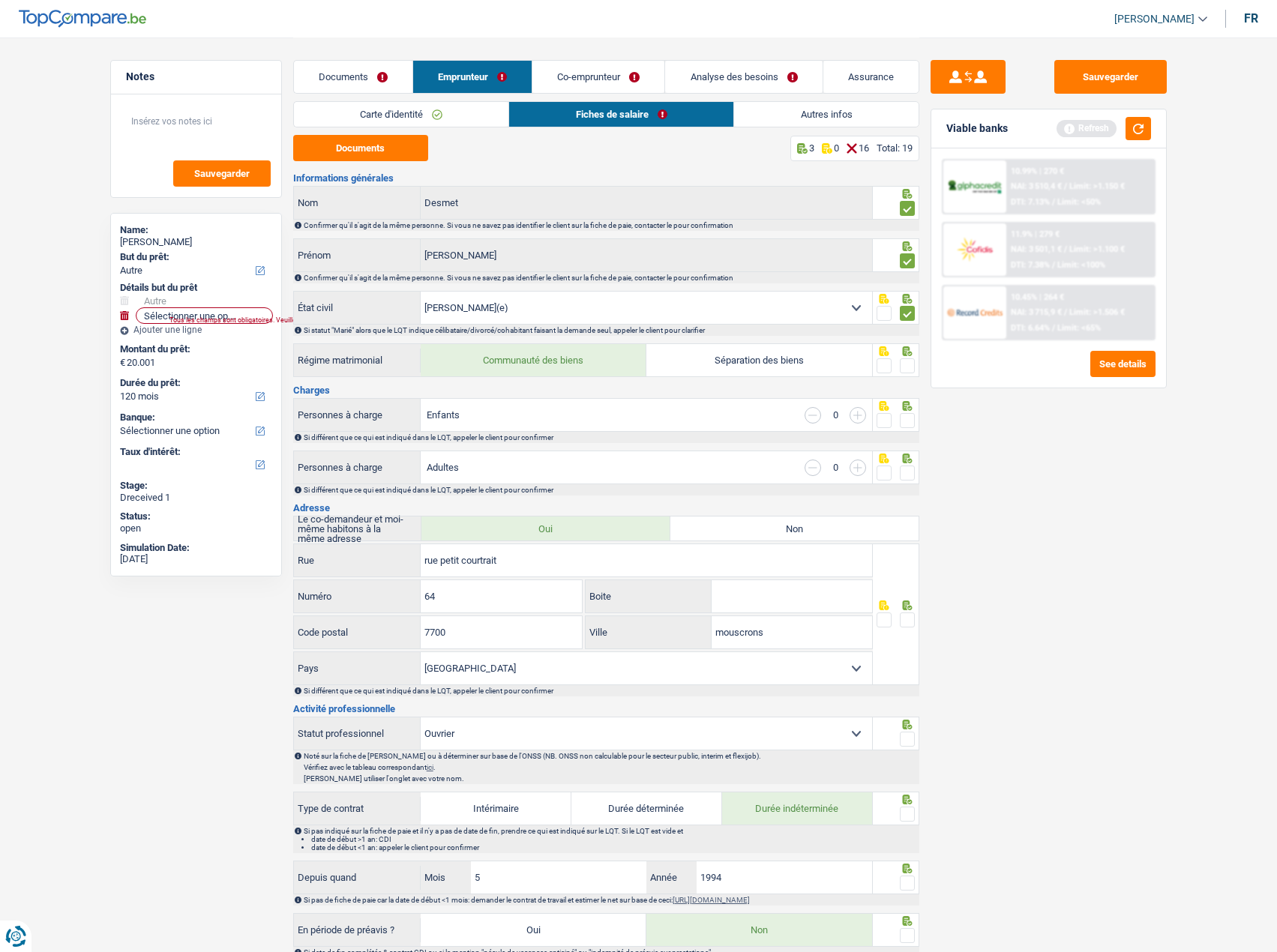
click at [0, 0] on input "radio" at bounding box center [0, 0] width 0 height 0
click at [905, 408] on icon at bounding box center [907, 406] width 15 height 10
click at [908, 420] on span at bounding box center [907, 420] width 15 height 15
click at [0, 0] on input "radio" at bounding box center [0, 0] width 0 height 0
click at [907, 473] on span at bounding box center [907, 473] width 15 height 15
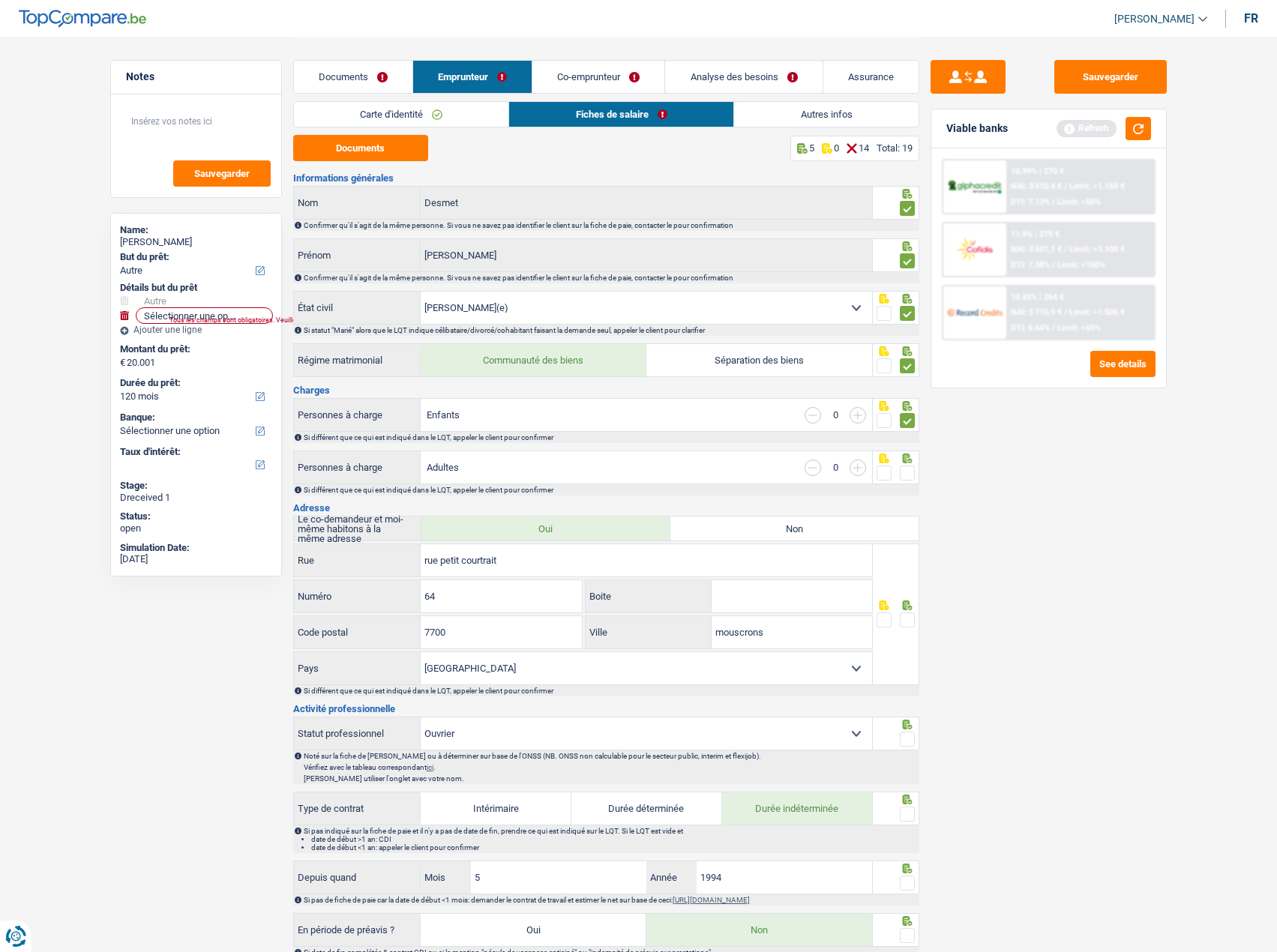
click at [0, 0] on input "radio" at bounding box center [0, 0] width 0 height 0
click at [860, 417] on input "button" at bounding box center [858, 415] width 17 height 17
select select "familyAllowances"
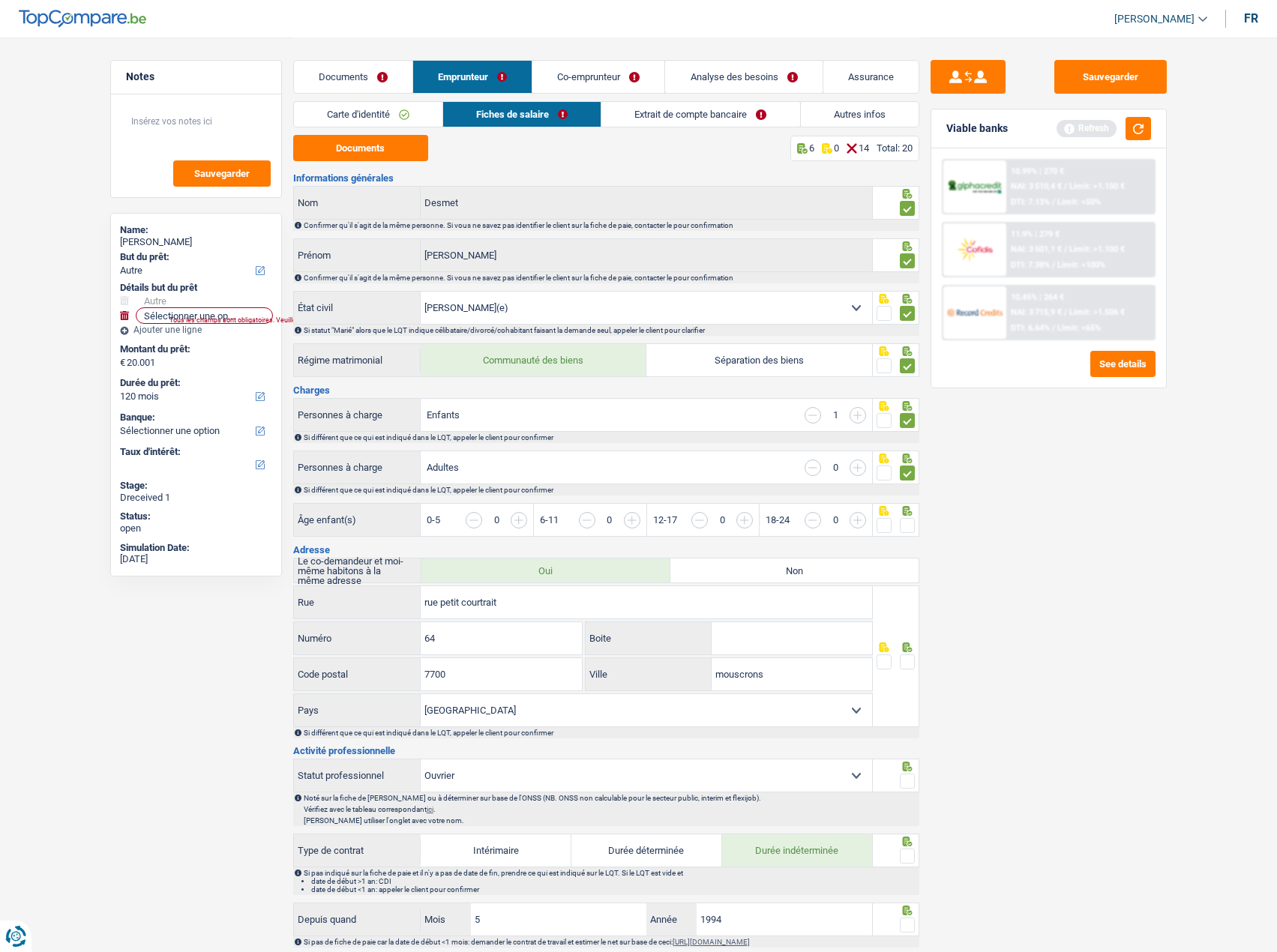
click at [890, 523] on span at bounding box center [884, 526] width 15 height 15
click at [0, 0] on input "radio" at bounding box center [0, 0] width 0 height 0
drag, startPoint x: 626, startPoint y: 523, endPoint x: 686, endPoint y: 525, distance: 60.0
click at [629, 523] on input "button" at bounding box center [914, 528] width 579 height 32
click at [912, 657] on span at bounding box center [907, 662] width 15 height 15
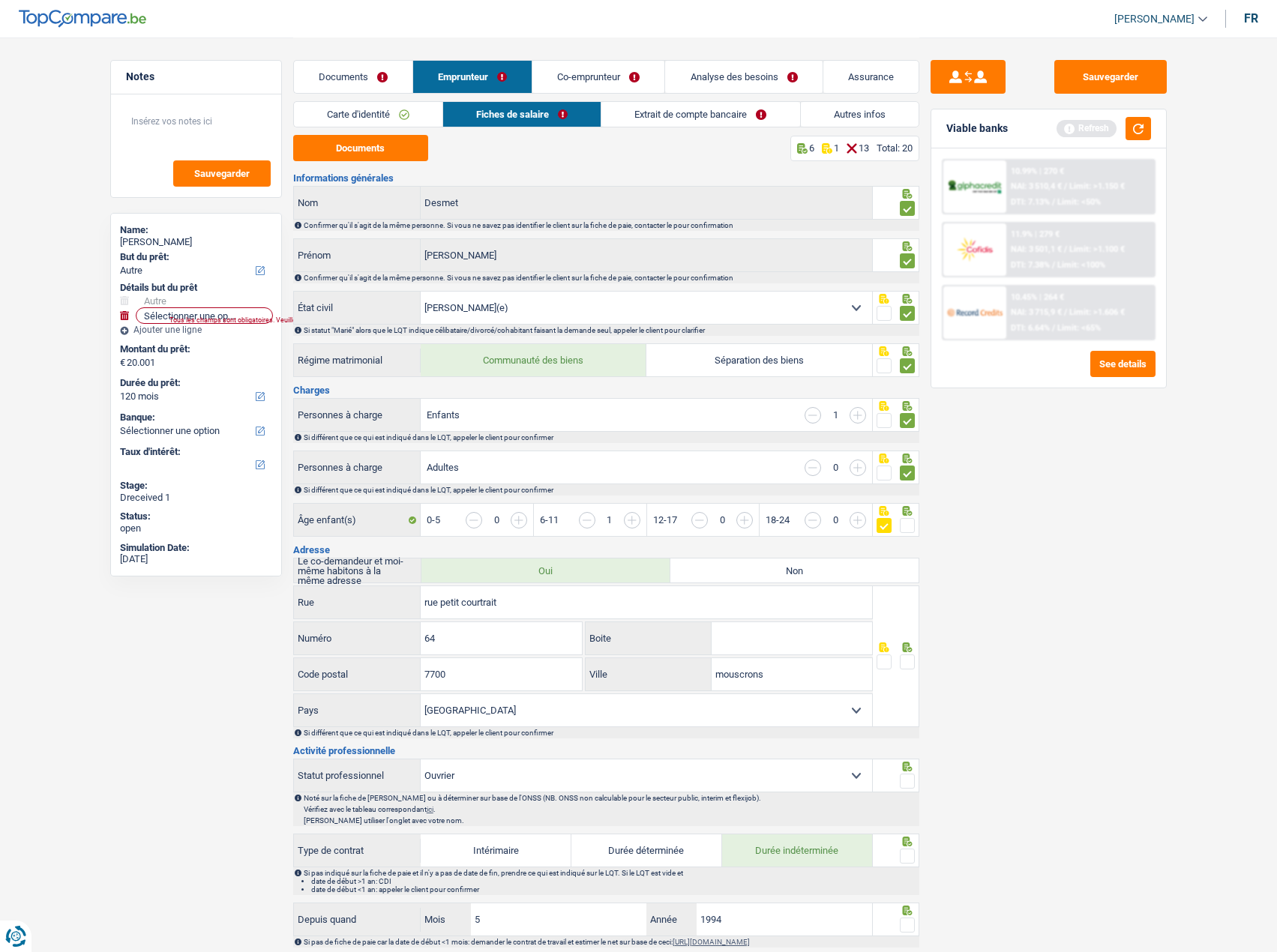
click at [0, 0] on input "radio" at bounding box center [0, 0] width 0 height 0
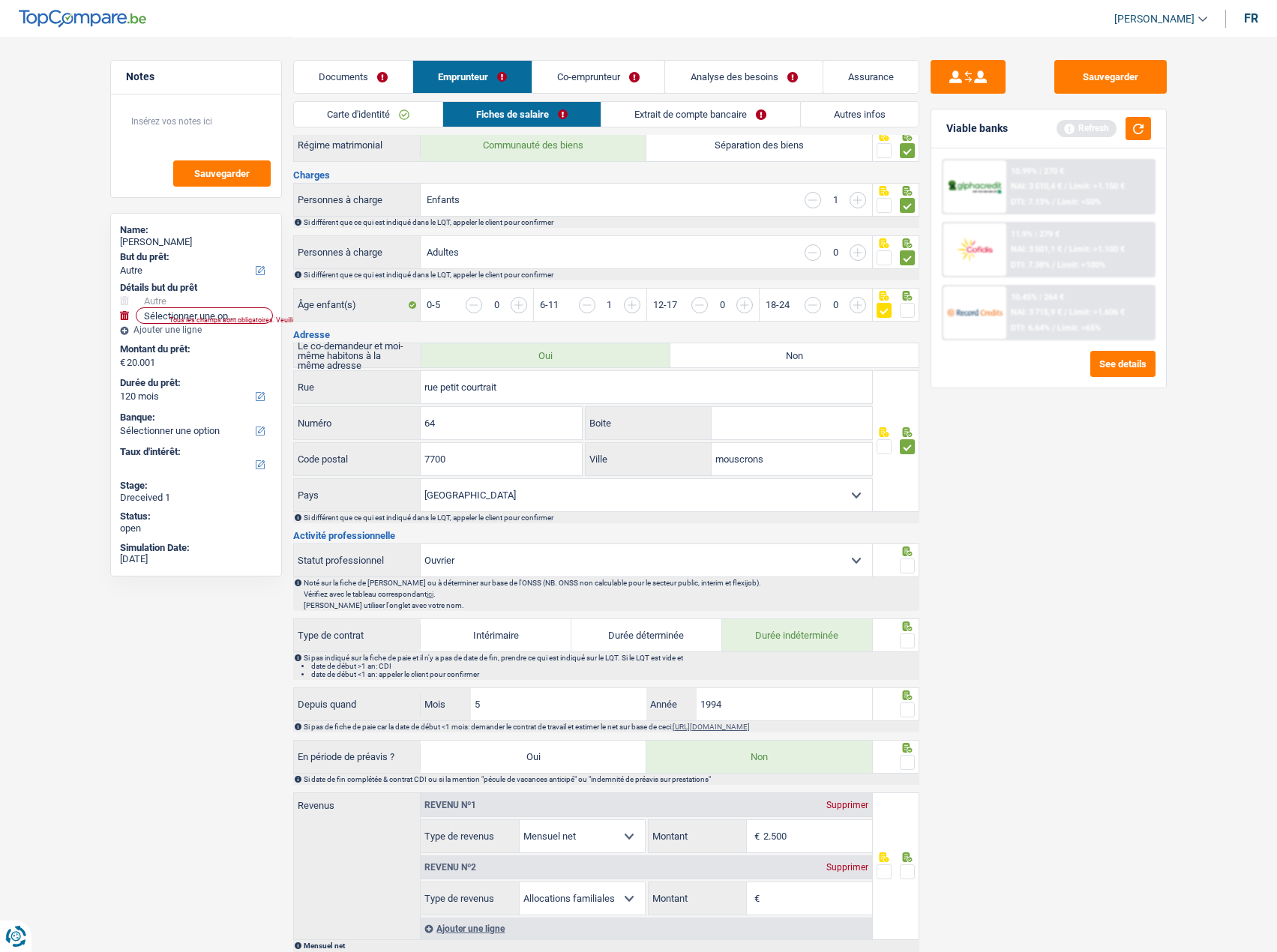
scroll to position [300, 0]
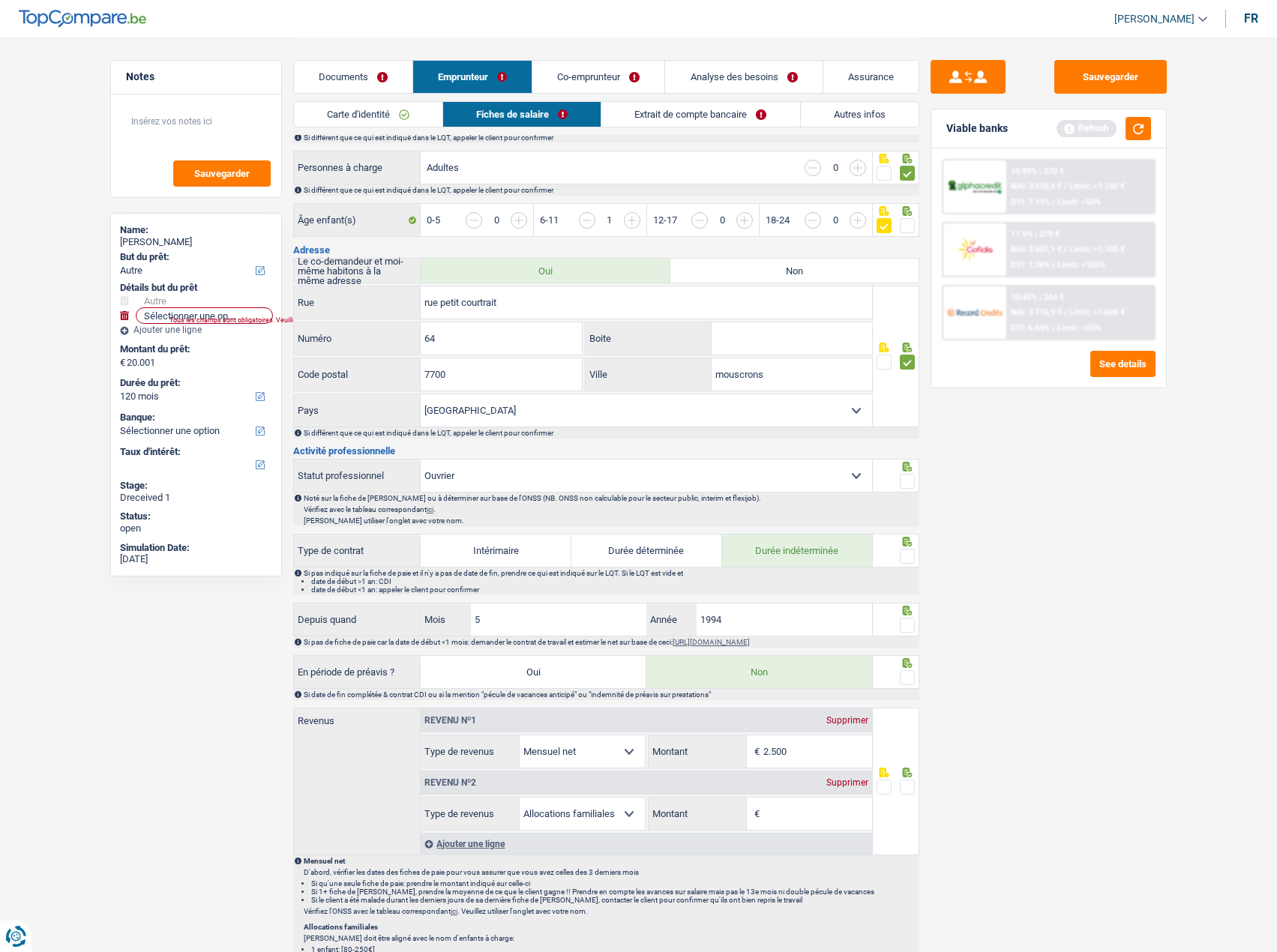
click at [912, 480] on span at bounding box center [907, 481] width 15 height 15
click at [0, 0] on input "radio" at bounding box center [0, 0] width 0 height 0
click at [905, 551] on span at bounding box center [907, 556] width 15 height 15
click at [0, 0] on input "radio" at bounding box center [0, 0] width 0 height 0
click at [912, 619] on span at bounding box center [907, 625] width 15 height 15
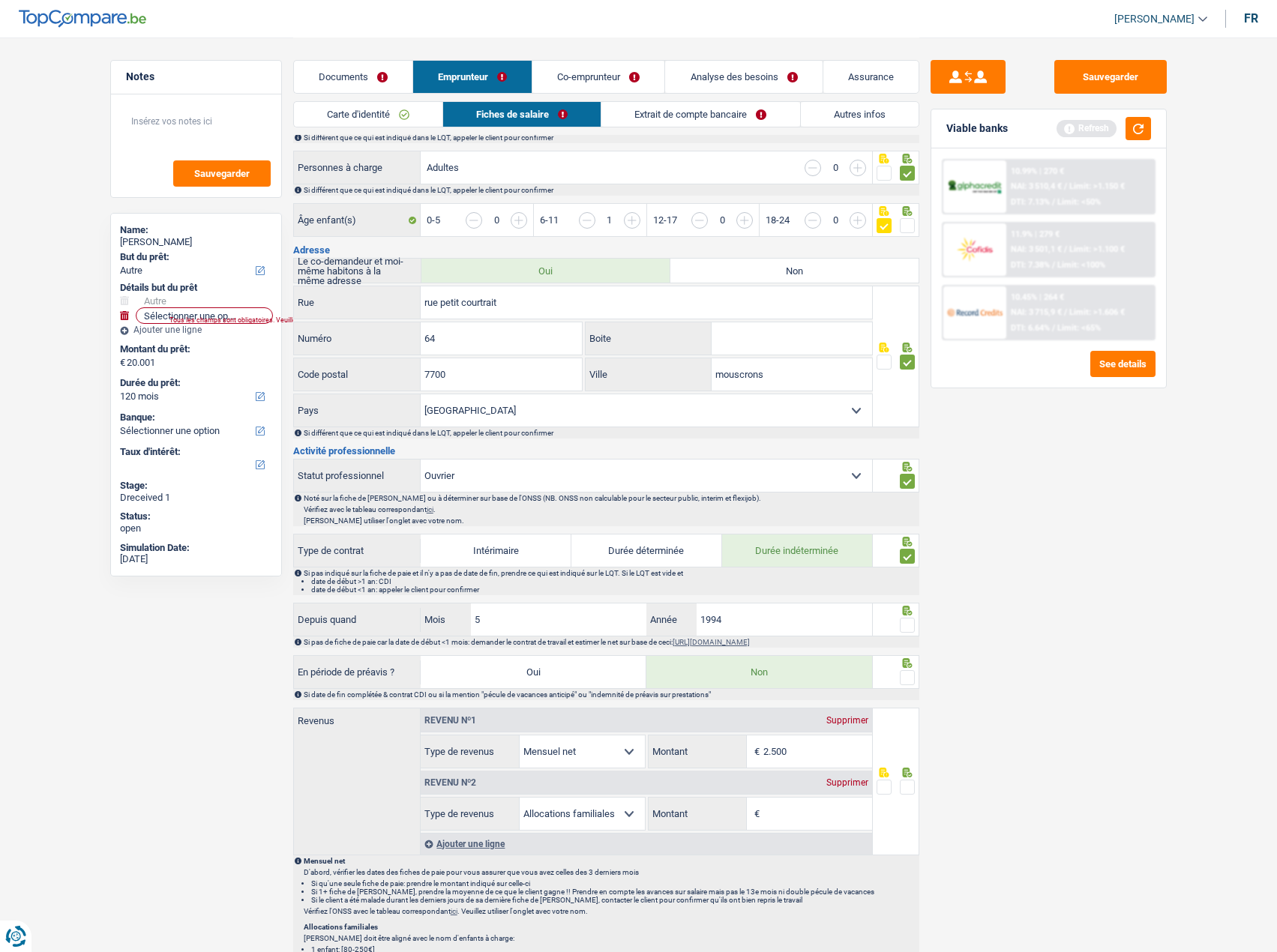
click at [0, 0] on input "radio" at bounding box center [0, 0] width 0 height 0
drag, startPoint x: 564, startPoint y: 602, endPoint x: 534, endPoint y: 612, distance: 31.6
click at [556, 605] on div "Depuis quand 5 Mois / 1994 Année" at bounding box center [583, 619] width 580 height 34
drag, startPoint x: 472, startPoint y: 619, endPoint x: 360, endPoint y: 620, distance: 112.0
click at [360, 620] on div "Depuis quand 5 Mois / 1994 Année" at bounding box center [584, 619] width 579 height 32
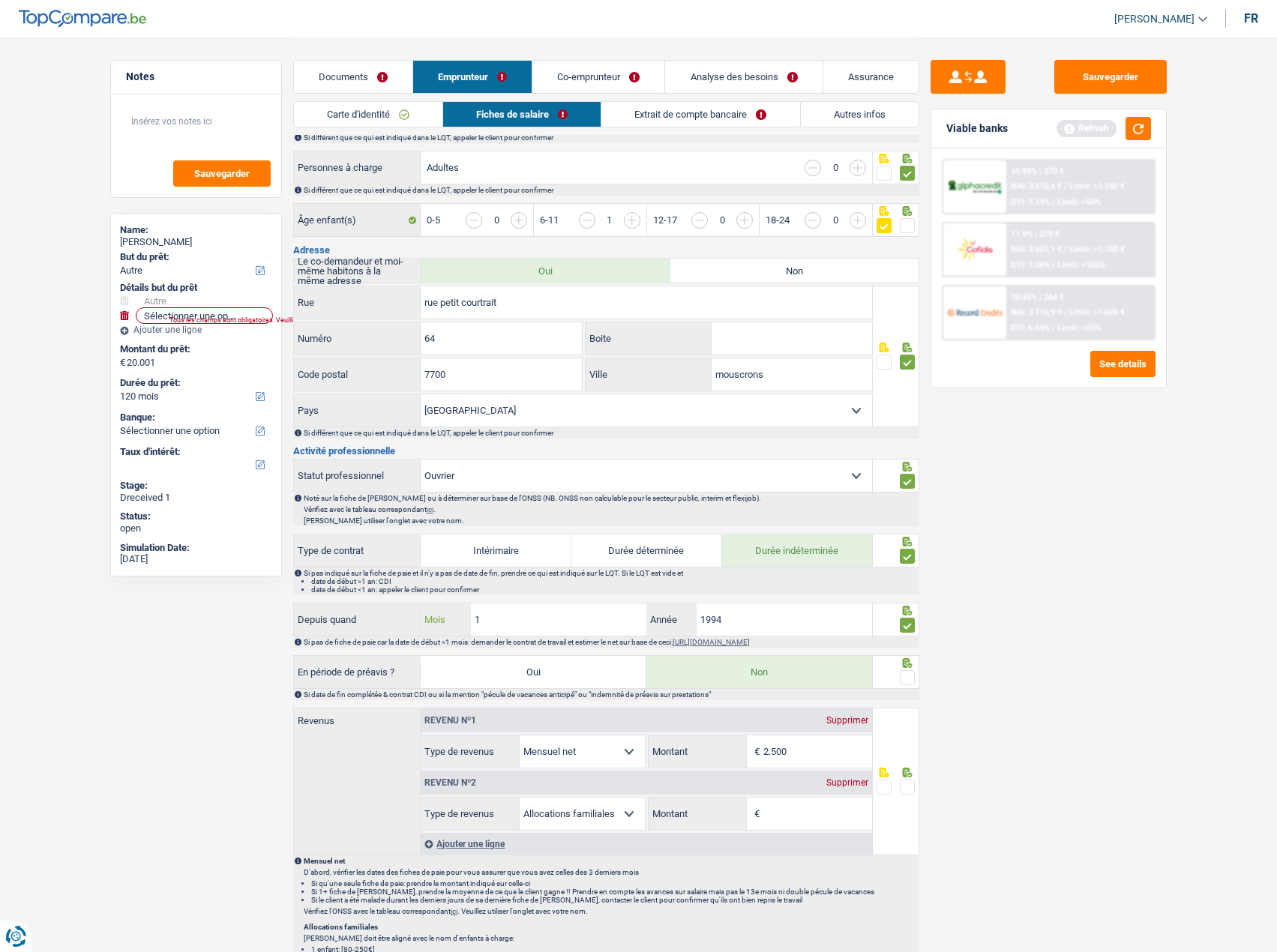
type input "12"
click at [1073, 716] on div "Sauvegarder Viable banks Refresh 10.99% | 270 € NAI: 3 510,4 € / Limit: >1.150 …" at bounding box center [1049, 493] width 259 height 868
click at [921, 684] on div "Sauvegarder Viable banks Refresh 10.99% | 270 € NAI: 3 510,4 € / Limit: >1.150 …" at bounding box center [1049, 493] width 259 height 868
click at [905, 682] on span at bounding box center [907, 677] width 15 height 15
click at [0, 0] on input "radio" at bounding box center [0, 0] width 0 height 0
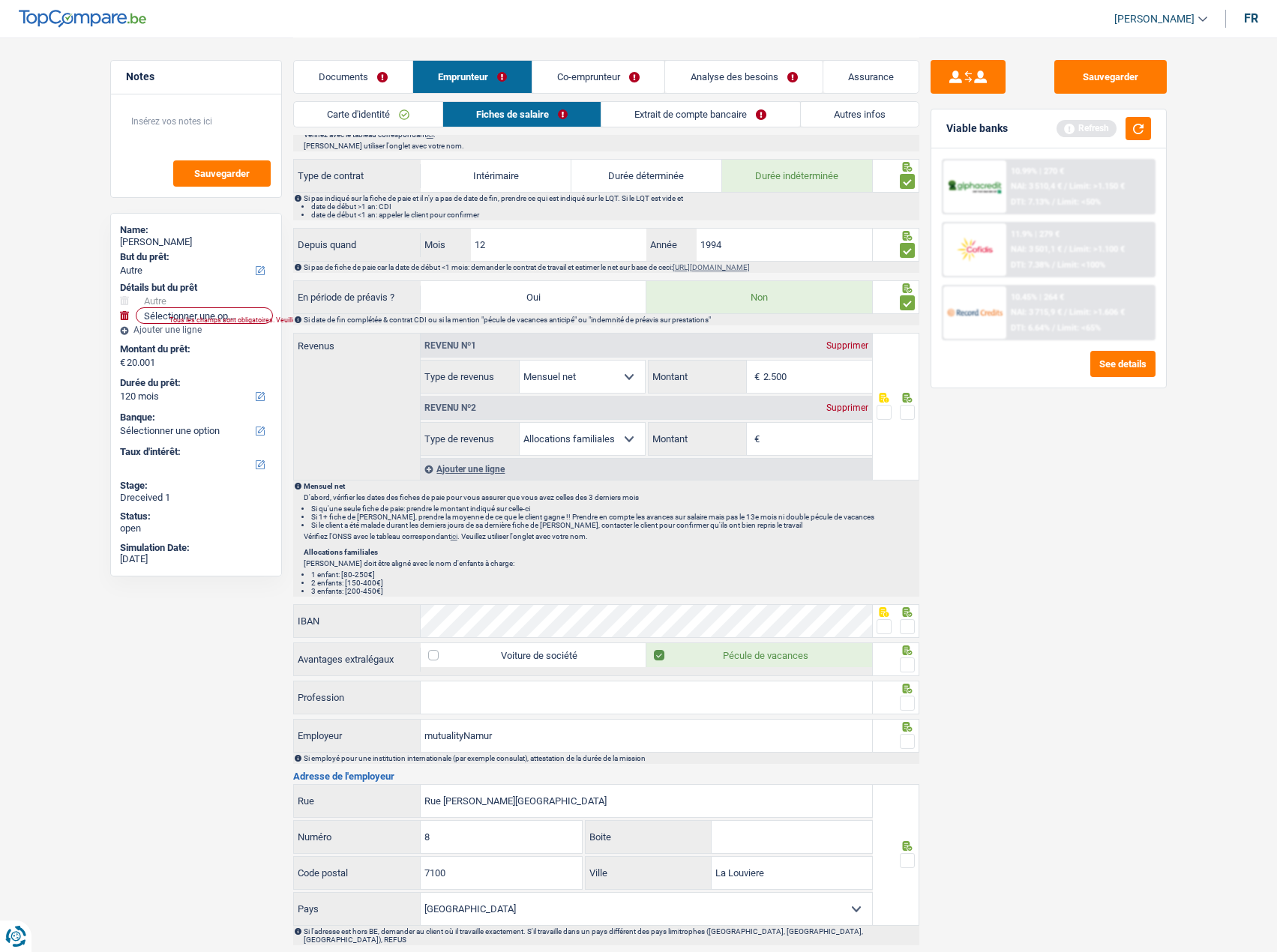
scroll to position [854, 0]
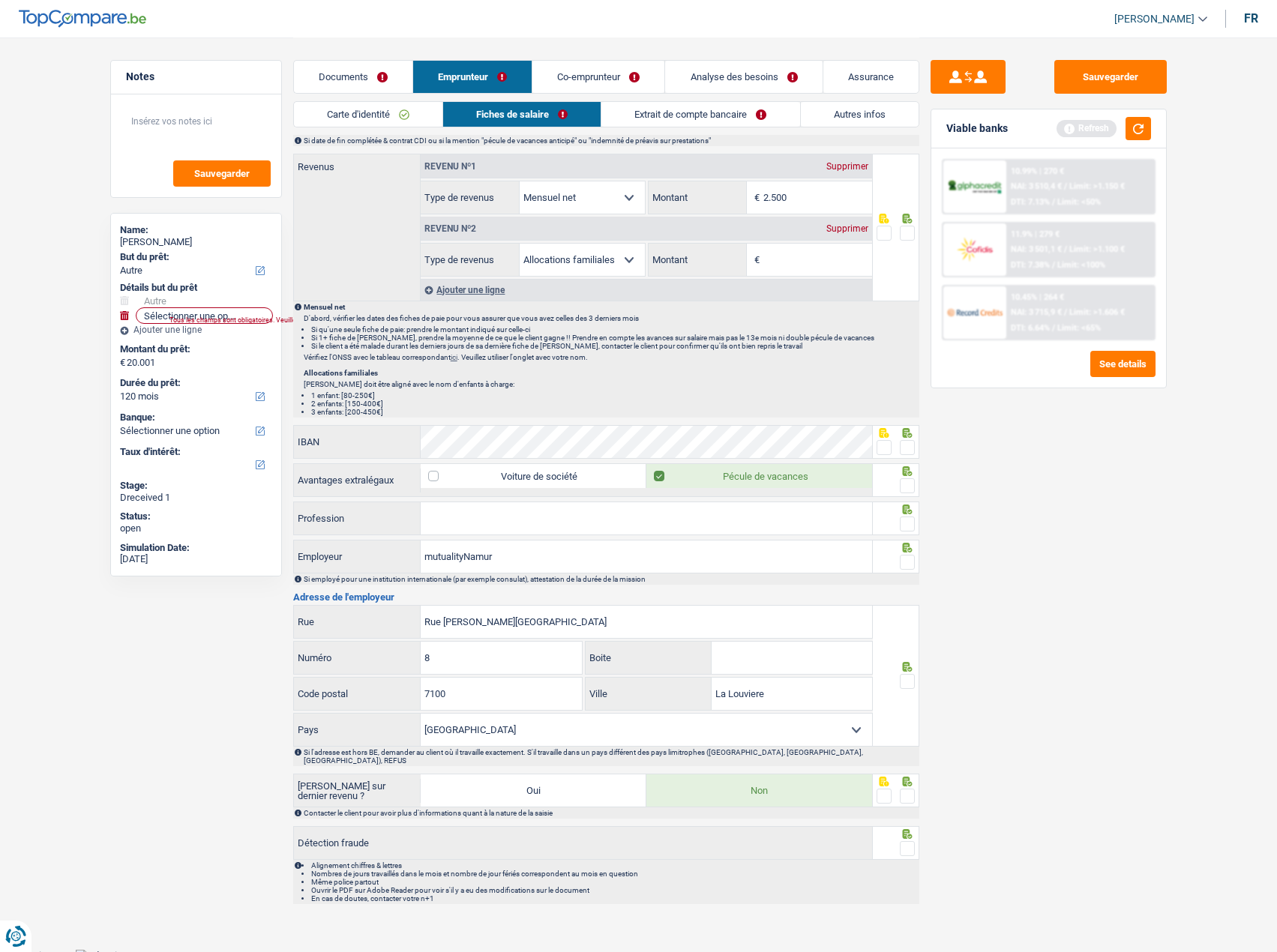
click at [438, 514] on input "Profession" at bounding box center [646, 518] width 451 height 32
click at [481, 519] on input "conducteur deligne" at bounding box center [646, 518] width 451 height 32
click at [484, 521] on input "conducteur deligne" at bounding box center [646, 518] width 451 height 32
type input "conducteur de ligne"
drag, startPoint x: 902, startPoint y: 523, endPoint x: 903, endPoint y: 509, distance: 14.0
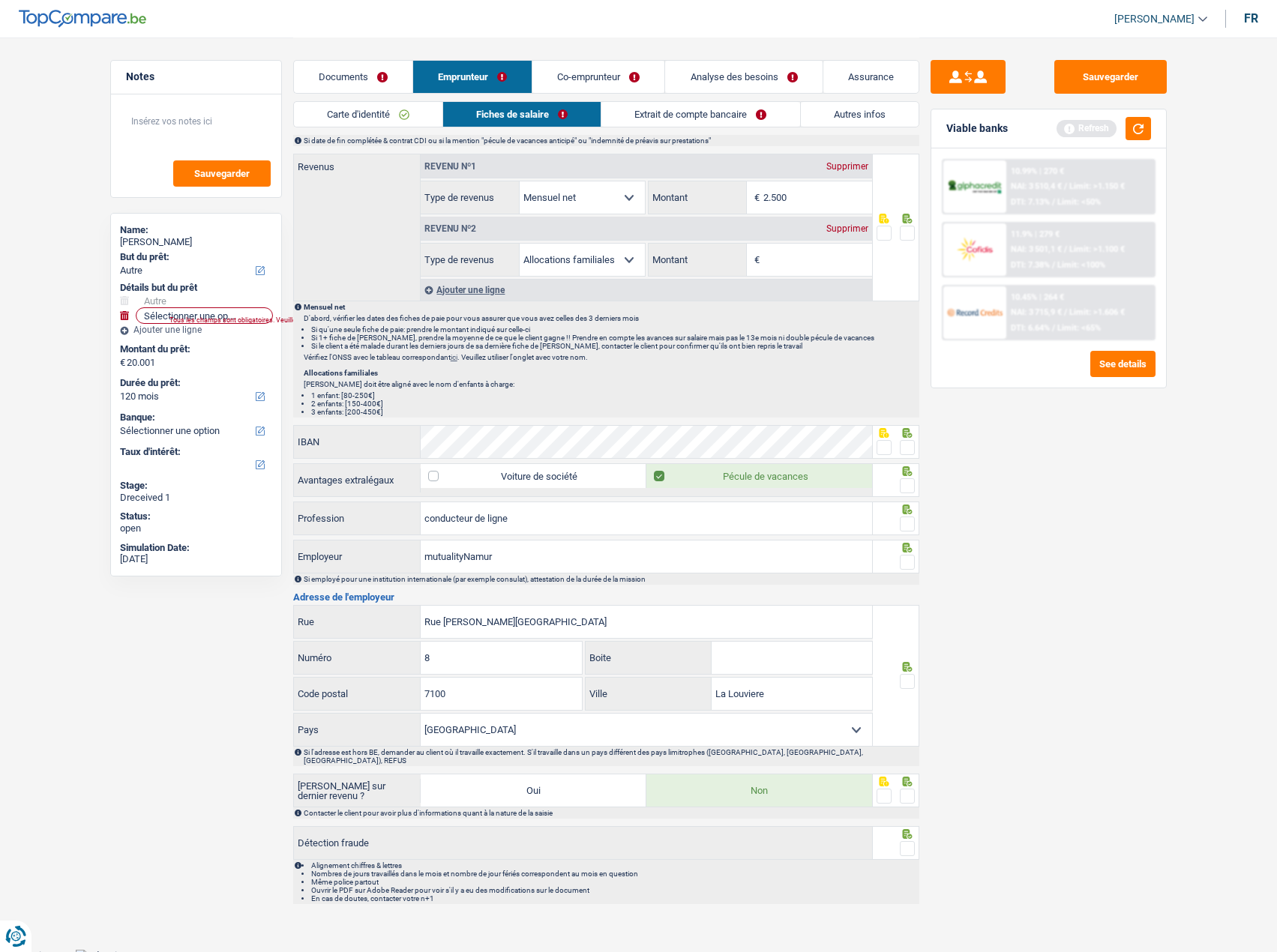
click at [902, 523] on span at bounding box center [907, 524] width 15 height 15
click at [0, 0] on input "radio" at bounding box center [0, 0] width 0 height 0
click at [905, 481] on span at bounding box center [907, 486] width 15 height 15
click at [0, 0] on input "radio" at bounding box center [0, 0] width 0 height 0
click at [888, 443] on span at bounding box center [884, 448] width 15 height 15
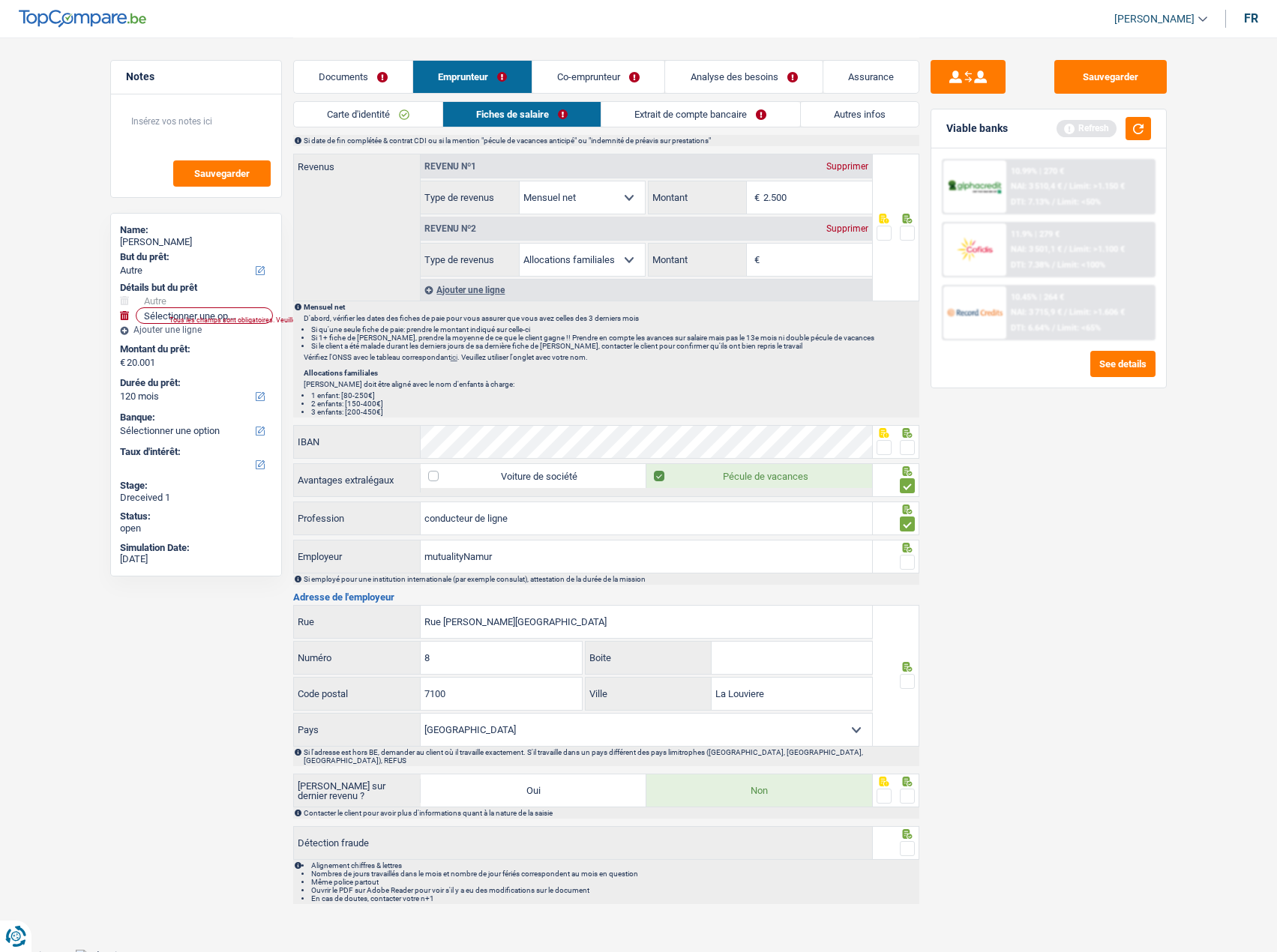
click at [0, 0] on input "radio" at bounding box center [0, 0] width 0 height 0
click at [909, 556] on span at bounding box center [907, 563] width 15 height 15
click at [0, 0] on input "radio" at bounding box center [0, 0] width 0 height 0
click at [463, 558] on input "mutualityNamur" at bounding box center [646, 557] width 451 height 32
click at [466, 558] on input "mutualityNamur" at bounding box center [646, 557] width 451 height 32
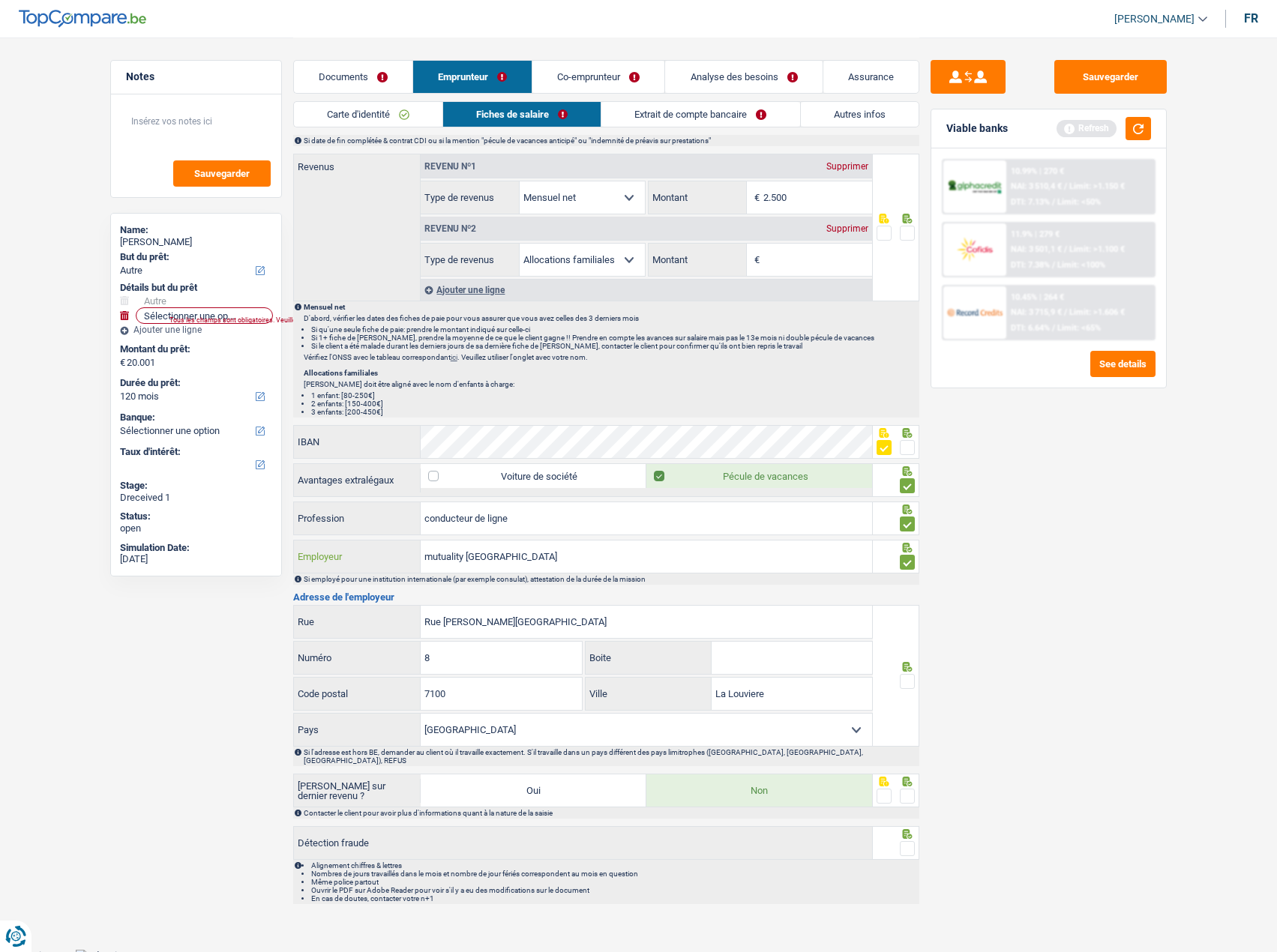
type input "mutuality [GEOGRAPHIC_DATA]"
click at [907, 677] on span at bounding box center [907, 682] width 15 height 15
click at [0, 0] on input "radio" at bounding box center [0, 0] width 0 height 0
drag, startPoint x: 531, startPoint y: 628, endPoint x: 539, endPoint y: 630, distance: 8.2
click at [531, 628] on input "Rue [PERSON_NAME][GEOGRAPHIC_DATA]" at bounding box center [646, 622] width 451 height 32
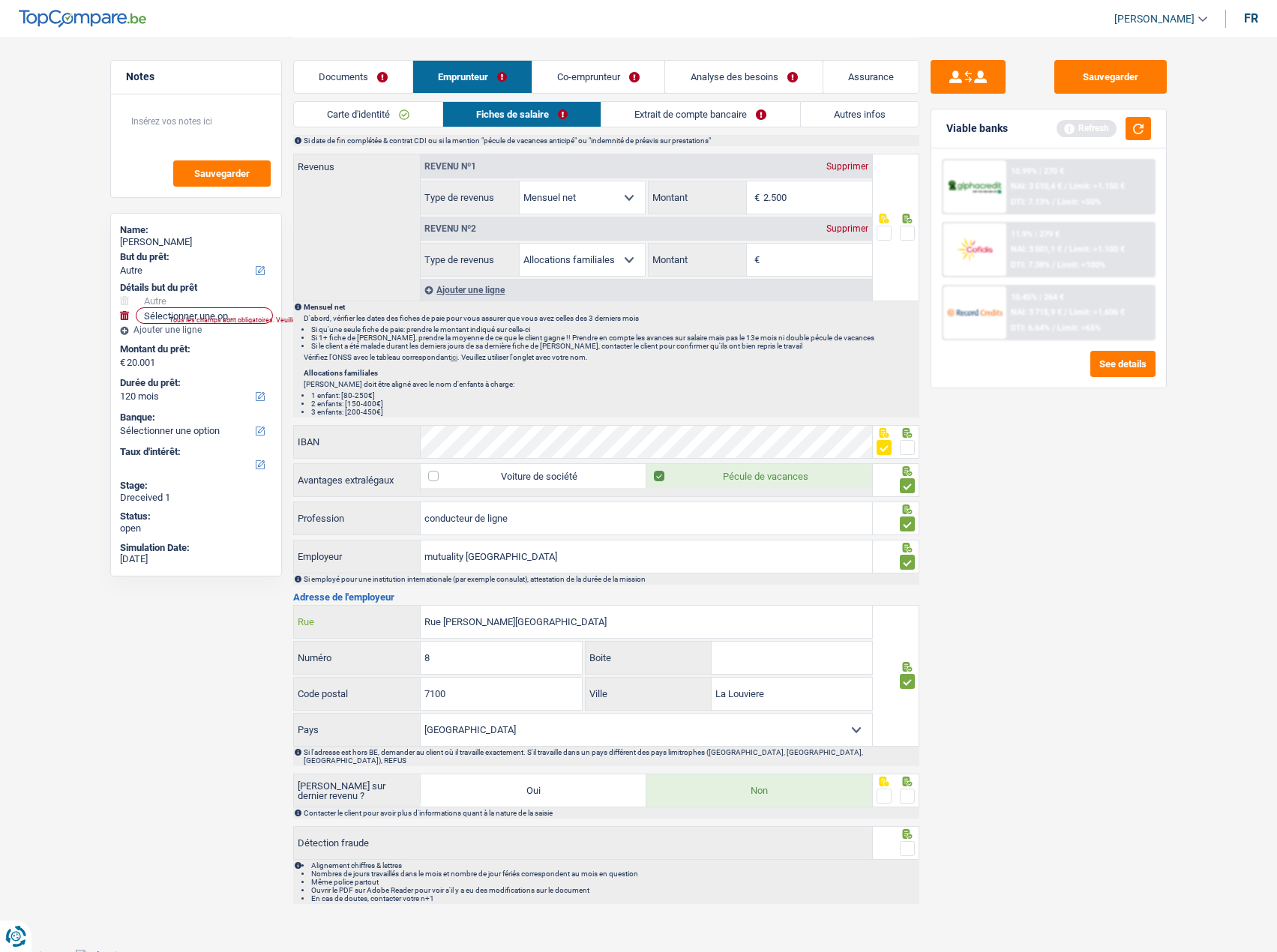
drag, startPoint x: 216, startPoint y: 627, endPoint x: 152, endPoint y: 627, distance: 64.0
click at [152, 627] on div "Notes Sauvegarder Name: [PERSON_NAME] But du prêt: Confort maison: meubles, tex…" at bounding box center [638, 47] width 1080 height 1728
type input "cours saint michel"
drag, startPoint x: 499, startPoint y: 669, endPoint x: 327, endPoint y: 669, distance: 172.0
click at [327, 669] on div "8 Numéro" at bounding box center [438, 657] width 289 height 32
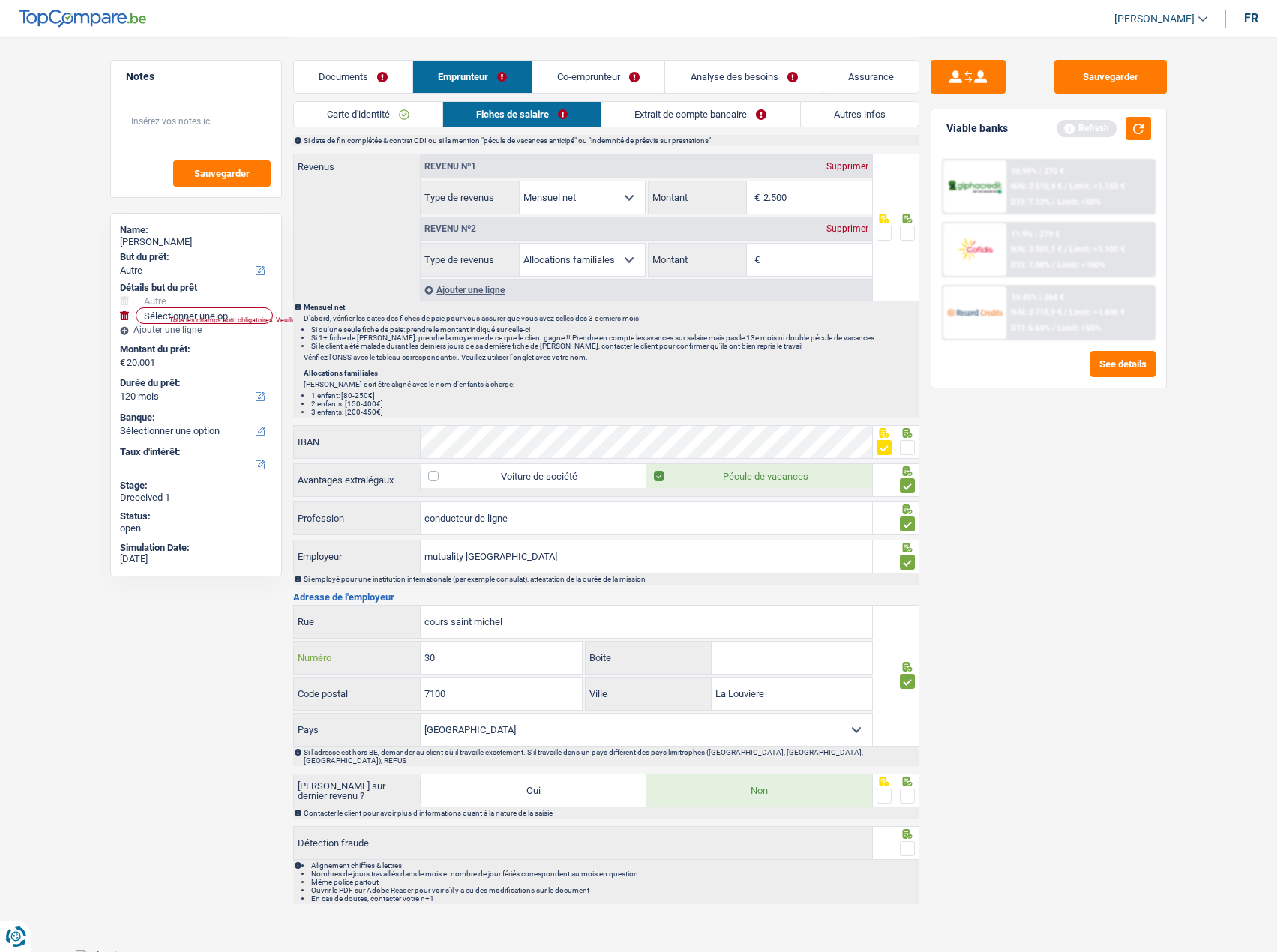
type input "30"
drag, startPoint x: 474, startPoint y: 701, endPoint x: 322, endPoint y: 723, distance: 153.6
click at [322, 723] on div "cours saint michel Rue 30 Numéro Boite 7100 Code postal [GEOGRAPHIC_DATA] Ville…" at bounding box center [583, 676] width 580 height 141
type input "1040"
drag, startPoint x: 814, startPoint y: 683, endPoint x: 556, endPoint y: 684, distance: 258.0
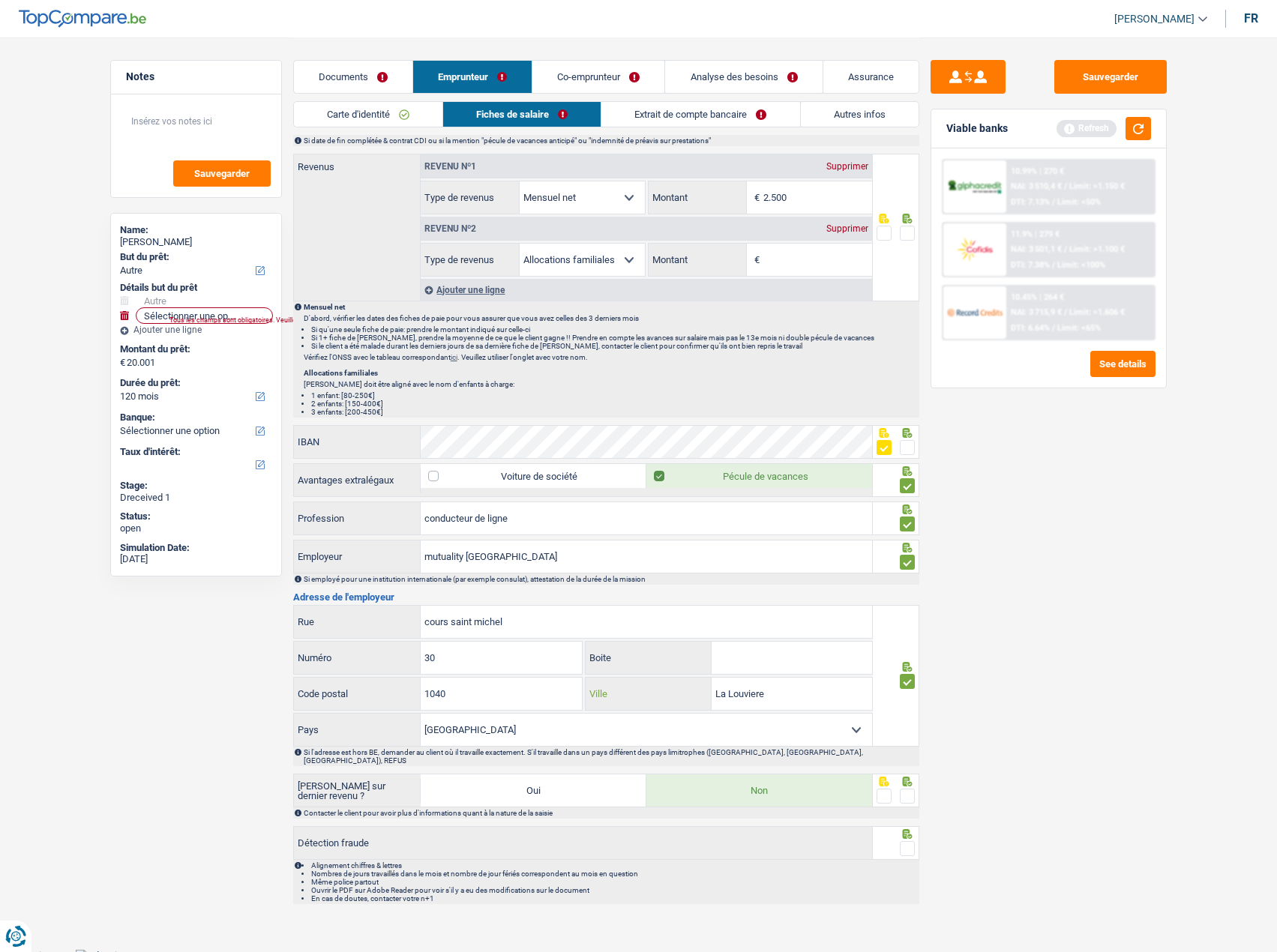
click at [556, 684] on div "1040 Code postal La Louviere Ville" at bounding box center [583, 695] width 580 height 36
type input "[GEOGRAPHIC_DATA]"
click at [905, 790] on span at bounding box center [907, 796] width 15 height 15
click at [0, 0] on input "radio" at bounding box center [0, 0] width 0 height 0
click at [912, 841] on span at bounding box center [907, 849] width 15 height 15
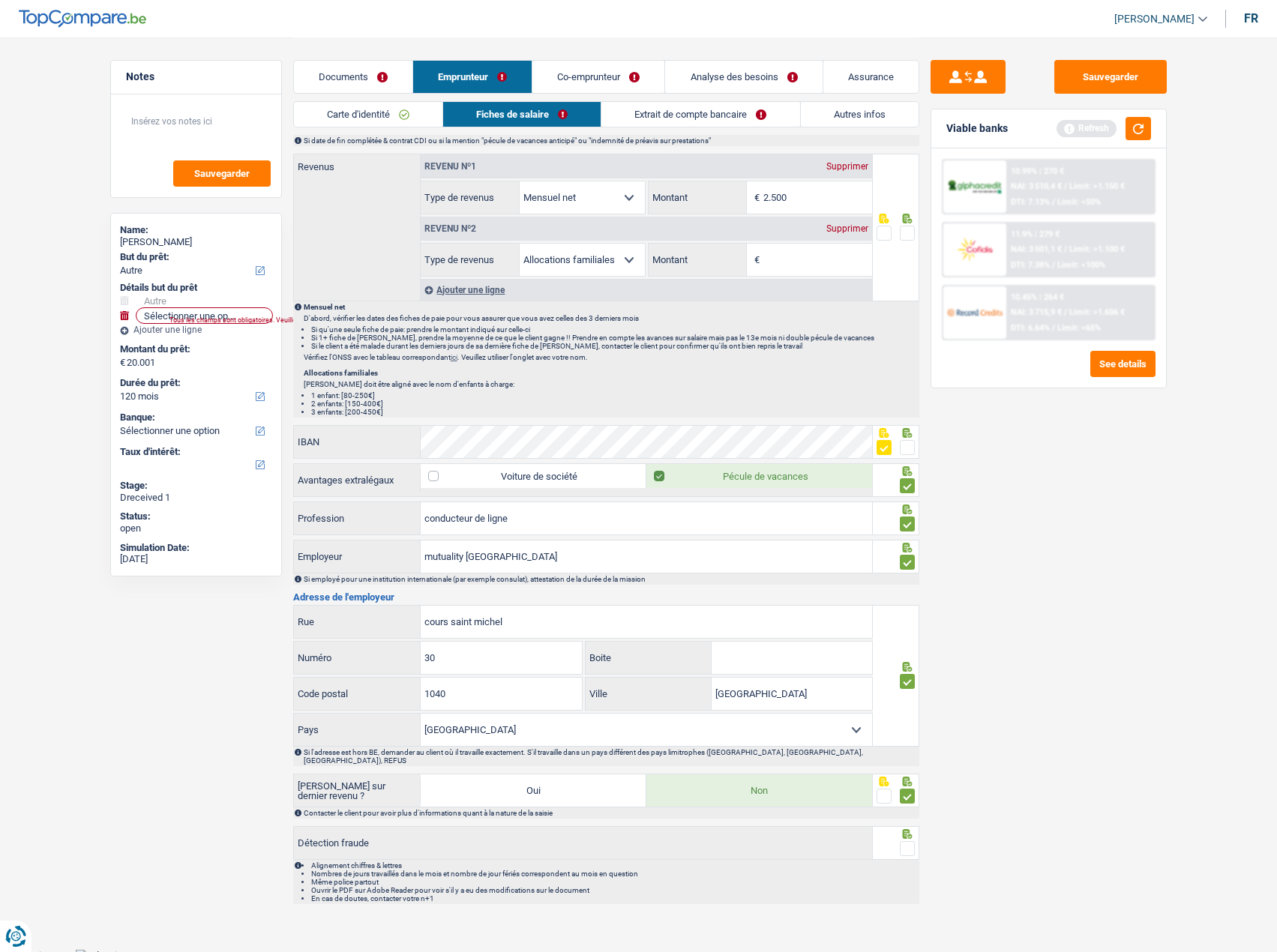
click at [0, 0] on input "radio" at bounding box center [0, 0] width 0 height 0
drag, startPoint x: 1133, startPoint y: 72, endPoint x: 1136, endPoint y: 104, distance: 32.1
click at [1132, 75] on button "Sauvegarder" at bounding box center [1111, 77] width 112 height 34
click at [1145, 139] on button "button" at bounding box center [1138, 129] width 26 height 23
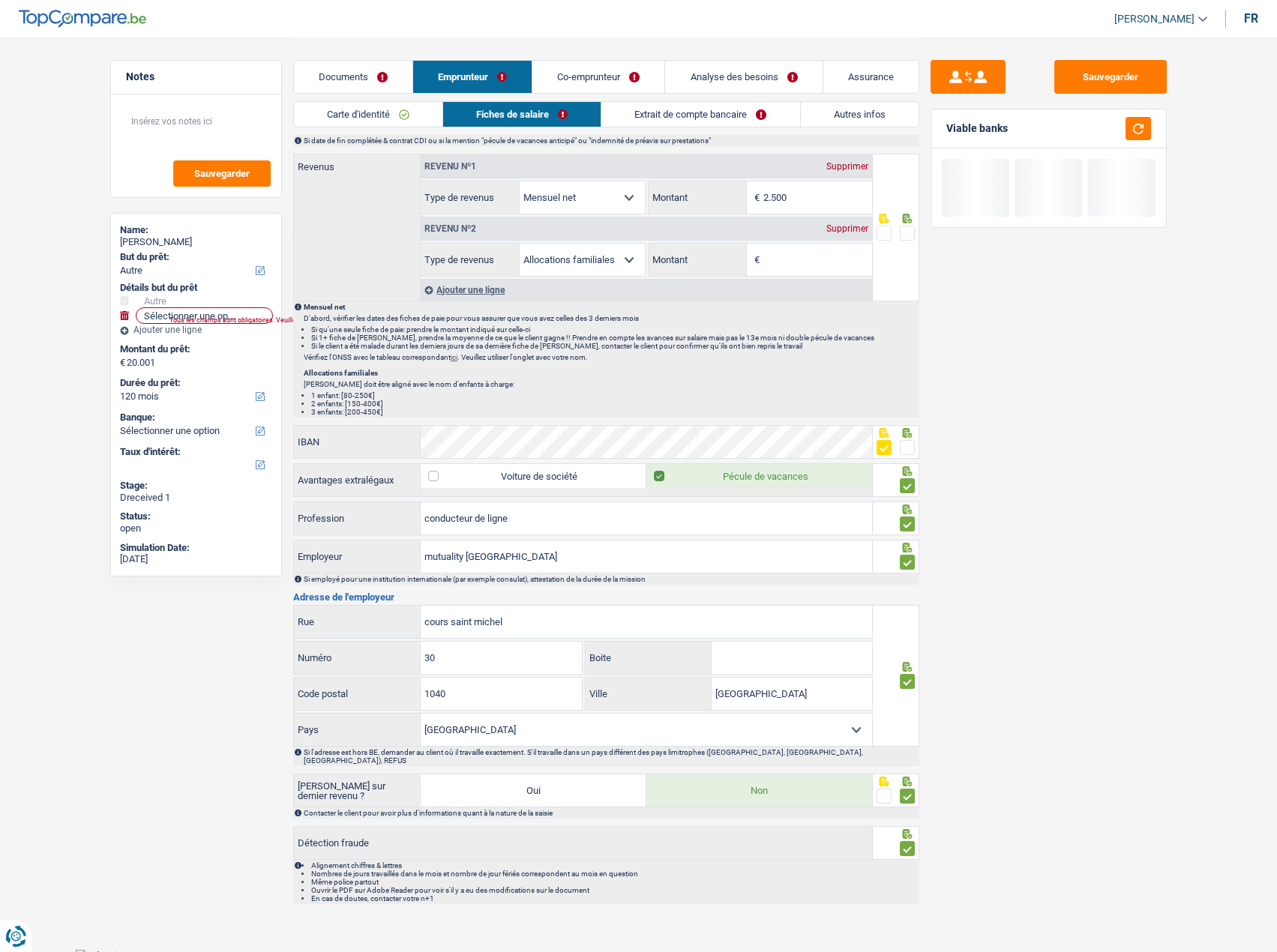
click at [810, 249] on input "Montant" at bounding box center [817, 260] width 109 height 32
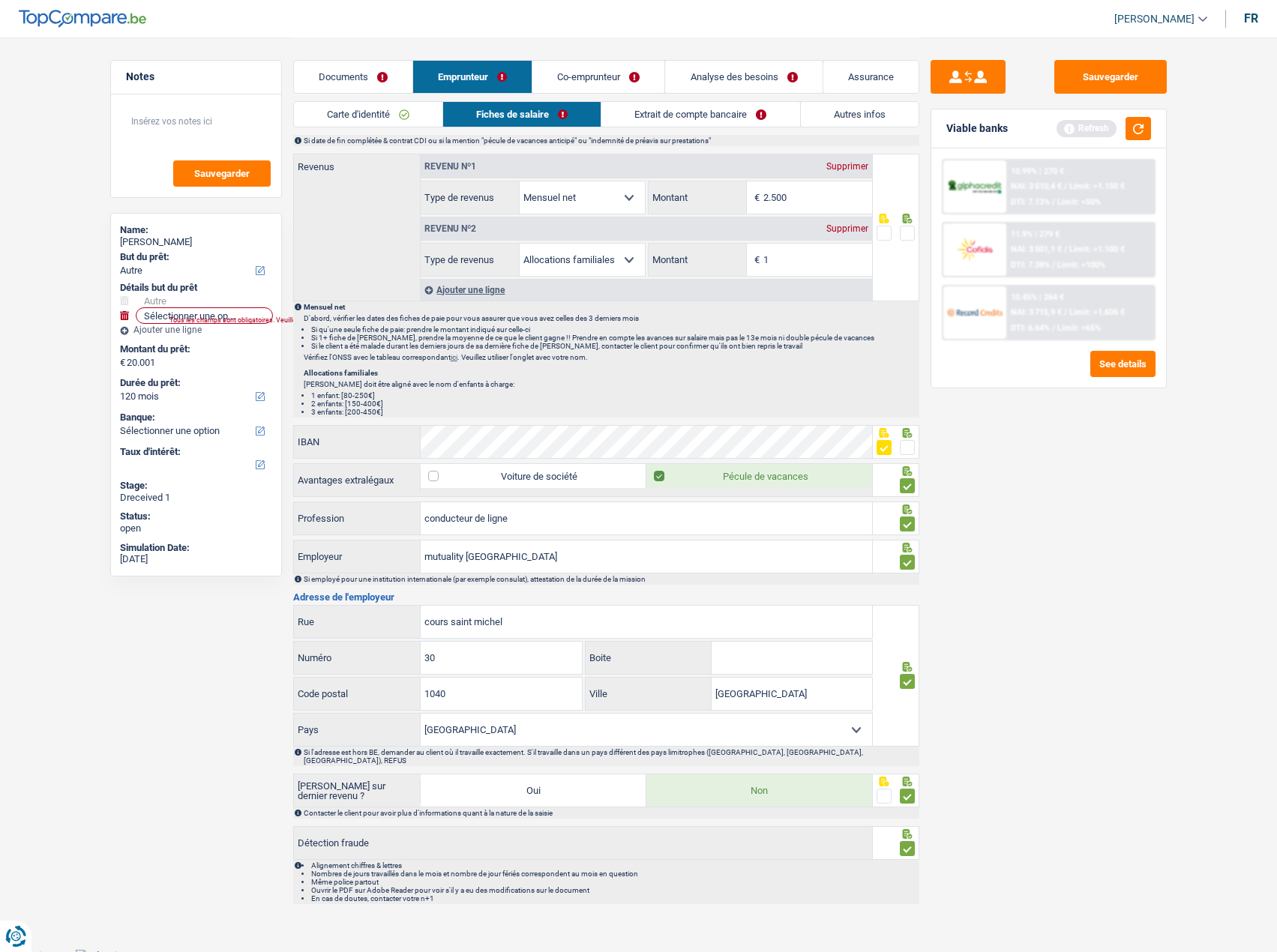
type input "1"
click at [1133, 483] on div "Sauvegarder Viable banks Refresh 10.99% | 270 € NAI: 3 510,4 € / Limit: >1.150 …" at bounding box center [1049, 493] width 259 height 868
